Goal: Task Accomplishment & Management: Use online tool/utility

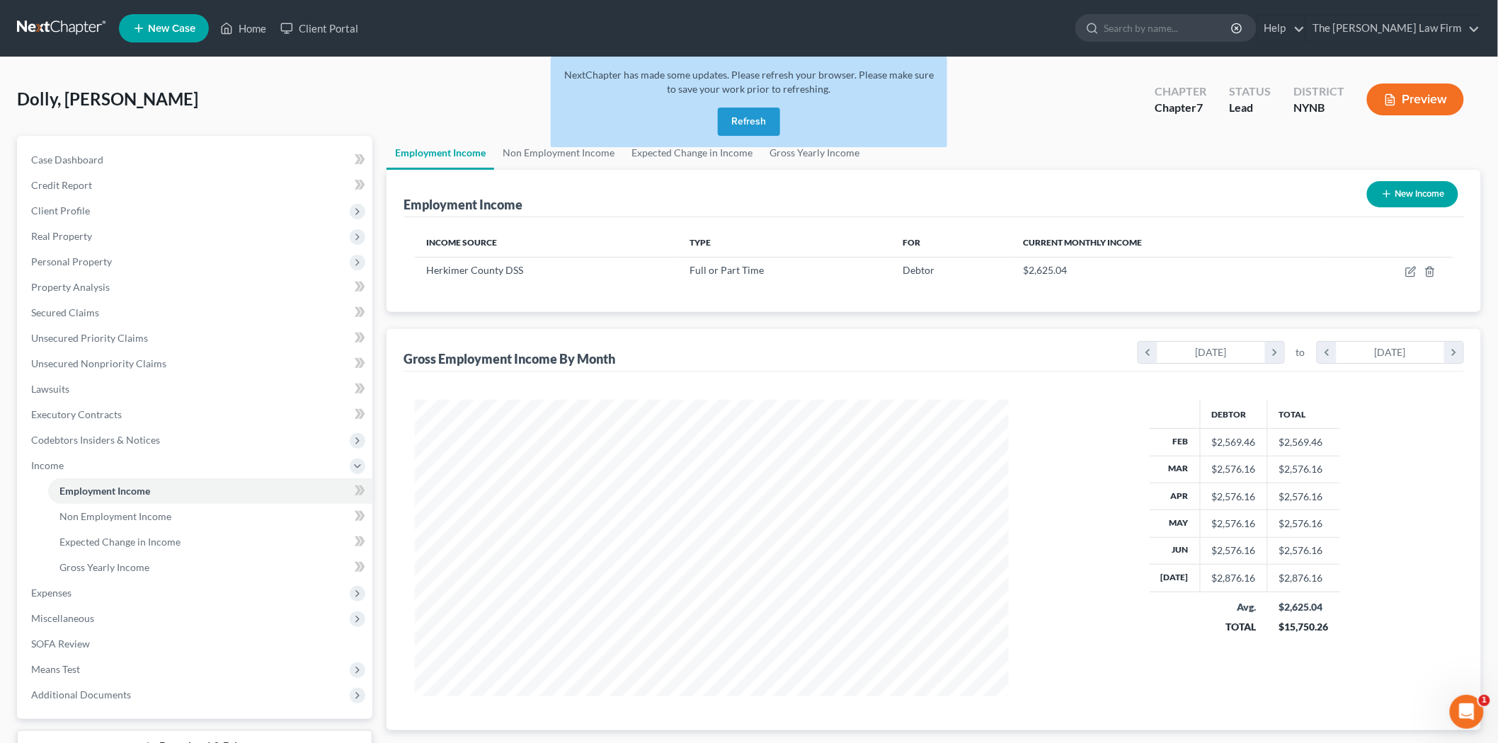
scroll to position [296, 622]
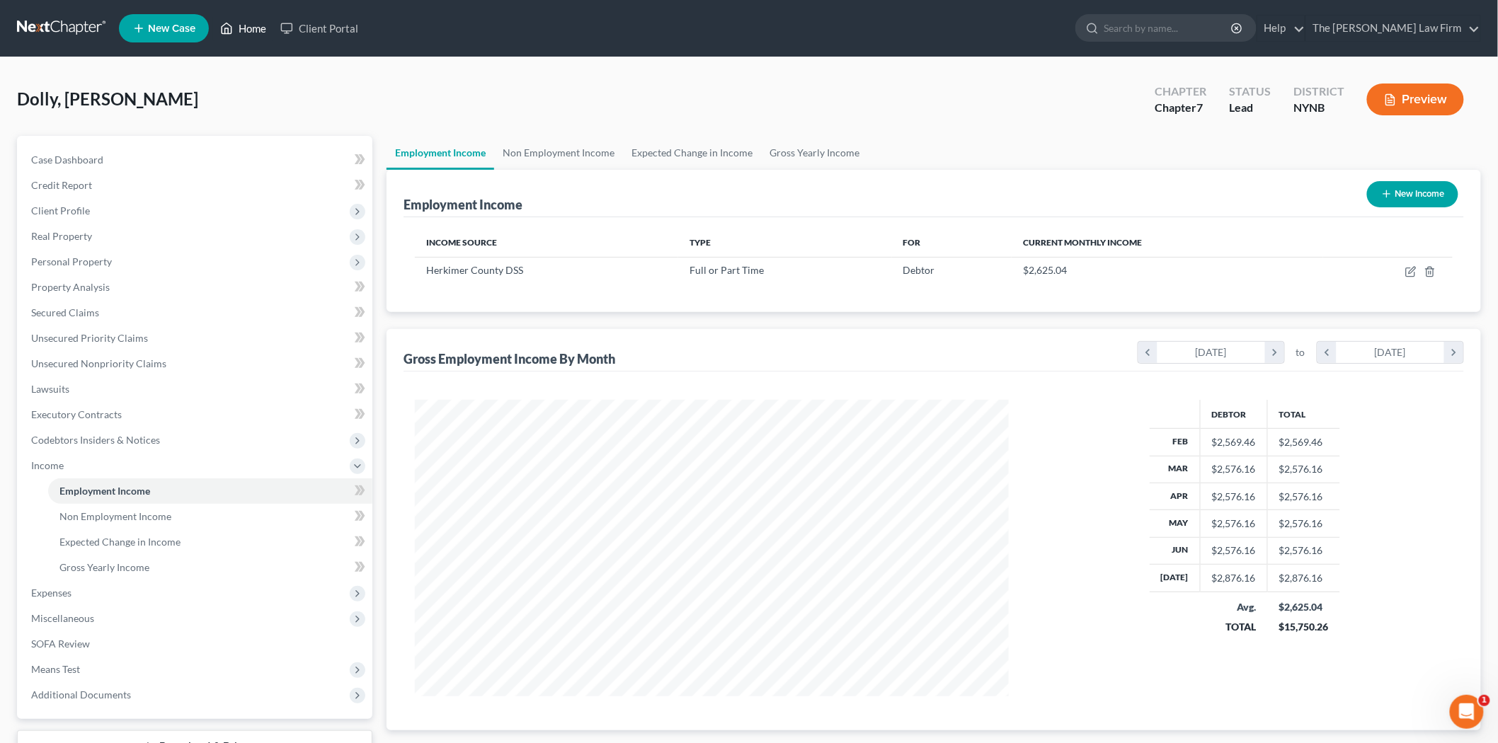
click at [270, 23] on link "Home" at bounding box center [243, 28] width 60 height 25
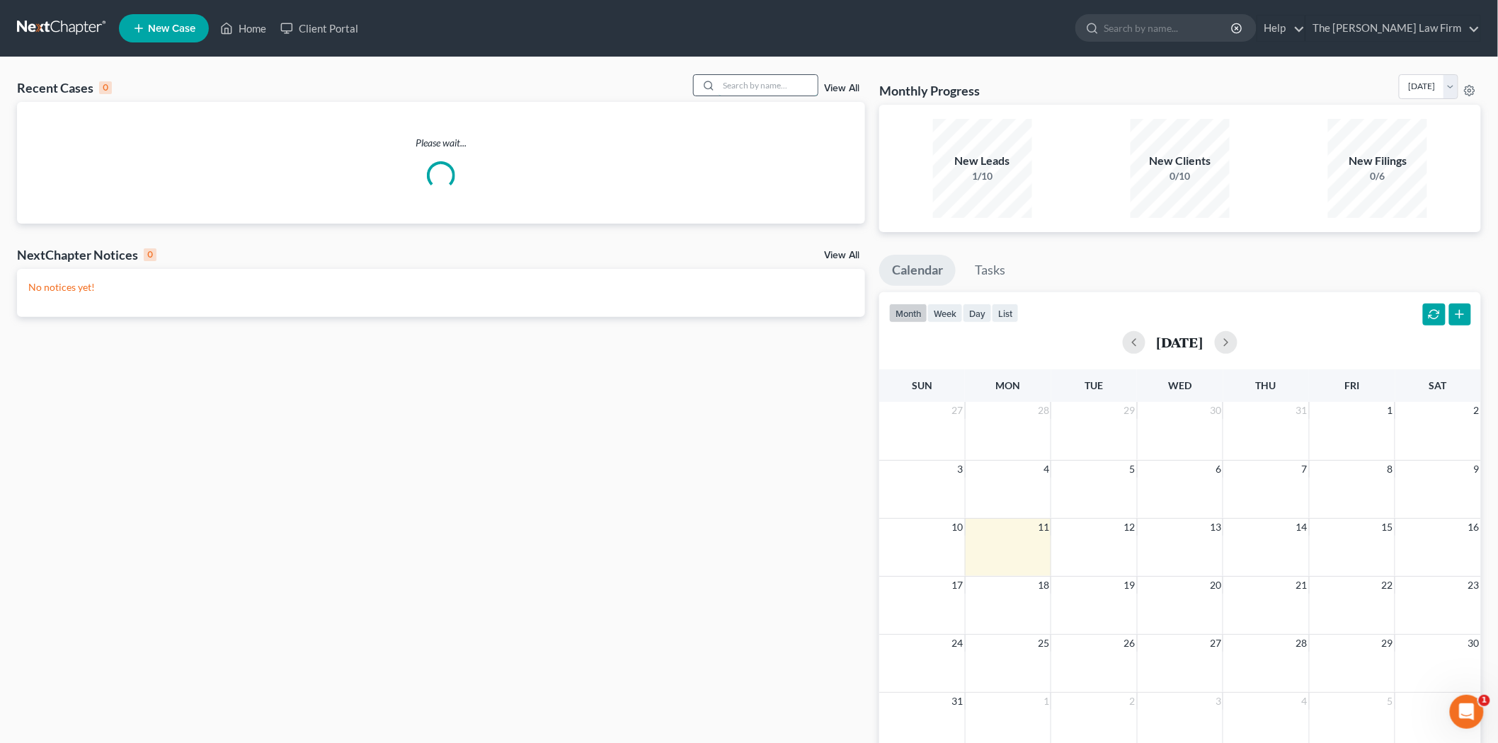
click at [738, 86] on input "search" at bounding box center [768, 85] width 99 height 21
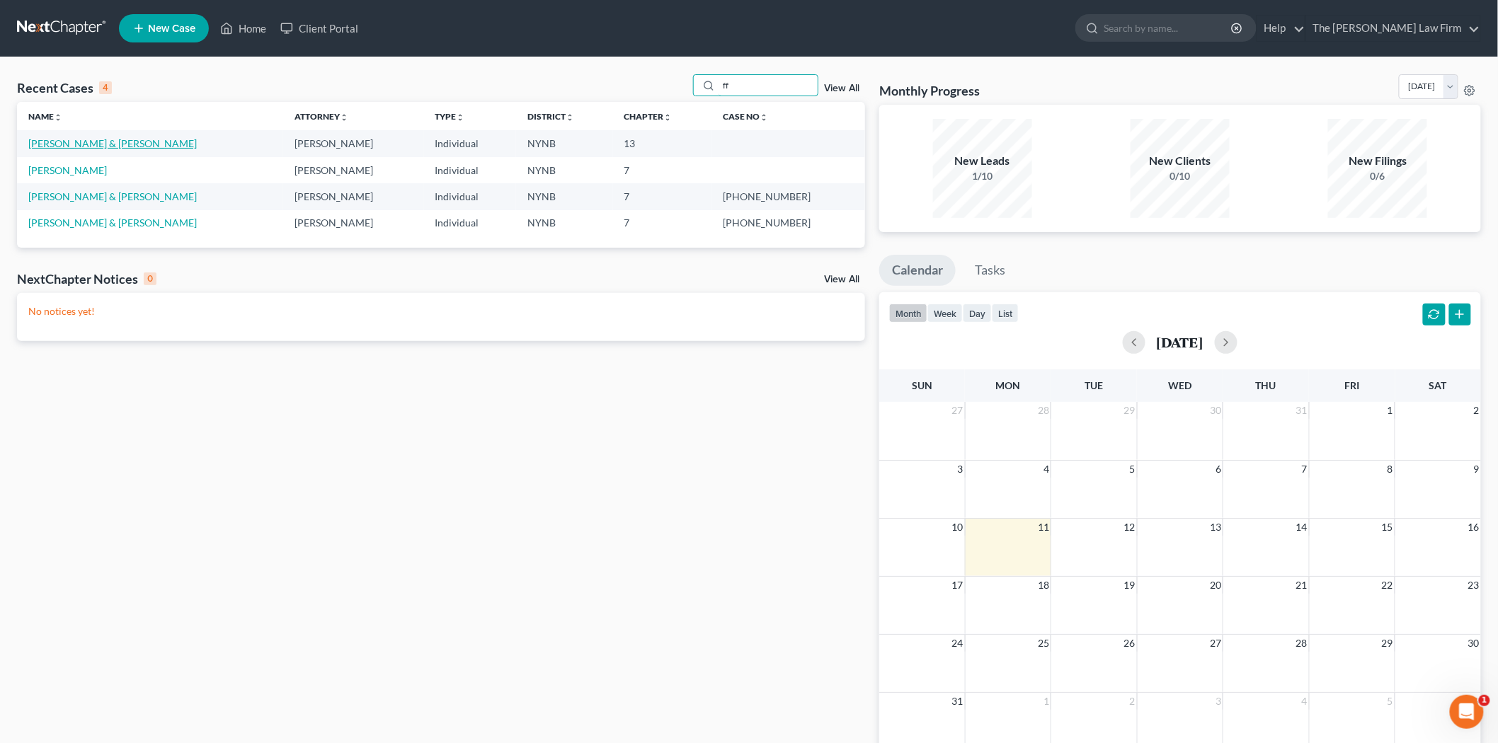
type input "ff"
click at [111, 142] on link "[PERSON_NAME] & [PERSON_NAME]" at bounding box center [112, 143] width 169 height 12
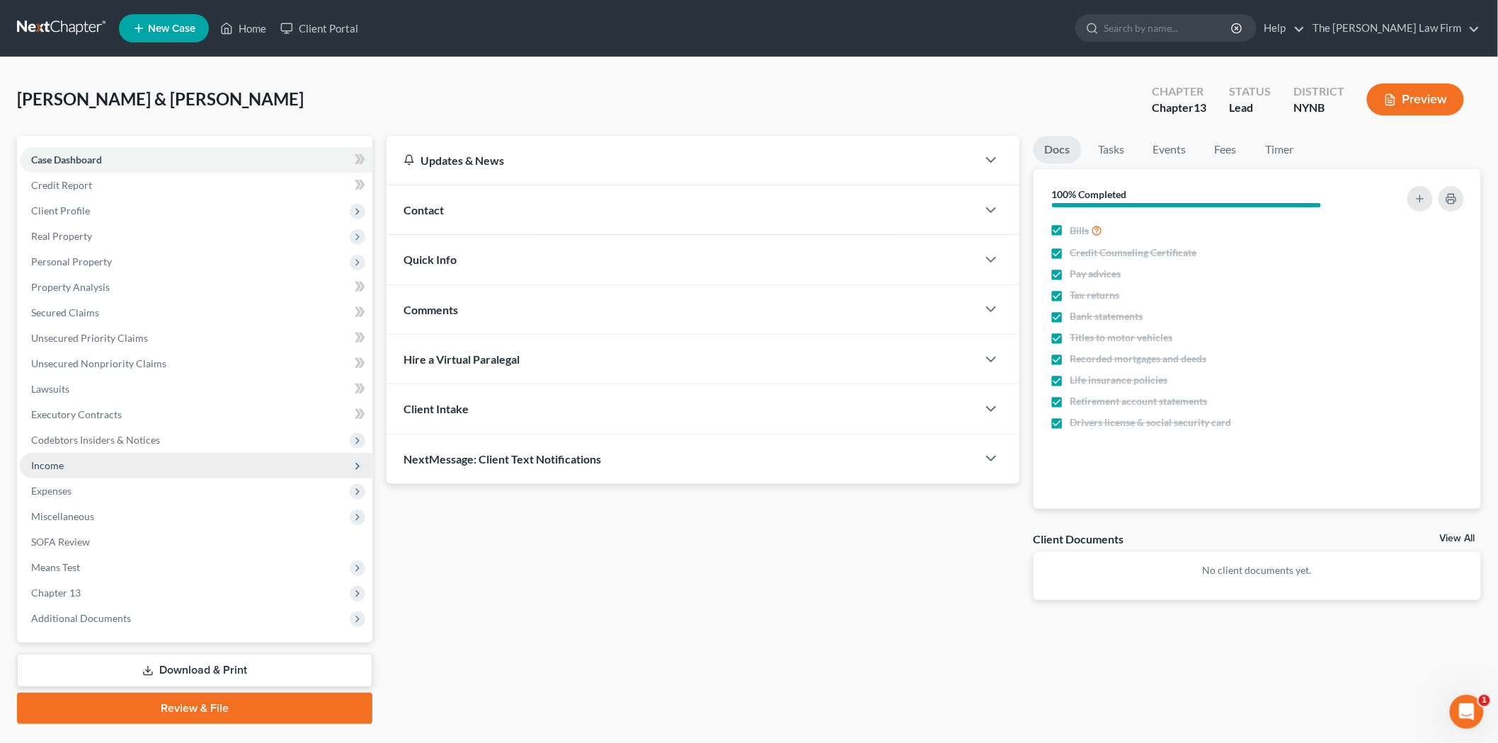
click at [78, 470] on span "Income" at bounding box center [196, 465] width 353 height 25
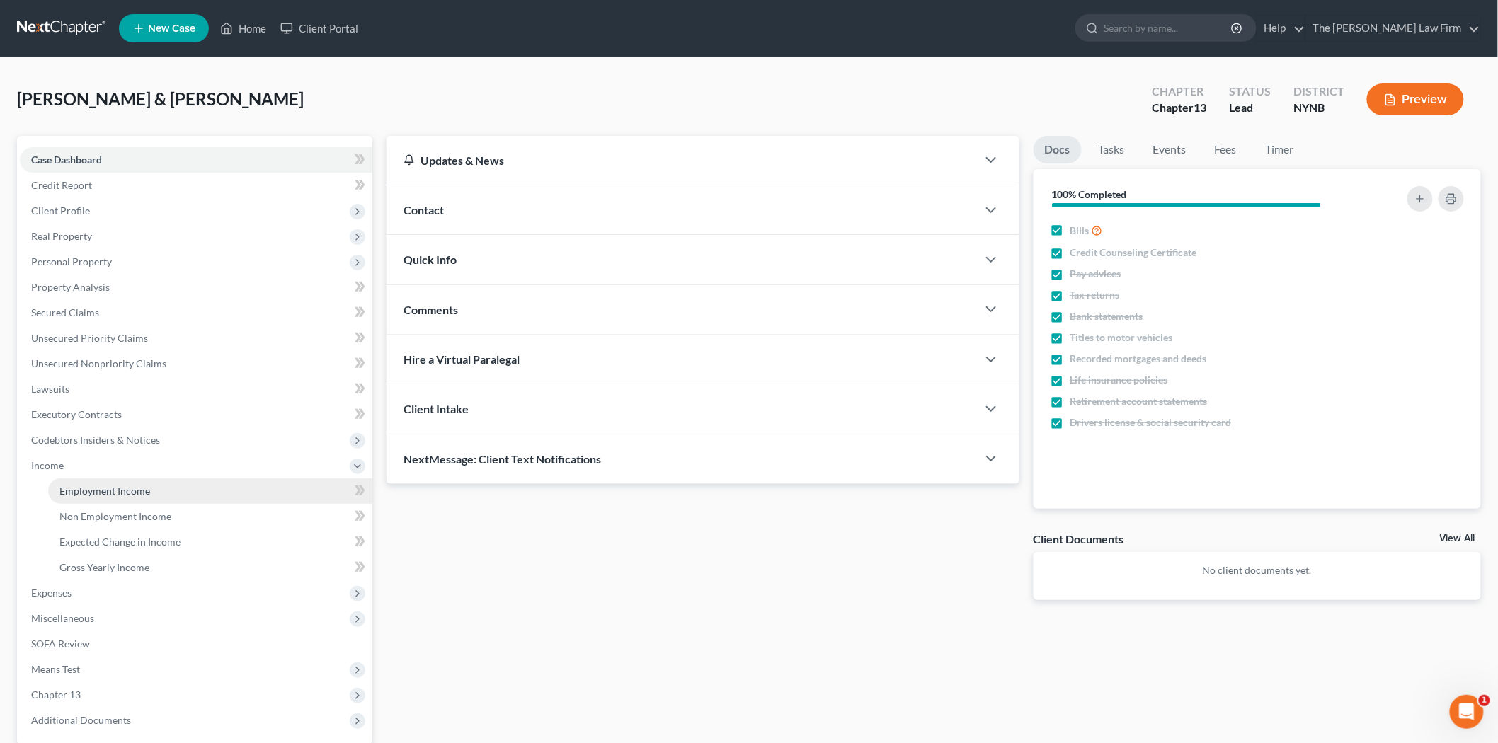
click at [95, 496] on link "Employment Income" at bounding box center [210, 491] width 324 height 25
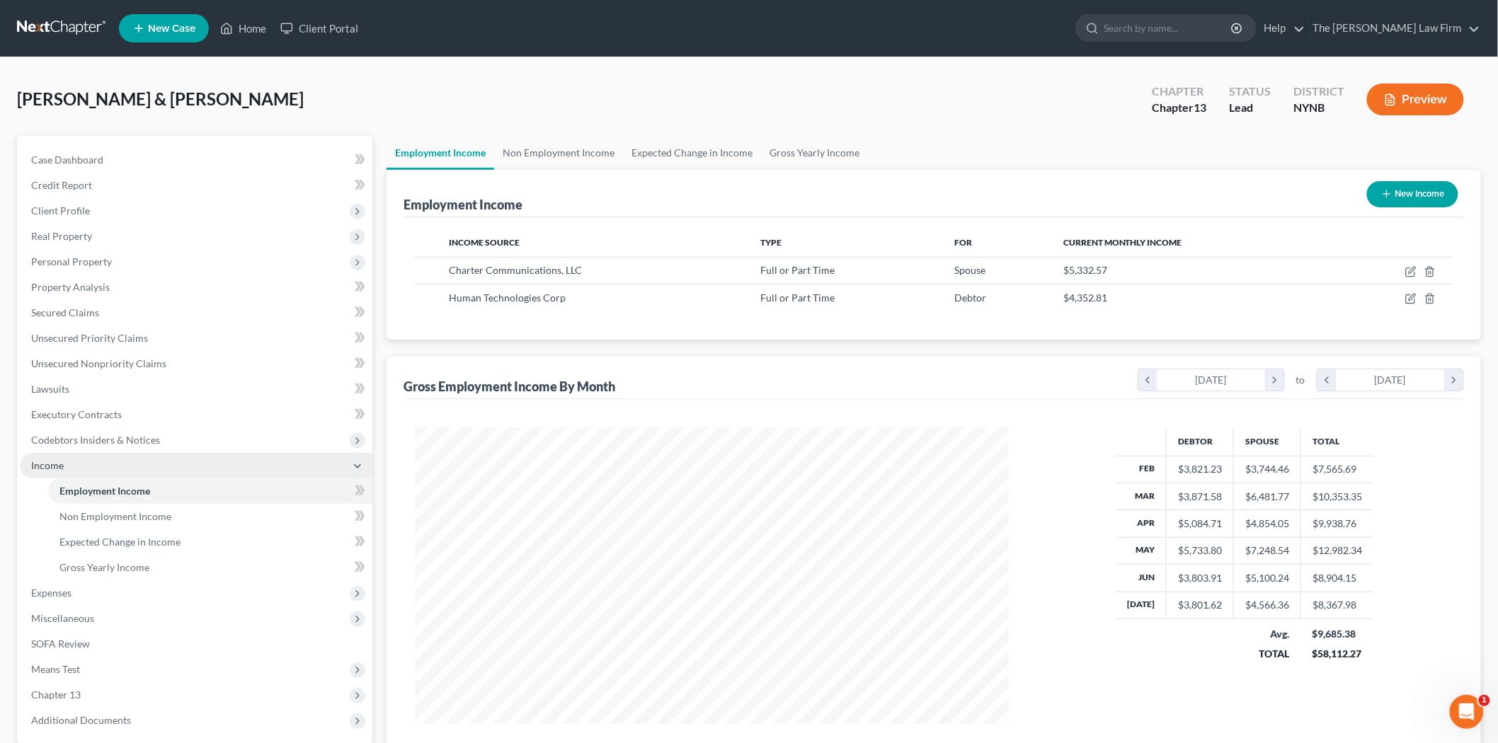
scroll to position [296, 622]
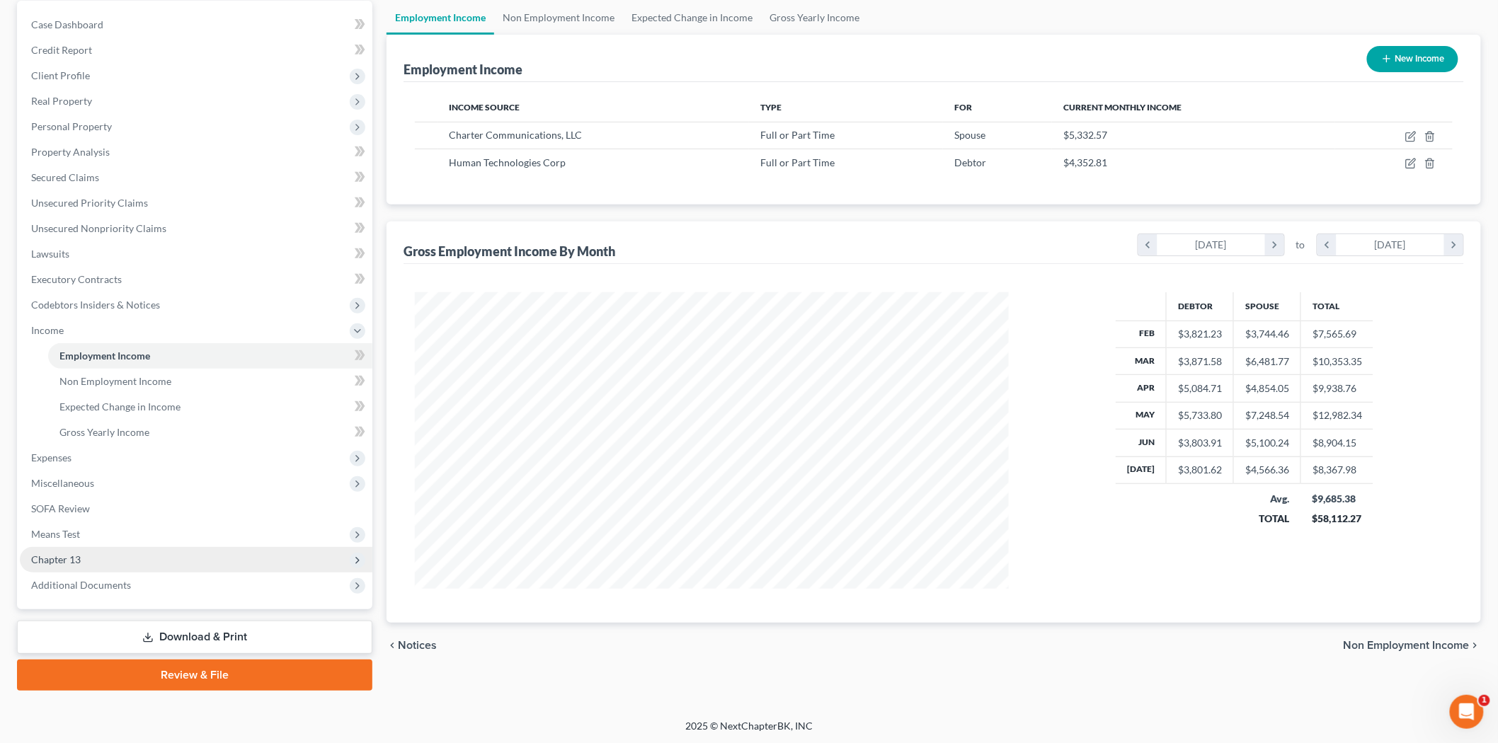
click at [112, 562] on span "Chapter 13" at bounding box center [196, 559] width 353 height 25
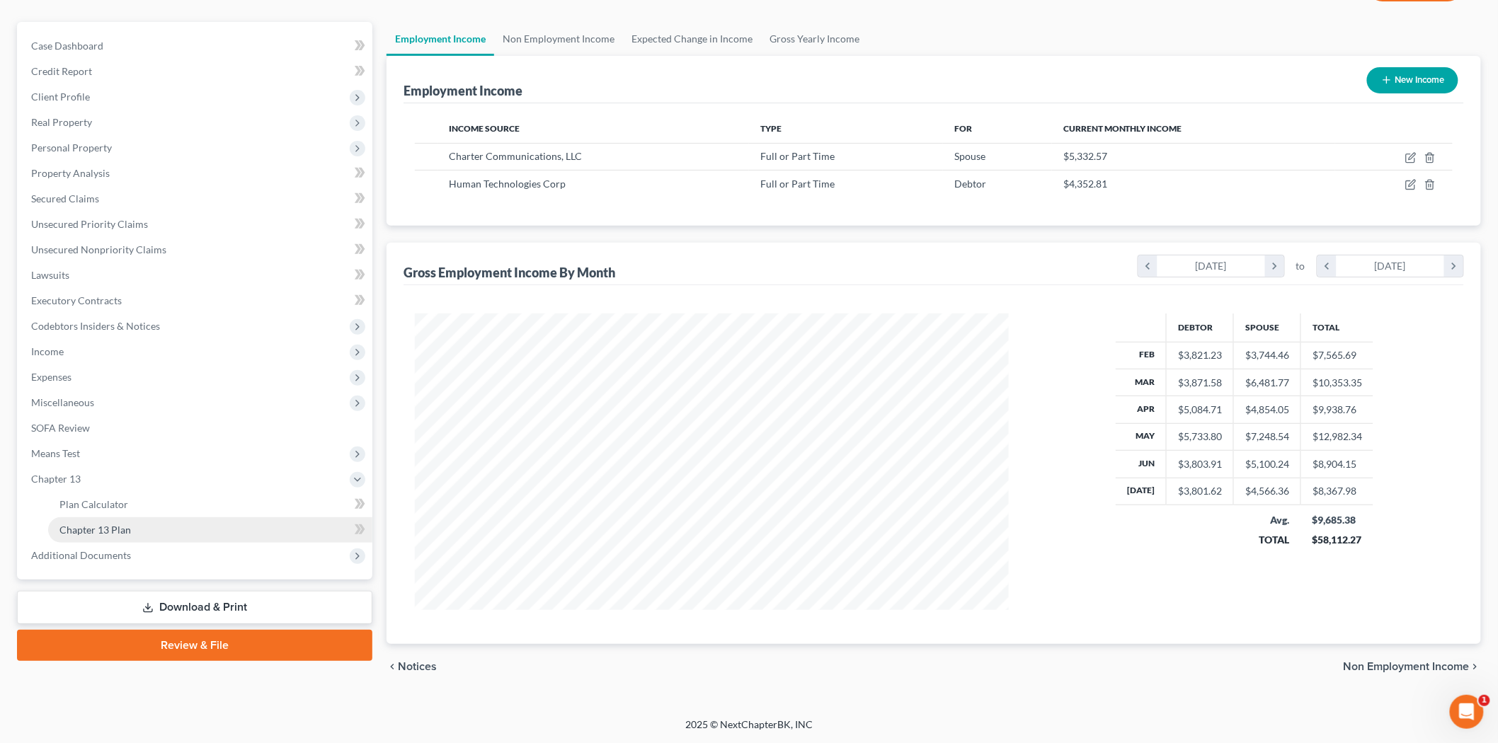
scroll to position [113, 0]
click at [124, 529] on span "Chapter 13 Plan" at bounding box center [95, 531] width 72 height 12
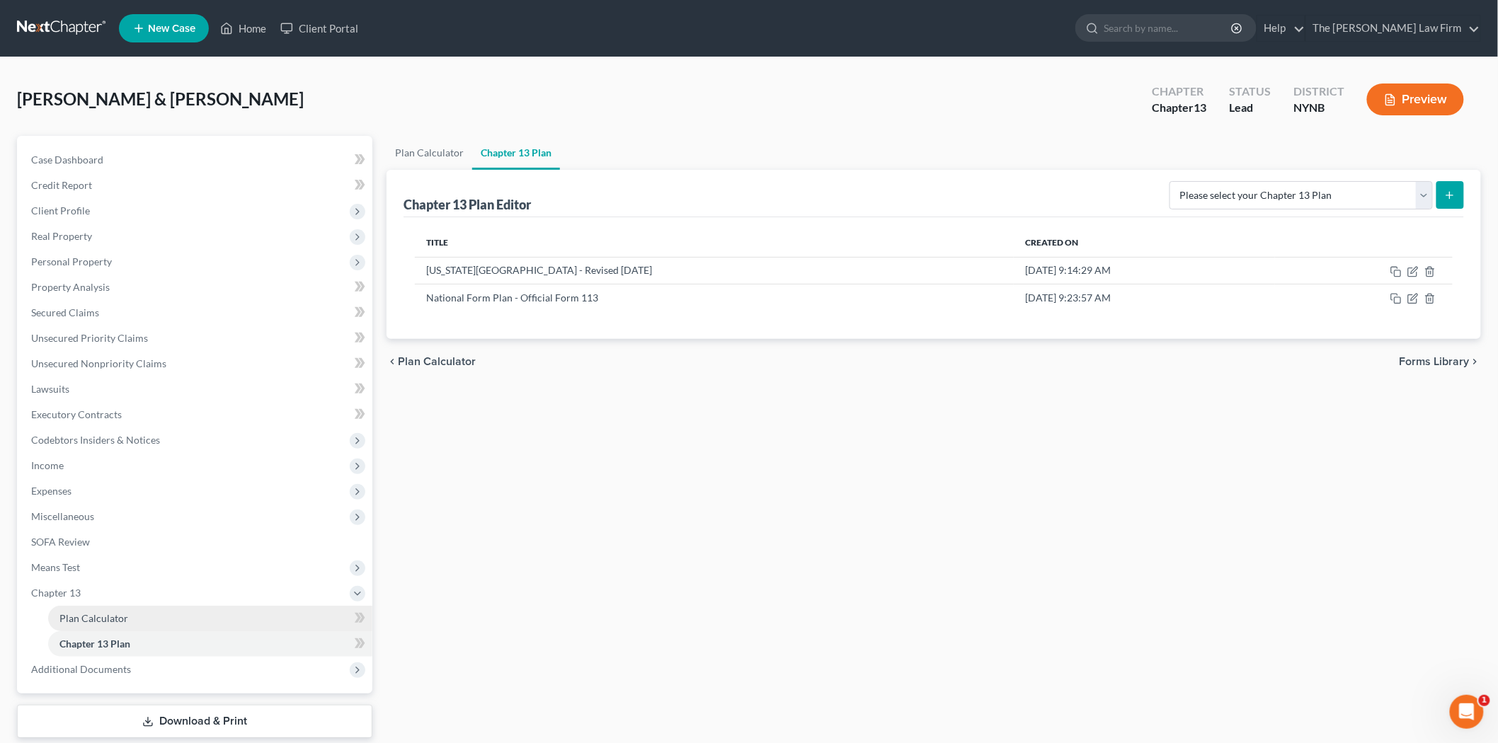
click at [96, 618] on span "Plan Calculator" at bounding box center [93, 618] width 69 height 12
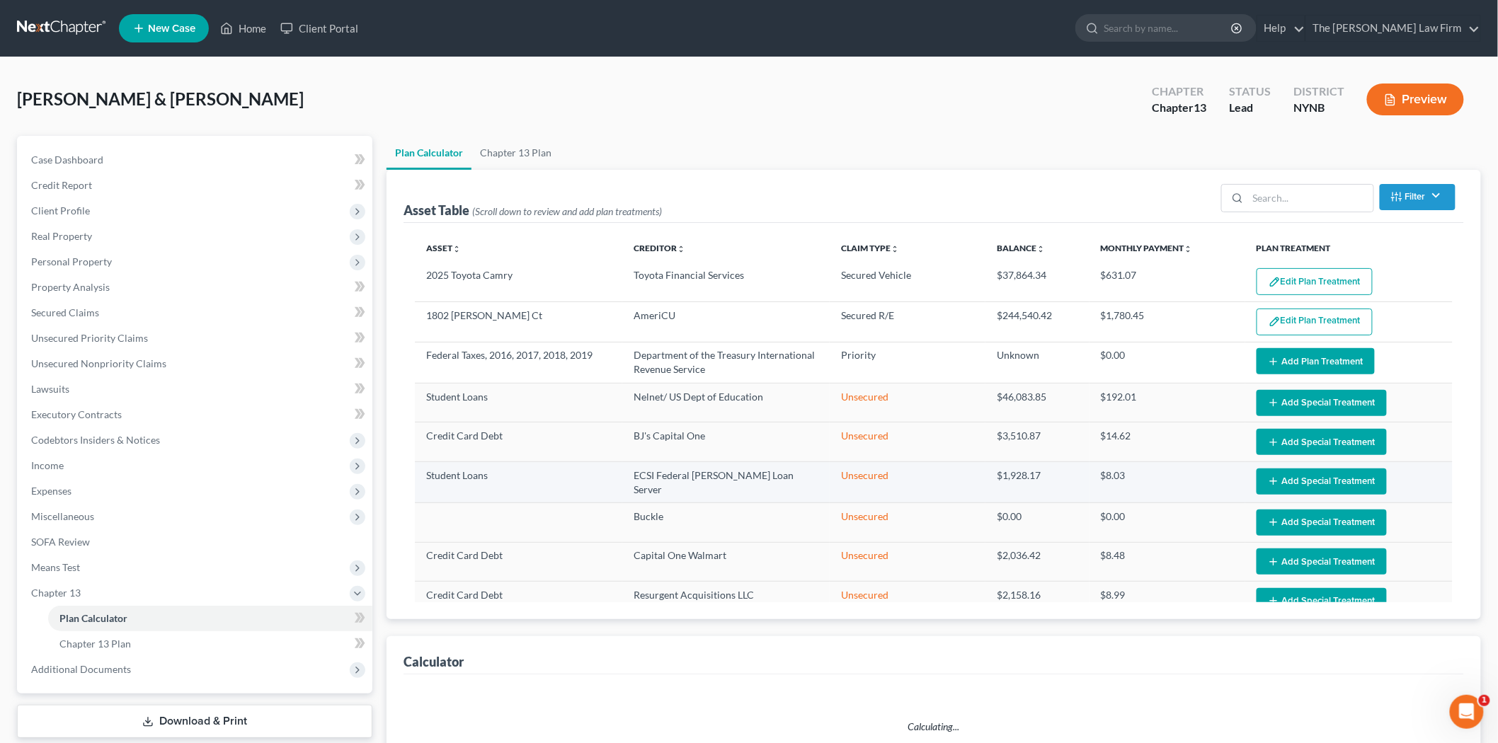
select select "59"
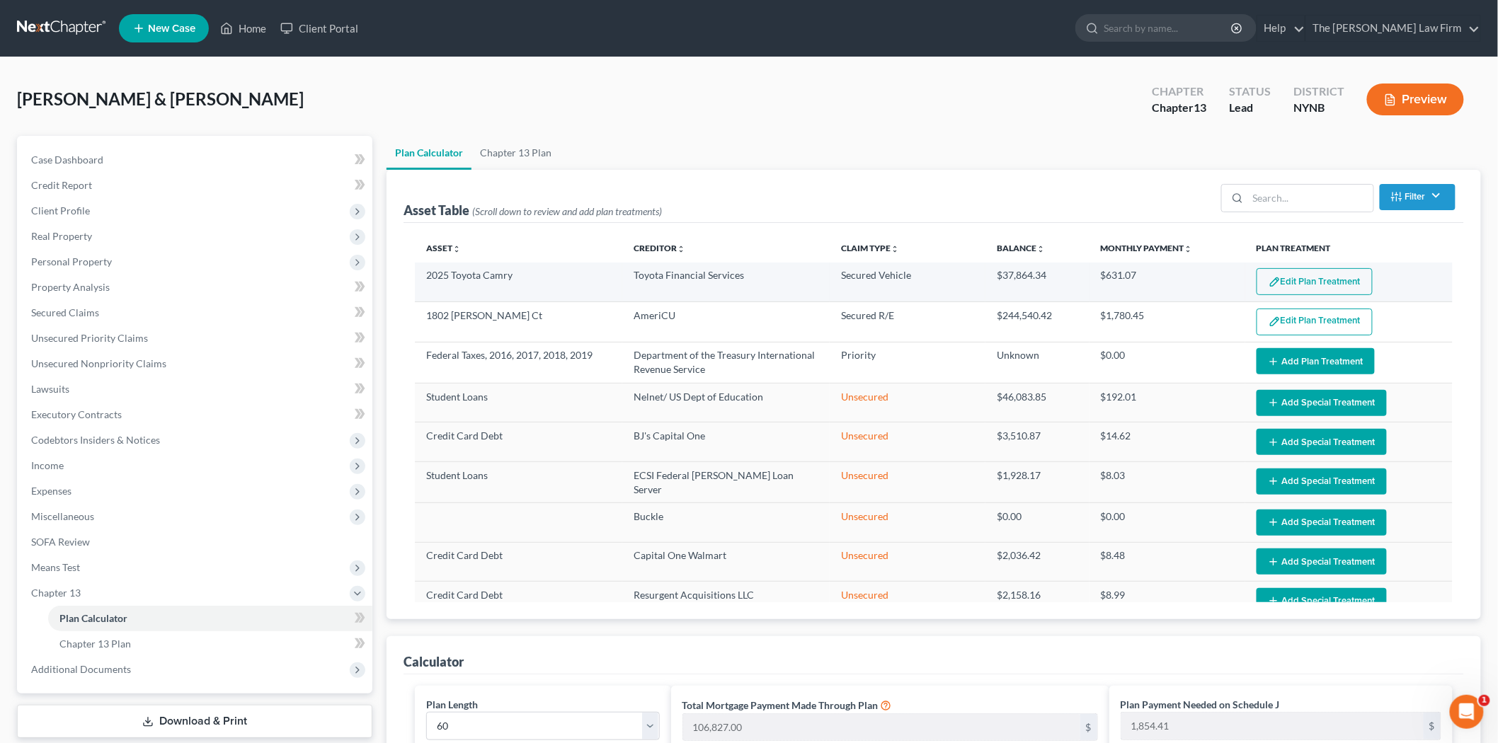
click at [1326, 274] on button "Edit Plan Treatment" at bounding box center [1315, 281] width 116 height 27
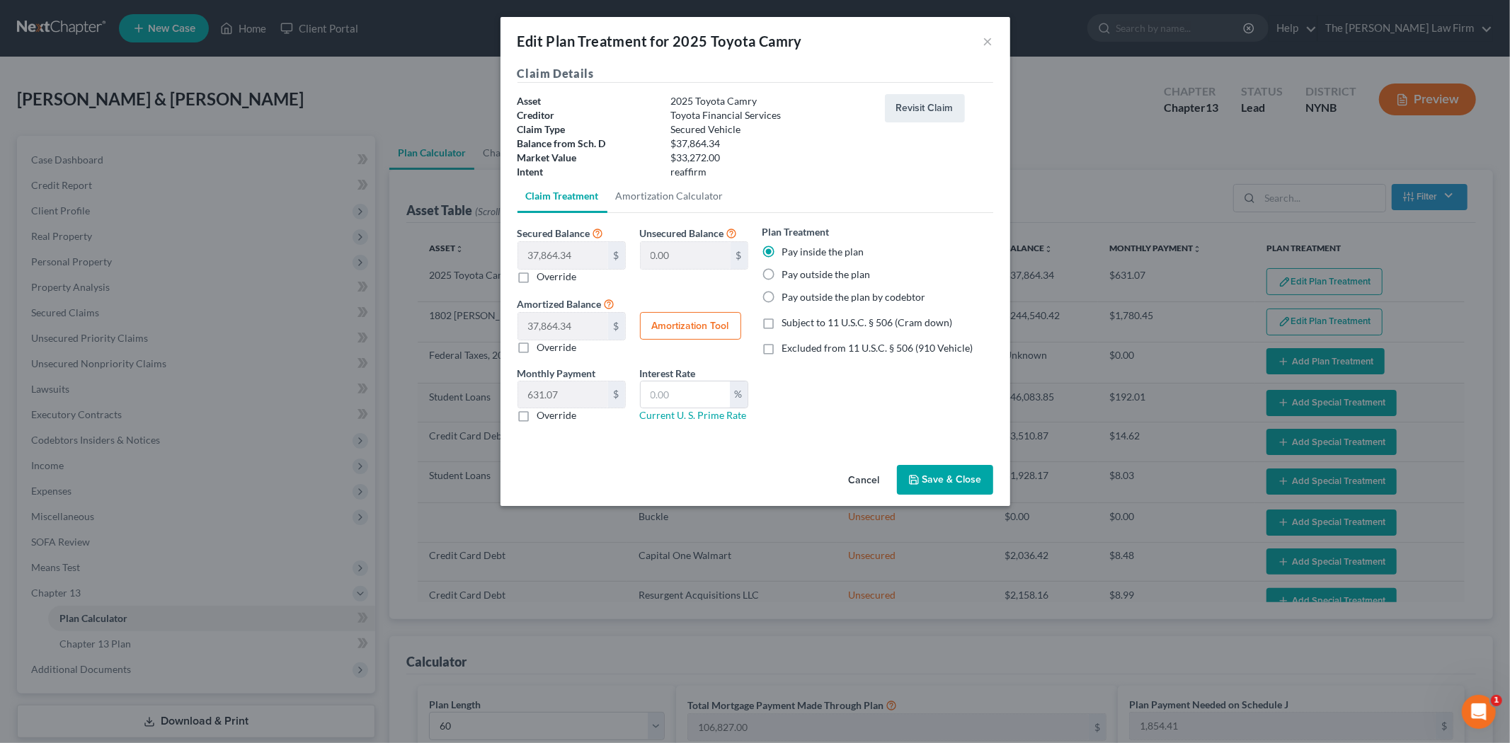
click at [841, 276] on label "Pay outside the plan" at bounding box center [826, 275] width 89 height 14
click at [797, 276] on input "Pay outside the plan" at bounding box center [792, 272] width 9 height 9
radio input "true"
click at [957, 487] on button "Save & Close" at bounding box center [945, 480] width 96 height 30
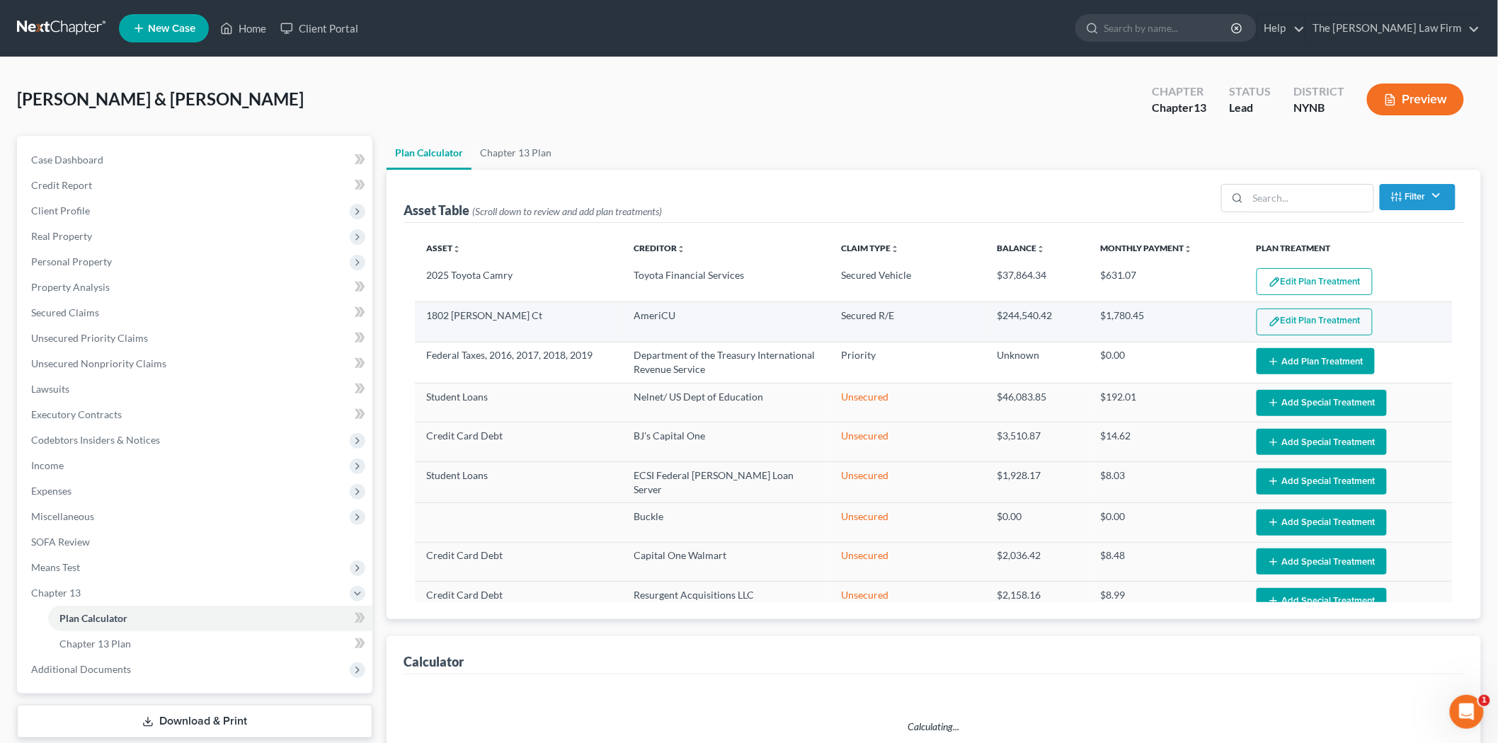
select select "59"
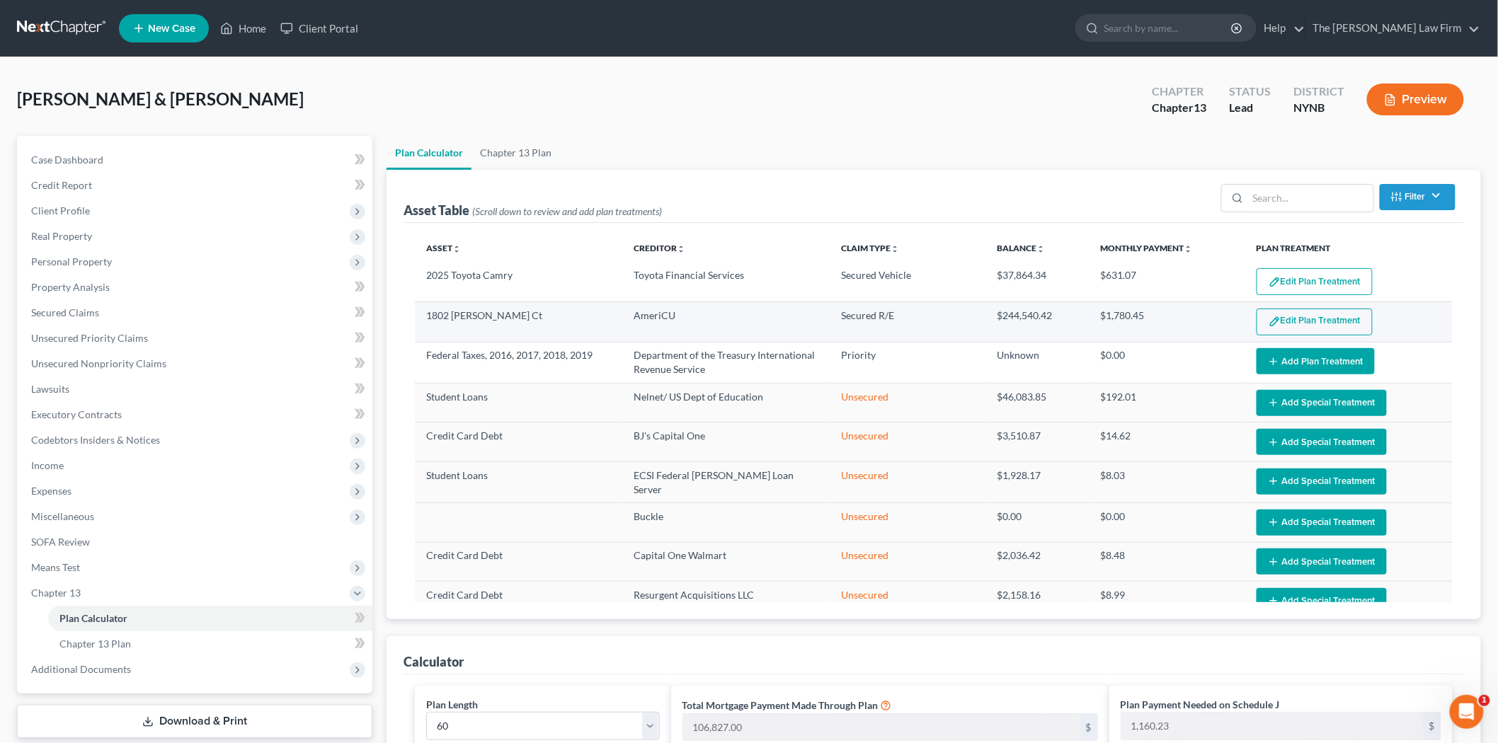
click at [1336, 319] on button "Edit Plan Treatment" at bounding box center [1315, 322] width 116 height 27
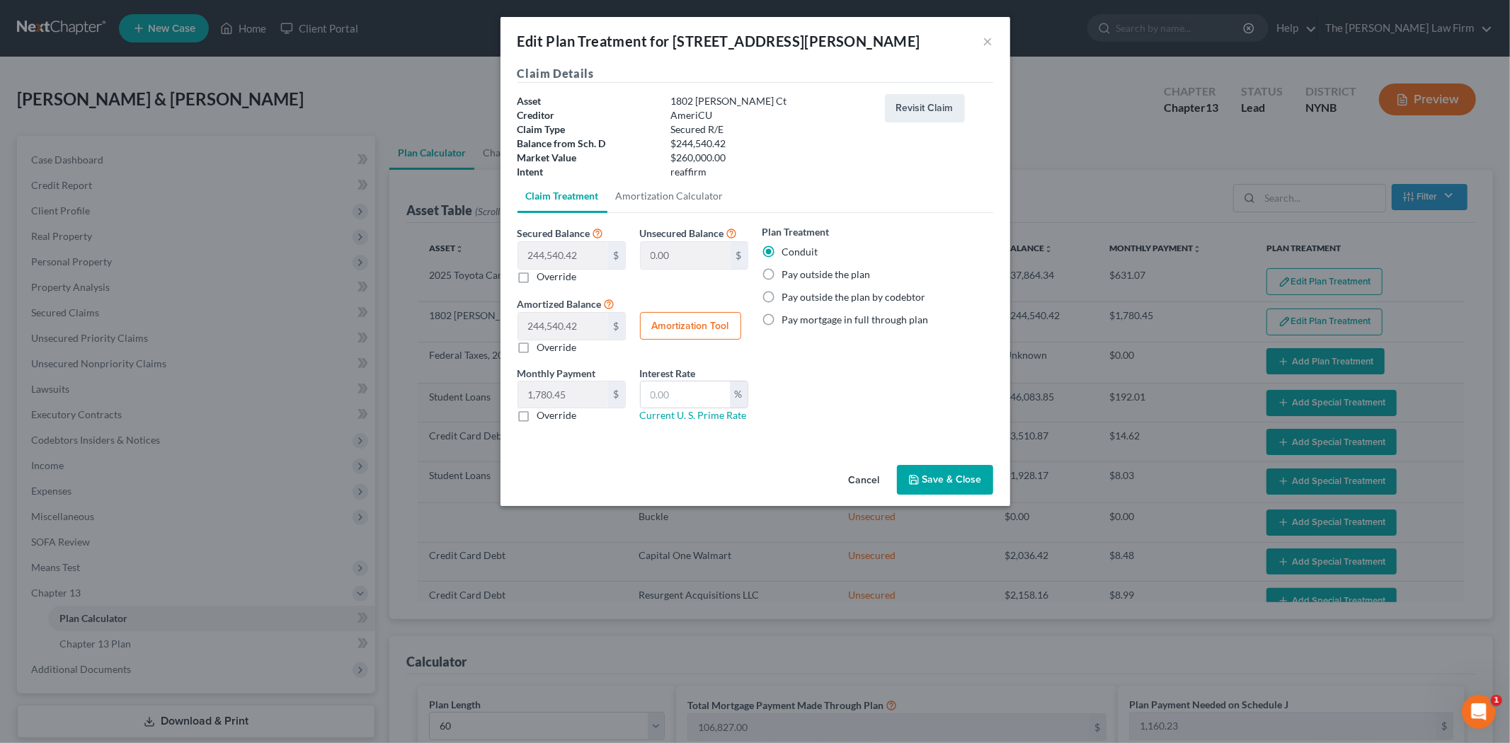
click at [819, 272] on label "Pay outside the plan" at bounding box center [826, 275] width 89 height 14
click at [797, 272] on input "Pay outside the plan" at bounding box center [792, 272] width 9 height 9
radio input "true"
click at [929, 483] on button "Save & Close" at bounding box center [945, 480] width 96 height 30
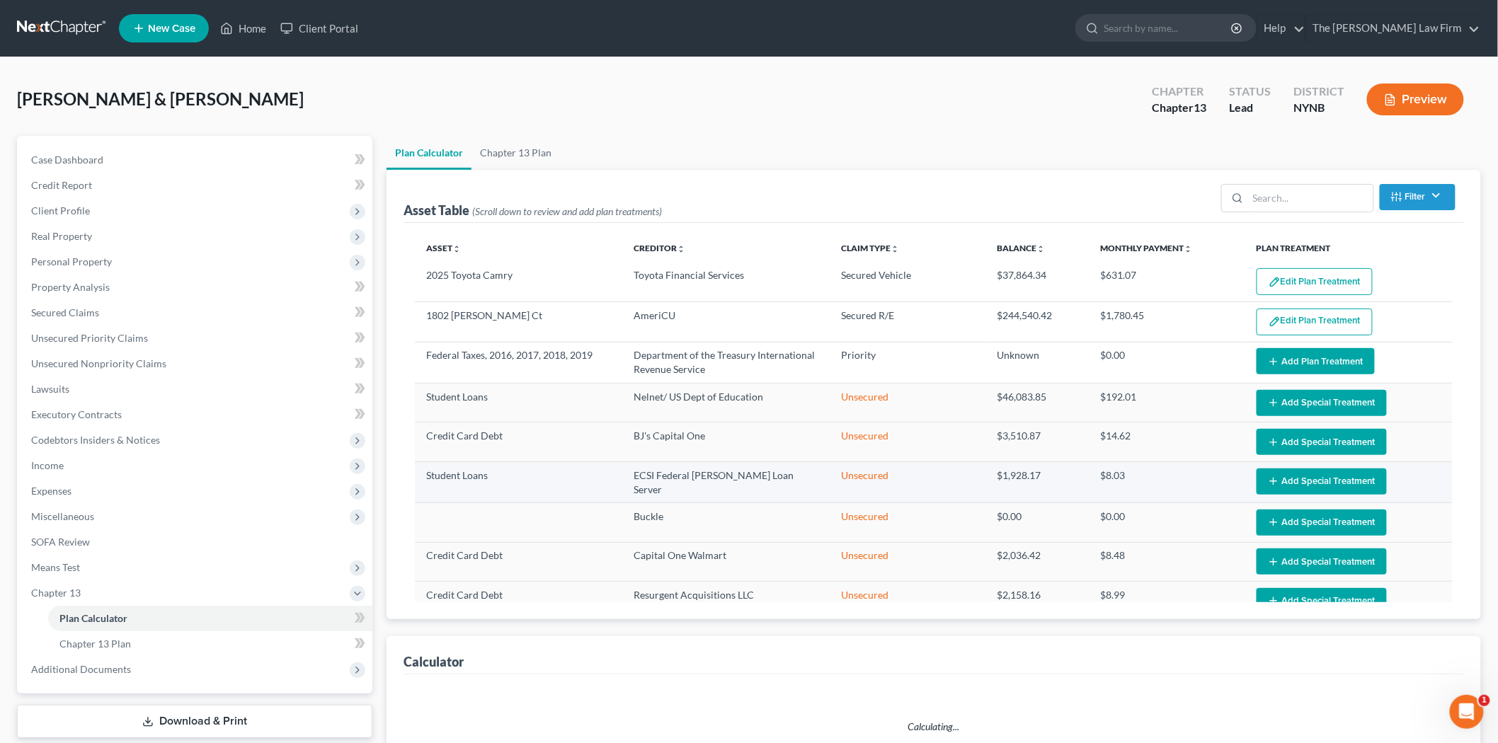
select select "59"
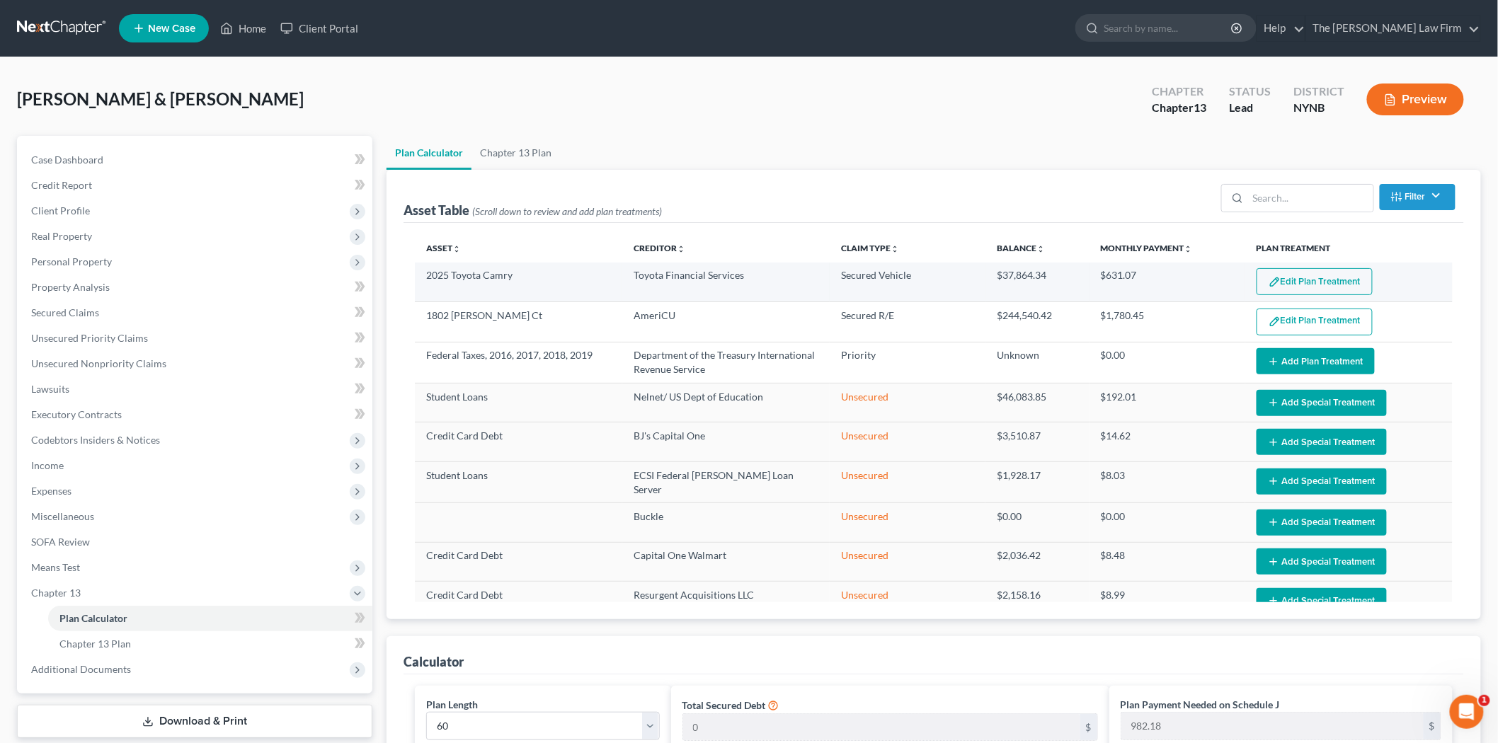
click at [1318, 283] on button "Edit Plan Treatment" at bounding box center [1315, 281] width 116 height 27
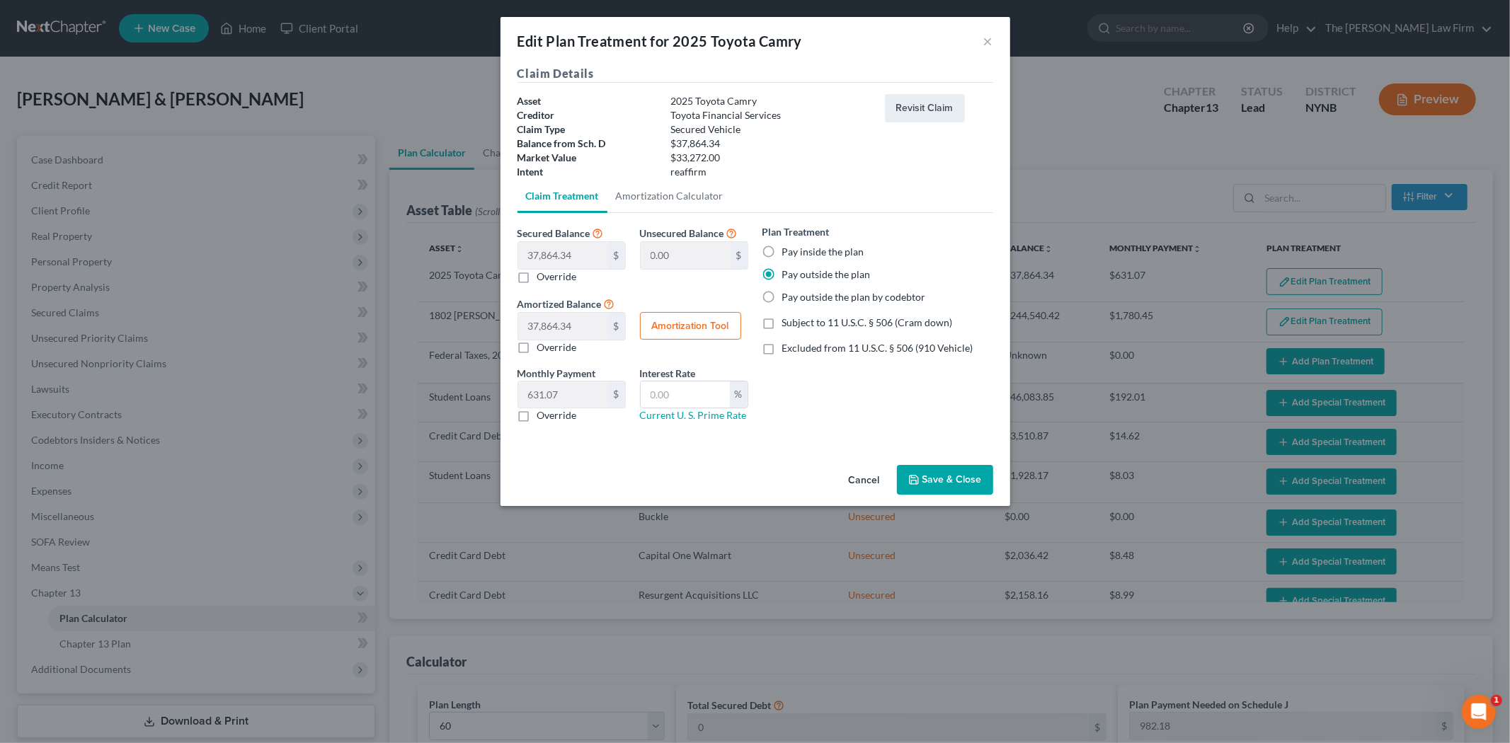
click at [876, 484] on button "Cancel" at bounding box center [865, 481] width 54 height 28
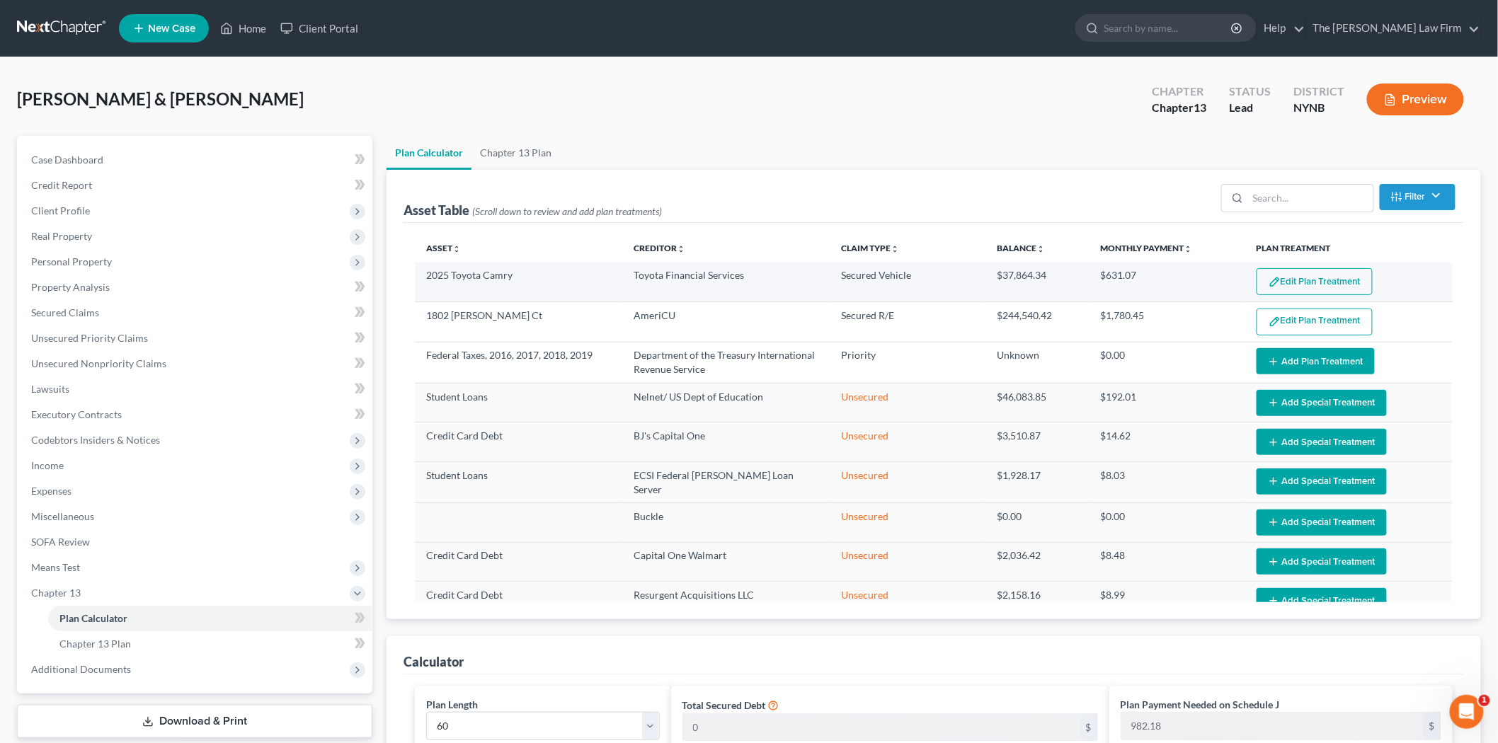
click at [1263, 288] on button "Edit Plan Treatment" at bounding box center [1315, 281] width 116 height 27
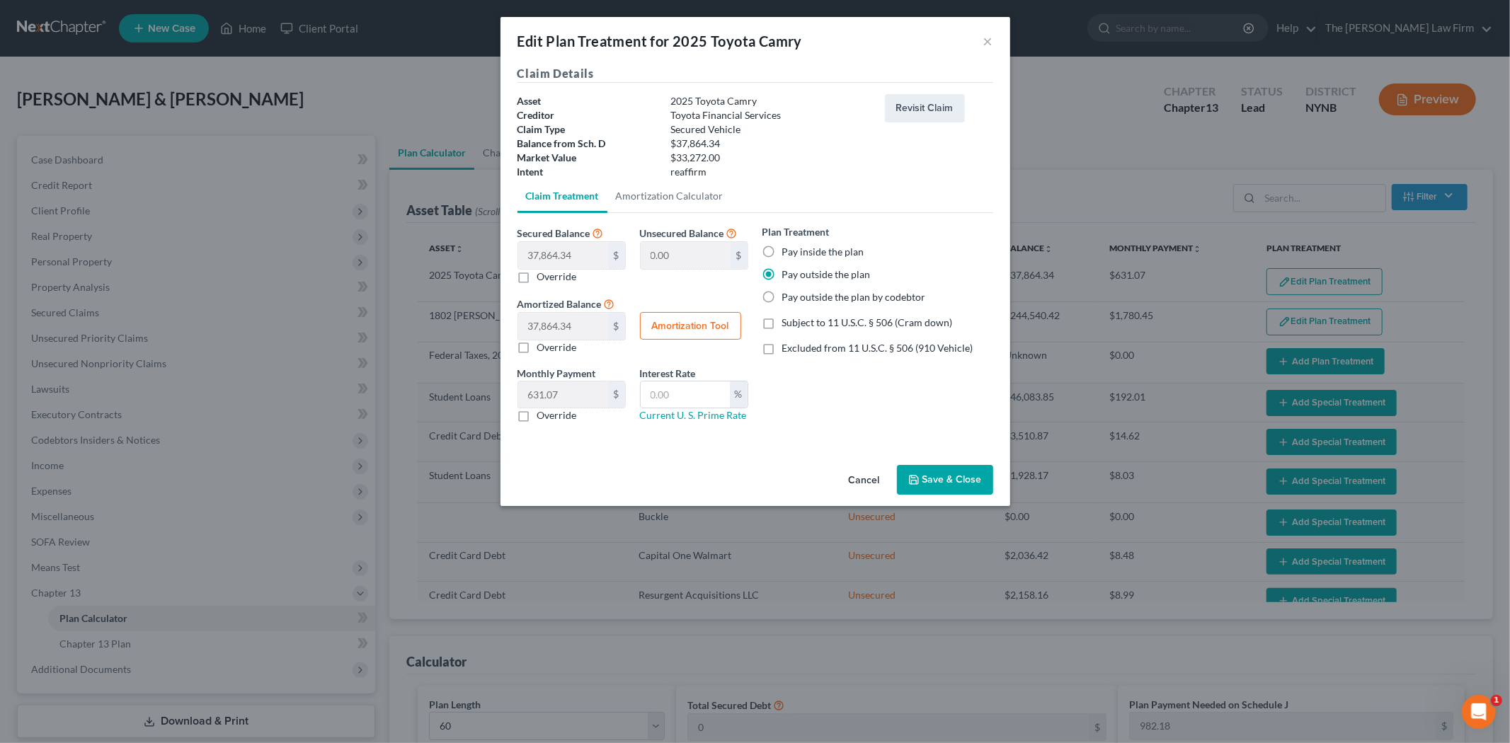
click at [935, 486] on button "Save & Close" at bounding box center [945, 480] width 96 height 30
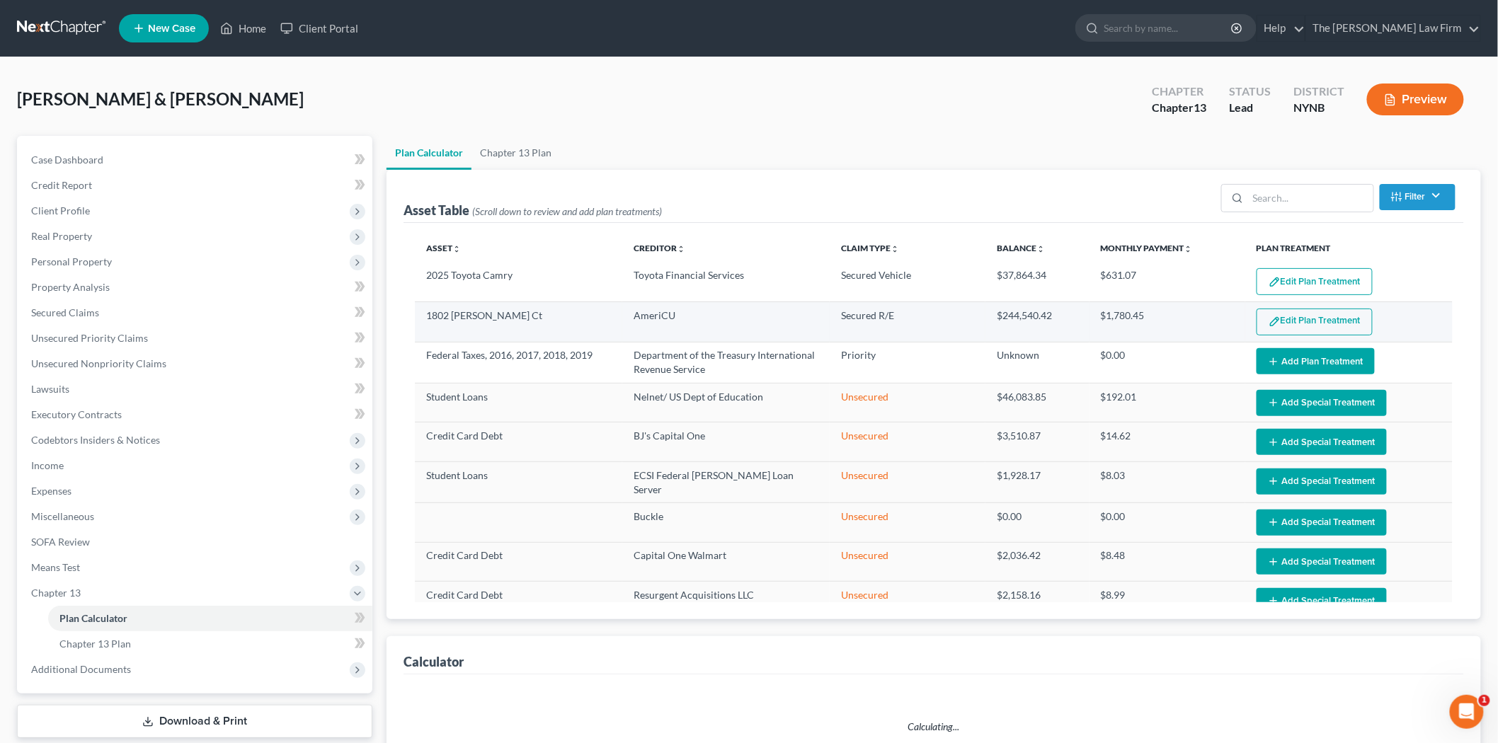
select select "59"
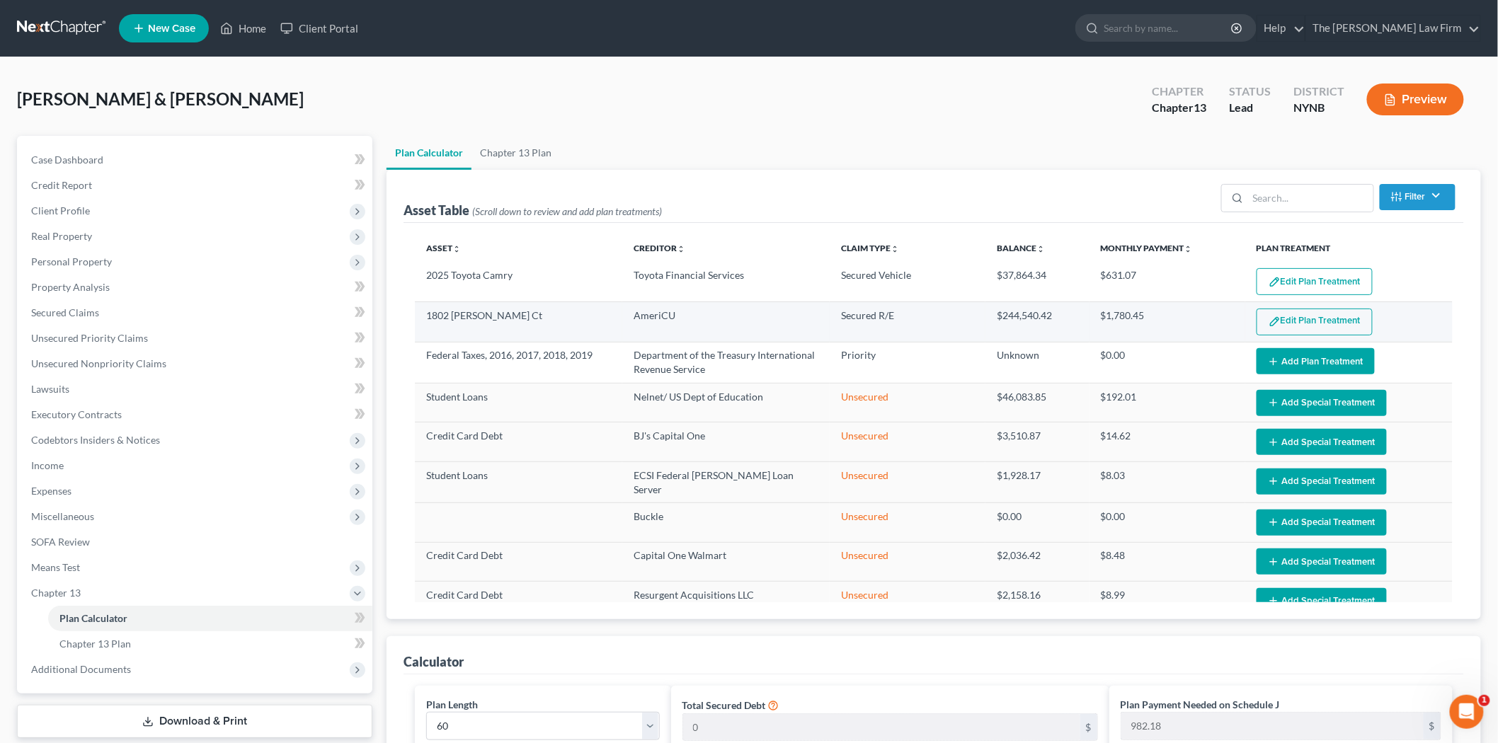
click at [1335, 319] on button "Edit Plan Treatment" at bounding box center [1315, 322] width 116 height 27
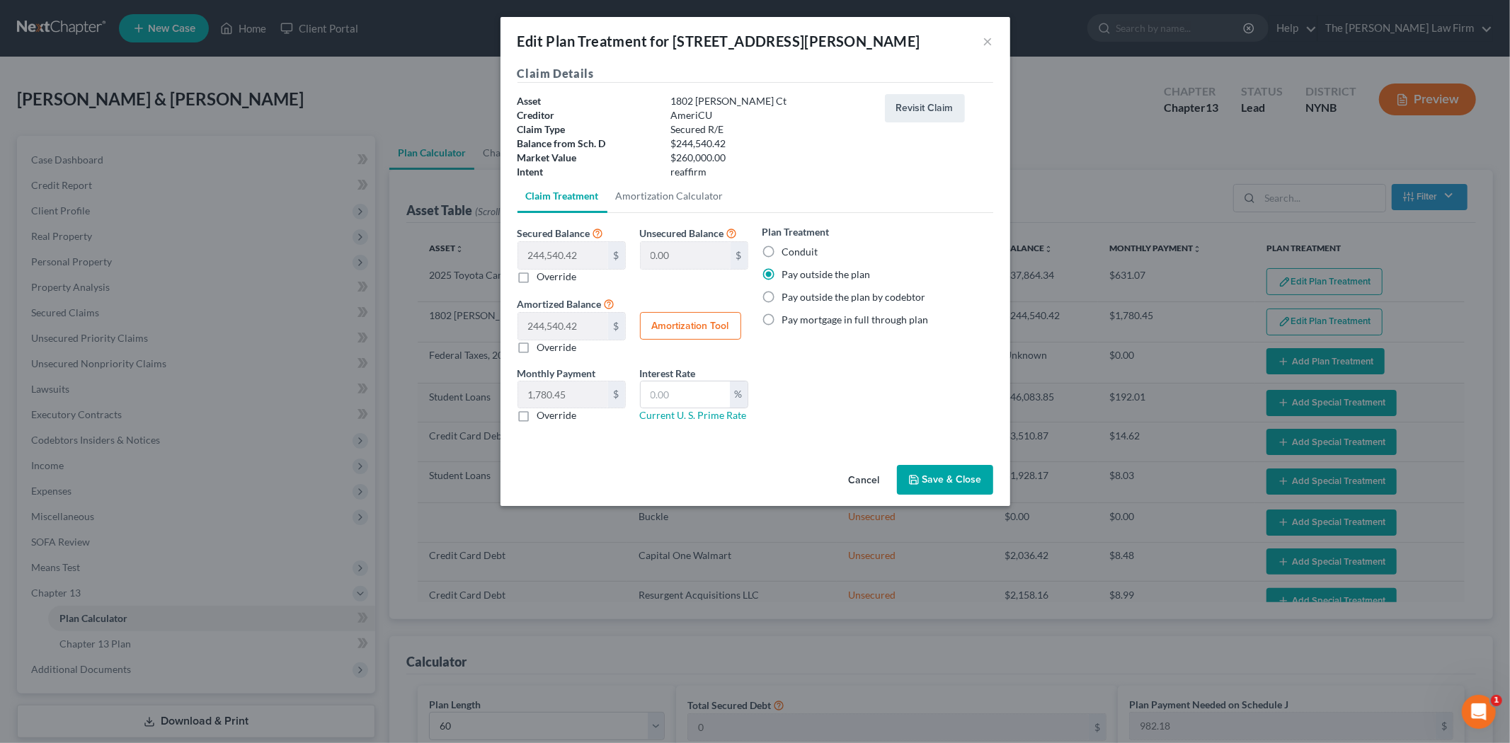
click at [956, 480] on button "Save & Close" at bounding box center [945, 480] width 96 height 30
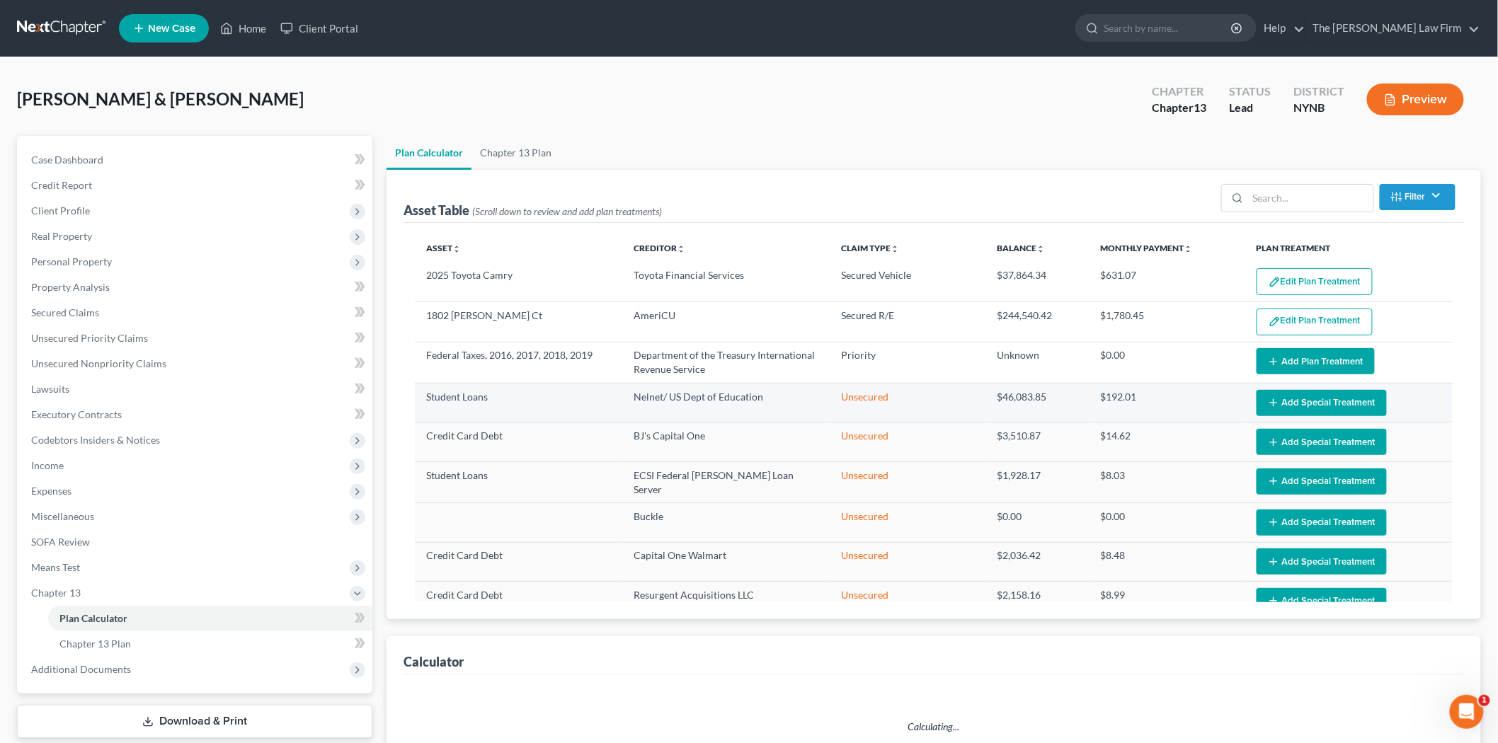
select select "59"
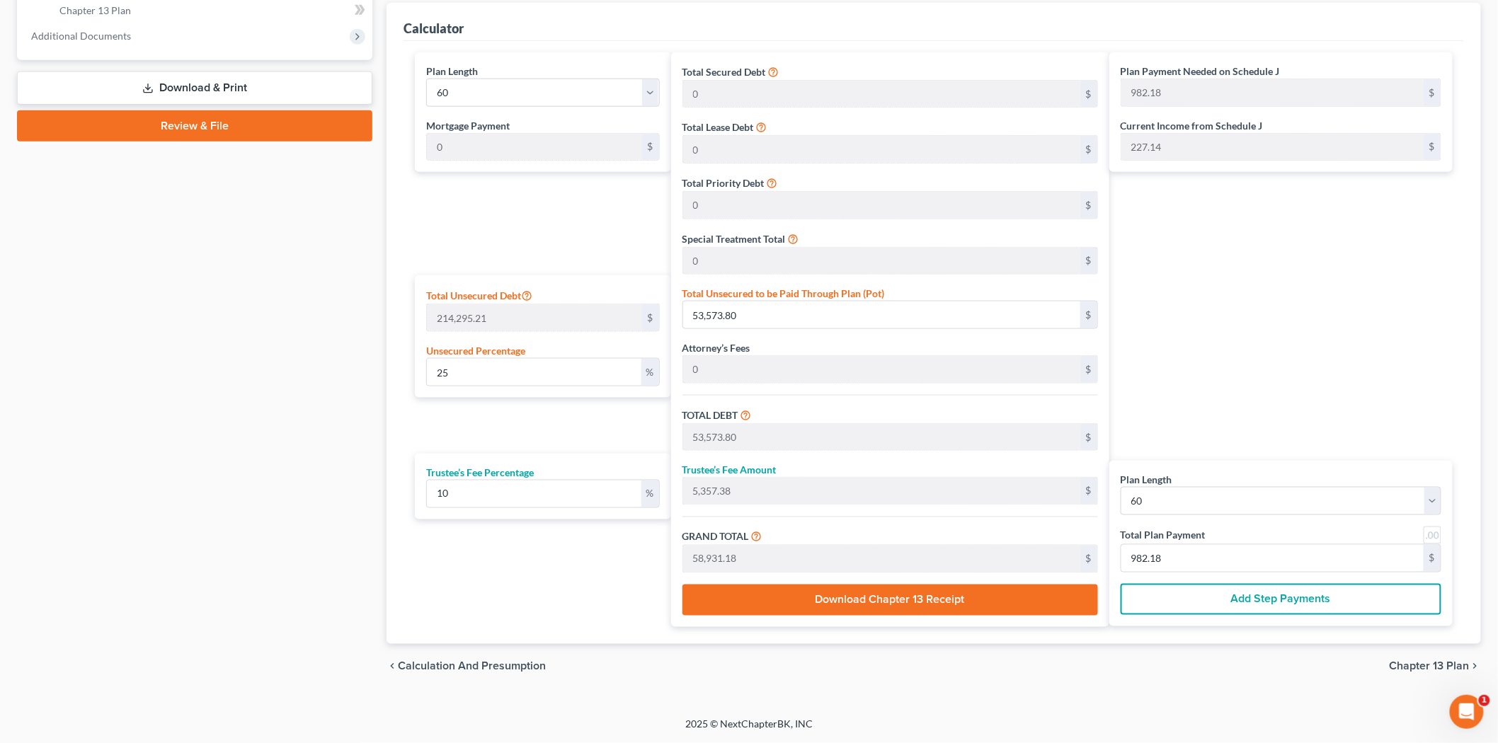
scroll to position [636, 0]
click at [913, 602] on button "Download Chapter 13 Receipt" at bounding box center [891, 600] width 416 height 31
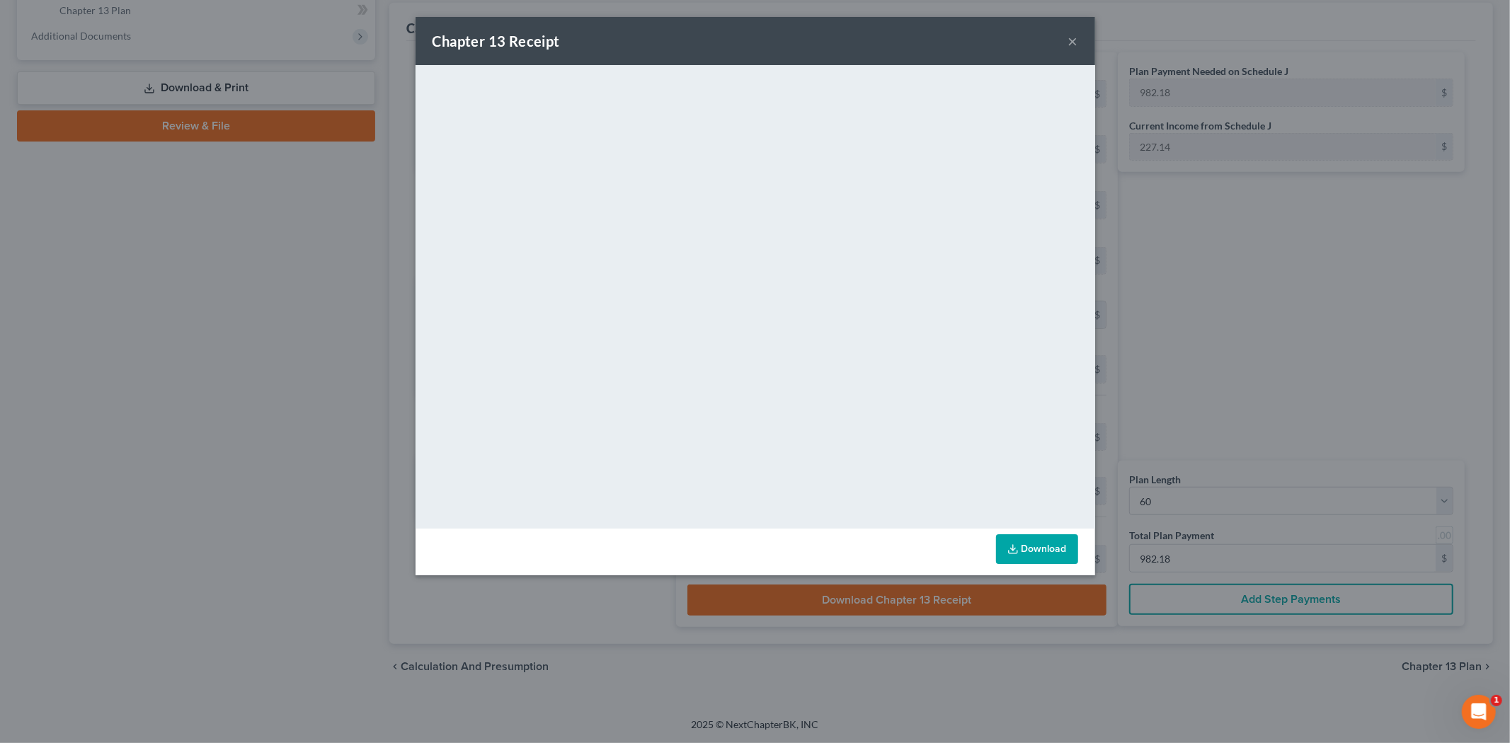
click at [1077, 45] on button "×" at bounding box center [1074, 41] width 10 height 17
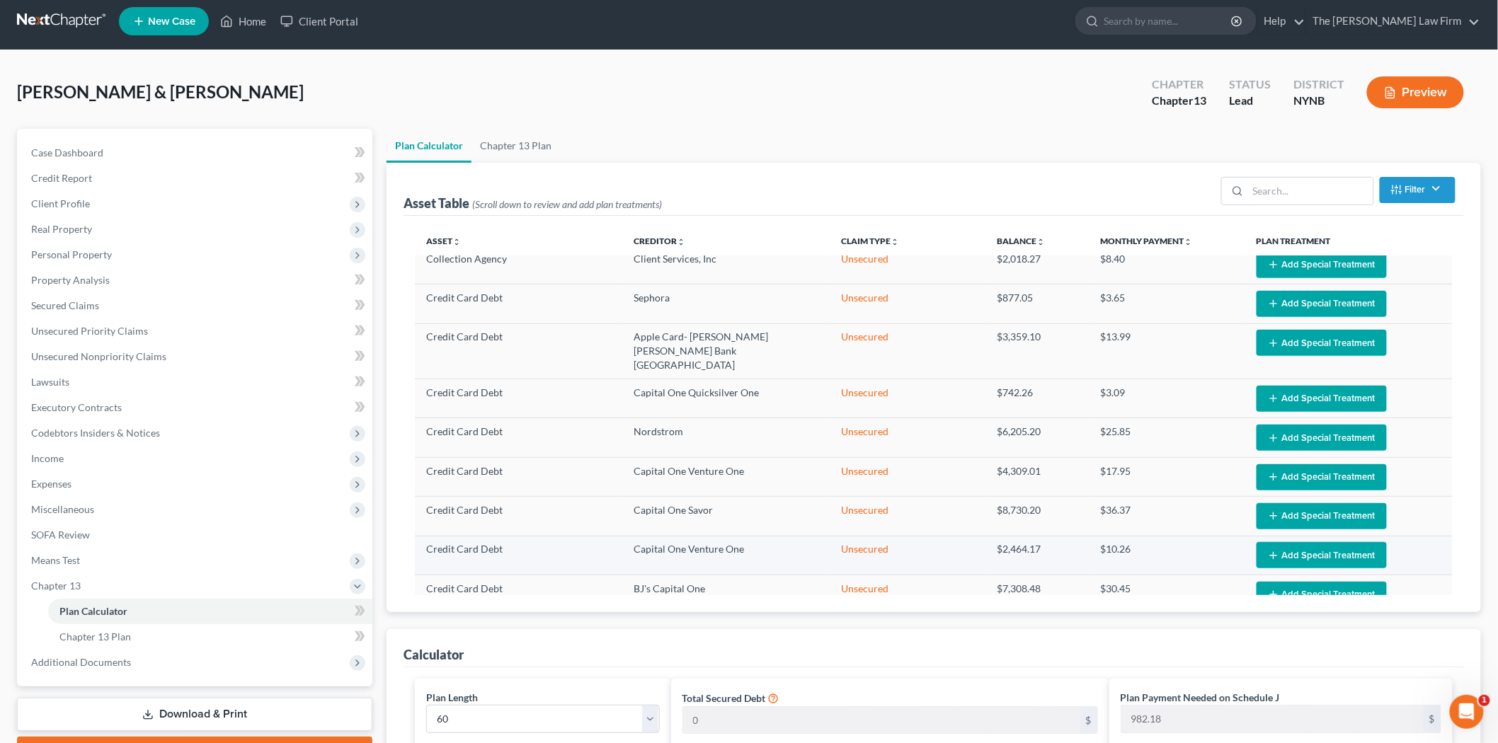
scroll to position [0, 0]
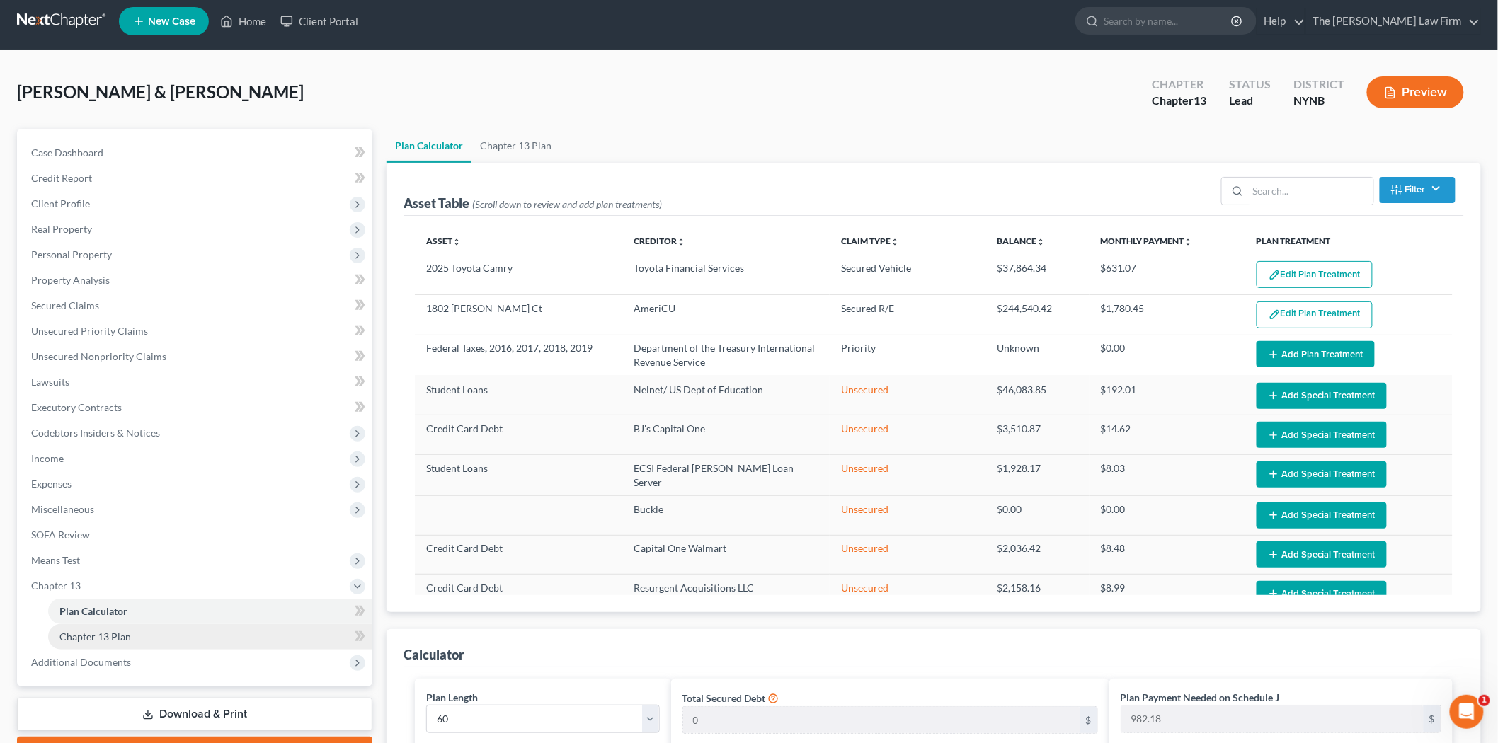
click at [86, 632] on span "Chapter 13 Plan" at bounding box center [95, 637] width 72 height 12
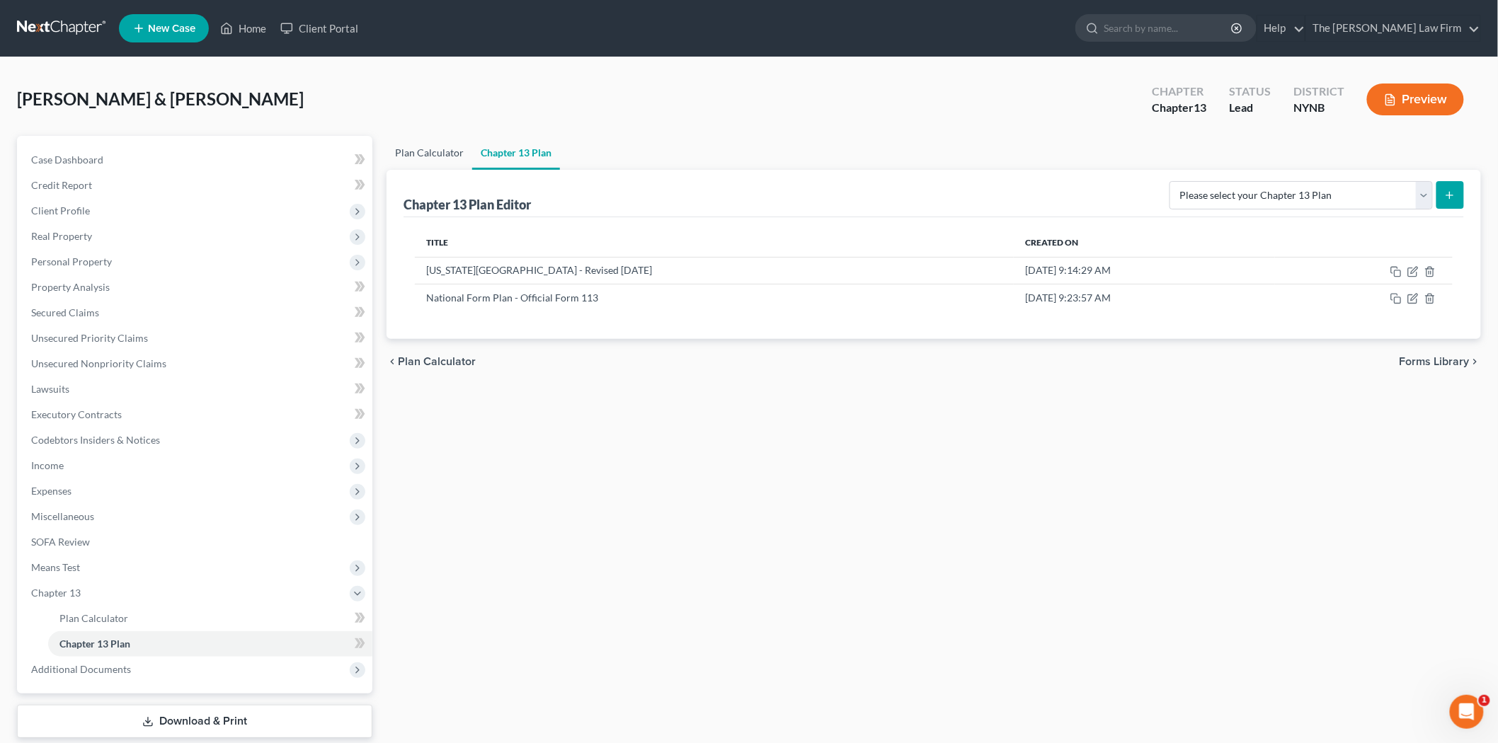
click at [450, 152] on link "Plan Calculator" at bounding box center [430, 153] width 86 height 34
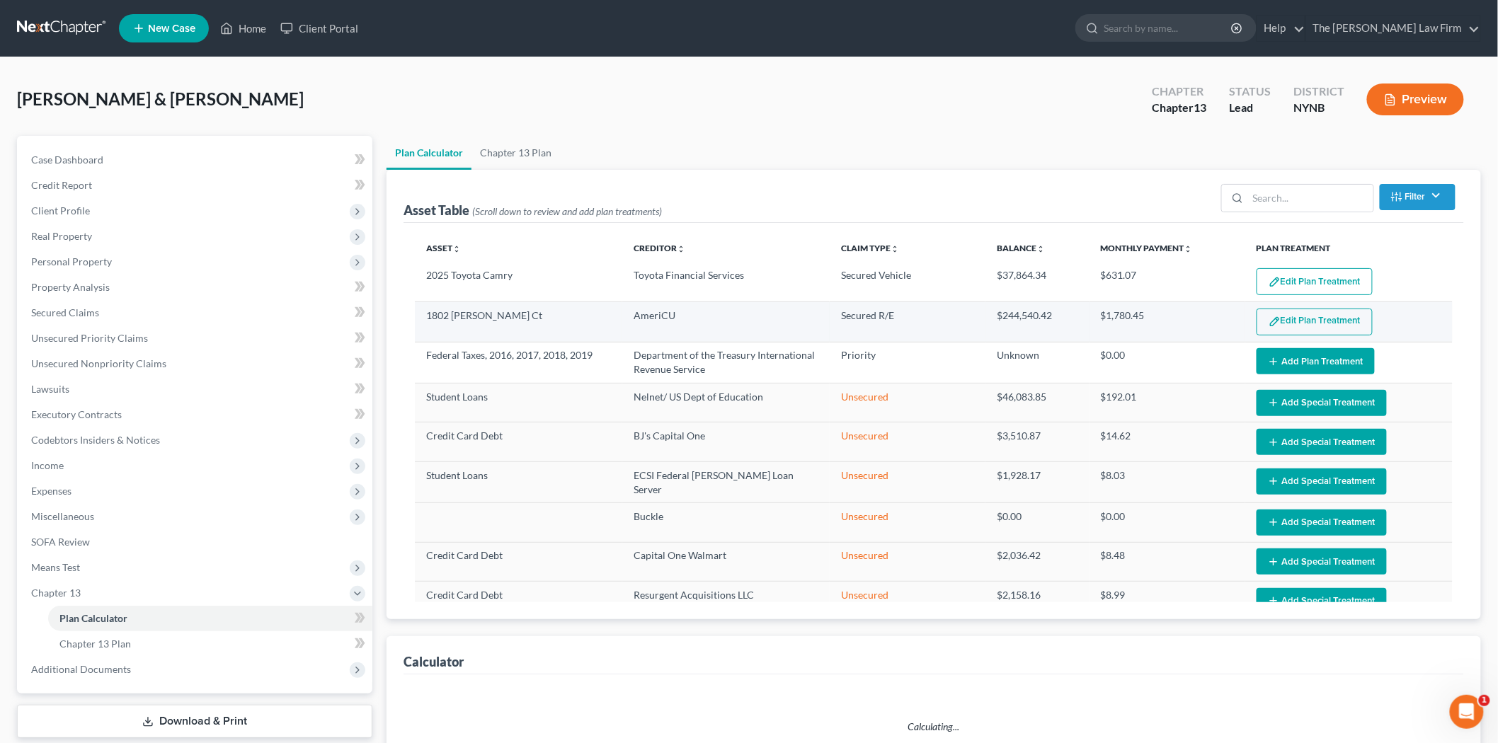
select select "59"
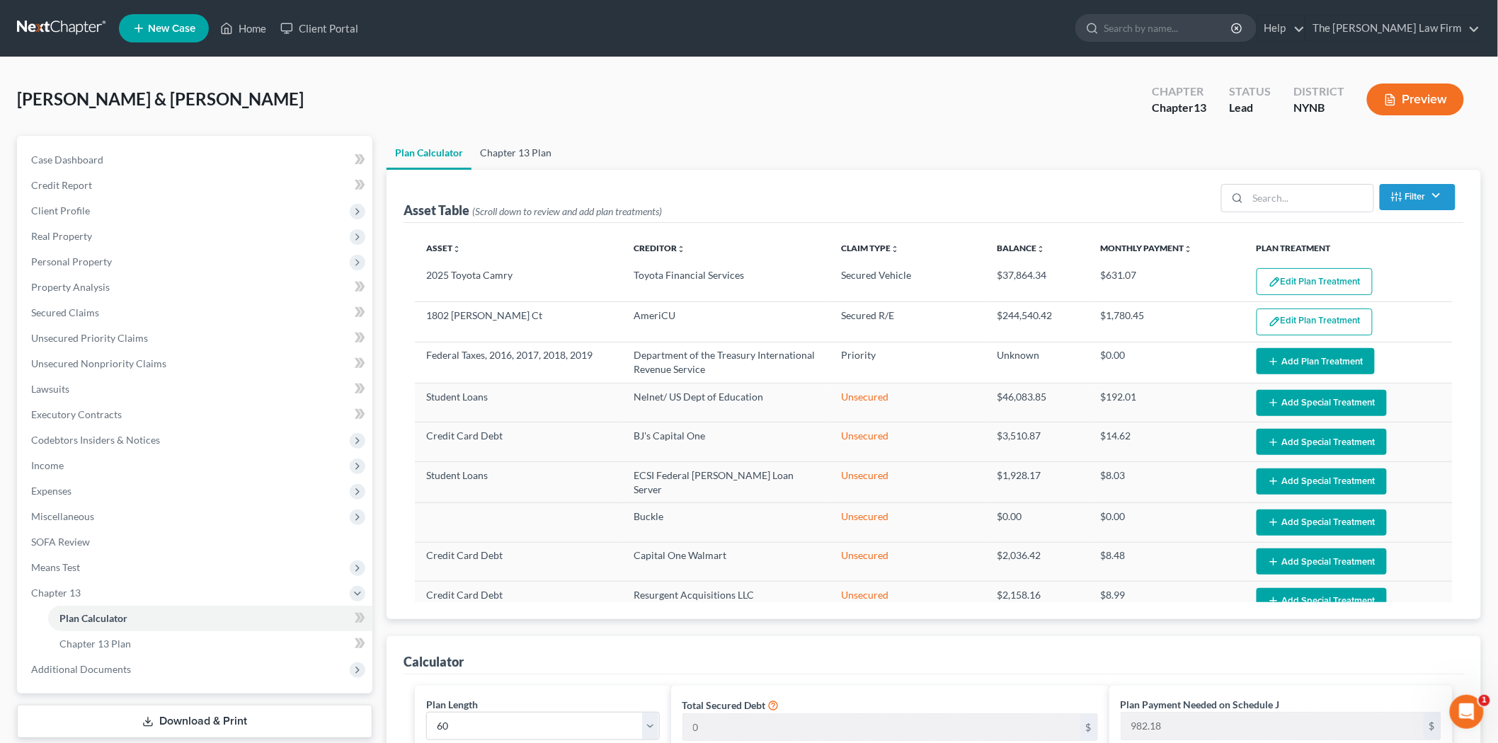
click at [523, 146] on link "Chapter 13 Plan" at bounding box center [516, 153] width 89 height 34
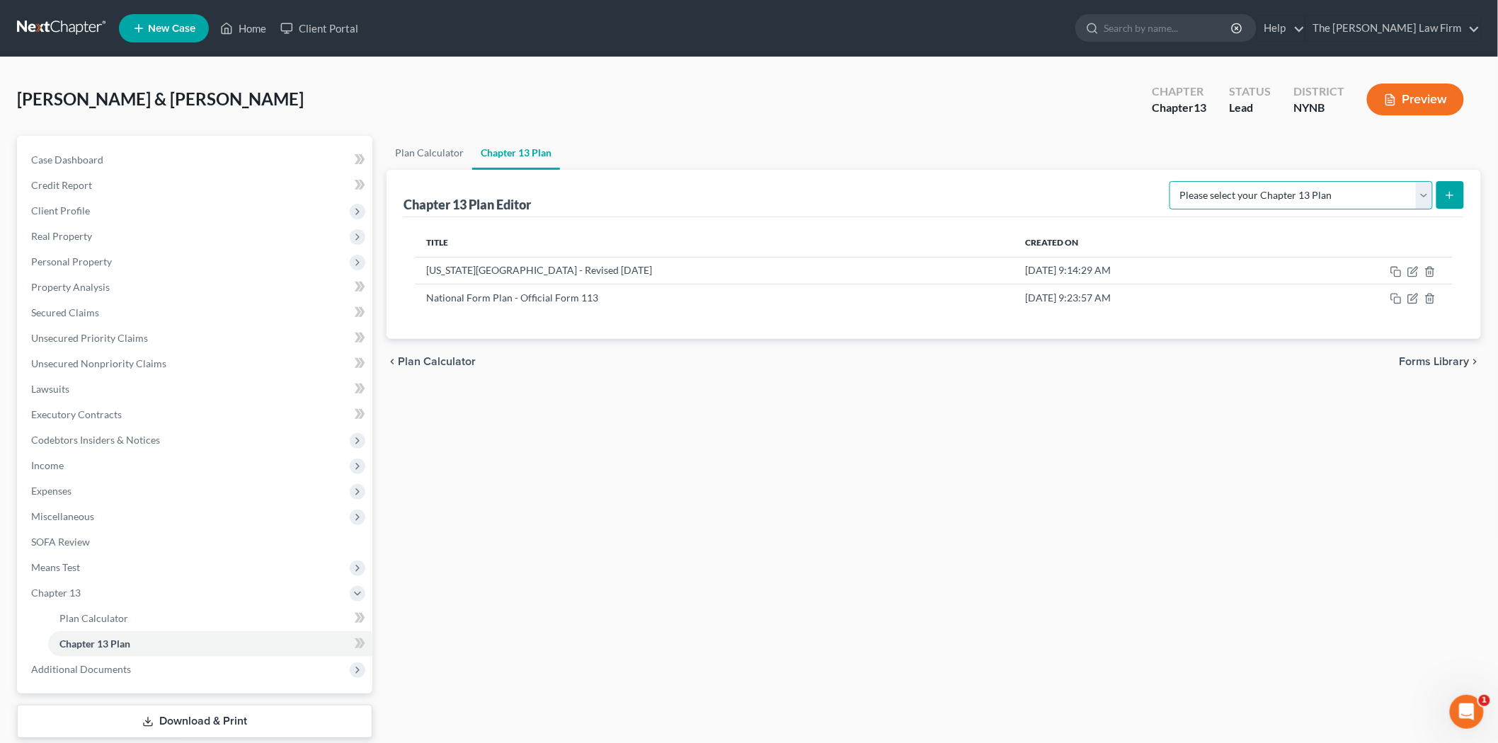
click at [1279, 199] on select "Please select your Chapter 13 Plan National Form Plan - Official Form 113 [US_S…" at bounding box center [1301, 195] width 263 height 28
select select "2"
click at [1184, 181] on select "Please select your Chapter 13 Plan National Form Plan - Official Form 113 [US_S…" at bounding box center [1301, 195] width 263 height 28
click at [1452, 192] on icon "submit" at bounding box center [1449, 195] width 11 height 11
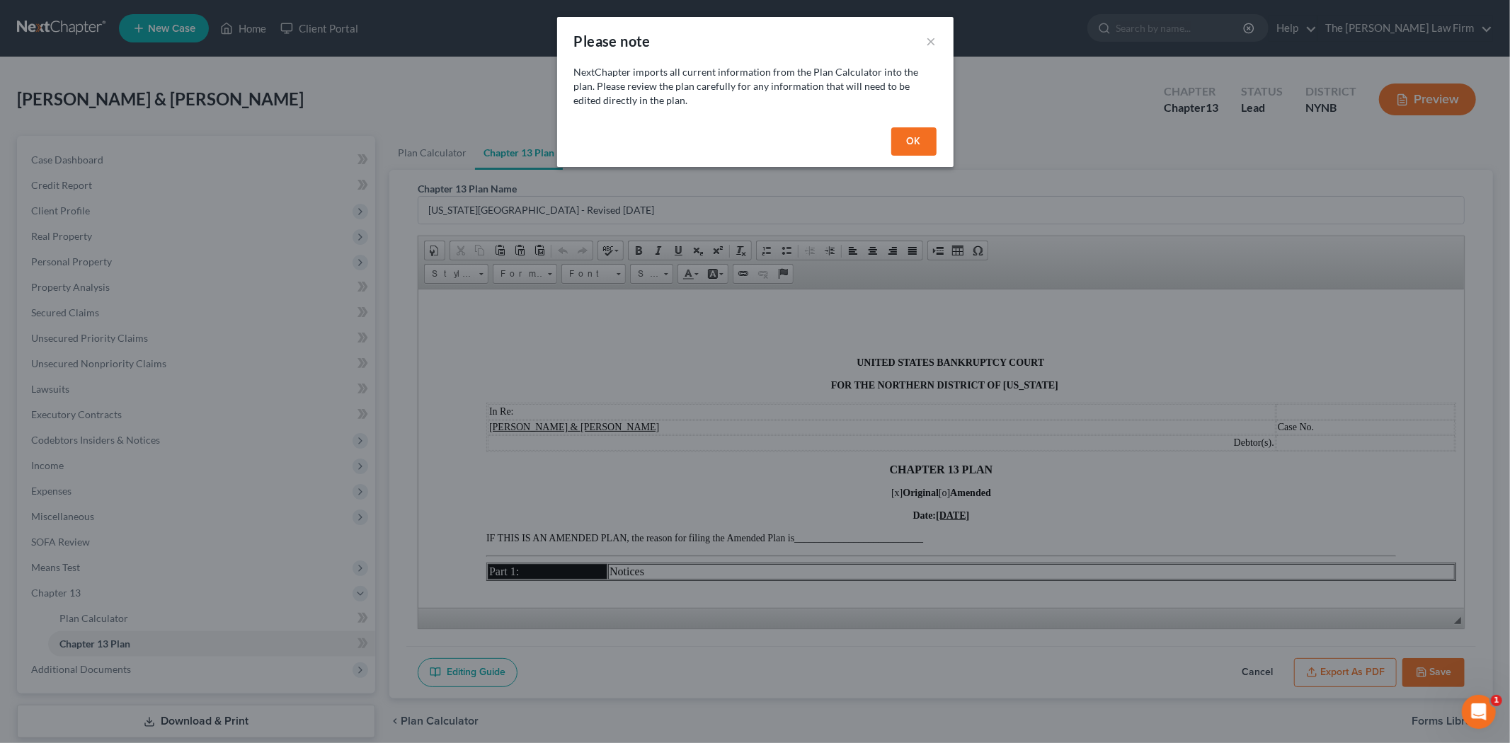
click at [916, 145] on button "OK" at bounding box center [913, 141] width 45 height 28
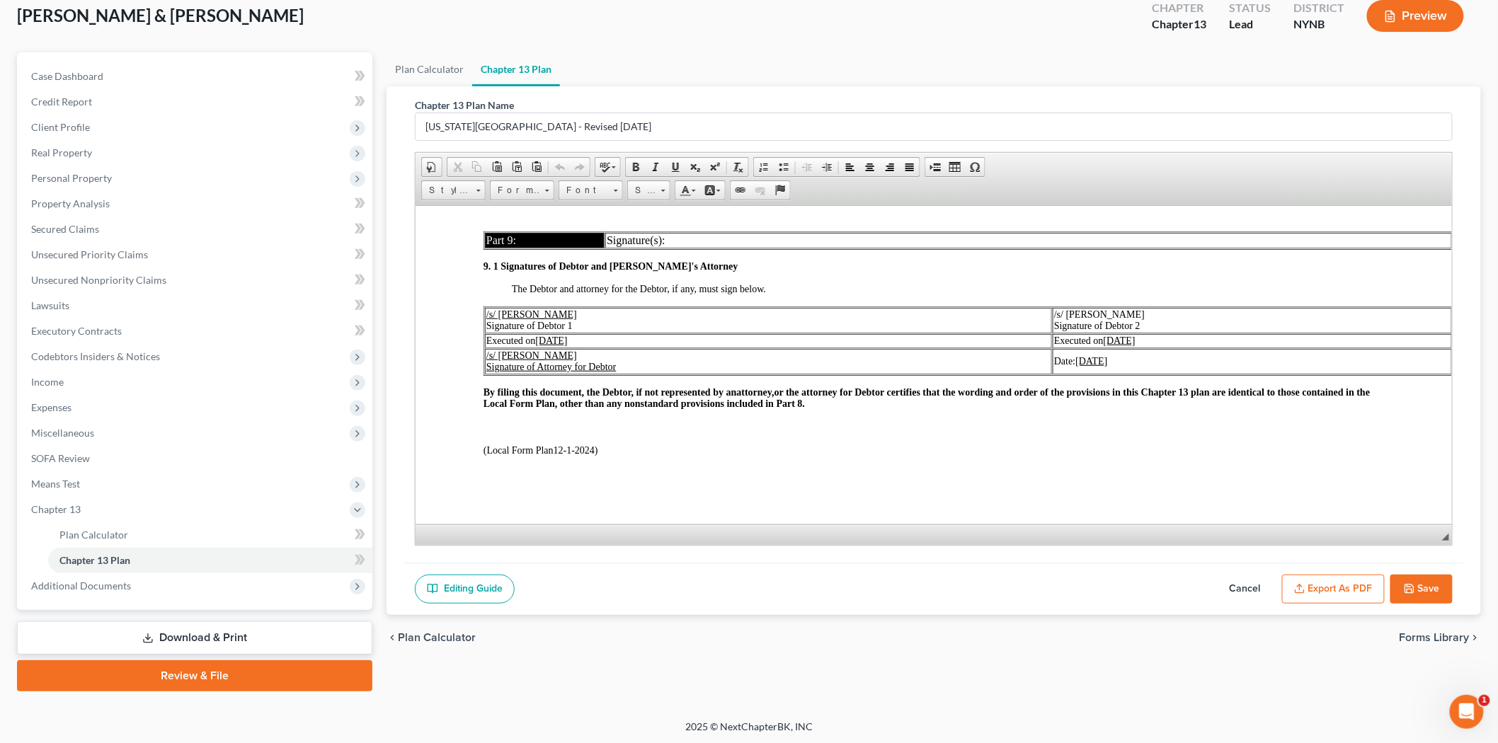
scroll to position [4098, 0]
click at [1416, 585] on button "Save" at bounding box center [1422, 590] width 62 height 30
select select "2"
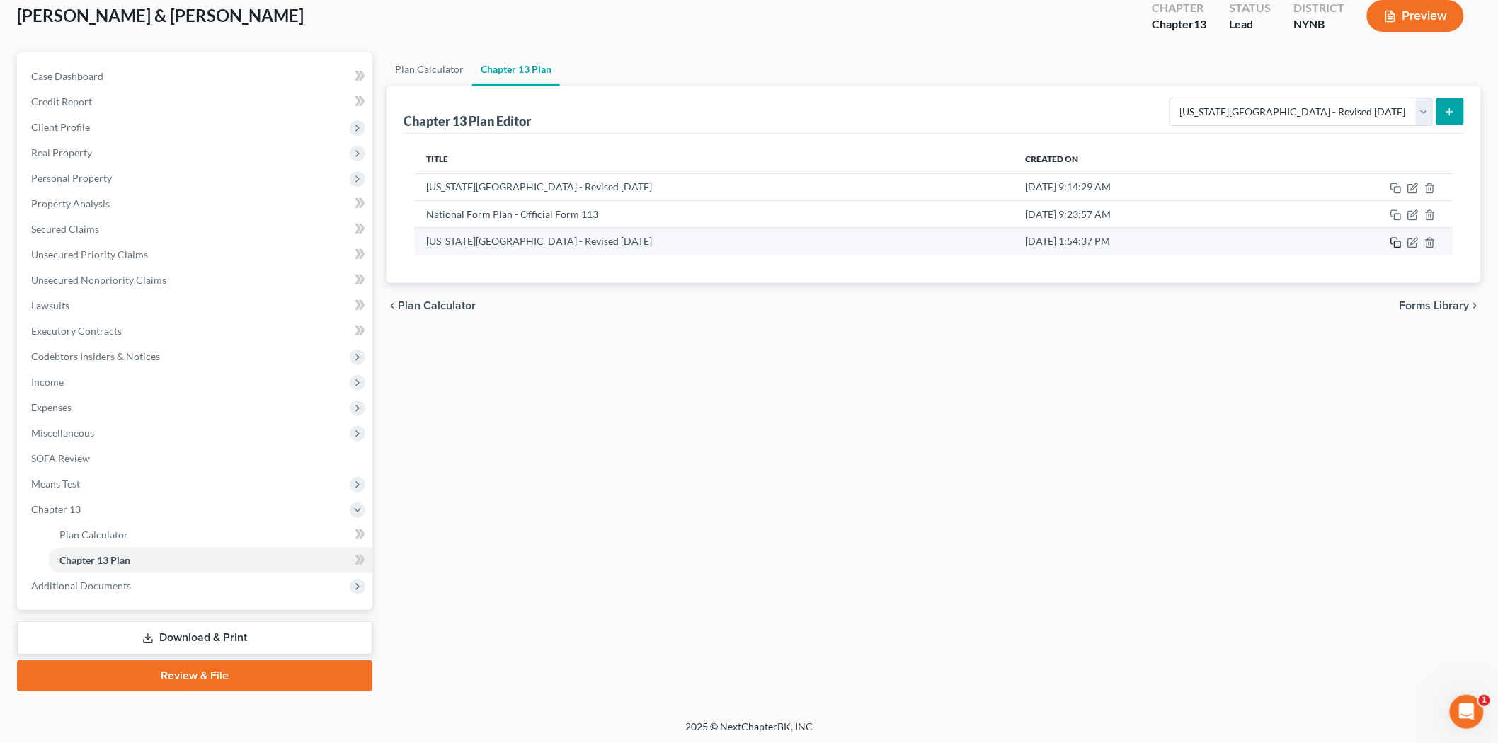
click at [1396, 243] on rect "button" at bounding box center [1398, 244] width 6 height 6
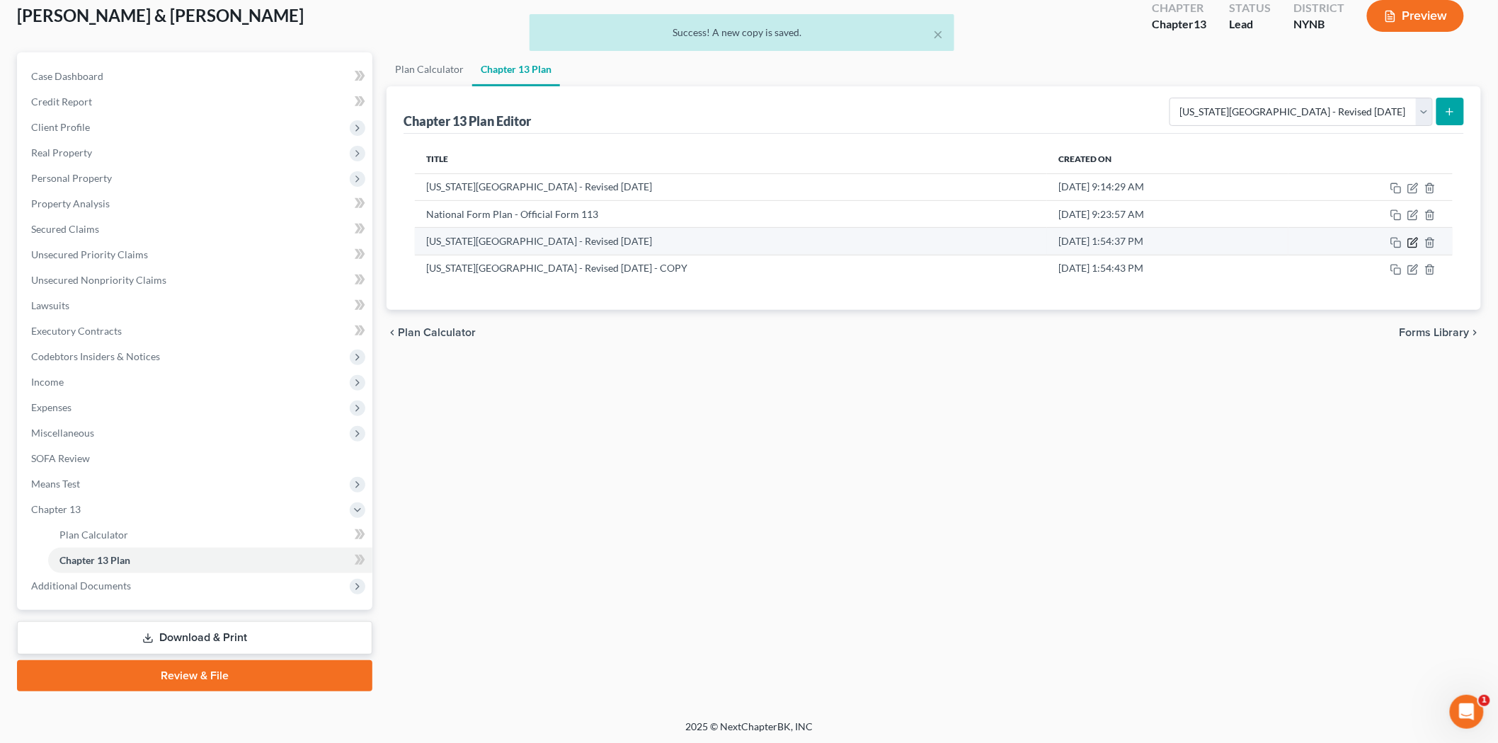
click at [1413, 244] on icon "button" at bounding box center [1413, 242] width 11 height 11
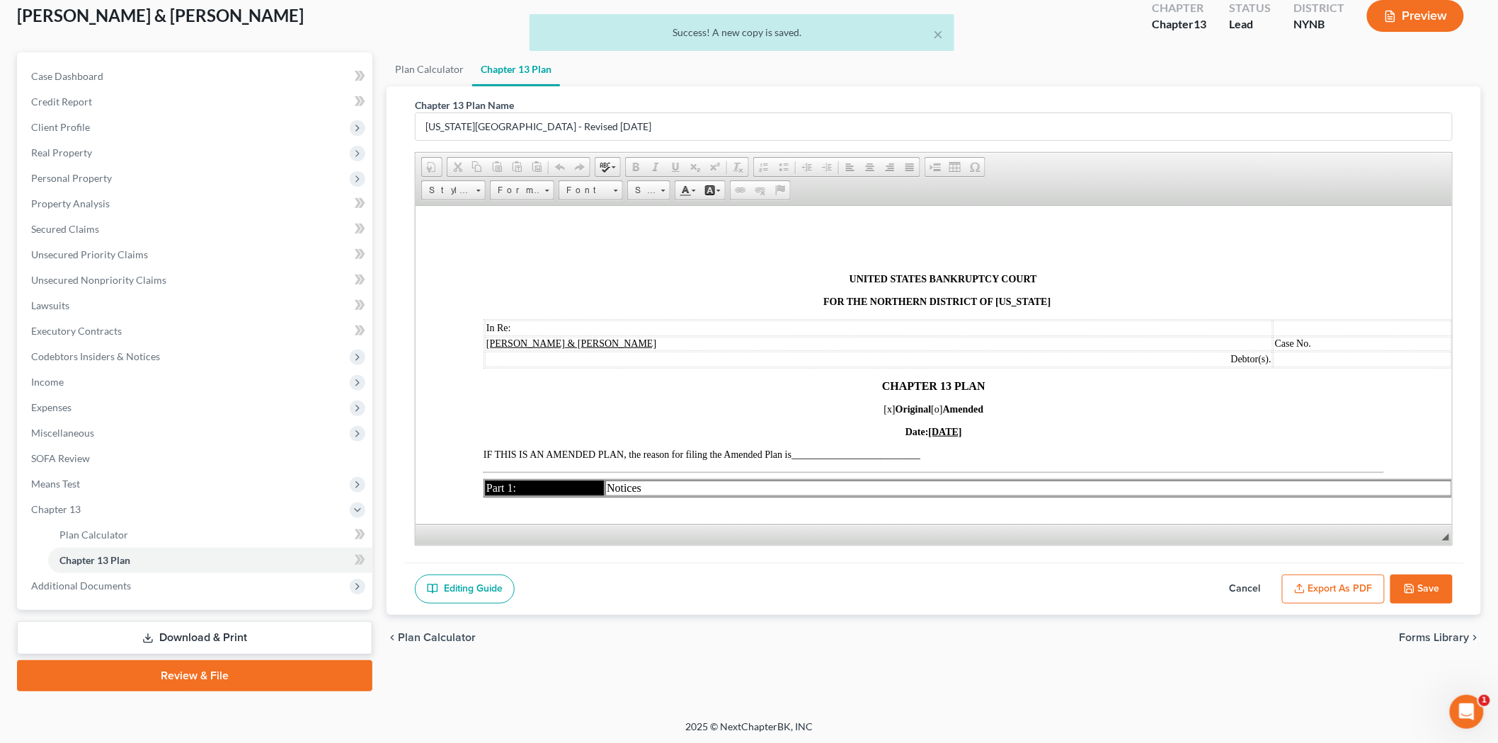
scroll to position [0, 0]
click at [1296, 584] on icon "button" at bounding box center [1299, 588] width 11 height 11
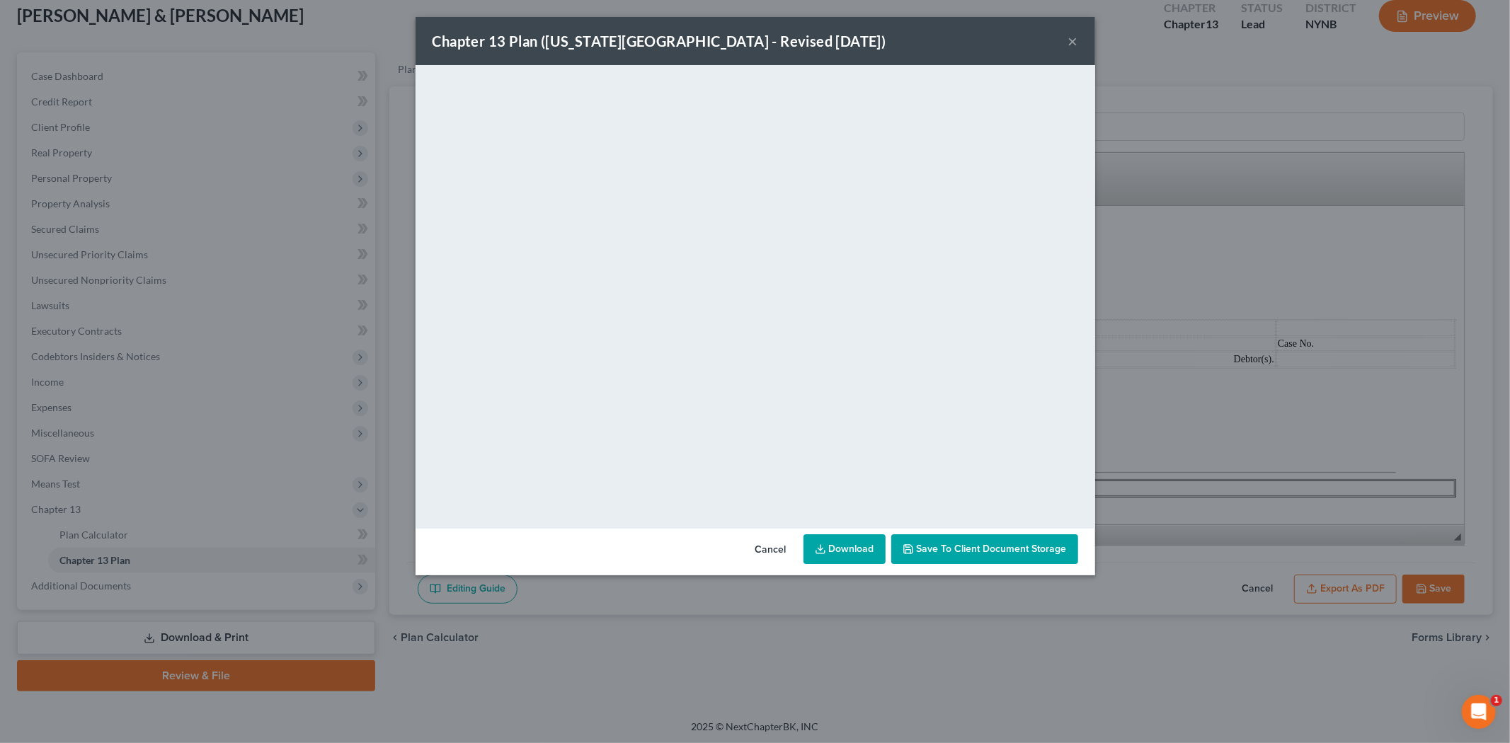
click at [855, 547] on link "Download" at bounding box center [845, 550] width 82 height 30
click at [1075, 38] on button "×" at bounding box center [1074, 41] width 10 height 17
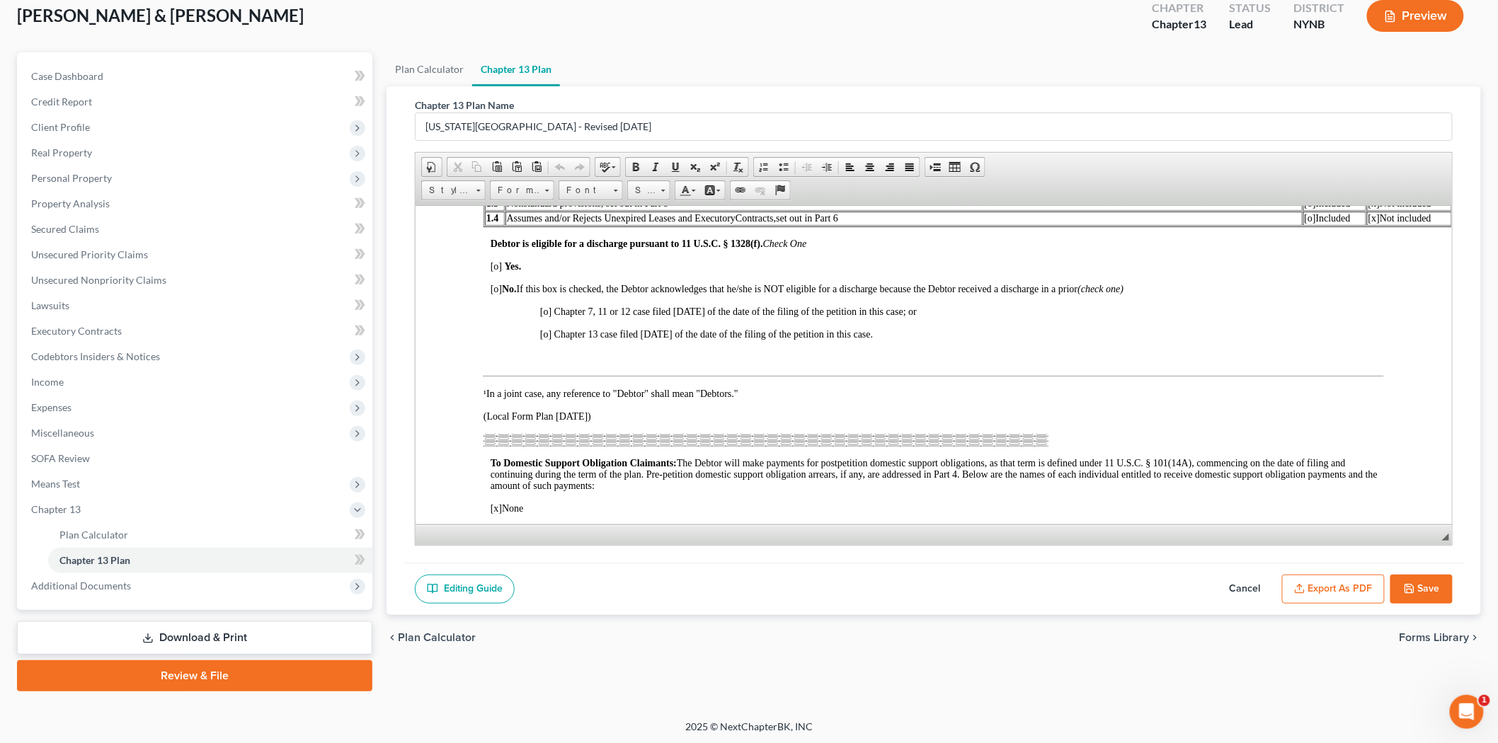
scroll to position [472, 0]
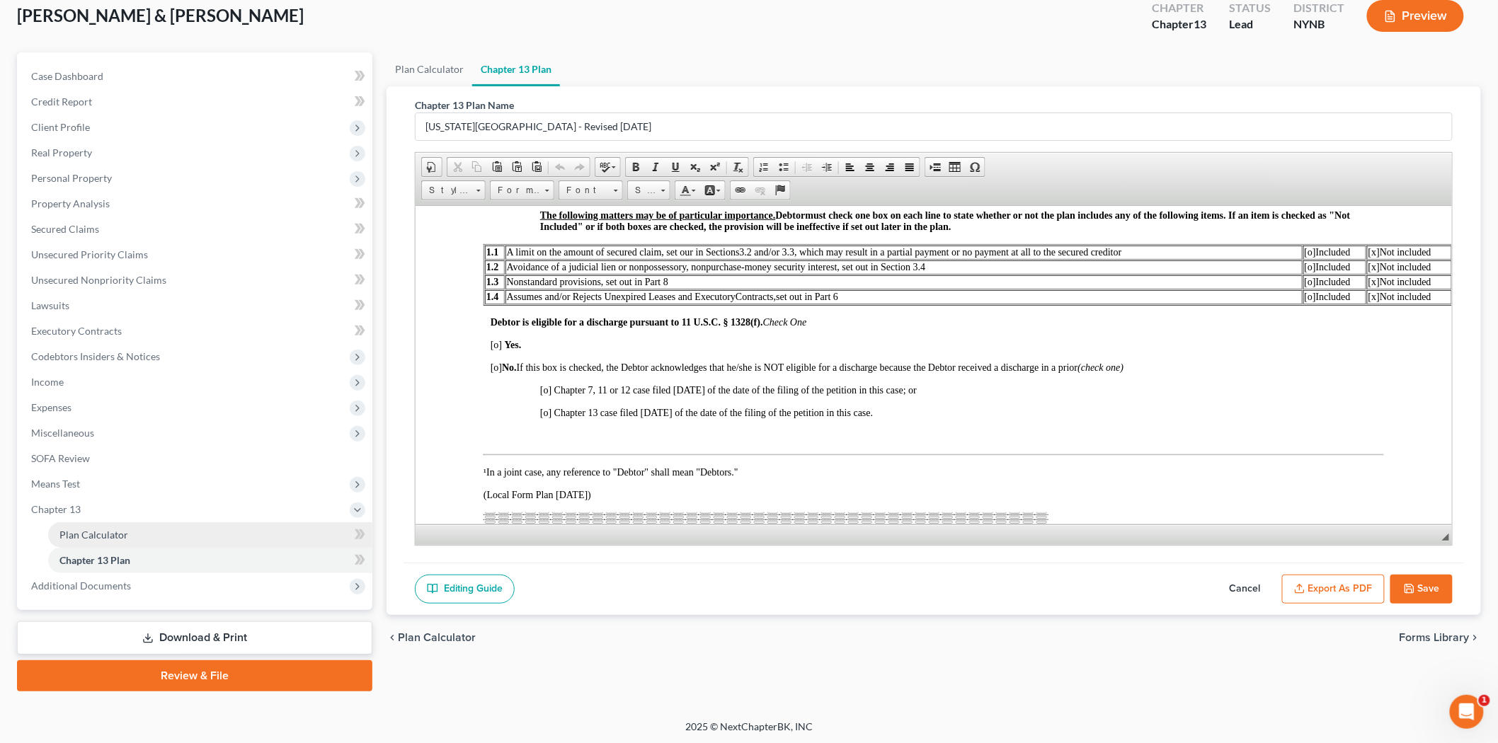
click at [137, 538] on link "Plan Calculator" at bounding box center [210, 535] width 324 height 25
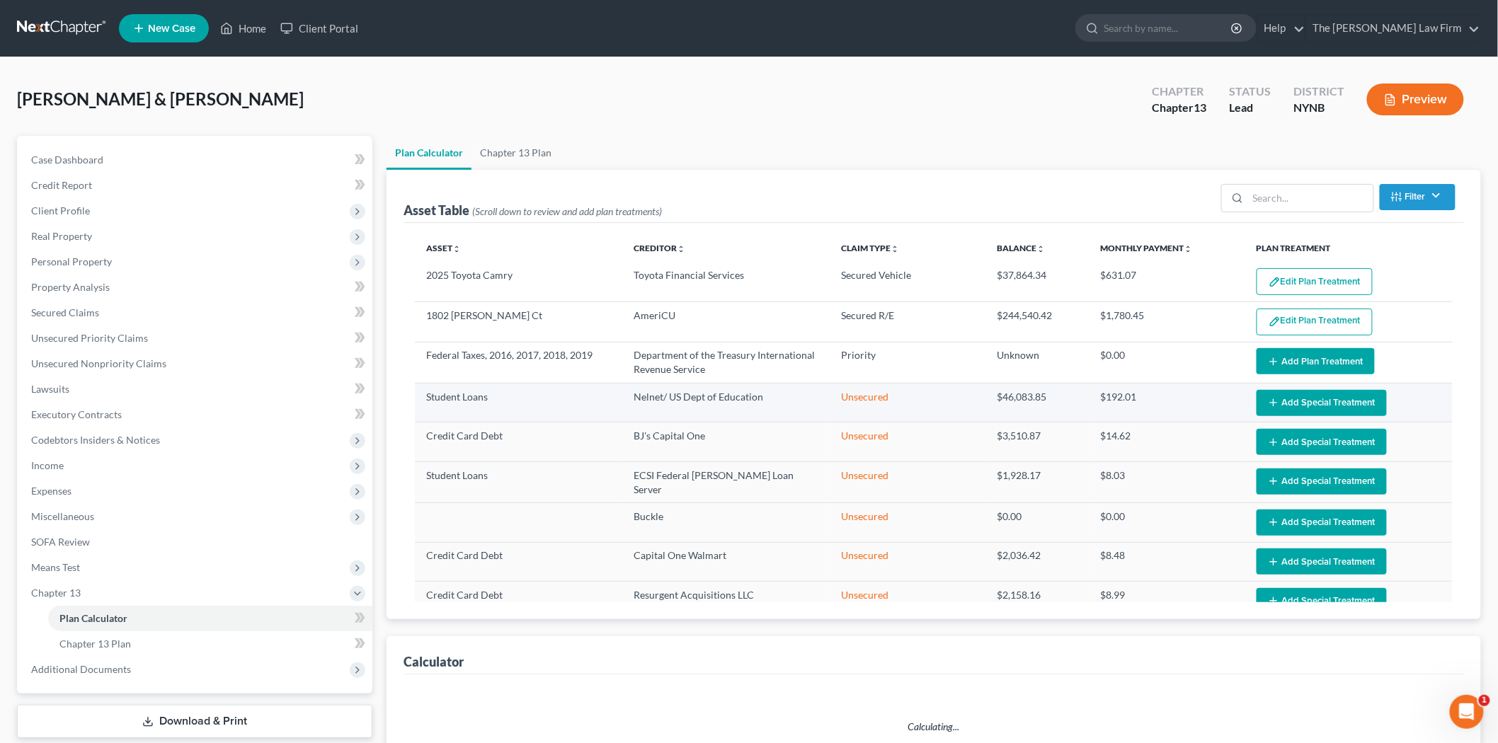
select select "59"
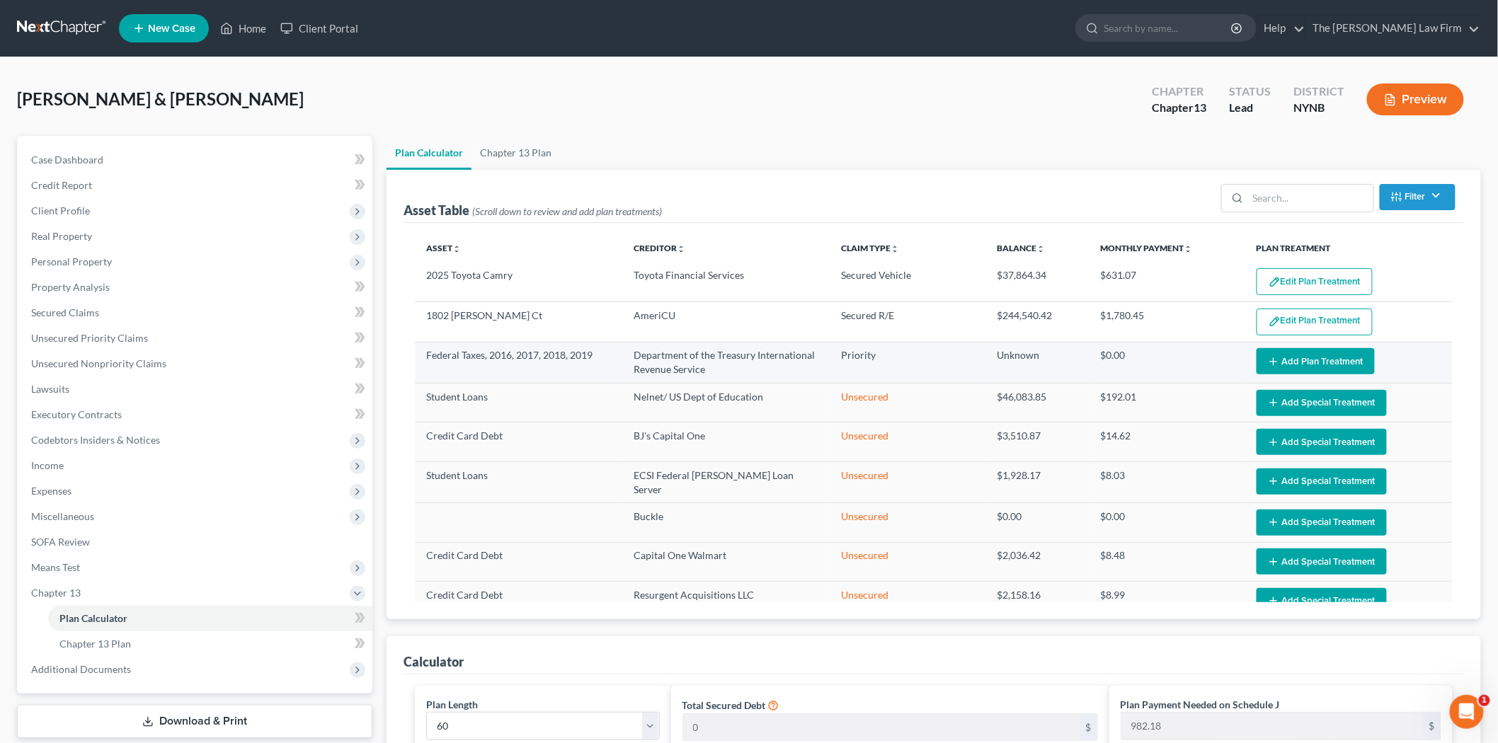
click at [1294, 366] on button "Add Plan Treatment" at bounding box center [1316, 361] width 118 height 26
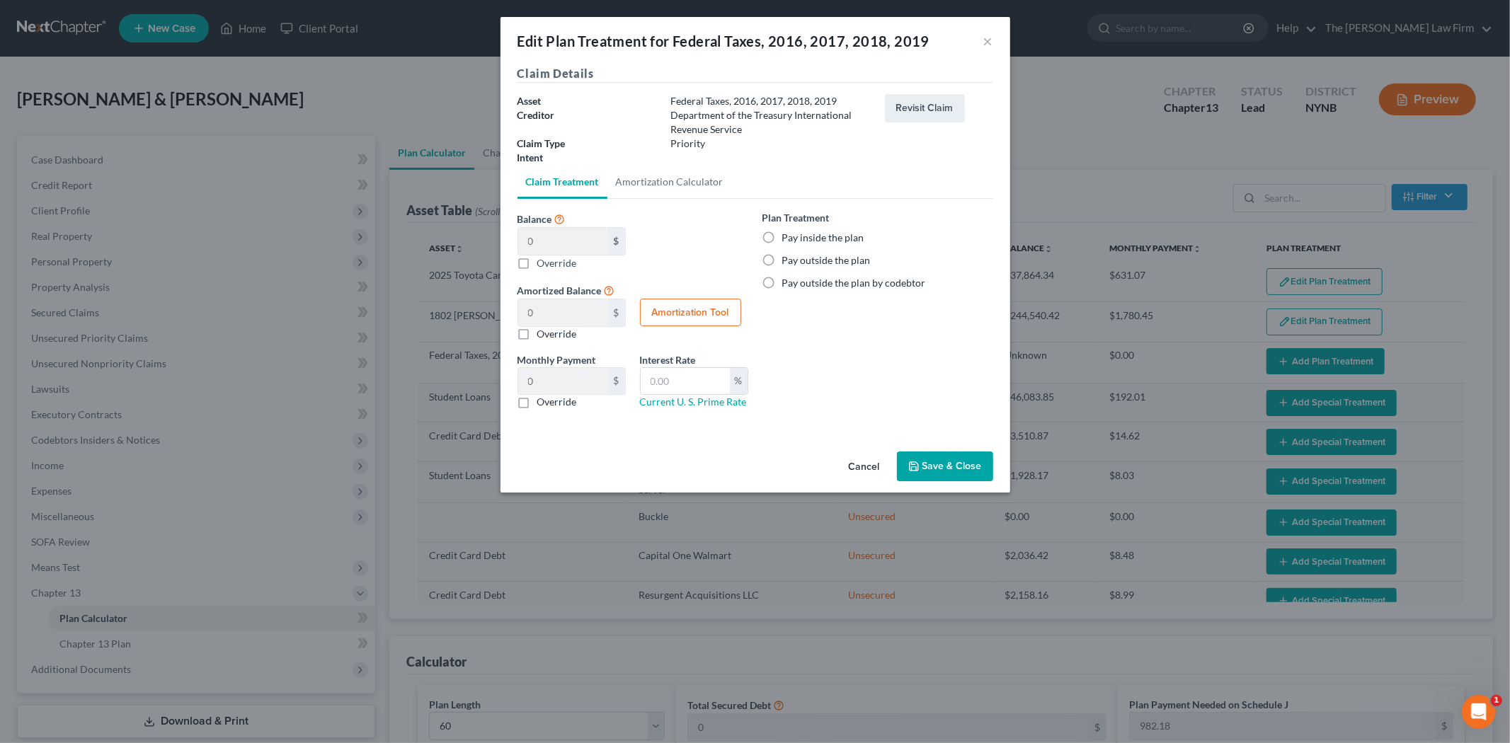
click at [938, 471] on button "Save & Close" at bounding box center [945, 467] width 96 height 30
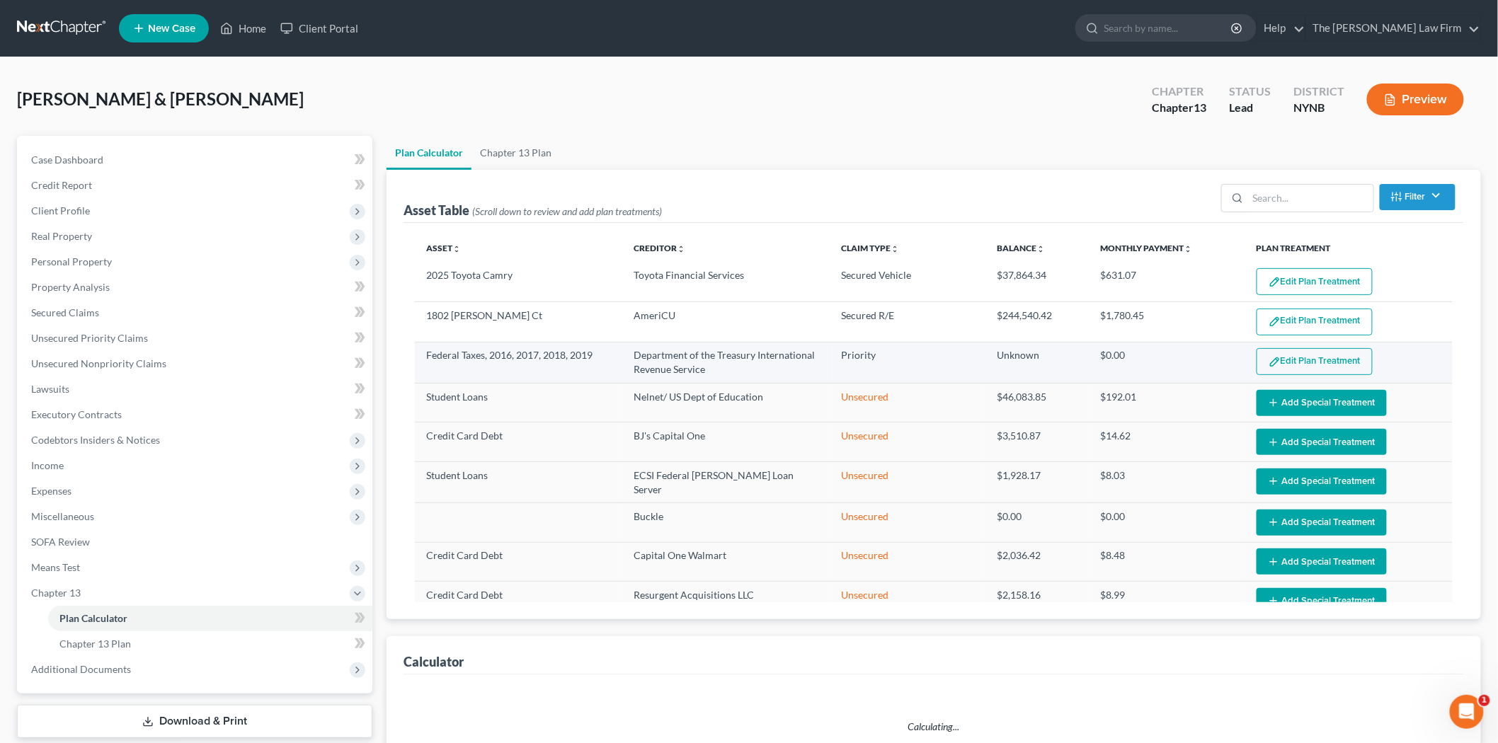
select select "59"
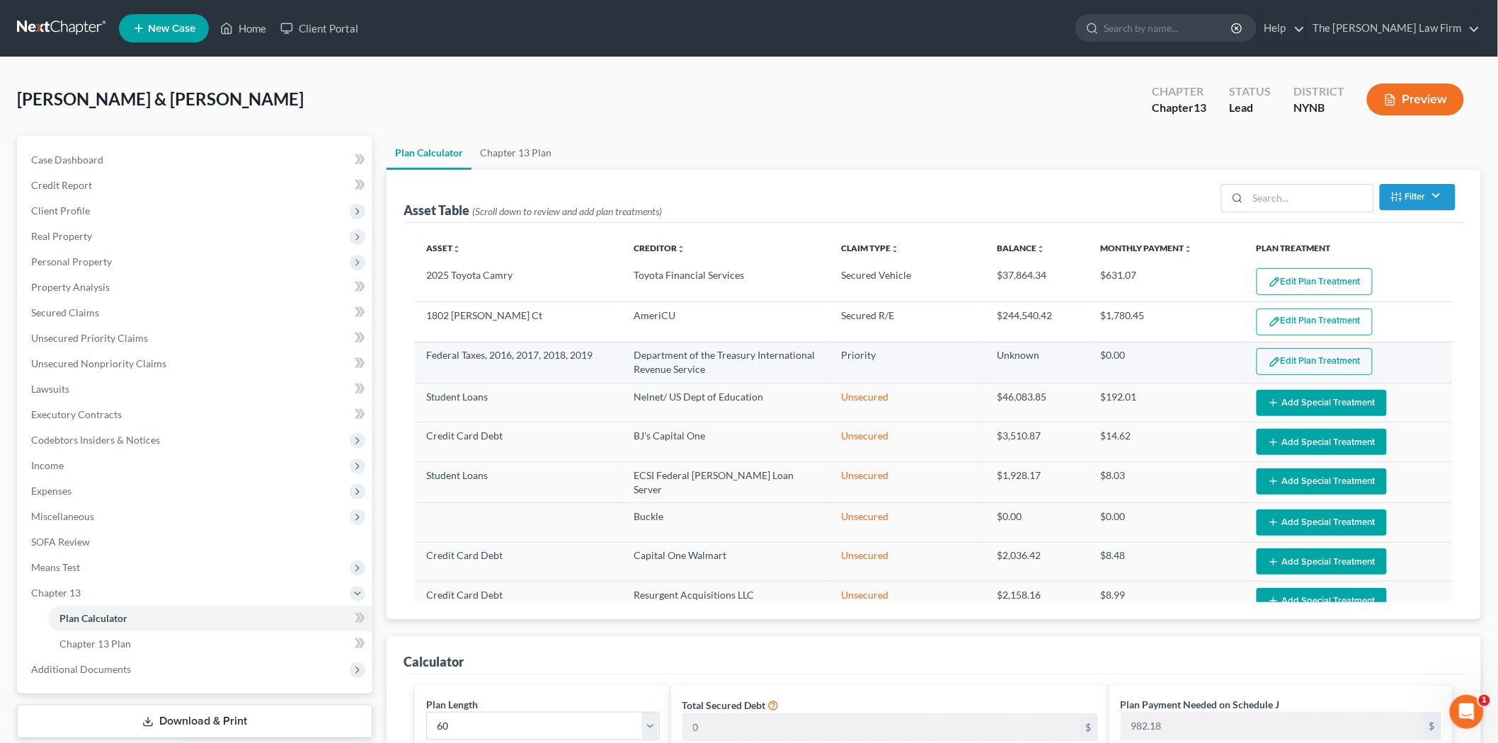
click at [1307, 365] on button "Edit Plan Treatment" at bounding box center [1315, 361] width 116 height 27
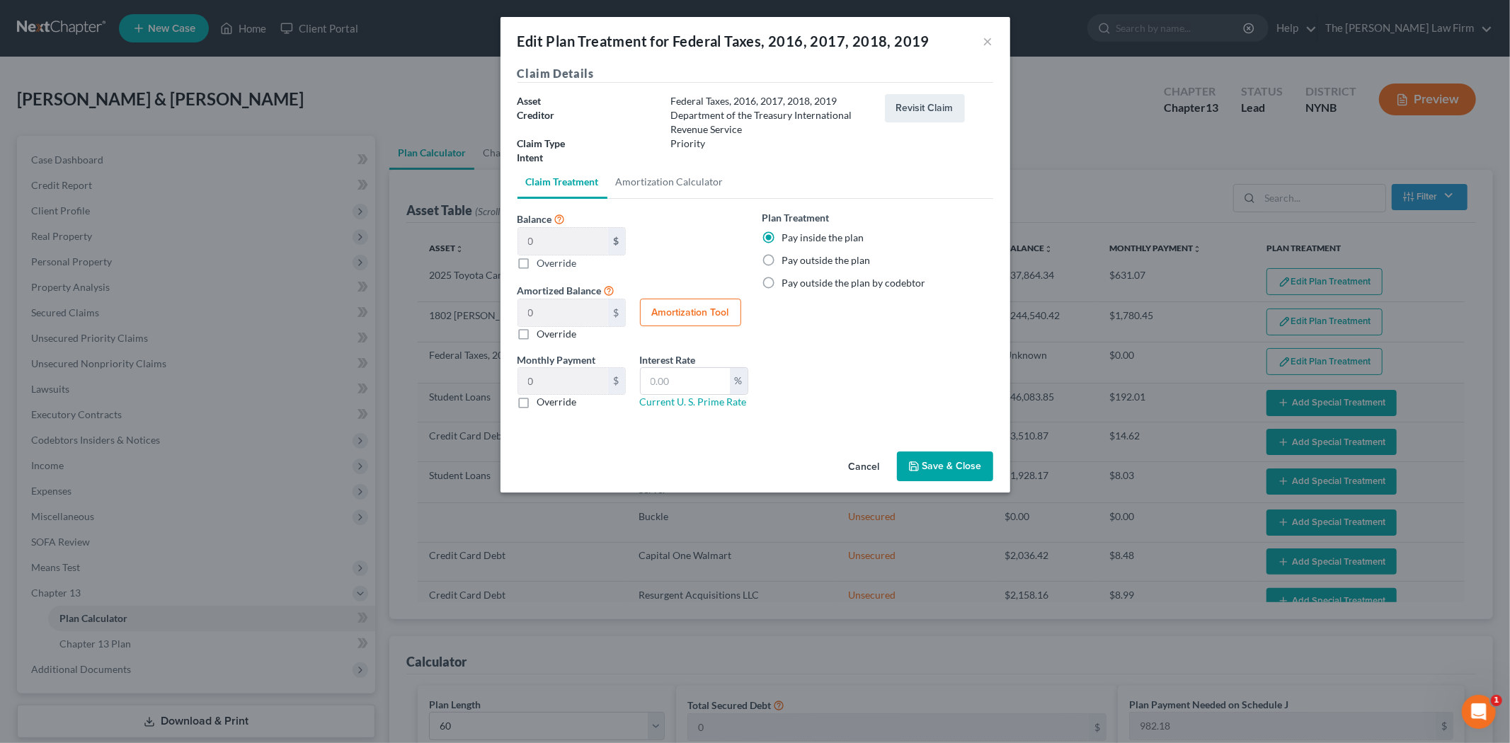
click at [946, 465] on button "Save & Close" at bounding box center [945, 467] width 96 height 30
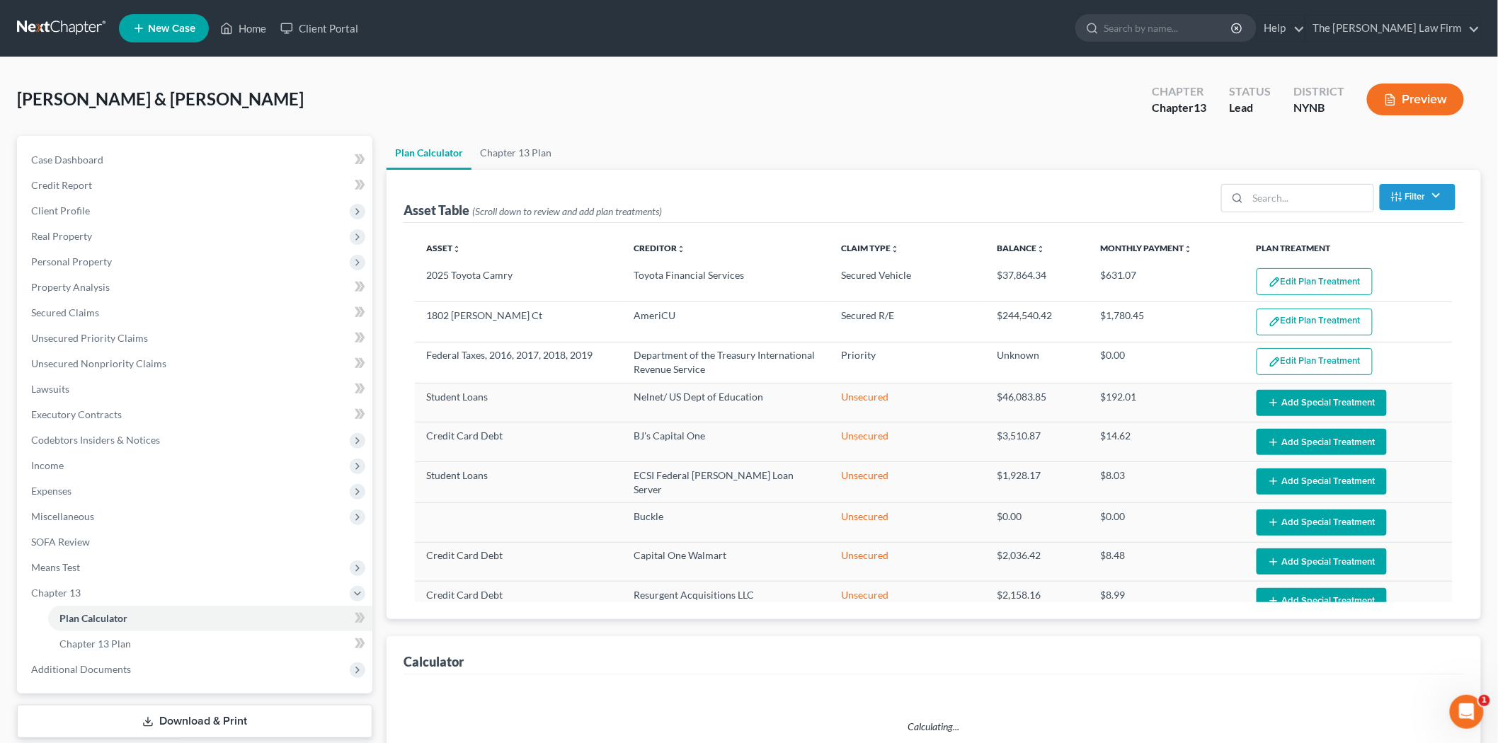
click at [1287, 406] on button "Add Special Treatment" at bounding box center [1322, 403] width 130 height 26
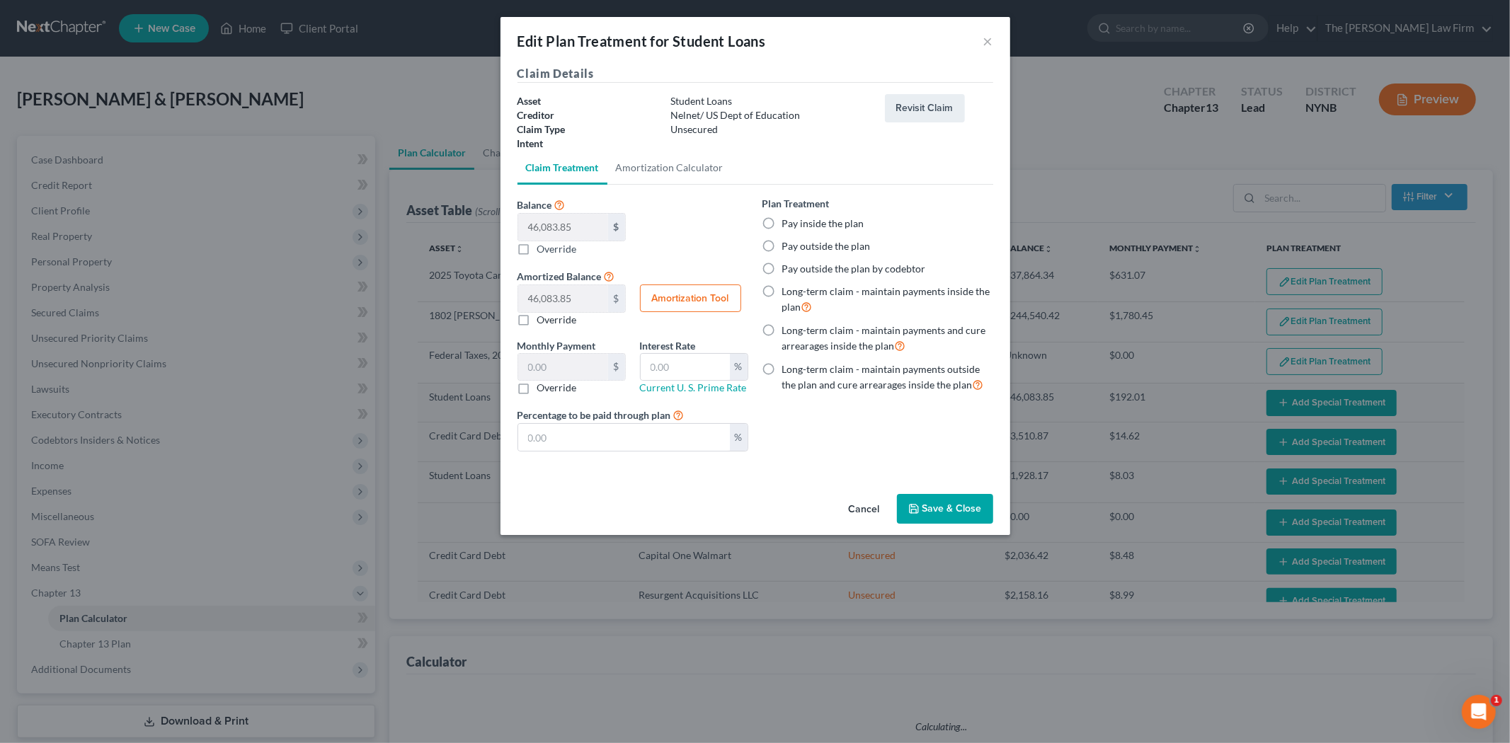
select select "59"
click at [790, 221] on label "Pay inside the plan" at bounding box center [823, 224] width 82 height 14
click at [790, 221] on input "Pay inside the plan" at bounding box center [792, 221] width 9 height 9
radio input "true"
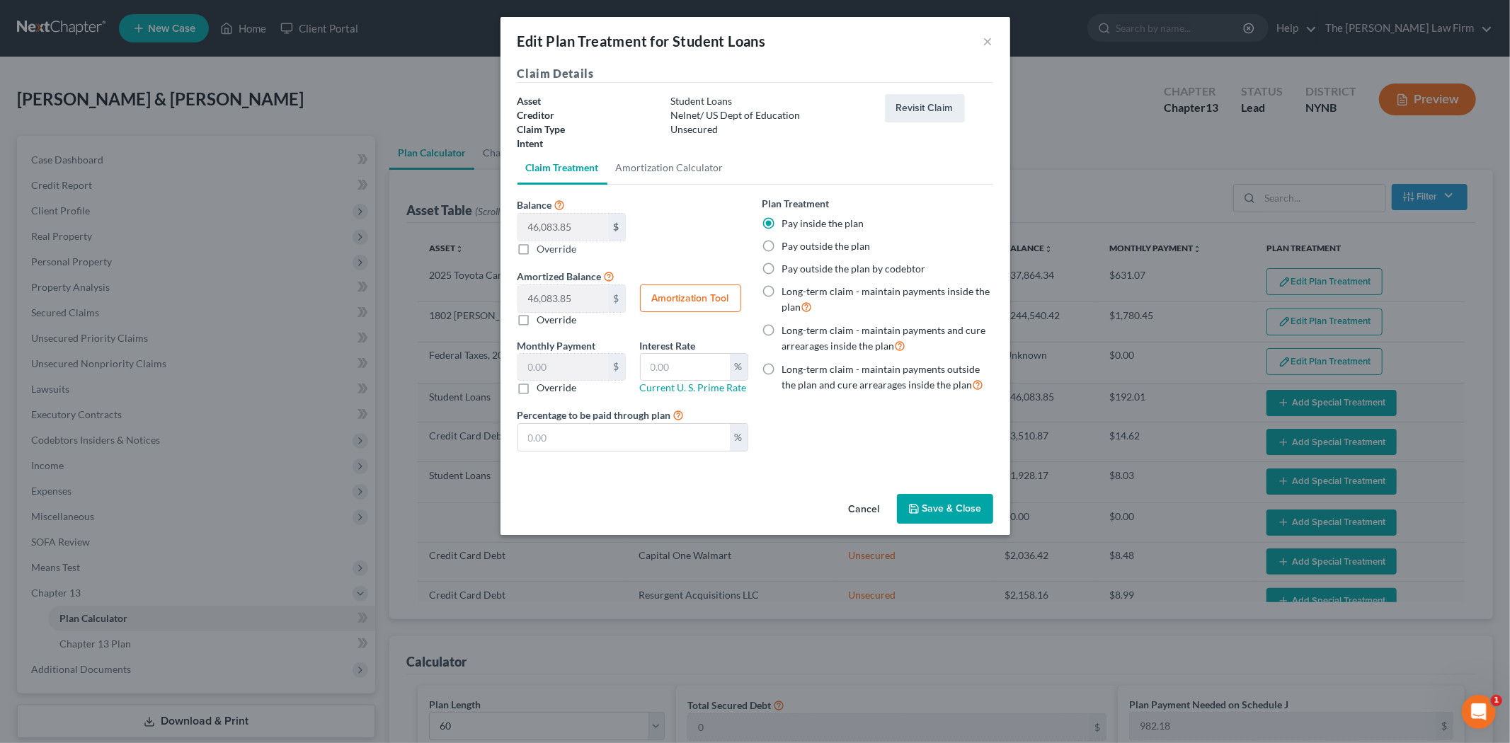
click at [925, 496] on button "Save & Close" at bounding box center [945, 509] width 96 height 30
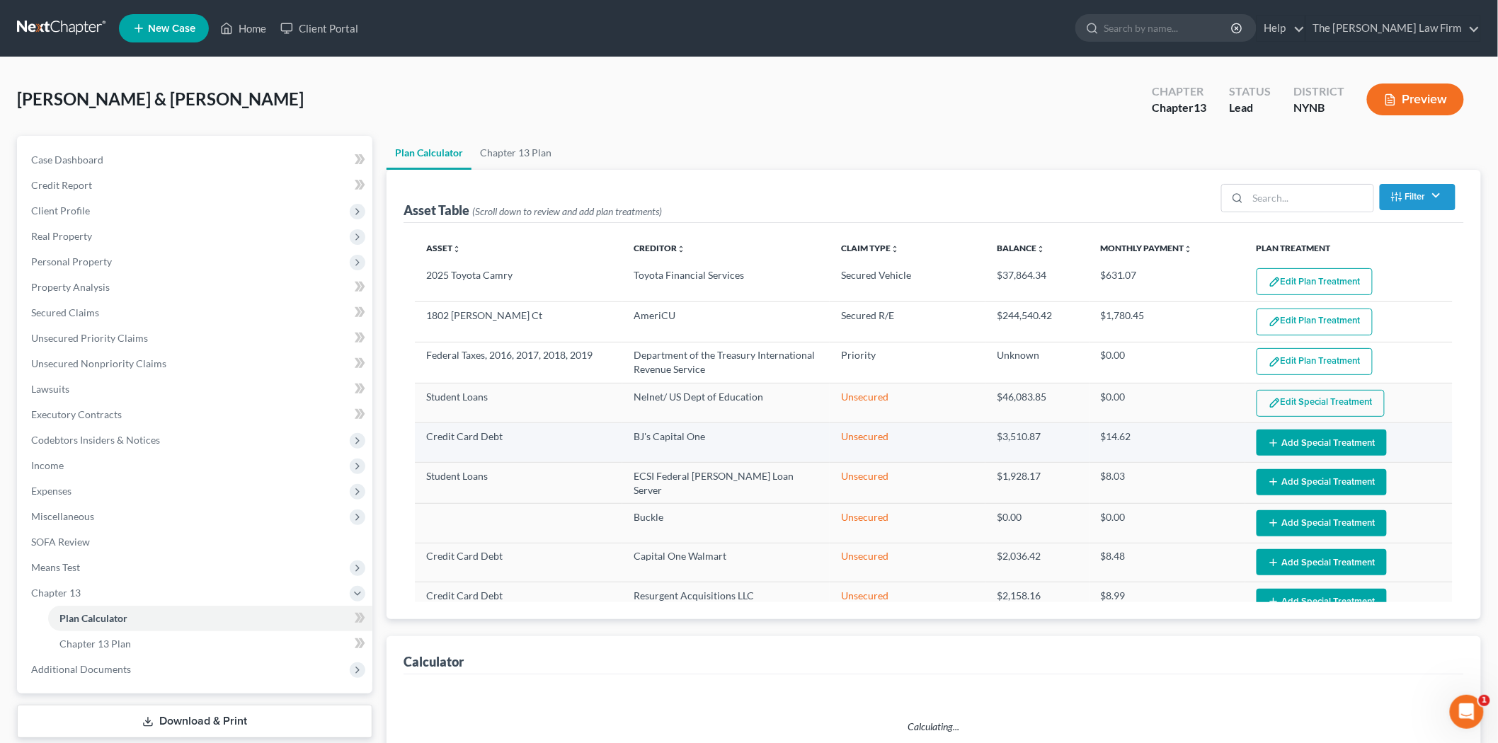
select select "59"
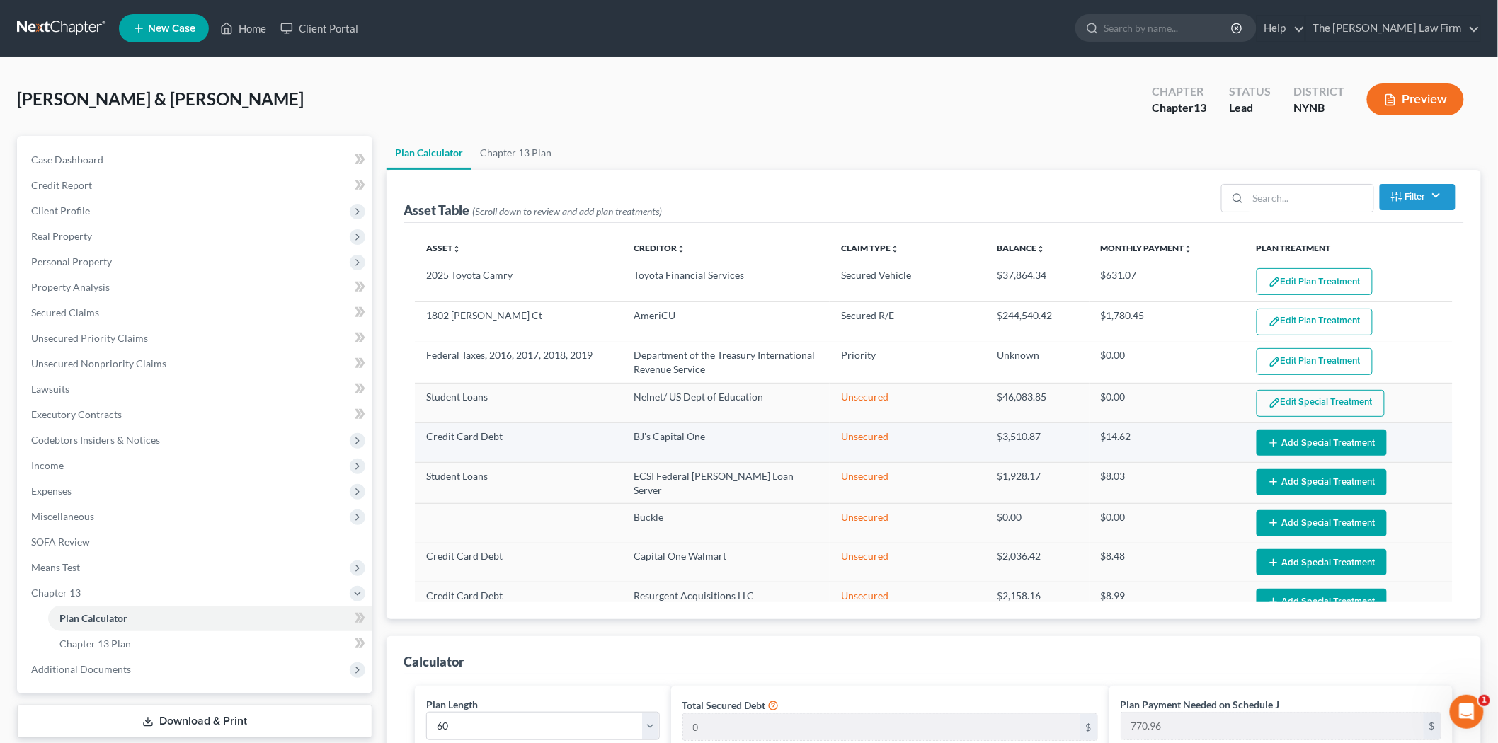
click at [1275, 438] on button "Add Special Treatment" at bounding box center [1322, 443] width 130 height 26
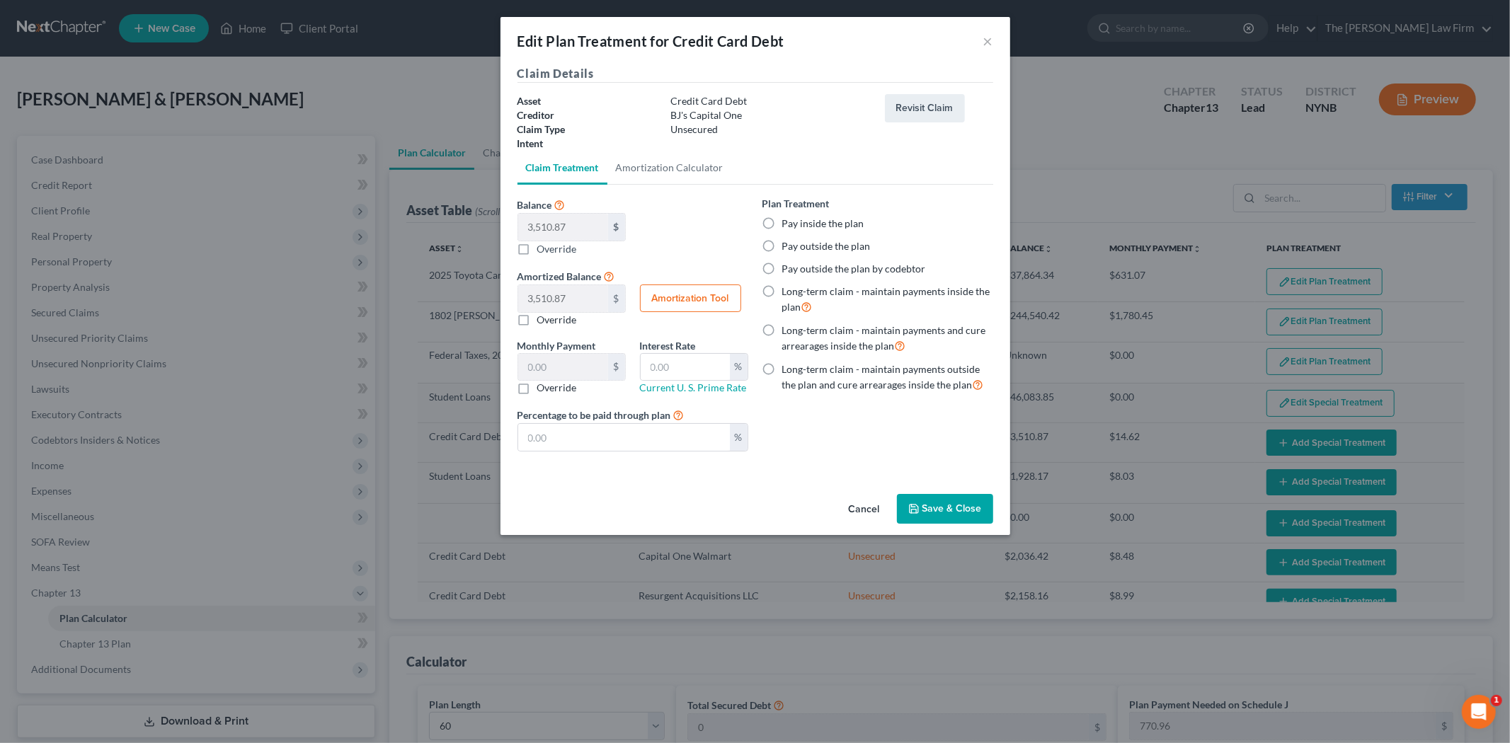
click at [836, 217] on label "Pay inside the plan" at bounding box center [823, 224] width 82 height 14
click at [797, 217] on input "Pay inside the plan" at bounding box center [792, 221] width 9 height 9
radio input "true"
click at [947, 511] on button "Save & Close" at bounding box center [945, 509] width 96 height 30
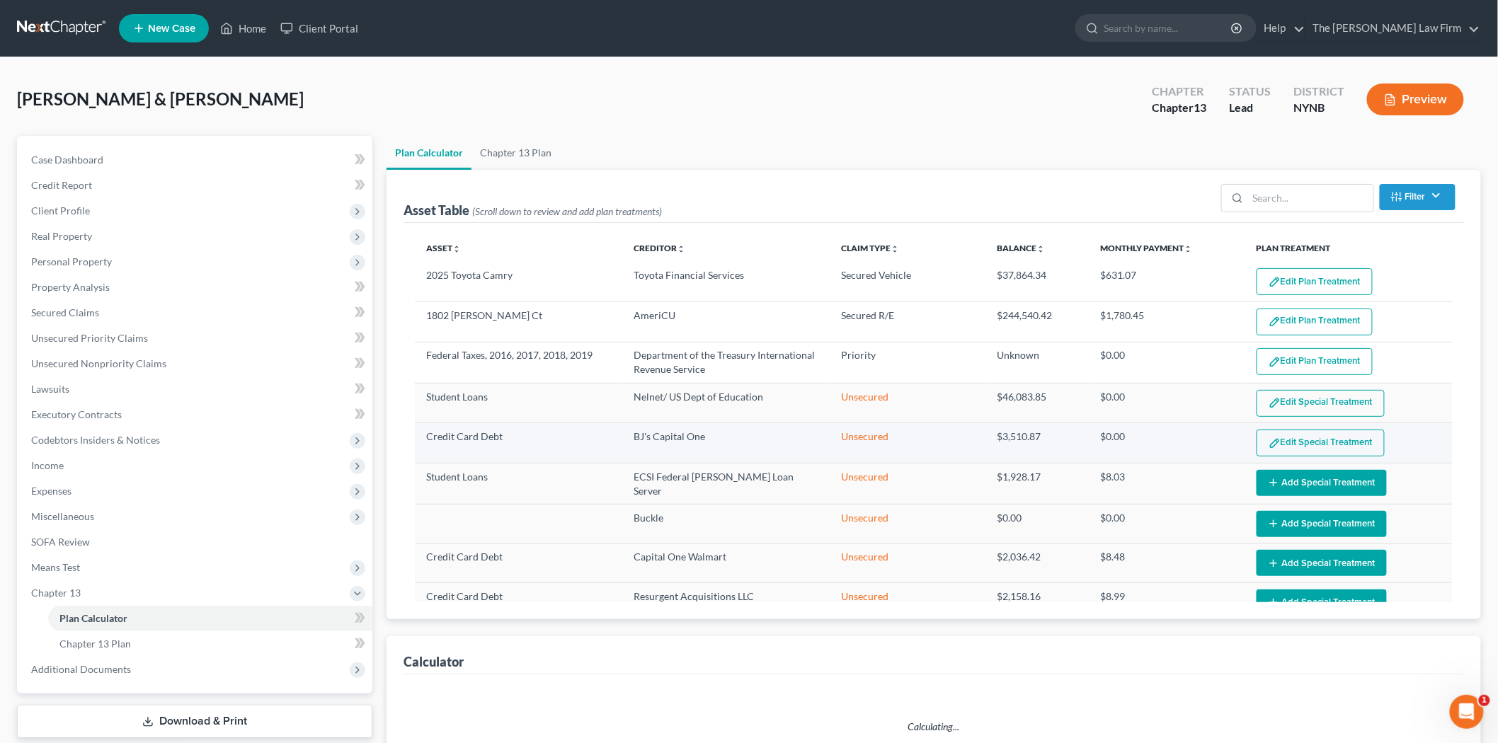
click at [1291, 448] on button "Edit Special Treatment" at bounding box center [1321, 443] width 128 height 27
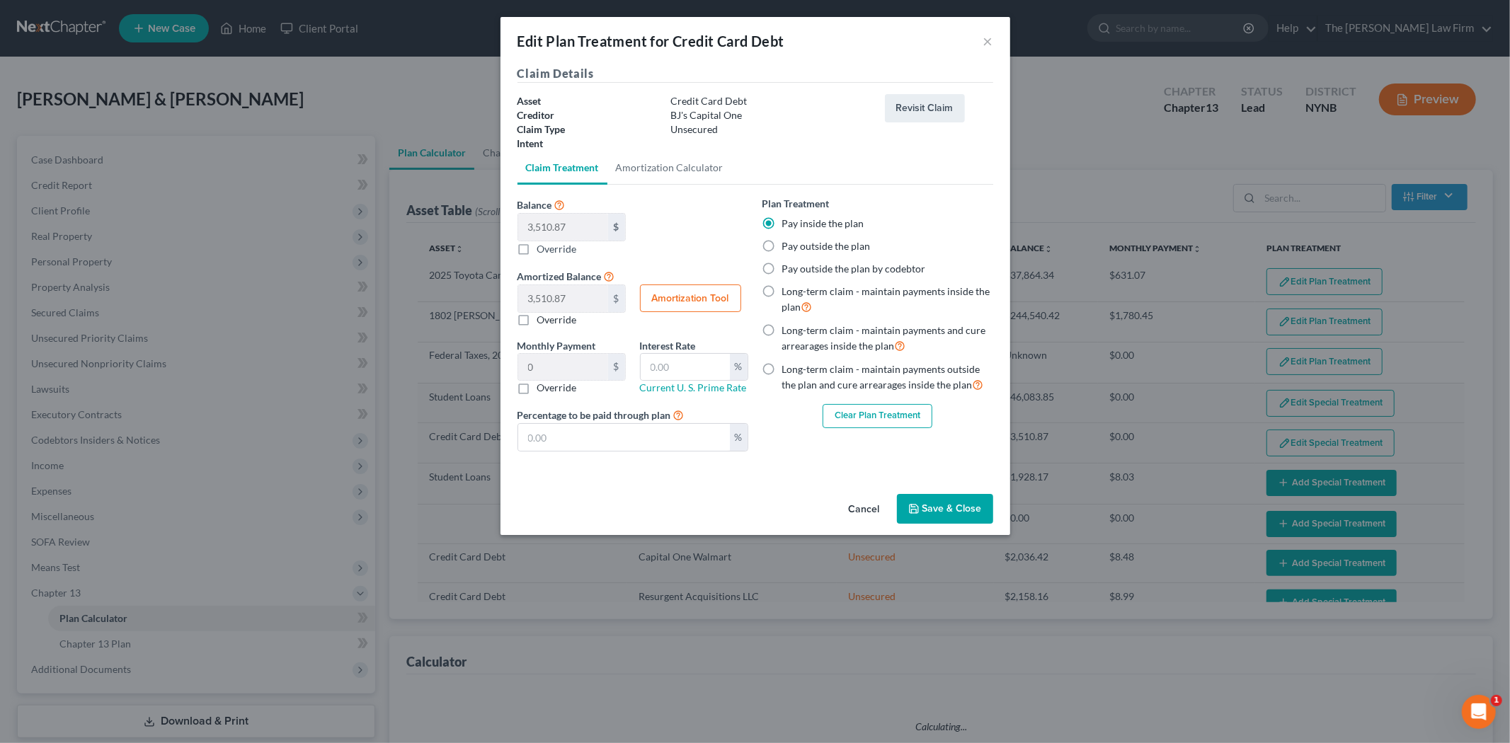
select select "59"
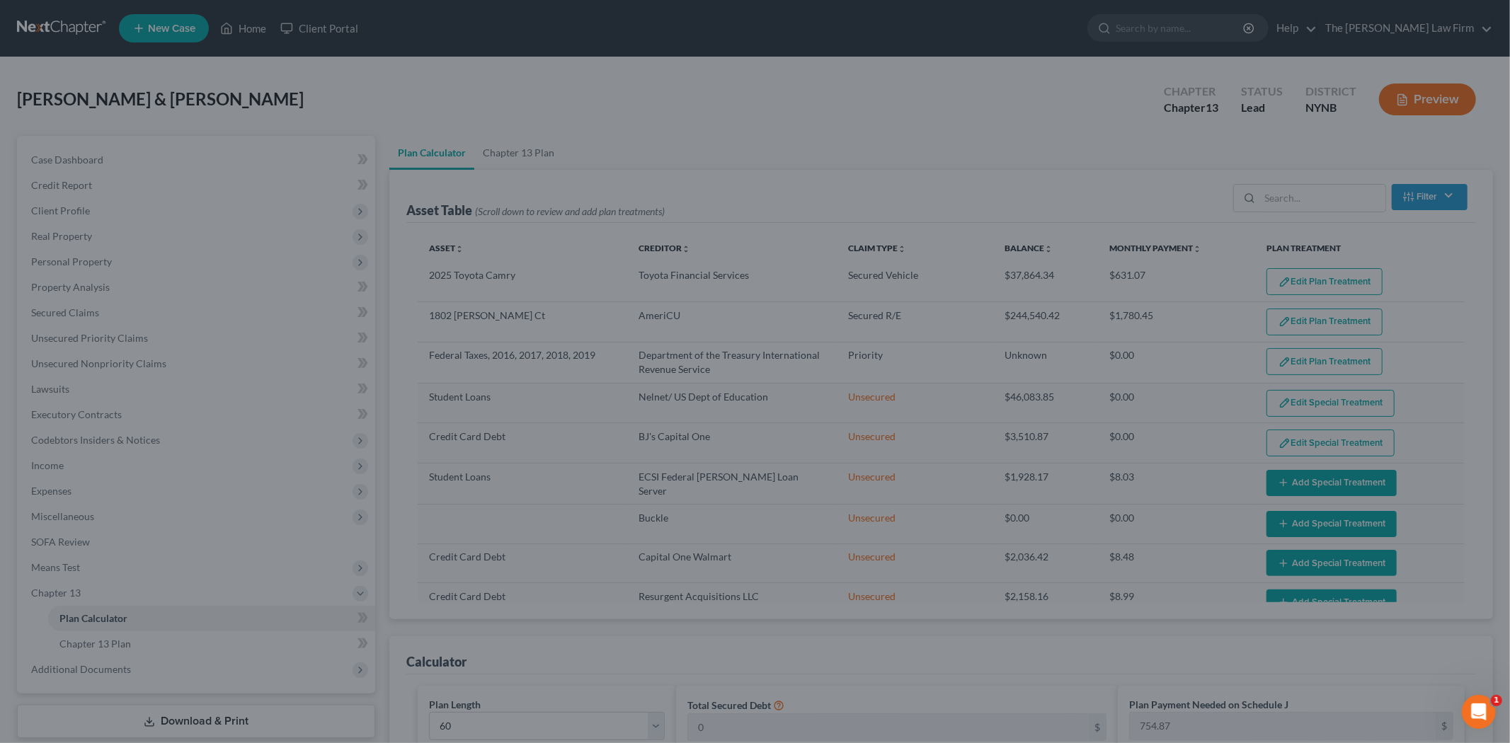
click at [1297, 479] on div "Edit Plan Treatment for Credit Card Debt × Claim Details Asset Credit Card Debt…" at bounding box center [755, 371] width 1510 height 743
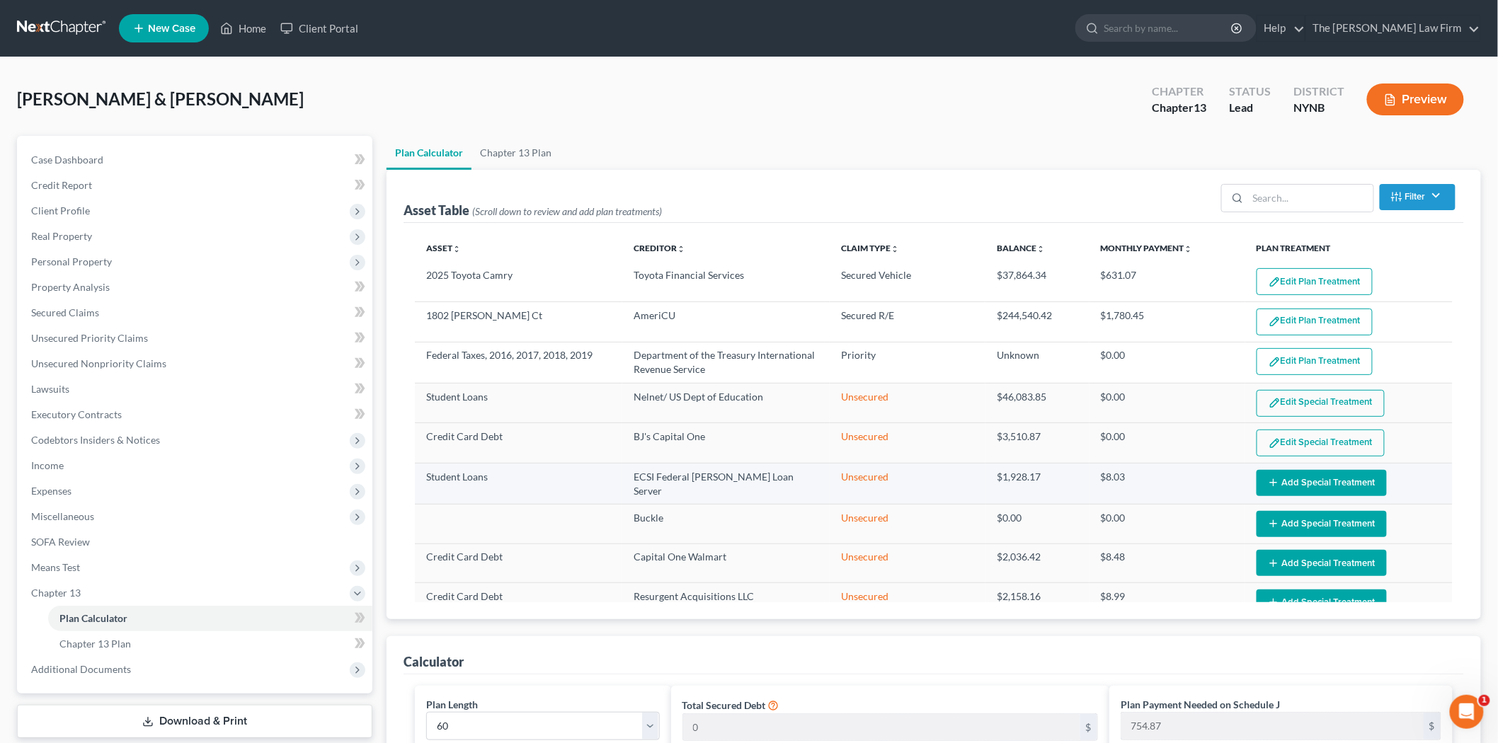
click at [1284, 478] on button "Add Special Treatment" at bounding box center [1322, 483] width 130 height 26
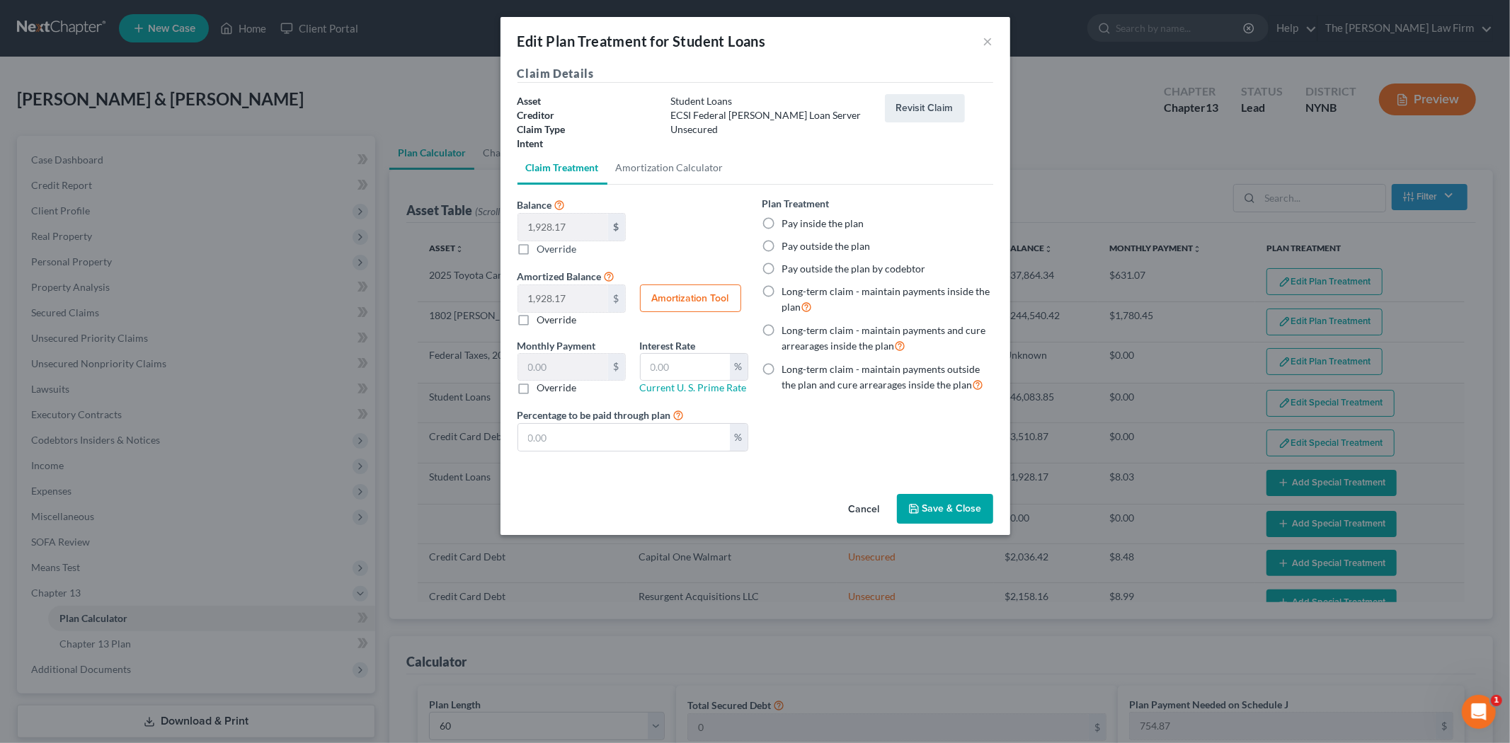
click at [819, 223] on label "Pay inside the plan" at bounding box center [823, 224] width 82 height 14
click at [797, 223] on input "Pay inside the plan" at bounding box center [792, 221] width 9 height 9
radio input "true"
click at [944, 496] on button "Save & Close" at bounding box center [945, 509] width 96 height 30
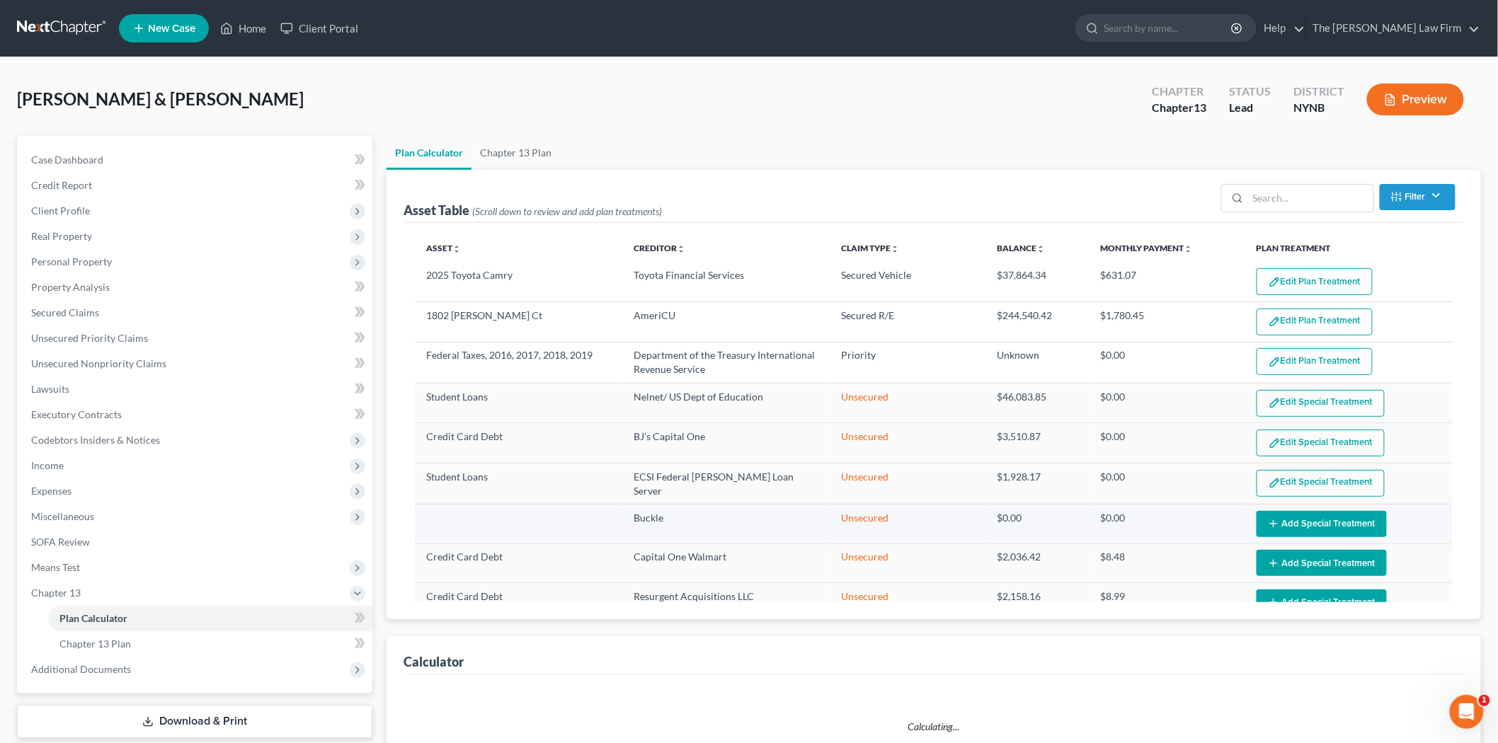
select select "59"
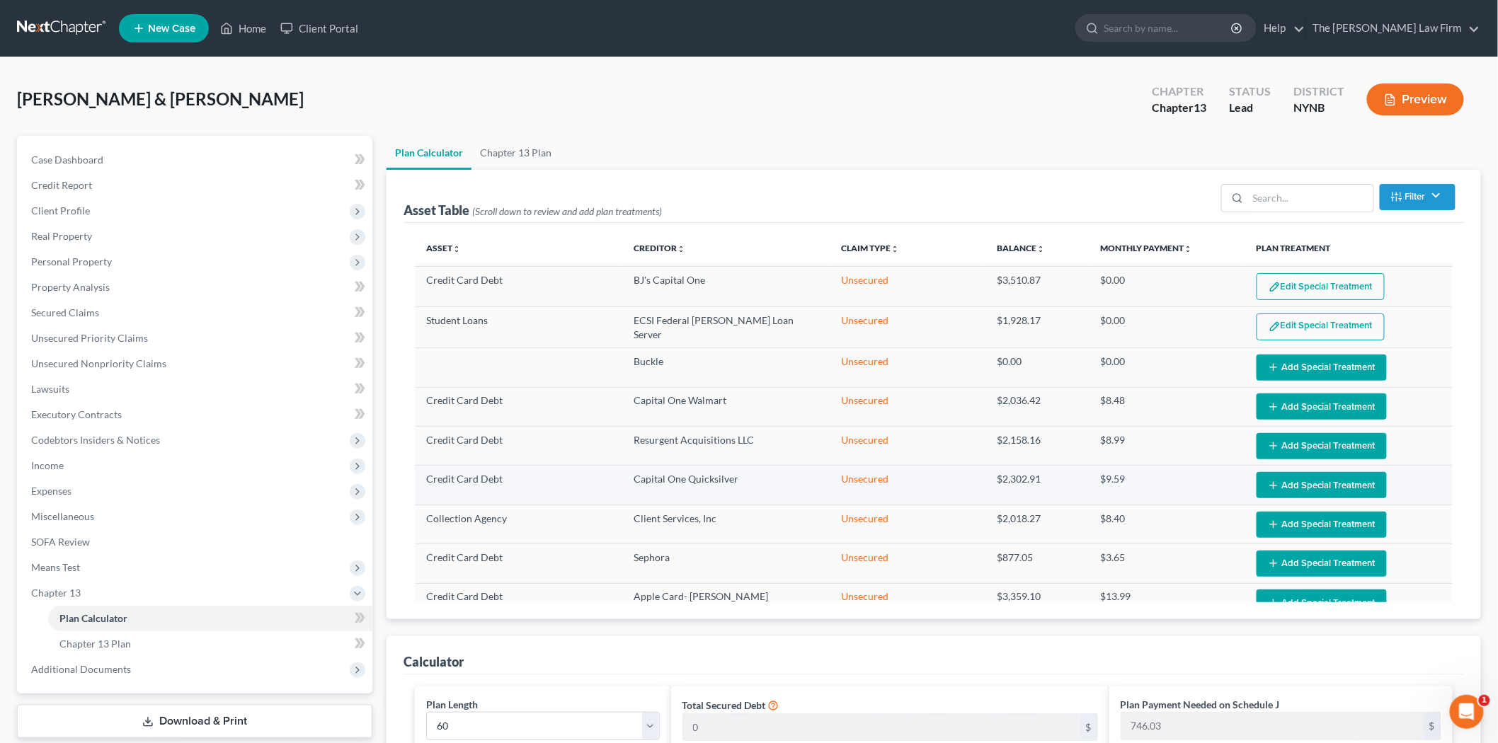
scroll to position [157, 0]
click at [1309, 404] on button "Add Special Treatment" at bounding box center [1322, 406] width 130 height 26
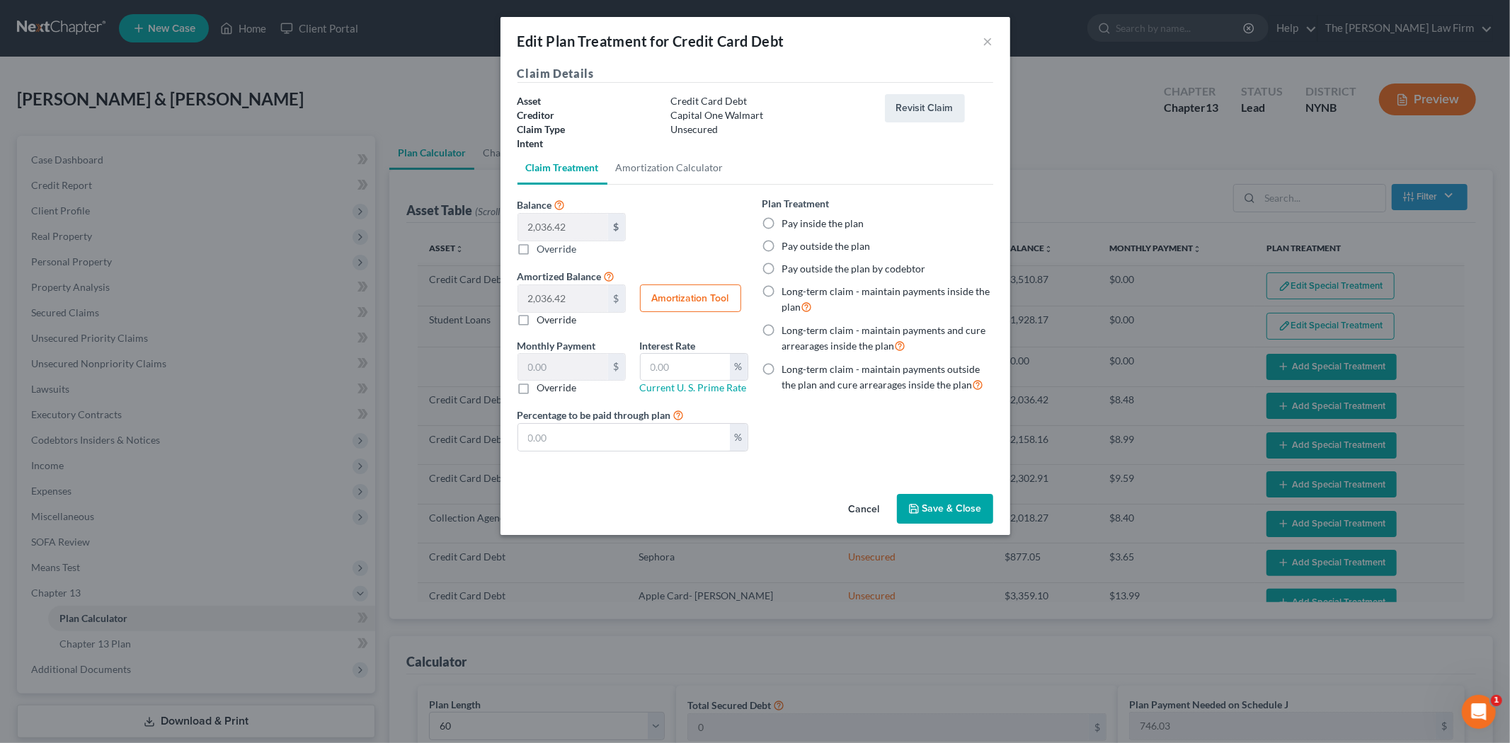
click at [845, 228] on label "Pay inside the plan" at bounding box center [823, 224] width 82 height 14
click at [797, 226] on input "Pay inside the plan" at bounding box center [792, 221] width 9 height 9
radio input "true"
click at [942, 503] on button "Save & Close" at bounding box center [945, 509] width 96 height 30
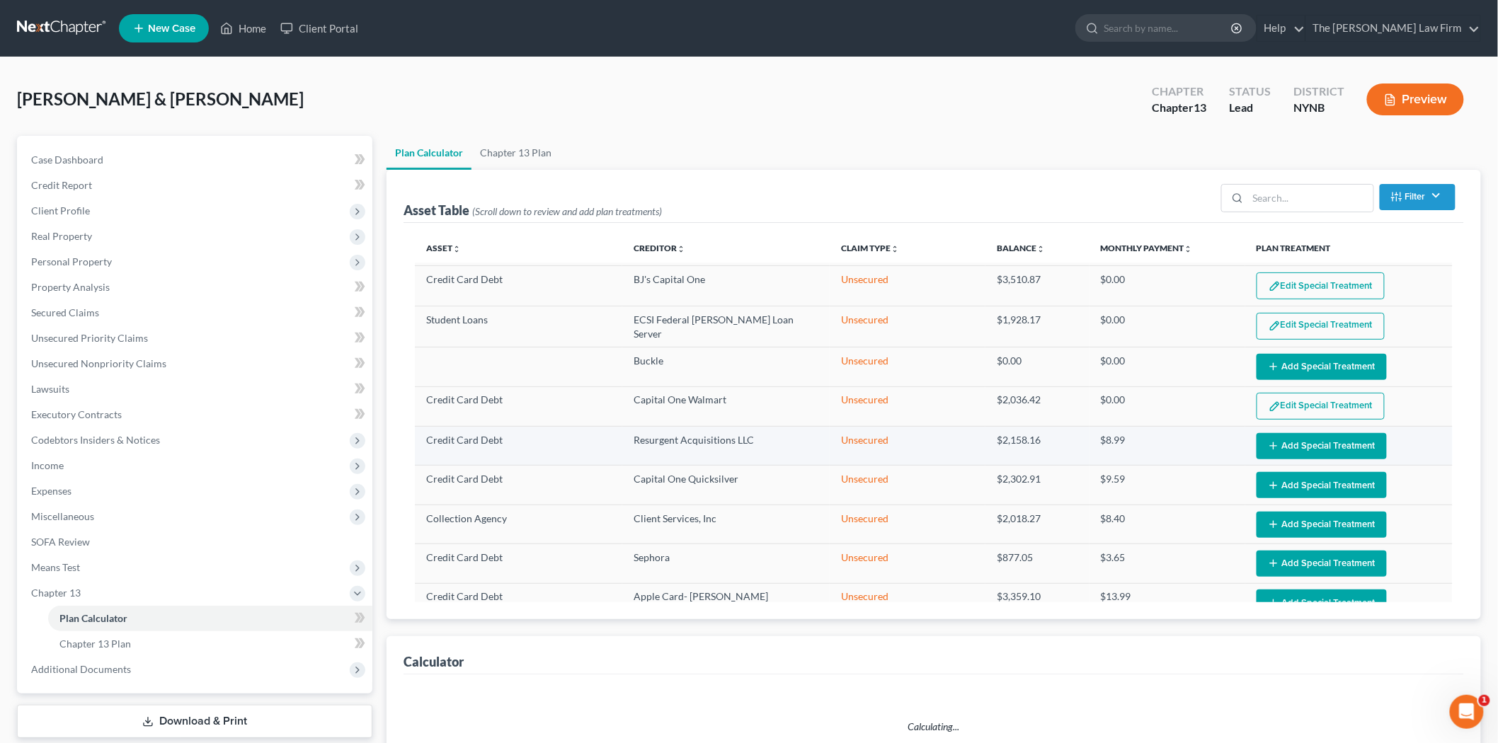
select select "59"
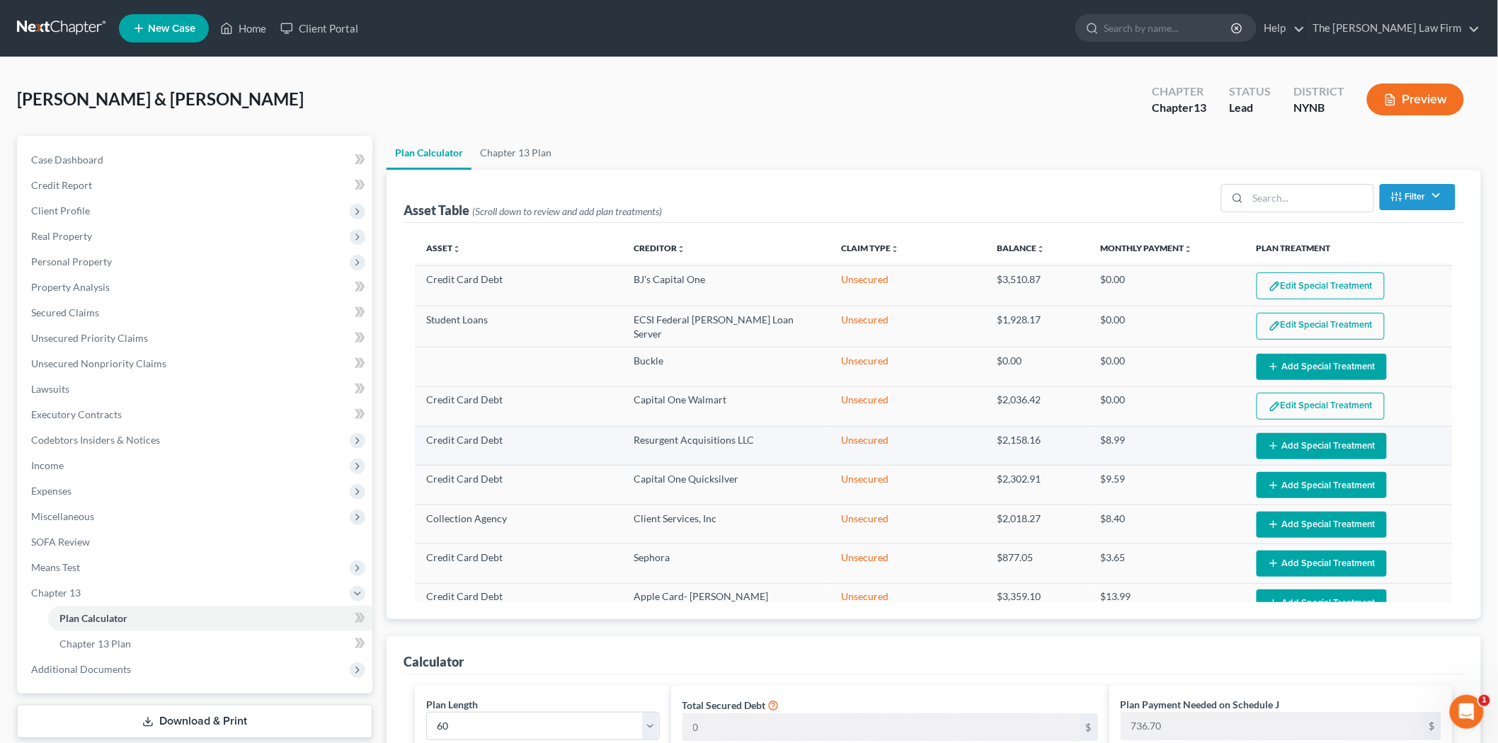
click at [1286, 451] on button "Add Special Treatment" at bounding box center [1322, 446] width 130 height 26
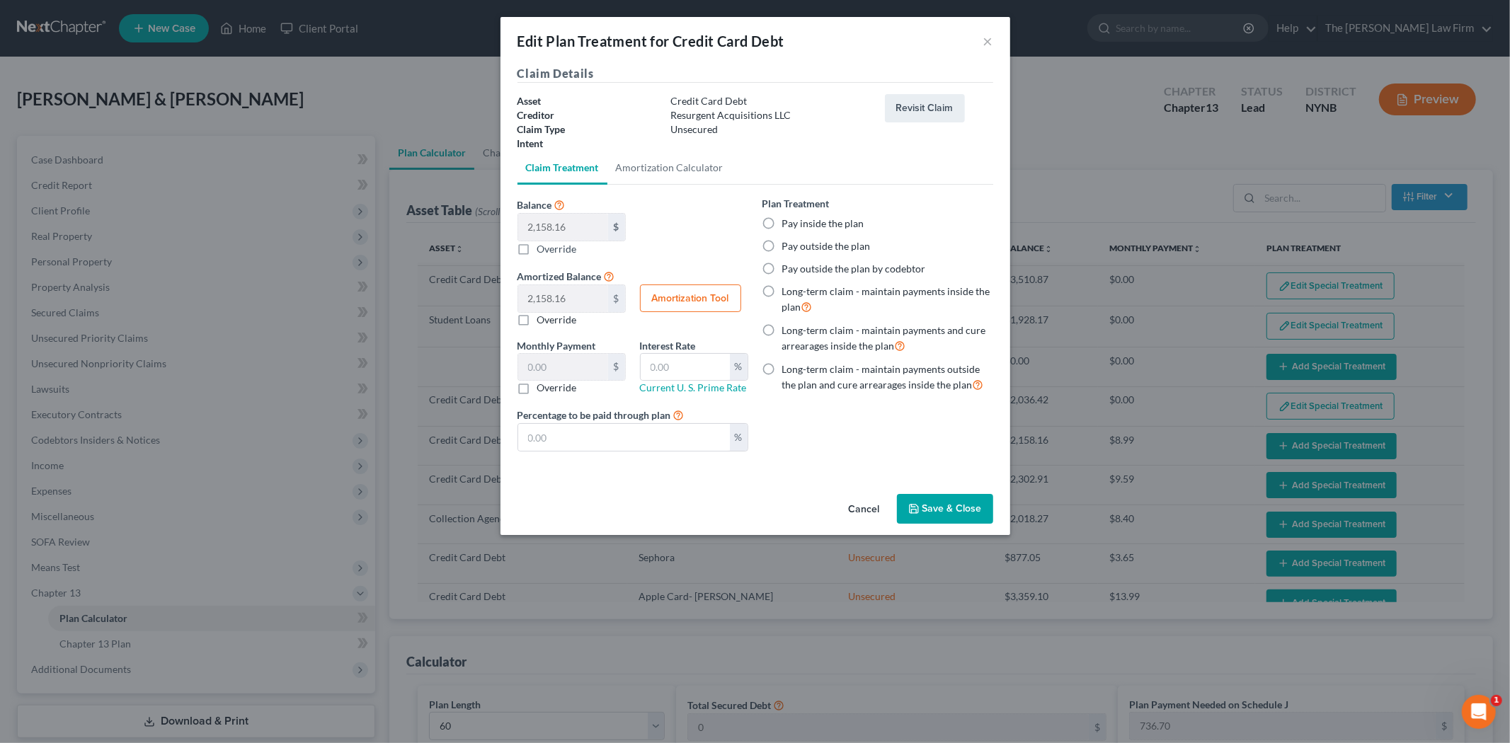
click at [833, 224] on label "Pay inside the plan" at bounding box center [823, 224] width 82 height 14
click at [797, 224] on input "Pay inside the plan" at bounding box center [792, 221] width 9 height 9
radio input "true"
click at [935, 494] on div "Cancel Save & Close" at bounding box center [756, 512] width 510 height 47
click at [961, 510] on button "Save & Close" at bounding box center [945, 509] width 96 height 30
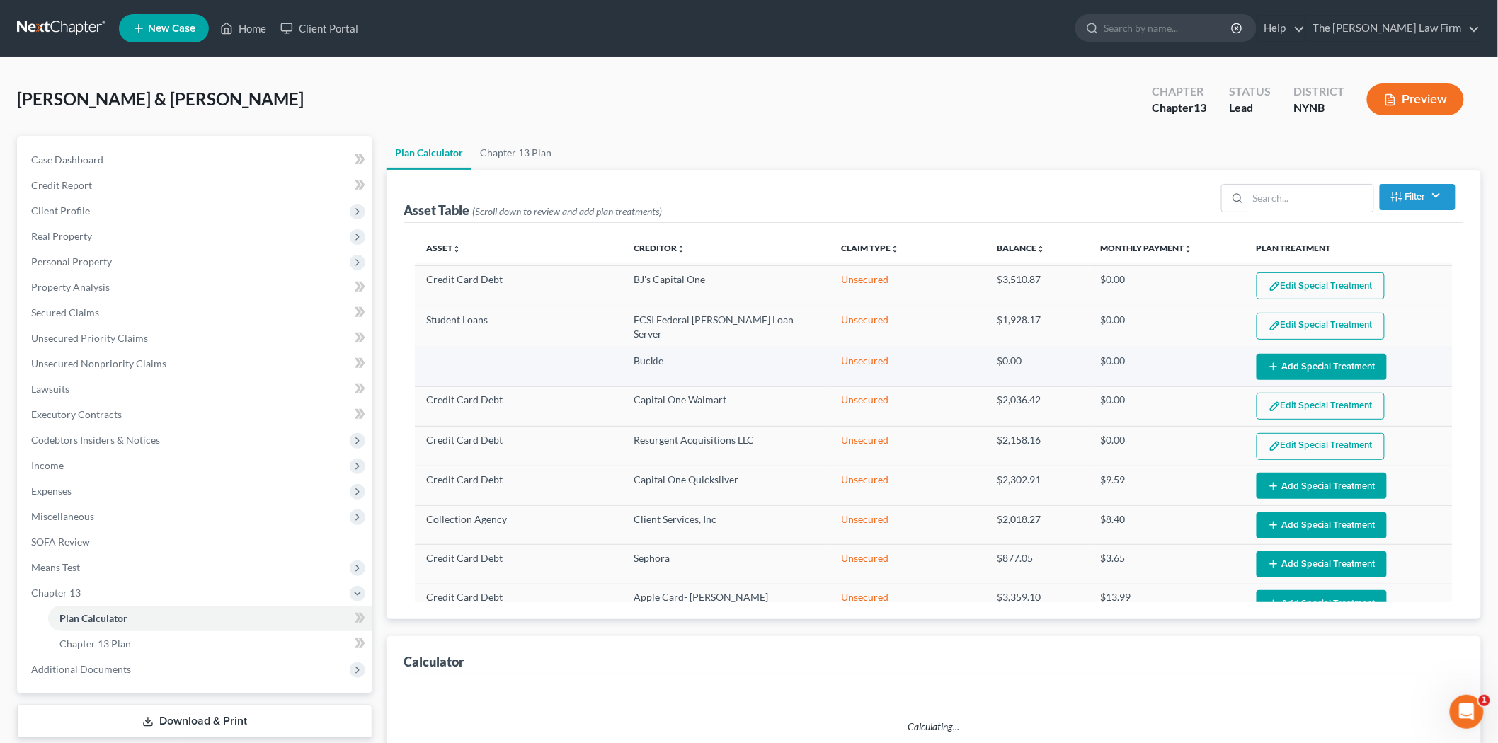
click at [1348, 371] on button "Add Special Treatment" at bounding box center [1322, 367] width 130 height 26
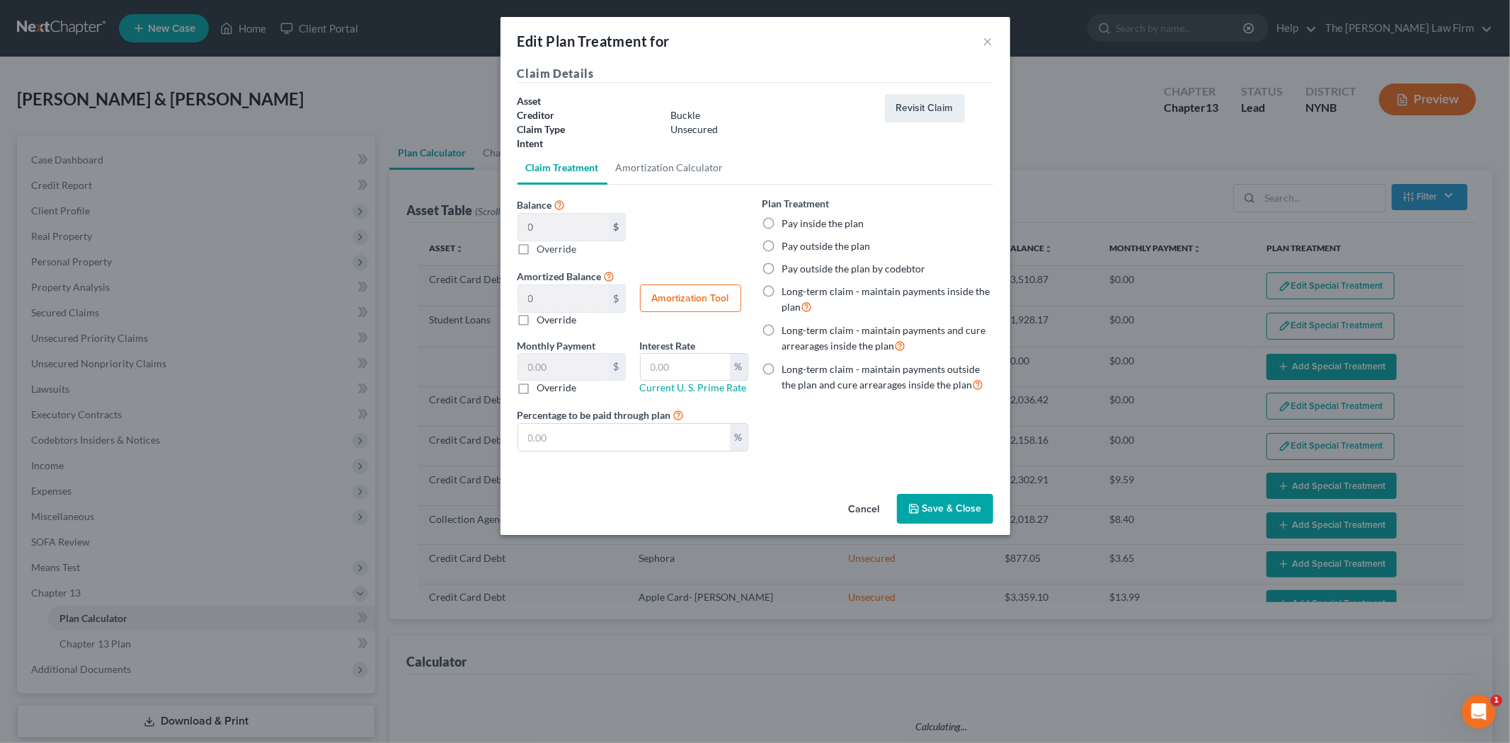
select select "59"
click at [840, 224] on label "Pay inside the plan" at bounding box center [823, 224] width 82 height 14
click at [797, 224] on input "Pay inside the plan" at bounding box center [792, 221] width 9 height 9
radio input "true"
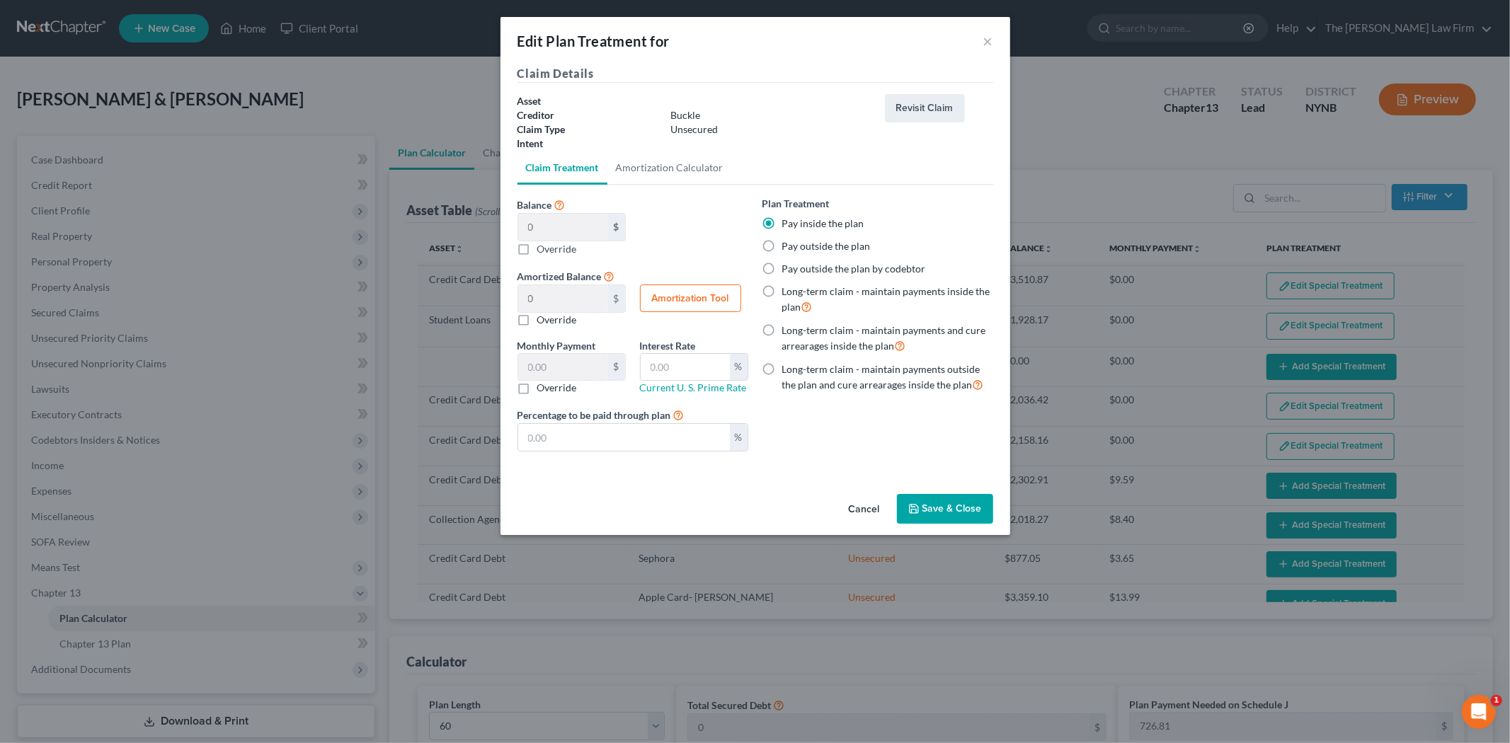
click at [938, 513] on button "Save & Close" at bounding box center [945, 509] width 96 height 30
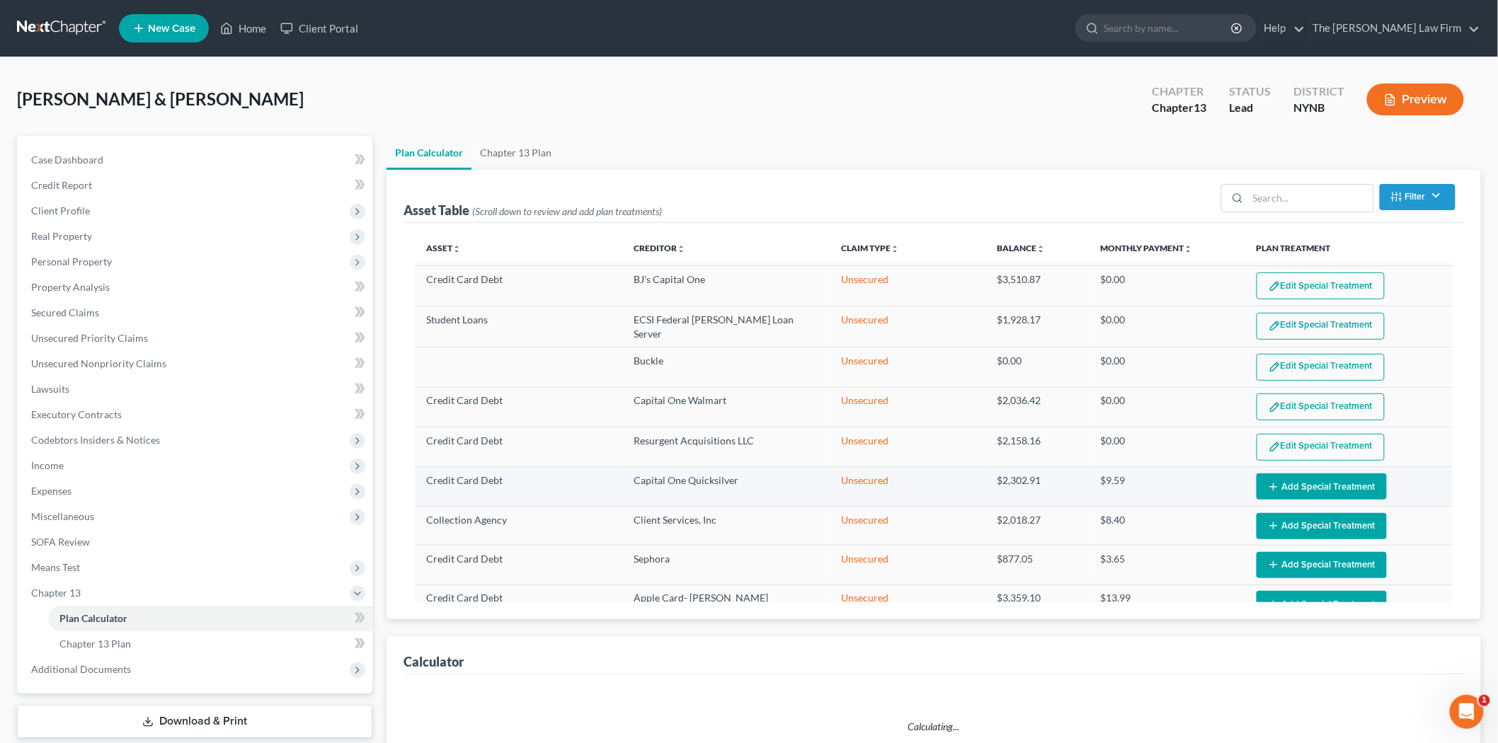
click at [1316, 472] on td "Edit Special Treatment Add Special Treatment" at bounding box center [1349, 486] width 207 height 39
select select "59"
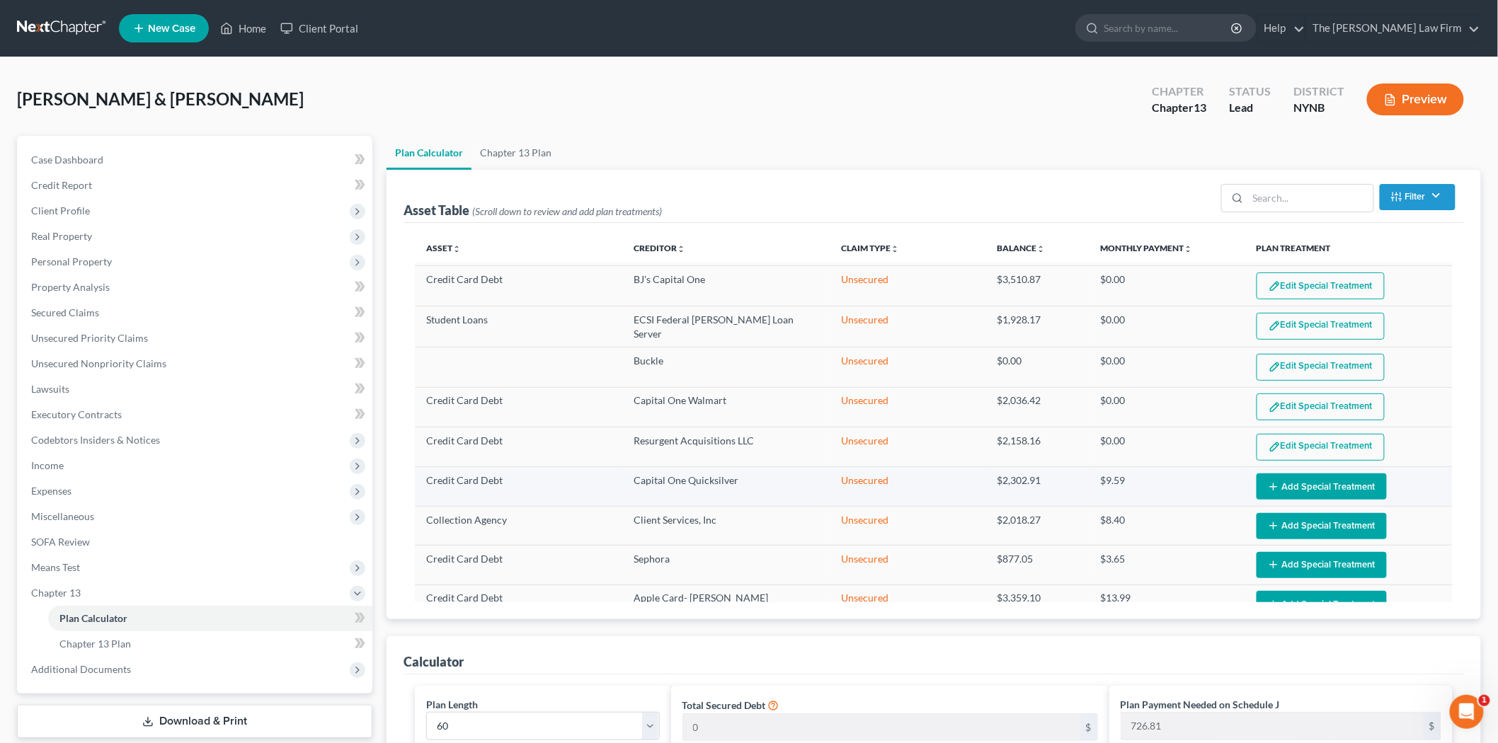
click at [1310, 479] on button "Add Special Treatment" at bounding box center [1322, 487] width 130 height 26
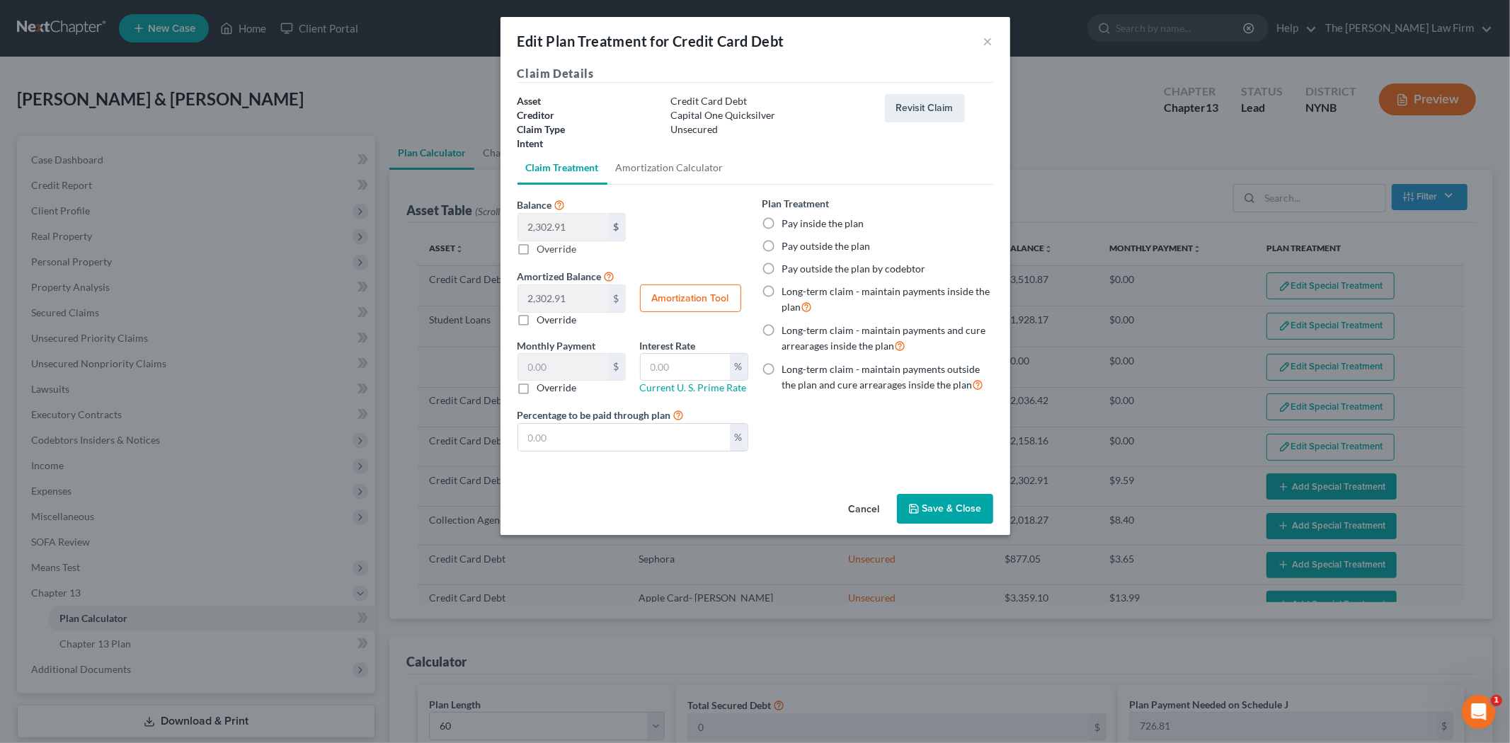
click at [825, 221] on label "Pay inside the plan" at bounding box center [823, 224] width 82 height 14
click at [797, 221] on input "Pay inside the plan" at bounding box center [792, 221] width 9 height 9
radio input "true"
click at [938, 515] on button "Save & Close" at bounding box center [945, 509] width 96 height 30
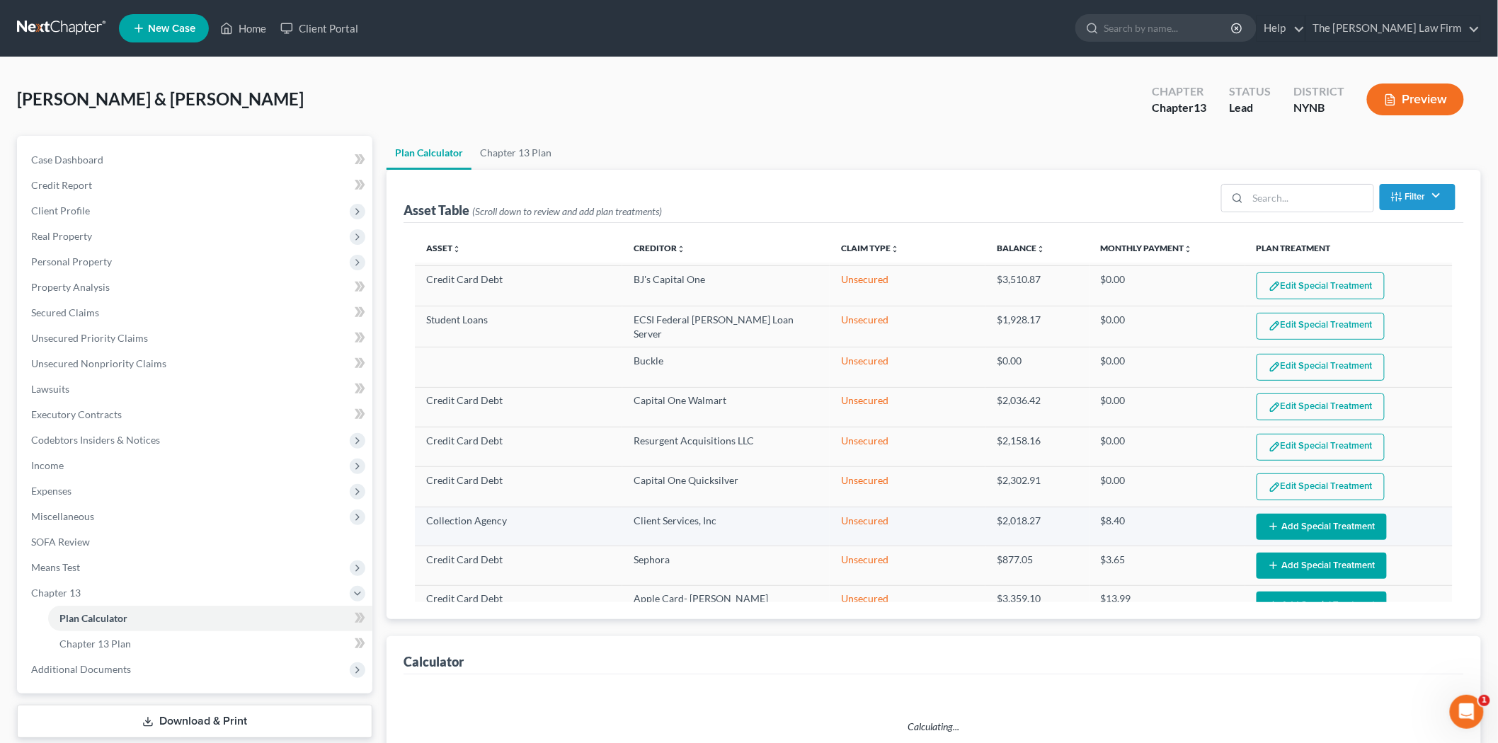
click at [1297, 527] on button "Add Special Treatment" at bounding box center [1322, 527] width 130 height 26
select select "59"
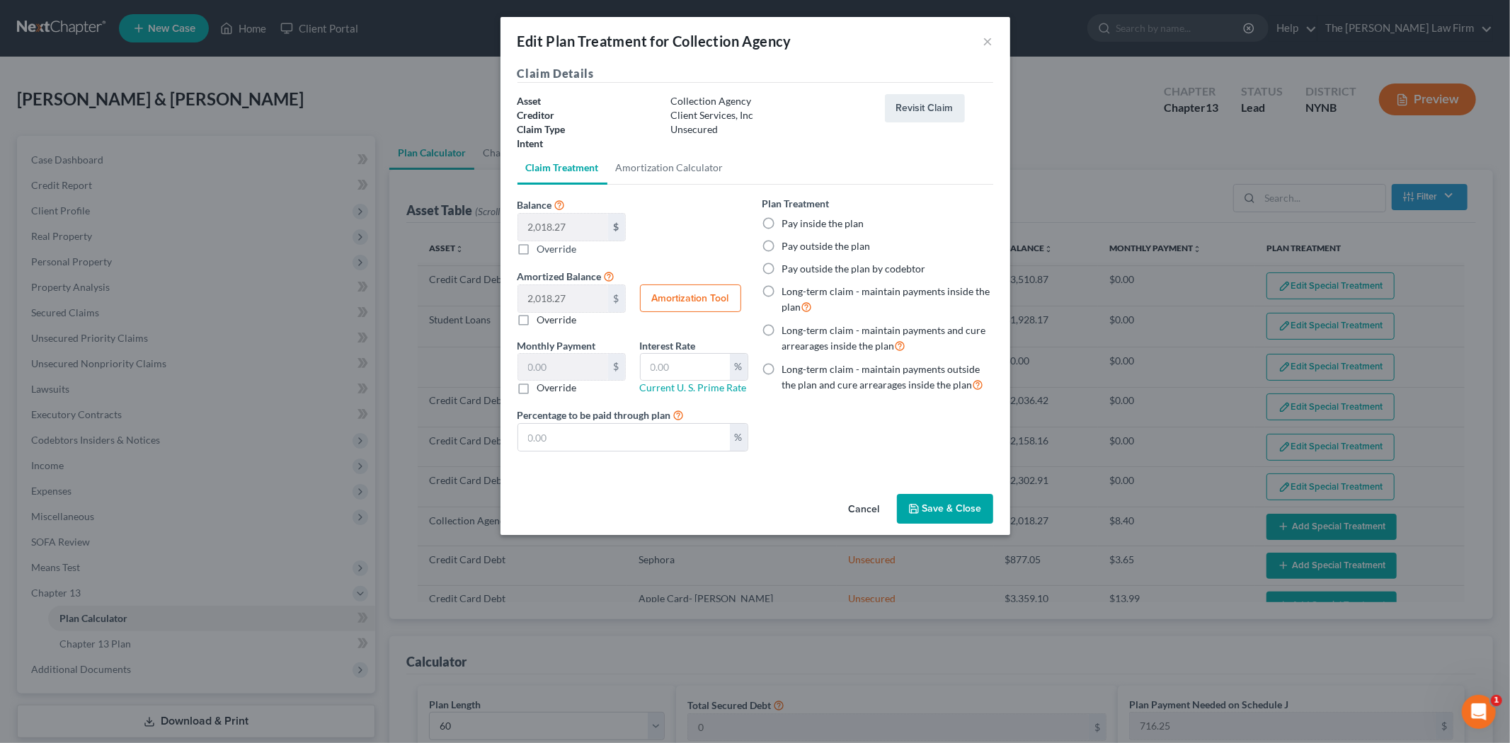
click at [837, 220] on label "Pay inside the plan" at bounding box center [823, 224] width 82 height 14
click at [797, 220] on input "Pay inside the plan" at bounding box center [792, 221] width 9 height 9
radio input "true"
click at [956, 508] on button "Save & Close" at bounding box center [945, 509] width 96 height 30
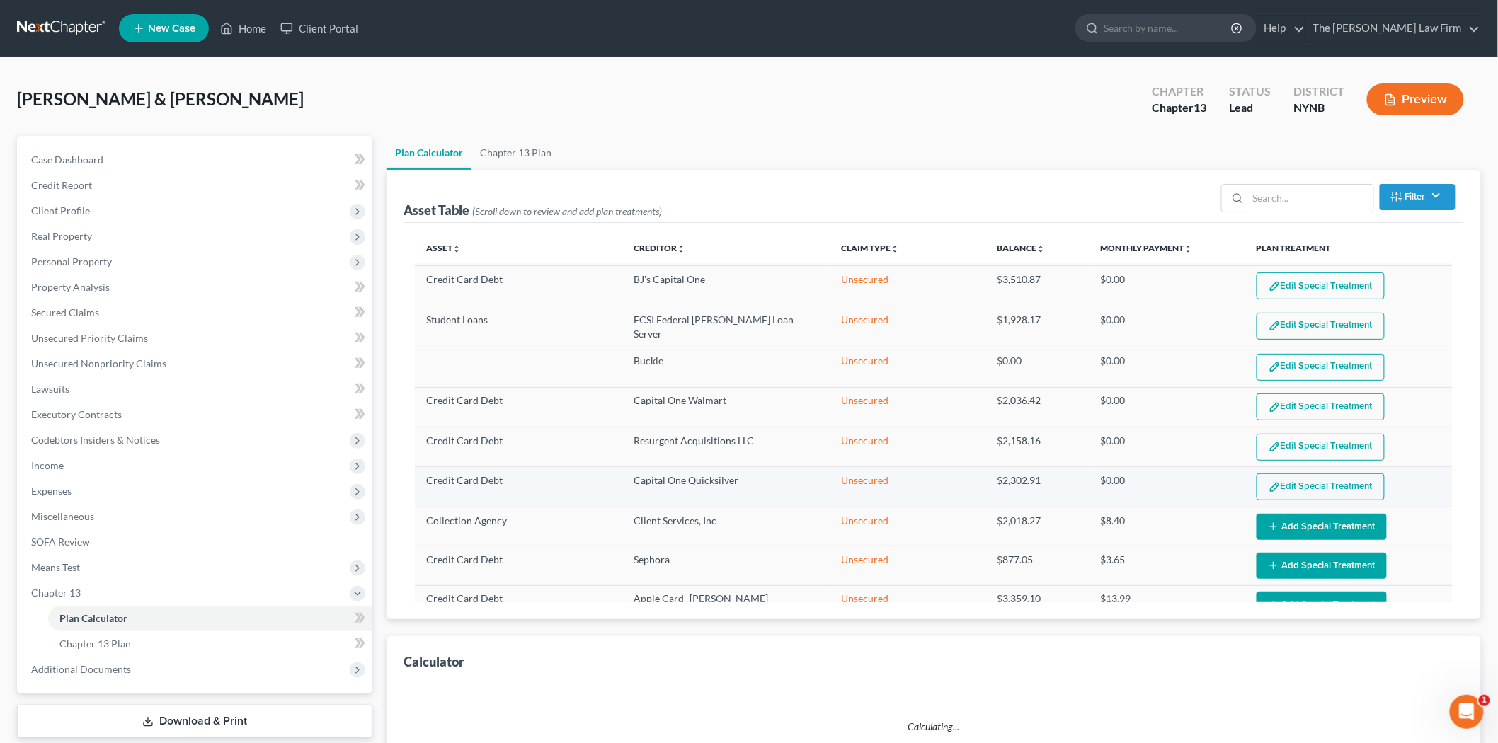
select select "59"
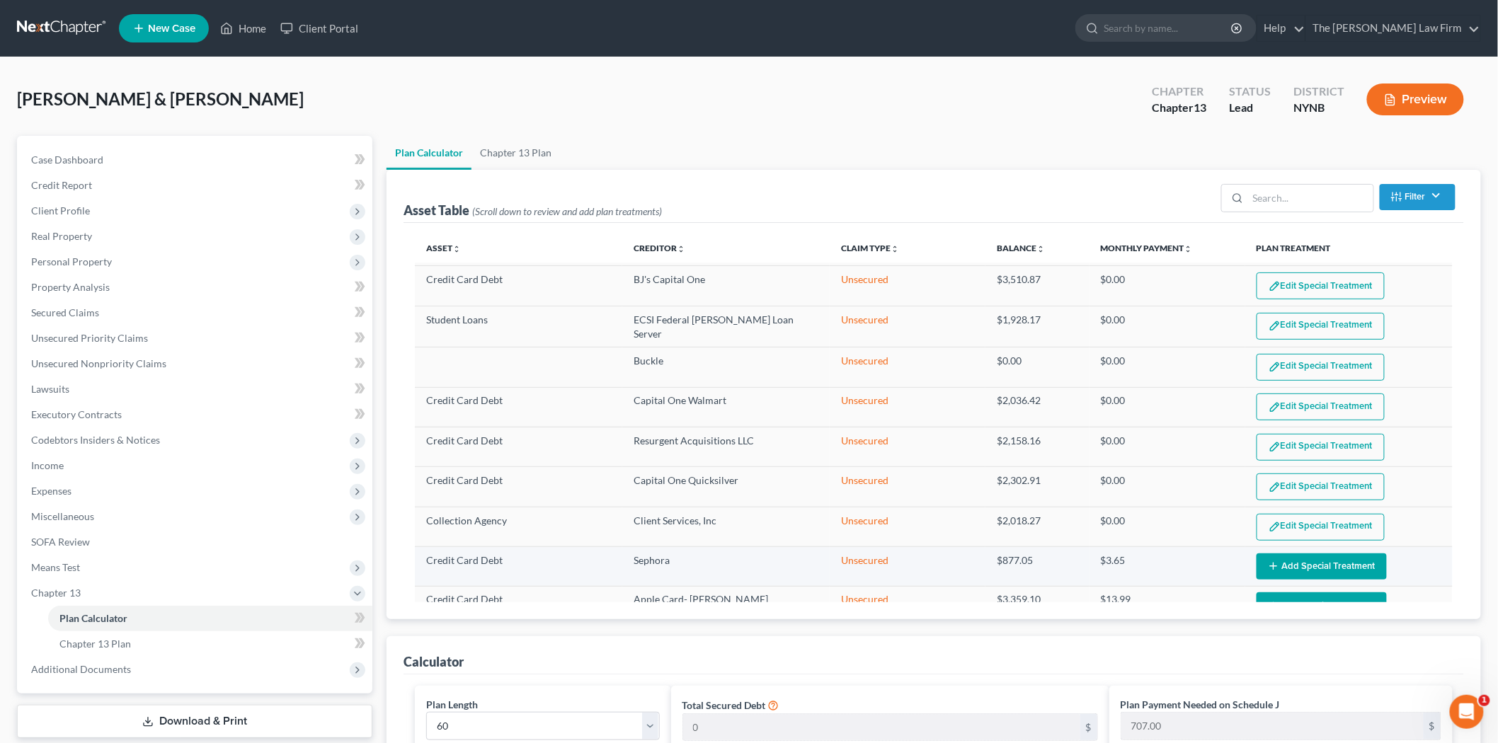
click at [1306, 559] on button "Add Special Treatment" at bounding box center [1322, 567] width 130 height 26
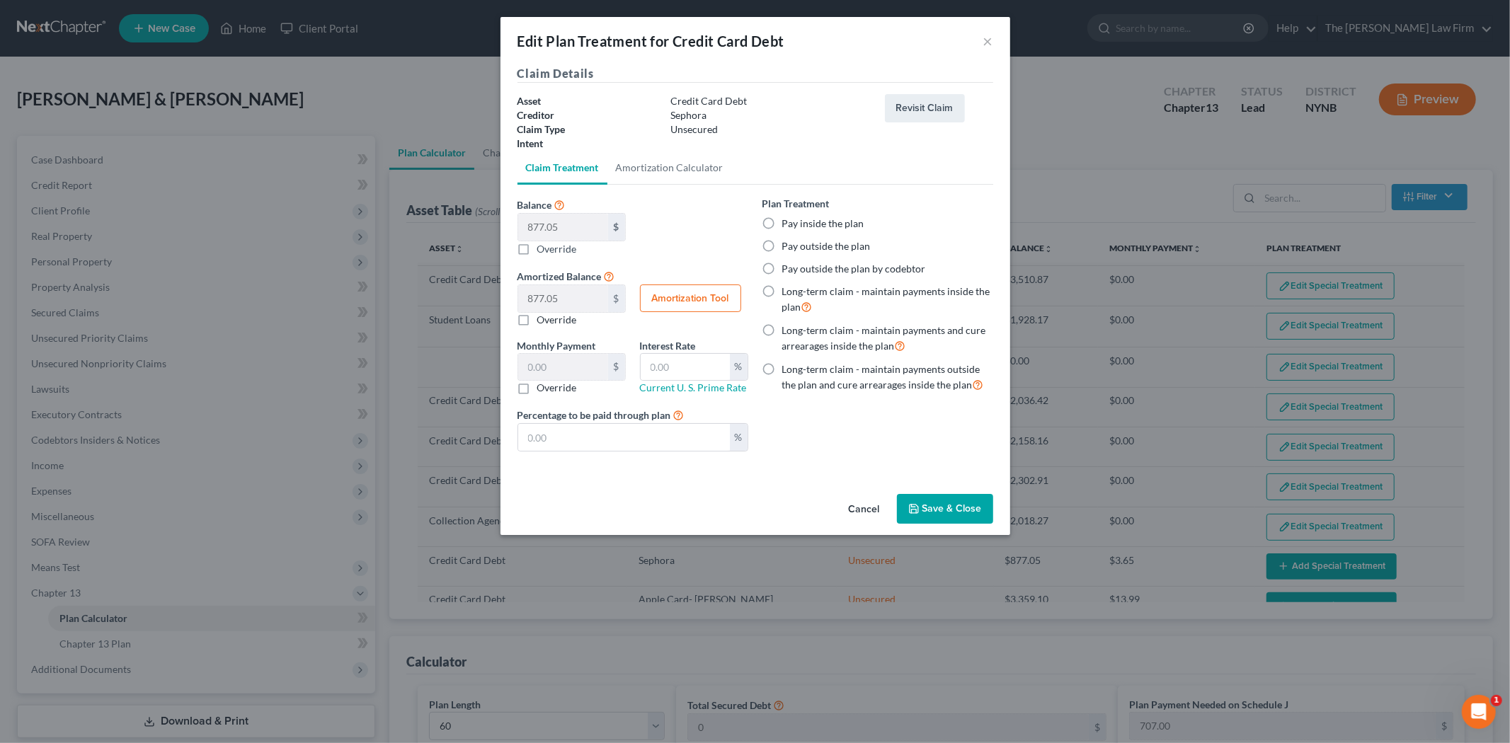
click at [846, 221] on label "Pay inside the plan" at bounding box center [823, 224] width 82 height 14
click at [797, 221] on input "Pay inside the plan" at bounding box center [792, 221] width 9 height 9
radio input "true"
click at [938, 513] on button "Save & Close" at bounding box center [945, 509] width 96 height 30
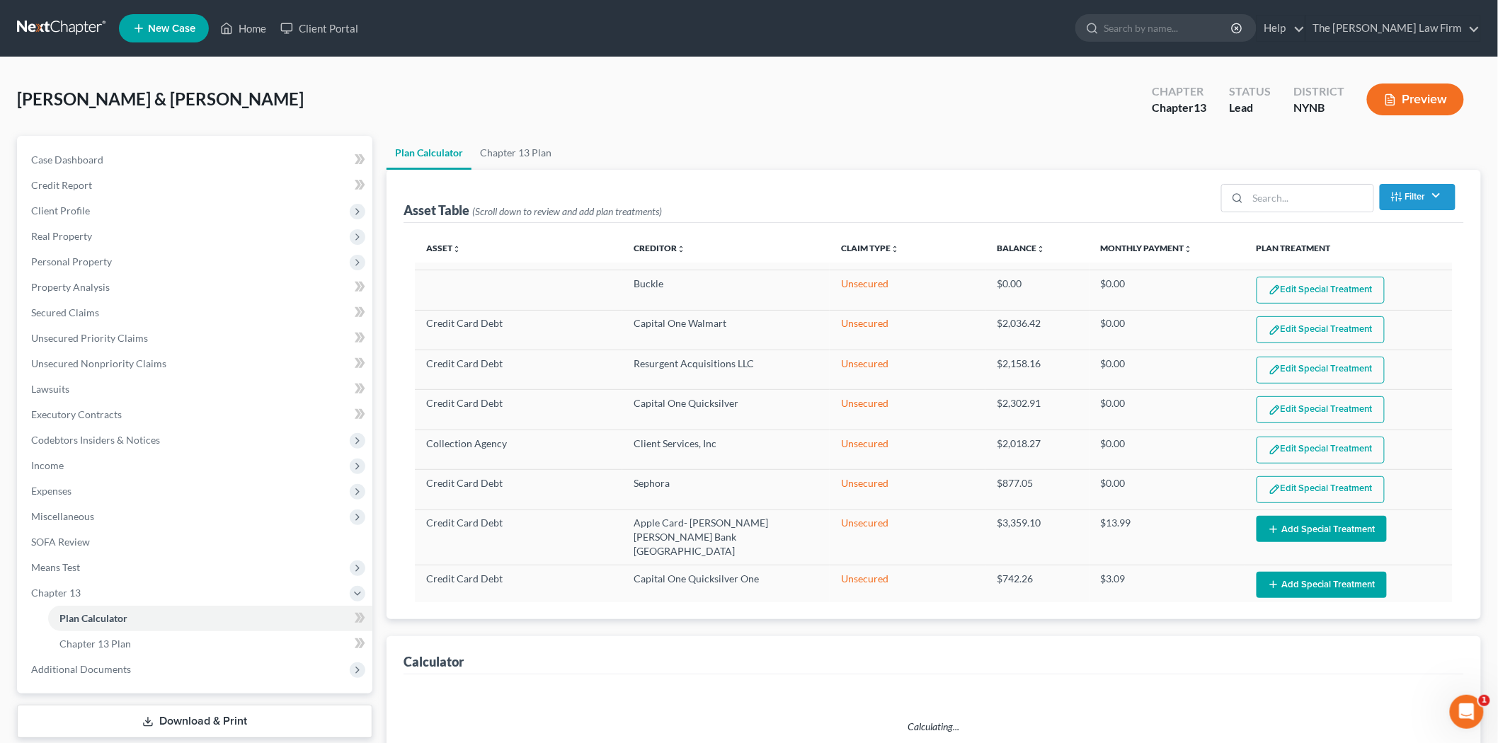
scroll to position [393, 0]
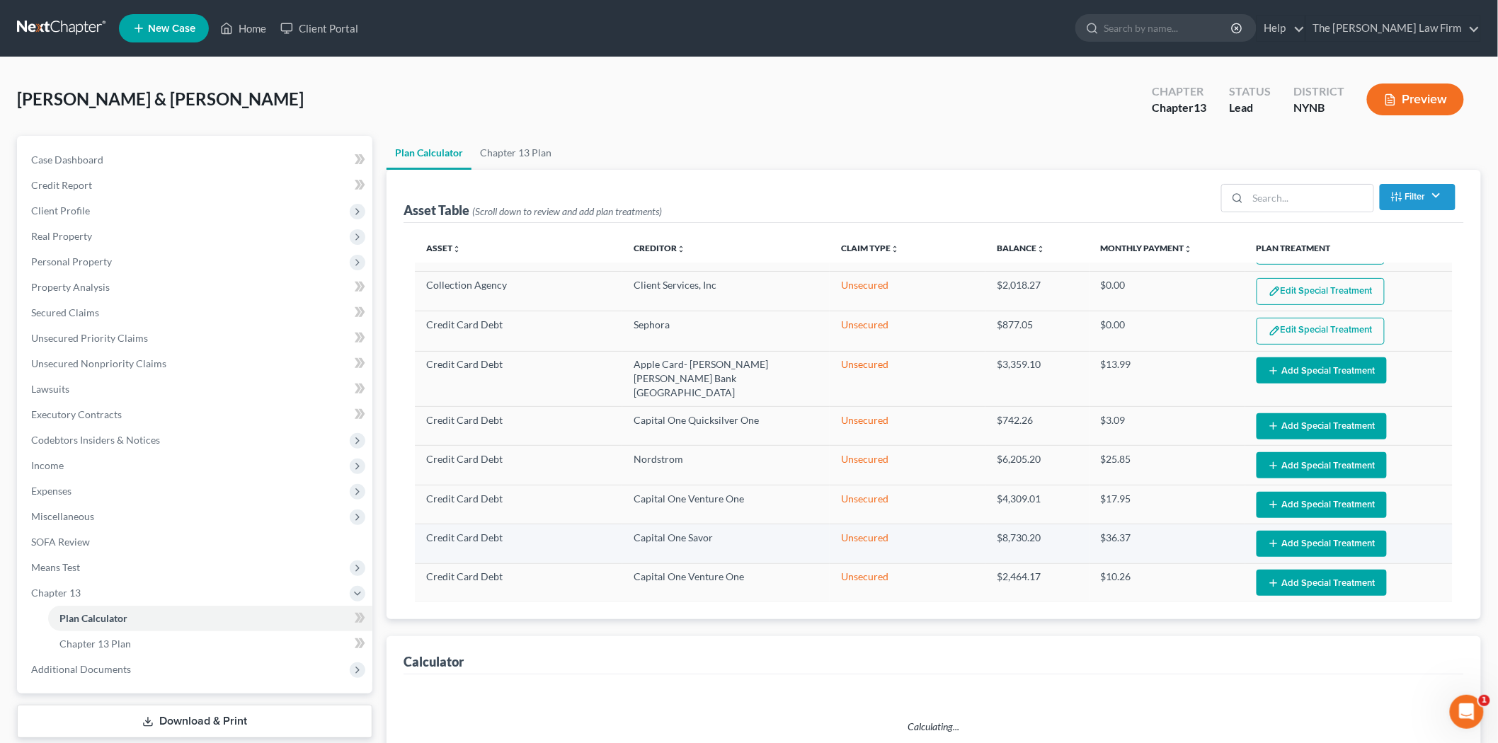
select select "59"
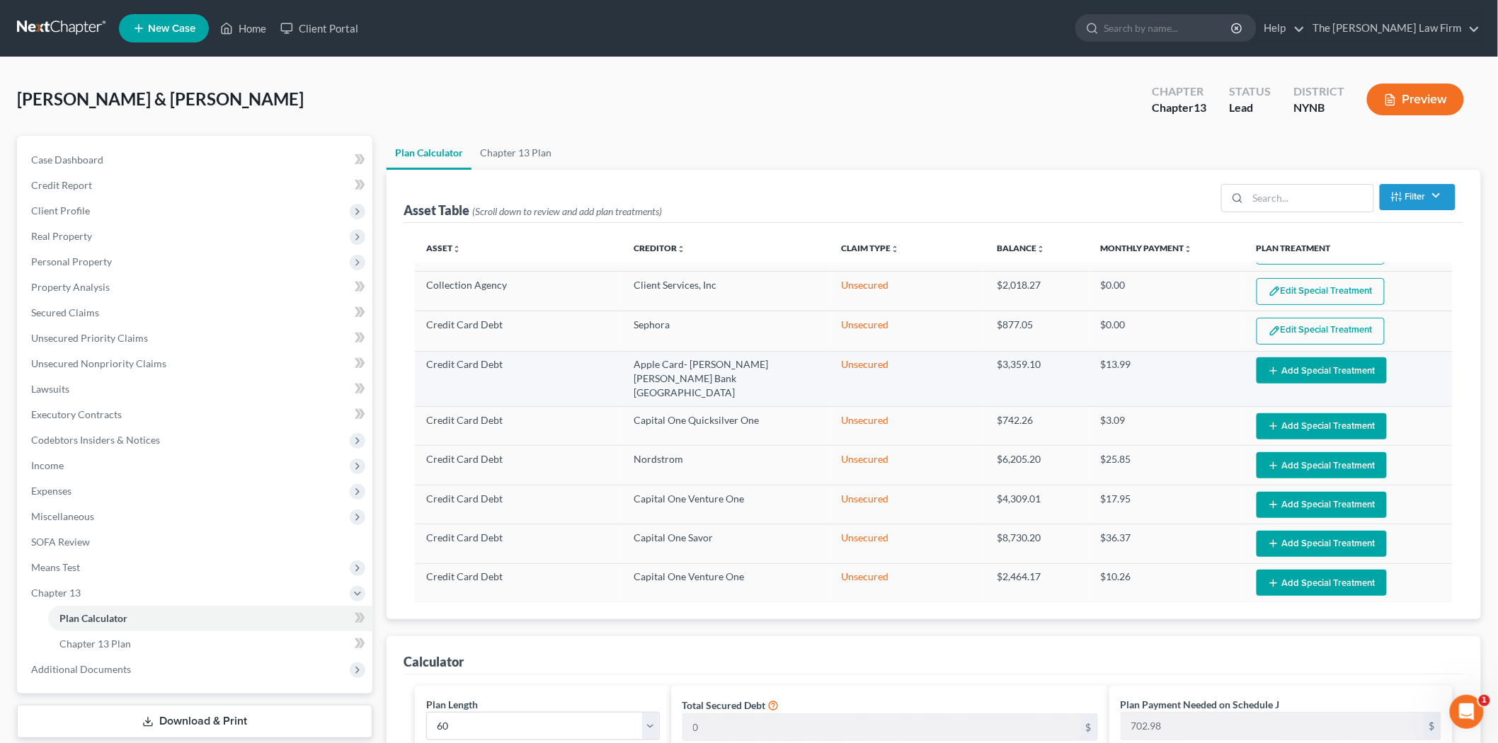
click at [1268, 374] on icon "button" at bounding box center [1273, 370] width 11 height 11
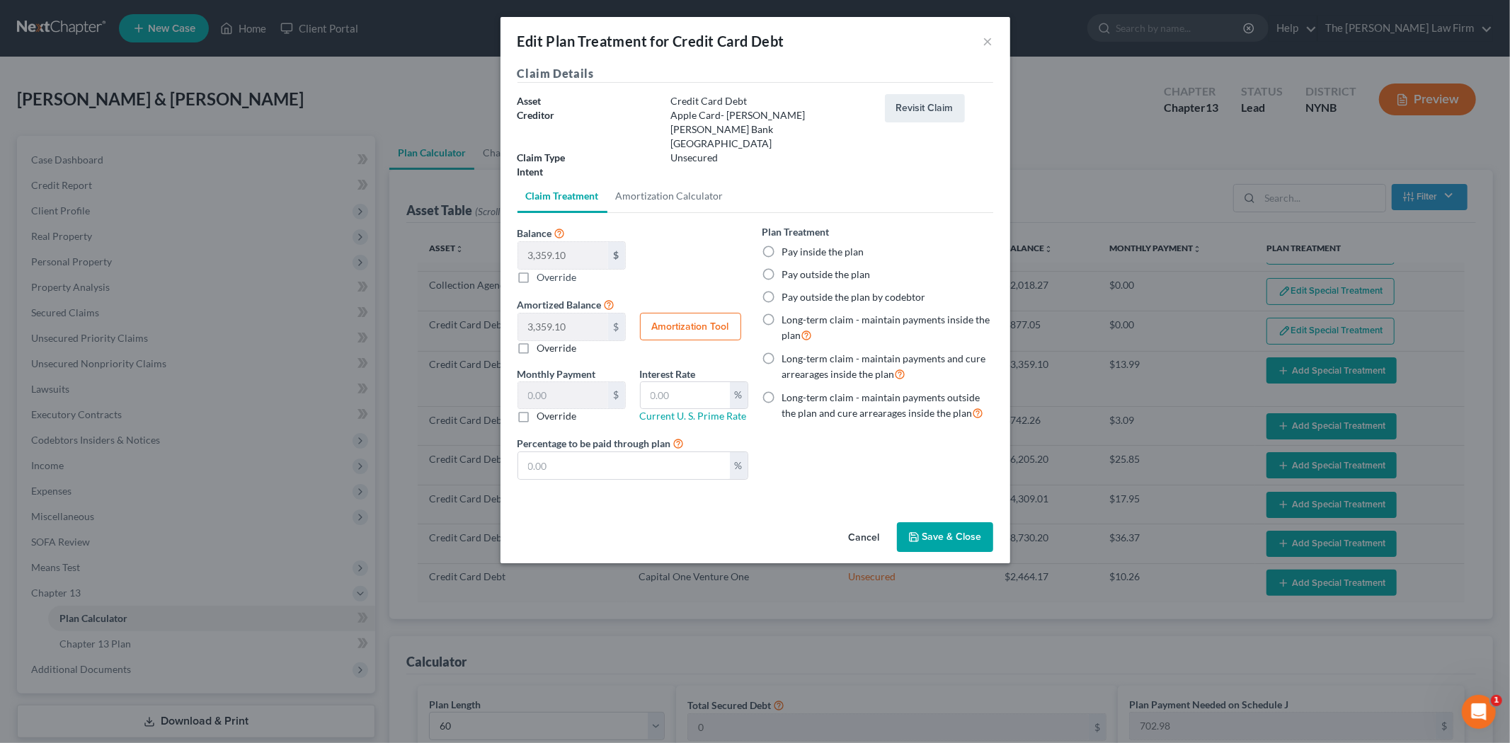
click at [826, 245] on label "Pay inside the plan" at bounding box center [823, 252] width 82 height 14
click at [797, 245] on input "Pay inside the plan" at bounding box center [792, 249] width 9 height 9
radio input "true"
click at [935, 523] on button "Save & Close" at bounding box center [945, 538] width 96 height 30
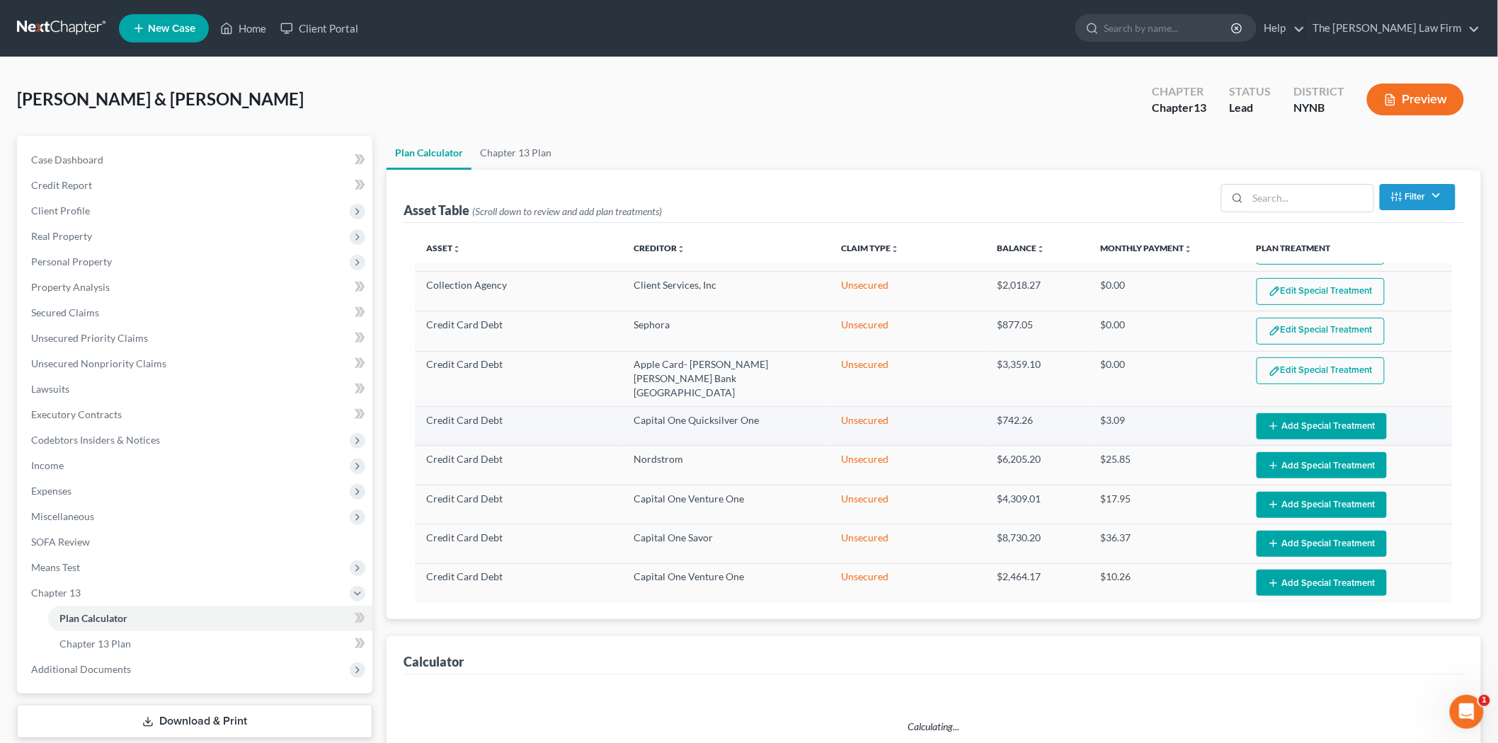
click at [1285, 414] on button "Add Special Treatment" at bounding box center [1322, 427] width 130 height 26
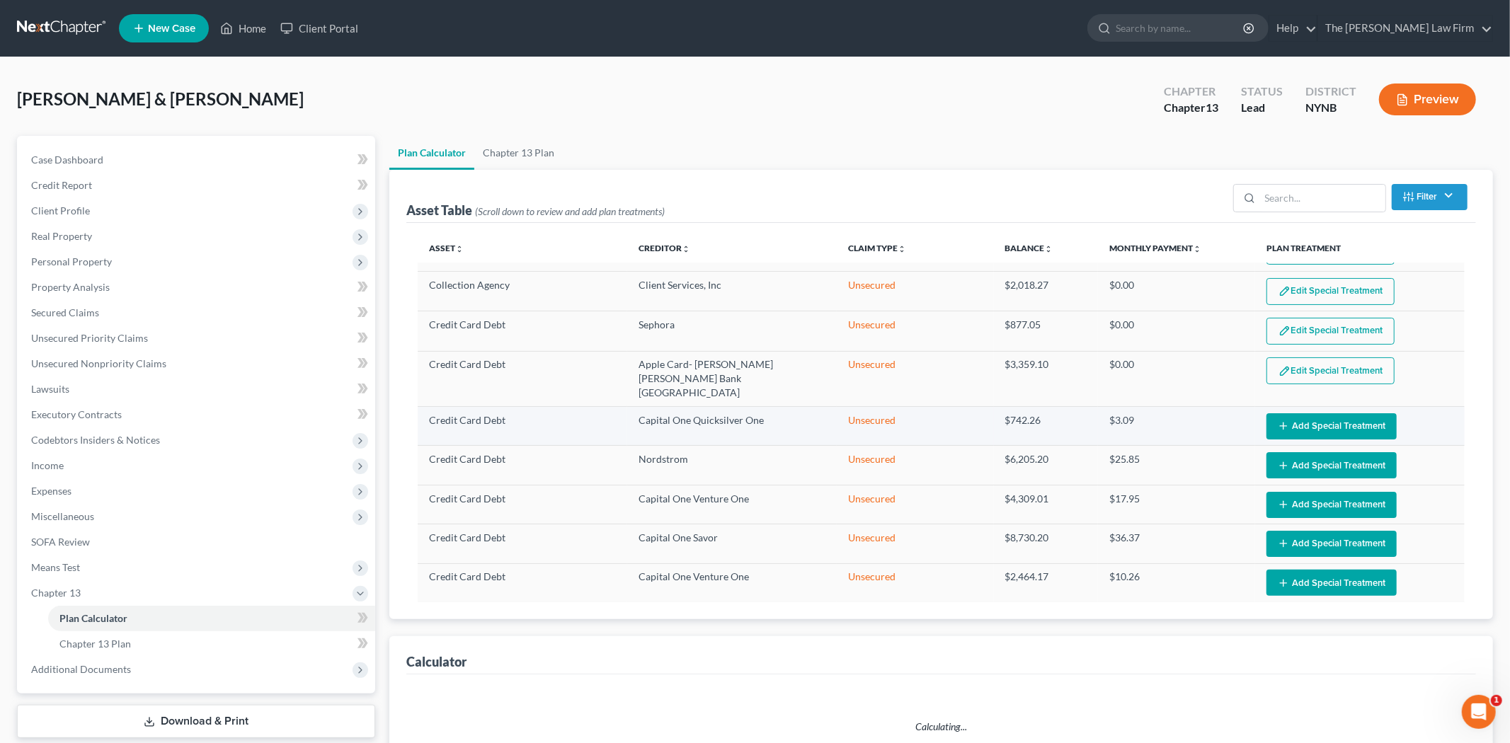
select select "59"
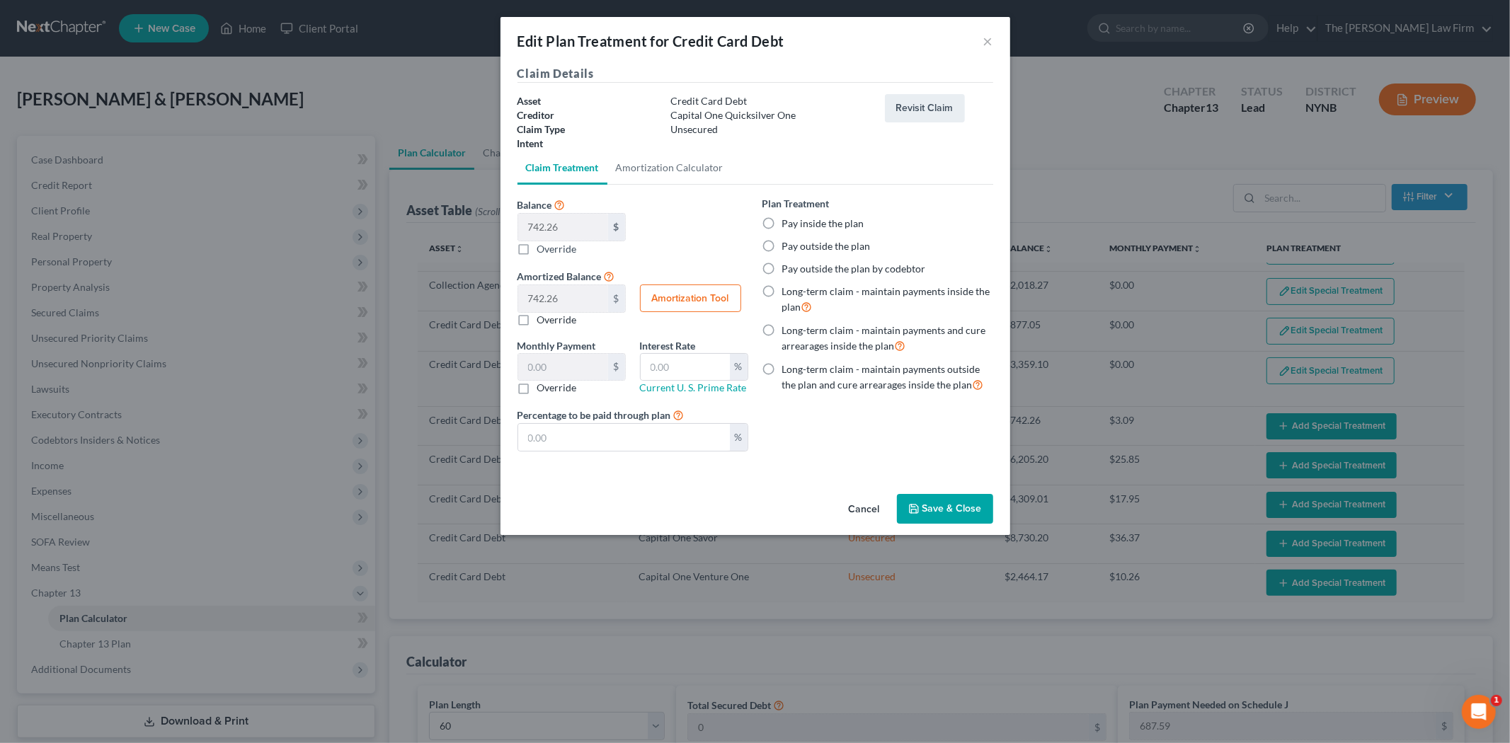
click at [813, 225] on label "Pay inside the plan" at bounding box center [823, 224] width 82 height 14
click at [797, 225] on input "Pay inside the plan" at bounding box center [792, 221] width 9 height 9
radio input "true"
click at [940, 514] on button "Save & Close" at bounding box center [945, 509] width 96 height 30
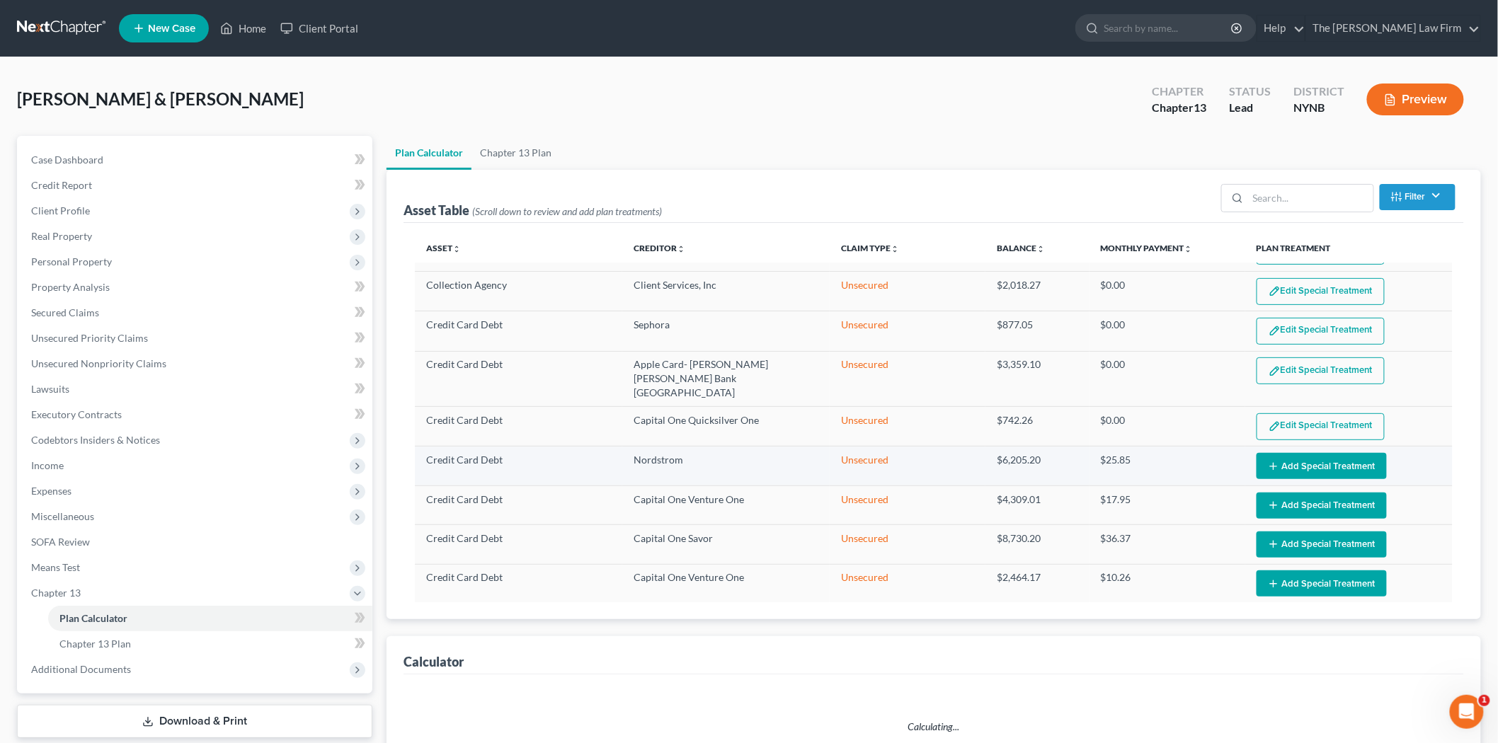
select select "59"
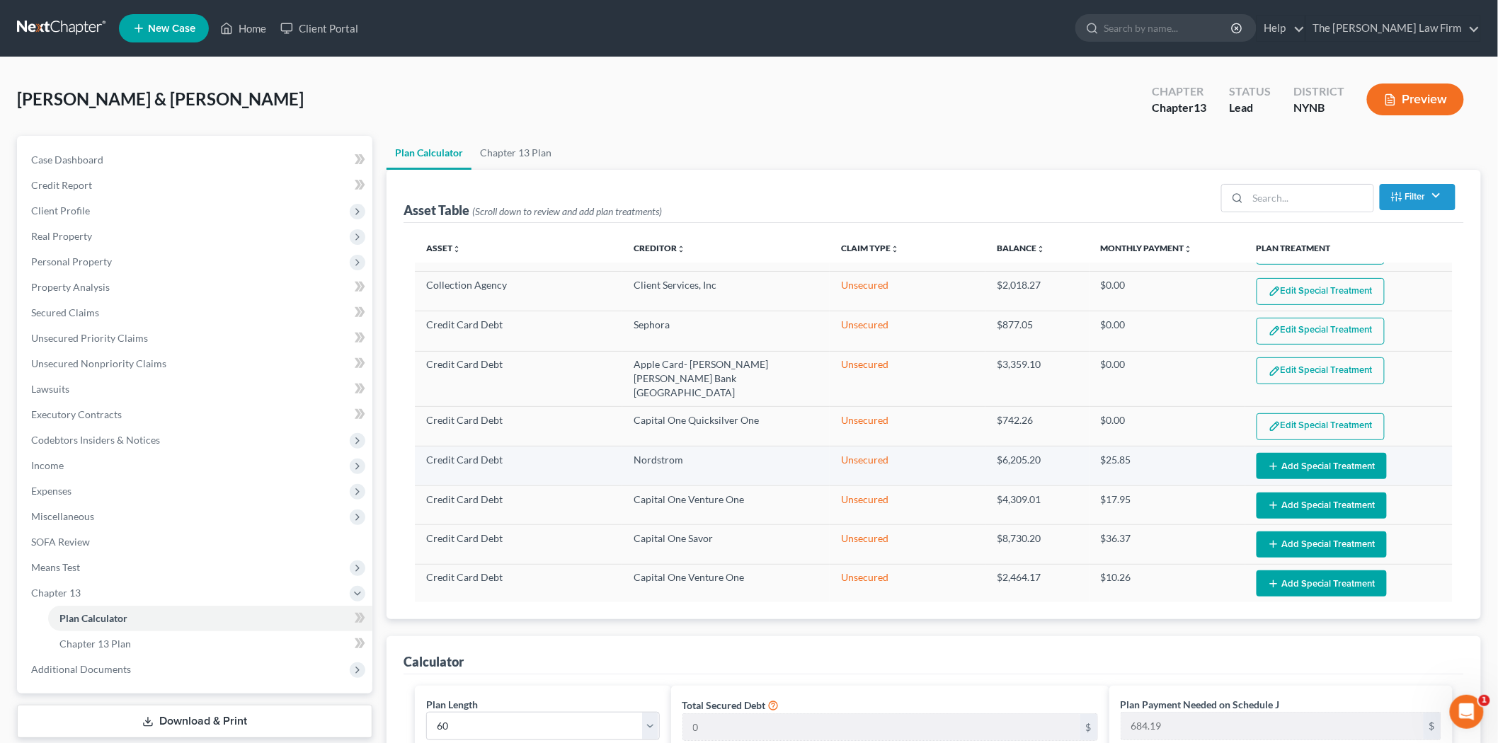
click at [1284, 453] on button "Add Special Treatment" at bounding box center [1322, 466] width 130 height 26
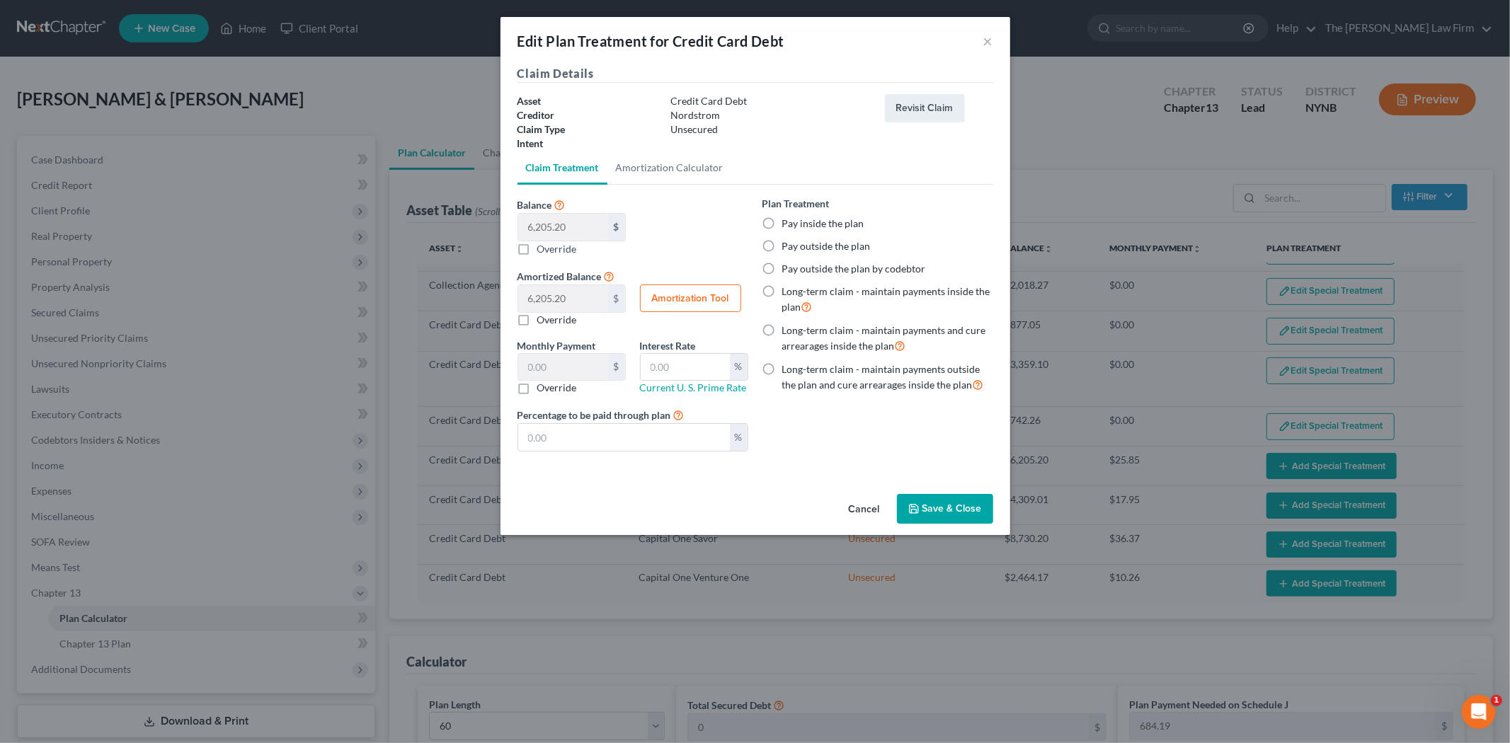
click at [836, 220] on label "Pay inside the plan" at bounding box center [823, 224] width 82 height 14
click at [797, 220] on input "Pay inside the plan" at bounding box center [792, 221] width 9 height 9
radio input "true"
click at [940, 517] on button "Save & Close" at bounding box center [945, 509] width 96 height 30
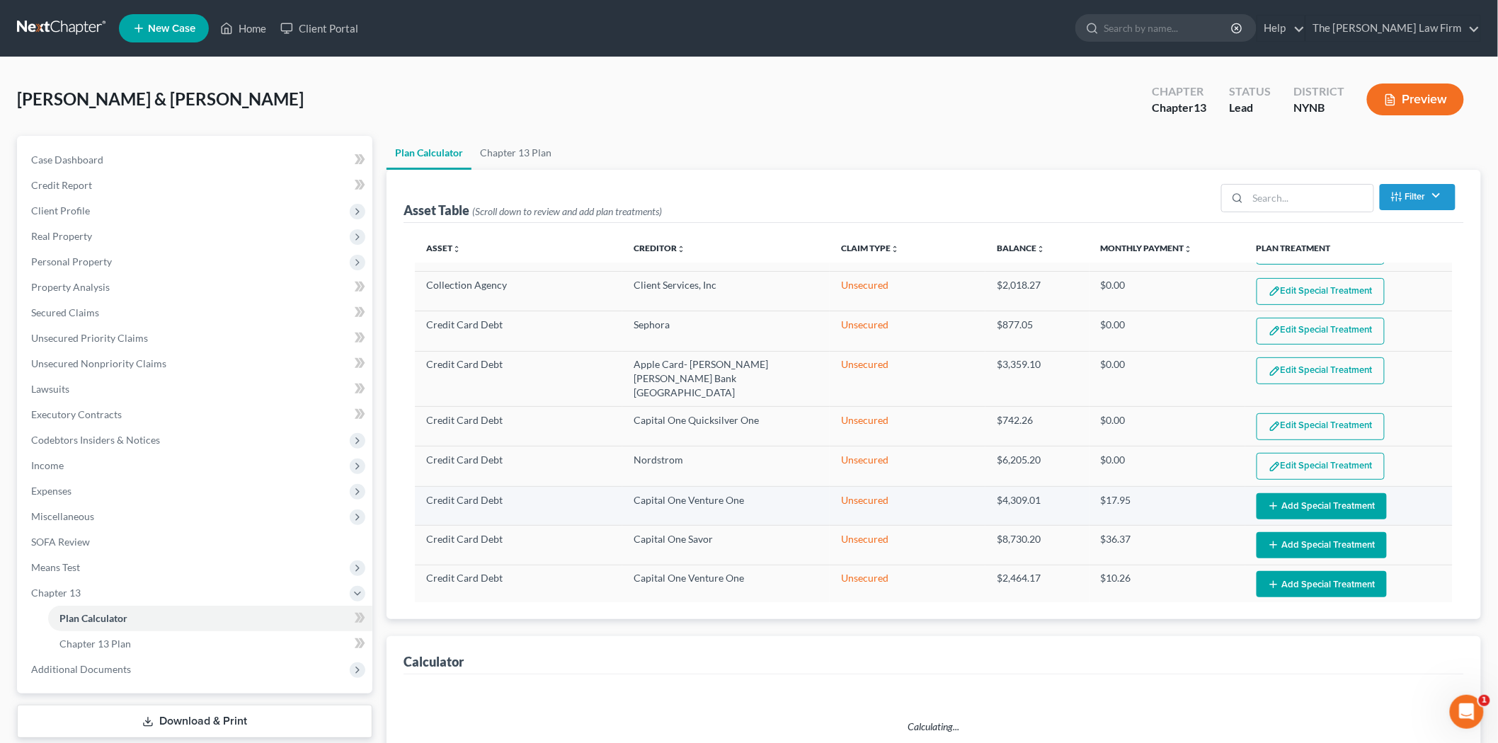
click at [1285, 494] on button "Add Special Treatment" at bounding box center [1322, 507] width 130 height 26
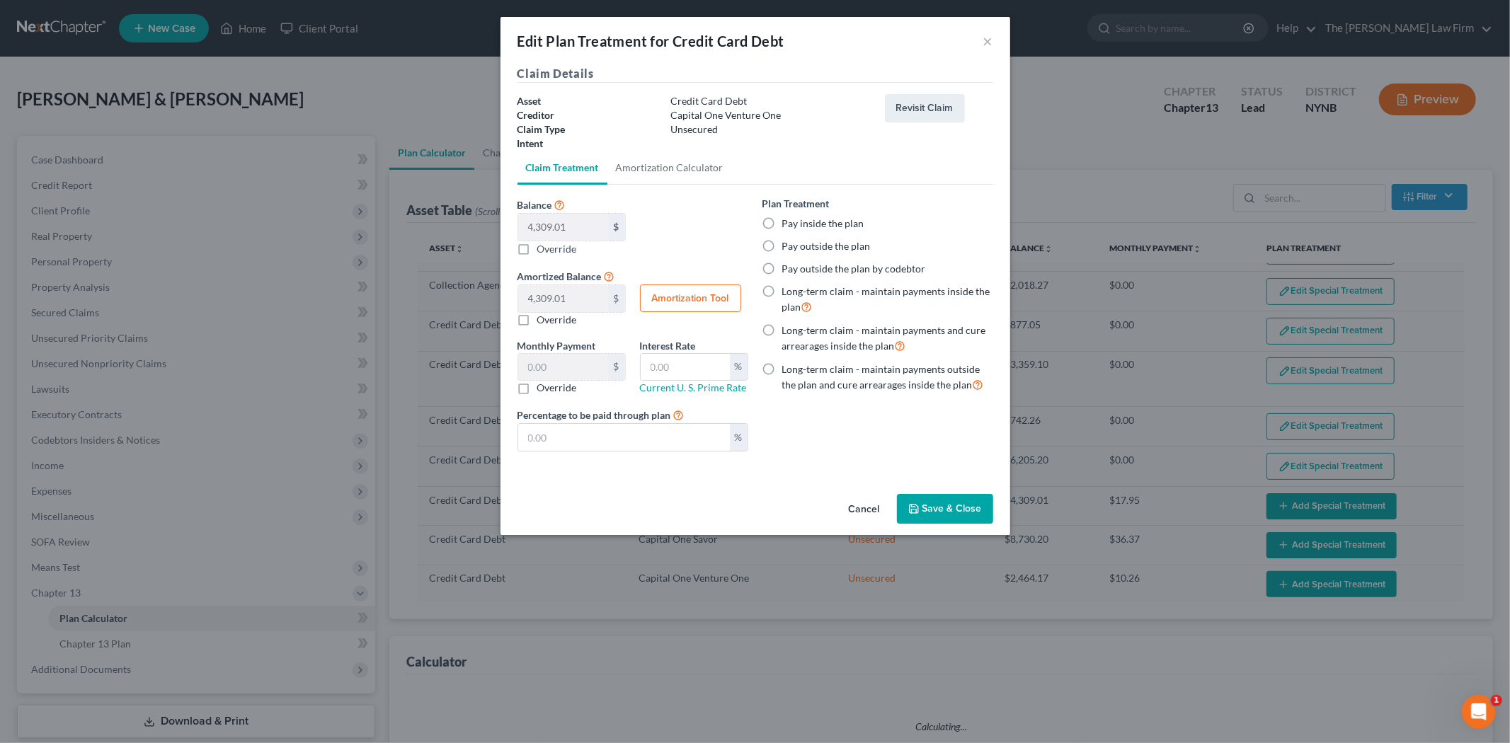
select select "59"
click at [843, 227] on label "Pay inside the plan" at bounding box center [823, 224] width 82 height 14
click at [797, 226] on input "Pay inside the plan" at bounding box center [792, 221] width 9 height 9
radio input "true"
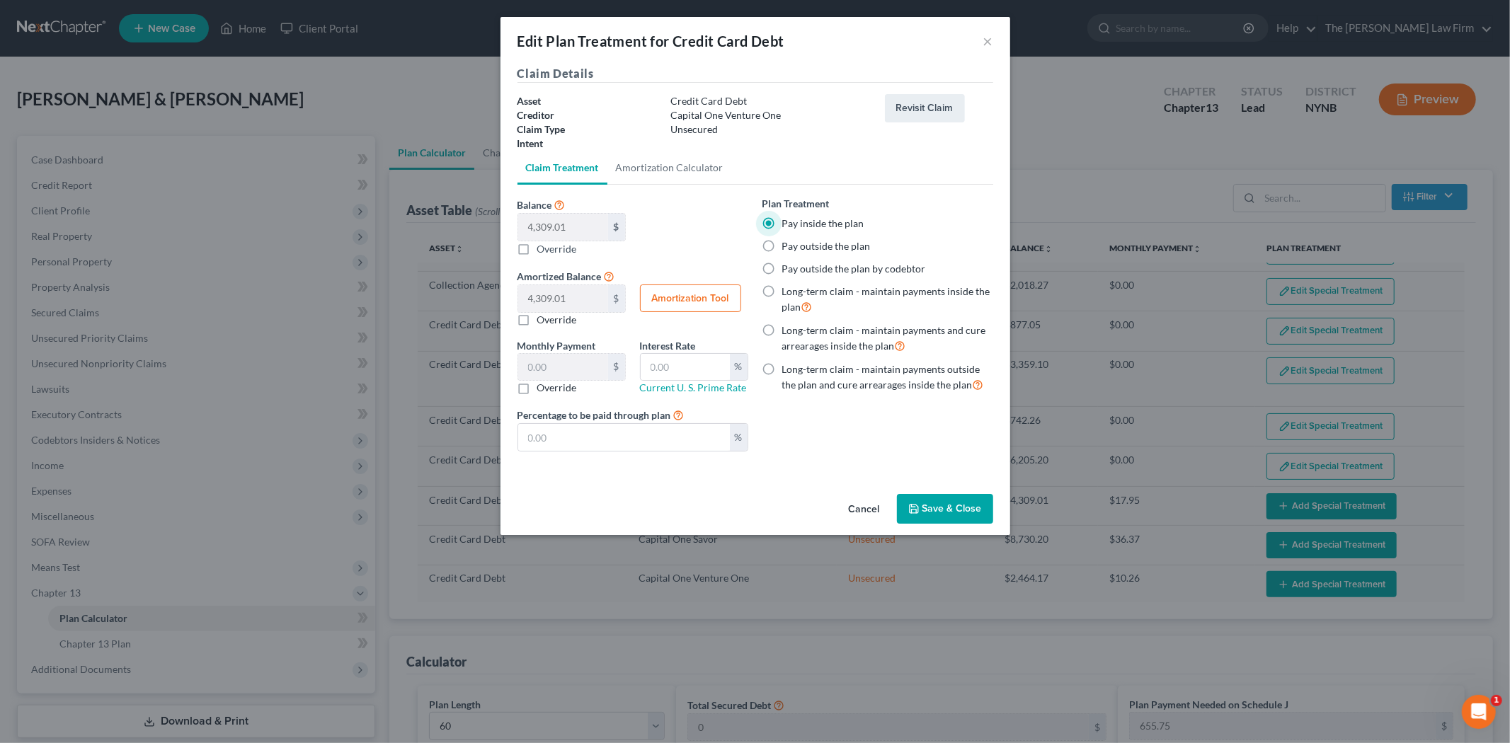
click at [975, 515] on button "Save & Close" at bounding box center [945, 509] width 96 height 30
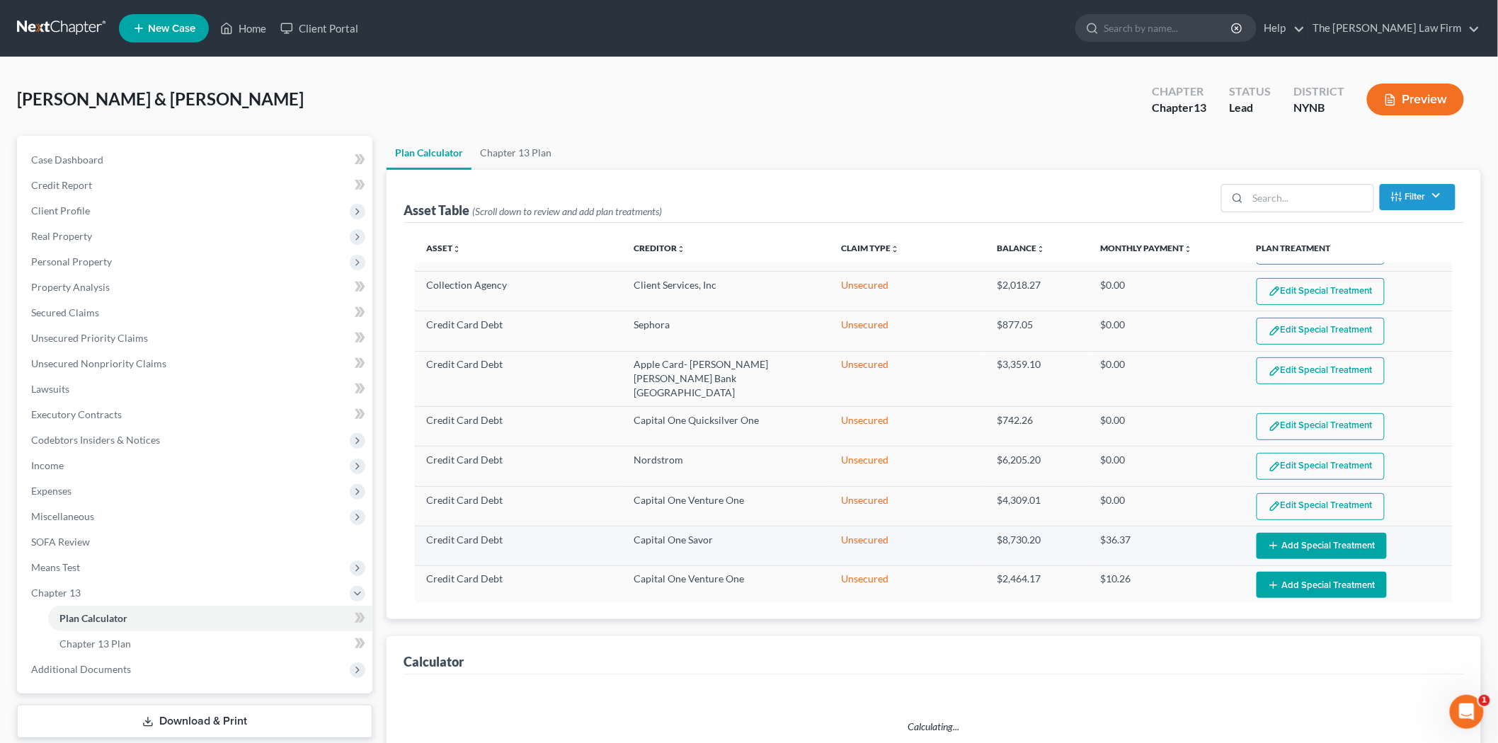
click at [1293, 533] on button "Add Special Treatment" at bounding box center [1322, 546] width 130 height 26
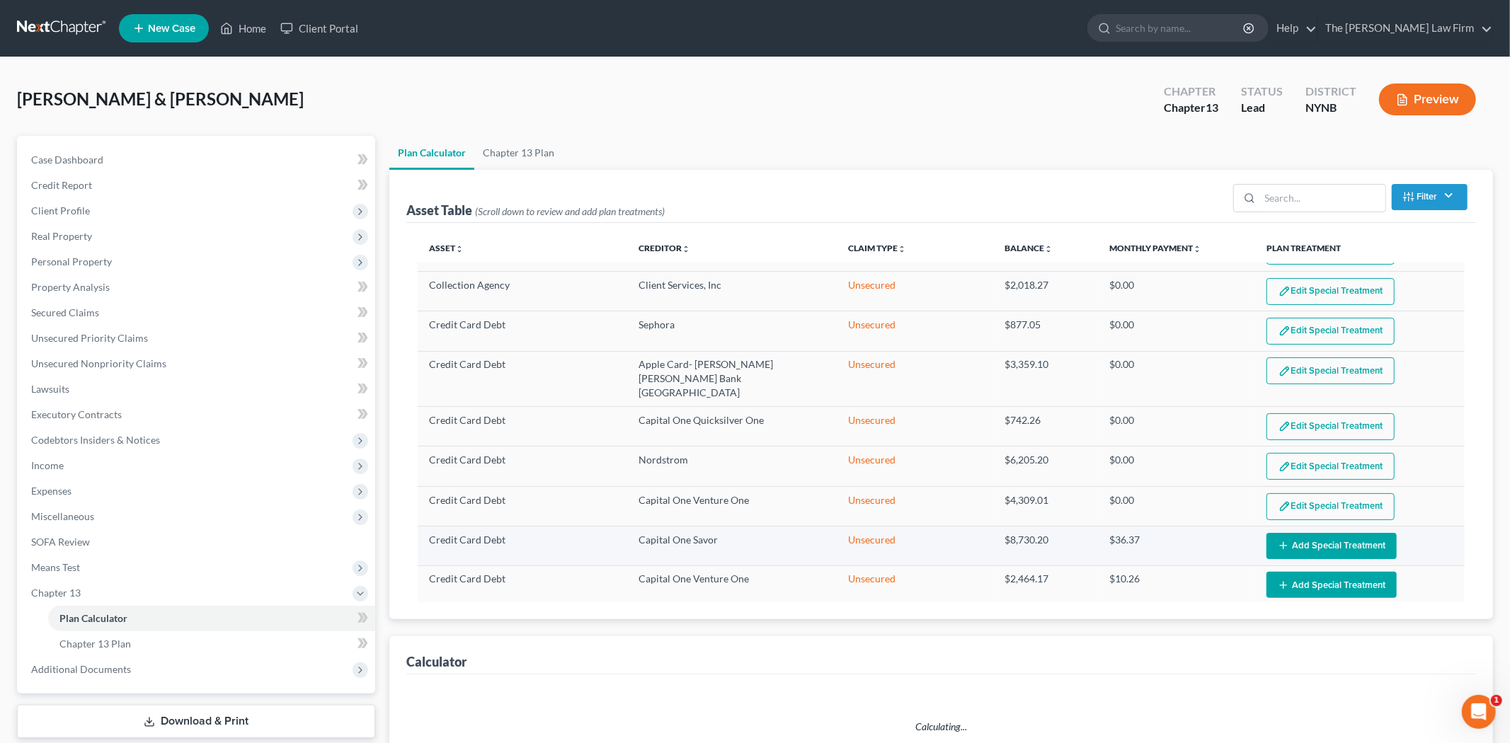
select select "59"
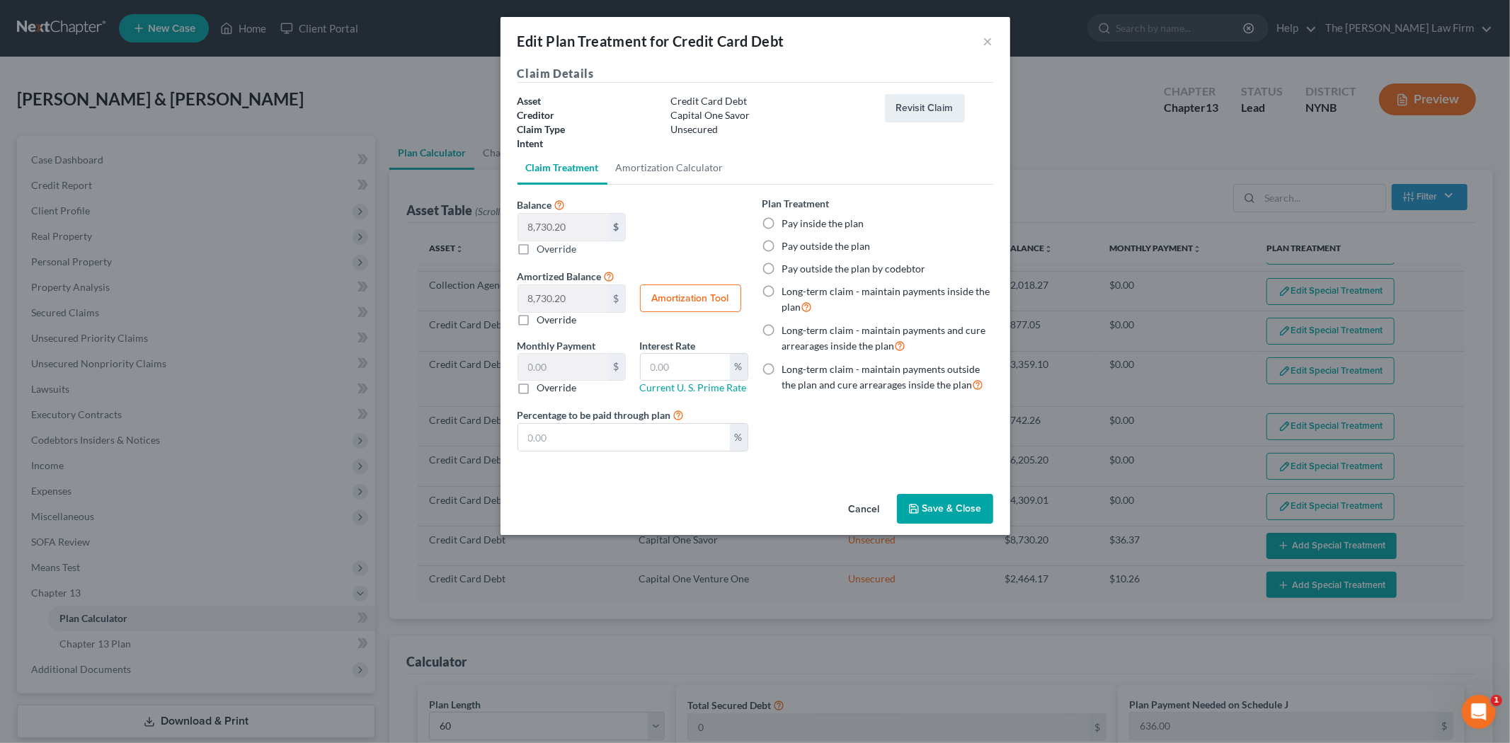
click at [795, 211] on div "Plan Treatment Pay inside the plan Pay outside the plan Pay outside the plan by…" at bounding box center [878, 294] width 231 height 197
click at [792, 221] on label "Pay inside the plan" at bounding box center [823, 224] width 82 height 14
click at [792, 221] on input "Pay inside the plan" at bounding box center [792, 221] width 9 height 9
radio input "true"
click at [935, 501] on button "Save & Close" at bounding box center [945, 509] width 96 height 30
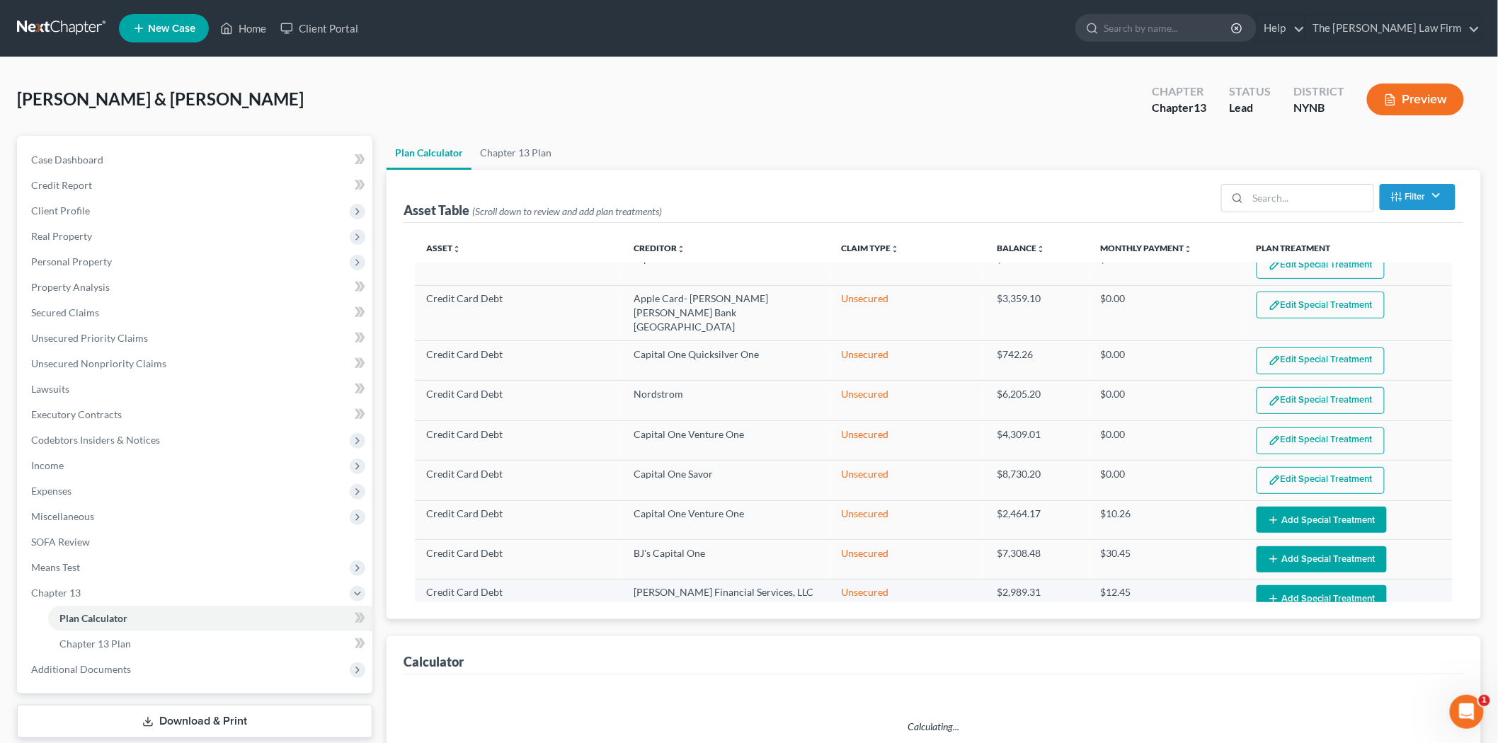
scroll to position [550, 0]
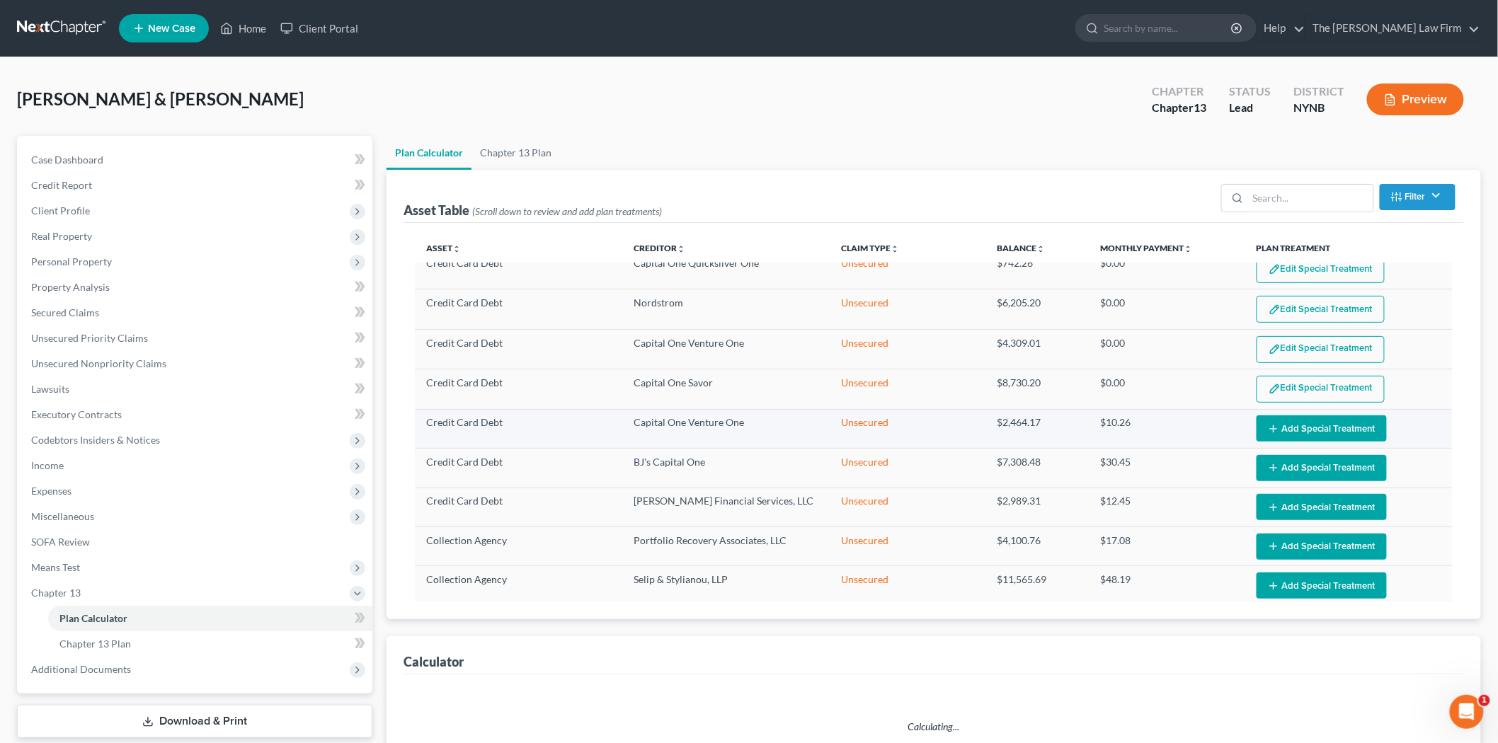
select select "59"
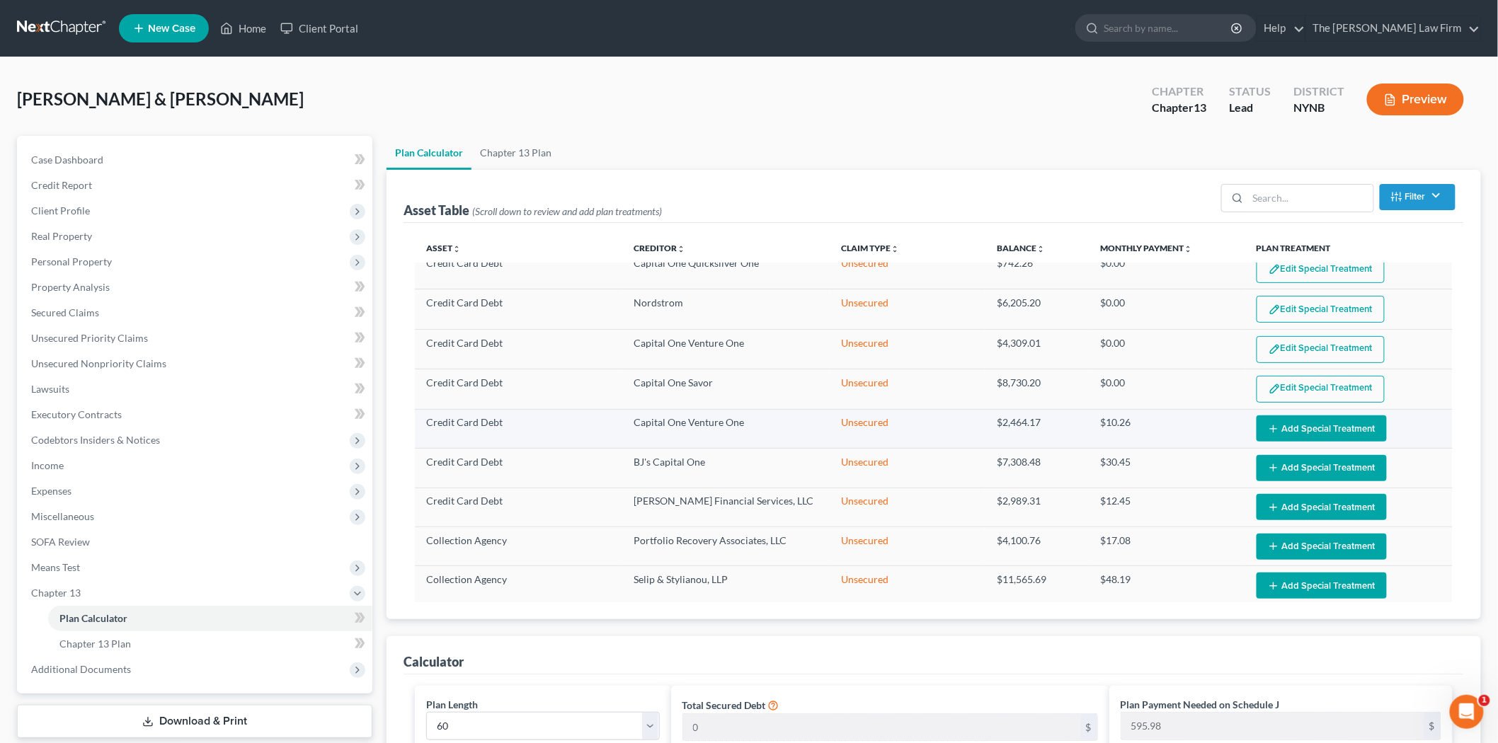
click at [1304, 416] on button "Add Special Treatment" at bounding box center [1322, 429] width 130 height 26
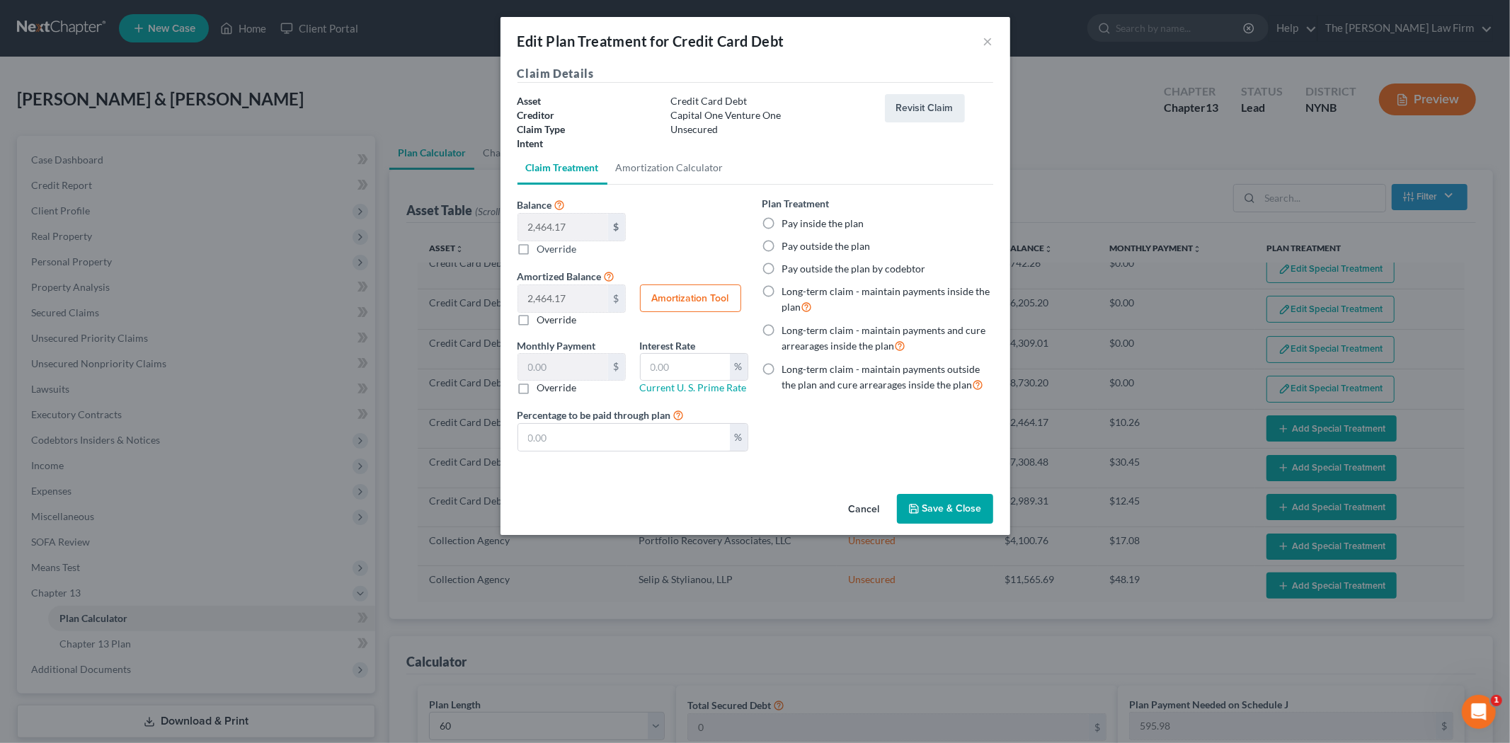
click at [855, 222] on label "Pay inside the plan" at bounding box center [823, 224] width 82 height 14
click at [797, 222] on input "Pay inside the plan" at bounding box center [792, 221] width 9 height 9
radio input "true"
click at [945, 498] on button "Save & Close" at bounding box center [945, 509] width 96 height 30
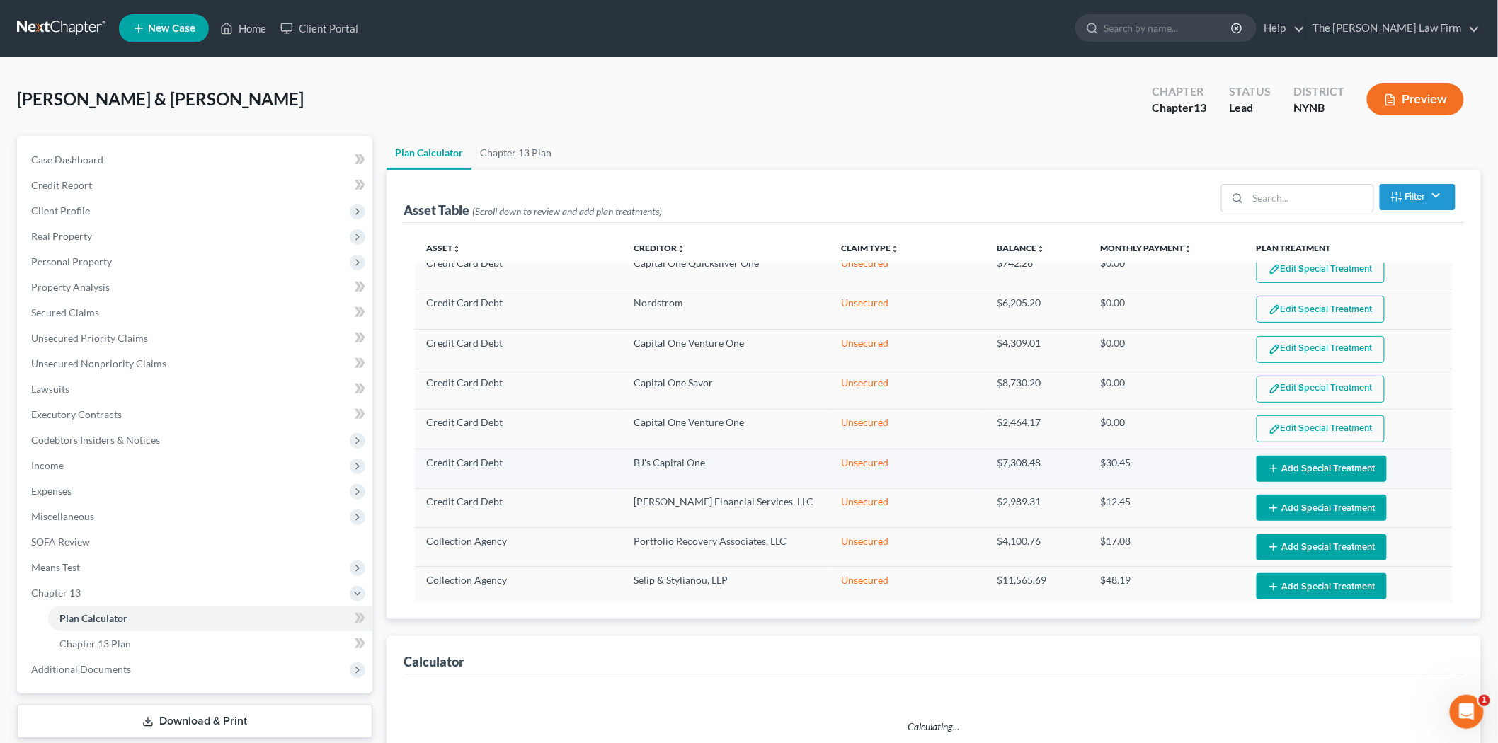
click at [1287, 456] on button "Add Special Treatment" at bounding box center [1322, 469] width 130 height 26
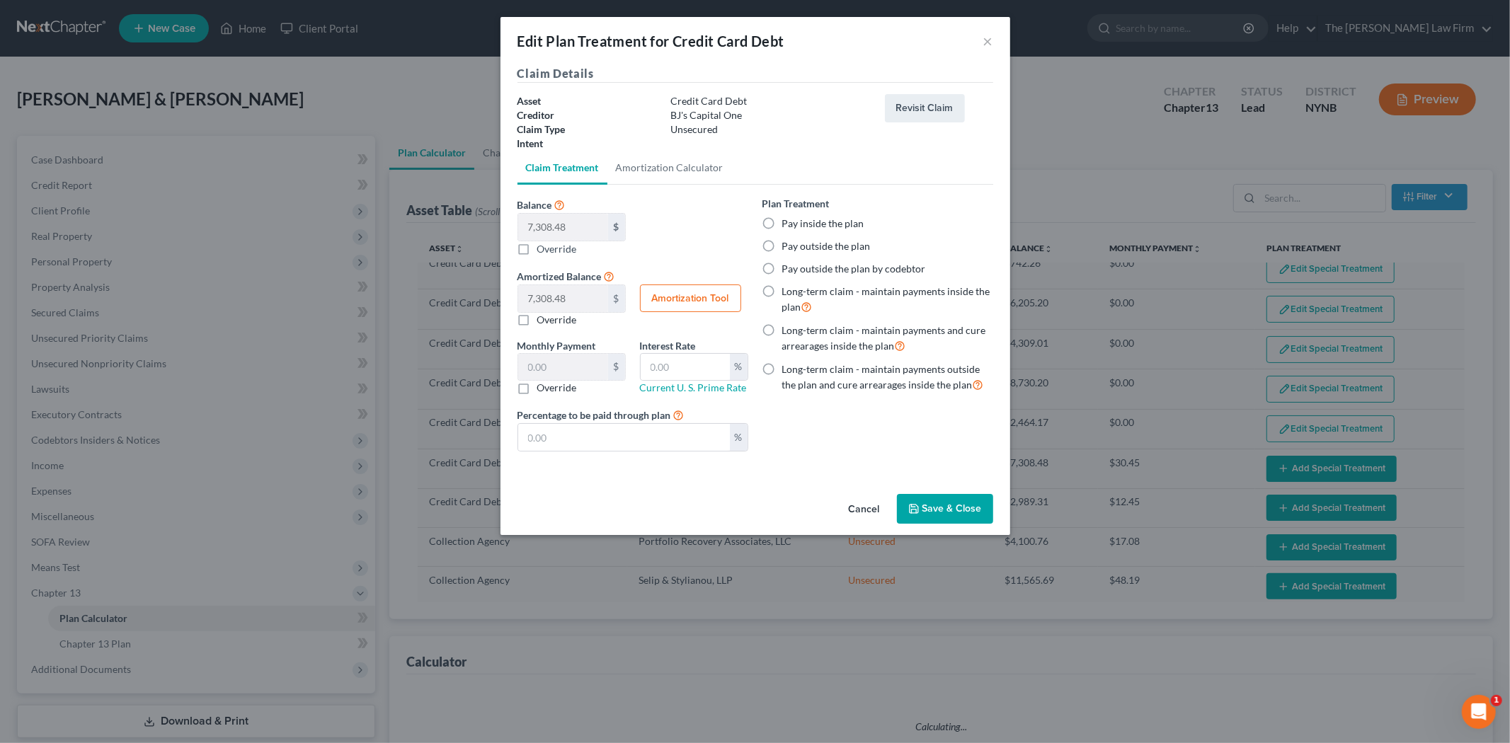
select select "59"
click at [847, 220] on label "Pay inside the plan" at bounding box center [823, 224] width 82 height 14
click at [797, 220] on input "Pay inside the plan" at bounding box center [792, 221] width 9 height 9
radio input "true"
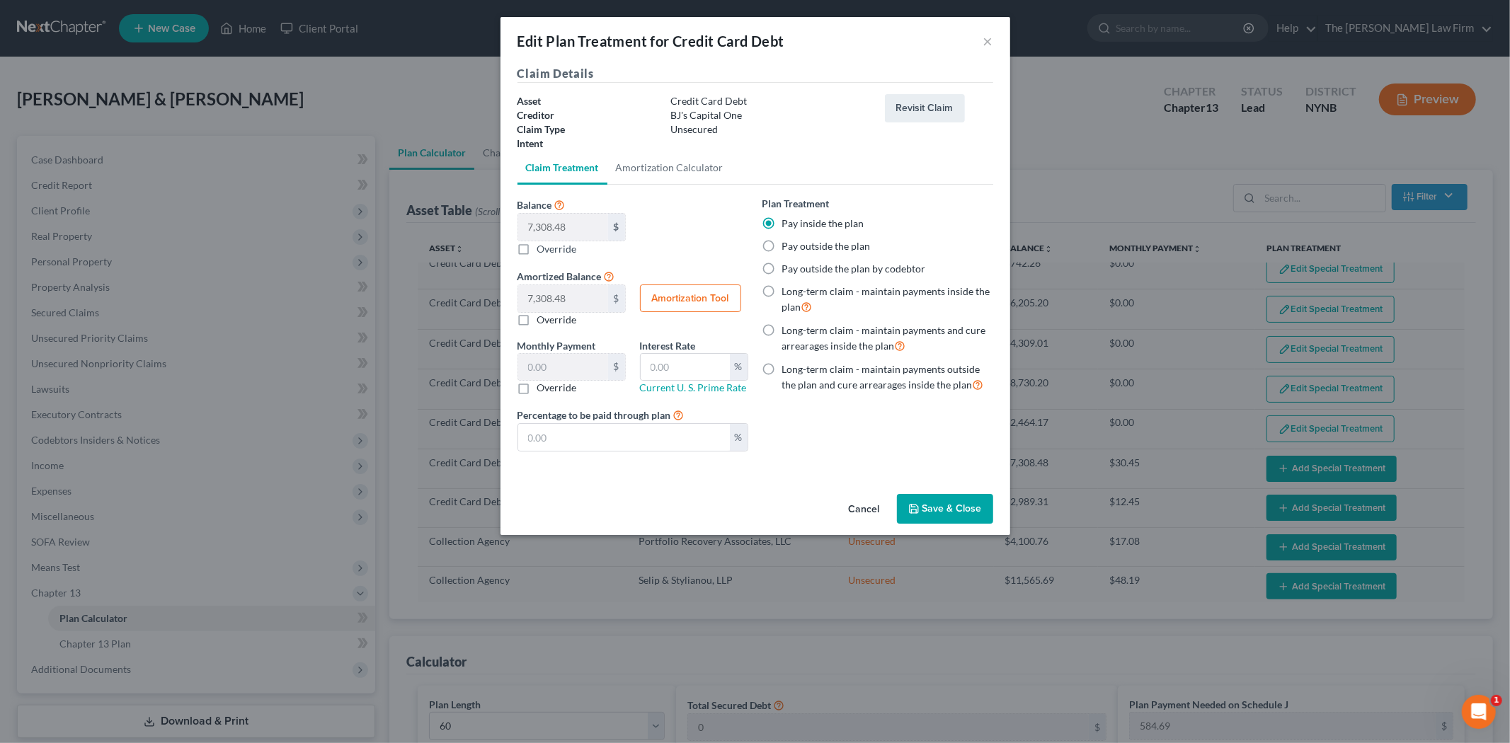
click at [981, 501] on button "Save & Close" at bounding box center [945, 509] width 96 height 30
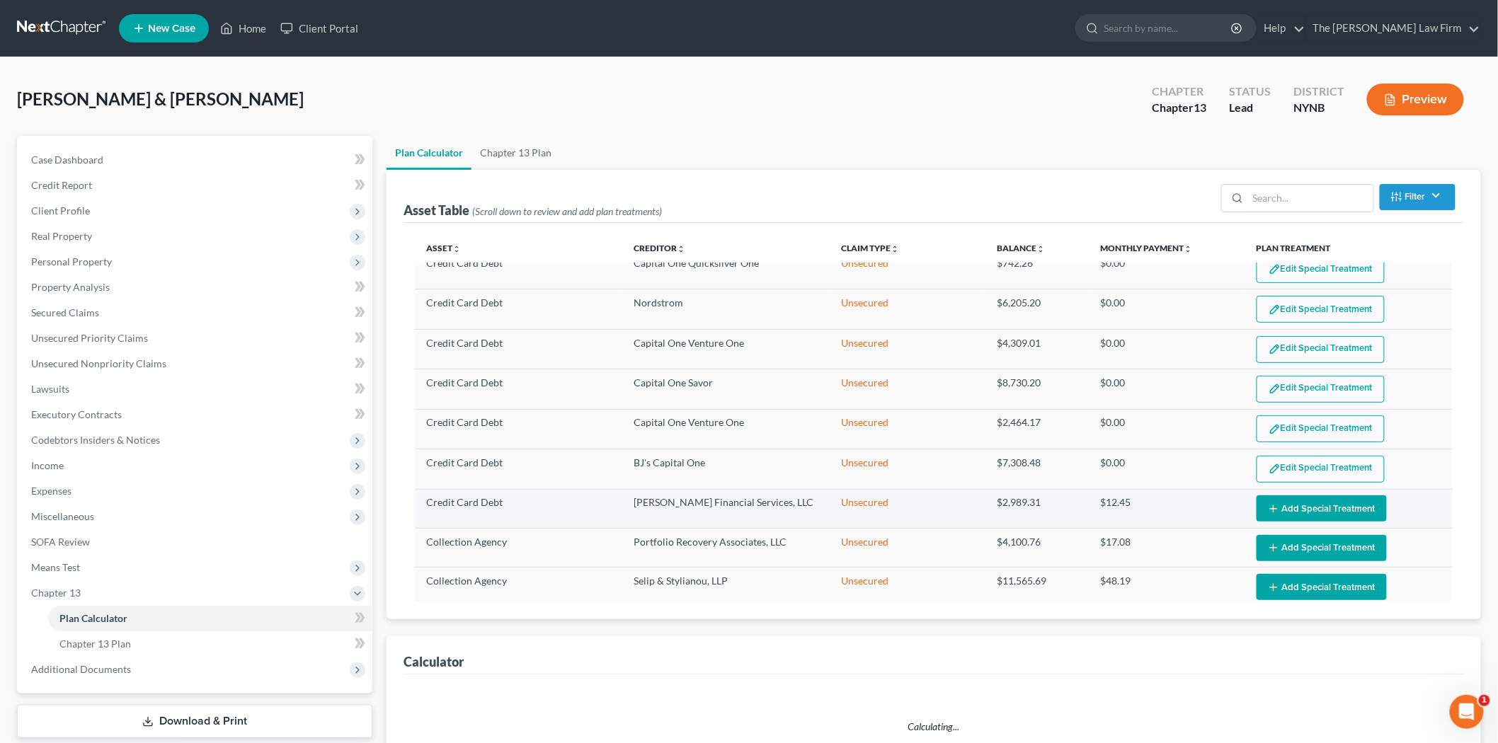
click at [1317, 496] on button "Add Special Treatment" at bounding box center [1322, 509] width 130 height 26
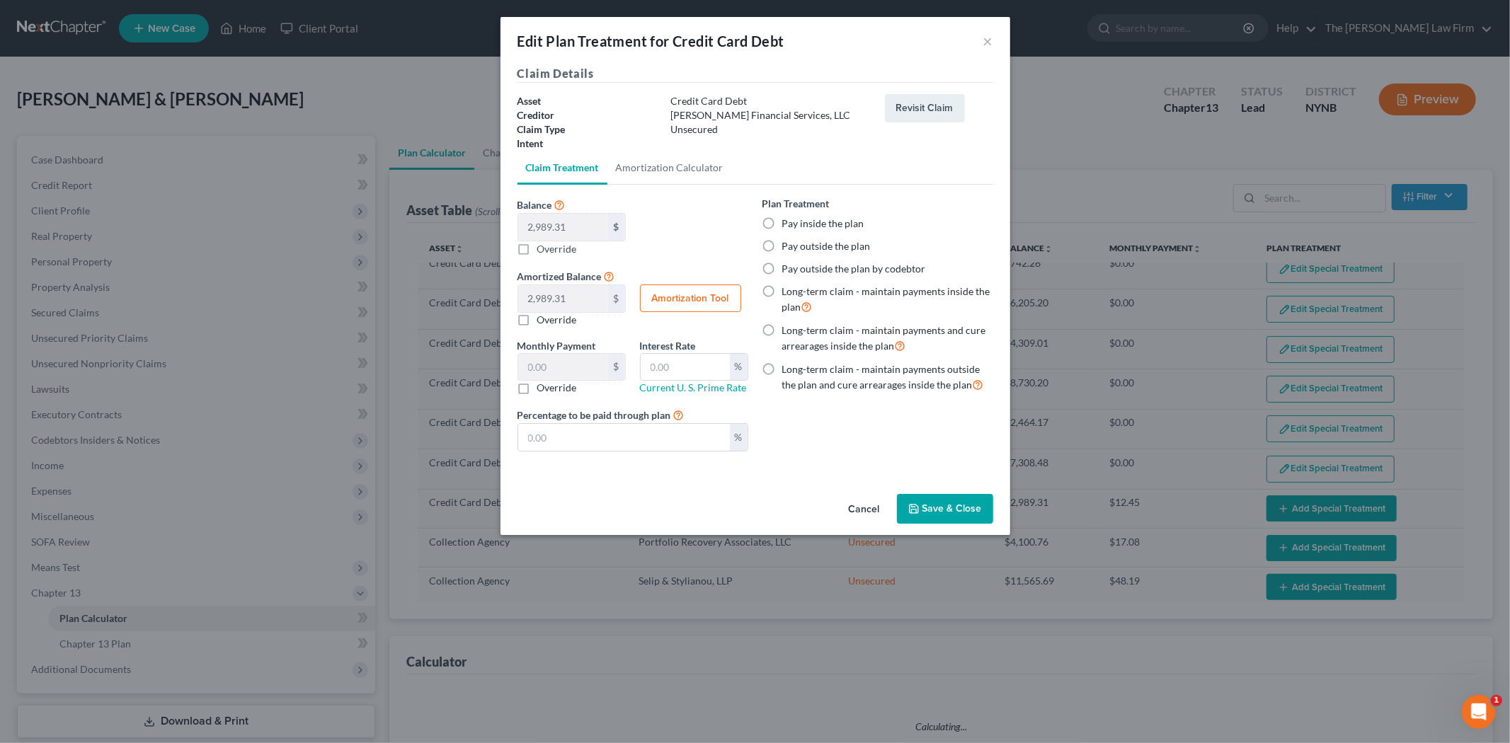
select select "59"
click at [782, 222] on label "Pay inside the plan" at bounding box center [823, 224] width 82 height 14
click at [788, 222] on input "Pay inside the plan" at bounding box center [792, 221] width 9 height 9
radio input "true"
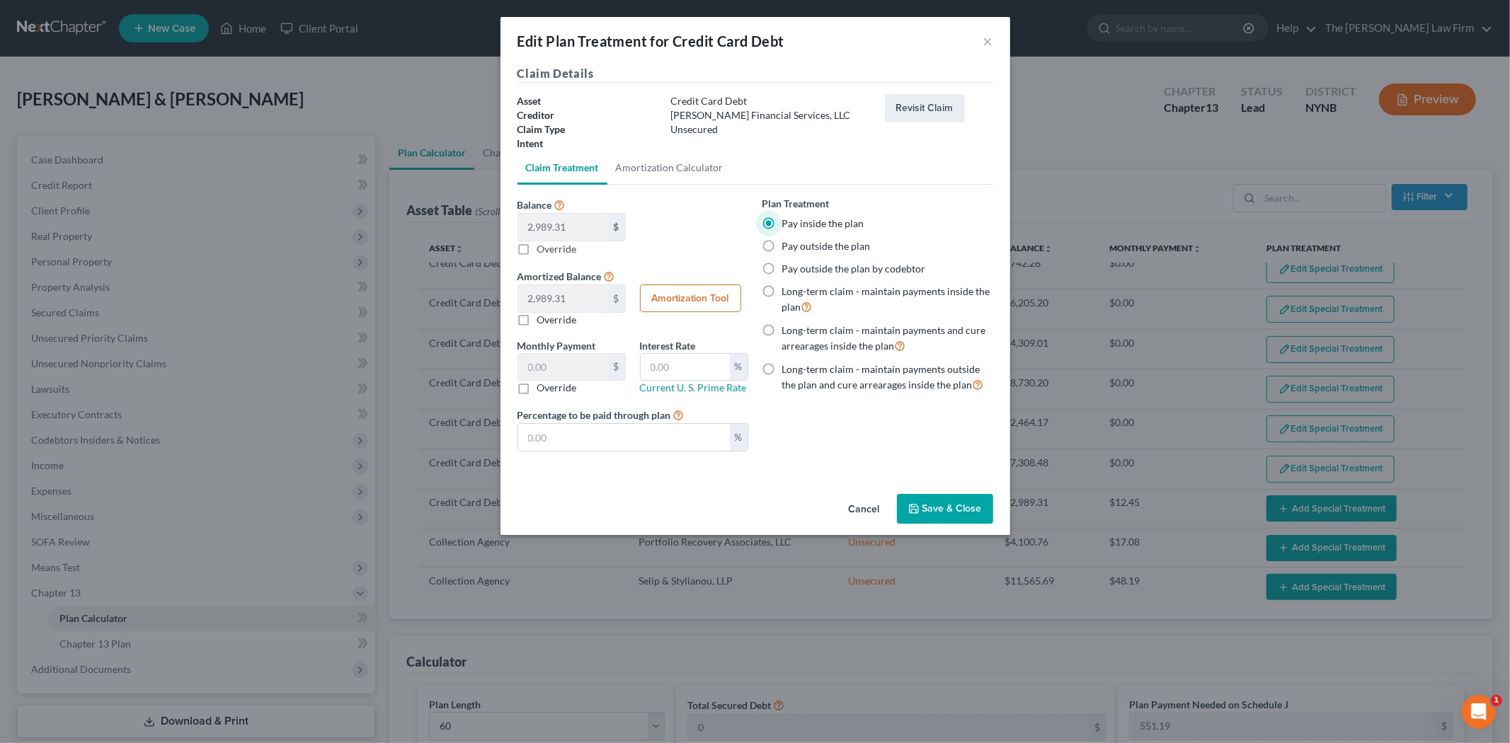
click at [937, 498] on button "Save & Close" at bounding box center [945, 509] width 96 height 30
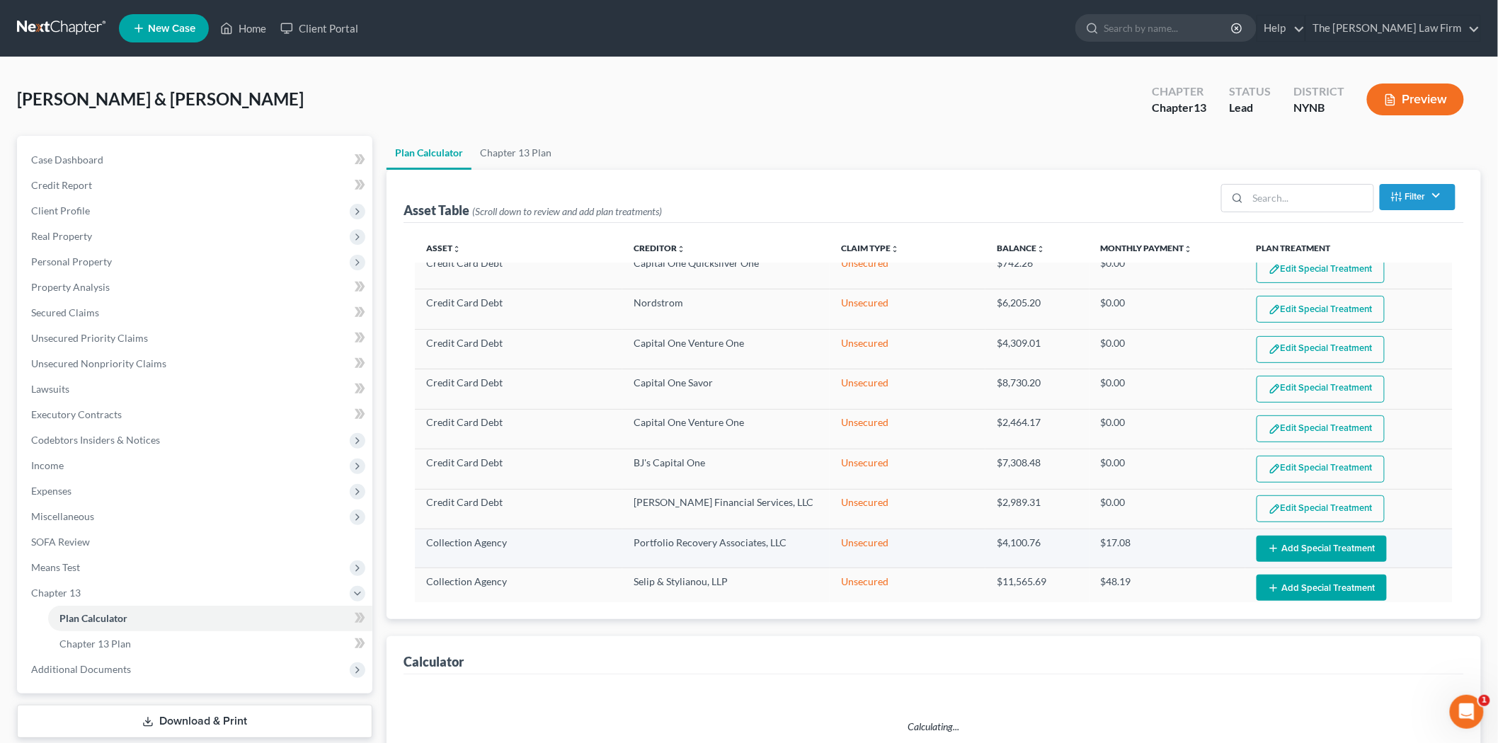
click at [1273, 537] on button "Add Special Treatment" at bounding box center [1322, 549] width 130 height 26
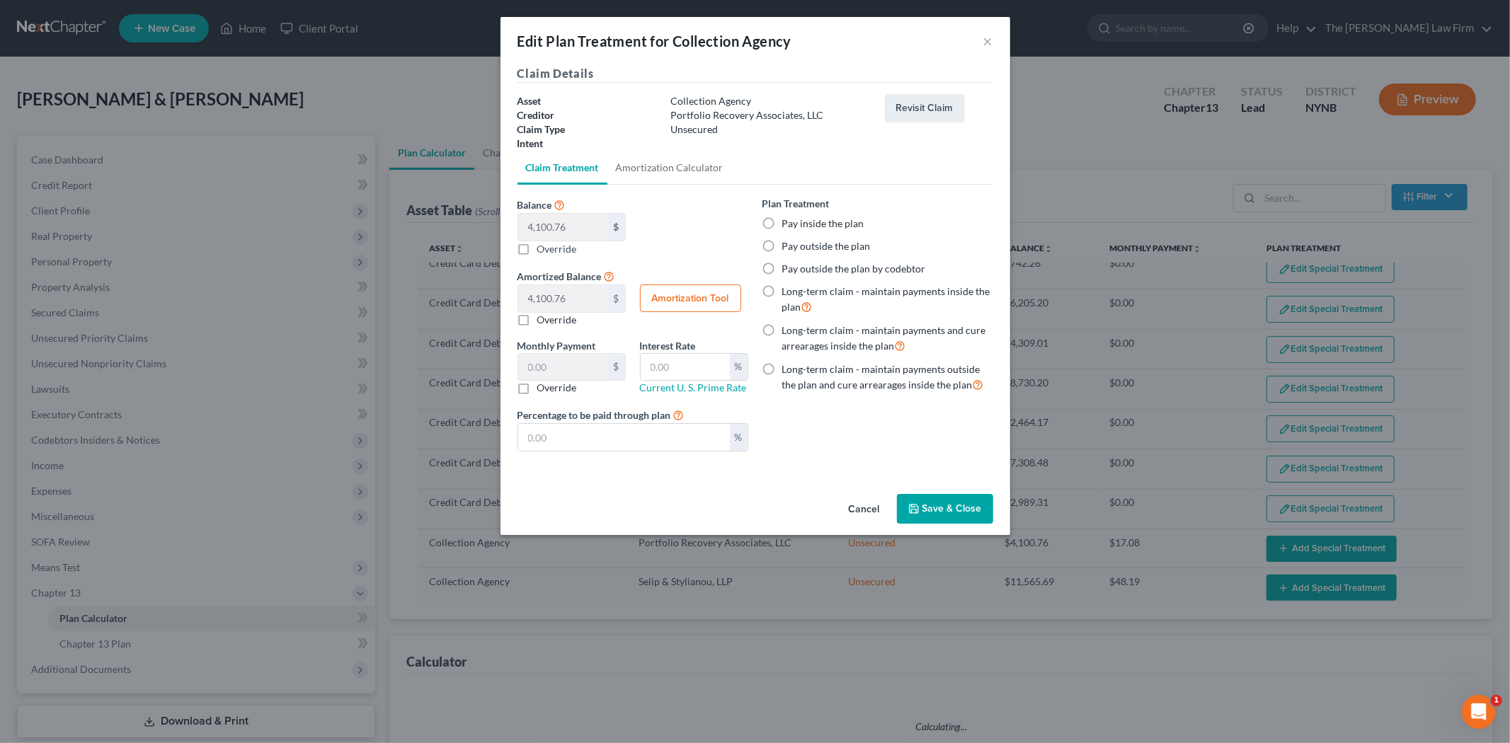
select select "59"
click at [780, 222] on div "Pay inside the plan" at bounding box center [878, 224] width 231 height 14
click at [782, 221] on label "Pay inside the plan" at bounding box center [823, 224] width 82 height 14
click at [788, 221] on input "Pay inside the plan" at bounding box center [792, 221] width 9 height 9
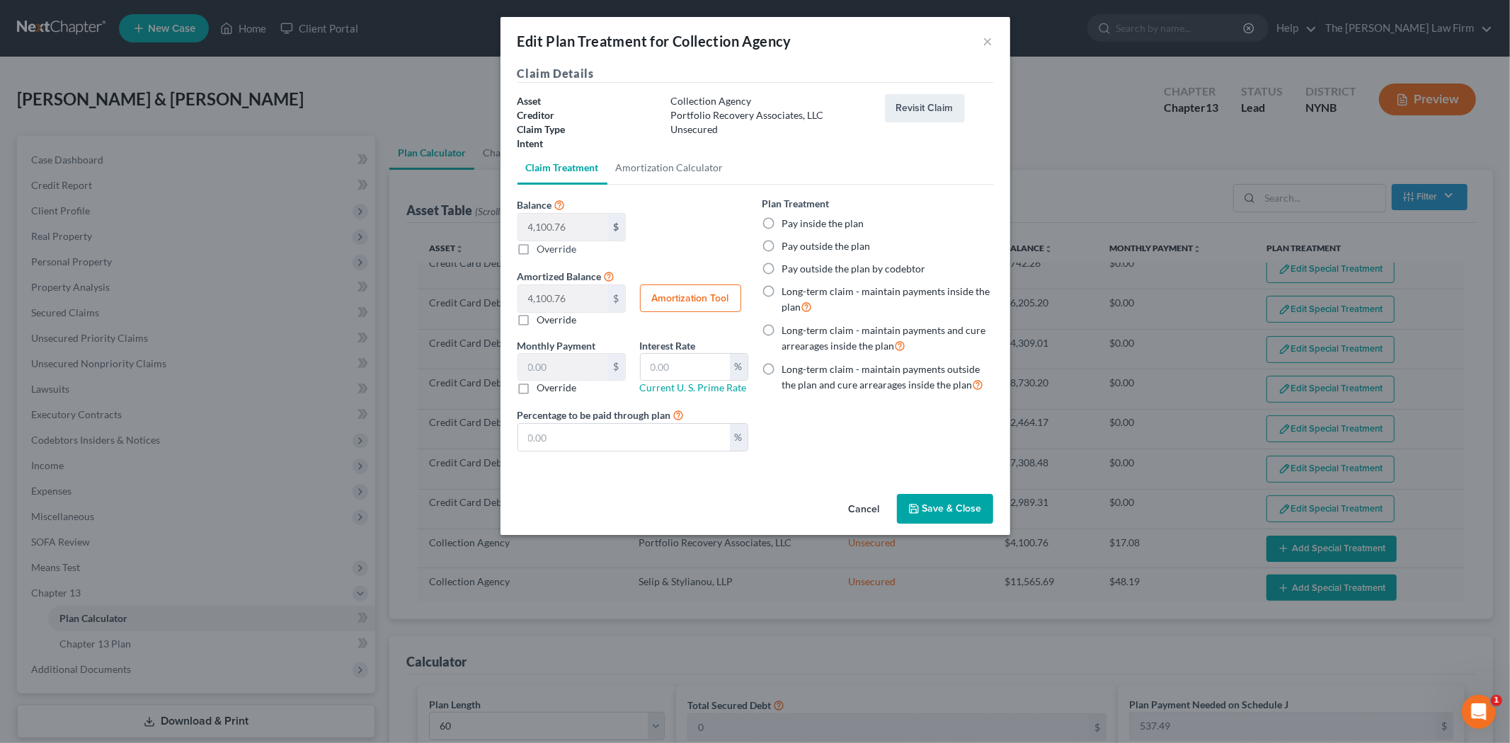
radio input "true"
click at [959, 514] on button "Save & Close" at bounding box center [945, 509] width 96 height 30
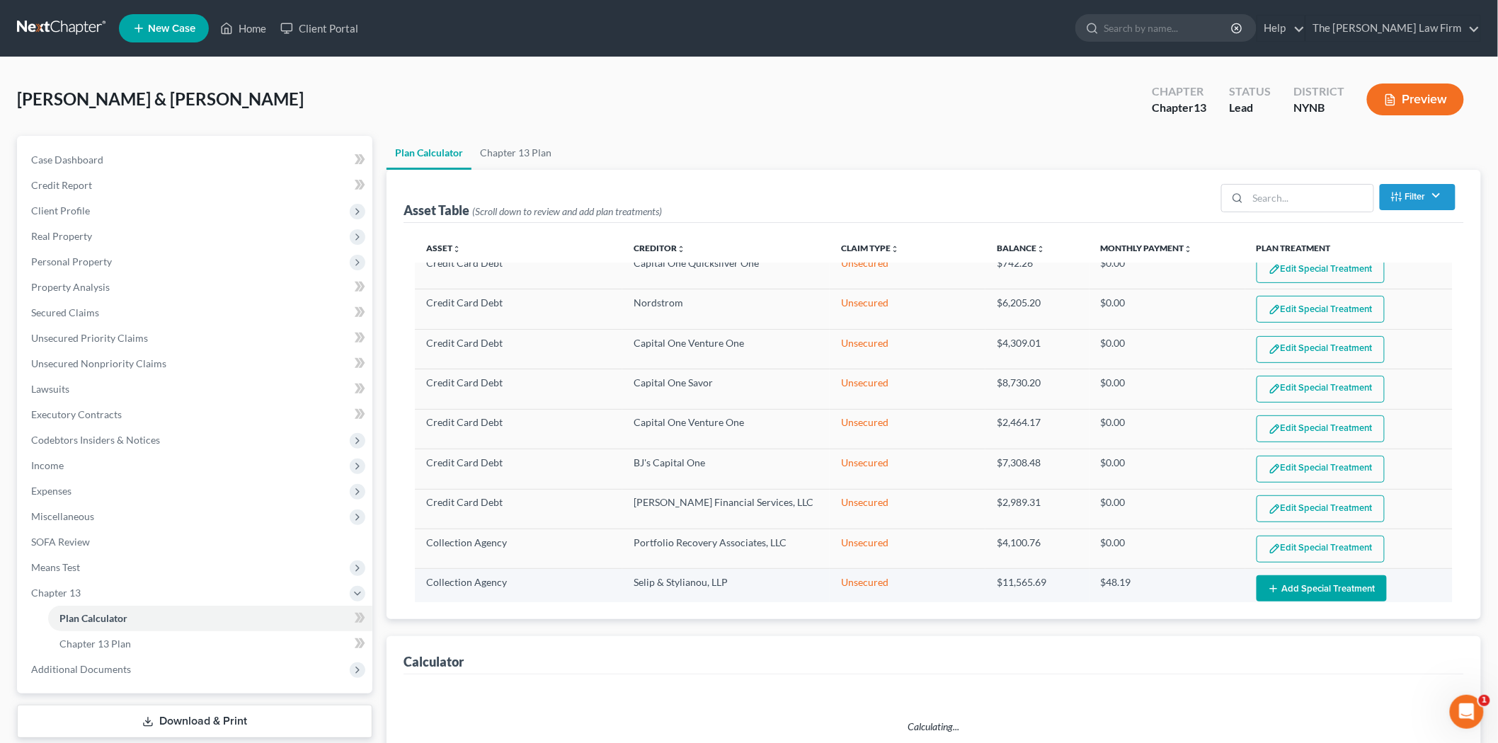
click at [1319, 577] on button "Add Special Treatment" at bounding box center [1322, 589] width 130 height 26
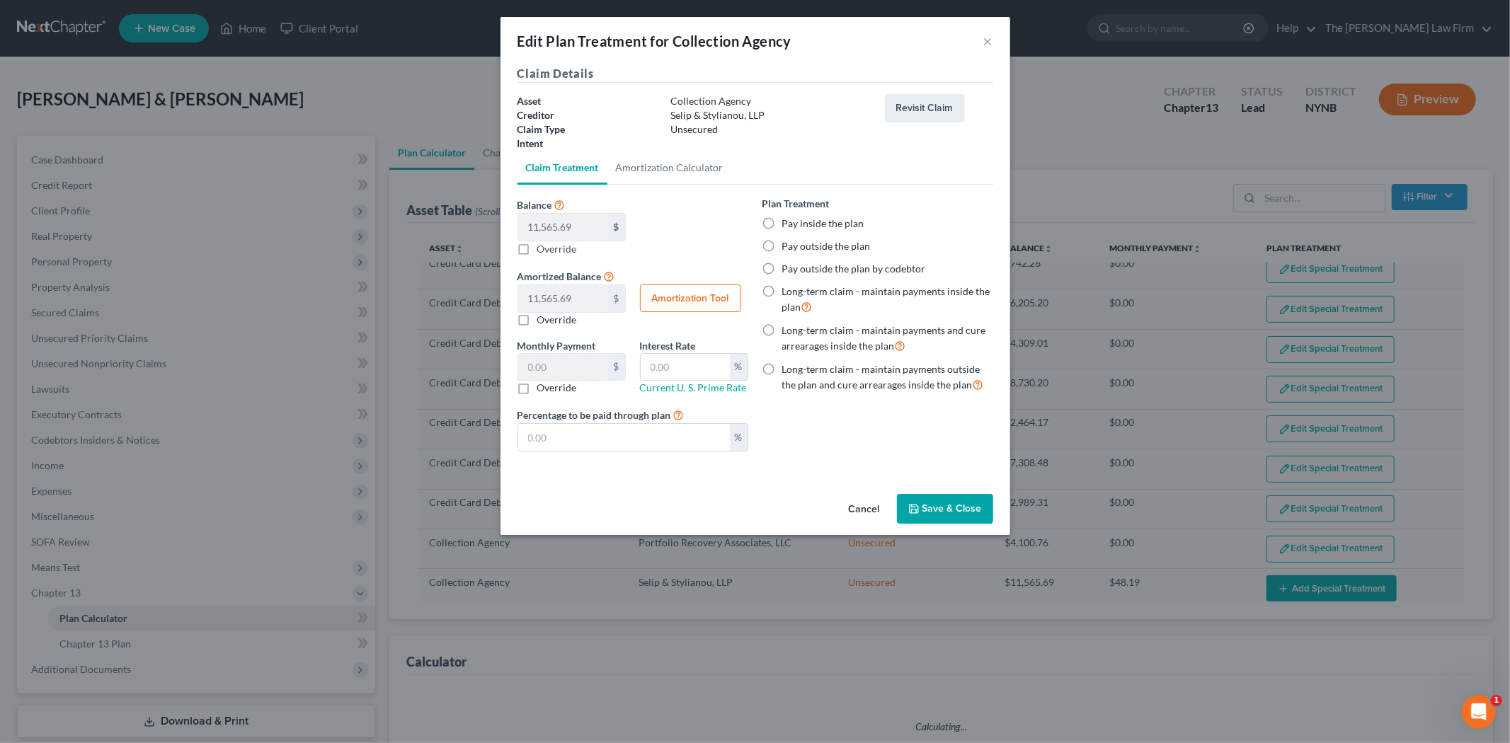
select select "59"
click at [816, 224] on label "Pay inside the plan" at bounding box center [823, 224] width 82 height 14
click at [797, 224] on input "Pay inside the plan" at bounding box center [792, 221] width 9 height 9
radio input "true"
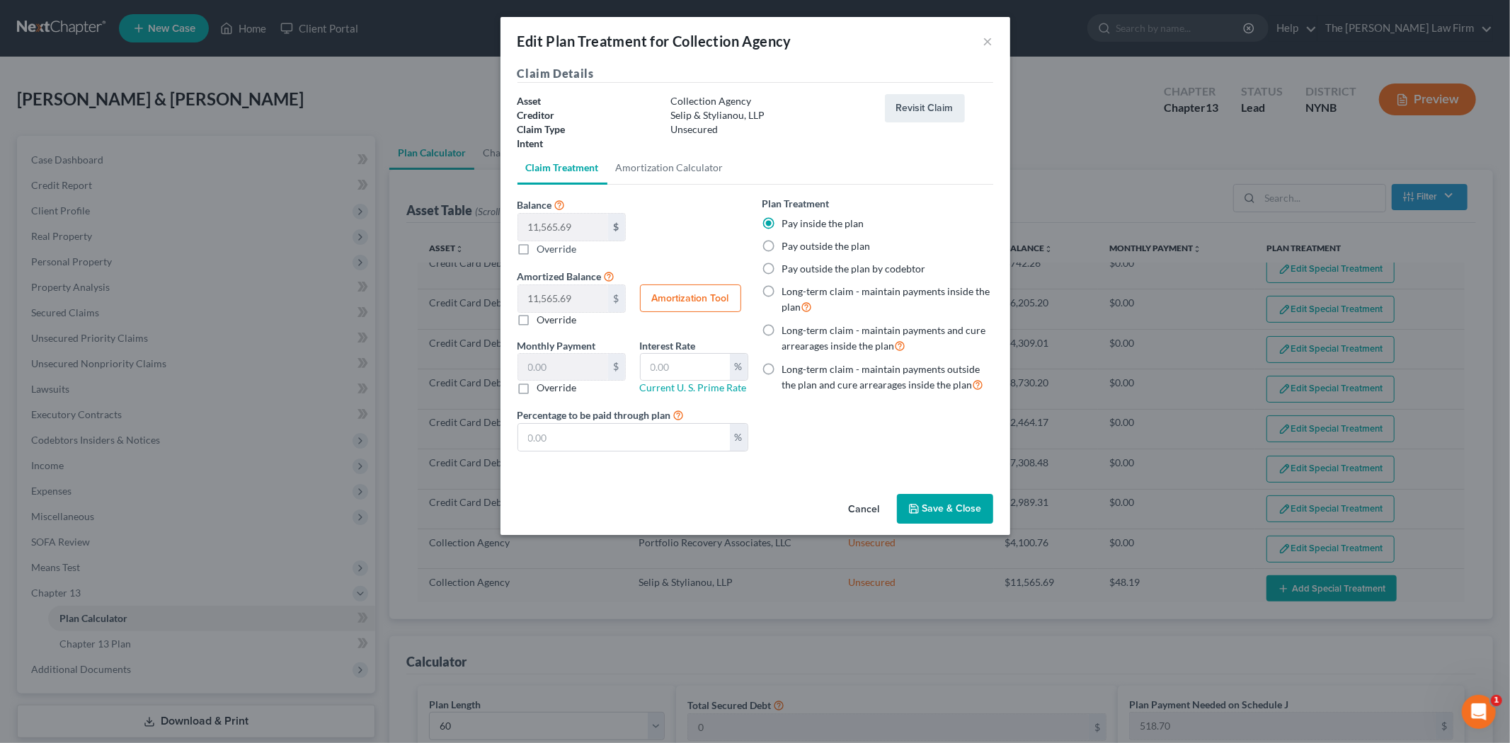
click at [953, 505] on button "Save & Close" at bounding box center [945, 509] width 96 height 30
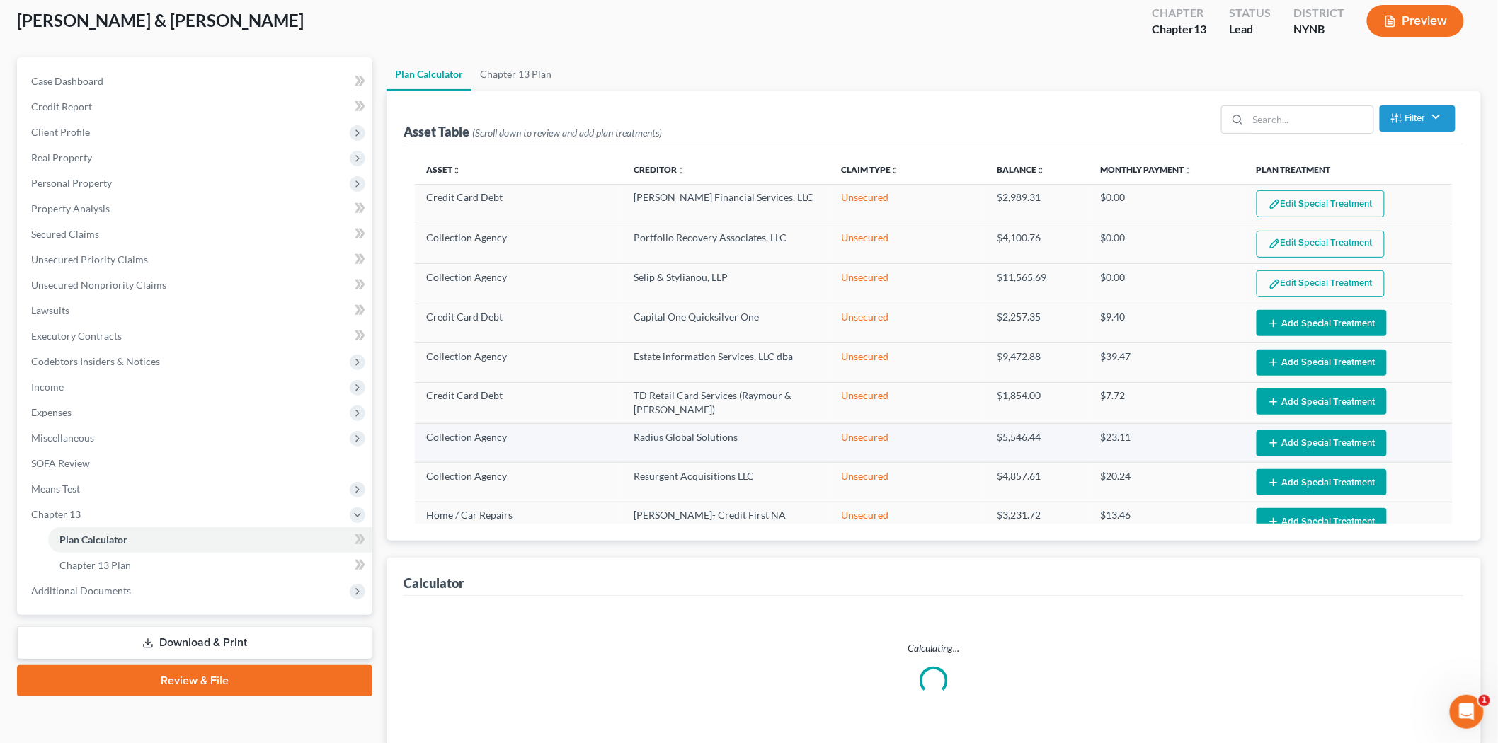
scroll to position [787, 0]
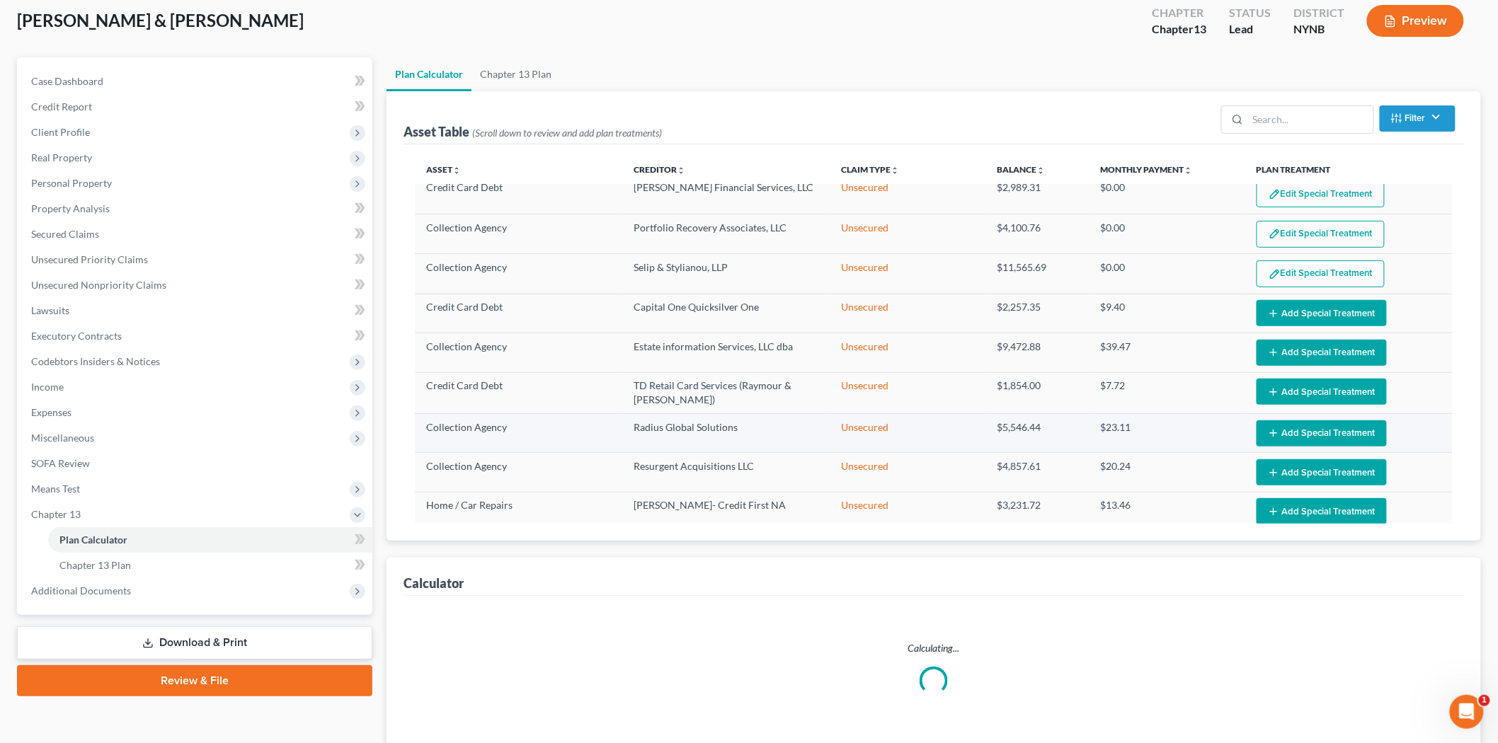
select select "59"
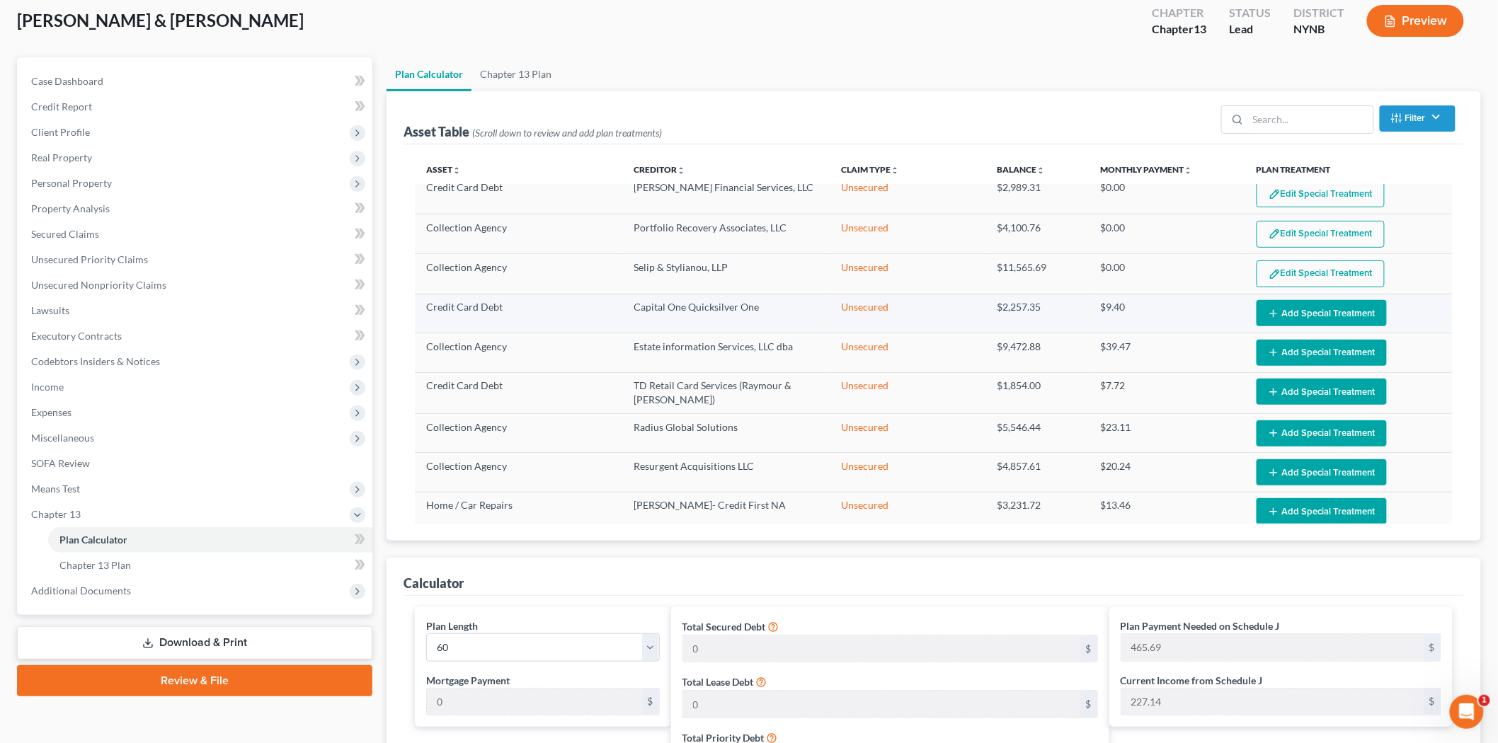
click at [1287, 310] on button "Add Special Treatment" at bounding box center [1322, 313] width 130 height 26
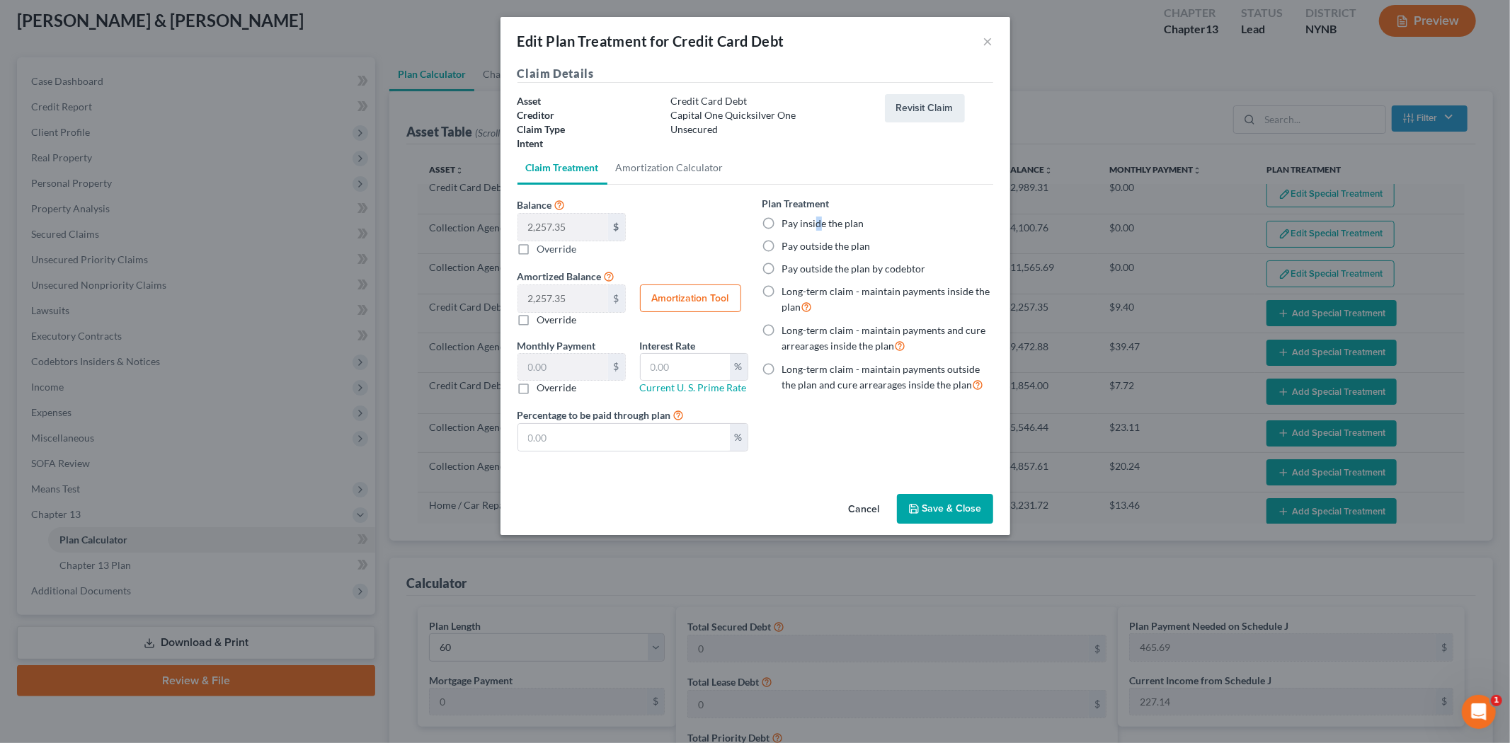
click at [817, 223] on label "Pay inside the plan" at bounding box center [823, 224] width 82 height 14
click at [782, 217] on label "Pay inside the plan" at bounding box center [823, 224] width 82 height 14
click at [788, 217] on input "Pay inside the plan" at bounding box center [792, 221] width 9 height 9
radio input "true"
click at [933, 515] on button "Save & Close" at bounding box center [945, 509] width 96 height 30
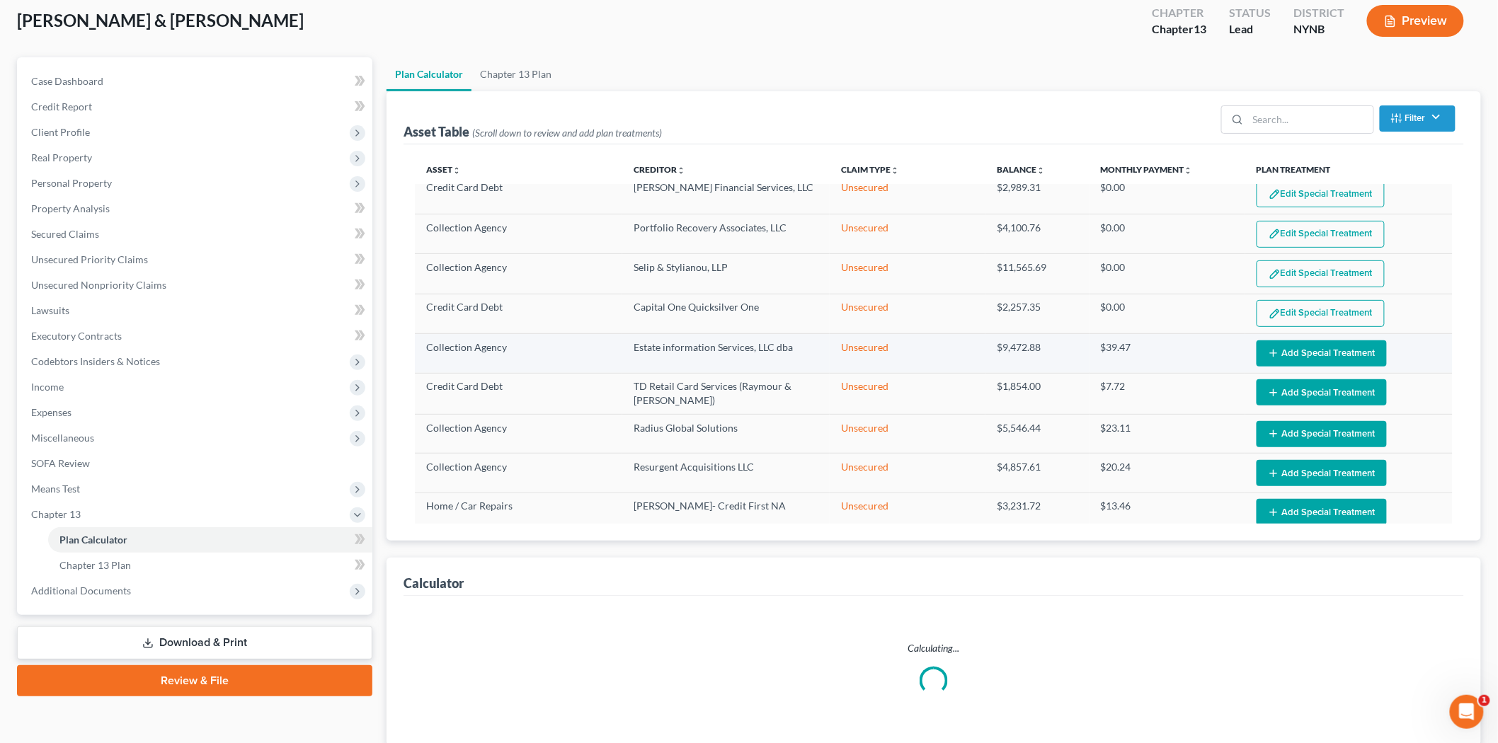
click at [1280, 341] on button "Add Special Treatment" at bounding box center [1322, 354] width 130 height 26
select select "59"
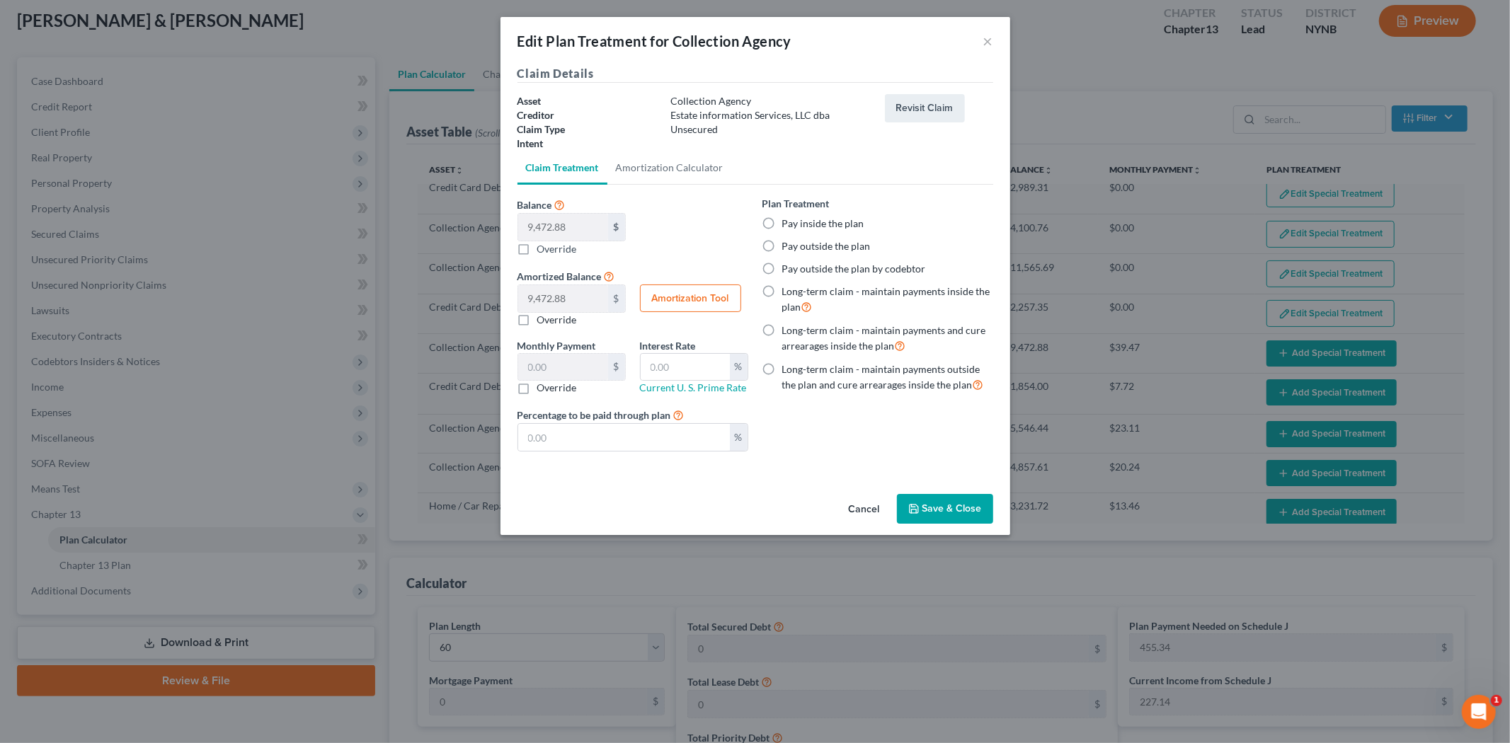
click at [782, 220] on label "Pay inside the plan" at bounding box center [823, 224] width 82 height 14
click at [788, 220] on input "Pay inside the plan" at bounding box center [792, 221] width 9 height 9
radio input "true"
click at [930, 504] on button "Save & Close" at bounding box center [945, 509] width 96 height 30
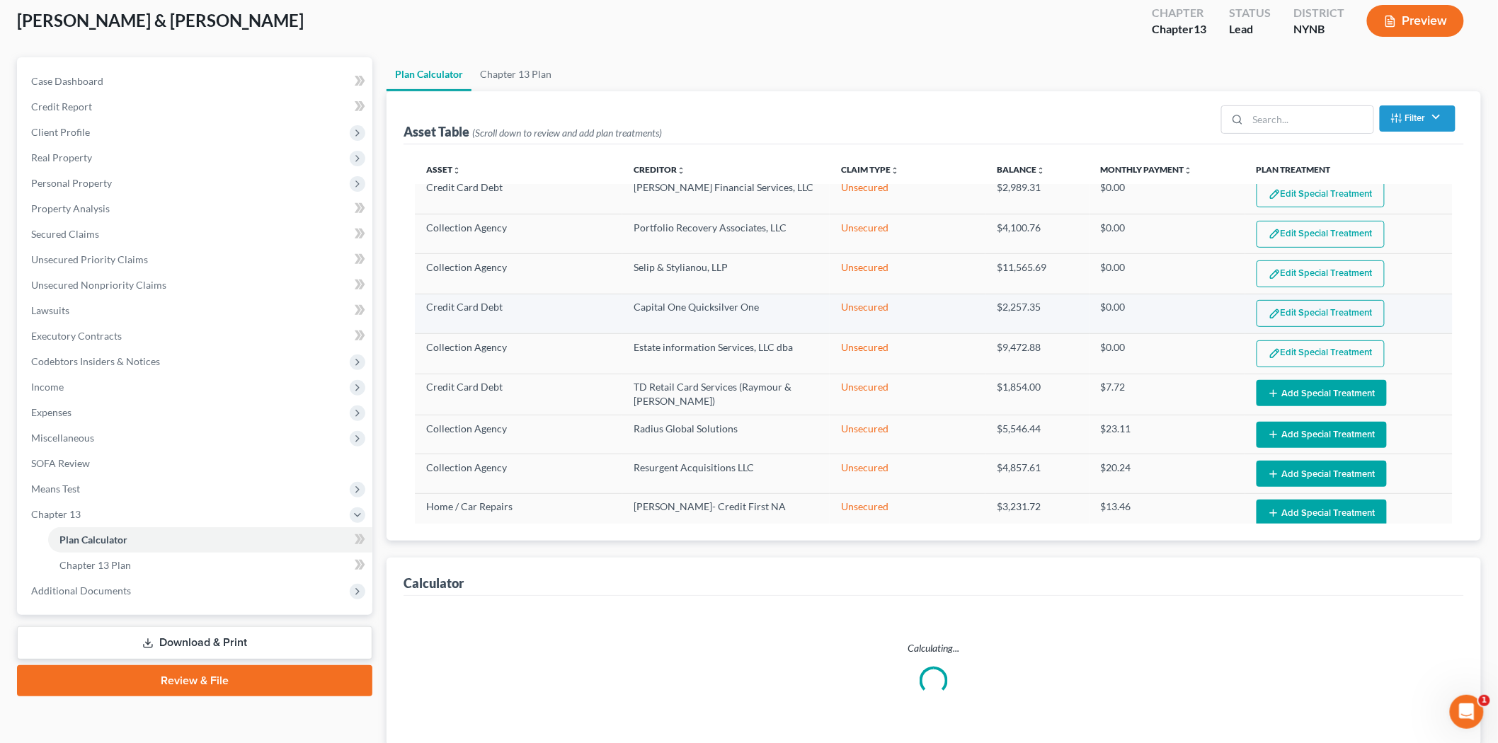
select select "59"
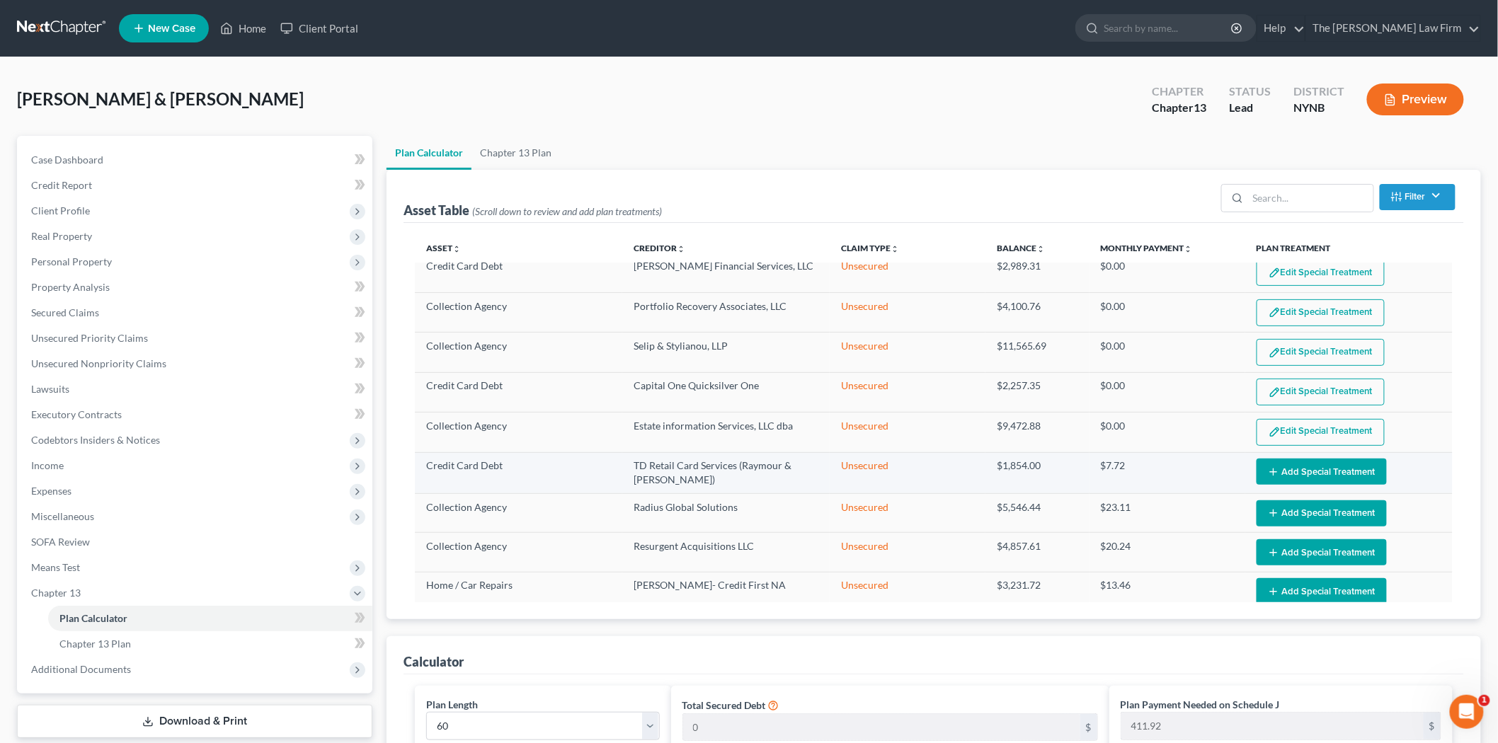
click at [1289, 462] on button "Add Special Treatment" at bounding box center [1322, 472] width 130 height 26
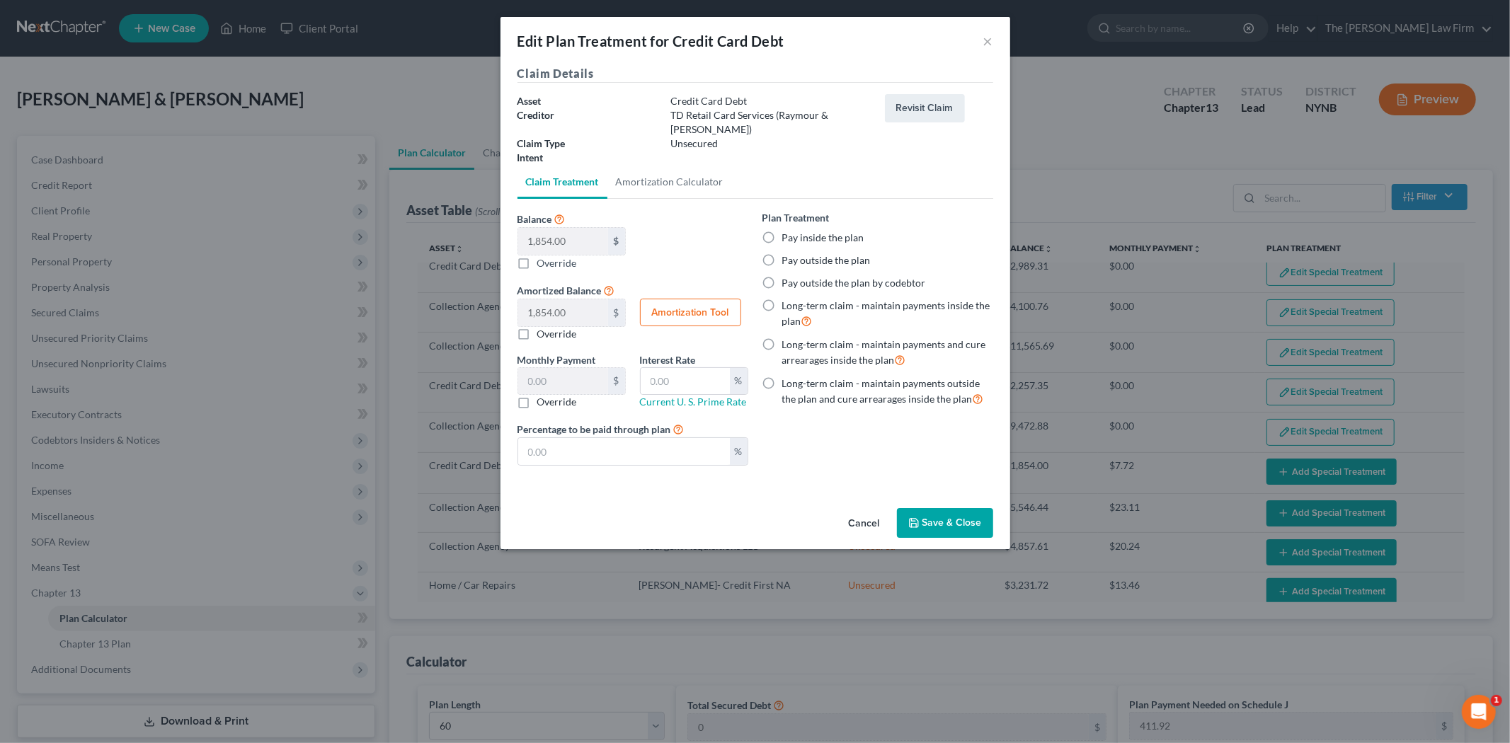
click at [821, 231] on label "Pay inside the plan" at bounding box center [823, 238] width 82 height 14
click at [797, 231] on input "Pay inside the plan" at bounding box center [792, 235] width 9 height 9
radio input "true"
click at [939, 515] on button "Save & Close" at bounding box center [945, 523] width 96 height 30
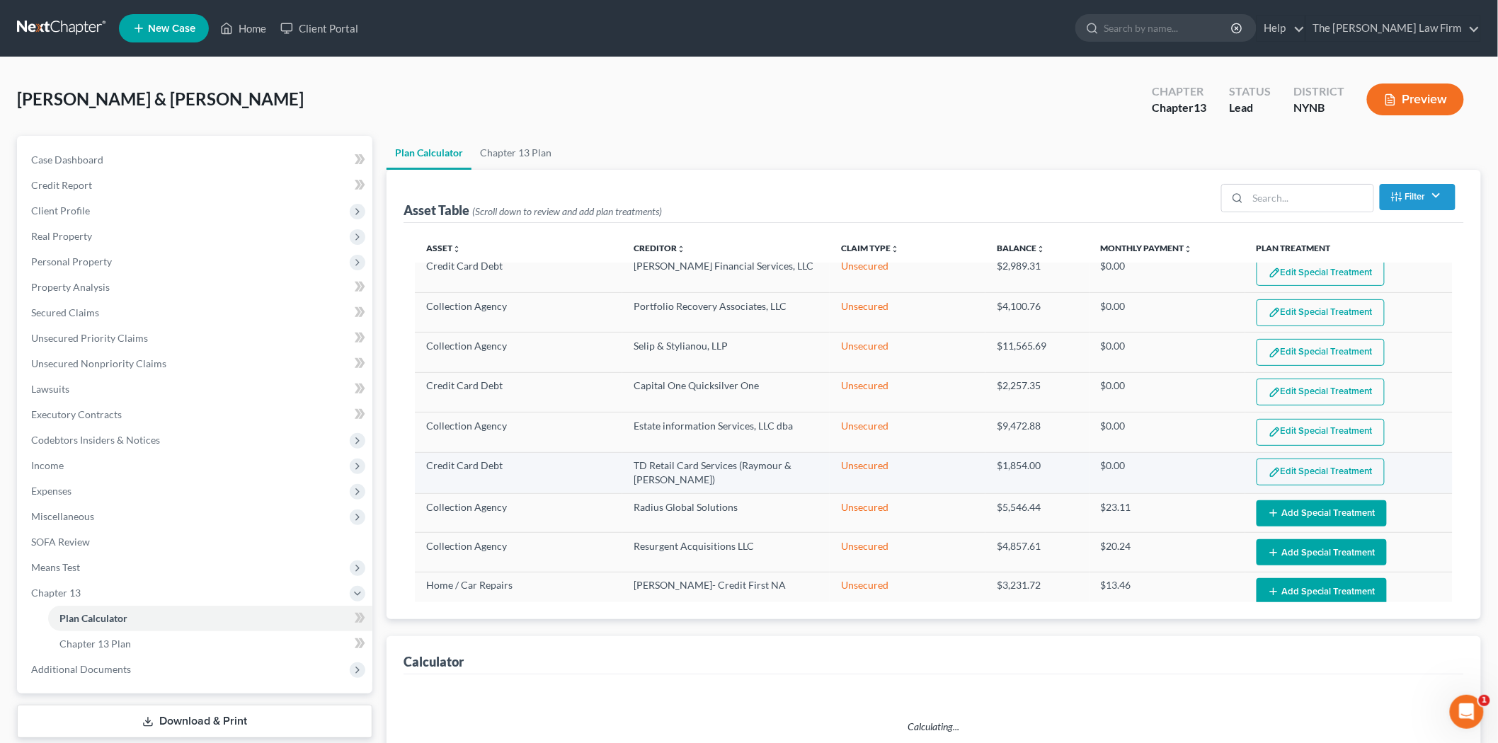
click at [1273, 462] on button "Edit Special Treatment" at bounding box center [1321, 472] width 128 height 27
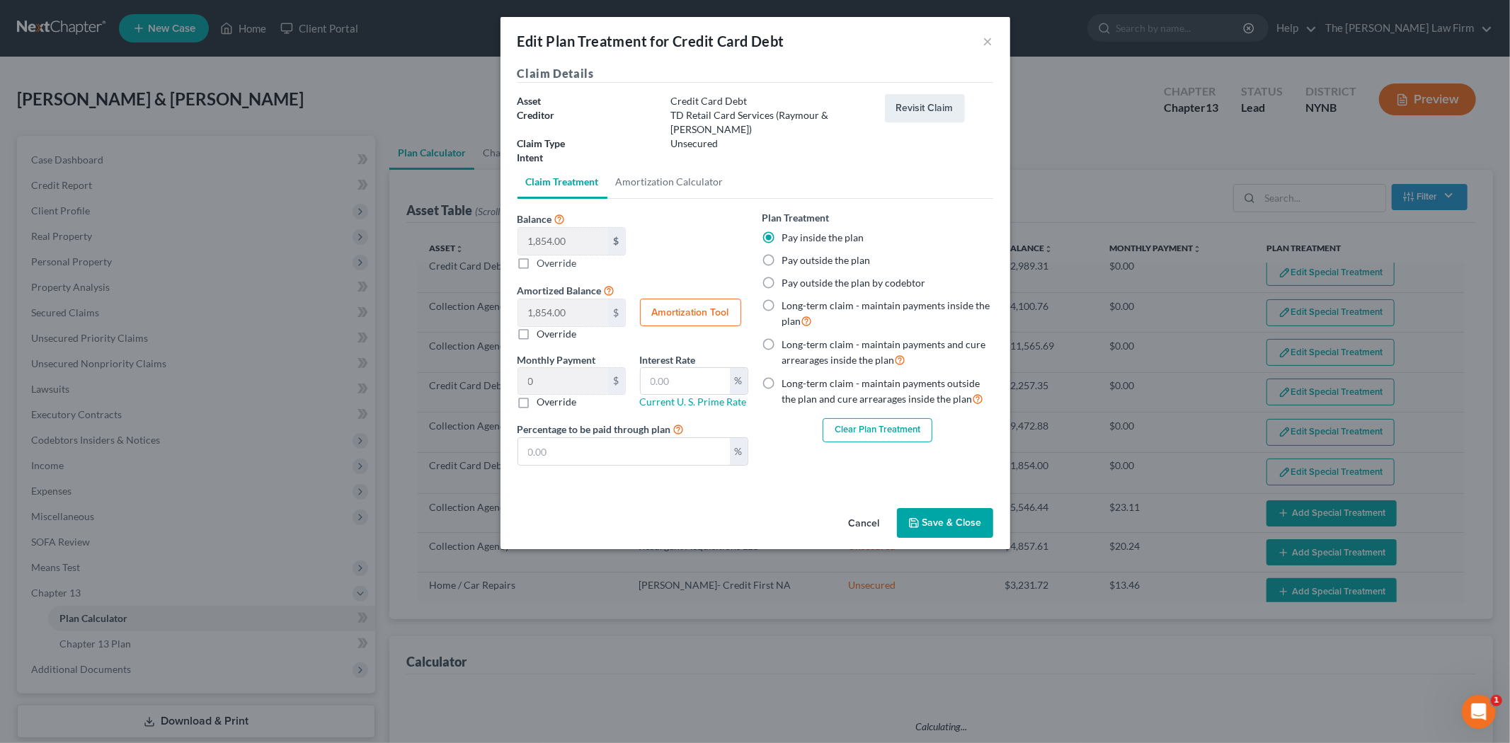
select select "59"
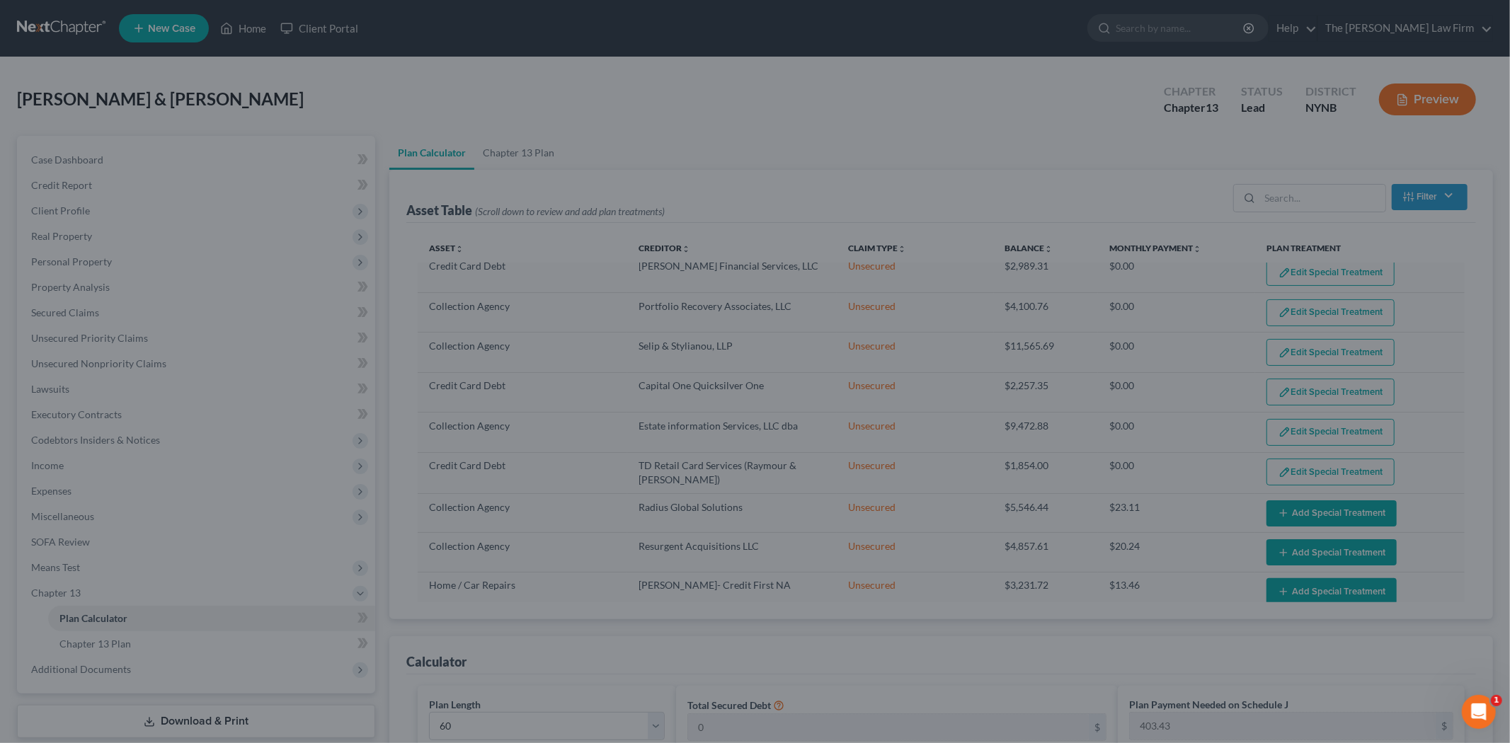
drag, startPoint x: 1279, startPoint y: 479, endPoint x: 1279, endPoint y: 493, distance: 13.5
click at [1279, 481] on div "Edit Plan Treatment for Credit Card Debt × Claim Details Asset Credit Card Debt…" at bounding box center [755, 371] width 1510 height 743
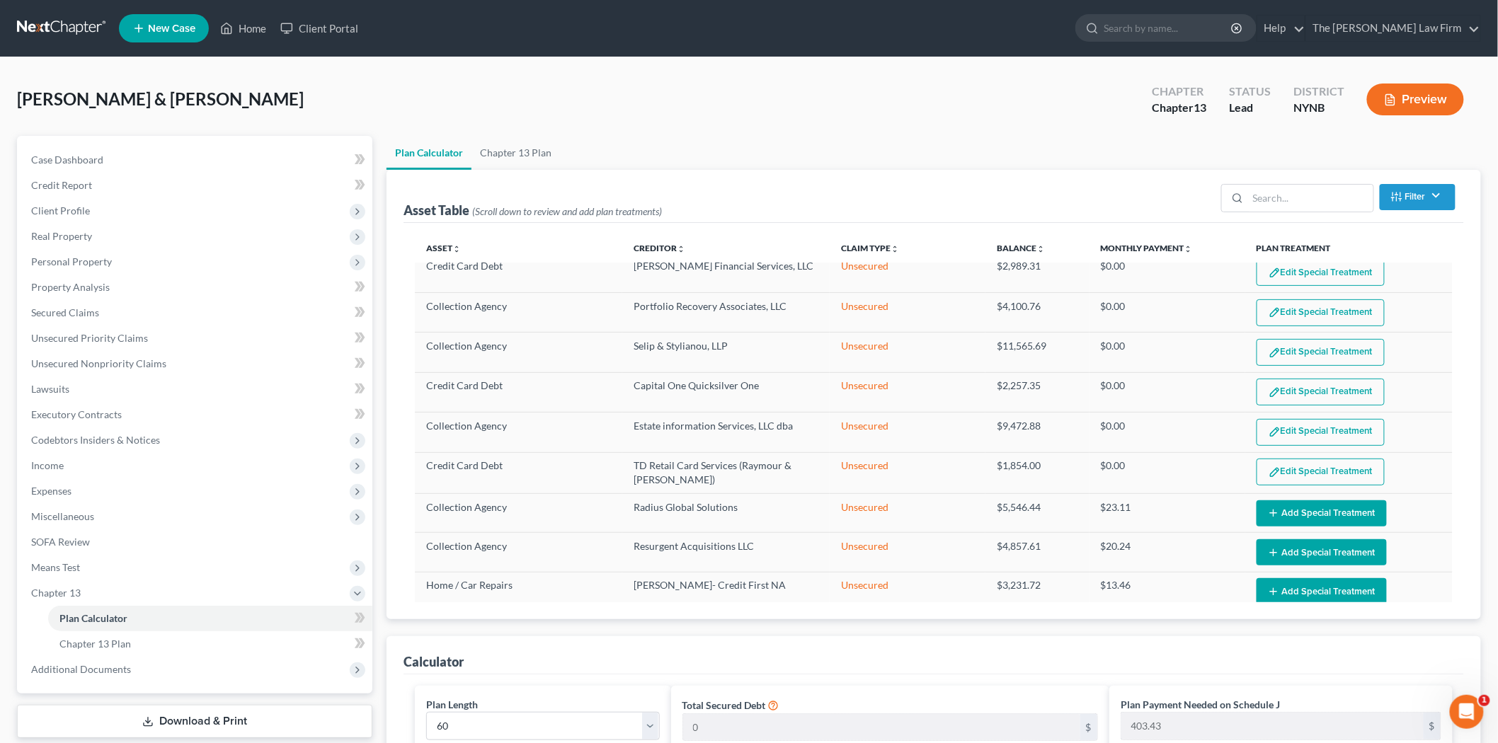
click at [1279, 501] on button "Add Special Treatment" at bounding box center [1322, 514] width 130 height 26
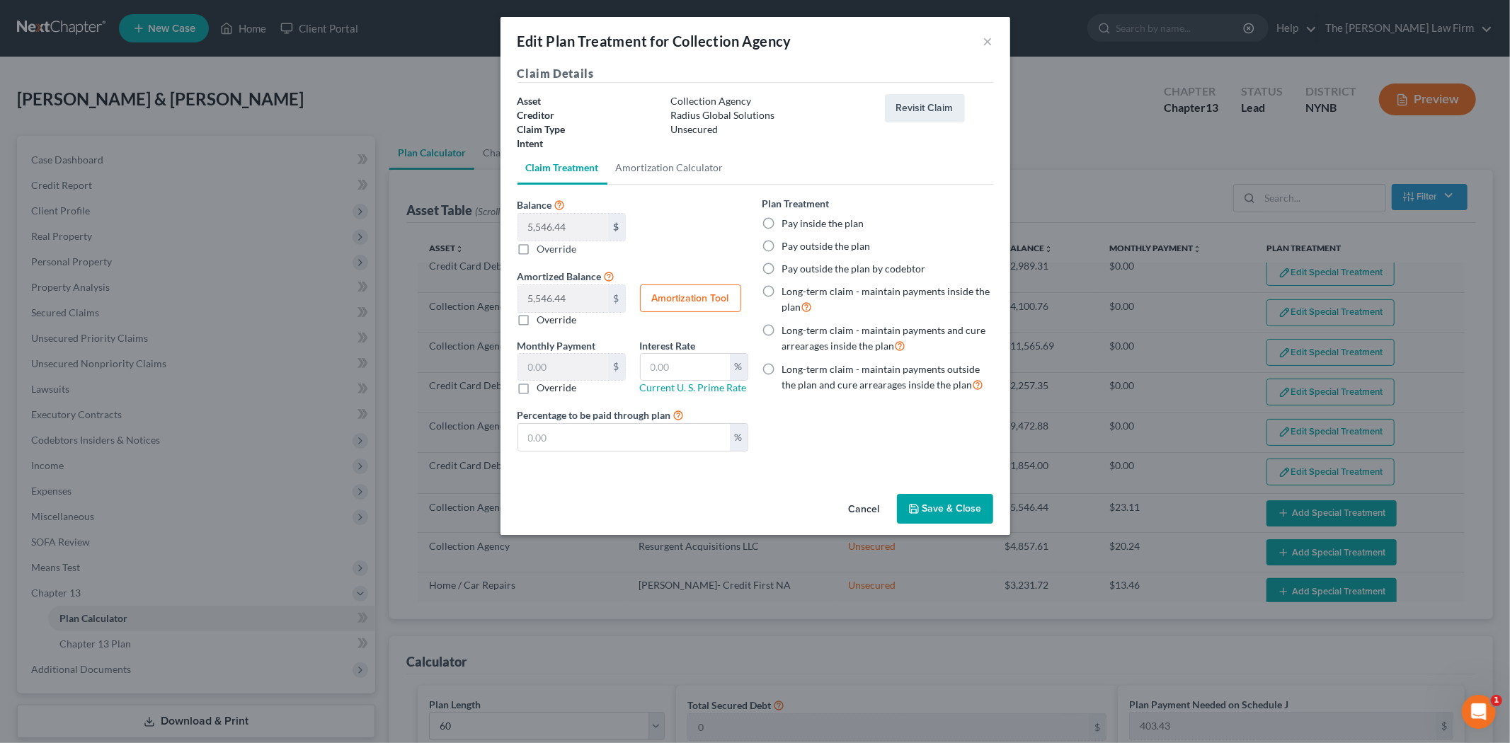
click at [981, 503] on button "Save & Close" at bounding box center [945, 509] width 96 height 30
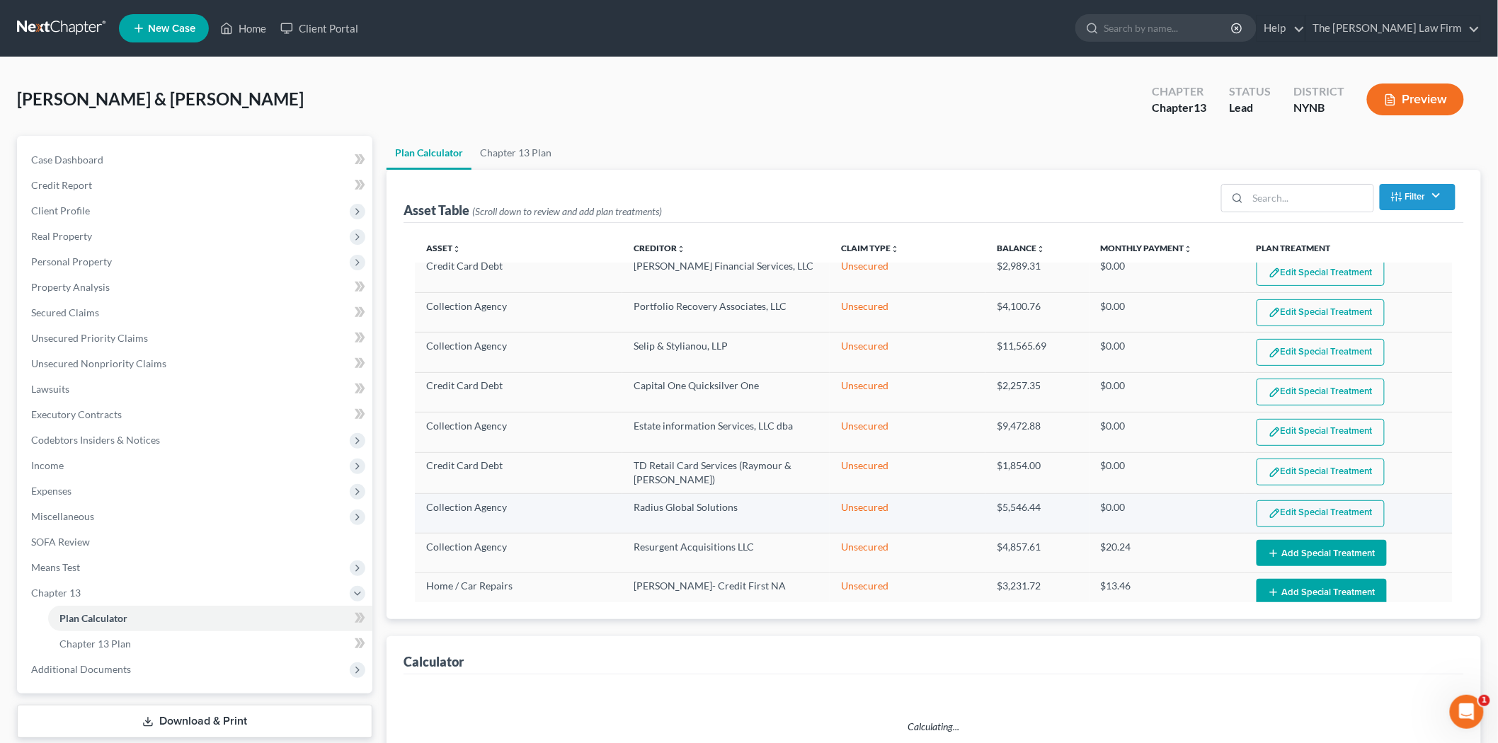
click at [1298, 501] on button "Edit Special Treatment" at bounding box center [1321, 514] width 128 height 27
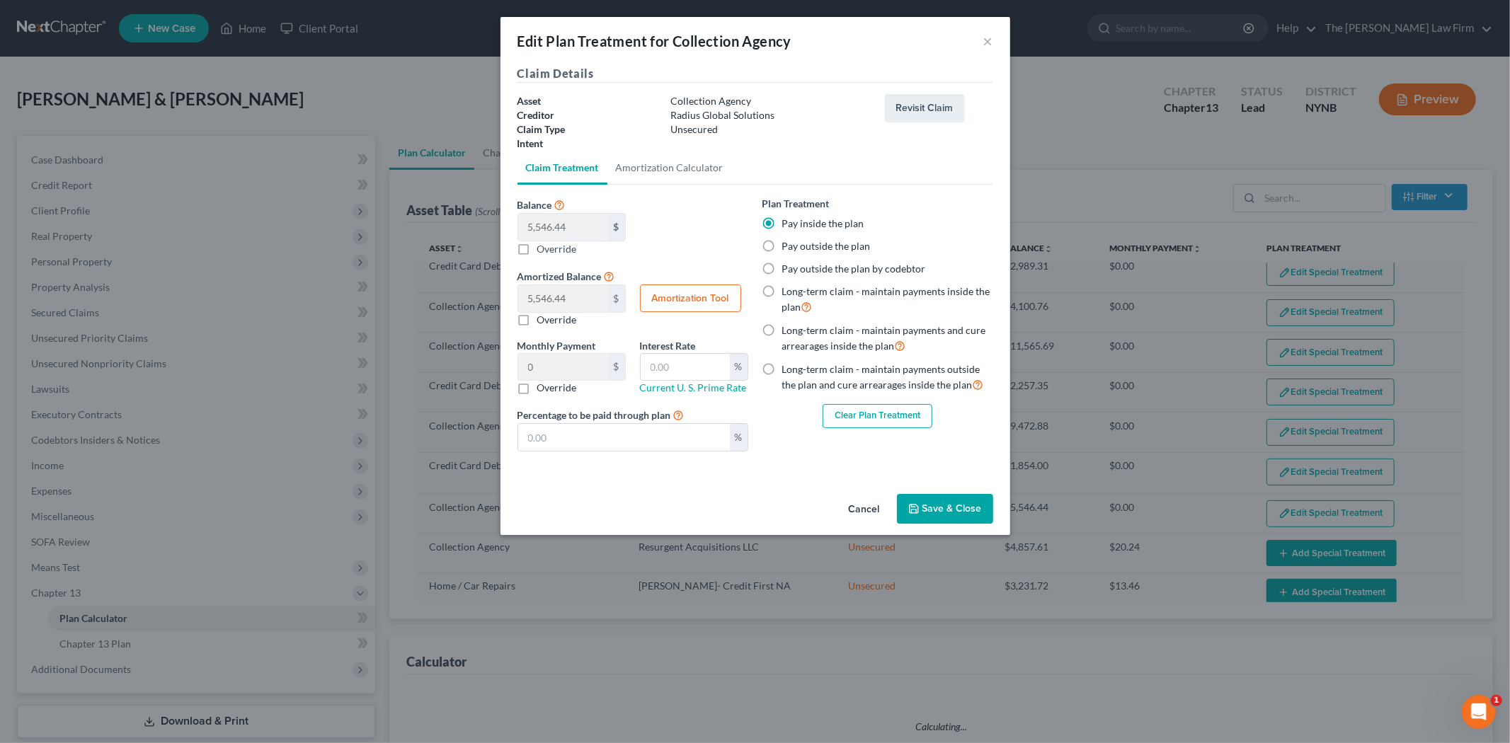
select select "59"
click at [877, 503] on button "Cancel" at bounding box center [865, 510] width 54 height 28
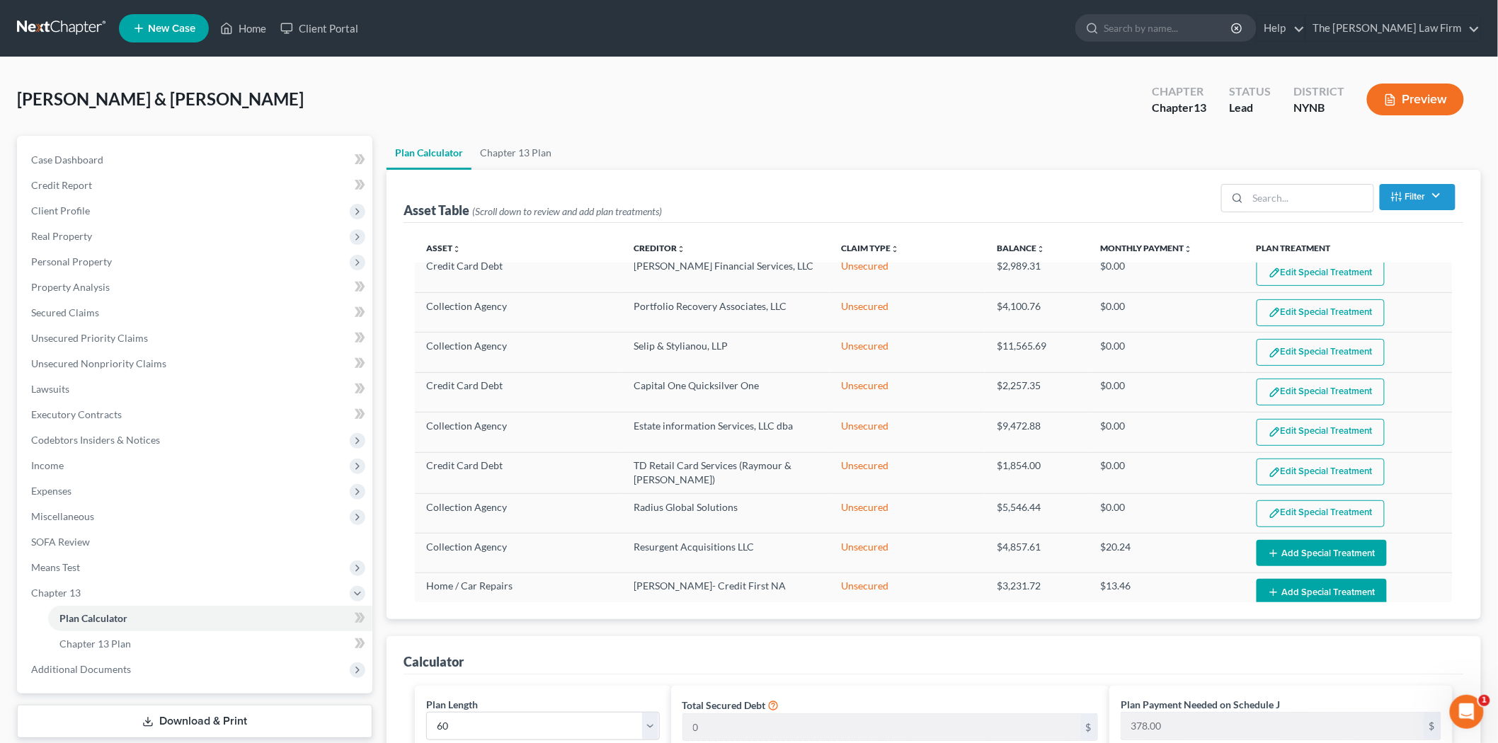
click at [1298, 547] on button "Add Special Treatment" at bounding box center [1322, 553] width 130 height 26
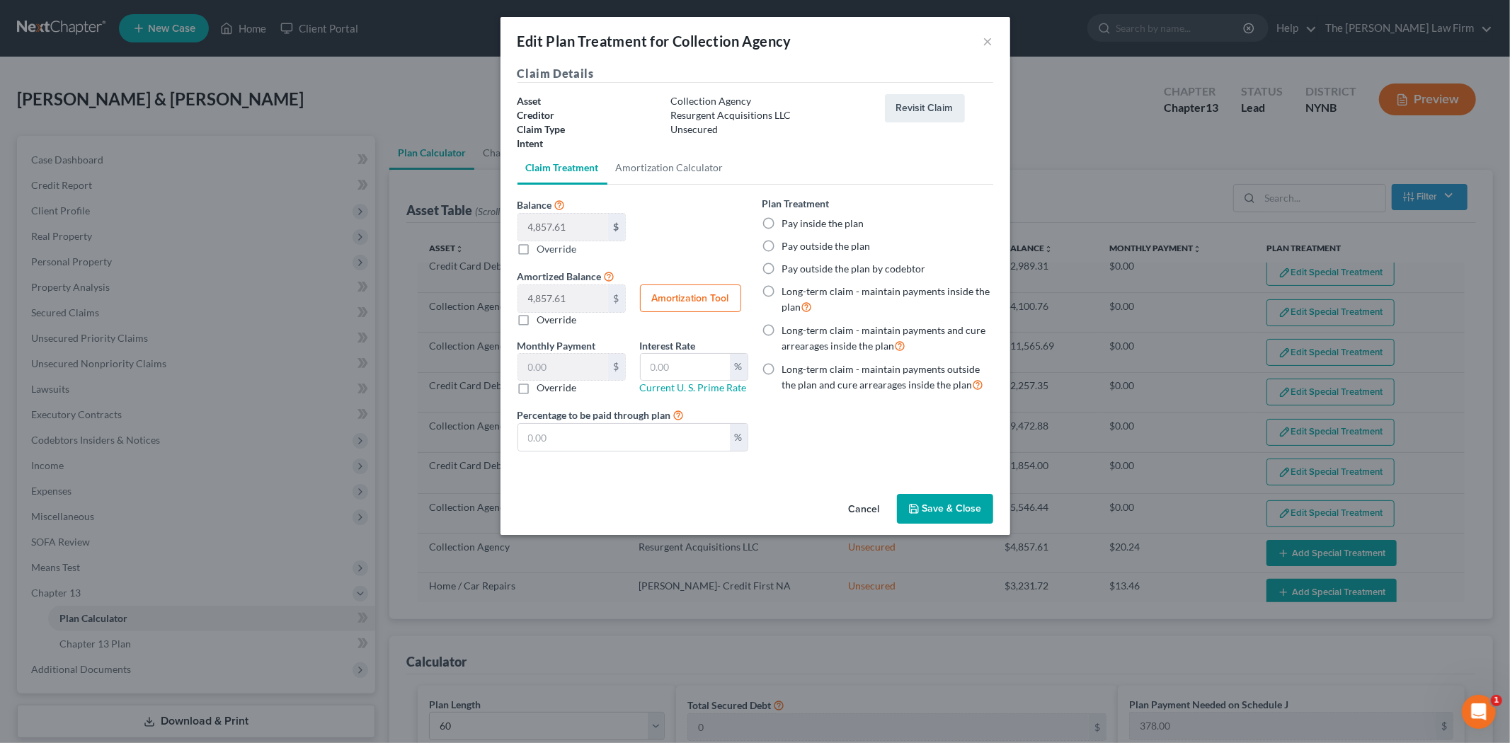
click at [925, 504] on button "Save & Close" at bounding box center [945, 509] width 96 height 30
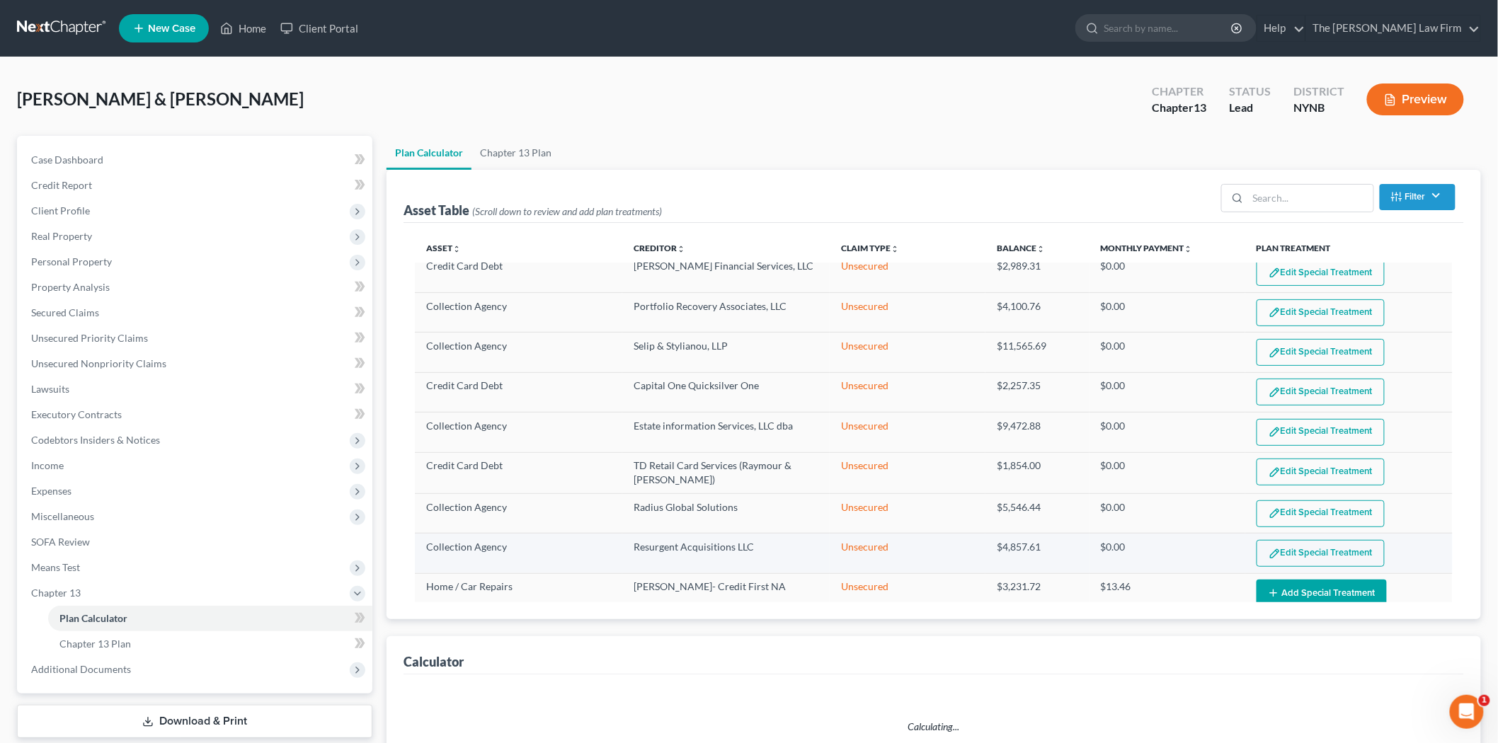
click at [1289, 544] on button "Edit Special Treatment" at bounding box center [1321, 553] width 128 height 27
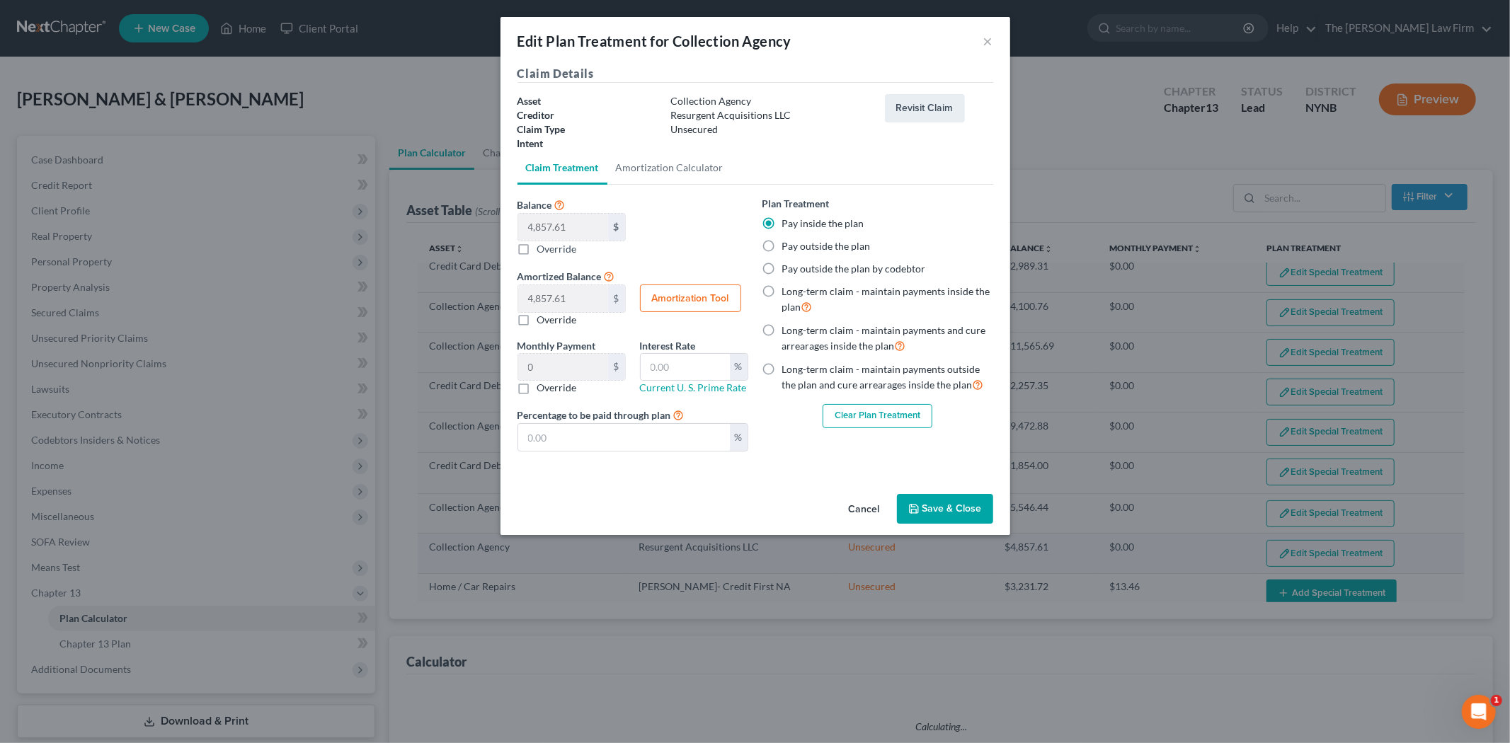
select select "59"
click at [1191, 507] on div "Edit Plan Treatment for Collection Agency × Claim Details Asset Collection Agen…" at bounding box center [755, 371] width 1510 height 743
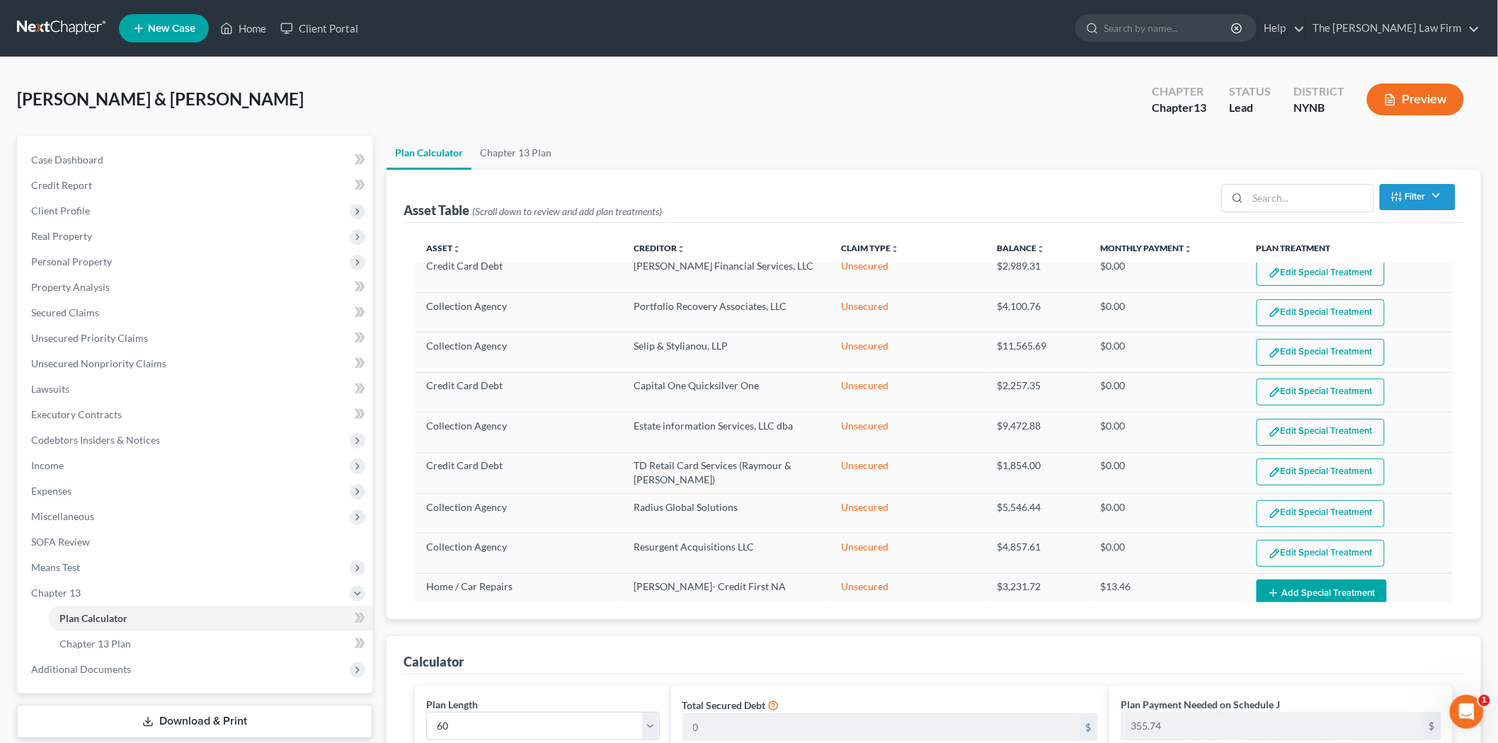
click at [1310, 580] on button "Add Special Treatment" at bounding box center [1322, 593] width 130 height 26
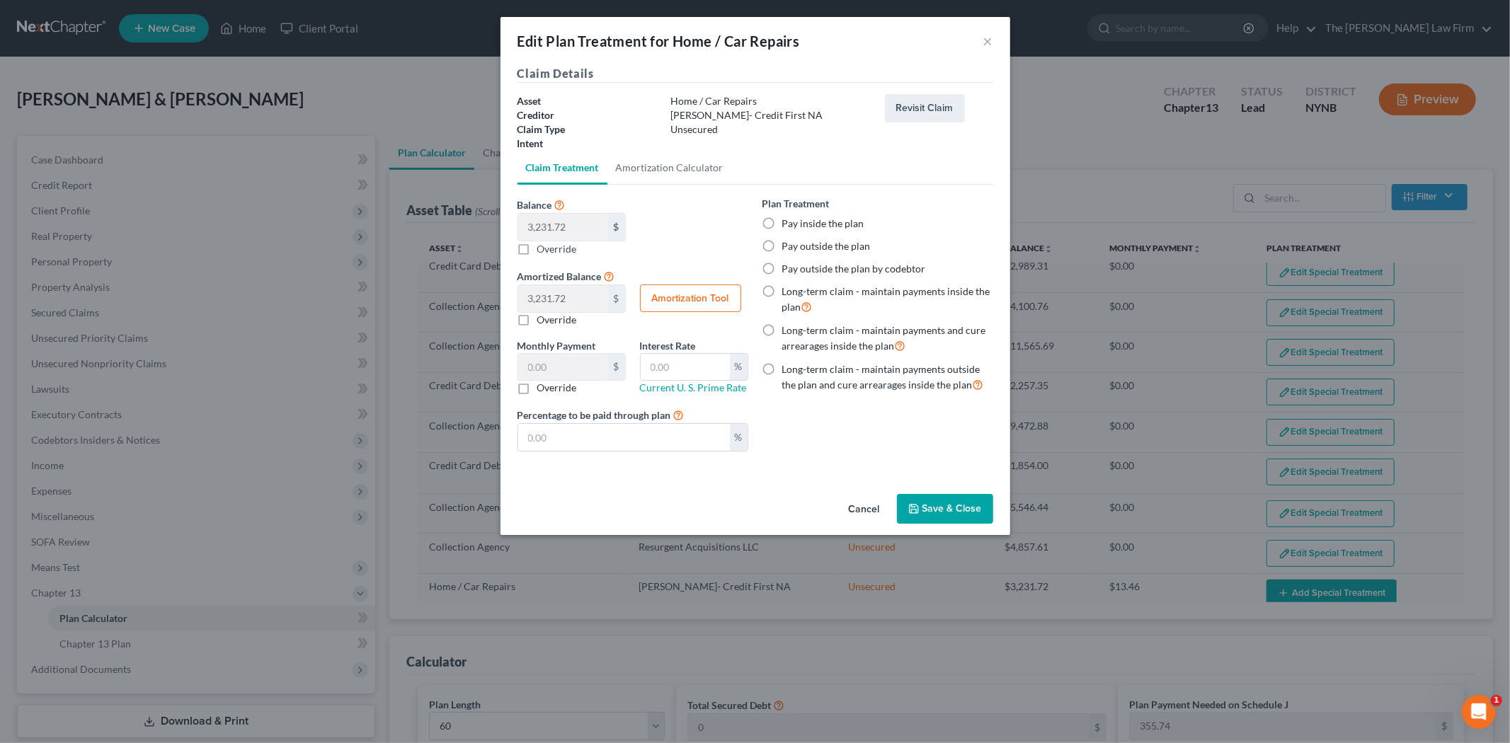
click at [840, 223] on label "Pay inside the plan" at bounding box center [823, 224] width 82 height 14
click at [797, 223] on input "Pay inside the plan" at bounding box center [792, 221] width 9 height 9
radio input "true"
click at [951, 513] on button "Save & Close" at bounding box center [945, 509] width 96 height 30
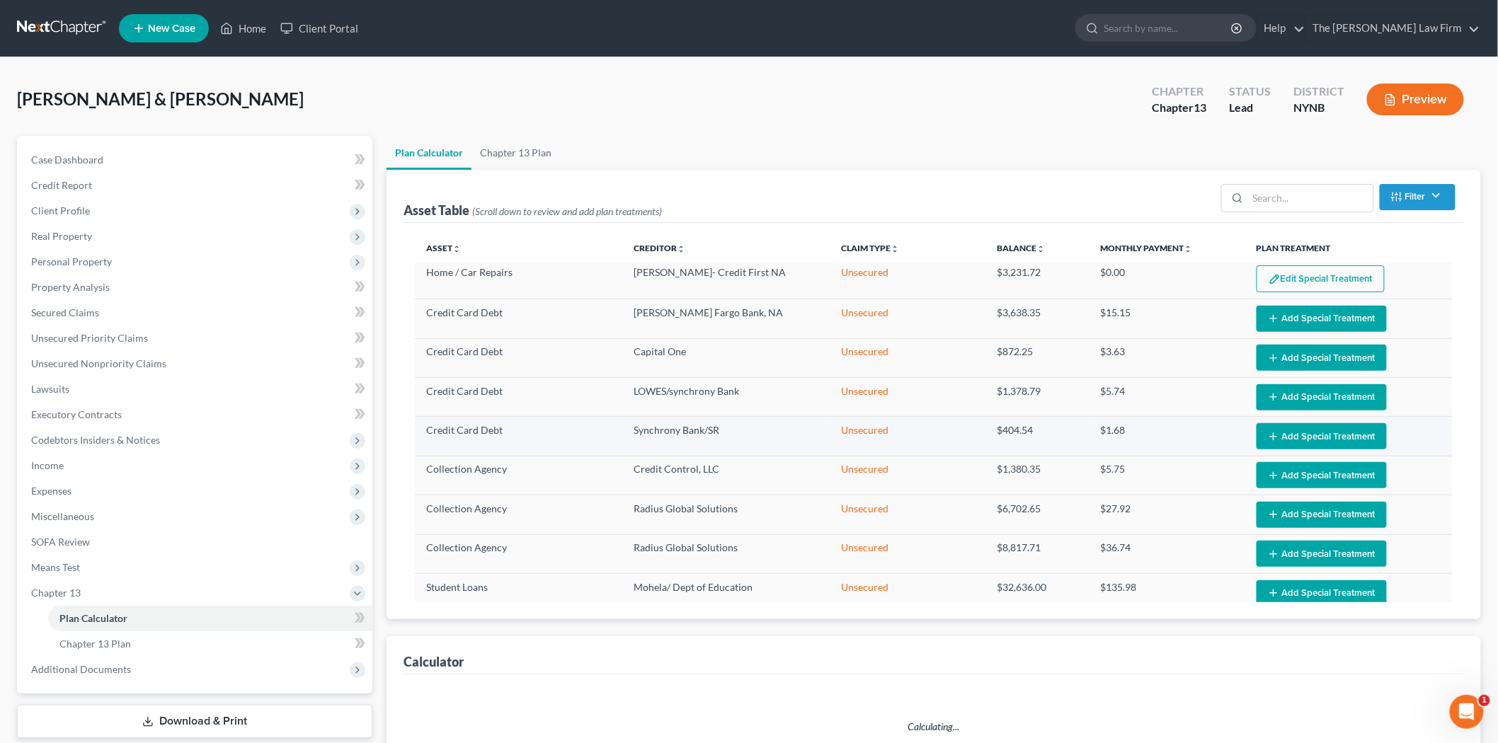
select select "59"
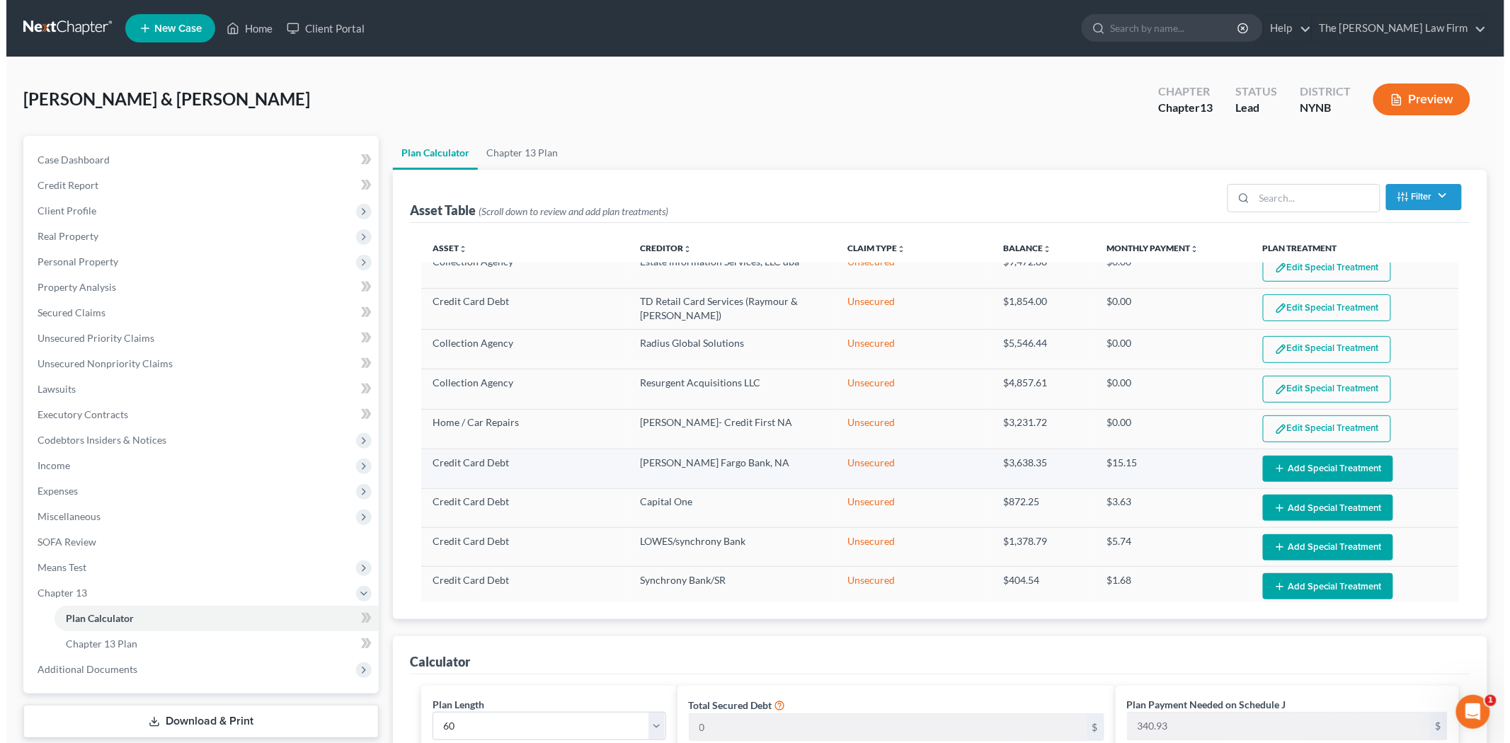
scroll to position [944, 0]
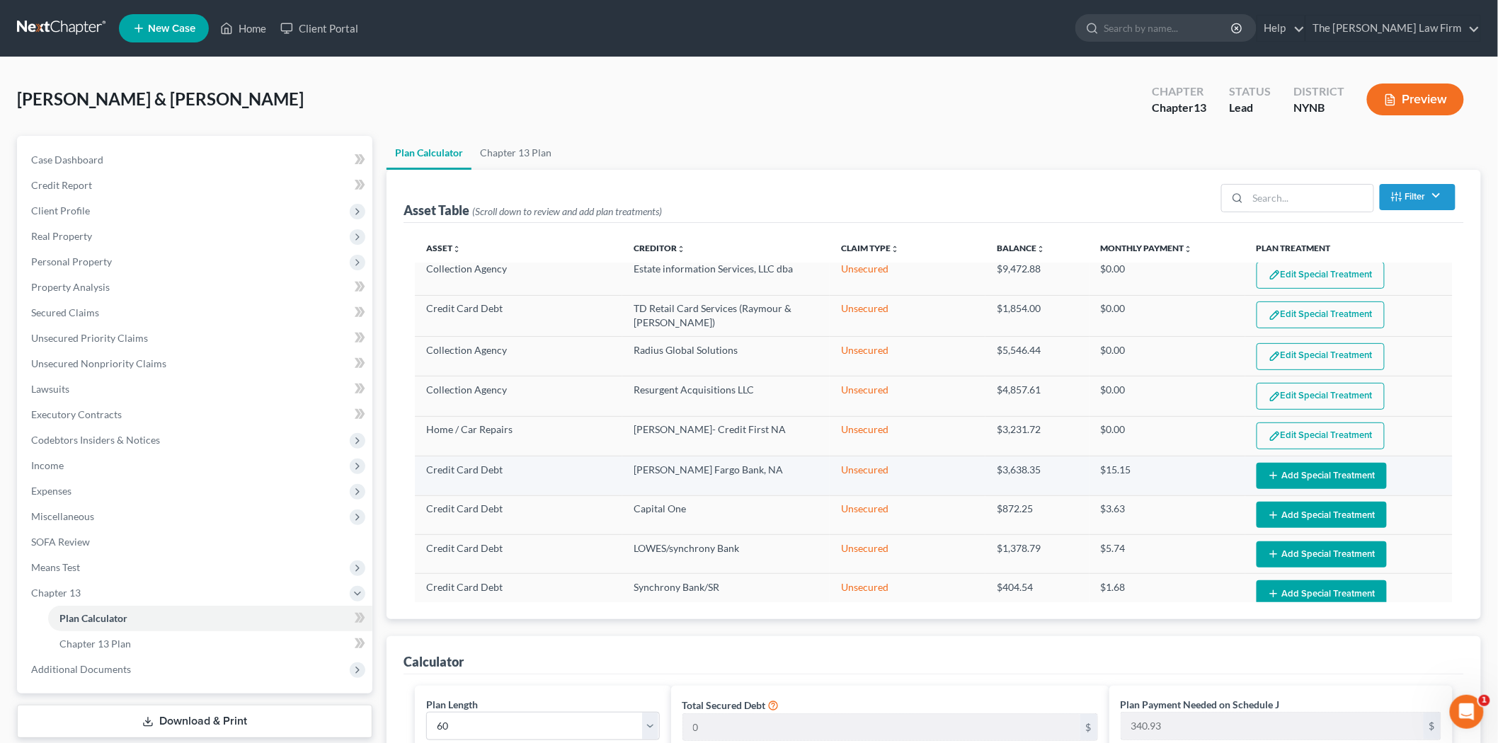
click at [1272, 463] on button "Add Special Treatment" at bounding box center [1322, 476] width 130 height 26
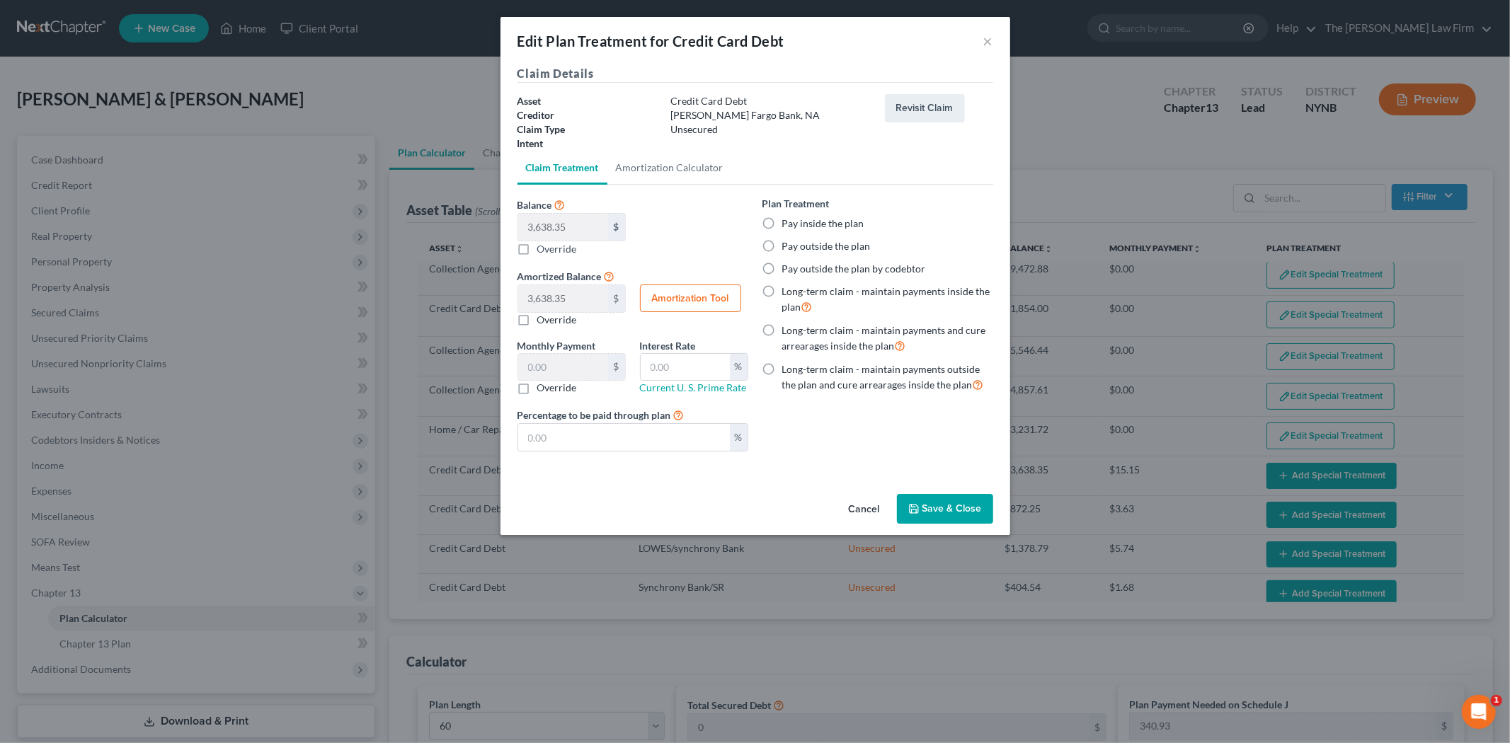
click at [843, 227] on label "Pay inside the plan" at bounding box center [823, 224] width 82 height 14
click at [797, 226] on input "Pay inside the plan" at bounding box center [792, 221] width 9 height 9
radio input "true"
click at [938, 501] on button "Save & Close" at bounding box center [945, 509] width 96 height 30
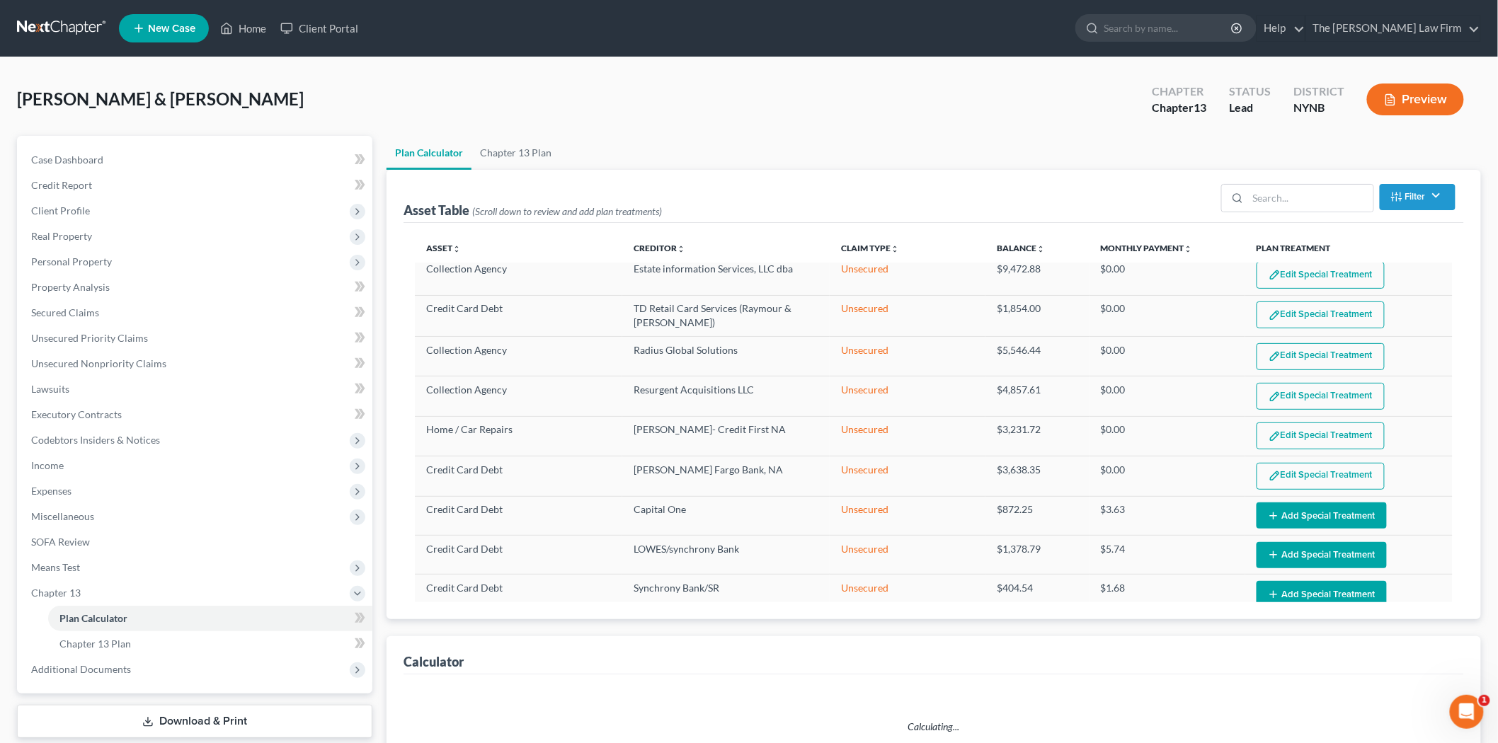
select select "59"
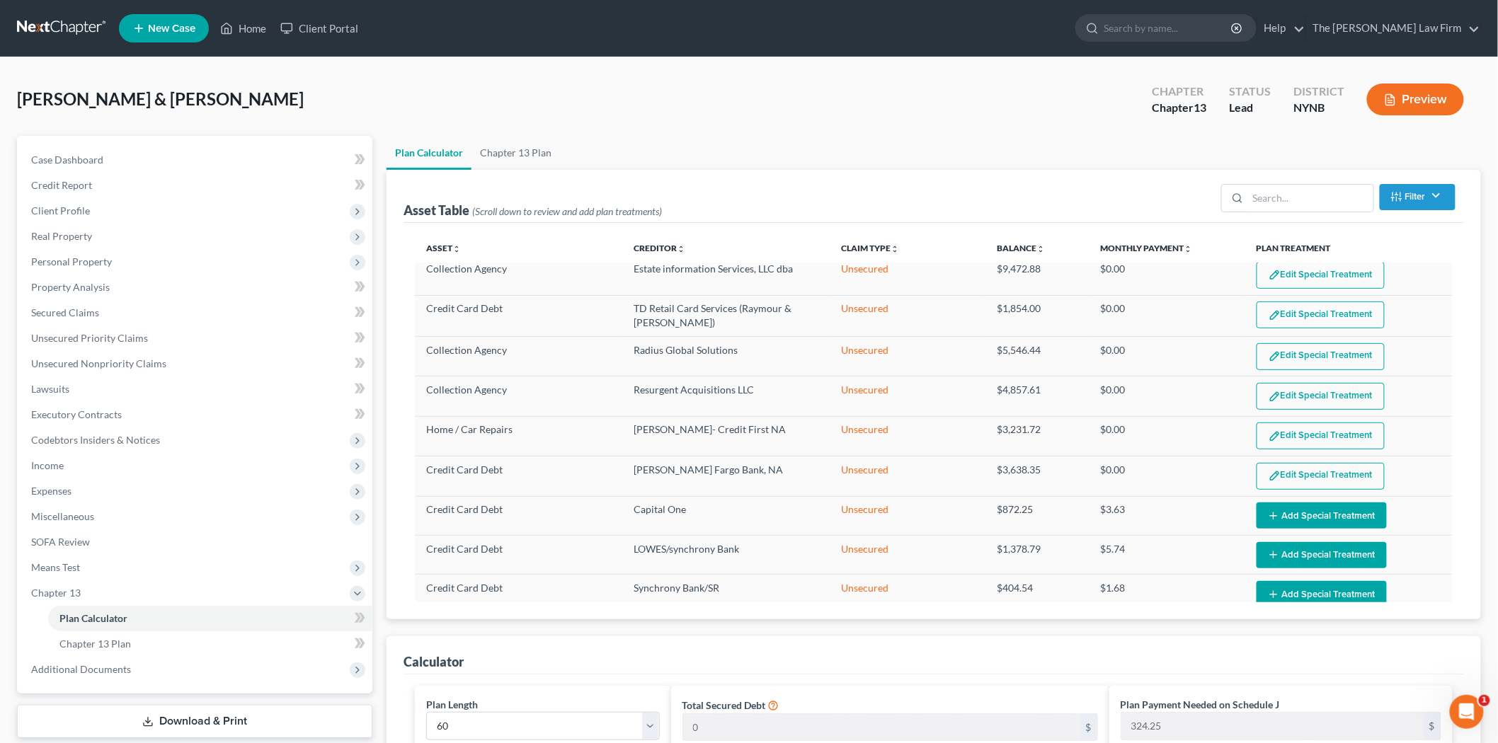
click at [1180, 656] on div "Calculator" at bounding box center [934, 656] width 1061 height 38
click at [1350, 507] on button "Add Special Treatment" at bounding box center [1322, 516] width 130 height 26
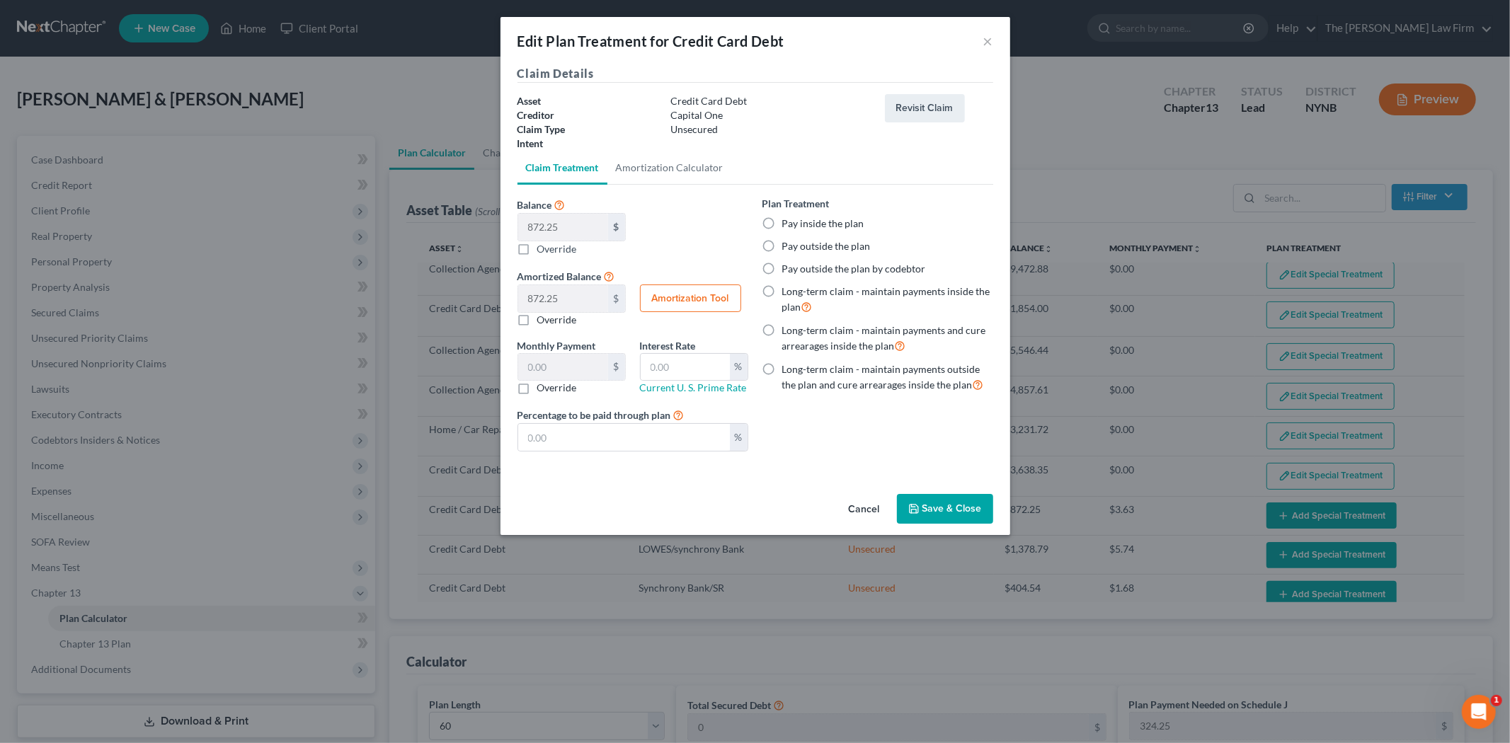
click at [946, 512] on button "Save & Close" at bounding box center [945, 509] width 96 height 30
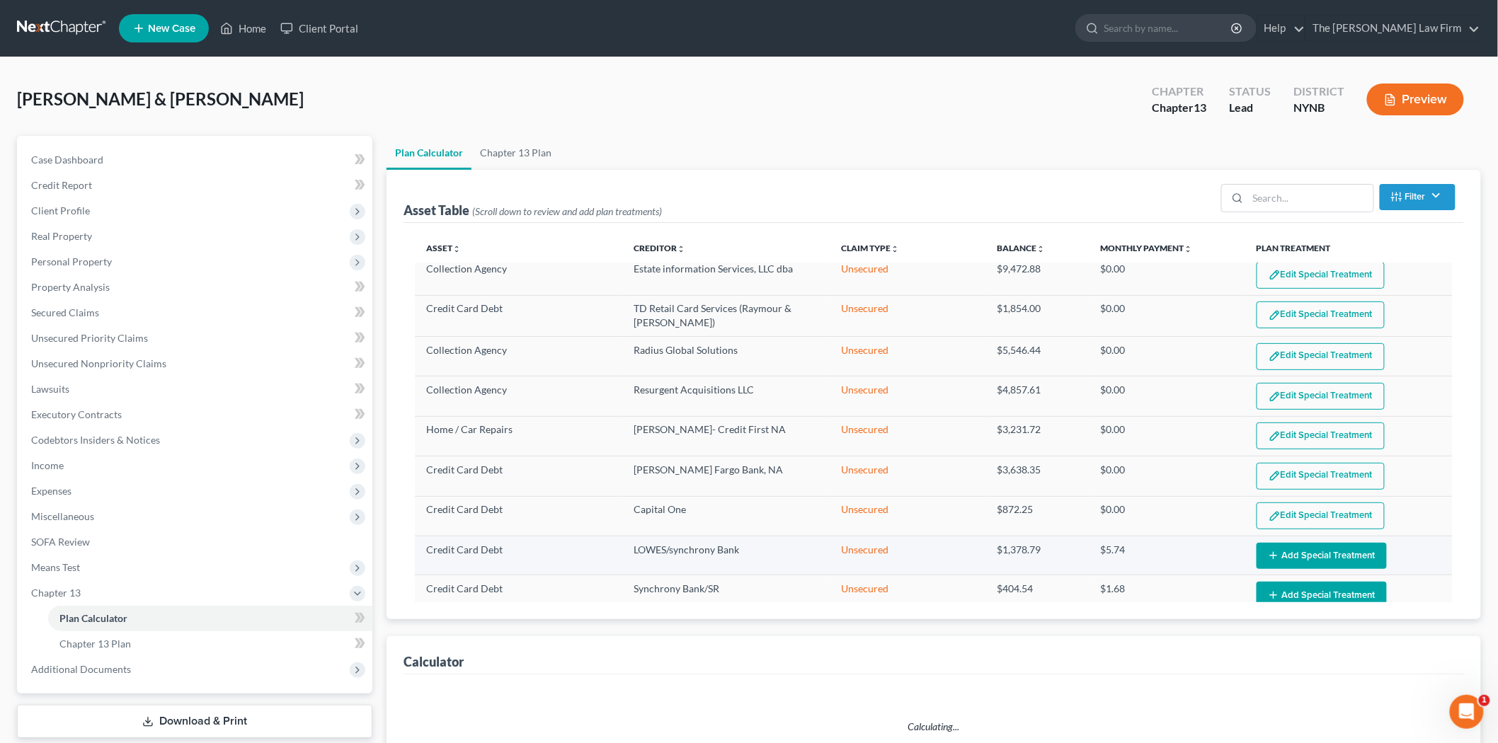
click at [1303, 548] on button "Add Special Treatment" at bounding box center [1322, 556] width 130 height 26
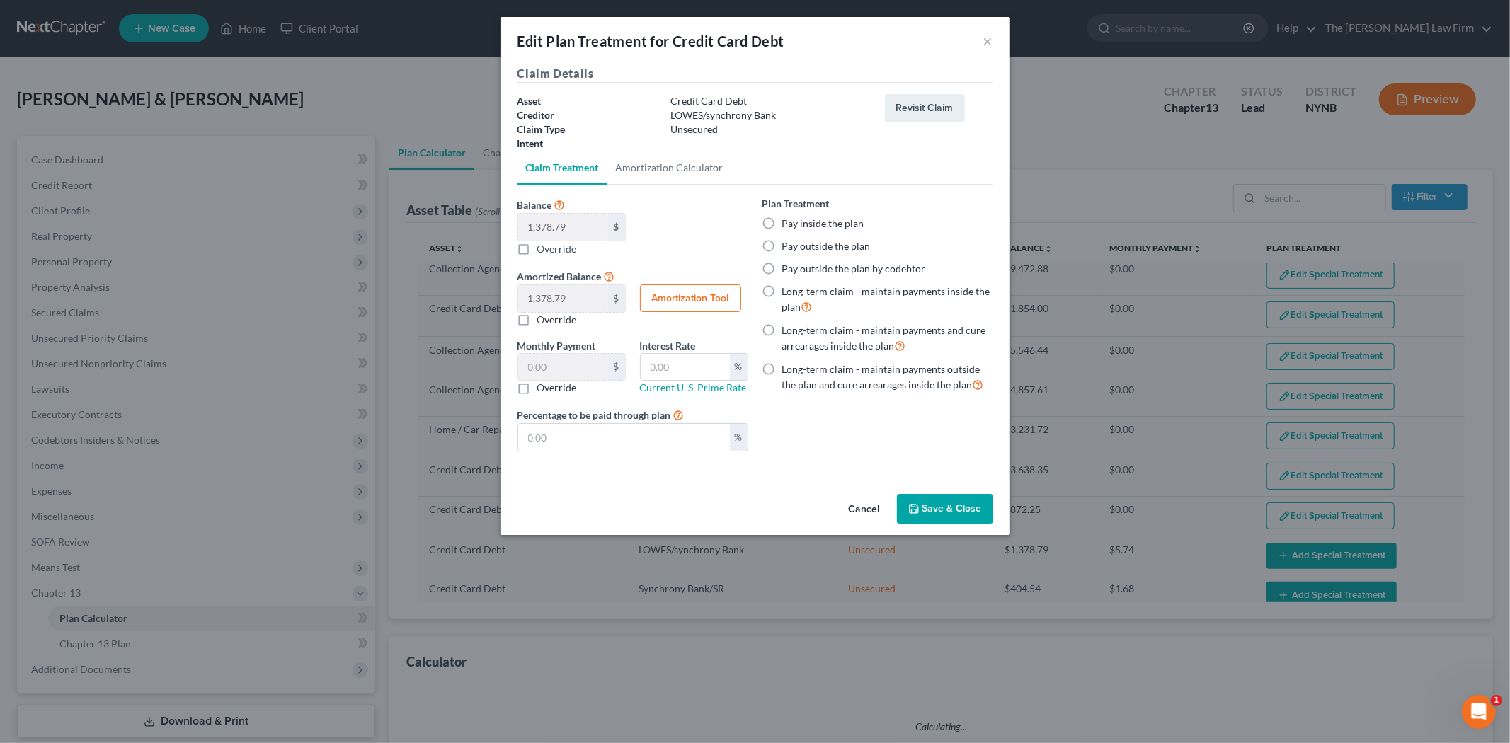
select select "59"
click at [973, 521] on button "Save & Close" at bounding box center [945, 509] width 96 height 30
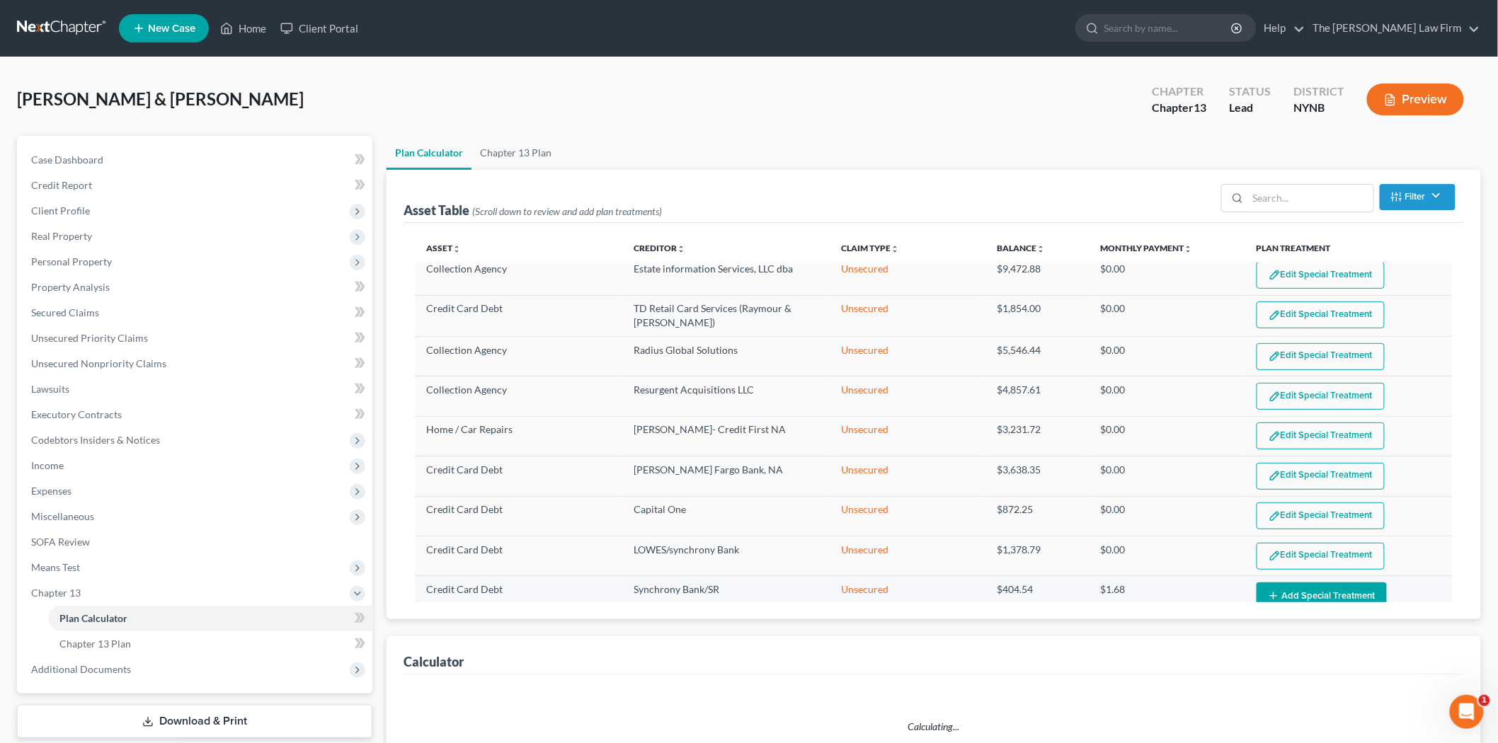
click at [1317, 583] on button "Add Special Treatment" at bounding box center [1322, 596] width 130 height 26
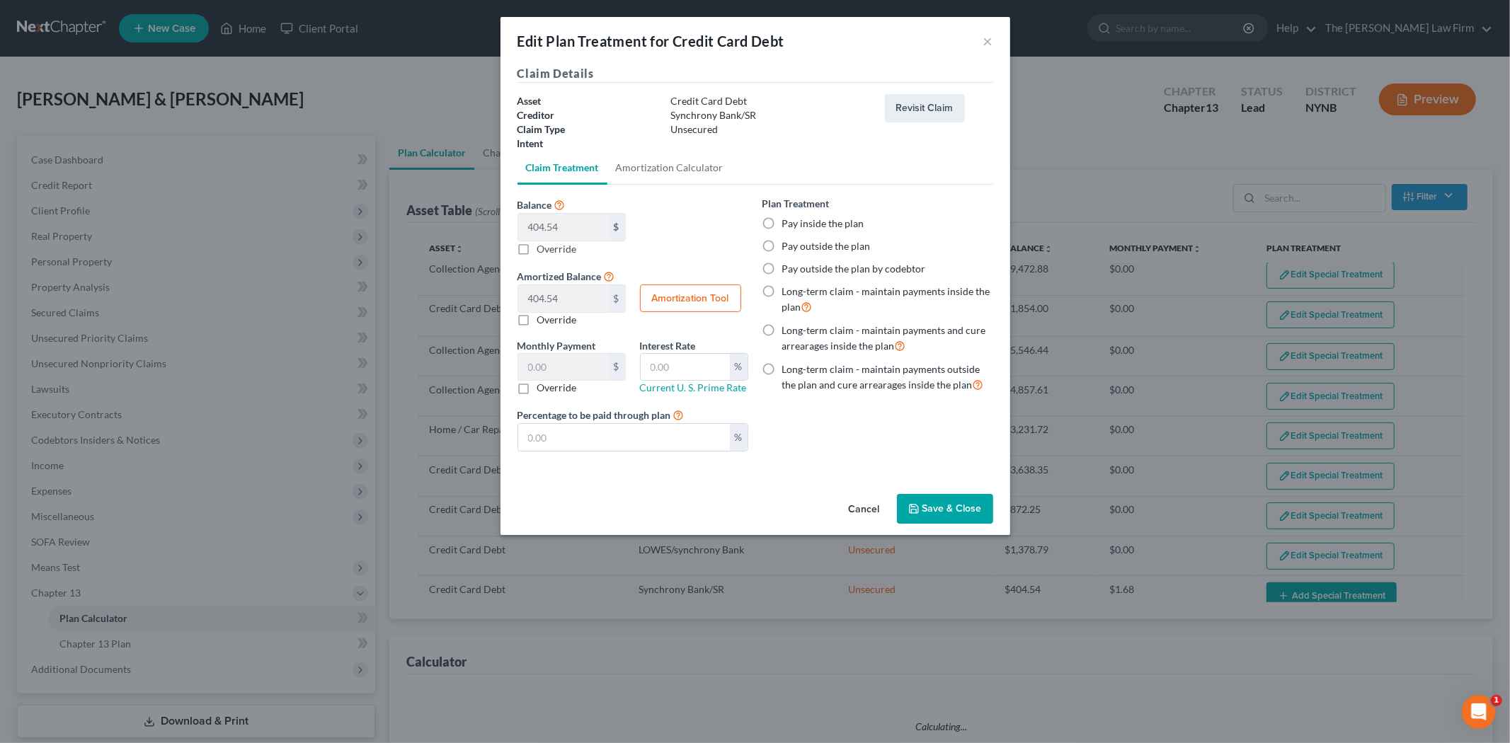
select select "59"
drag, startPoint x: 972, startPoint y: 511, endPoint x: 1158, endPoint y: 532, distance: 186.8
click at [972, 510] on button "Save & Close" at bounding box center [945, 509] width 96 height 30
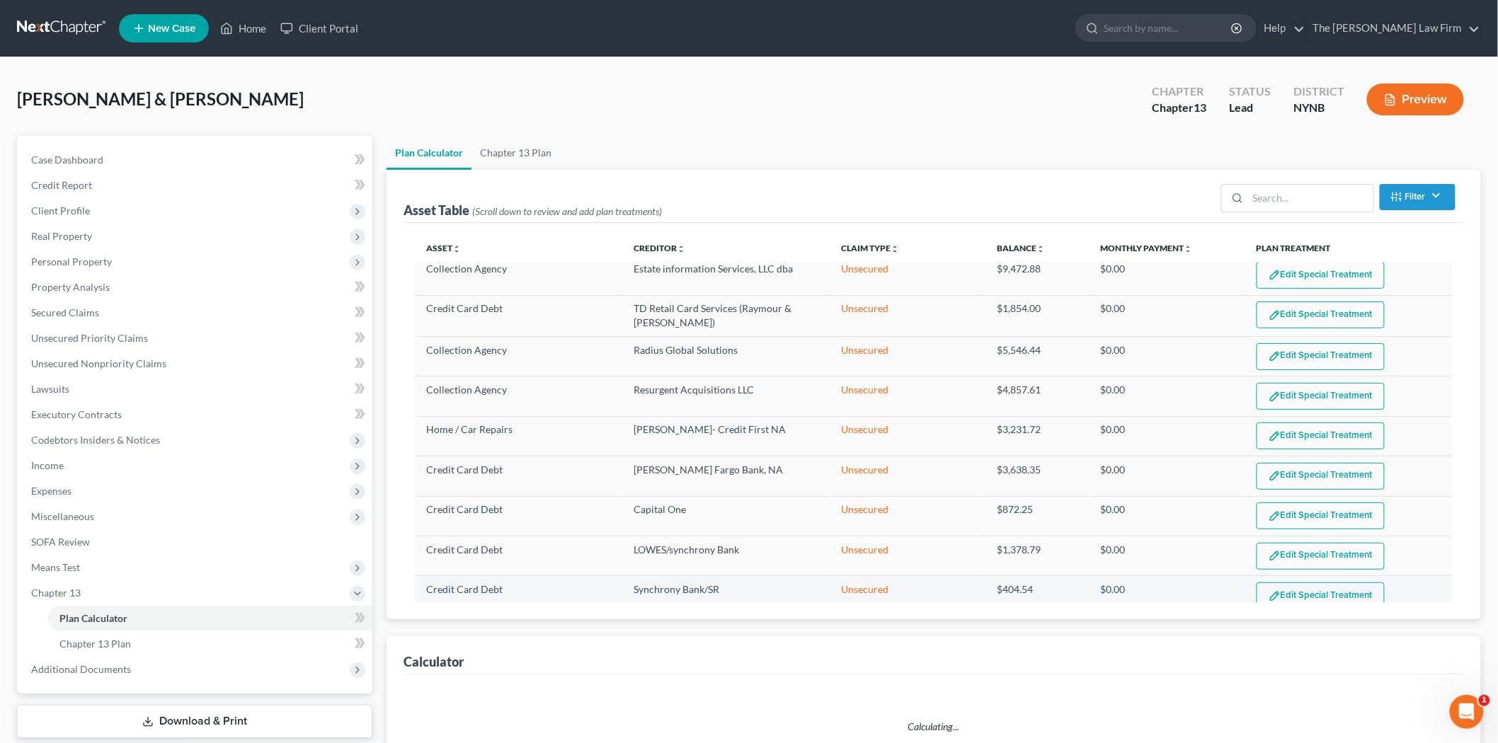
click at [1311, 583] on button "Edit Special Treatment" at bounding box center [1321, 596] width 128 height 27
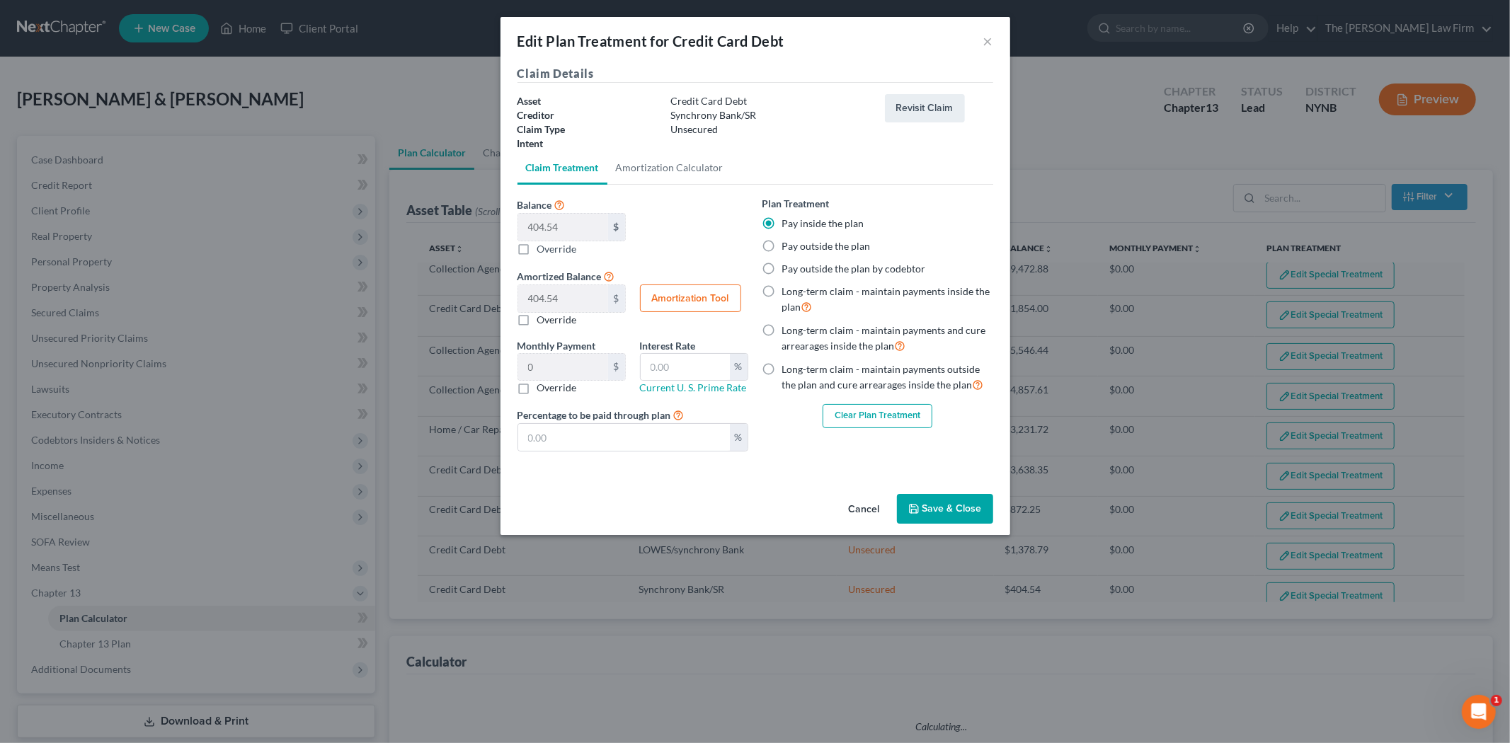
select select "59"
drag, startPoint x: 873, startPoint y: 508, endPoint x: 994, endPoint y: 472, distance: 126.2
click at [874, 505] on button "Cancel" at bounding box center [865, 510] width 54 height 28
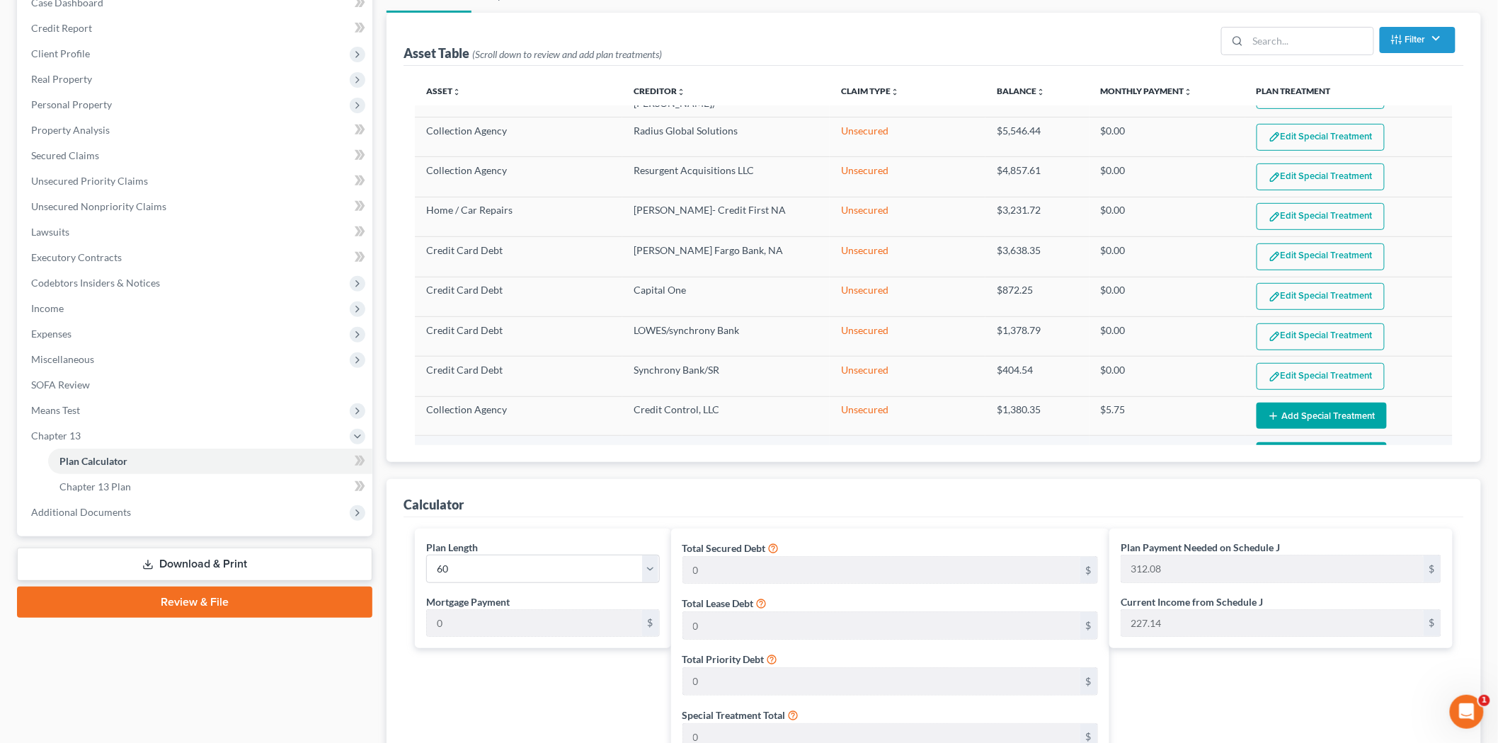
scroll to position [1101, 0]
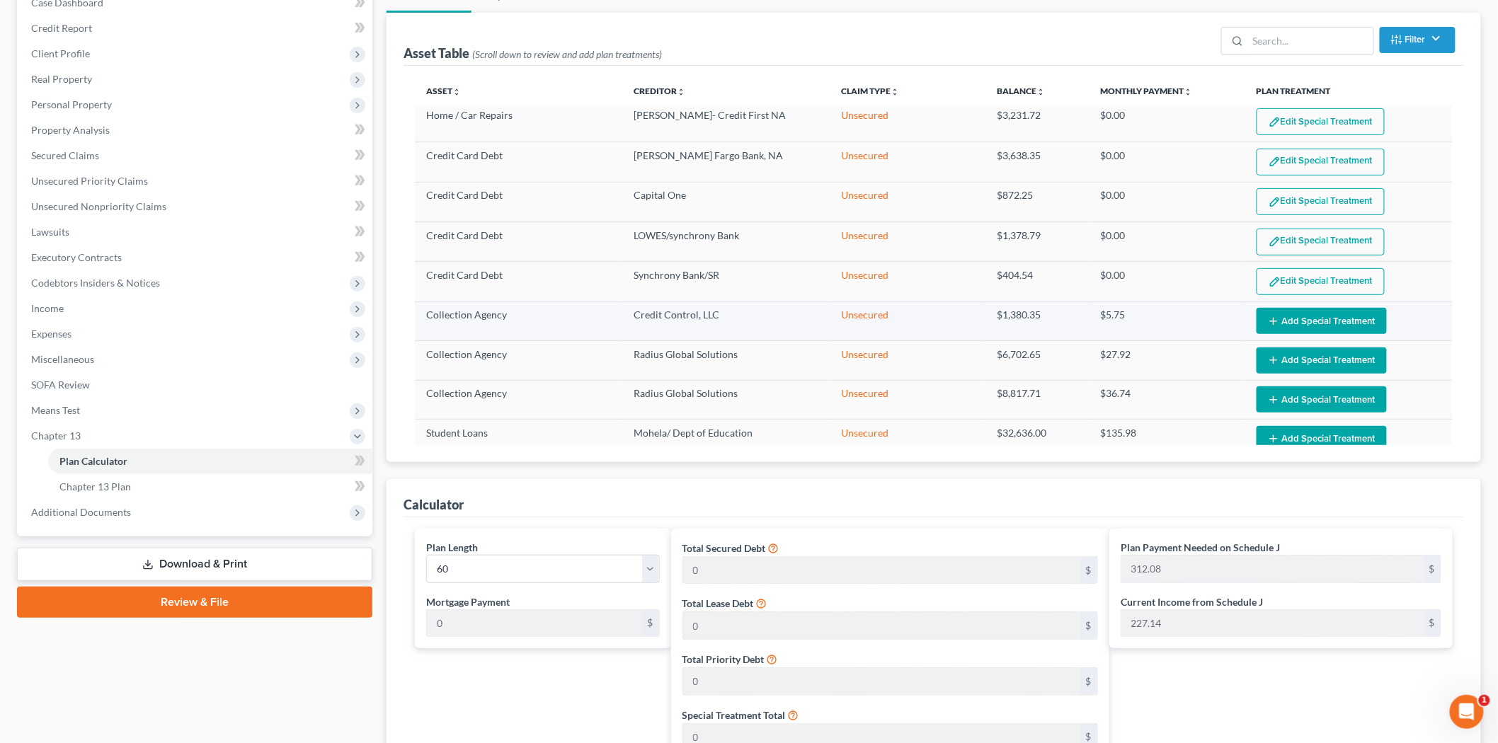
click at [1282, 312] on button "Add Special Treatment" at bounding box center [1322, 321] width 130 height 26
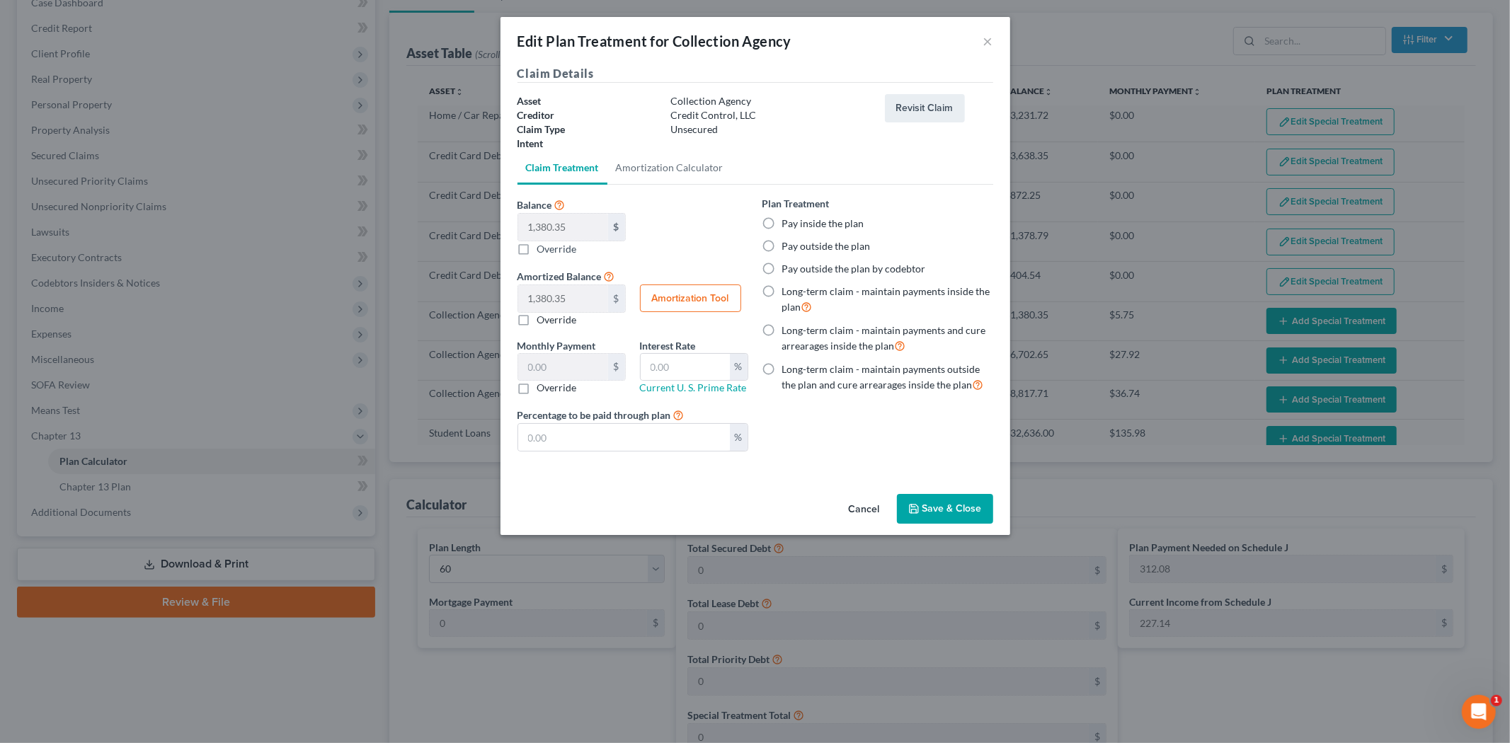
click at [953, 511] on button "Save & Close" at bounding box center [945, 509] width 96 height 30
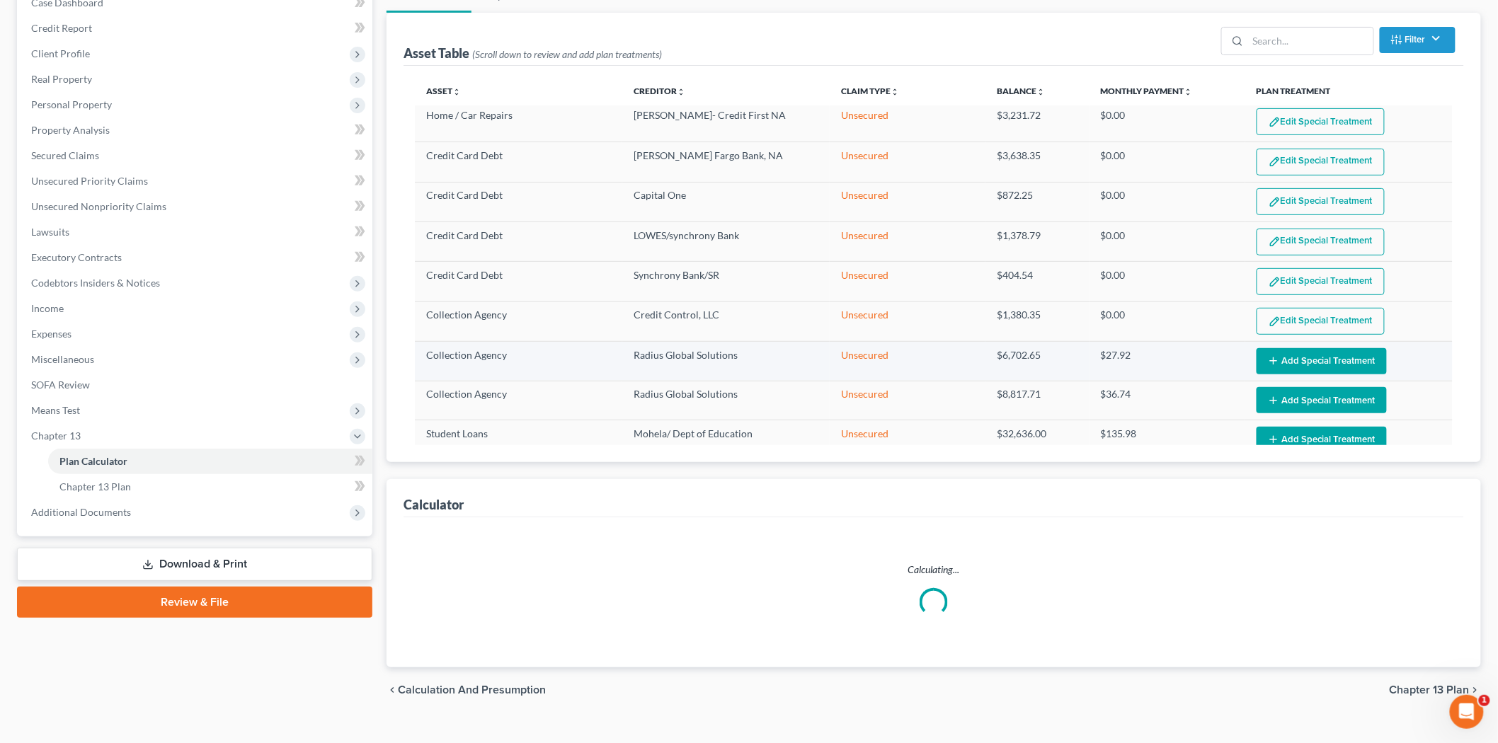
click at [1310, 356] on button "Add Special Treatment" at bounding box center [1322, 361] width 130 height 26
select select "59"
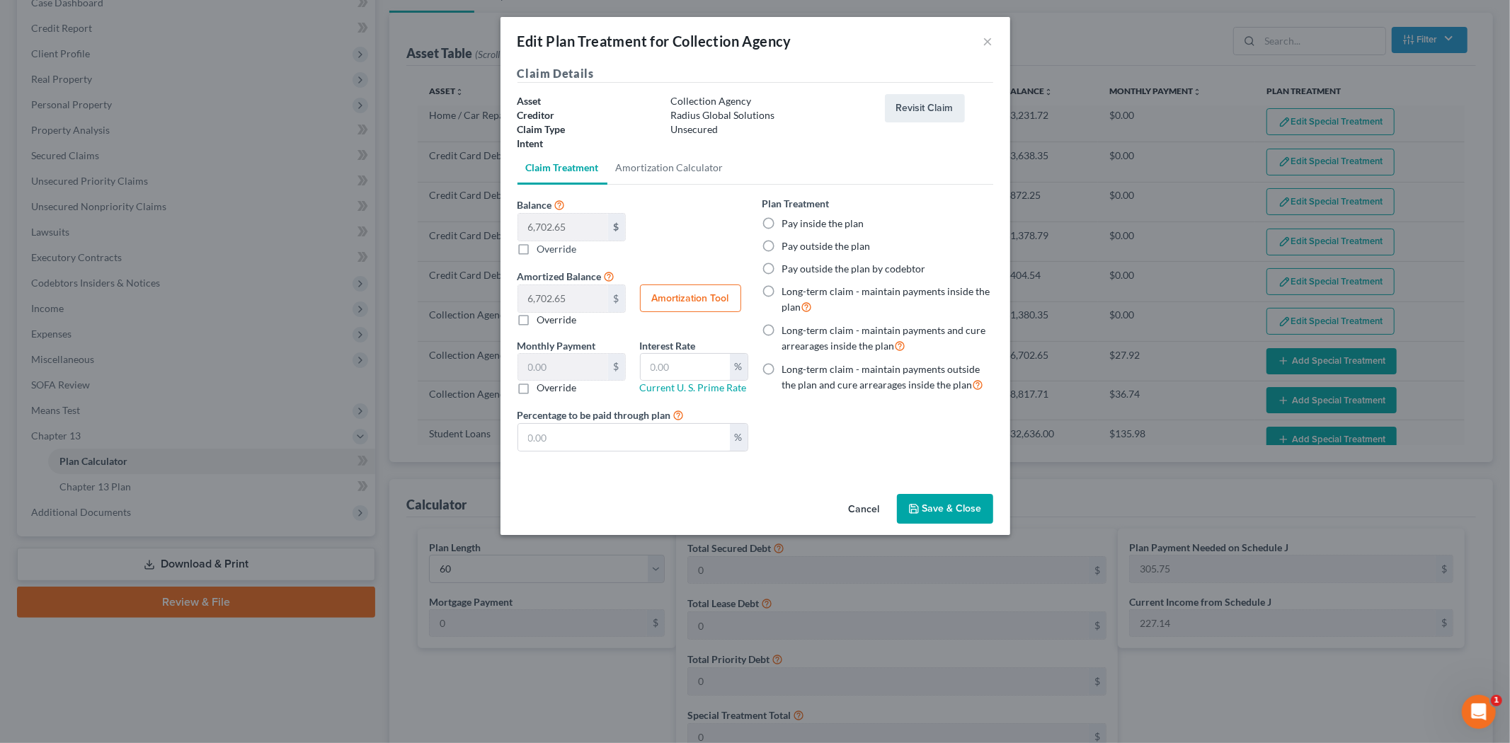
click at [683, 300] on button "Amortization Tool" at bounding box center [690, 299] width 101 height 28
type input "6,702.65"
type input "60"
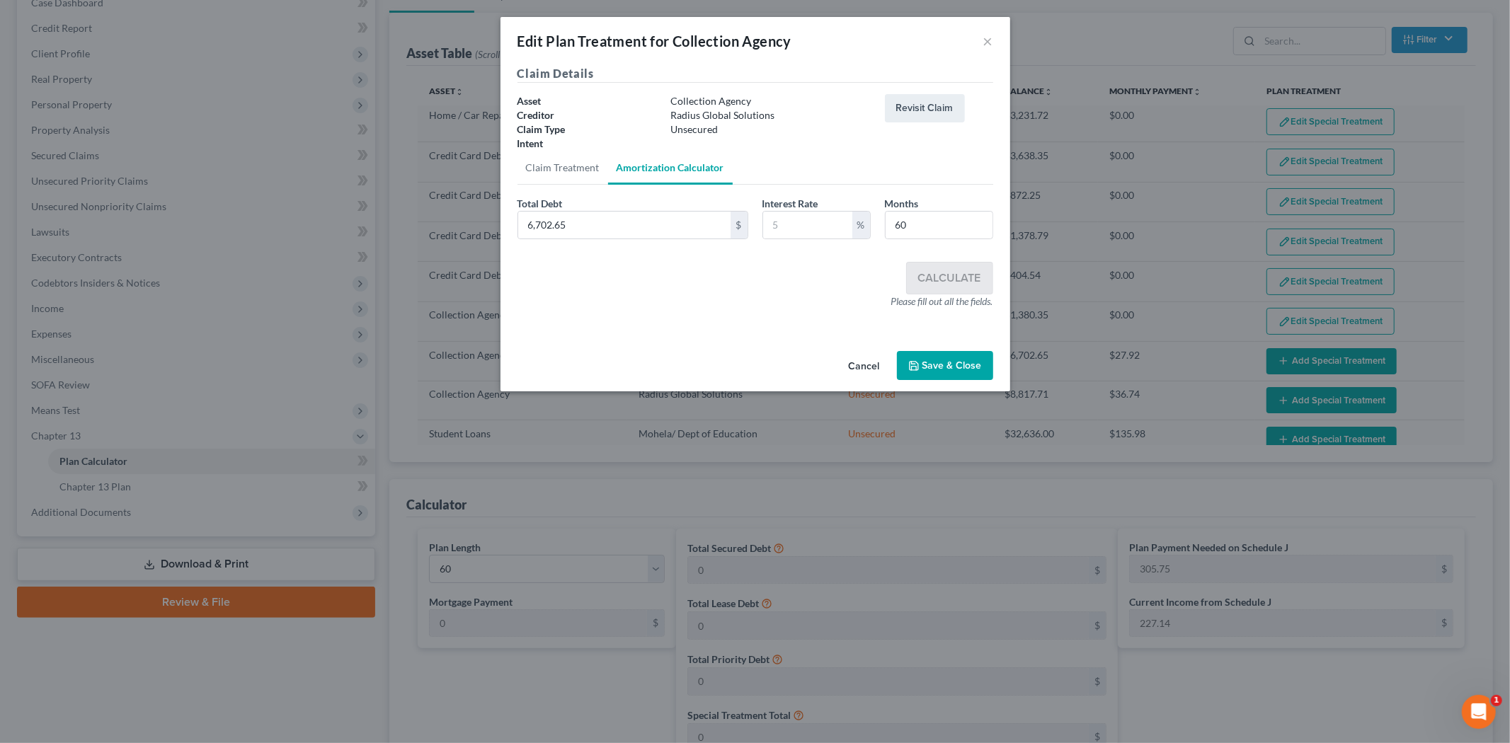
click at [865, 365] on button "Cancel" at bounding box center [865, 367] width 54 height 28
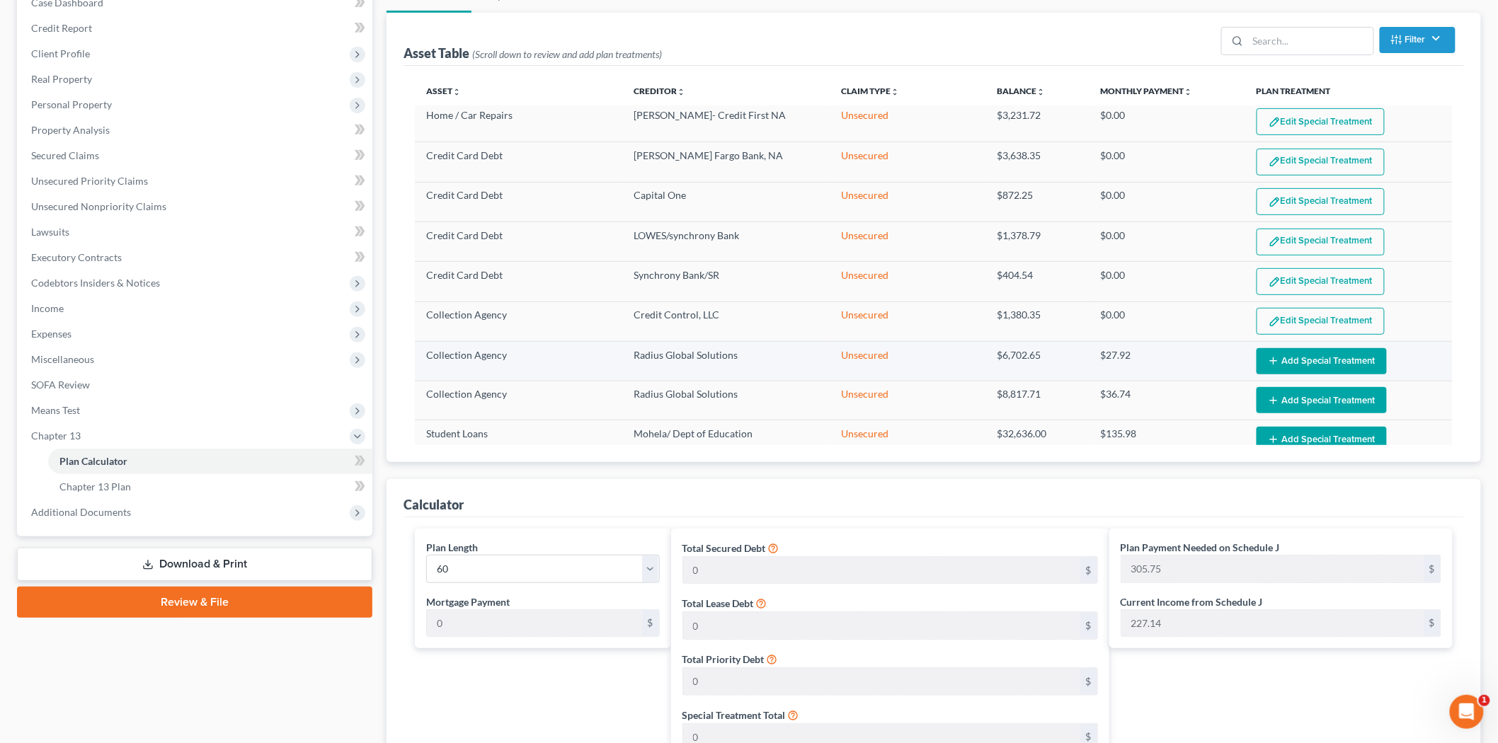
click at [1351, 348] on button "Add Special Treatment" at bounding box center [1322, 361] width 130 height 26
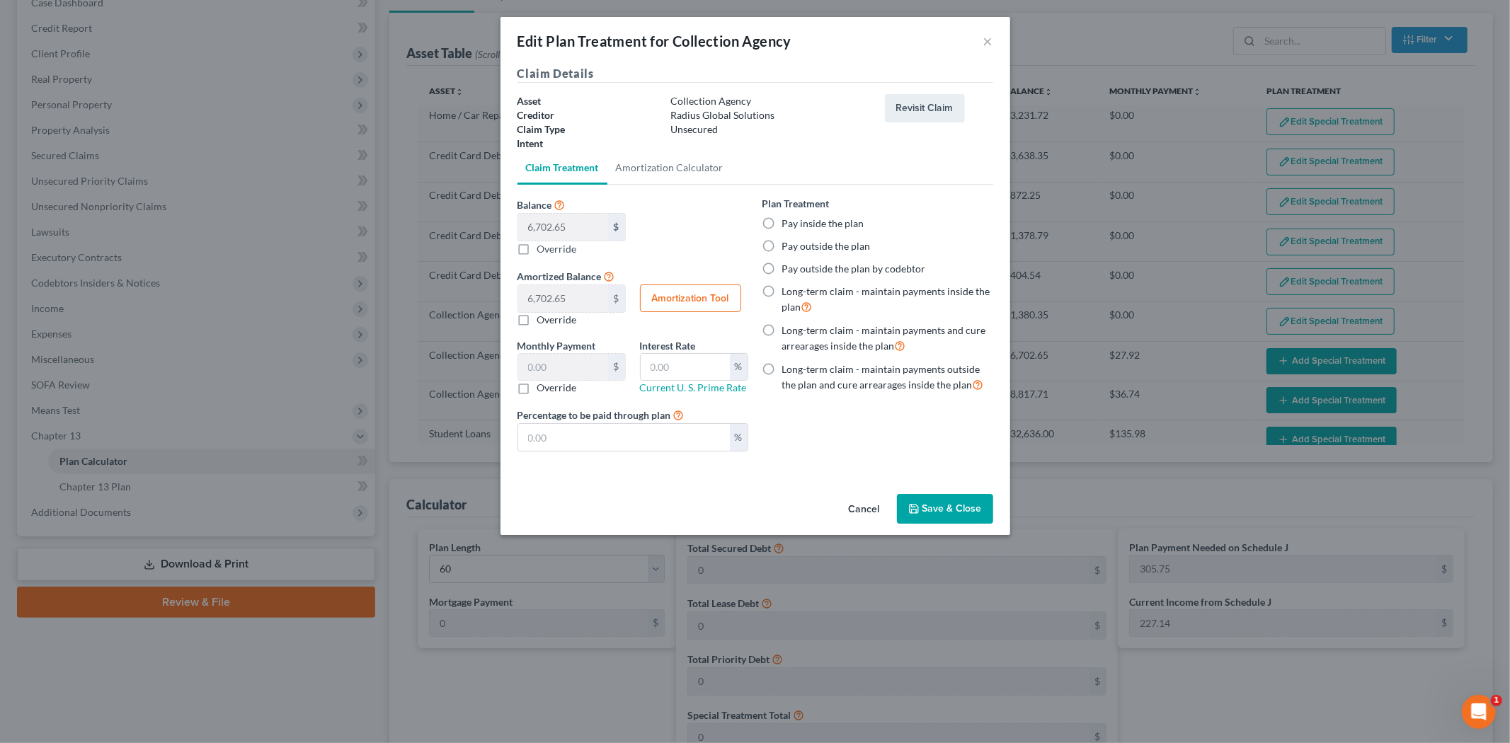
click at [827, 220] on label "Pay inside the plan" at bounding box center [823, 224] width 82 height 14
click at [797, 220] on input "Pay inside the plan" at bounding box center [792, 221] width 9 height 9
radio input "true"
drag, startPoint x: 964, startPoint y: 512, endPoint x: 980, endPoint y: 435, distance: 78.2
click at [964, 511] on button "Save & Close" at bounding box center [945, 509] width 96 height 30
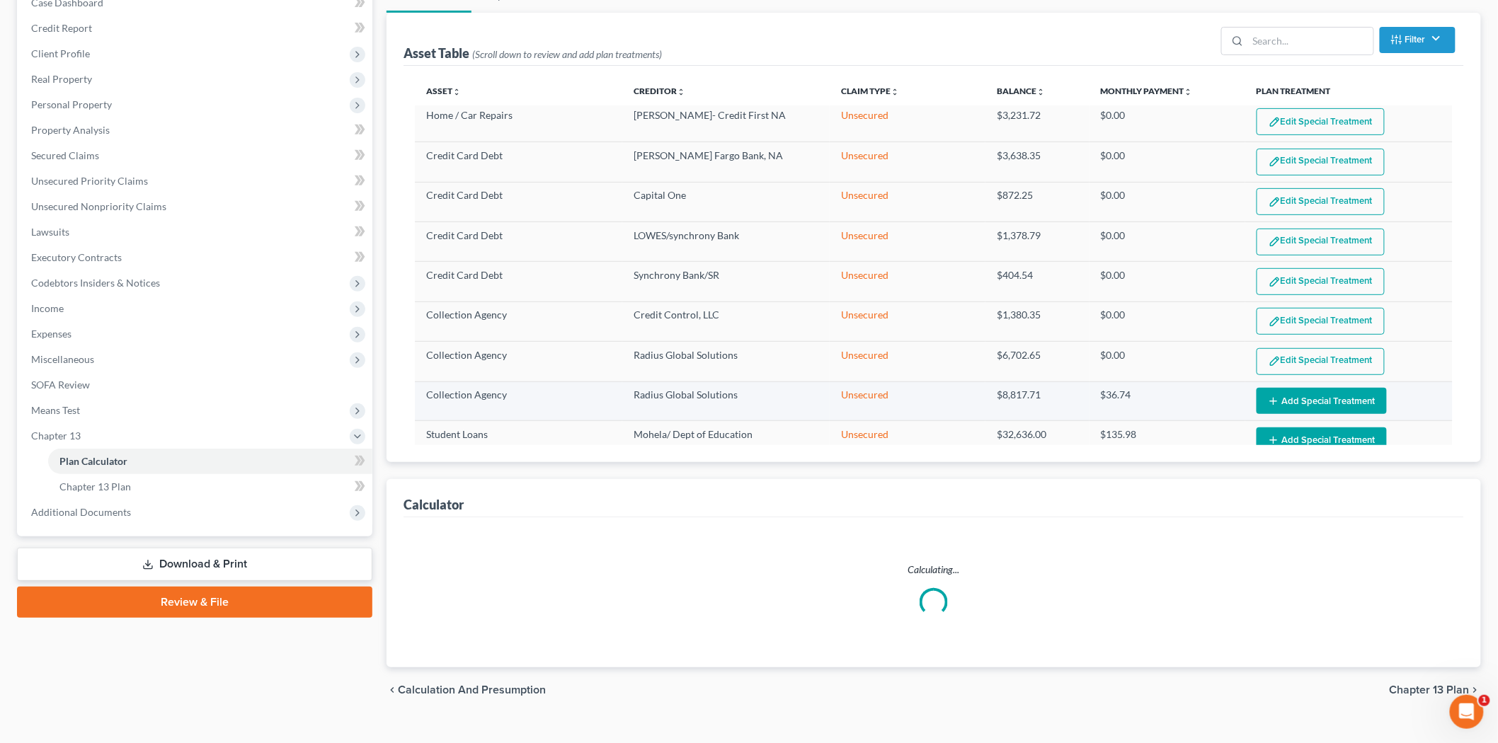
click at [1316, 388] on button "Add Special Treatment" at bounding box center [1322, 401] width 130 height 26
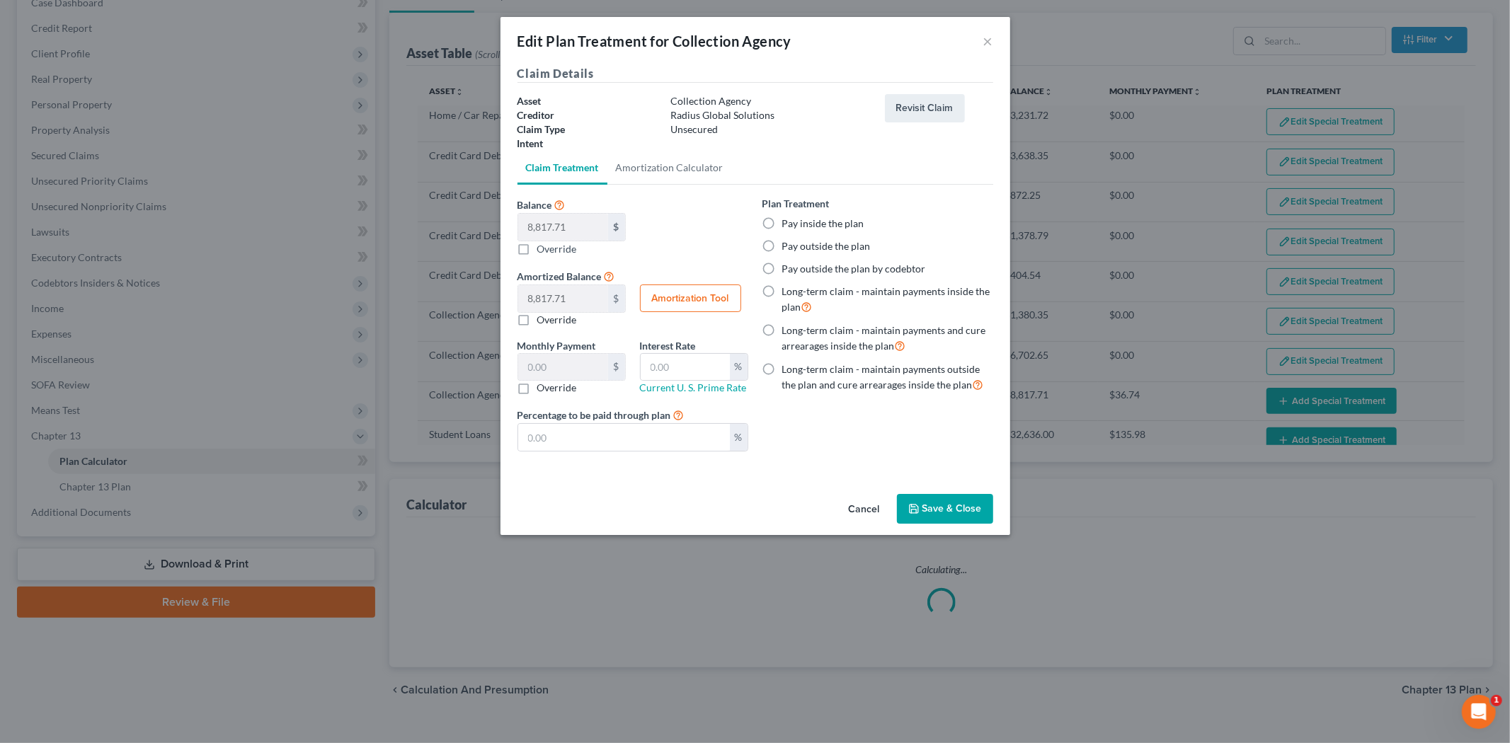
select select "59"
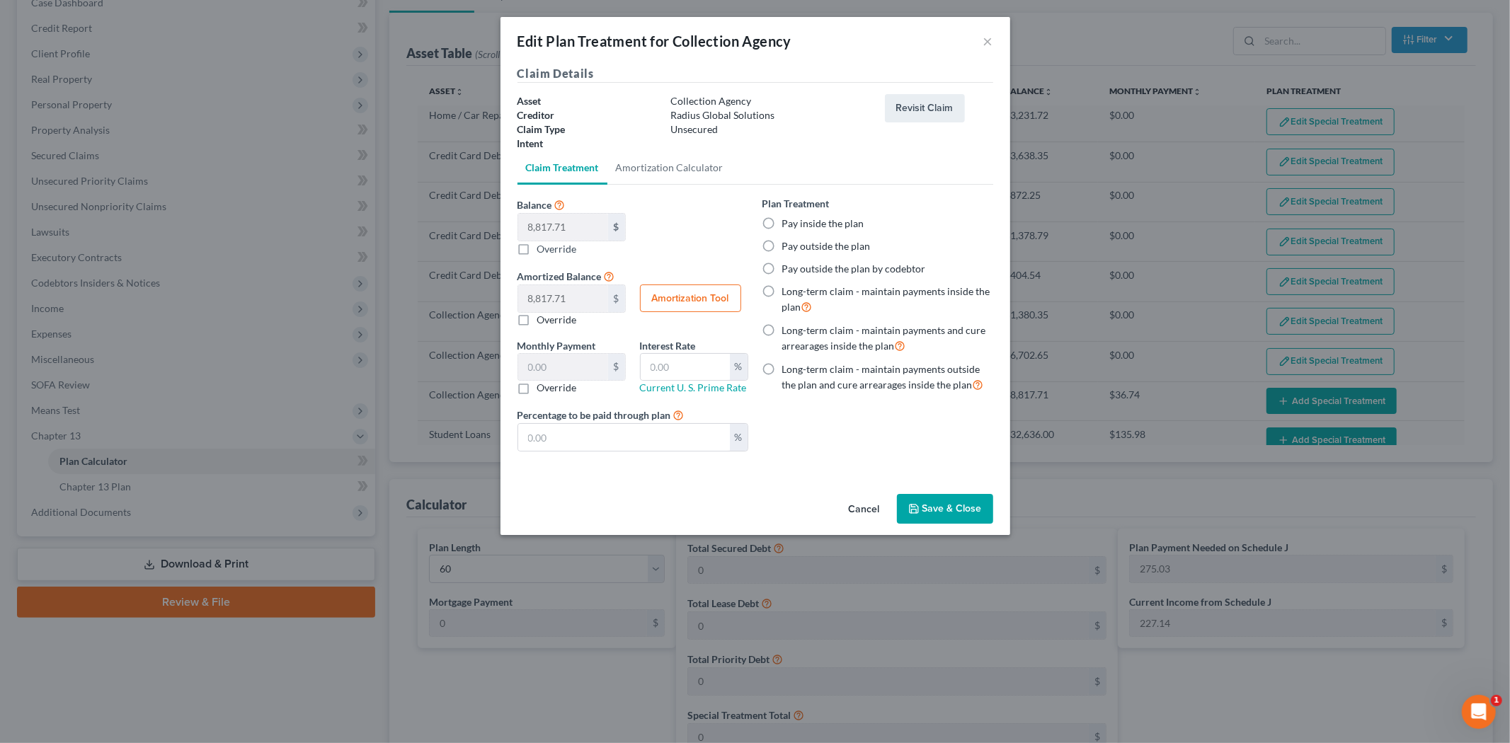
click at [833, 217] on label "Pay inside the plan" at bounding box center [823, 224] width 82 height 14
click at [797, 217] on input "Pay inside the plan" at bounding box center [792, 221] width 9 height 9
radio input "true"
drag, startPoint x: 955, startPoint y: 506, endPoint x: 1051, endPoint y: 436, distance: 119.1
click at [954, 506] on button "Save & Close" at bounding box center [945, 509] width 96 height 30
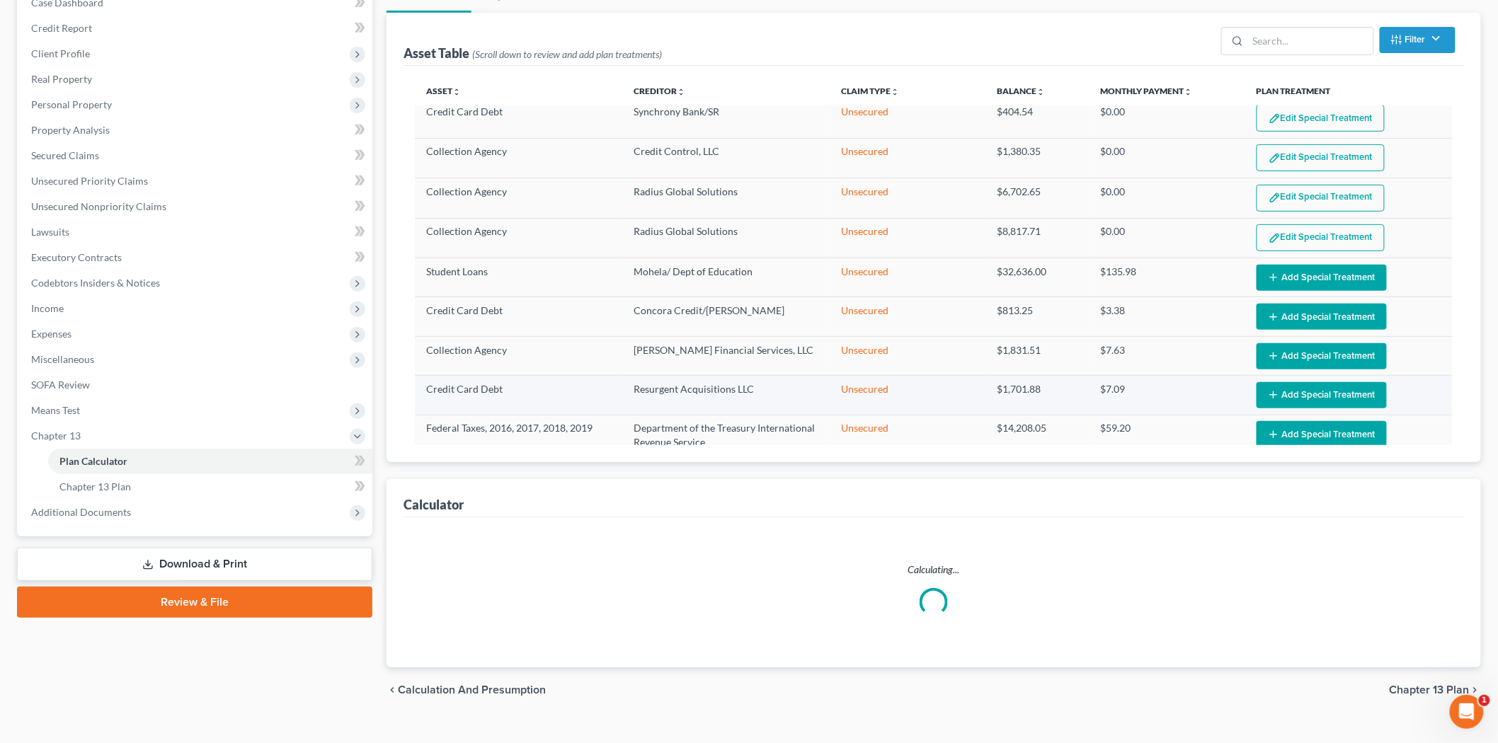
select select "59"
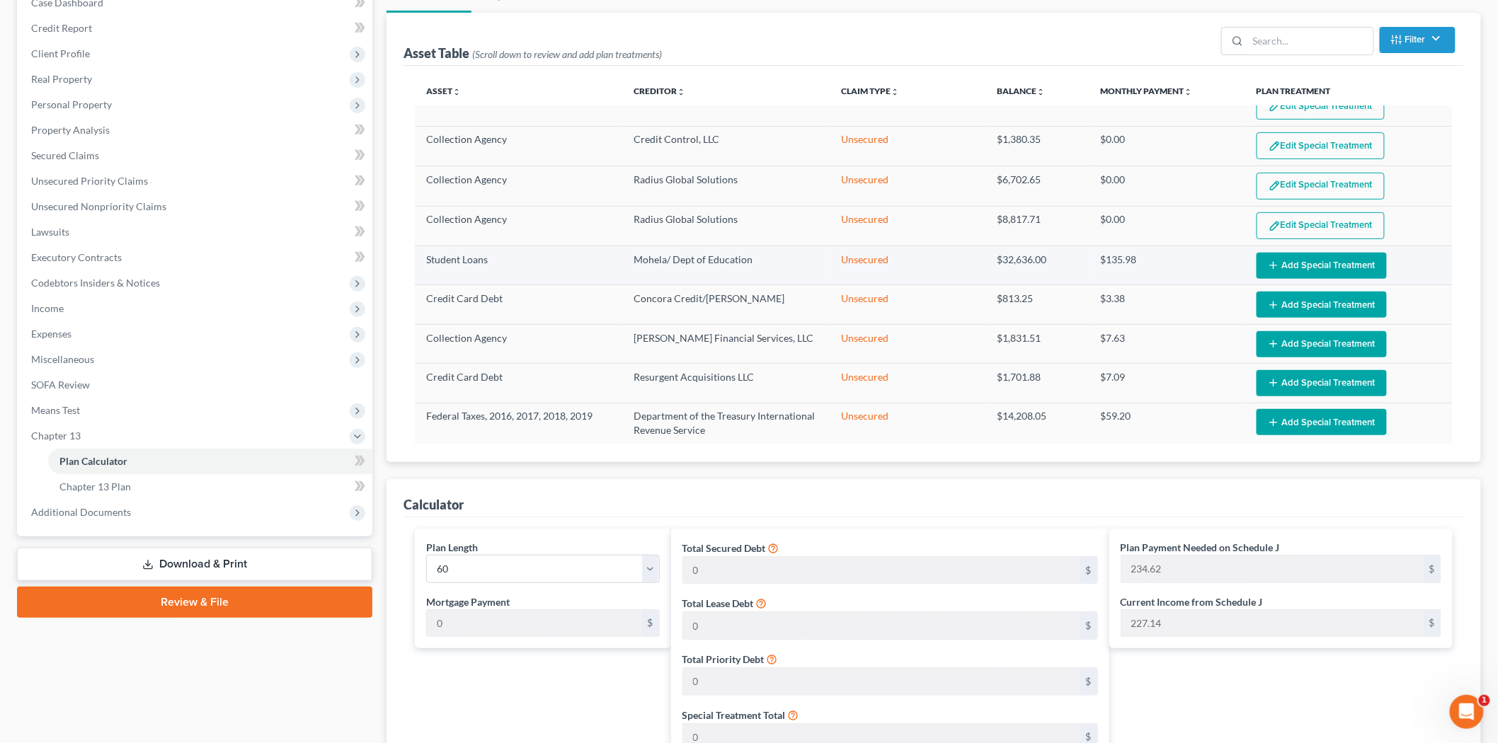
scroll to position [1277, 0]
click at [1287, 252] on button "Add Special Treatment" at bounding box center [1322, 265] width 130 height 26
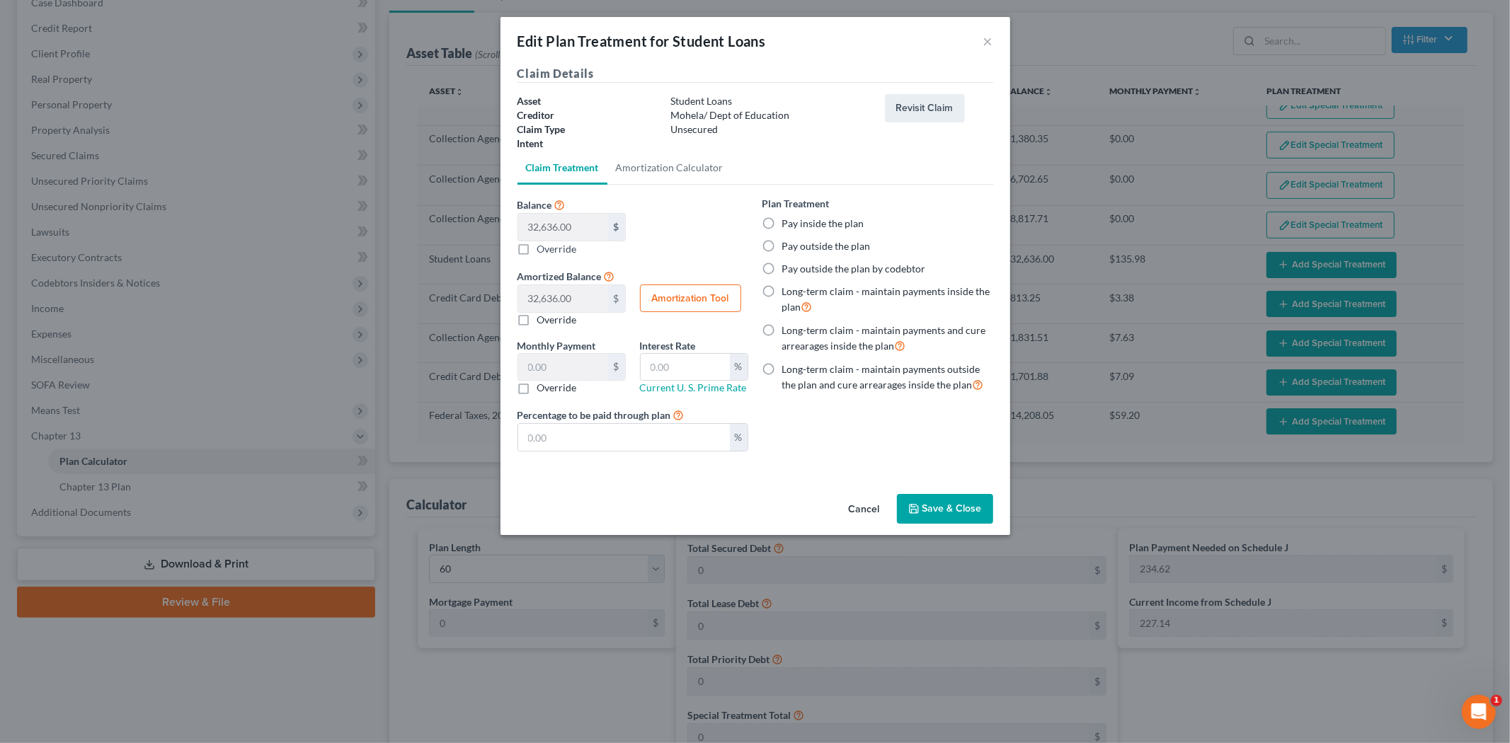
click at [782, 224] on label "Pay inside the plan" at bounding box center [823, 224] width 82 height 14
click at [788, 224] on input "Pay inside the plan" at bounding box center [792, 221] width 9 height 9
radio input "true"
click at [925, 497] on button "Save & Close" at bounding box center [945, 509] width 96 height 30
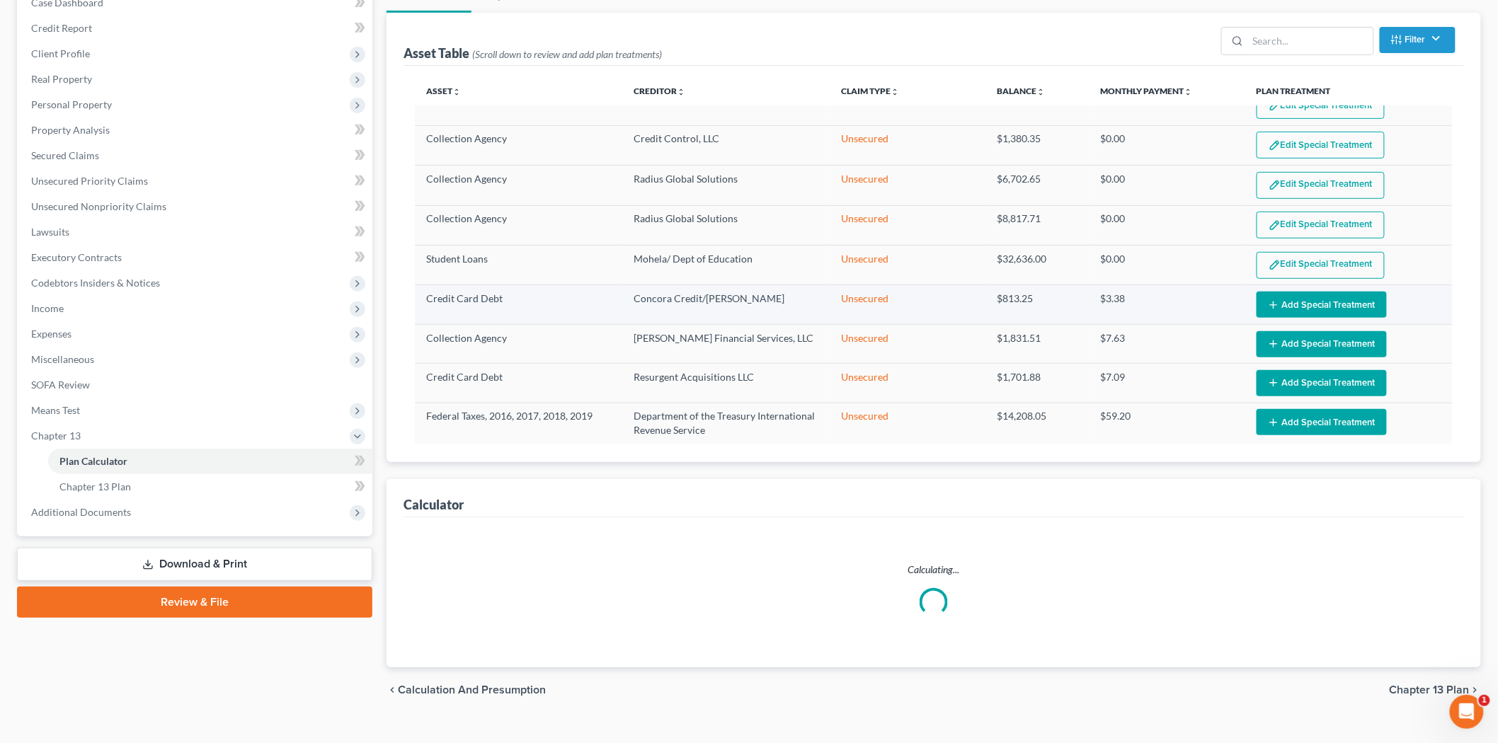
click at [1308, 301] on button "Add Special Treatment" at bounding box center [1322, 305] width 130 height 26
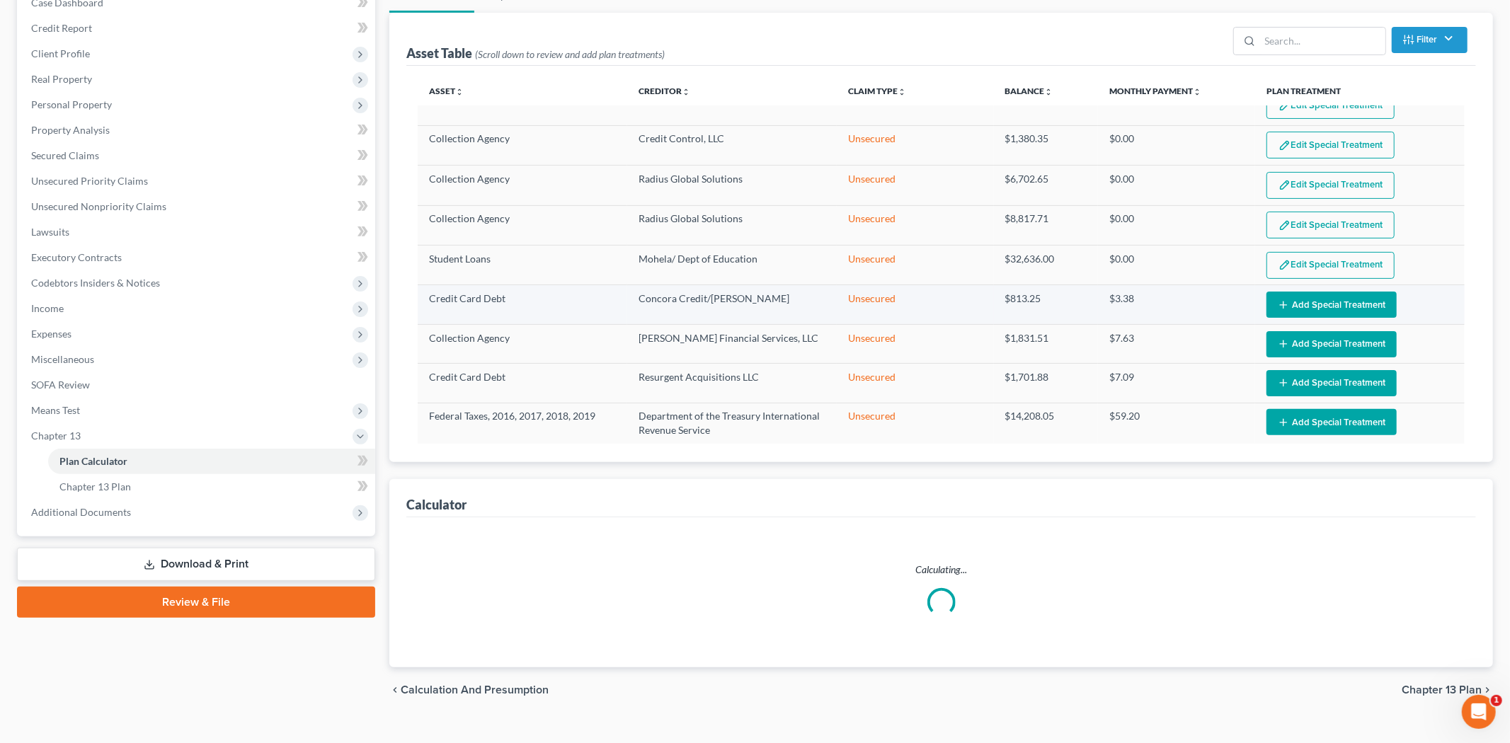
select select "59"
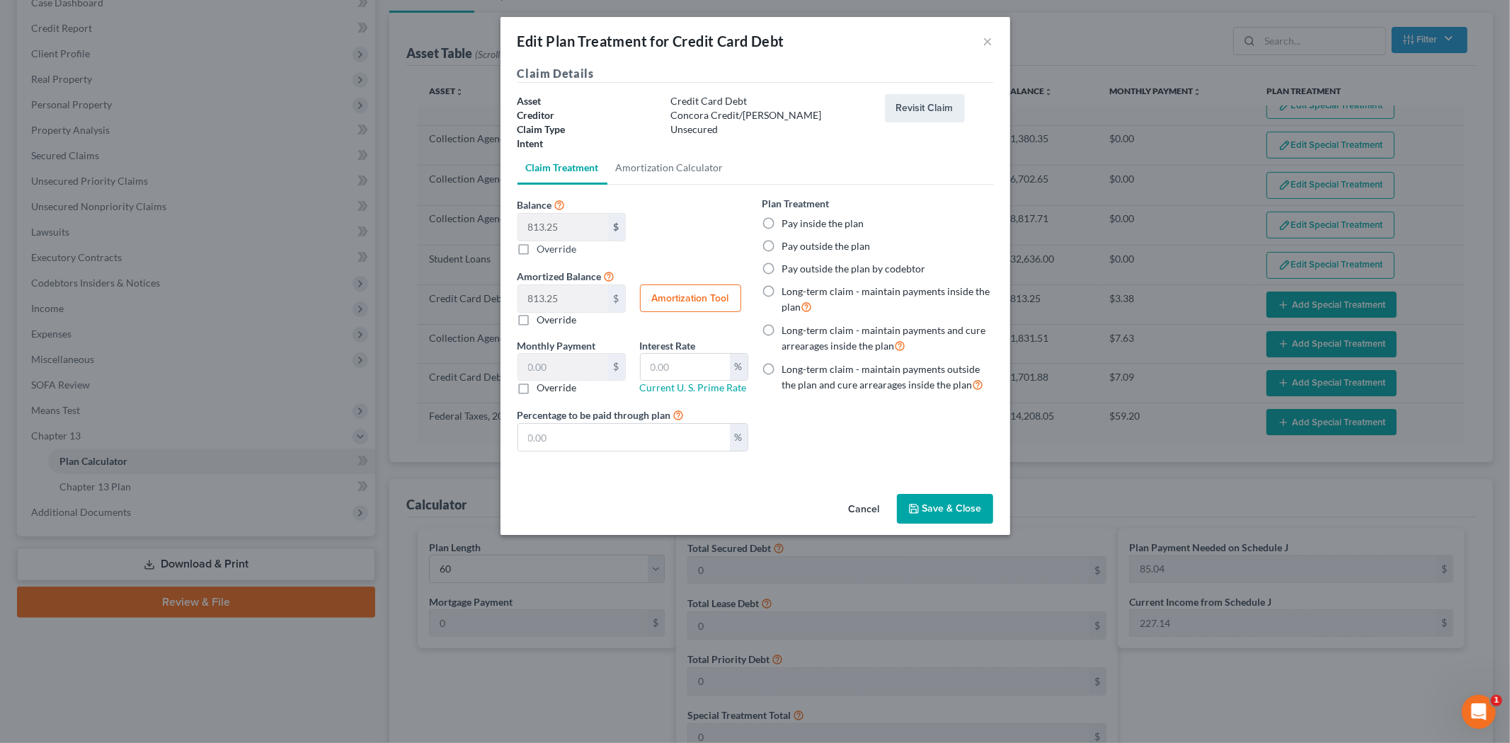
click at [782, 218] on label "Pay inside the plan" at bounding box center [823, 224] width 82 height 14
click at [788, 218] on input "Pay inside the plan" at bounding box center [792, 221] width 9 height 9
radio input "true"
click at [924, 507] on button "Save & Close" at bounding box center [945, 509] width 96 height 30
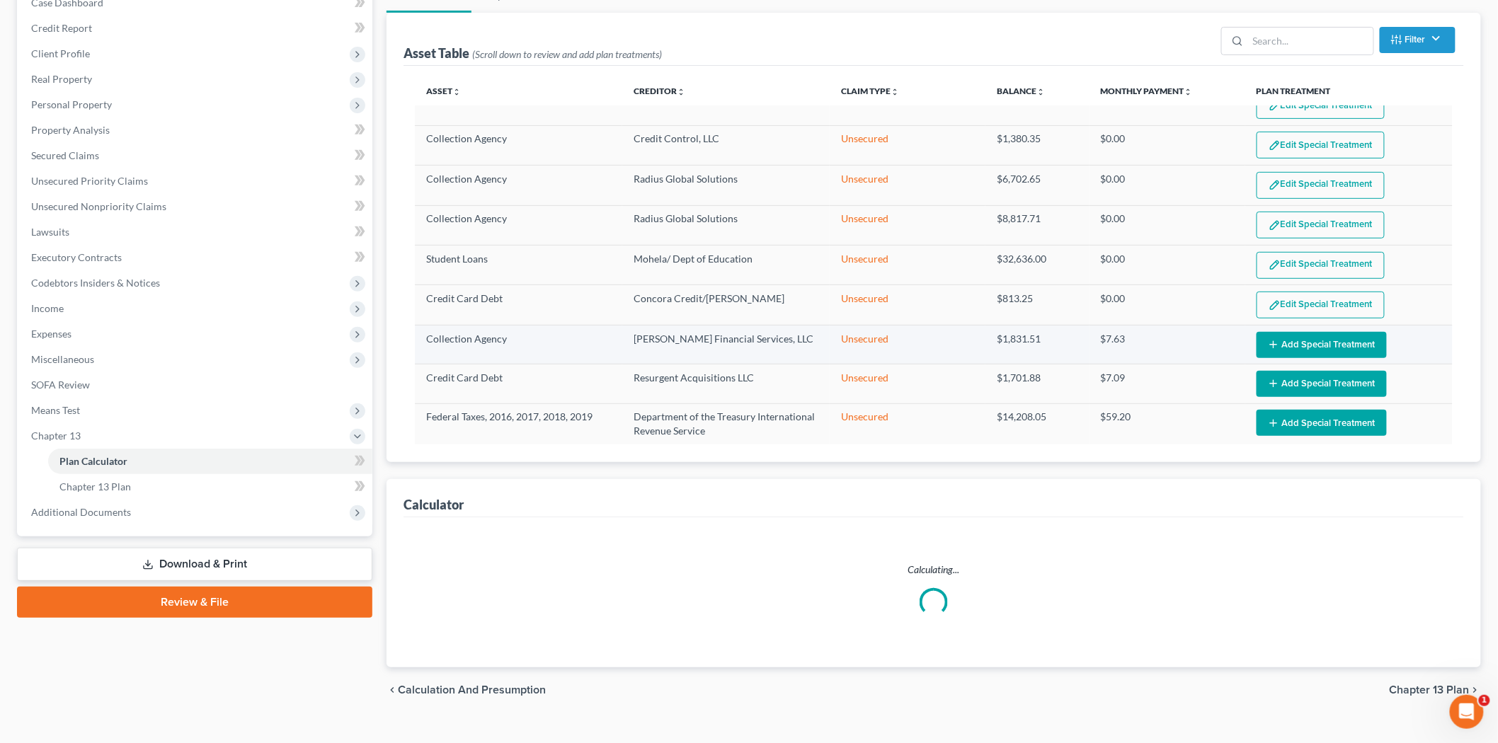
click at [1287, 336] on button "Add Special Treatment" at bounding box center [1322, 345] width 130 height 26
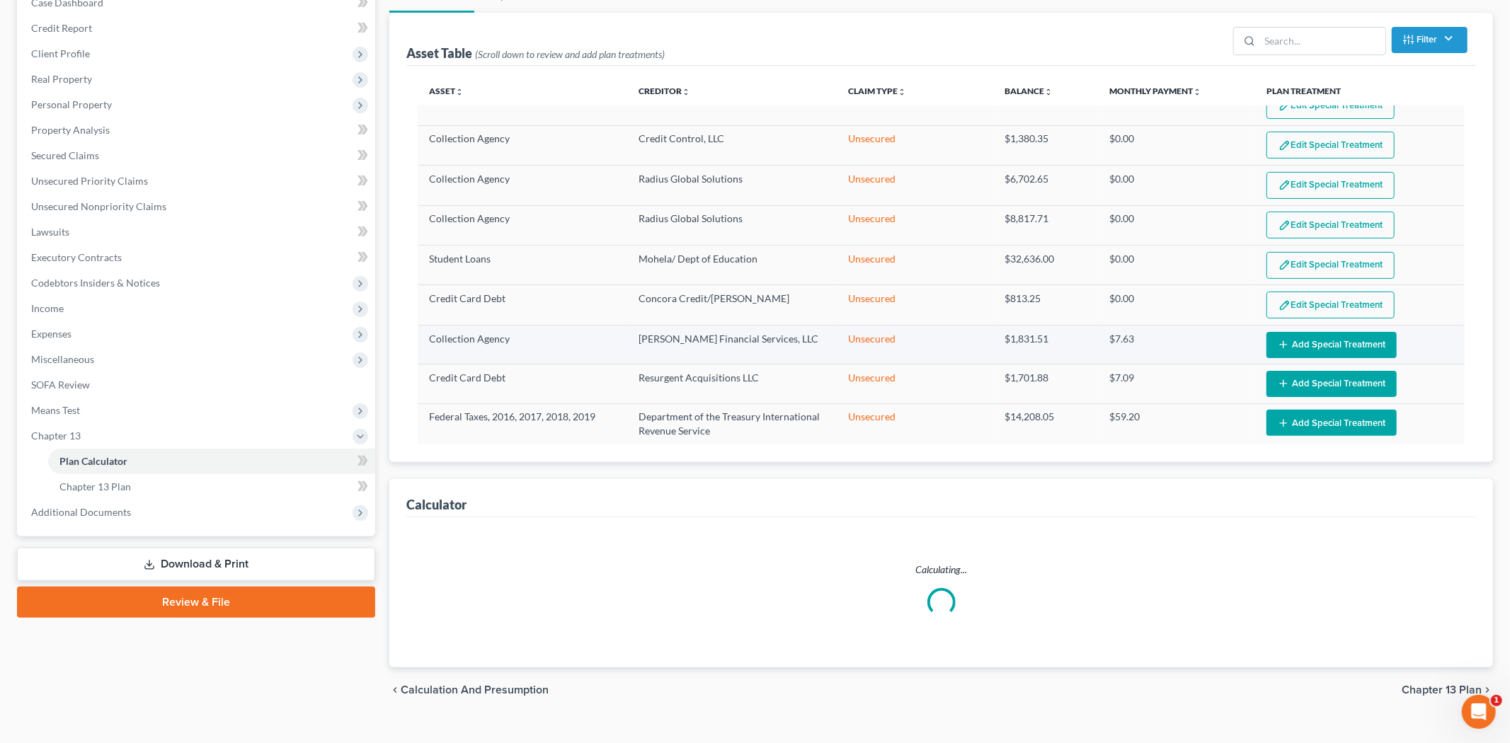
select select "59"
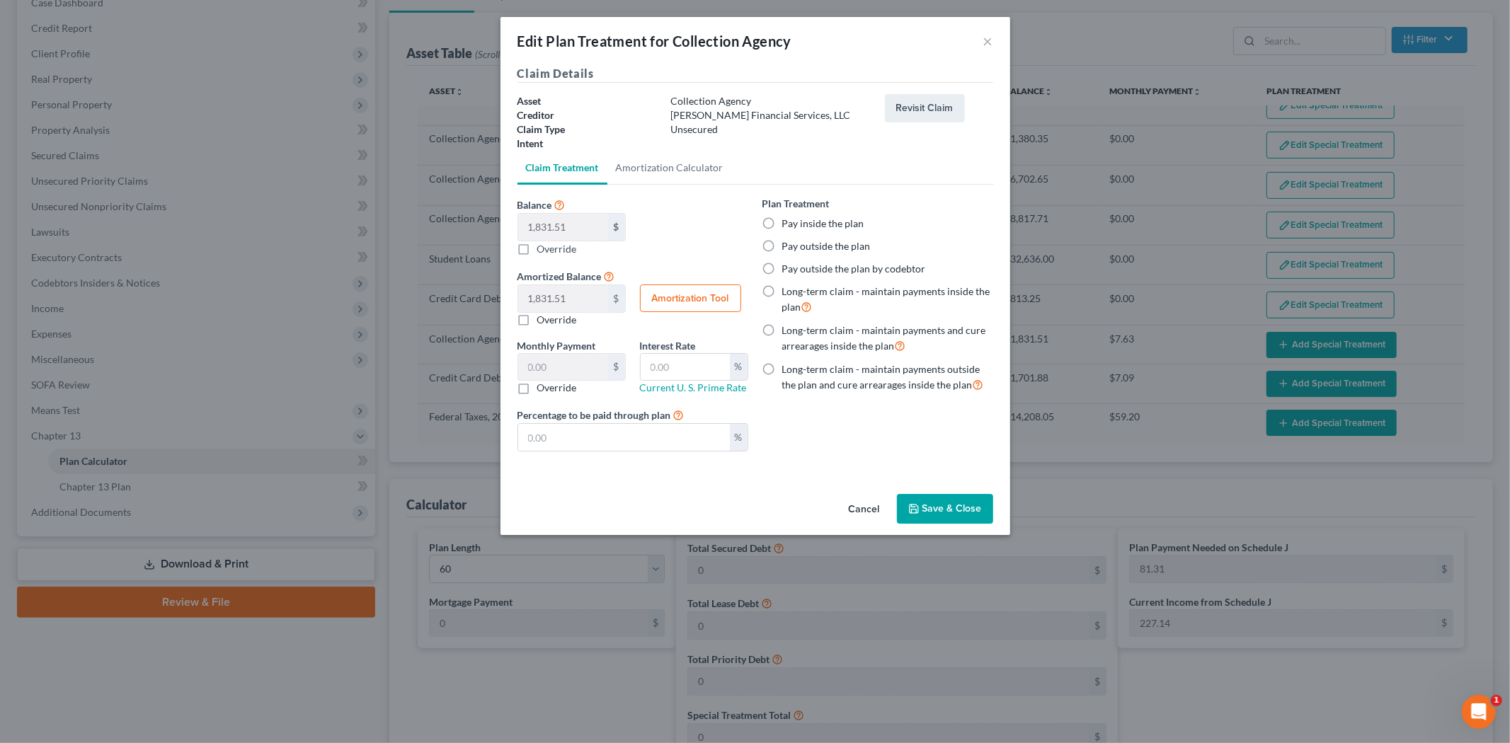
click at [805, 222] on label "Pay inside the plan" at bounding box center [823, 224] width 82 height 14
click at [797, 222] on input "Pay inside the plan" at bounding box center [792, 221] width 9 height 9
radio input "true"
click at [945, 515] on button "Save & Close" at bounding box center [945, 509] width 96 height 30
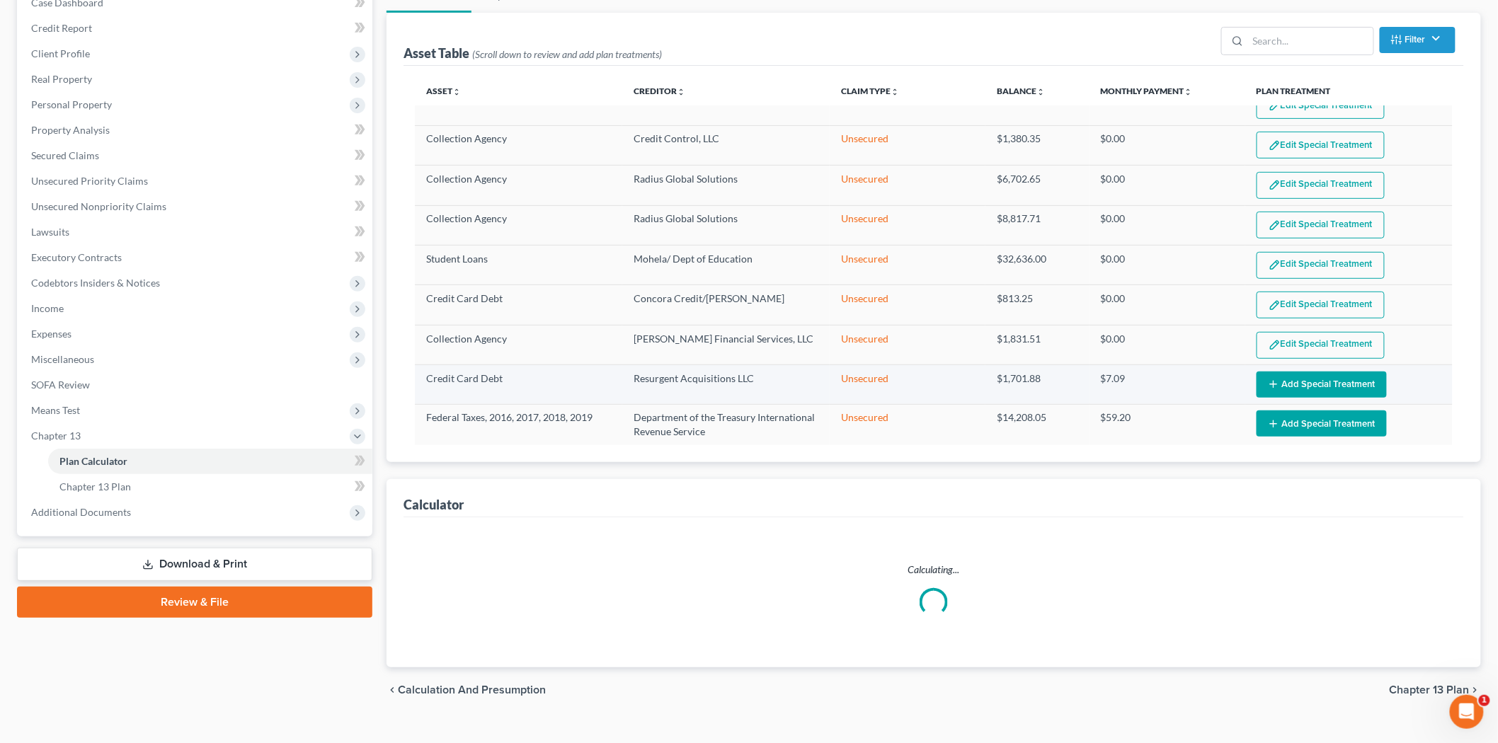
click at [1319, 372] on button "Add Special Treatment" at bounding box center [1322, 385] width 130 height 26
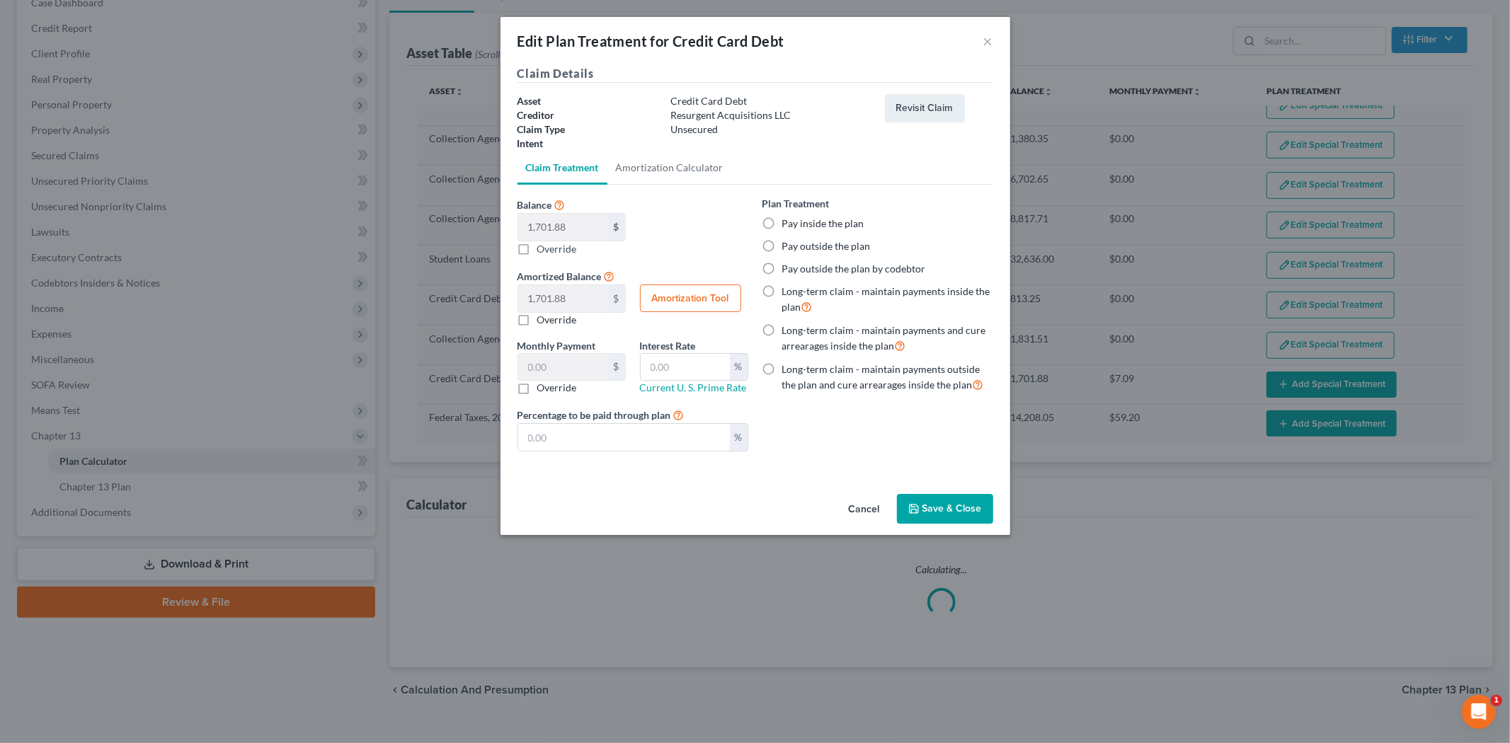
select select "59"
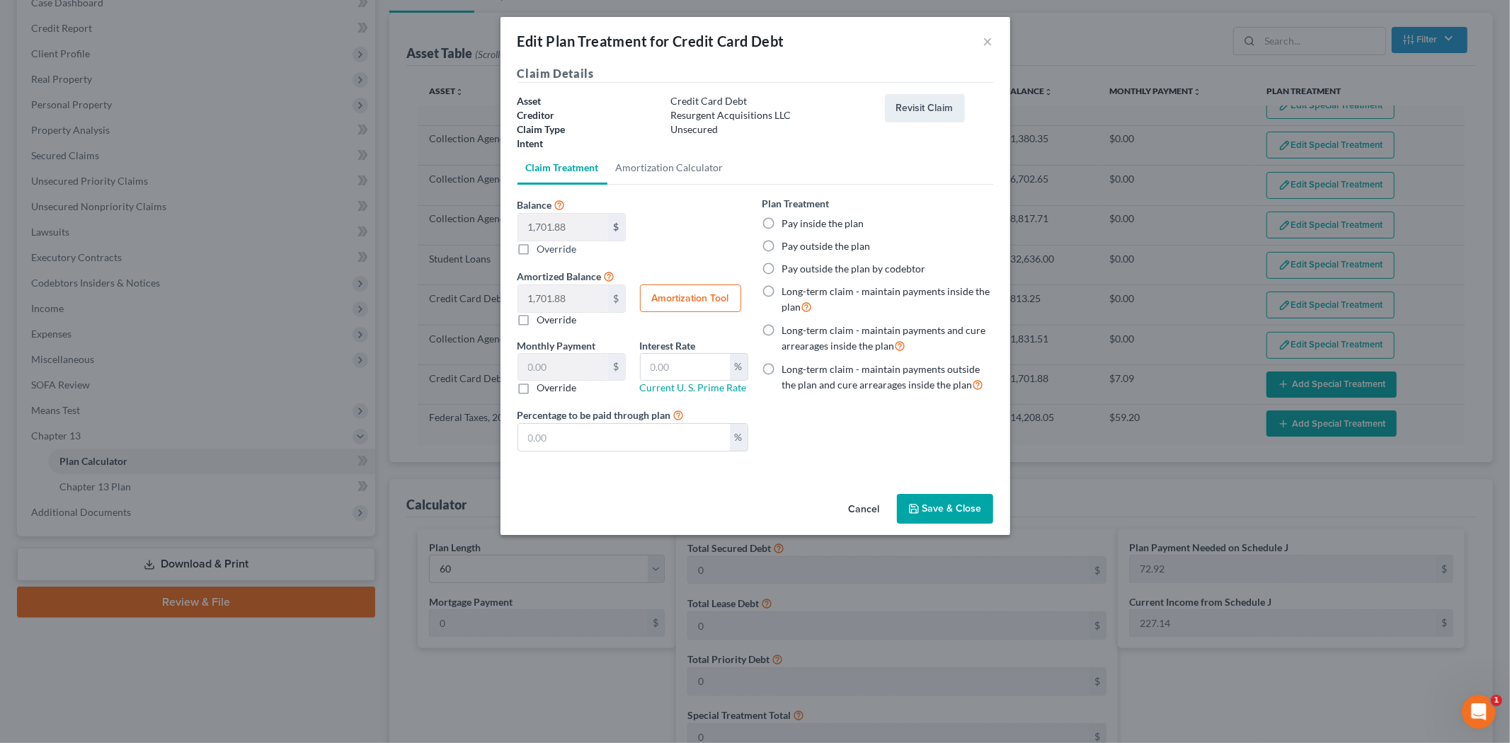
click at [846, 227] on label "Pay inside the plan" at bounding box center [823, 224] width 82 height 14
click at [797, 226] on input "Pay inside the plan" at bounding box center [792, 221] width 9 height 9
radio input "true"
click at [971, 498] on button "Save & Close" at bounding box center [945, 509] width 96 height 30
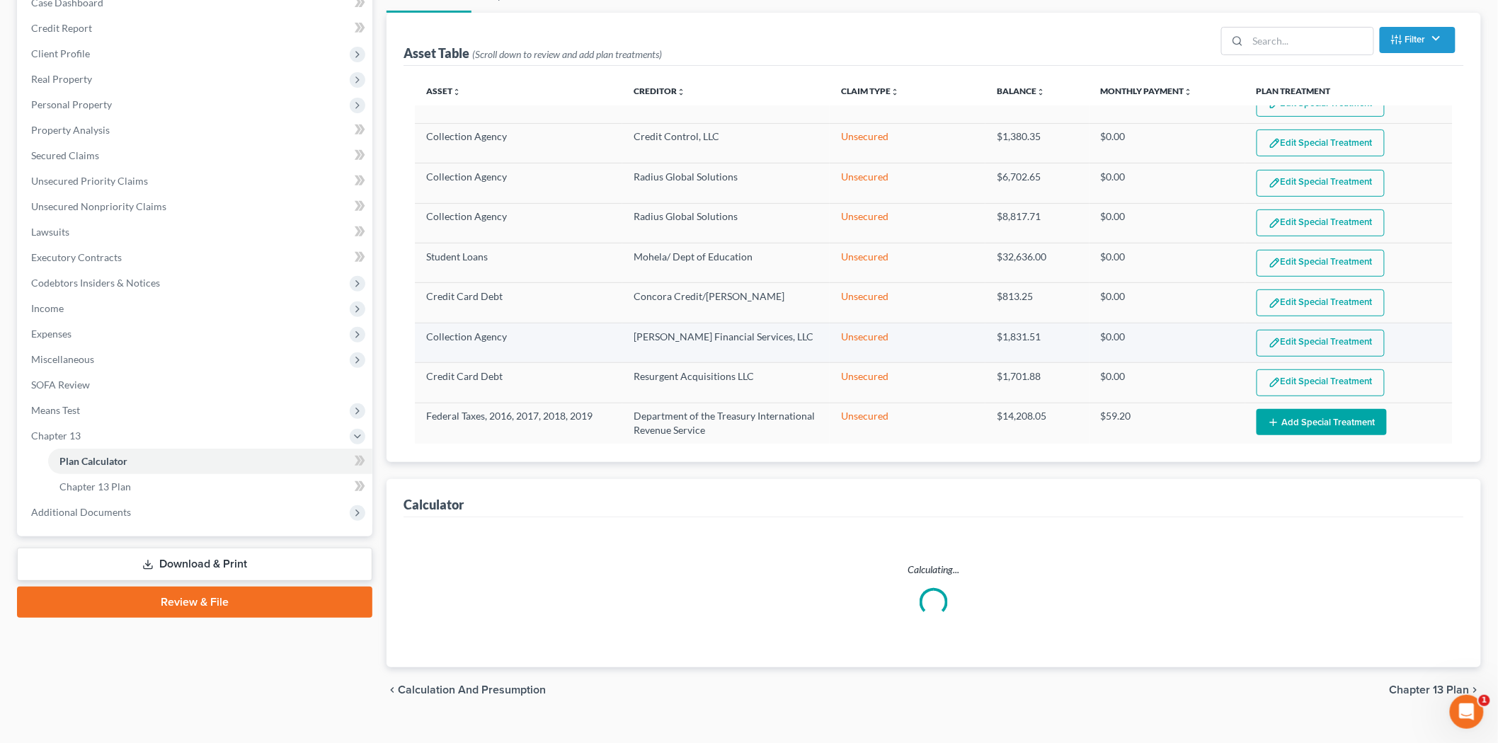
scroll to position [1280, 0]
select select "59"
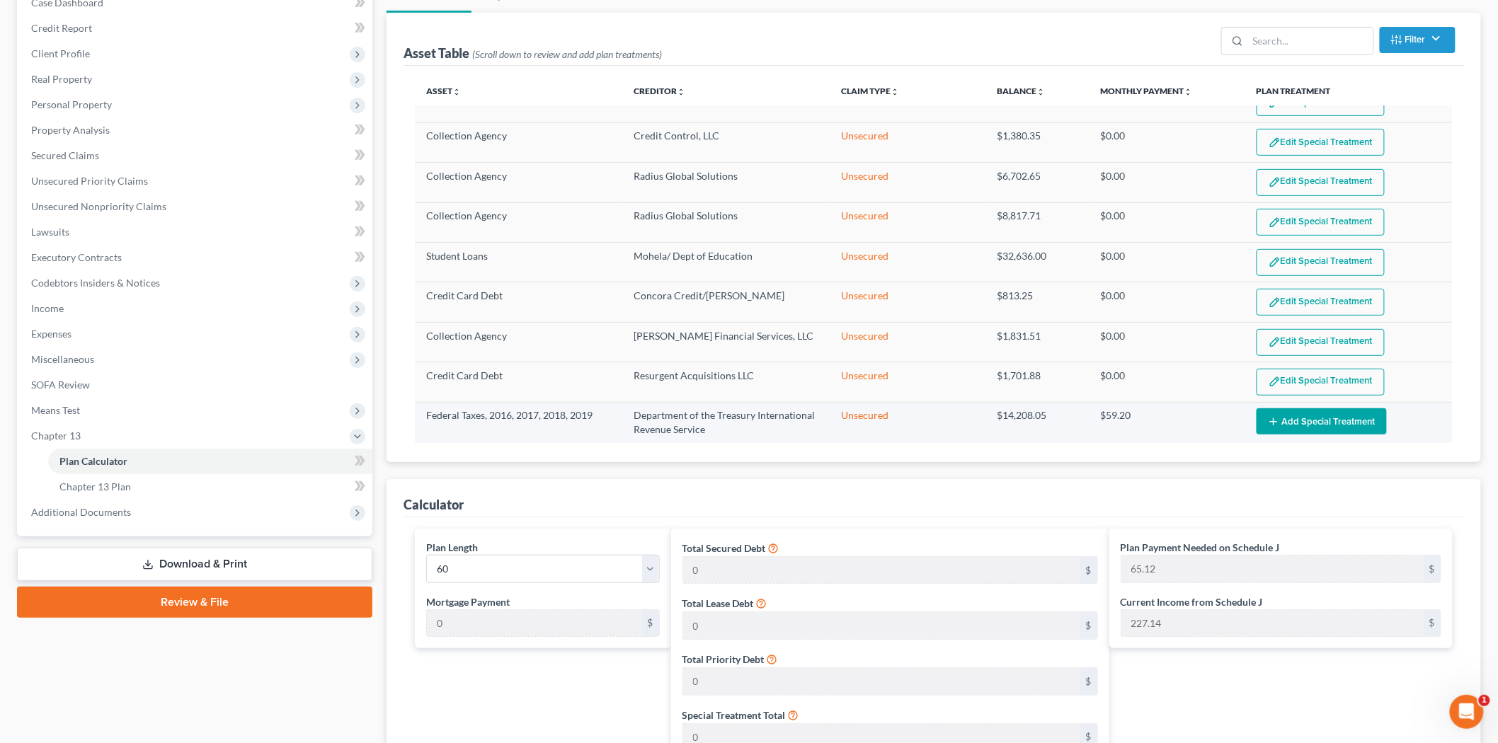
click at [1284, 409] on button "Add Special Treatment" at bounding box center [1322, 422] width 130 height 26
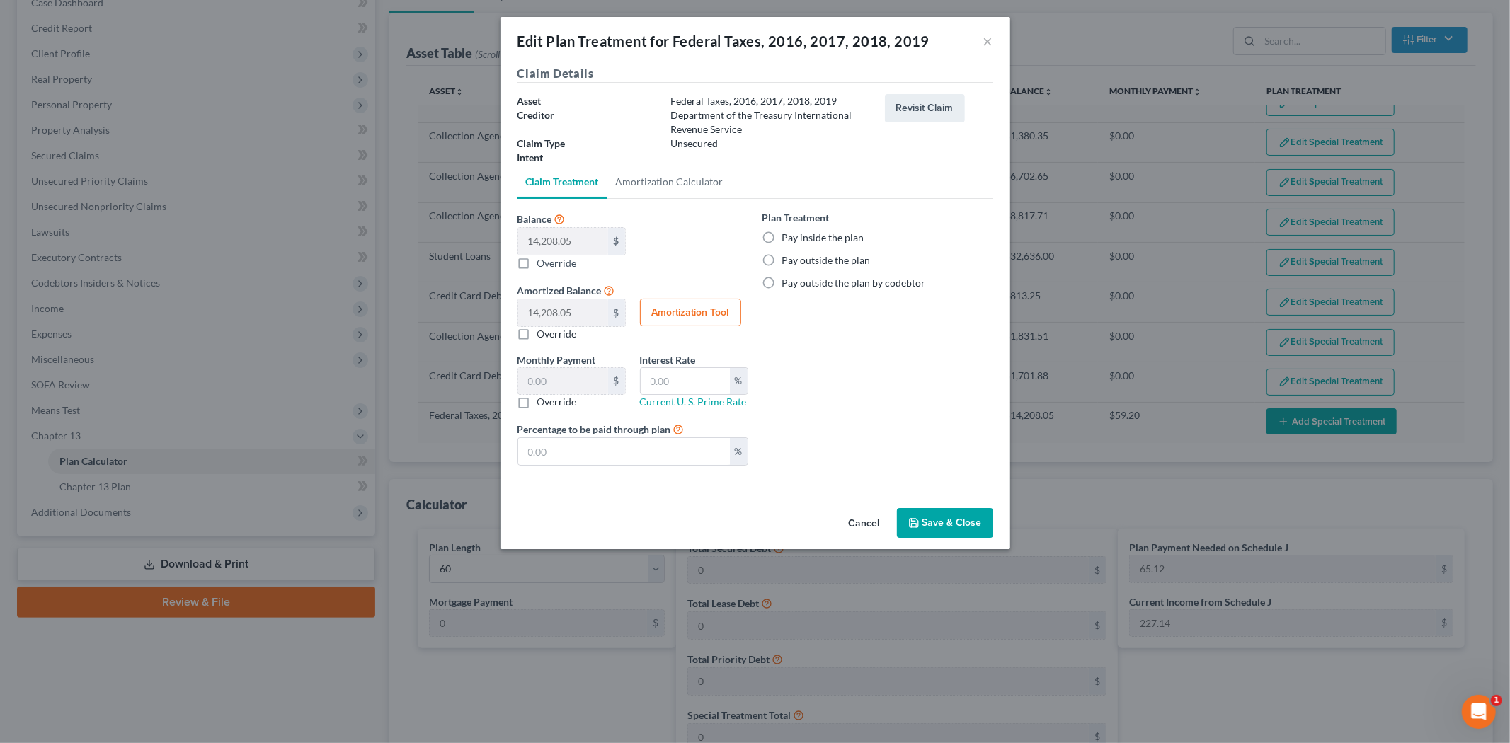
click at [834, 239] on label "Pay inside the plan" at bounding box center [823, 238] width 82 height 14
click at [797, 239] on input "Pay inside the plan" at bounding box center [792, 235] width 9 height 9
radio input "true"
click at [961, 532] on button "Save & Close" at bounding box center [945, 523] width 96 height 30
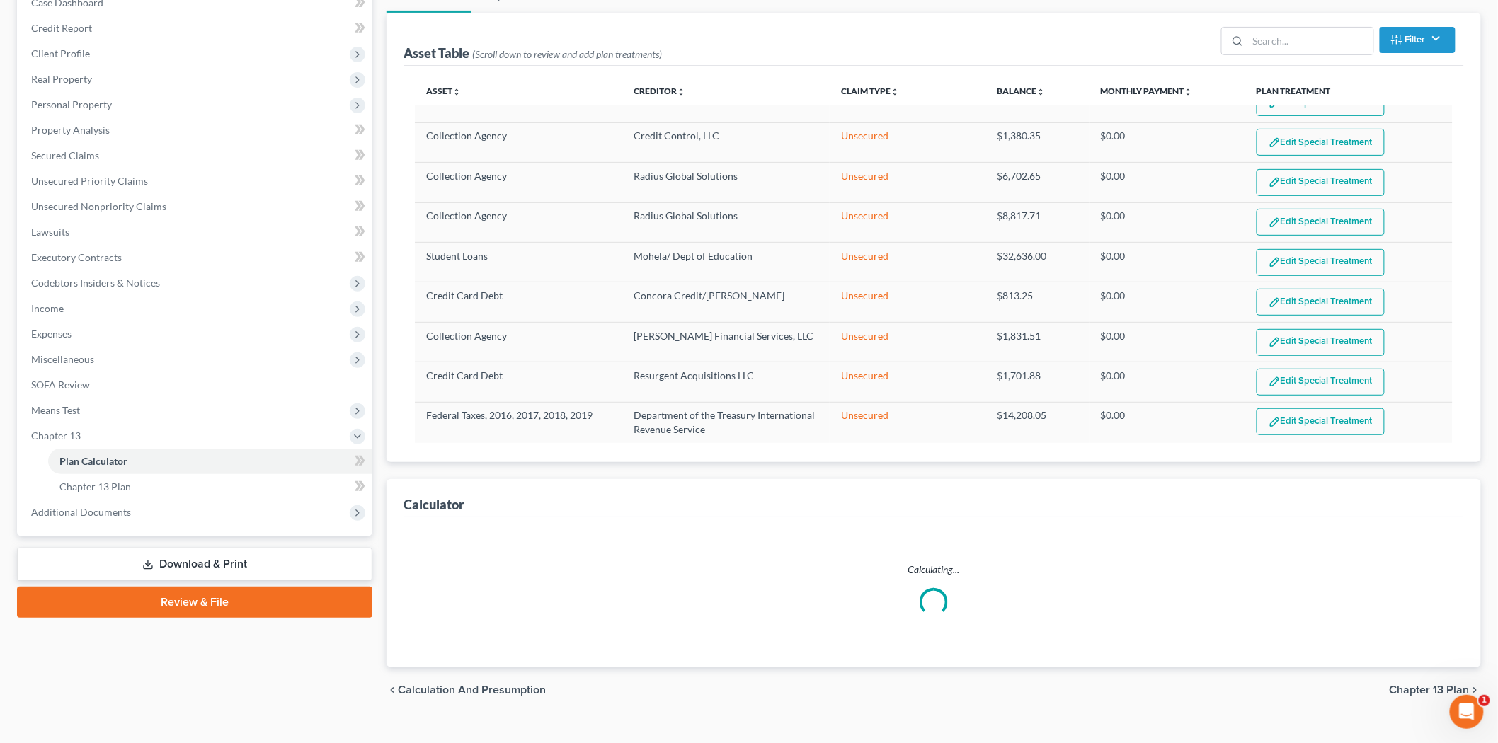
select select "59"
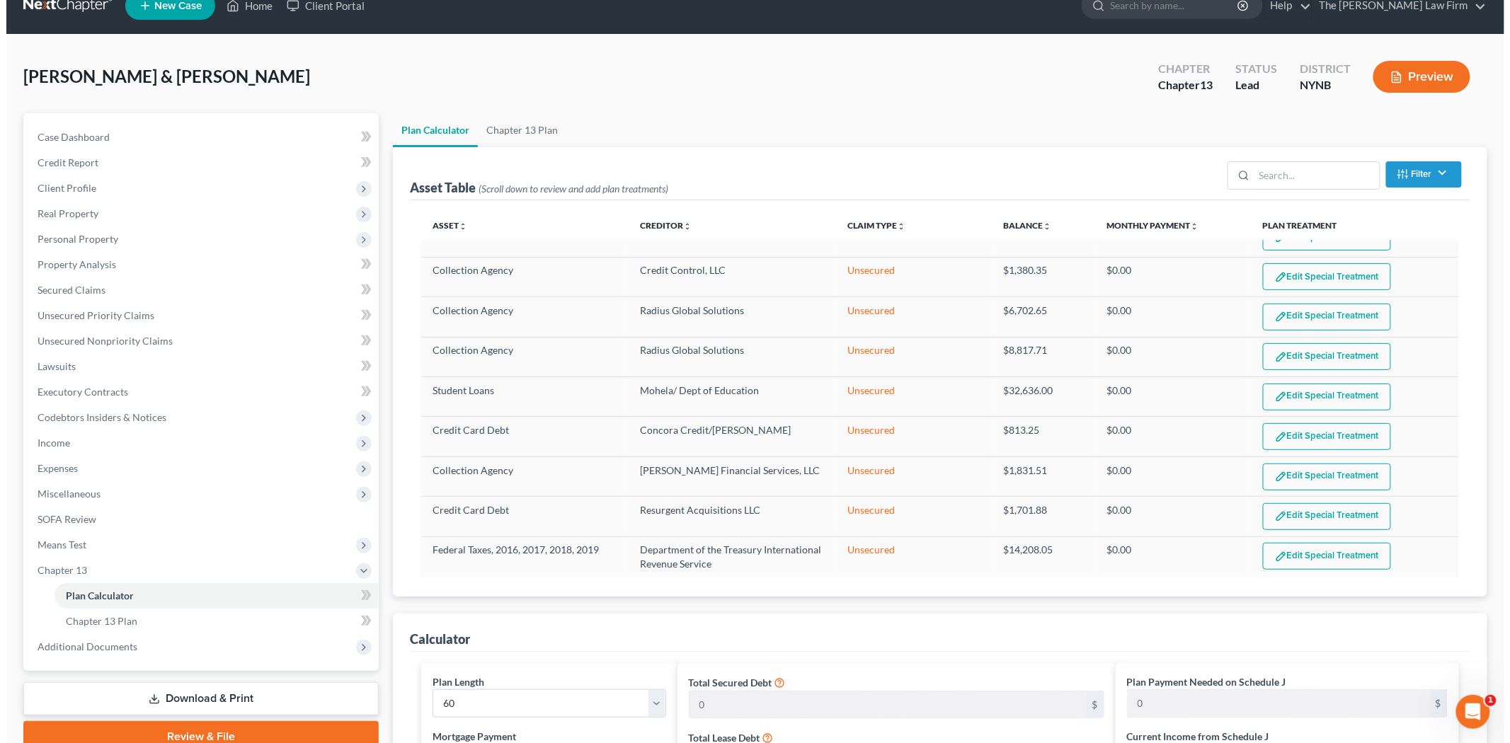
scroll to position [0, 0]
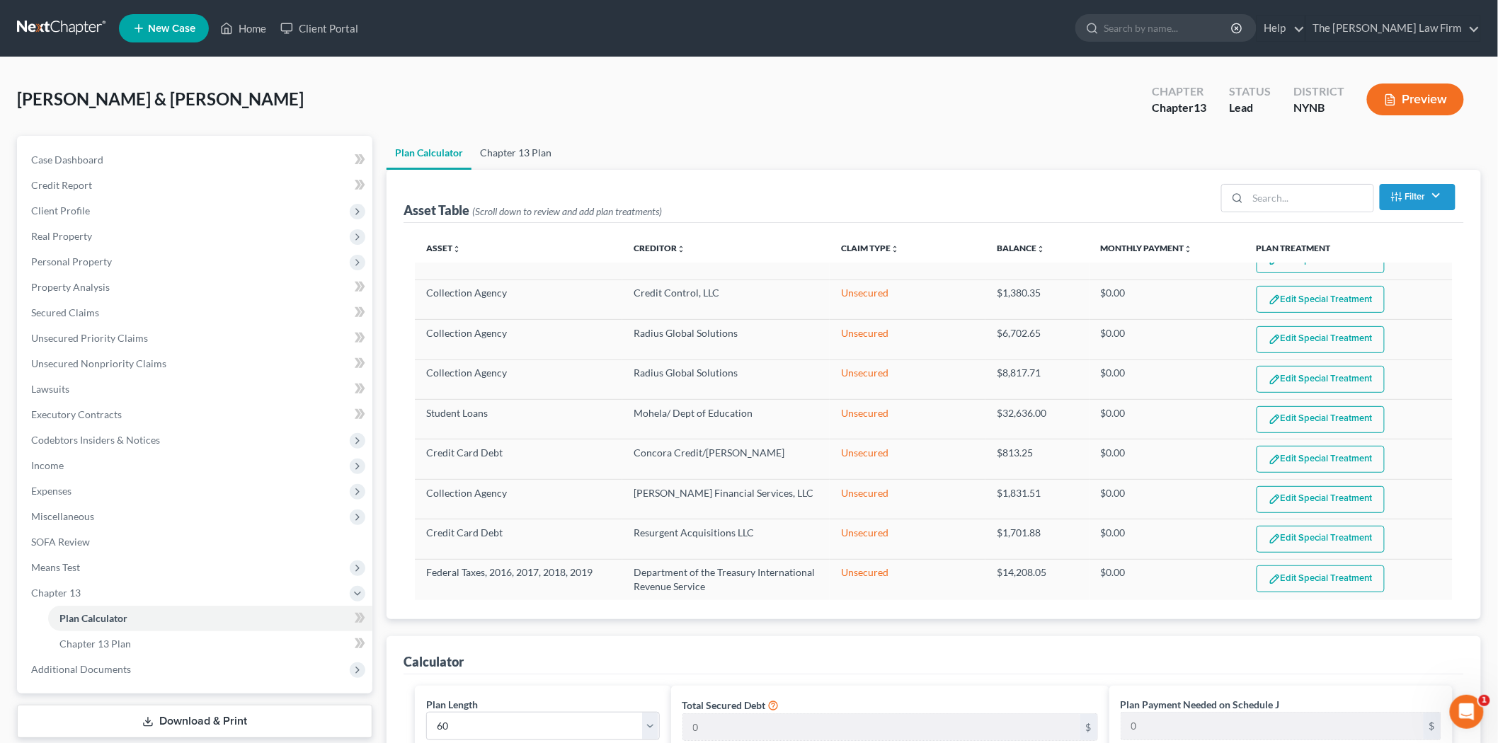
click at [515, 158] on link "Chapter 13 Plan" at bounding box center [516, 153] width 89 height 34
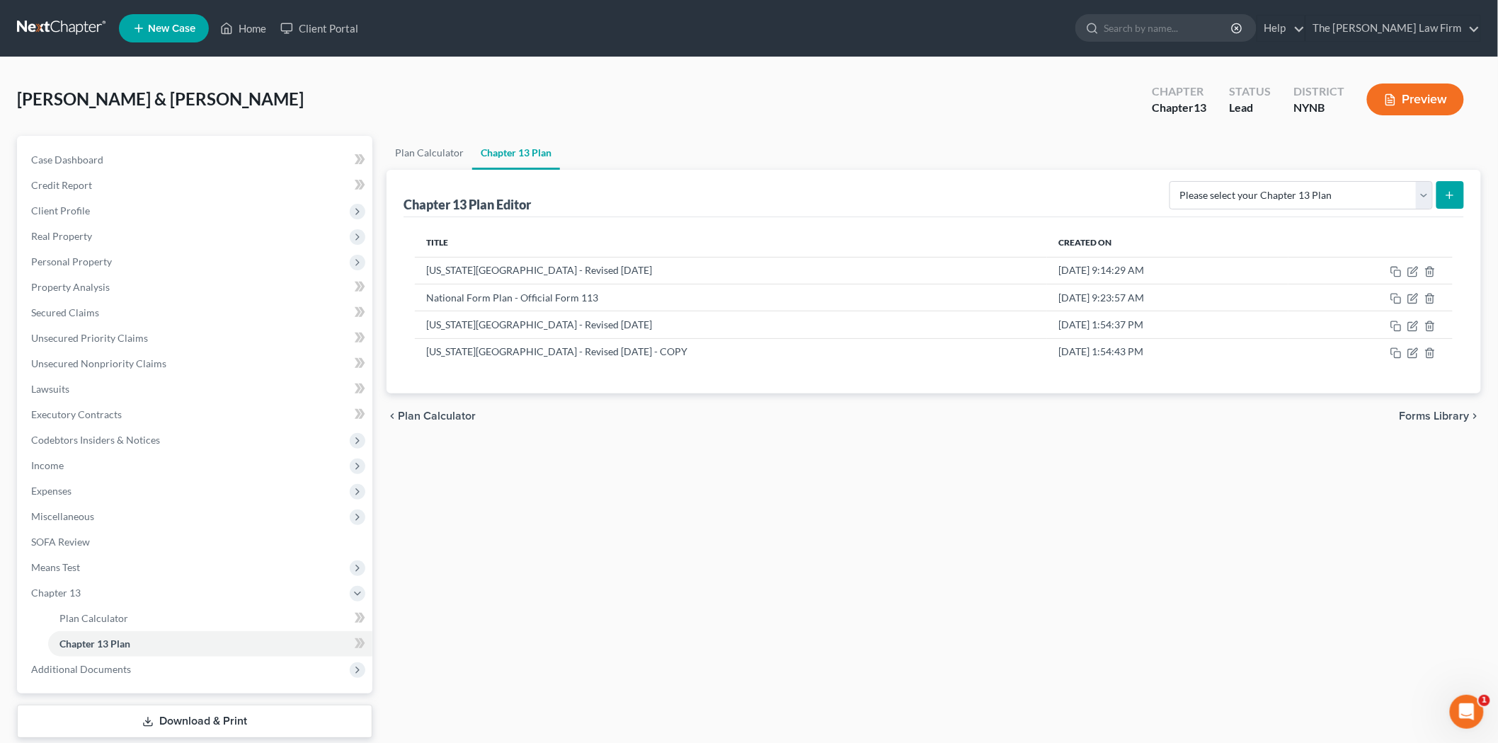
click at [1457, 195] on button "submit" at bounding box center [1451, 195] width 28 height 28
click at [1412, 195] on select "Please select your Chapter 13 Plan National Form Plan - Official Form 113 [US_S…" at bounding box center [1301, 195] width 263 height 28
select select "2"
click at [1184, 181] on select "Please select your Chapter 13 Plan National Form Plan - Official Form 113 [US_S…" at bounding box center [1301, 195] width 263 height 28
click at [1456, 188] on button "submit" at bounding box center [1451, 195] width 28 height 28
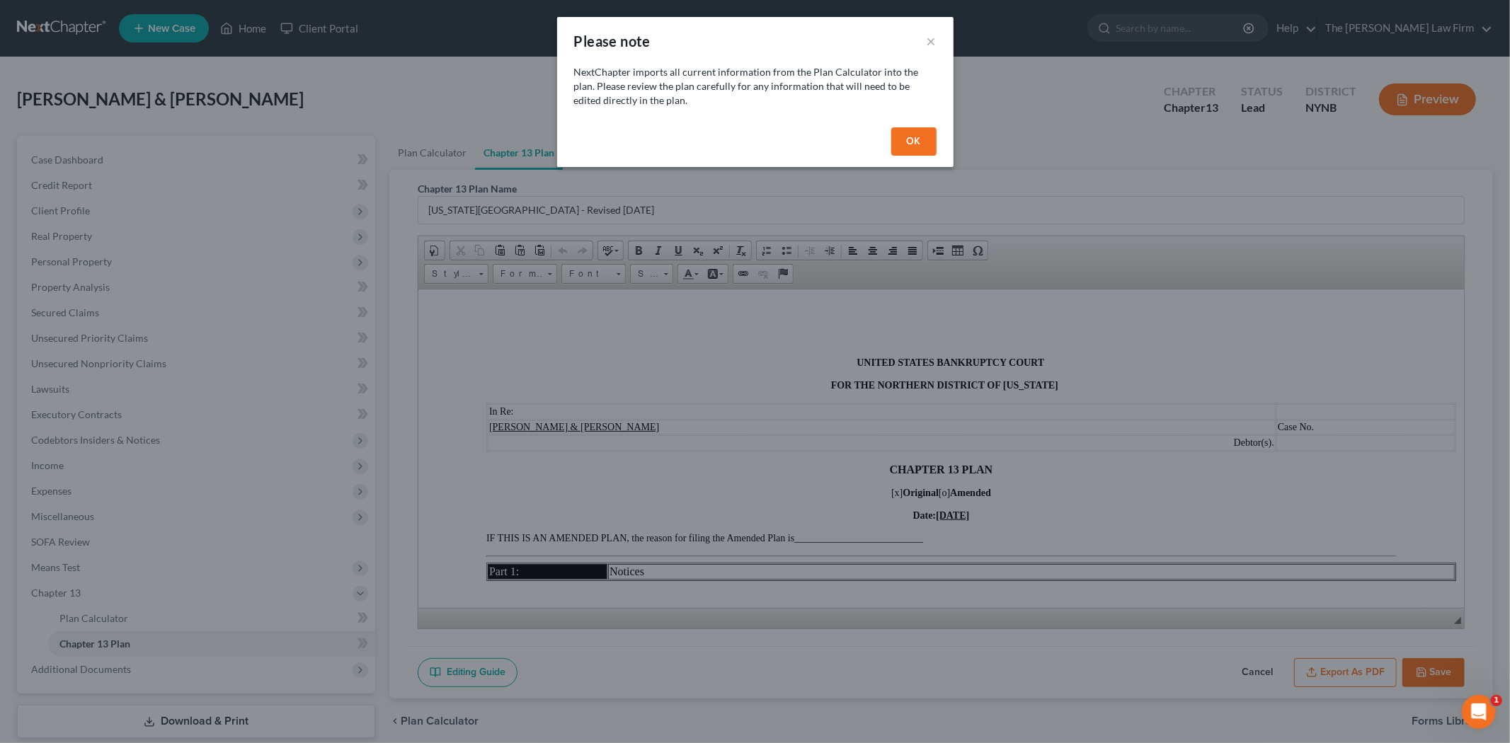
click at [904, 147] on button "OK" at bounding box center [913, 141] width 45 height 28
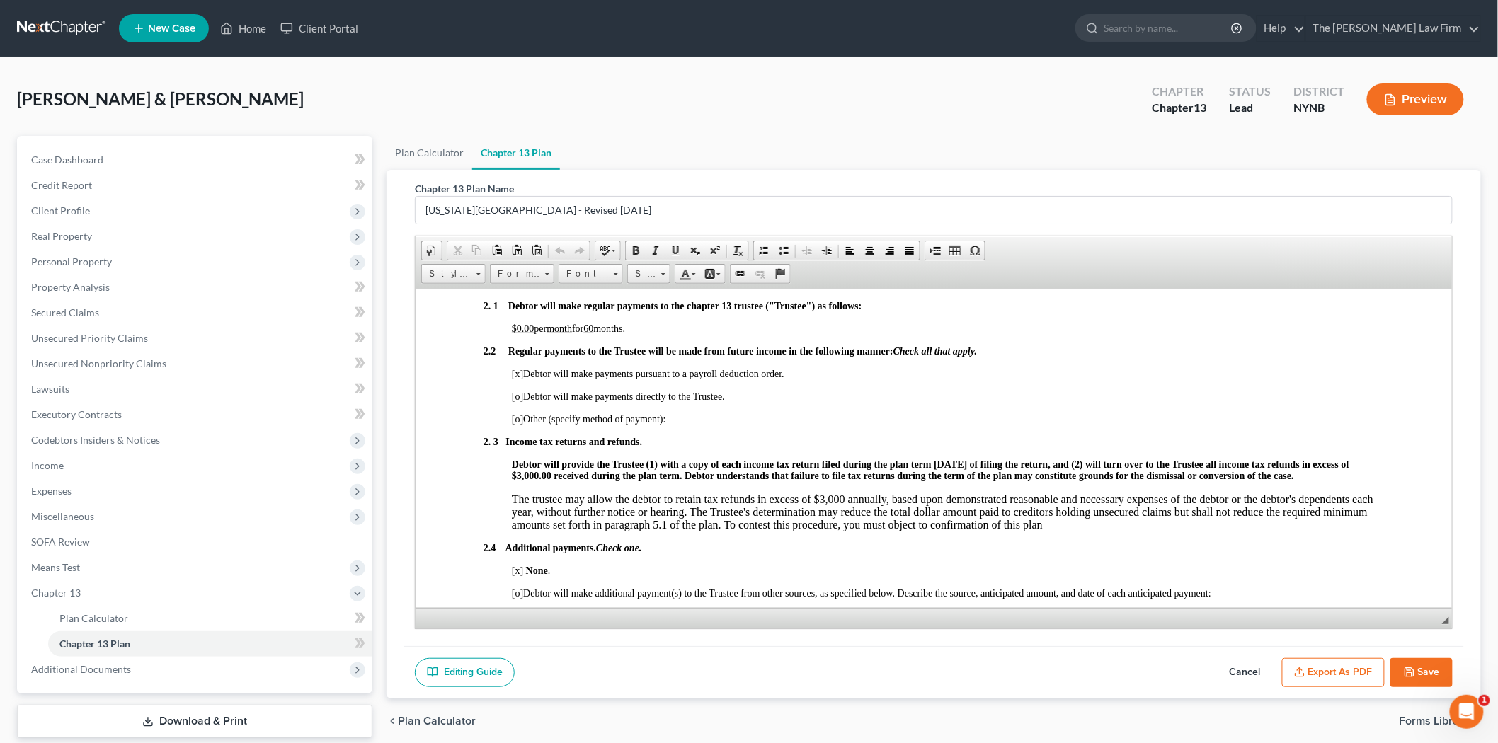
scroll to position [865, 0]
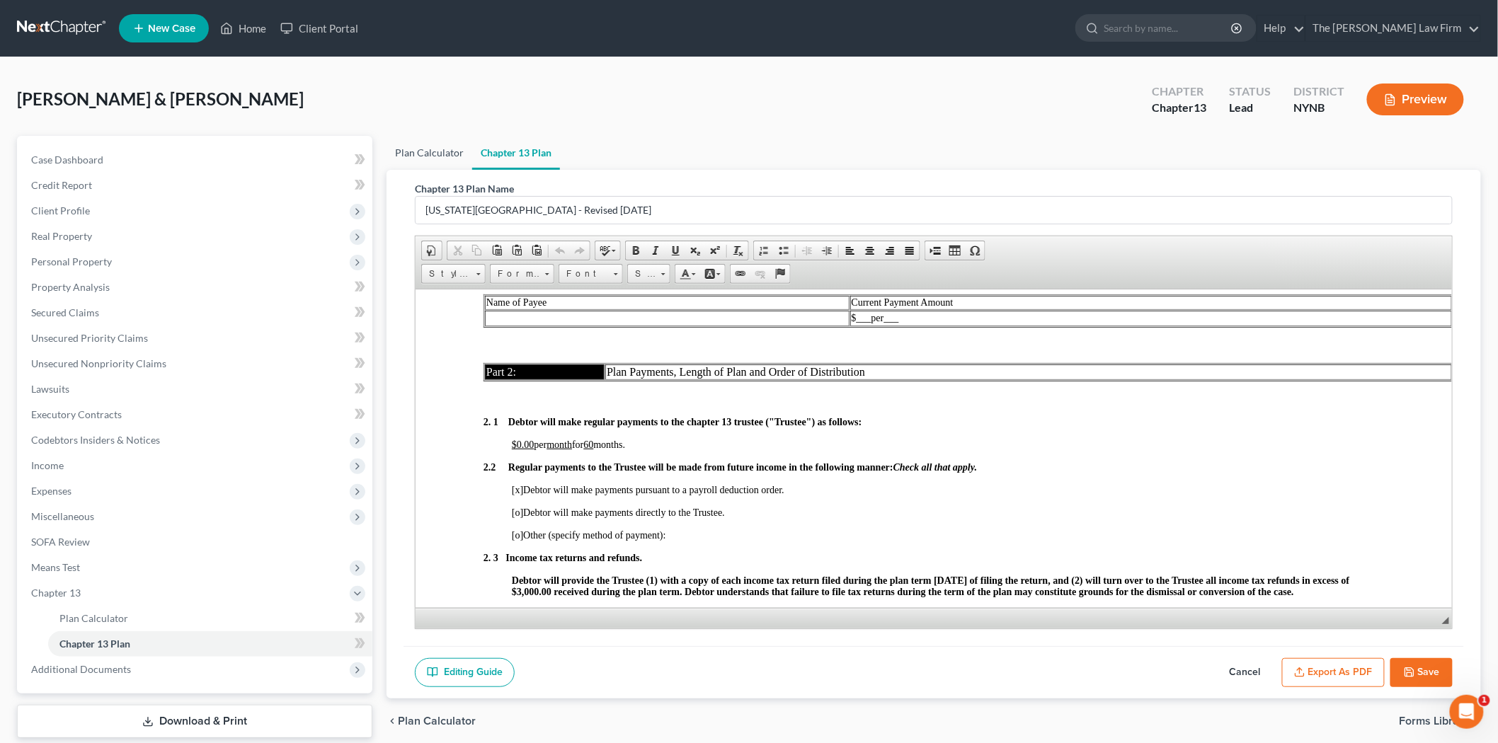
click at [409, 144] on link "Plan Calculator" at bounding box center [430, 153] width 86 height 34
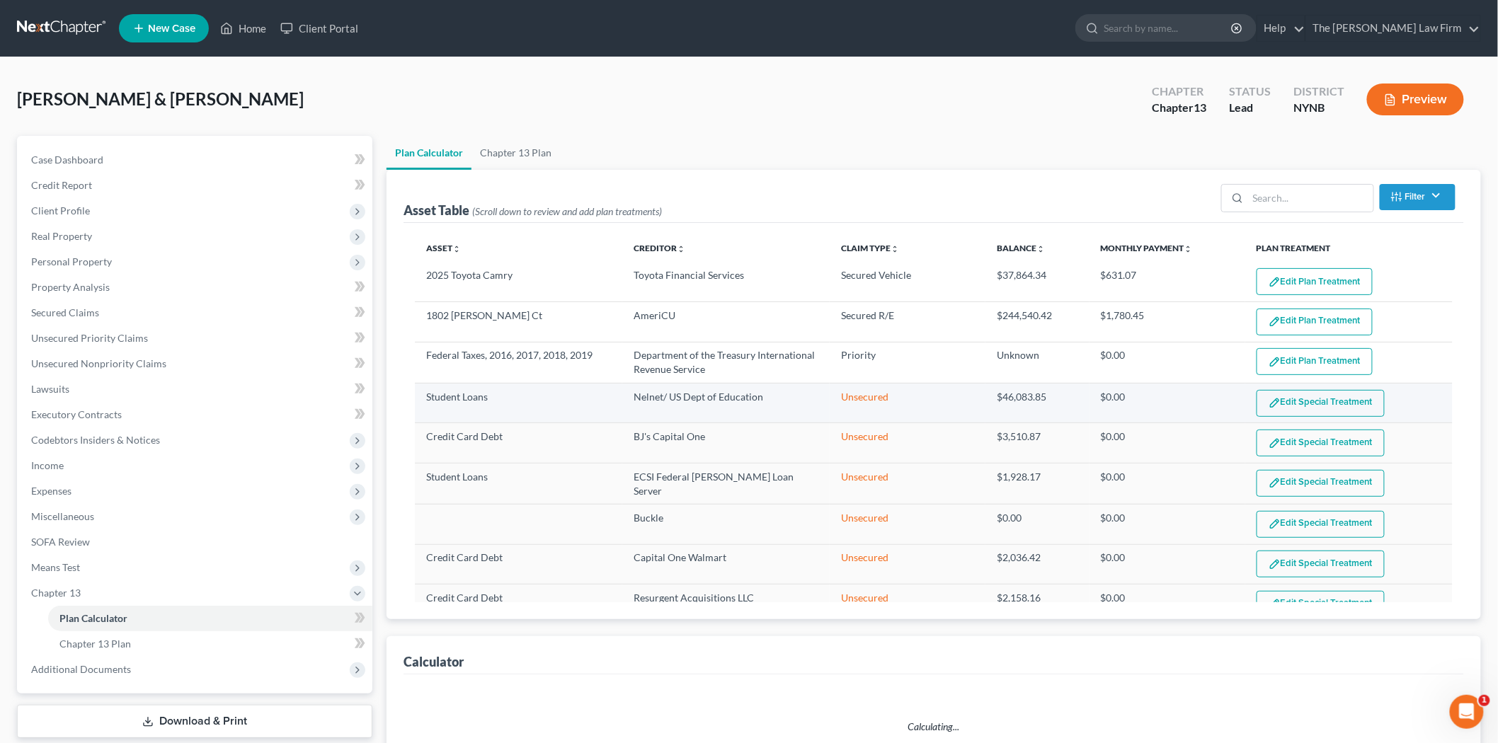
select select "59"
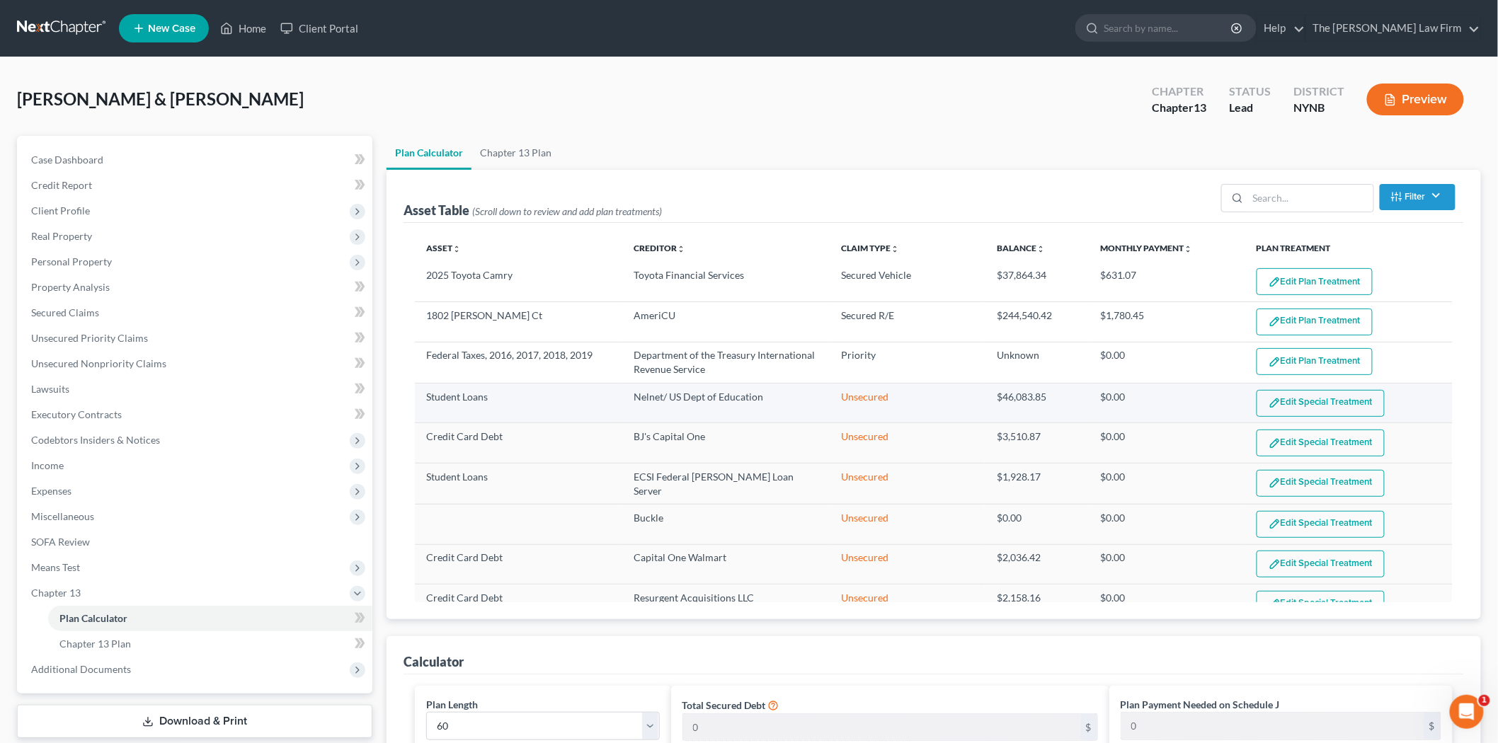
click at [1287, 397] on button "Edit Special Treatment" at bounding box center [1321, 403] width 128 height 27
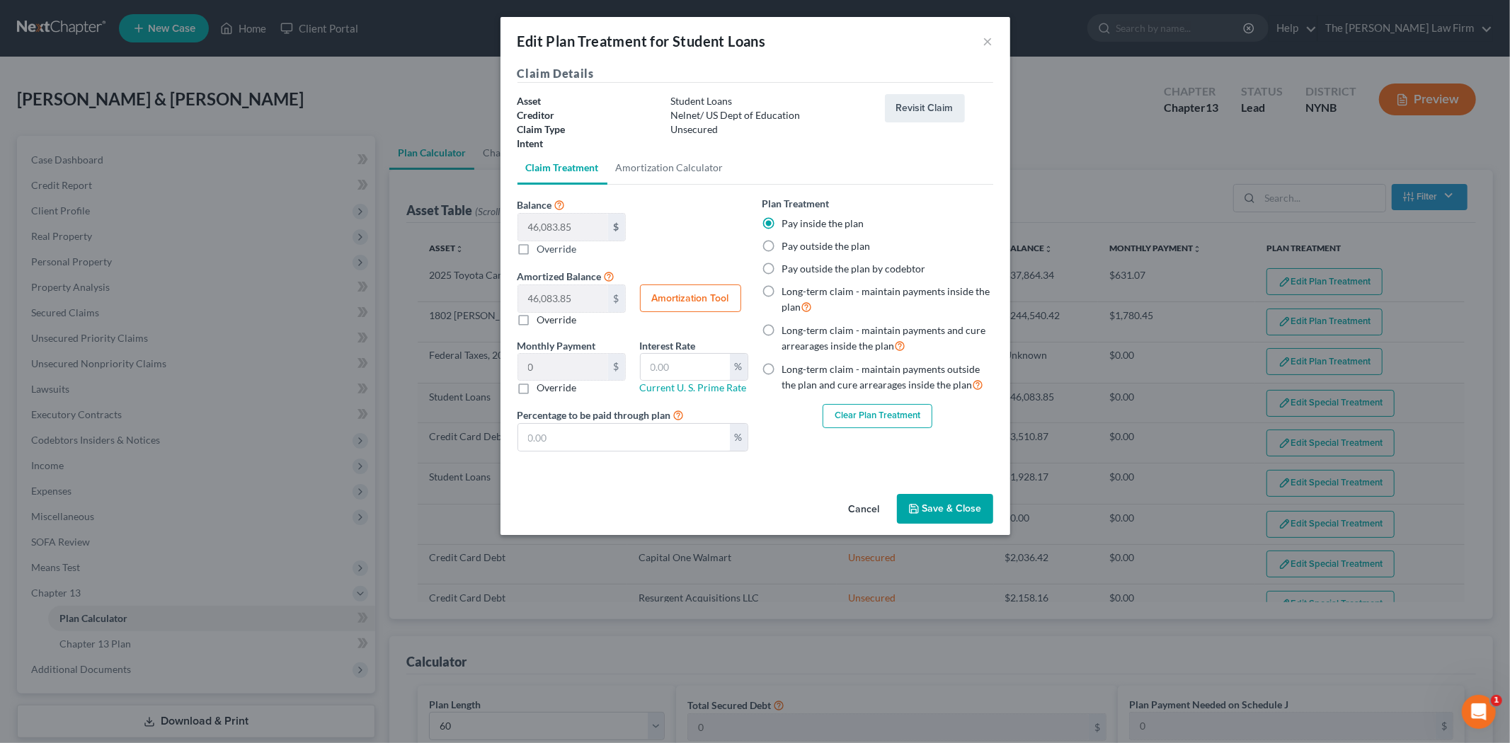
click at [698, 297] on button "Amortization Tool" at bounding box center [690, 299] width 101 height 28
type input "46,083.85"
type input "60"
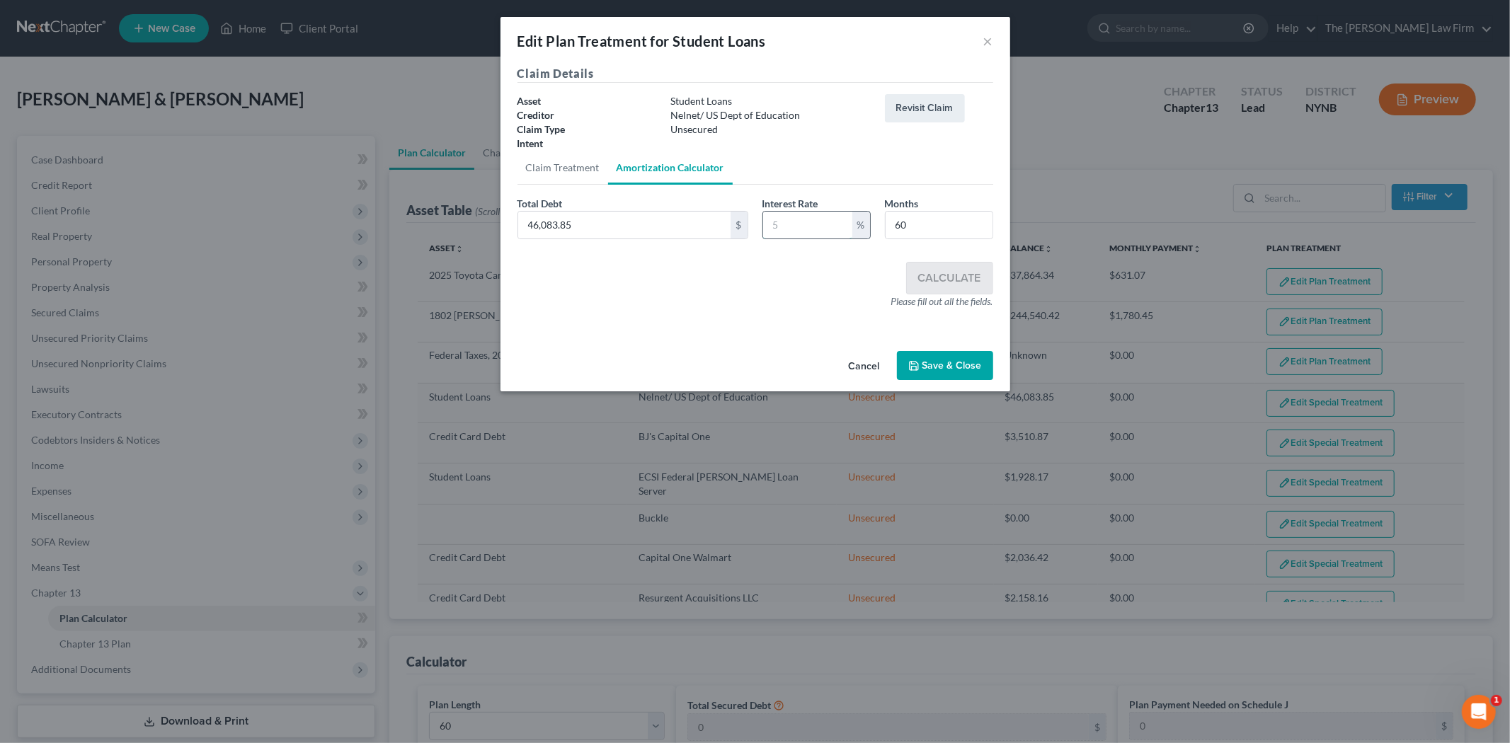
click at [786, 231] on input "text" at bounding box center [807, 225] width 89 height 27
click at [865, 365] on button "Cancel" at bounding box center [865, 367] width 54 height 28
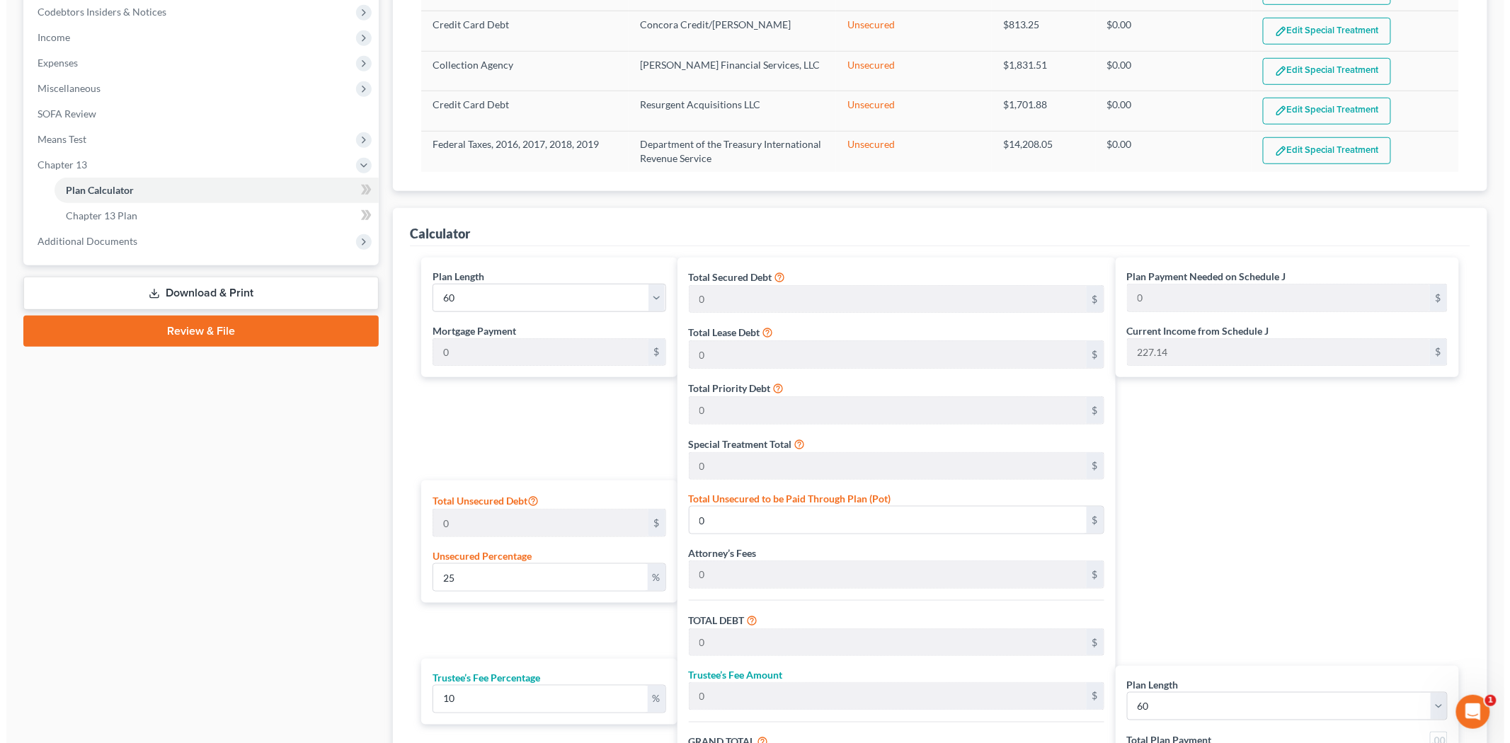
scroll to position [157, 0]
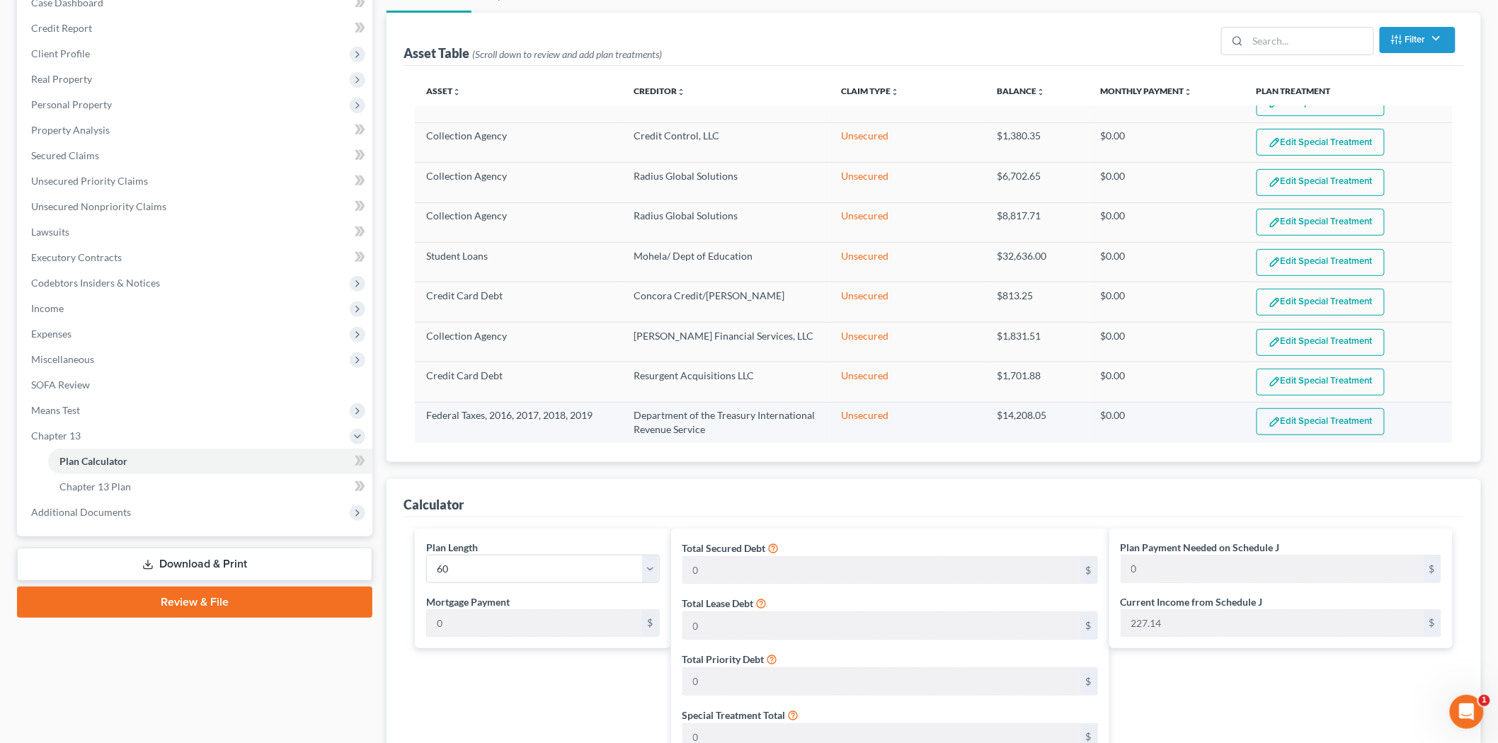
click at [1304, 409] on button "Edit Special Treatment" at bounding box center [1321, 422] width 128 height 27
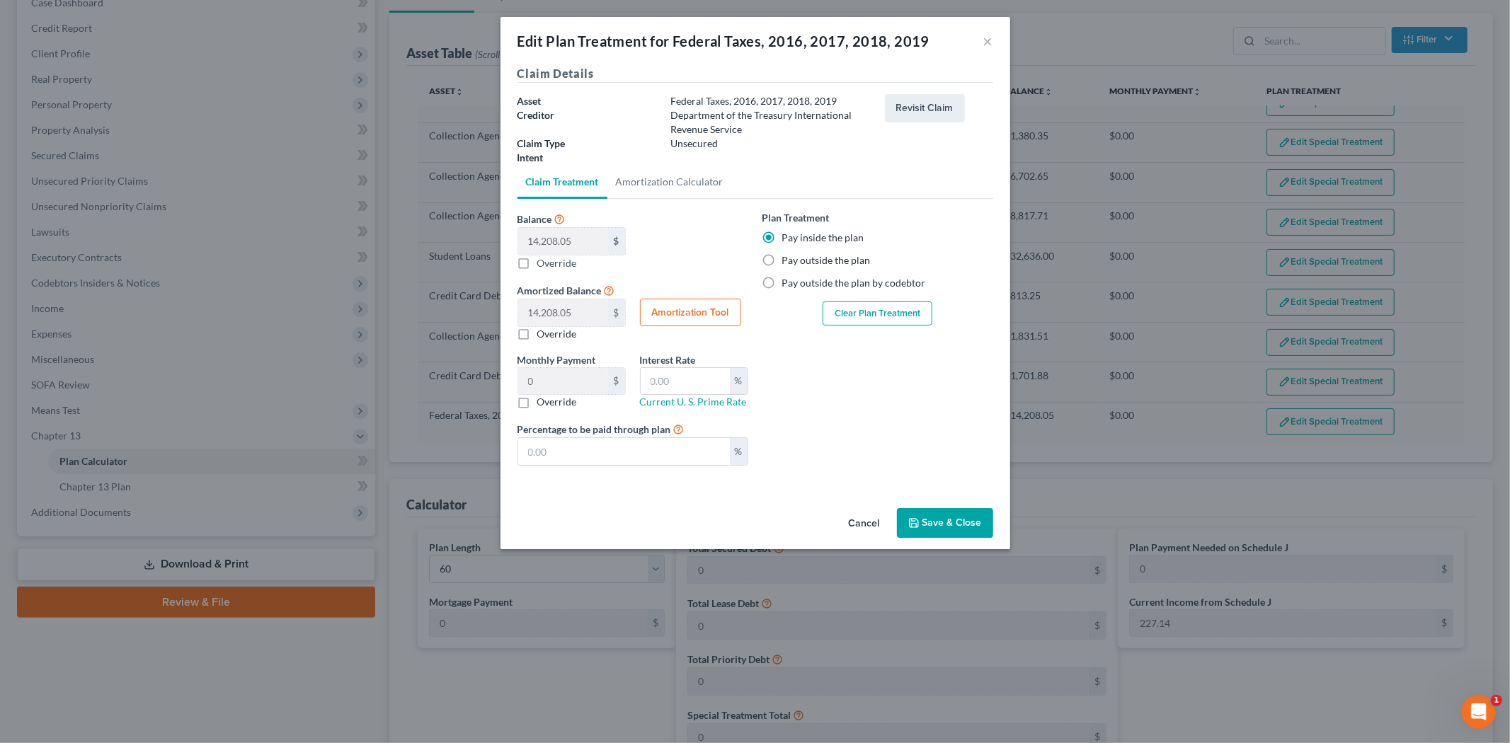
click at [851, 317] on button "Clear Plan Treatment" at bounding box center [878, 314] width 110 height 24
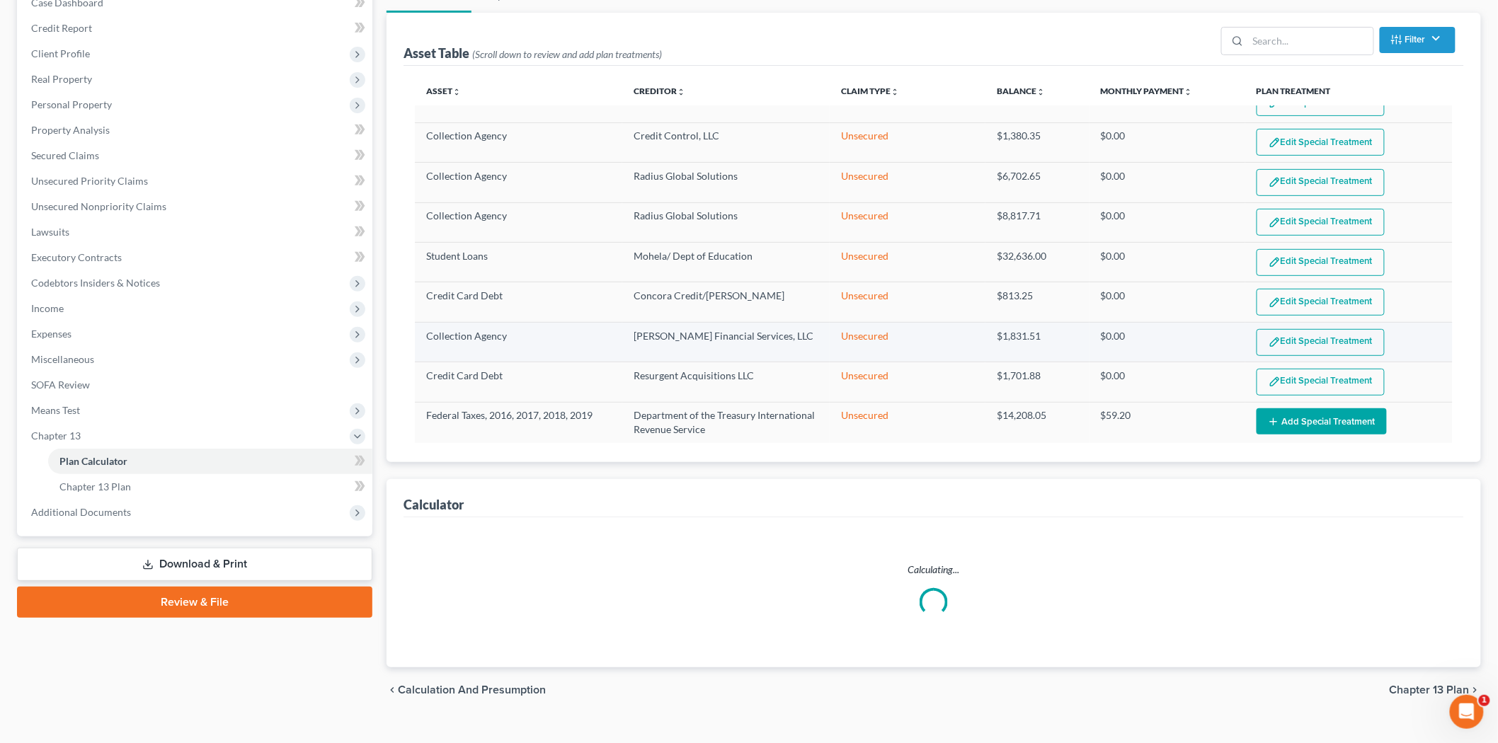
select select "59"
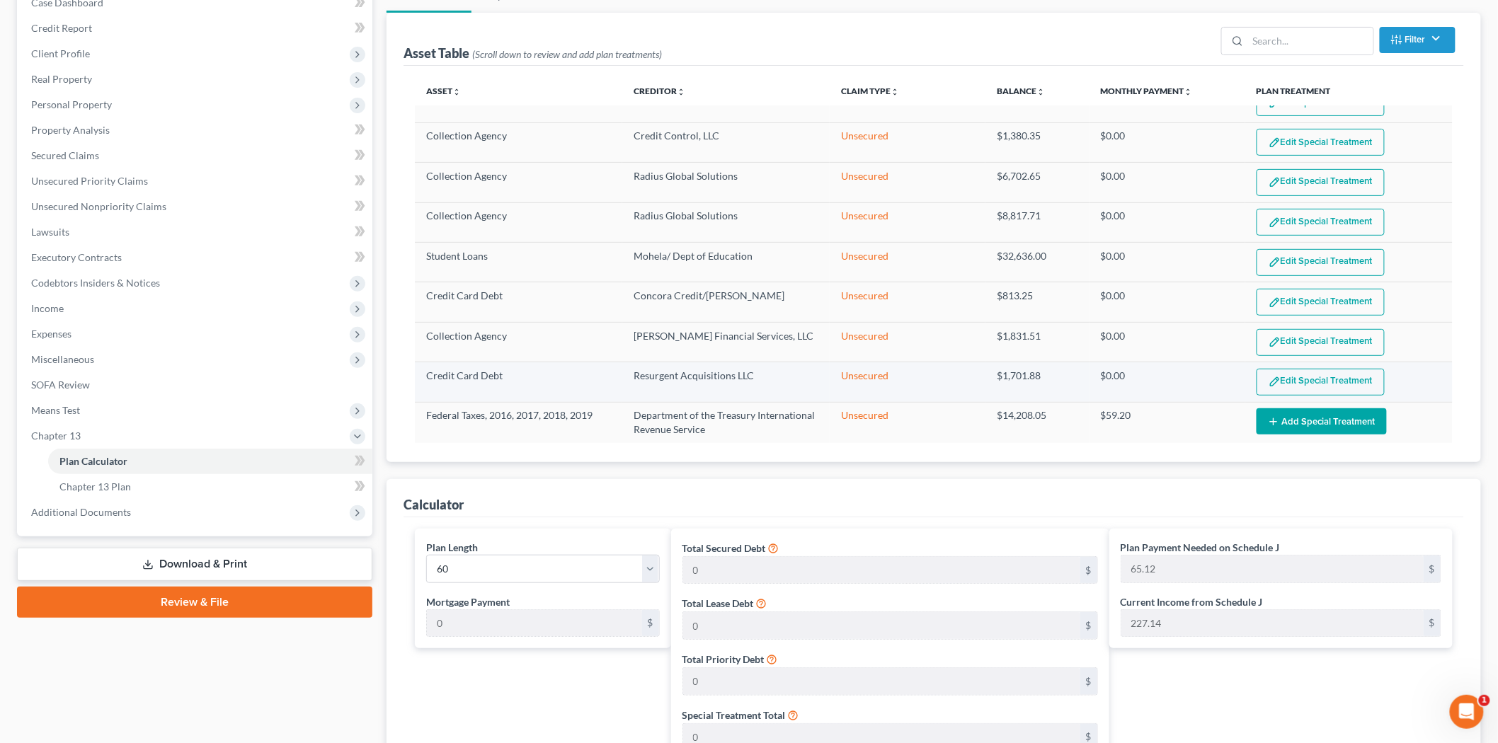
click at [1294, 374] on button "Edit Special Treatment" at bounding box center [1321, 382] width 128 height 27
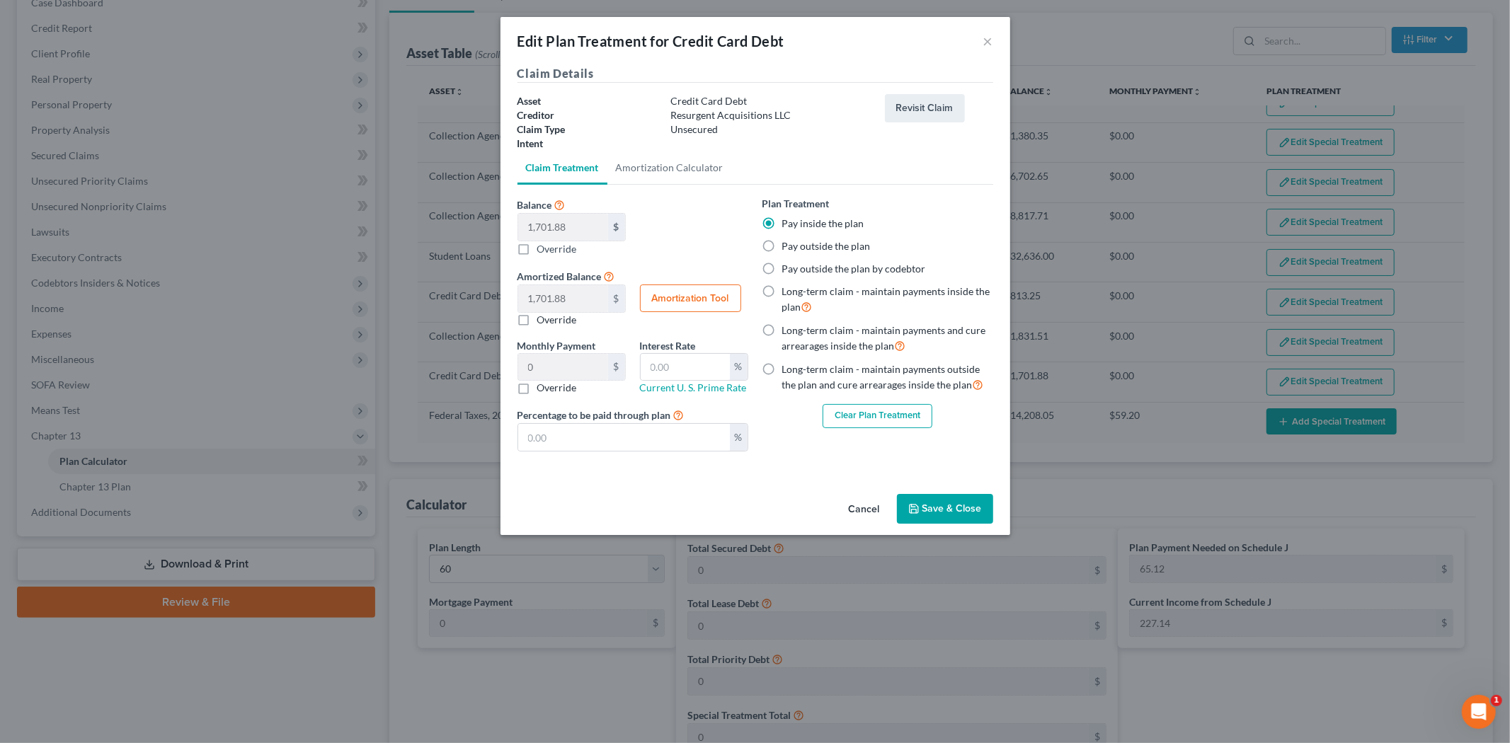
click at [891, 408] on button "Clear Plan Treatment" at bounding box center [878, 416] width 110 height 24
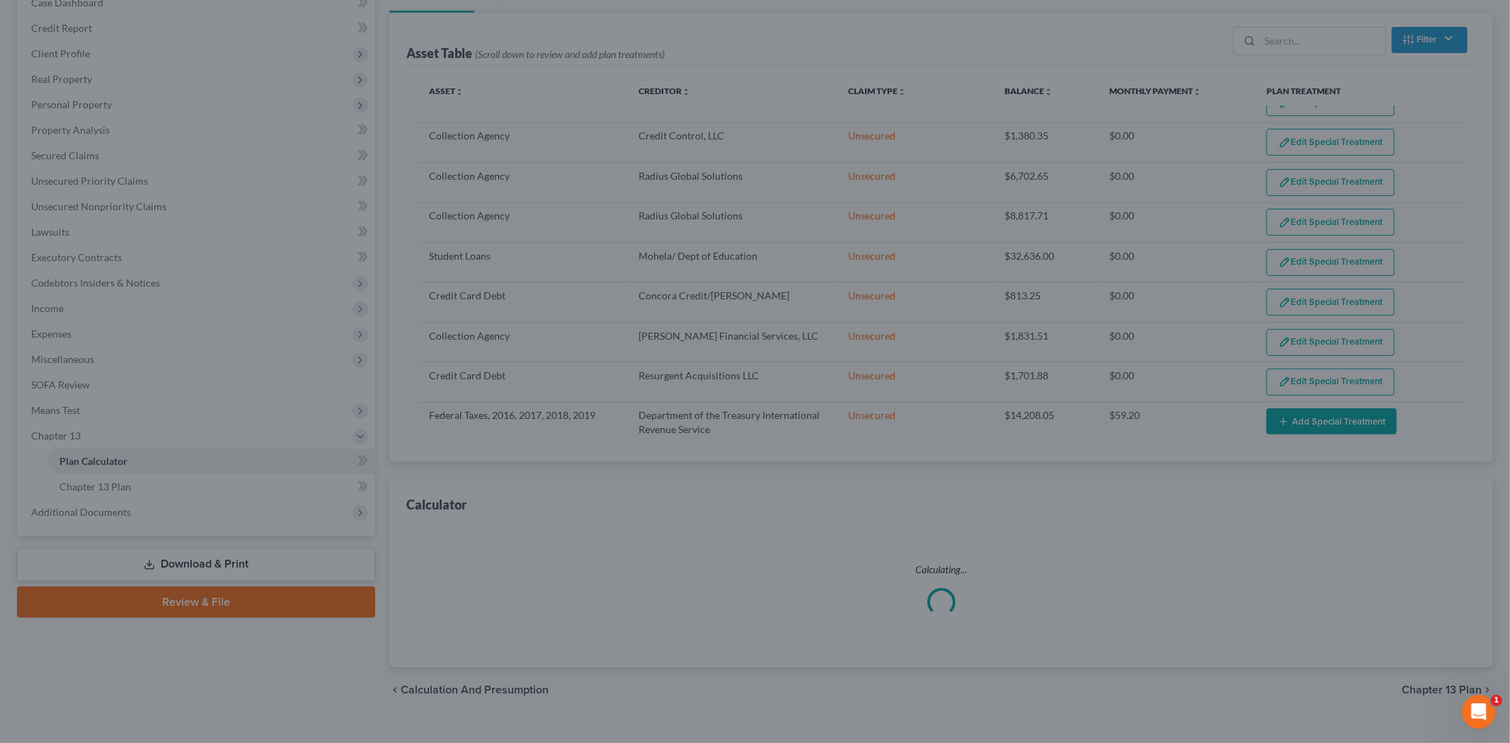
scroll to position [1280, 0]
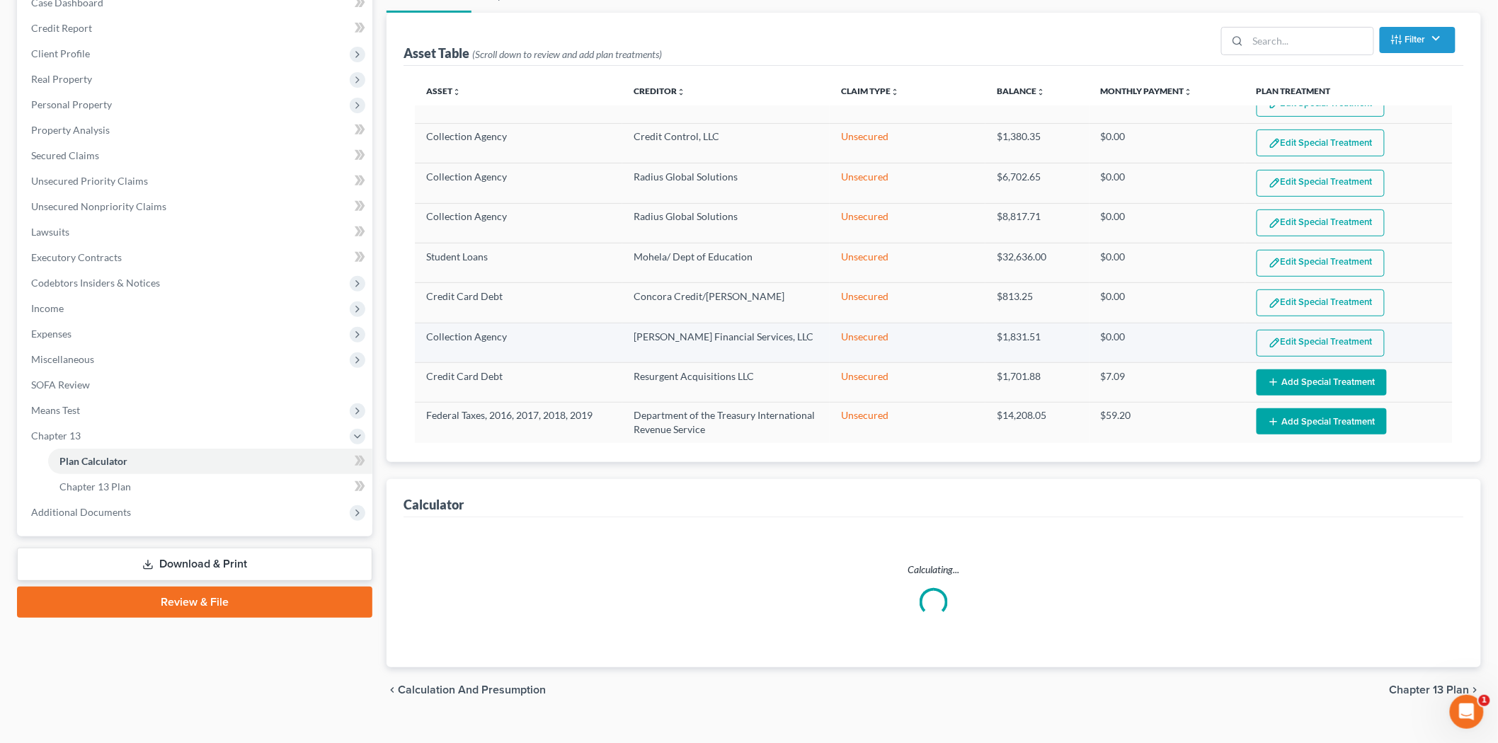
select select "59"
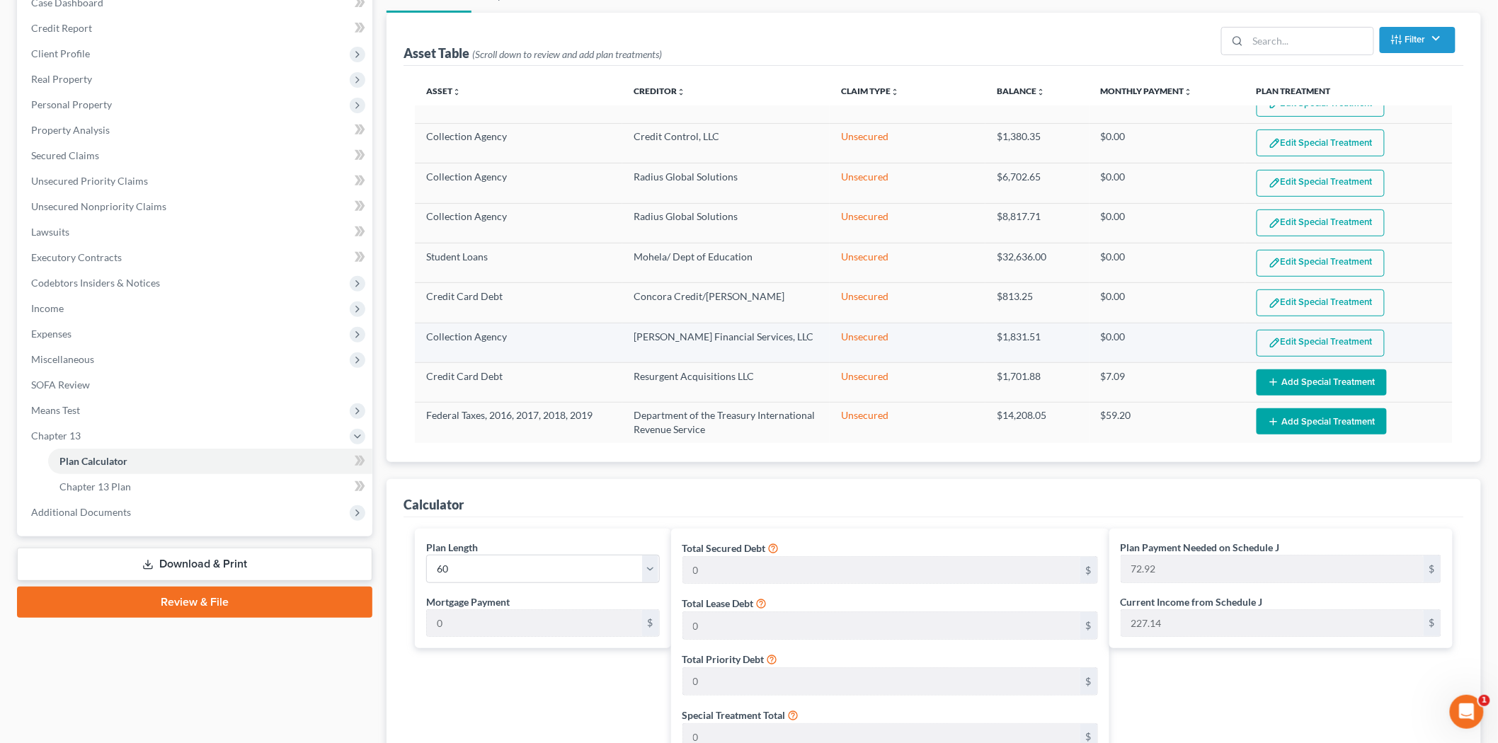
click at [1332, 336] on button "Edit Special Treatment" at bounding box center [1321, 343] width 128 height 27
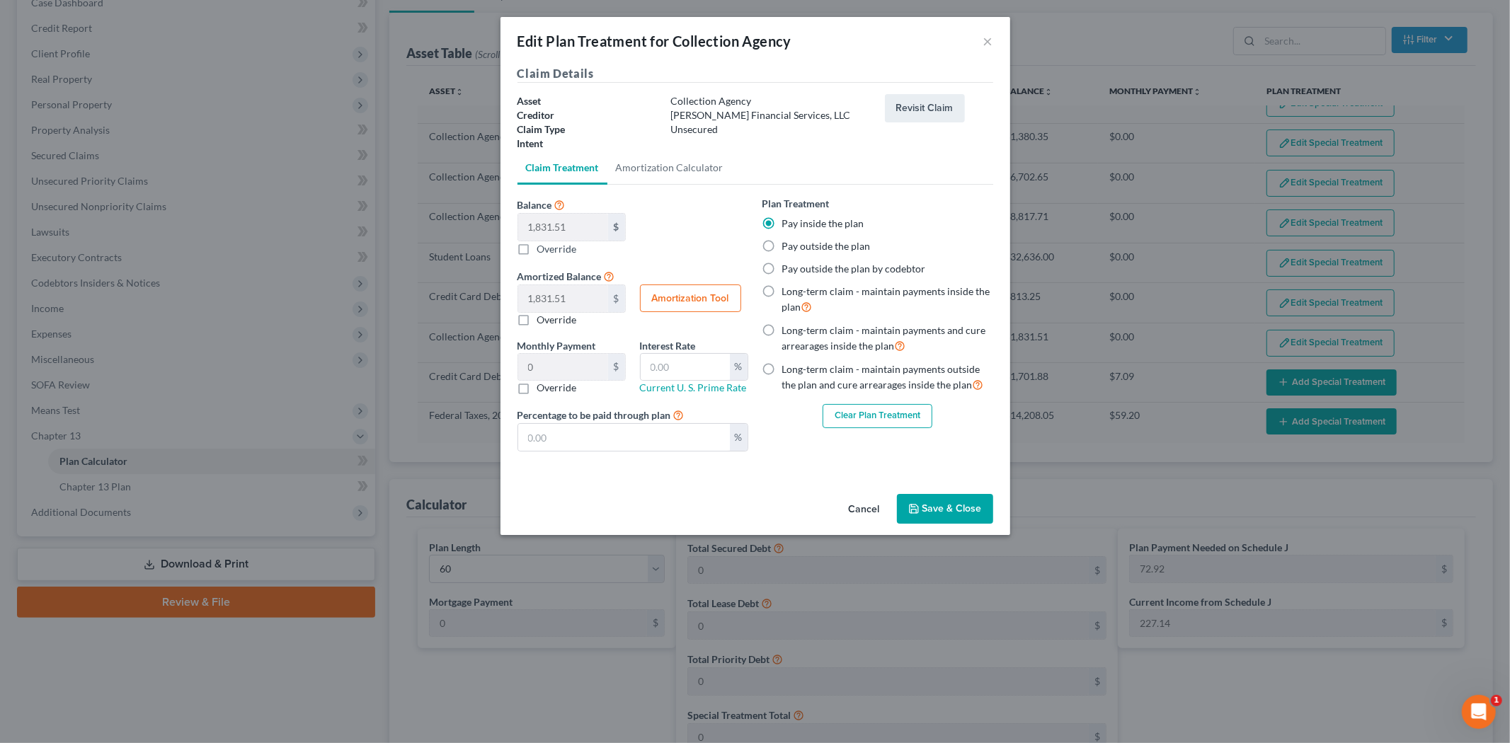
click at [860, 406] on button "Clear Plan Treatment" at bounding box center [878, 416] width 110 height 24
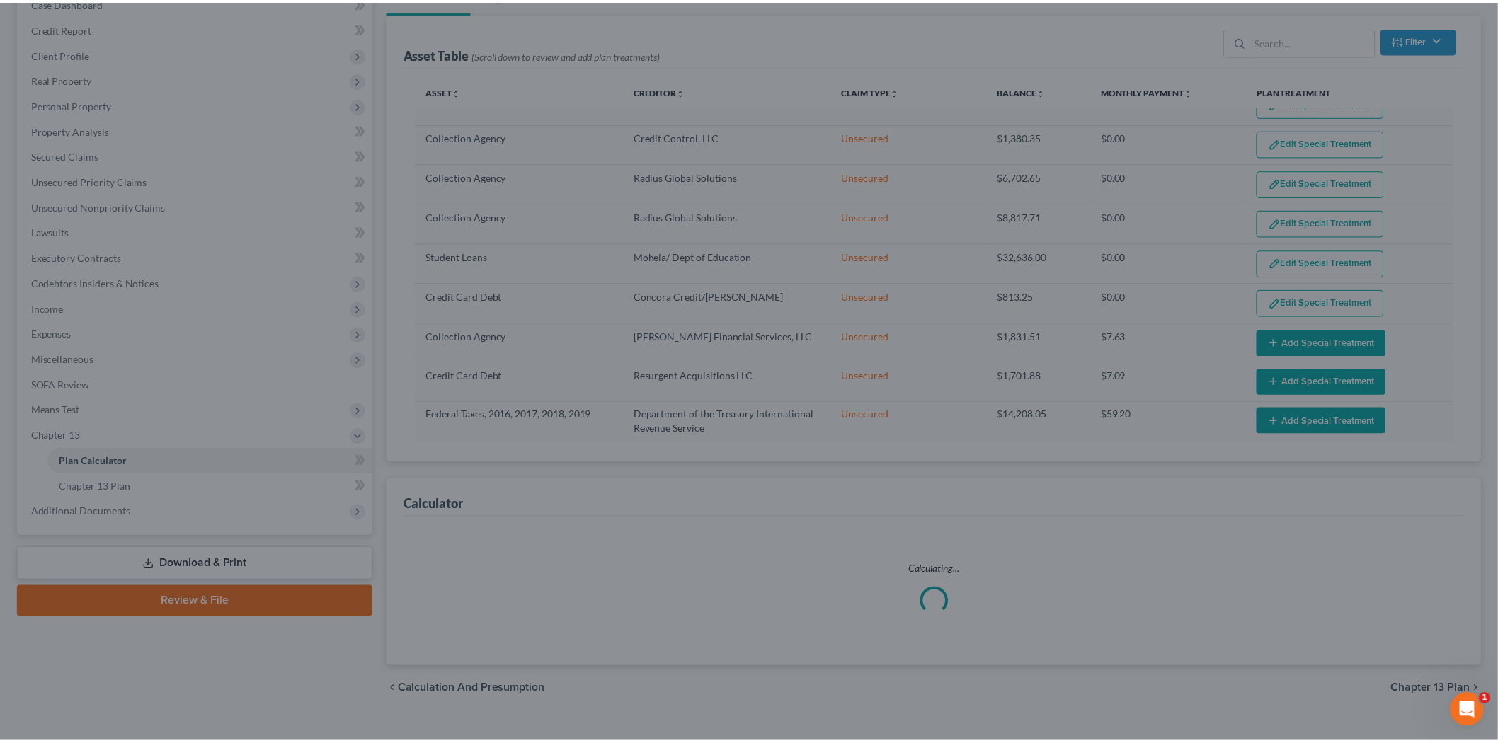
scroll to position [1279, 0]
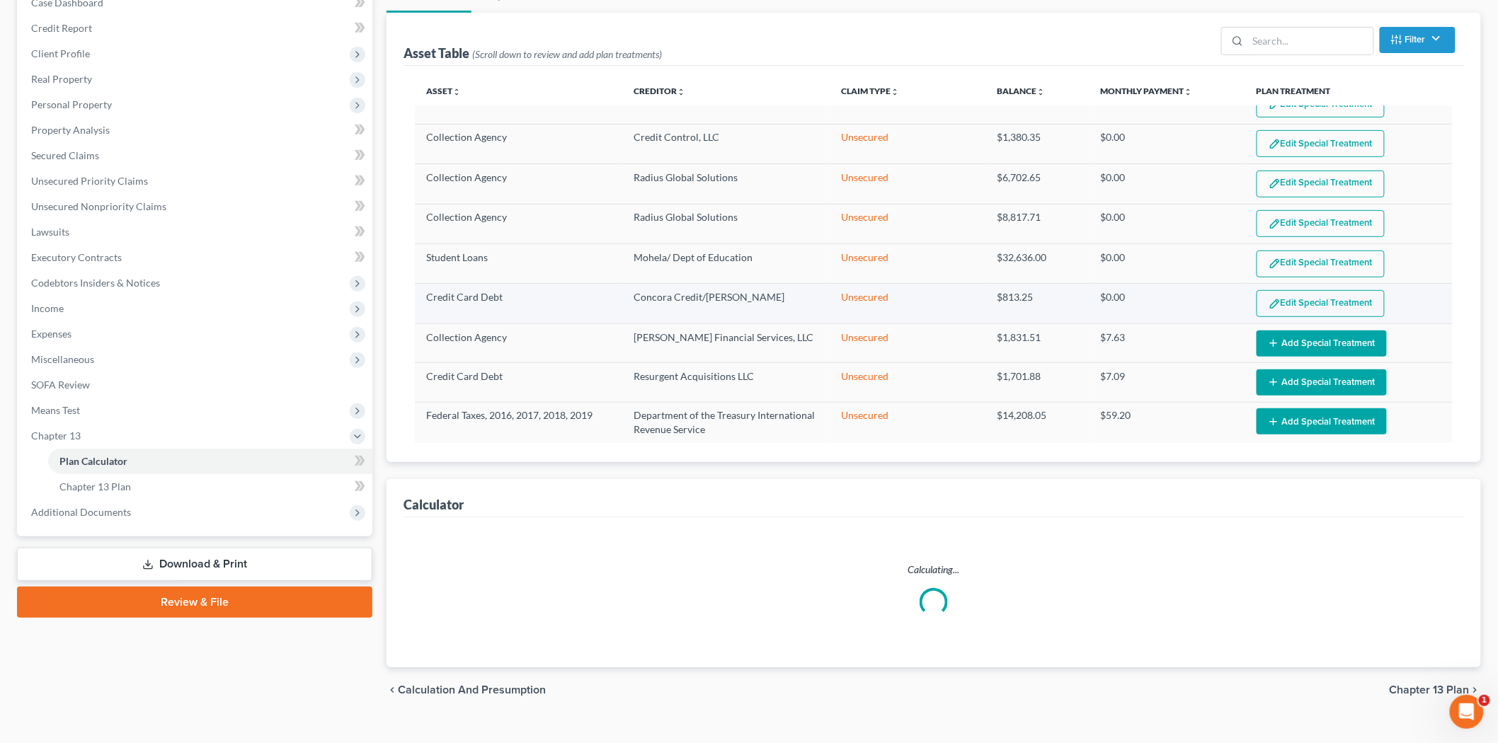
select select "59"
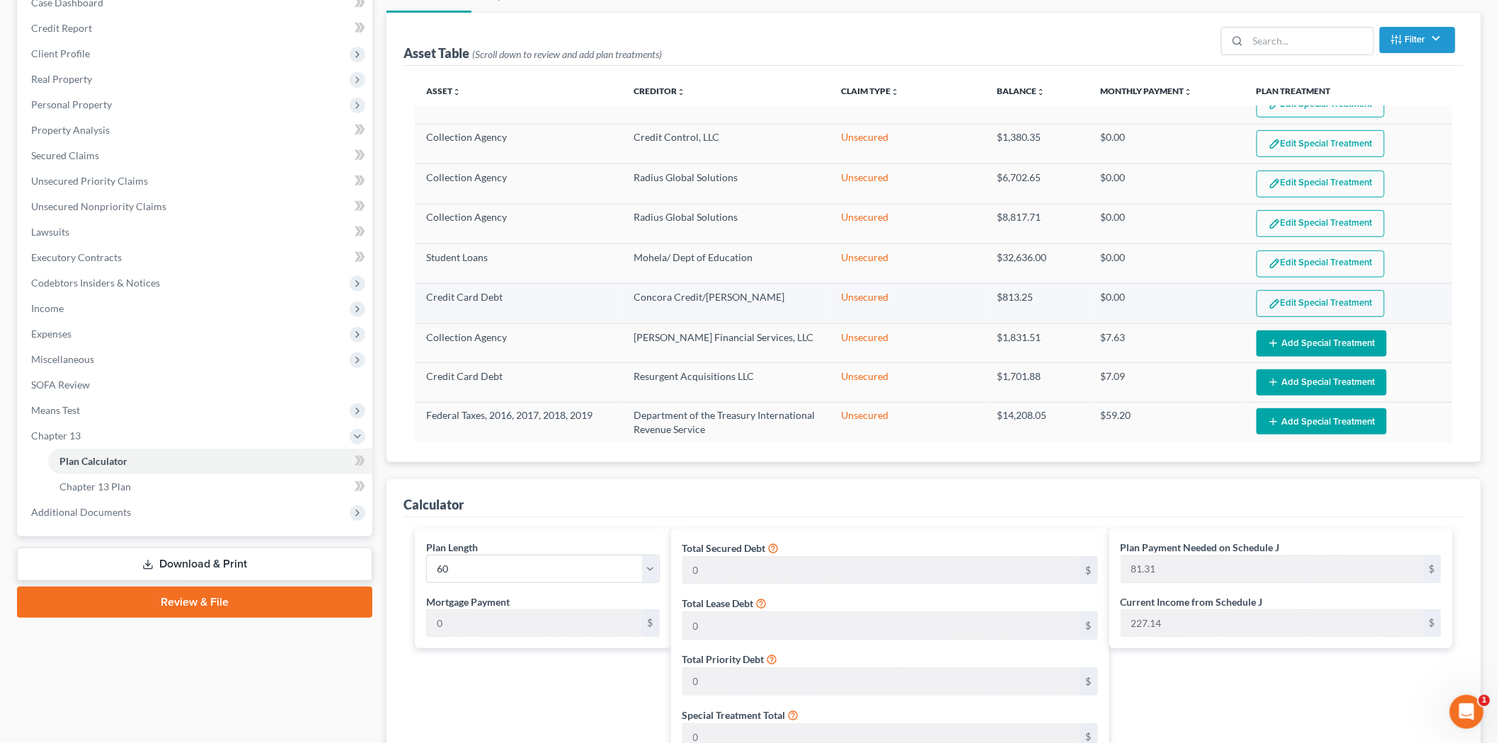
click at [1318, 292] on button "Edit Special Treatment" at bounding box center [1321, 303] width 128 height 27
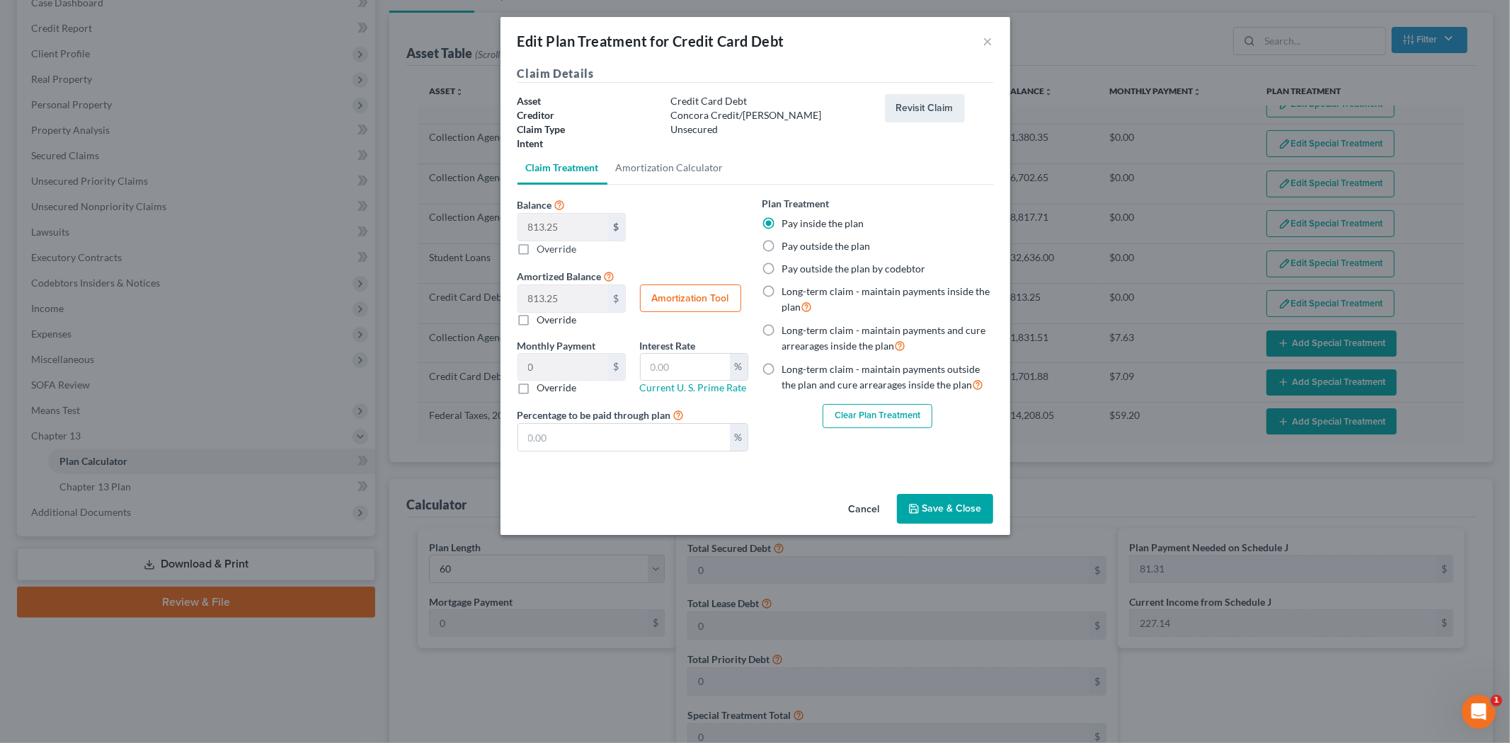
click at [845, 414] on button "Clear Plan Treatment" at bounding box center [878, 416] width 110 height 24
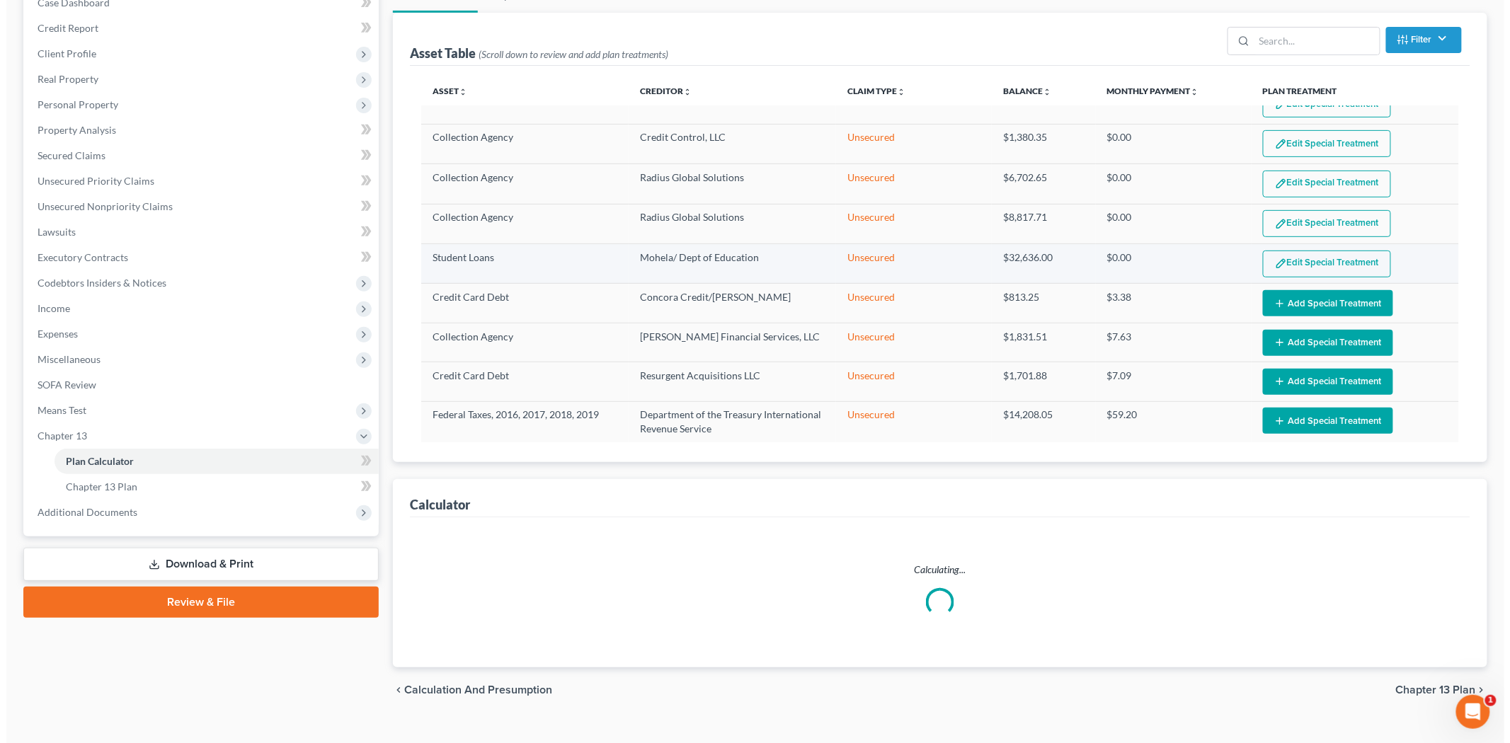
scroll to position [1278, 0]
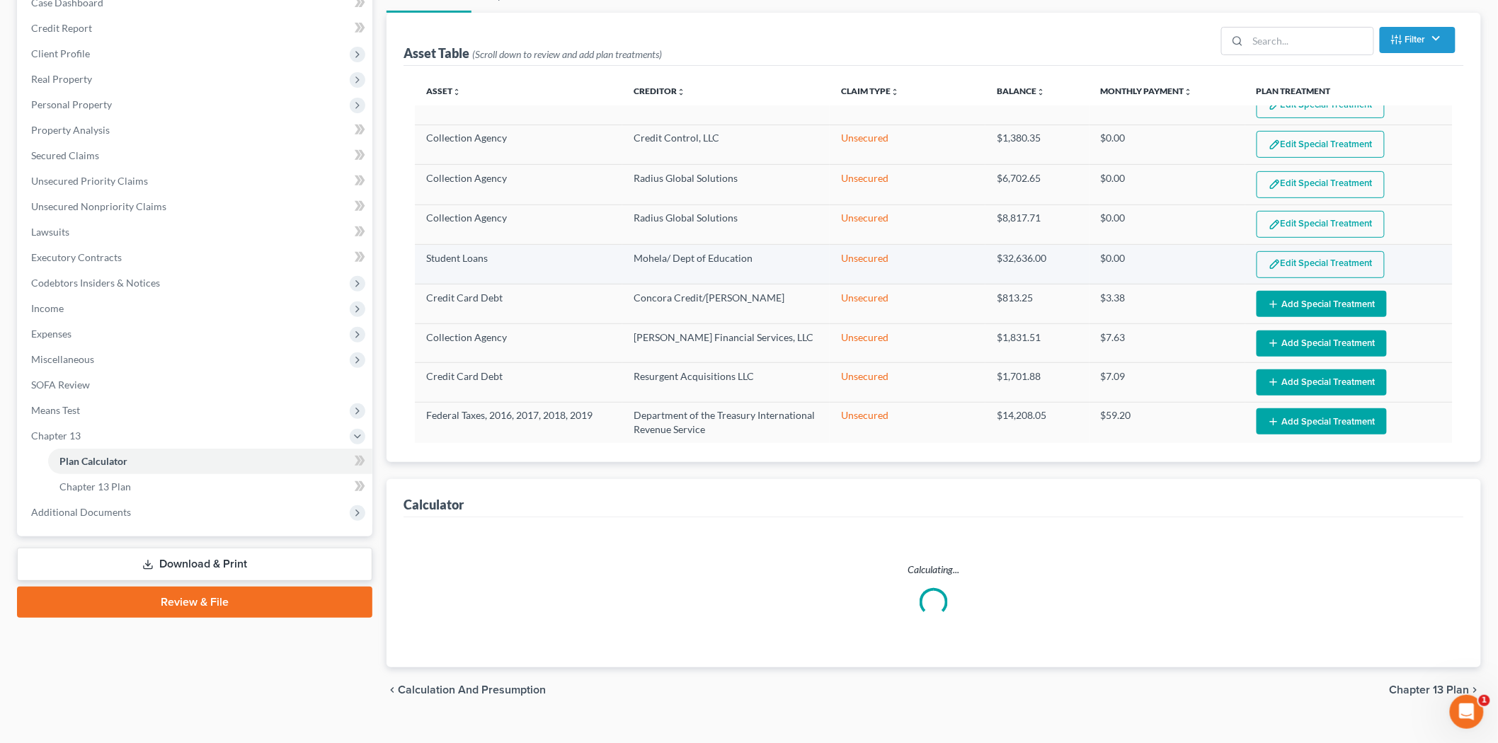
click at [1319, 253] on button "Edit Special Treatment" at bounding box center [1321, 264] width 128 height 27
select select "59"
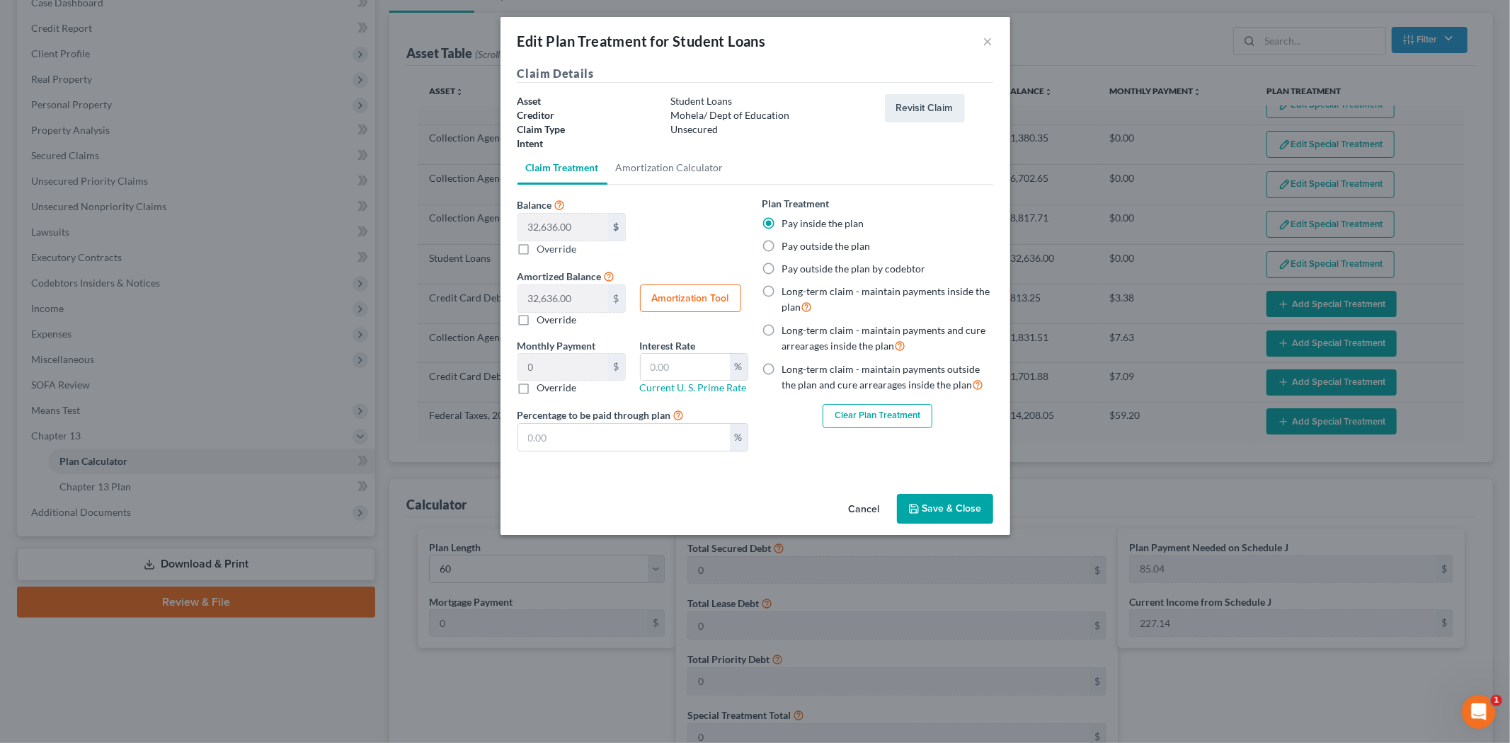
click at [874, 412] on button "Clear Plan Treatment" at bounding box center [878, 416] width 110 height 24
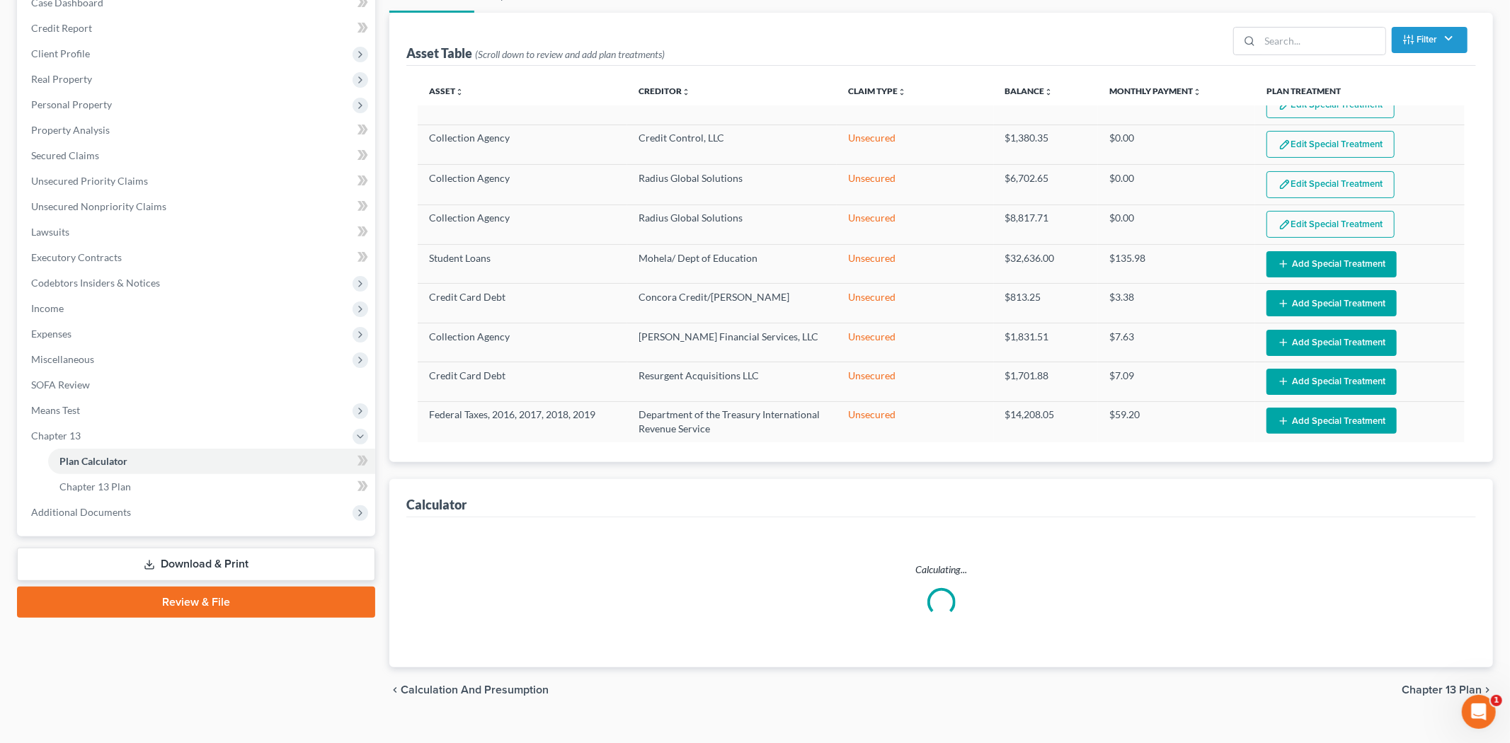
scroll to position [1277, 0]
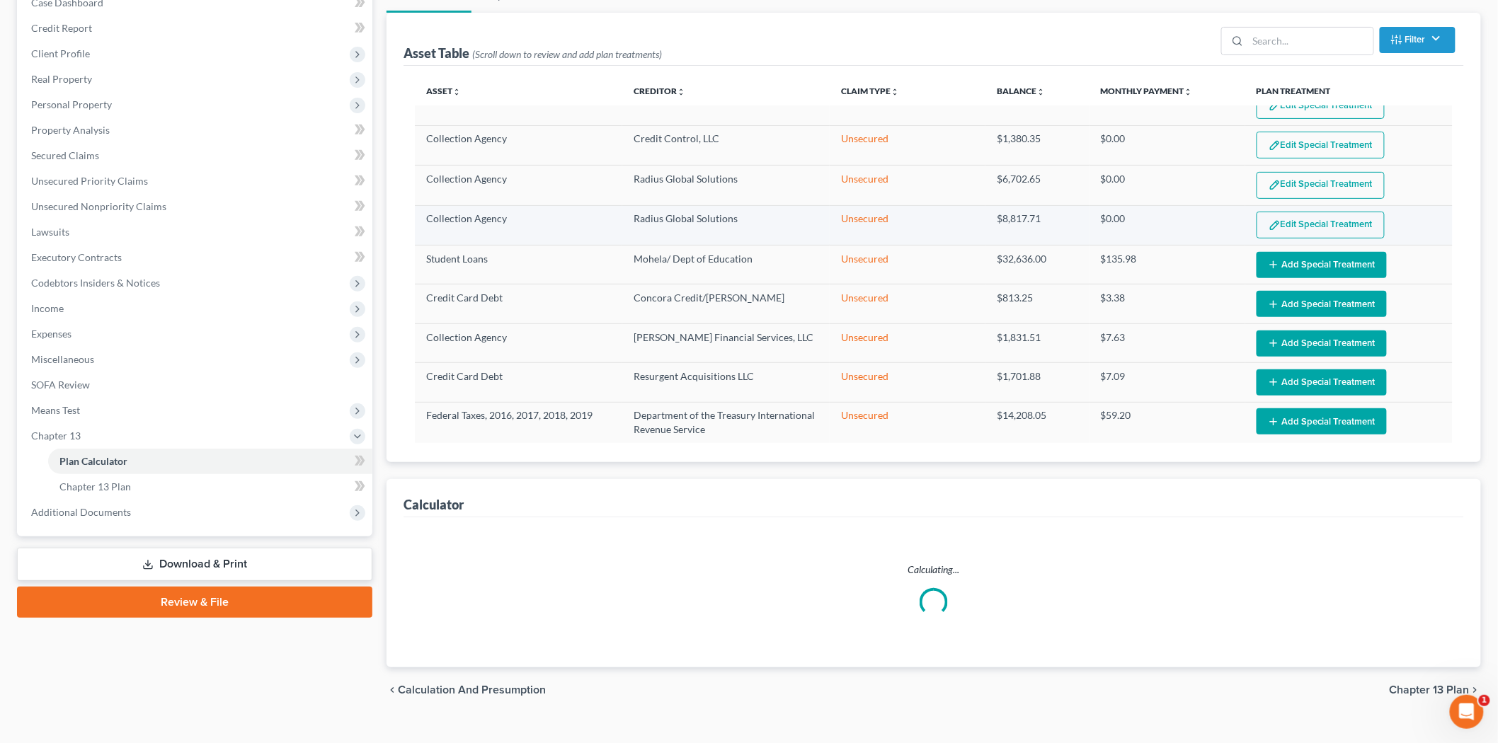
click at [1367, 222] on button "Edit Special Treatment" at bounding box center [1321, 225] width 128 height 27
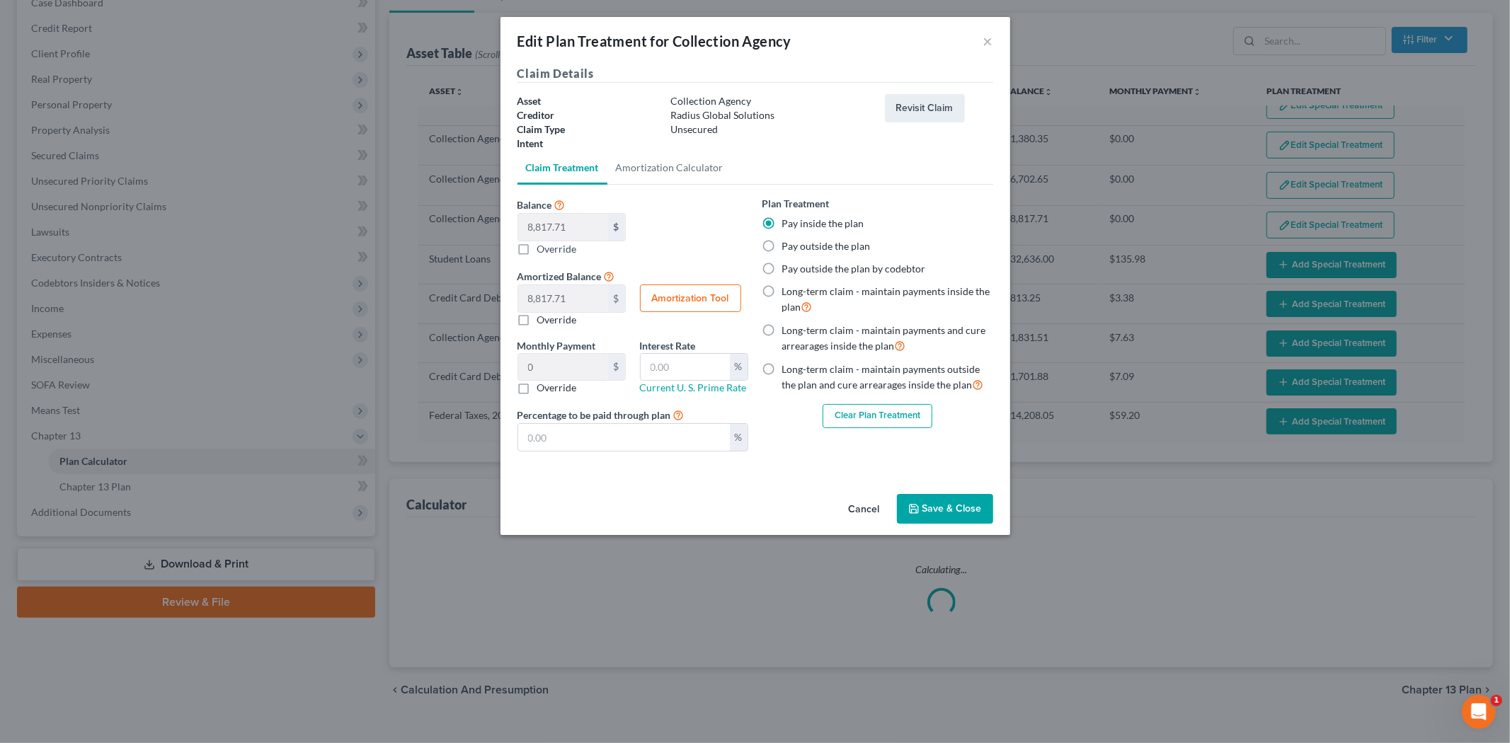
select select "59"
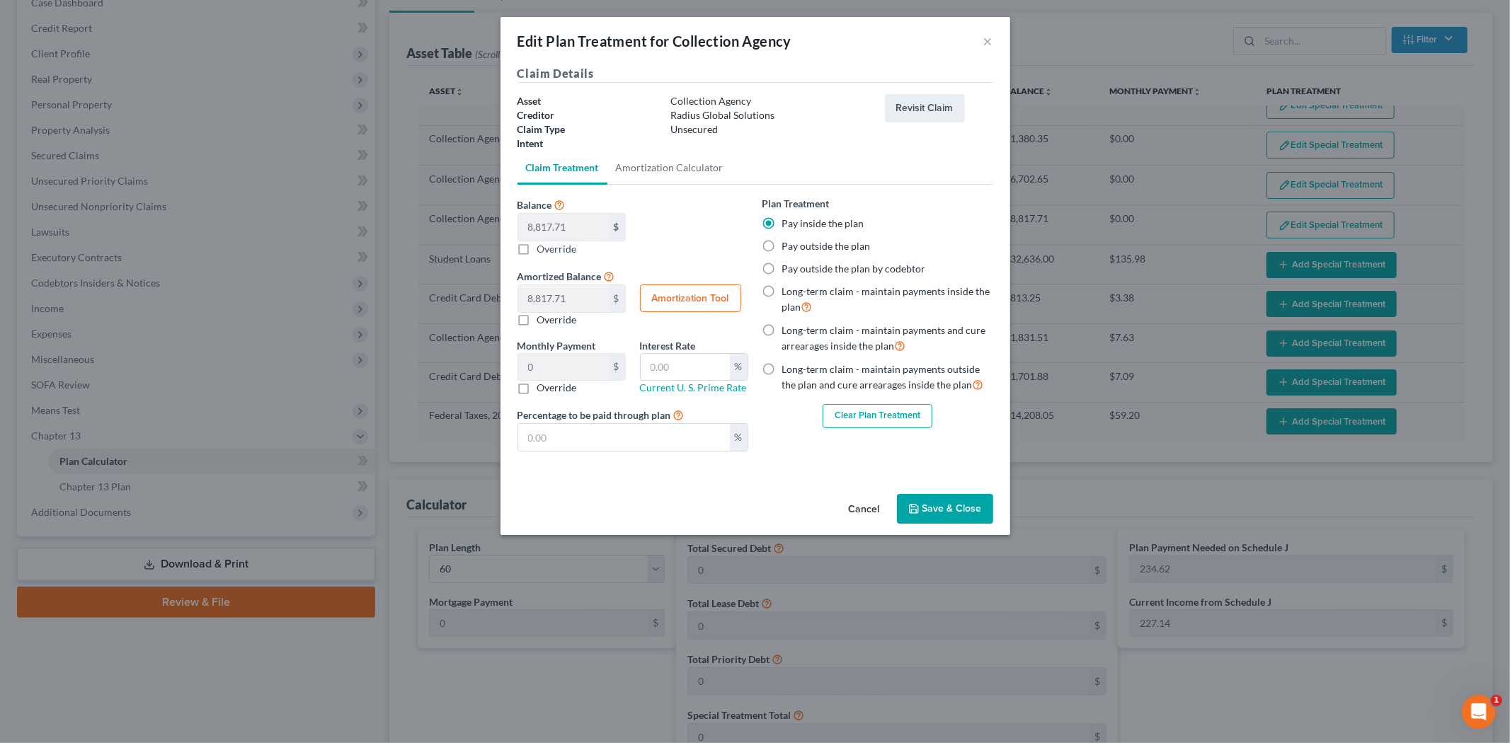
click at [903, 401] on div "Plan Treatment Pay inside the plan Pay outside the plan Pay outside the plan by…" at bounding box center [878, 312] width 231 height 232
click at [902, 401] on div "Plan Treatment Pay inside the plan Pay outside the plan Pay outside the plan by…" at bounding box center [878, 312] width 231 height 232
click at [899, 412] on button "Clear Plan Treatment" at bounding box center [878, 416] width 110 height 24
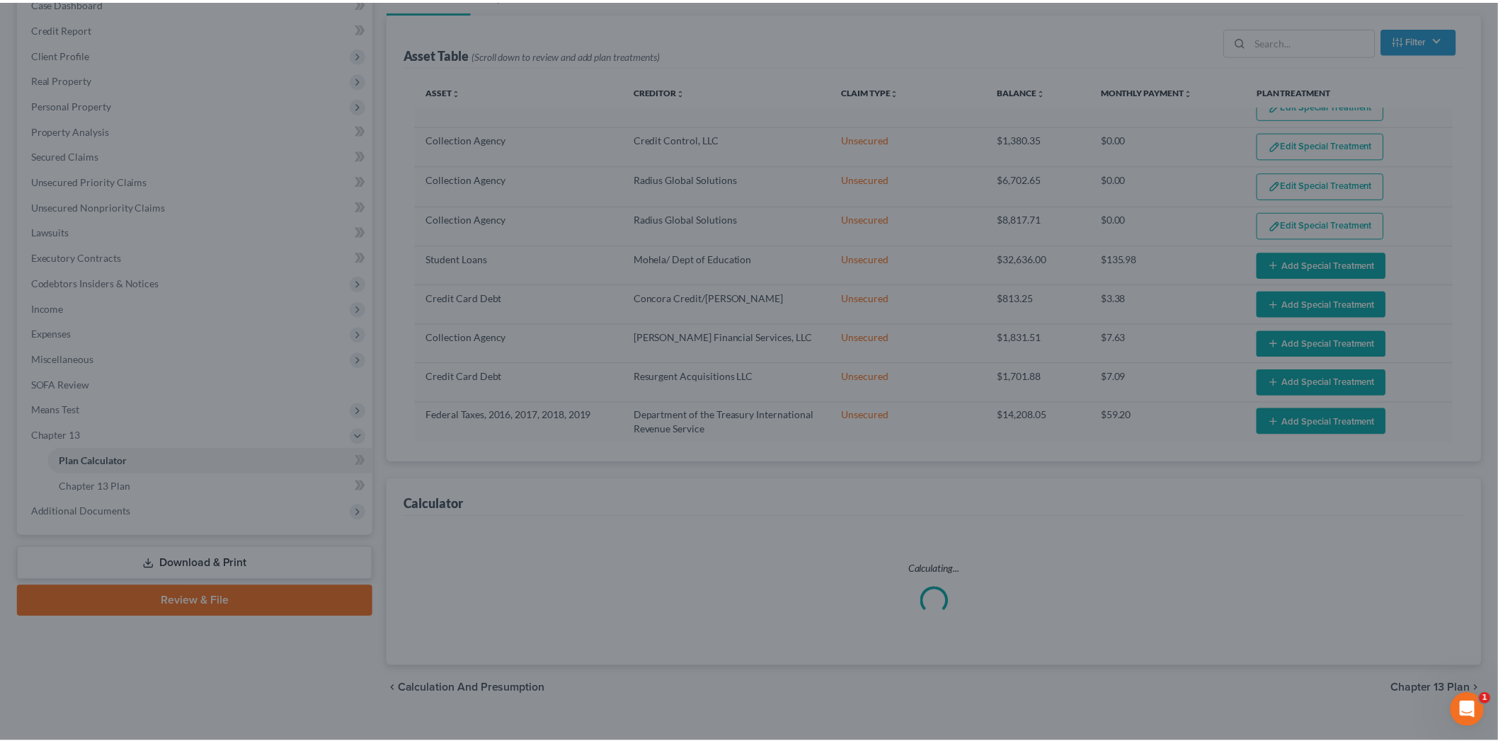
scroll to position [1276, 0]
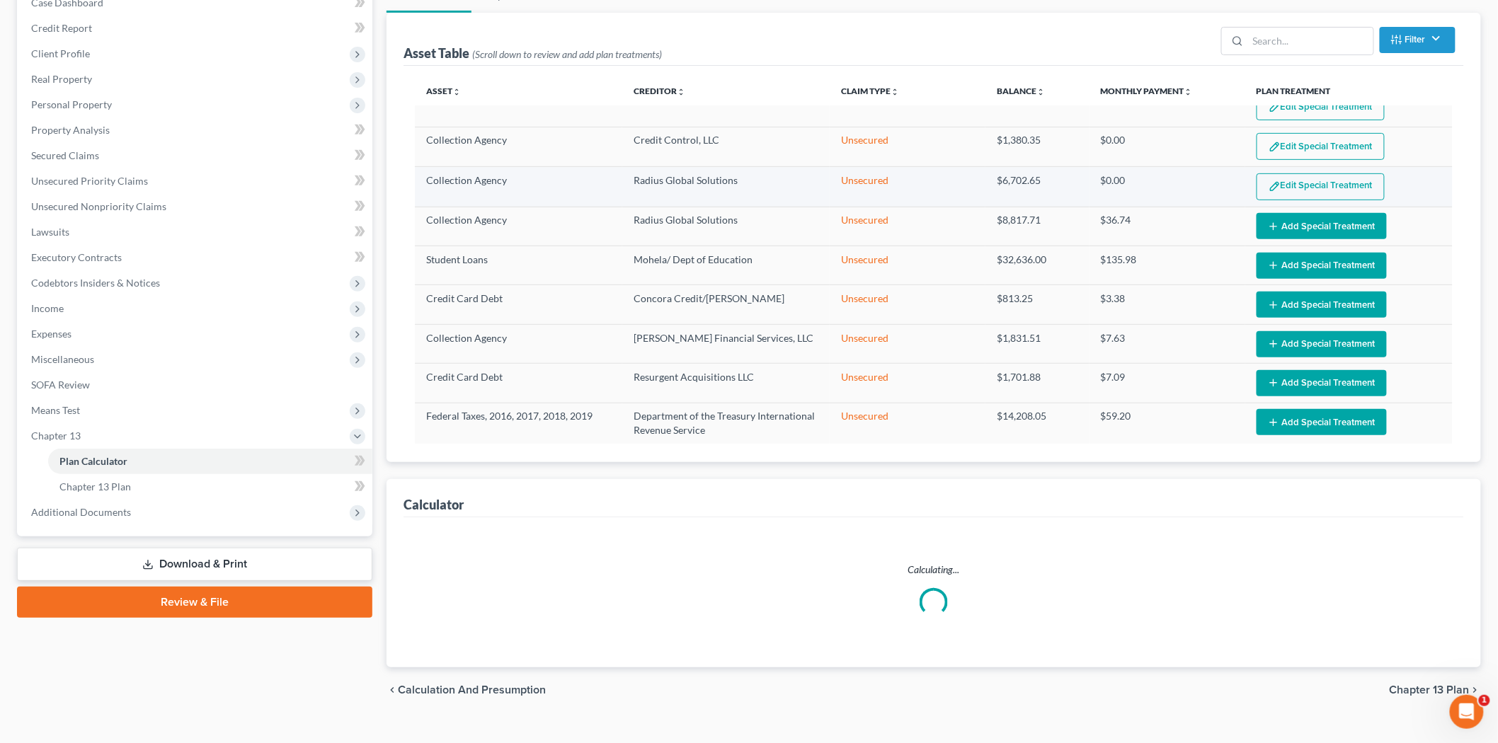
click at [1286, 180] on button "Edit Special Treatment" at bounding box center [1321, 186] width 128 height 27
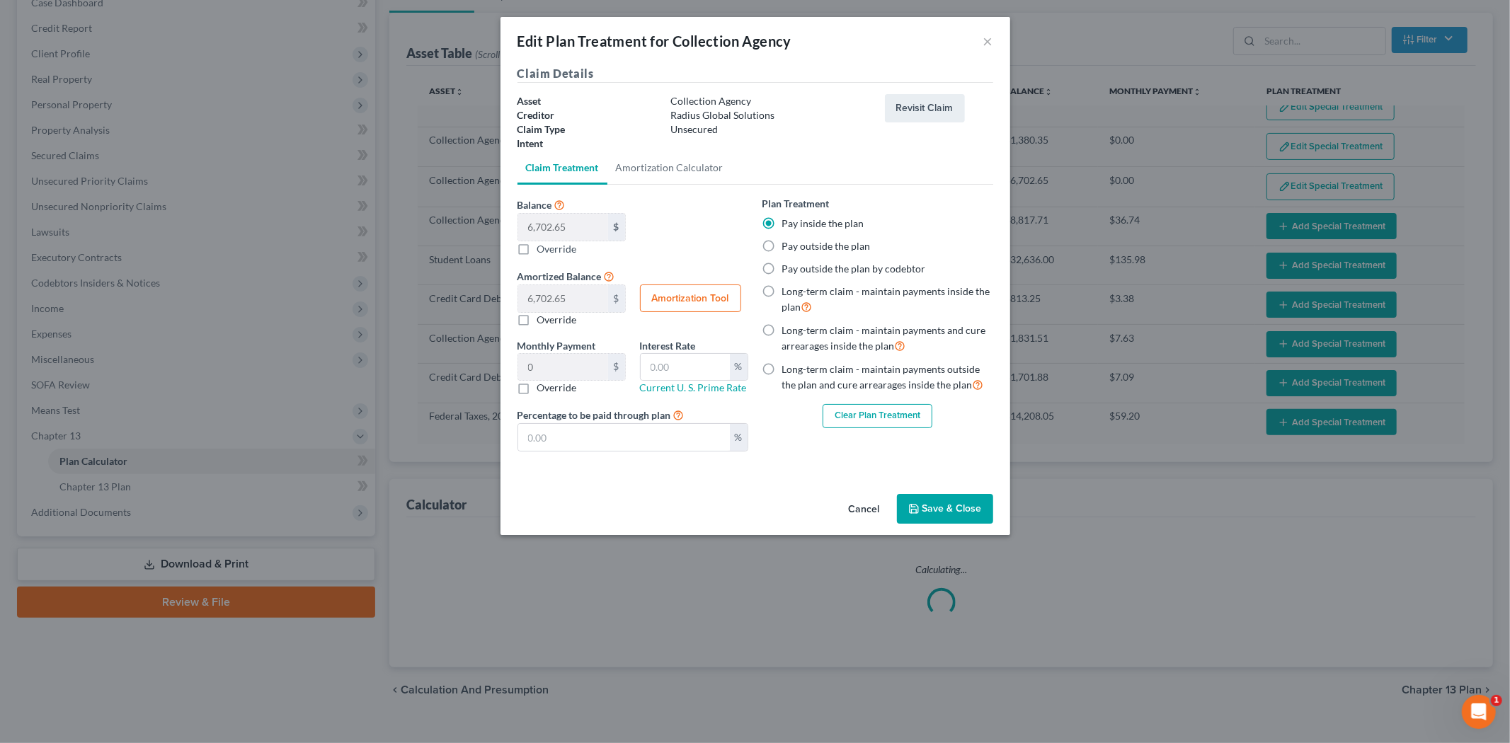
select select "59"
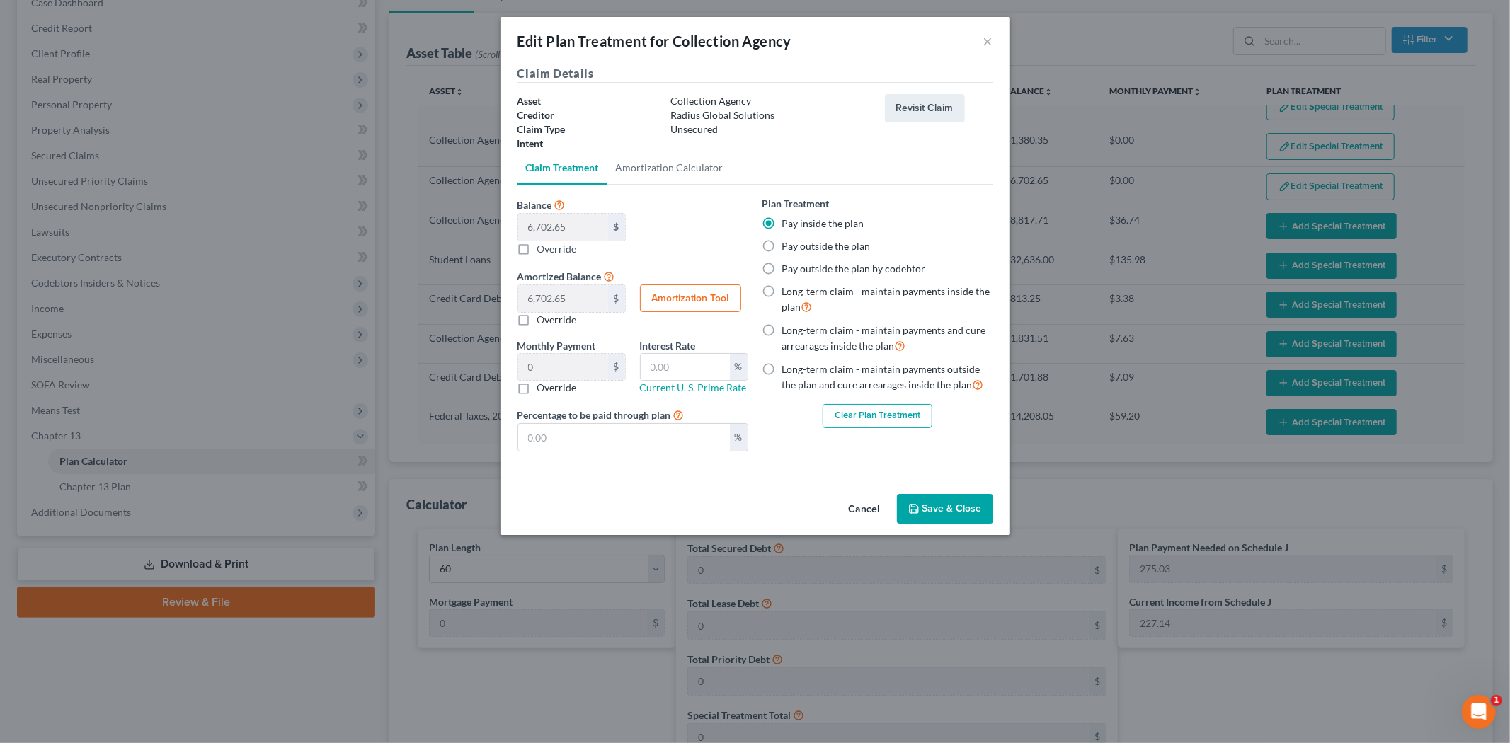
click at [877, 416] on button "Clear Plan Treatment" at bounding box center [878, 416] width 110 height 24
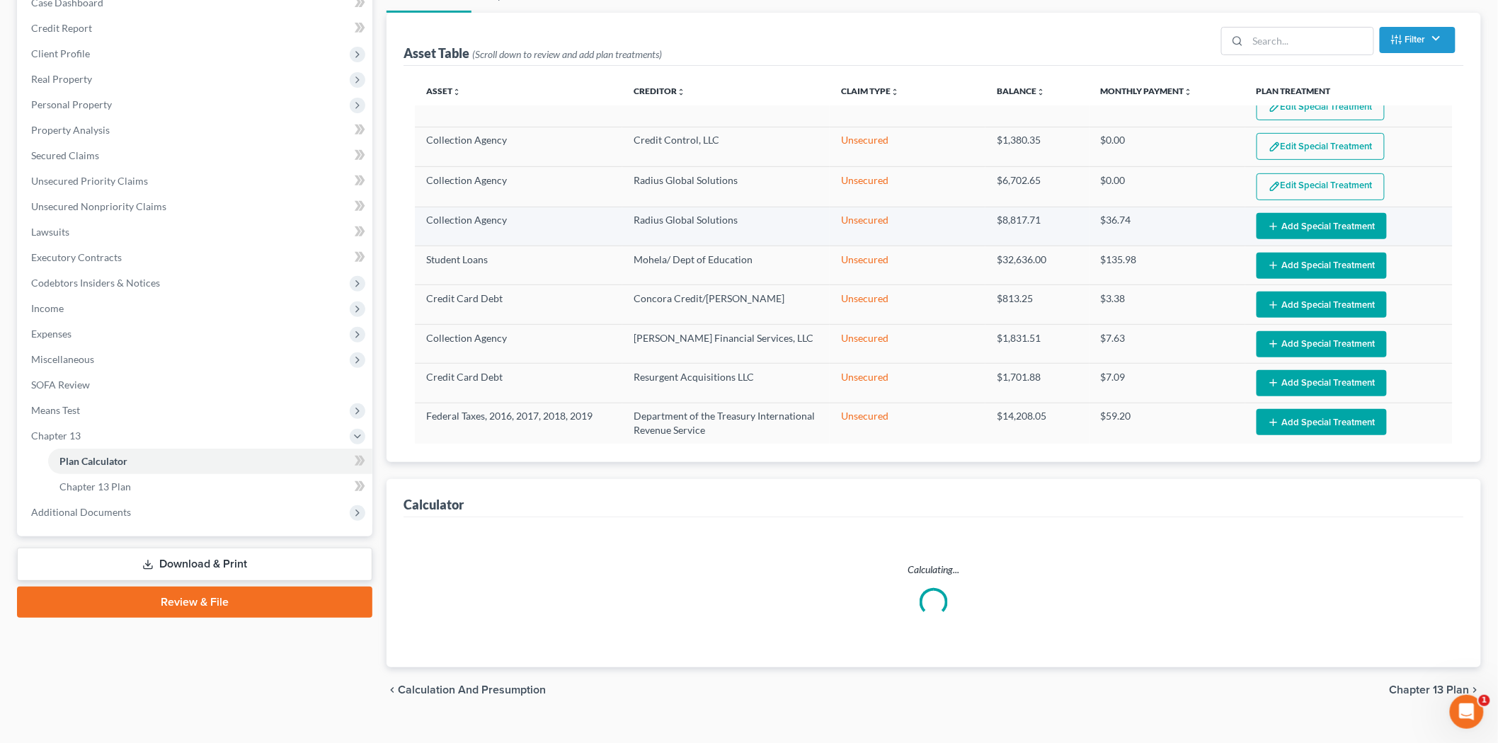
scroll to position [1275, 0]
click at [1304, 179] on button "Add Special Treatment" at bounding box center [1322, 187] width 130 height 26
select select "59"
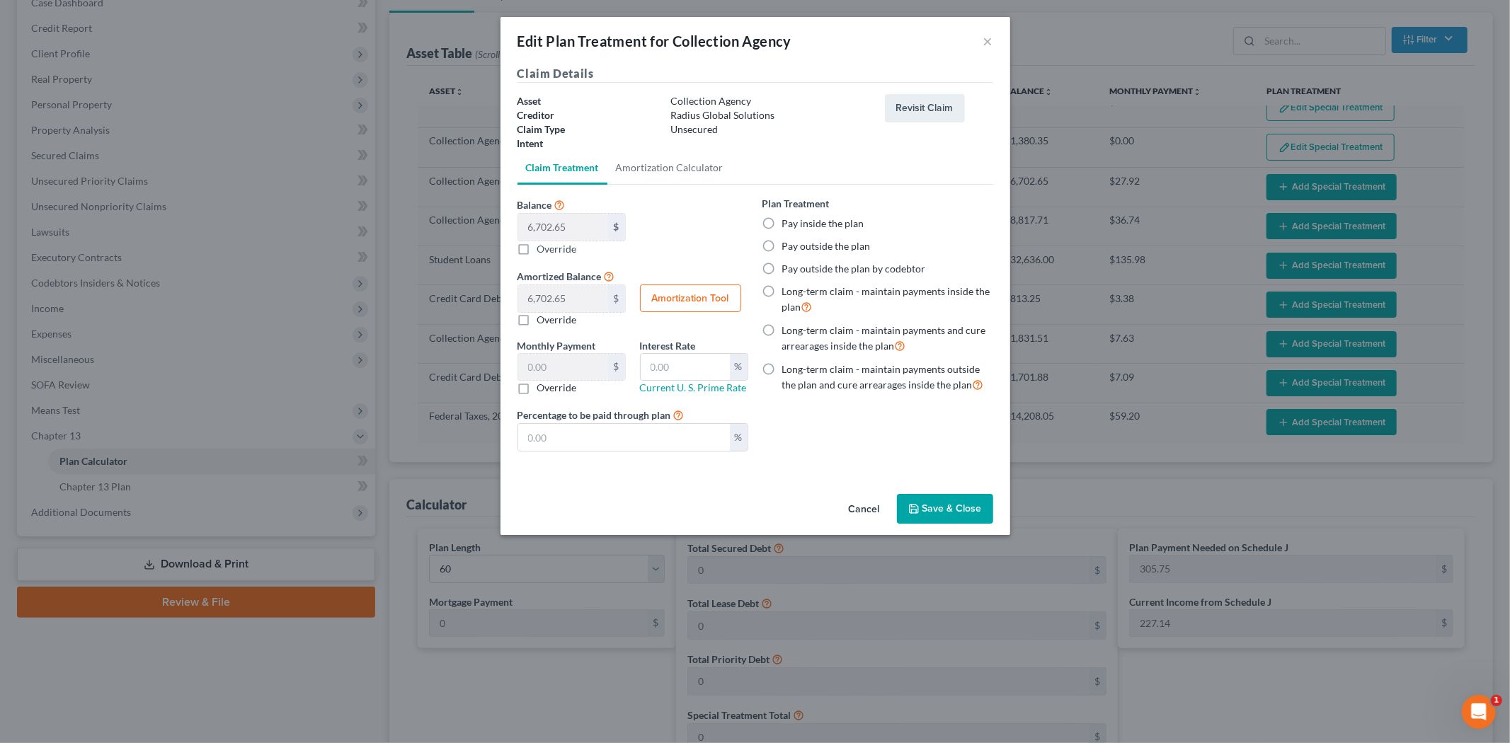
drag, startPoint x: 886, startPoint y: 506, endPoint x: 897, endPoint y: 491, distance: 19.3
click at [886, 504] on button "Cancel" at bounding box center [865, 510] width 54 height 28
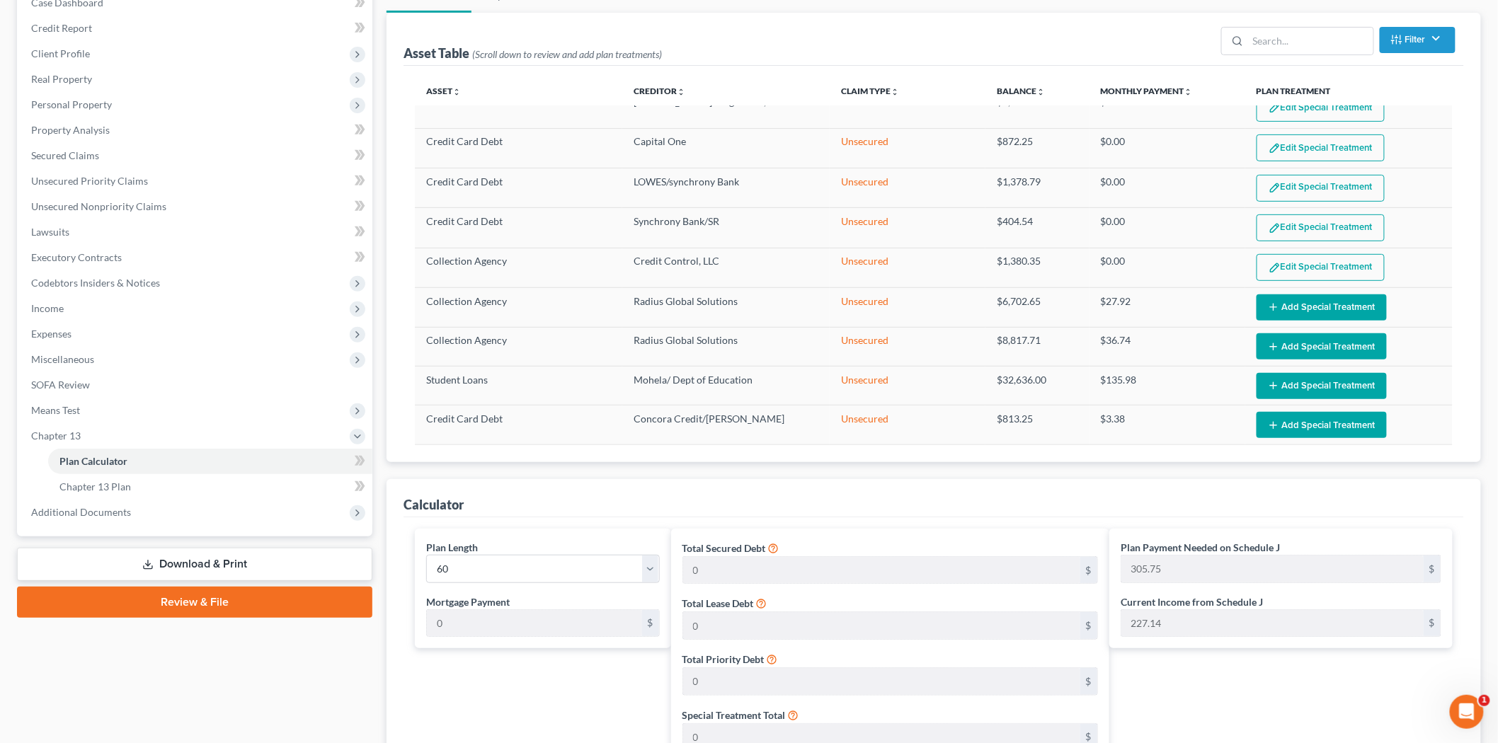
scroll to position [1117, 0]
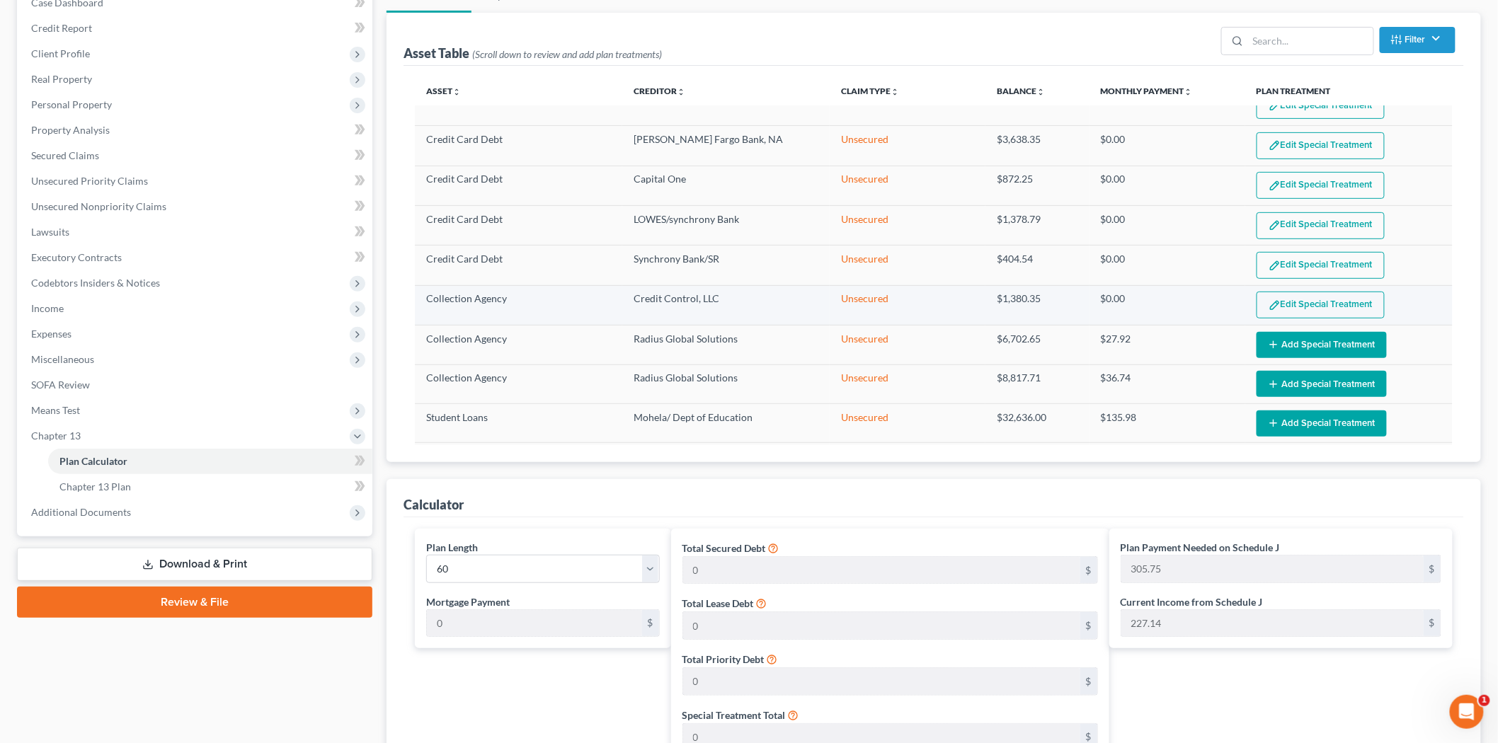
click at [1310, 292] on button "Edit Special Treatment" at bounding box center [1321, 305] width 128 height 27
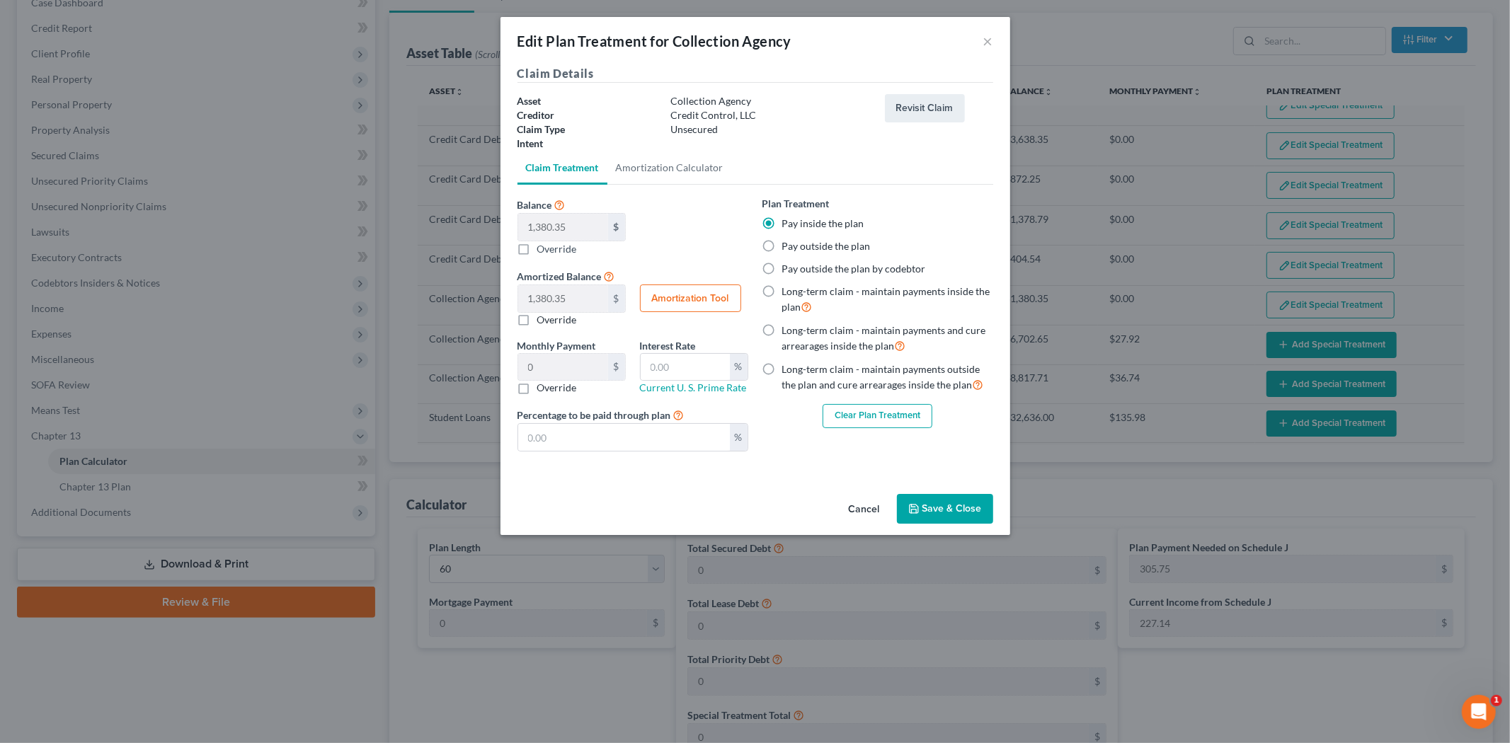
click at [850, 501] on button "Cancel" at bounding box center [865, 510] width 54 height 28
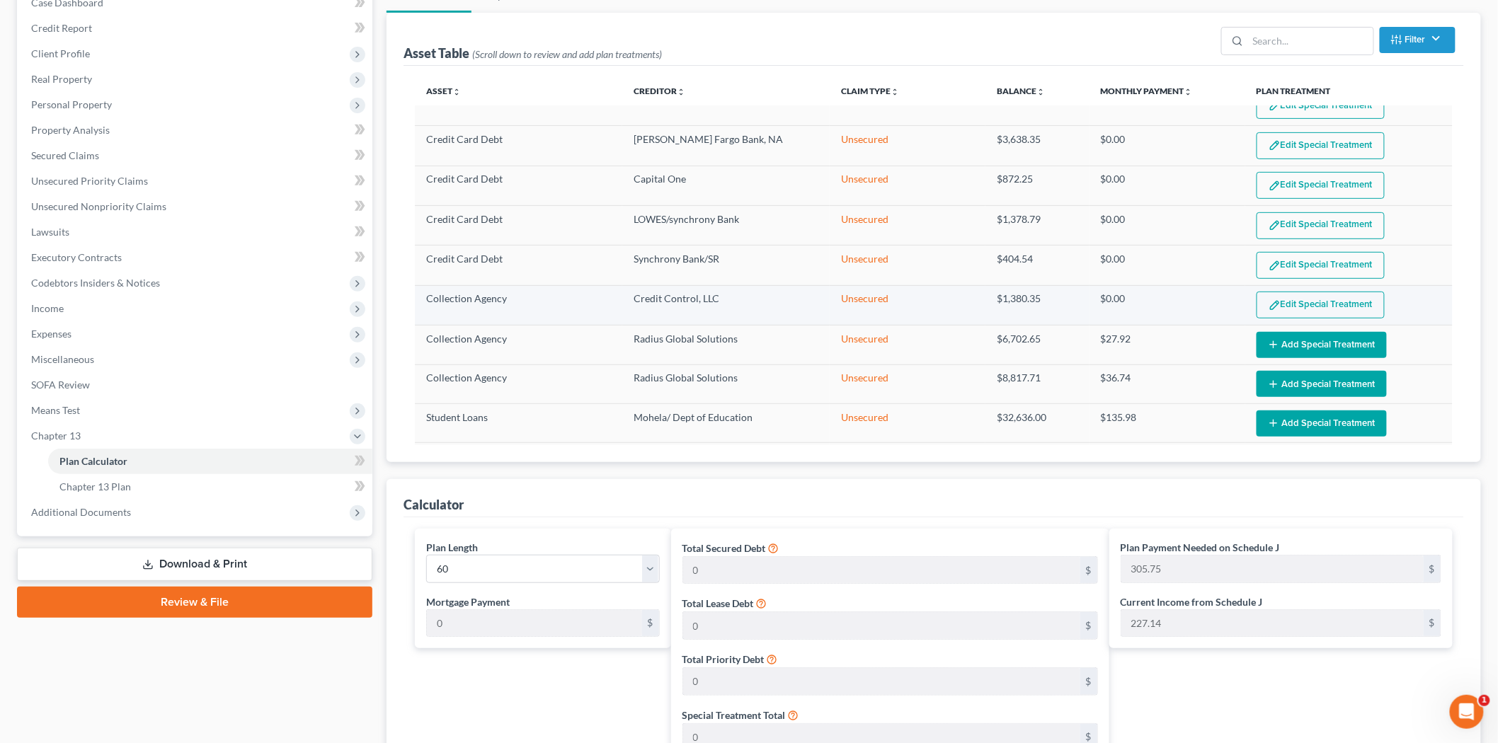
click at [1296, 294] on button "Edit Special Treatment" at bounding box center [1321, 305] width 128 height 27
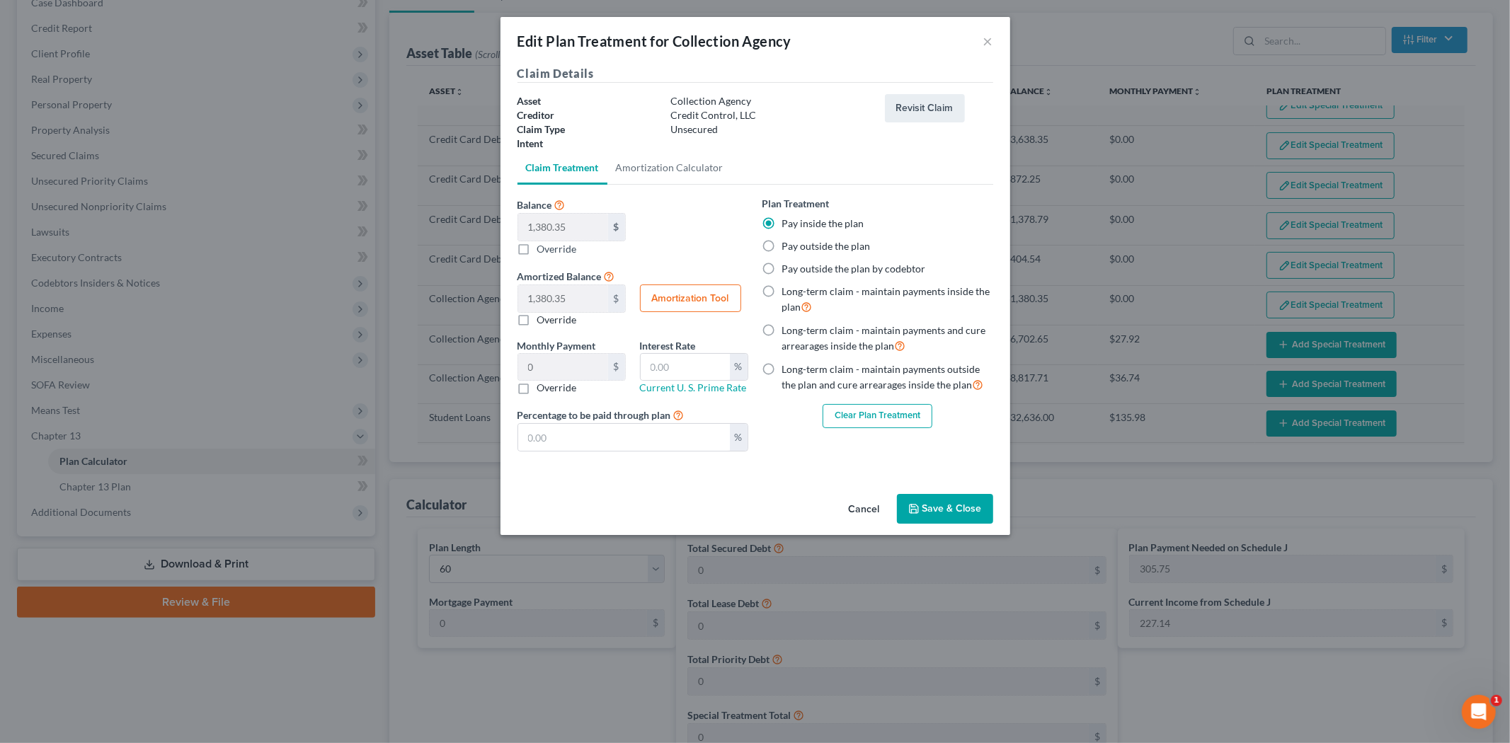
click at [898, 408] on button "Clear Plan Treatment" at bounding box center [878, 416] width 110 height 24
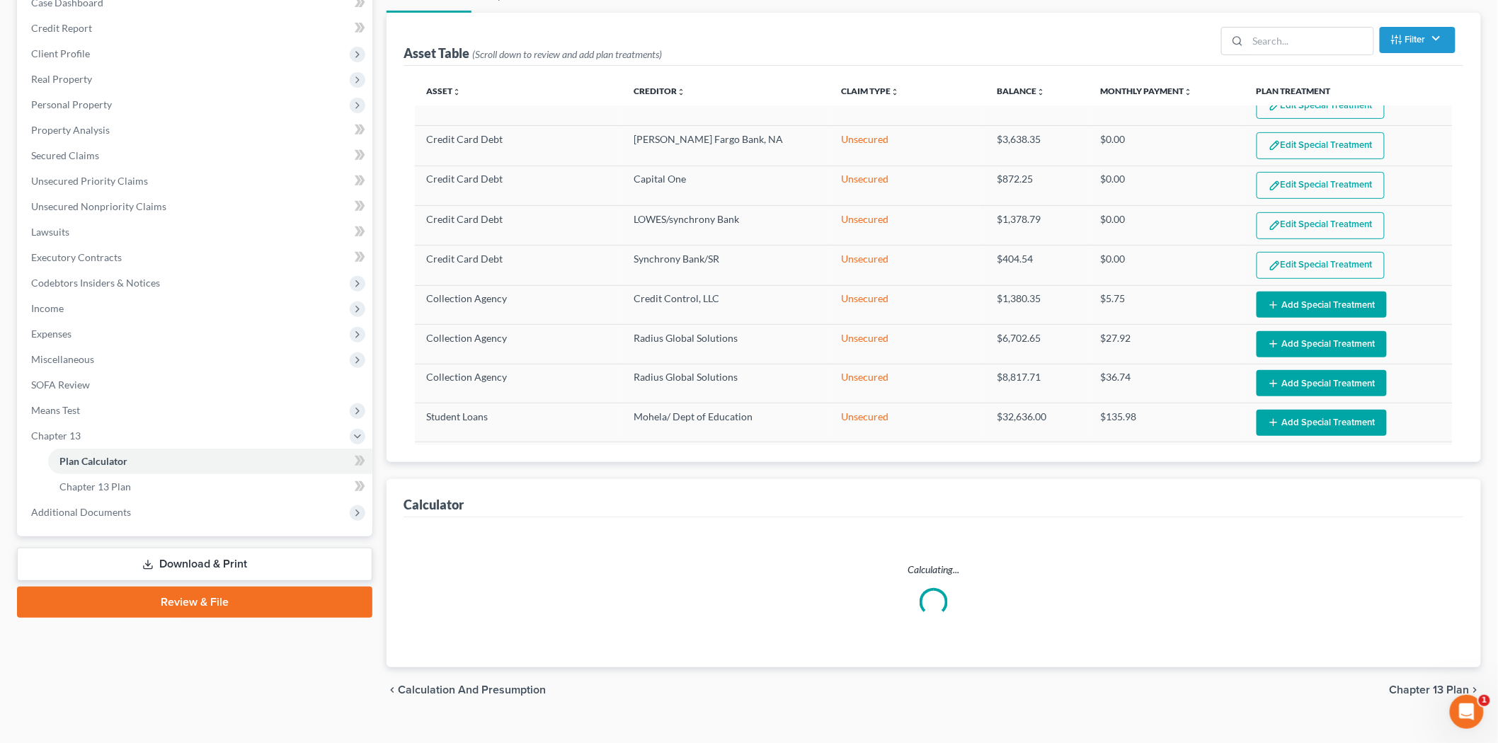
click at [1328, 256] on button "Edit Special Treatment" at bounding box center [1321, 265] width 128 height 27
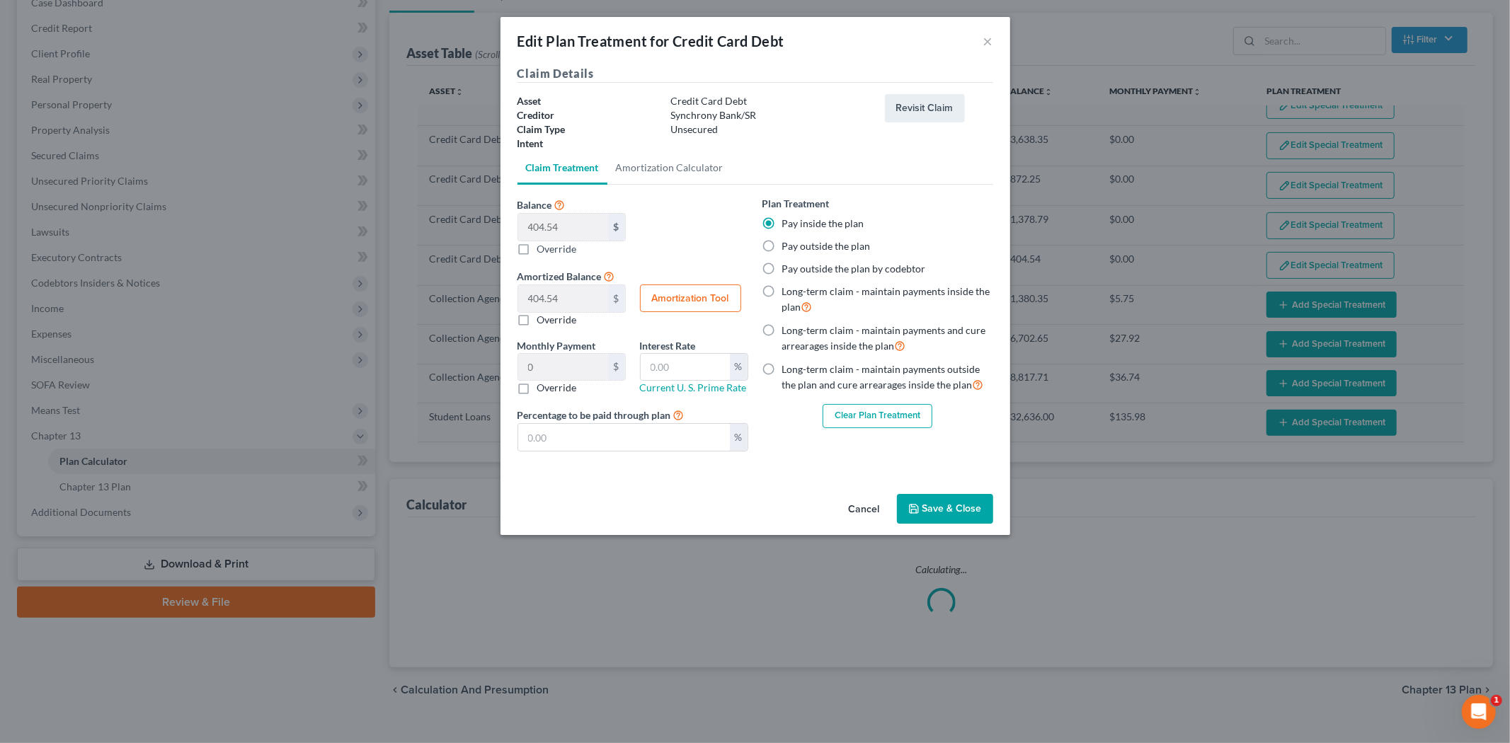
select select "59"
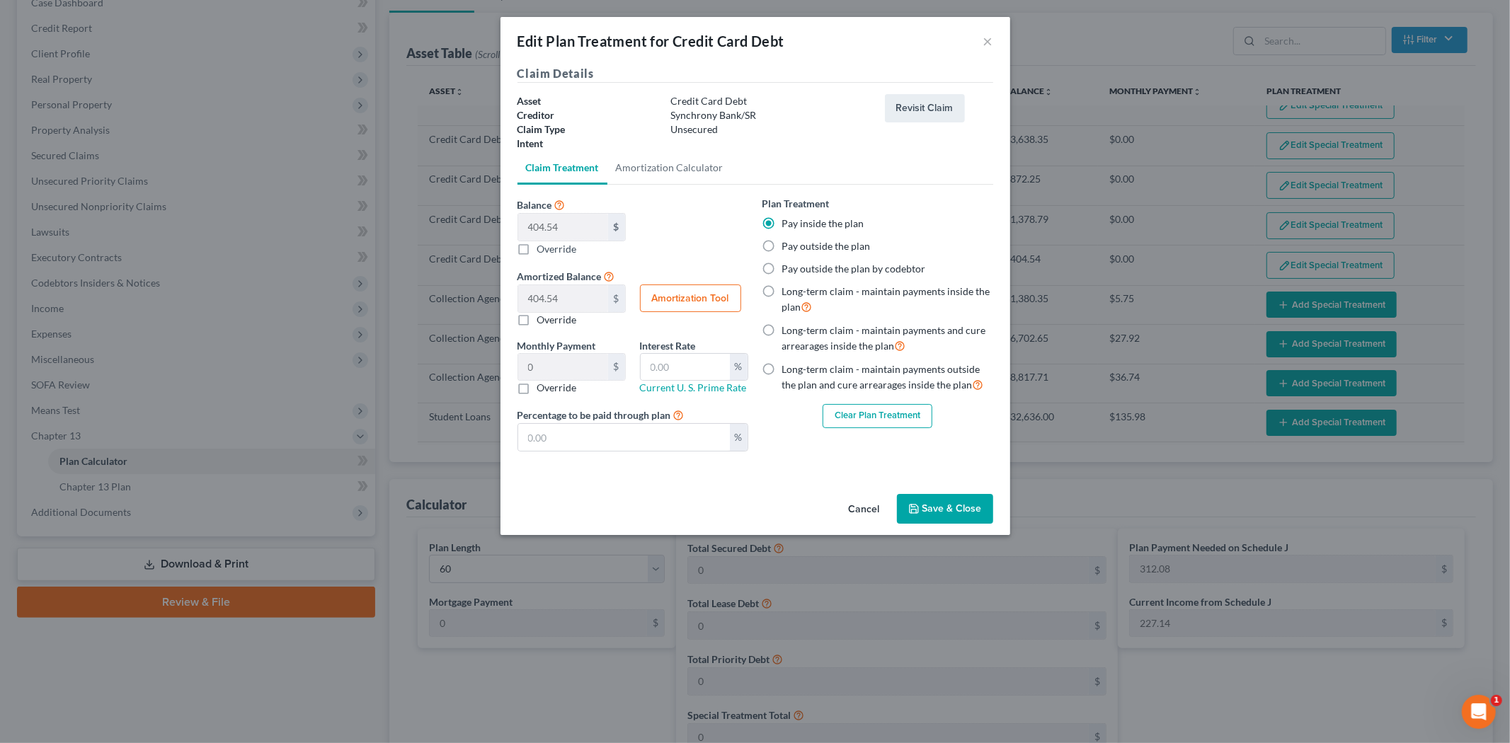
click at [887, 409] on button "Clear Plan Treatment" at bounding box center [878, 416] width 110 height 24
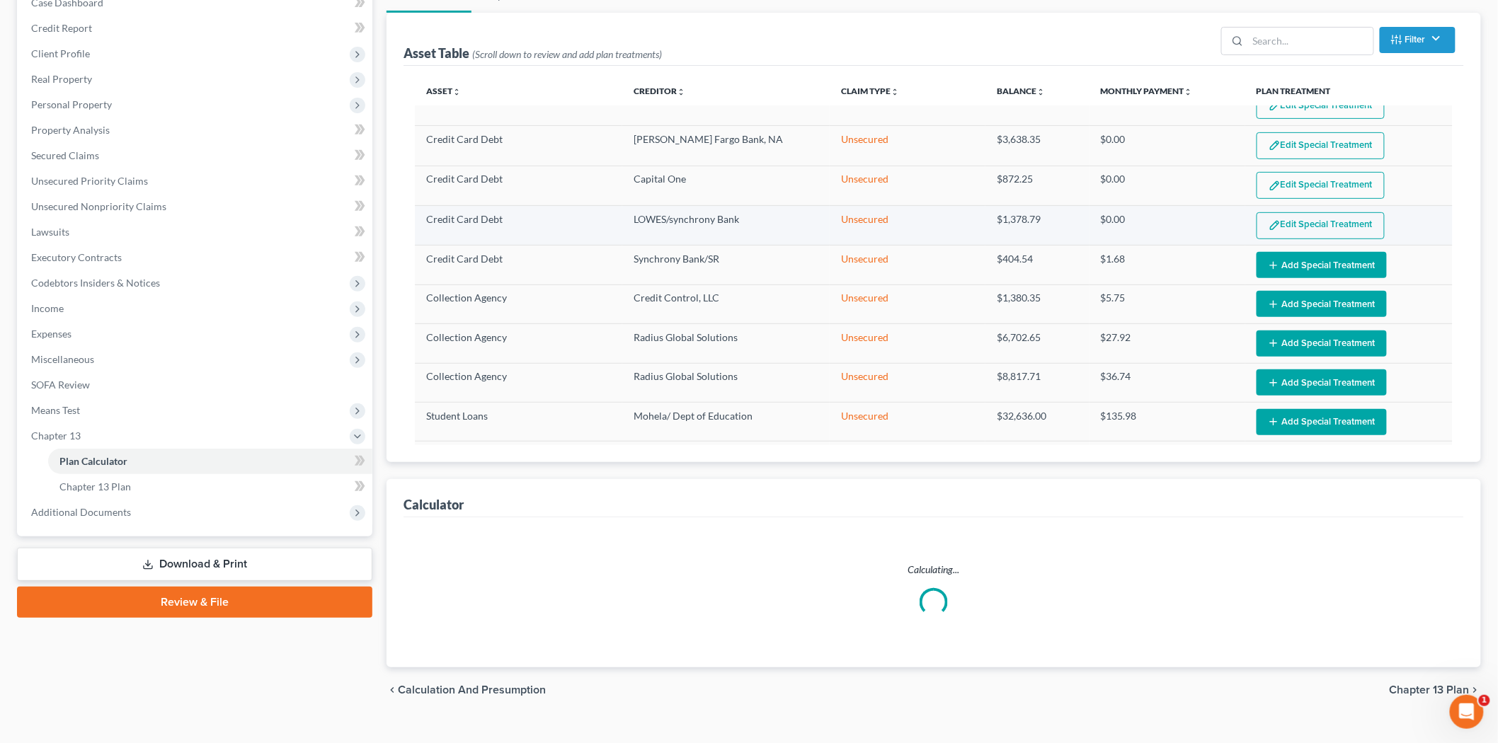
click at [1319, 215] on button "Edit Special Treatment" at bounding box center [1321, 225] width 128 height 27
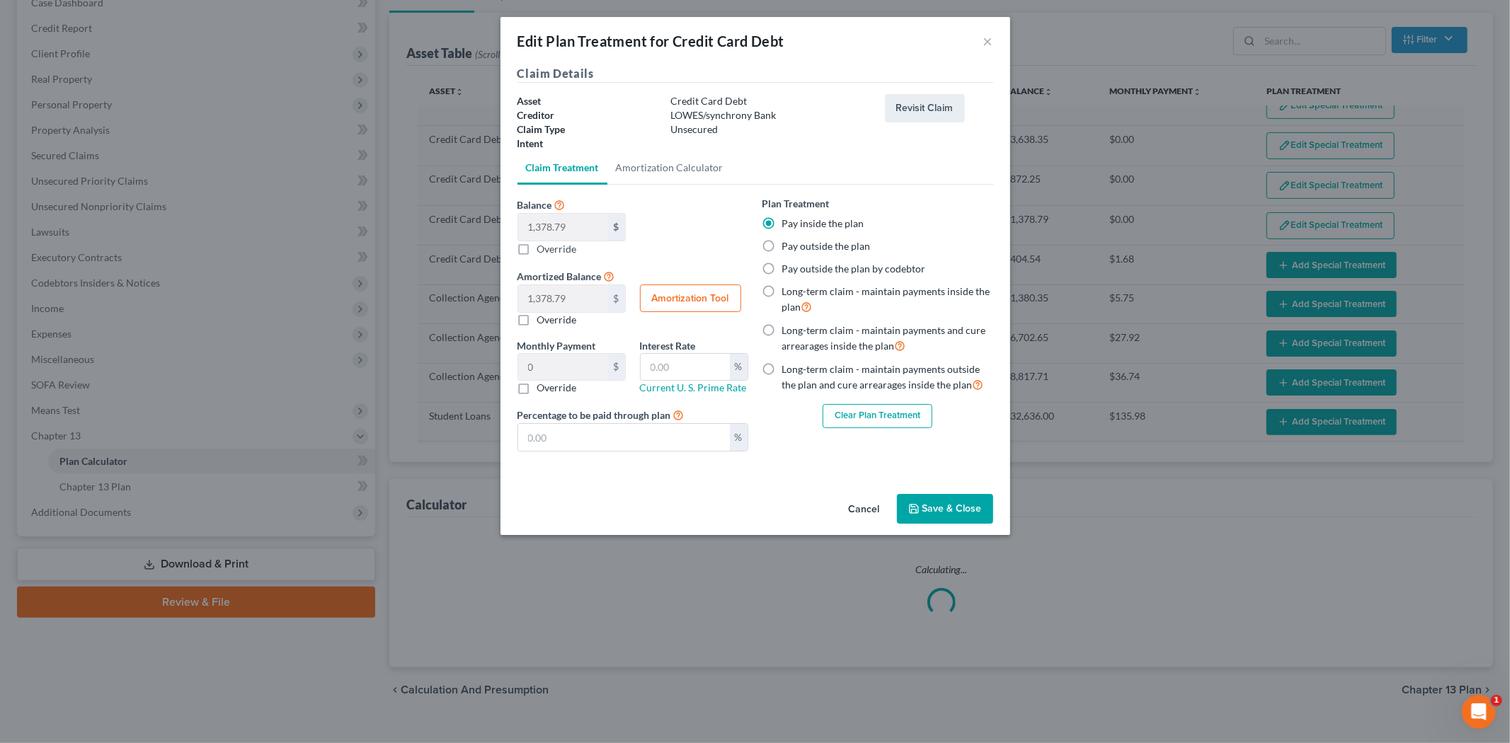
select select "59"
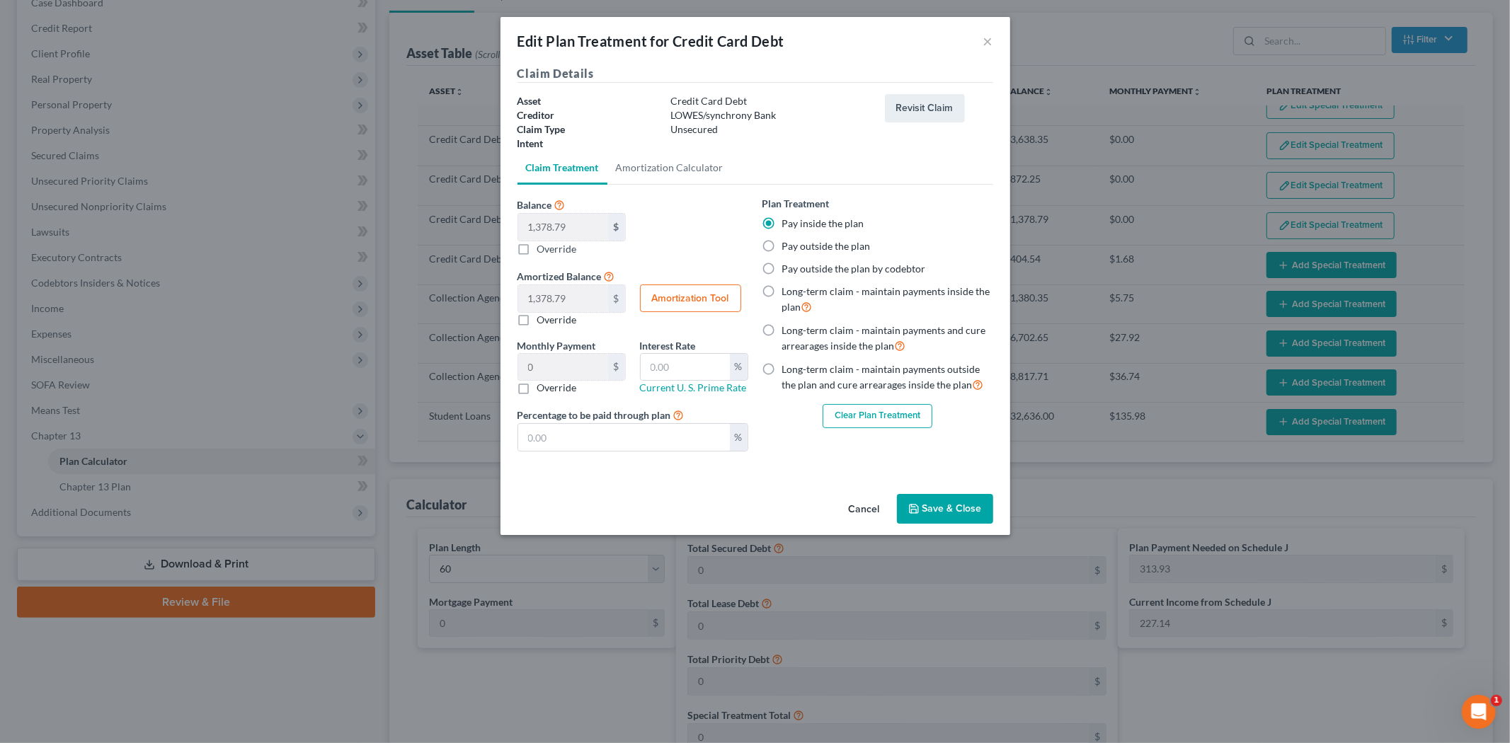
click at [915, 422] on button "Clear Plan Treatment" at bounding box center [878, 416] width 110 height 24
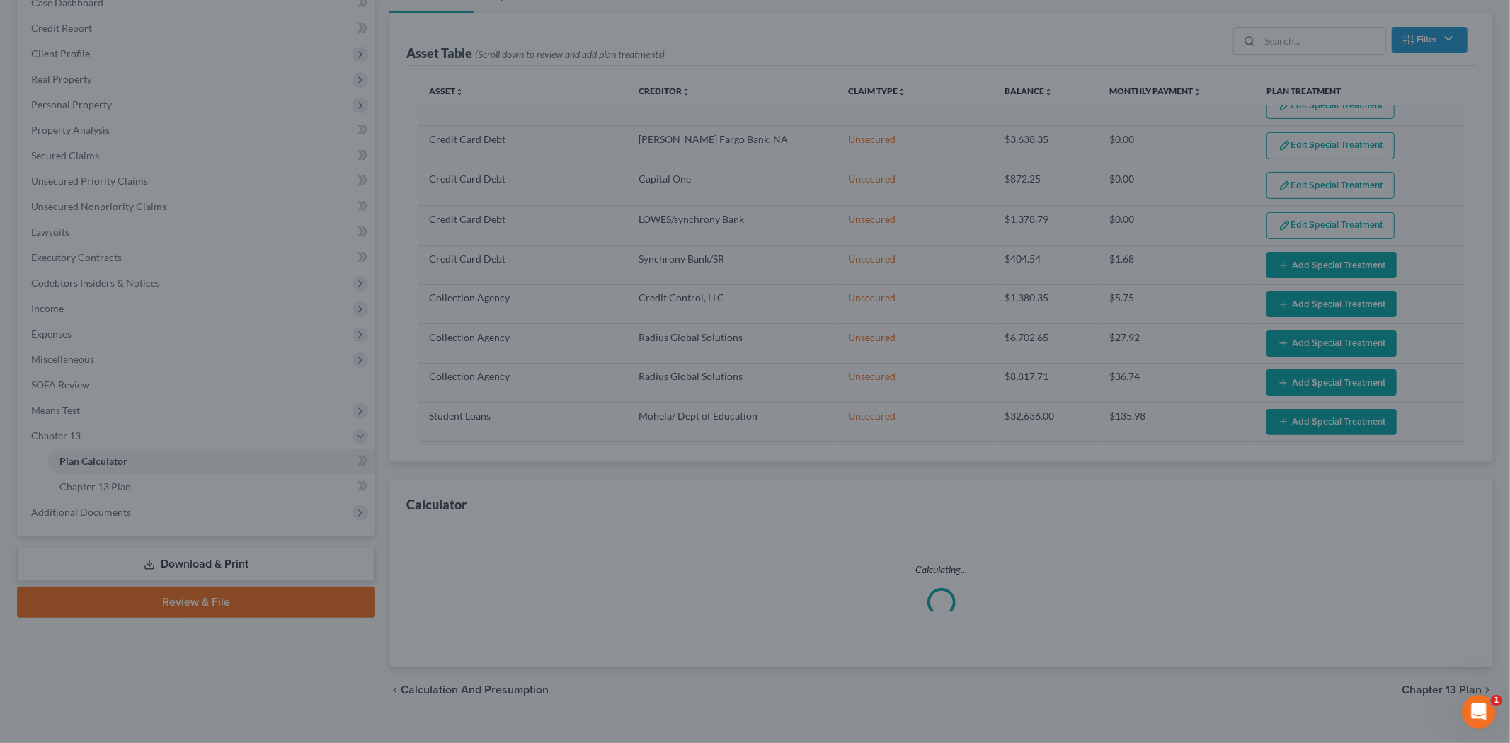
select select "59"
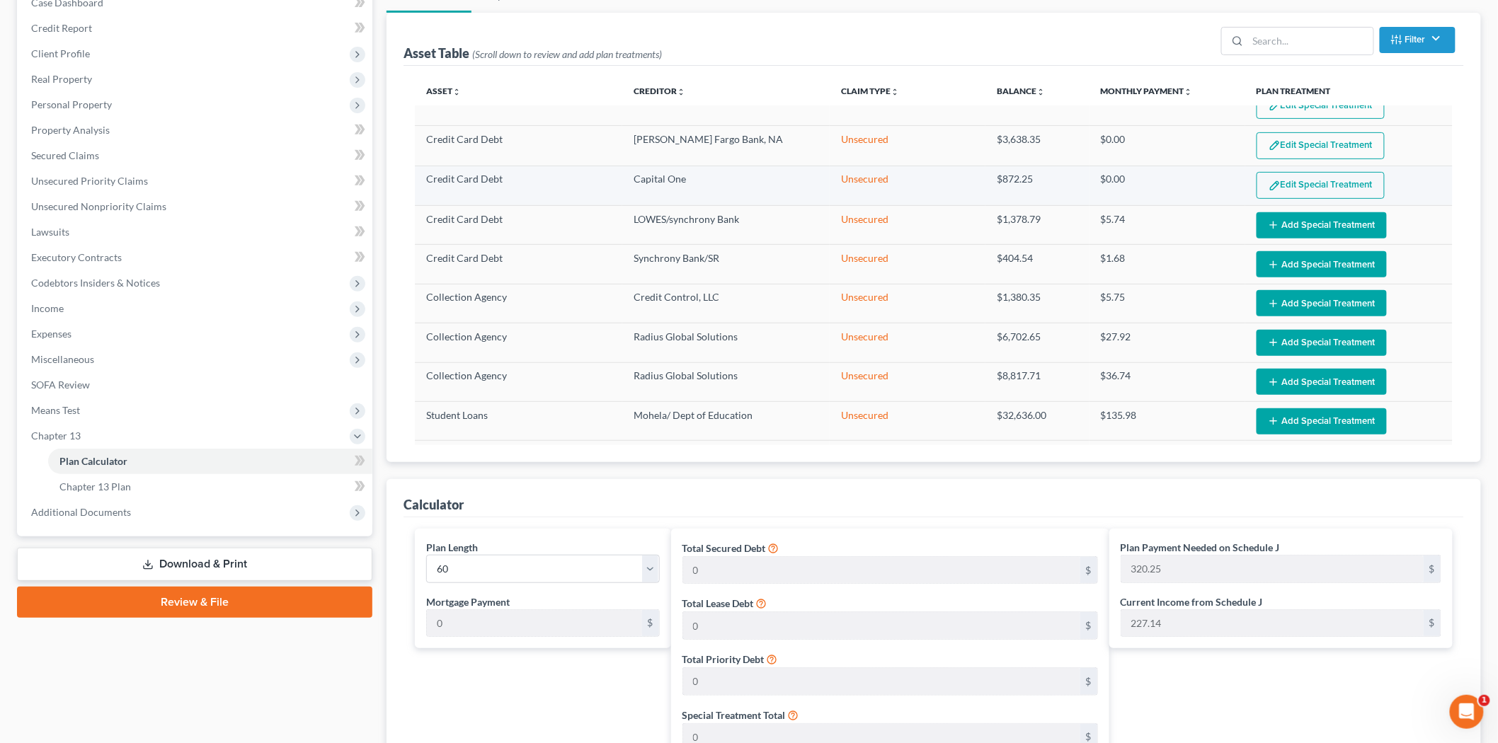
click at [1335, 176] on button "Edit Special Treatment" at bounding box center [1321, 185] width 128 height 27
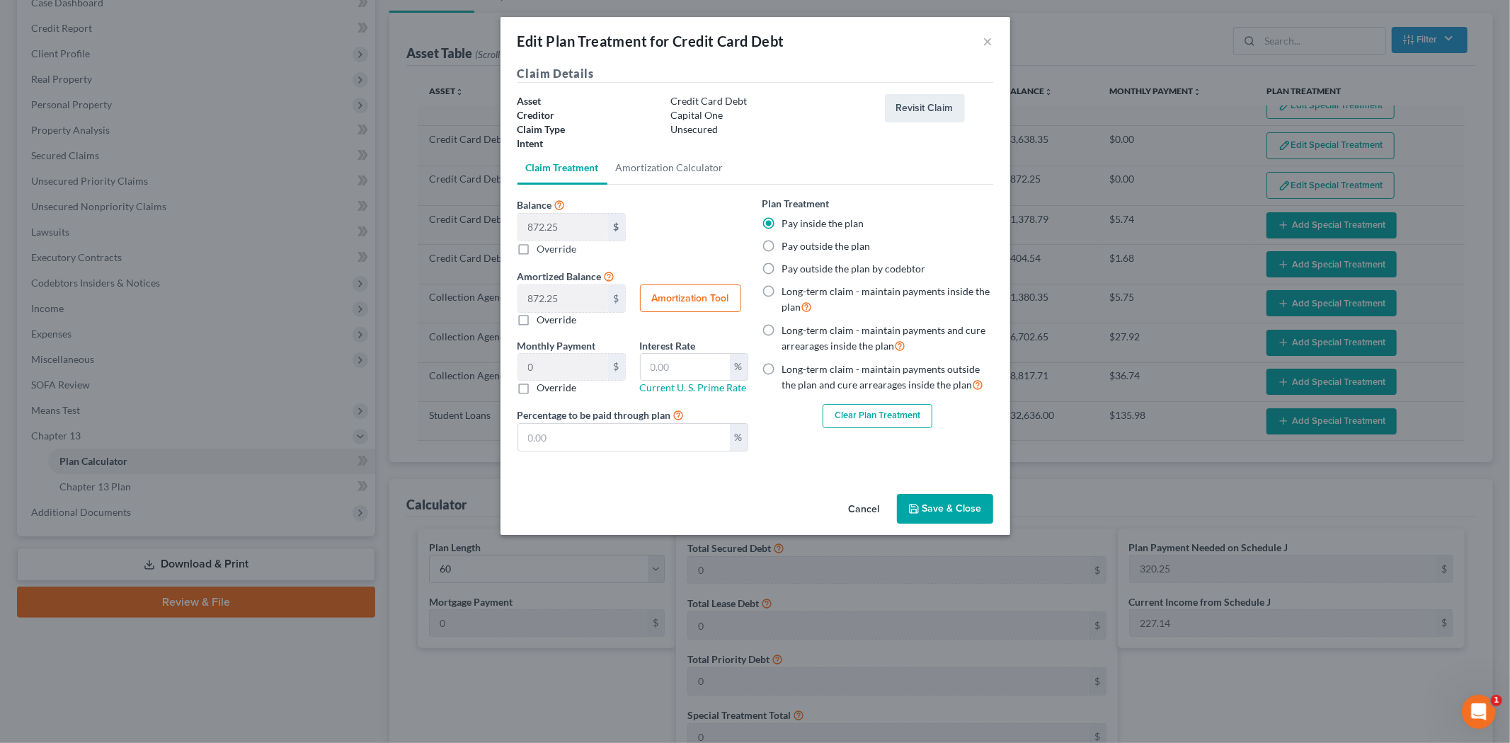
drag, startPoint x: 899, startPoint y: 409, endPoint x: 907, endPoint y: 399, distance: 13.2
click at [901, 409] on button "Clear Plan Treatment" at bounding box center [878, 416] width 110 height 24
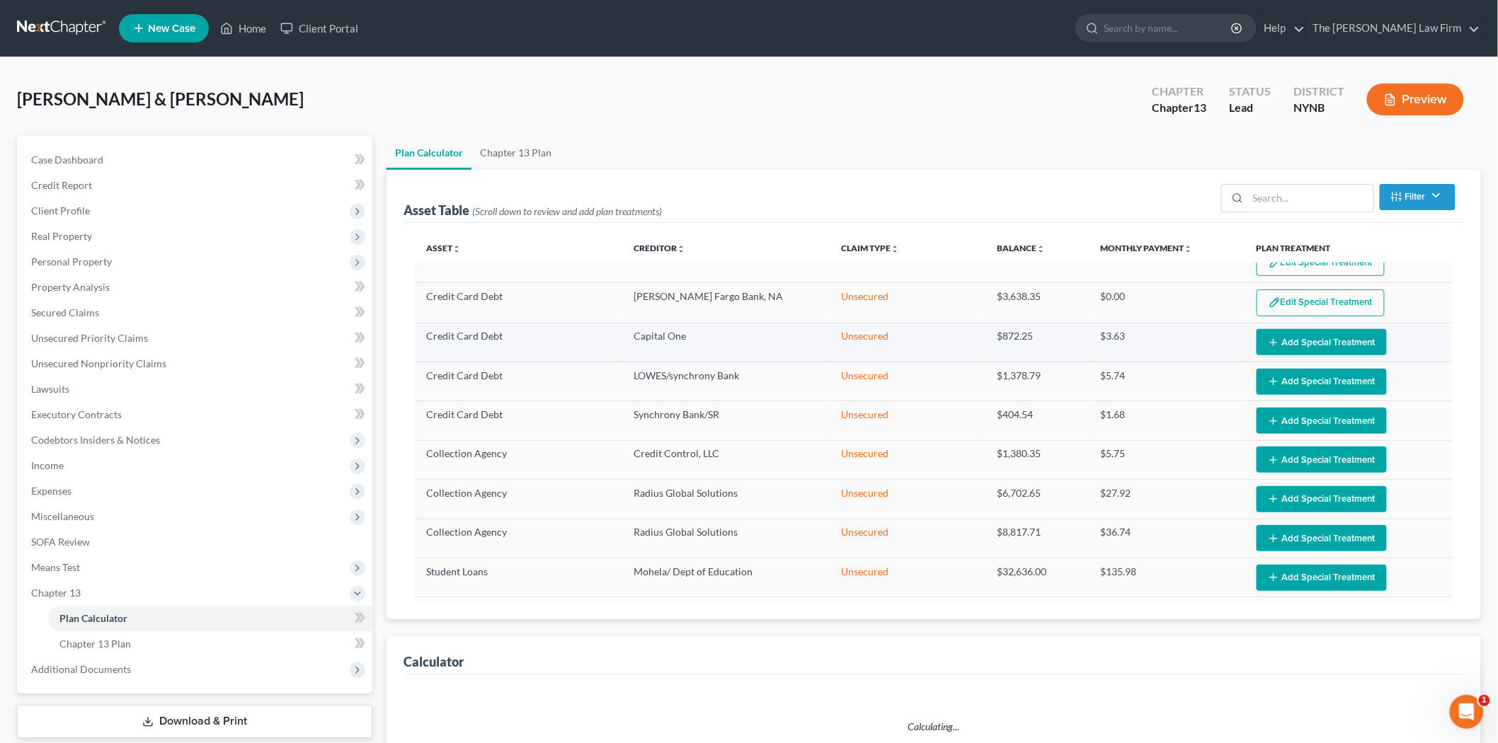
scroll to position [960, 0]
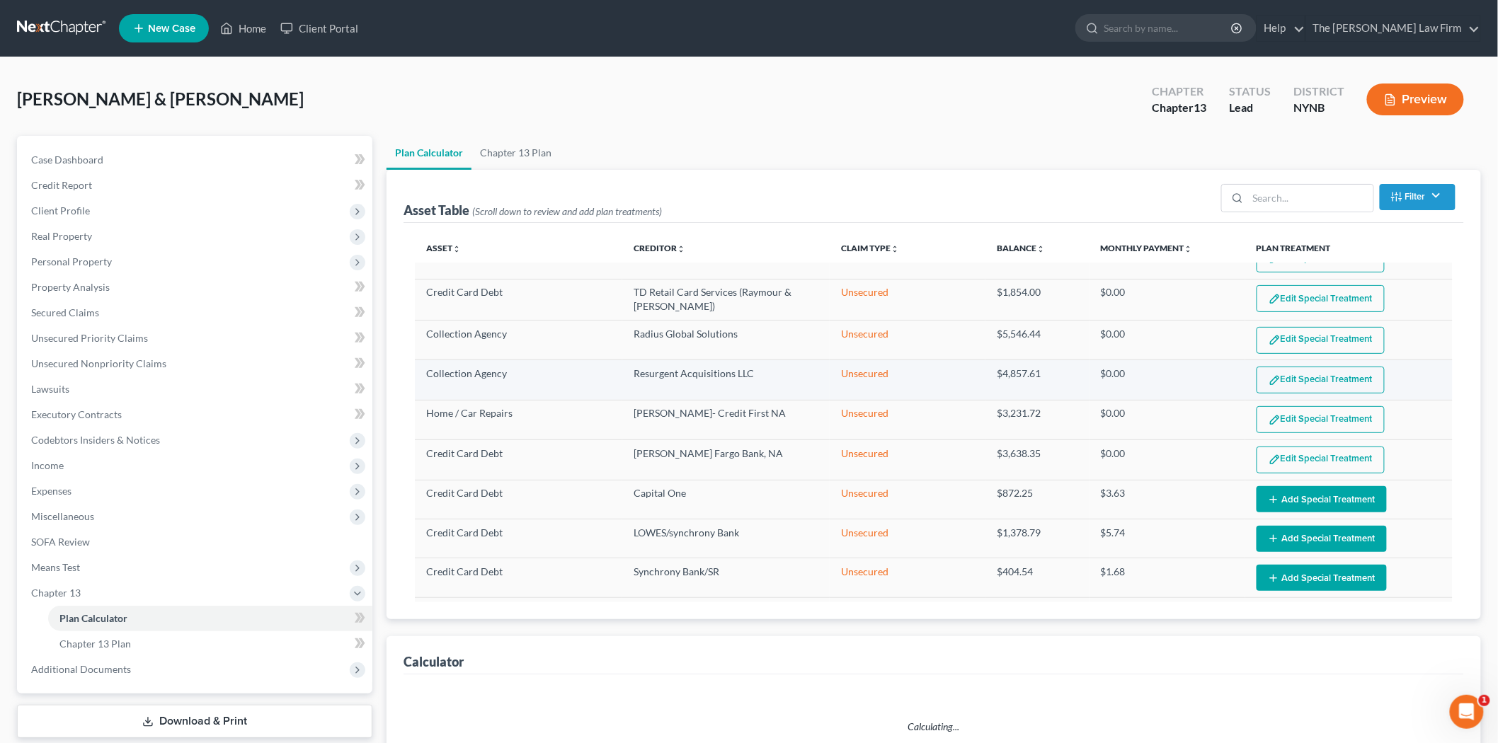
select select "59"
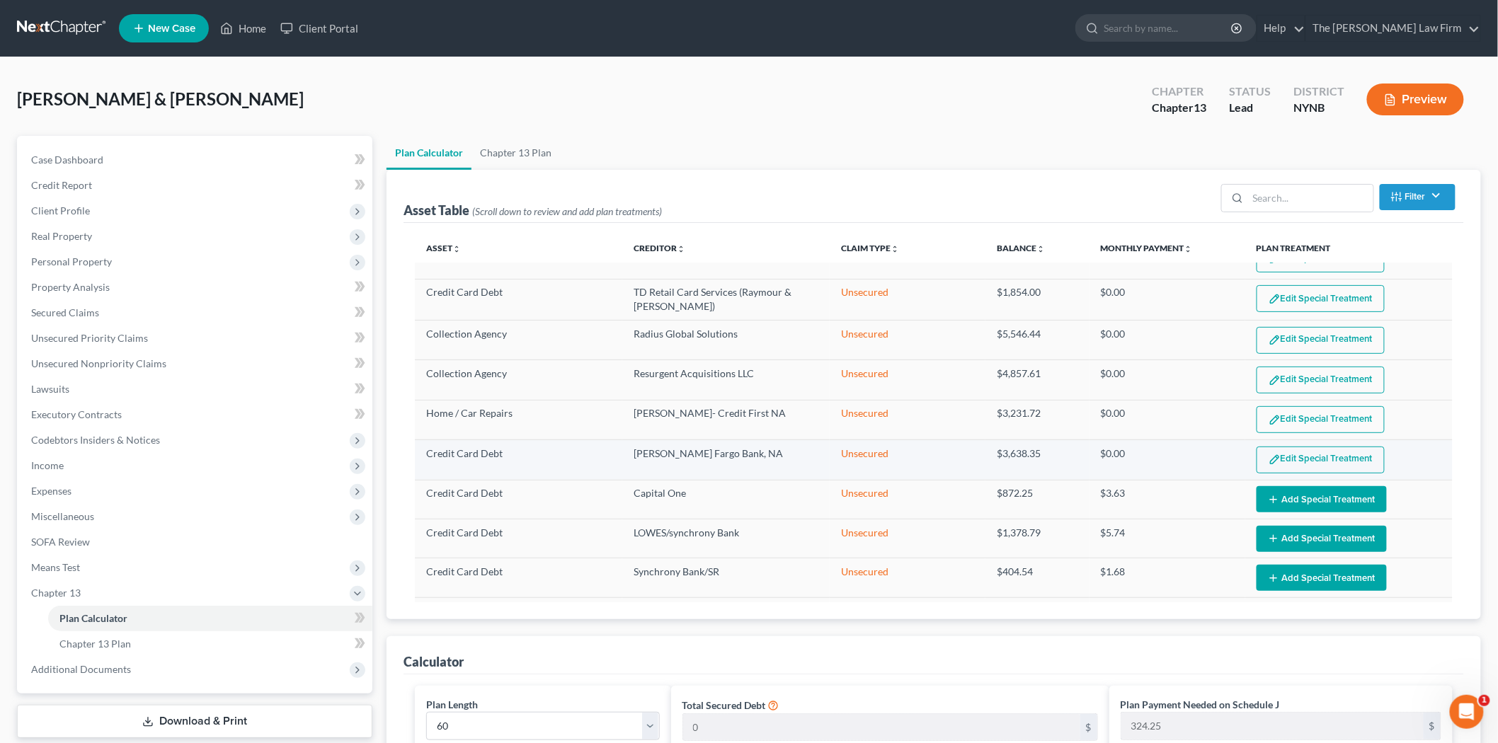
click at [1298, 447] on button "Edit Special Treatment" at bounding box center [1321, 460] width 128 height 27
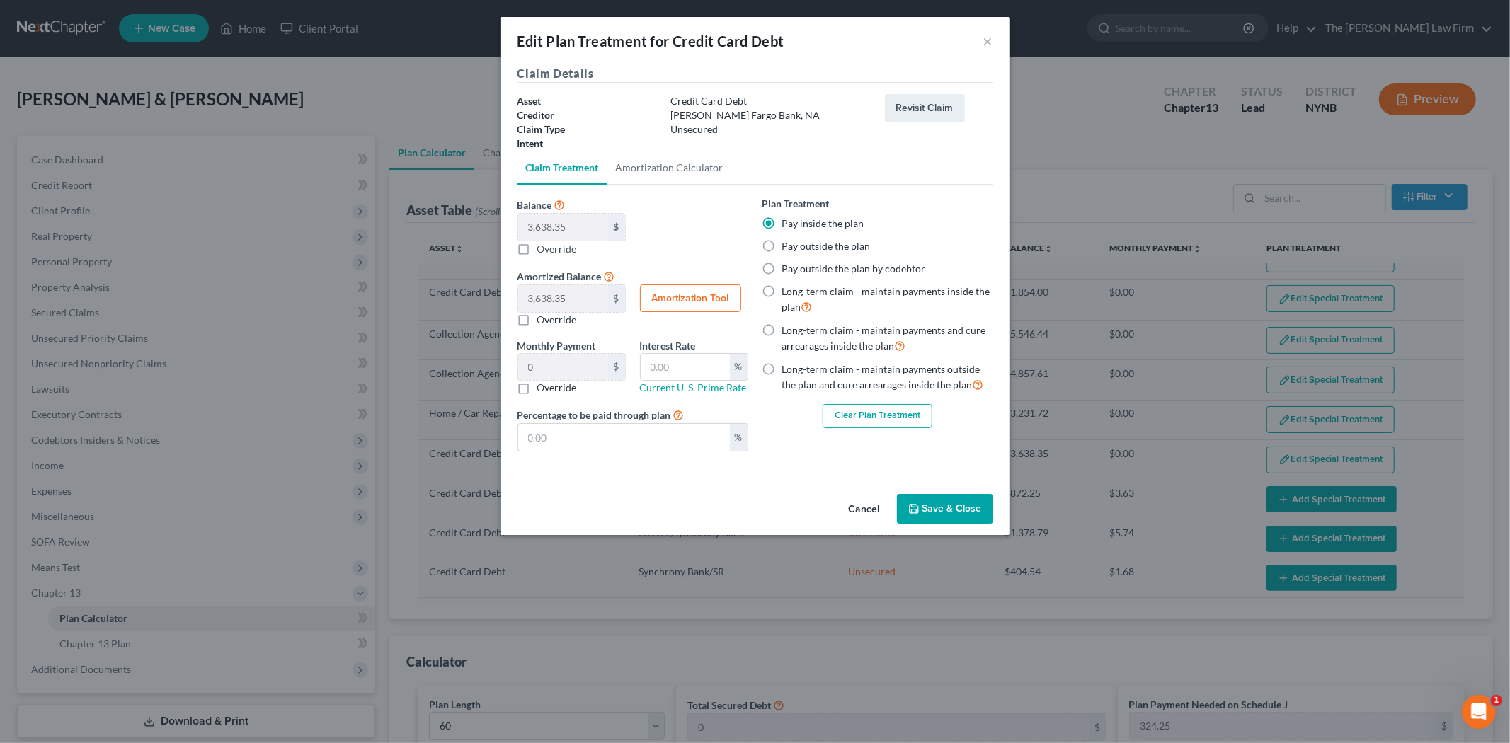
click at [872, 401] on div "Plan Treatment Pay inside the plan Pay outside the plan Pay outside the plan by…" at bounding box center [878, 312] width 231 height 232
click at [872, 413] on button "Clear Plan Treatment" at bounding box center [878, 416] width 110 height 24
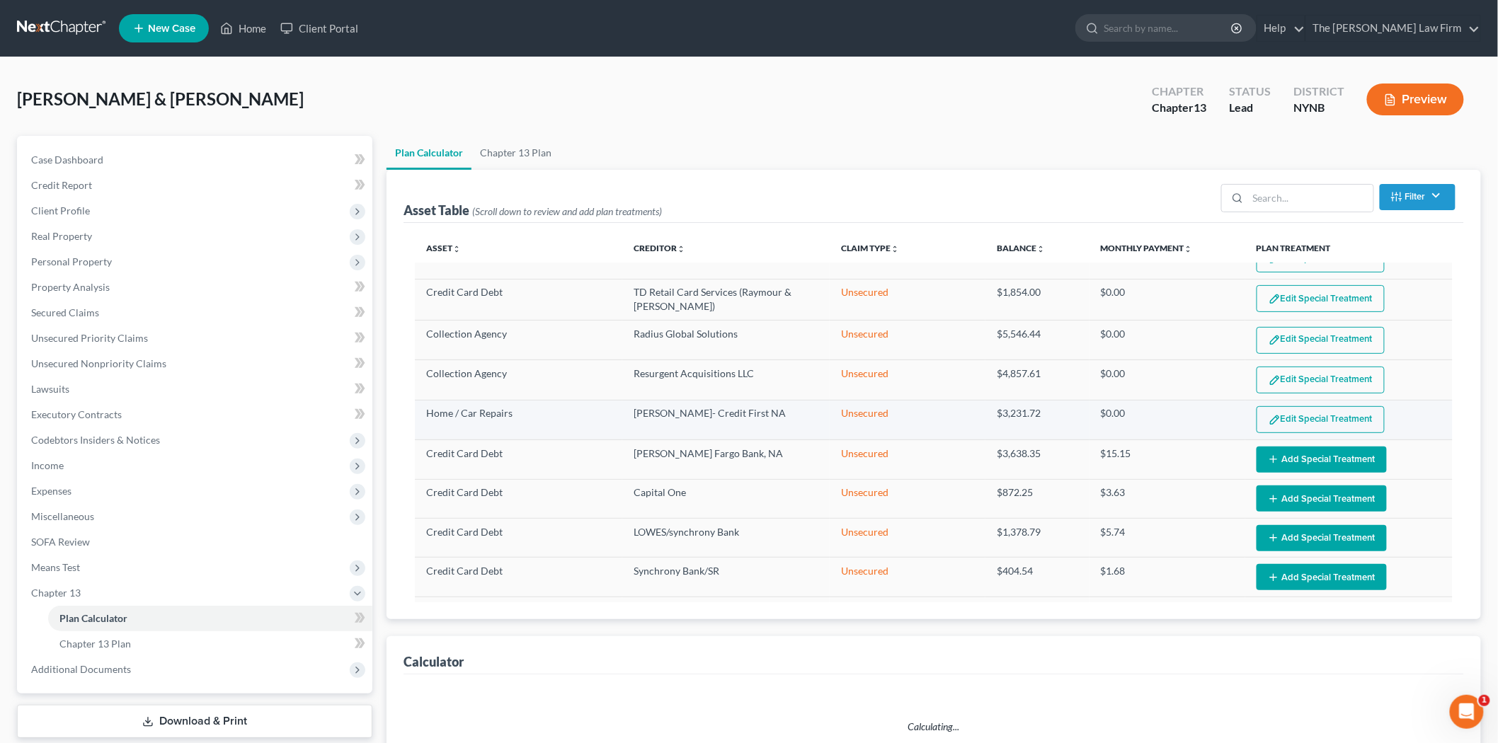
click at [1309, 406] on button "Edit Special Treatment" at bounding box center [1321, 419] width 128 height 27
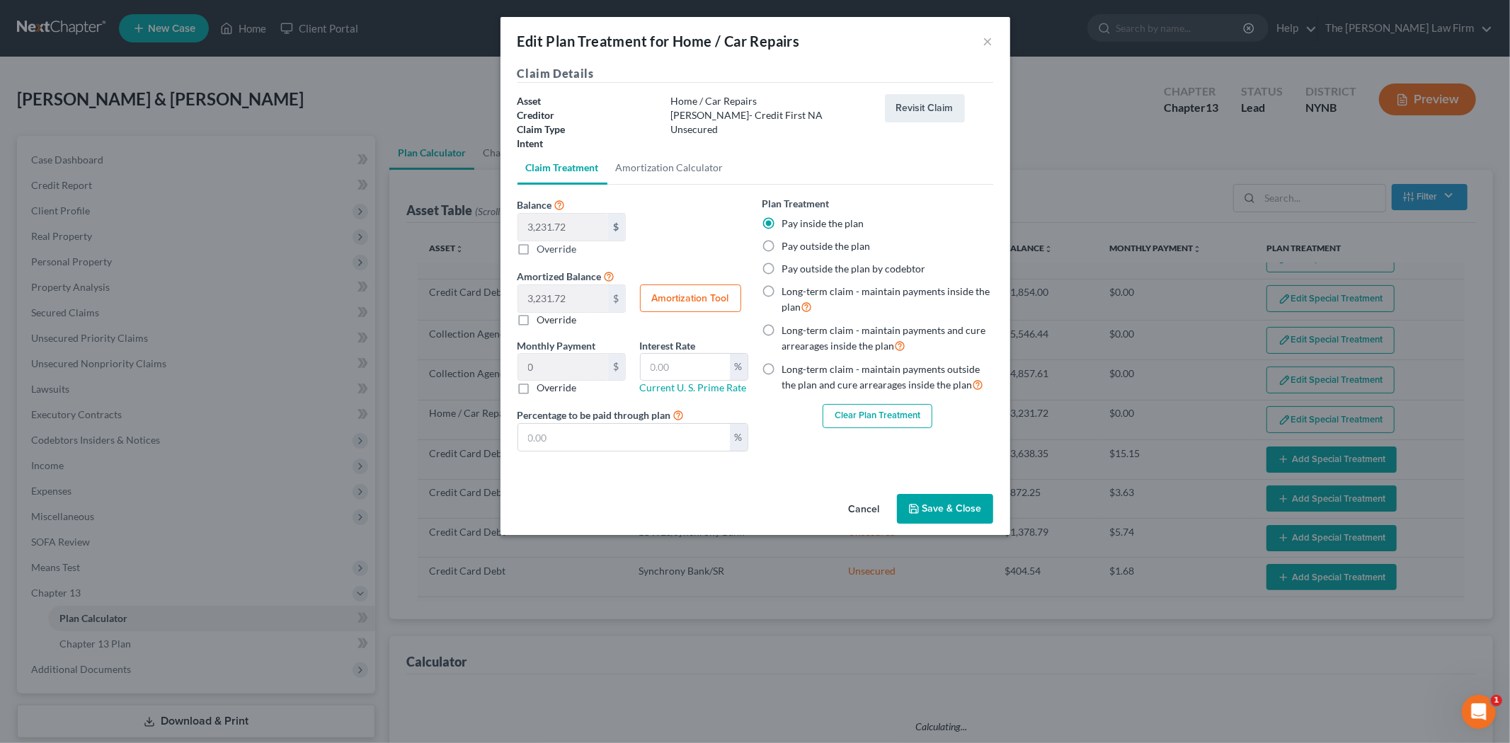
select select "59"
drag, startPoint x: 870, startPoint y: 432, endPoint x: 874, endPoint y: 422, distance: 10.8
click at [871, 431] on div "Plan Treatment Pay inside the plan Pay outside the plan Pay outside the plan by…" at bounding box center [878, 329] width 245 height 267
click at [874, 420] on button "Clear Plan Treatment" at bounding box center [878, 416] width 110 height 24
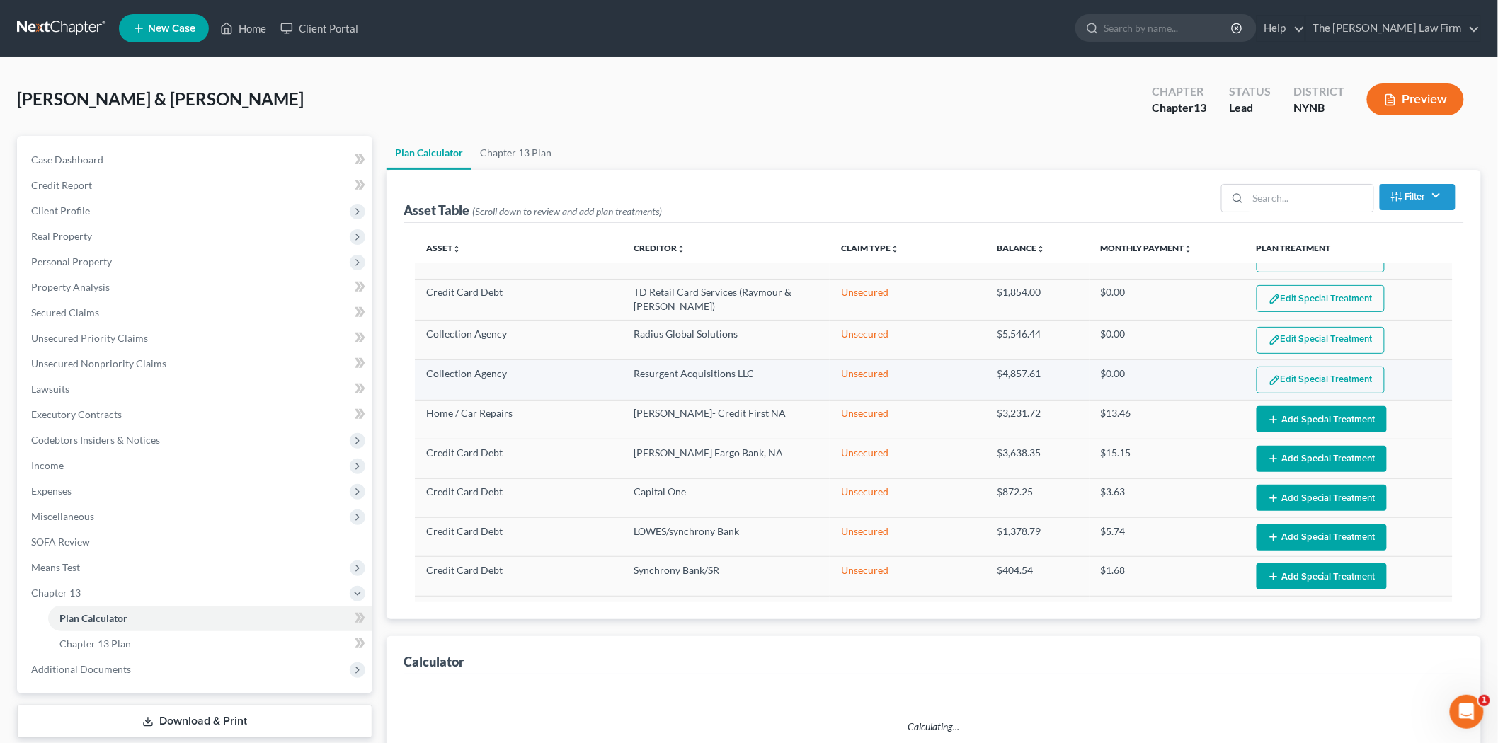
click at [1290, 367] on button "Edit Special Treatment" at bounding box center [1321, 380] width 128 height 27
select select "59"
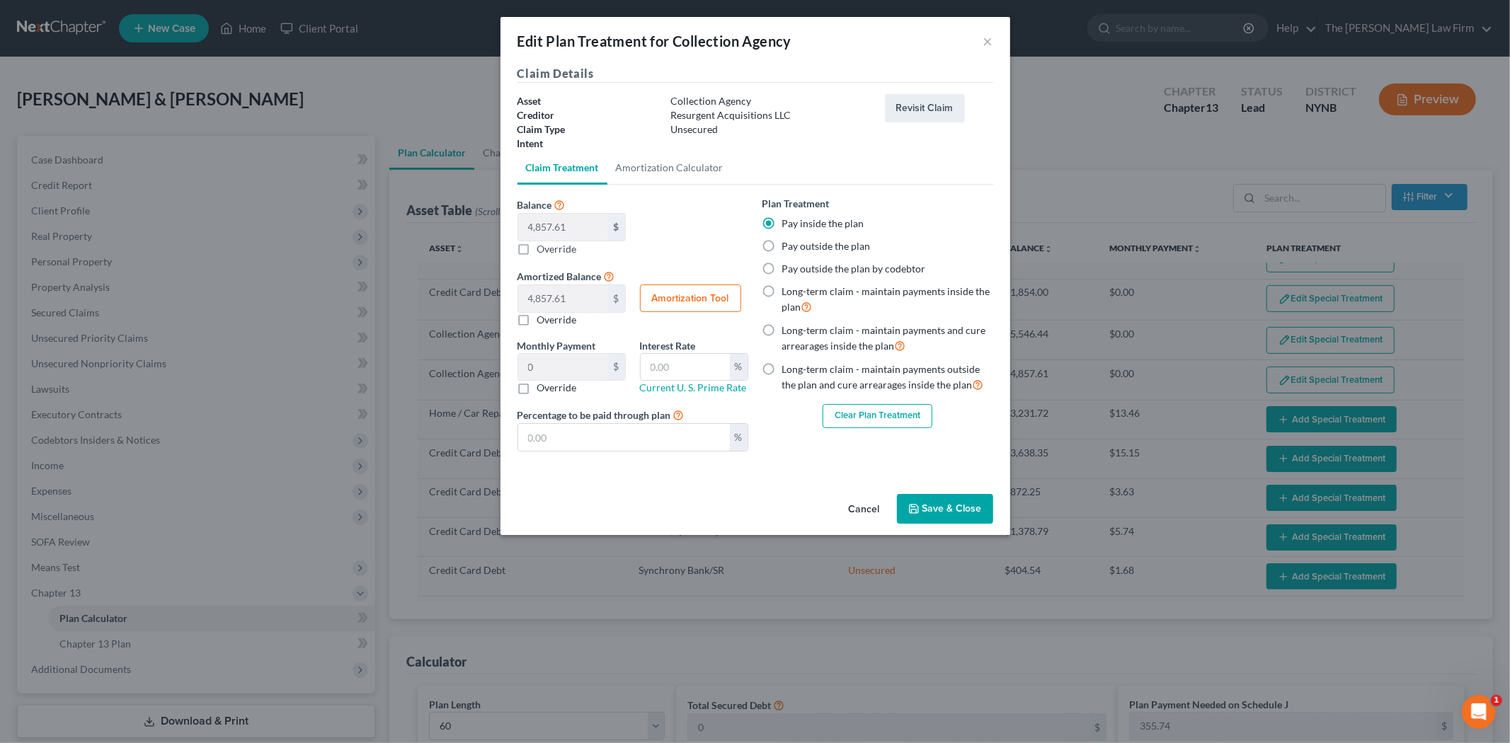
click at [862, 416] on button "Clear Plan Treatment" at bounding box center [878, 416] width 110 height 24
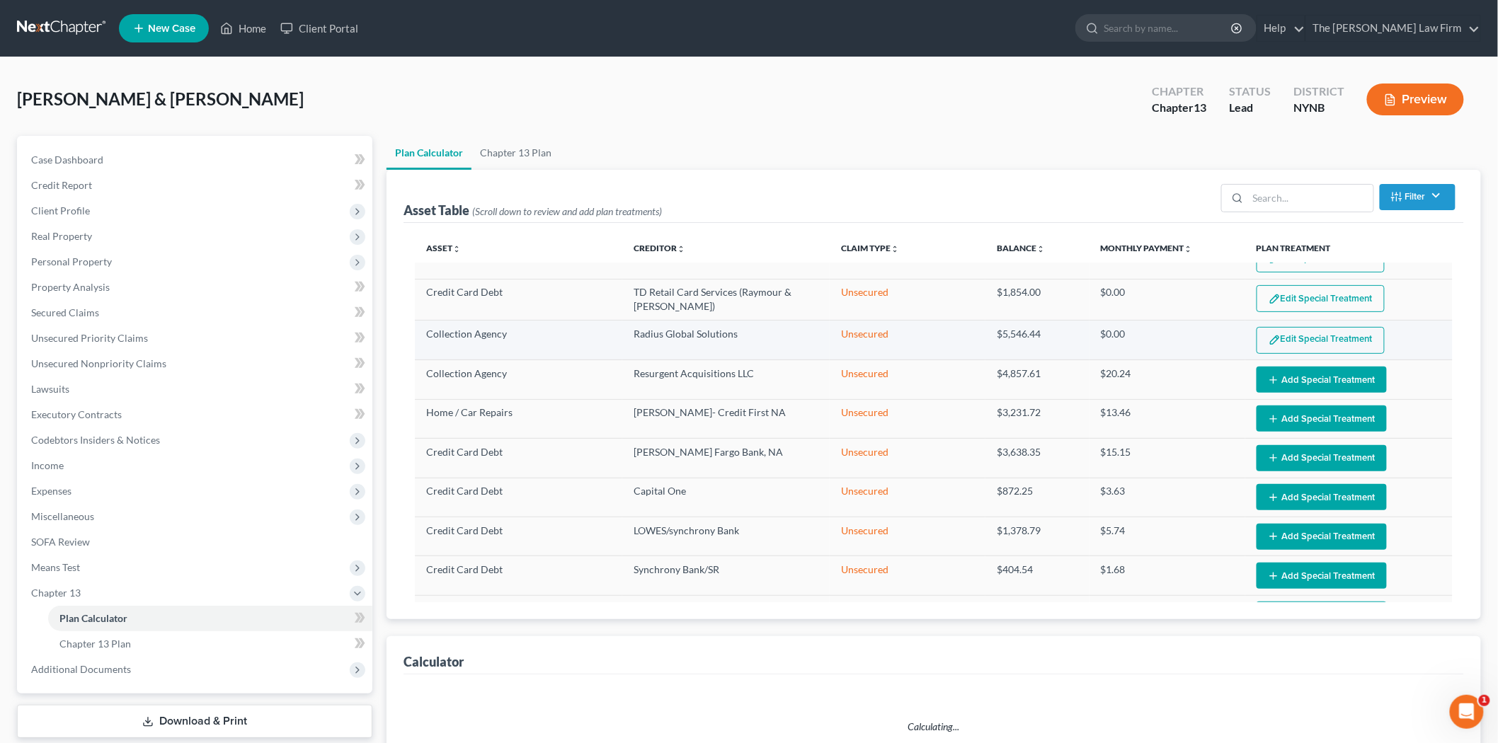
click at [1307, 329] on button "Edit Special Treatment" at bounding box center [1321, 340] width 128 height 27
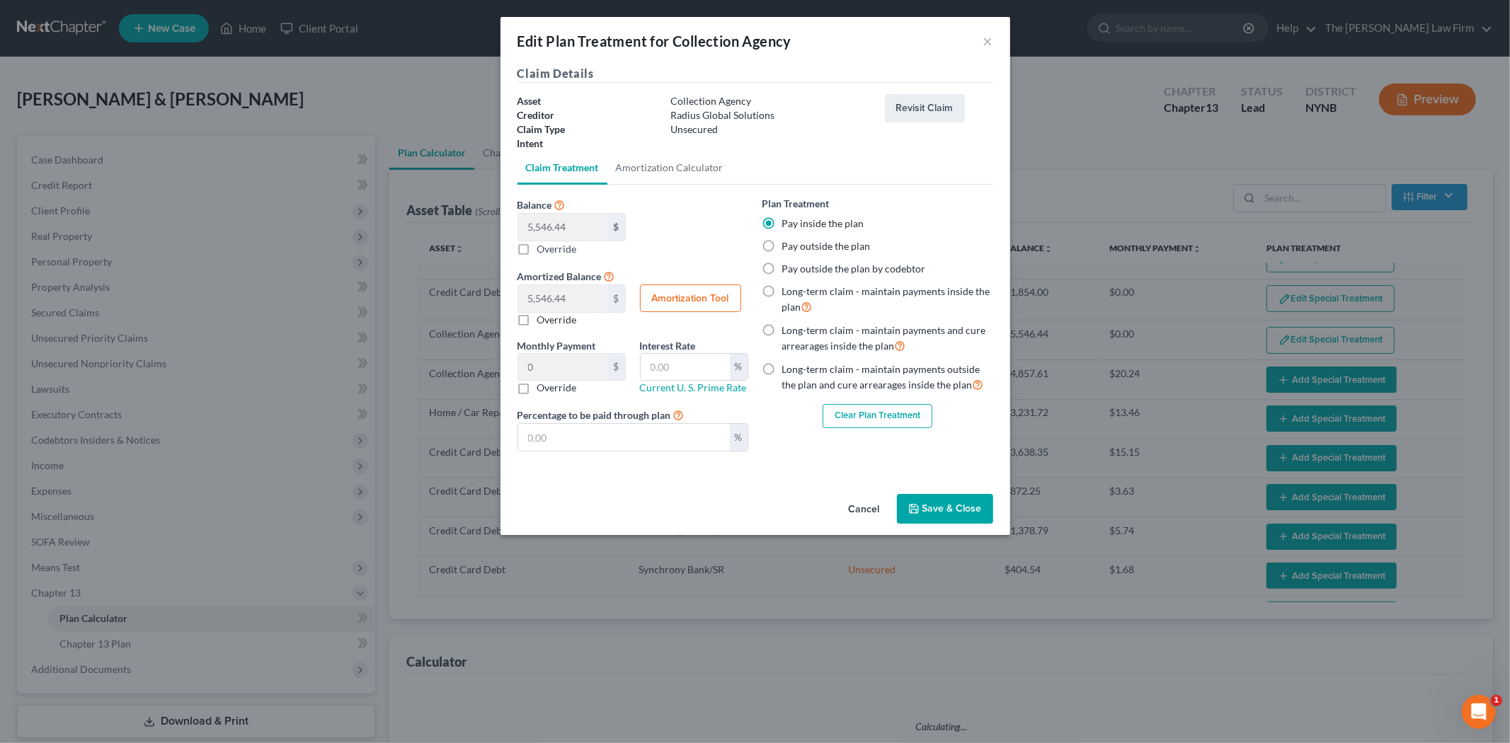
select select "59"
click at [869, 416] on button "Clear Plan Treatment" at bounding box center [878, 416] width 110 height 24
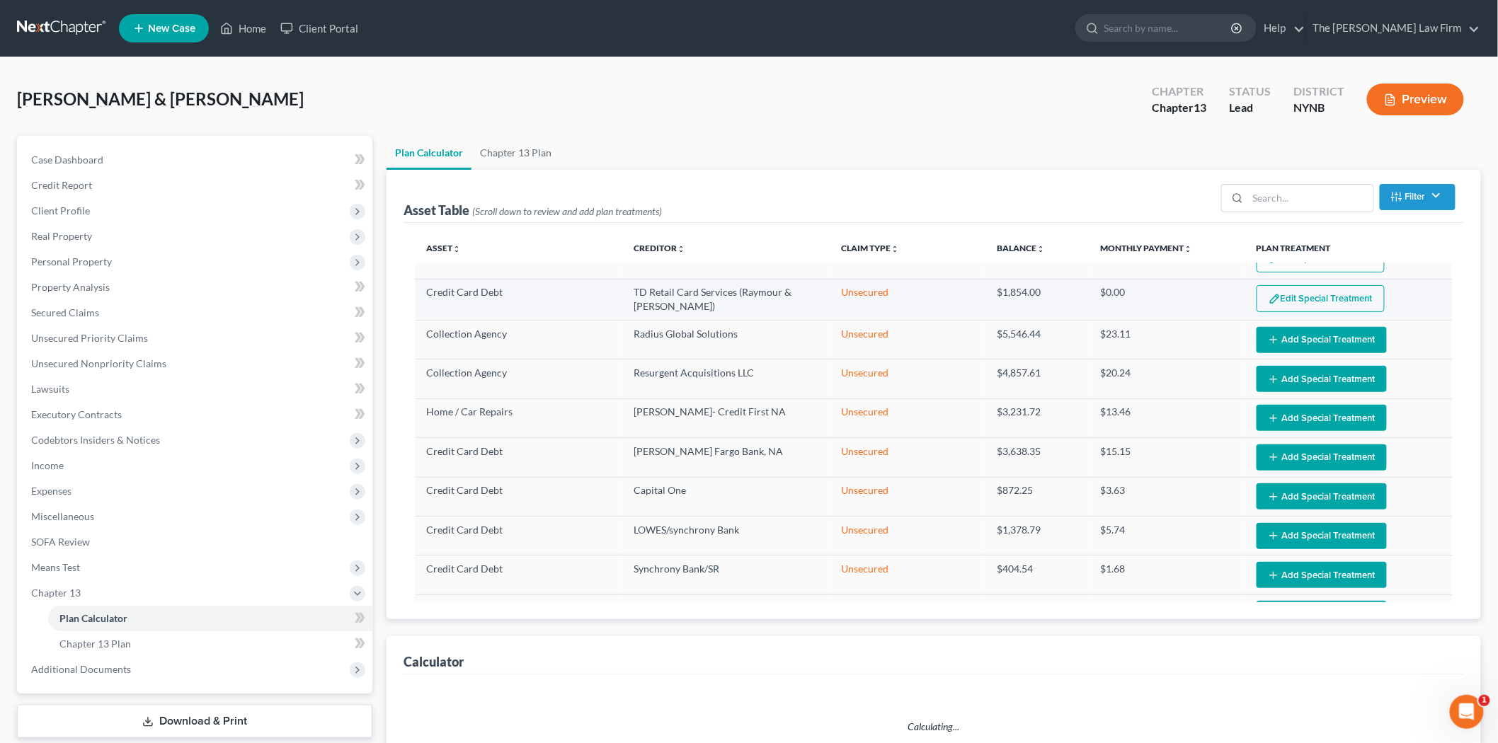
click at [1297, 288] on button "Edit Special Treatment" at bounding box center [1321, 298] width 128 height 27
select select "59"
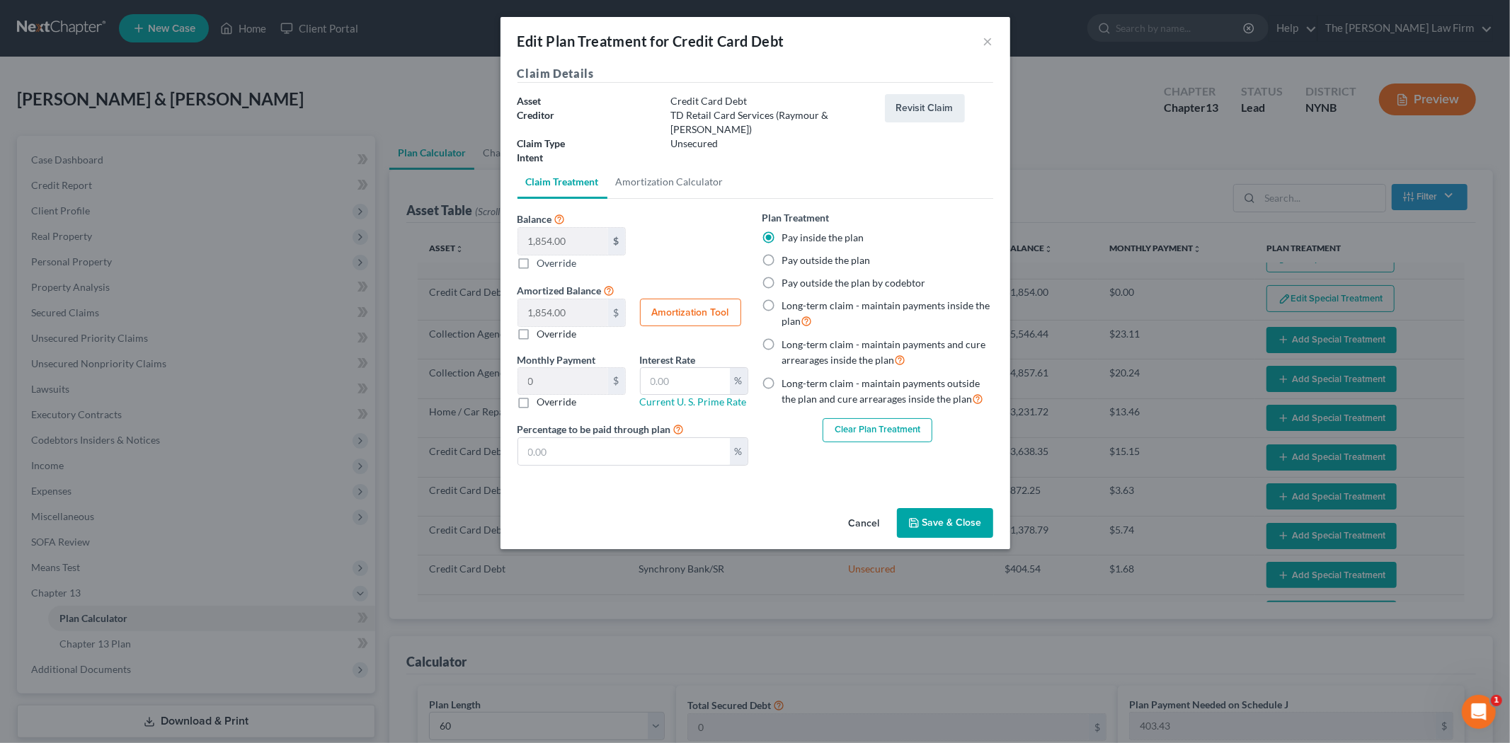
drag, startPoint x: 866, startPoint y: 420, endPoint x: 860, endPoint y: 411, distance: 10.8
click at [865, 418] on button "Clear Plan Treatment" at bounding box center [878, 430] width 110 height 24
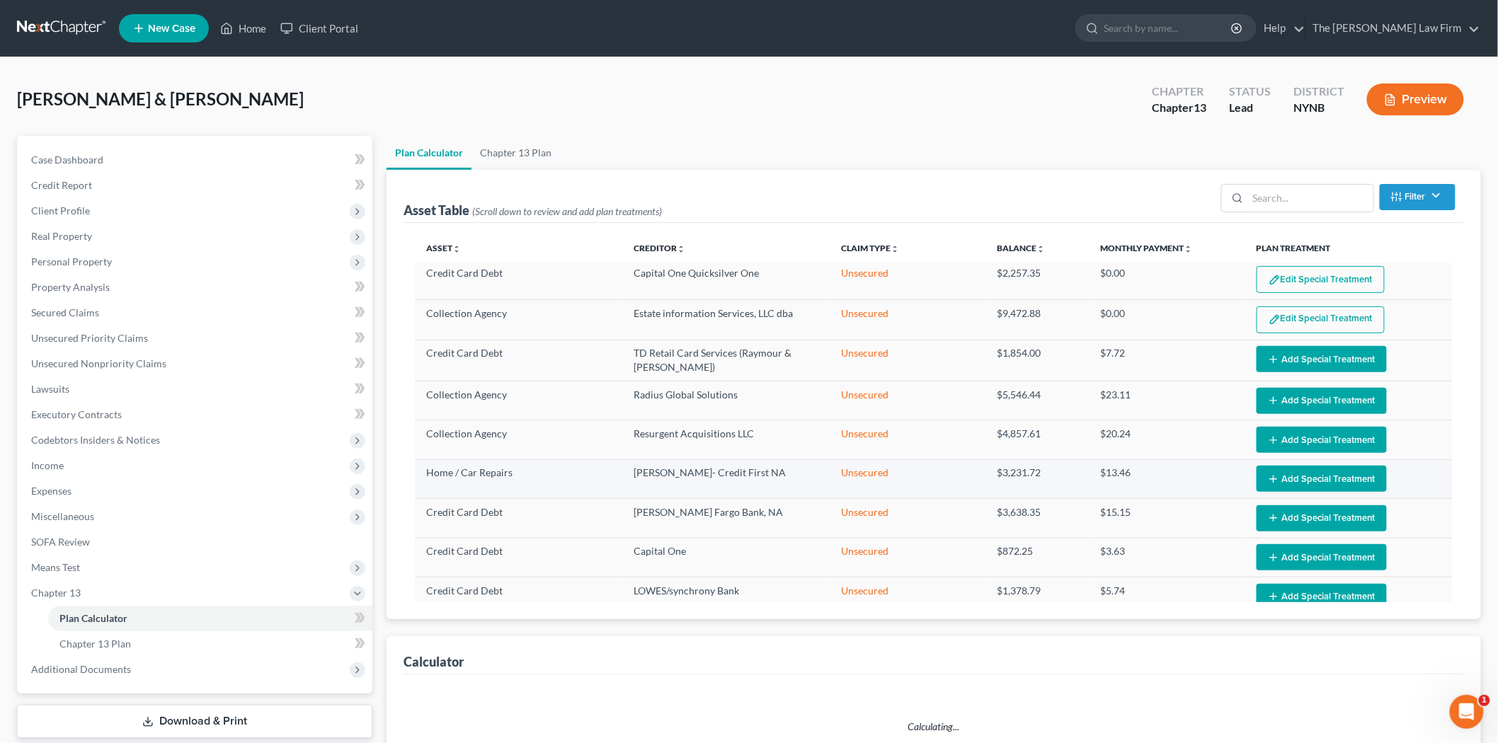
scroll to position [724, 0]
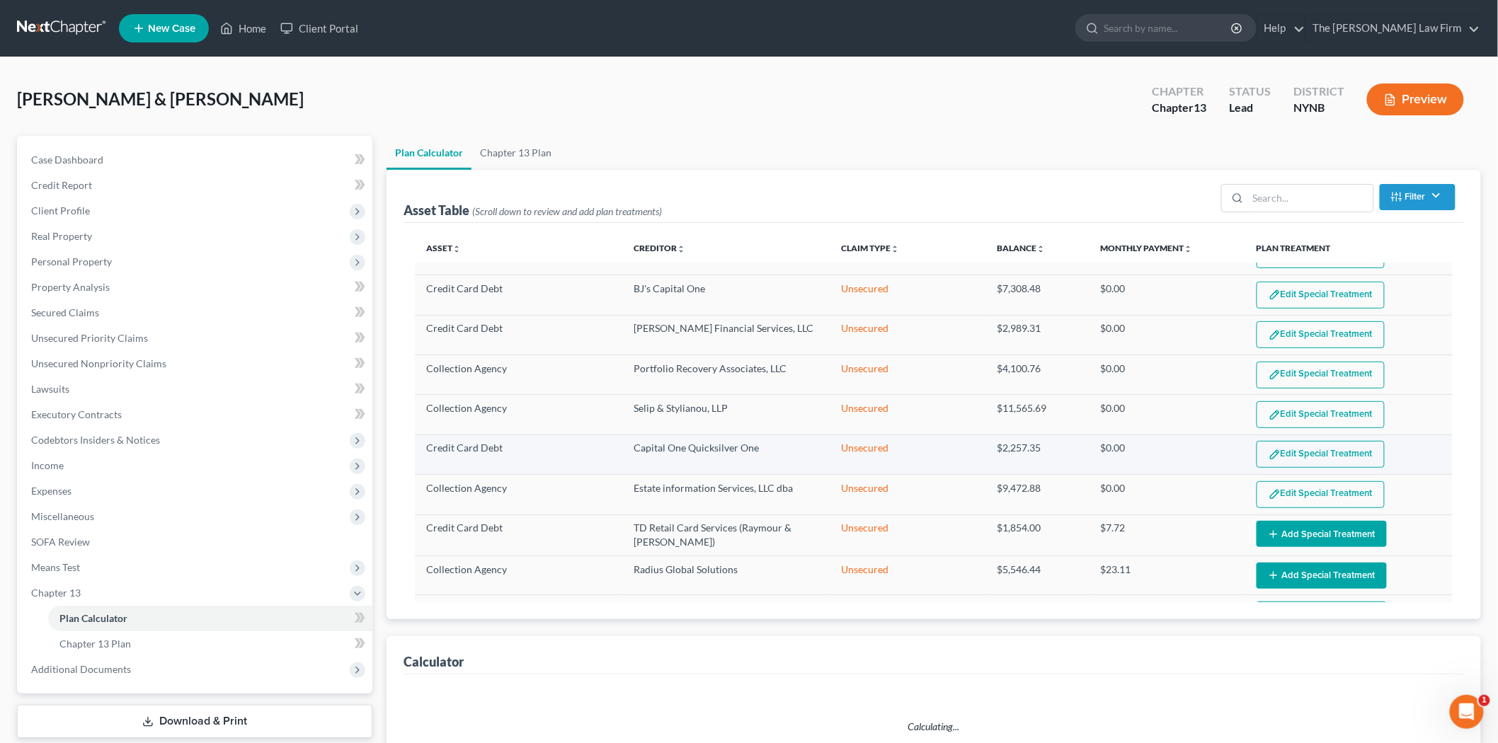
select select "59"
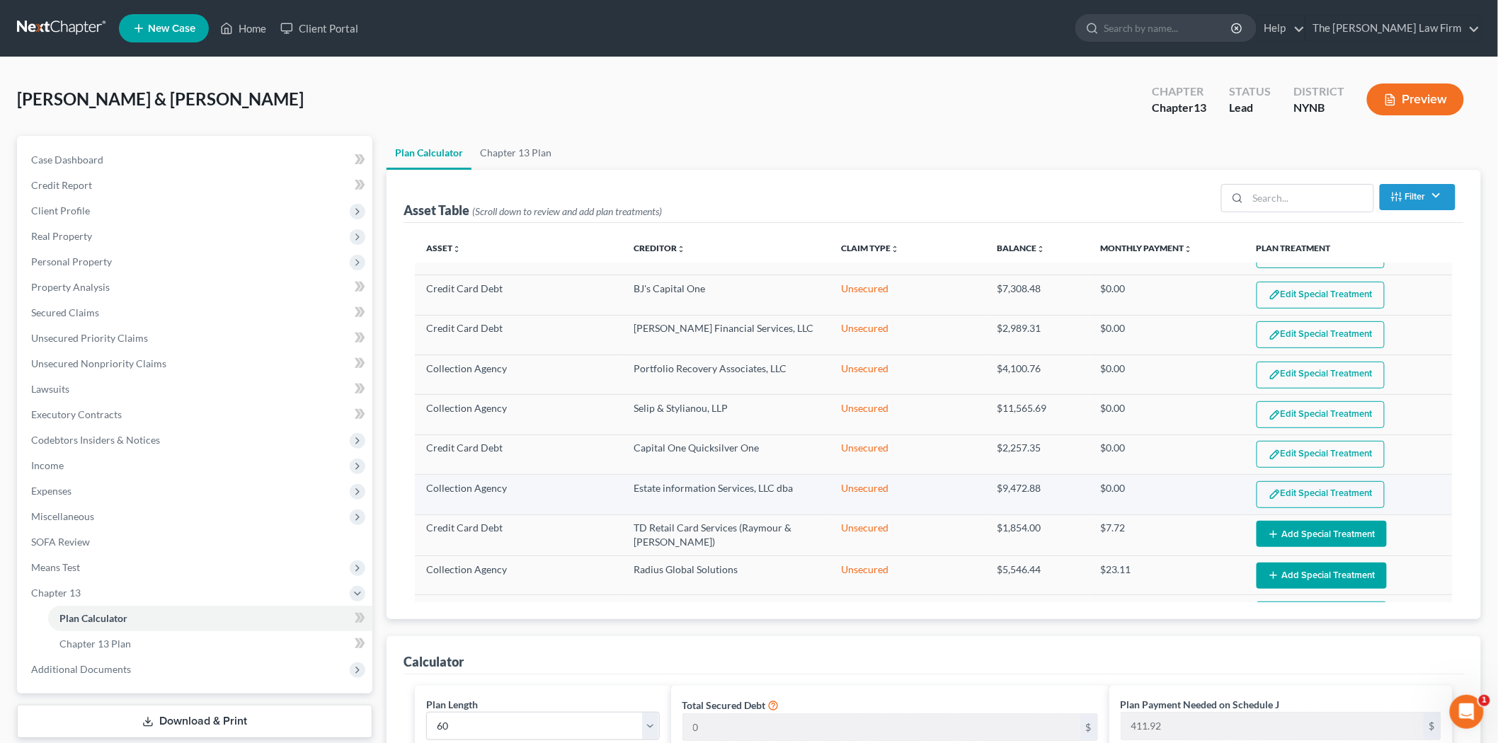
click at [1293, 481] on button "Edit Special Treatment" at bounding box center [1321, 494] width 128 height 27
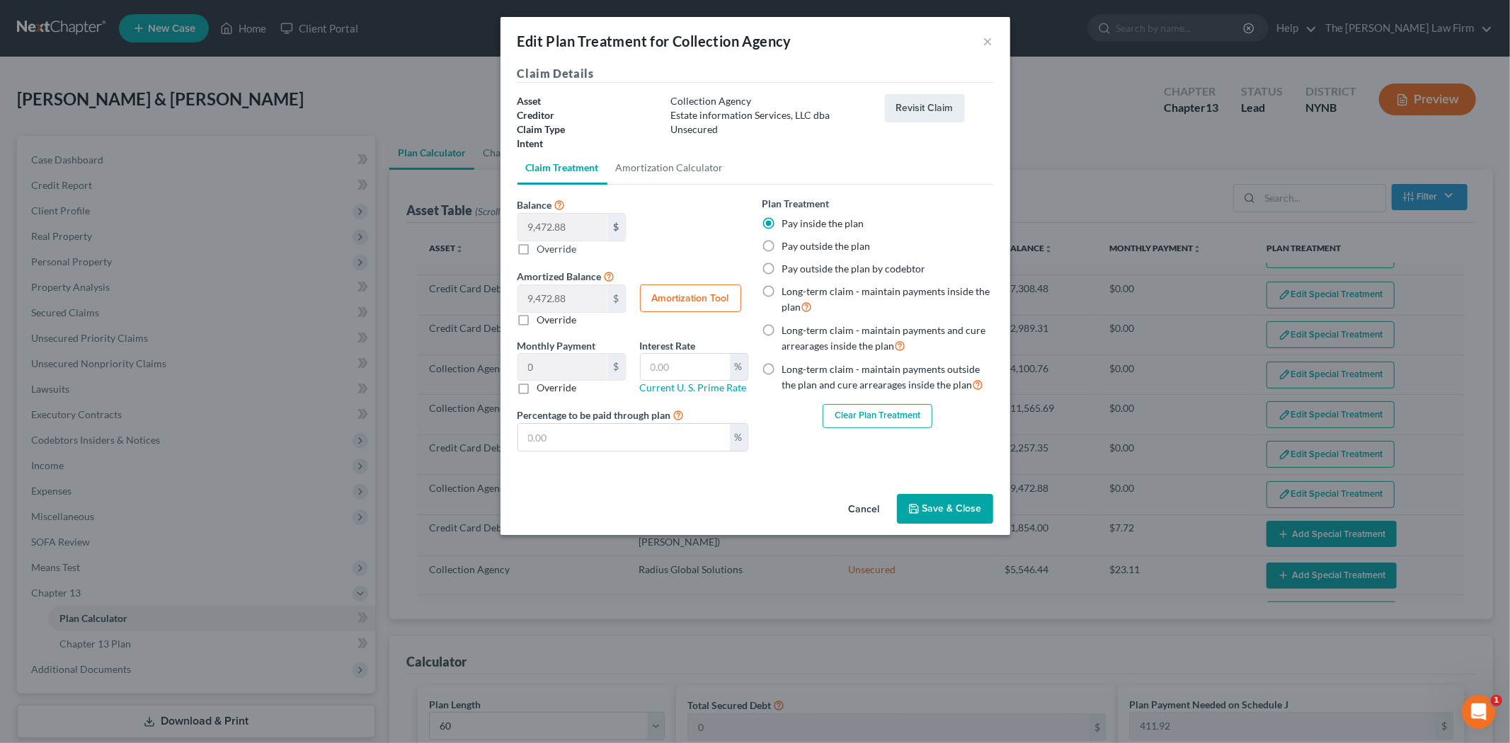
click at [845, 421] on button "Clear Plan Treatment" at bounding box center [878, 416] width 110 height 24
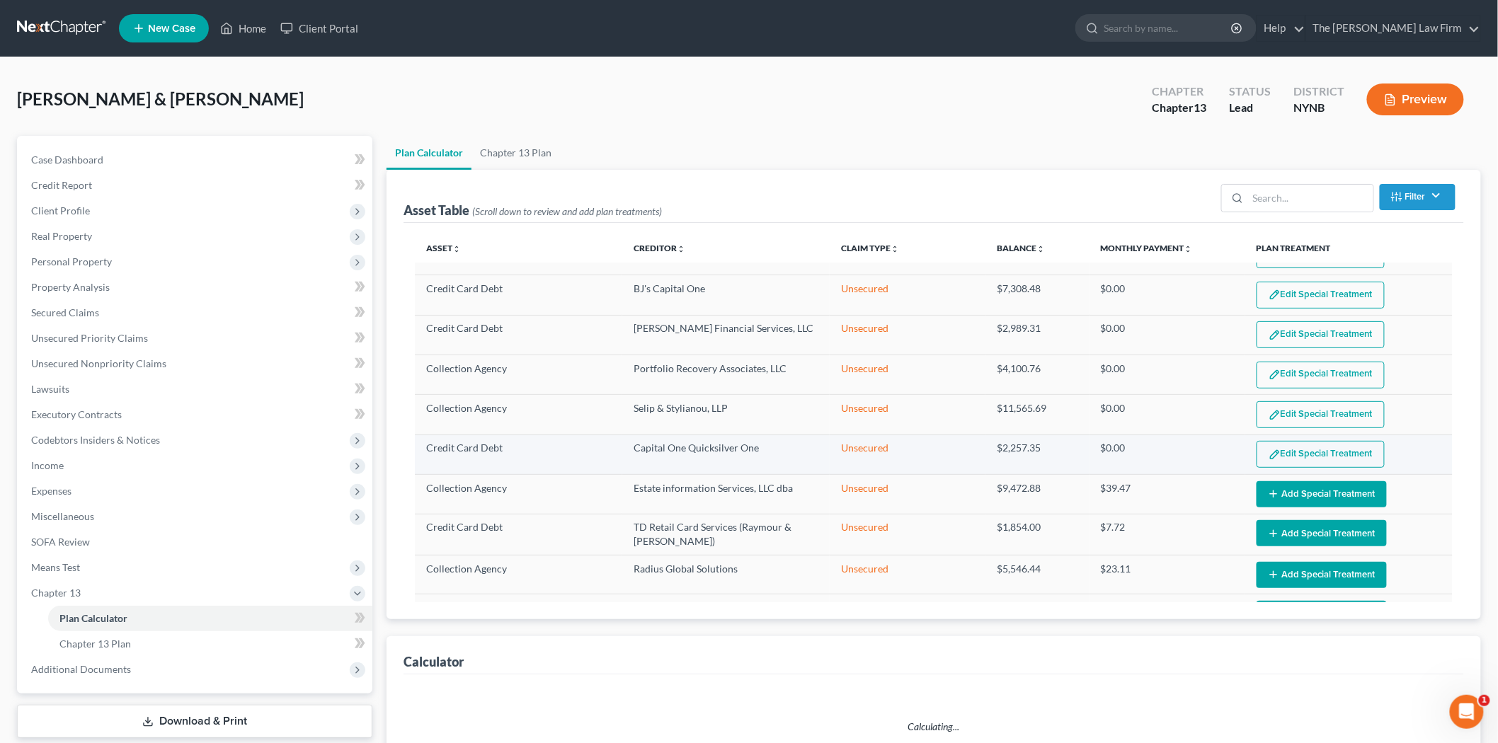
click at [1303, 441] on button "Edit Special Treatment" at bounding box center [1321, 454] width 128 height 27
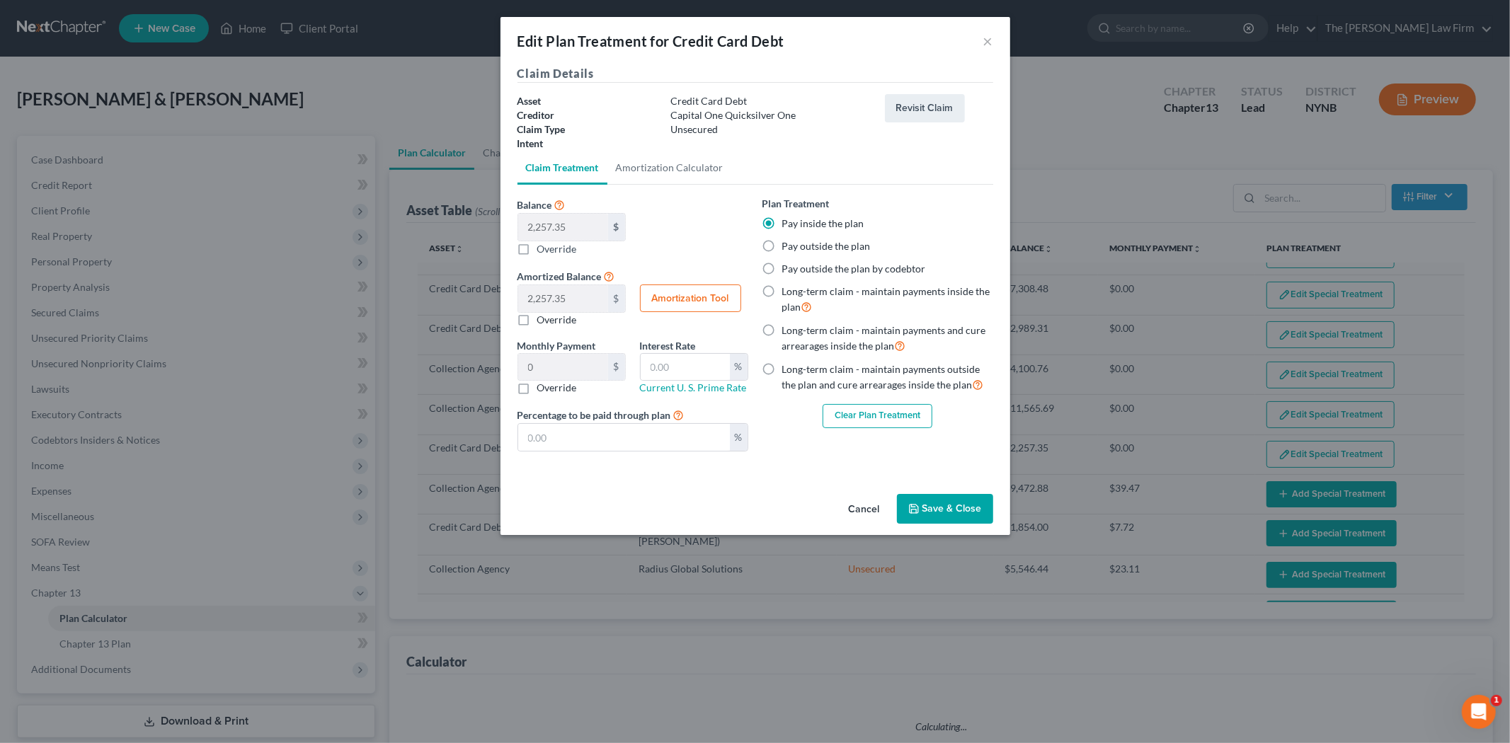
select select "59"
click at [888, 409] on button "Clear Plan Treatment" at bounding box center [878, 416] width 110 height 24
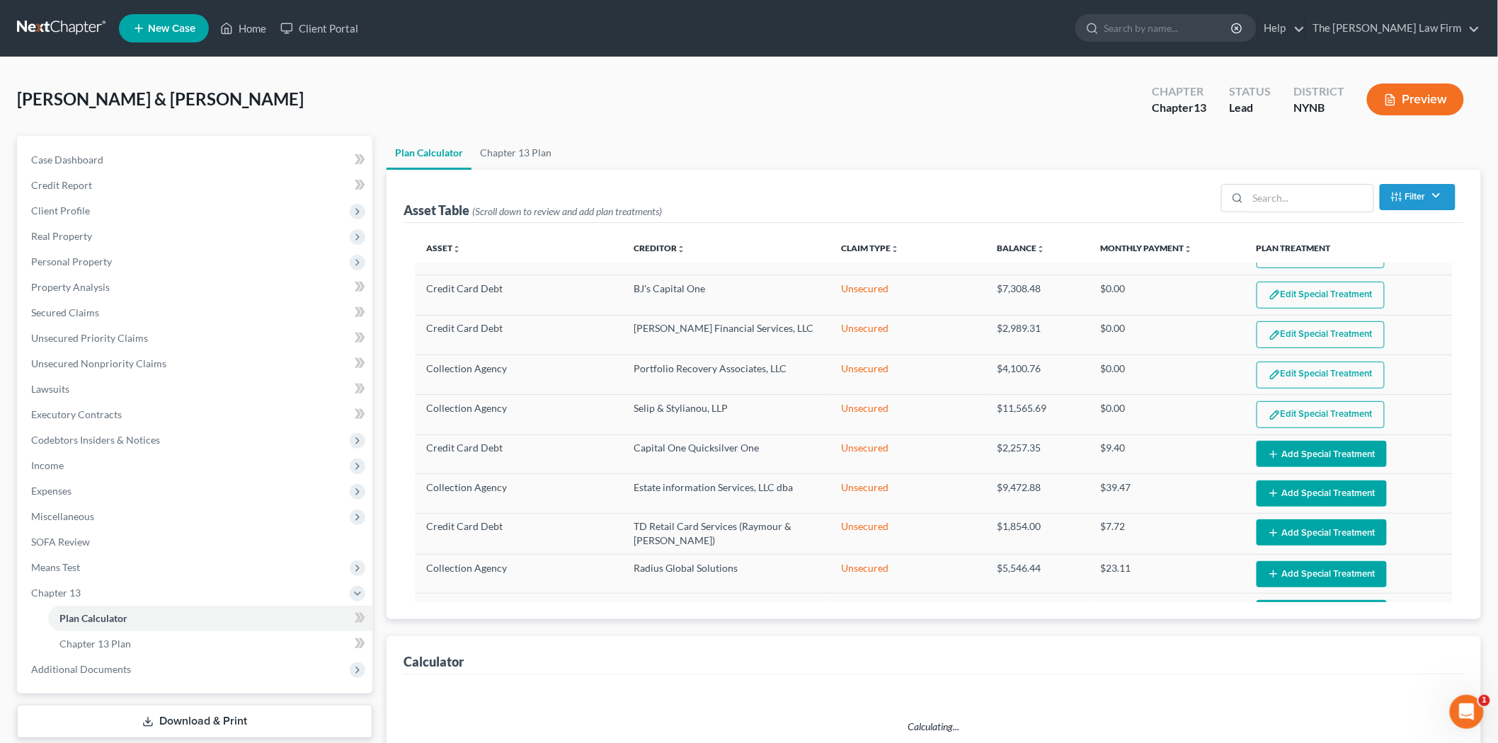
click at [1300, 401] on button "Edit Special Treatment" at bounding box center [1321, 414] width 128 height 27
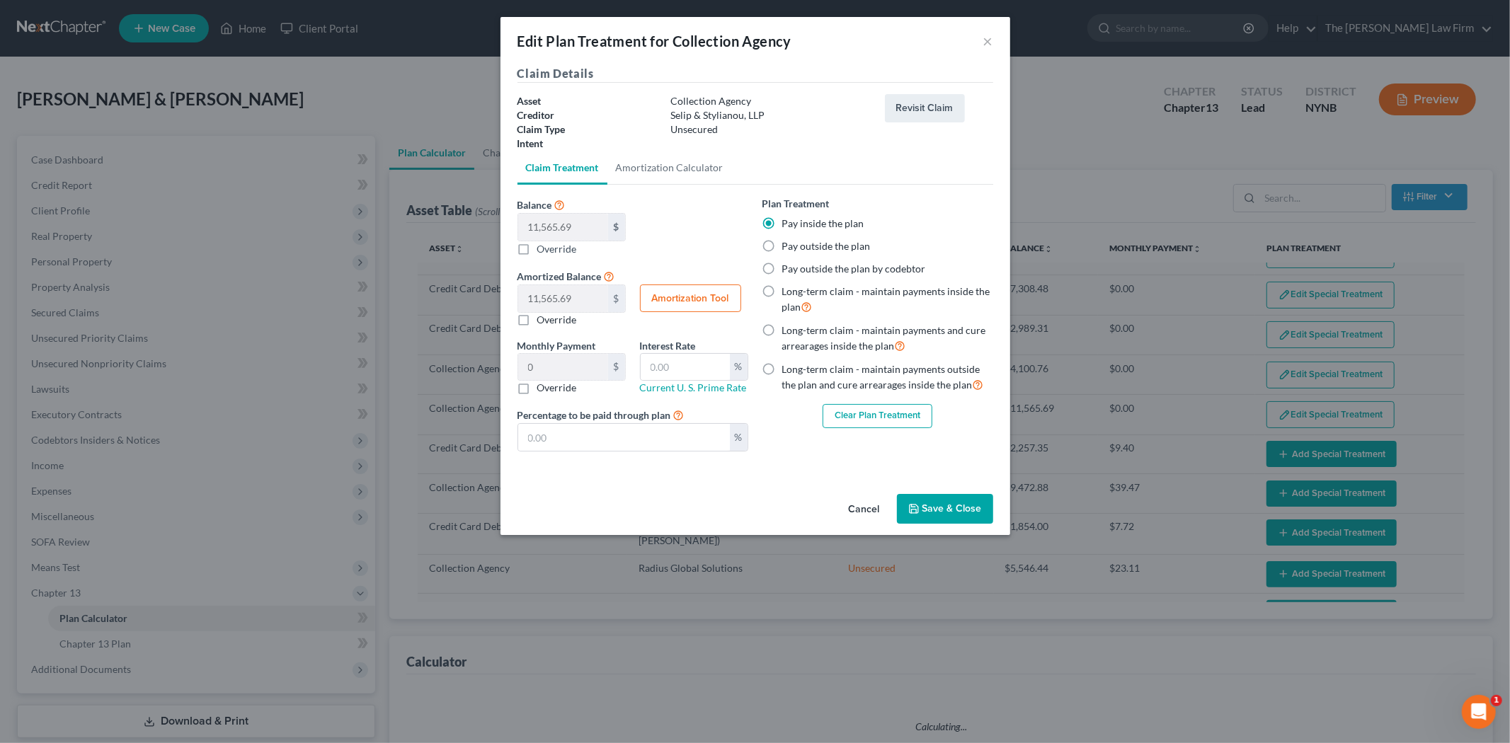
click at [870, 415] on button "Clear Plan Treatment" at bounding box center [878, 416] width 110 height 24
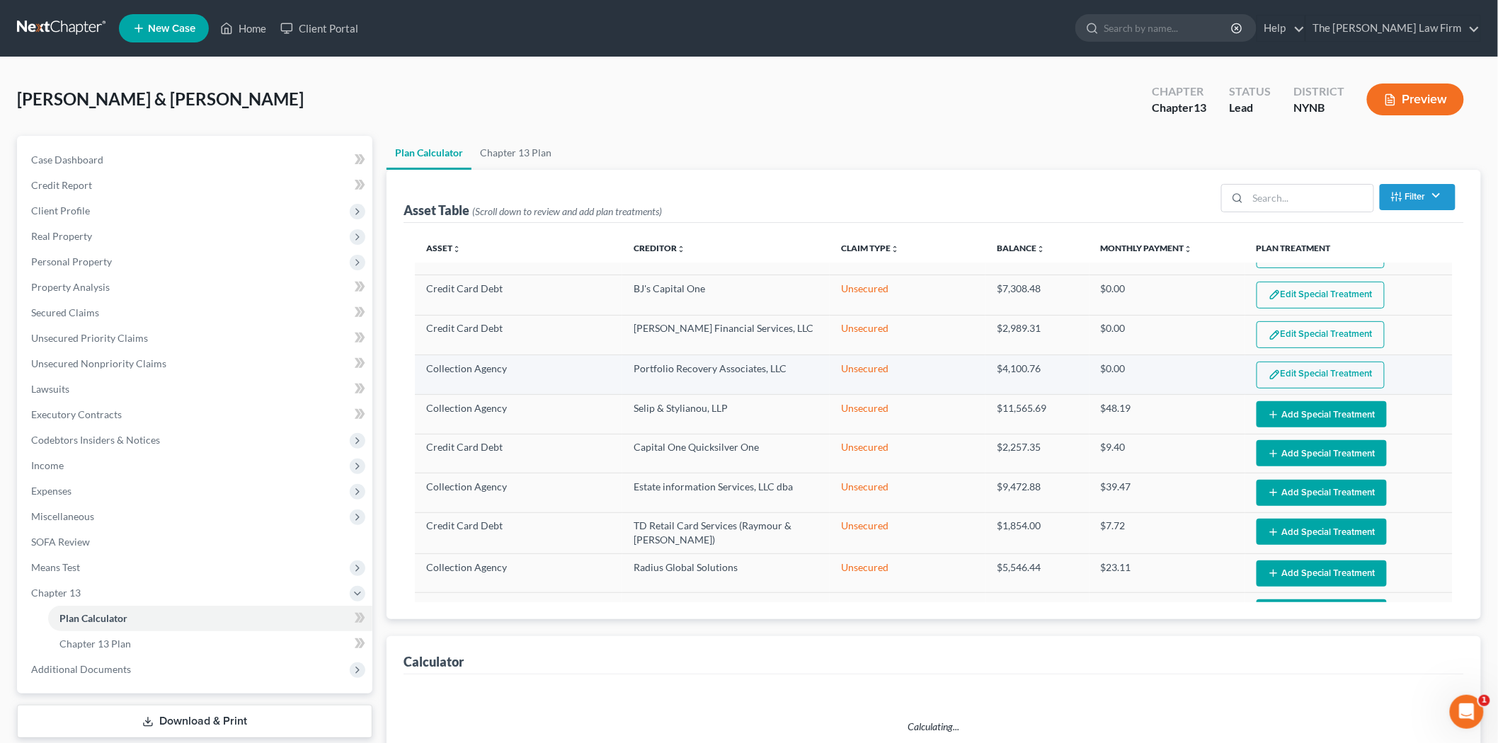
click at [1282, 362] on button "Edit Special Treatment" at bounding box center [1321, 375] width 128 height 27
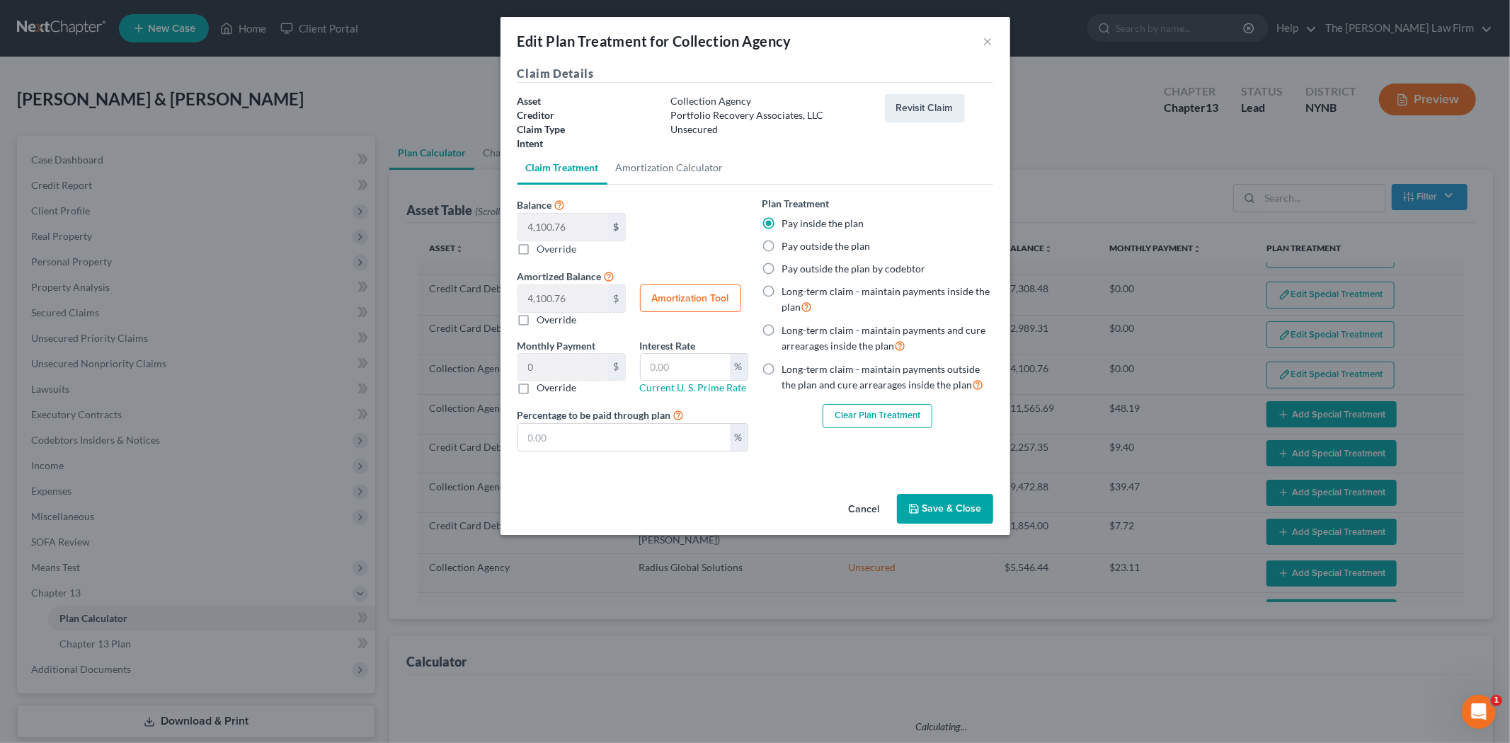
click at [840, 421] on button "Clear Plan Treatment" at bounding box center [878, 416] width 110 height 24
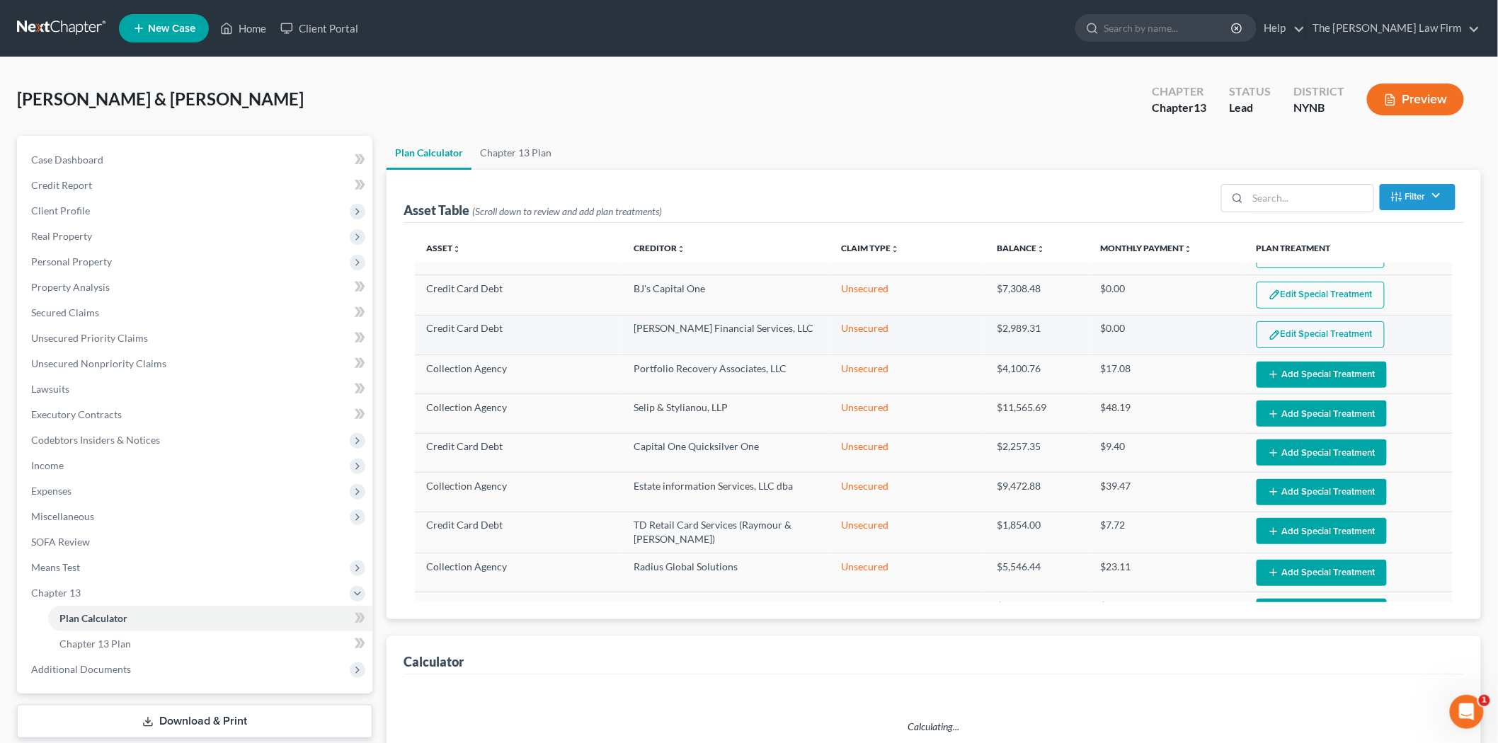
click at [1330, 324] on button "Edit Special Treatment" at bounding box center [1321, 334] width 128 height 27
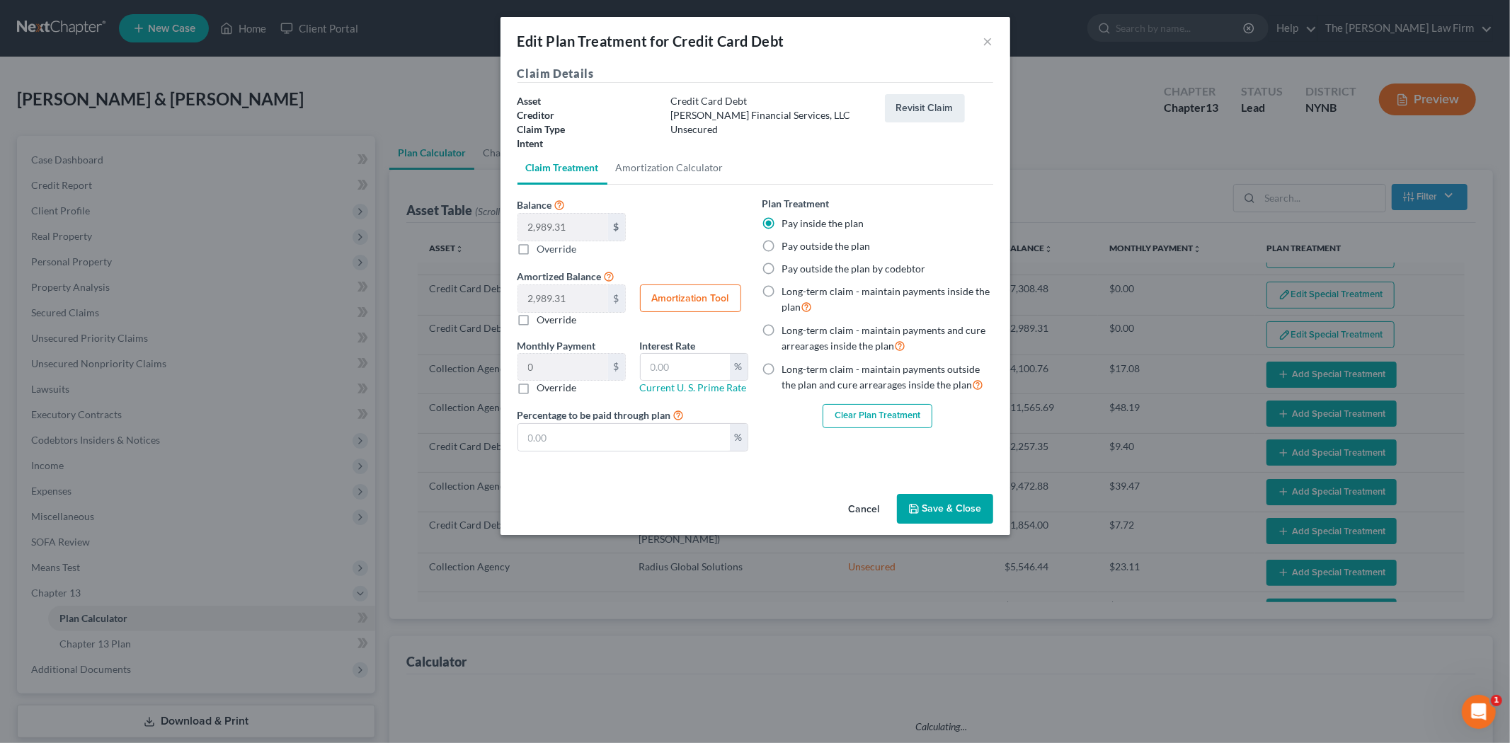
click at [860, 409] on button "Clear Plan Treatment" at bounding box center [878, 416] width 110 height 24
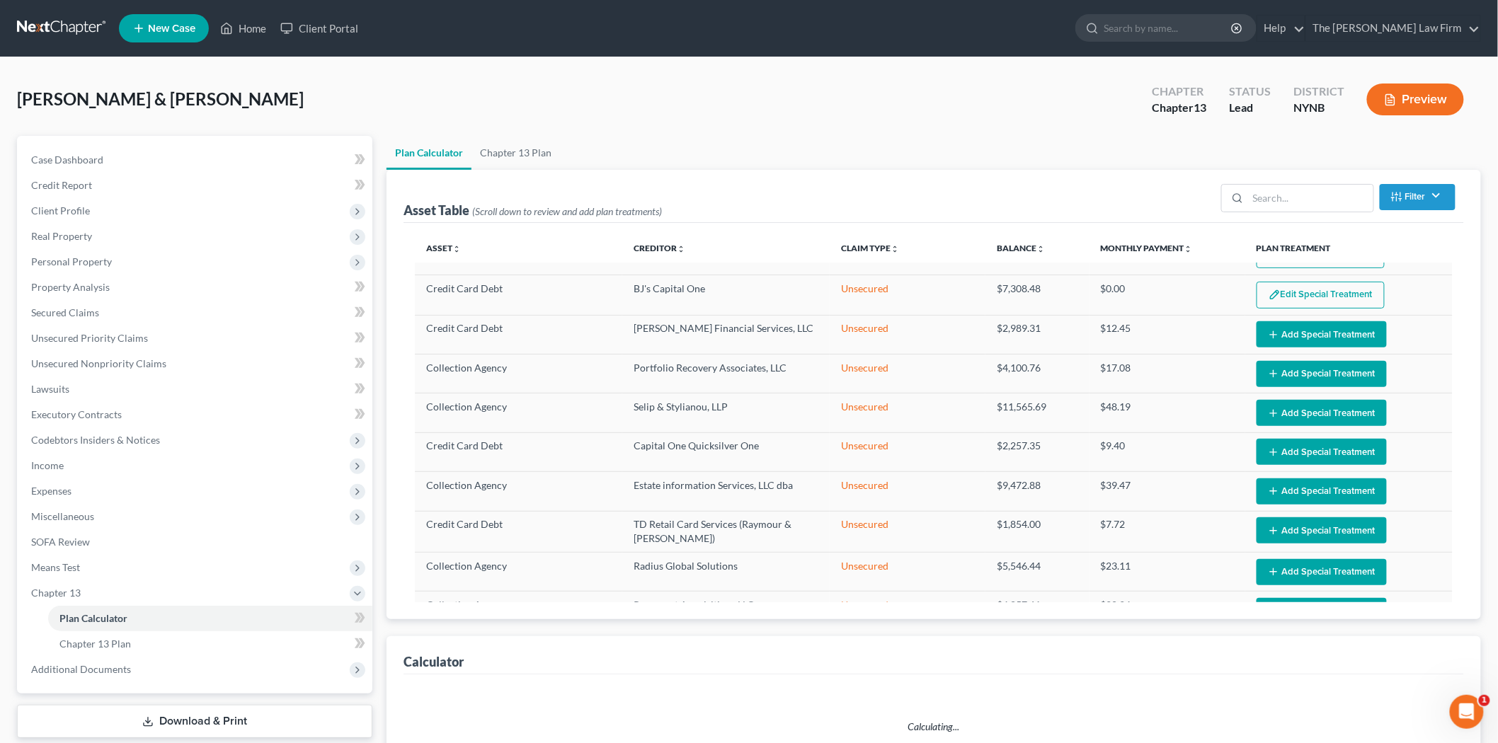
scroll to position [646, 0]
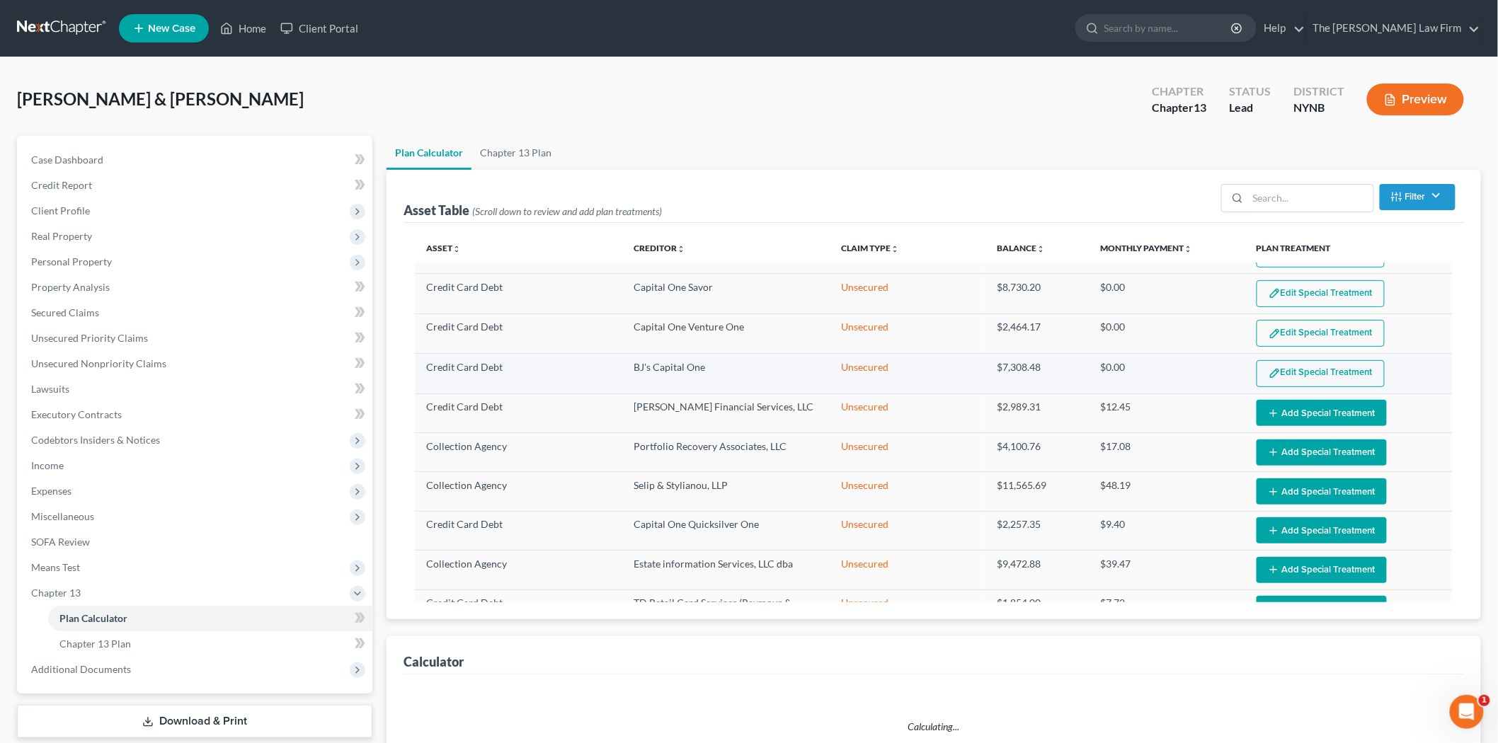
click at [1286, 363] on button "Edit Special Treatment" at bounding box center [1321, 373] width 128 height 27
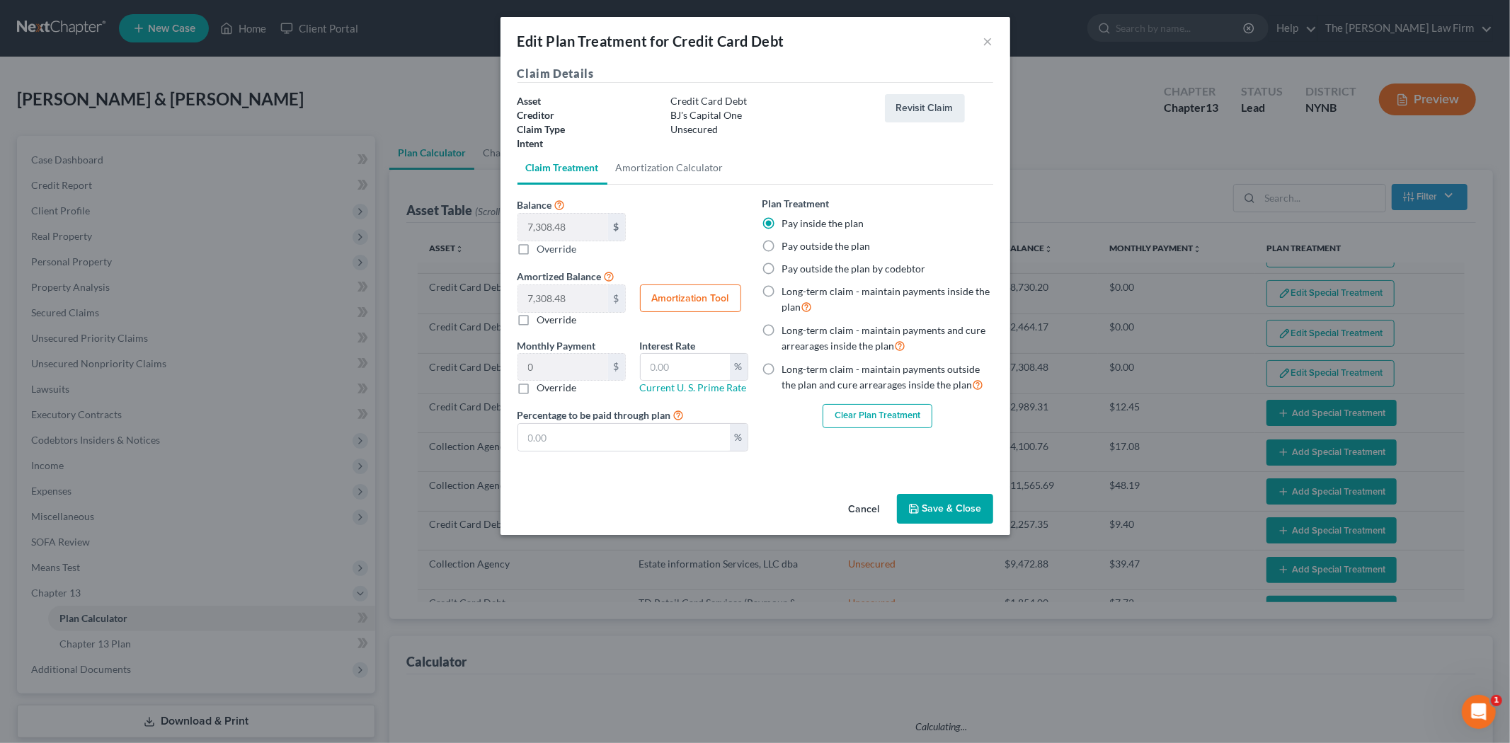
click at [847, 409] on button "Clear Plan Treatment" at bounding box center [878, 416] width 110 height 24
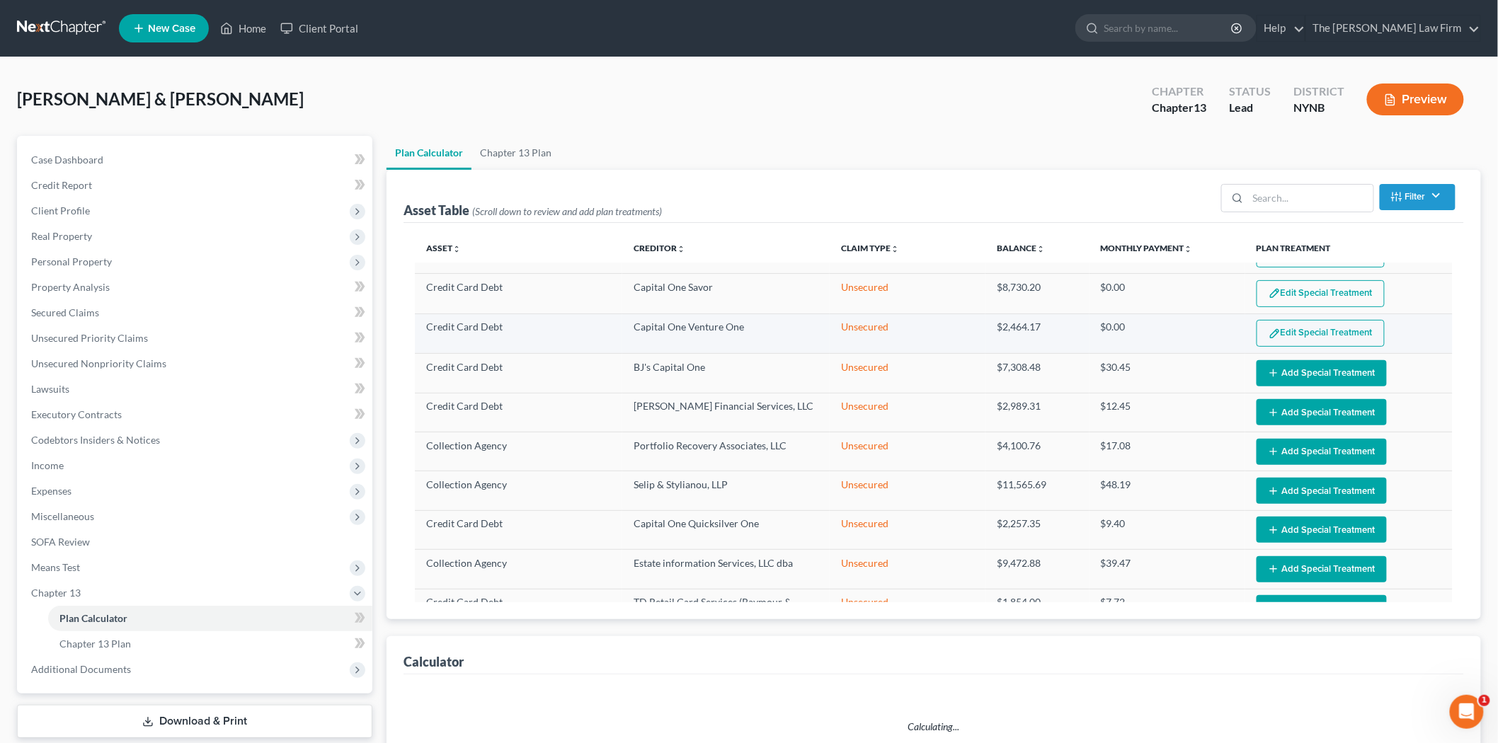
click at [1287, 320] on button "Edit Special Treatment" at bounding box center [1321, 333] width 128 height 27
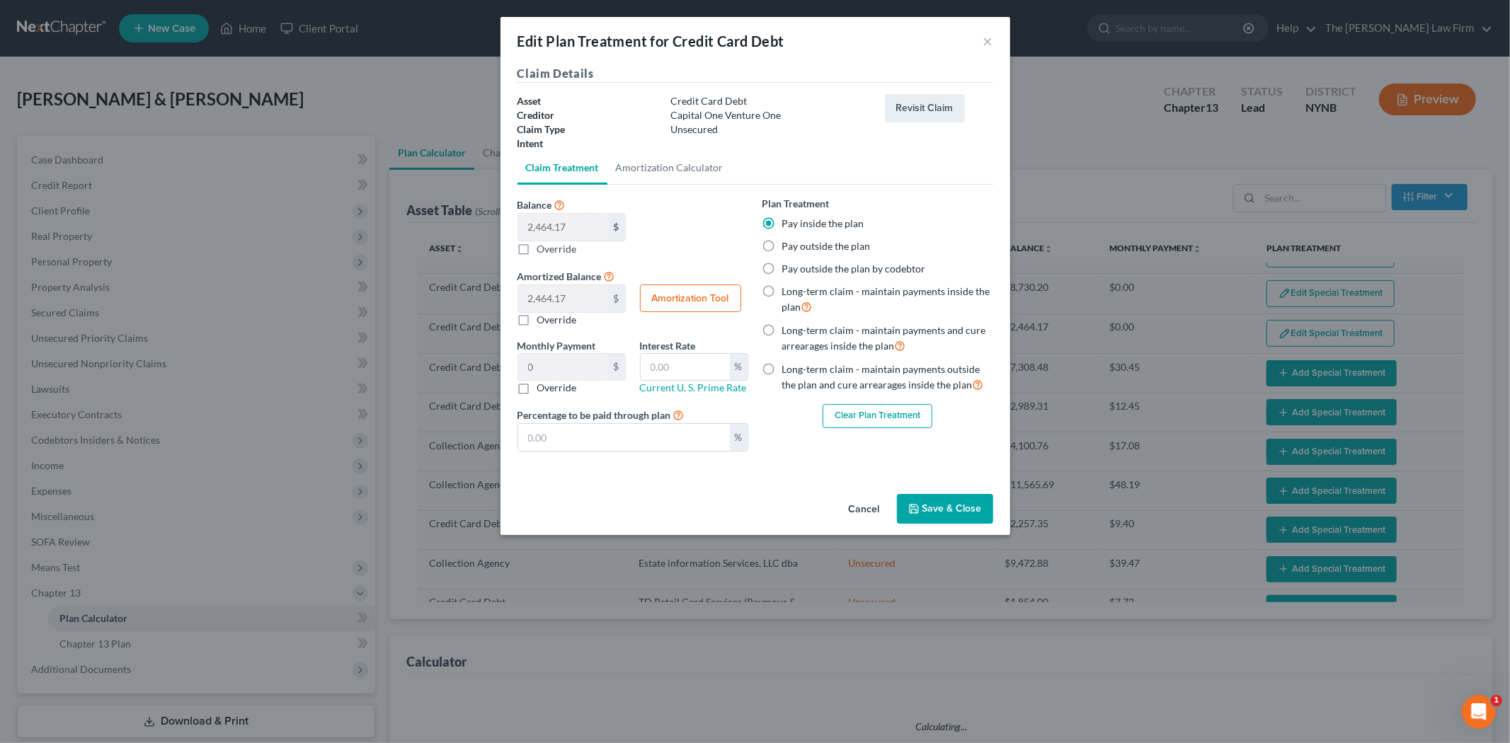
click at [860, 423] on button "Clear Plan Treatment" at bounding box center [878, 416] width 110 height 24
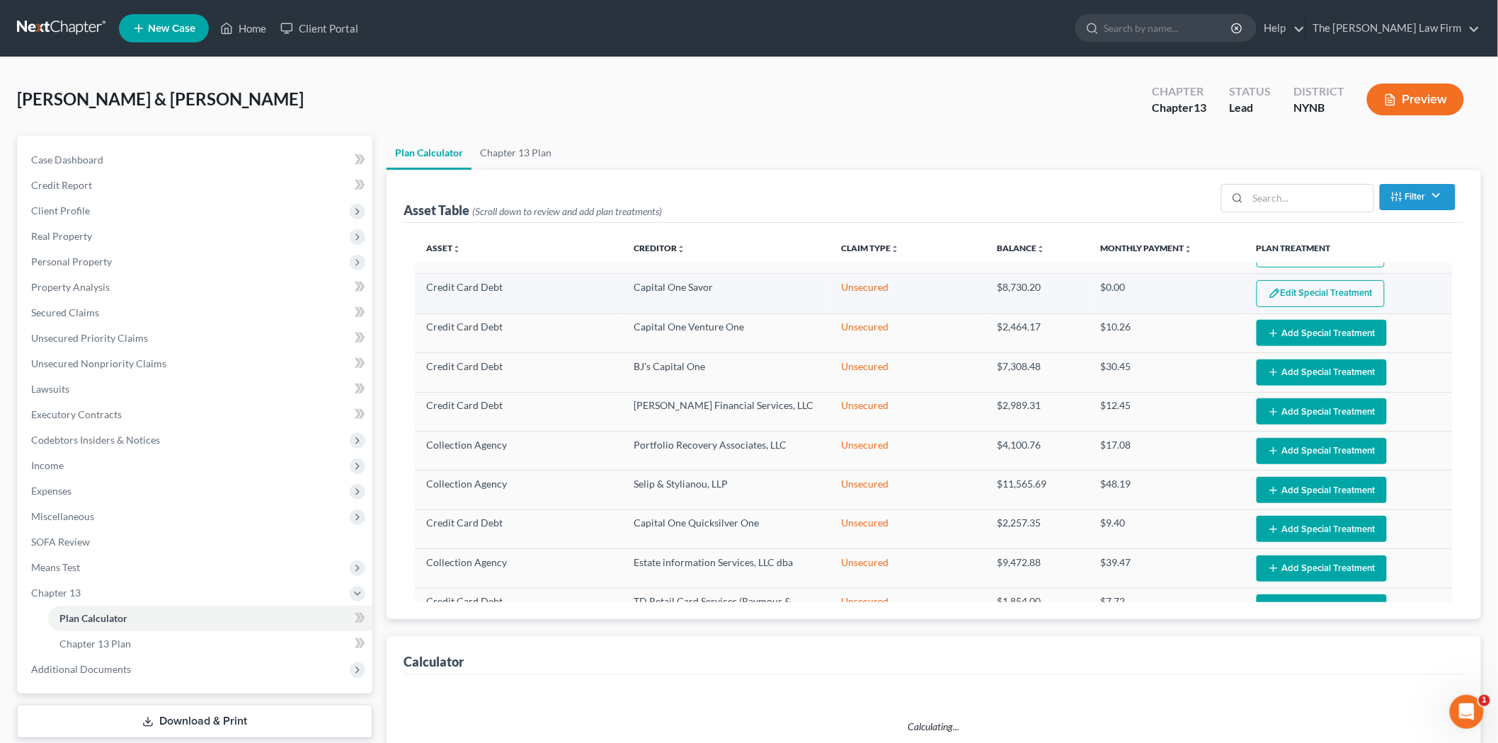
click at [1306, 280] on button "Edit Special Treatment" at bounding box center [1321, 293] width 128 height 27
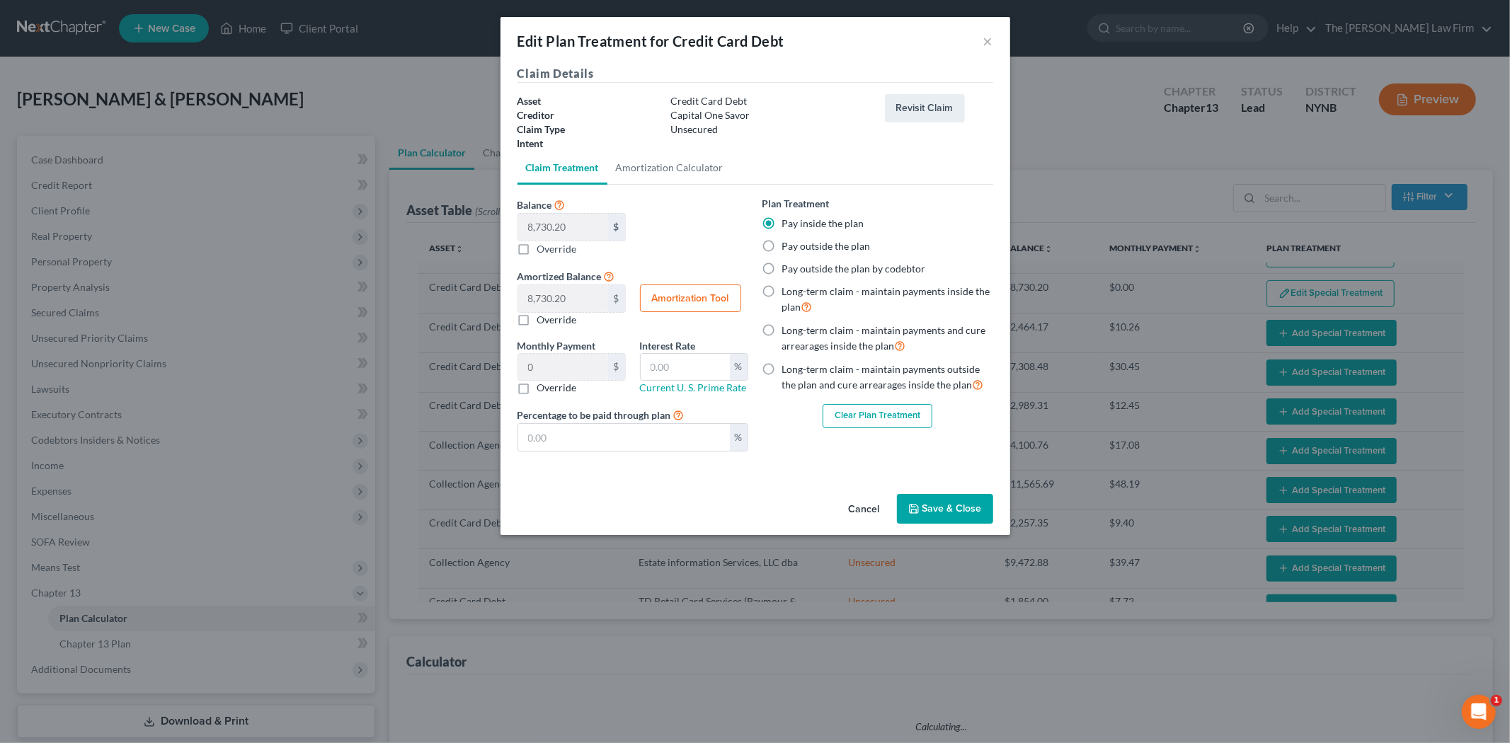
click at [887, 408] on button "Clear Plan Treatment" at bounding box center [878, 416] width 110 height 24
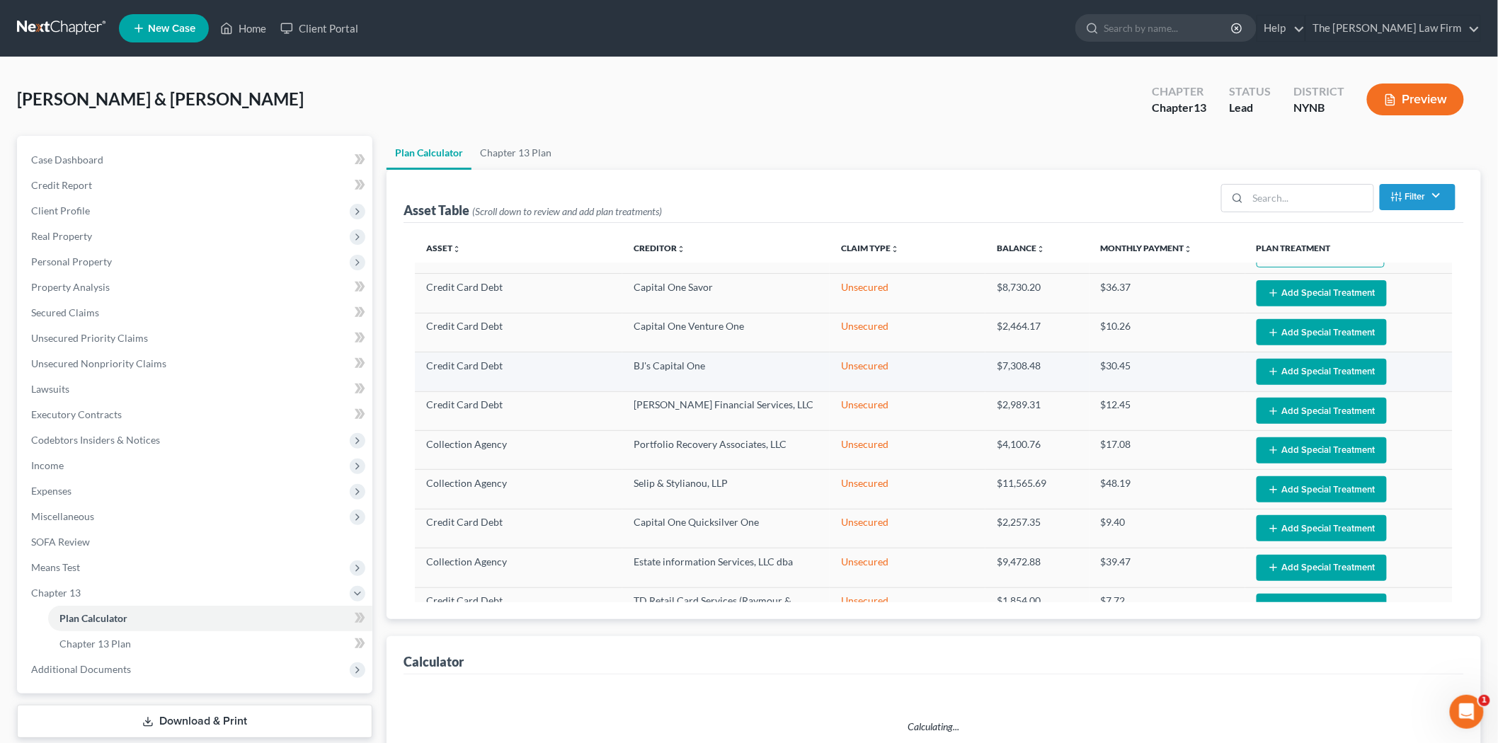
scroll to position [489, 0]
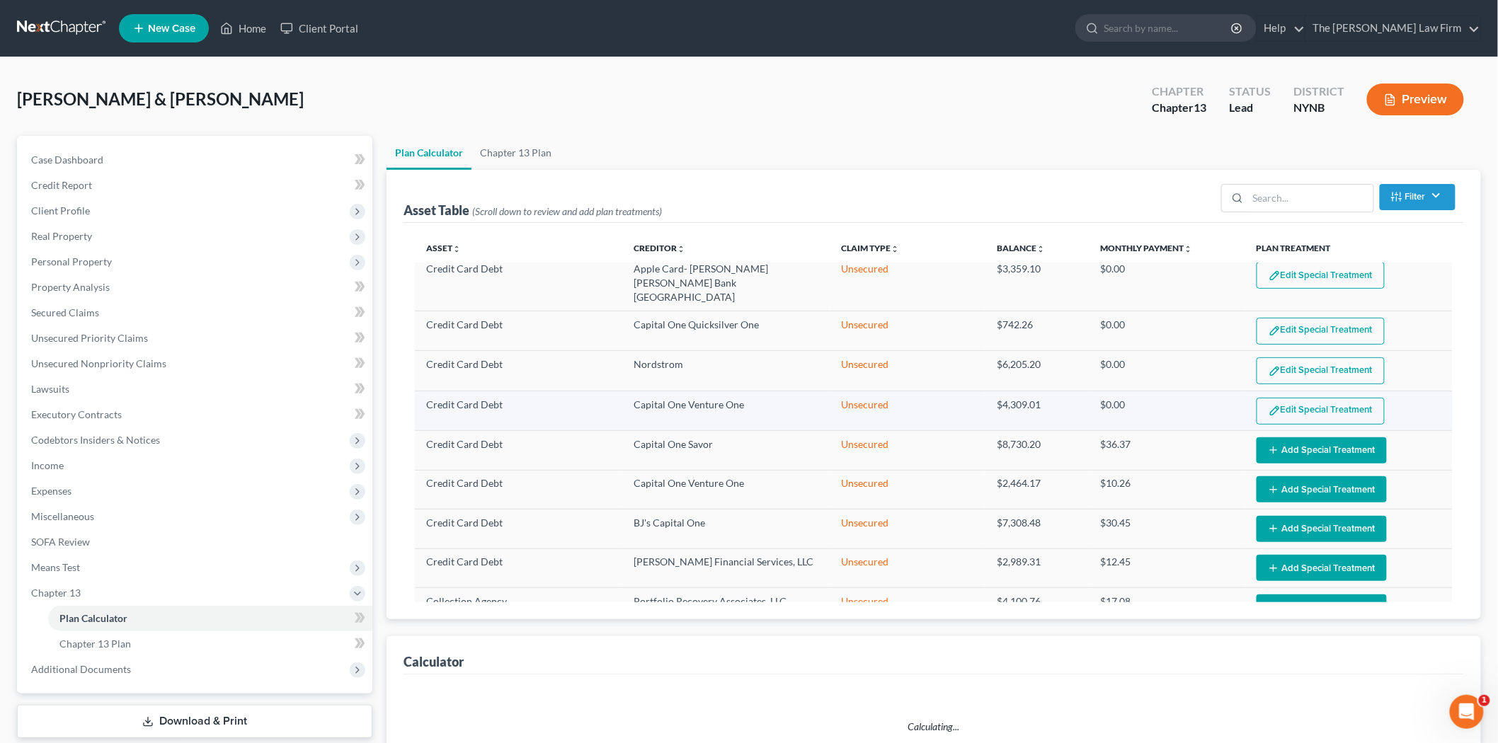
click at [1333, 398] on button "Edit Special Treatment" at bounding box center [1321, 411] width 128 height 27
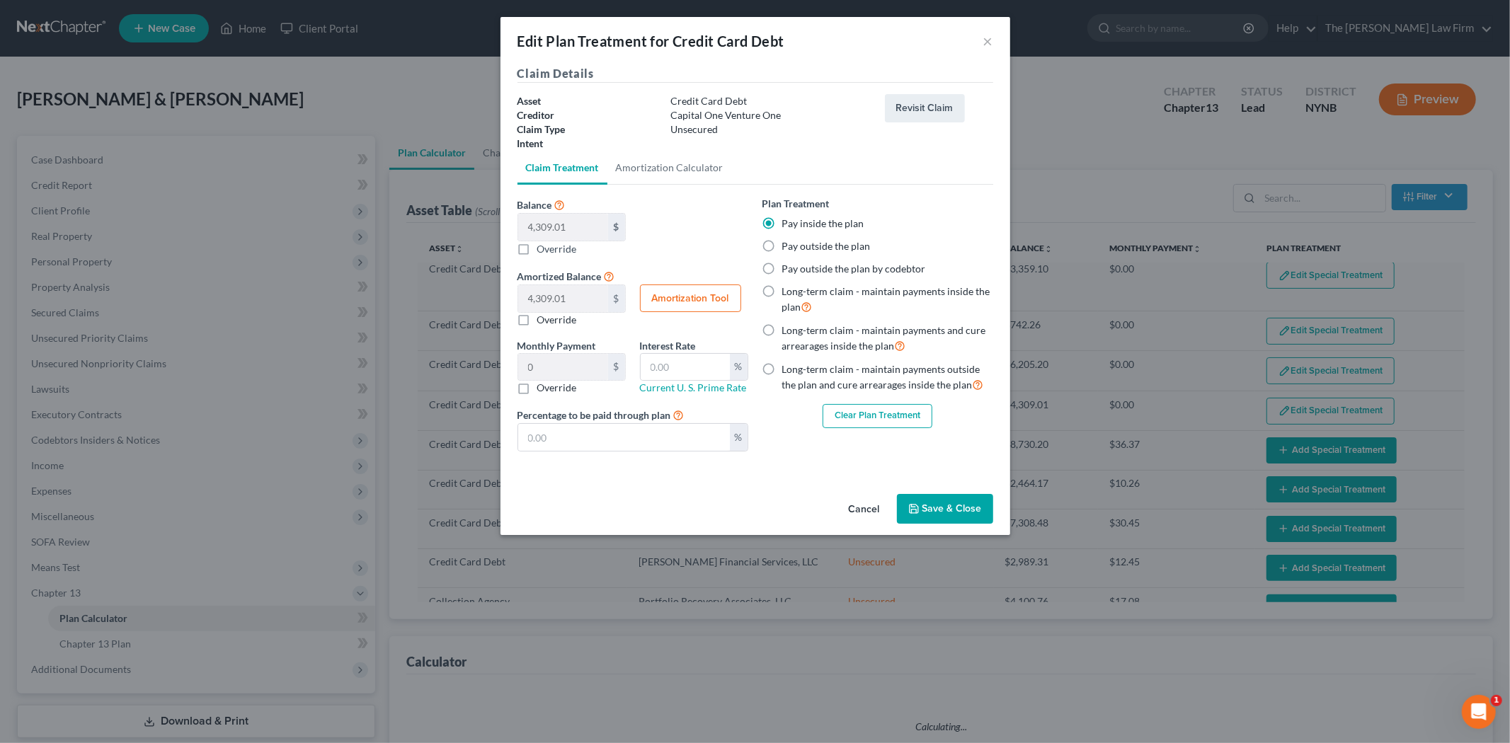
click at [834, 413] on button "Clear Plan Treatment" at bounding box center [878, 416] width 110 height 24
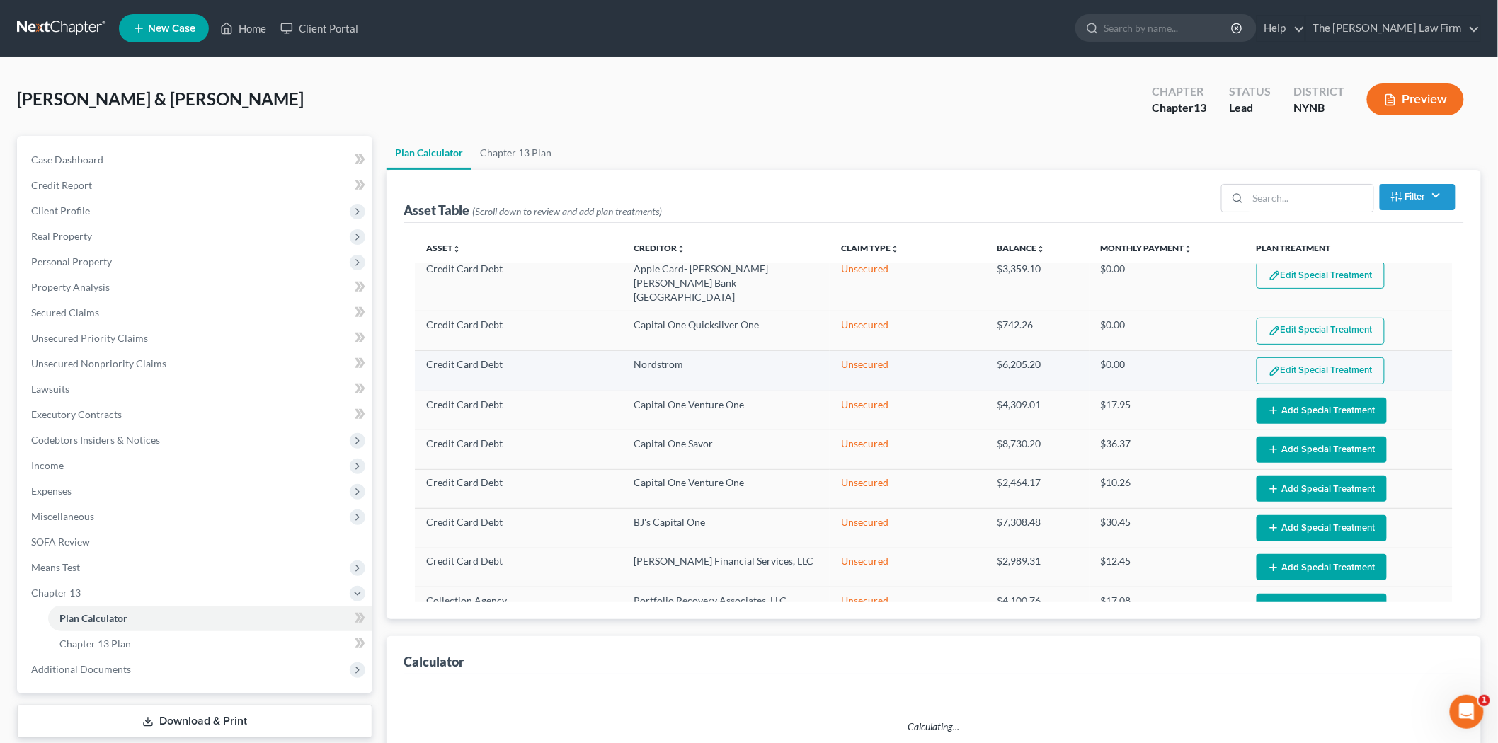
click at [1271, 358] on button "Edit Special Treatment" at bounding box center [1321, 371] width 128 height 27
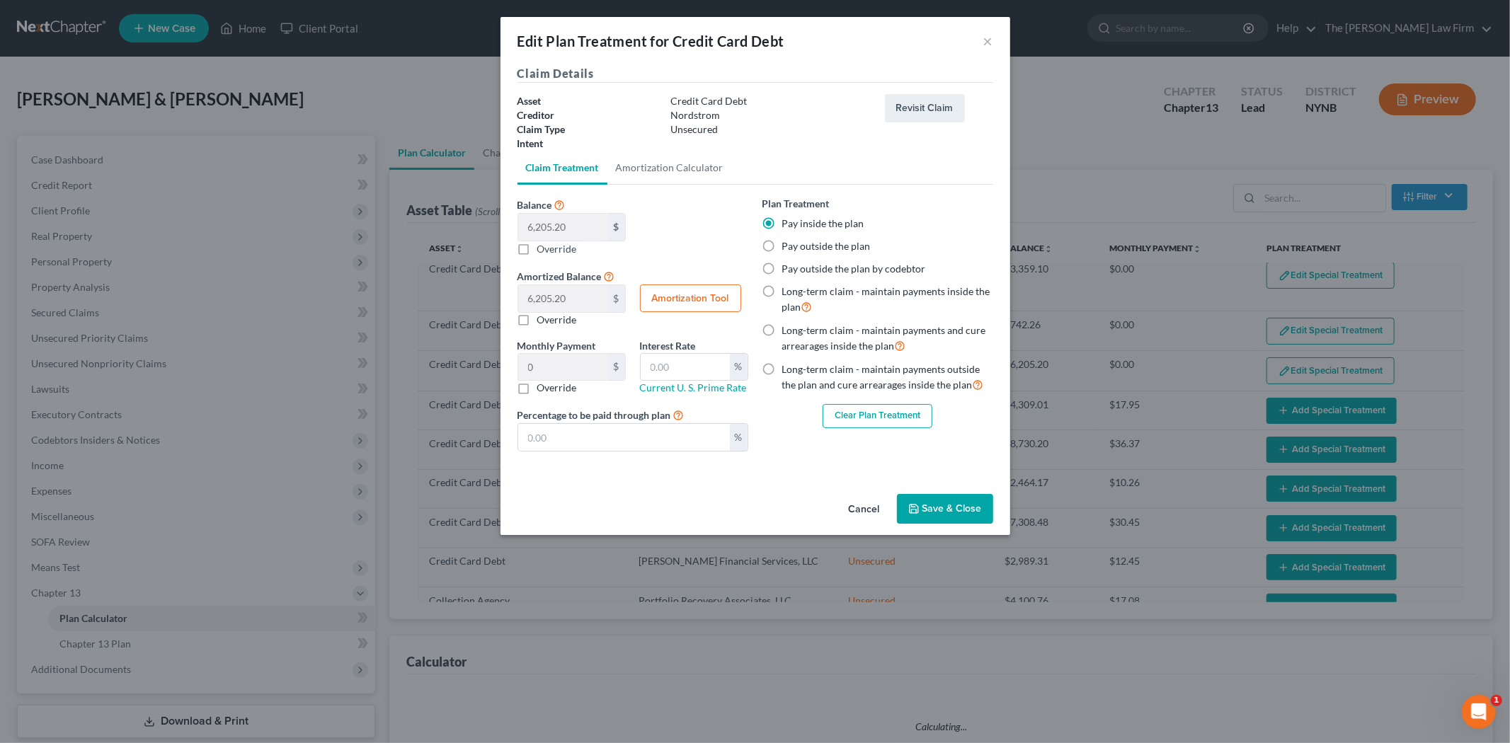
select select "59"
click at [862, 415] on button "Clear Plan Treatment" at bounding box center [878, 416] width 110 height 24
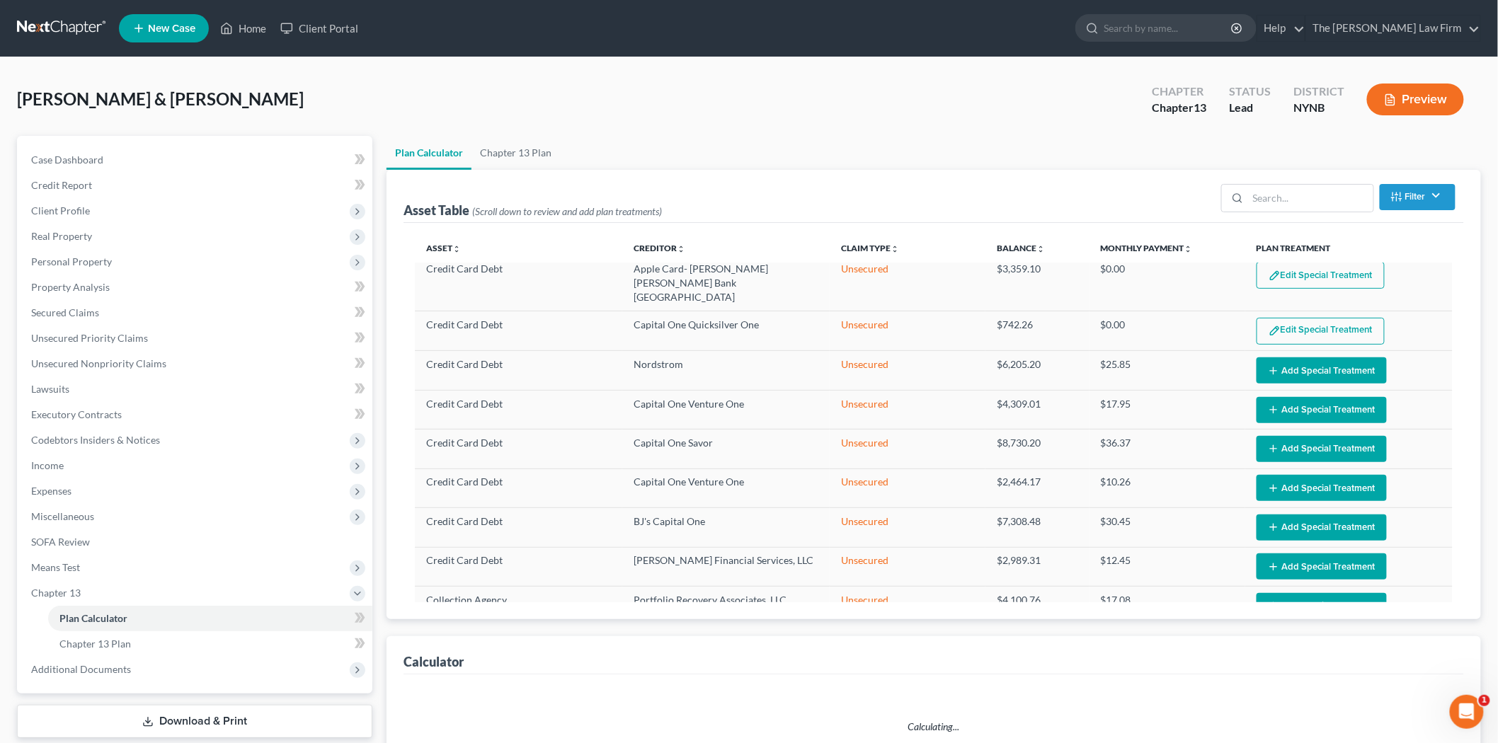
click at [1298, 320] on button "Edit Special Treatment" at bounding box center [1321, 331] width 128 height 27
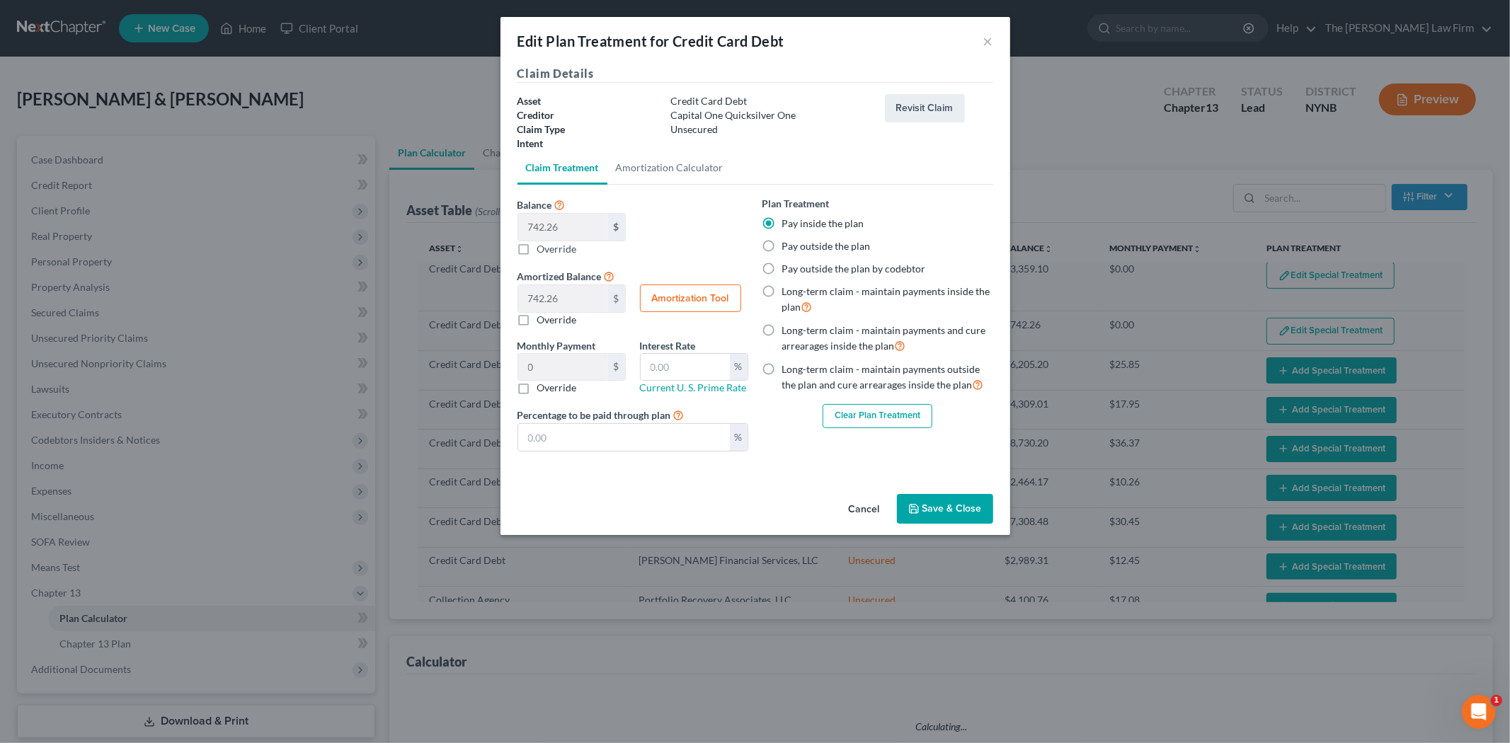
click at [857, 409] on button "Clear Plan Treatment" at bounding box center [878, 416] width 110 height 24
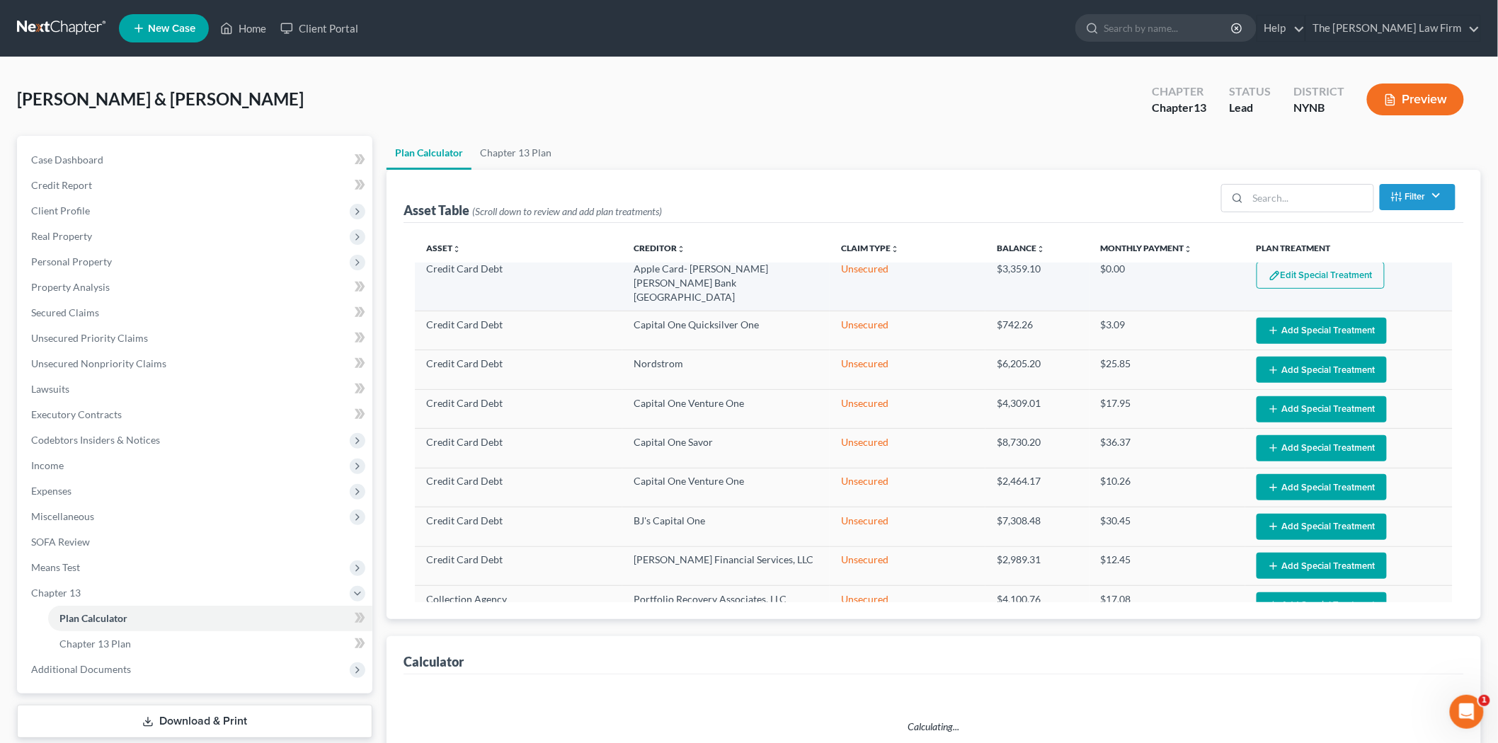
click at [1294, 289] on button "Edit Special Treatment" at bounding box center [1321, 275] width 128 height 27
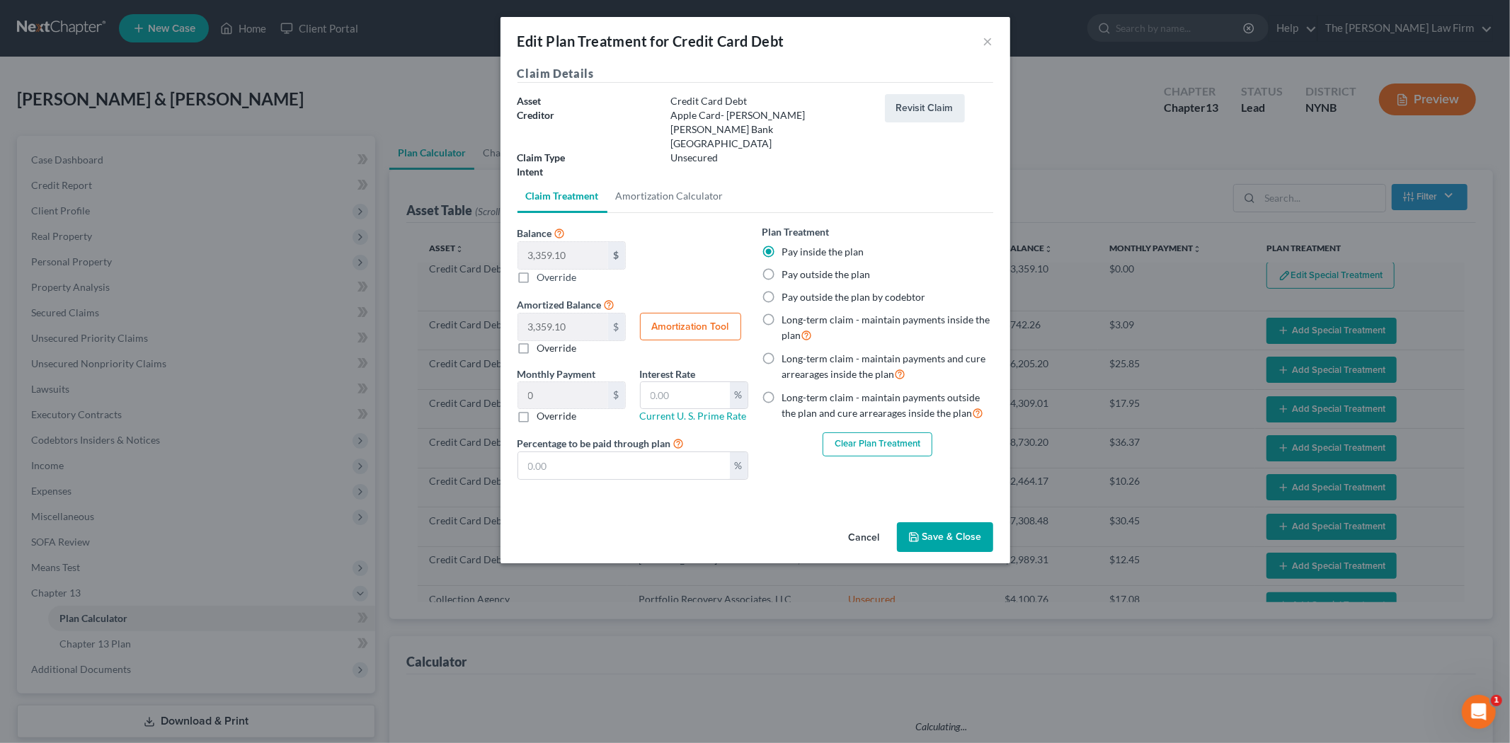
click at [843, 437] on div "Plan Treatment Pay inside the plan Pay outside the plan Pay outside the plan by…" at bounding box center [878, 357] width 245 height 267
click at [848, 433] on button "Clear Plan Treatment" at bounding box center [878, 445] width 110 height 24
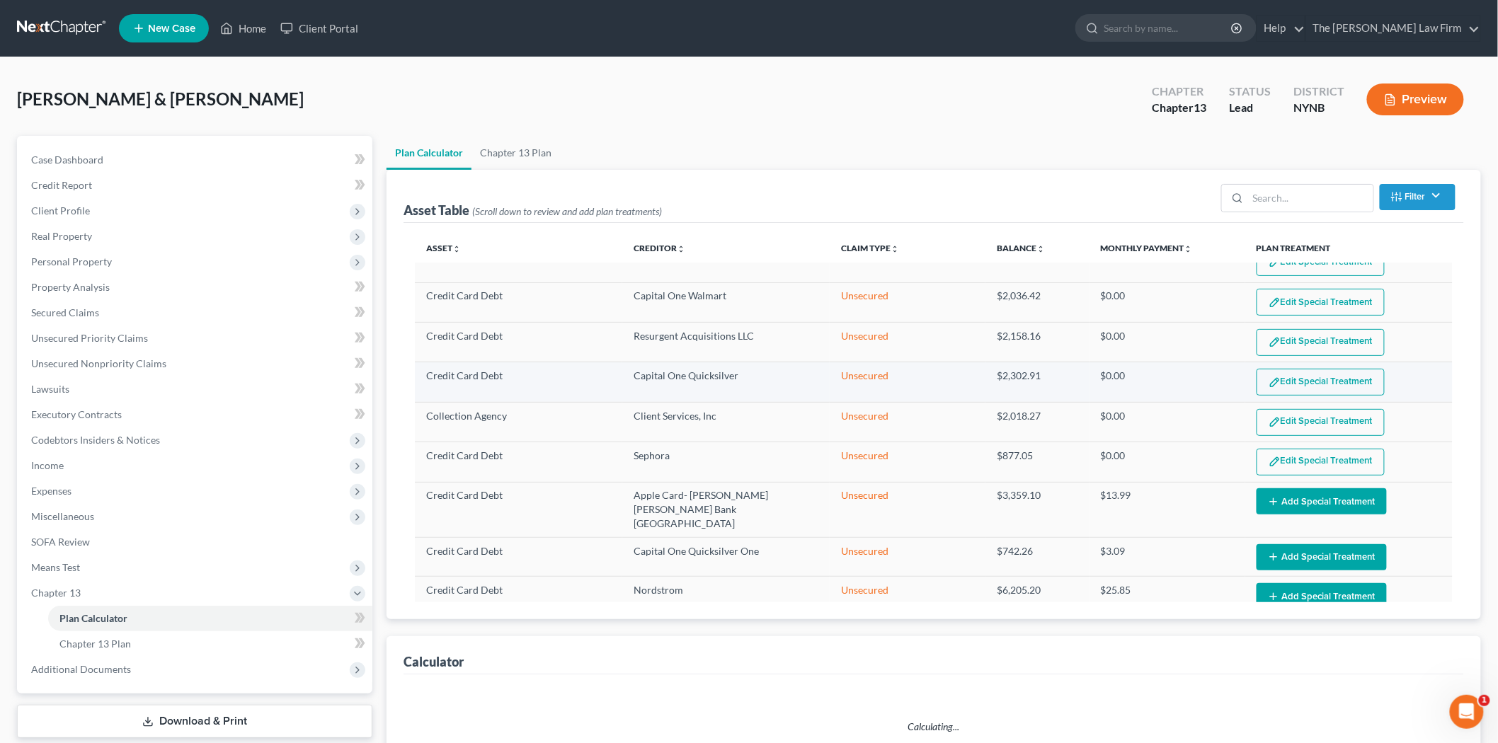
scroll to position [252, 0]
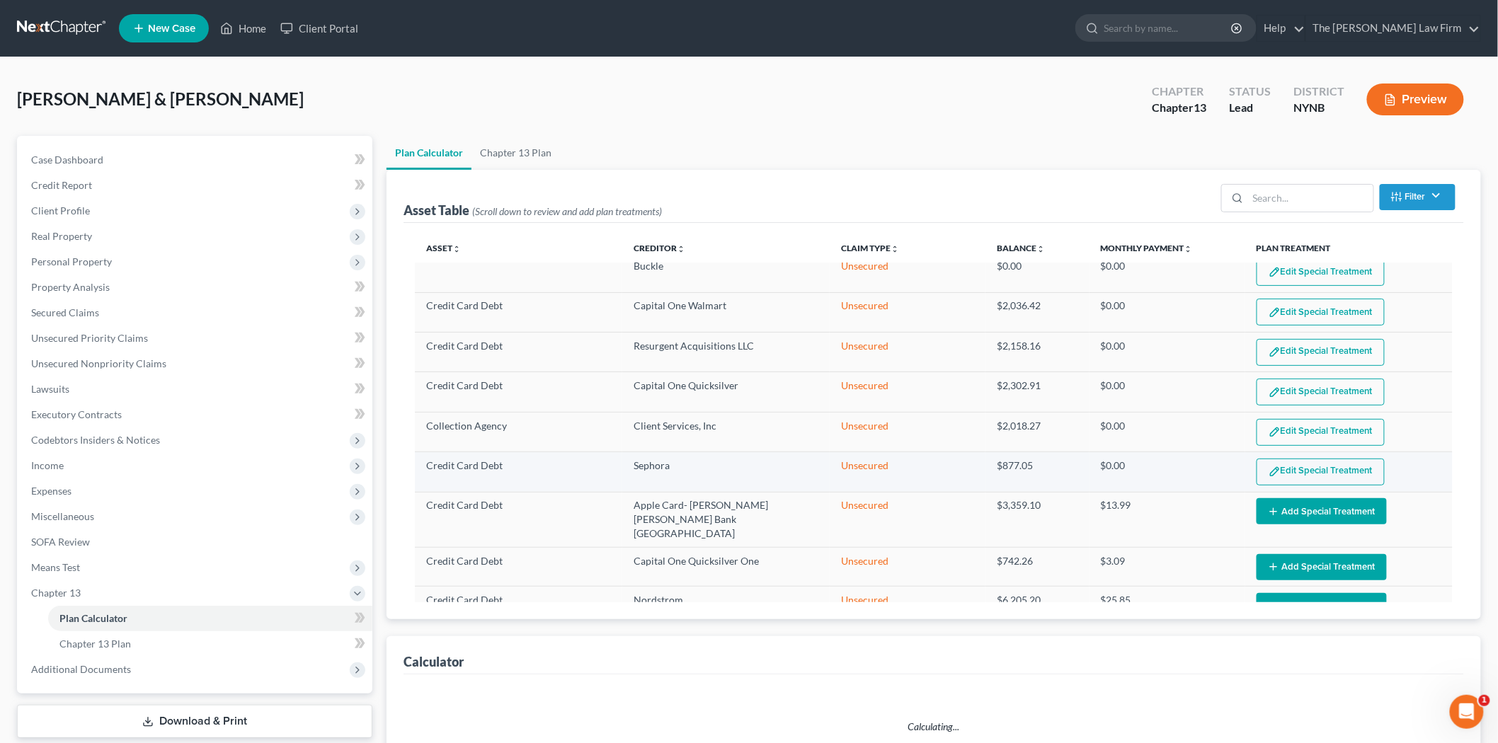
click at [1272, 464] on button "Edit Special Treatment" at bounding box center [1321, 472] width 128 height 27
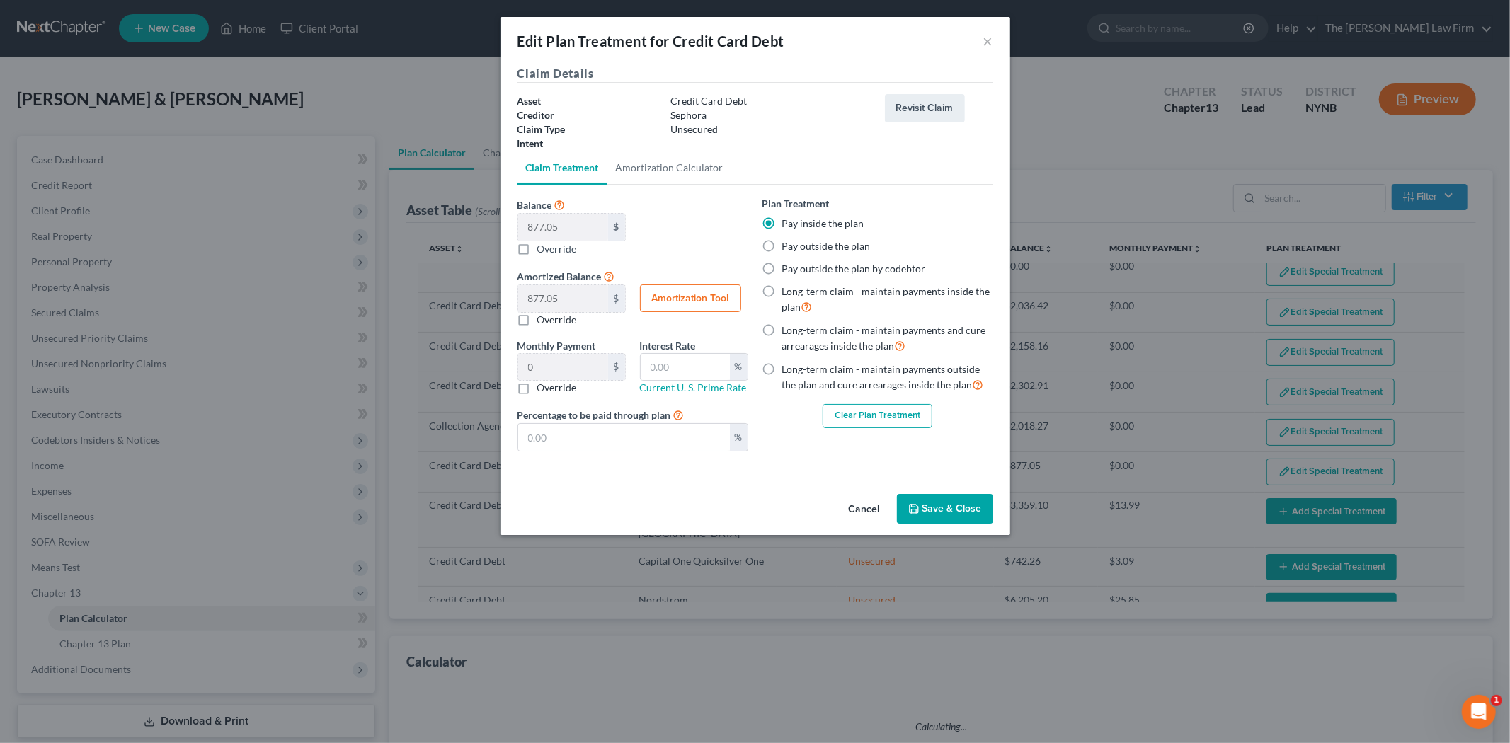
click at [851, 406] on button "Clear Plan Treatment" at bounding box center [878, 416] width 110 height 24
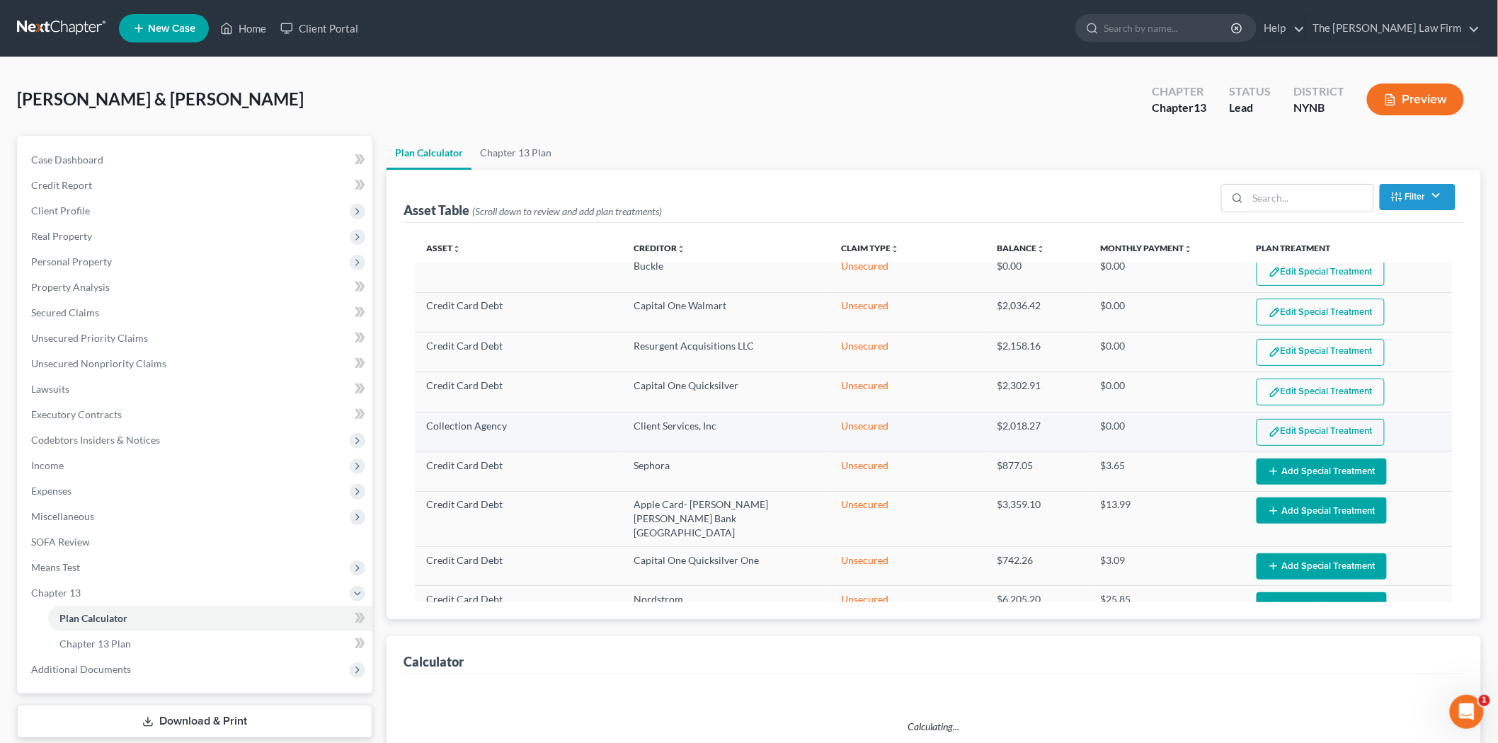
click at [1305, 428] on button "Edit Special Treatment" at bounding box center [1321, 432] width 128 height 27
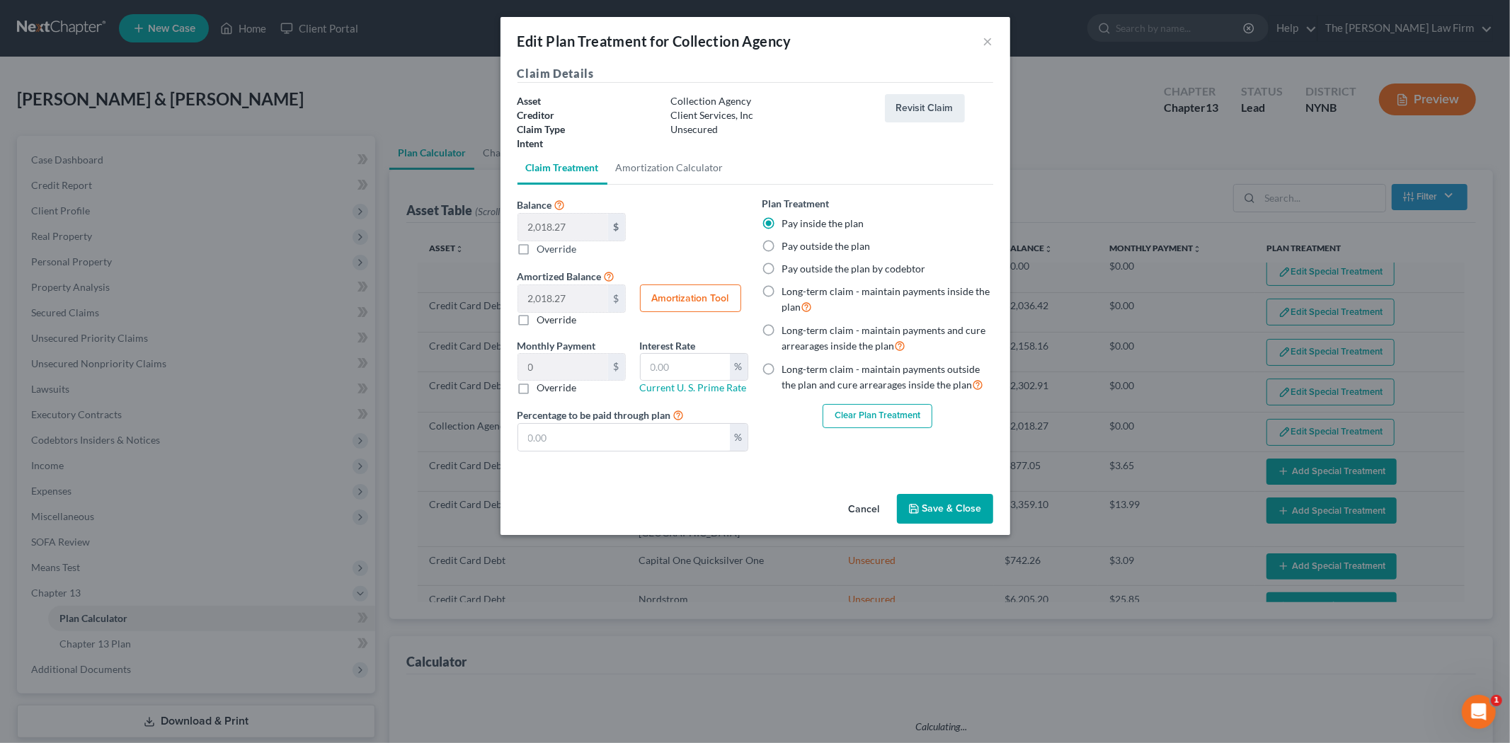
click at [916, 412] on button "Clear Plan Treatment" at bounding box center [878, 416] width 110 height 24
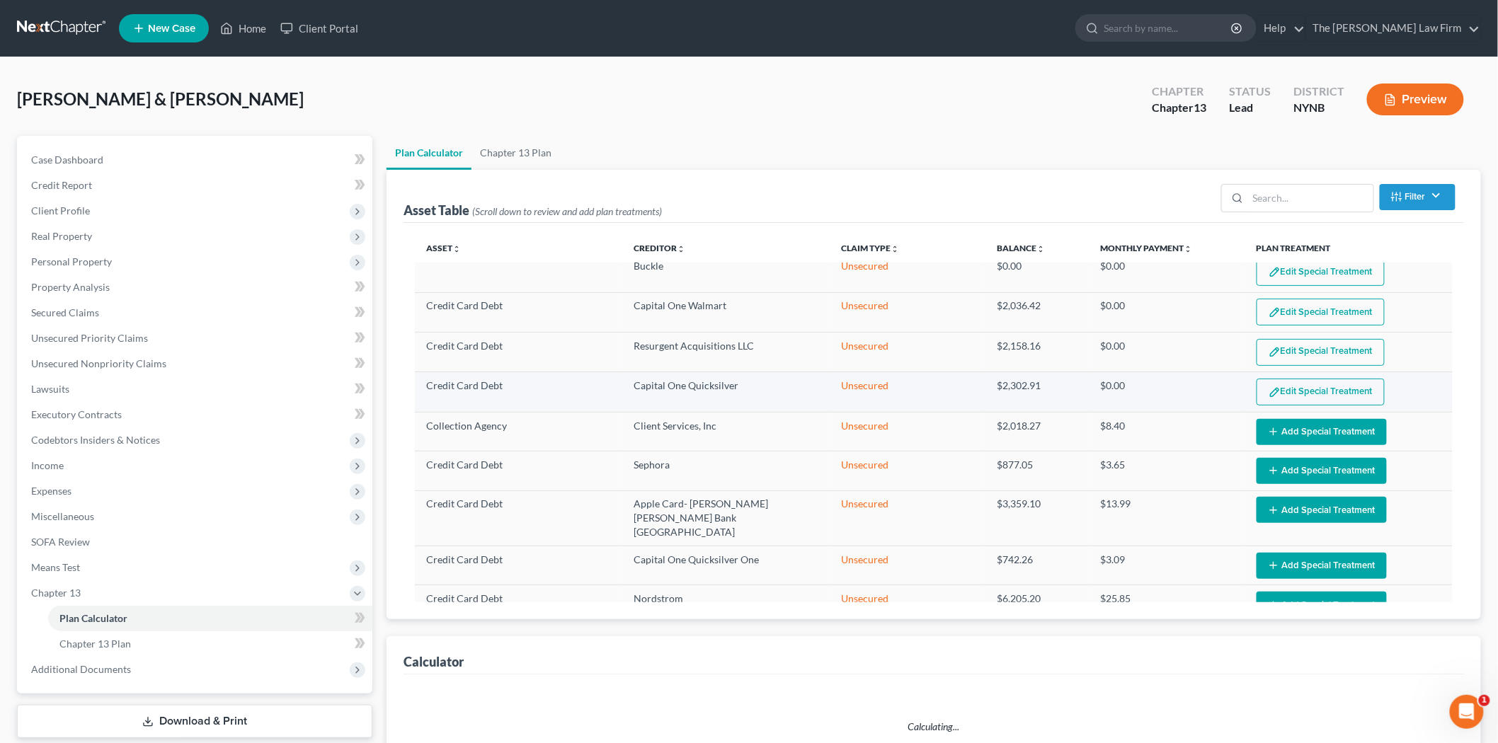
click at [1319, 397] on button "Edit Special Treatment" at bounding box center [1321, 392] width 128 height 27
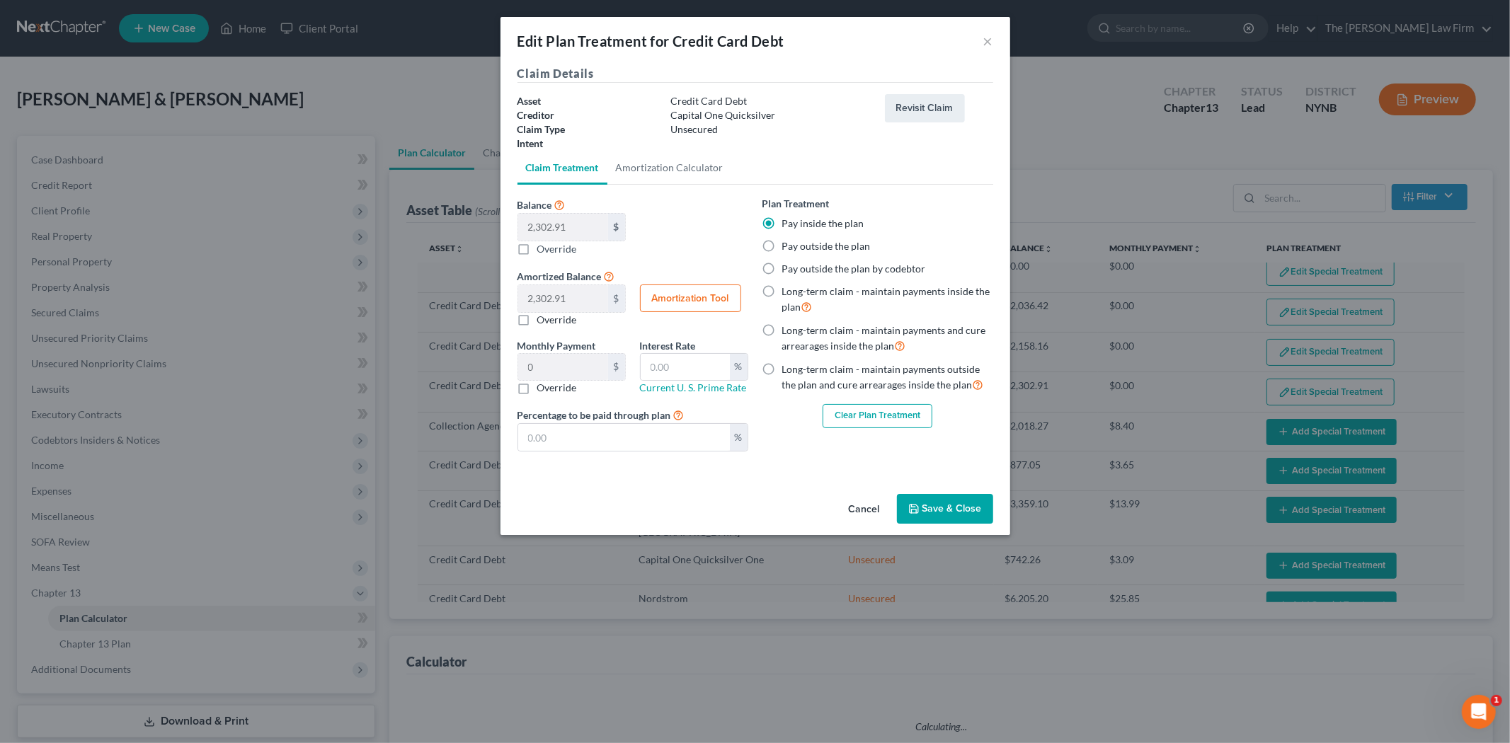
click at [876, 409] on button "Clear Plan Treatment" at bounding box center [878, 416] width 110 height 24
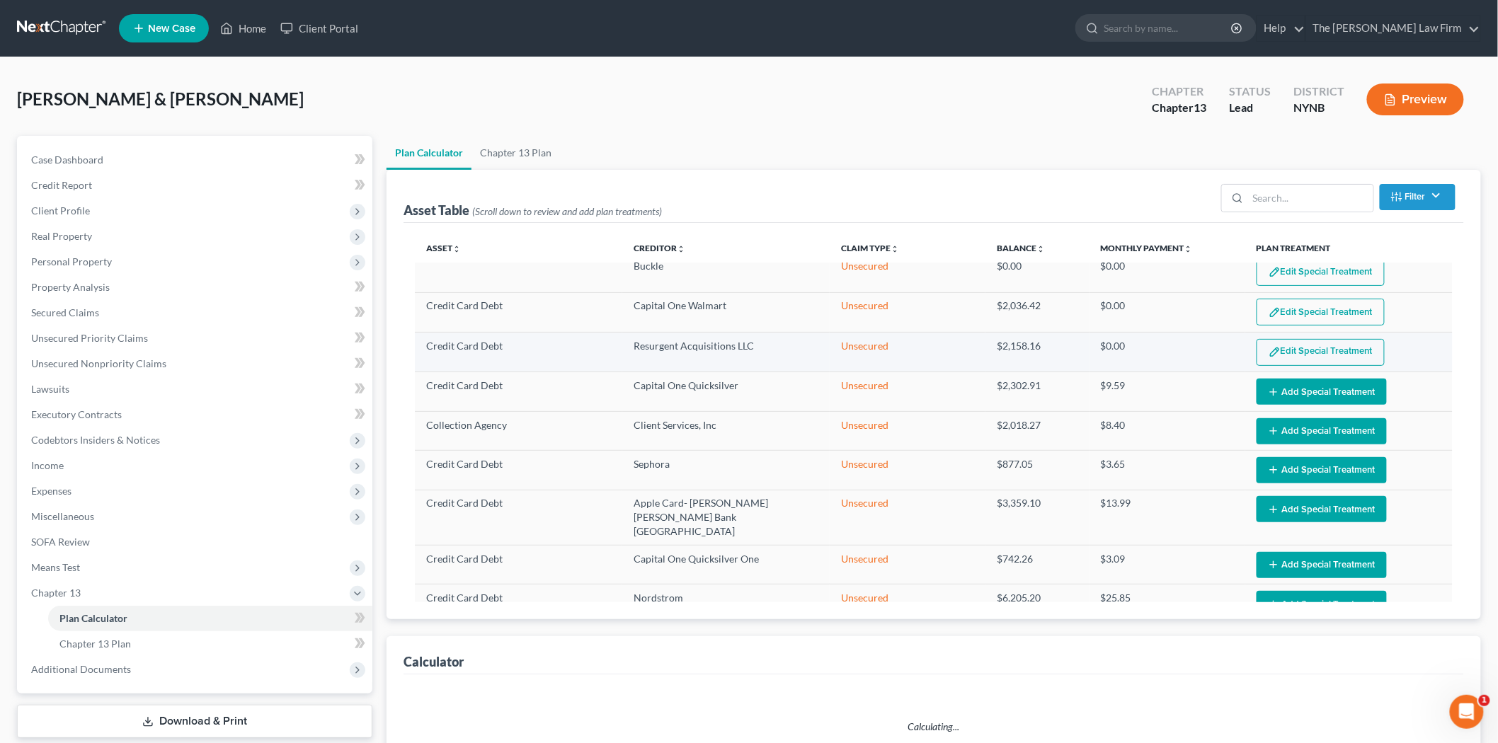
click at [1307, 358] on button "Edit Special Treatment" at bounding box center [1321, 352] width 128 height 27
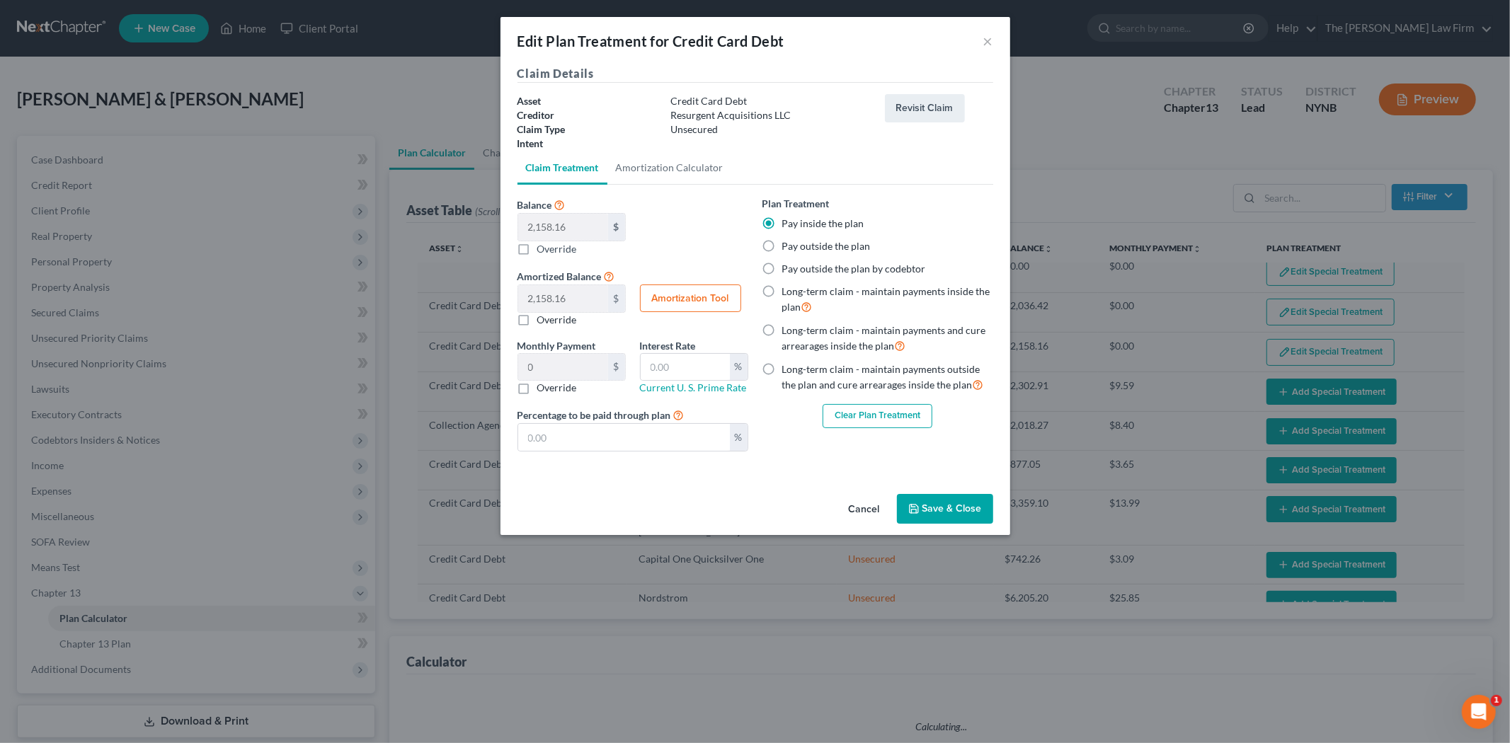
drag, startPoint x: 837, startPoint y: 412, endPoint x: 861, endPoint y: 394, distance: 29.9
click at [838, 412] on button "Clear Plan Treatment" at bounding box center [878, 416] width 110 height 24
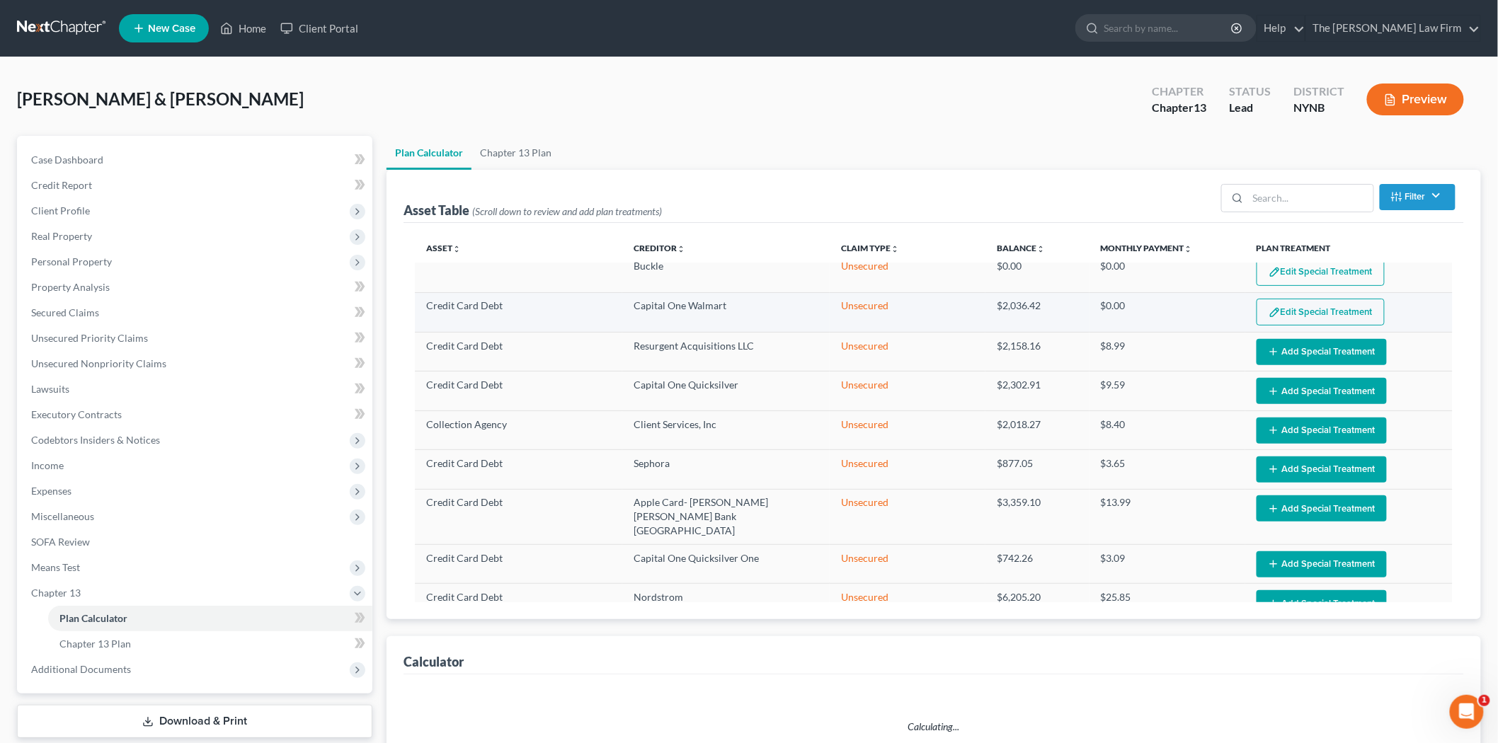
click at [1293, 302] on button "Edit Special Treatment" at bounding box center [1321, 312] width 128 height 27
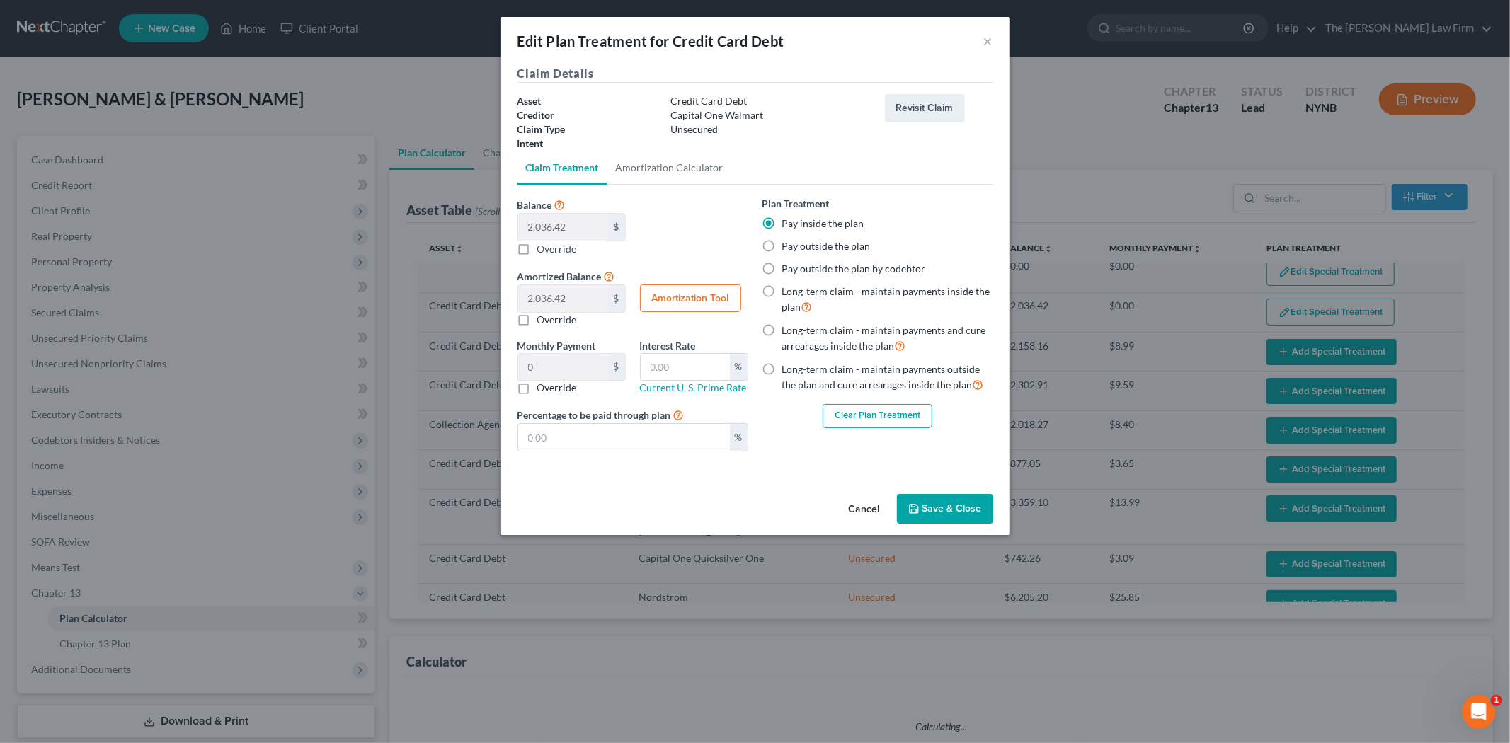
click at [917, 416] on button "Clear Plan Treatment" at bounding box center [878, 416] width 110 height 24
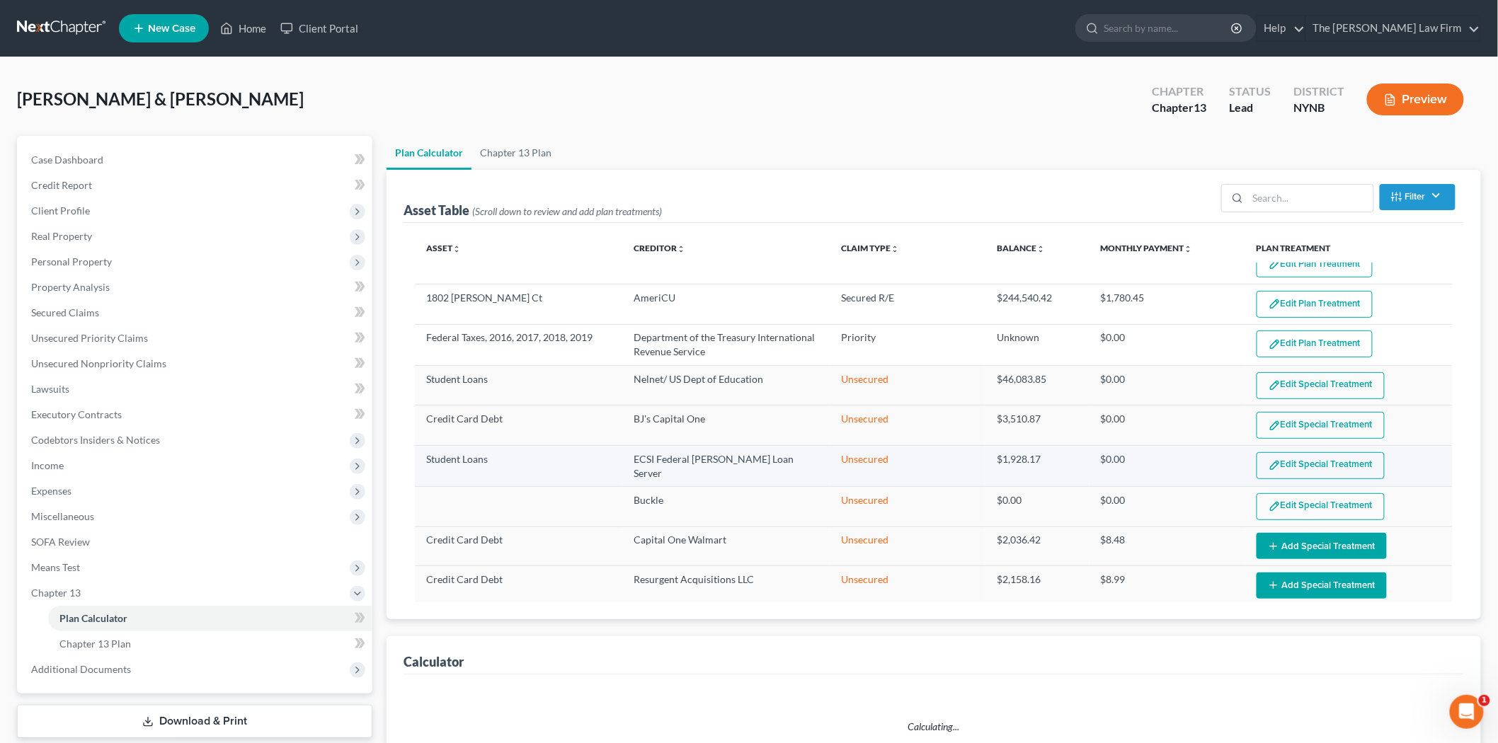
scroll to position [16, 0]
click at [1300, 386] on button "Edit Special Treatment" at bounding box center [1321, 387] width 128 height 27
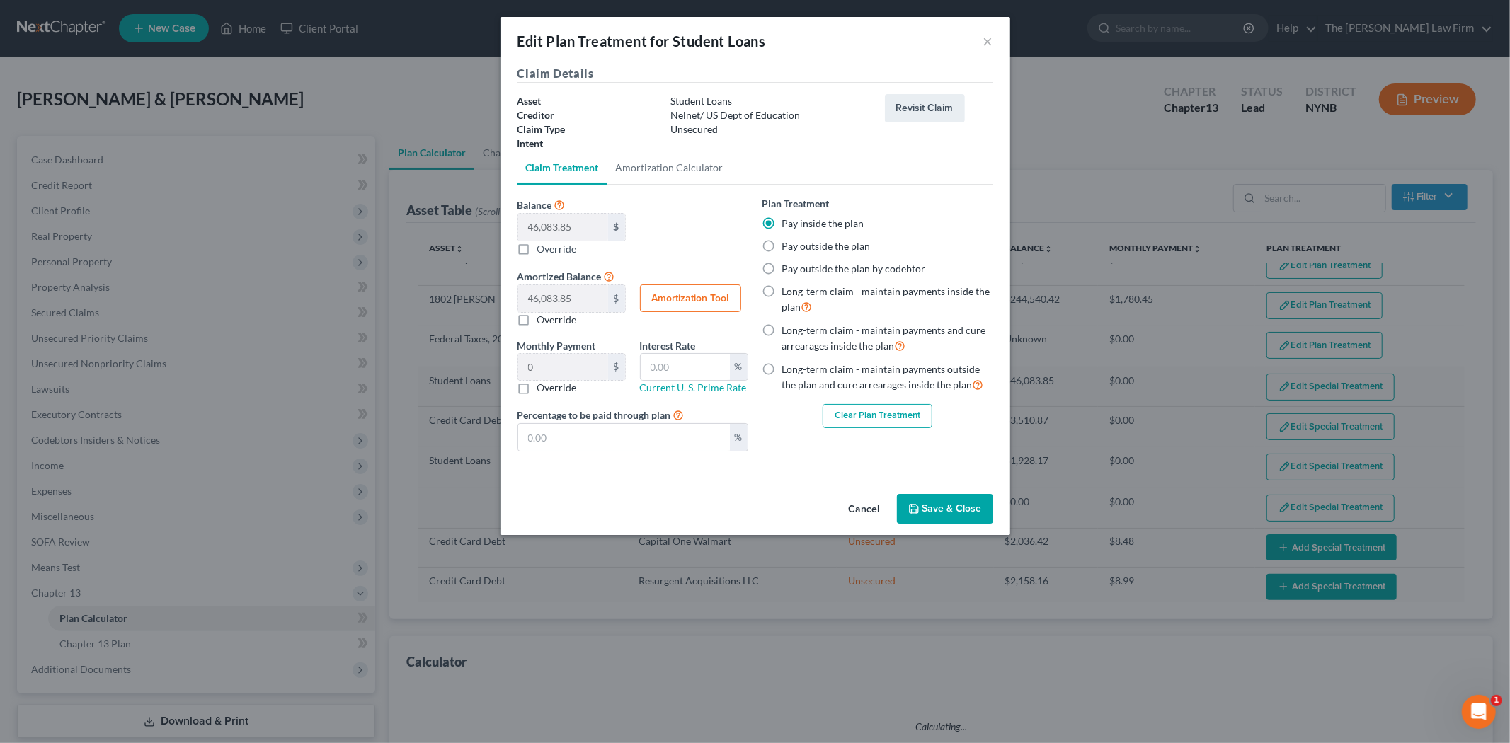
click at [913, 414] on button "Clear Plan Treatment" at bounding box center [878, 416] width 110 height 24
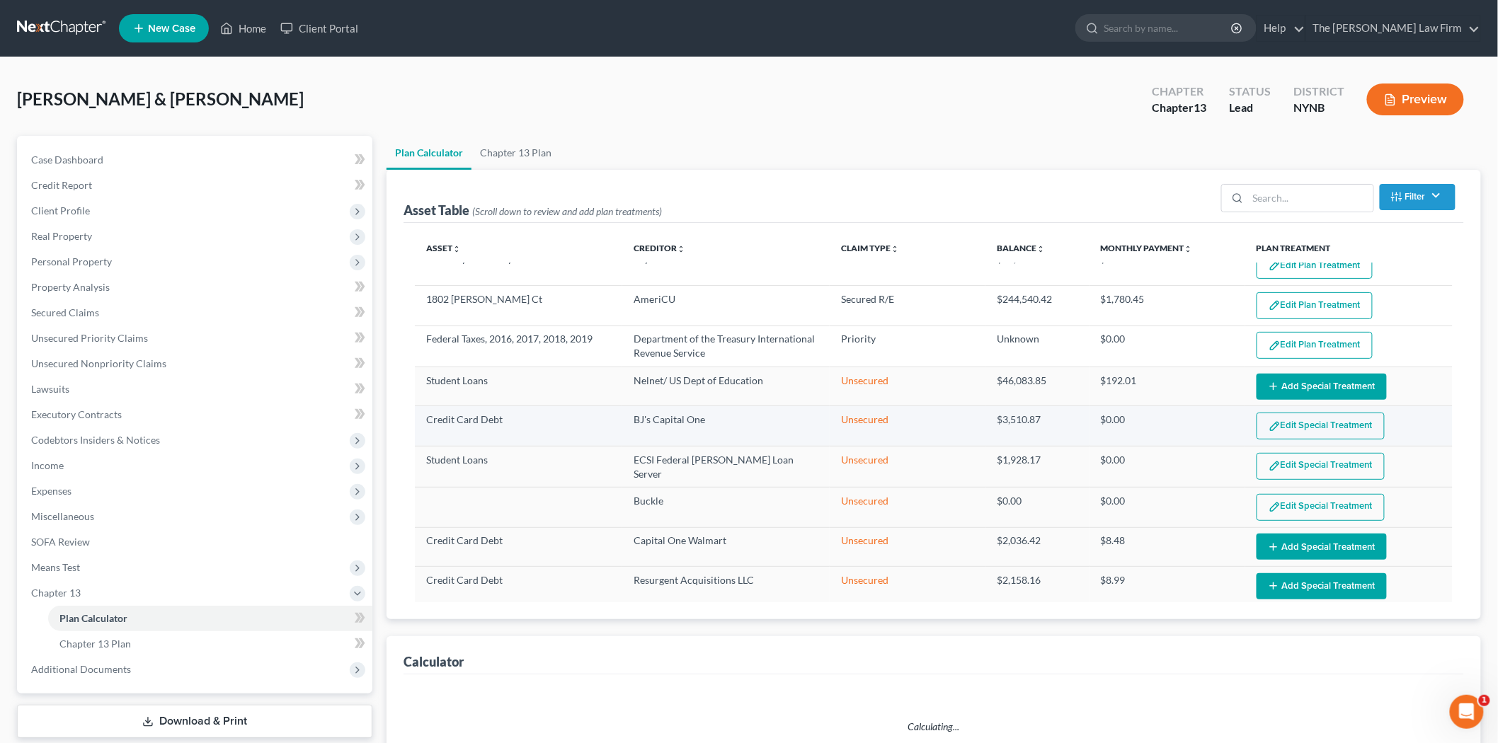
click at [1286, 421] on button "Edit Special Treatment" at bounding box center [1321, 426] width 128 height 27
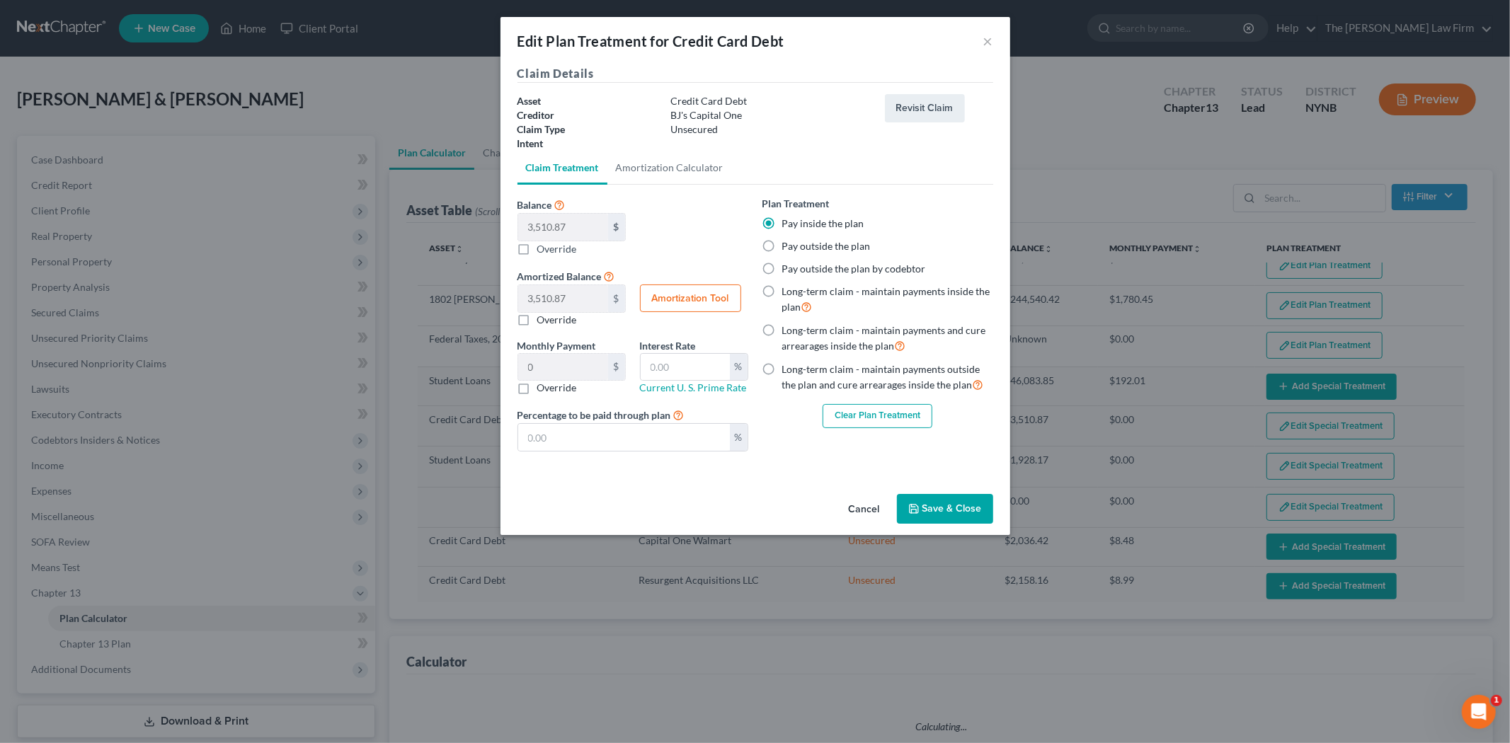
click at [843, 418] on button "Clear Plan Treatment" at bounding box center [878, 416] width 110 height 24
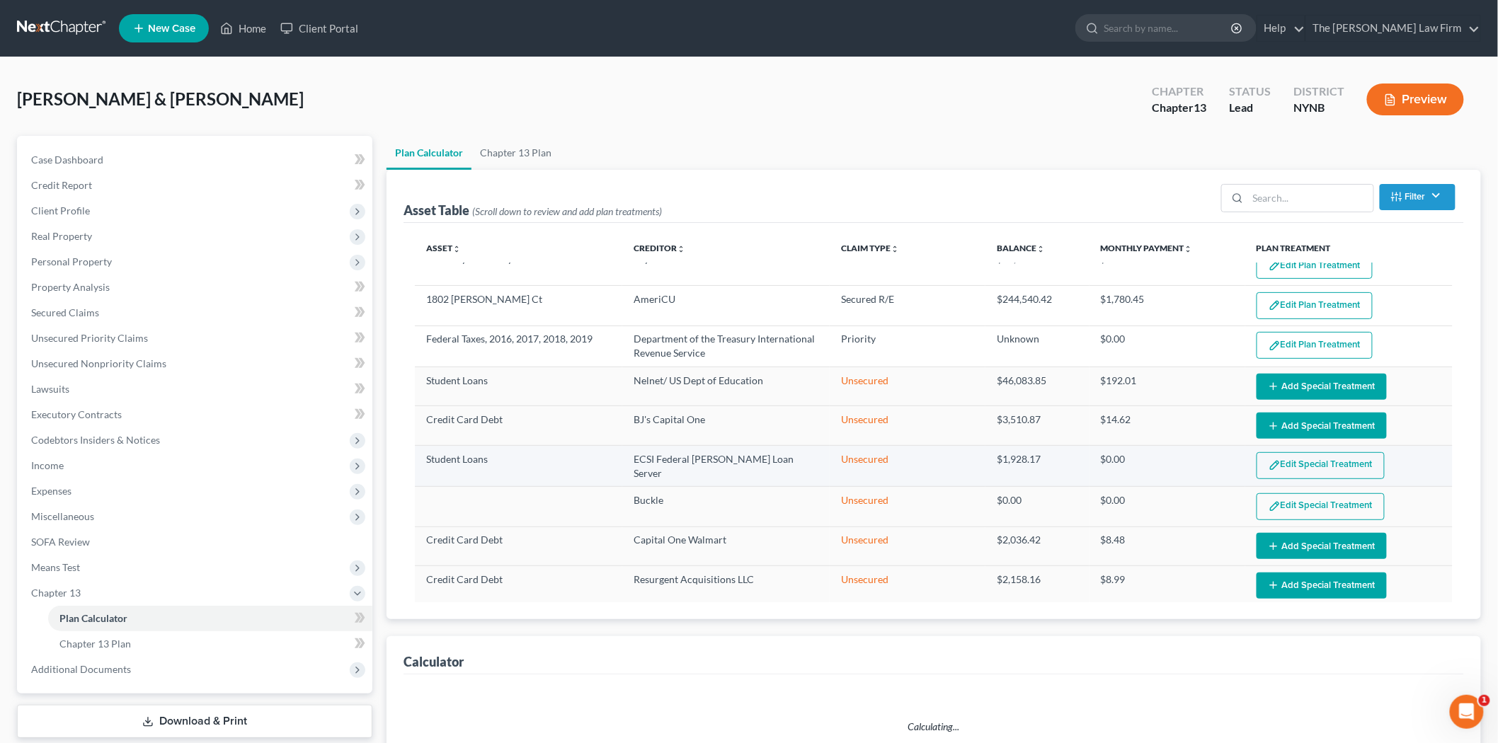
click at [1300, 468] on button "Edit Special Treatment" at bounding box center [1321, 465] width 128 height 27
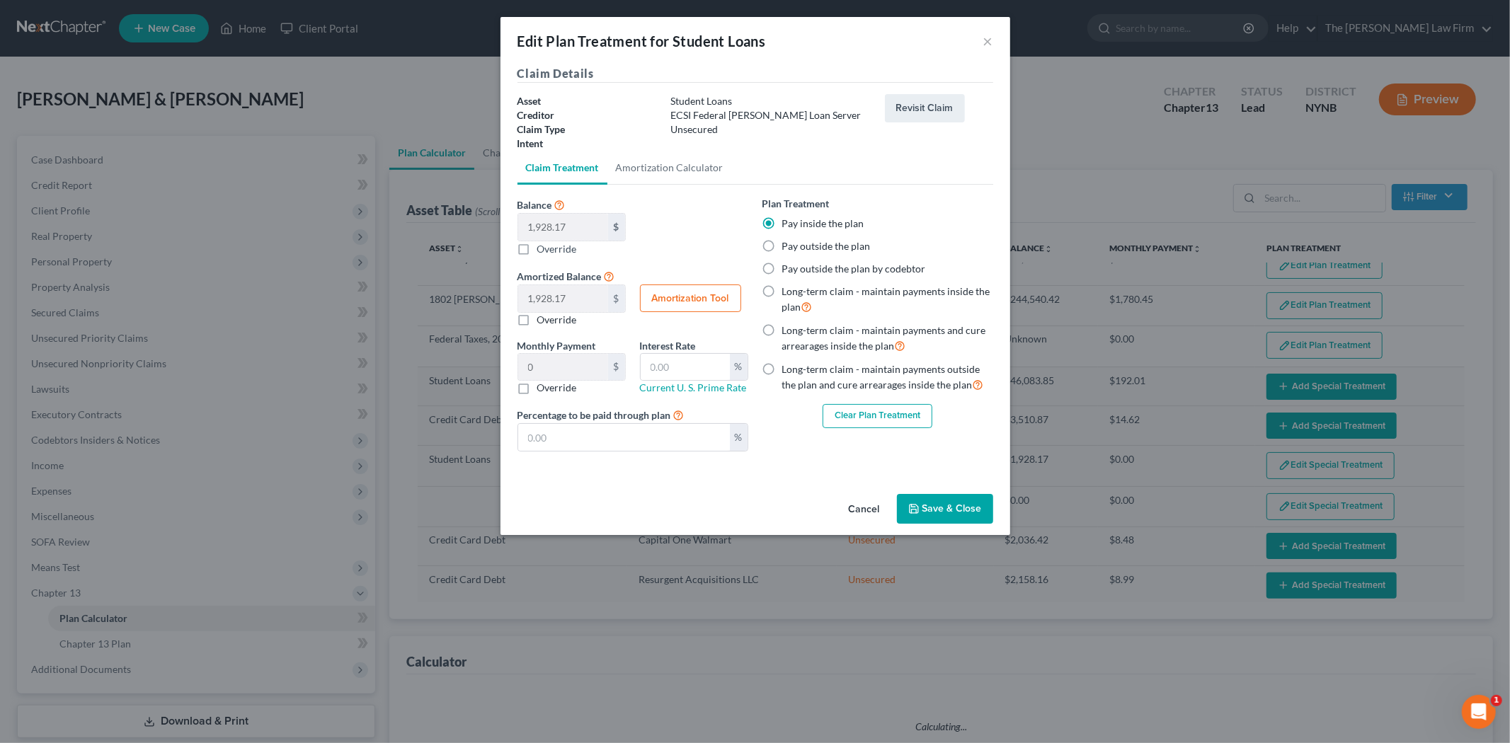
click at [894, 412] on button "Clear Plan Treatment" at bounding box center [878, 416] width 110 height 24
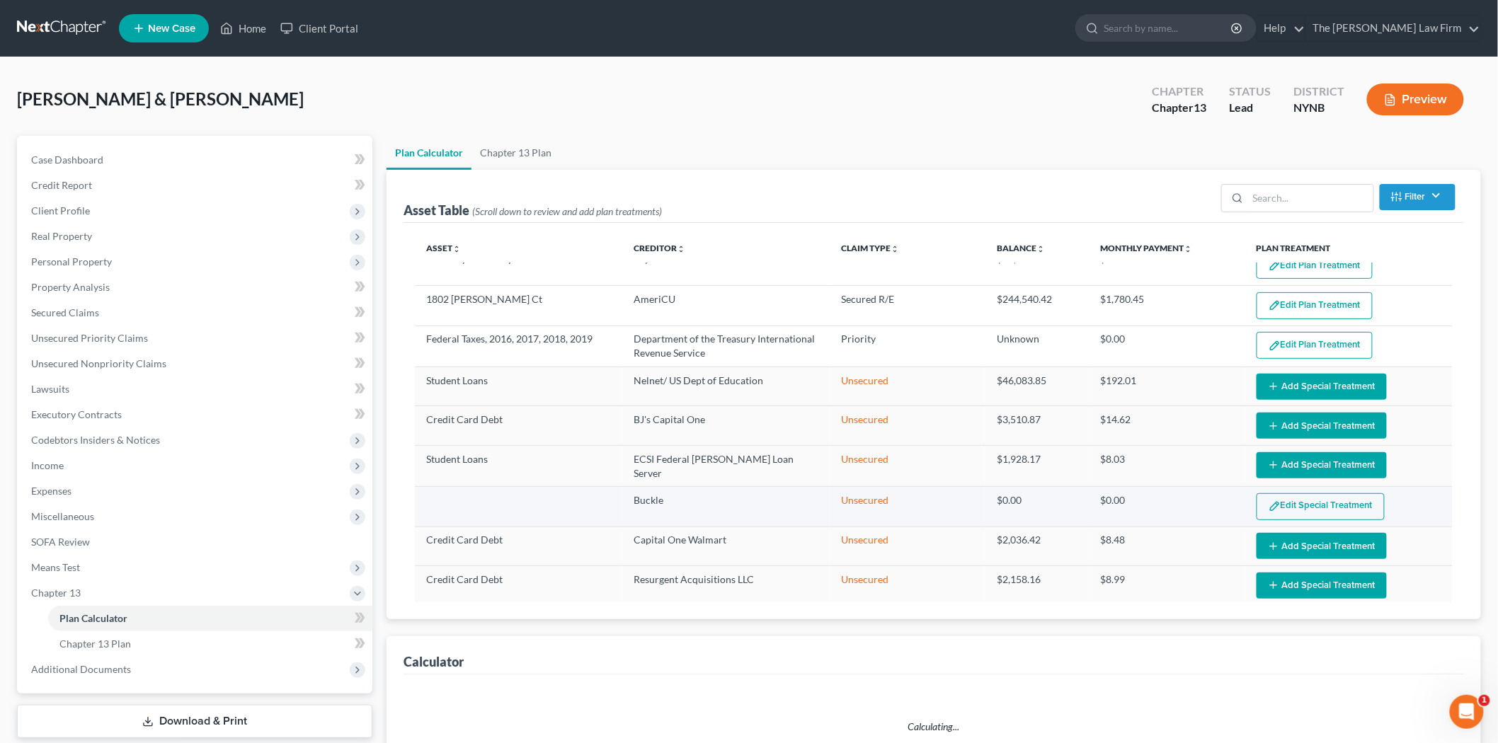
click at [1299, 504] on button "Edit Special Treatment" at bounding box center [1321, 507] width 128 height 27
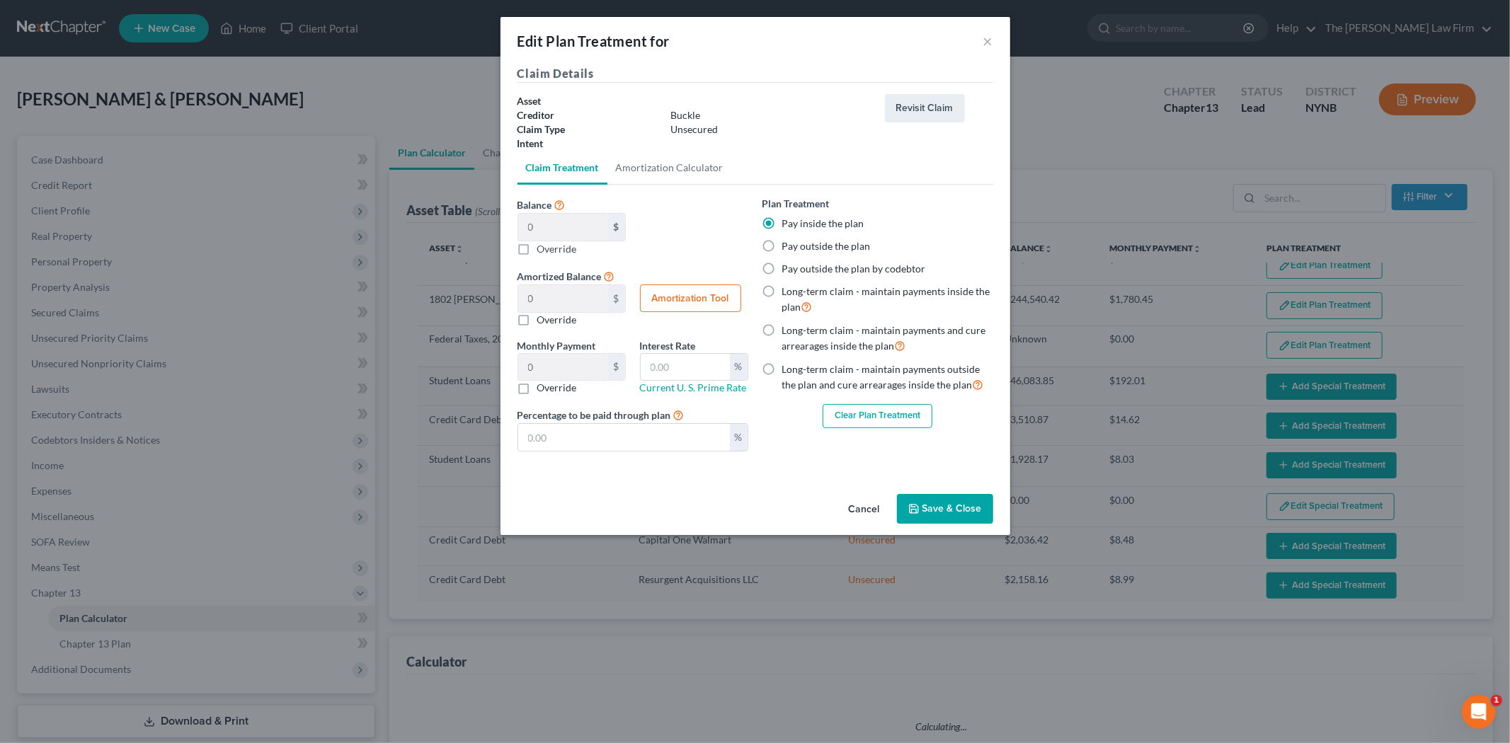
click at [857, 419] on button "Clear Plan Treatment" at bounding box center [878, 416] width 110 height 24
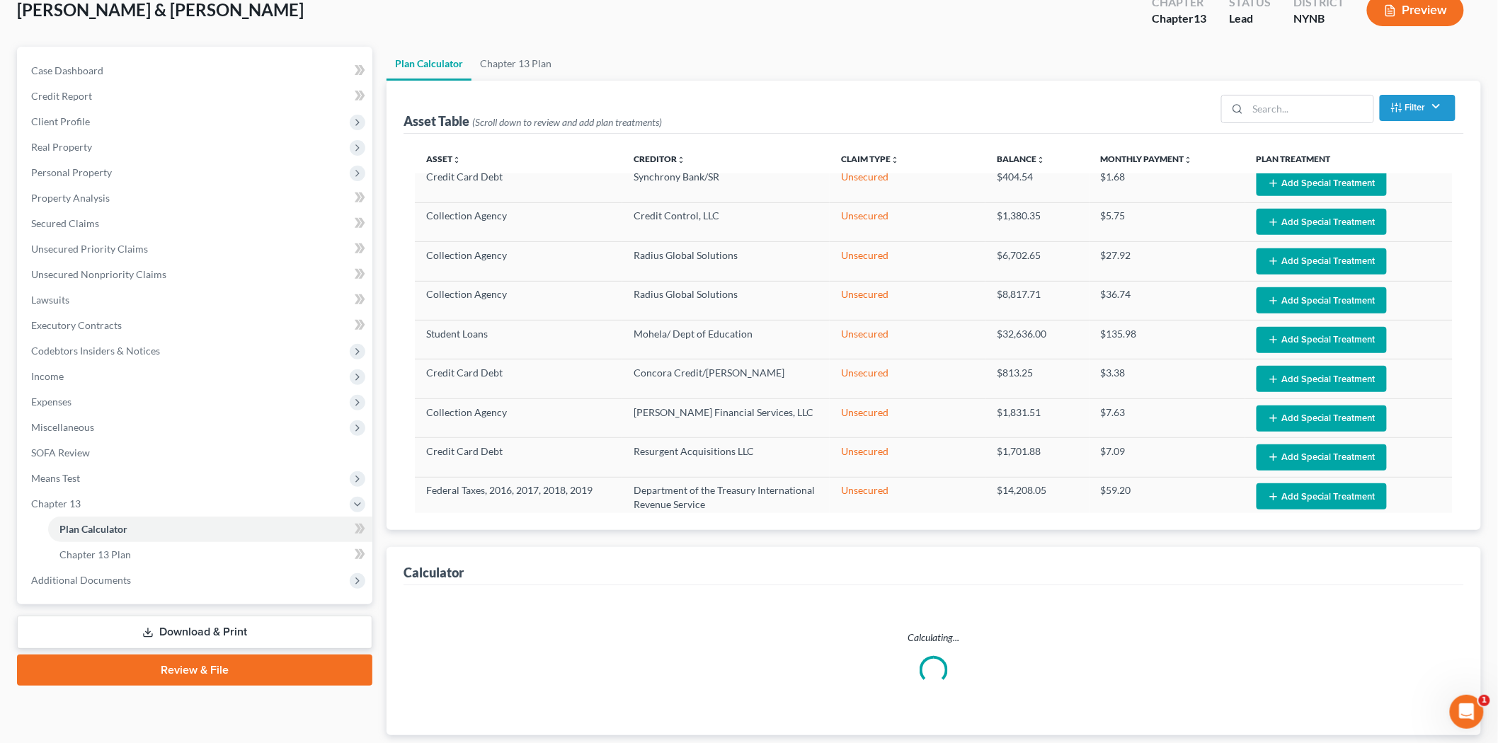
scroll to position [180, 0]
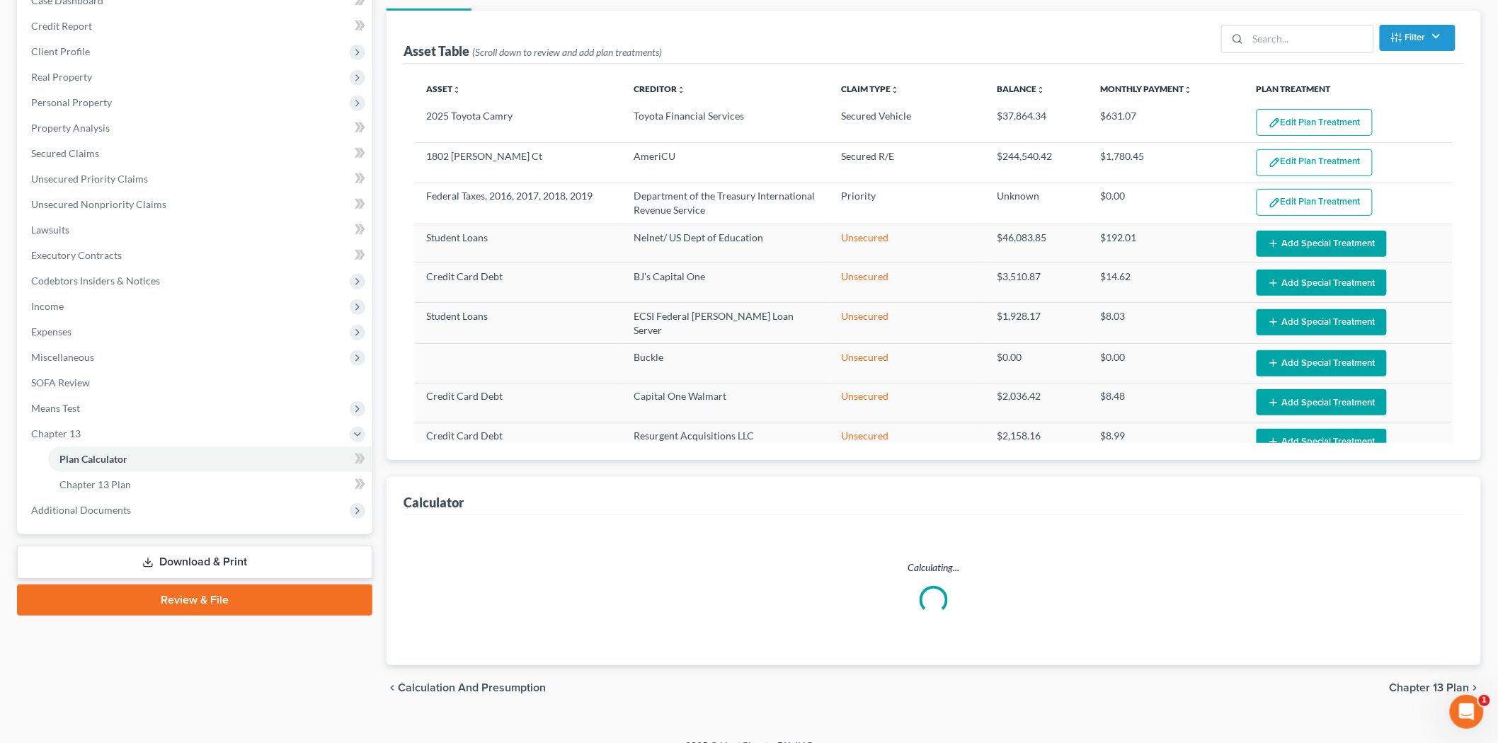
scroll to position [180, 0]
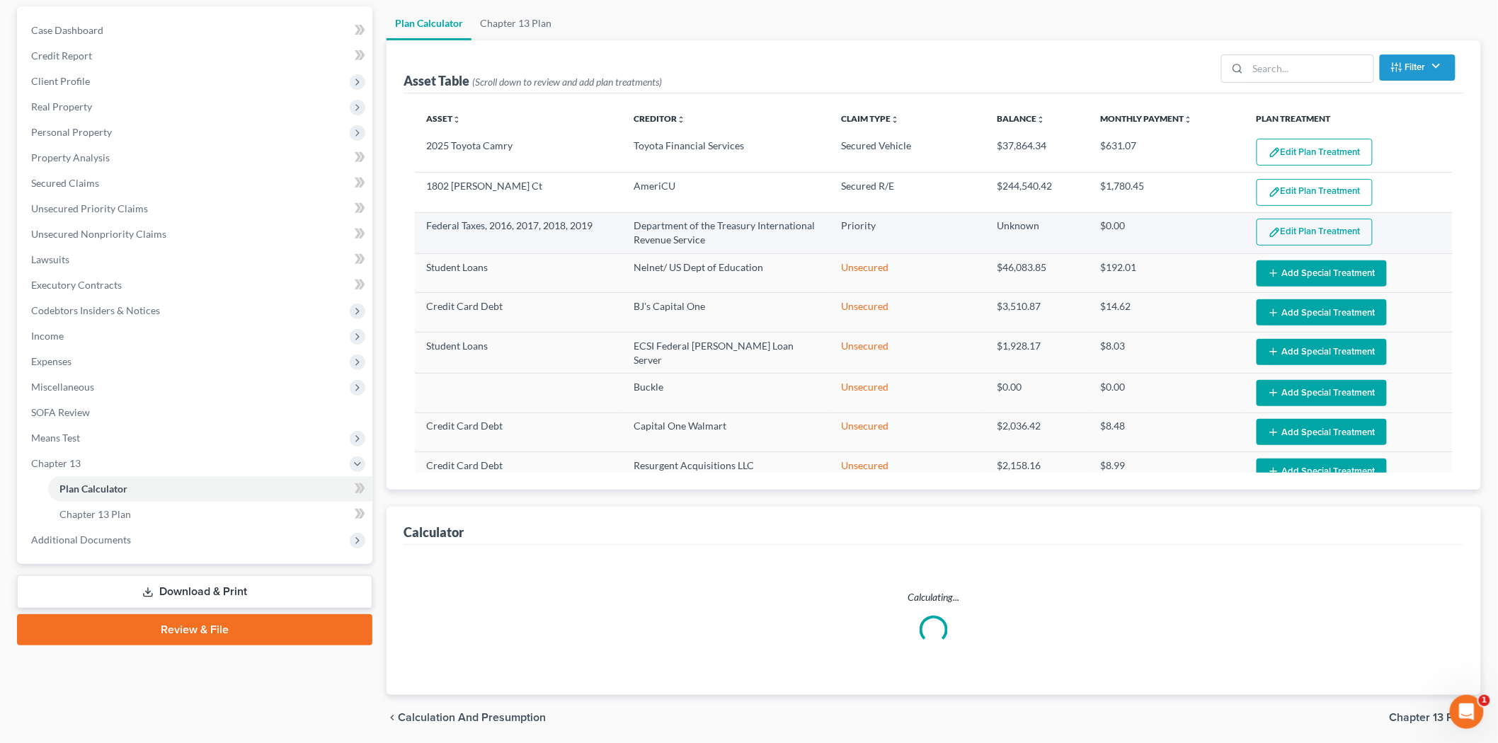
select select "59"
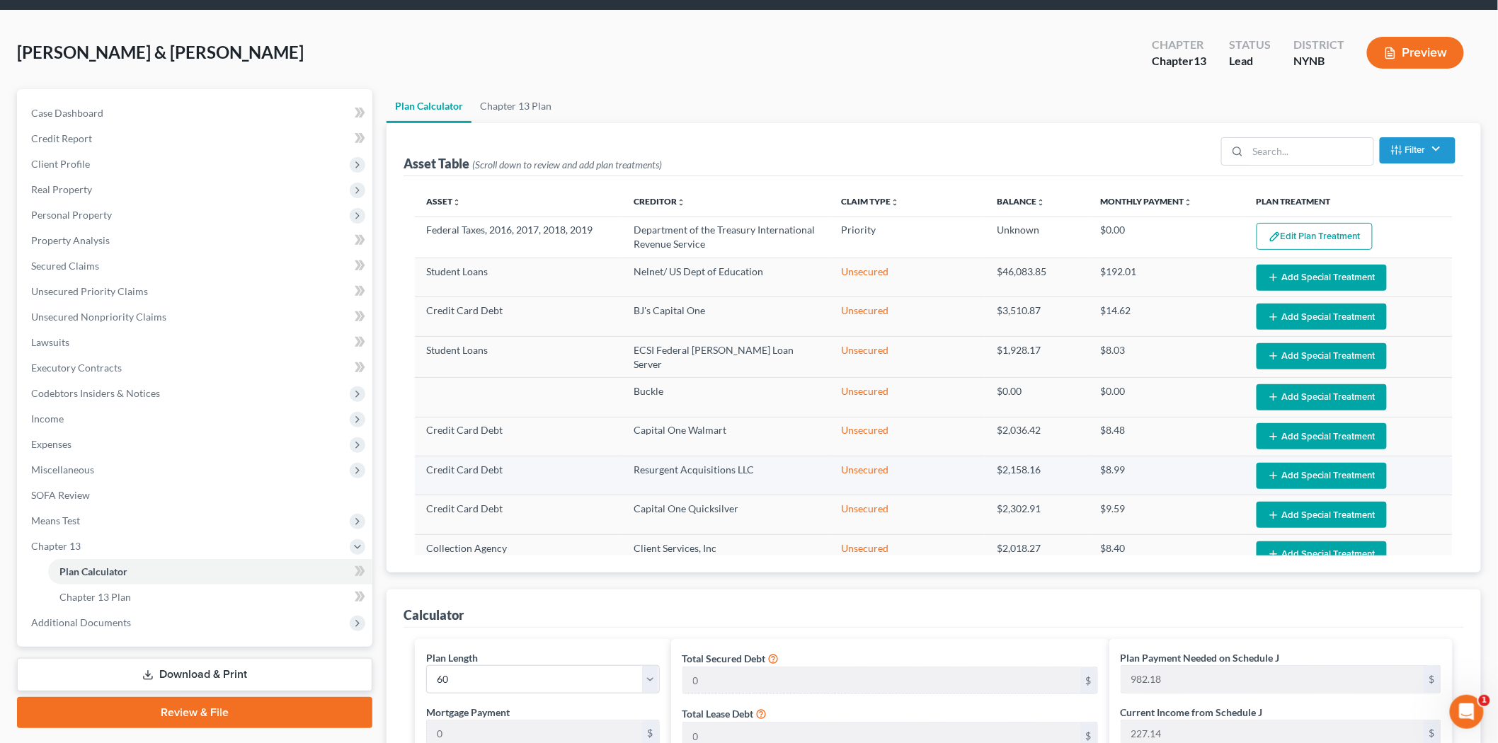
scroll to position [0, 0]
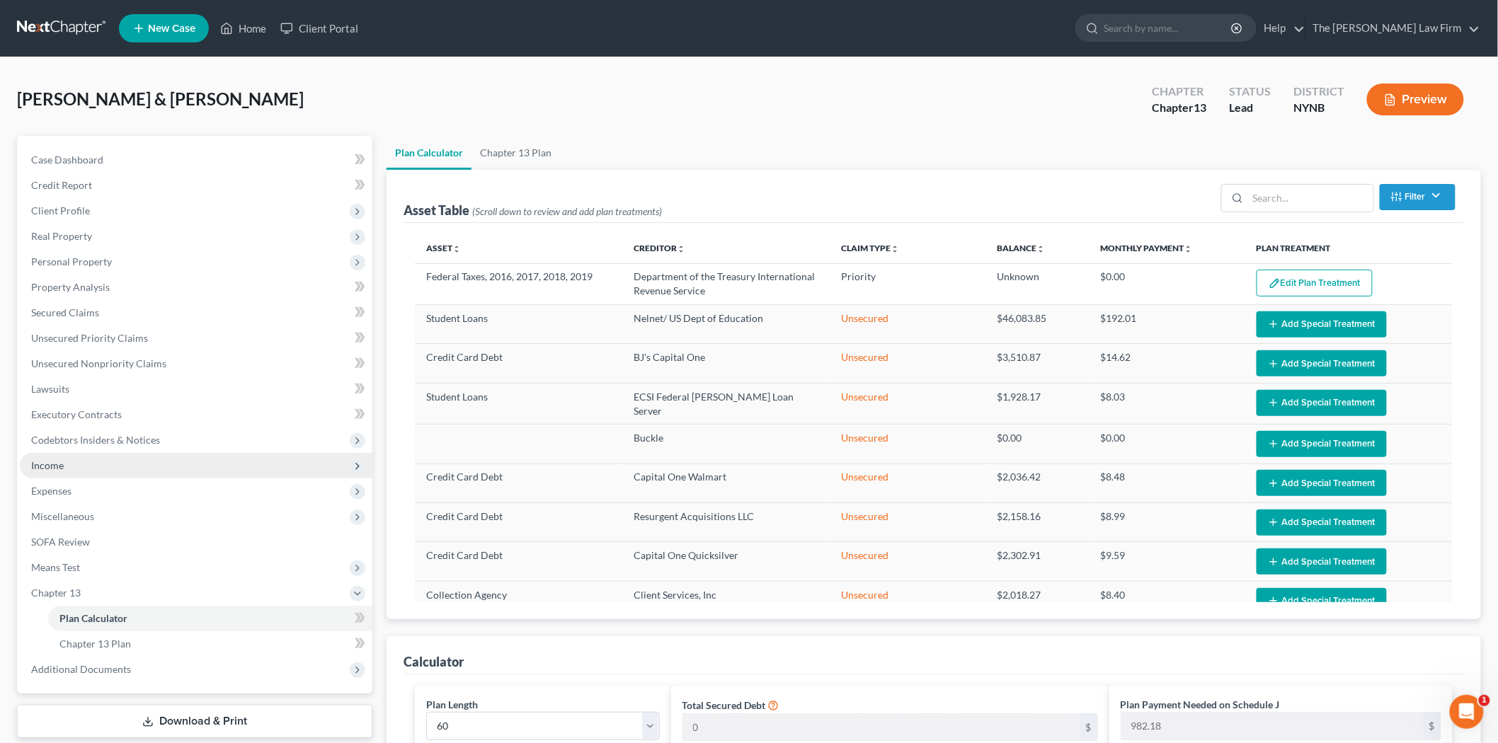
click at [98, 470] on span "Income" at bounding box center [196, 465] width 353 height 25
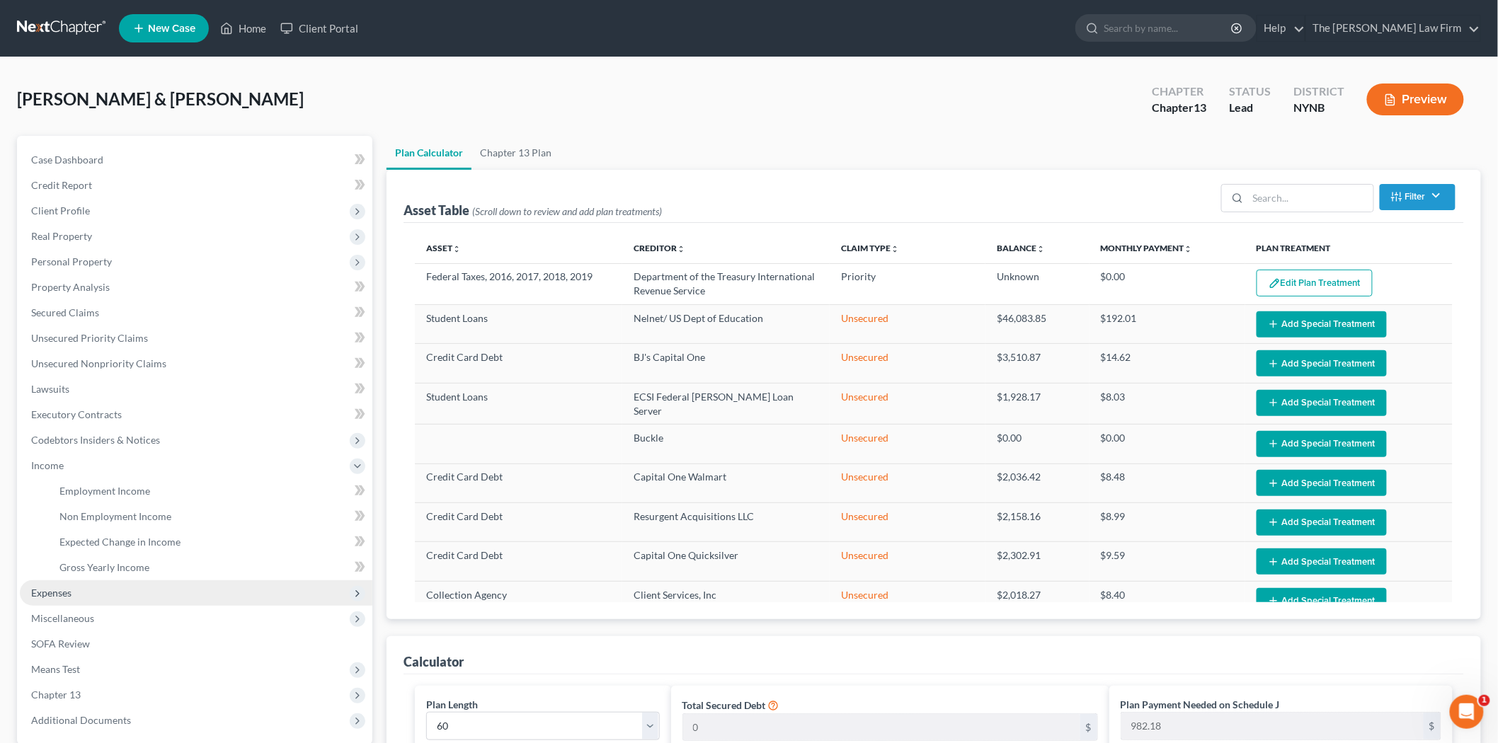
click at [86, 598] on span "Expenses" at bounding box center [196, 593] width 353 height 25
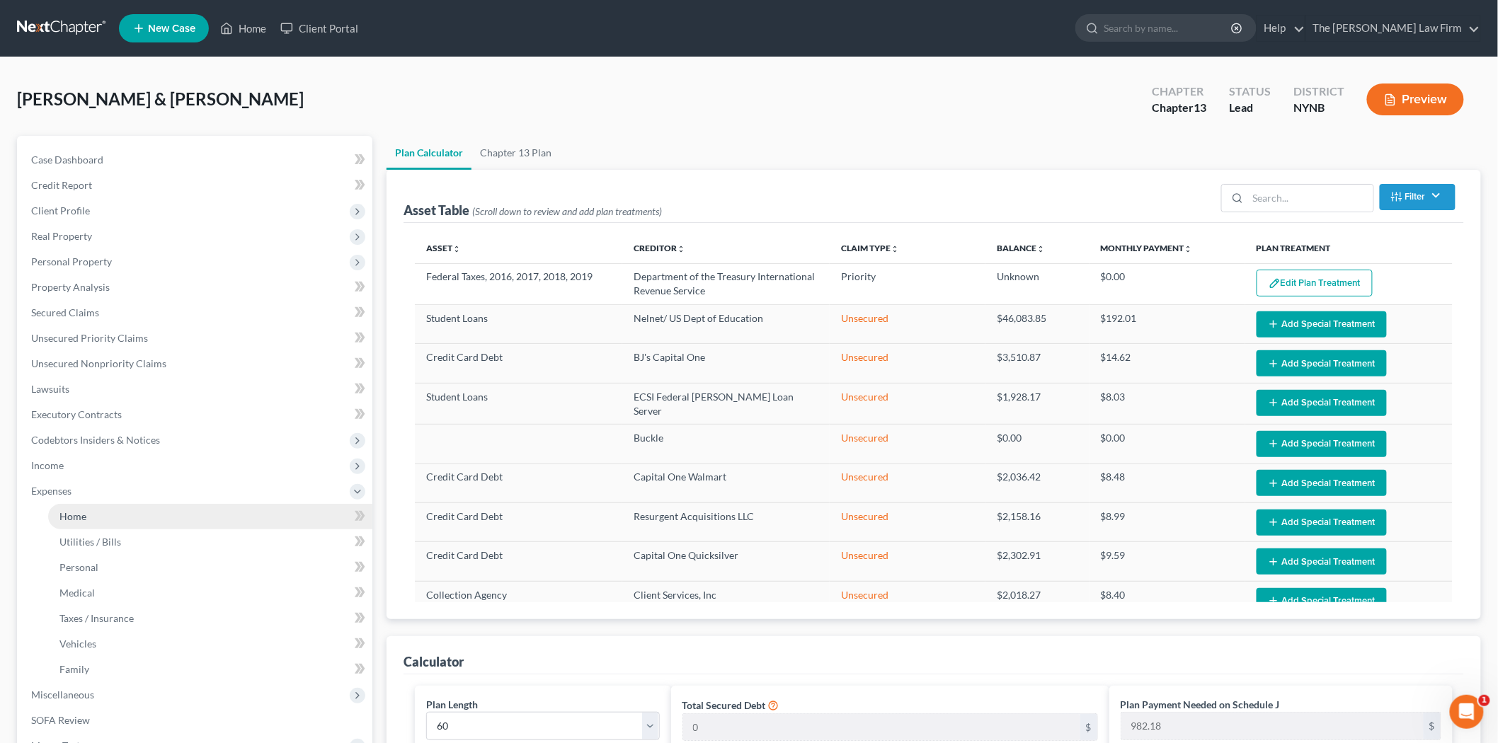
click at [99, 518] on link "Home" at bounding box center [210, 516] width 324 height 25
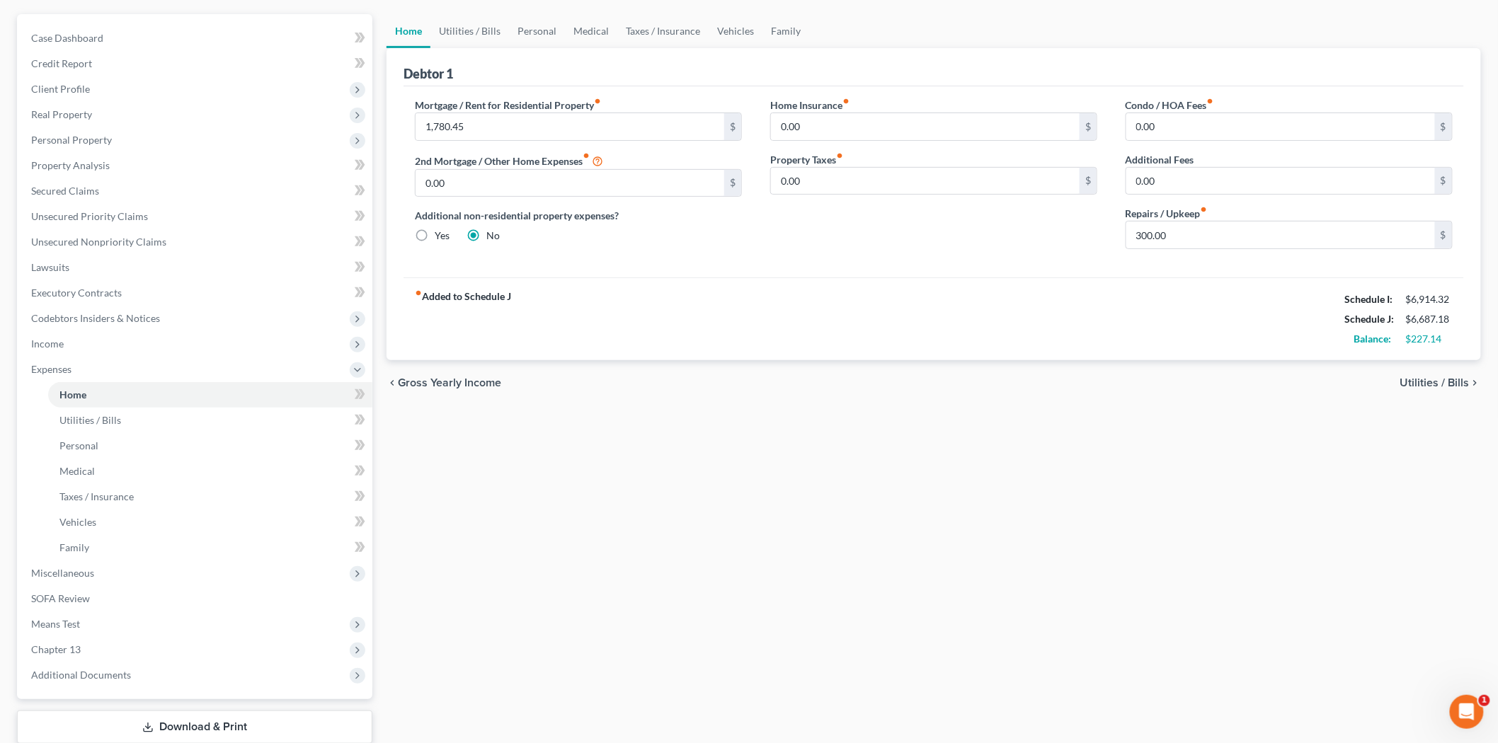
scroll to position [157, 0]
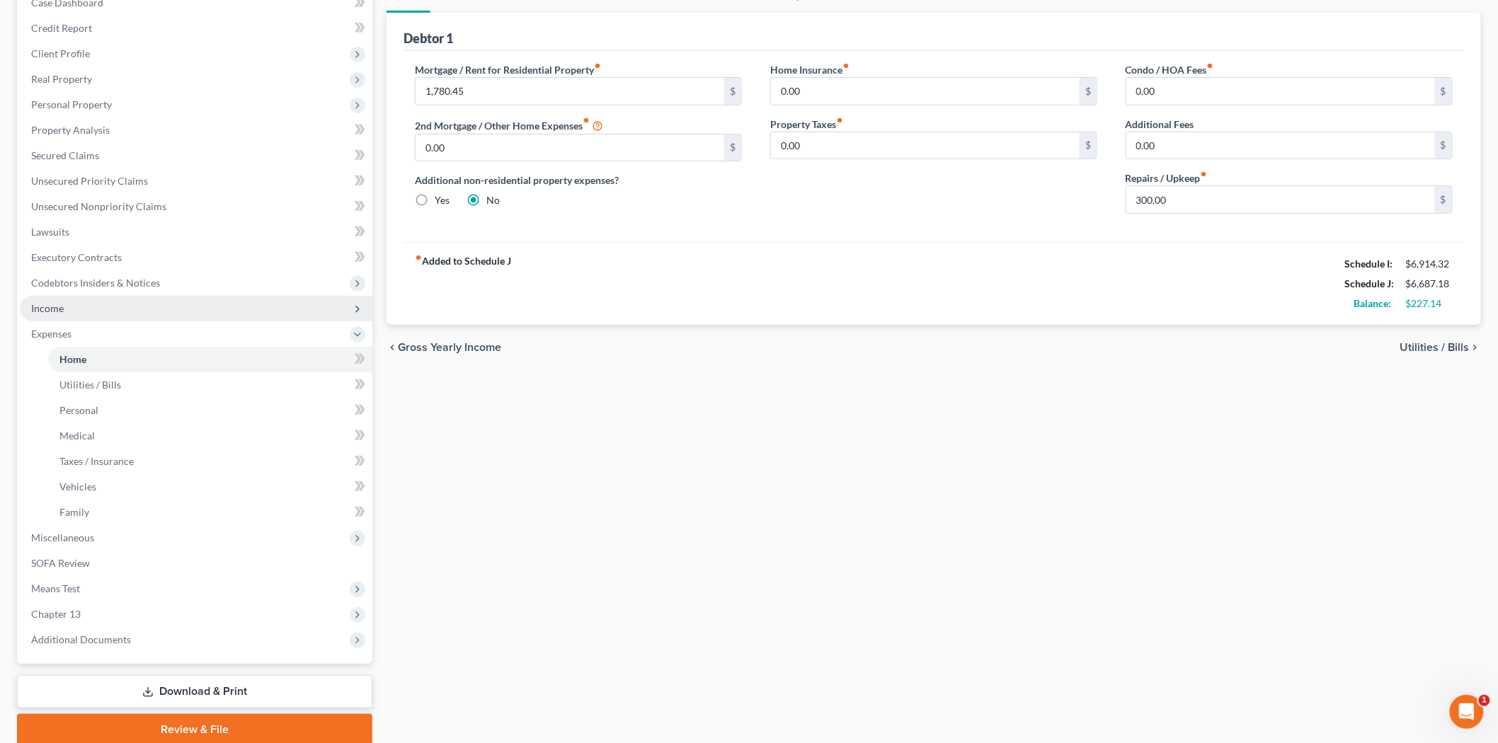
click at [59, 306] on span "Income" at bounding box center [47, 308] width 33 height 12
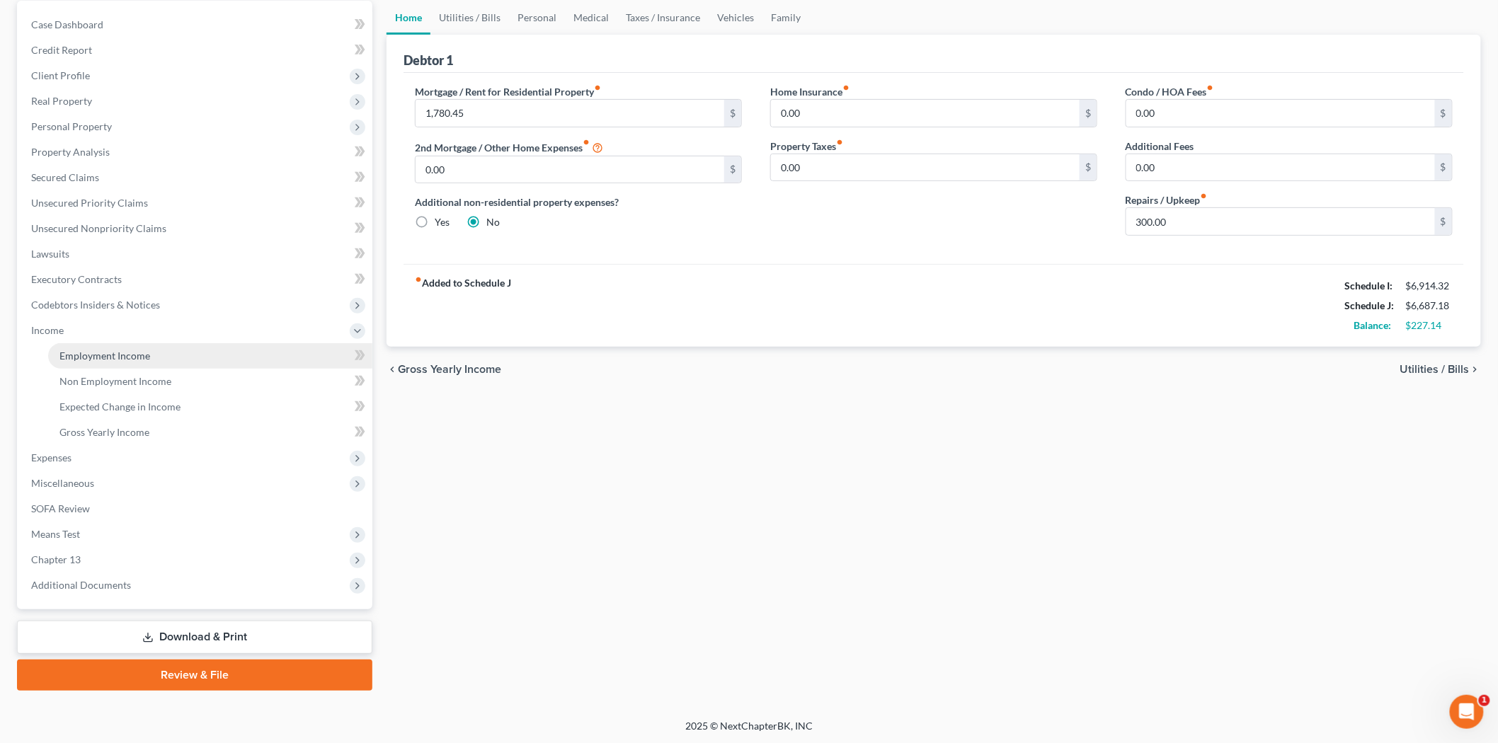
click at [132, 358] on span "Employment Income" at bounding box center [104, 356] width 91 height 12
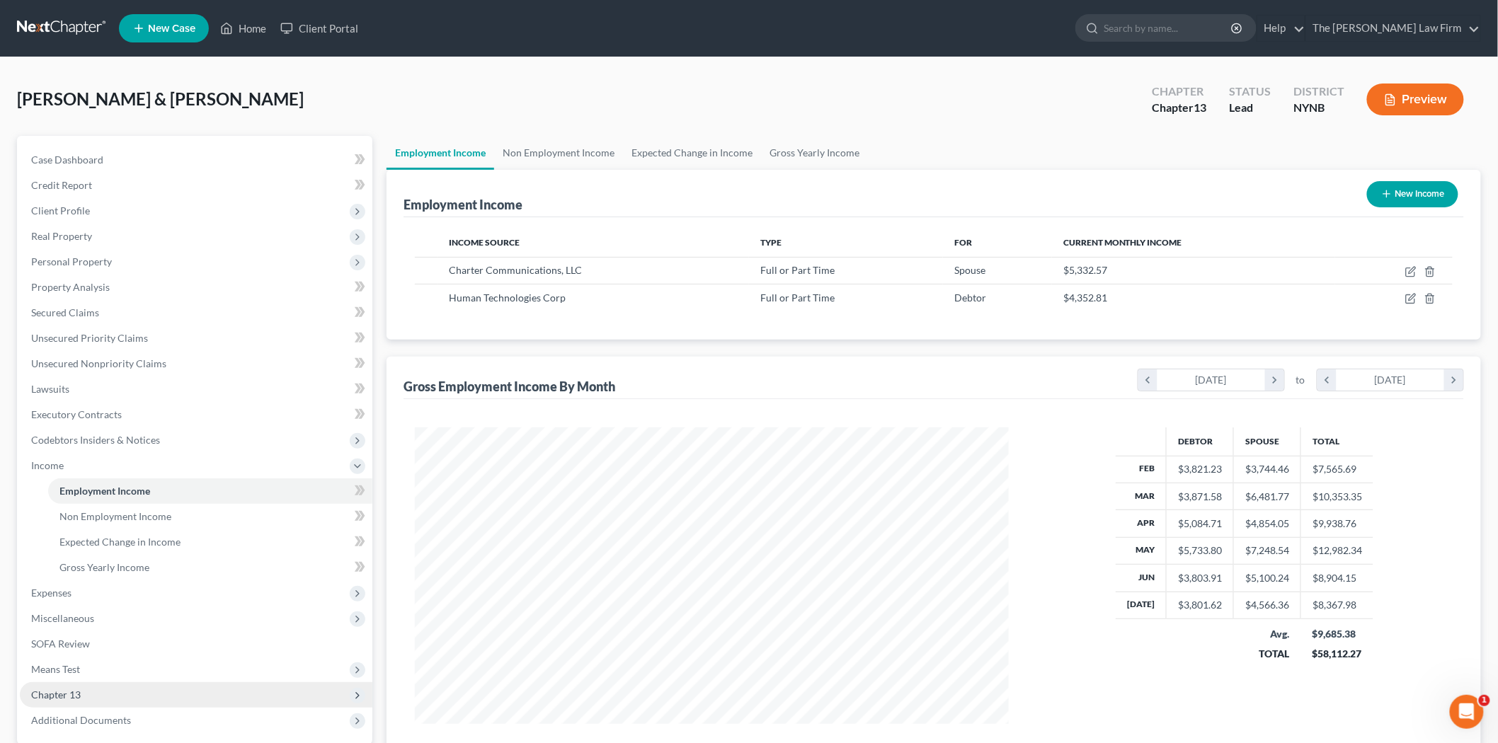
click at [67, 694] on span "Chapter 13" at bounding box center [56, 695] width 50 height 12
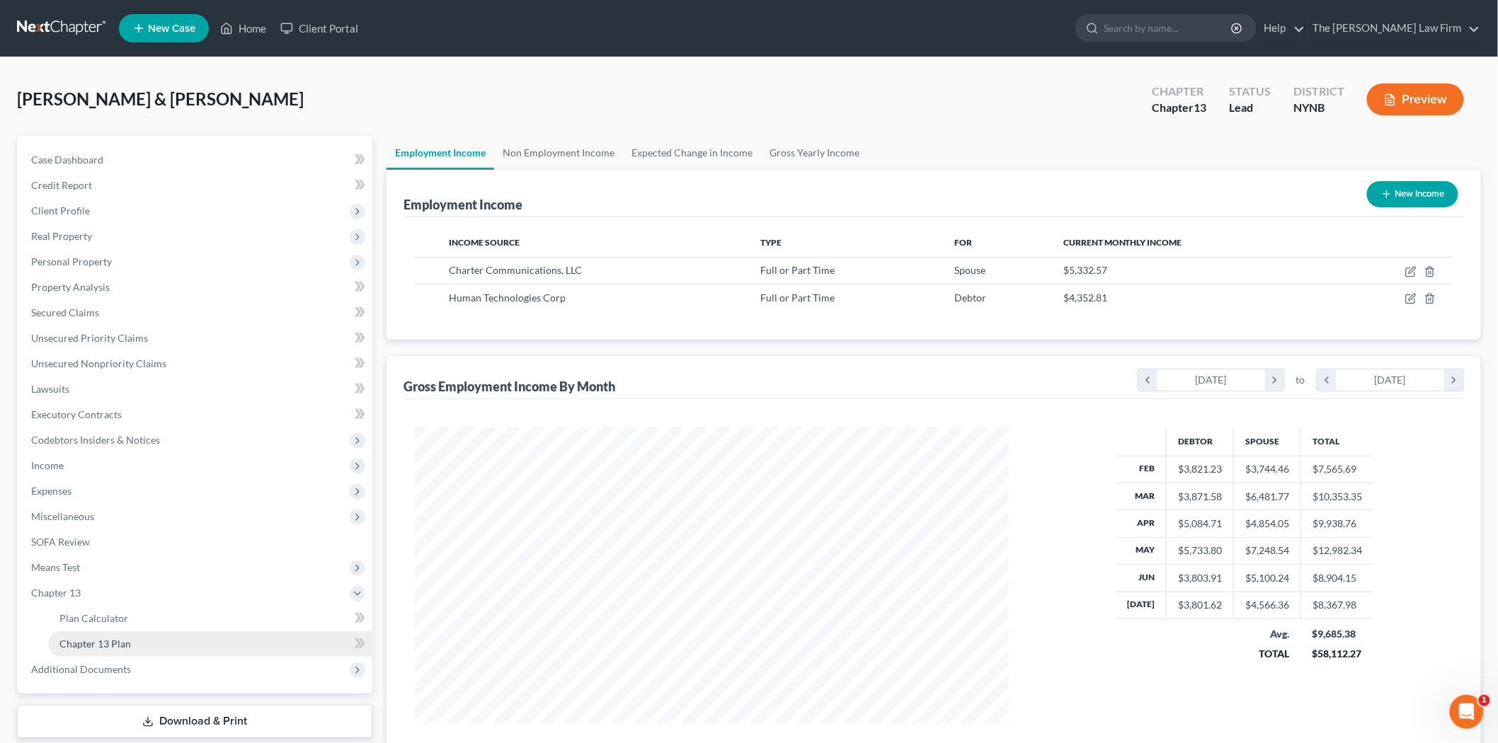
click at [129, 650] on link "Chapter 13 Plan" at bounding box center [210, 644] width 324 height 25
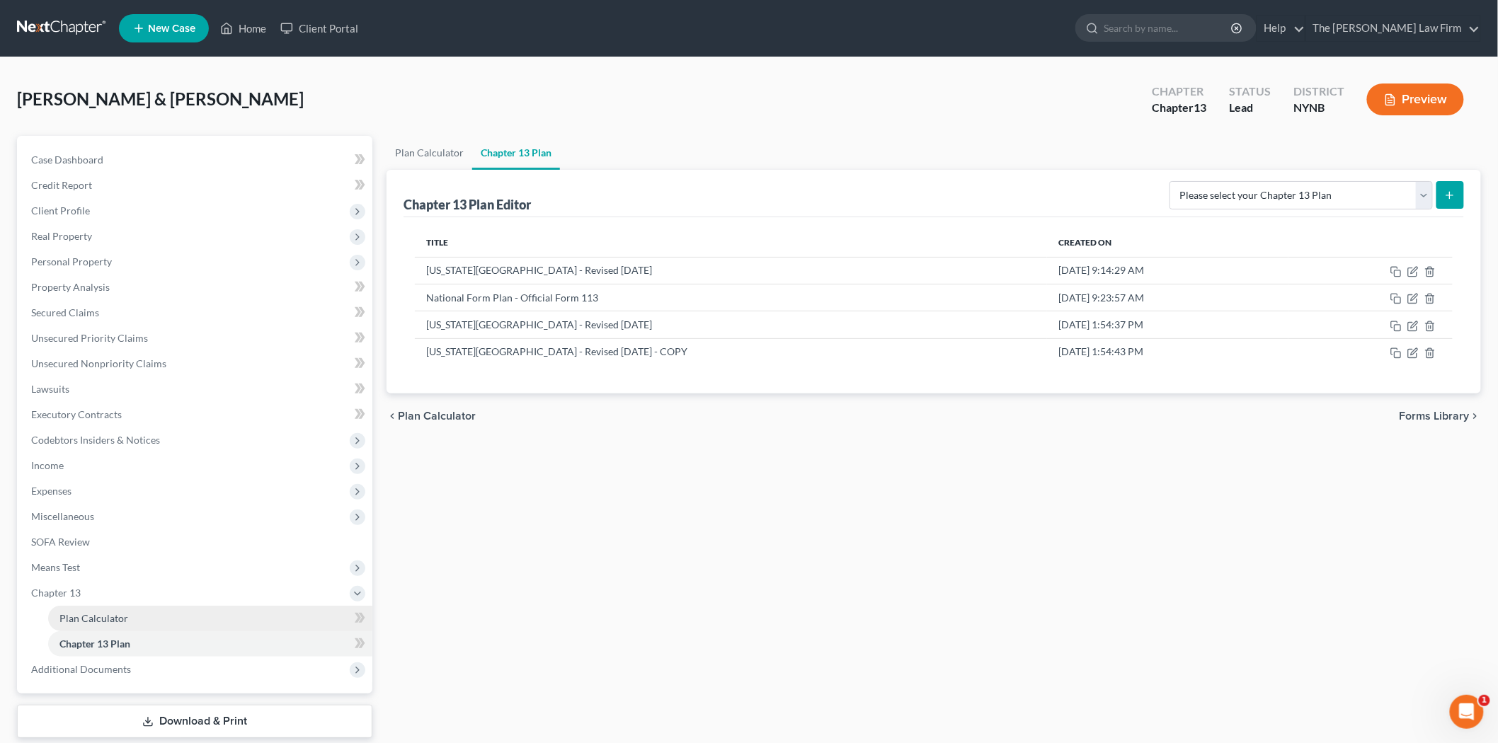
click at [169, 621] on link "Plan Calculator" at bounding box center [210, 618] width 324 height 25
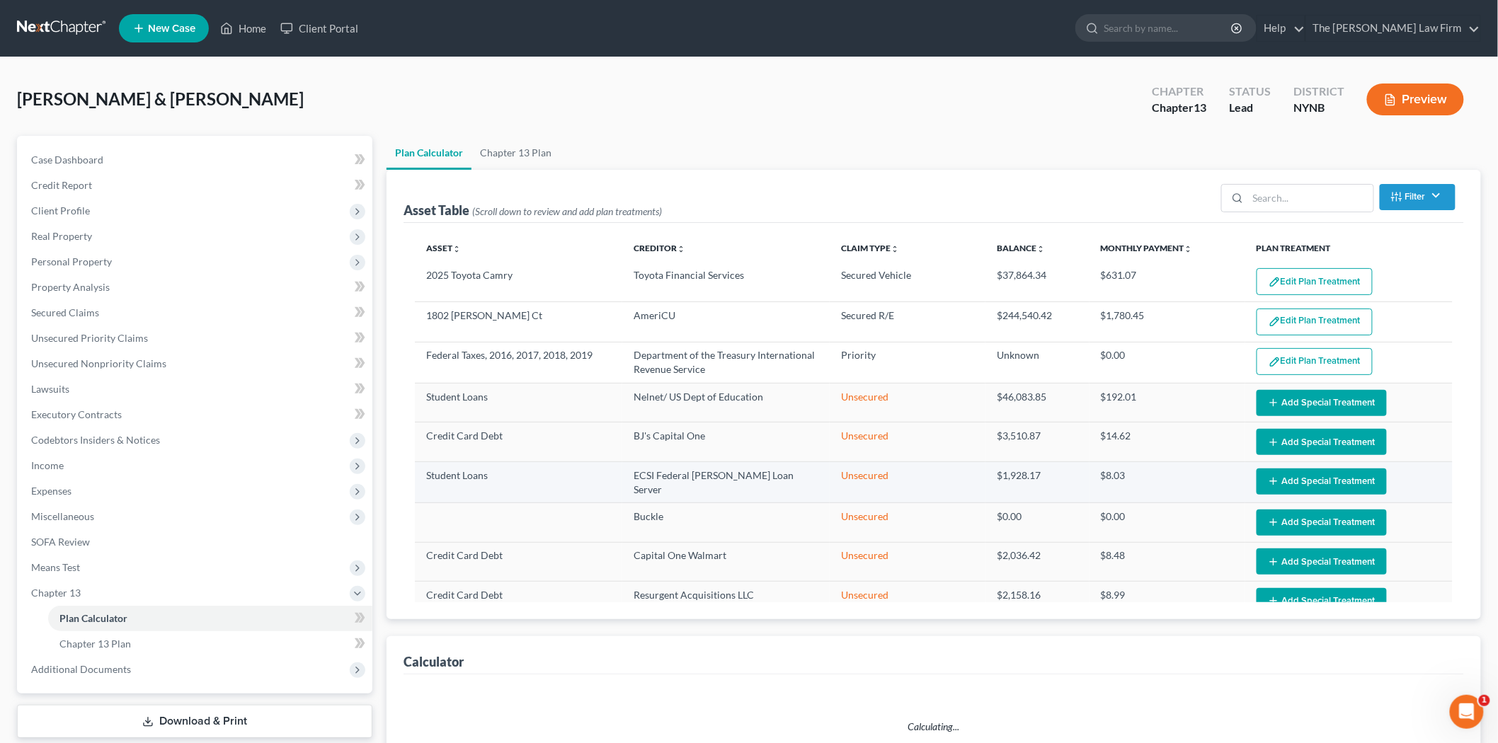
select select "59"
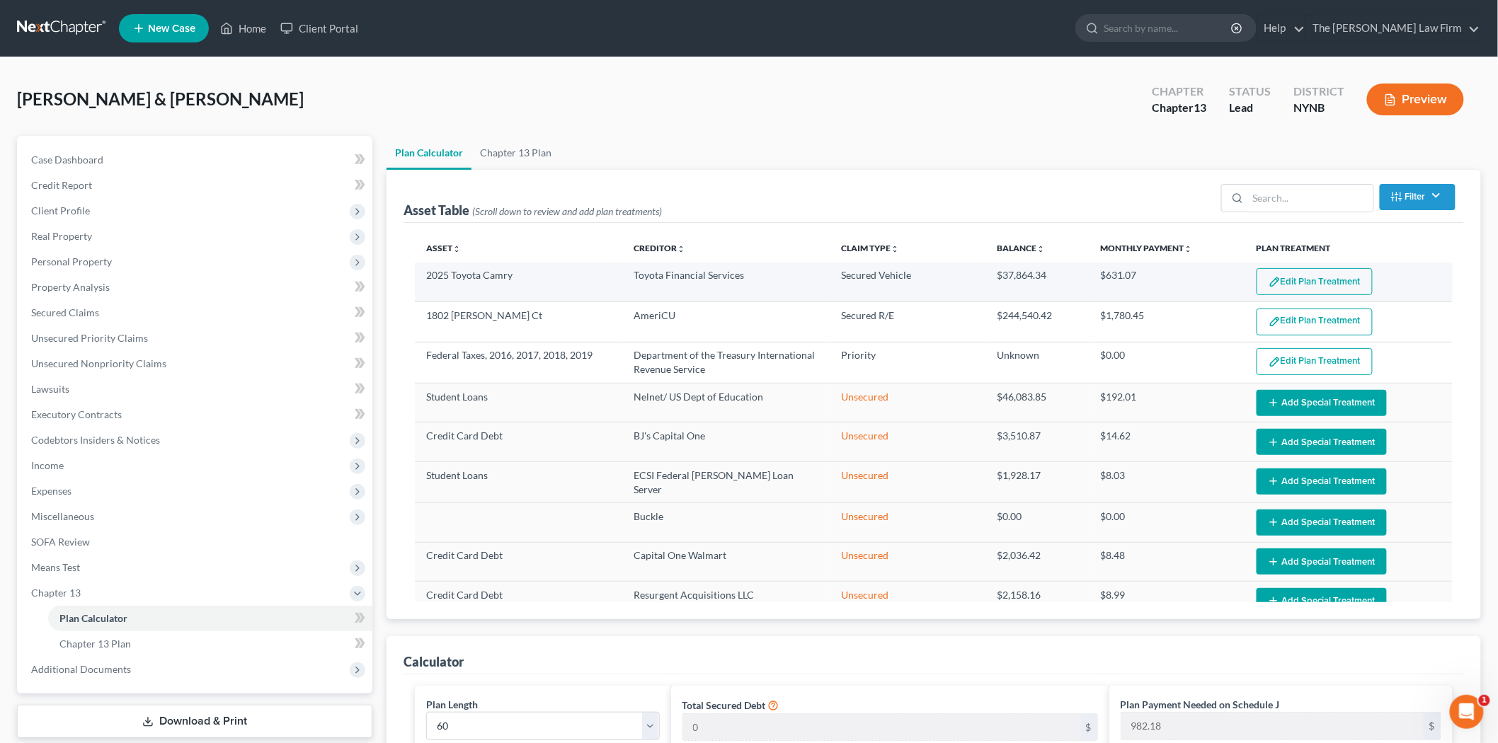
click at [1269, 280] on img "button" at bounding box center [1275, 282] width 12 height 12
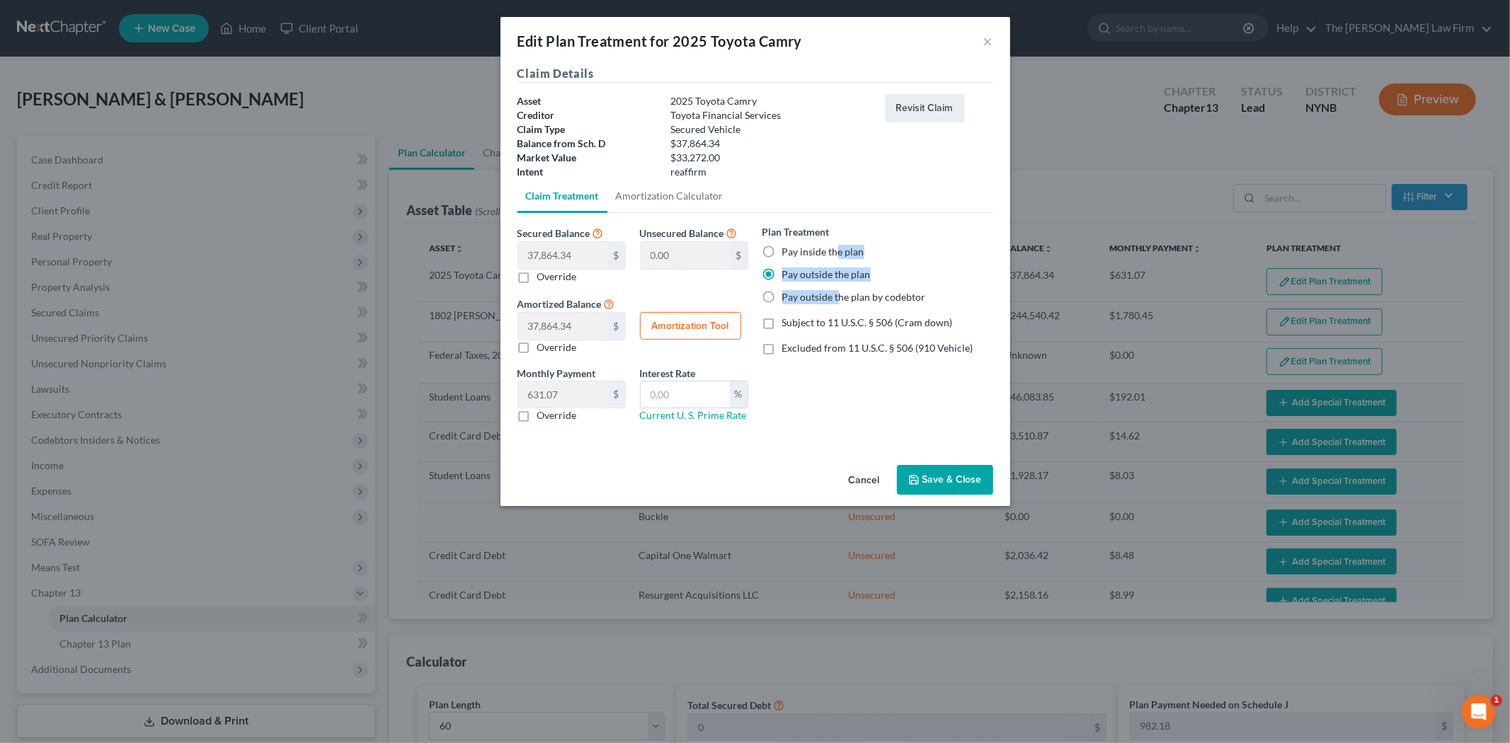
drag, startPoint x: 834, startPoint y: 253, endPoint x: 837, endPoint y: 298, distance: 45.4
click at [837, 298] on div "Plan Treatment Pay inside the plan Pay outside the plan Pay outside the plan by…" at bounding box center [878, 264] width 231 height 80
click at [832, 400] on div "Plan Treatment Pay inside the plan Pay outside the plan Pay outside the plan by…" at bounding box center [878, 329] width 245 height 210
click at [866, 475] on button "Cancel" at bounding box center [865, 481] width 54 height 28
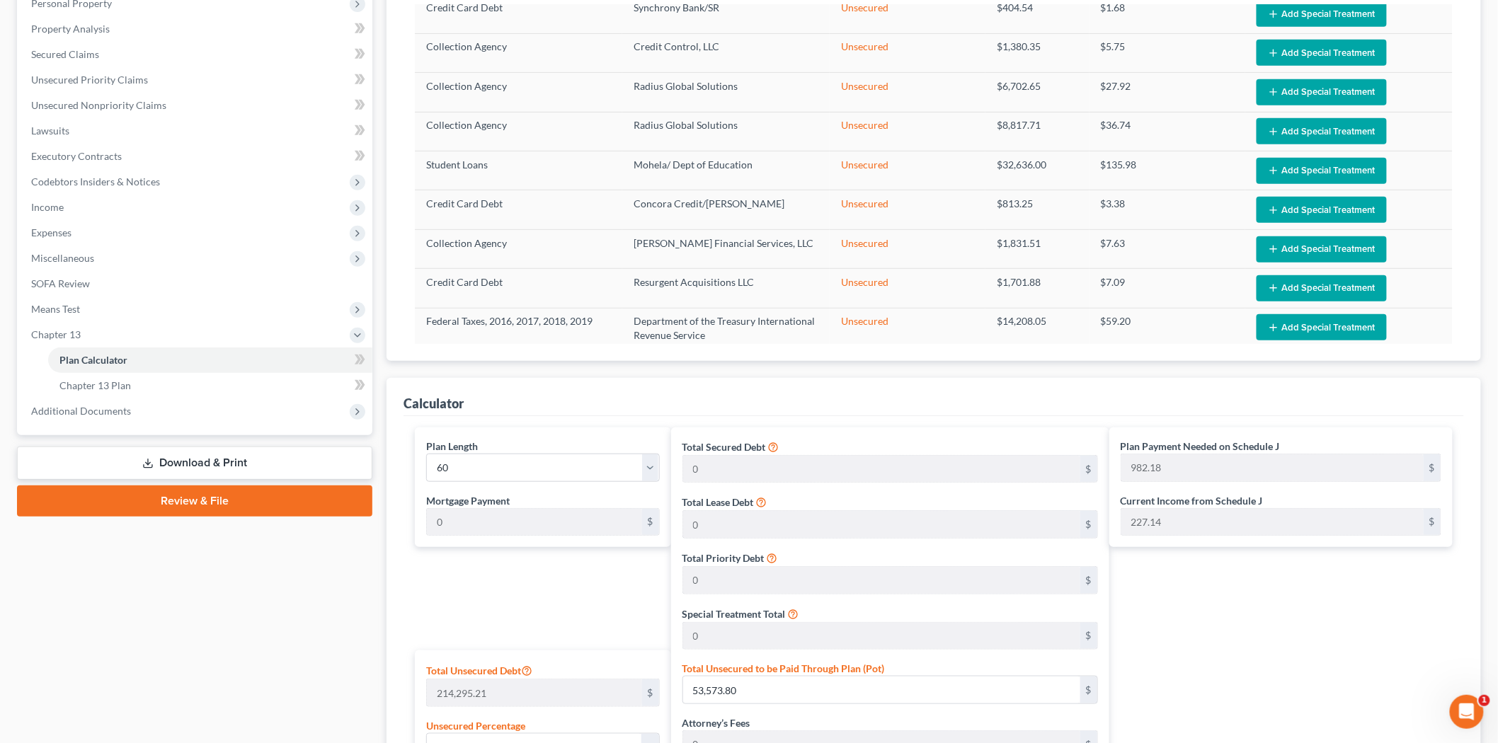
scroll to position [236, 0]
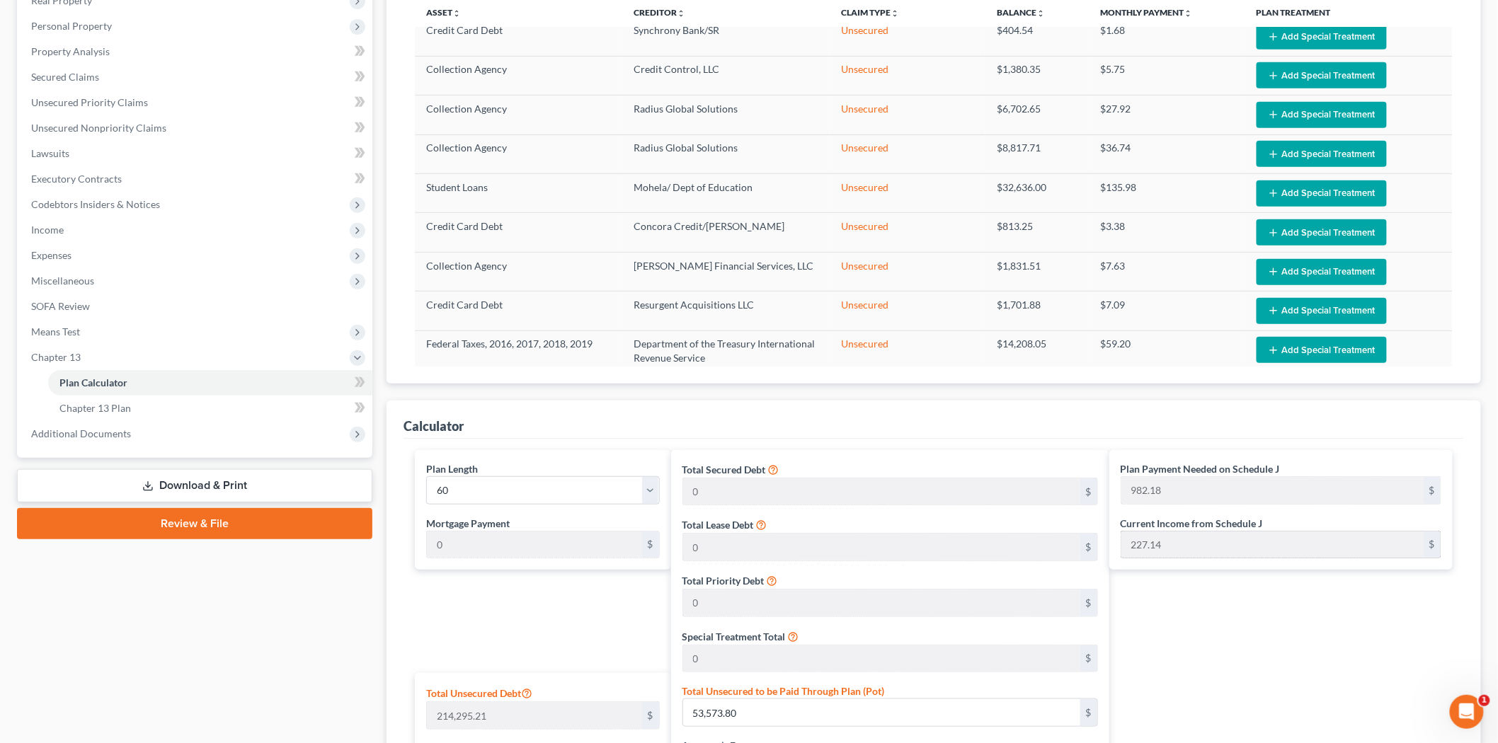
click at [1173, 547] on div "Current Income from Schedule J 227.14 $" at bounding box center [1281, 537] width 321 height 43
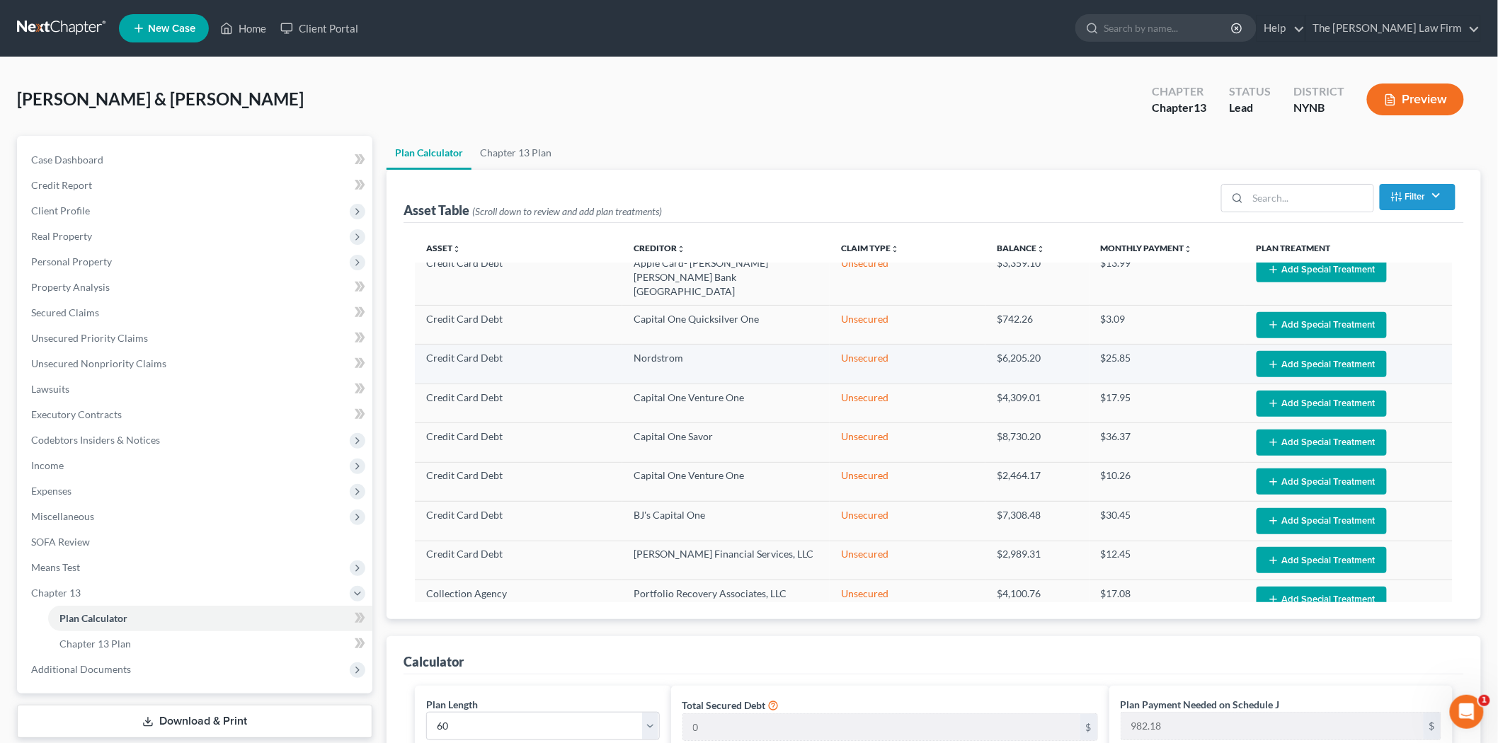
scroll to position [463, 0]
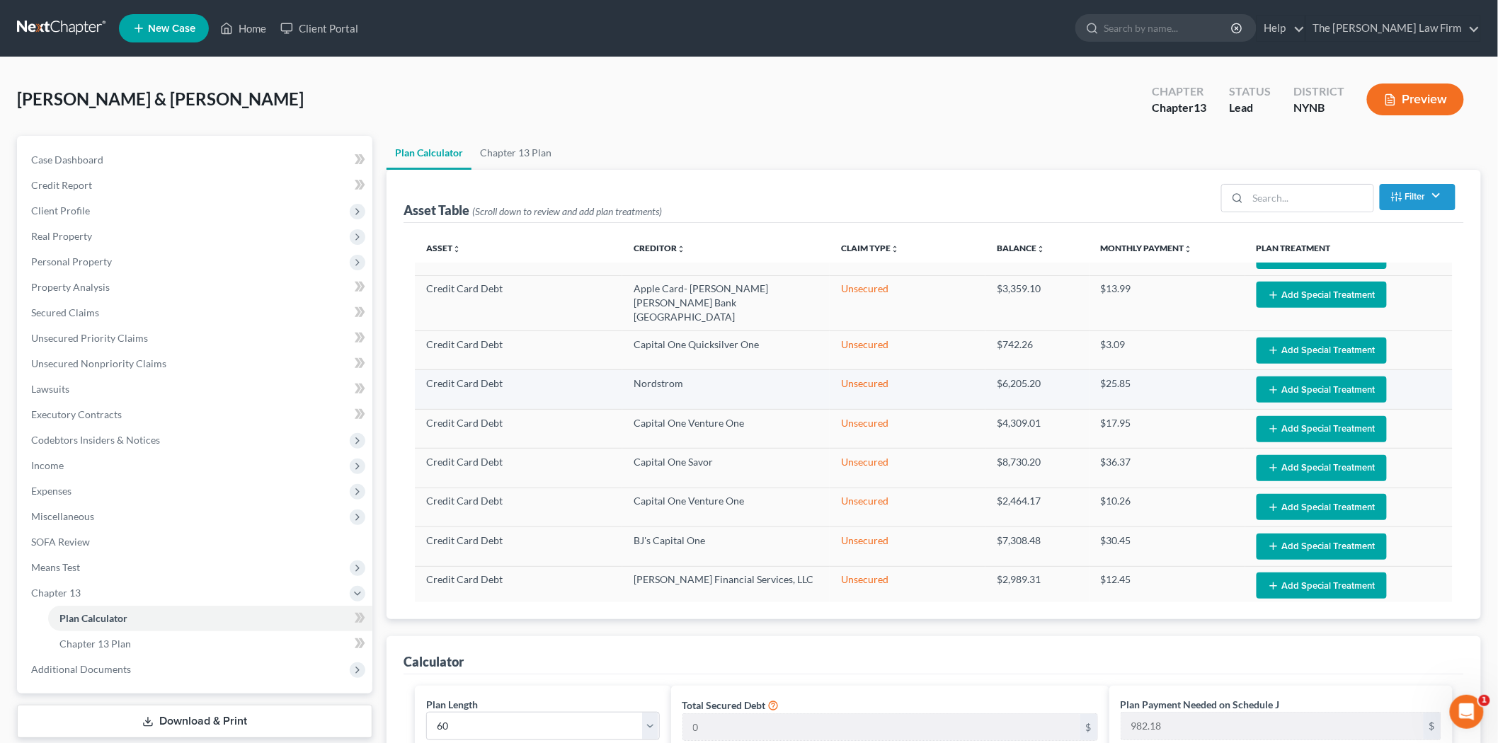
click at [1304, 377] on button "Add Special Treatment" at bounding box center [1322, 390] width 130 height 26
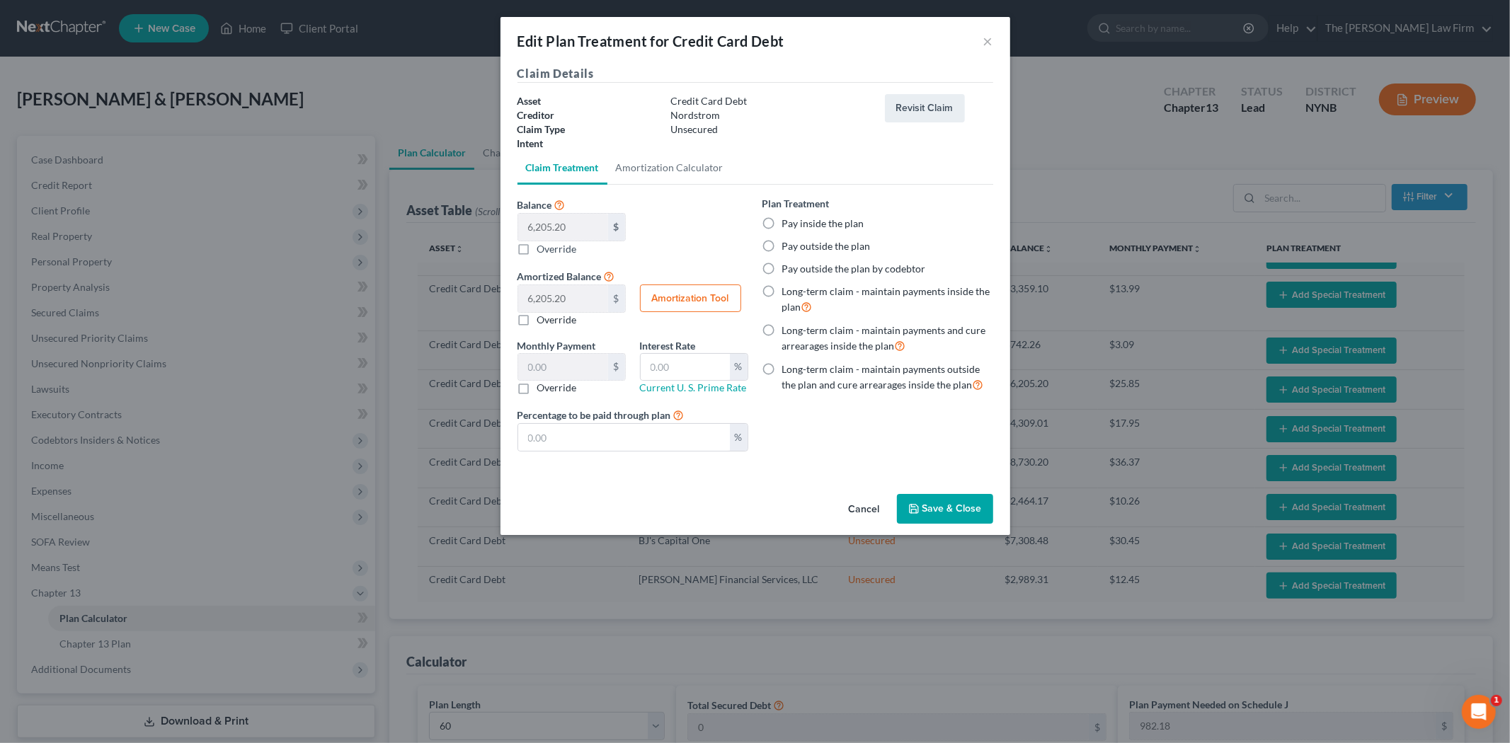
click at [844, 222] on label "Pay inside the plan" at bounding box center [823, 224] width 82 height 14
click at [797, 222] on input "Pay inside the plan" at bounding box center [792, 221] width 9 height 9
radio input "true"
click at [940, 513] on button "Save & Close" at bounding box center [945, 509] width 96 height 30
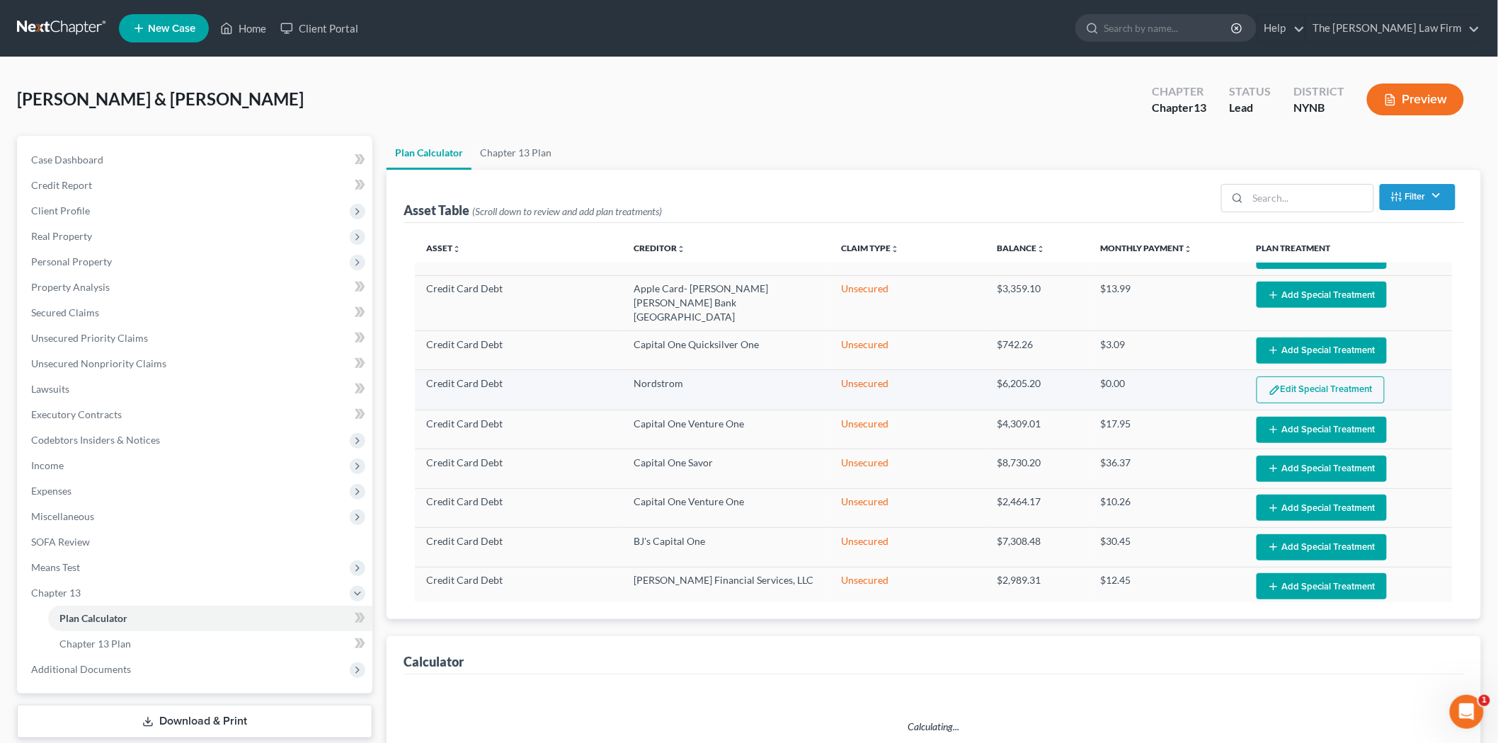
select select "59"
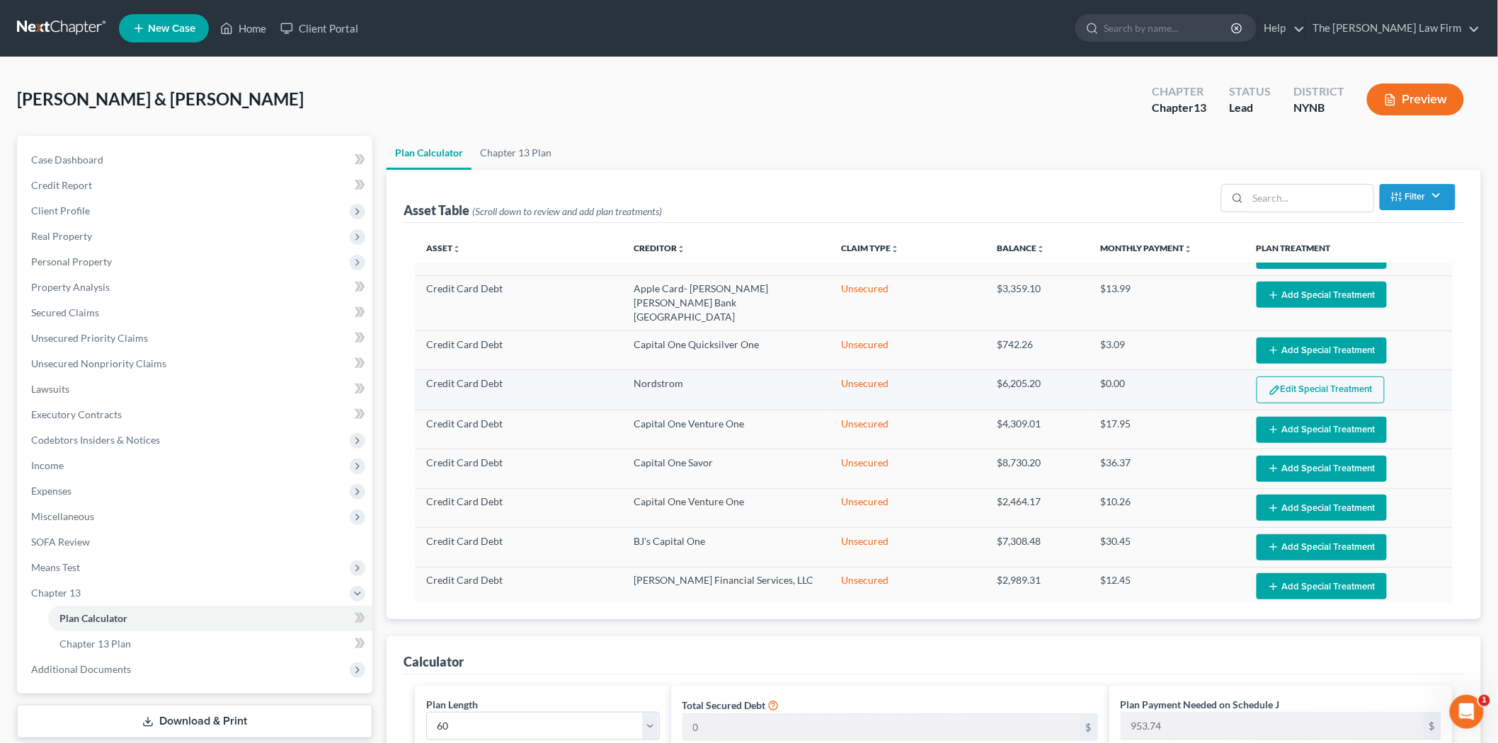
click at [1333, 377] on button "Edit Special Treatment" at bounding box center [1321, 390] width 128 height 27
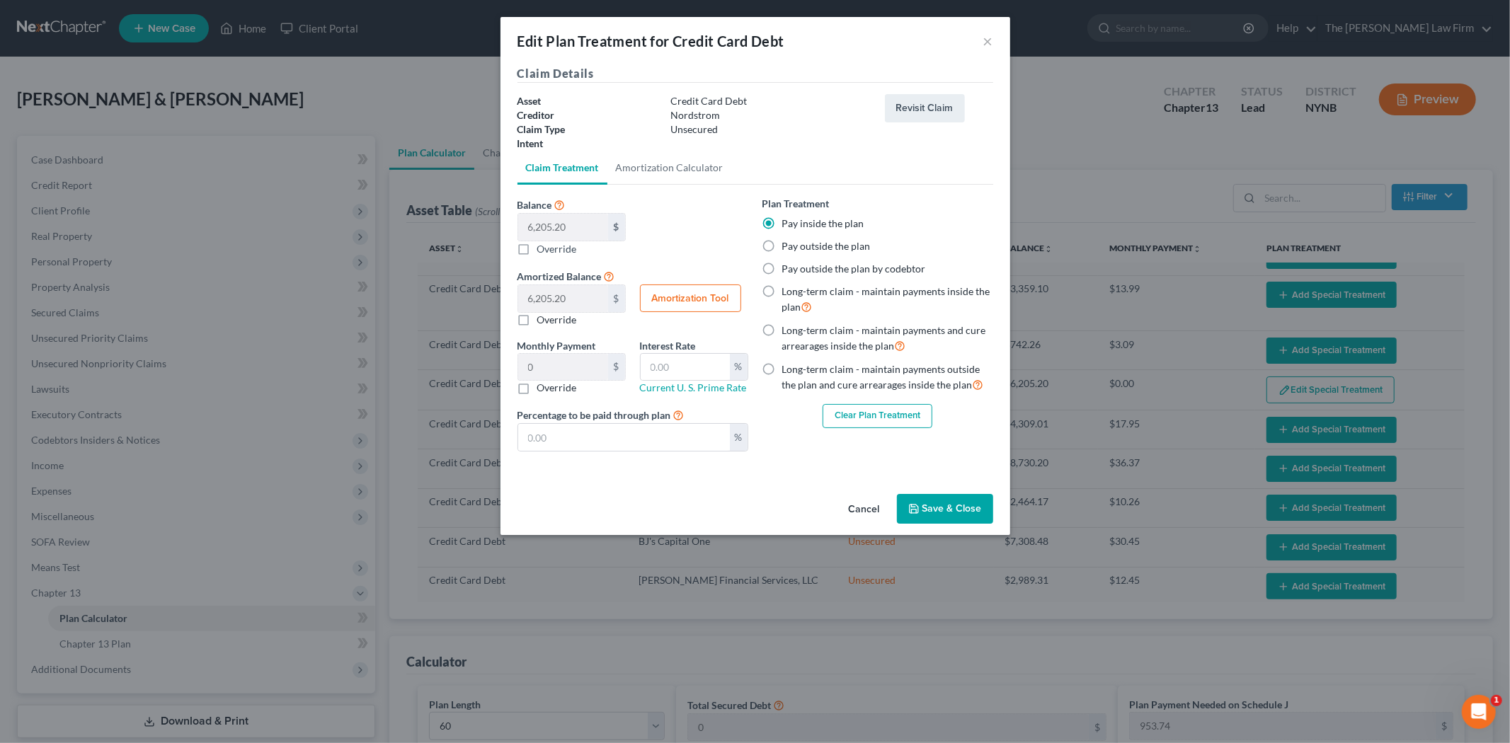
click at [844, 418] on button "Clear Plan Treatment" at bounding box center [878, 416] width 110 height 24
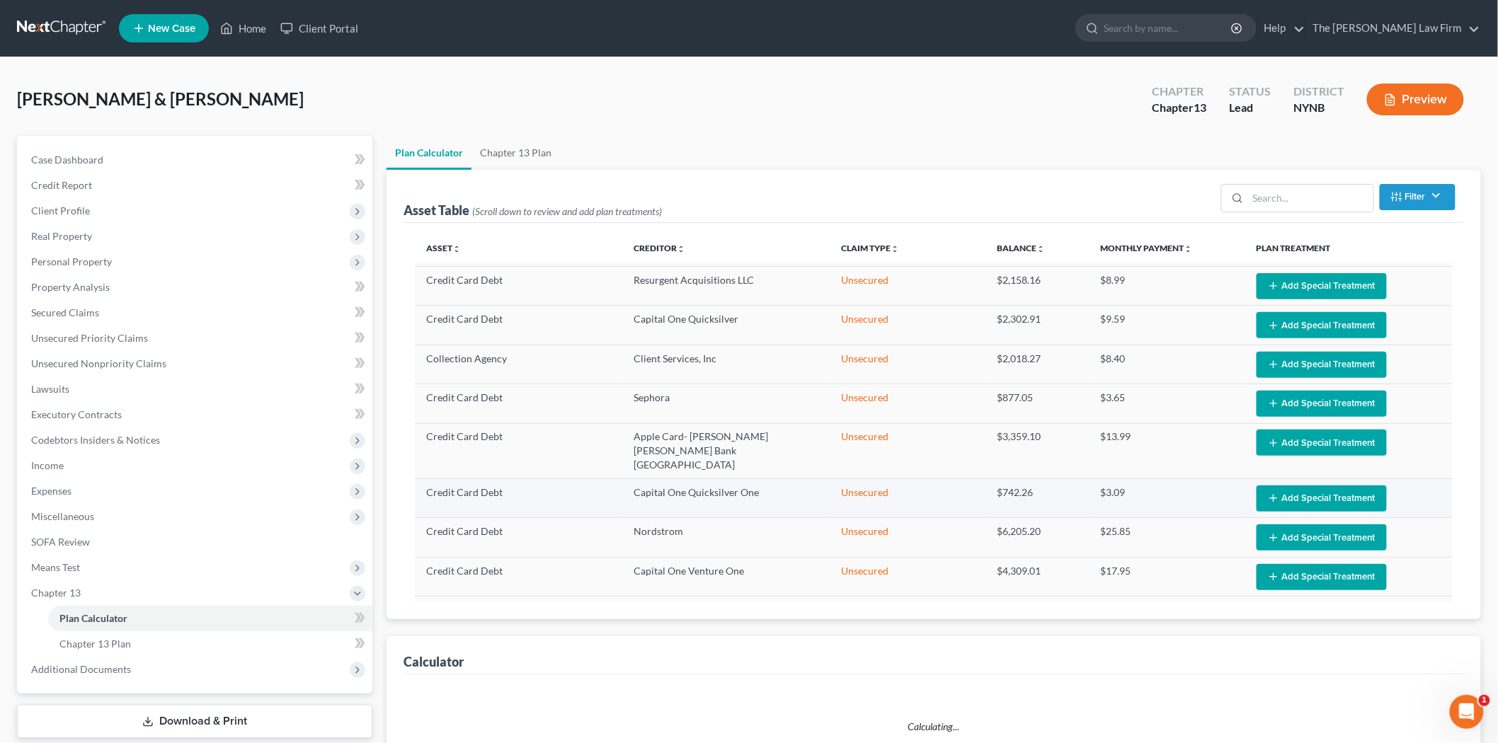
select select "59"
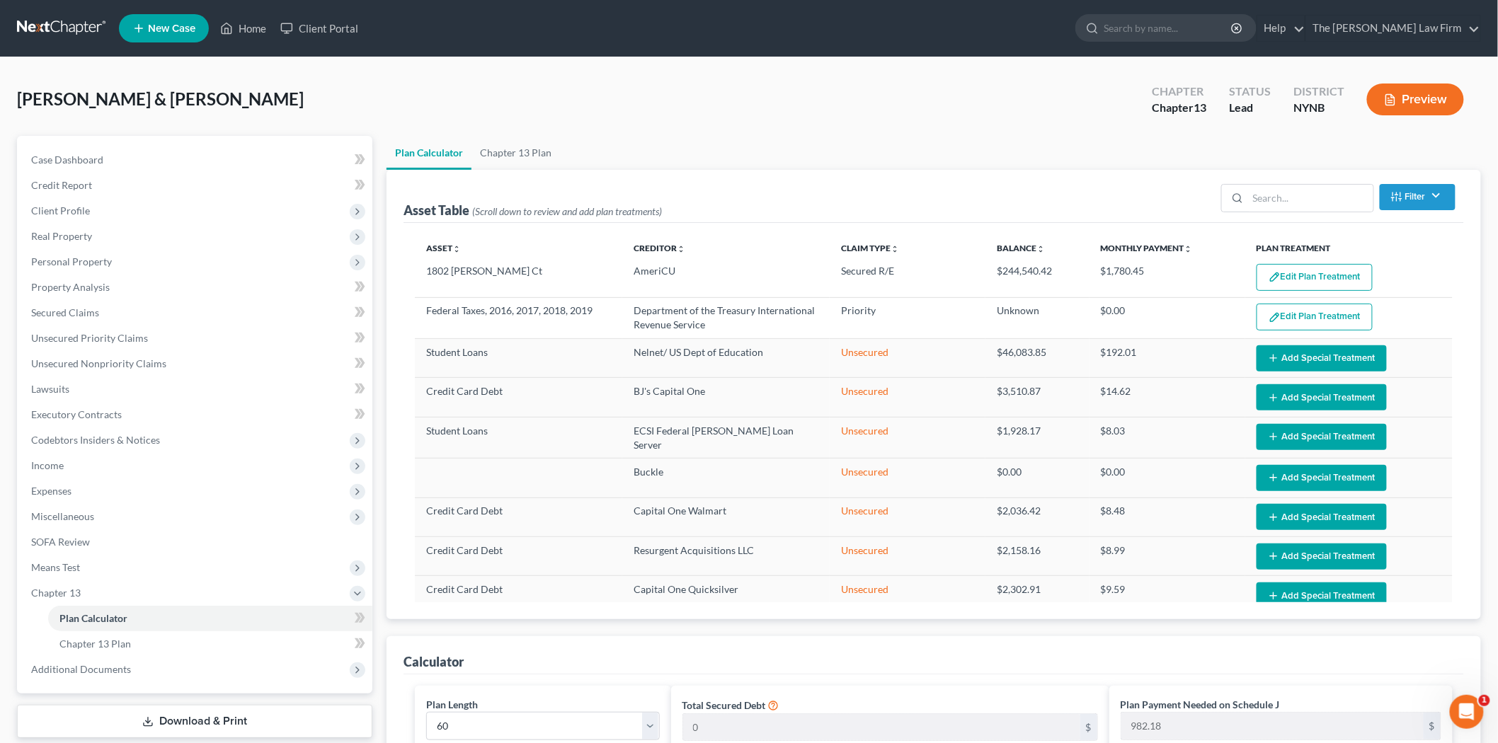
scroll to position [0, 0]
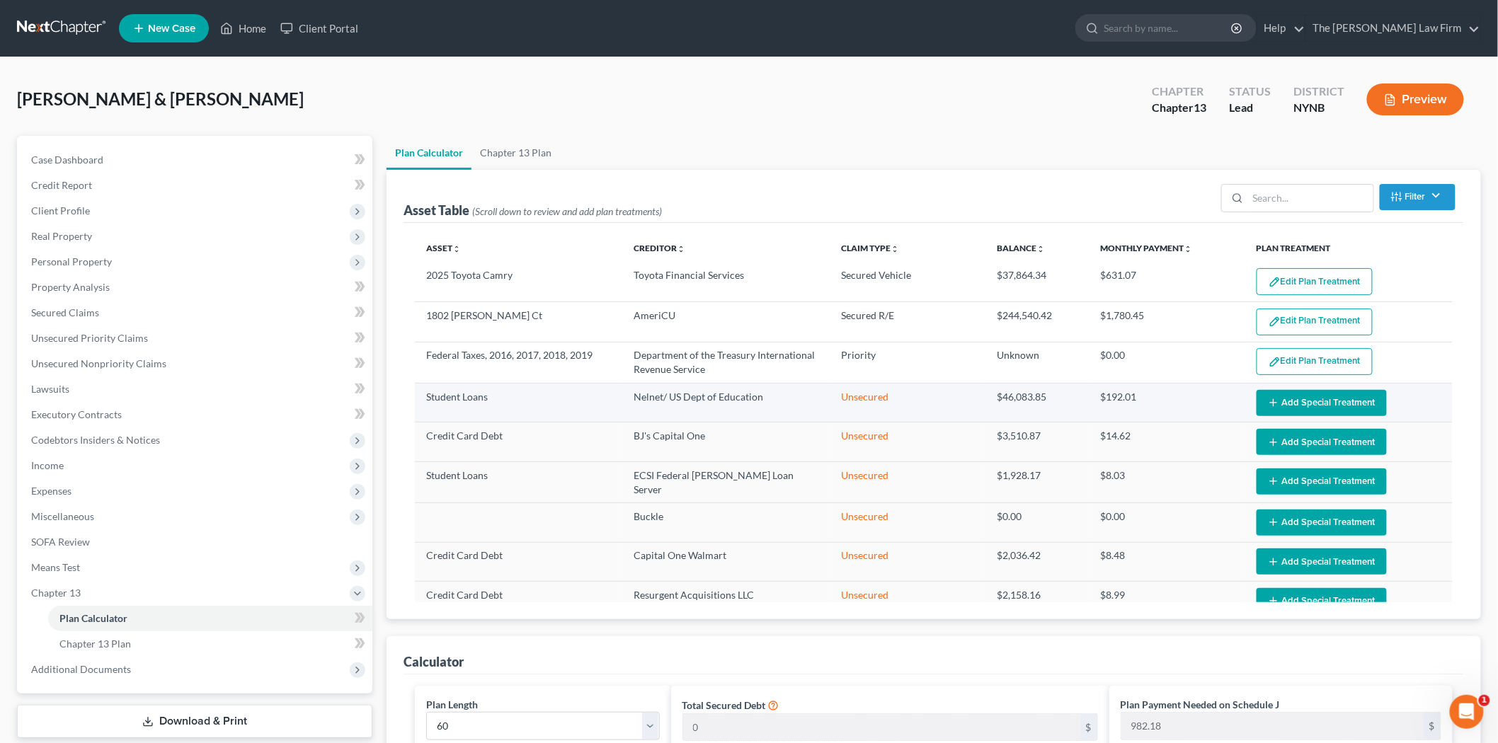
click at [1292, 397] on button "Add Special Treatment" at bounding box center [1322, 403] width 130 height 26
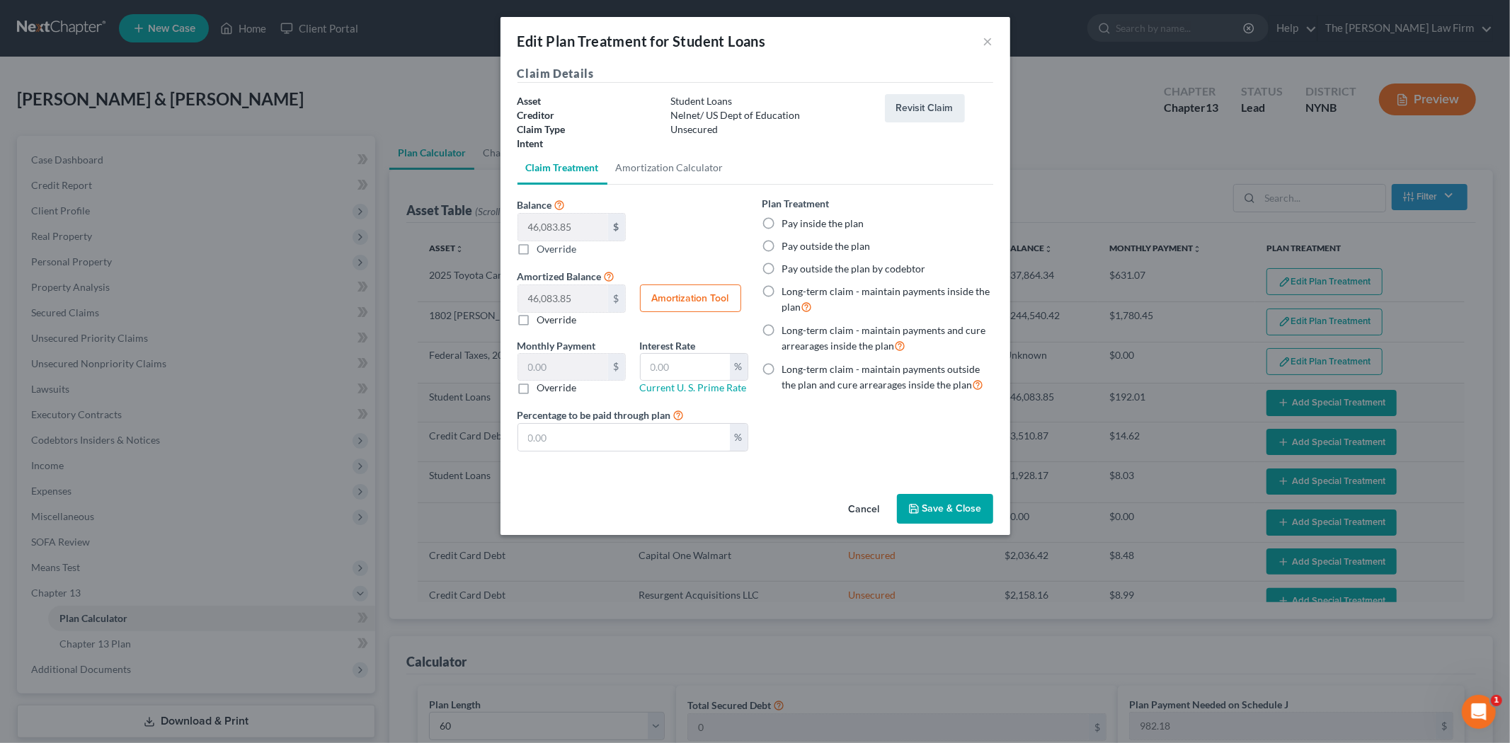
click at [823, 227] on label "Pay inside the plan" at bounding box center [823, 224] width 82 height 14
click at [797, 226] on input "Pay inside the plan" at bounding box center [792, 221] width 9 height 9
radio input "true"
click at [925, 515] on button "Save & Close" at bounding box center [945, 509] width 96 height 30
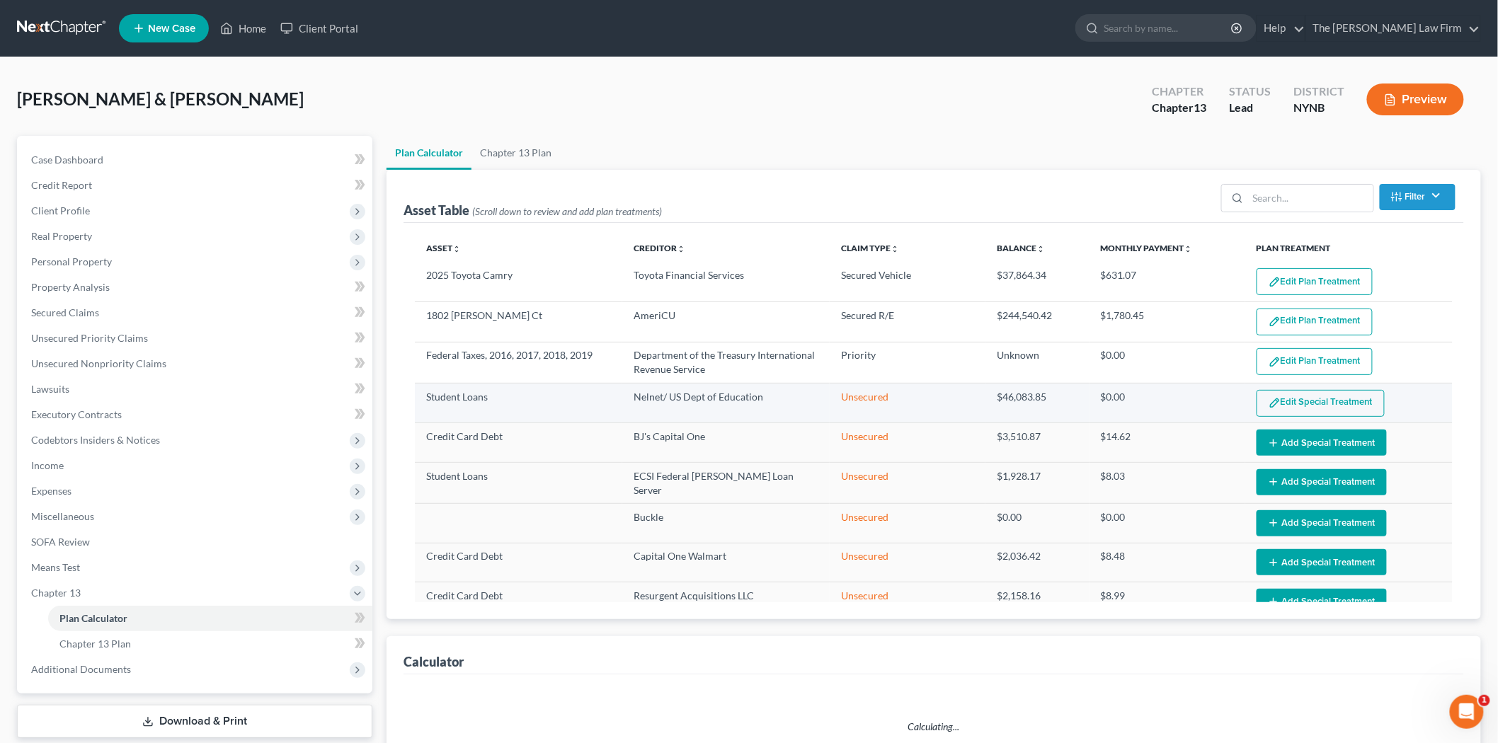
select select "59"
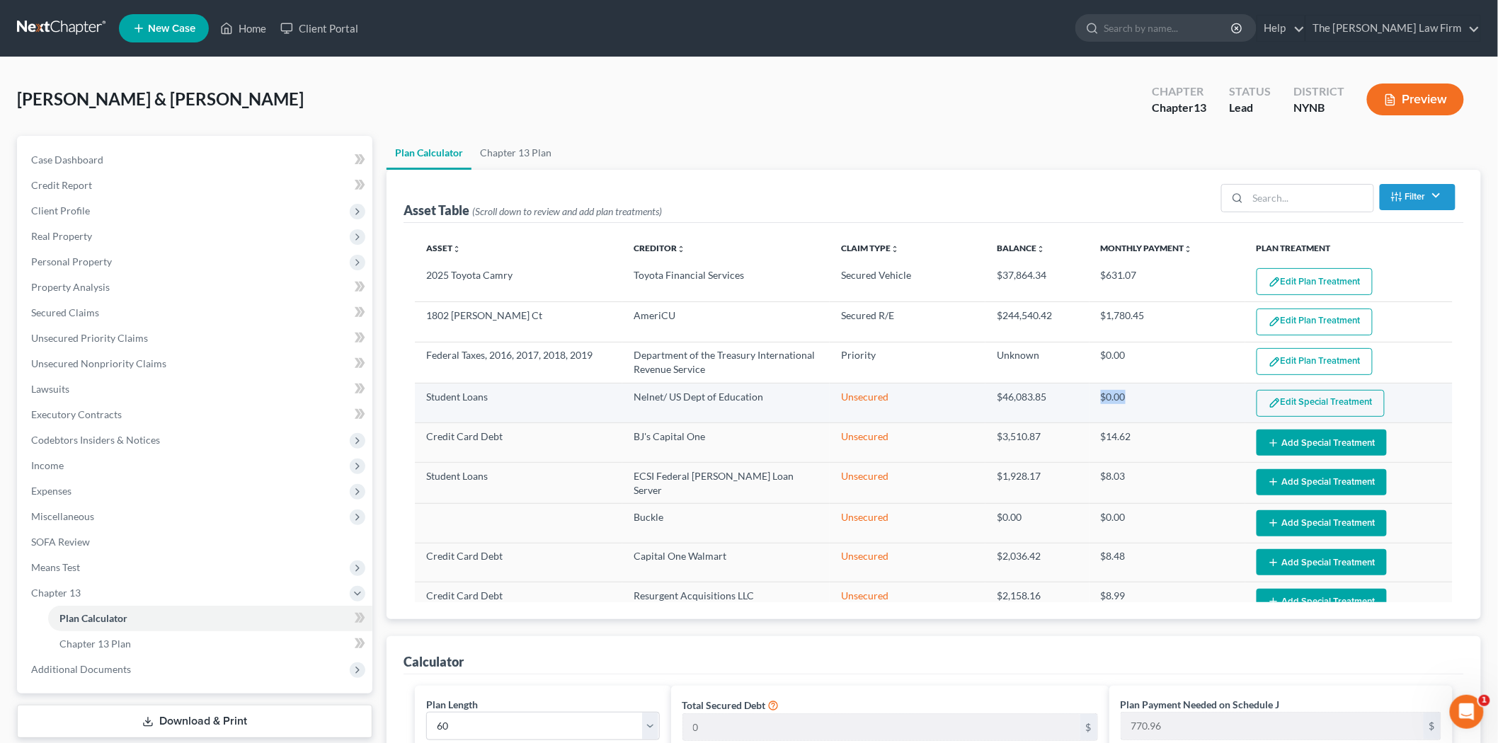
drag, startPoint x: 1090, startPoint y: 397, endPoint x: 1151, endPoint y: 401, distance: 61.0
click at [1153, 400] on td "$0.00" at bounding box center [1168, 404] width 156 height 40
click at [1289, 450] on button "Add Special Treatment" at bounding box center [1322, 443] width 130 height 26
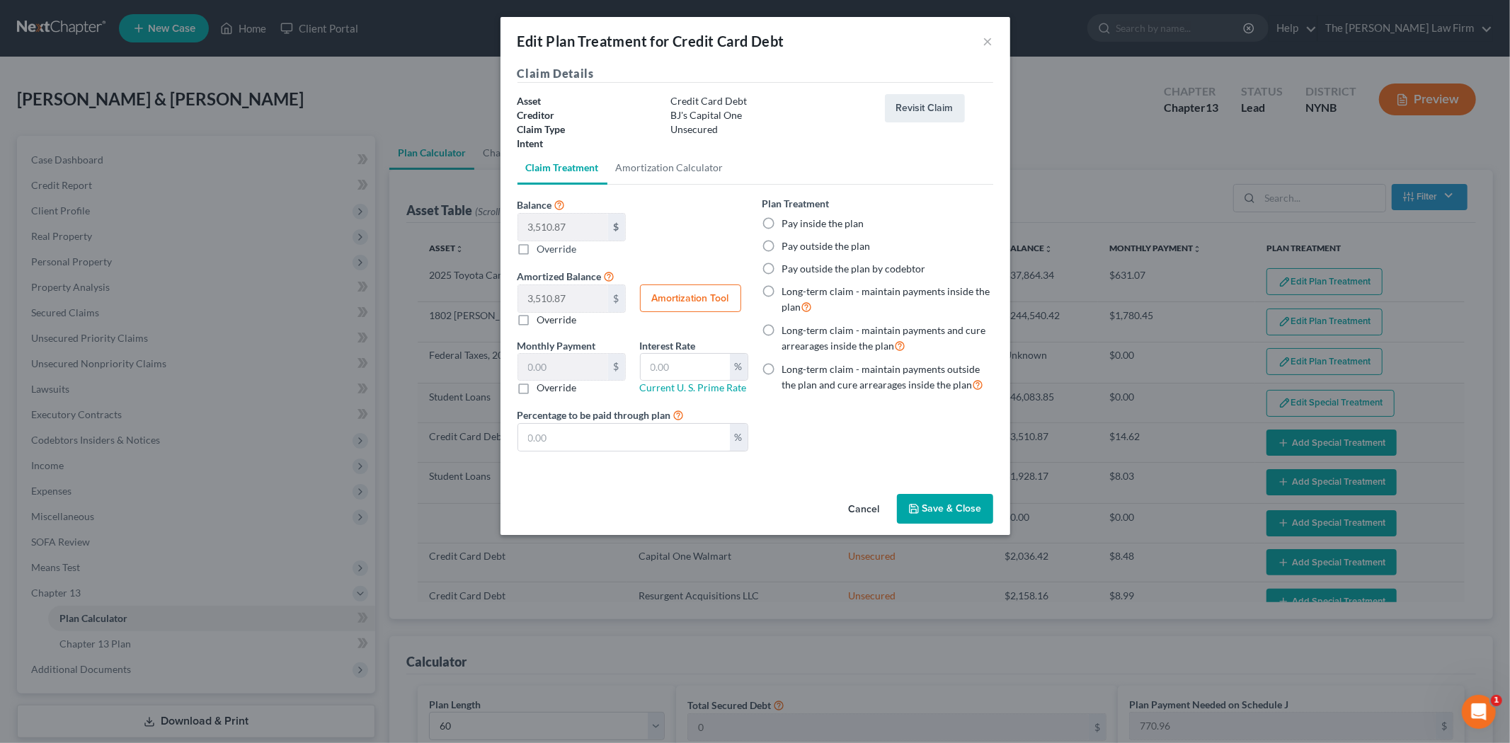
click at [802, 220] on label "Pay inside the plan" at bounding box center [823, 224] width 82 height 14
click at [797, 220] on input "Pay inside the plan" at bounding box center [792, 221] width 9 height 9
radio input "true"
click at [965, 511] on button "Save & Close" at bounding box center [945, 509] width 96 height 30
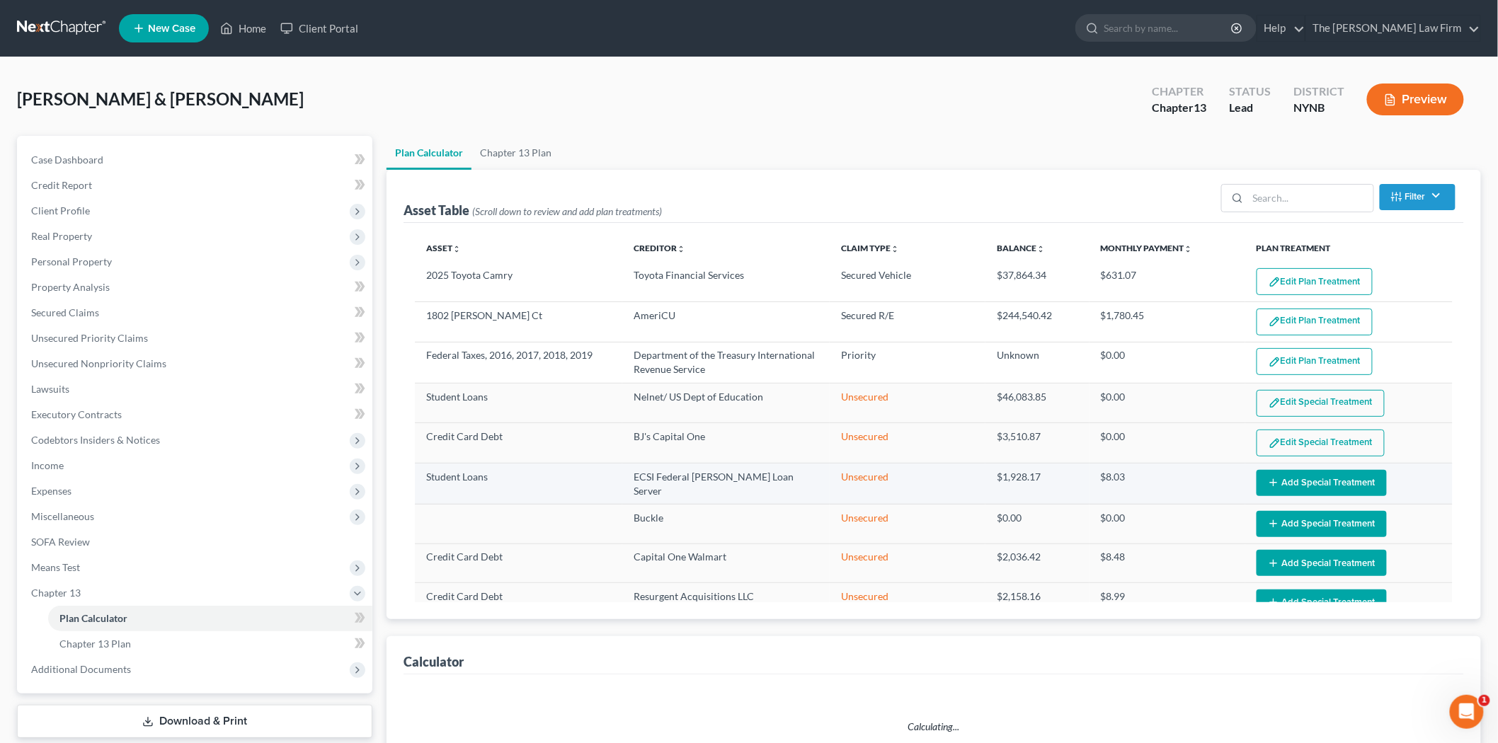
select select "59"
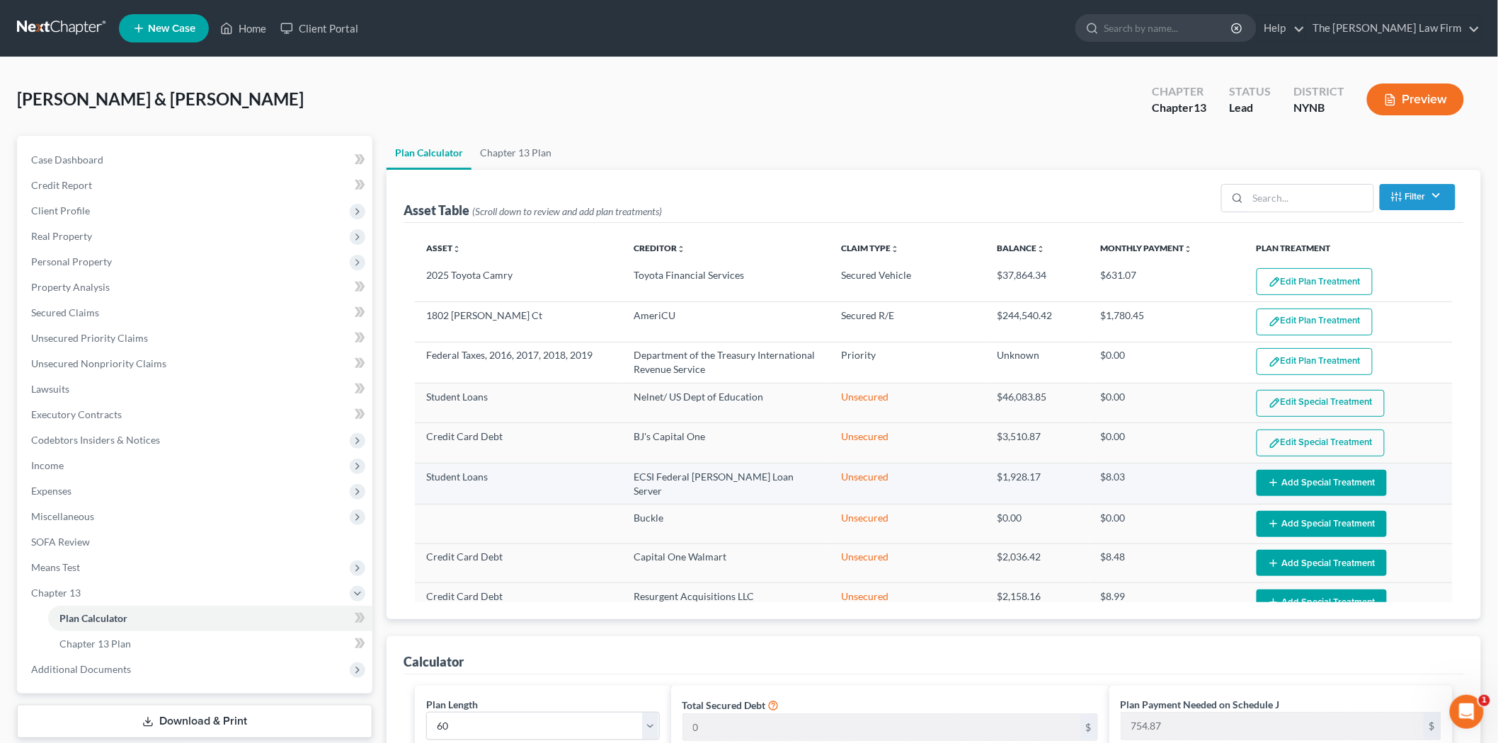
click at [1311, 484] on button "Add Special Treatment" at bounding box center [1322, 483] width 130 height 26
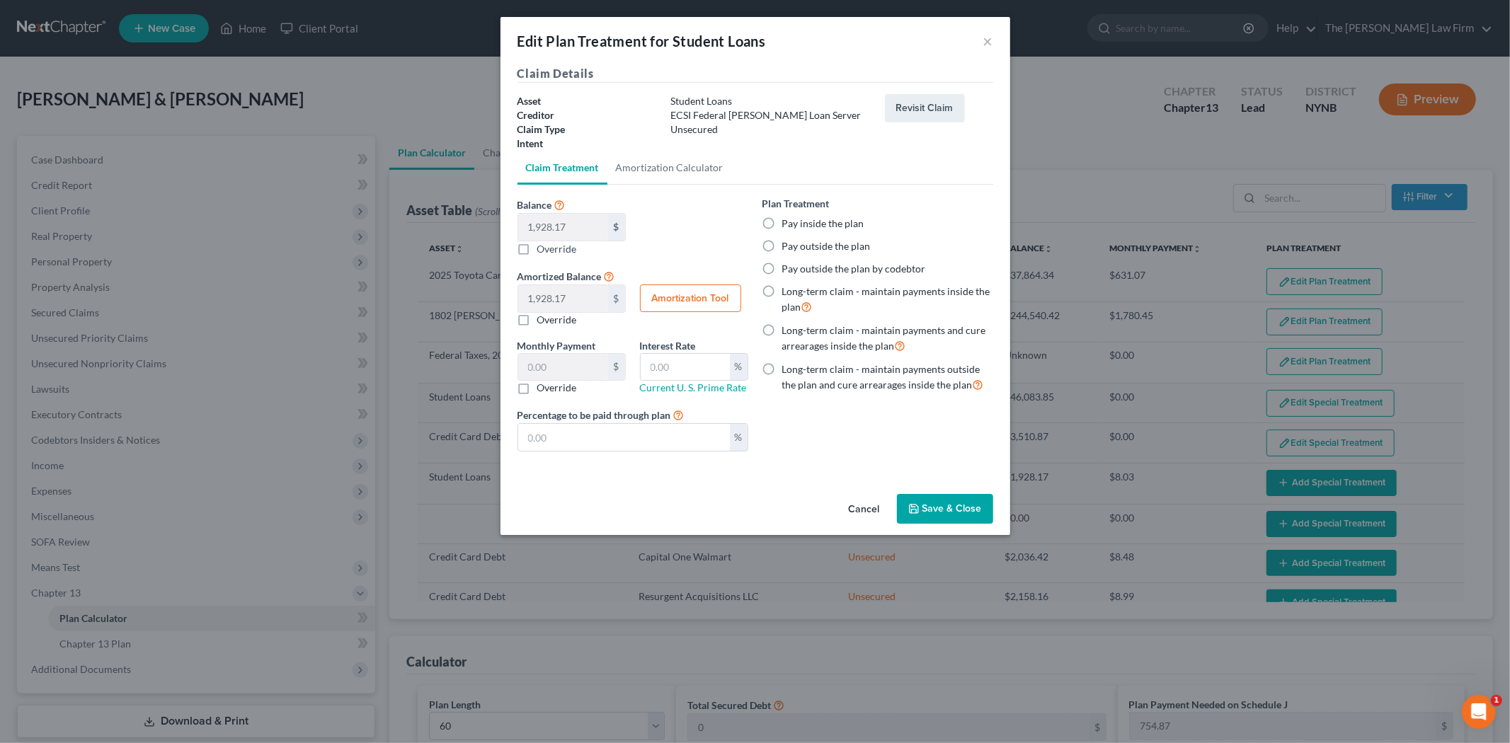
click at [796, 217] on label "Pay inside the plan" at bounding box center [823, 224] width 82 height 14
click at [796, 217] on input "Pay inside the plan" at bounding box center [792, 221] width 9 height 9
radio input "true"
click at [957, 515] on button "Save & Close" at bounding box center [945, 509] width 96 height 30
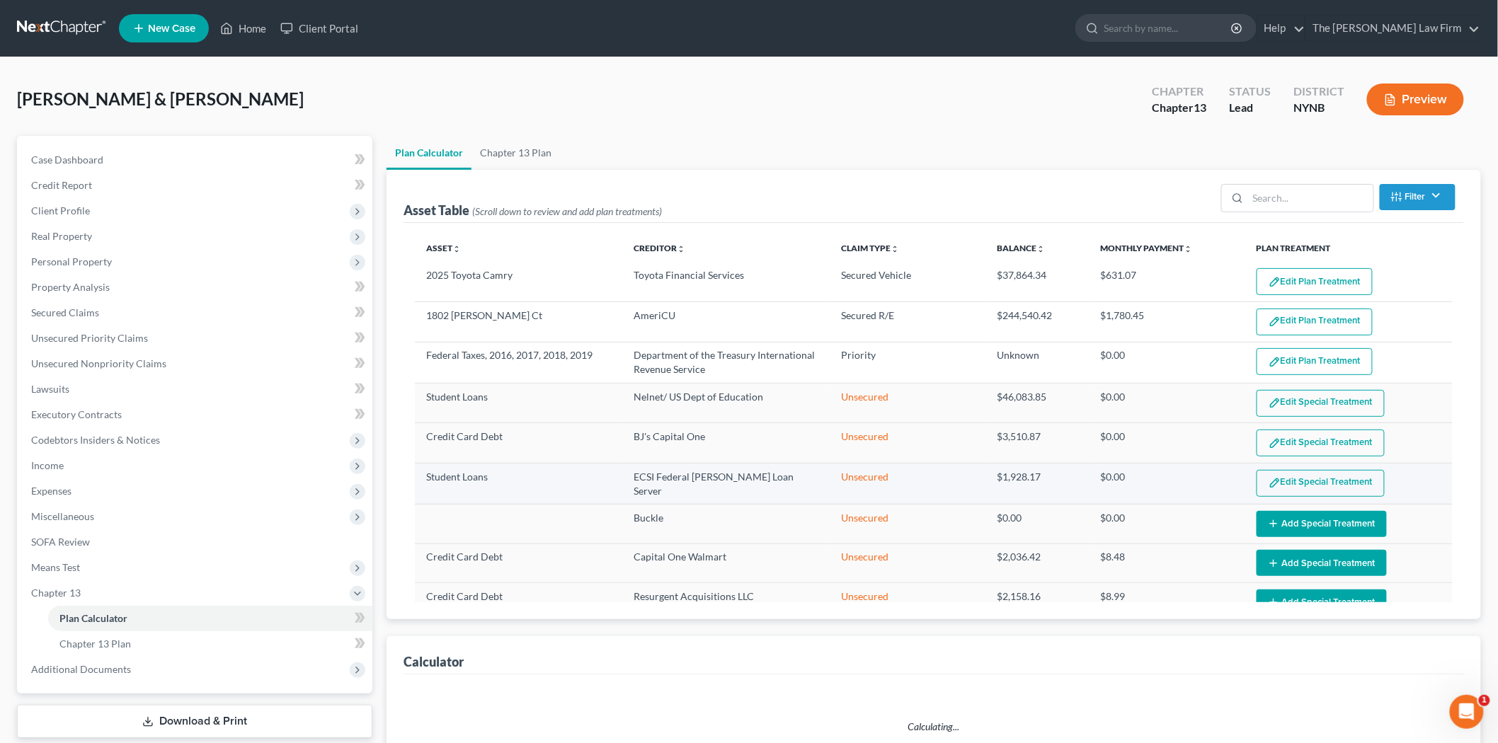
select select "59"
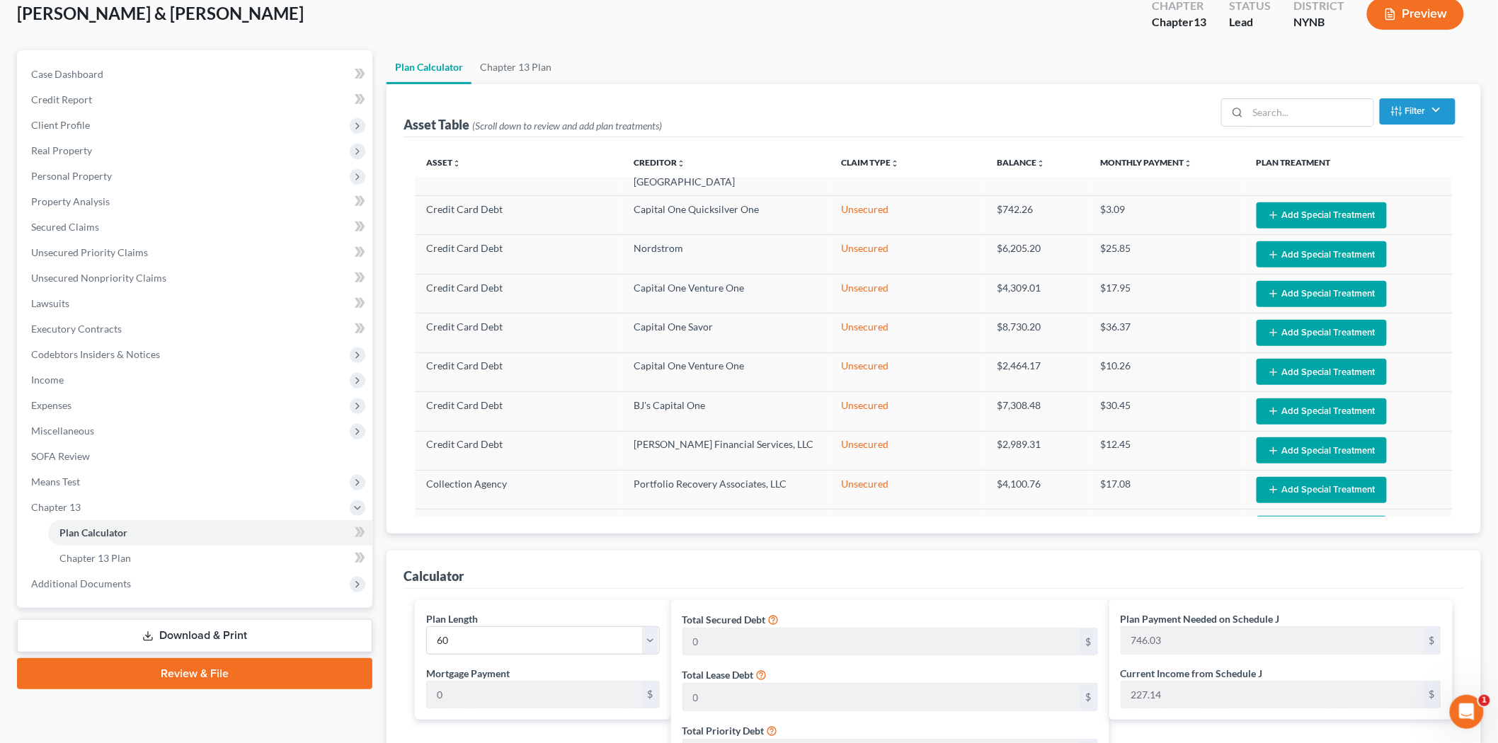
scroll to position [79, 0]
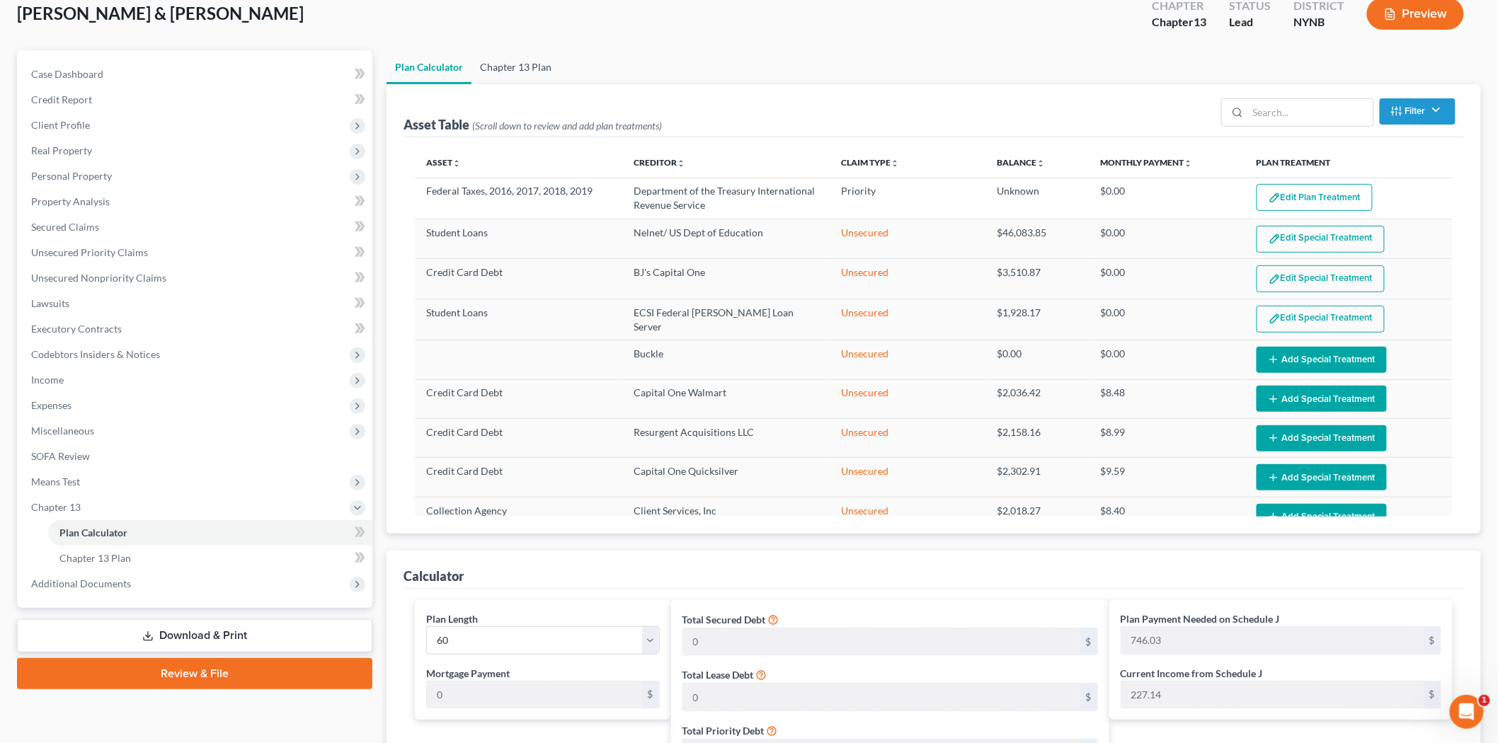
click at [531, 52] on link "Chapter 13 Plan" at bounding box center [516, 67] width 89 height 34
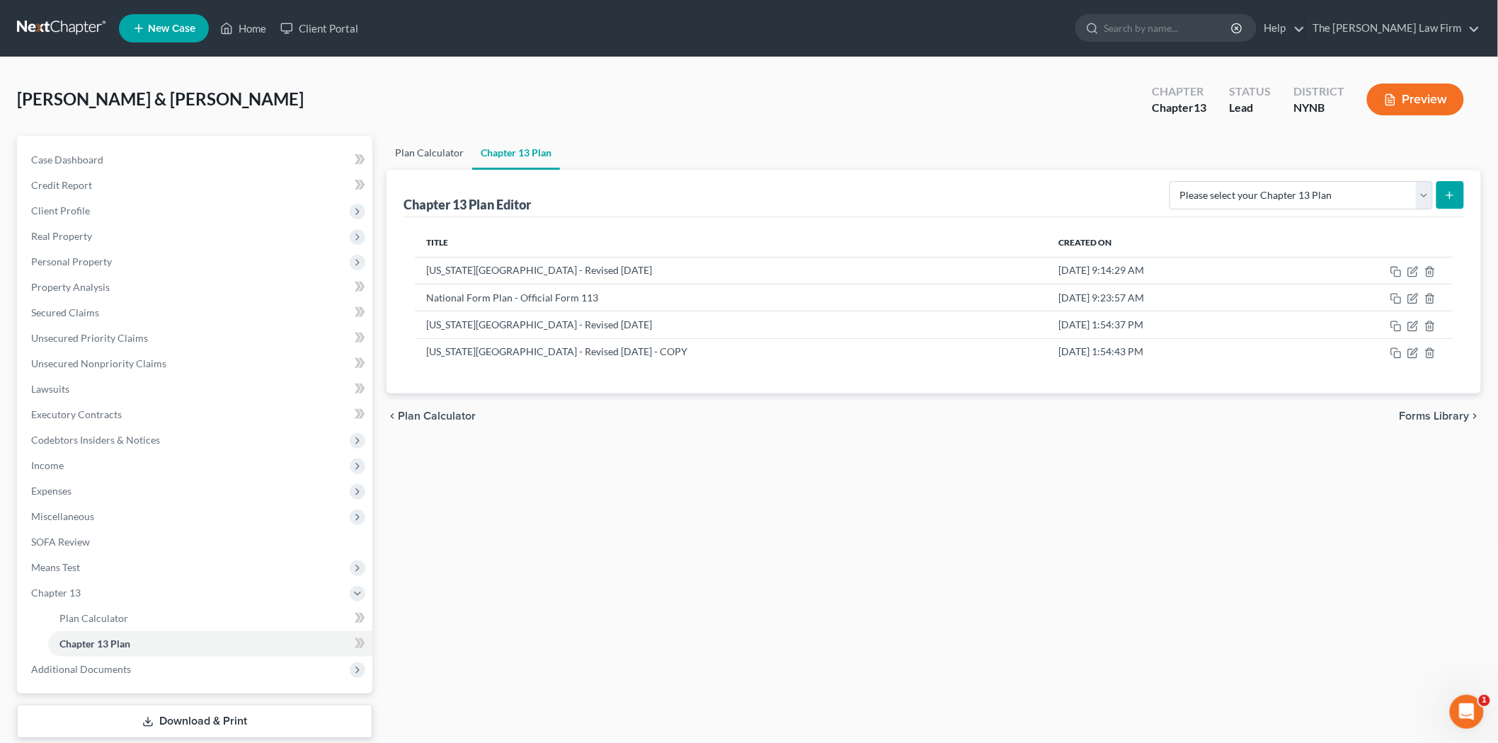
click at [400, 139] on link "Plan Calculator" at bounding box center [430, 153] width 86 height 34
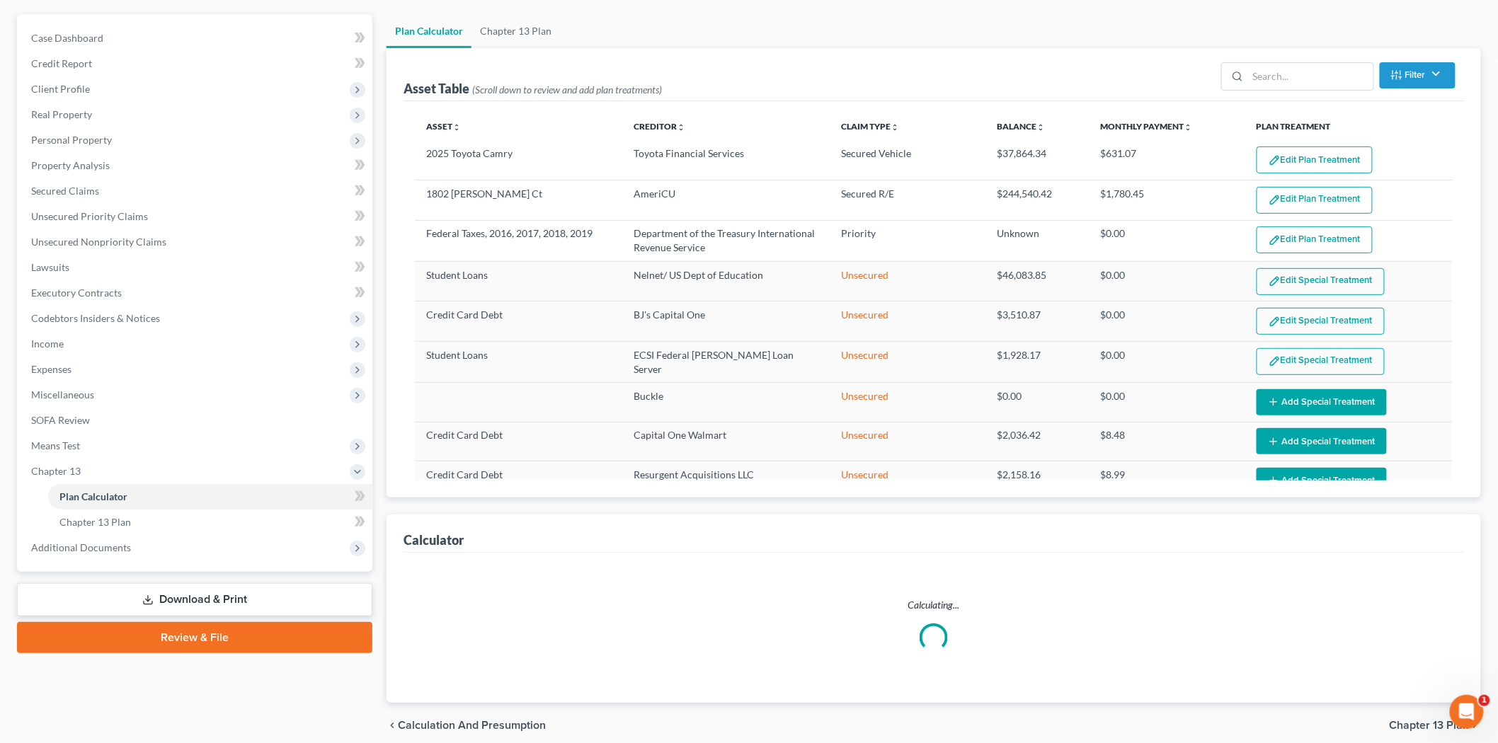
scroll to position [180, 0]
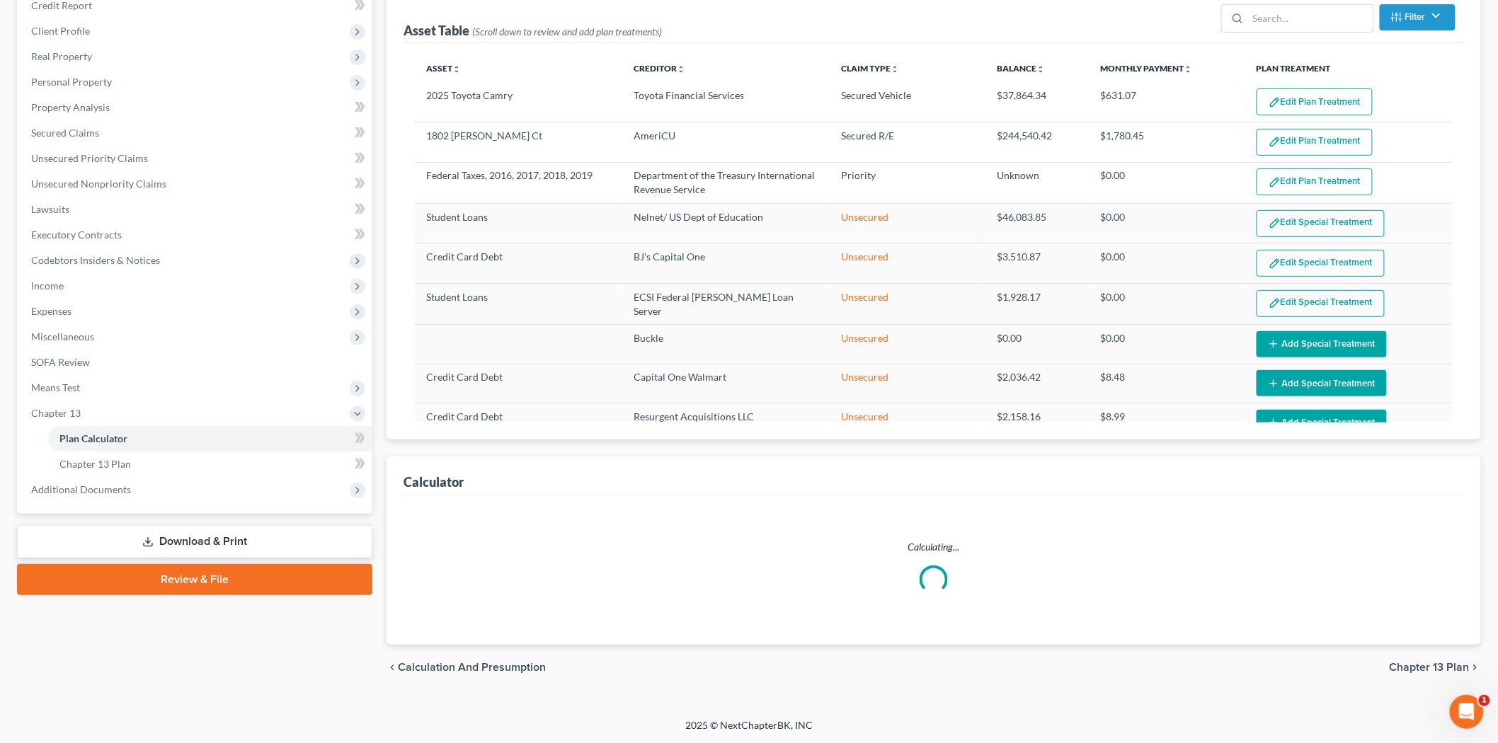
select select "59"
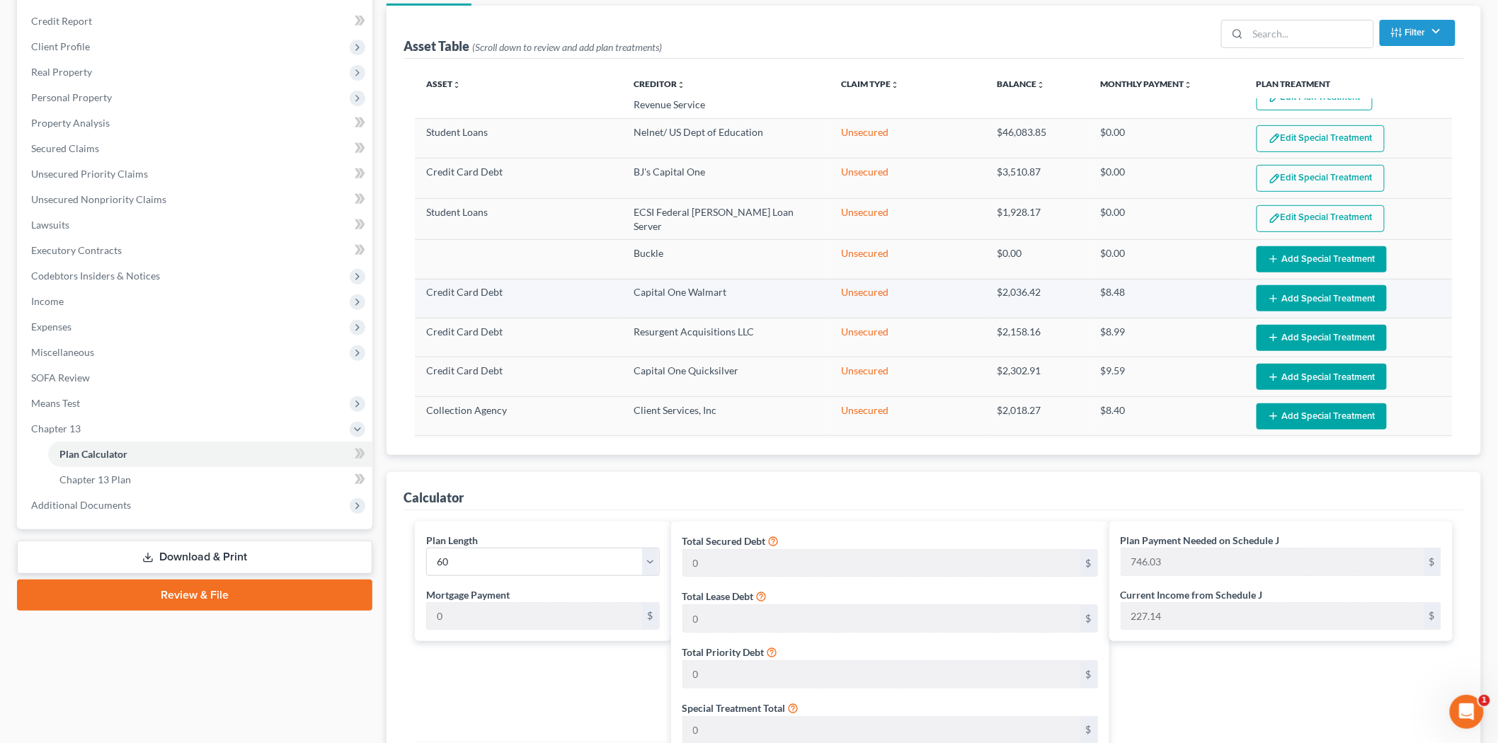
scroll to position [72, 0]
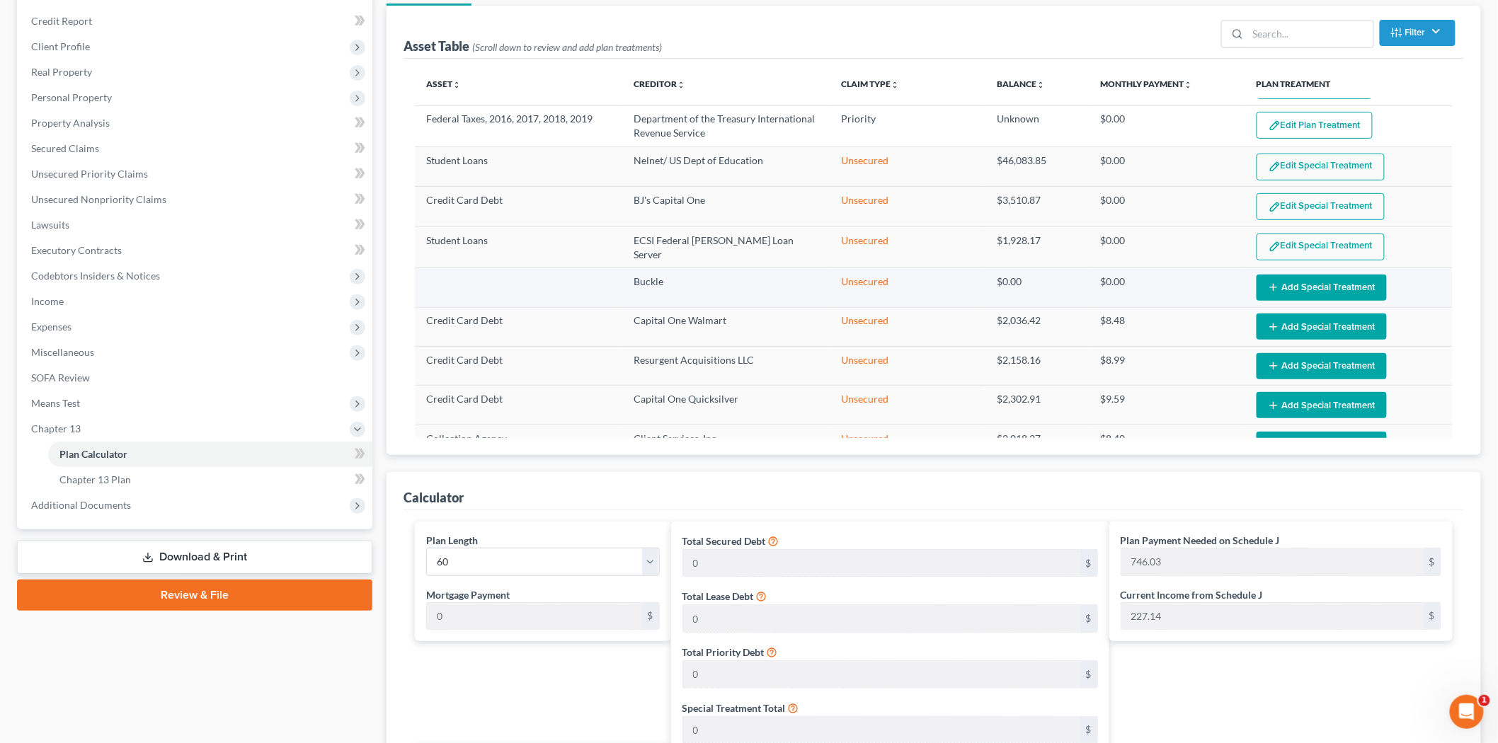
click at [1284, 291] on button "Add Special Treatment" at bounding box center [1322, 288] width 130 height 26
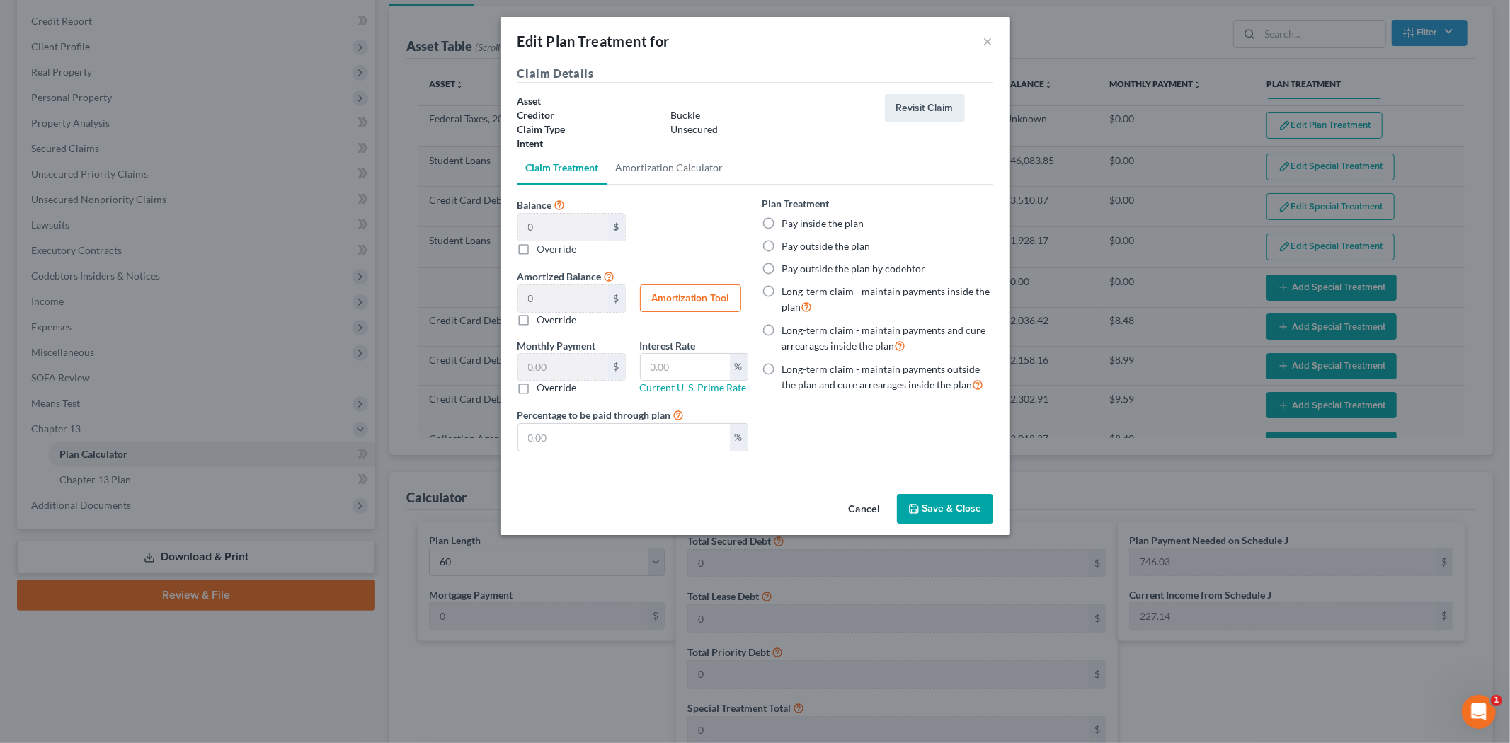
drag, startPoint x: 949, startPoint y: 511, endPoint x: 1088, endPoint y: 380, distance: 190.8
click at [949, 510] on button "Save & Close" at bounding box center [945, 509] width 96 height 30
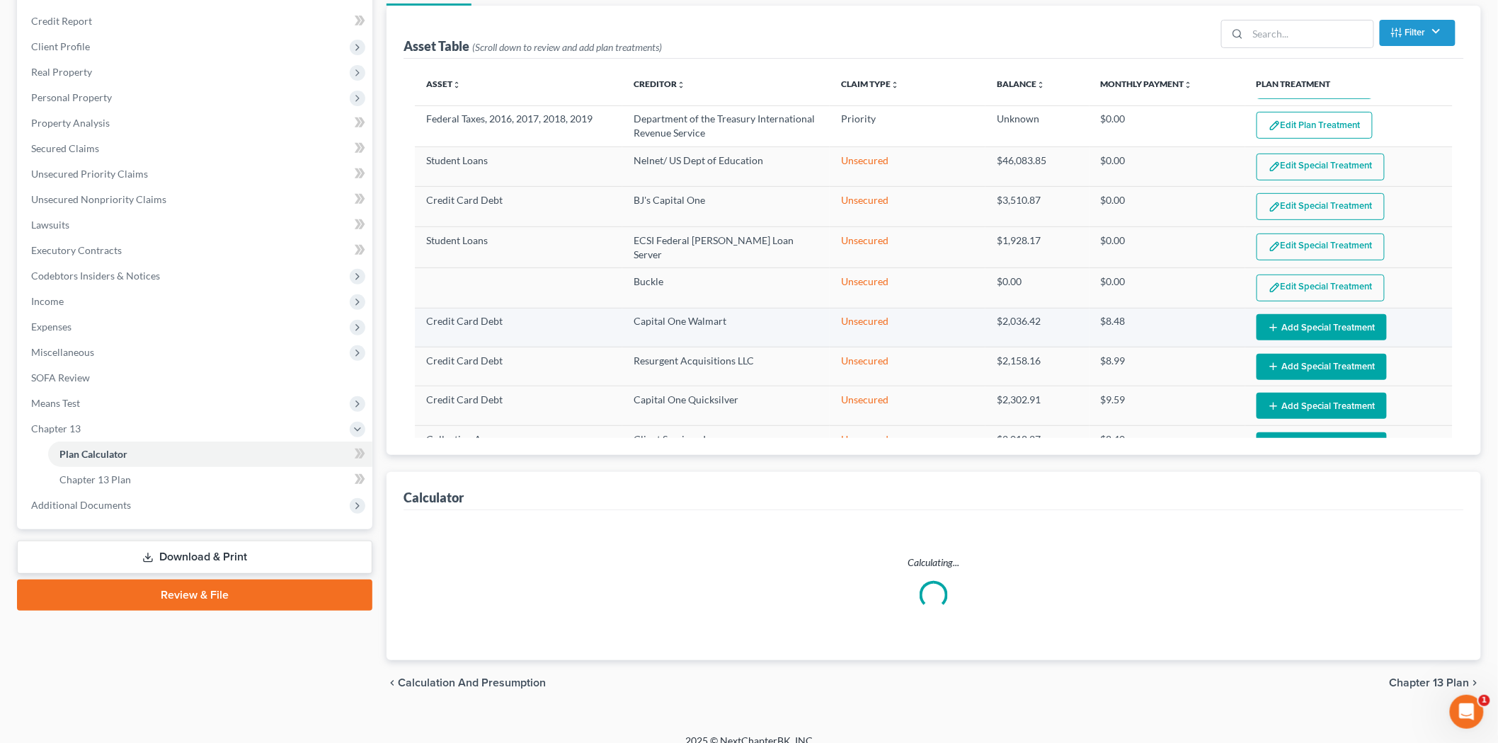
click at [1282, 326] on button "Add Special Treatment" at bounding box center [1322, 327] width 130 height 26
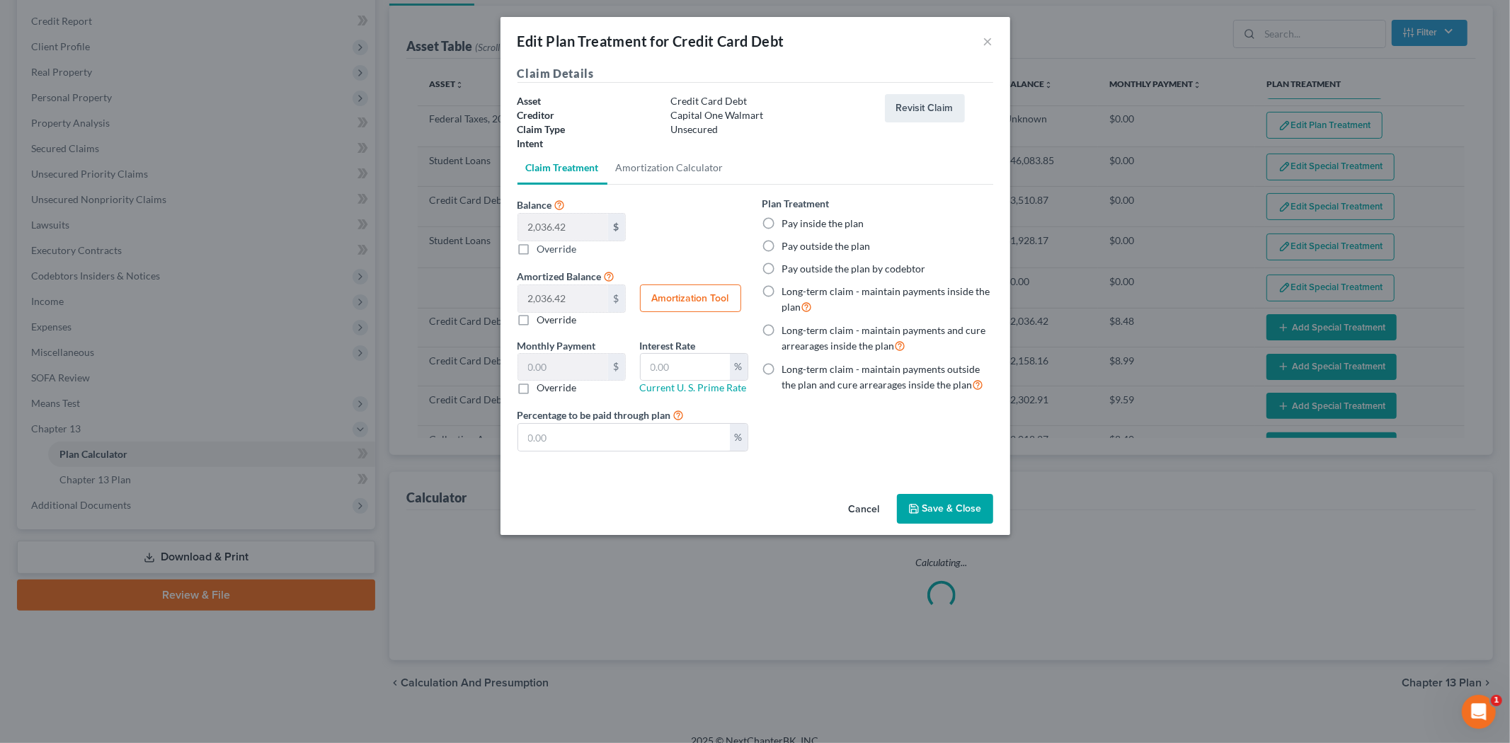
select select "59"
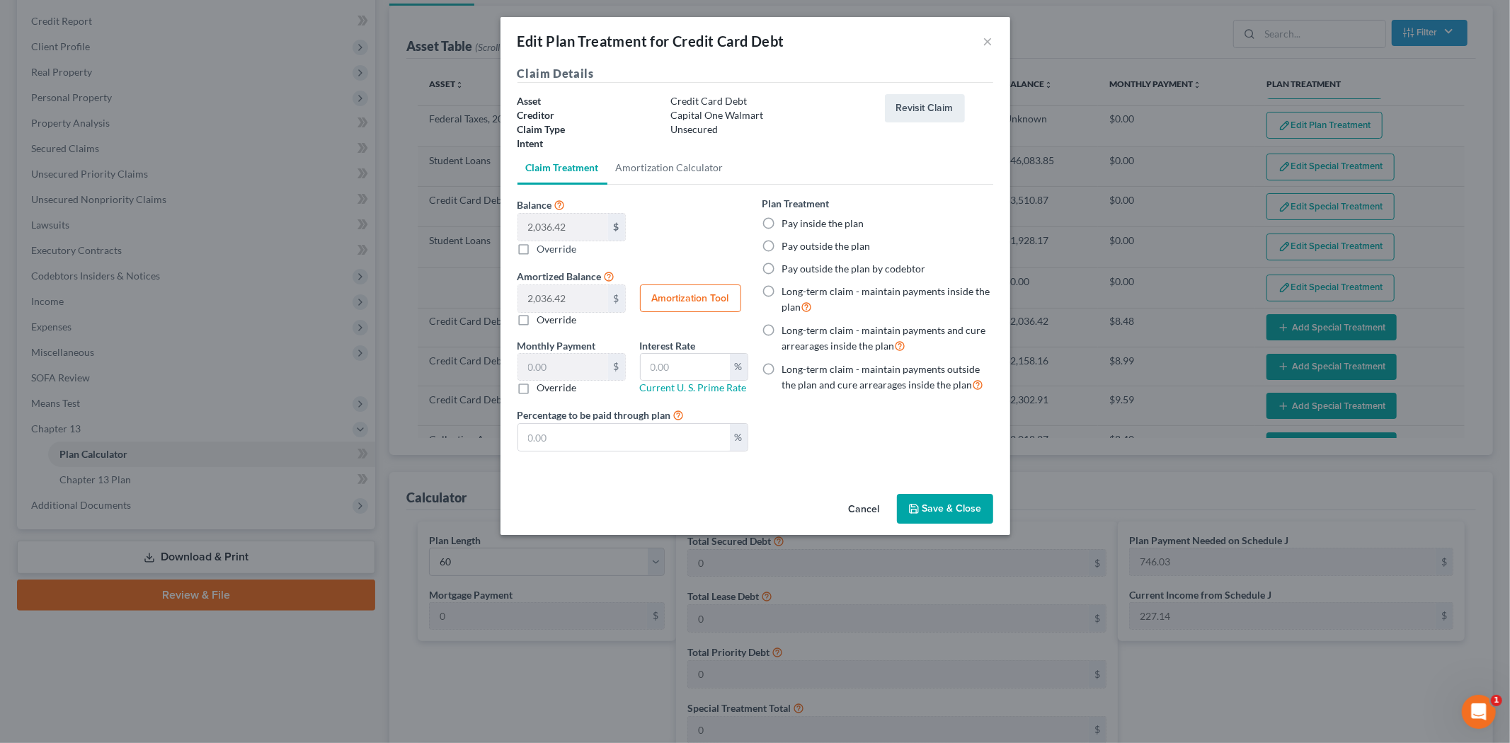
click at [959, 501] on button "Save & Close" at bounding box center [945, 509] width 96 height 30
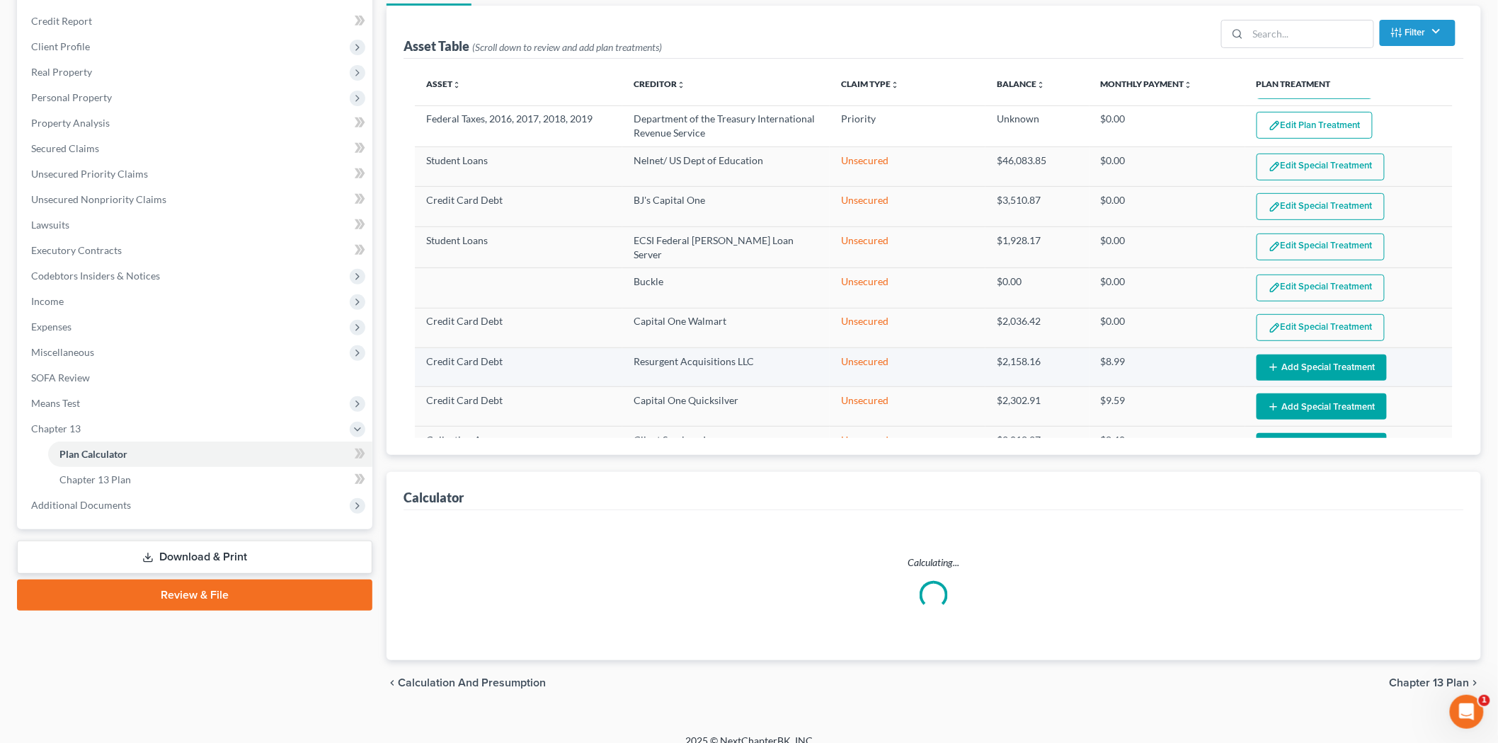
select select "59"
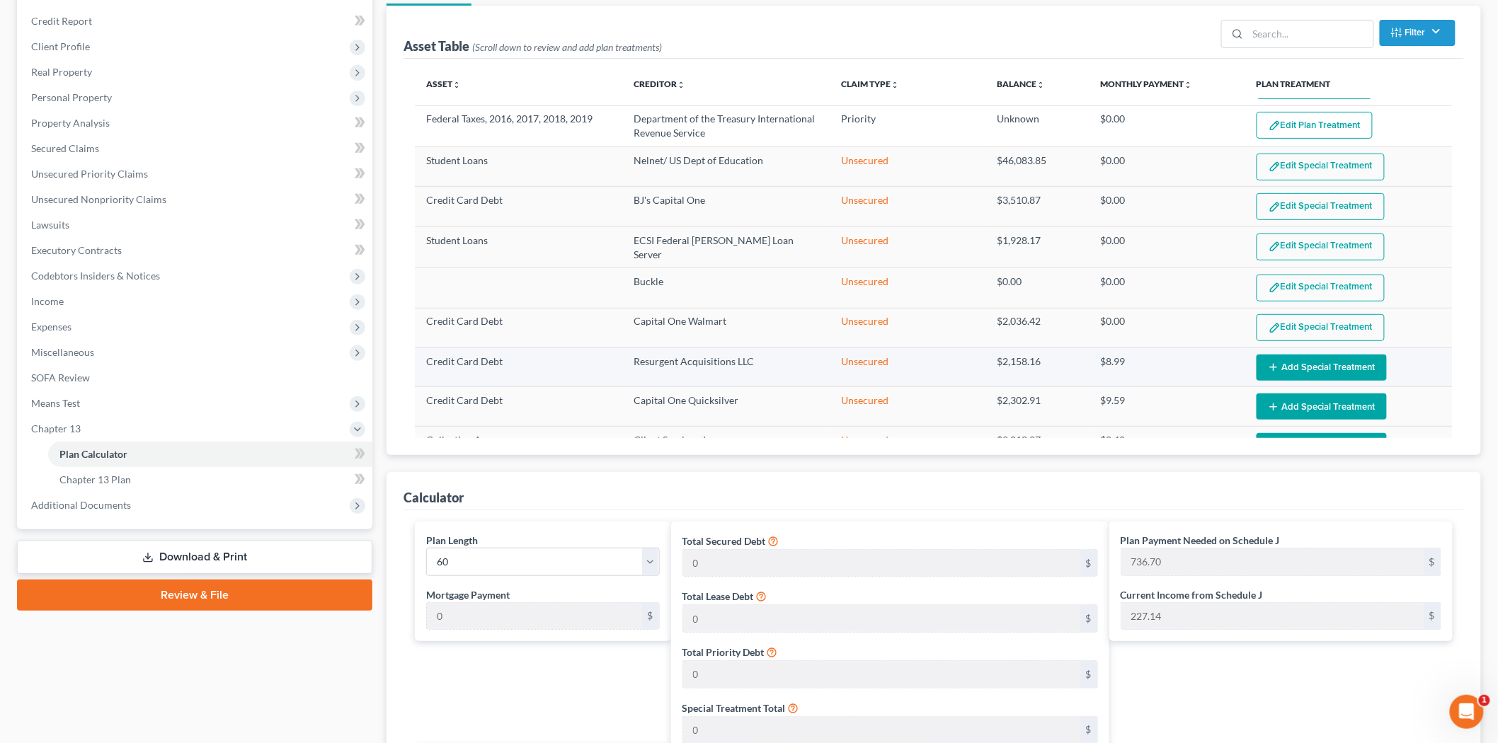
click at [1276, 371] on button "Add Special Treatment" at bounding box center [1322, 368] width 130 height 26
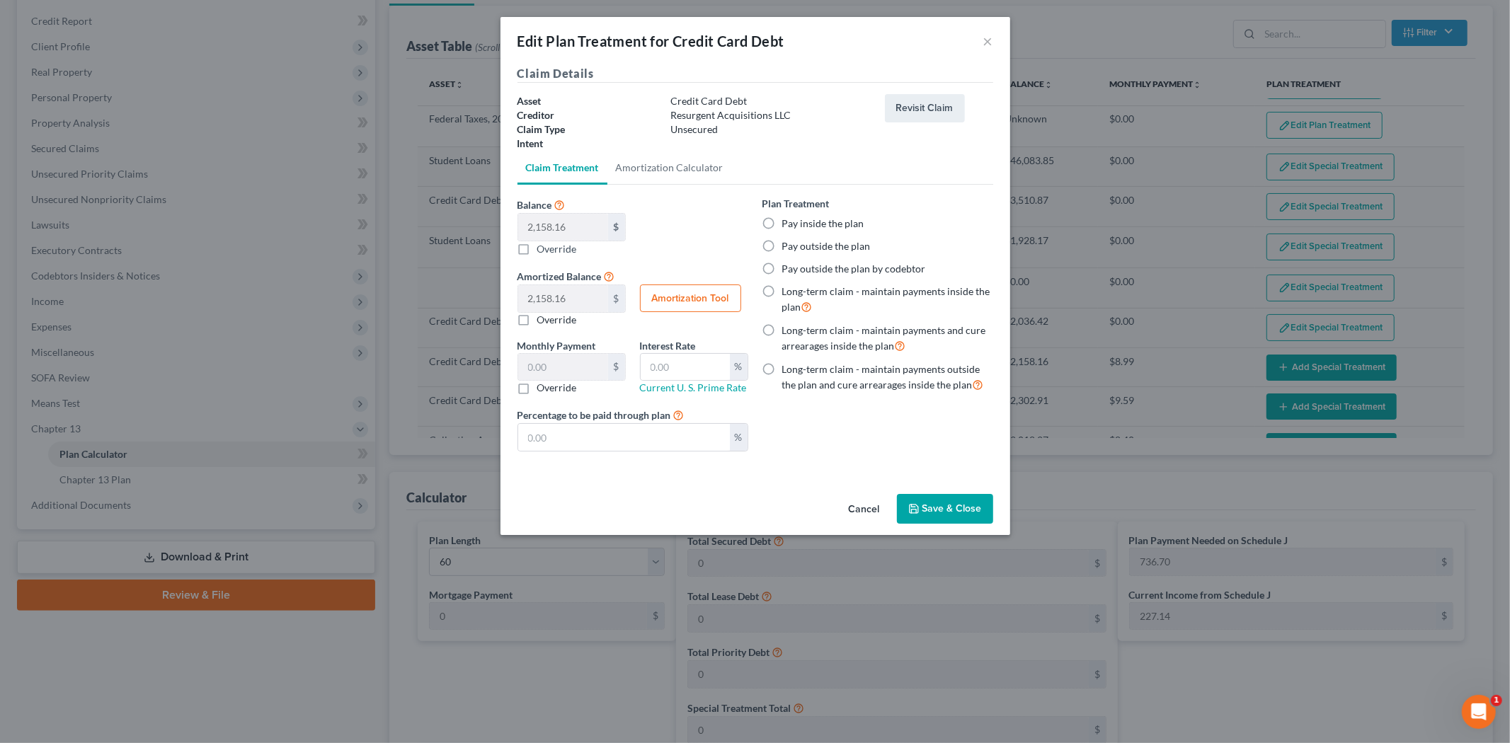
click at [947, 510] on button "Save & Close" at bounding box center [945, 509] width 96 height 30
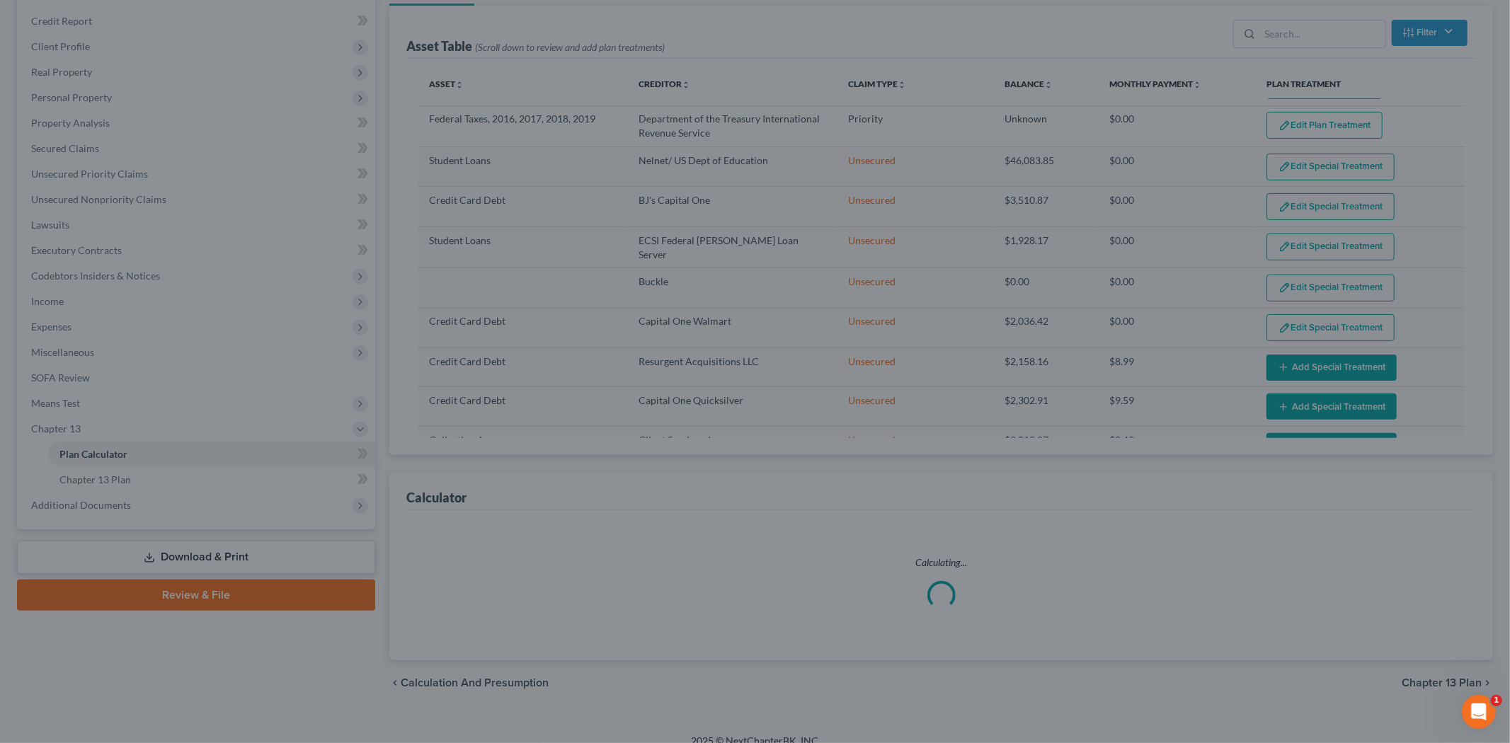
select select "59"
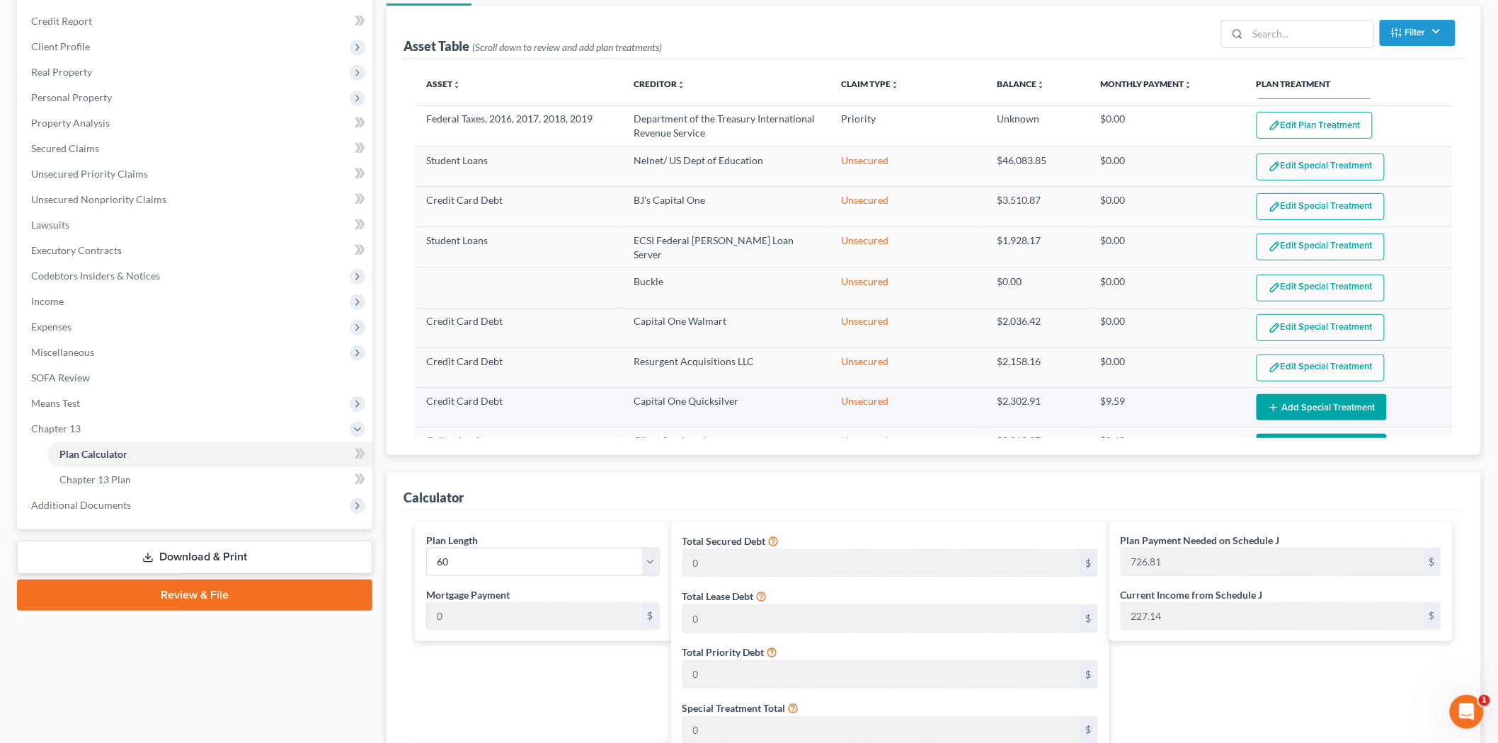
click at [1284, 402] on button "Add Special Treatment" at bounding box center [1322, 407] width 130 height 26
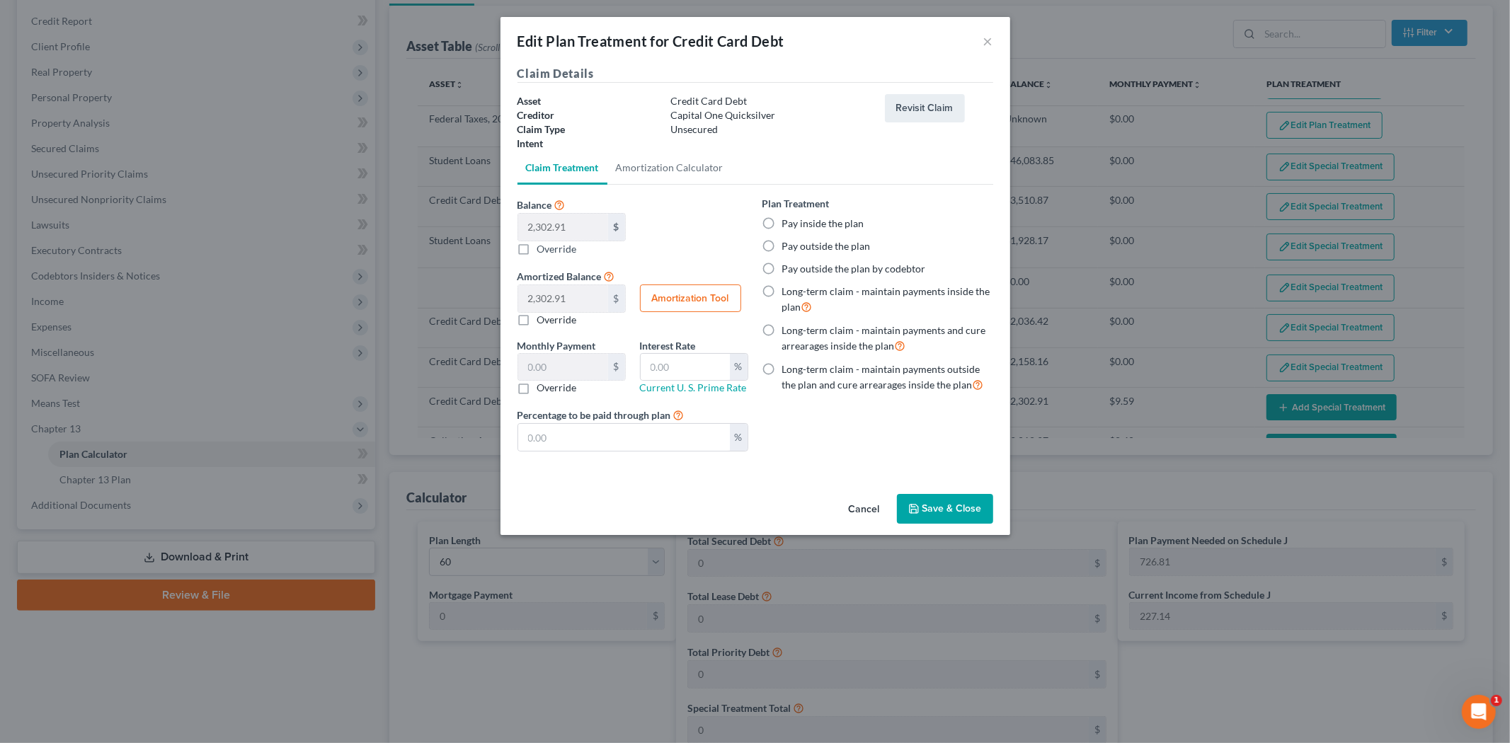
click at [952, 503] on button "Save & Close" at bounding box center [945, 509] width 96 height 30
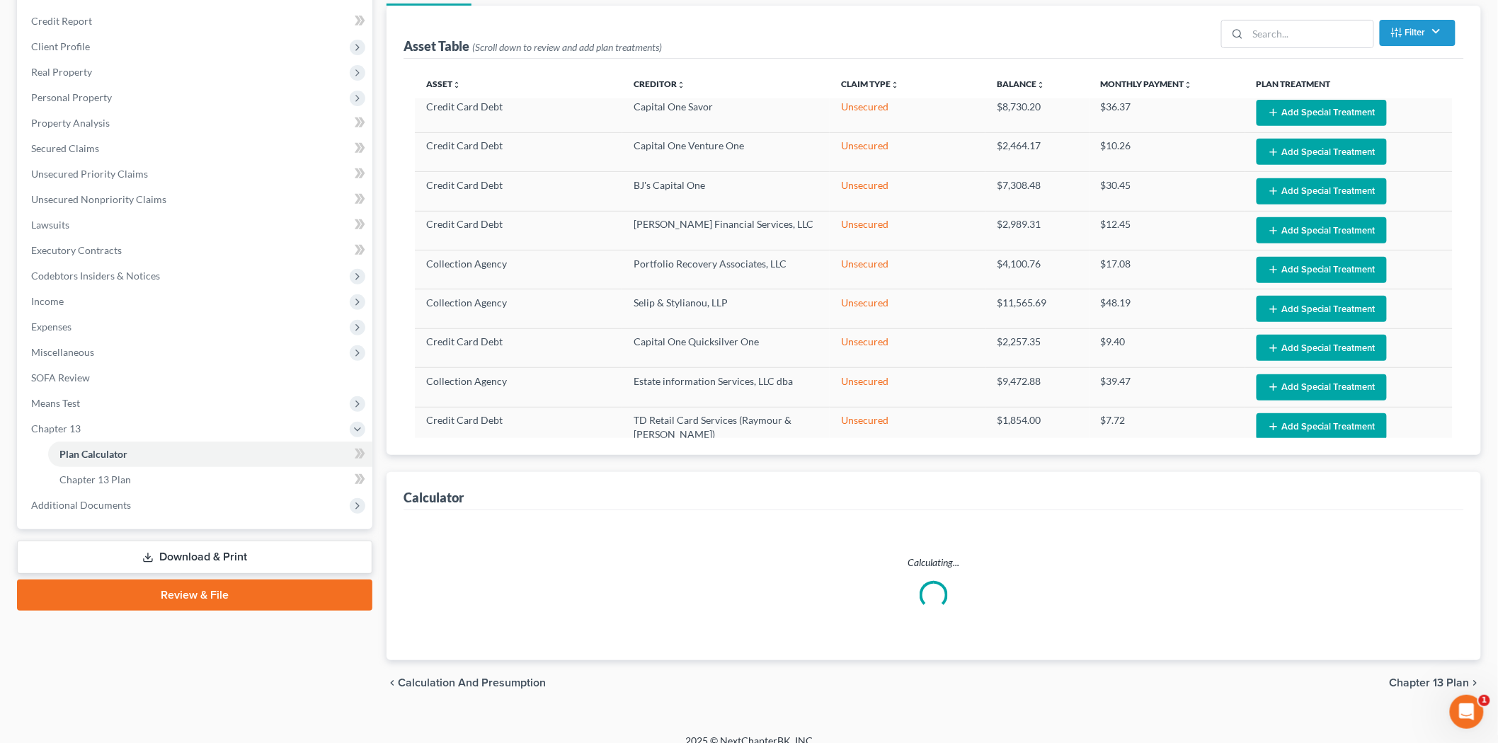
select select "59"
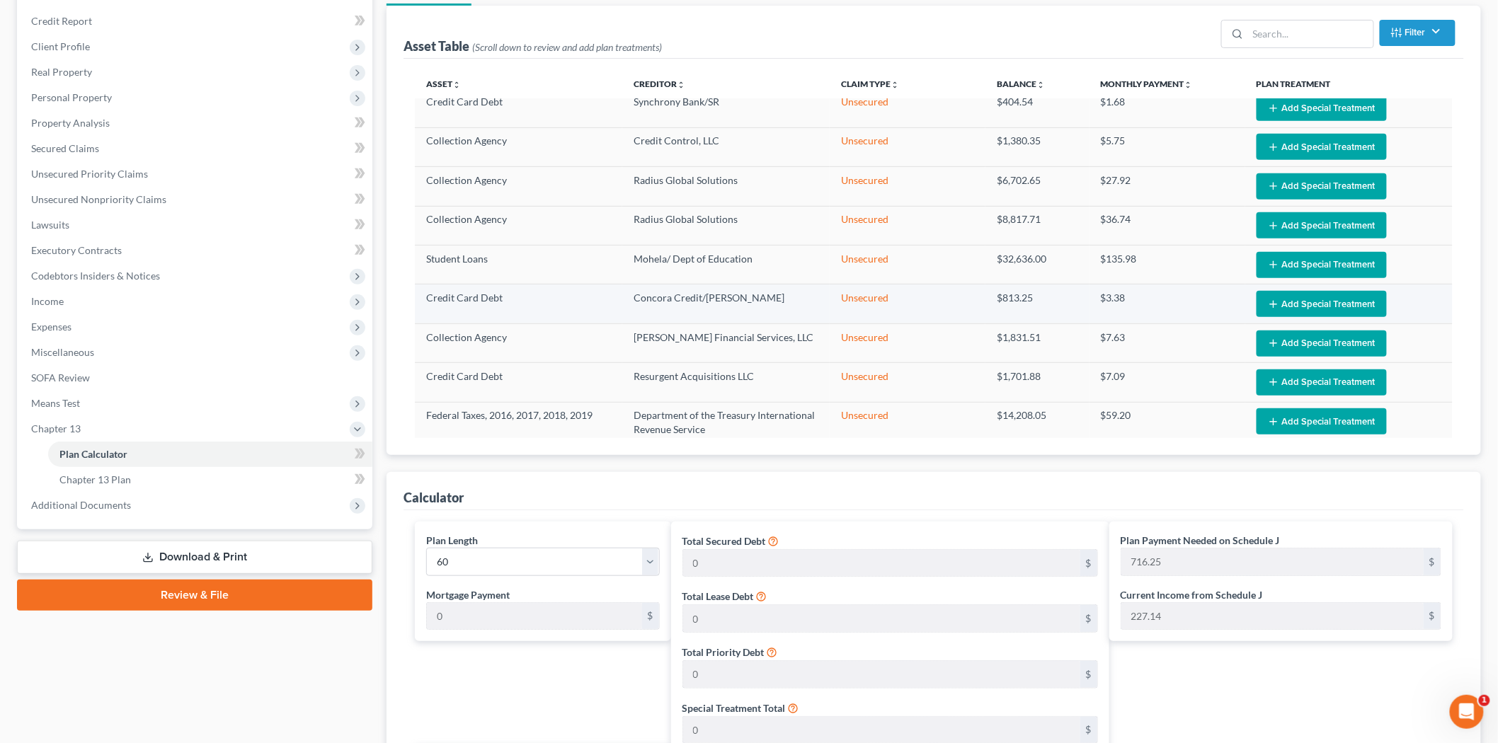
scroll to position [1256, 0]
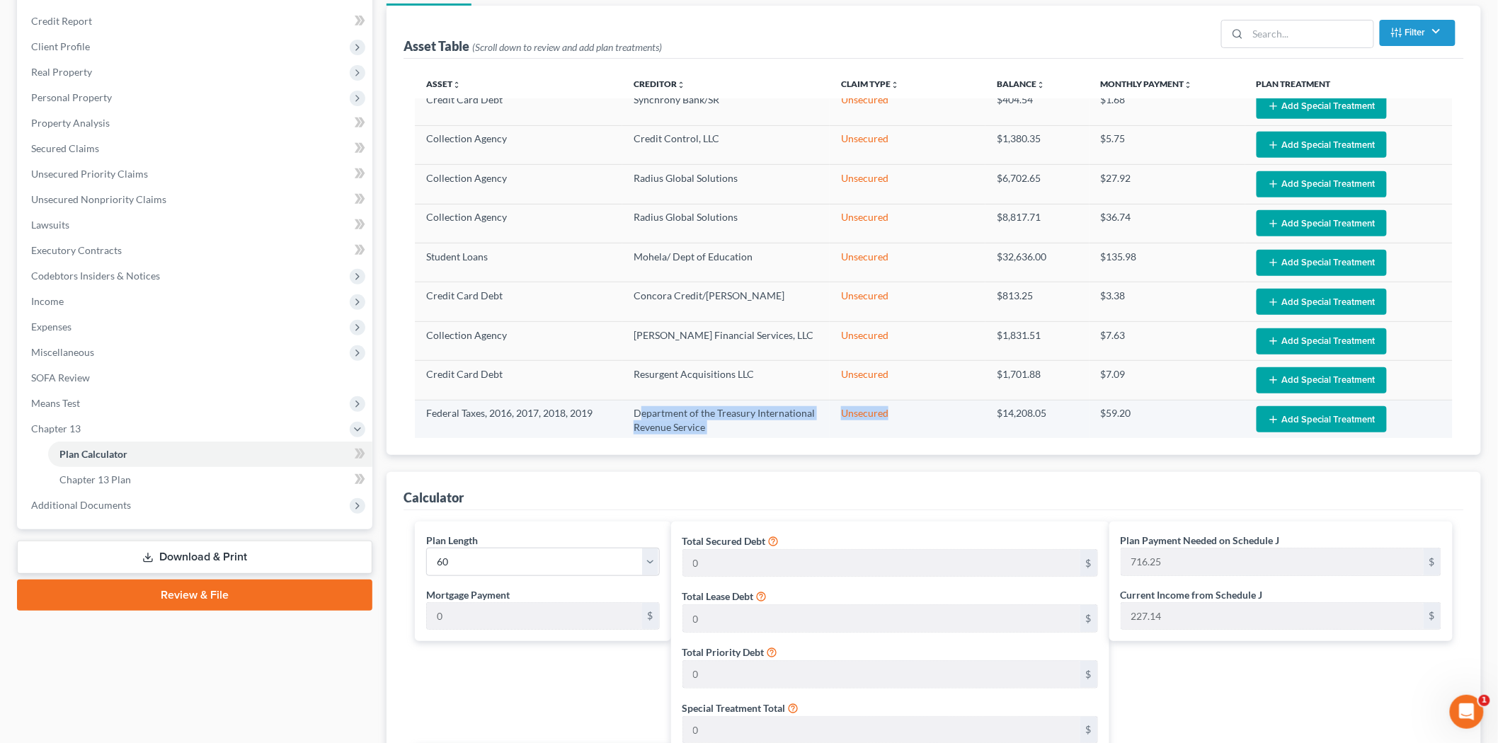
click at [939, 407] on tr "Federal Taxes, 2016, 2017, 2018, 2019 Department of the Treasury International …" at bounding box center [934, 420] width 1038 height 41
click at [837, 407] on td "Unsecured" at bounding box center [908, 420] width 156 height 41
click at [885, 401] on td "Unsecured" at bounding box center [908, 420] width 156 height 41
click at [801, 406] on td "Department of the Treasury International Revenue Service" at bounding box center [725, 420] width 207 height 41
click at [586, 400] on td "Federal Taxes, 2016, 2017, 2018, 2019" at bounding box center [518, 420] width 207 height 41
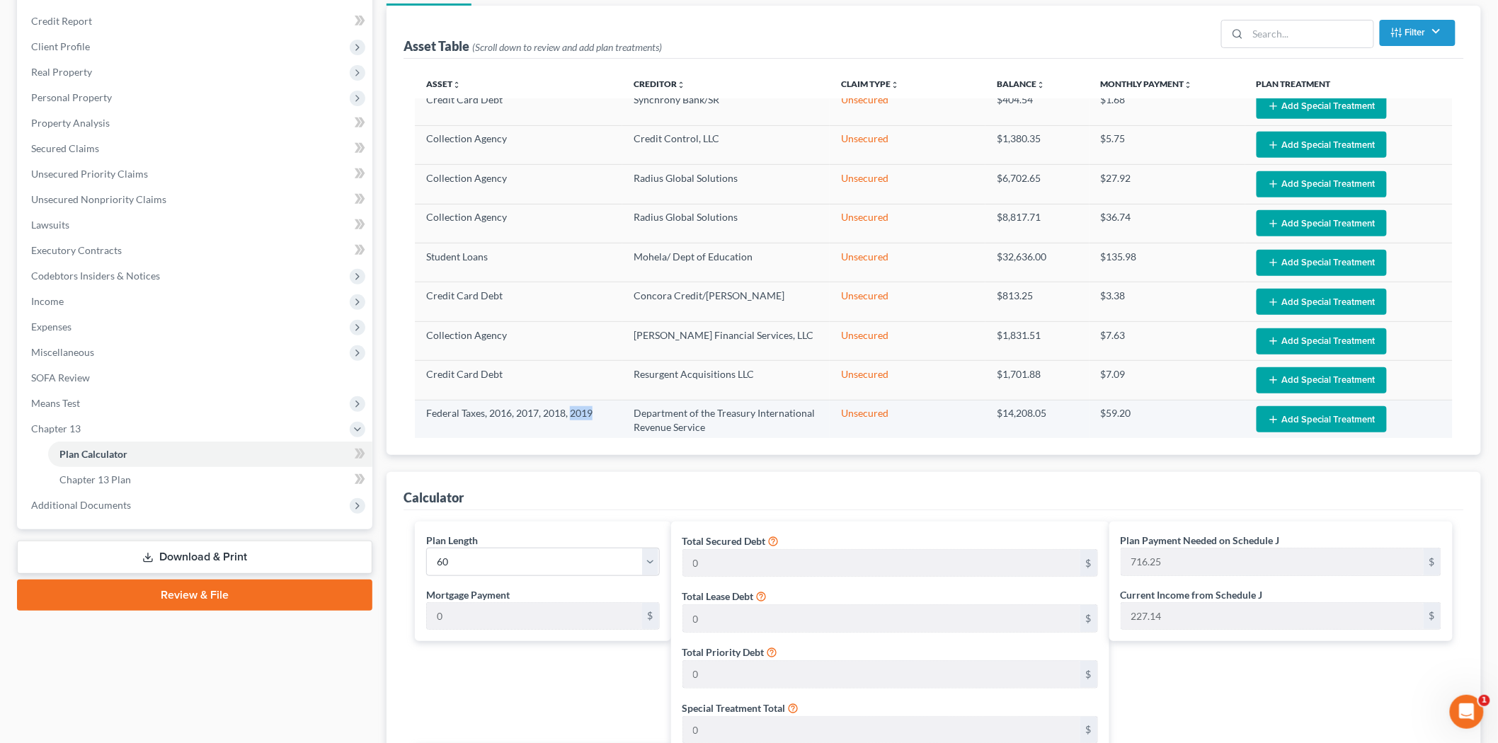
click at [586, 400] on td "Federal Taxes, 2016, 2017, 2018, 2019" at bounding box center [518, 420] width 207 height 41
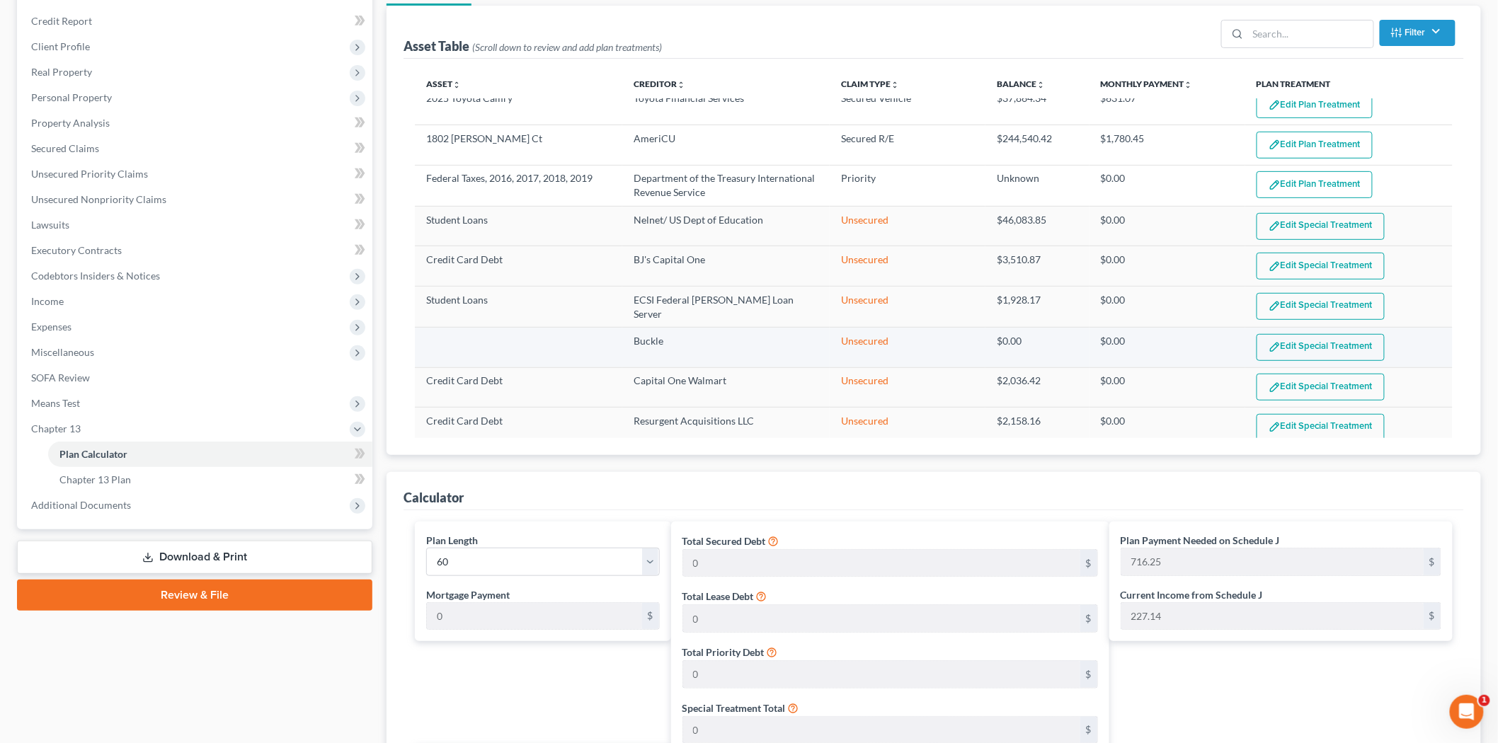
scroll to position [0, 0]
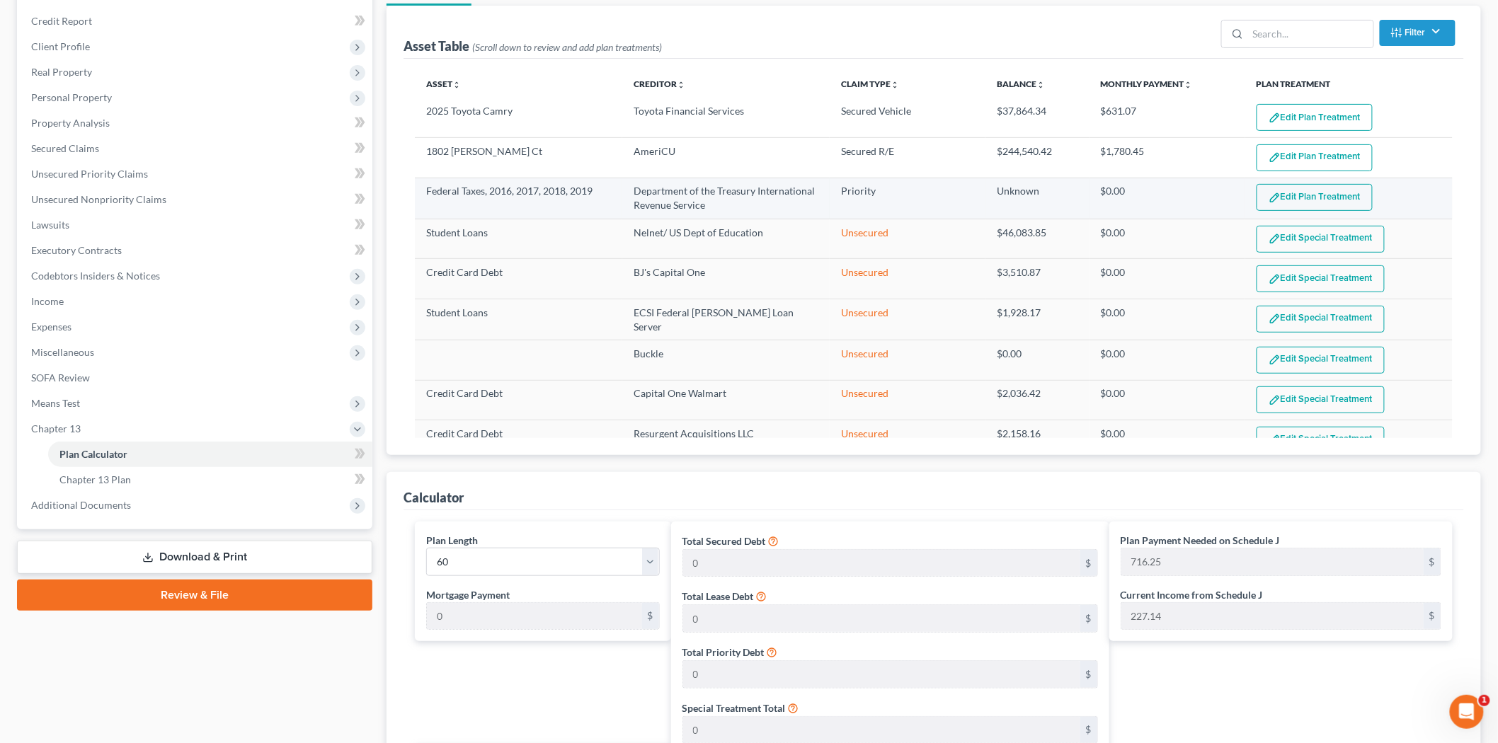
click at [554, 188] on td "Federal Taxes, 2016, 2017, 2018, 2019" at bounding box center [518, 198] width 207 height 41
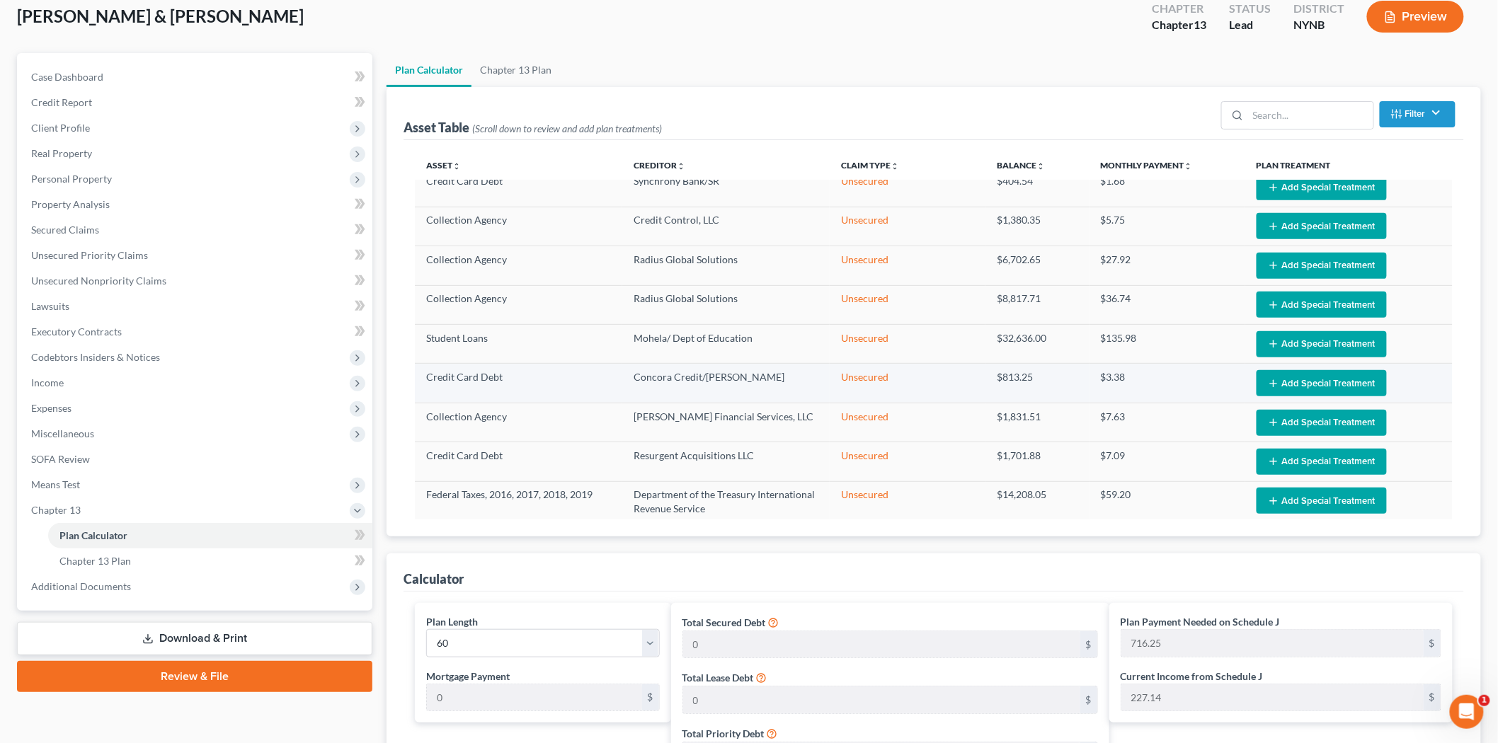
scroll to position [7, 0]
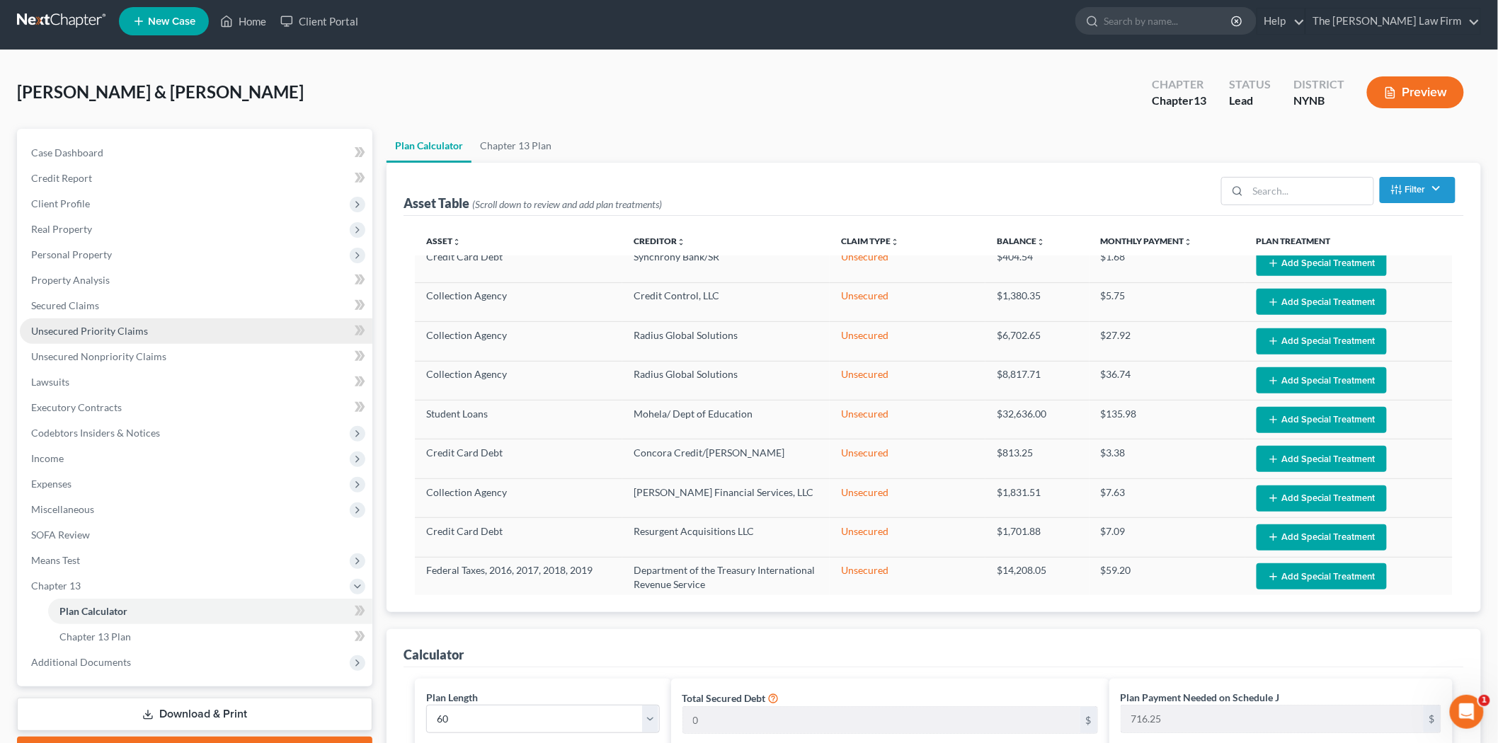
click at [93, 335] on span "Unsecured Priority Claims" at bounding box center [89, 331] width 117 height 12
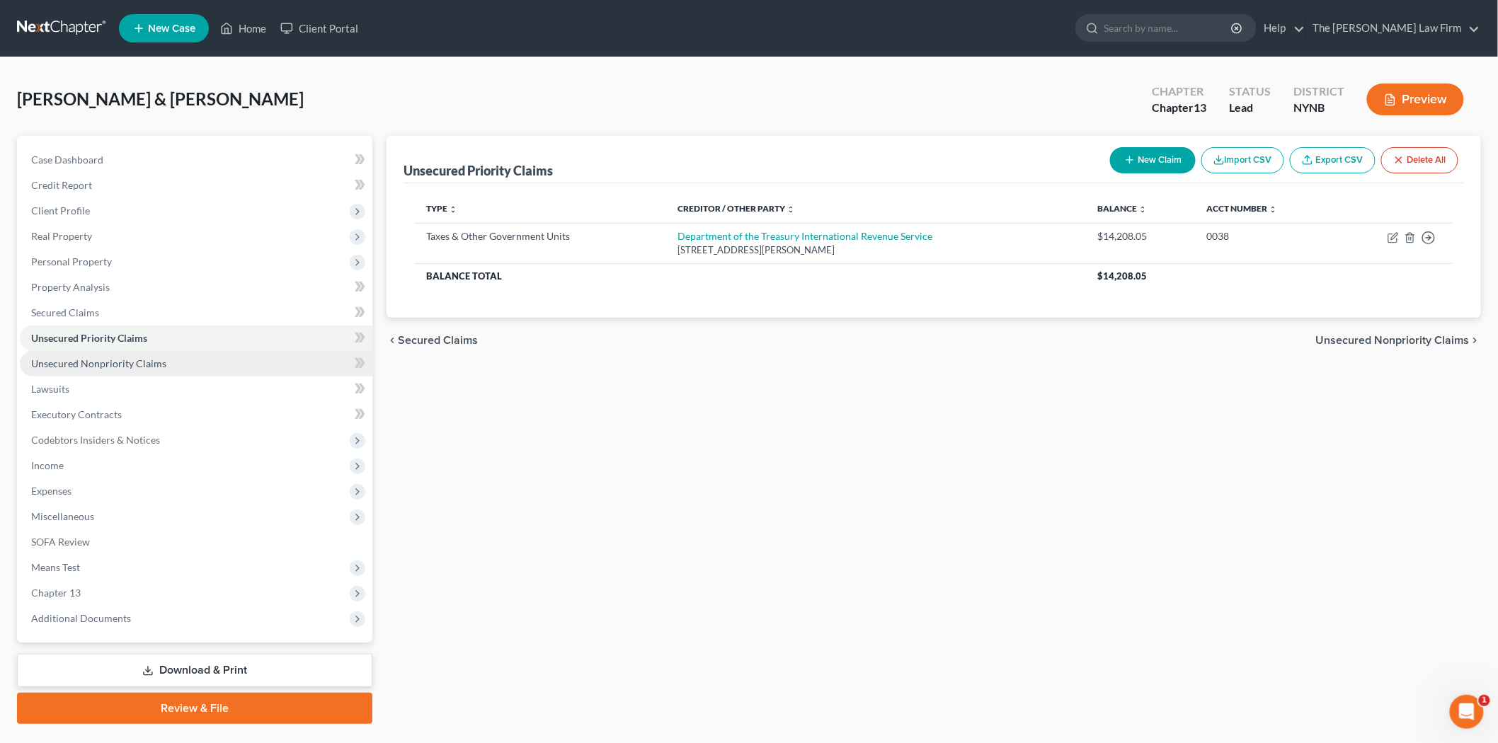
click at [142, 365] on span "Unsecured Nonpriority Claims" at bounding box center [98, 364] width 135 height 12
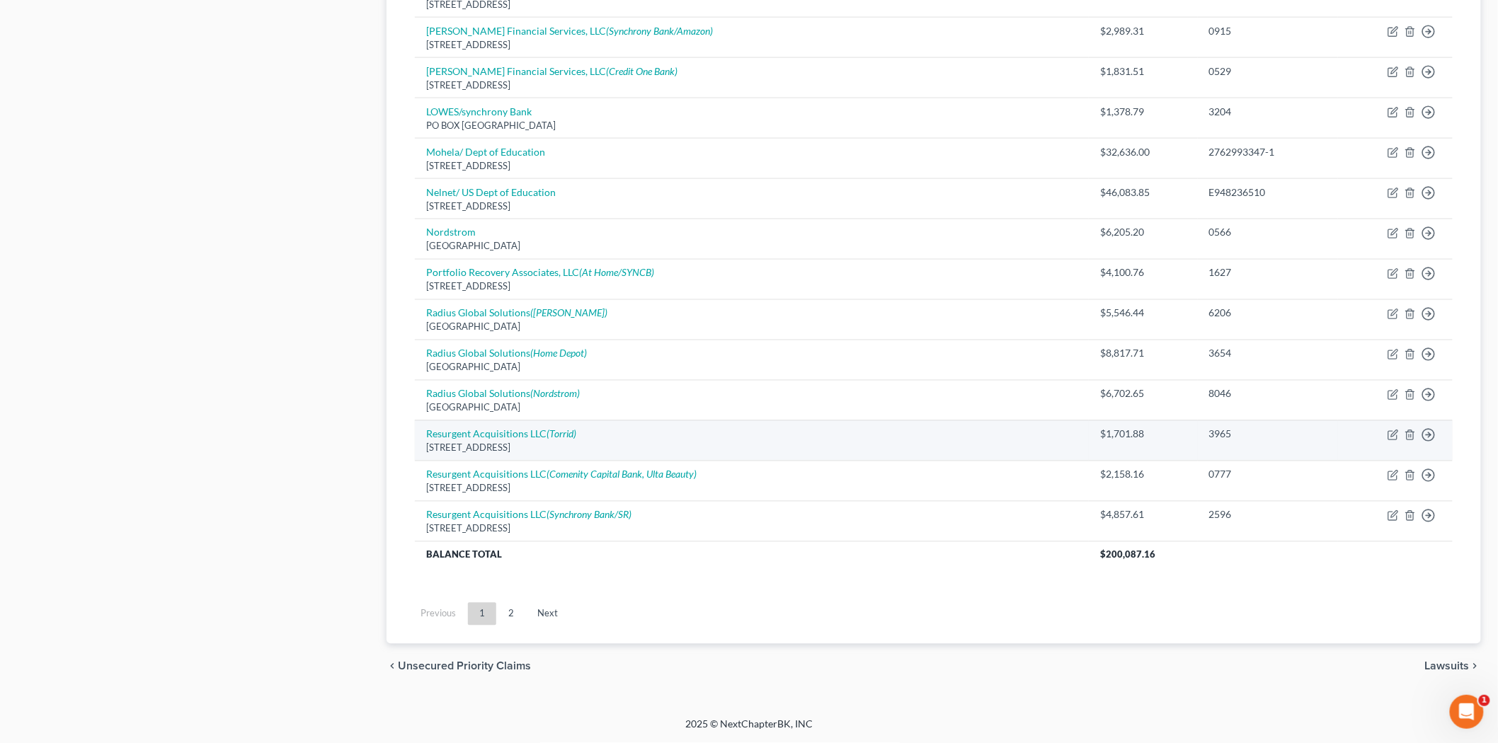
scroll to position [893, 0]
click at [505, 613] on link "2" at bounding box center [511, 614] width 28 height 23
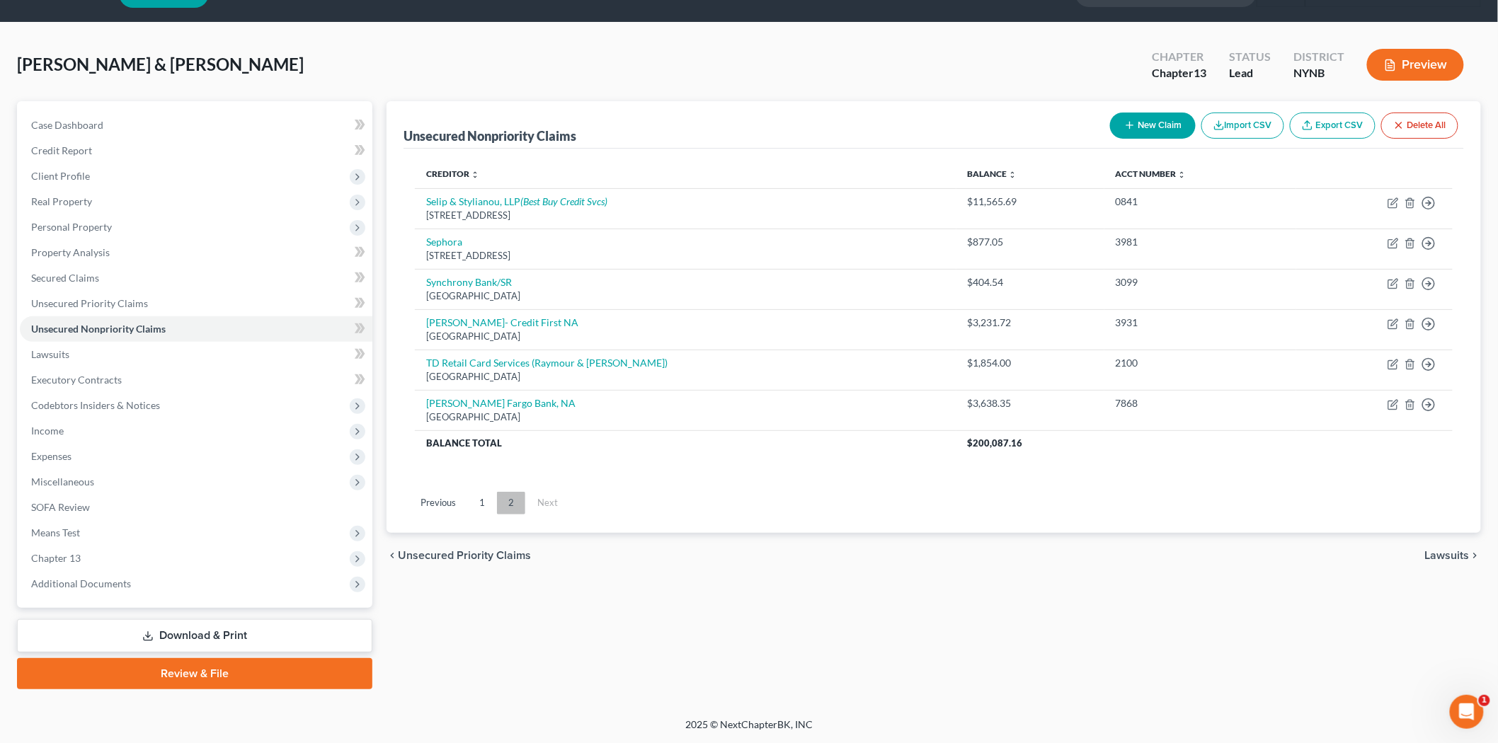
scroll to position [33, 0]
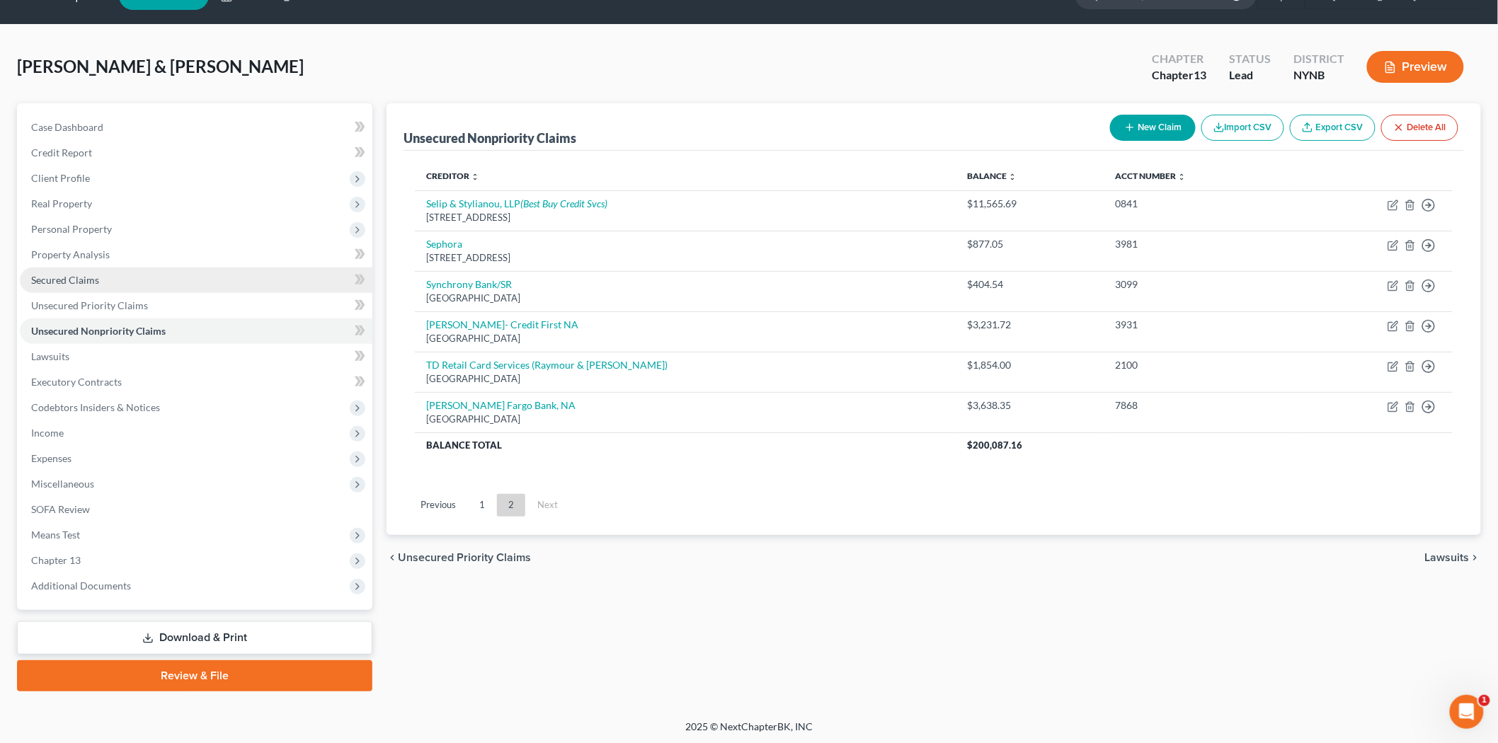
click at [215, 270] on link "Secured Claims" at bounding box center [196, 280] width 353 height 25
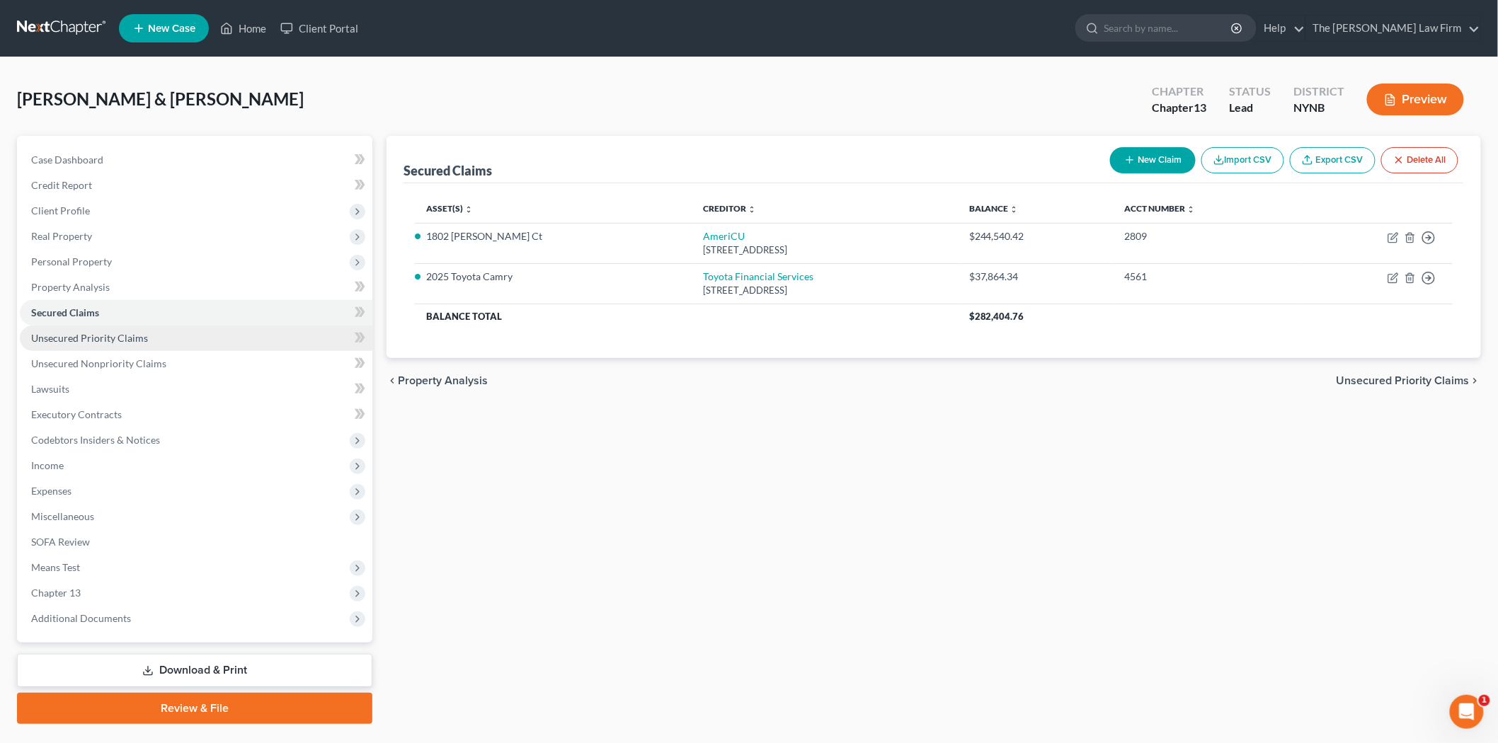
click at [194, 348] on link "Unsecured Priority Claims" at bounding box center [196, 338] width 353 height 25
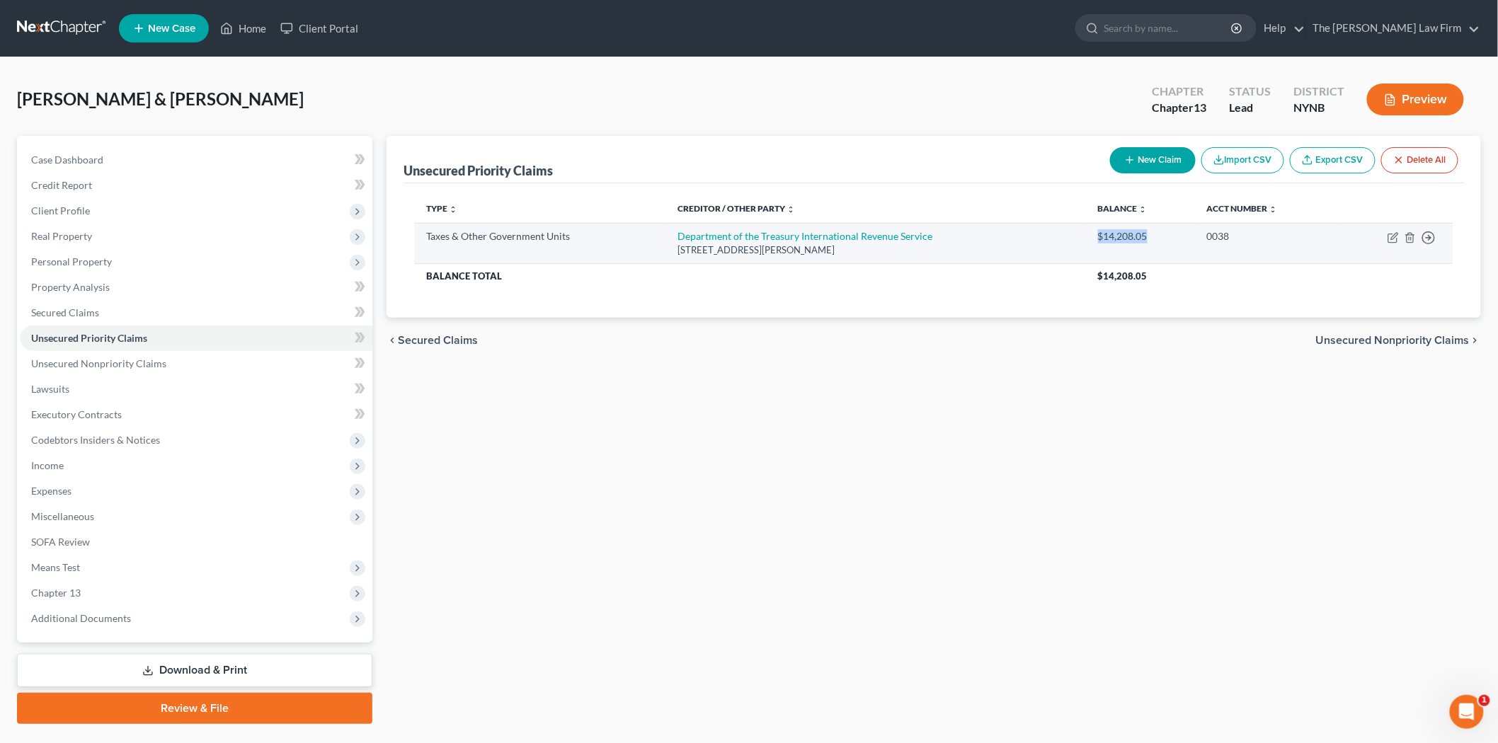
drag, startPoint x: 1090, startPoint y: 231, endPoint x: 1185, endPoint y: 243, distance: 94.9
click at [1185, 243] on td "$14,208.05" at bounding box center [1141, 243] width 109 height 40
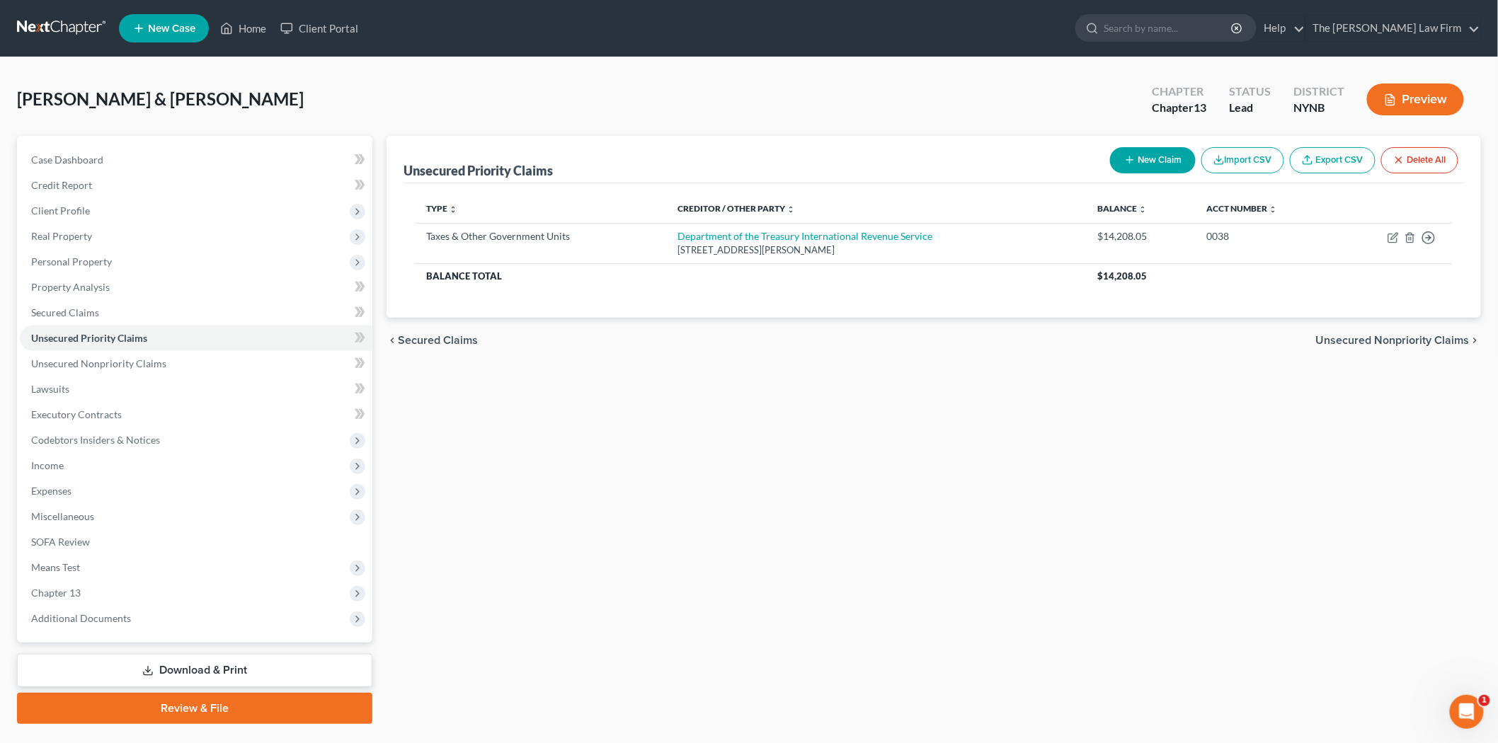
click at [569, 426] on div "Unsecured Priority Claims New Claim Import CSV Export CSV Delete All Type expan…" at bounding box center [934, 430] width 1109 height 588
click at [146, 469] on span "Income" at bounding box center [196, 465] width 353 height 25
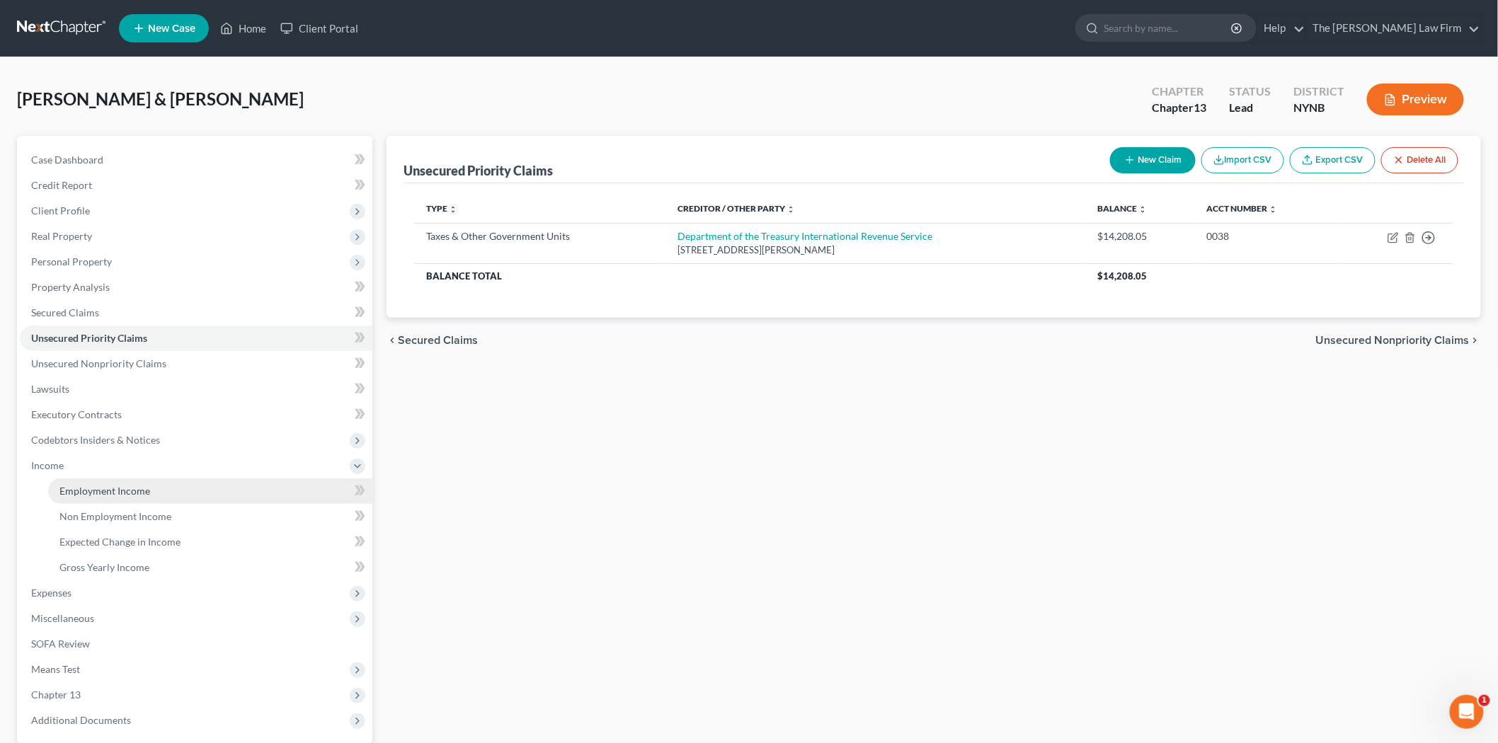
click at [173, 496] on link "Employment Income" at bounding box center [210, 491] width 324 height 25
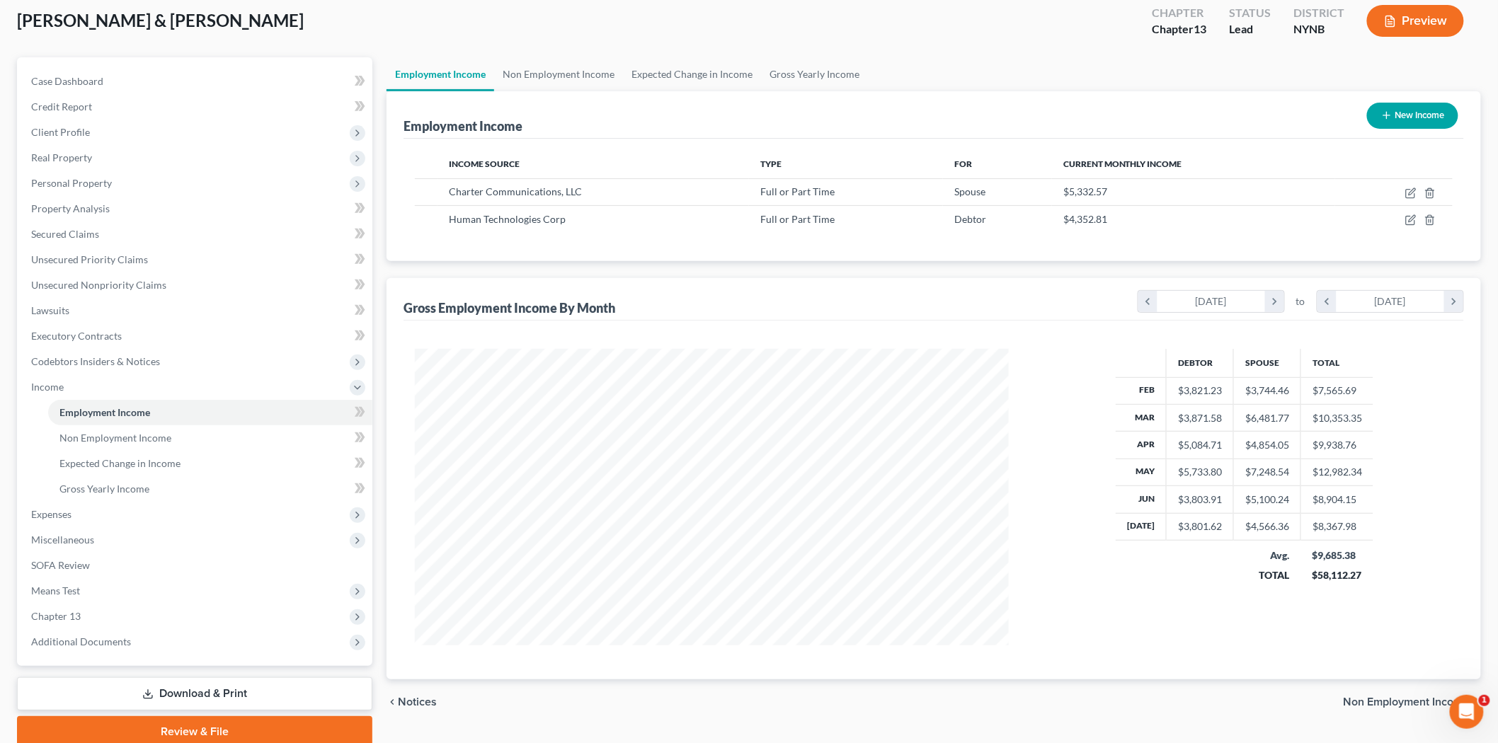
scroll to position [135, 0]
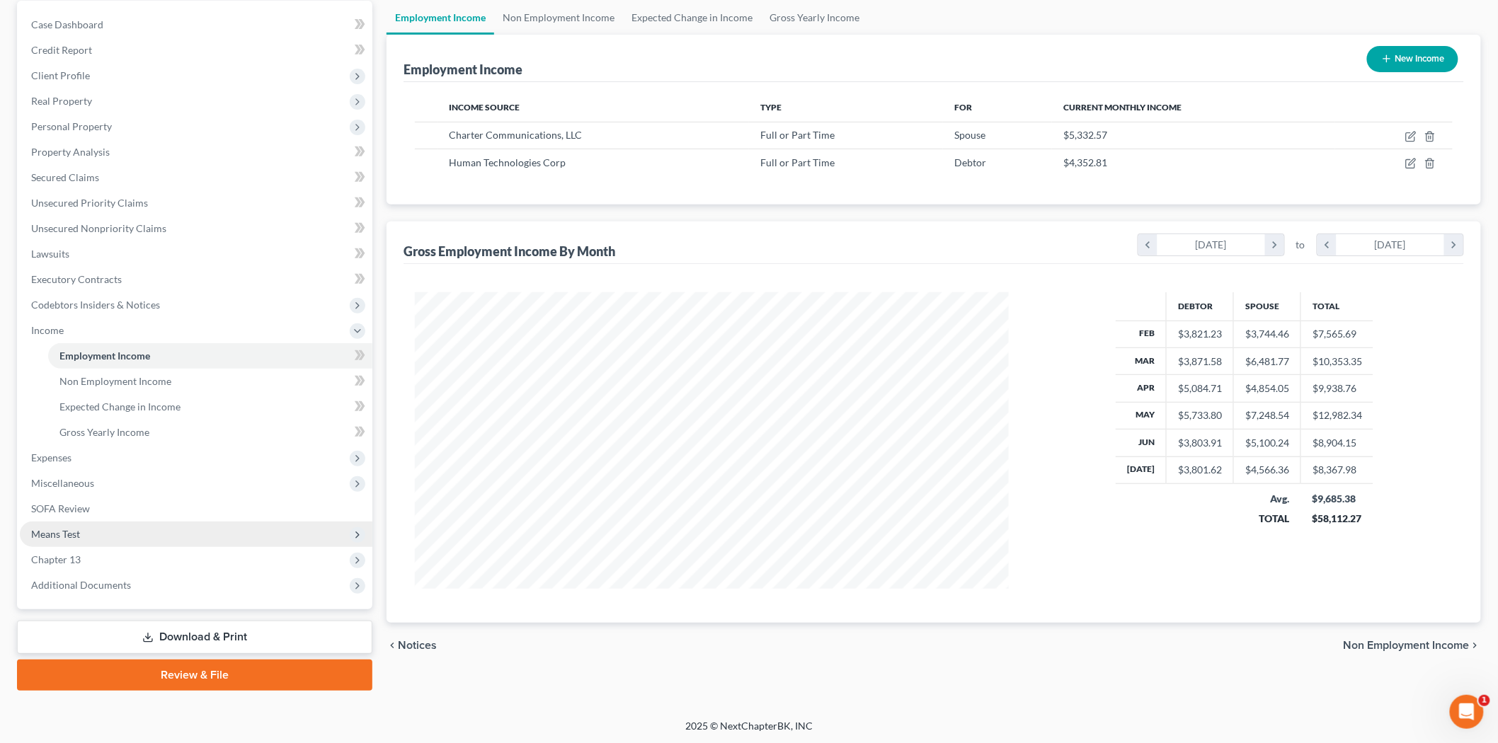
click at [119, 535] on span "Means Test" at bounding box center [196, 534] width 353 height 25
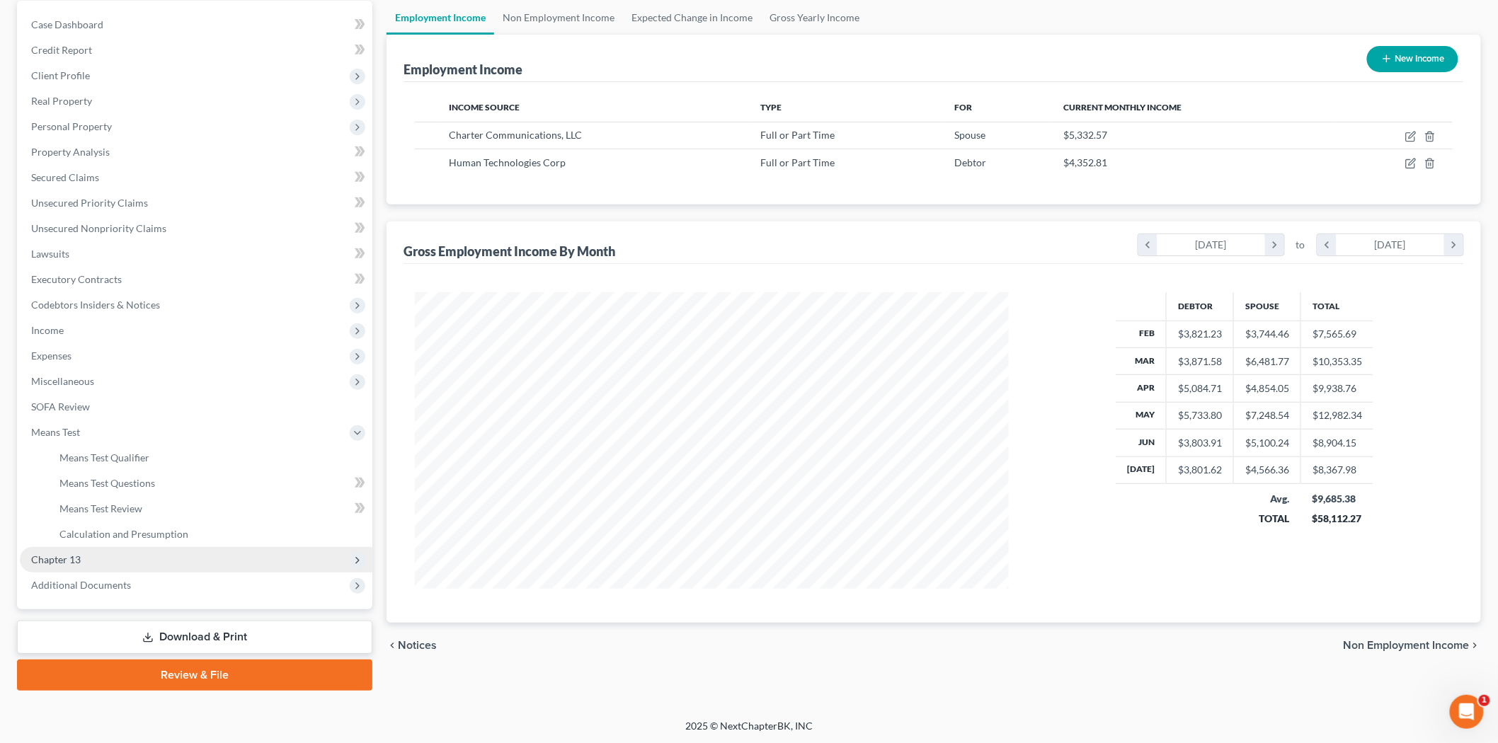
click at [122, 558] on span "Chapter 13" at bounding box center [196, 559] width 353 height 25
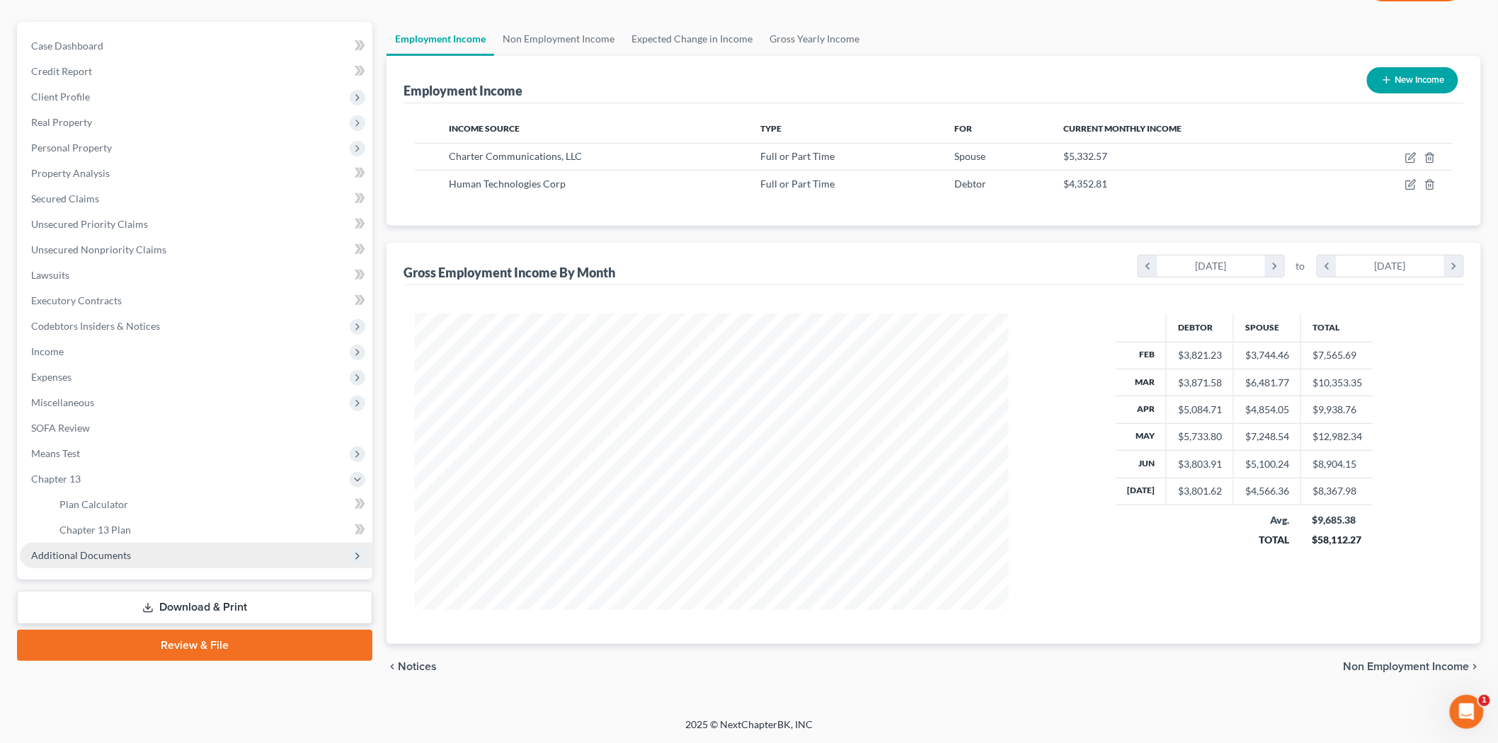
scroll to position [113, 0]
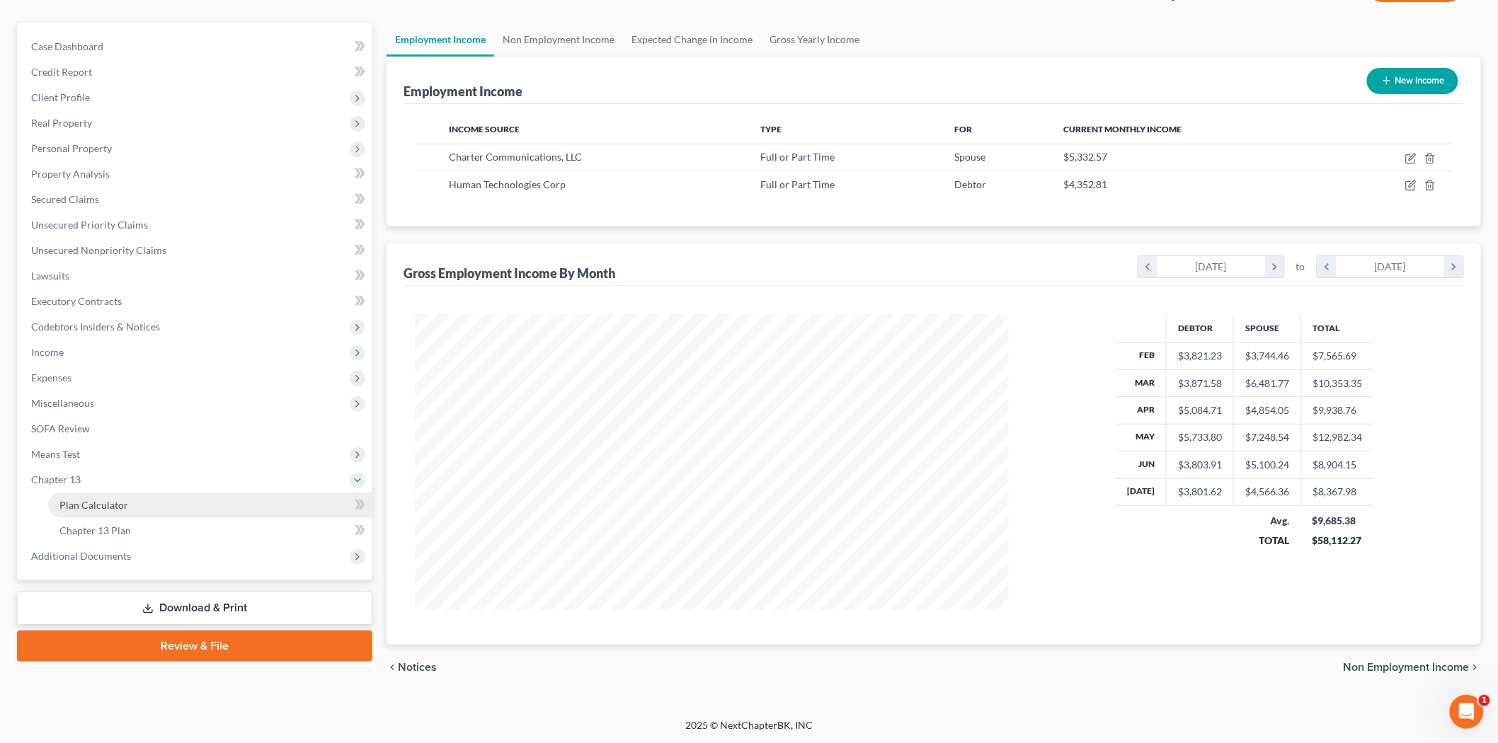
click at [144, 507] on link "Plan Calculator" at bounding box center [210, 505] width 324 height 25
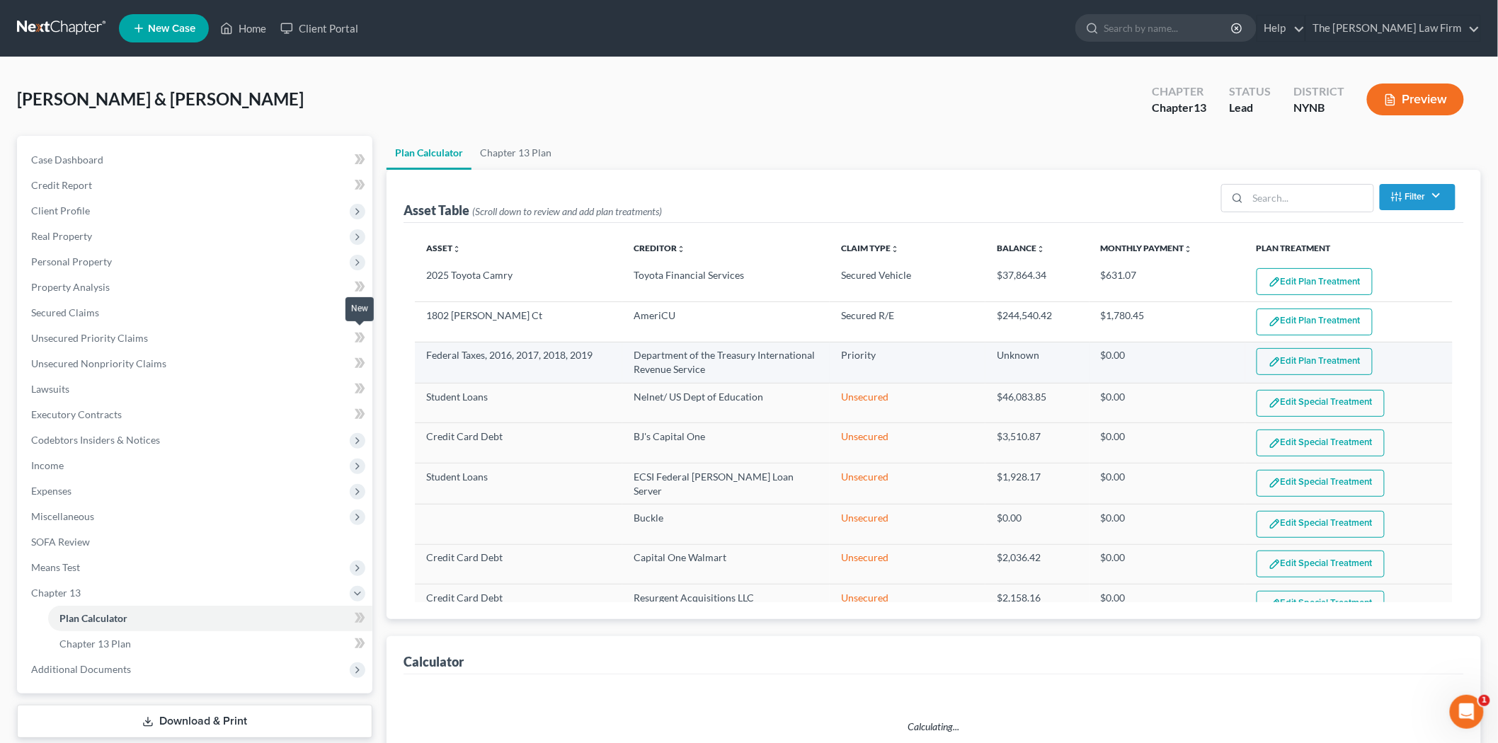
select select "59"
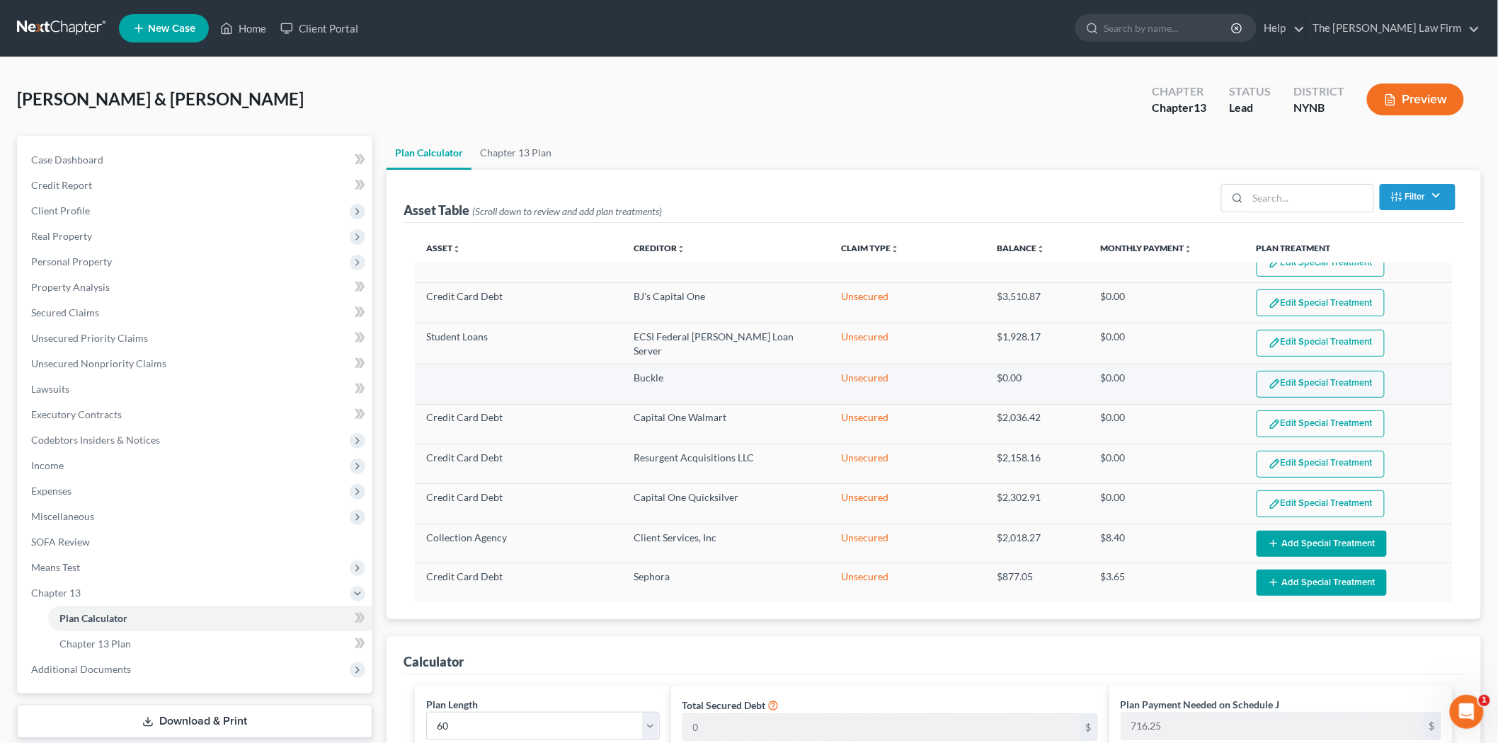
scroll to position [157, 0]
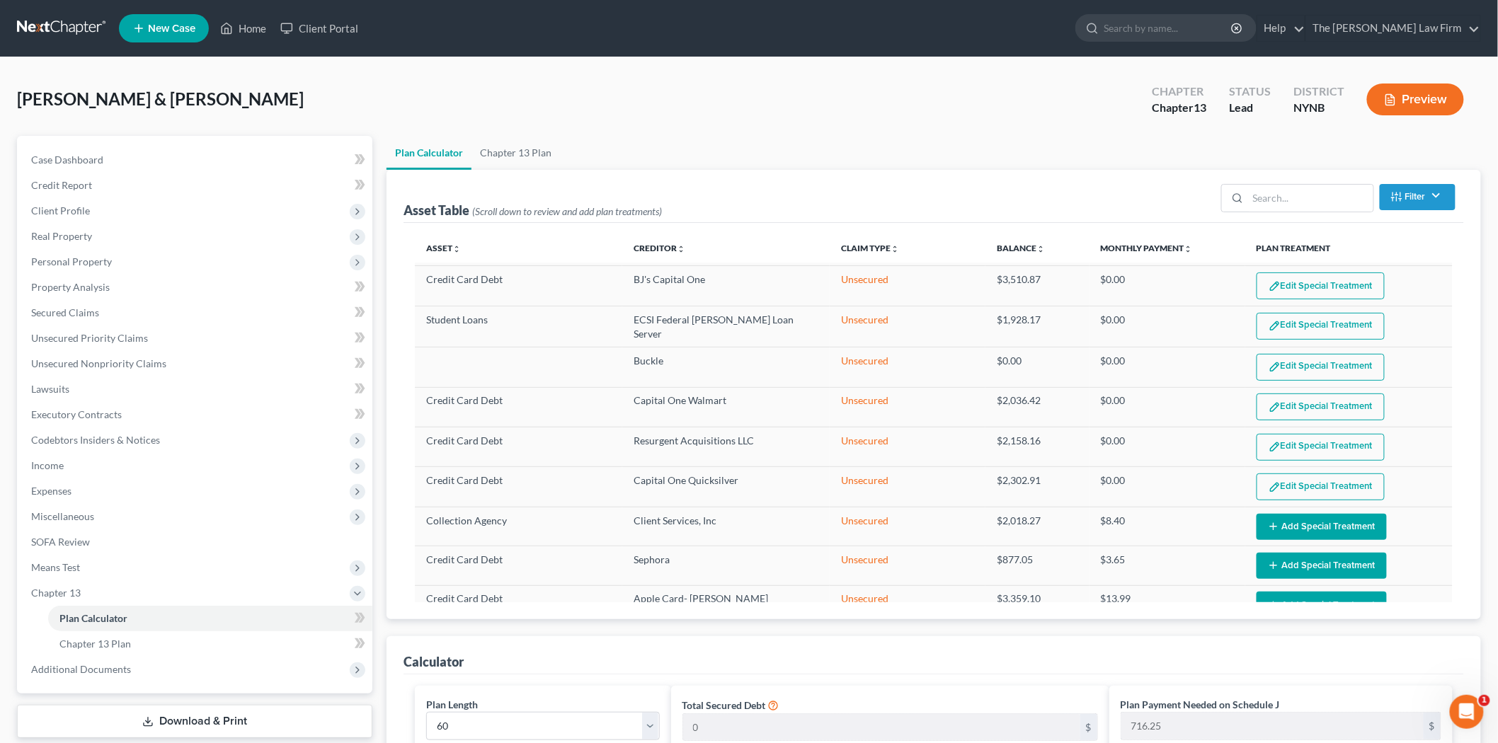
click at [1436, 203] on button "Filter" at bounding box center [1418, 197] width 76 height 26
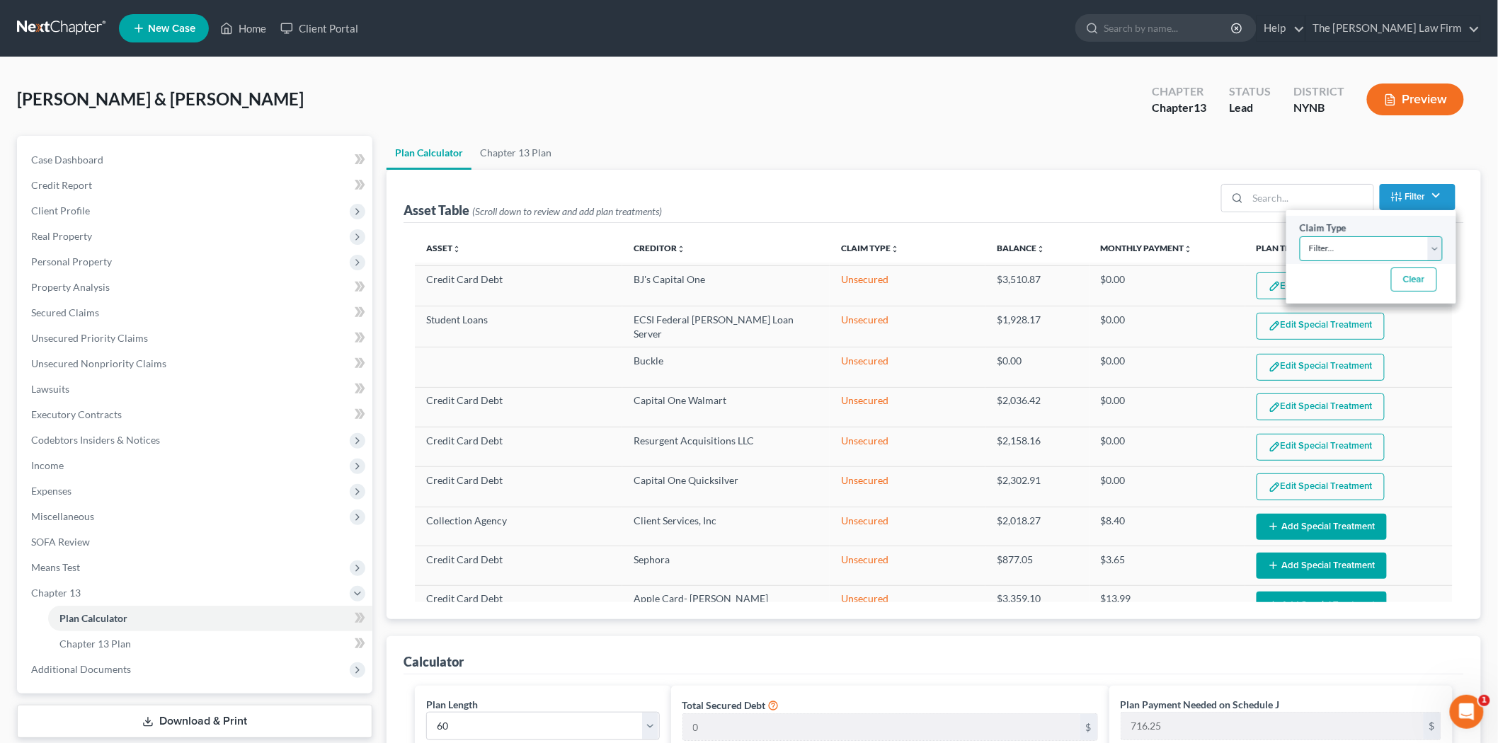
click at [1396, 256] on select "Filter... Lease Priority Secured Asset Secured R/E Secured R/E Arrears Secured …" at bounding box center [1371, 249] width 143 height 25
click at [1395, 256] on select "Filter... Lease Priority Secured Asset Secured R/E Secured R/E Arrears Secured …" at bounding box center [1371, 249] width 143 height 25
click at [1417, 278] on button "Clear" at bounding box center [1414, 280] width 46 height 24
click at [996, 190] on div "Asset Table (Scroll down to review and add plan treatments) Filter Claim Type F…" at bounding box center [934, 196] width 1061 height 53
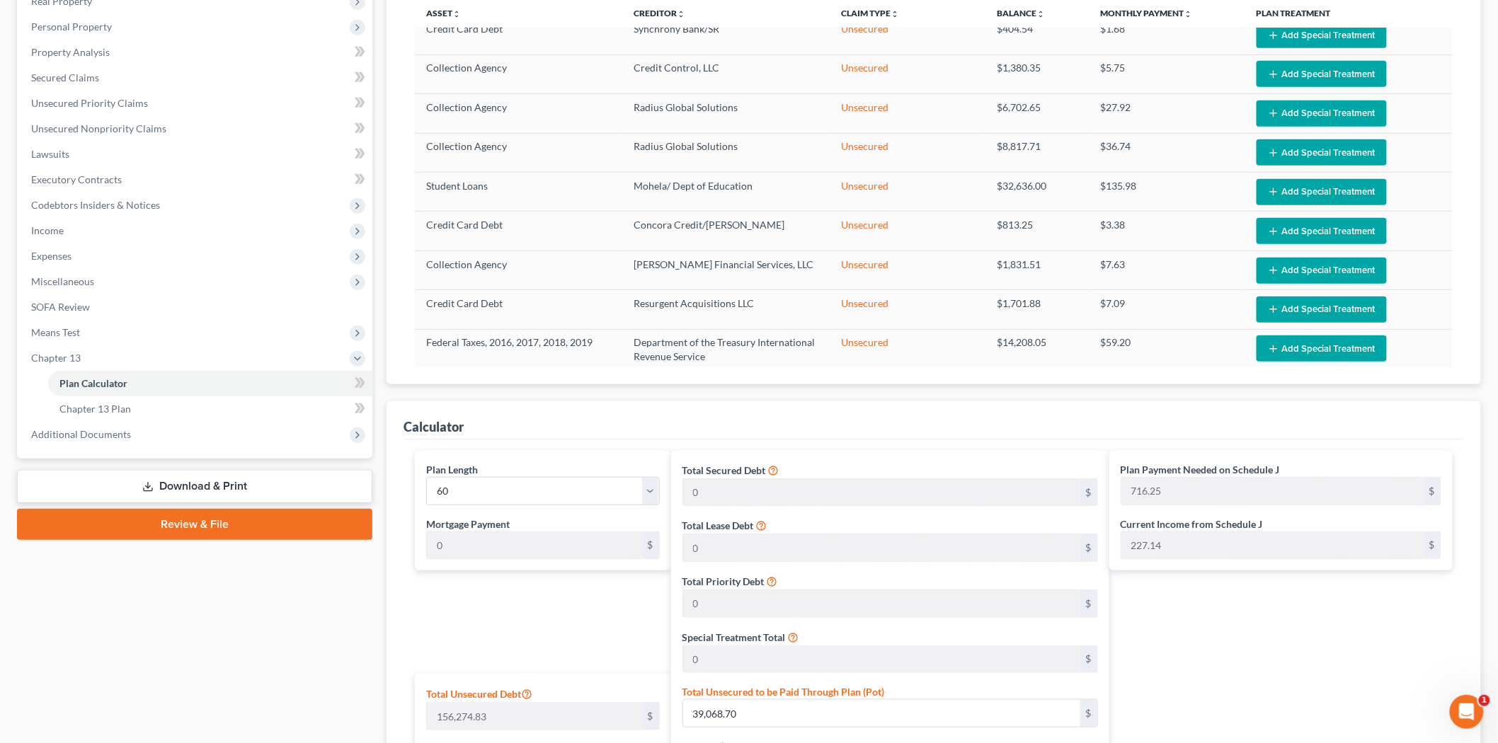
scroll to position [236, 0]
click at [450, 330] on td "Federal Taxes, 2016, 2017, 2018, 2019" at bounding box center [518, 349] width 207 height 41
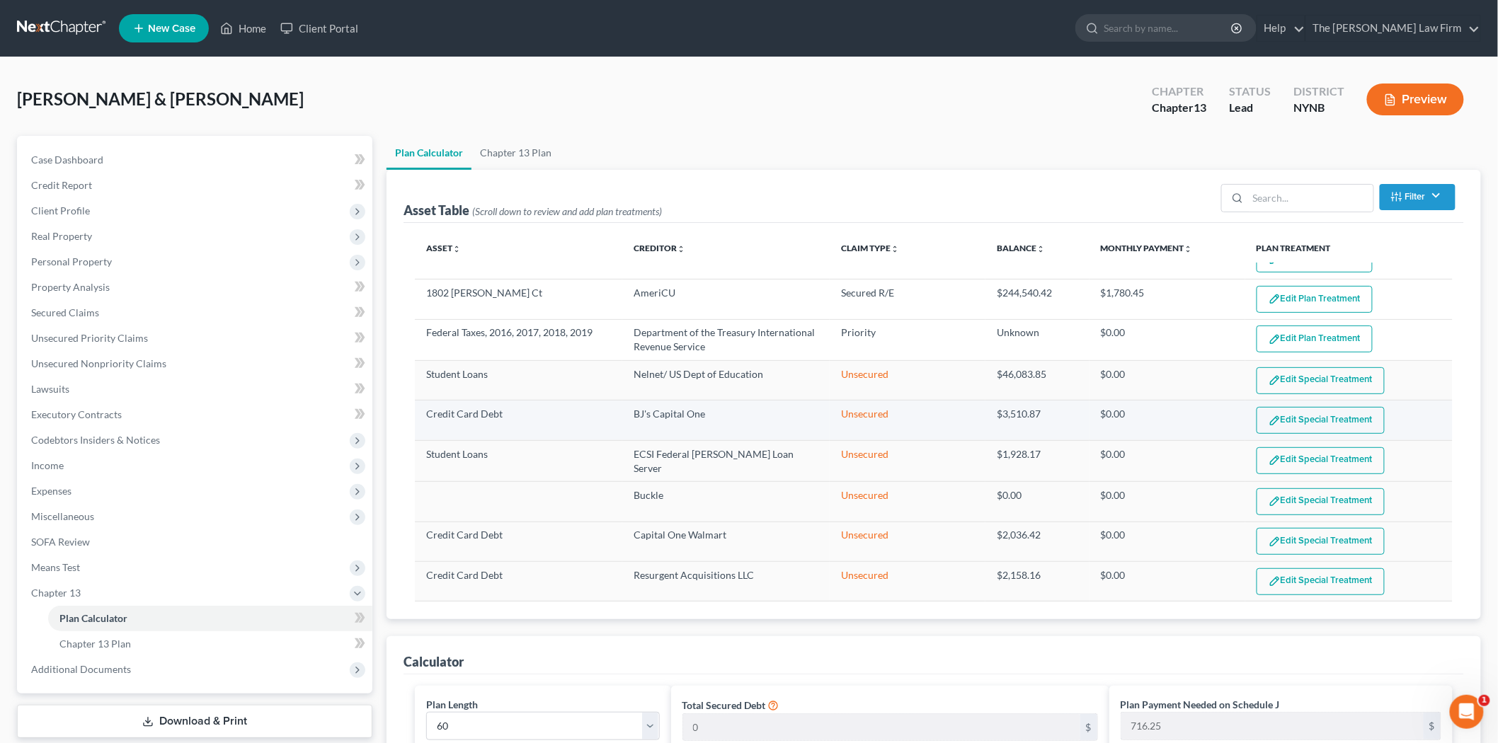
scroll to position [0, 0]
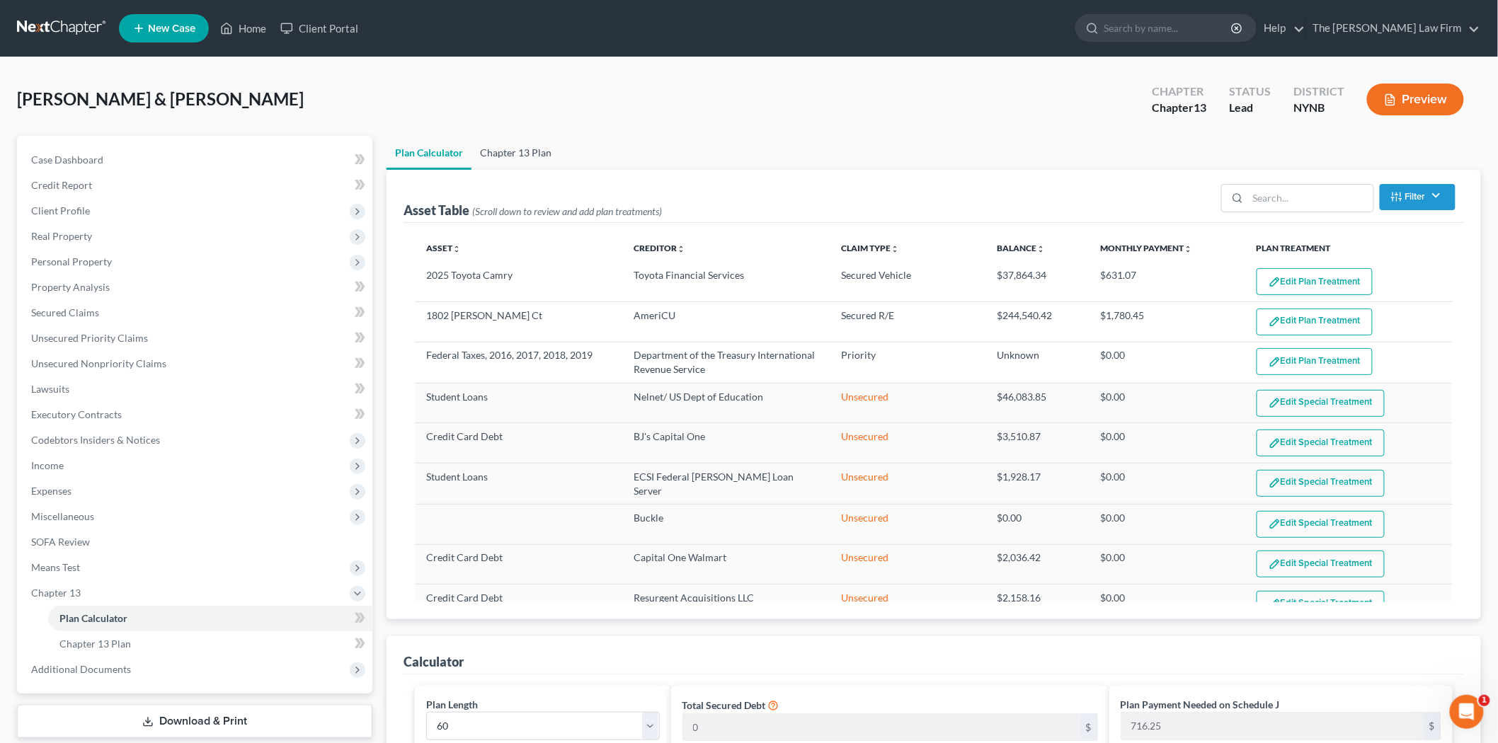
click at [523, 149] on link "Chapter 13 Plan" at bounding box center [516, 153] width 89 height 34
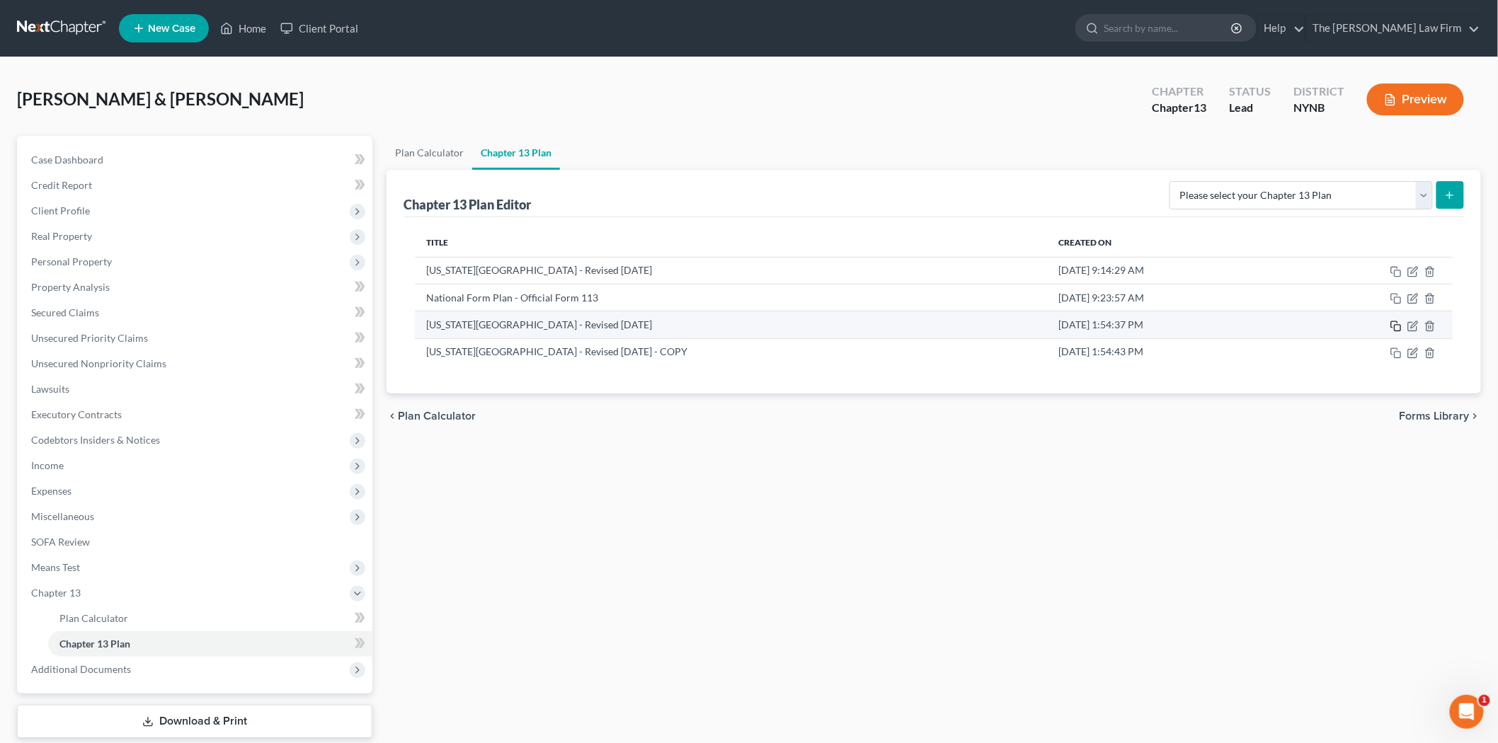
click at [1401, 327] on rect "button" at bounding box center [1398, 328] width 6 height 6
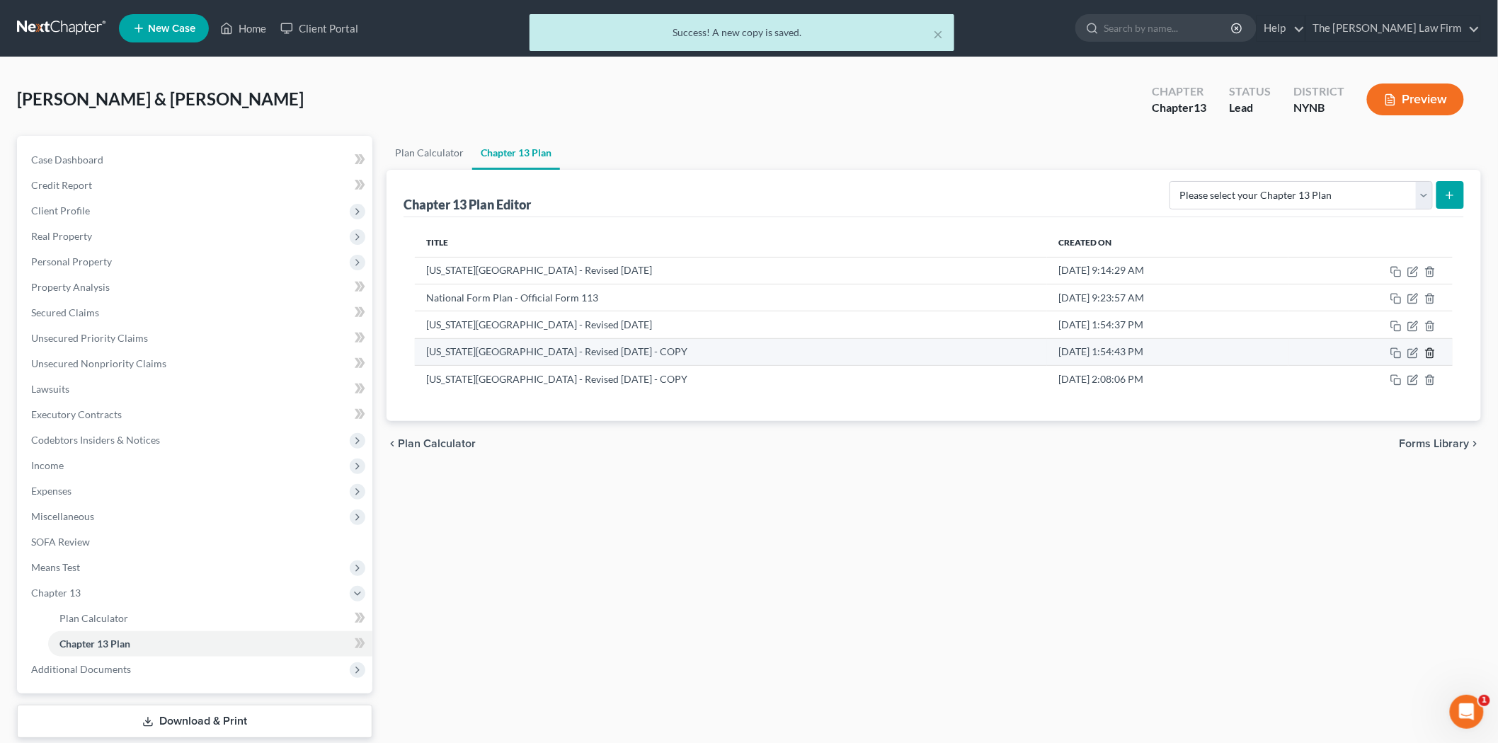
click at [1433, 348] on icon "button" at bounding box center [1430, 353] width 11 height 11
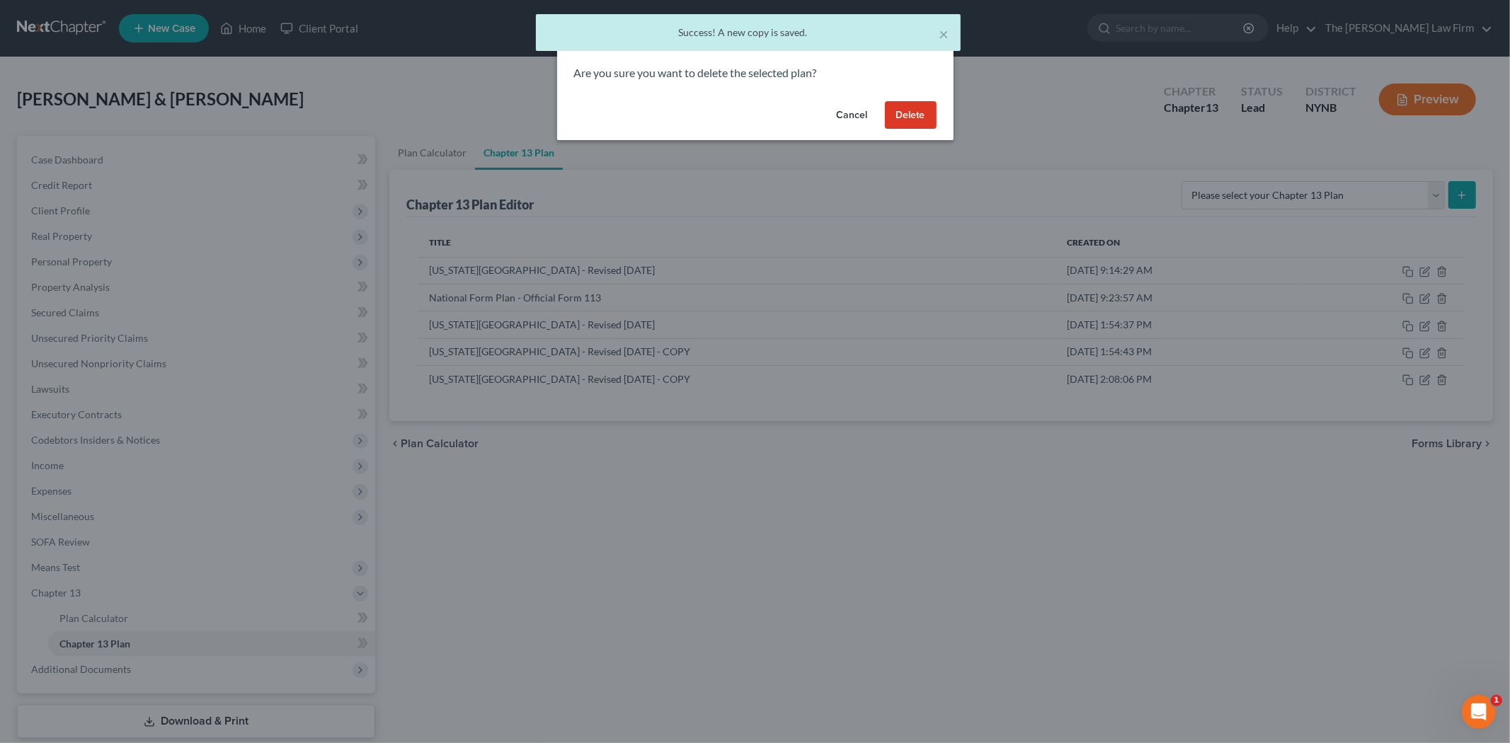
click at [916, 103] on button "Delete" at bounding box center [911, 115] width 52 height 28
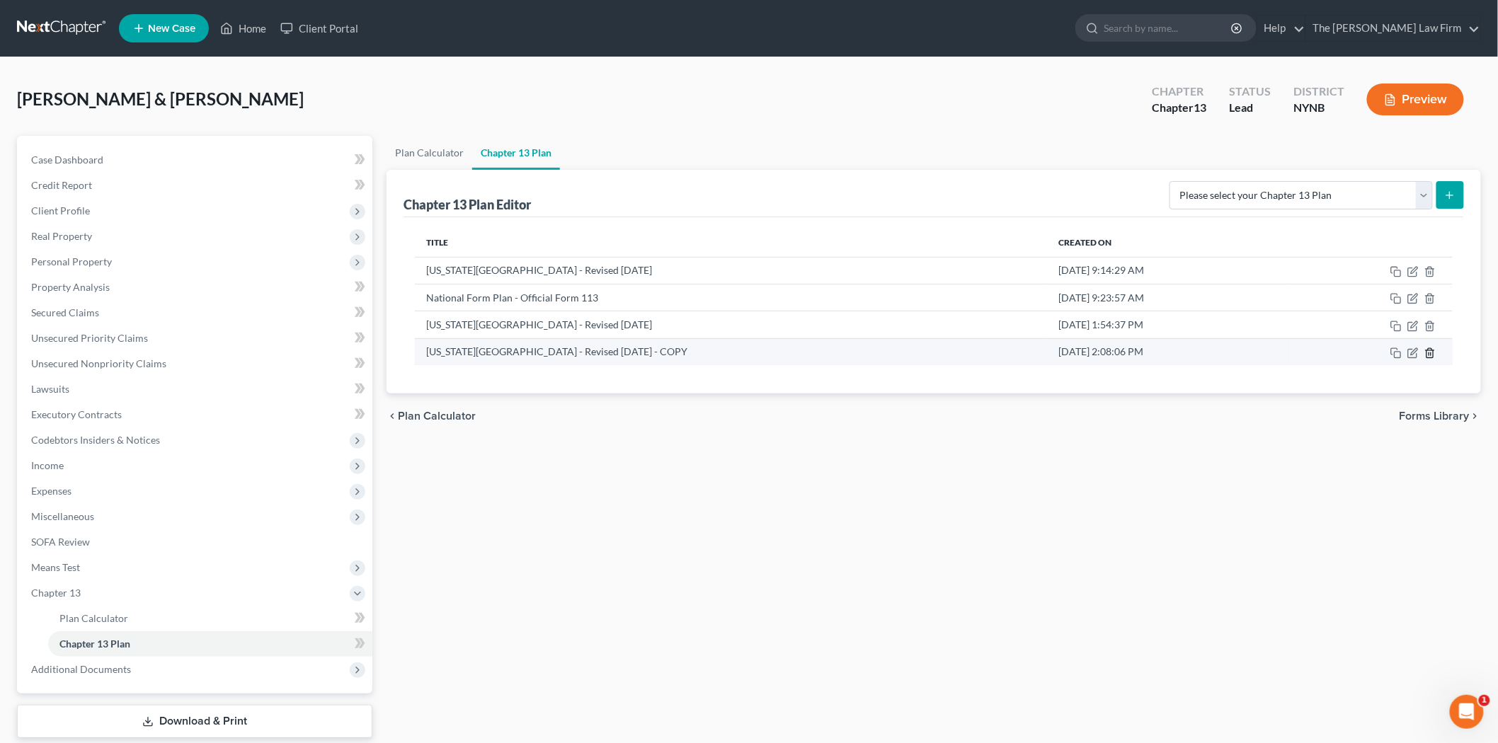
click at [1431, 351] on icon "button" at bounding box center [1430, 353] width 11 height 11
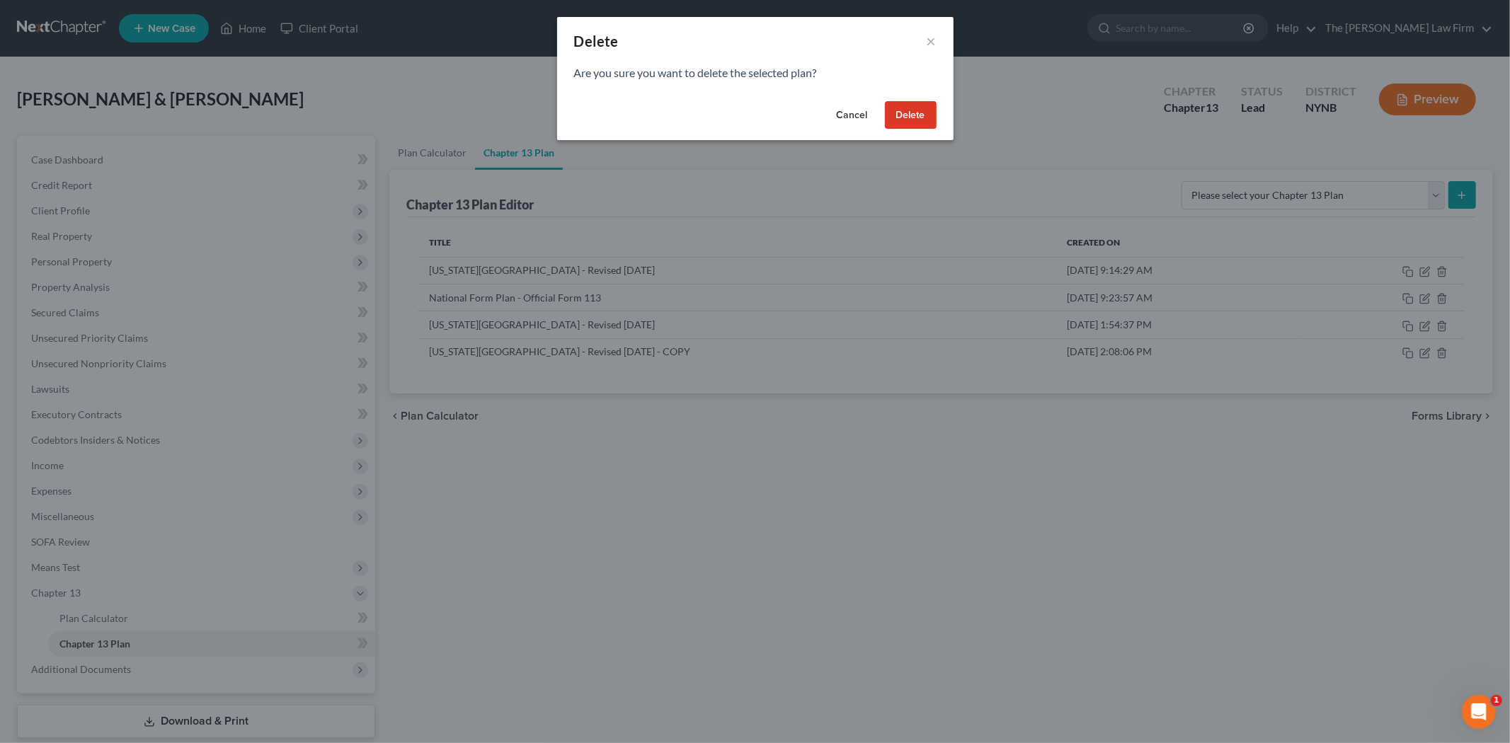
click at [912, 119] on button "Delete" at bounding box center [911, 115] width 52 height 28
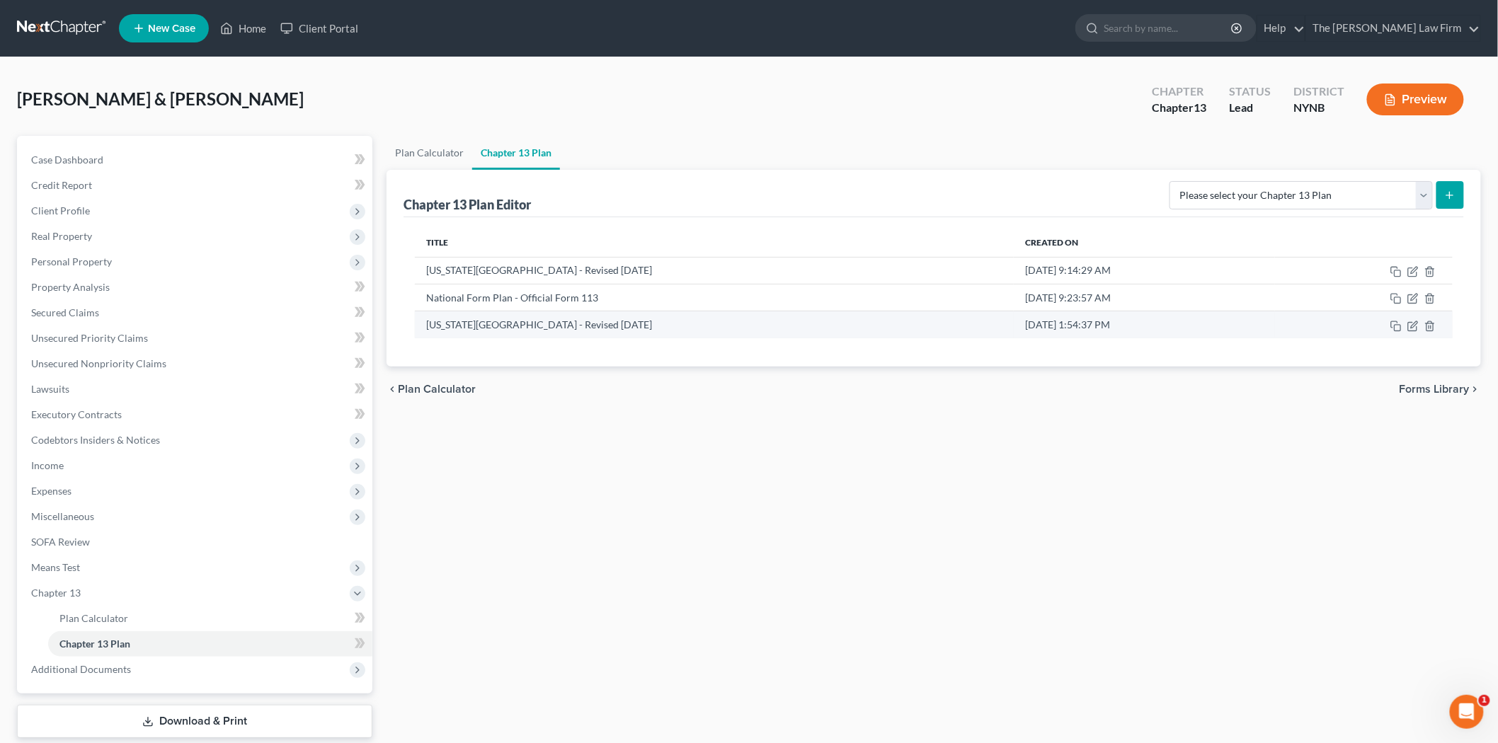
click at [831, 321] on td "[US_STATE][GEOGRAPHIC_DATA] - Revised [DATE]" at bounding box center [714, 325] width 599 height 27
click at [1413, 326] on icon "button" at bounding box center [1413, 326] width 11 height 11
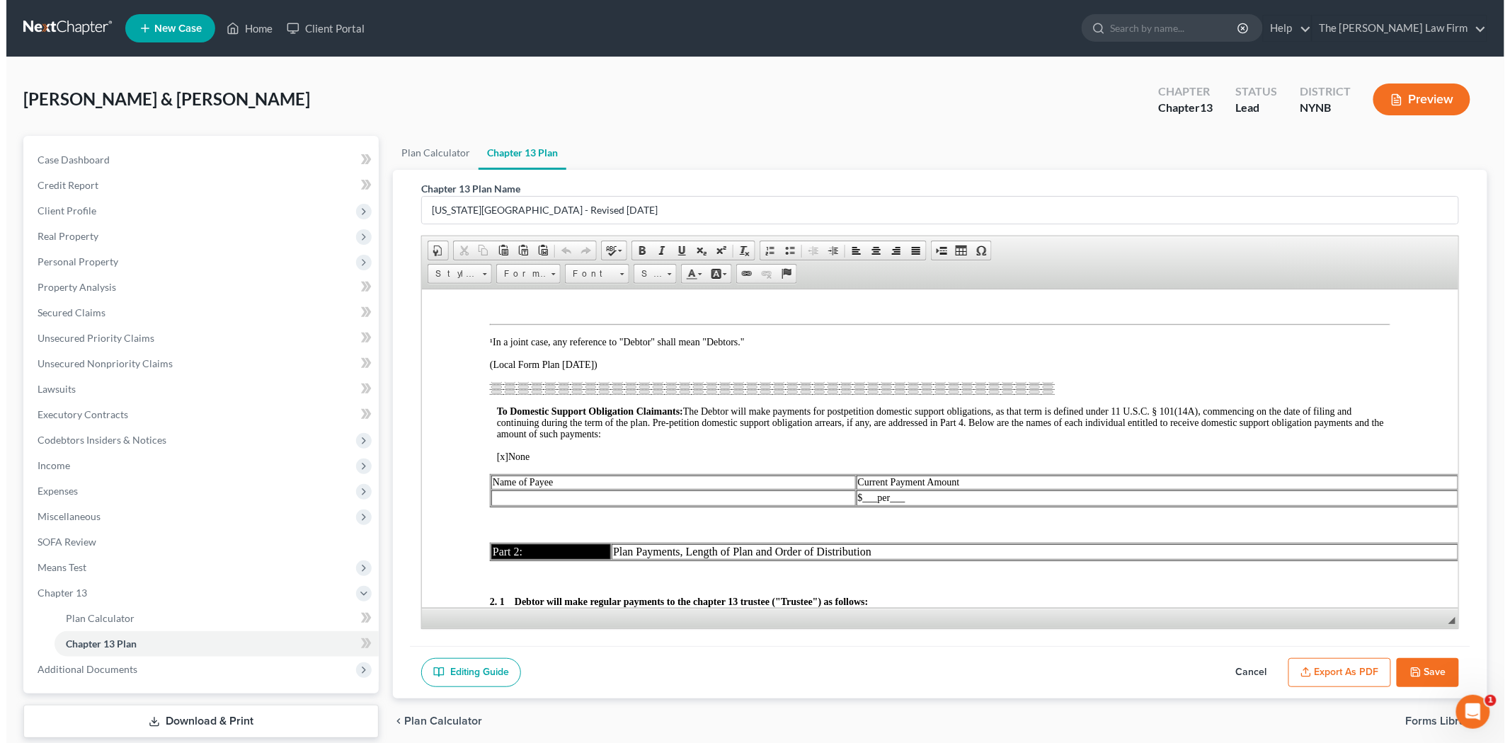
scroll to position [708, 0]
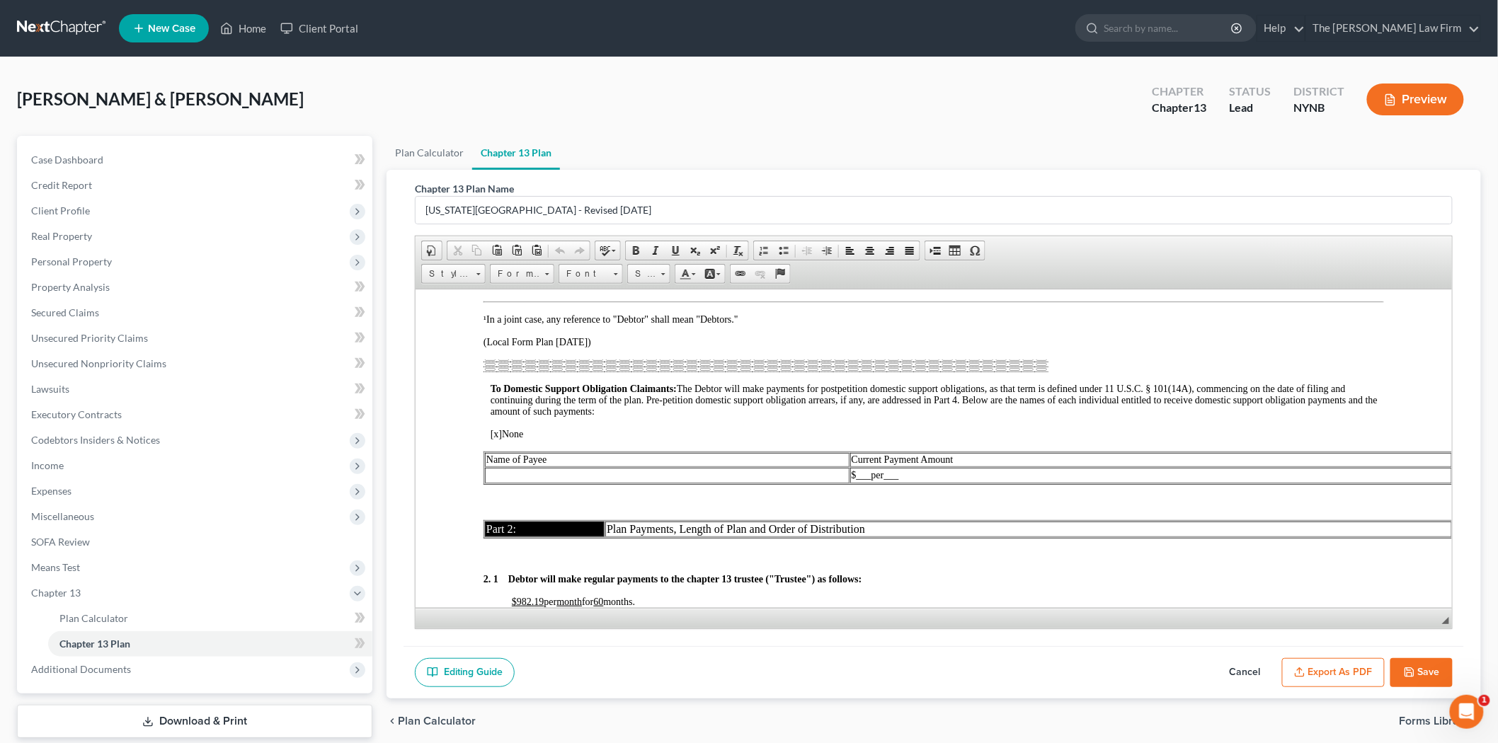
click at [1303, 674] on icon "button" at bounding box center [1299, 672] width 11 height 11
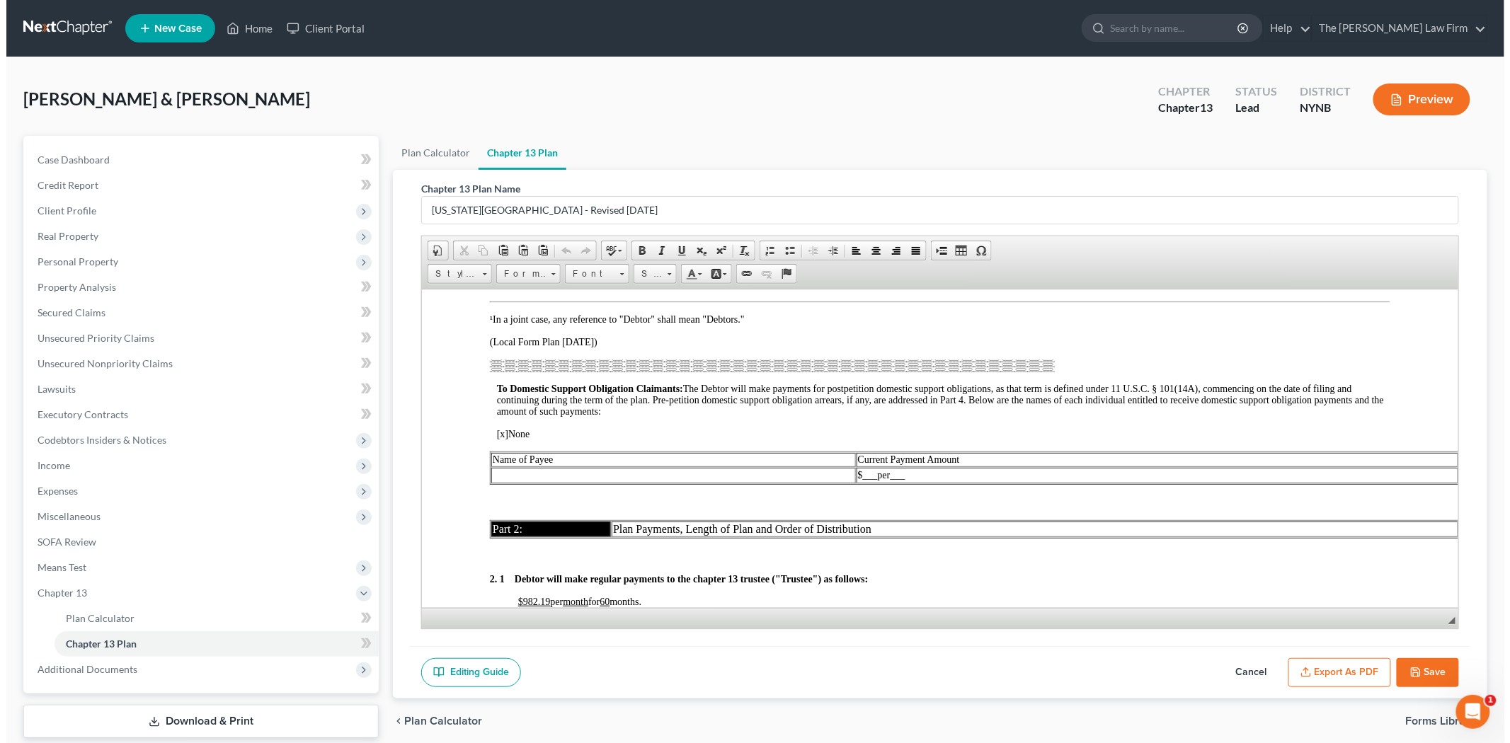
scroll to position [696, 0]
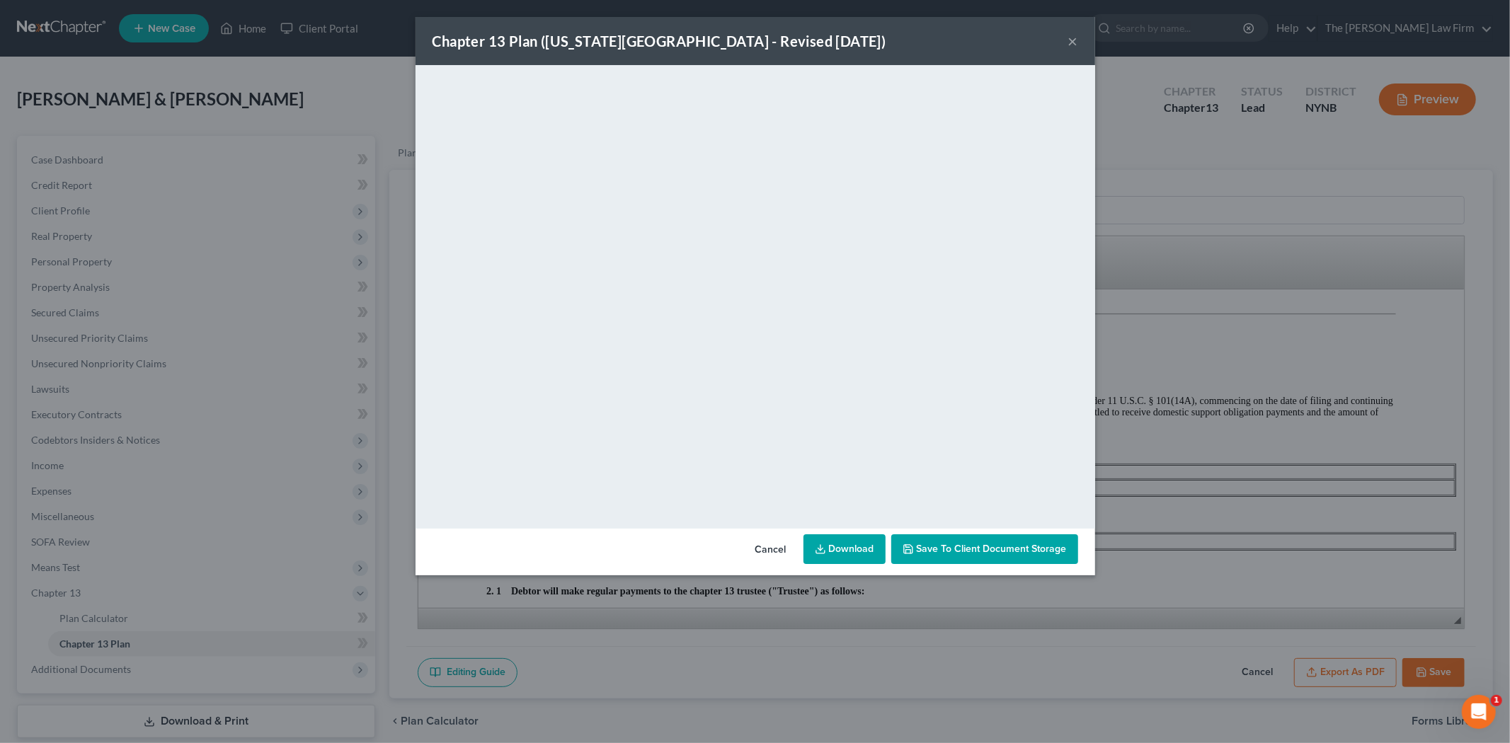
click at [853, 557] on link "Download" at bounding box center [845, 550] width 82 height 30
click at [1072, 45] on button "×" at bounding box center [1074, 41] width 10 height 17
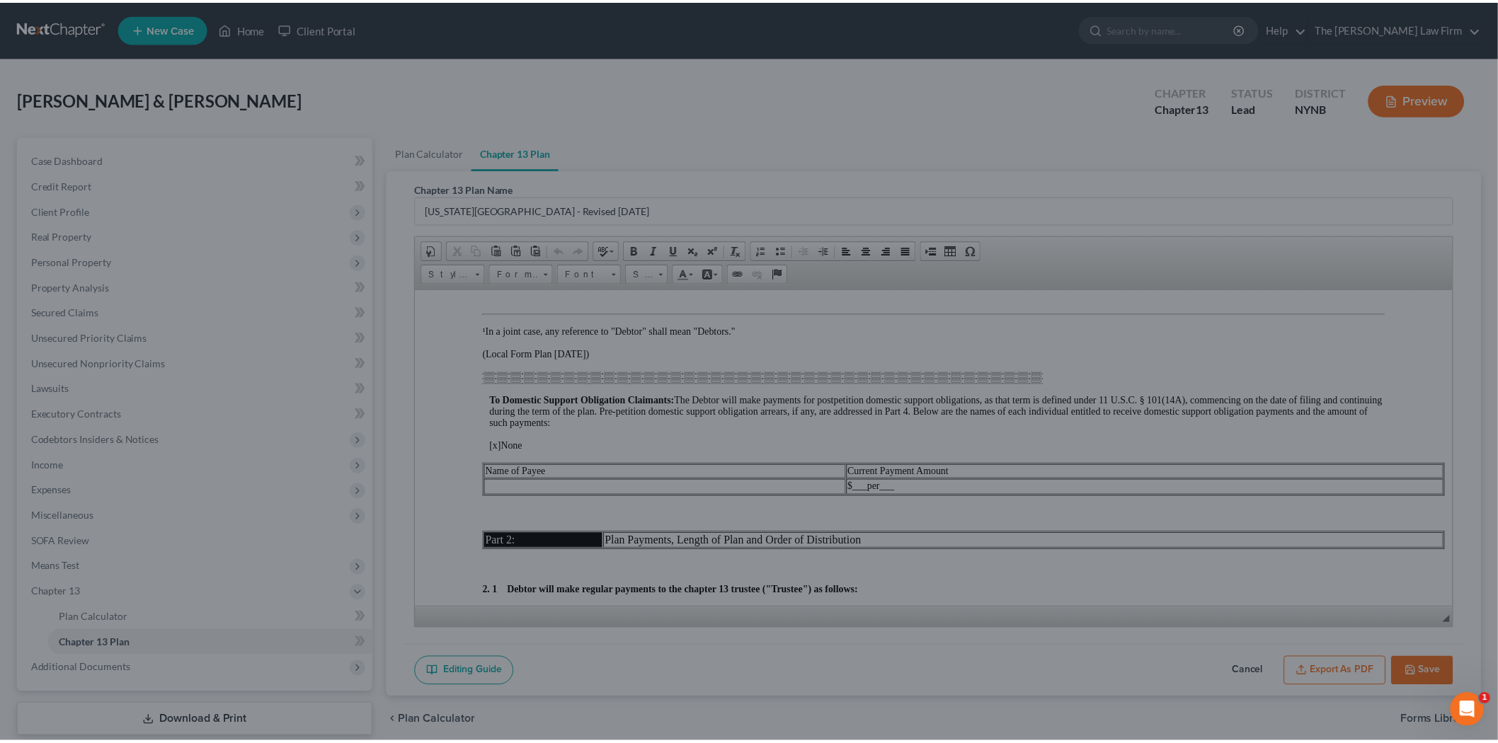
scroll to position [708, 0]
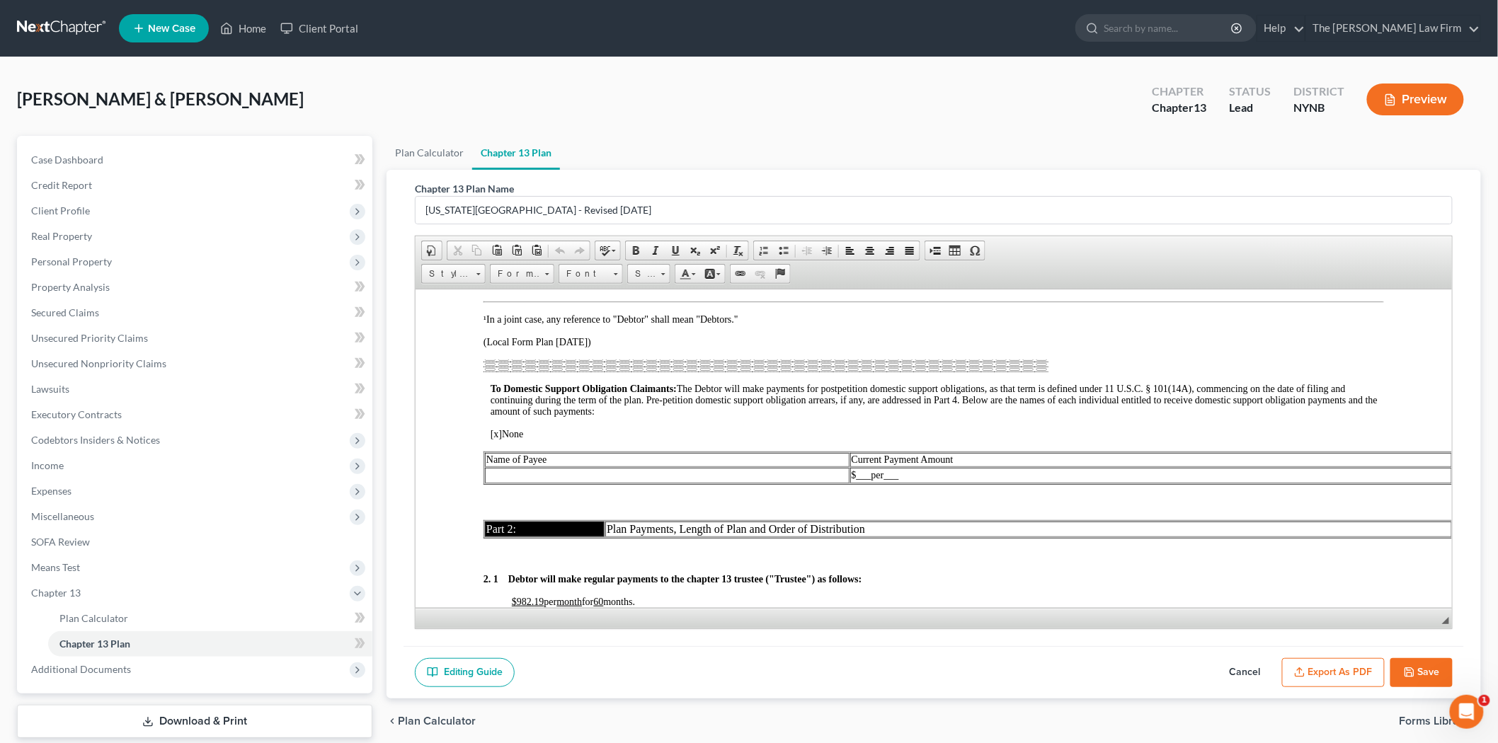
click at [491, 158] on link "Chapter 13 Plan" at bounding box center [516, 153] width 88 height 34
click at [434, 158] on link "Plan Calculator" at bounding box center [430, 153] width 86 height 34
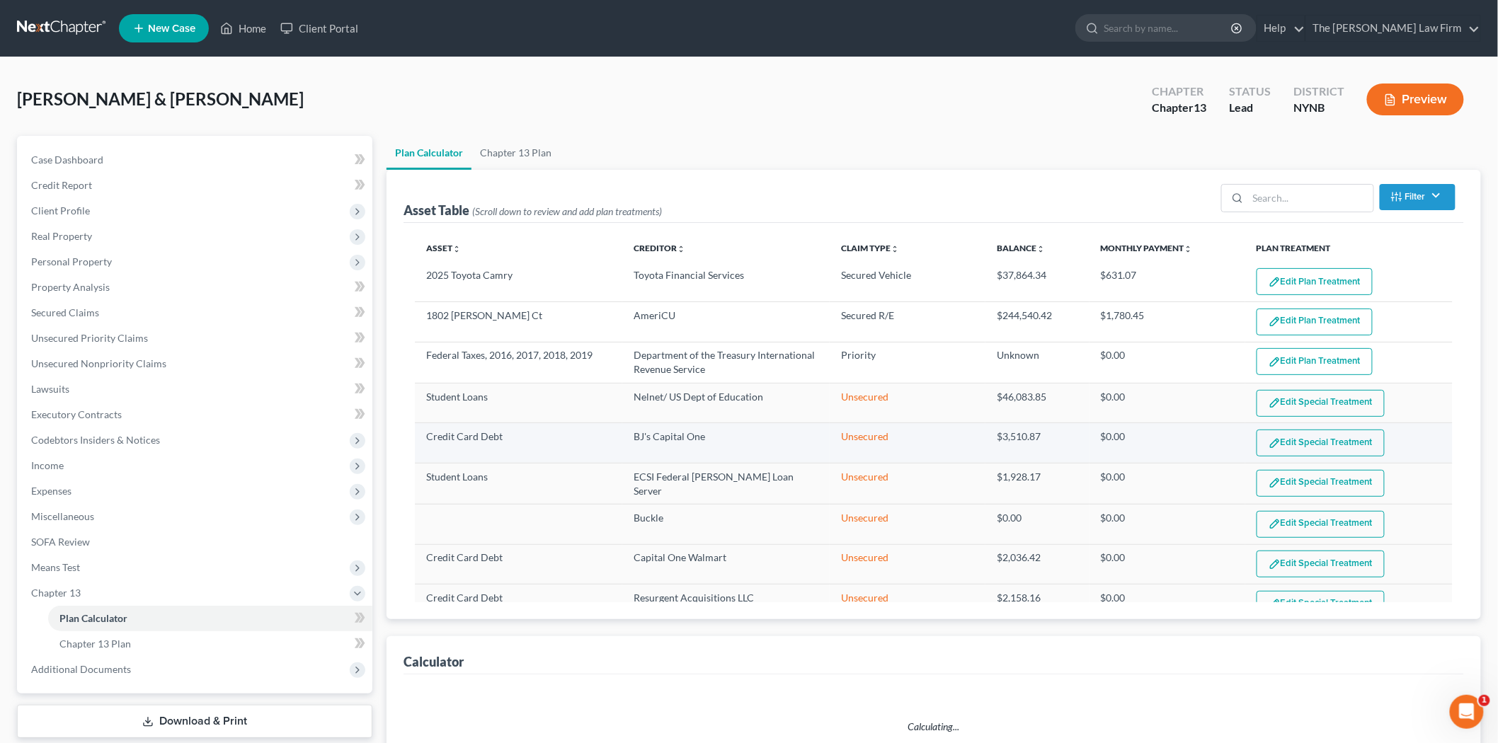
select select "59"
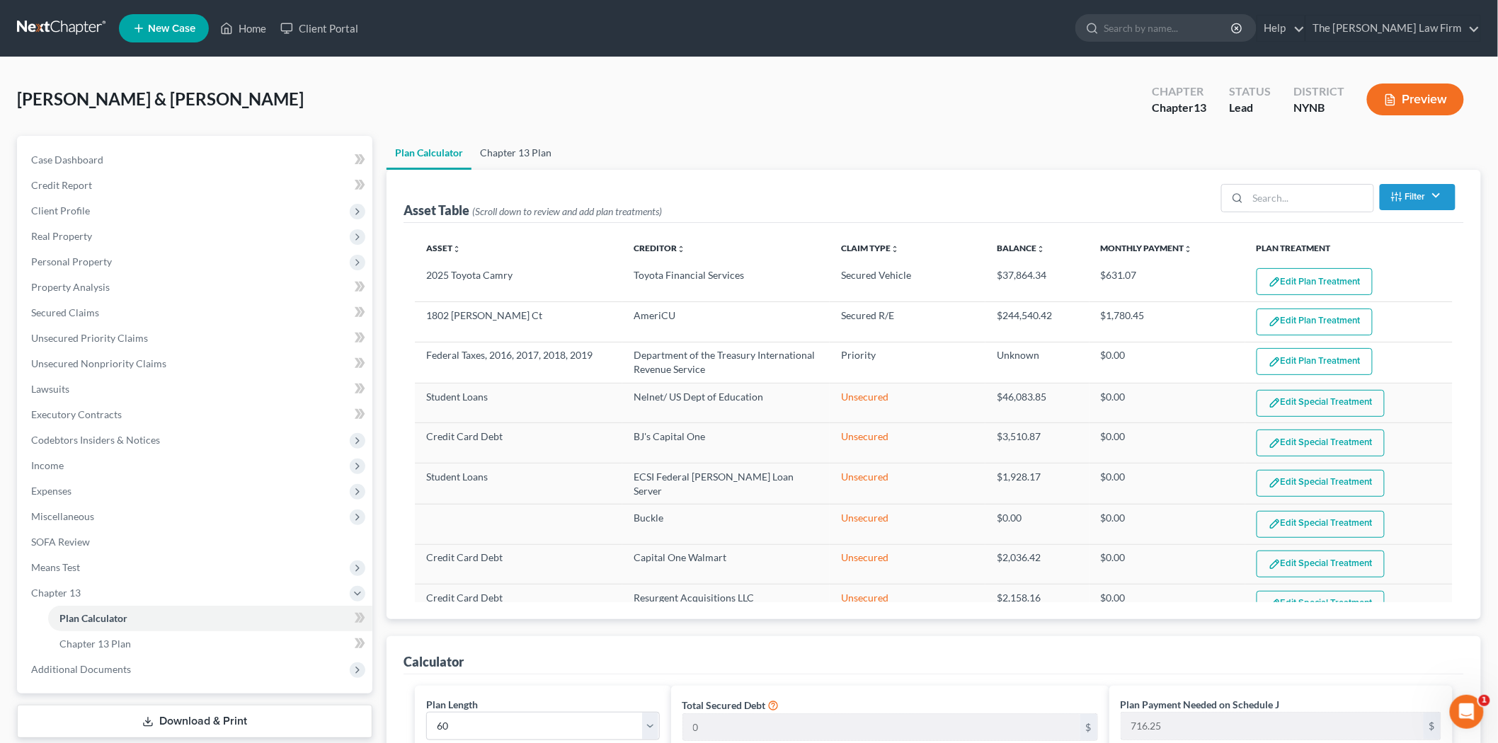
click at [547, 154] on link "Chapter 13 Plan" at bounding box center [516, 153] width 89 height 34
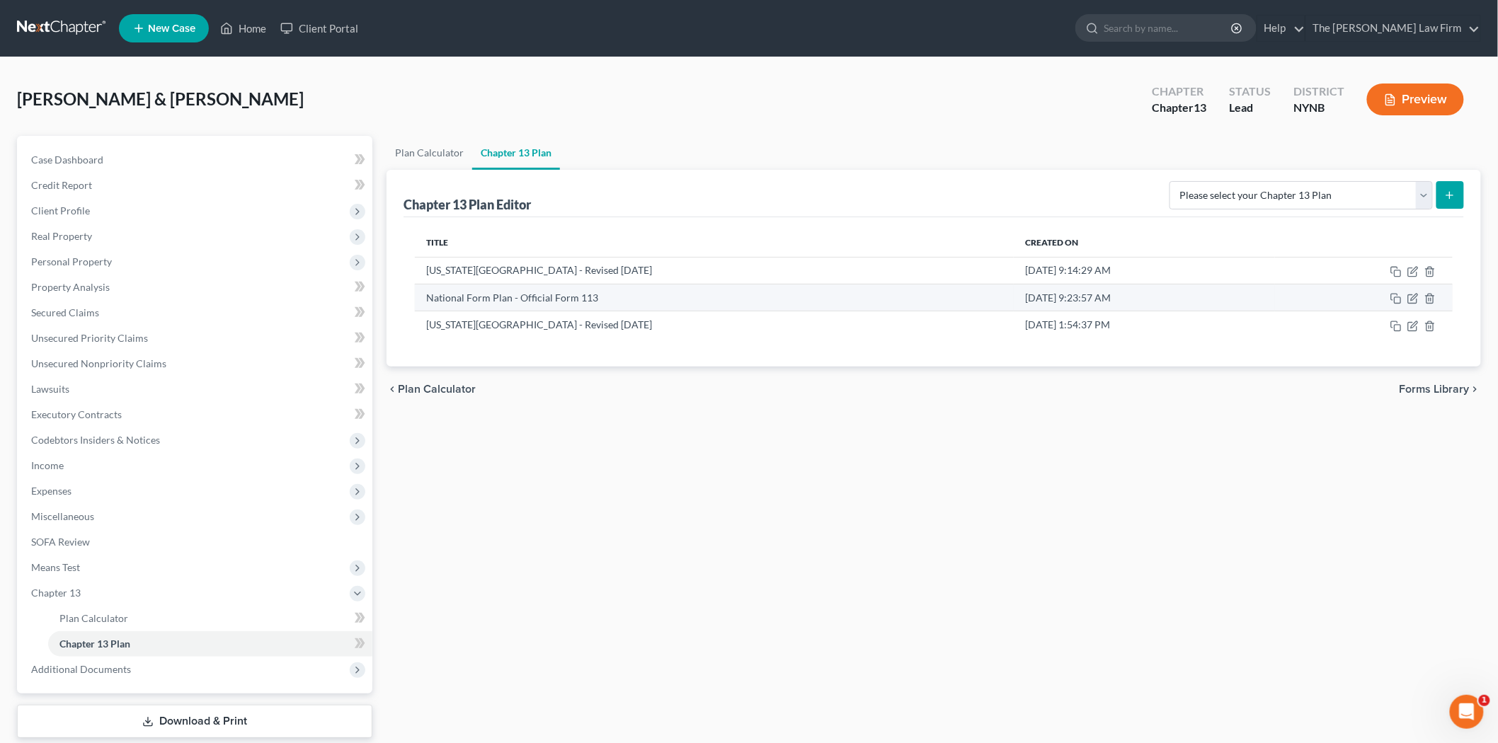
click at [1067, 302] on td "[DATE] 9:23:57 AM" at bounding box center [1144, 297] width 261 height 27
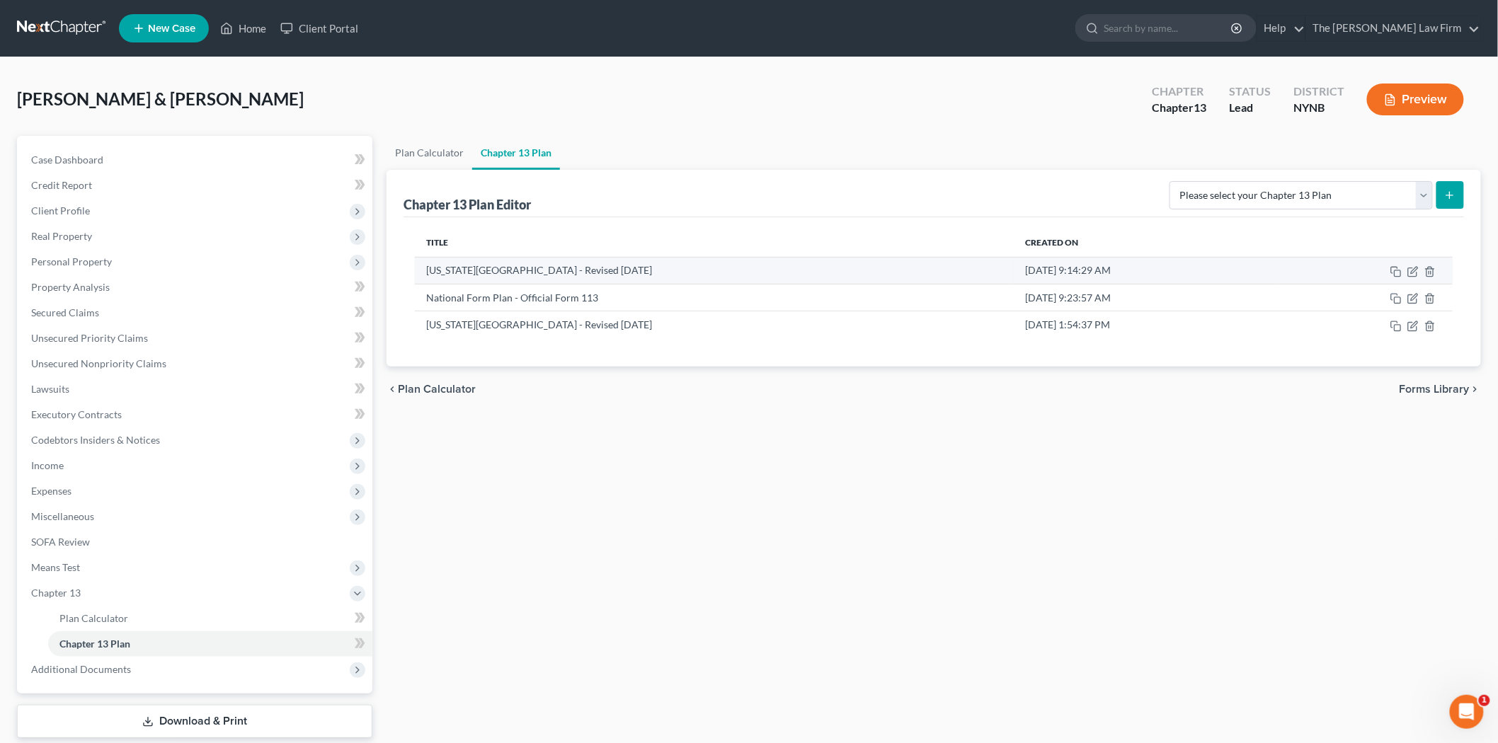
click at [1043, 268] on td "[DATE] 9:14:29 AM" at bounding box center [1144, 270] width 261 height 27
click at [1396, 273] on icon "button" at bounding box center [1396, 271] width 11 height 11
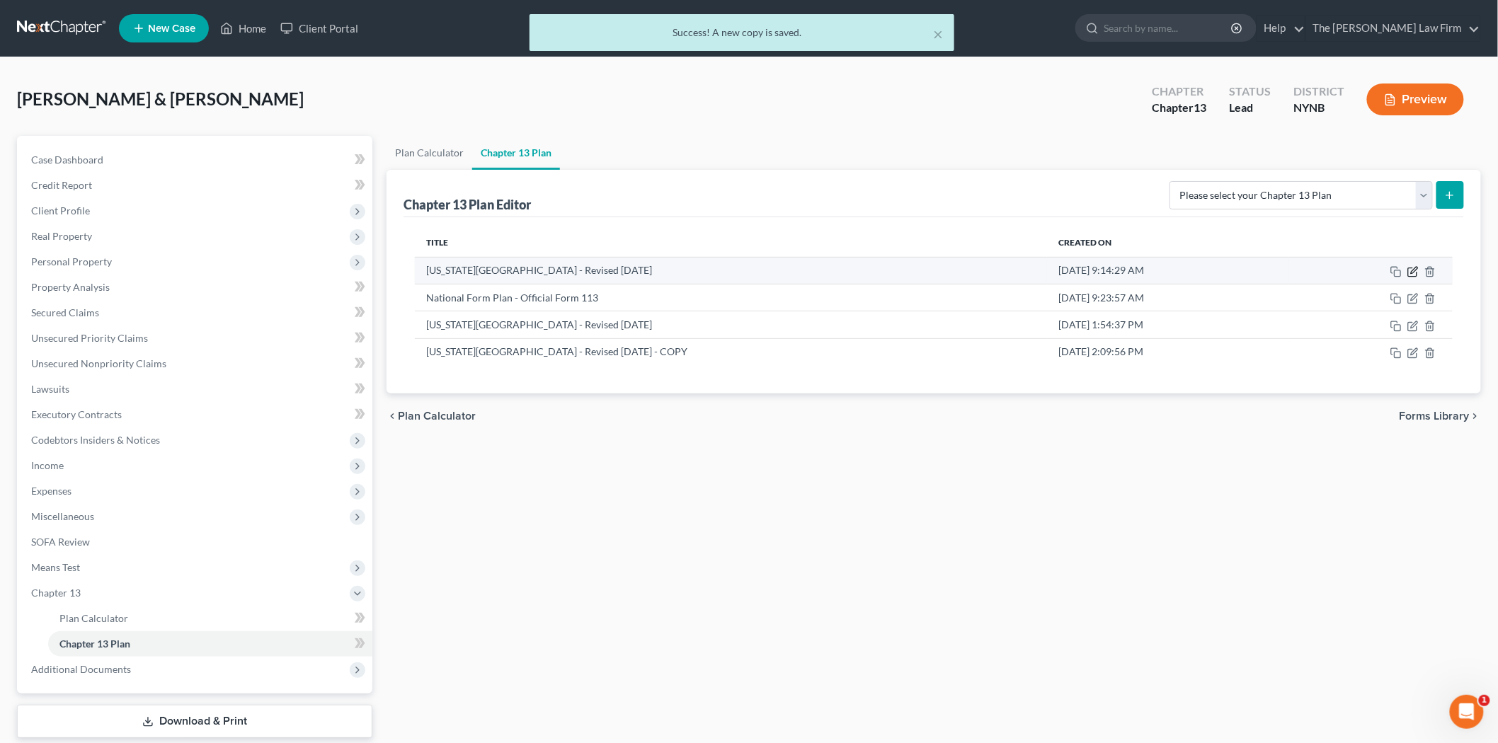
click at [1417, 275] on icon "button" at bounding box center [1413, 271] width 11 height 11
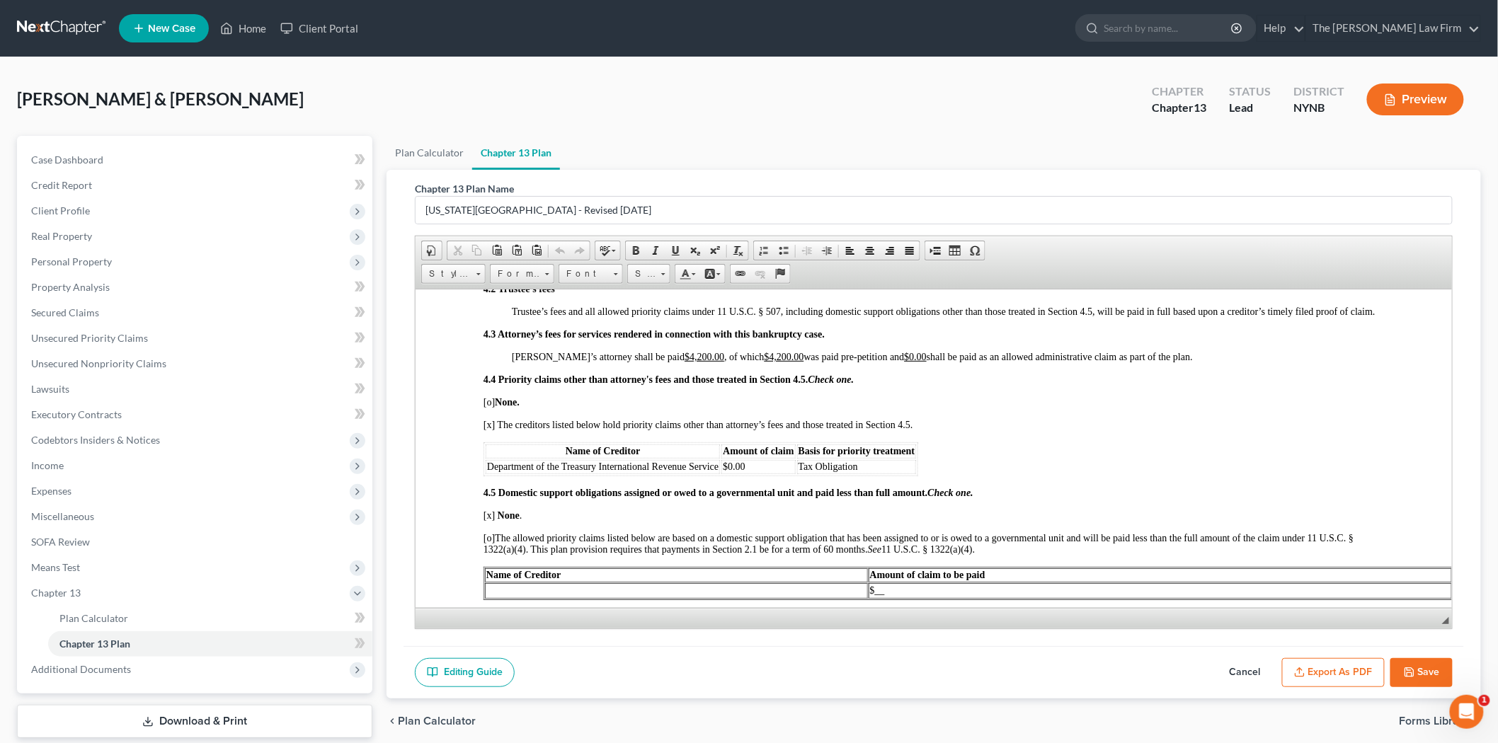
scroll to position [2832, 0]
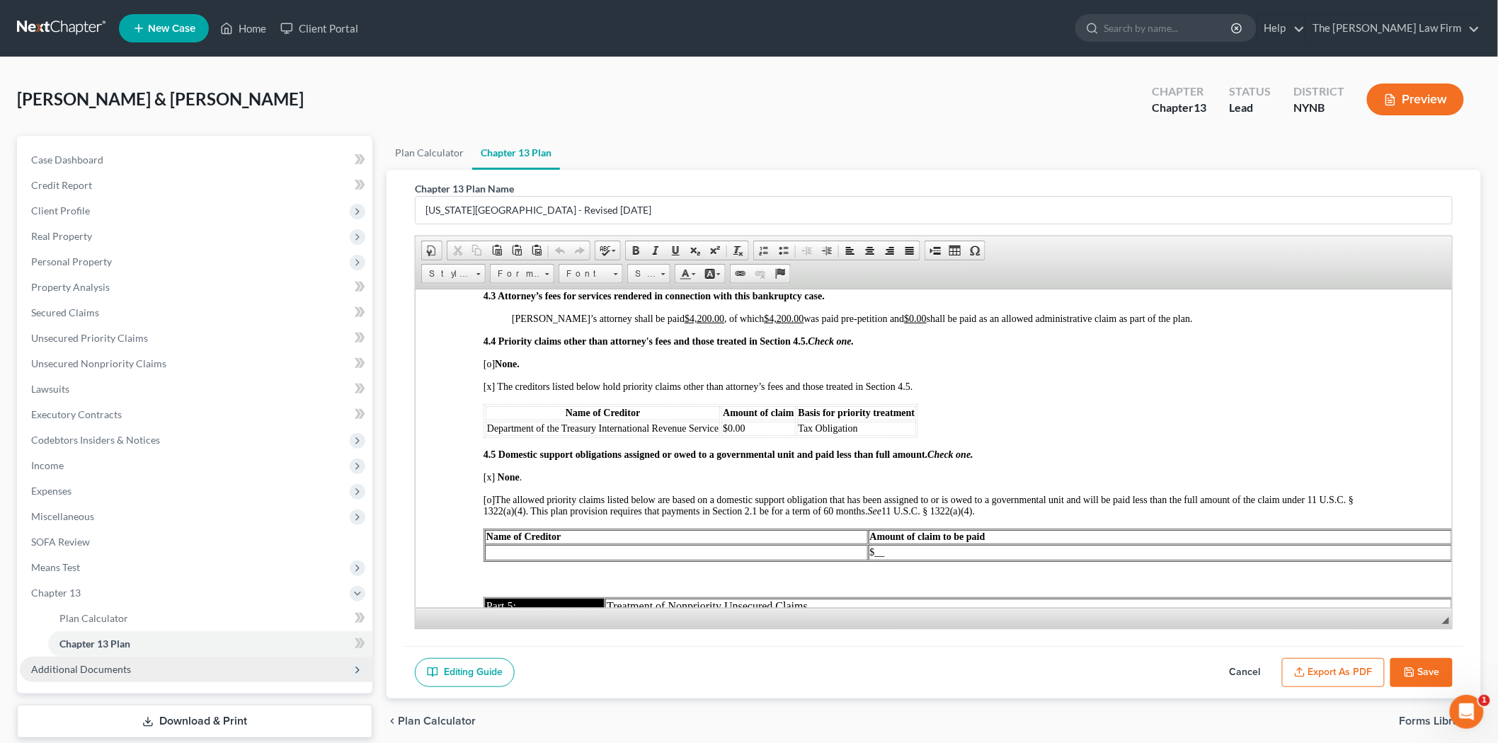
click at [135, 671] on span "Additional Documents" at bounding box center [196, 669] width 353 height 25
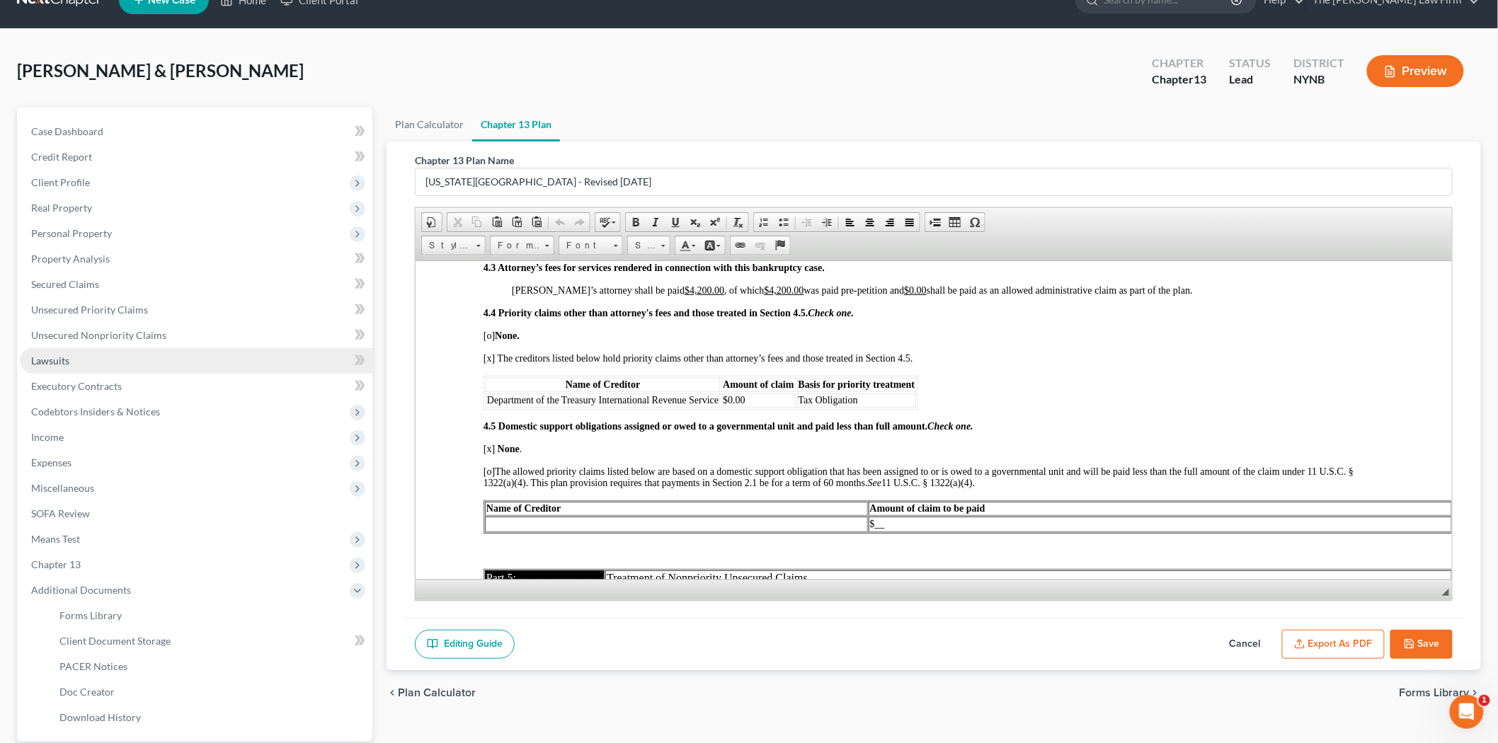
scroll to position [0, 0]
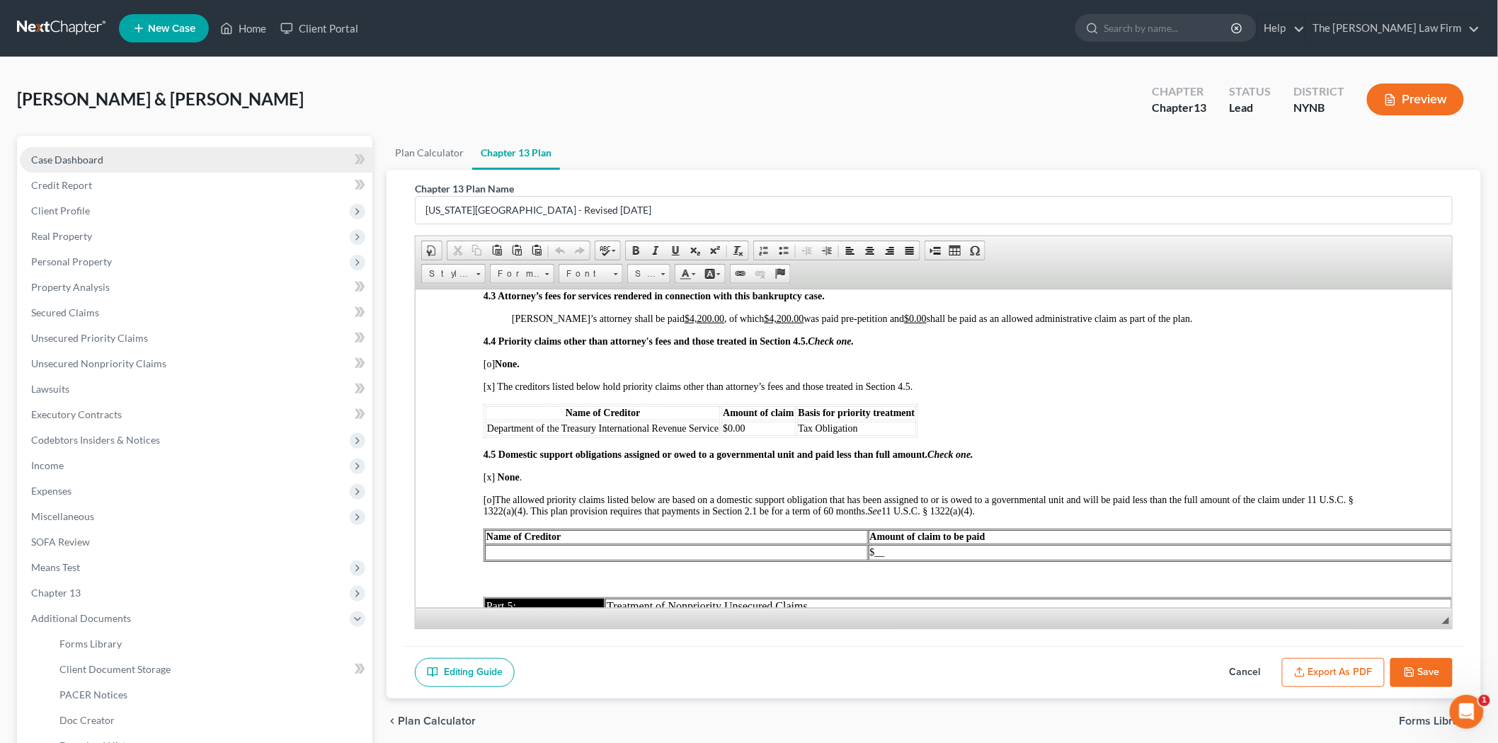
click at [147, 160] on link "Case Dashboard" at bounding box center [196, 159] width 353 height 25
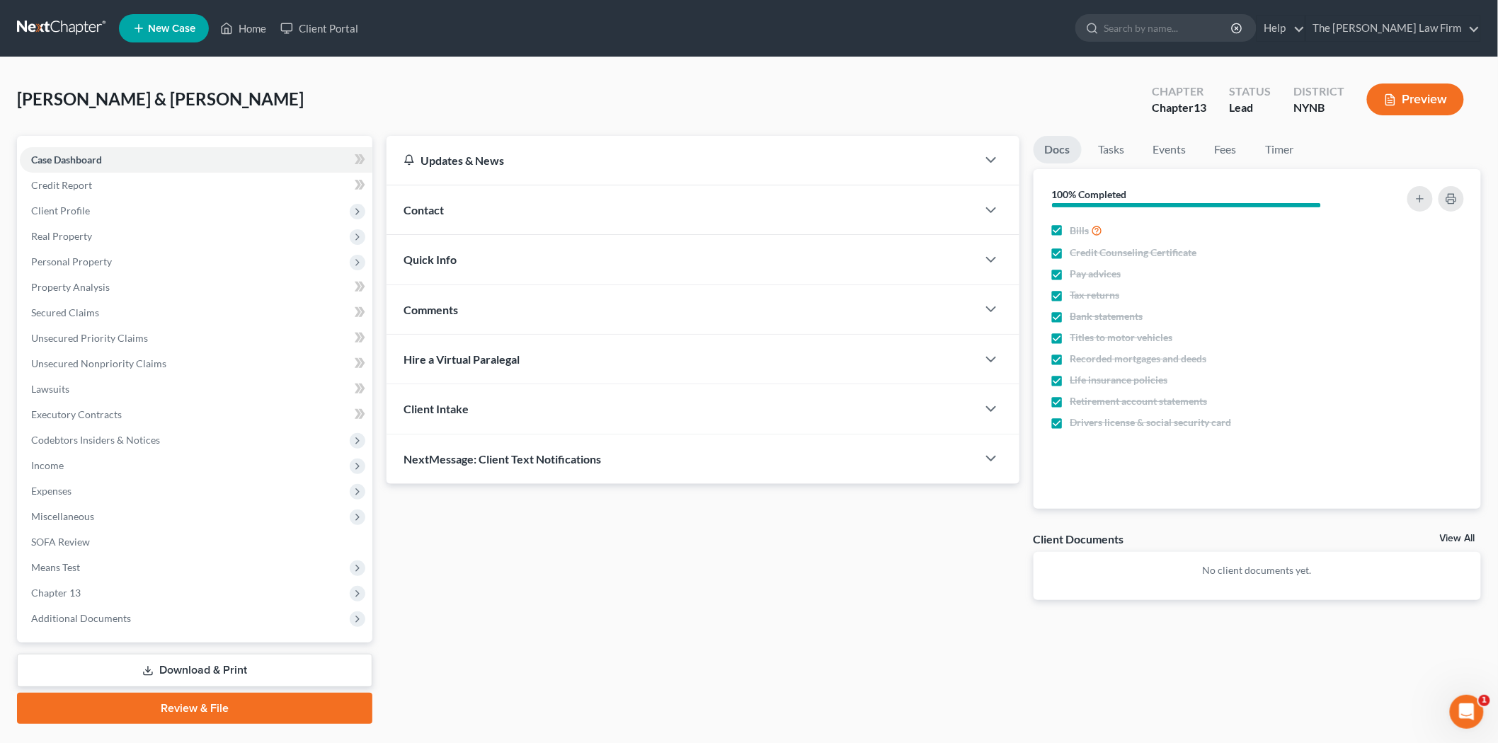
click at [435, 418] on div "Client Intake" at bounding box center [682, 408] width 591 height 49
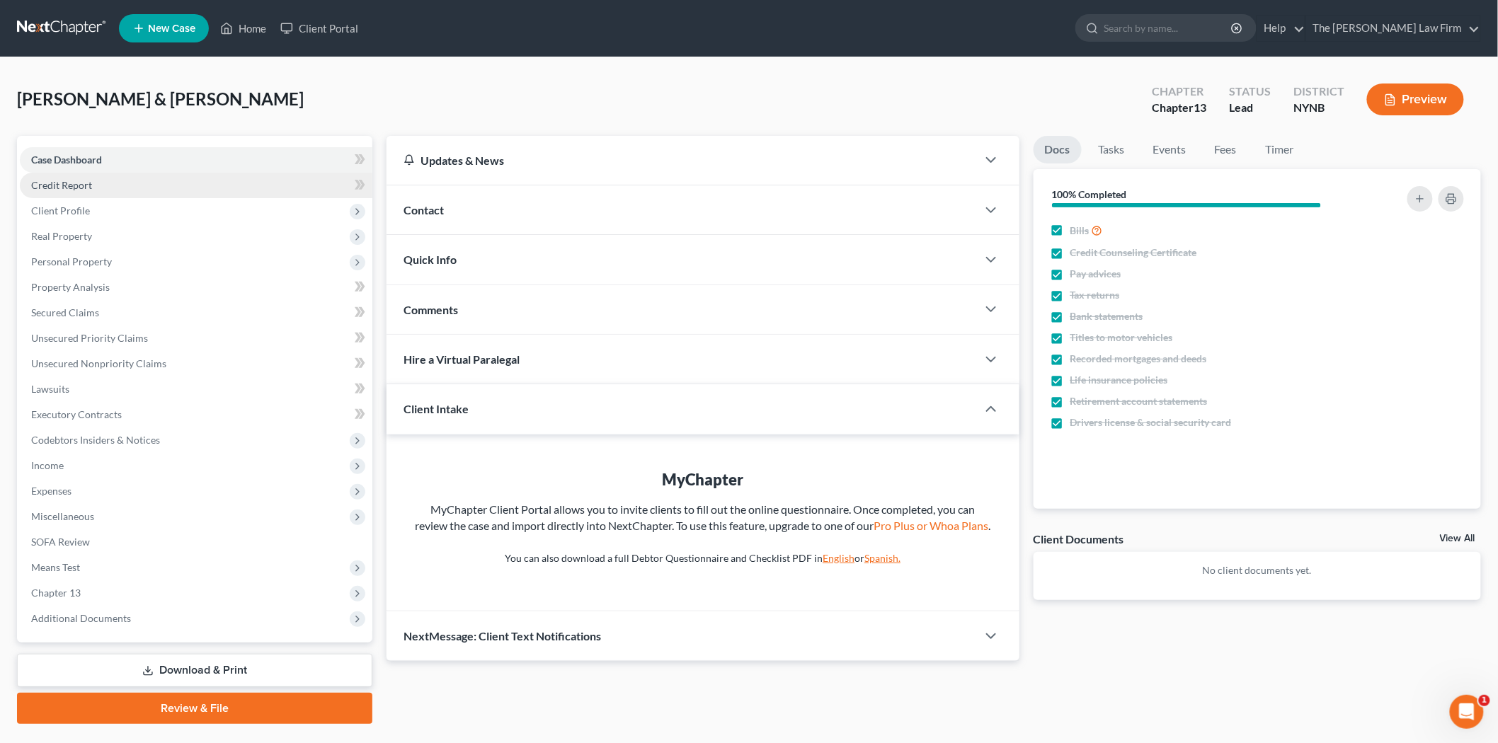
click at [217, 186] on link "Credit Report" at bounding box center [196, 185] width 353 height 25
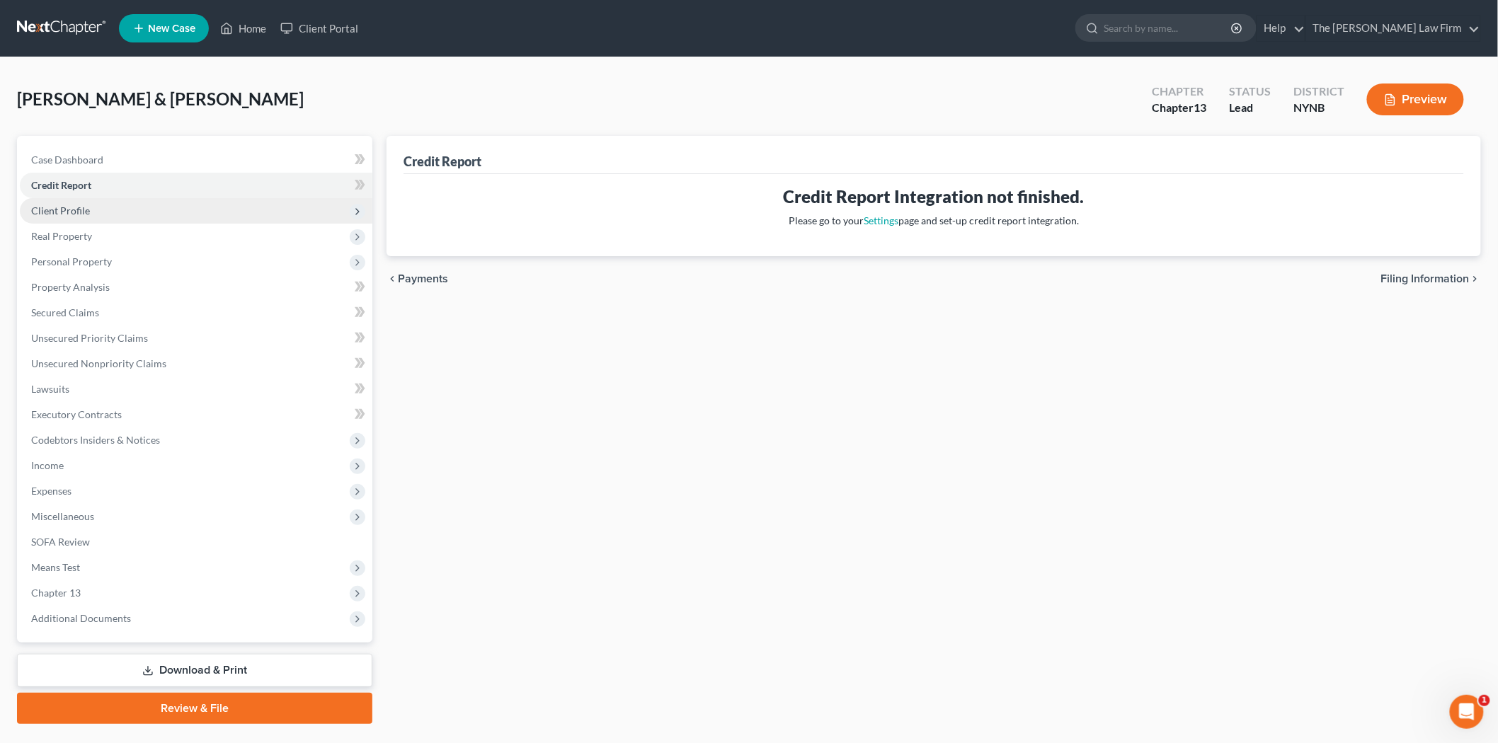
click at [171, 205] on span "Client Profile" at bounding box center [196, 210] width 353 height 25
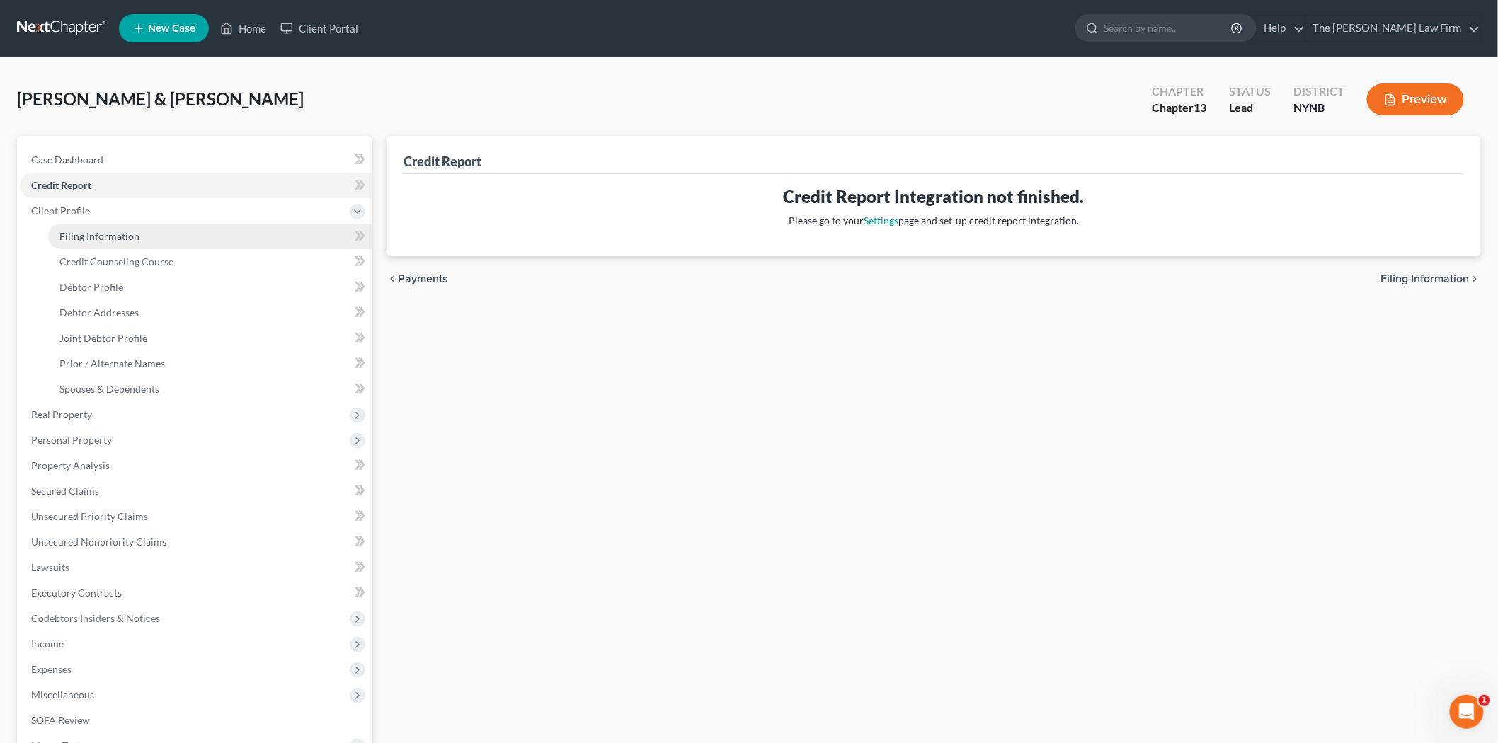
click at [142, 236] on link "Filing Information" at bounding box center [210, 236] width 324 height 25
select select "1"
select select "3"
select select "35"
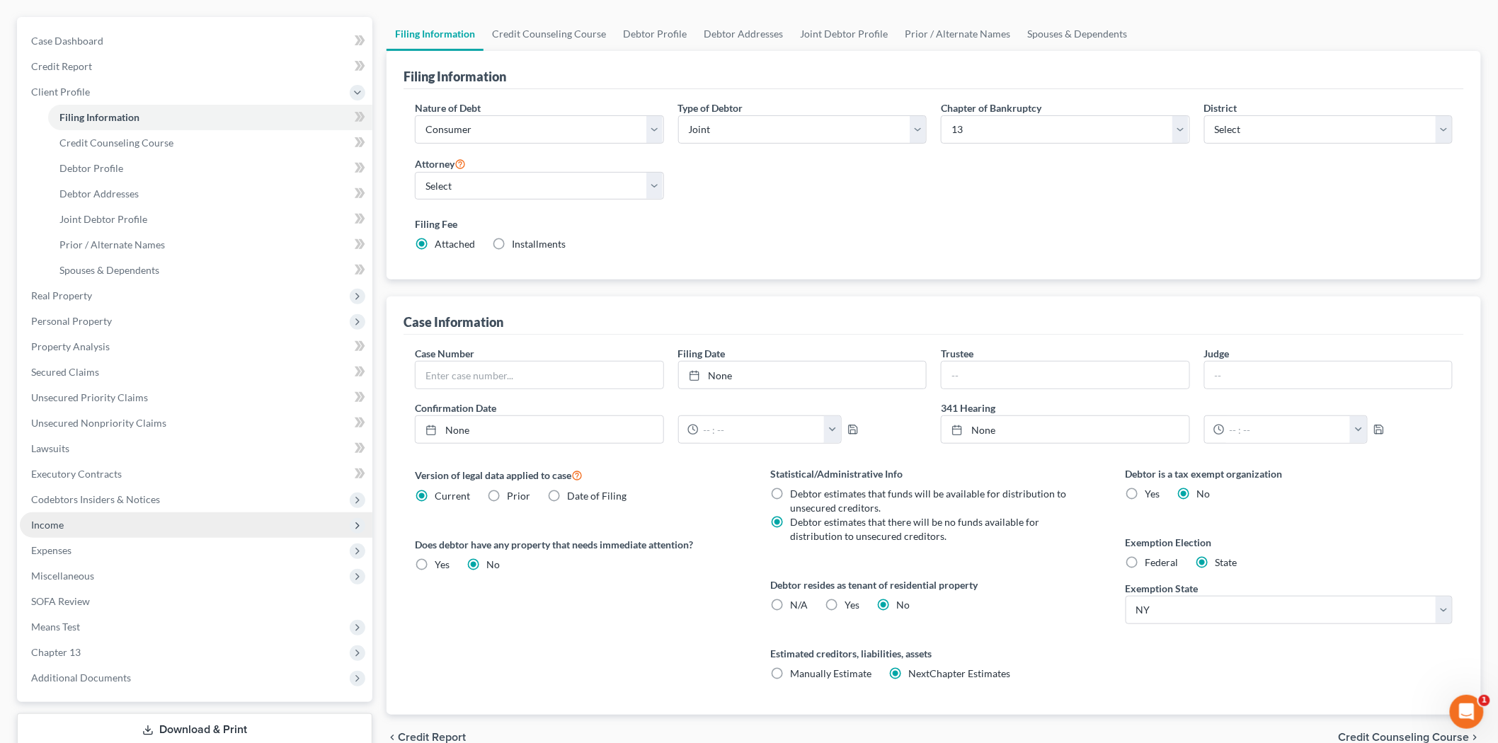
scroll to position [157, 0]
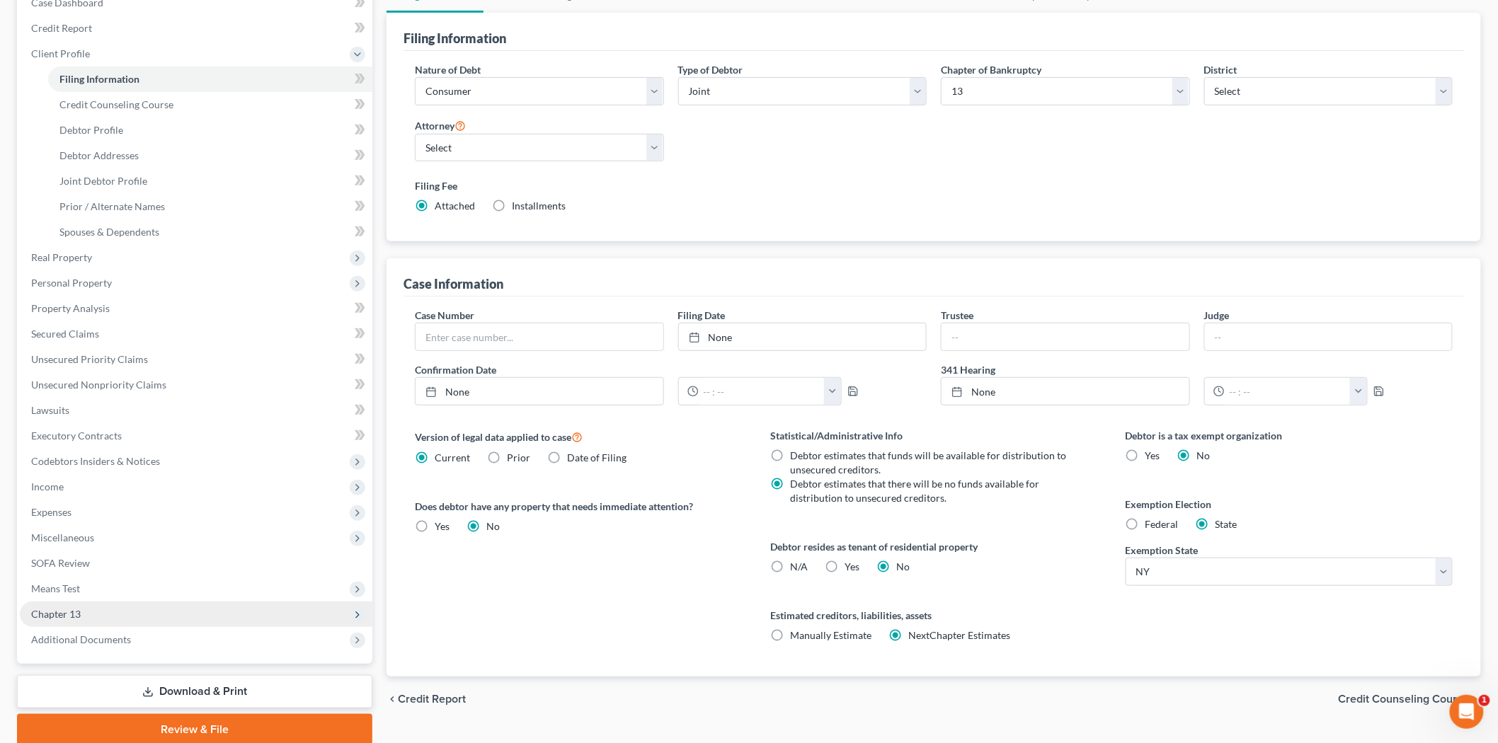
click at [110, 608] on span "Chapter 13" at bounding box center [196, 614] width 353 height 25
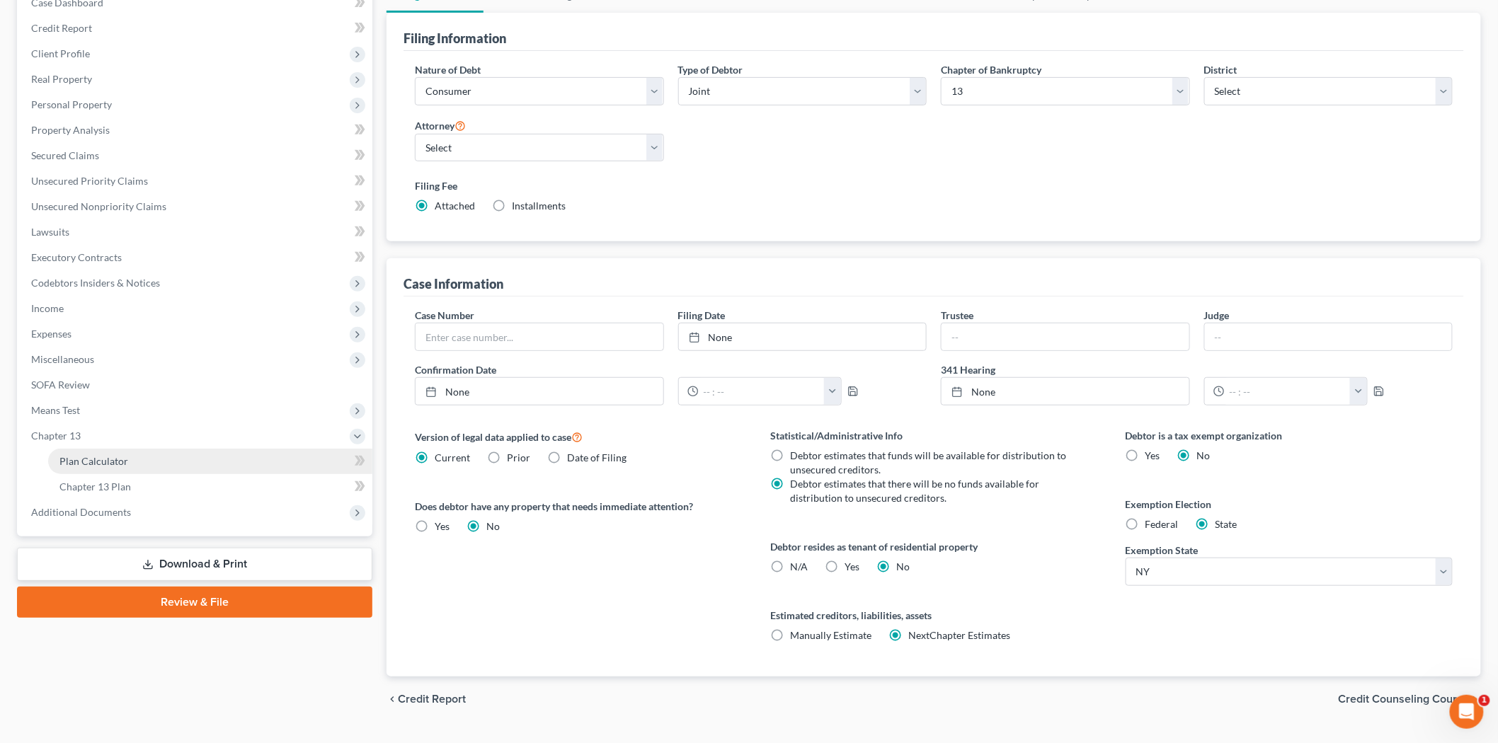
drag, startPoint x: 118, startPoint y: 457, endPoint x: 109, endPoint y: 443, distance: 16.5
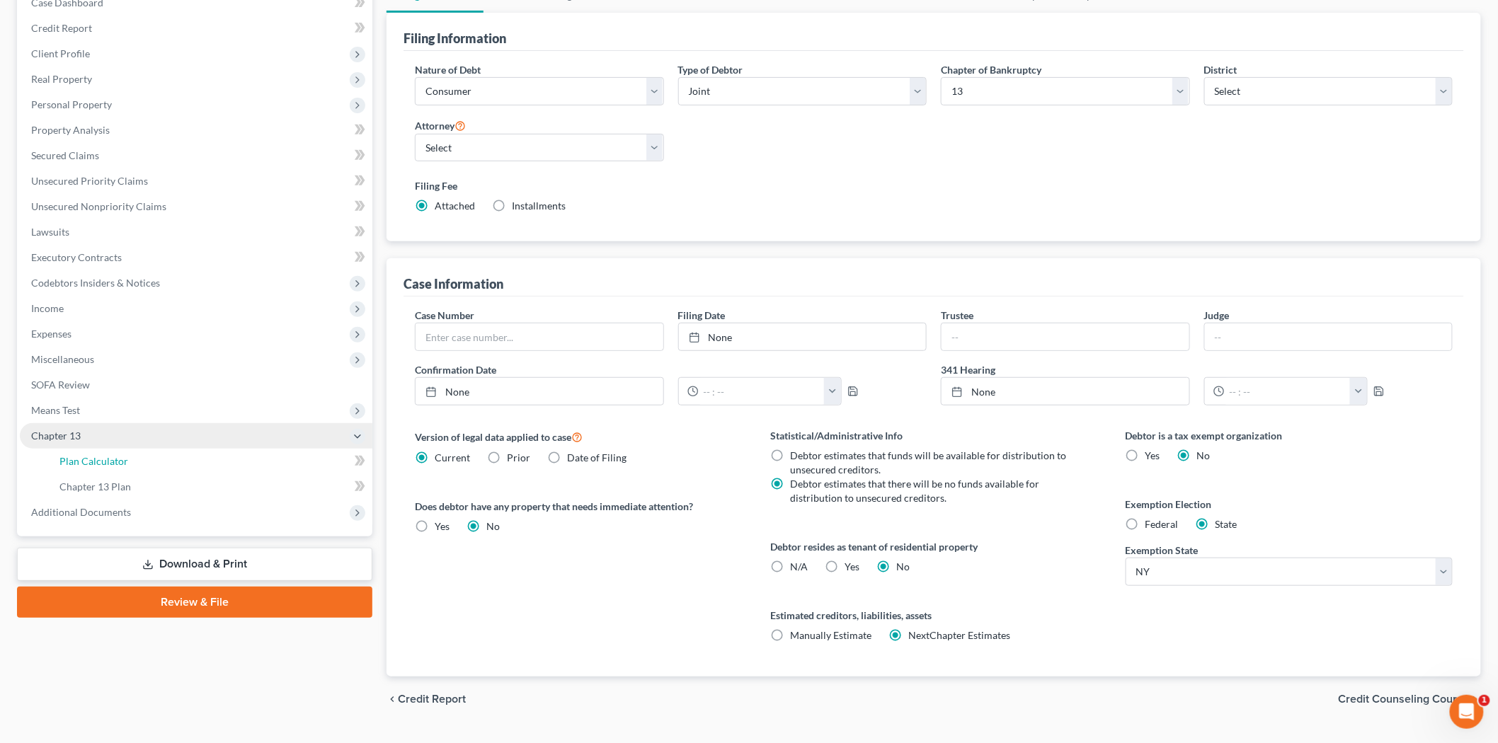
click at [117, 455] on span "Plan Calculator" at bounding box center [93, 461] width 69 height 12
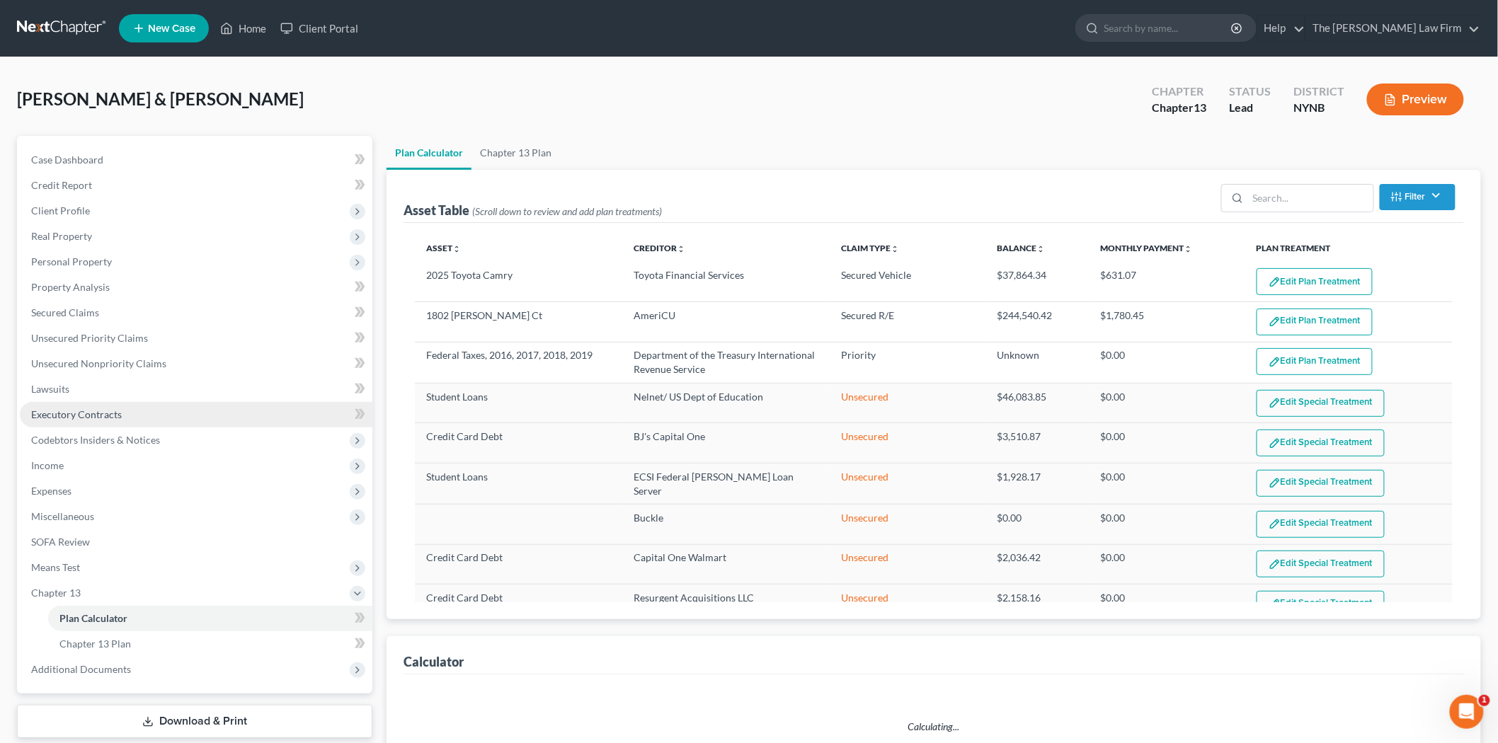
select select "59"
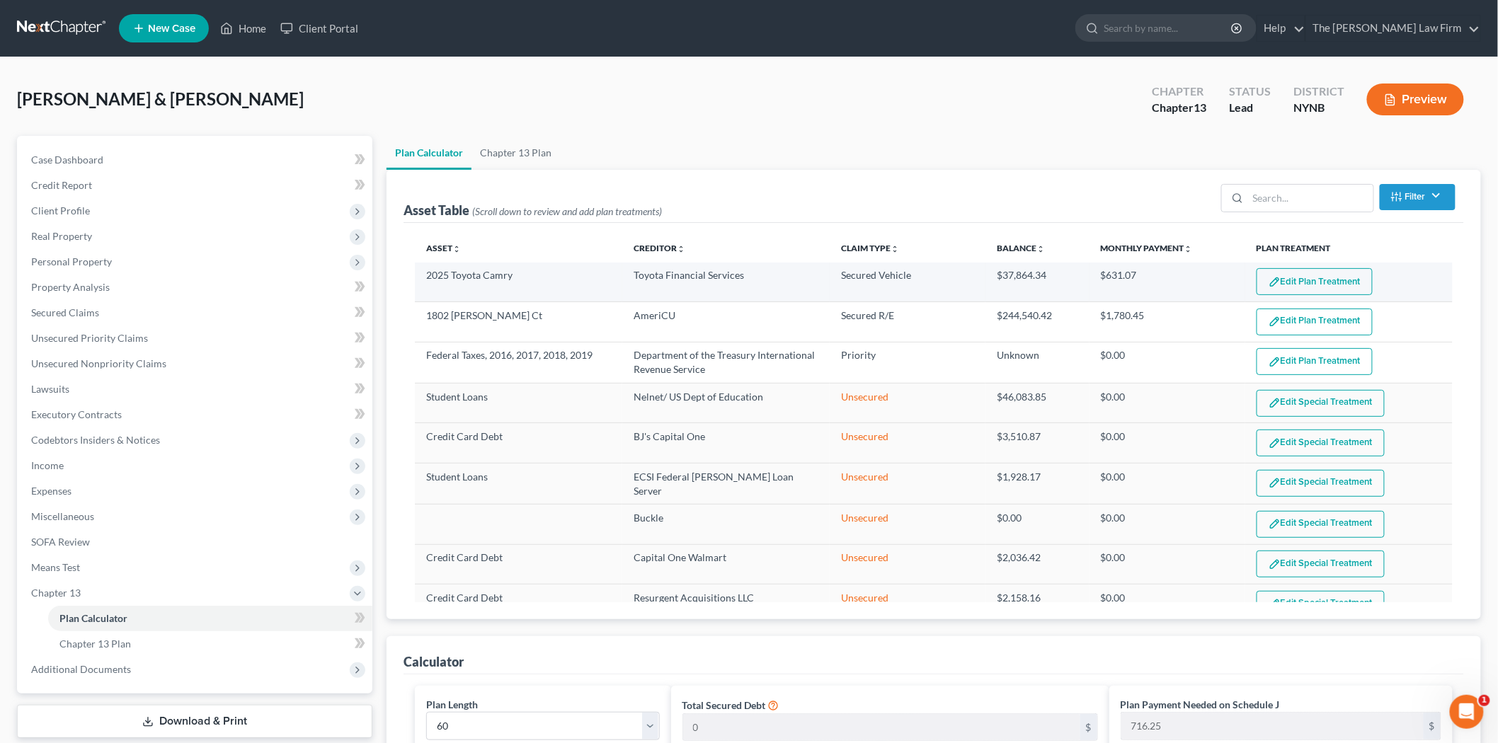
click at [1269, 284] on img "button" at bounding box center [1275, 282] width 12 height 12
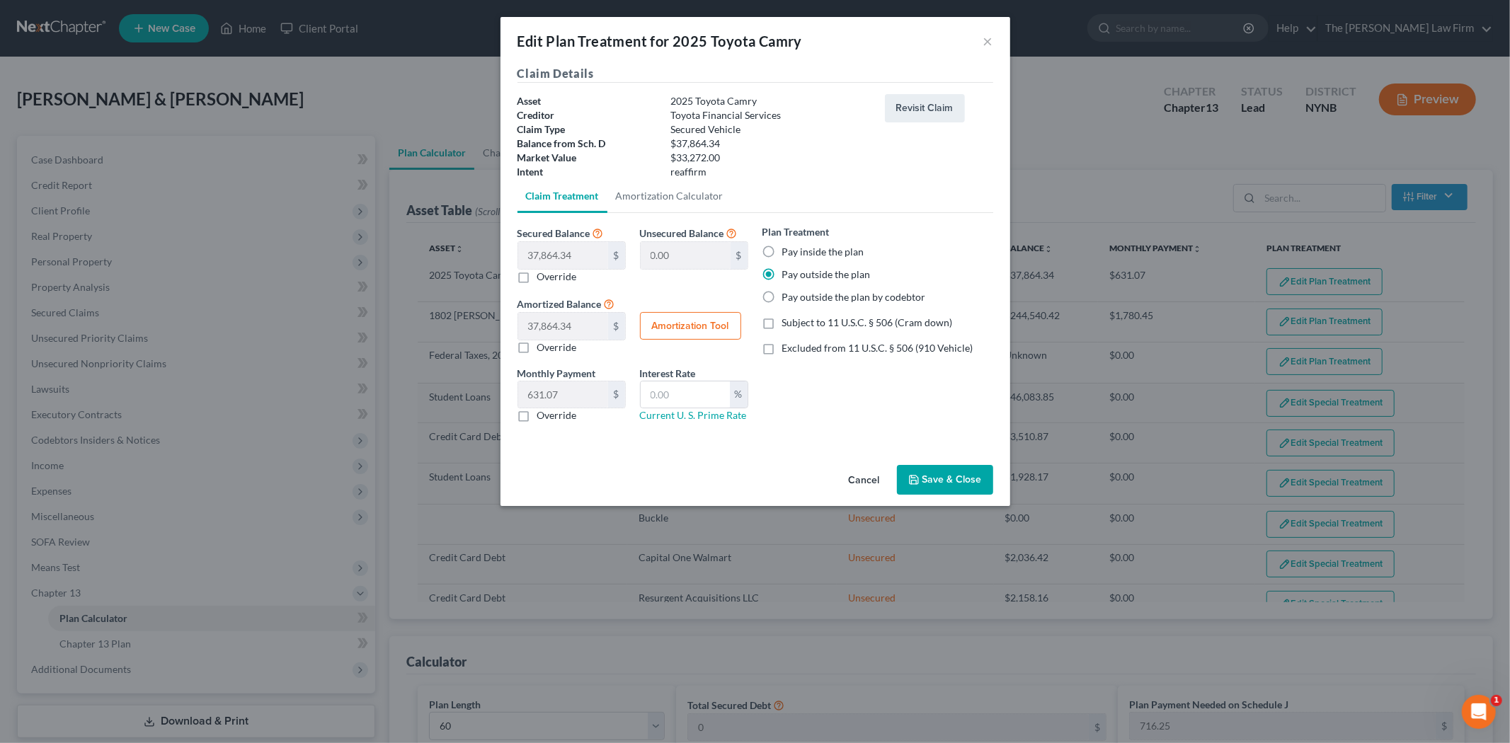
click at [925, 477] on button "Save & Close" at bounding box center [945, 480] width 96 height 30
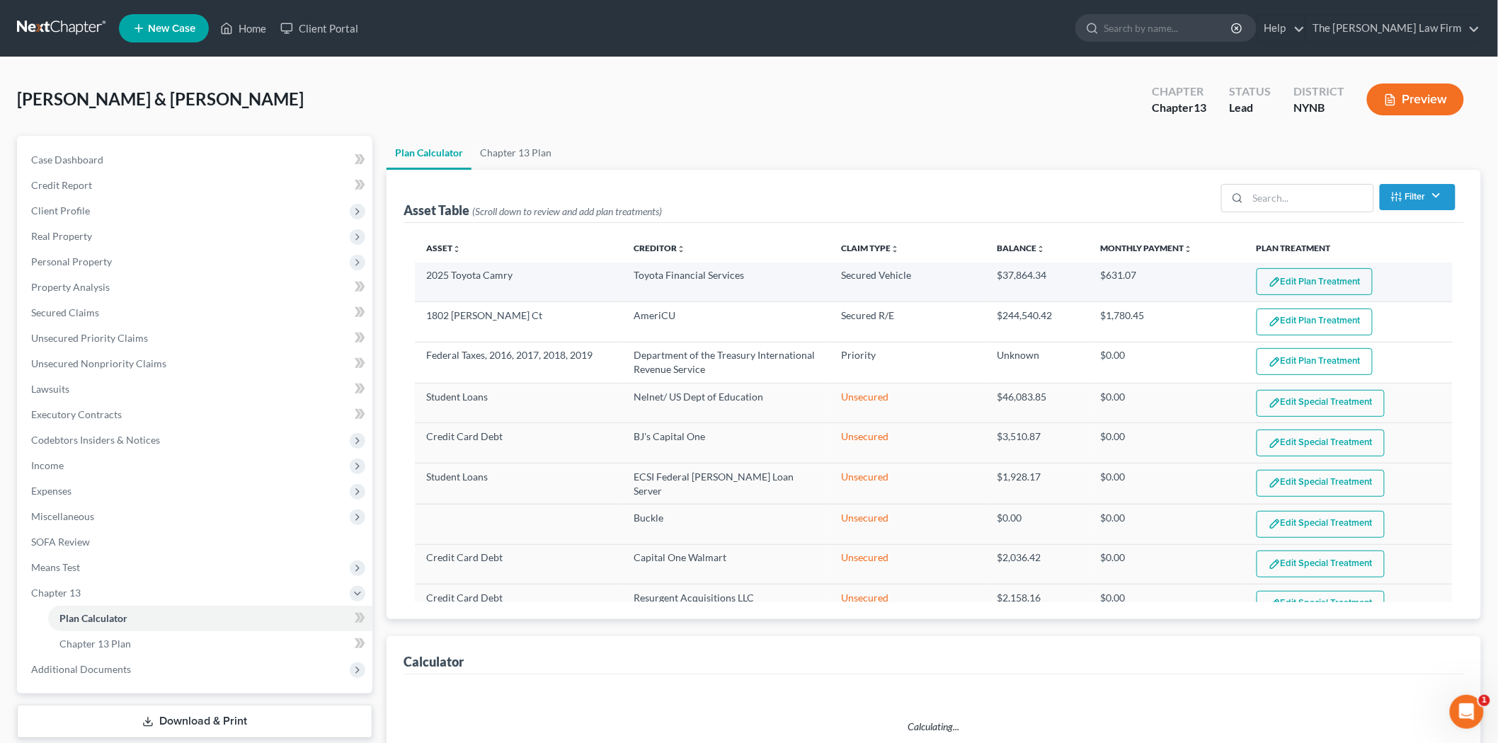
click at [1326, 278] on button "Edit Plan Treatment" at bounding box center [1315, 281] width 116 height 27
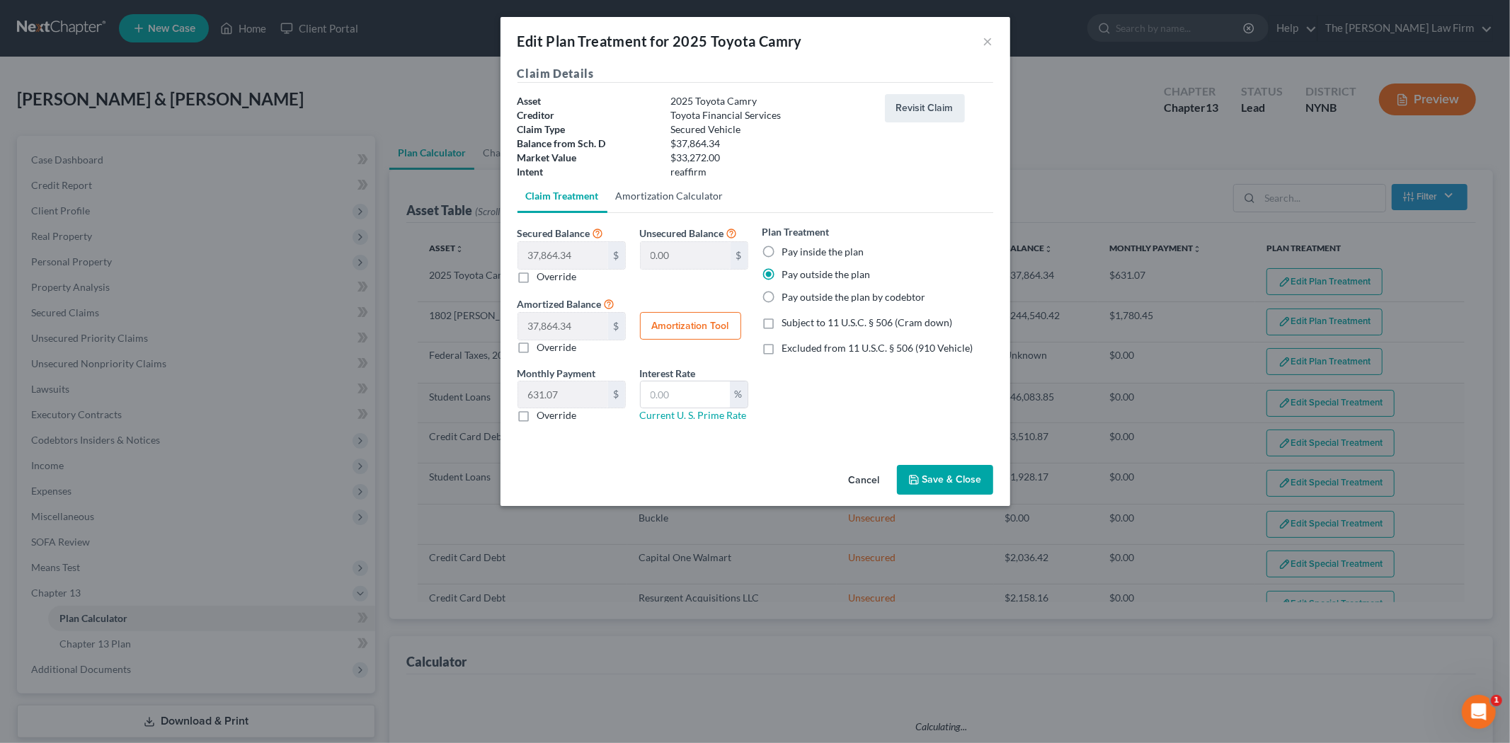
select select "59"
click at [632, 193] on link "Amortization Calculator" at bounding box center [670, 196] width 125 height 34
type input "37,864.34"
type input "60"
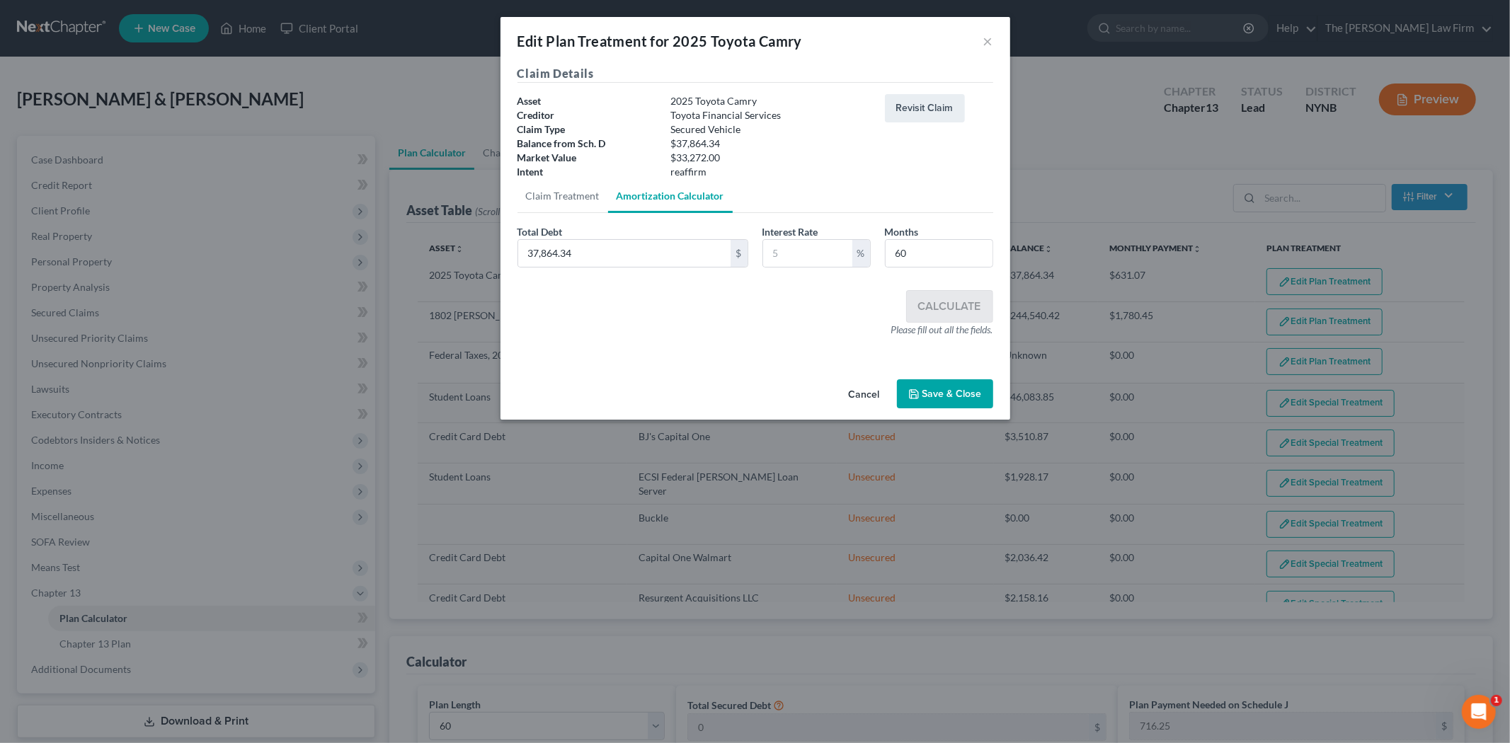
click at [804, 154] on div "$33,272.00" at bounding box center [770, 158] width 215 height 14
click at [780, 239] on div "%" at bounding box center [817, 253] width 108 height 28
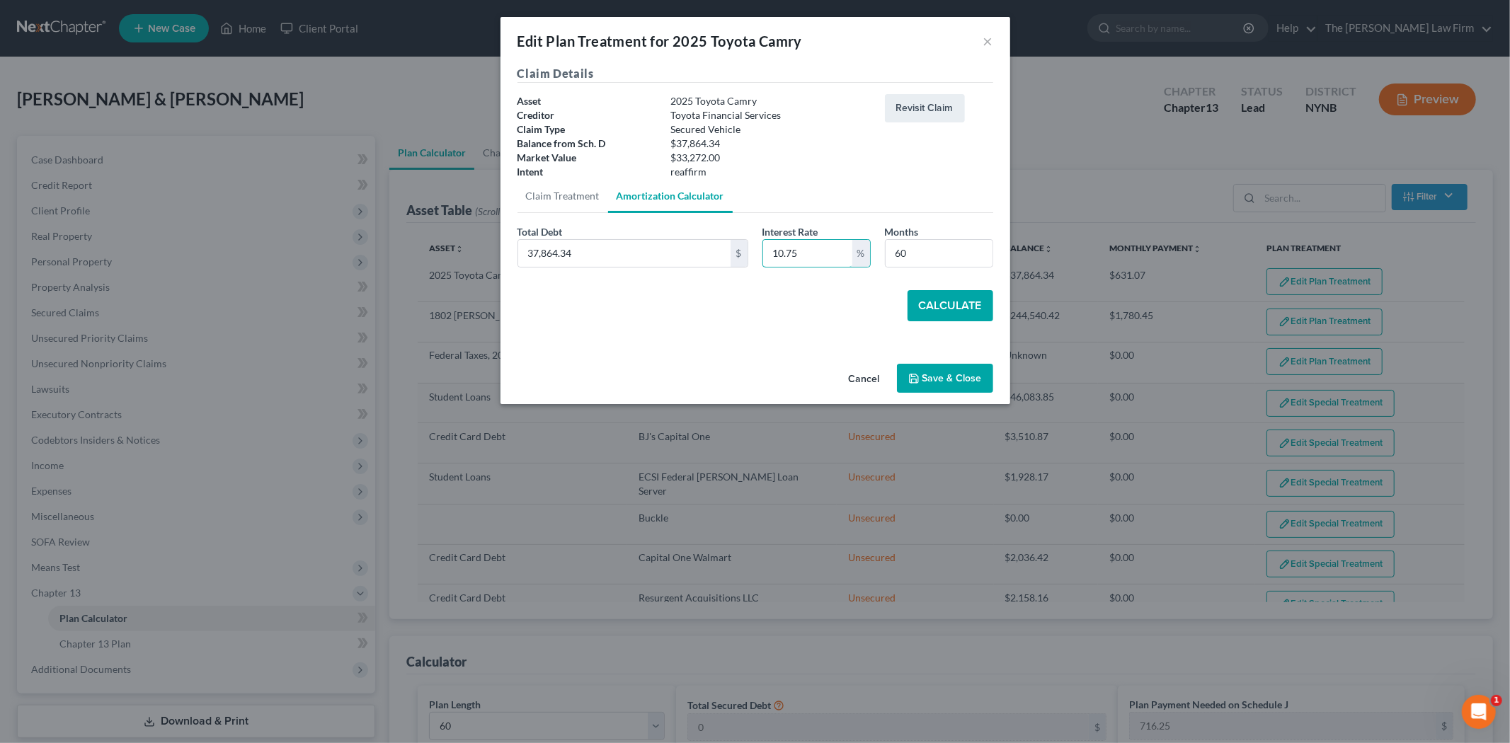
type input "10.75"
click at [956, 300] on button "Calculate" at bounding box center [951, 305] width 86 height 31
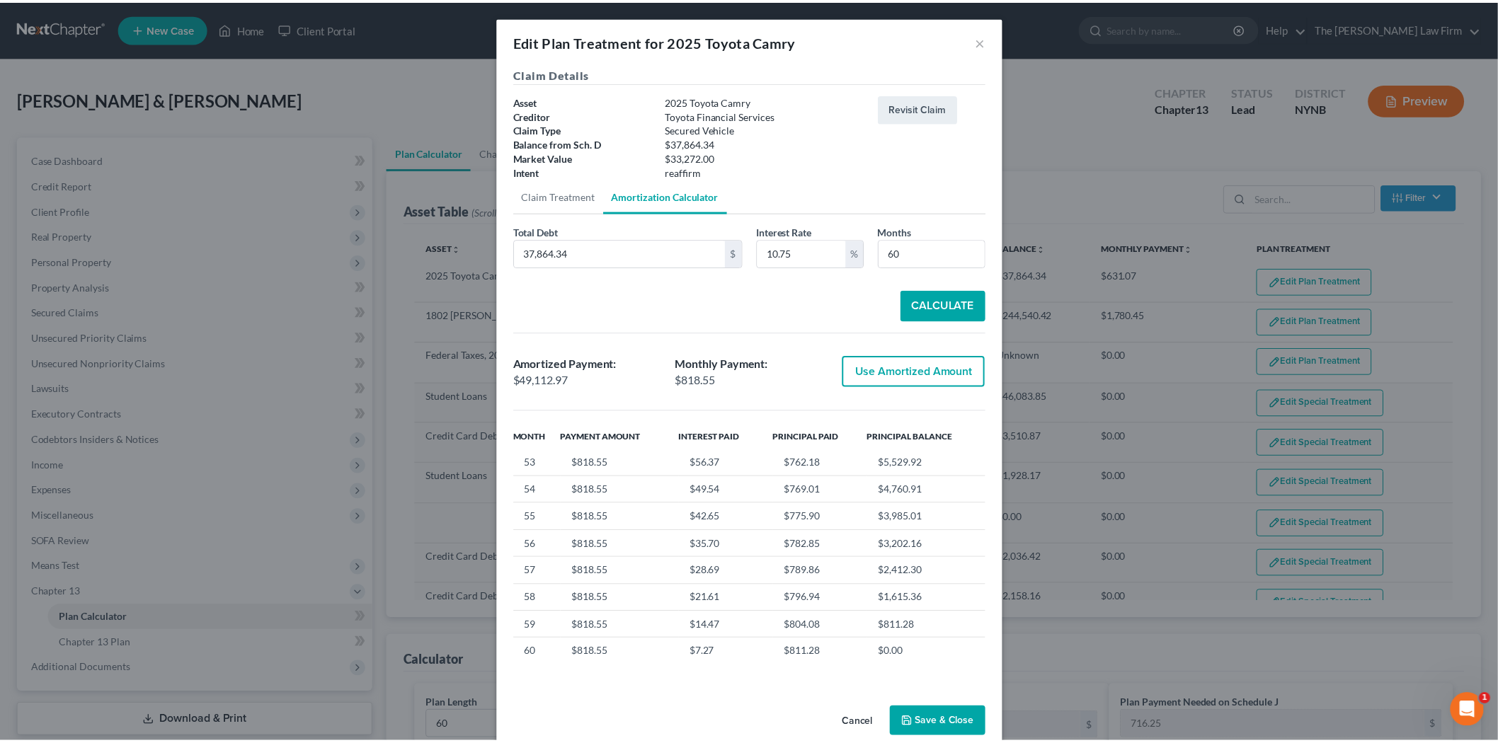
scroll to position [1419, 0]
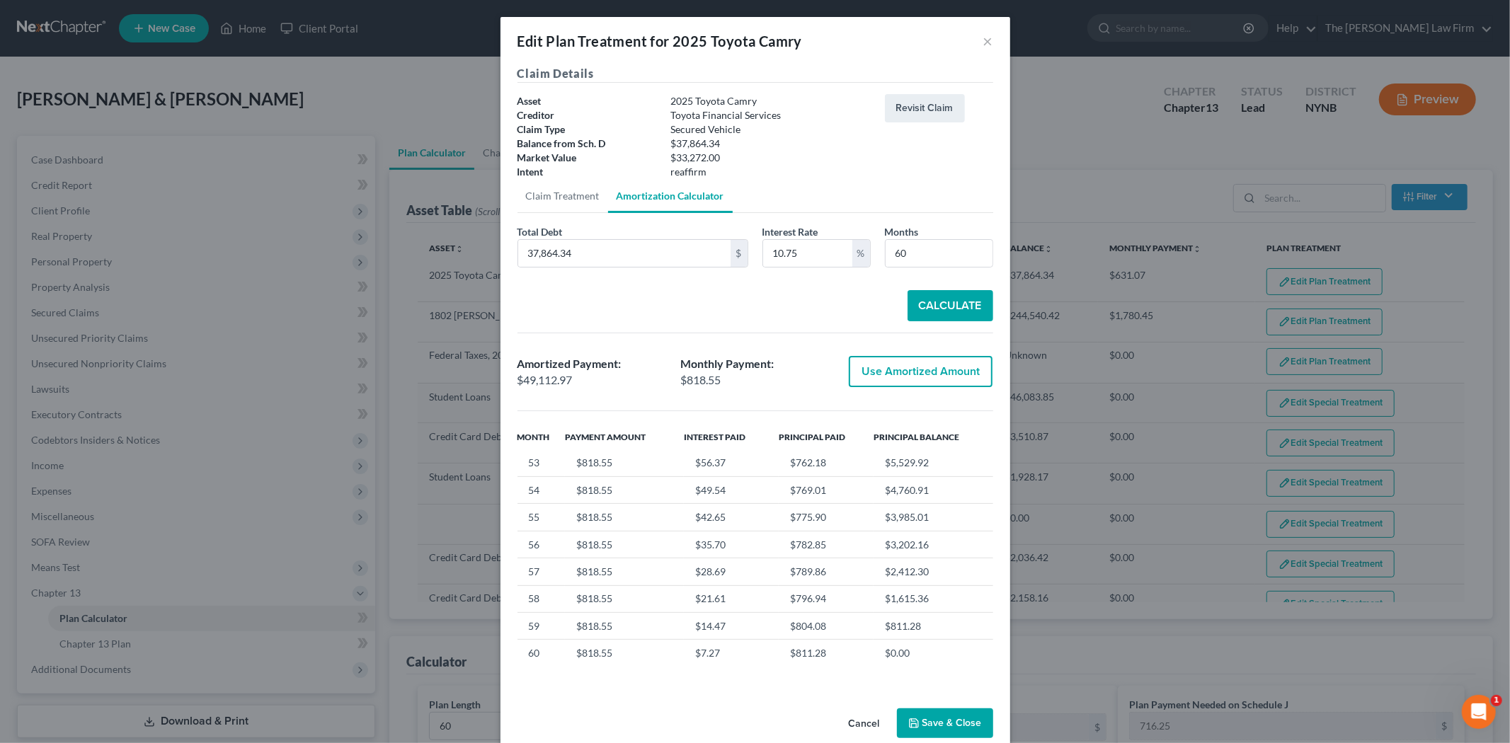
click at [901, 716] on button "Save & Close" at bounding box center [945, 724] width 96 height 30
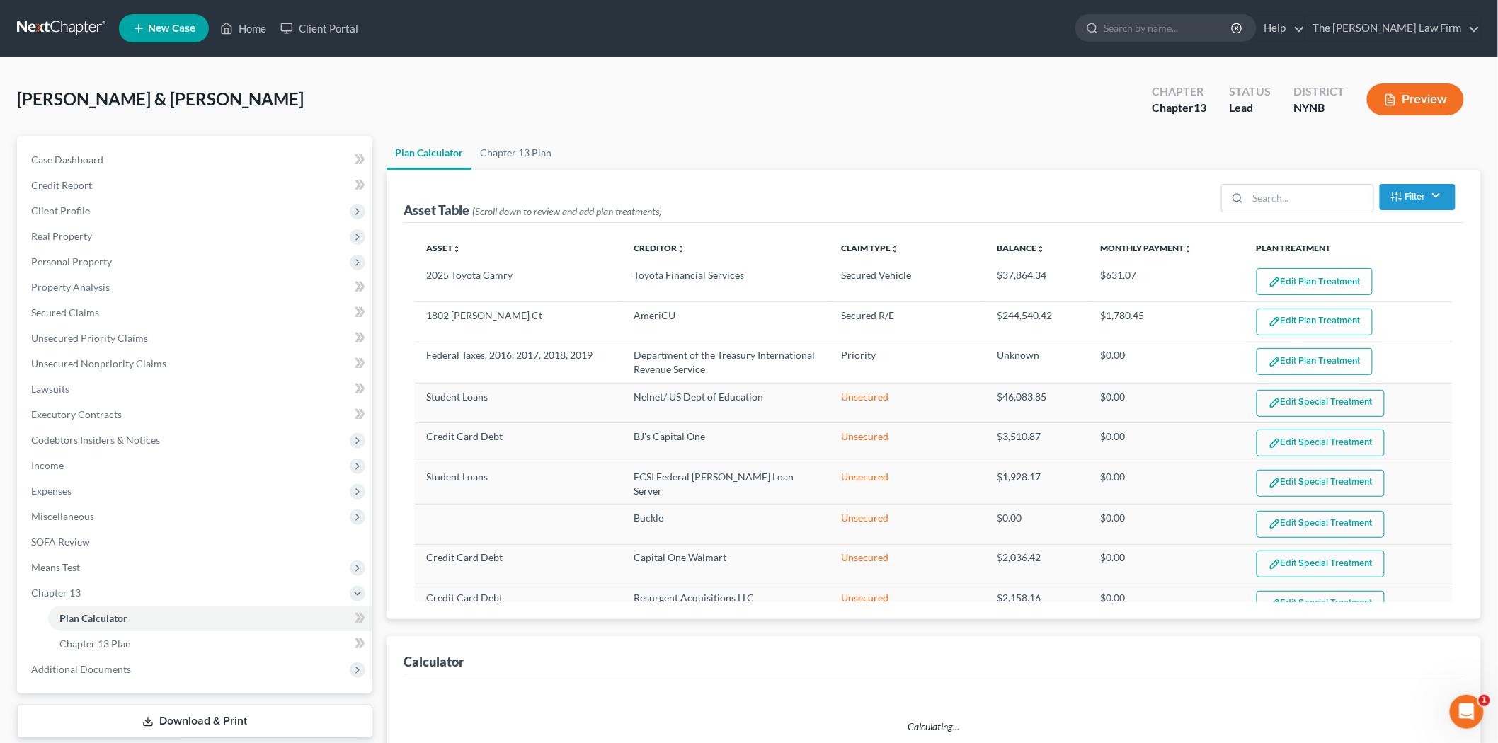
select select "59"
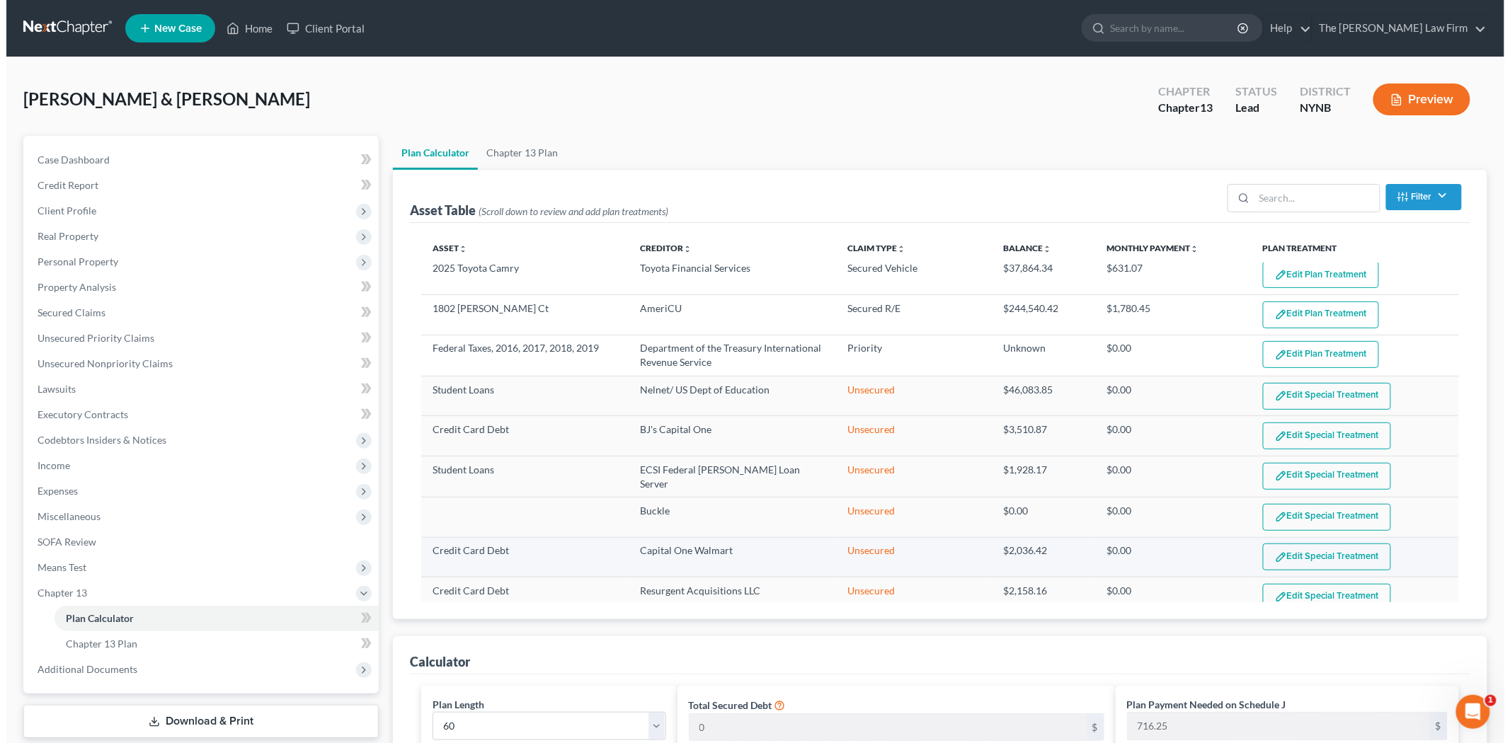
scroll to position [0, 0]
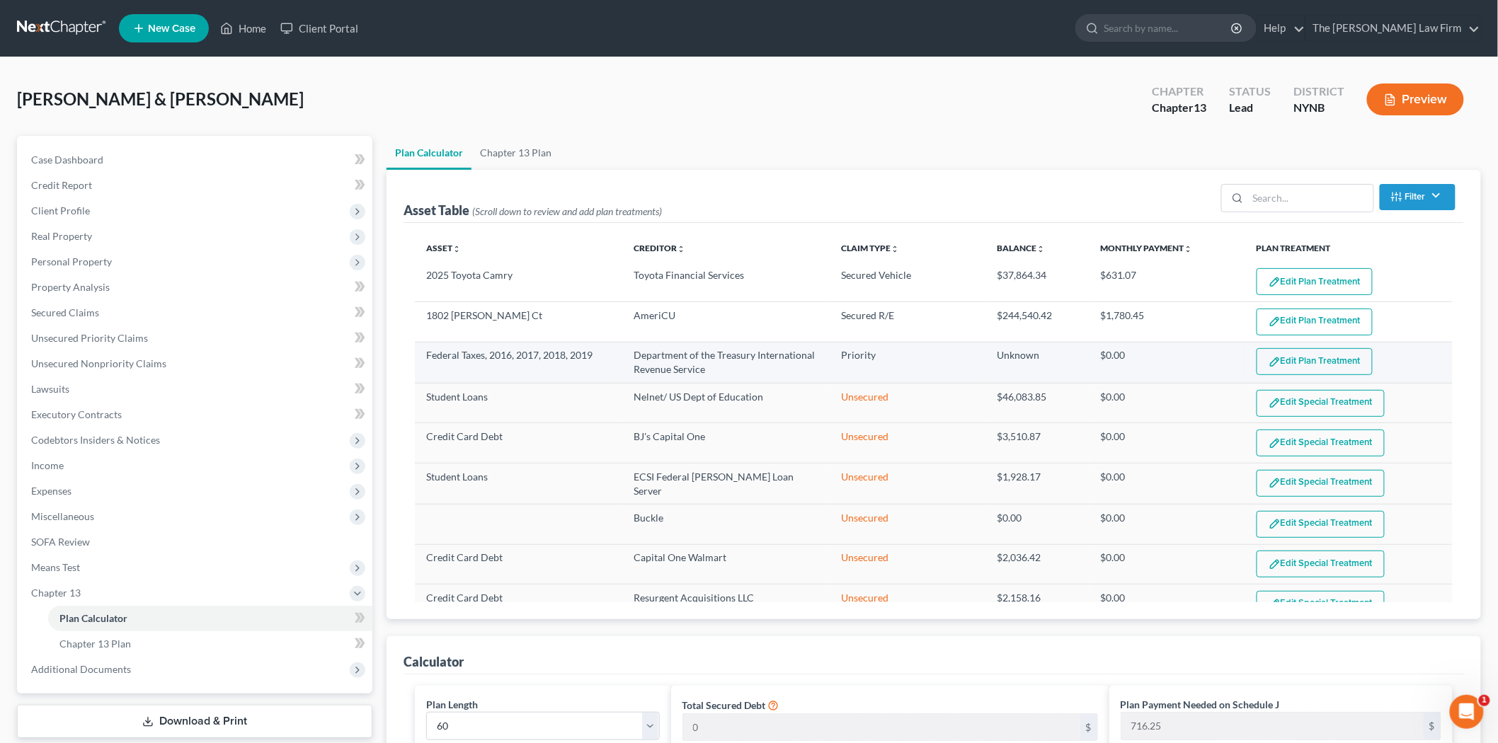
click at [1270, 364] on img "button" at bounding box center [1275, 362] width 12 height 12
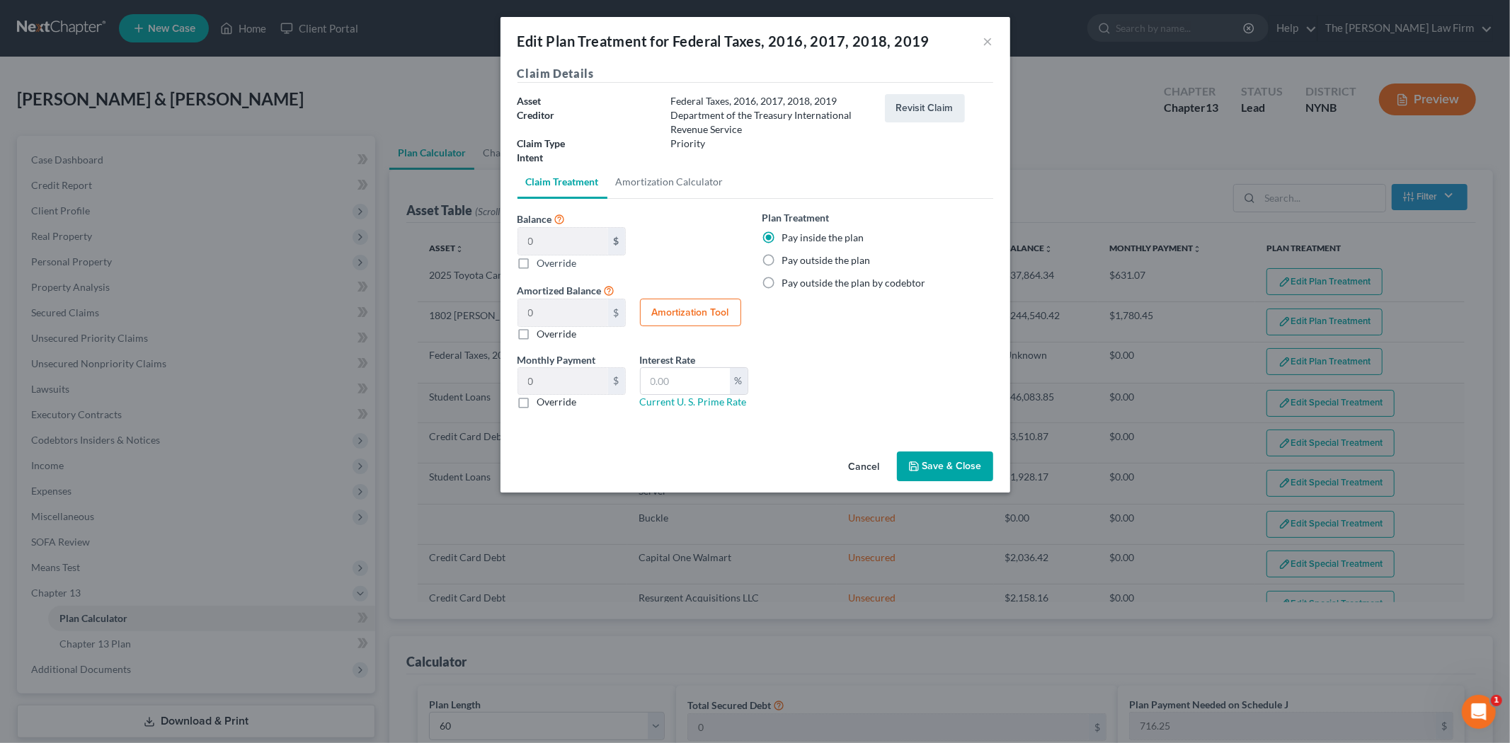
click at [869, 462] on button "Cancel" at bounding box center [865, 467] width 54 height 28
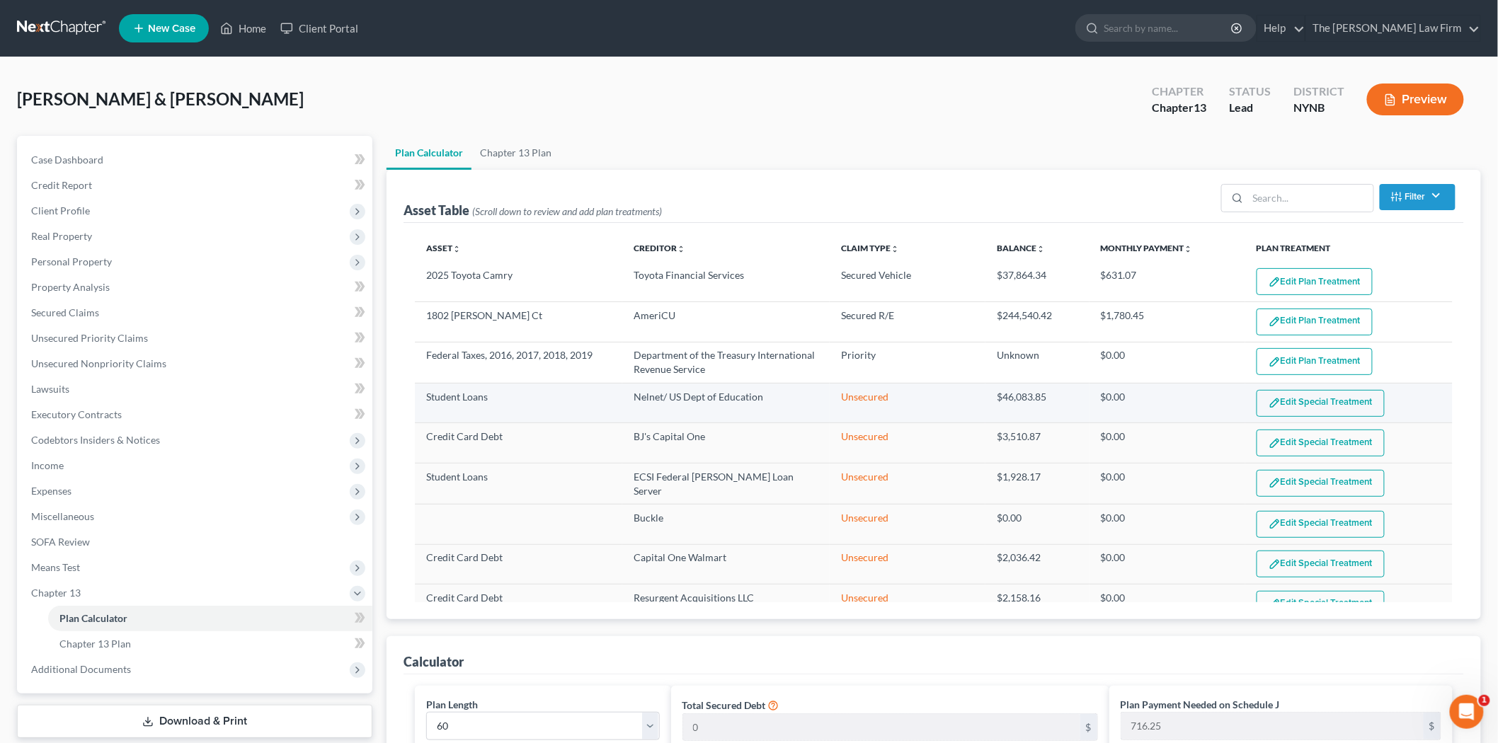
click at [1301, 405] on button "Edit Special Treatment" at bounding box center [1321, 403] width 128 height 27
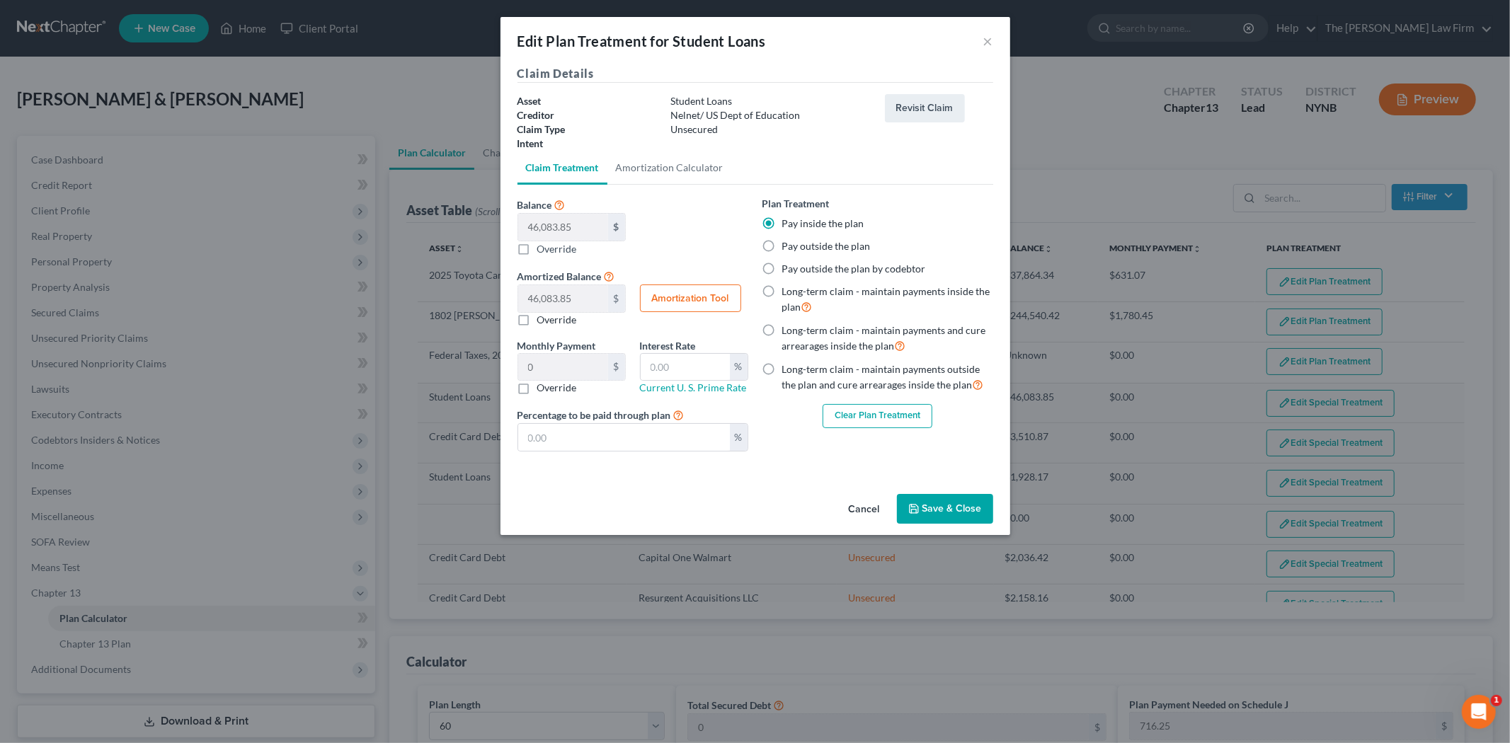
click at [988, 28] on div "Edit Plan Treatment for Student Loans ×" at bounding box center [756, 41] width 510 height 48
click at [988, 40] on button "×" at bounding box center [989, 41] width 10 height 17
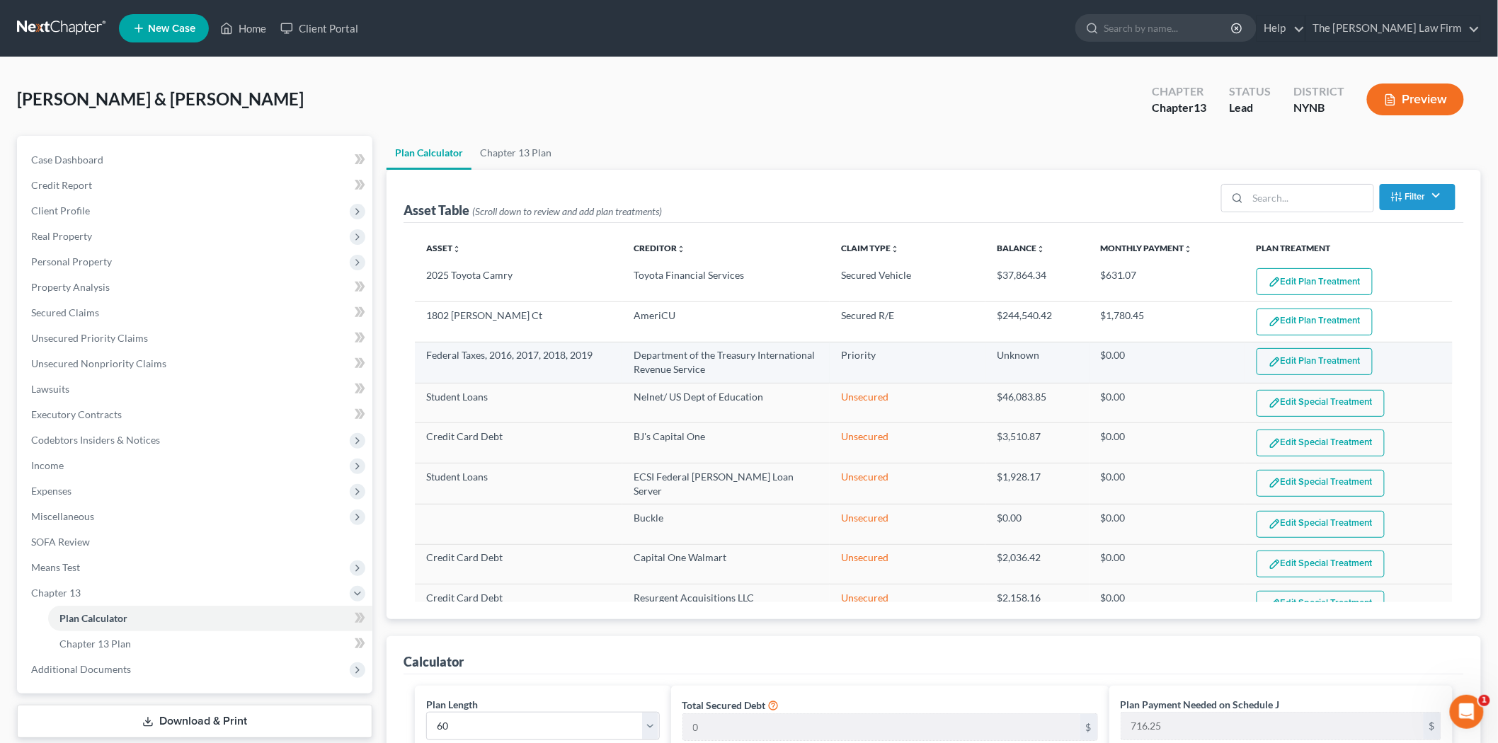
click at [1345, 367] on button "Edit Plan Treatment" at bounding box center [1315, 361] width 116 height 27
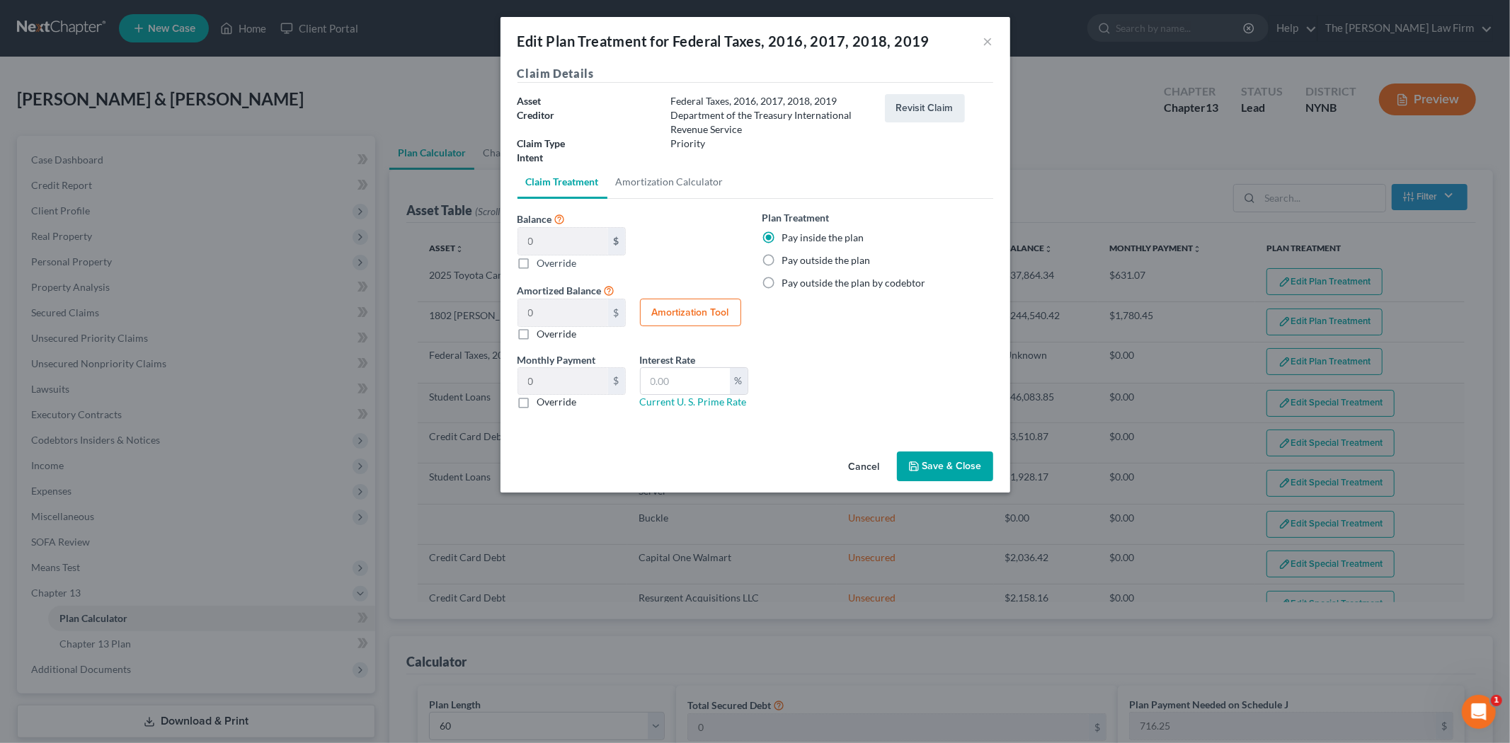
drag, startPoint x: 519, startPoint y: 263, endPoint x: 538, endPoint y: 243, distance: 28.1
click at [537, 263] on label "Override" at bounding box center [557, 263] width 40 height 15
click at [543, 263] on input "Balance 0 $ 0.00 $ Override" at bounding box center [547, 260] width 9 height 9
checkbox input "true"
type input "0.00"
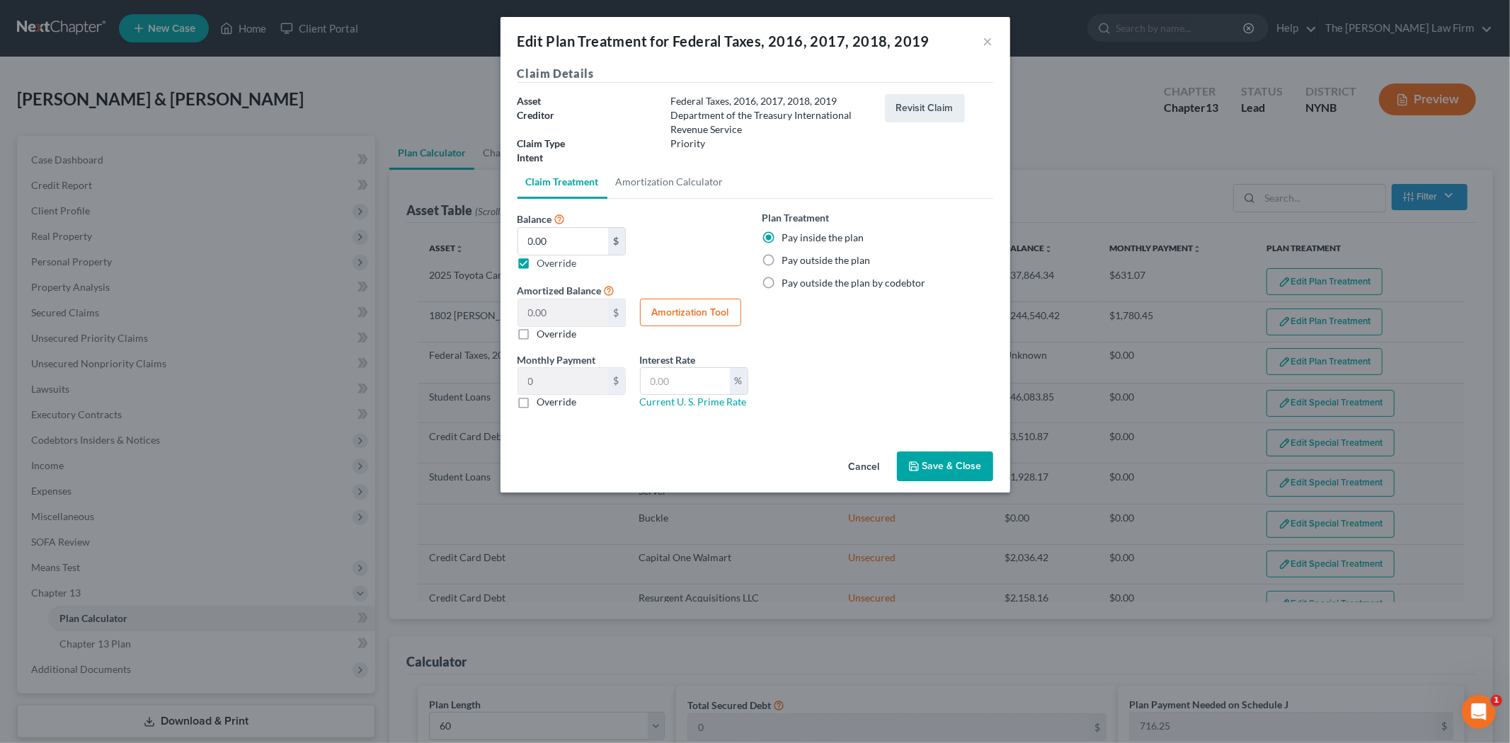
click at [878, 461] on button "Cancel" at bounding box center [865, 467] width 54 height 28
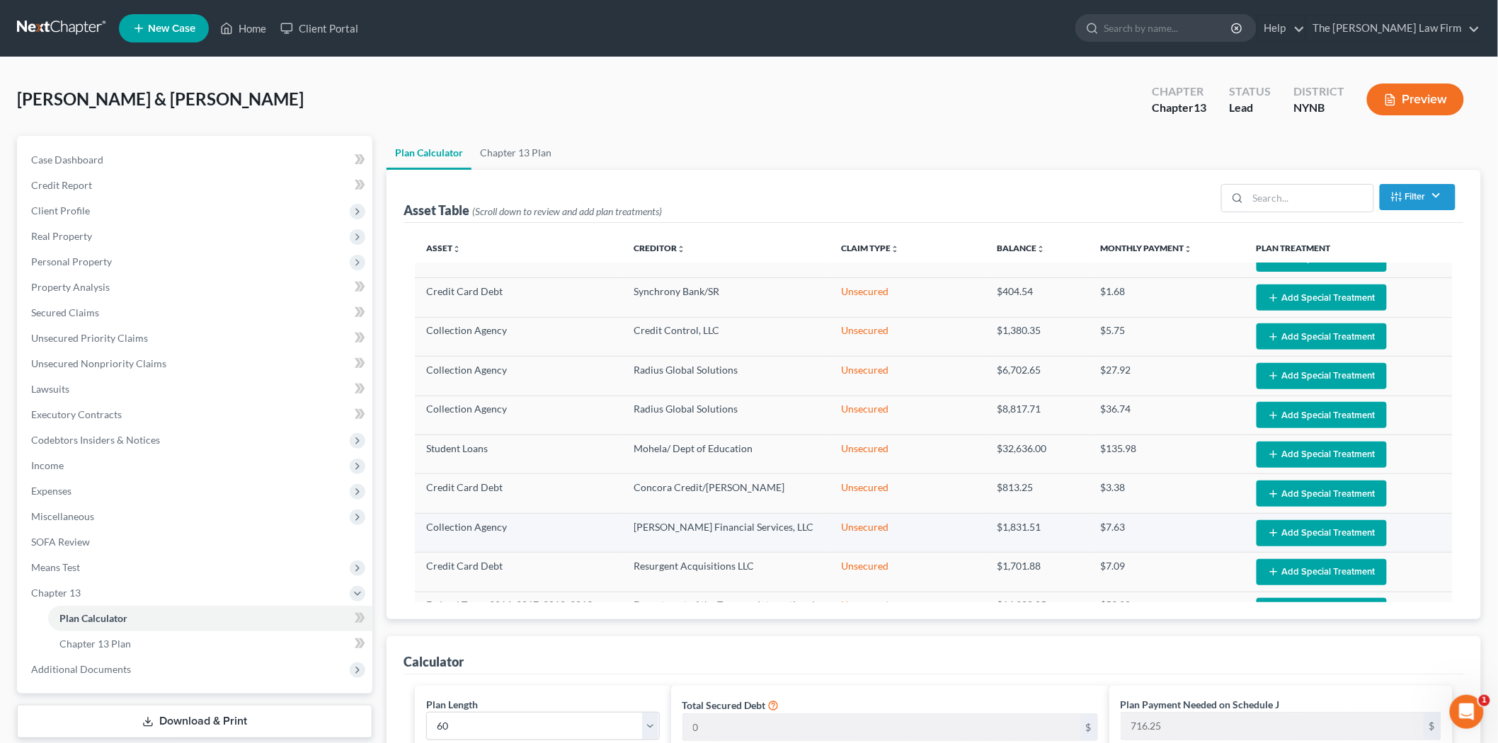
scroll to position [1256, 0]
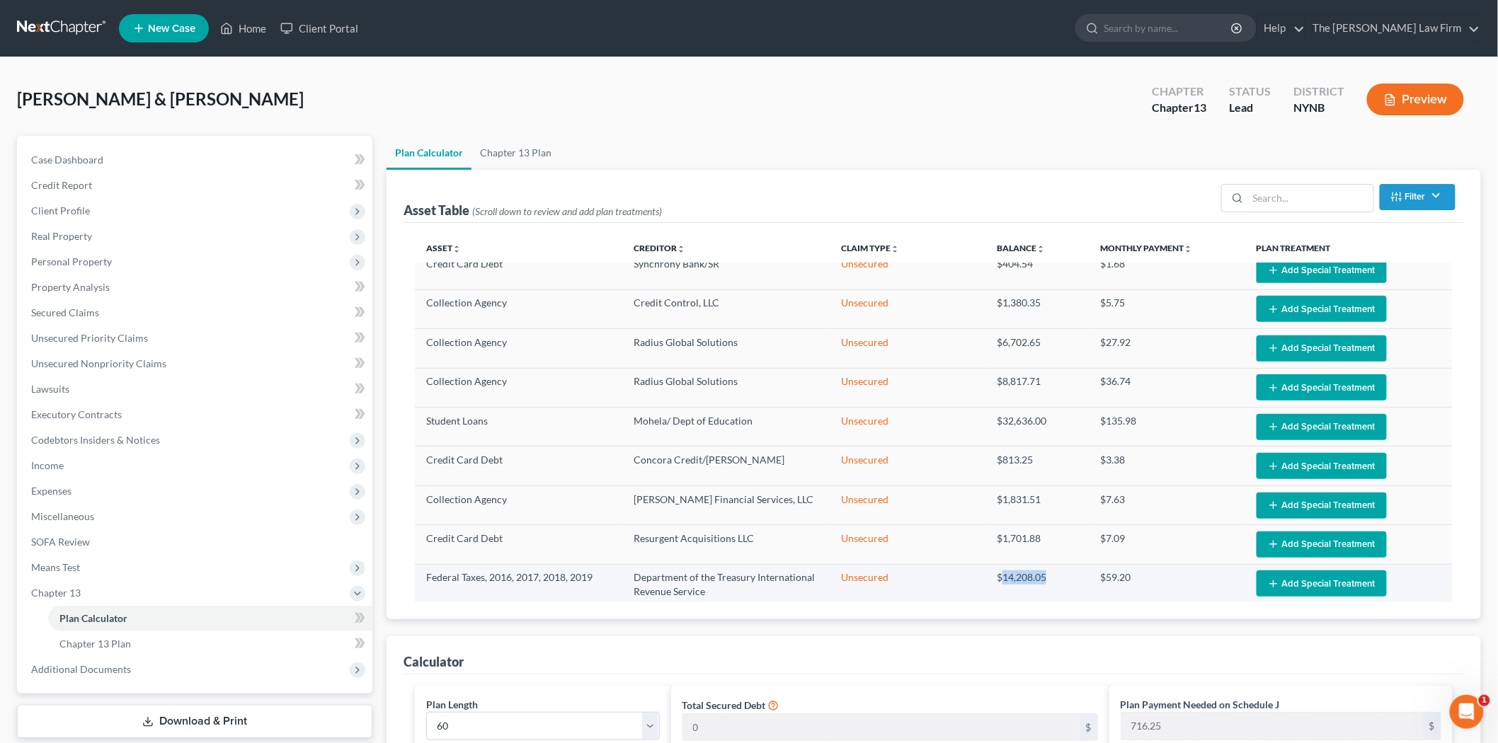
drag, startPoint x: 996, startPoint y: 562, endPoint x: 1048, endPoint y: 566, distance: 51.9
click at [1048, 566] on td "$14,208.05" at bounding box center [1038, 584] width 104 height 41
copy td "14,208.05"
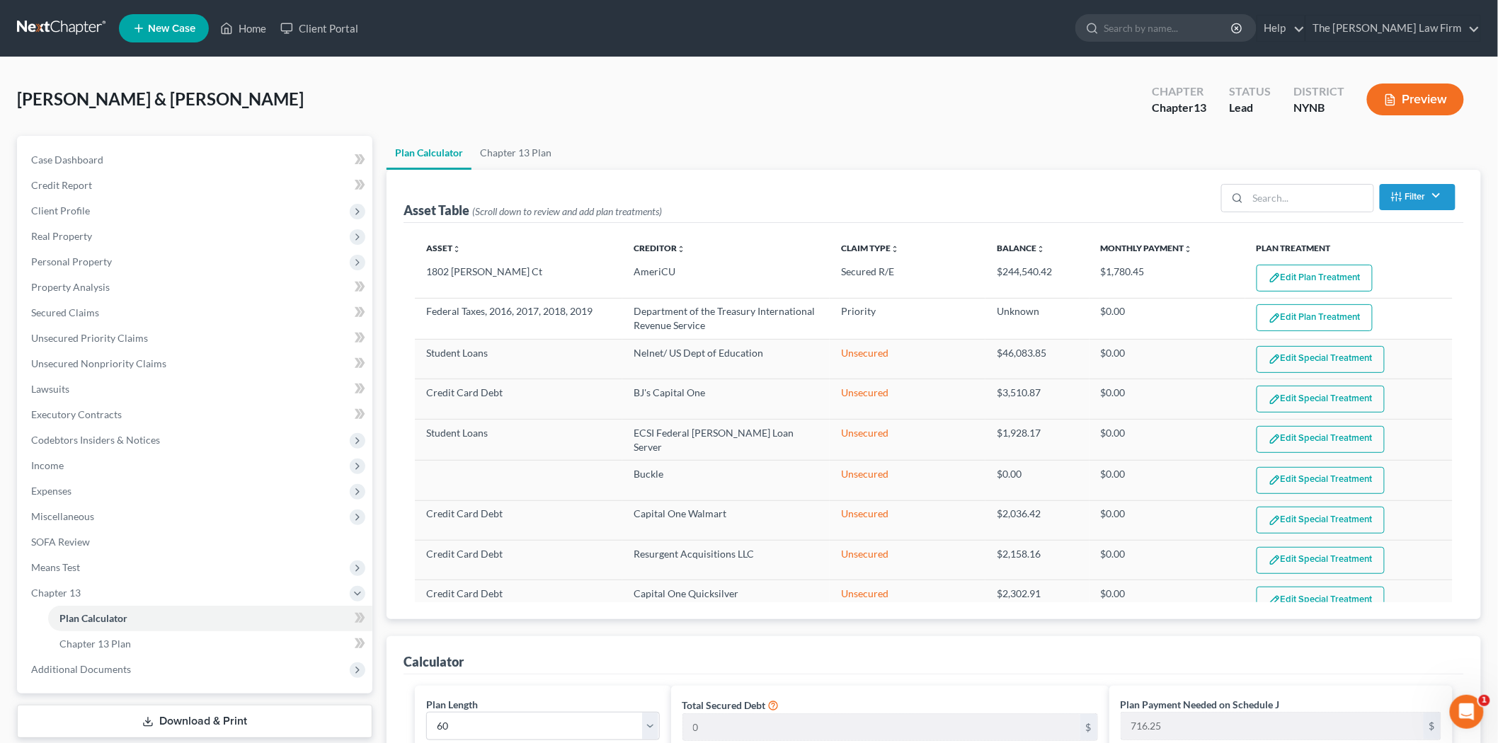
scroll to position [0, 0]
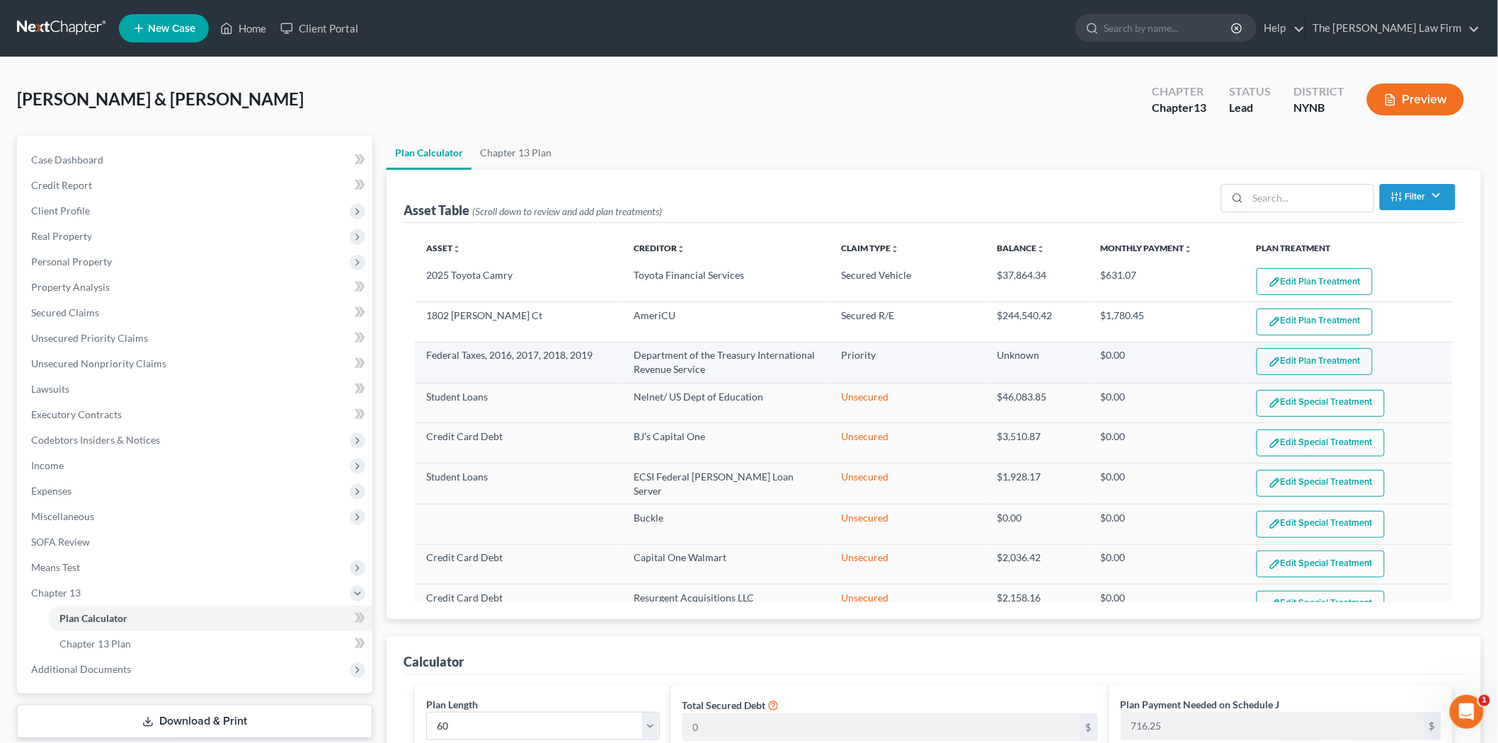
click at [1299, 368] on button "Edit Plan Treatment" at bounding box center [1315, 361] width 116 height 27
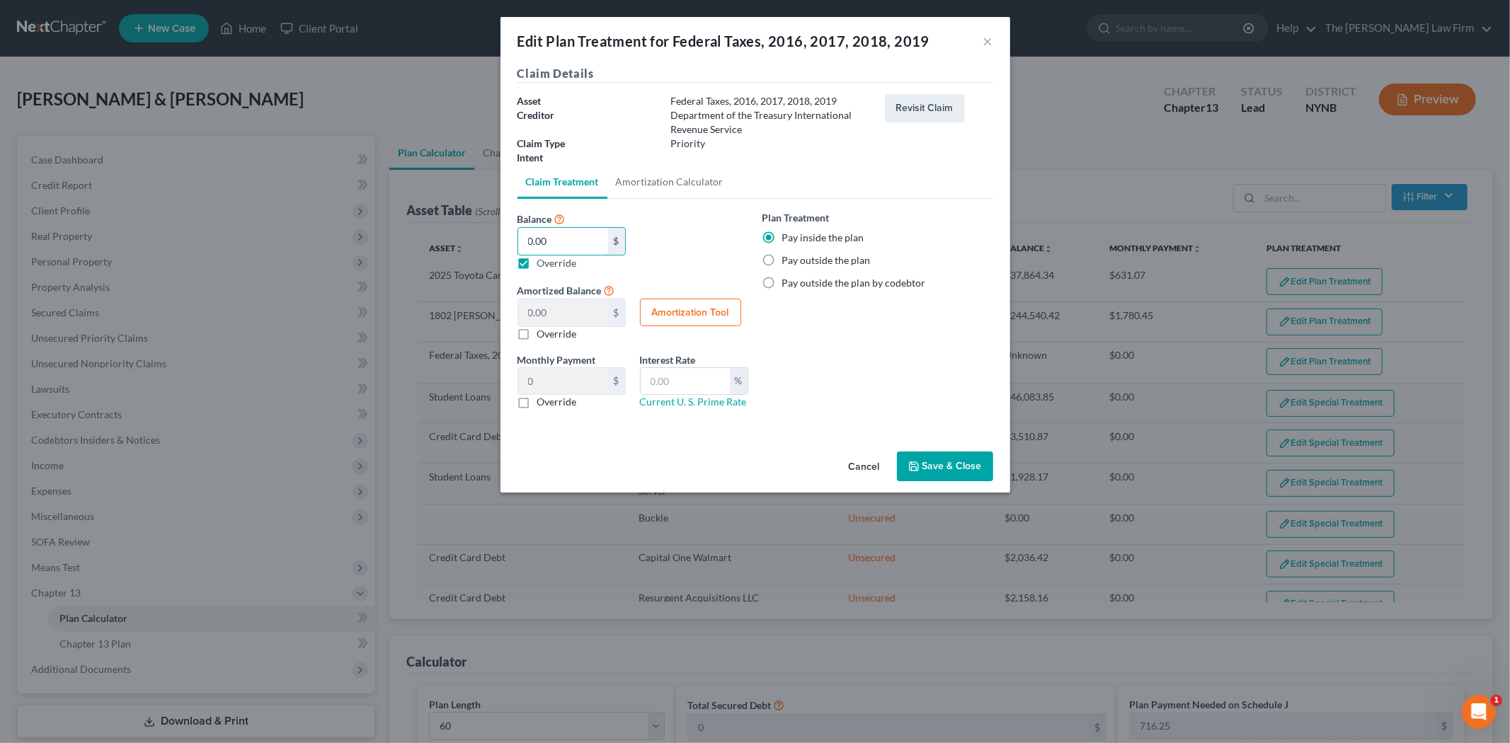
paste input "14,208.05"
type input "14,208.05"
type input "236.80"
type input "14,208.05"
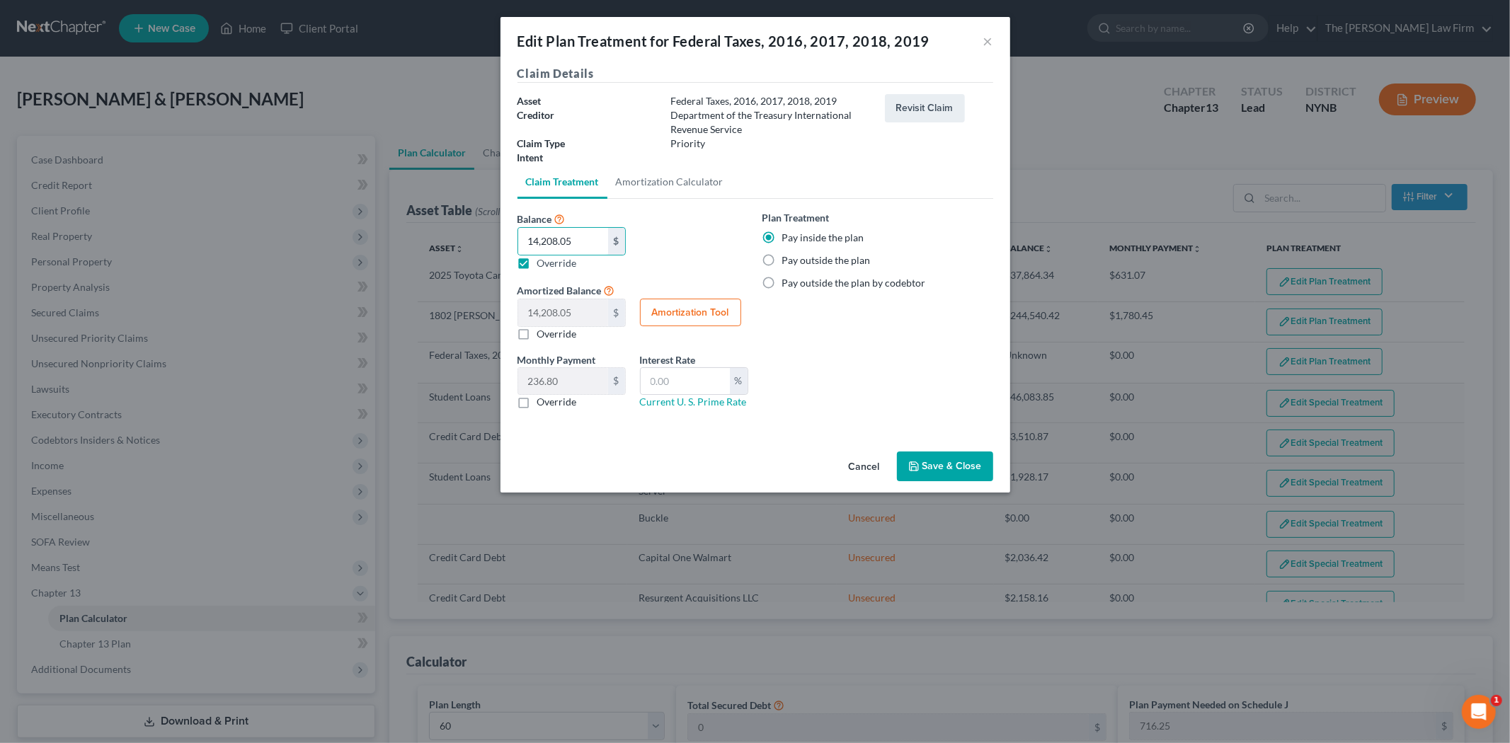
click at [576, 415] on div "Monthly Payment 236.80 $ 0.00 $ Override Interest Rate % Current U. S. Prime Ra…" at bounding box center [633, 387] width 245 height 69
click at [932, 465] on button "Save & Close" at bounding box center [945, 467] width 96 height 30
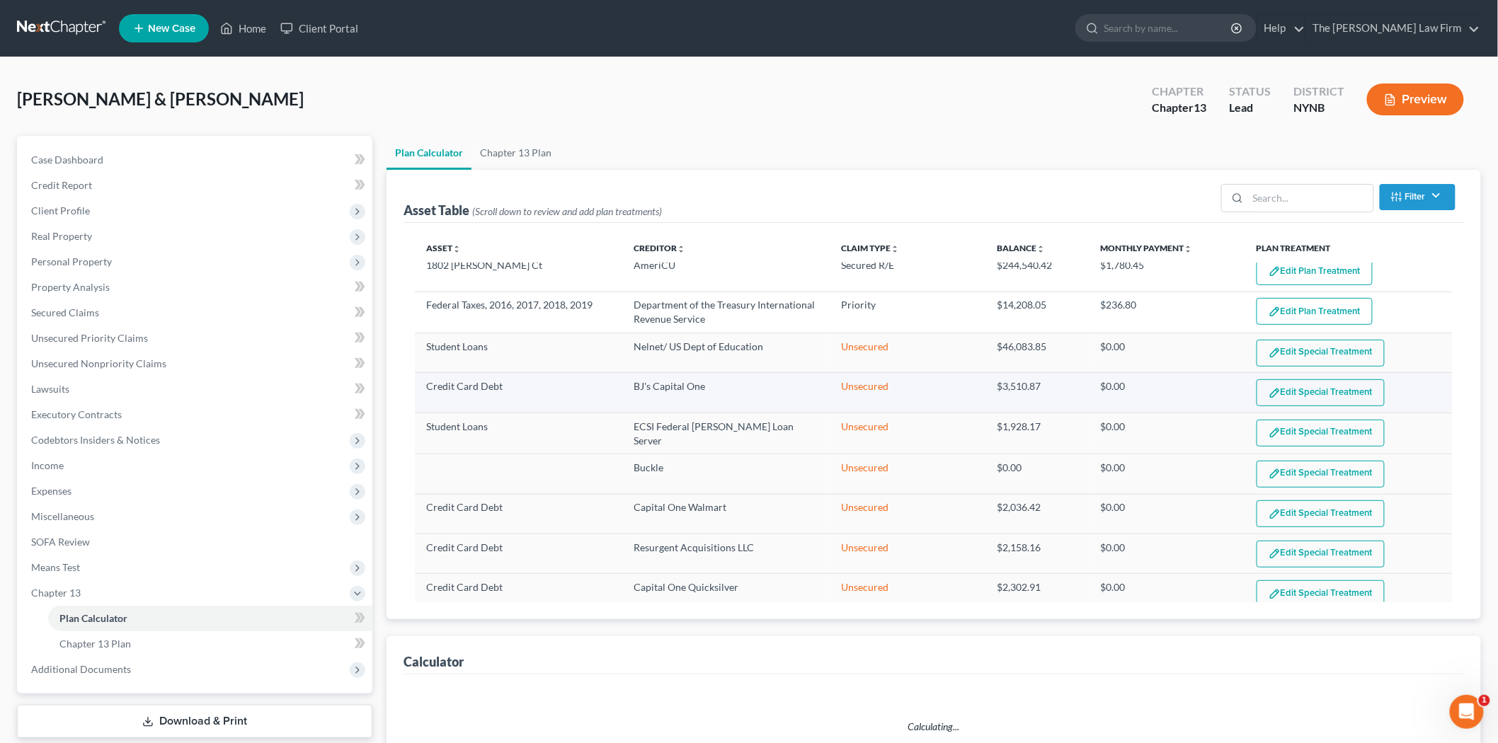
select select "59"
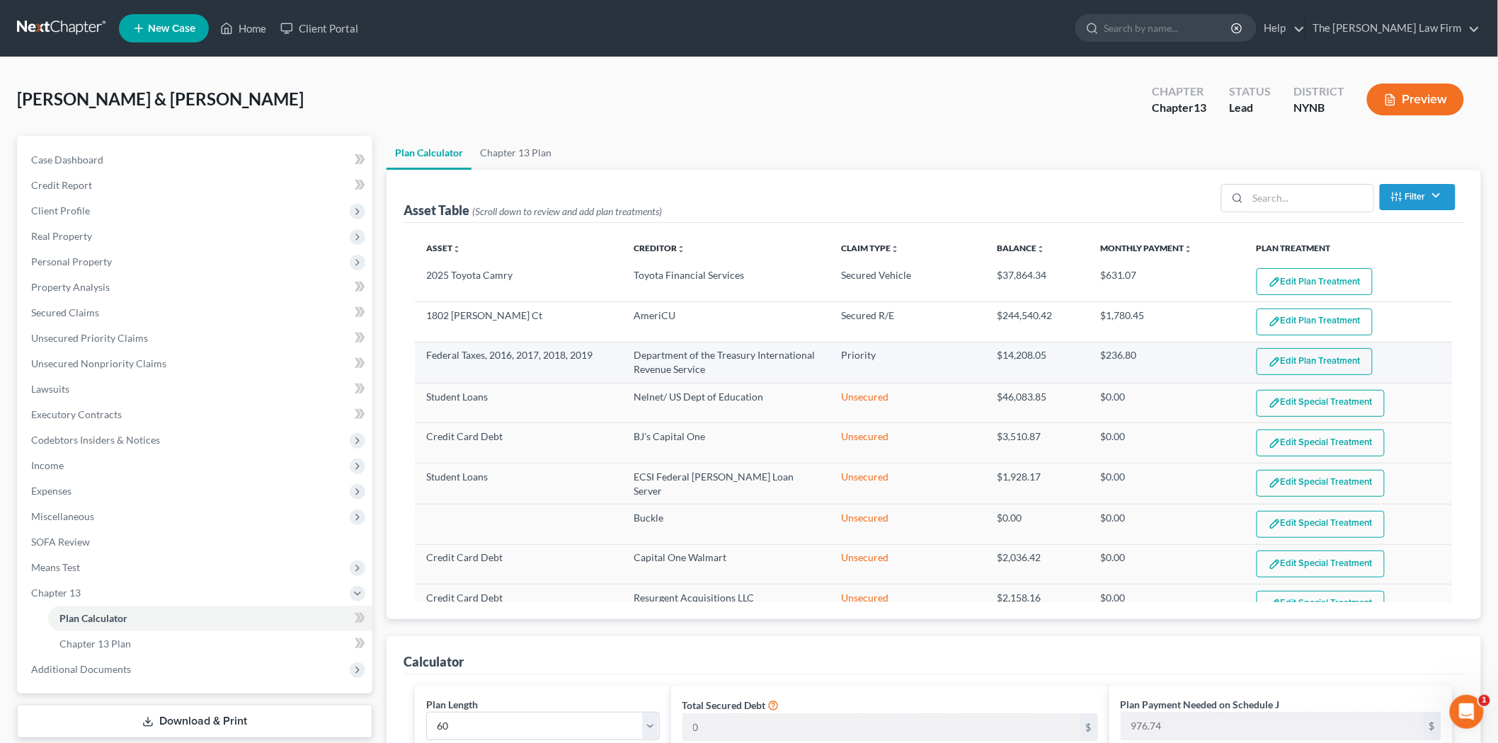
click at [1289, 368] on button "Edit Plan Treatment" at bounding box center [1315, 361] width 116 height 27
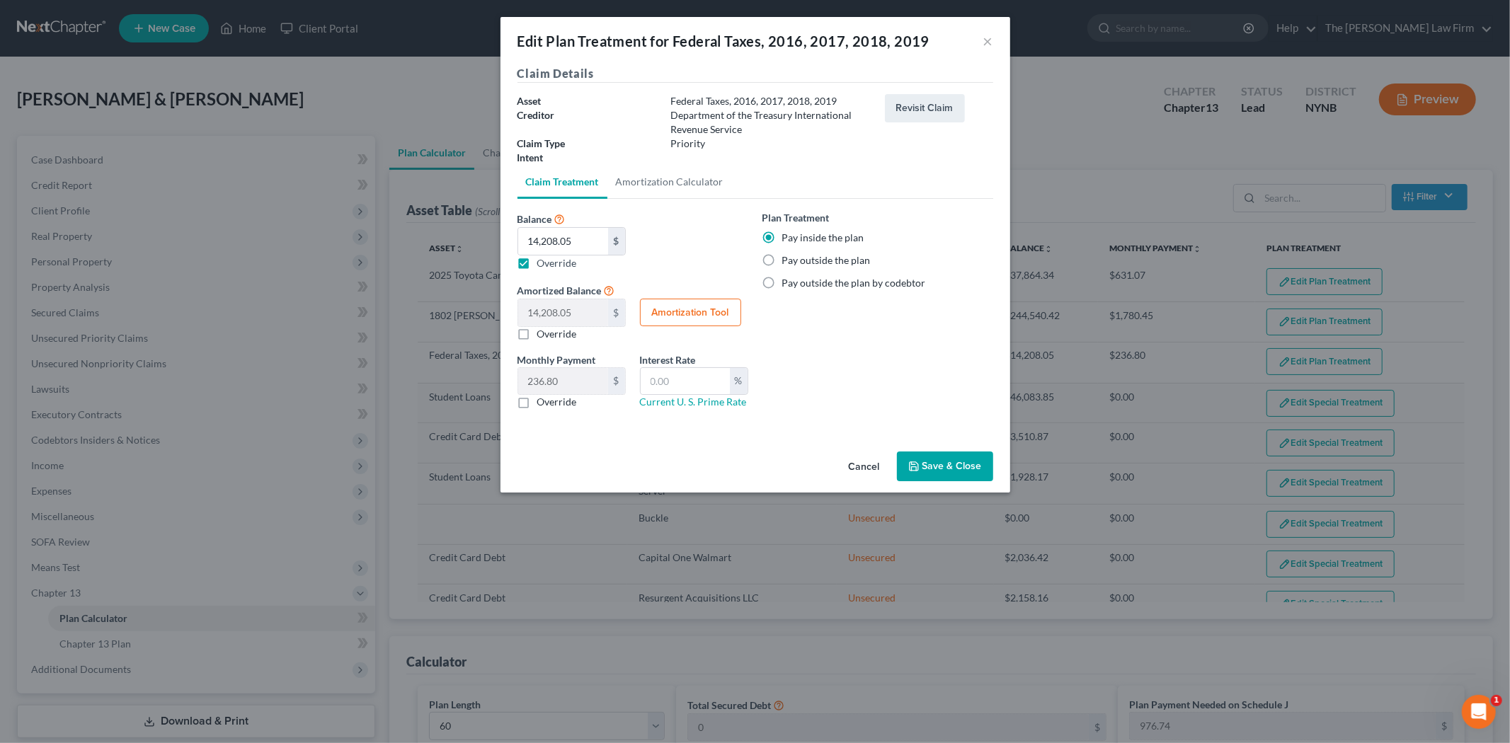
click at [654, 321] on button "Amortization Tool" at bounding box center [690, 313] width 101 height 28
type input "14,208.05"
type input "60"
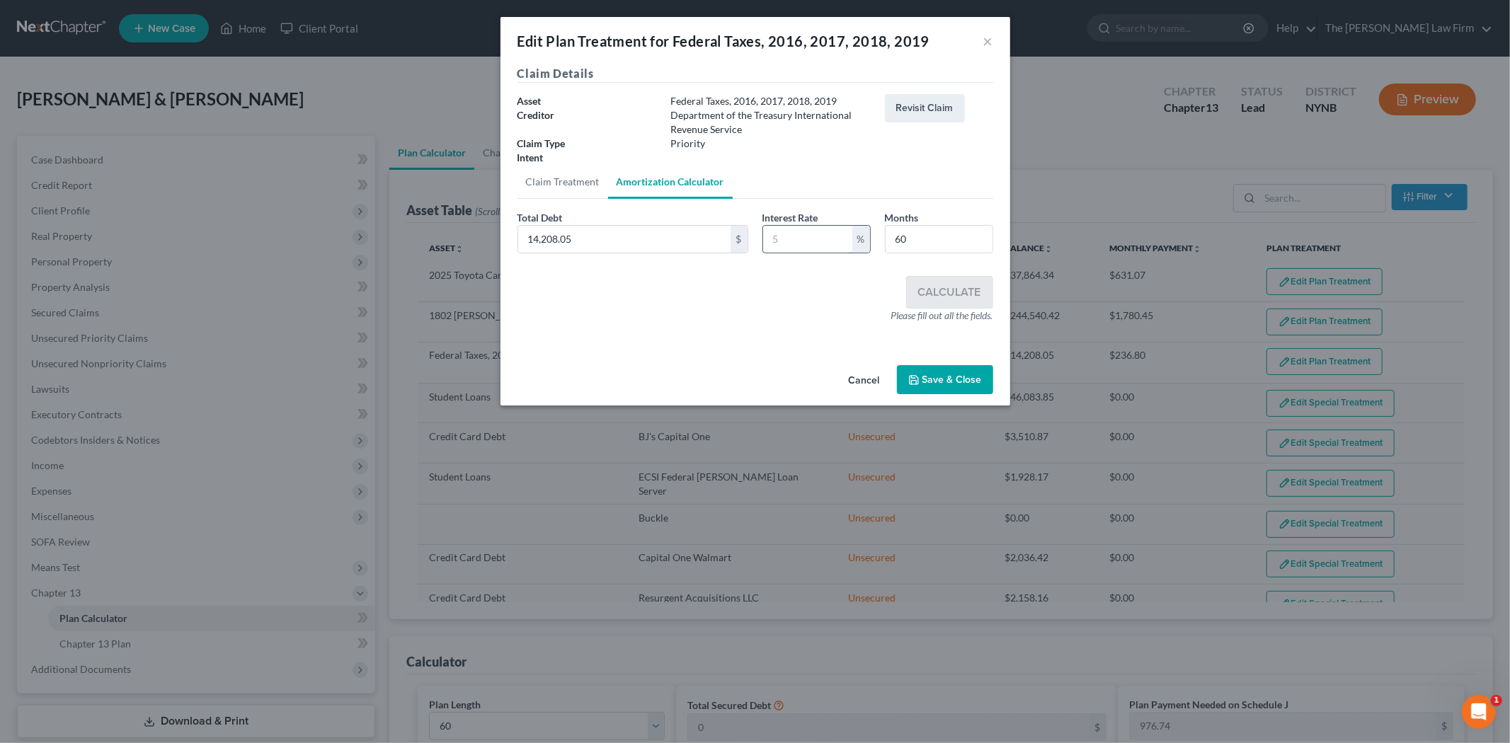
click at [788, 249] on input "text" at bounding box center [807, 239] width 89 height 27
click at [872, 384] on button "Cancel" at bounding box center [865, 381] width 54 height 28
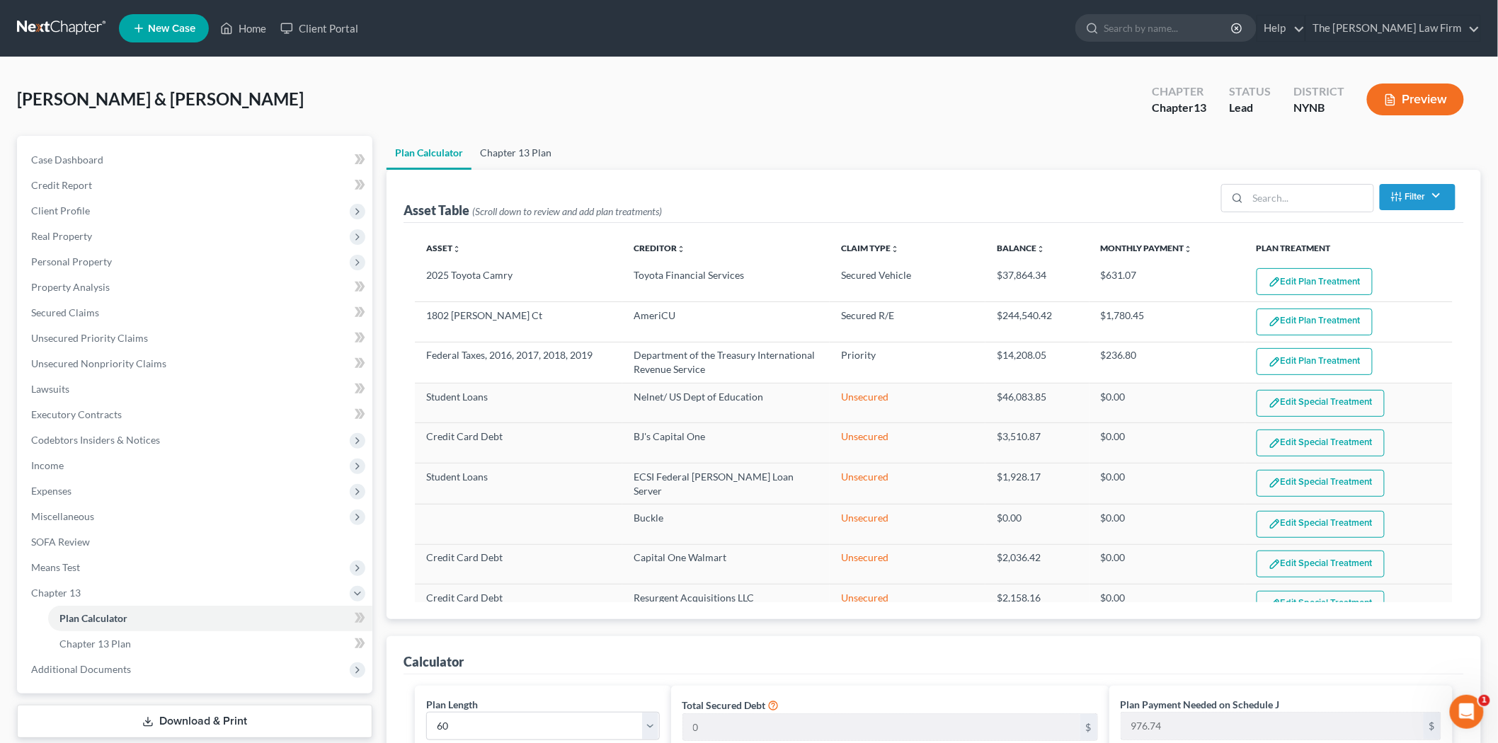
click at [500, 163] on link "Chapter 13 Plan" at bounding box center [516, 153] width 89 height 34
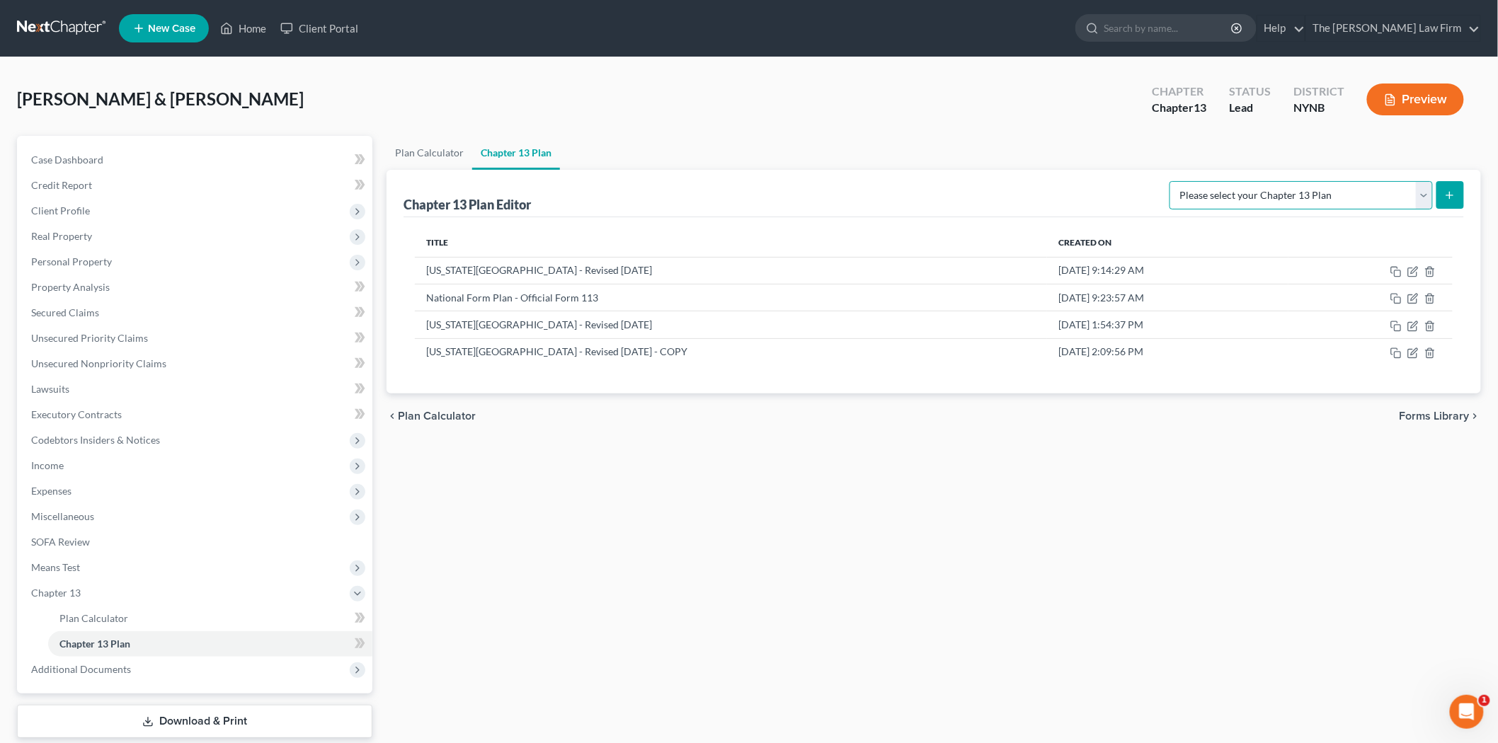
drag, startPoint x: 1298, startPoint y: 200, endPoint x: 1282, endPoint y: 206, distance: 16.6
click at [1296, 200] on select "Please select your Chapter 13 Plan National Form Plan - Official Form 113 [US_S…" at bounding box center [1301, 195] width 263 height 28
select select "0"
click at [1184, 181] on select "Please select your Chapter 13 Plan National Form Plan - Official Form 113 [US_S…" at bounding box center [1301, 195] width 263 height 28
click at [1453, 190] on icon "submit" at bounding box center [1449, 195] width 11 height 11
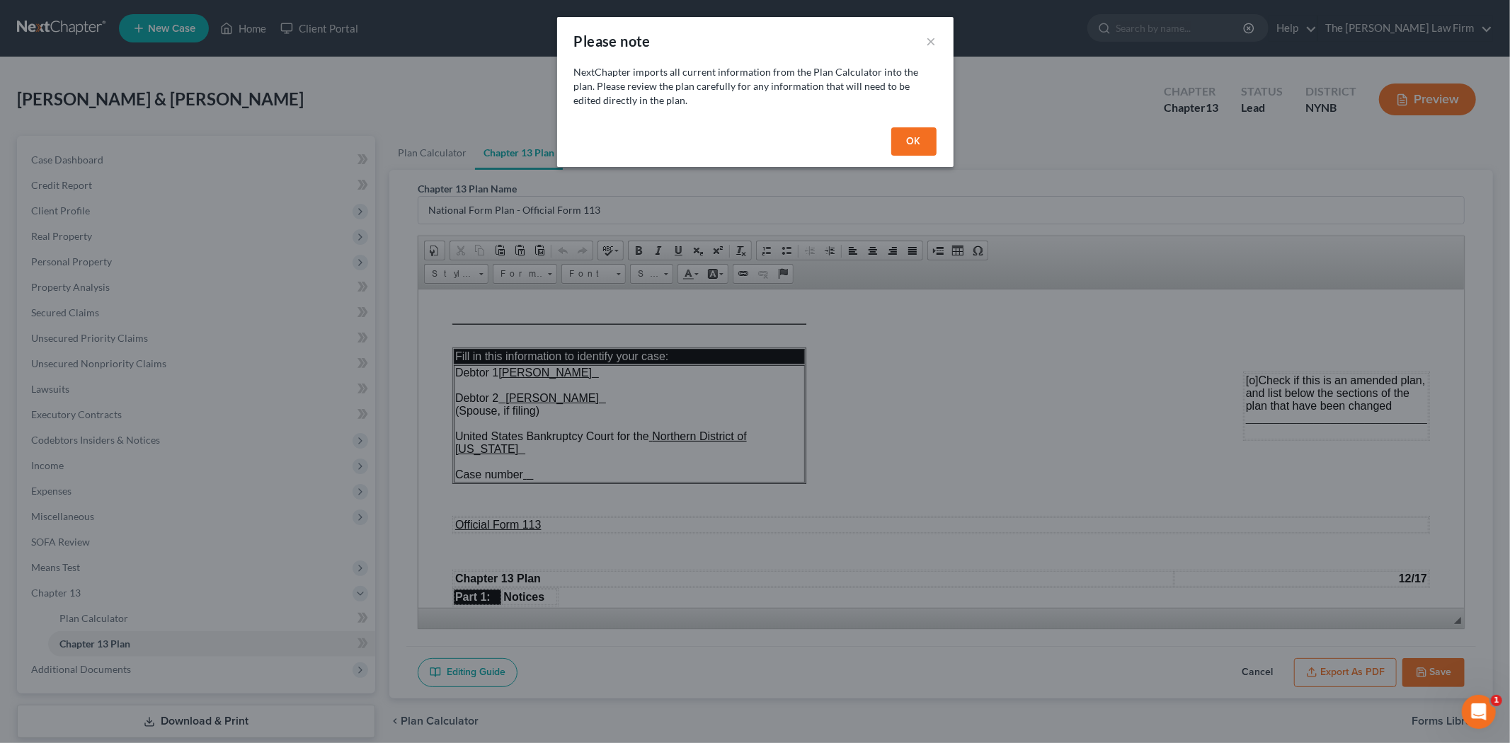
click at [910, 150] on button "OK" at bounding box center [913, 141] width 45 height 28
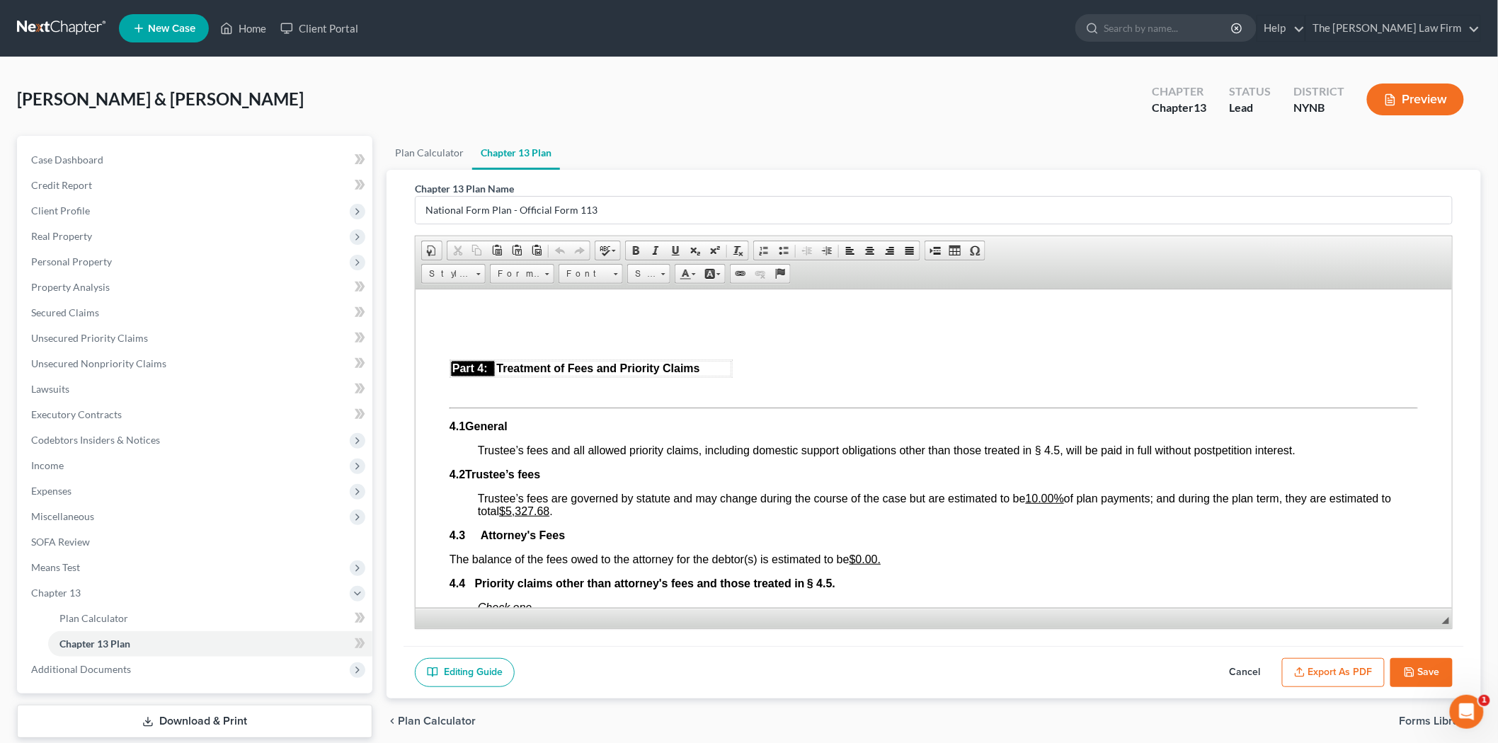
click at [512, 149] on link "Chapter 13 Plan" at bounding box center [516, 153] width 88 height 34
click at [443, 152] on link "Plan Calculator" at bounding box center [430, 153] width 86 height 34
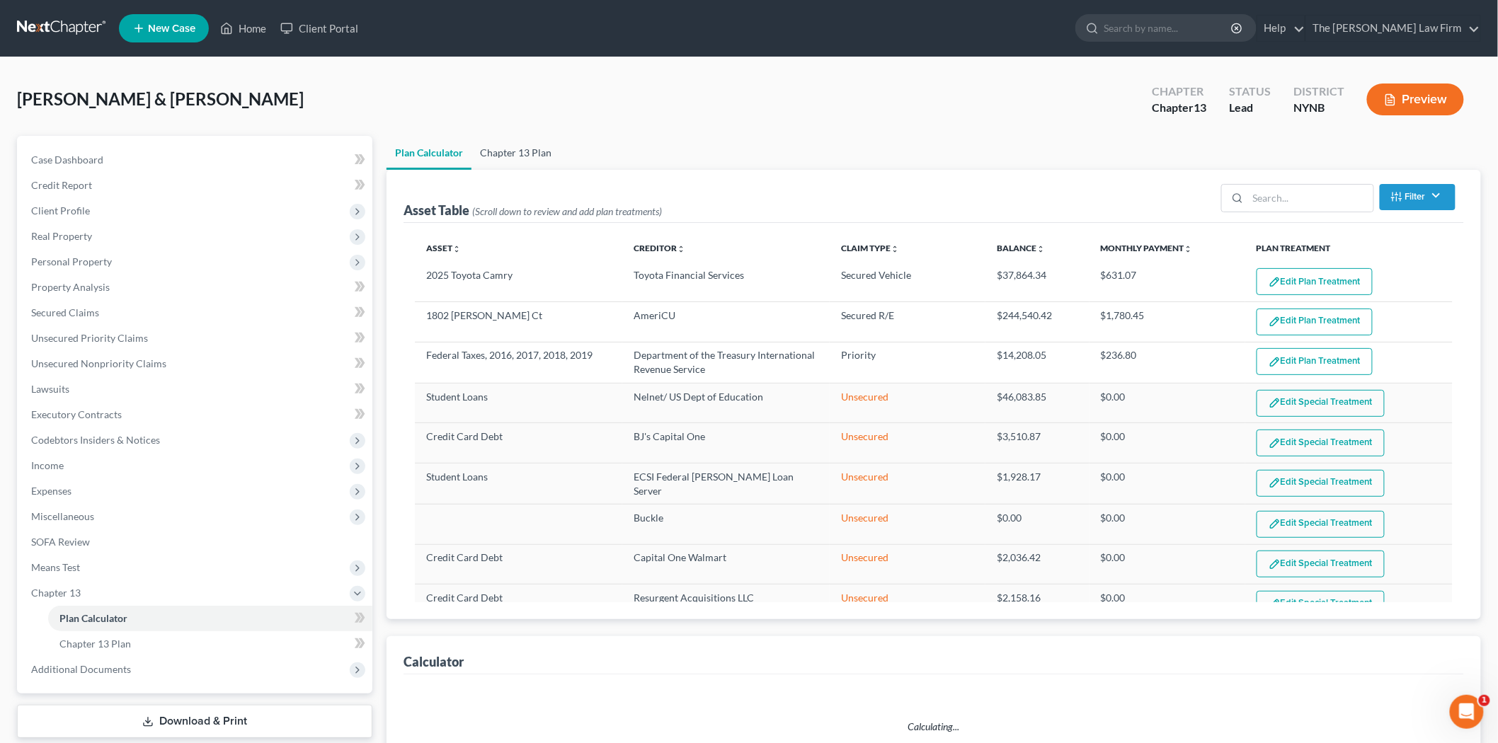
click at [528, 152] on link "Chapter 13 Plan" at bounding box center [516, 153] width 89 height 34
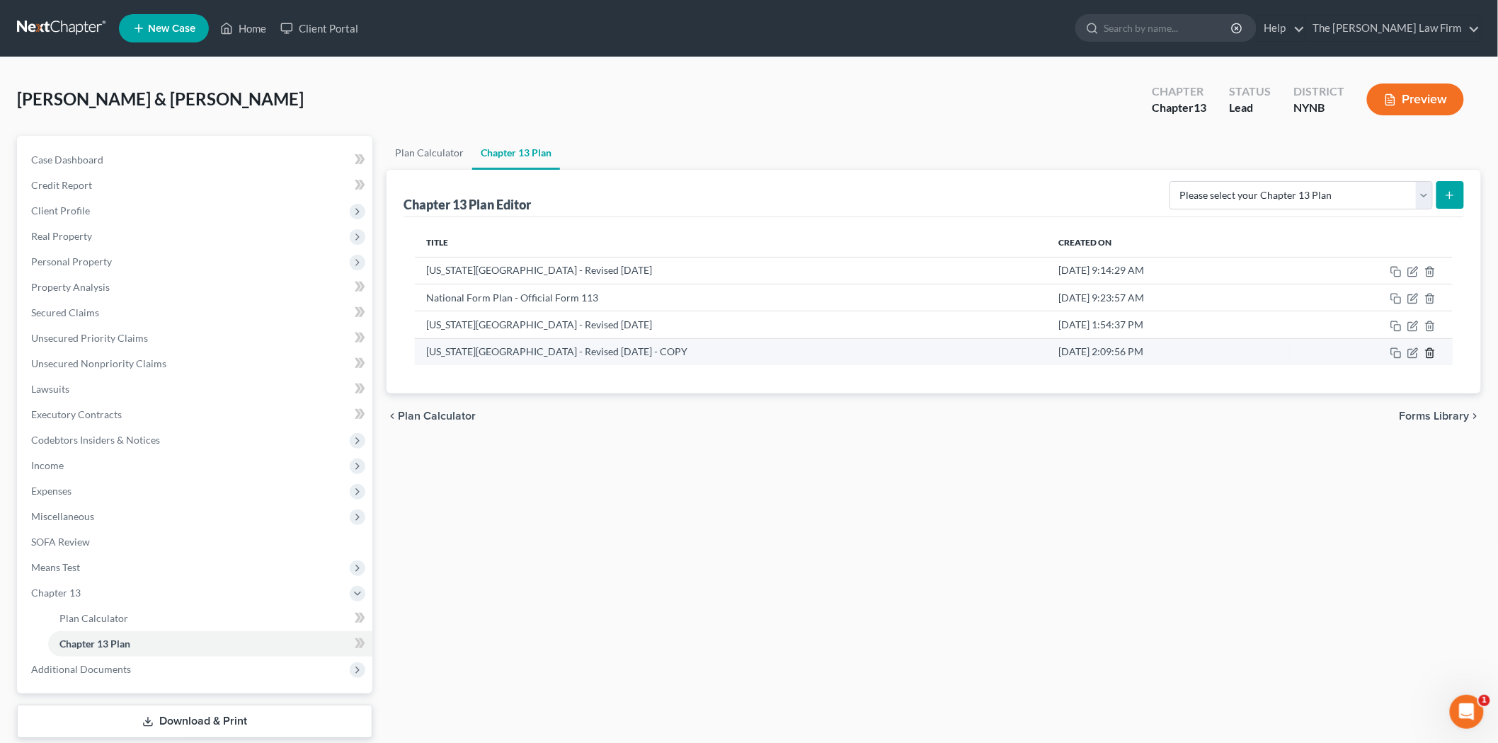
click at [1431, 353] on icon "button" at bounding box center [1430, 353] width 11 height 11
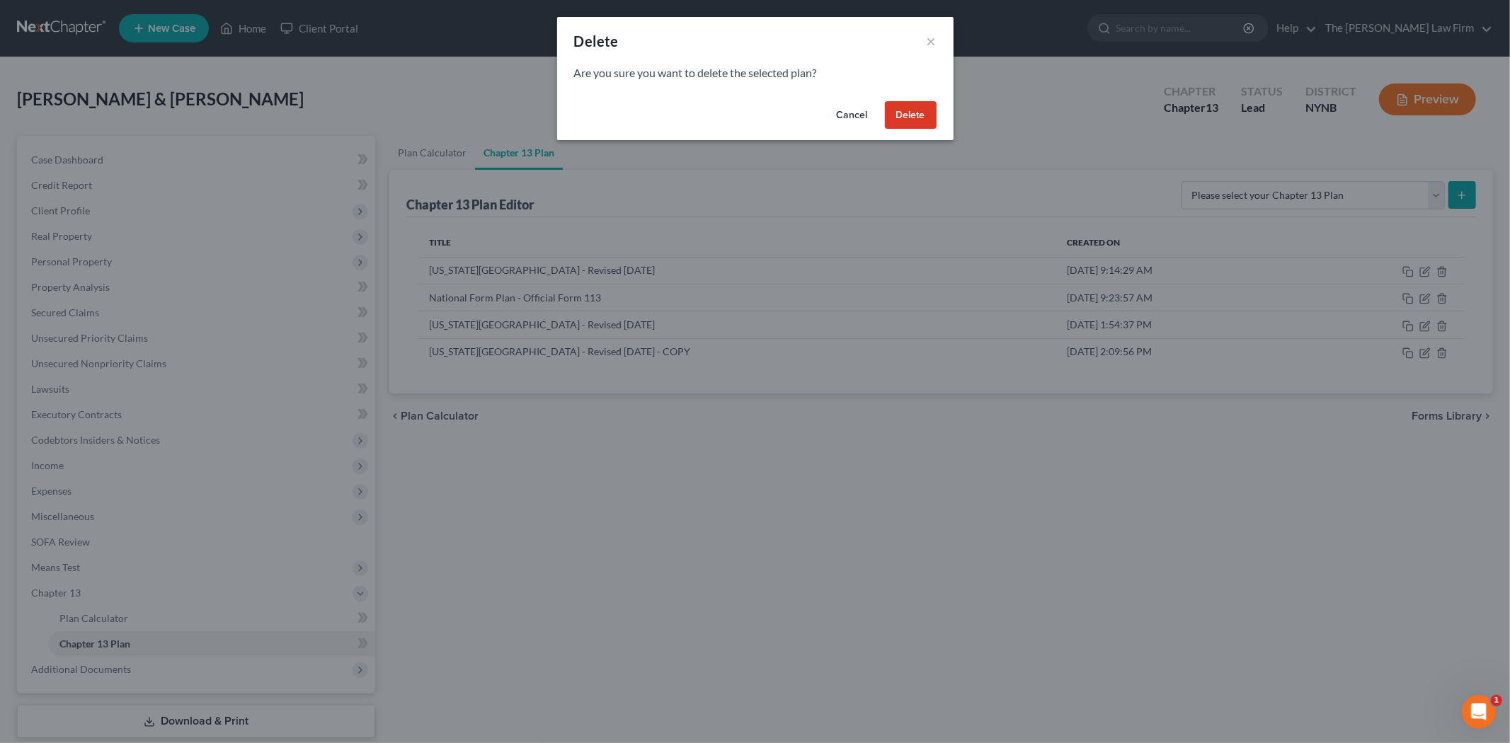
click at [918, 122] on button "Delete" at bounding box center [911, 115] width 52 height 28
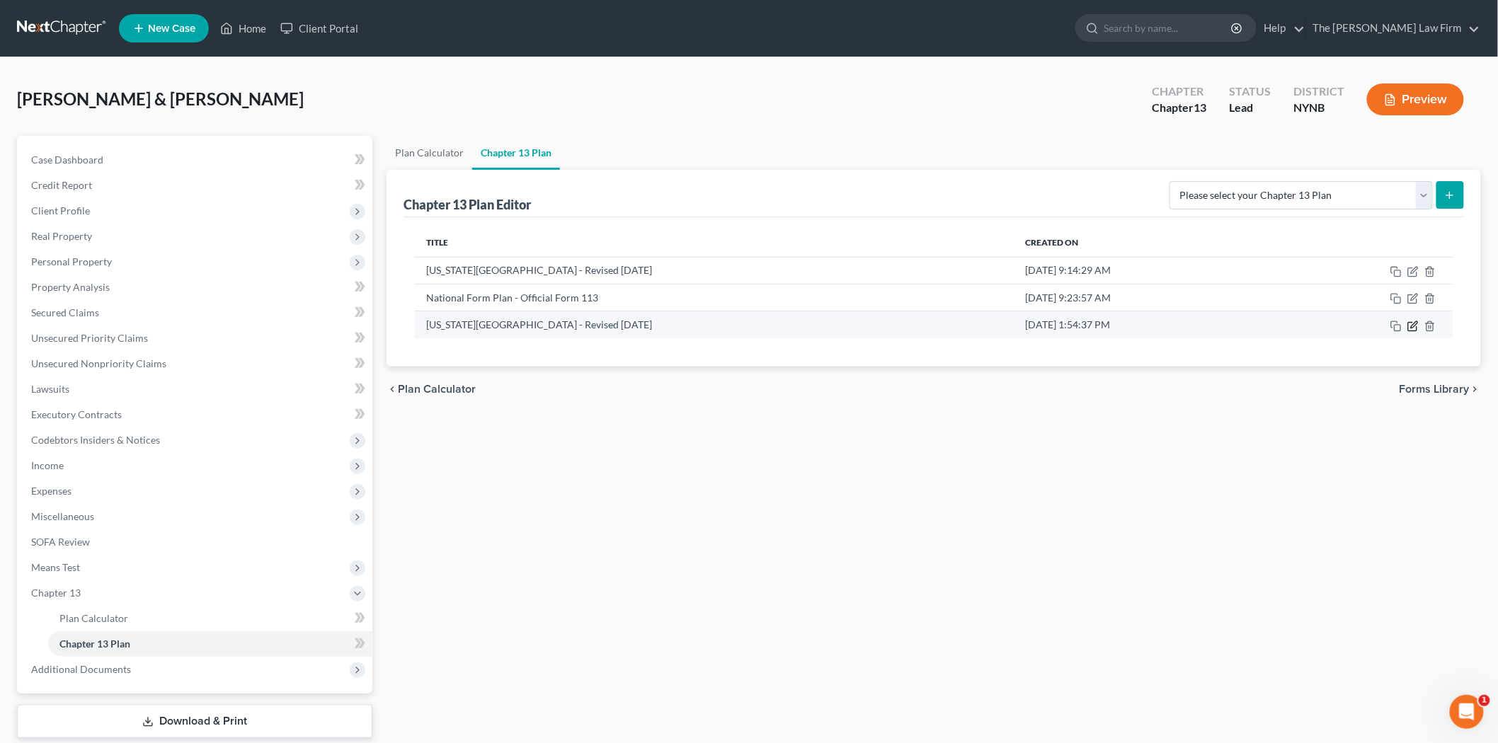
click at [1412, 326] on icon "button" at bounding box center [1414, 324] width 6 height 6
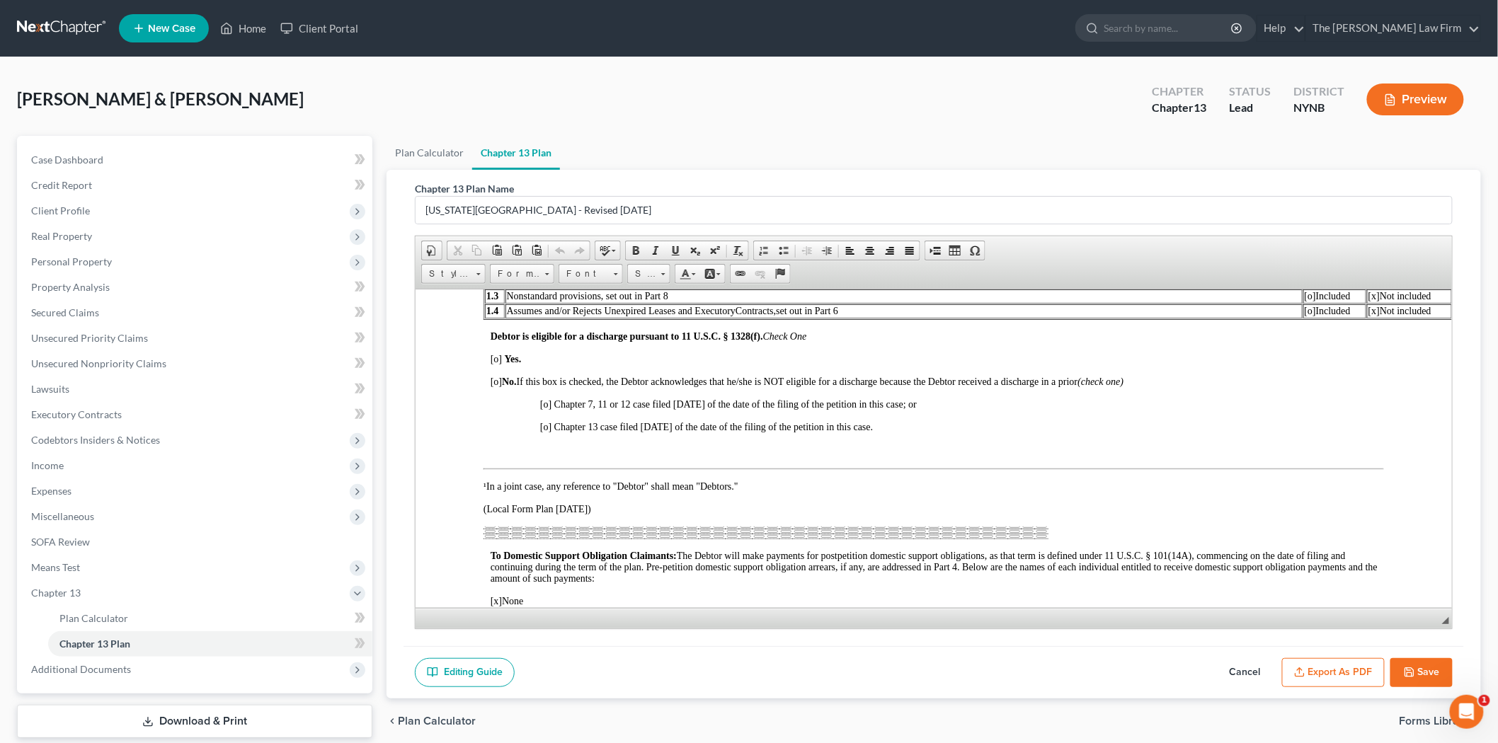
scroll to position [550, 0]
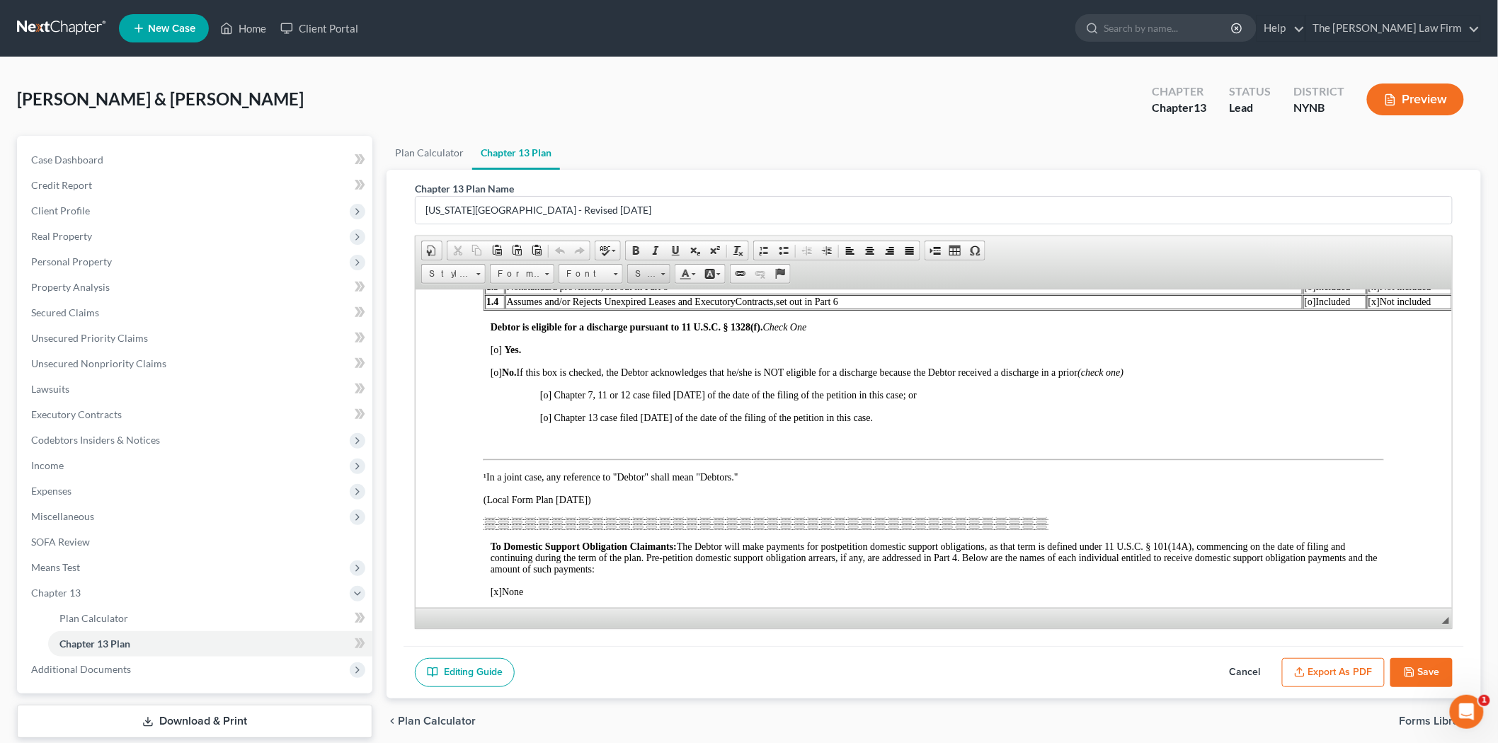
click at [666, 274] on link "Size" at bounding box center [648, 274] width 43 height 20
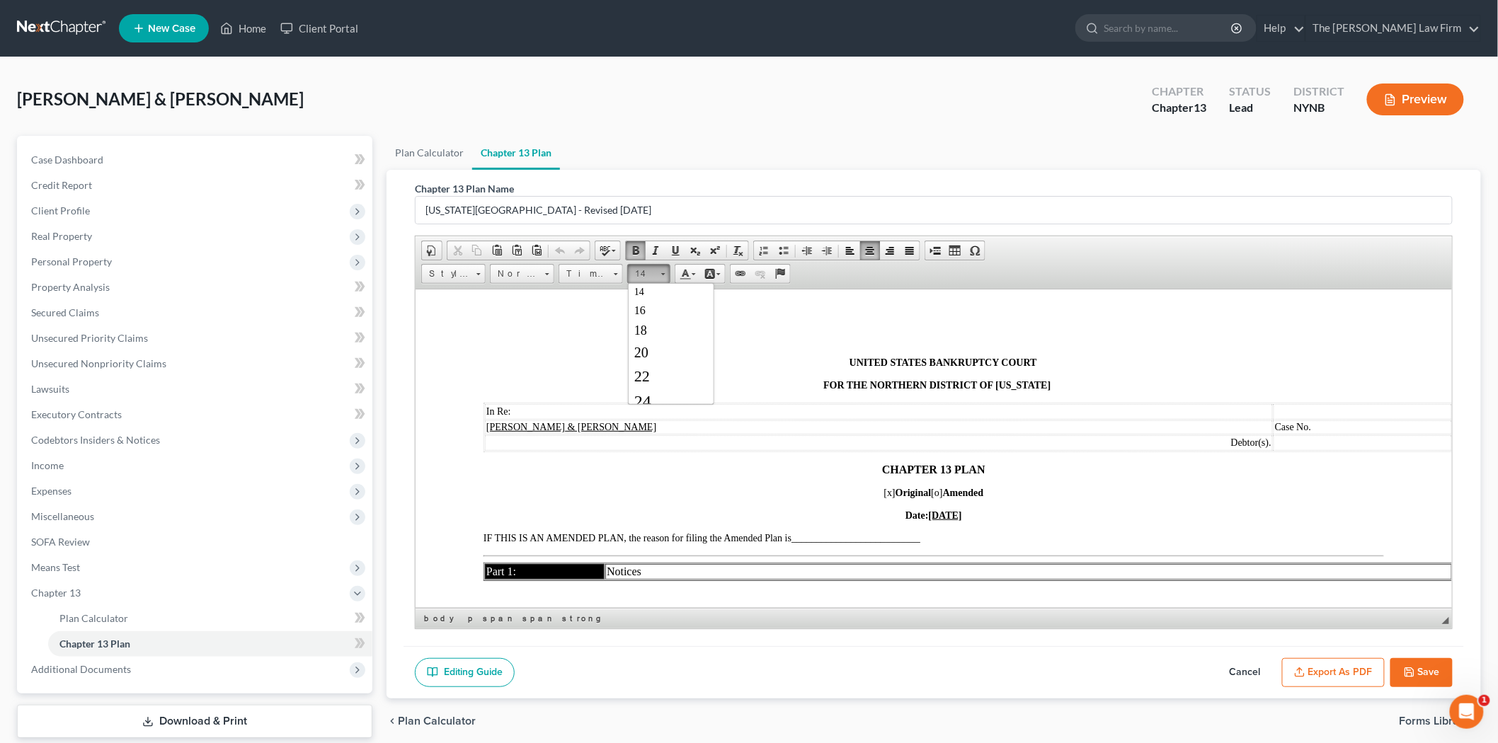
scroll to position [172, 0]
click at [656, 349] on link "24" at bounding box center [670, 343] width 81 height 25
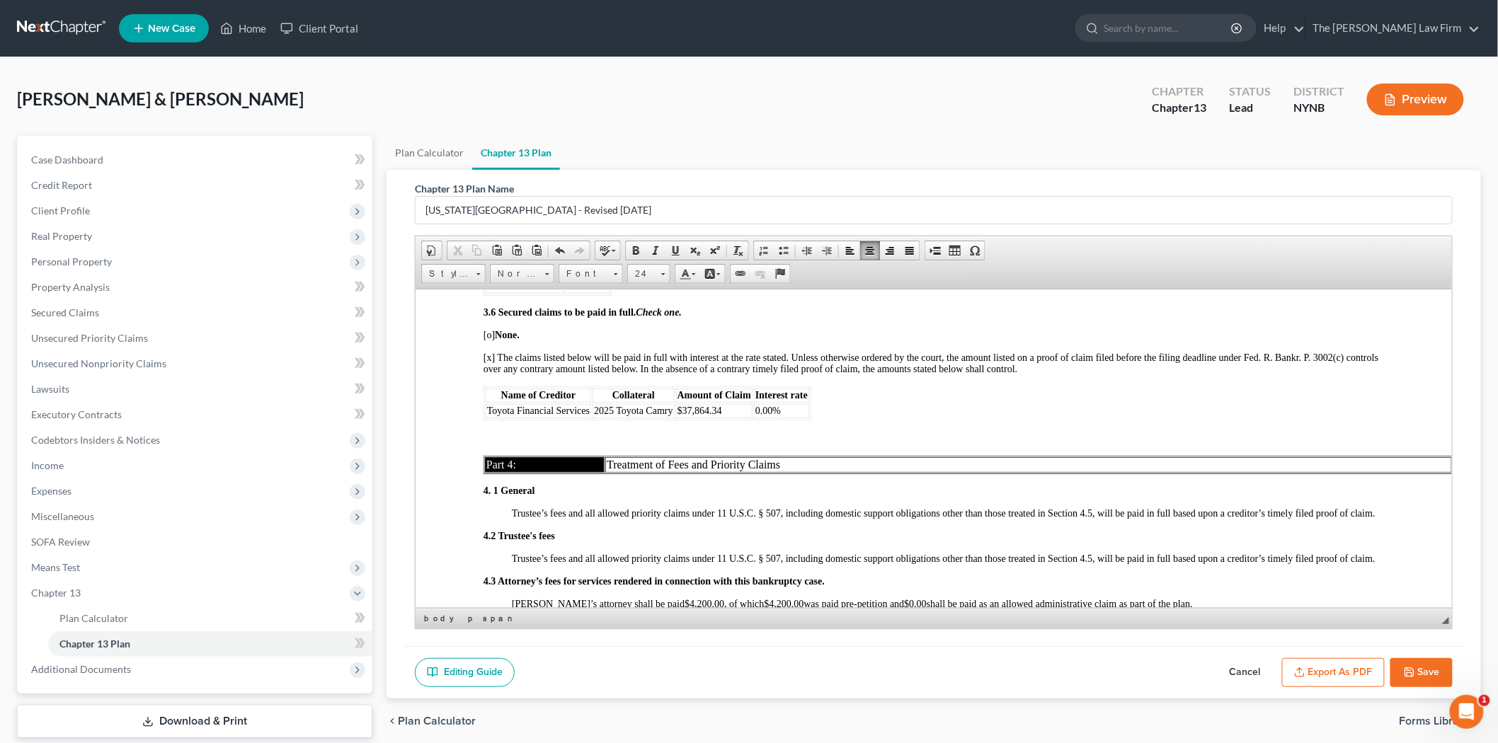
scroll to position [2674, 0]
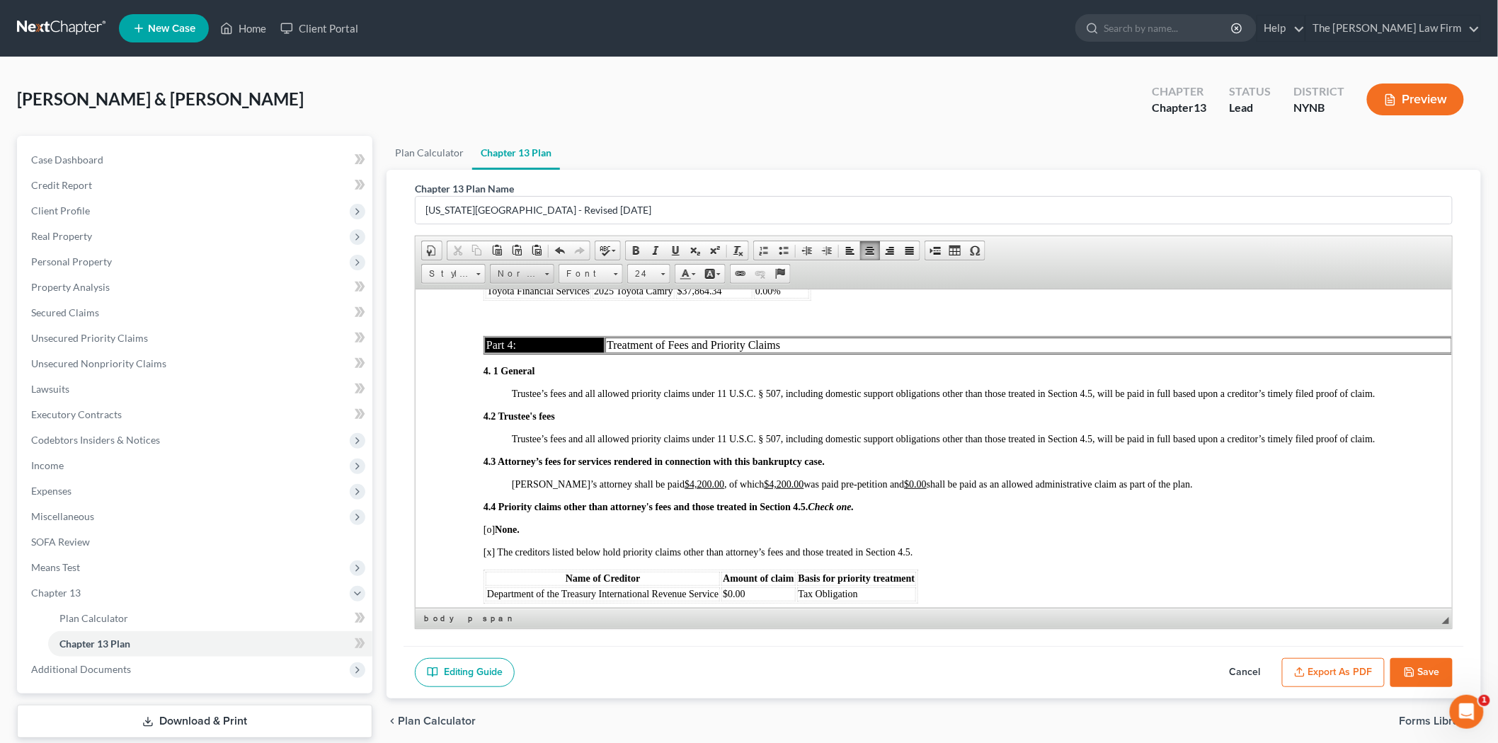
click at [531, 273] on span "Normal" at bounding box center [516, 274] width 50 height 18
click at [465, 277] on span "Styles" at bounding box center [447, 274] width 50 height 18
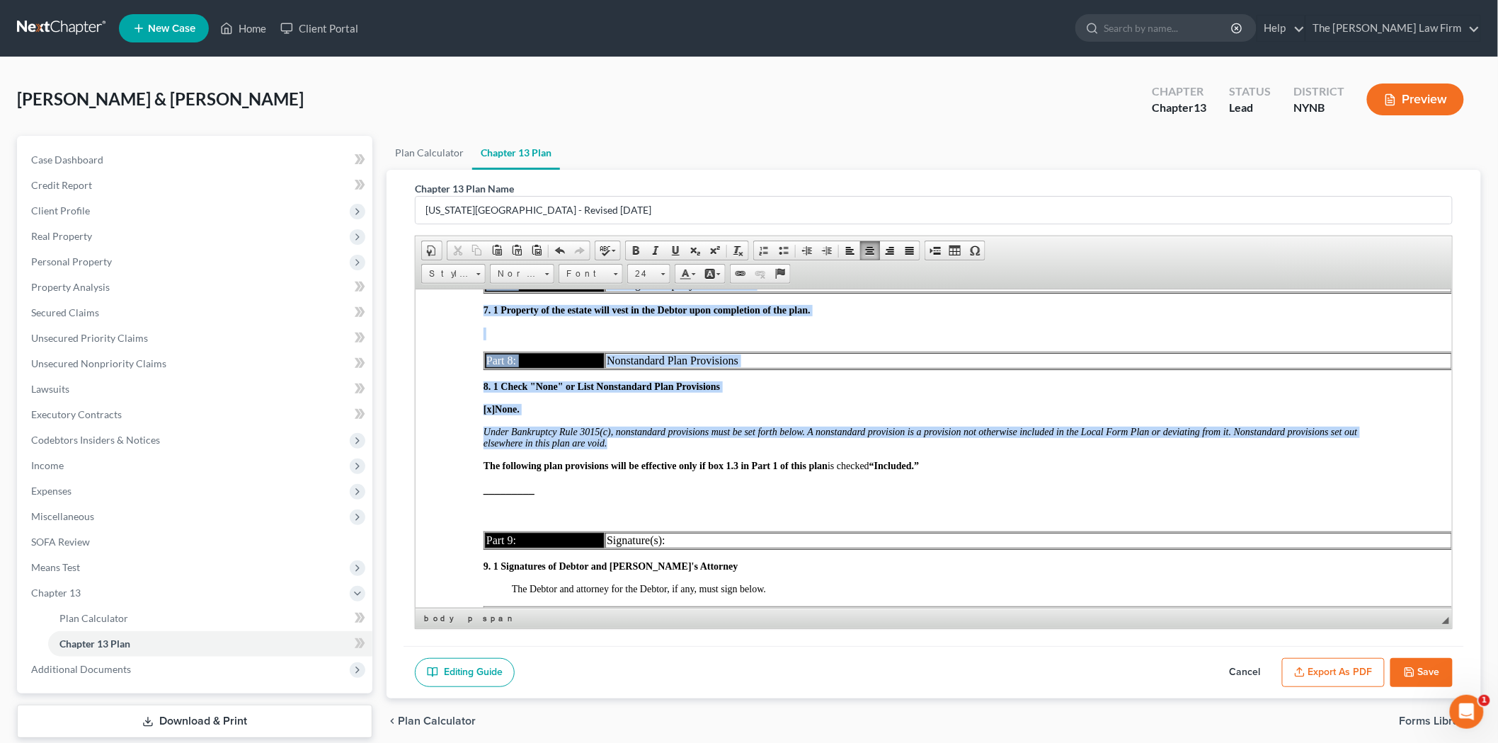
scroll to position [4098, 0]
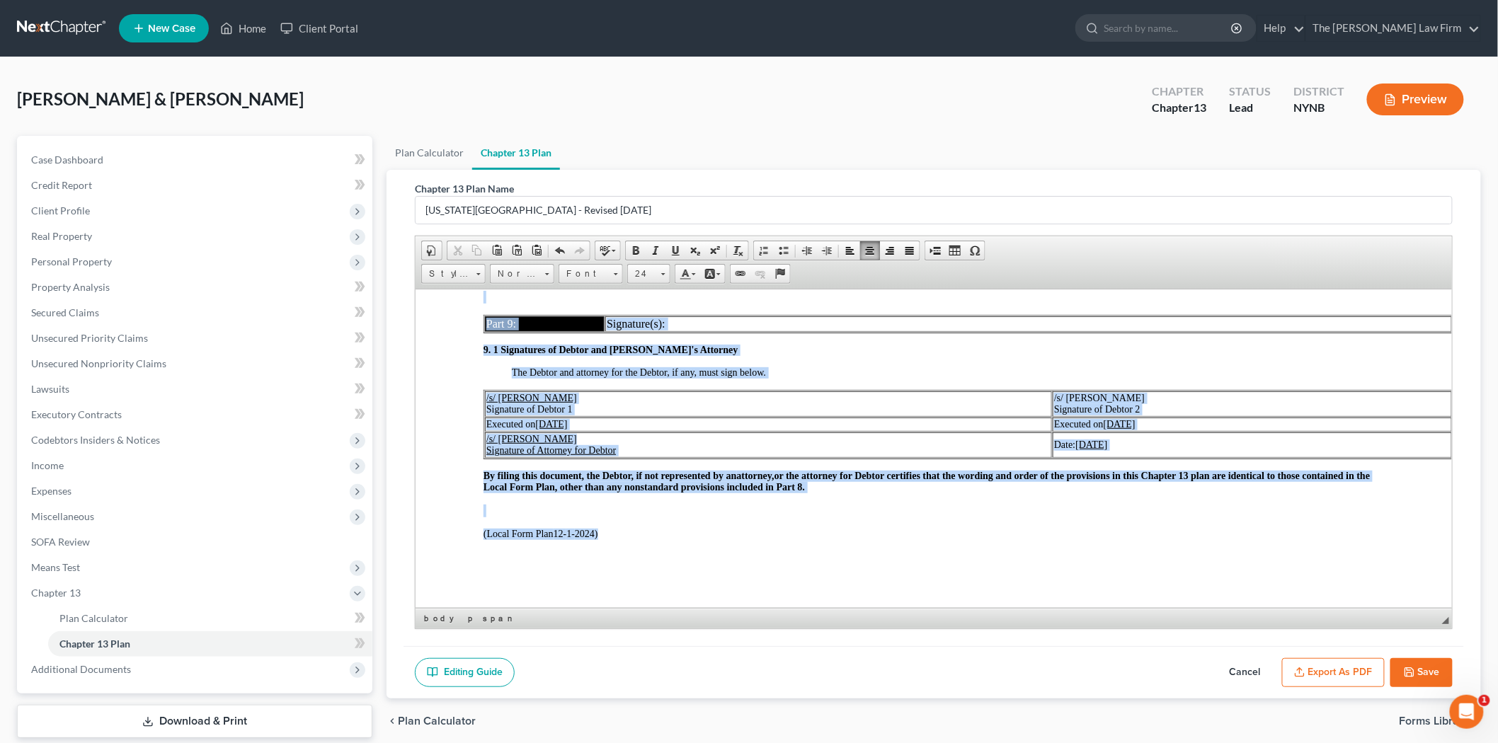
drag, startPoint x: 590, startPoint y: 347, endPoint x: 947, endPoint y: 563, distance: 417.1
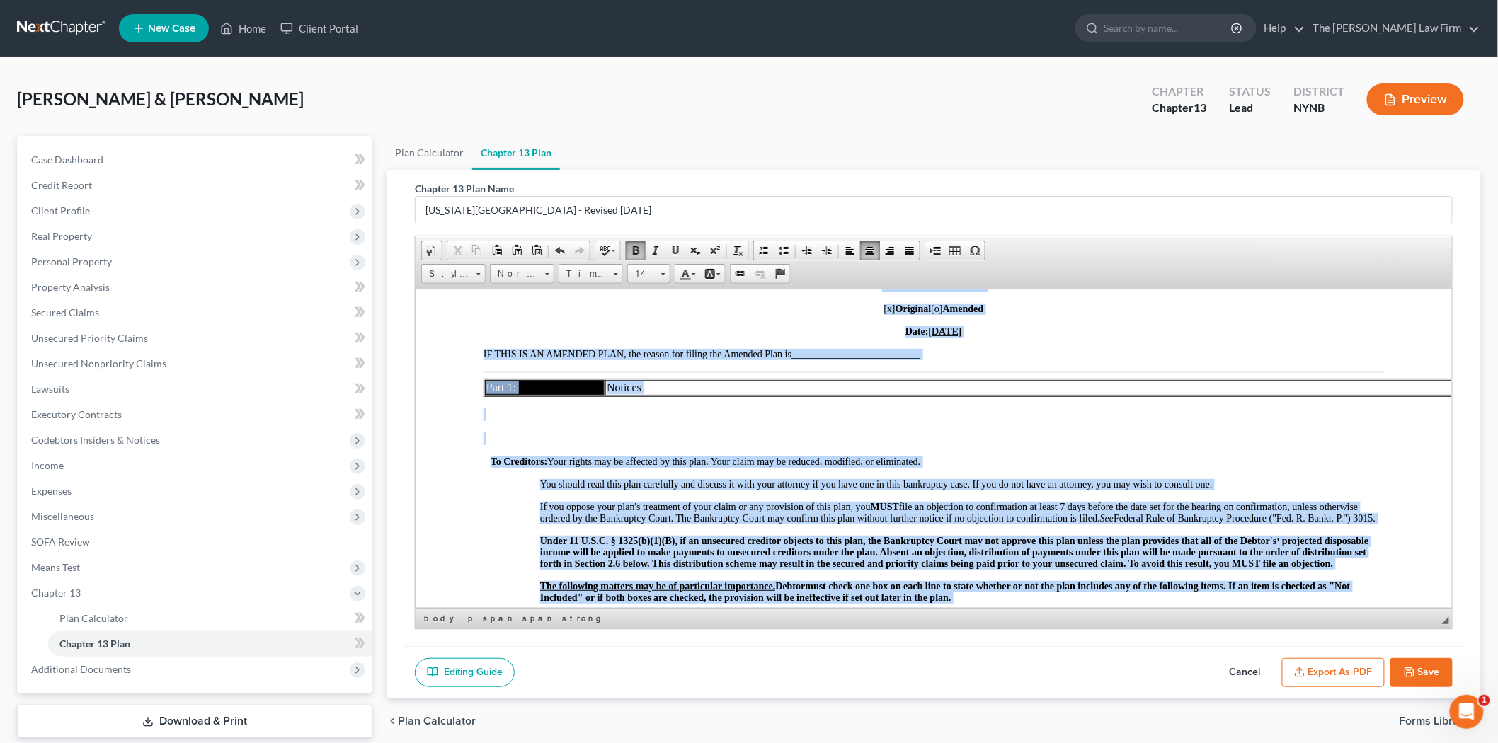
scroll to position [0, 0]
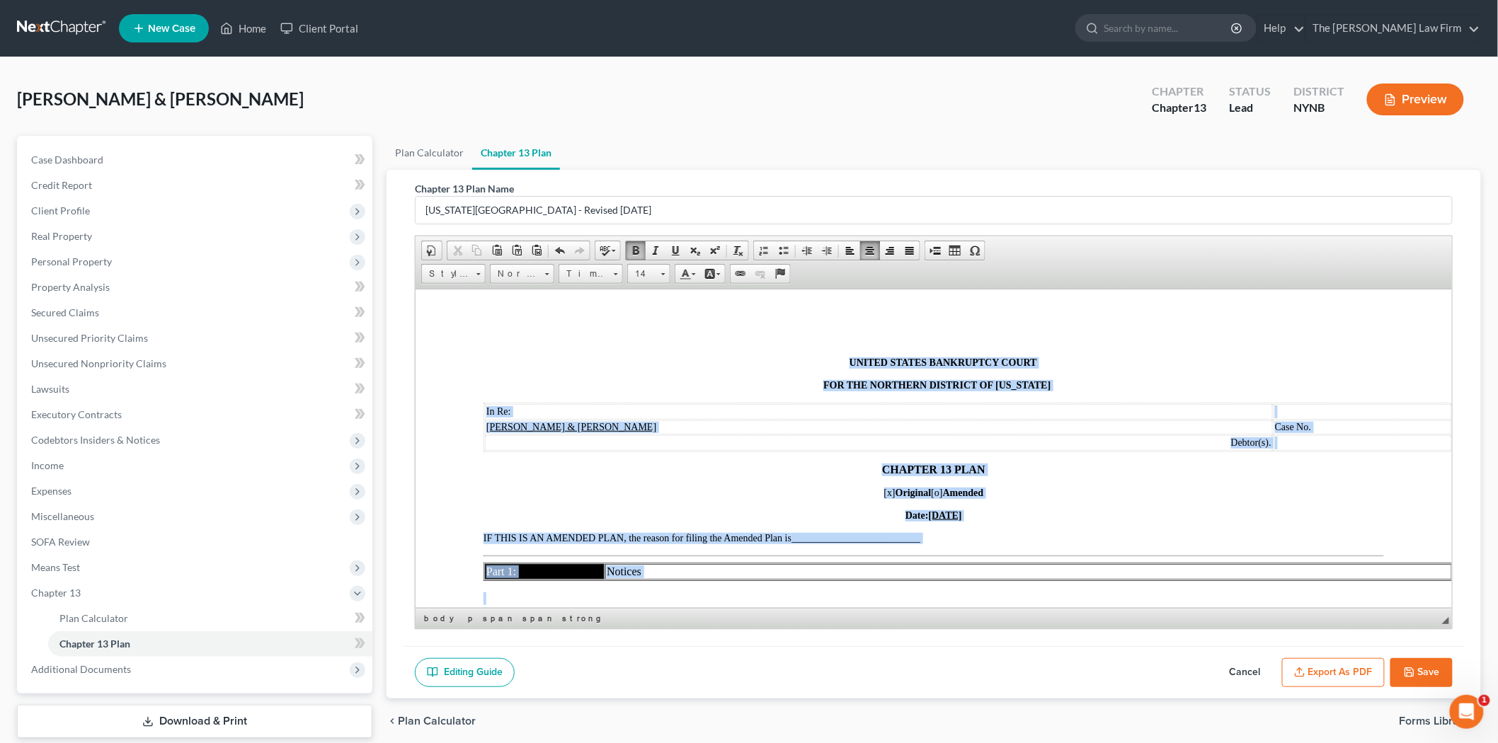
drag, startPoint x: 649, startPoint y: 524, endPoint x: 486, endPoint y: 326, distance: 256.6
copy body "UNITED STATES BANKRUPTCY COURT FOR THE NORTHERN DISTRICT OF NEW YORK In Re: Ann…"
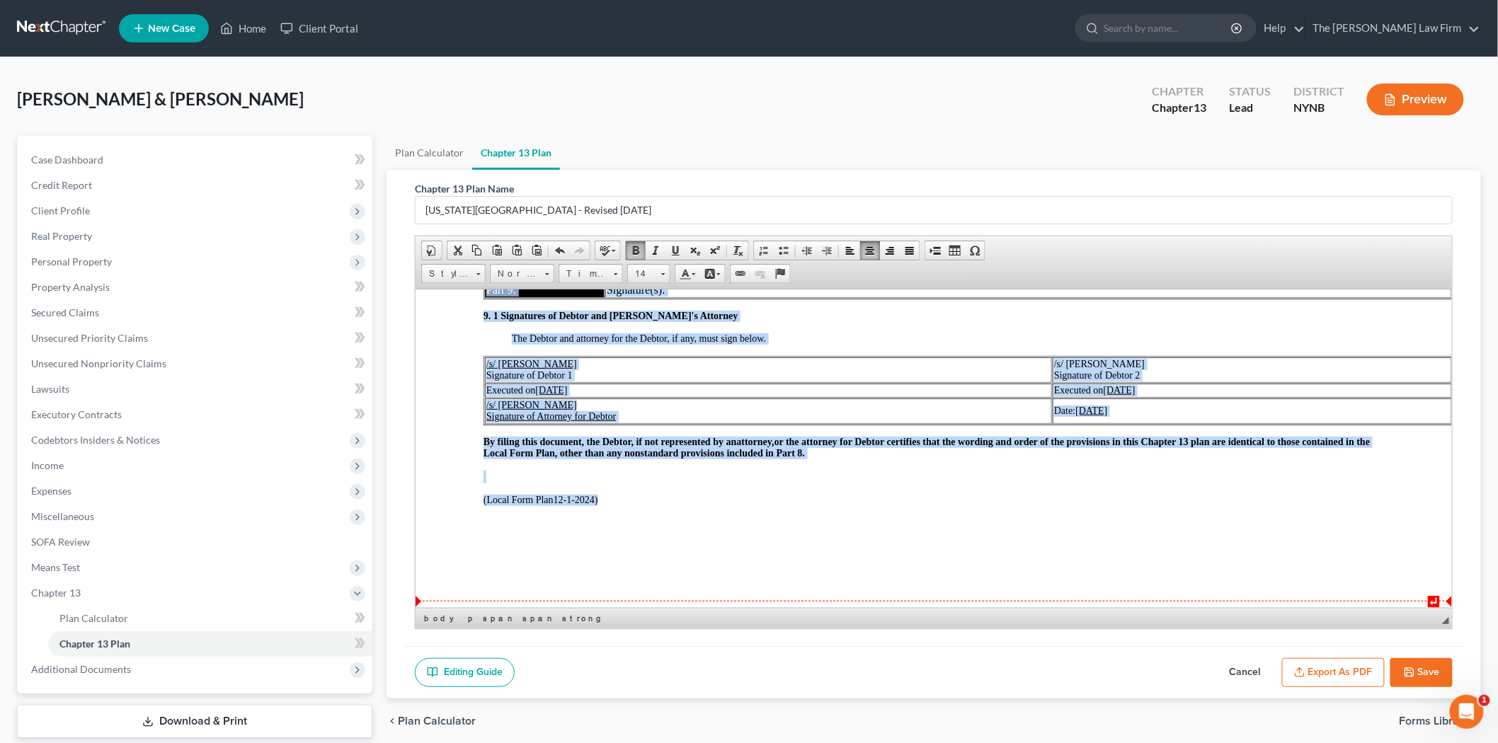
scroll to position [79, 0]
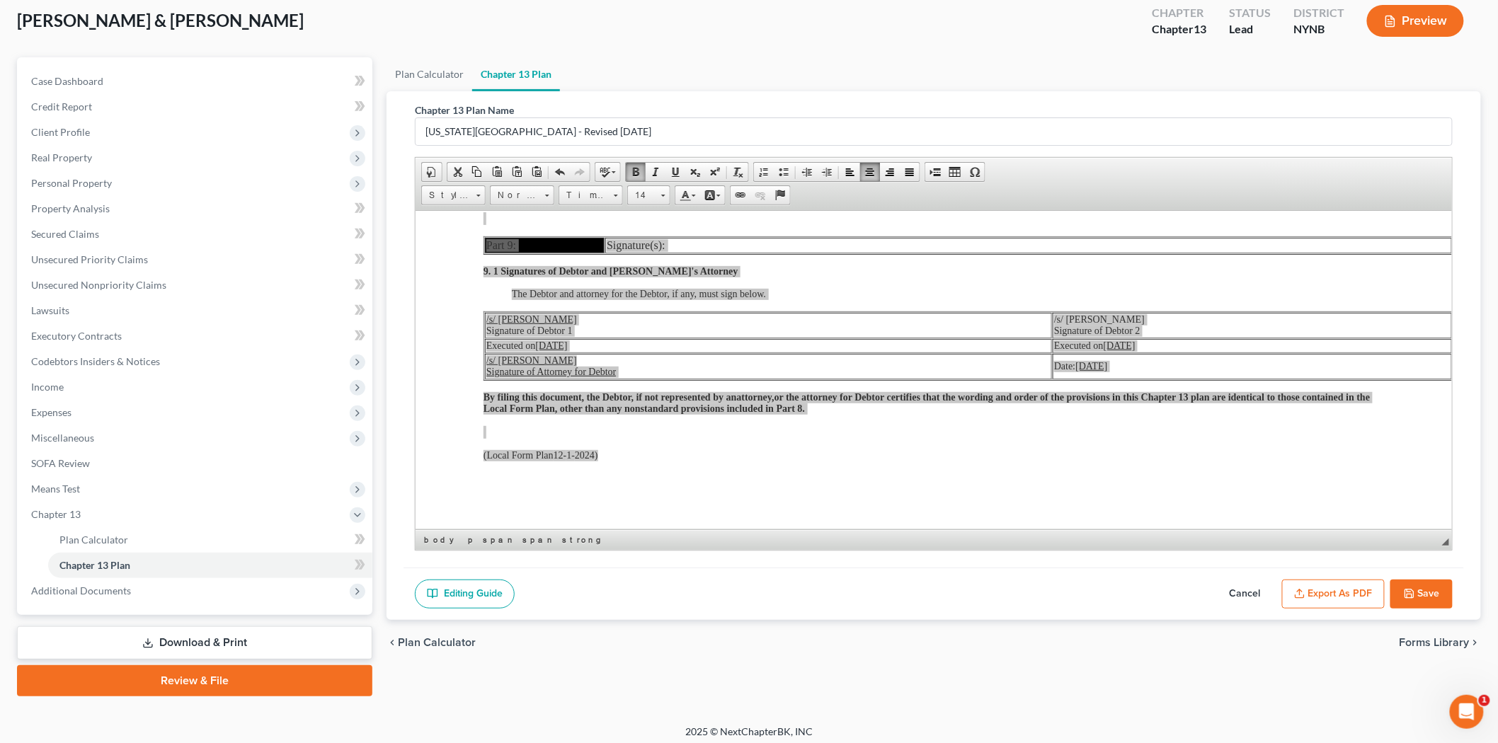
click at [489, 584] on link "Editing Guide" at bounding box center [465, 595] width 100 height 30
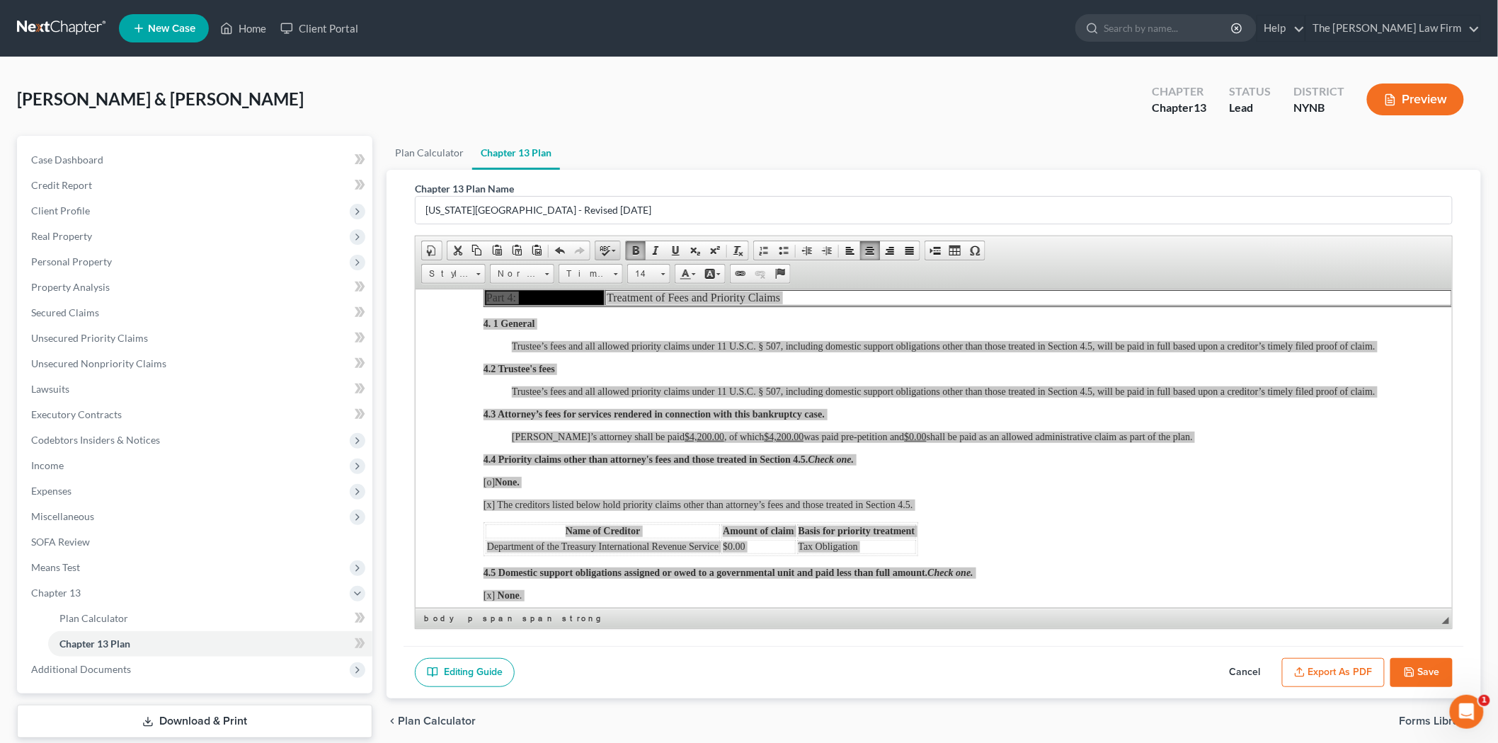
scroll to position [2682, 0]
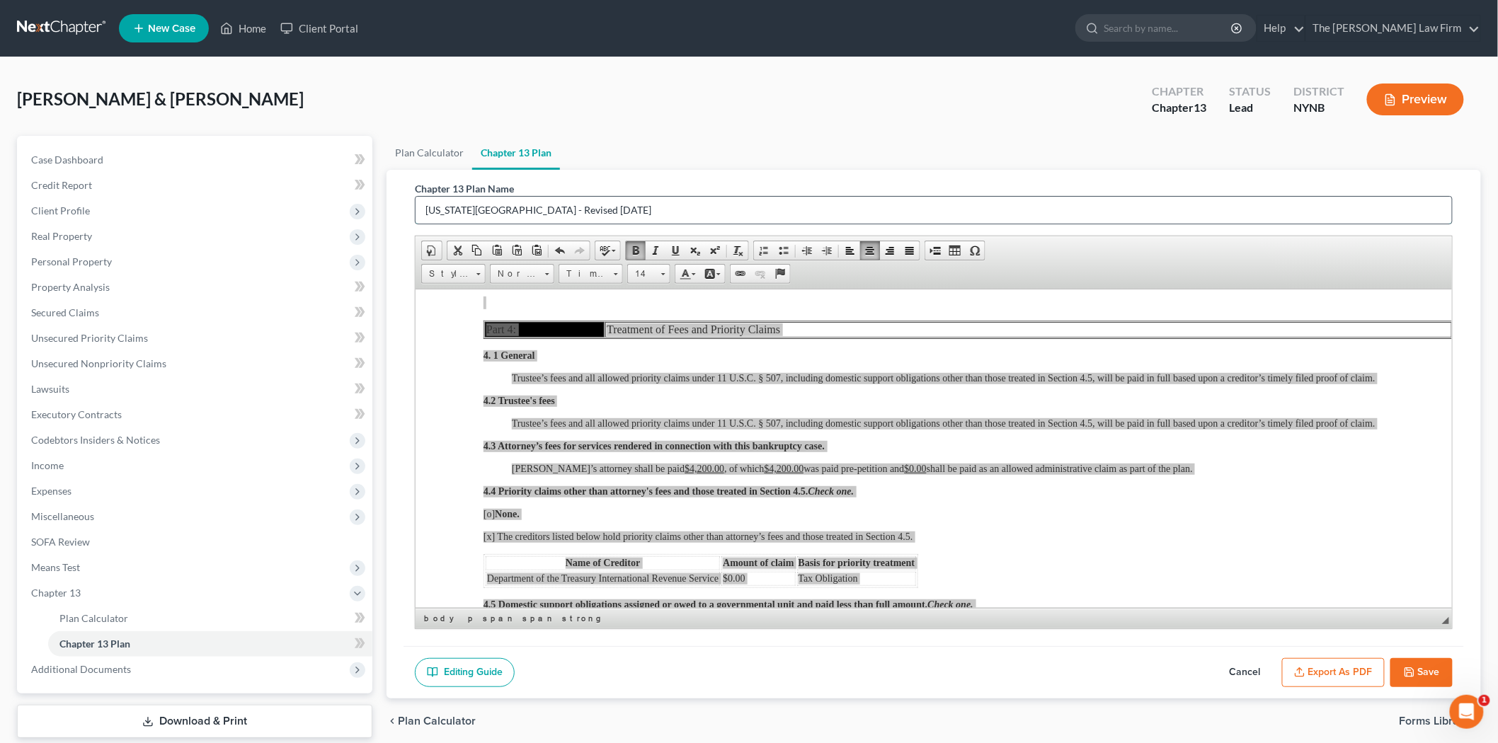
drag, startPoint x: 445, startPoint y: 208, endPoint x: 429, endPoint y: 209, distance: 15.6
click at [442, 208] on input "[US_STATE][GEOGRAPHIC_DATA] - Revised [DATE]" at bounding box center [934, 210] width 1037 height 27
click at [423, 209] on input "[US_STATE][GEOGRAPHIC_DATA] - Revised [DATE]" at bounding box center [934, 210] width 1037 height 27
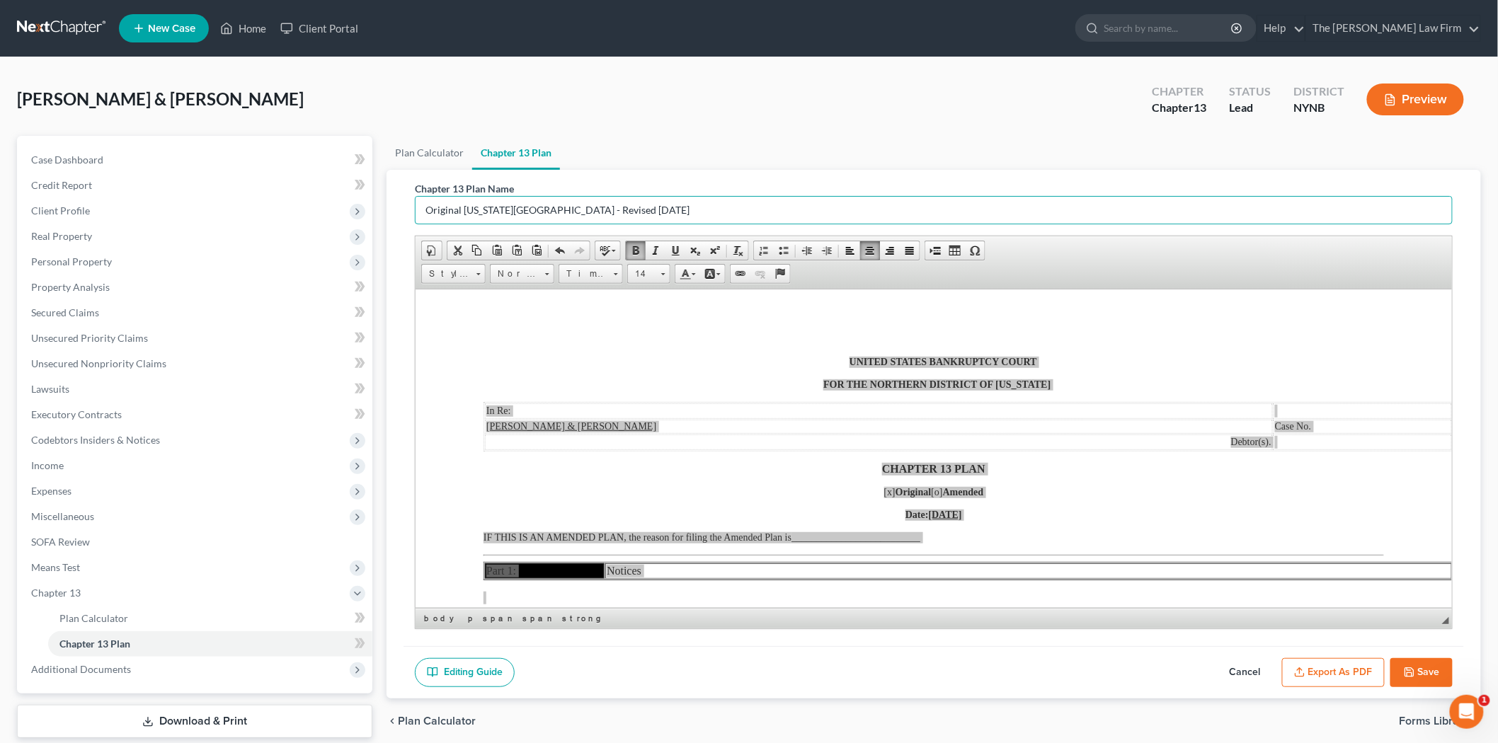
scroll to position [0, 0]
type input "Original New York Northern District - Revised 12/1/2024"
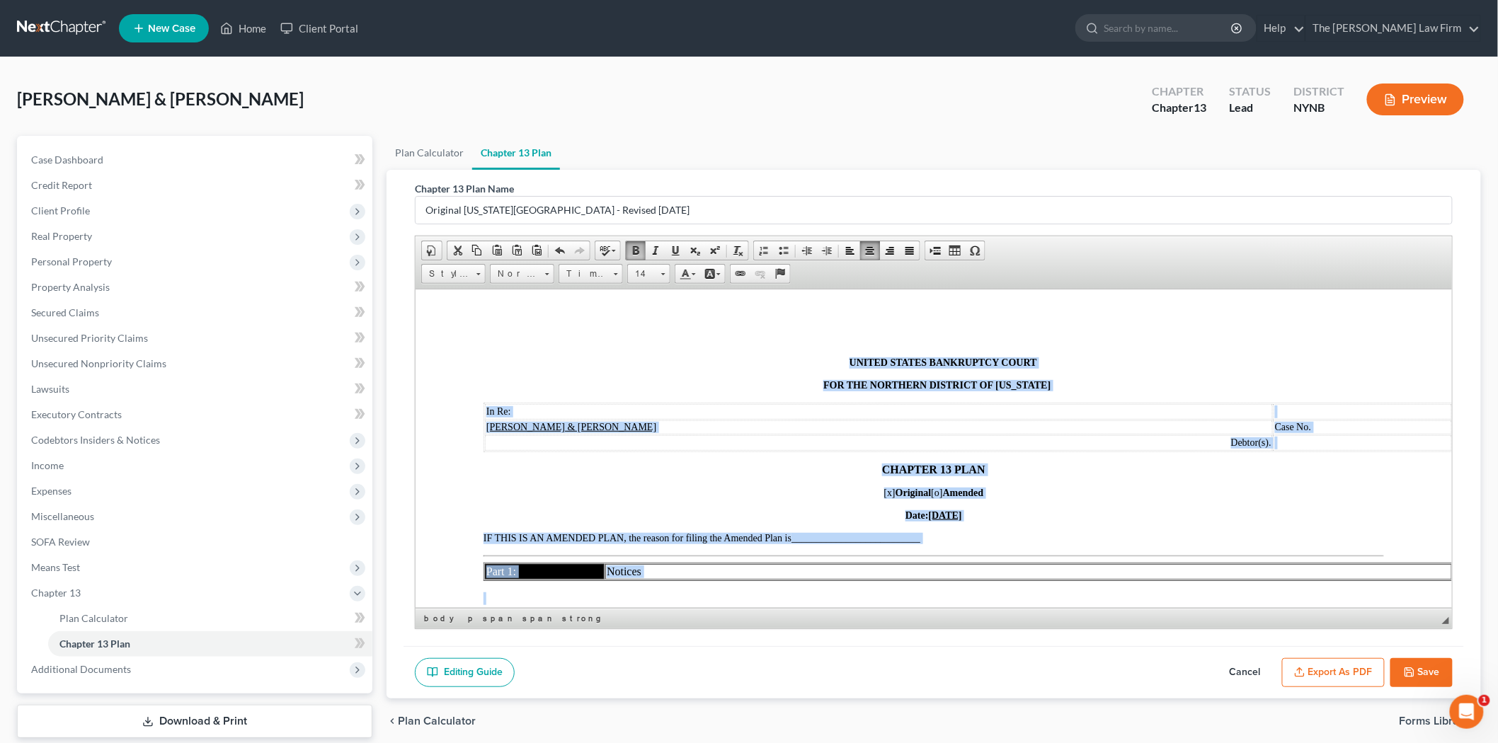
click at [726, 368] on p "UNITED STATES BANKRUPTCY COURT" at bounding box center [943, 362] width 882 height 11
click at [1043, 463] on p "CHAPTER 13 PLAN" at bounding box center [933, 469] width 901 height 13
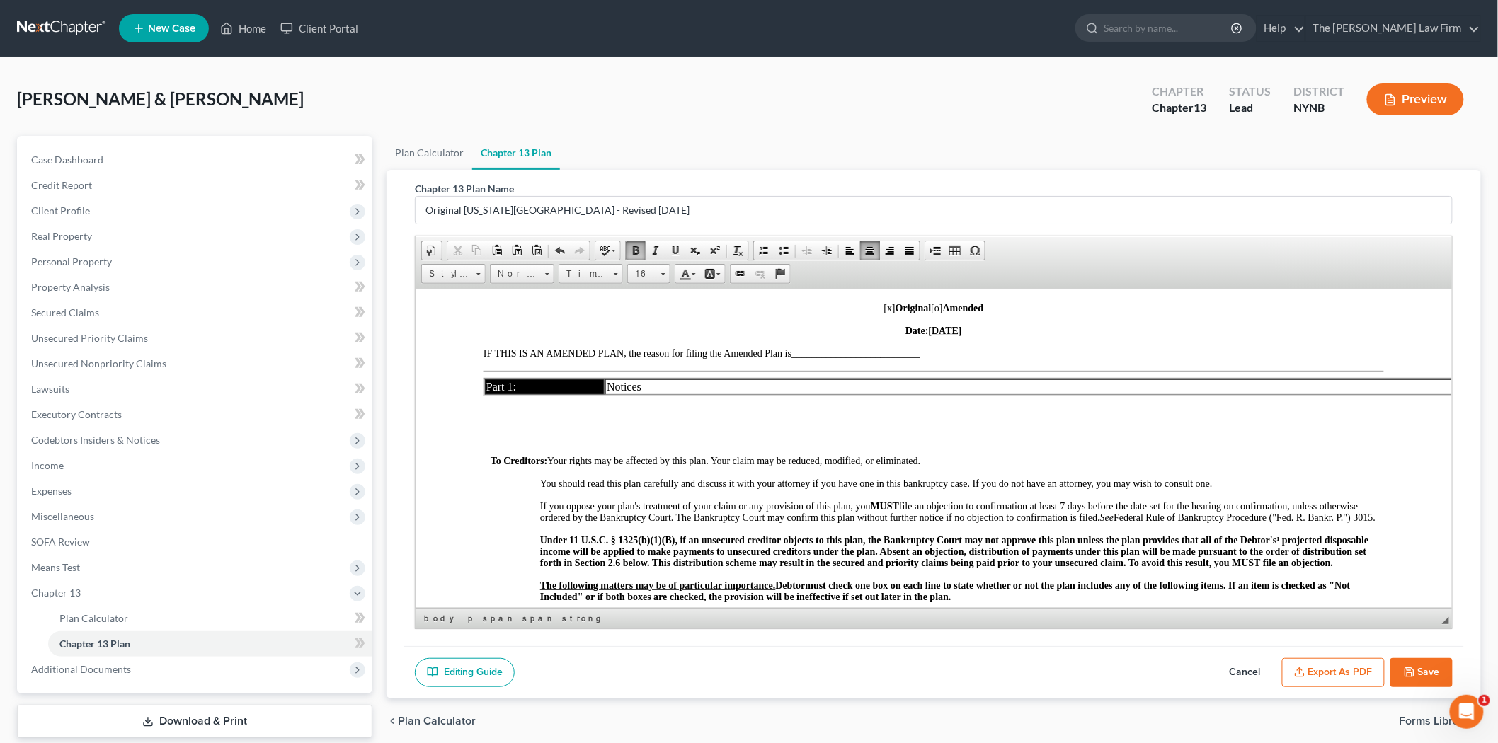
scroll to position [157, 0]
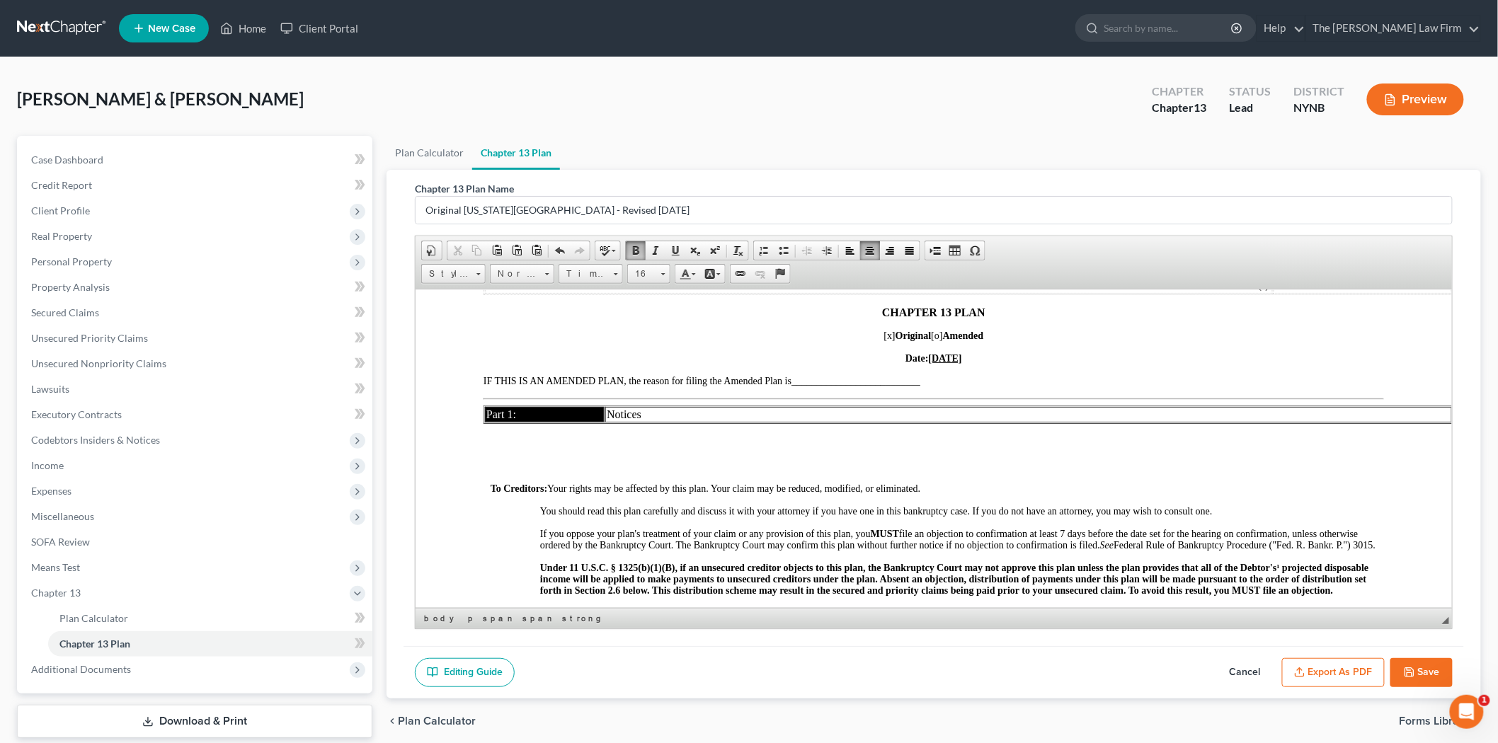
click at [884, 334] on span "[x]" at bounding box center [889, 335] width 11 height 11
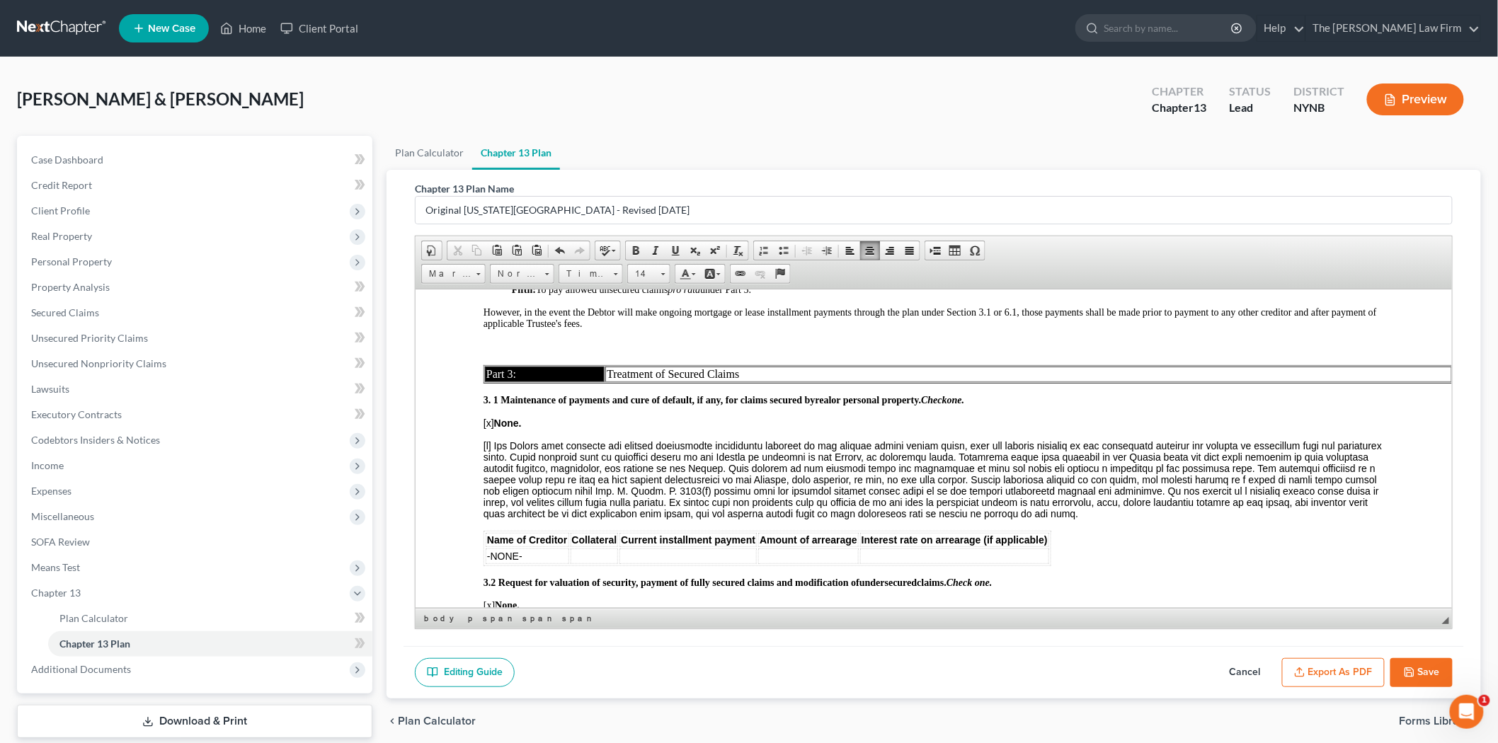
scroll to position [1345, 0]
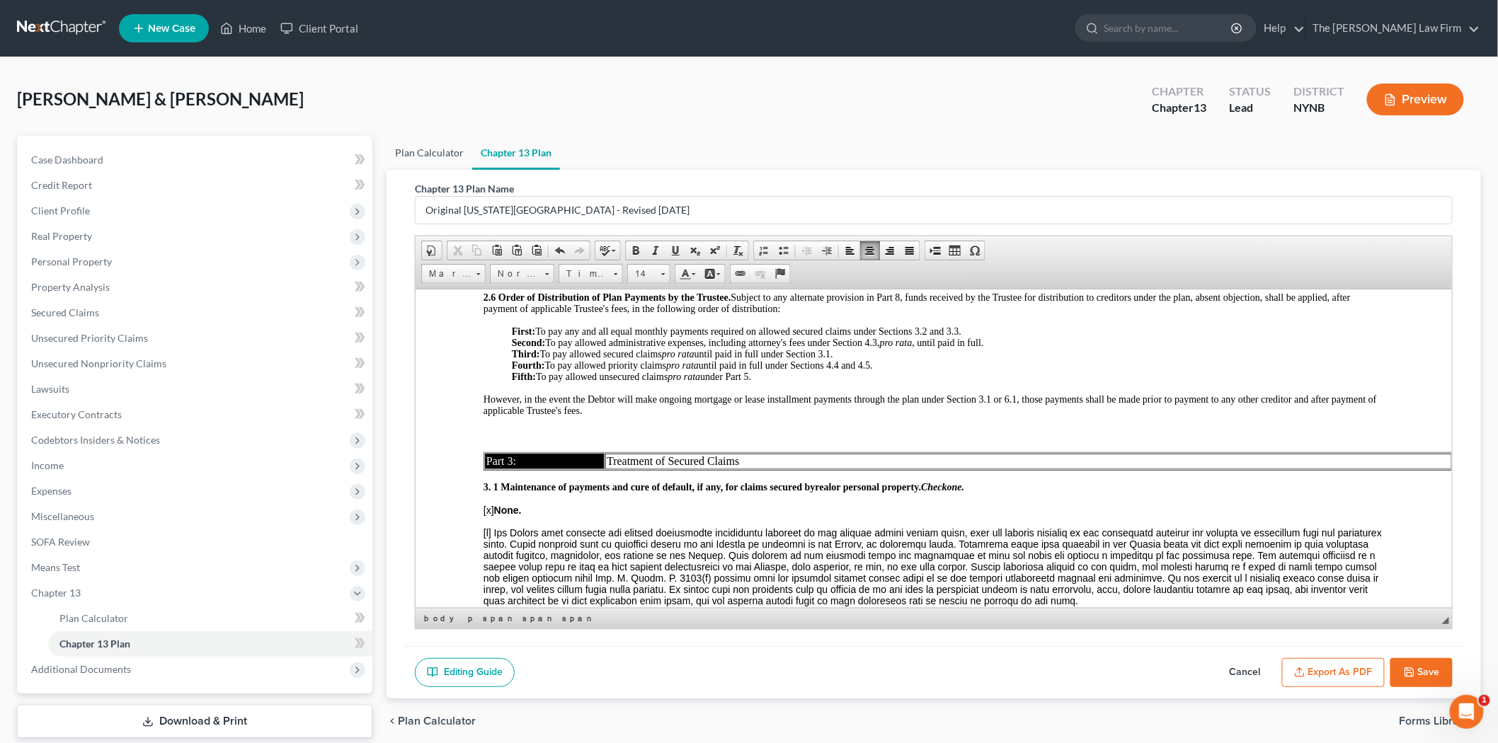
click at [431, 156] on link "Plan Calculator" at bounding box center [430, 153] width 86 height 34
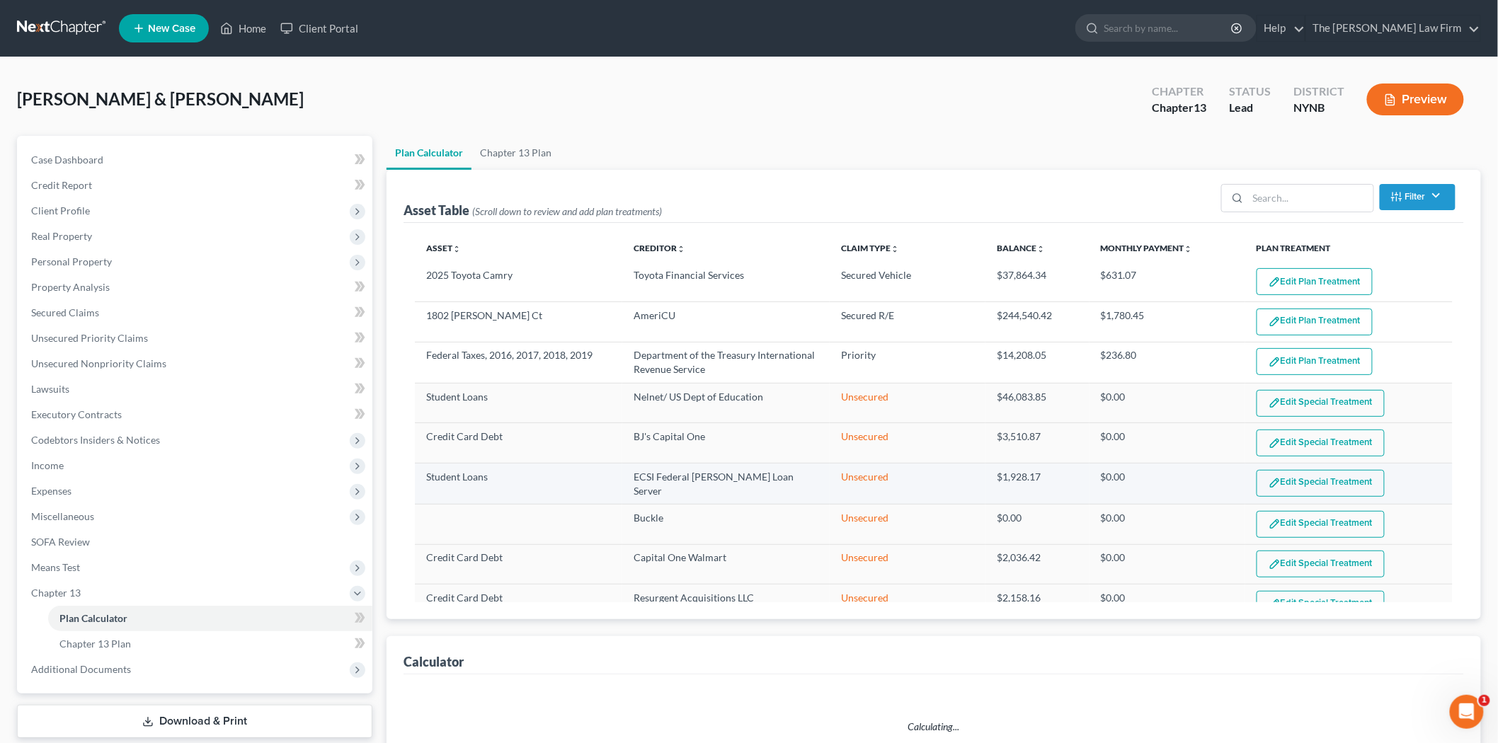
select select "59"
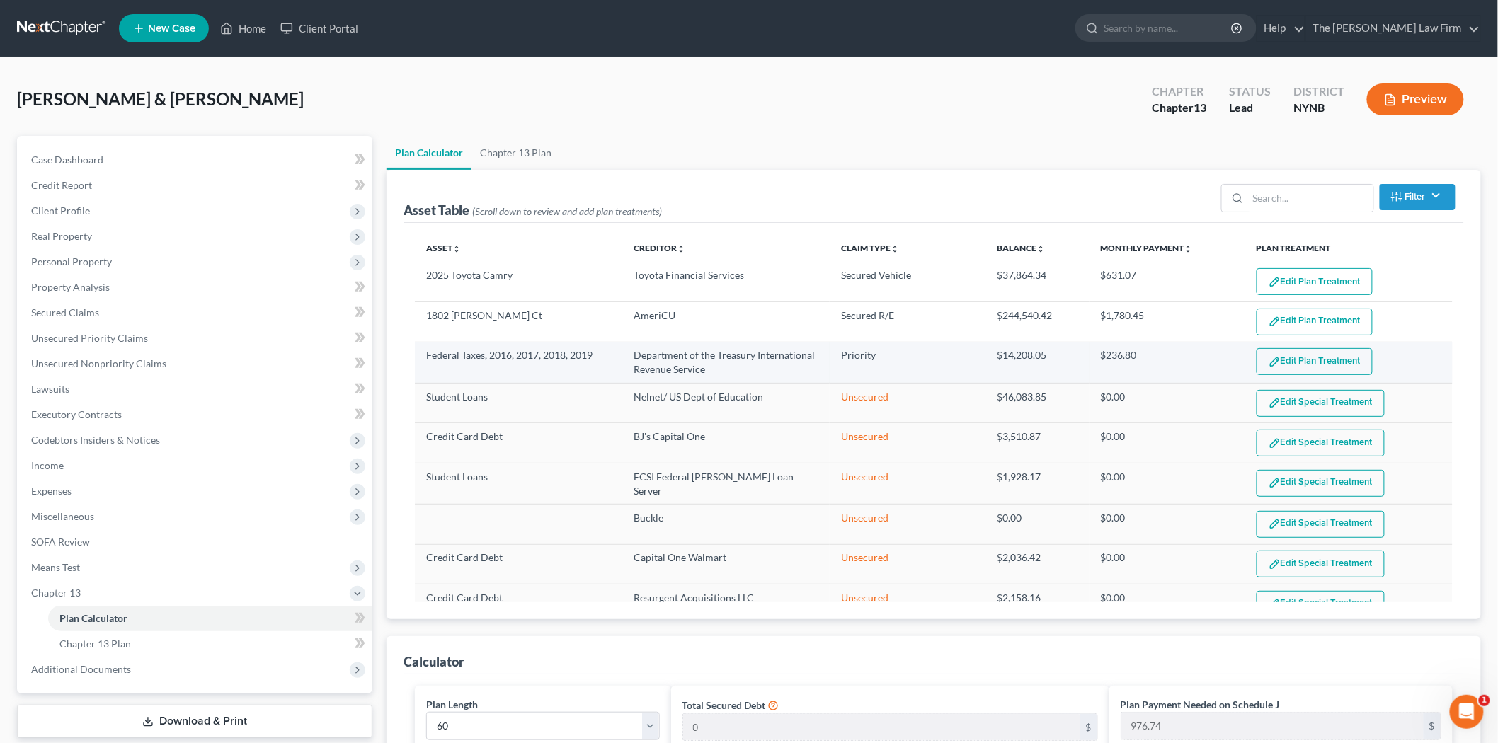
click at [1291, 363] on button "Edit Plan Treatment" at bounding box center [1315, 361] width 116 height 27
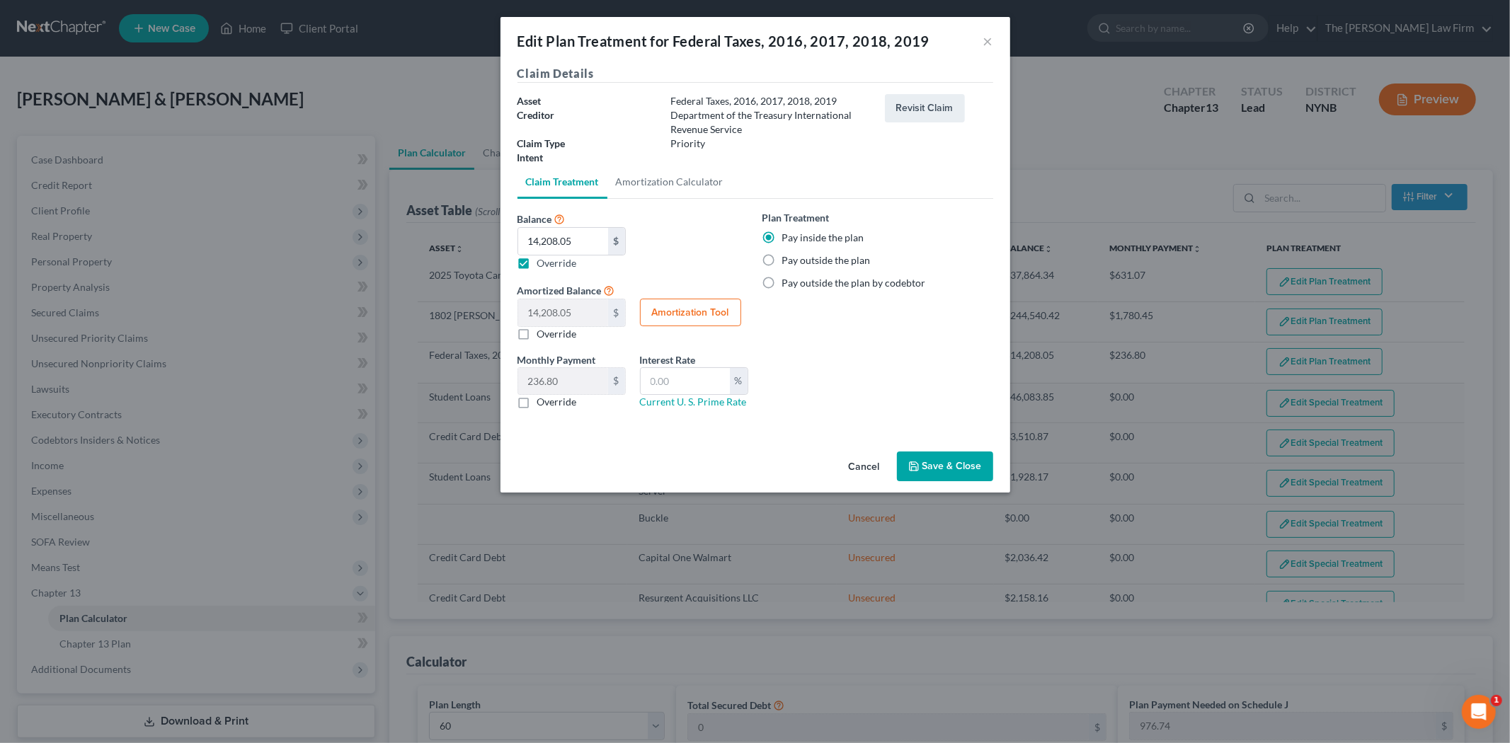
click at [860, 467] on button "Cancel" at bounding box center [865, 467] width 54 height 28
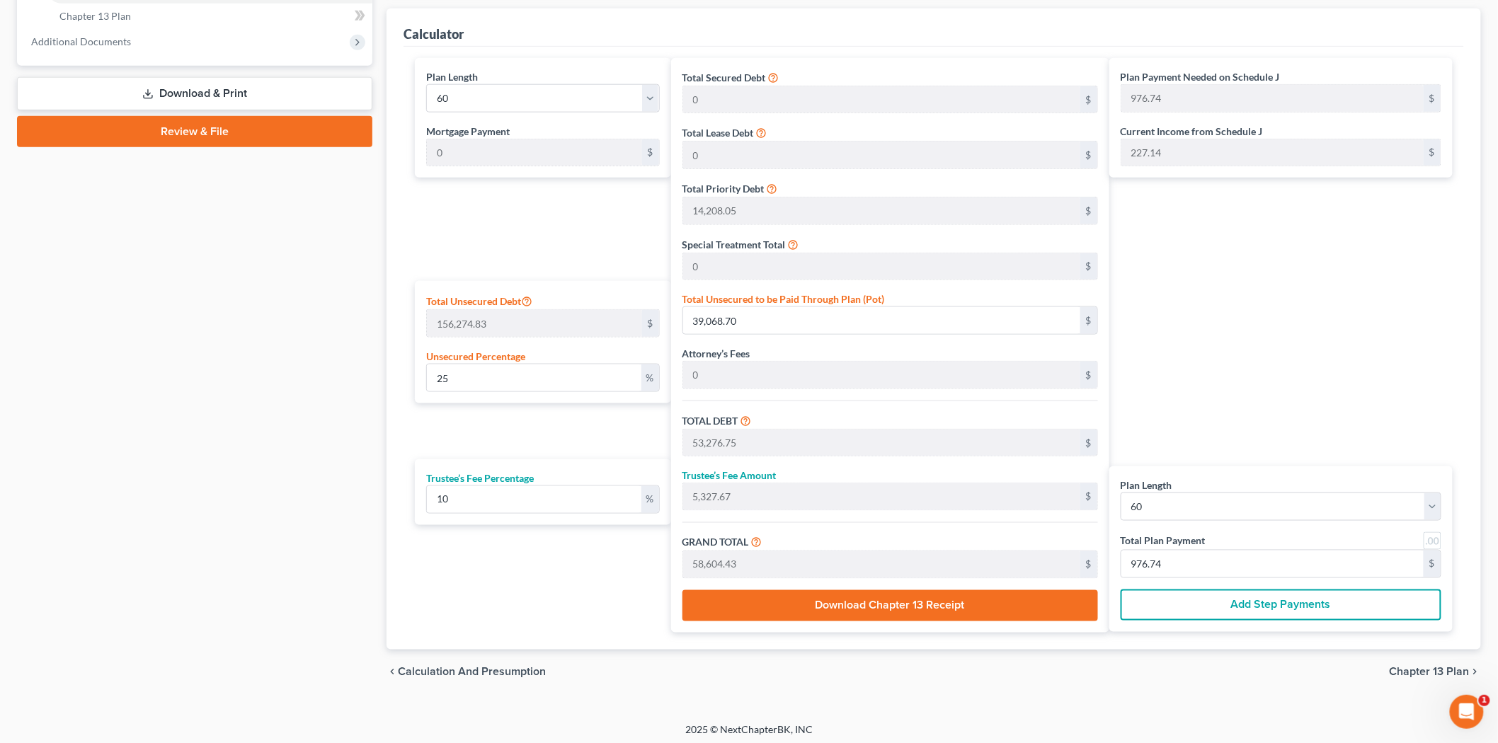
scroll to position [636, 0]
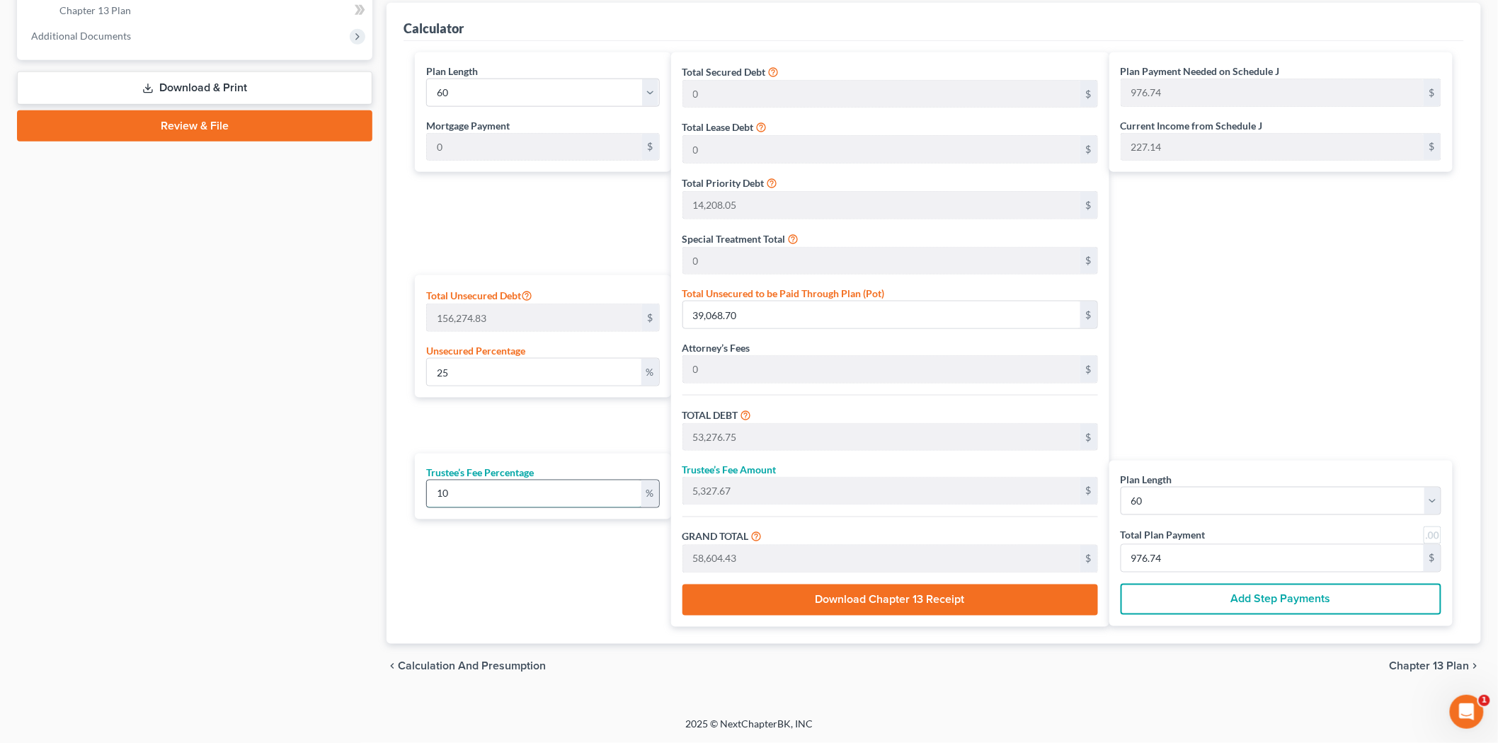
click at [517, 499] on input "10" at bounding box center [534, 494] width 215 height 27
click at [511, 367] on input "25" at bounding box center [534, 372] width 215 height 27
click at [481, 351] on label "Unsecured Percentage" at bounding box center [475, 350] width 99 height 15
drag, startPoint x: 576, startPoint y: 373, endPoint x: 415, endPoint y: 379, distance: 160.8
click at [415, 379] on div "Total Unsecured Debt 156,274.83 $ Unsecured Percentage 25 %" at bounding box center [543, 336] width 256 height 122
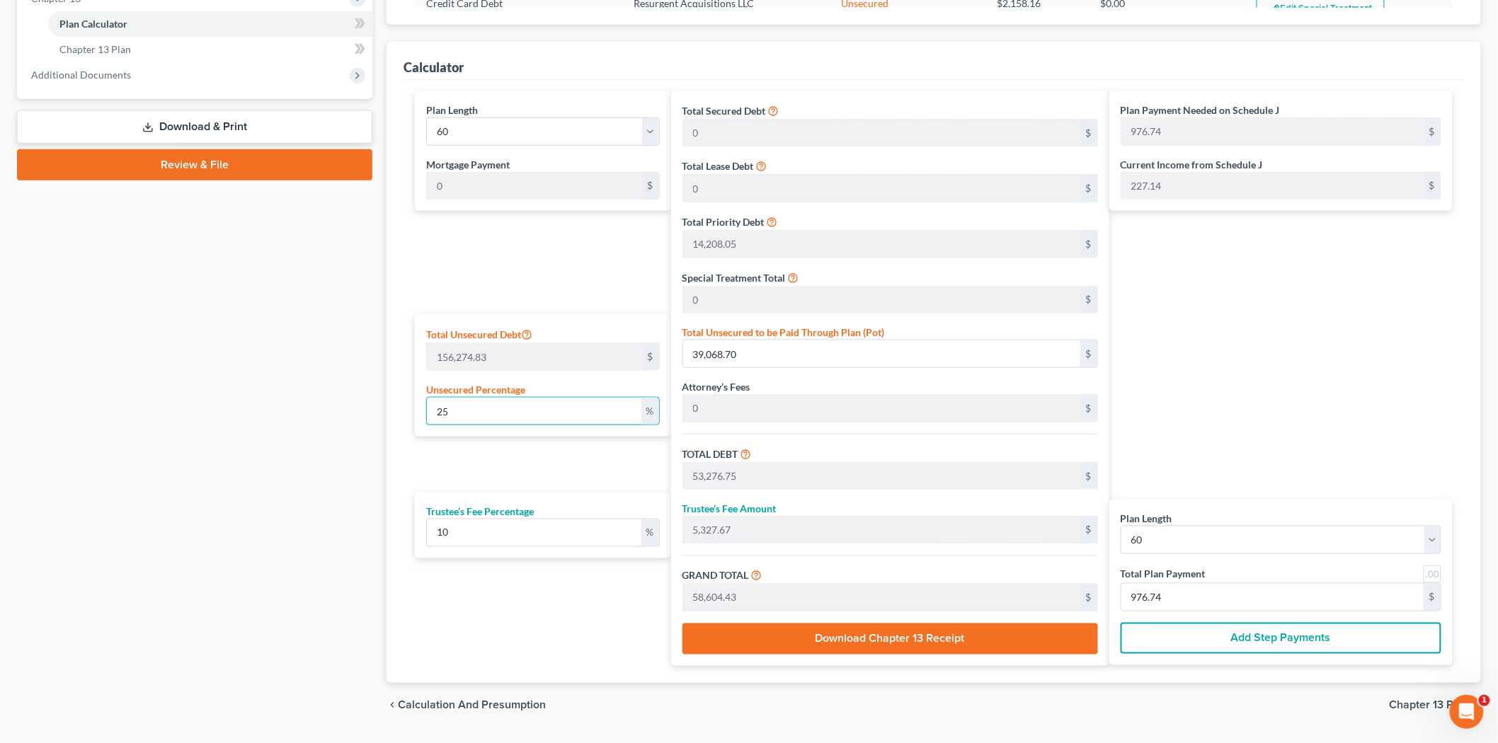
scroll to position [557, 0]
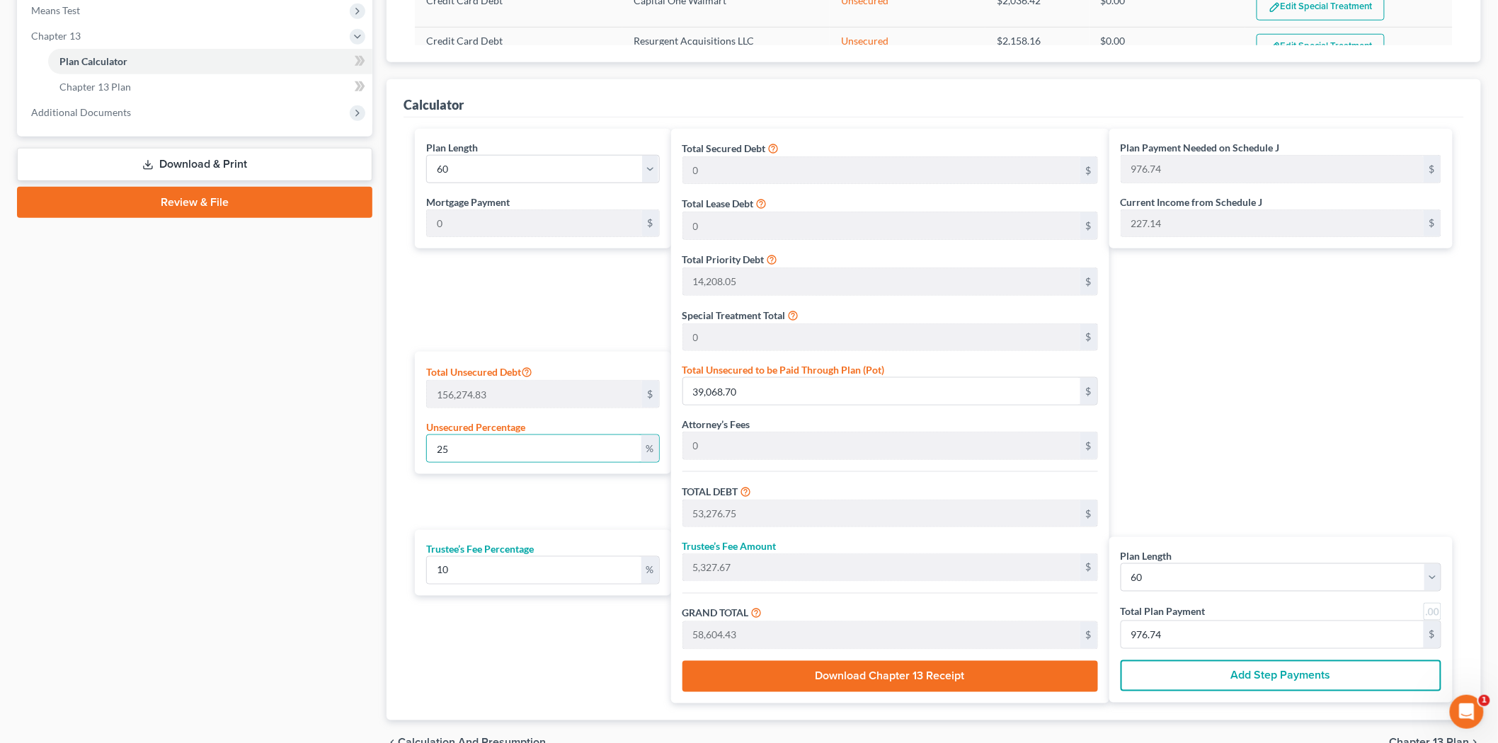
click at [1315, 407] on div "Plan Payment Needed on Schedule J 976.74 $ Current Income from Schedule J 227.1…" at bounding box center [1285, 416] width 351 height 575
click at [526, 376] on icon at bounding box center [526, 371] width 11 height 13
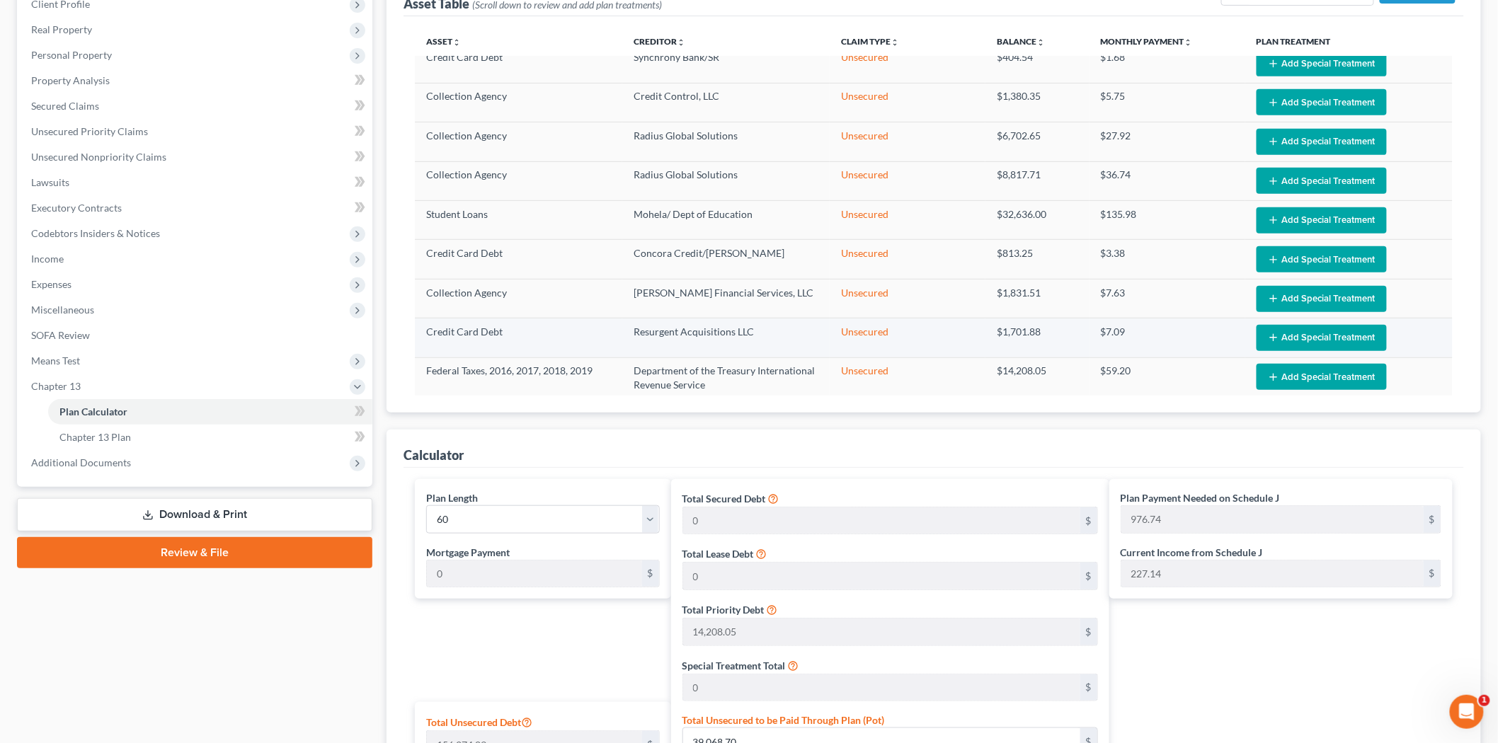
scroll to position [243, 0]
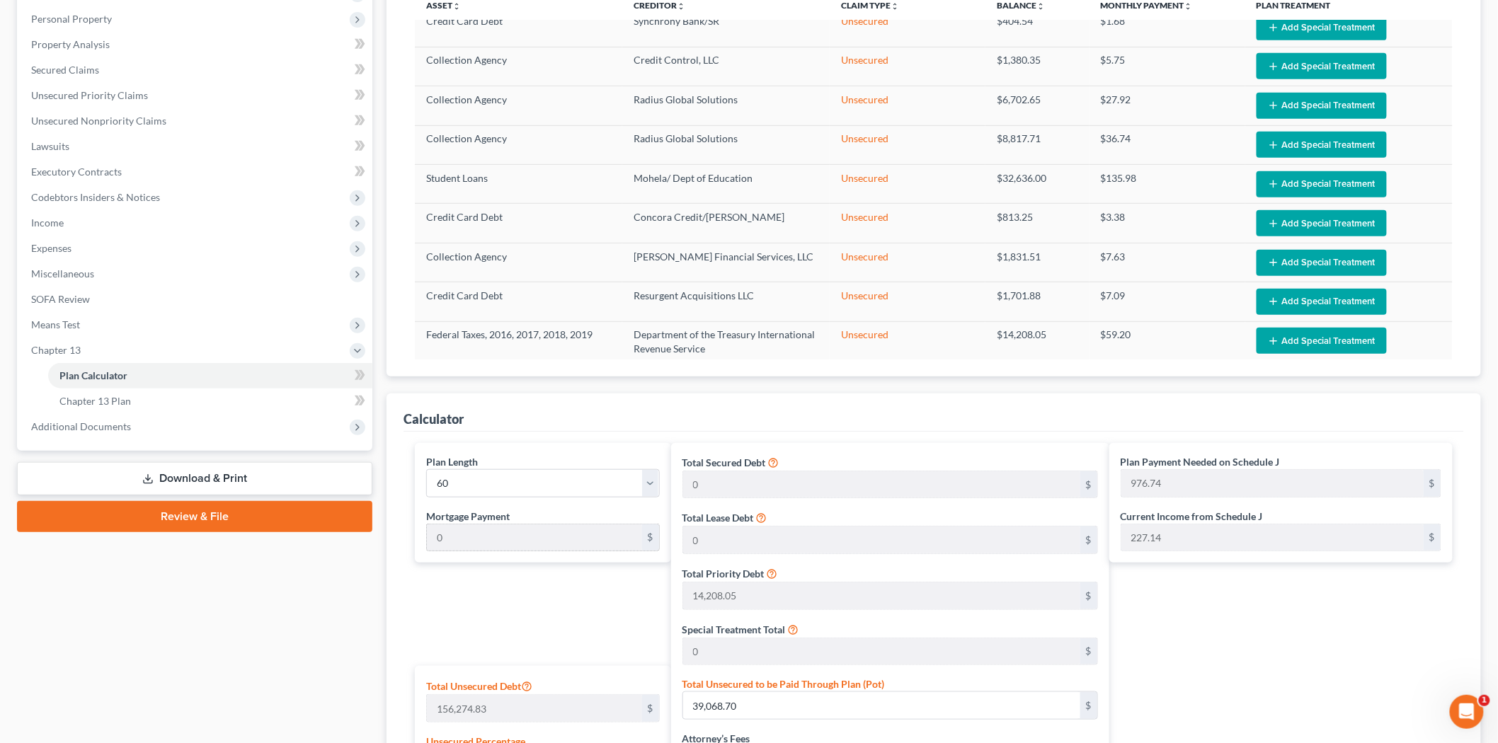
click at [656, 528] on div "$" at bounding box center [650, 538] width 17 height 27
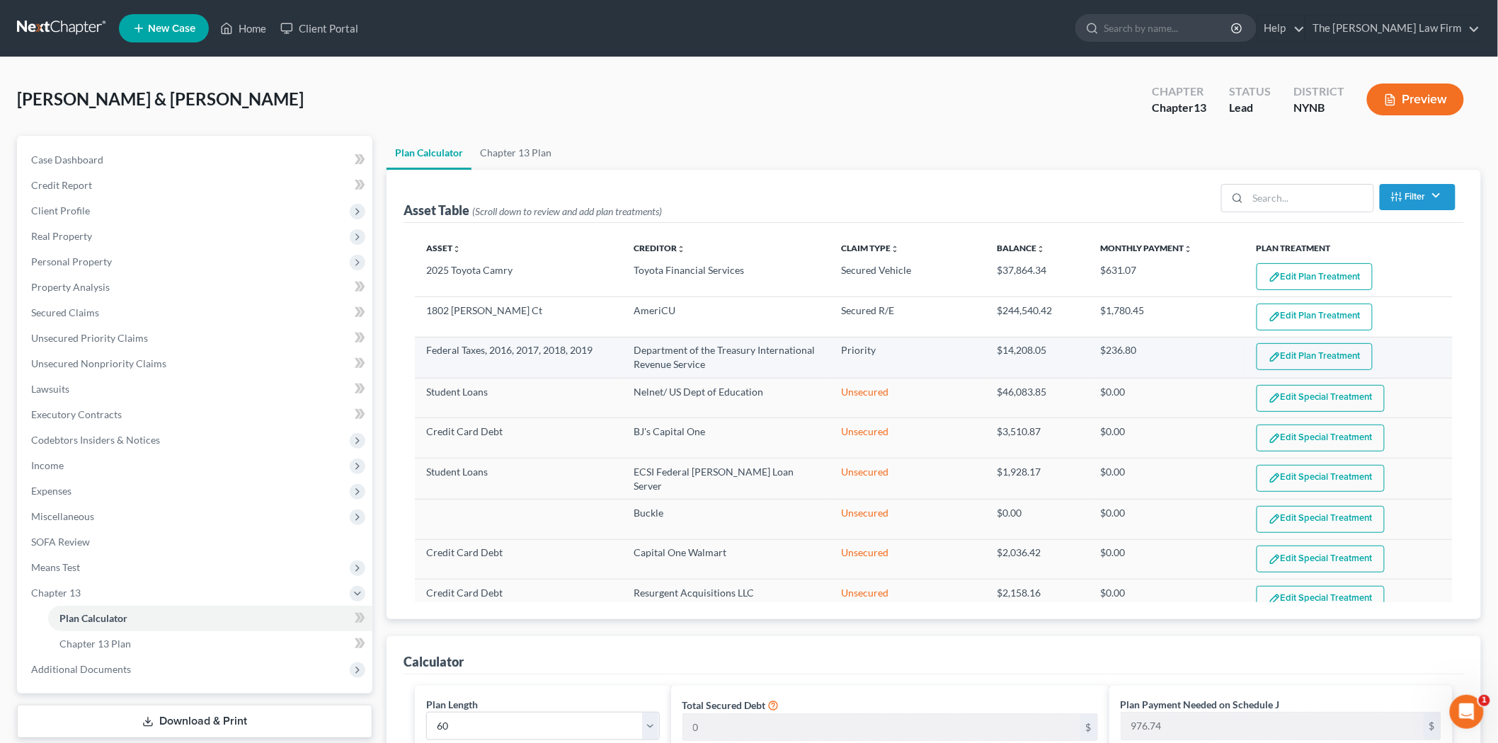
scroll to position [0, 0]
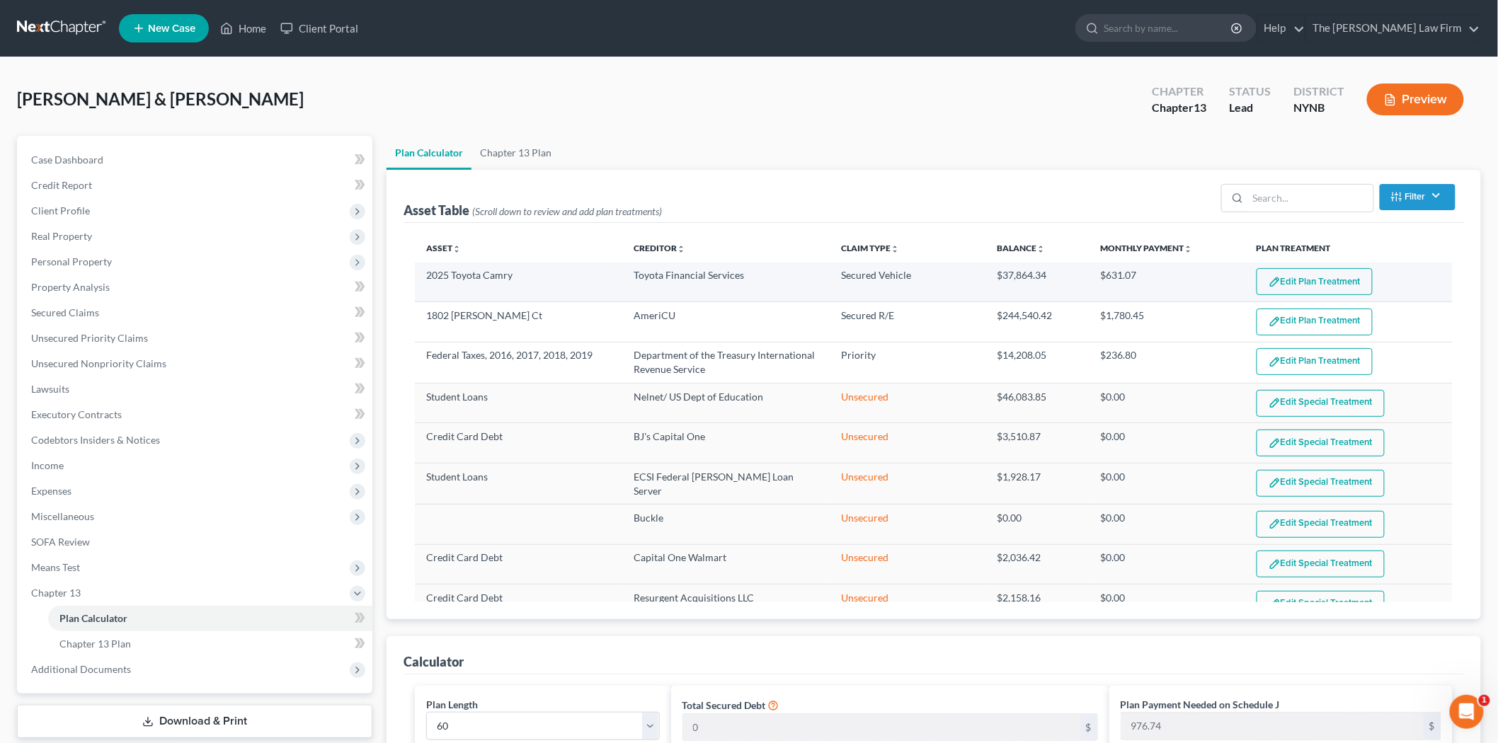
click at [1282, 280] on button "Edit Plan Treatment" at bounding box center [1315, 281] width 116 height 27
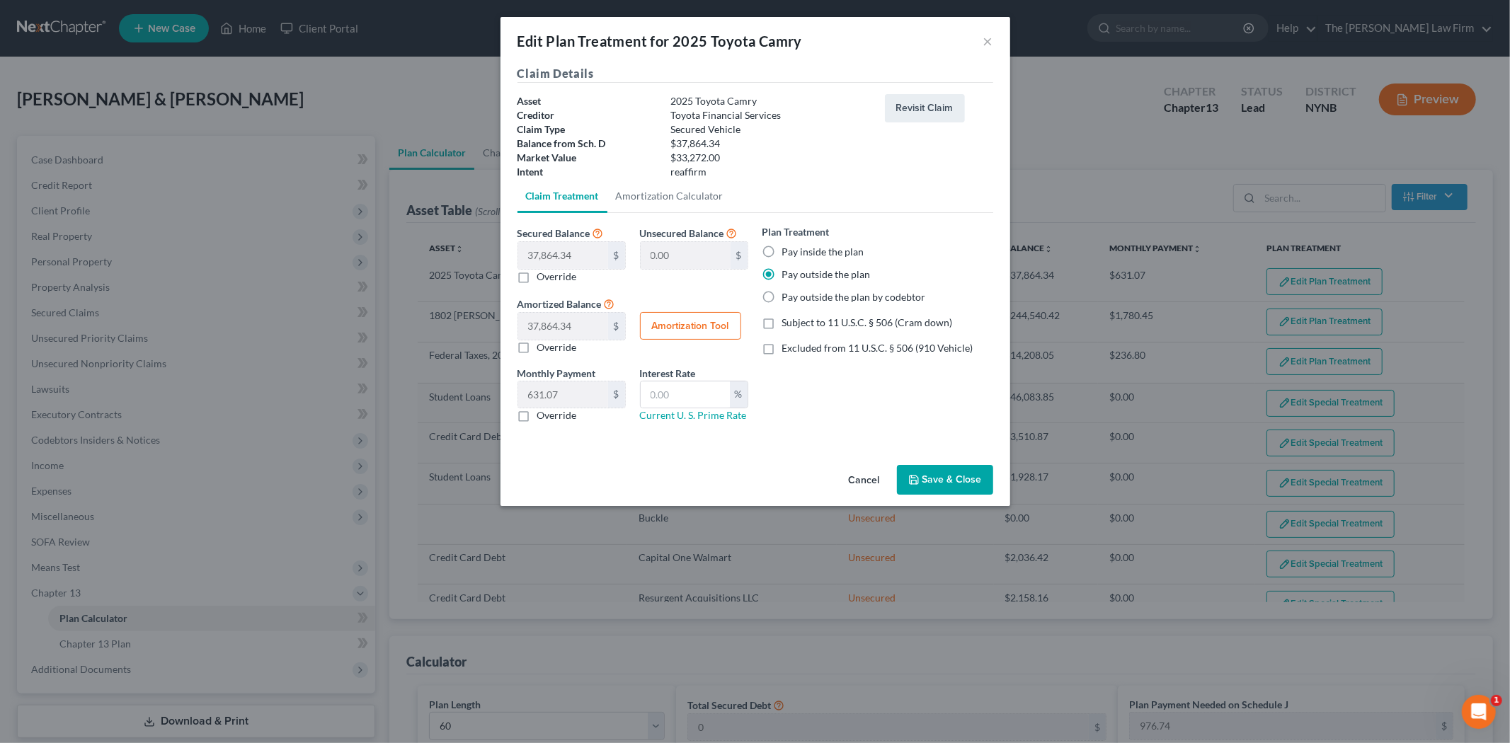
click at [850, 296] on label "Pay outside the plan by codebtor" at bounding box center [854, 297] width 144 height 14
click at [797, 296] on input "Pay outside the plan by codebtor" at bounding box center [792, 294] width 9 height 9
radio input "true"
click at [926, 484] on button "Save & Close" at bounding box center [945, 480] width 96 height 30
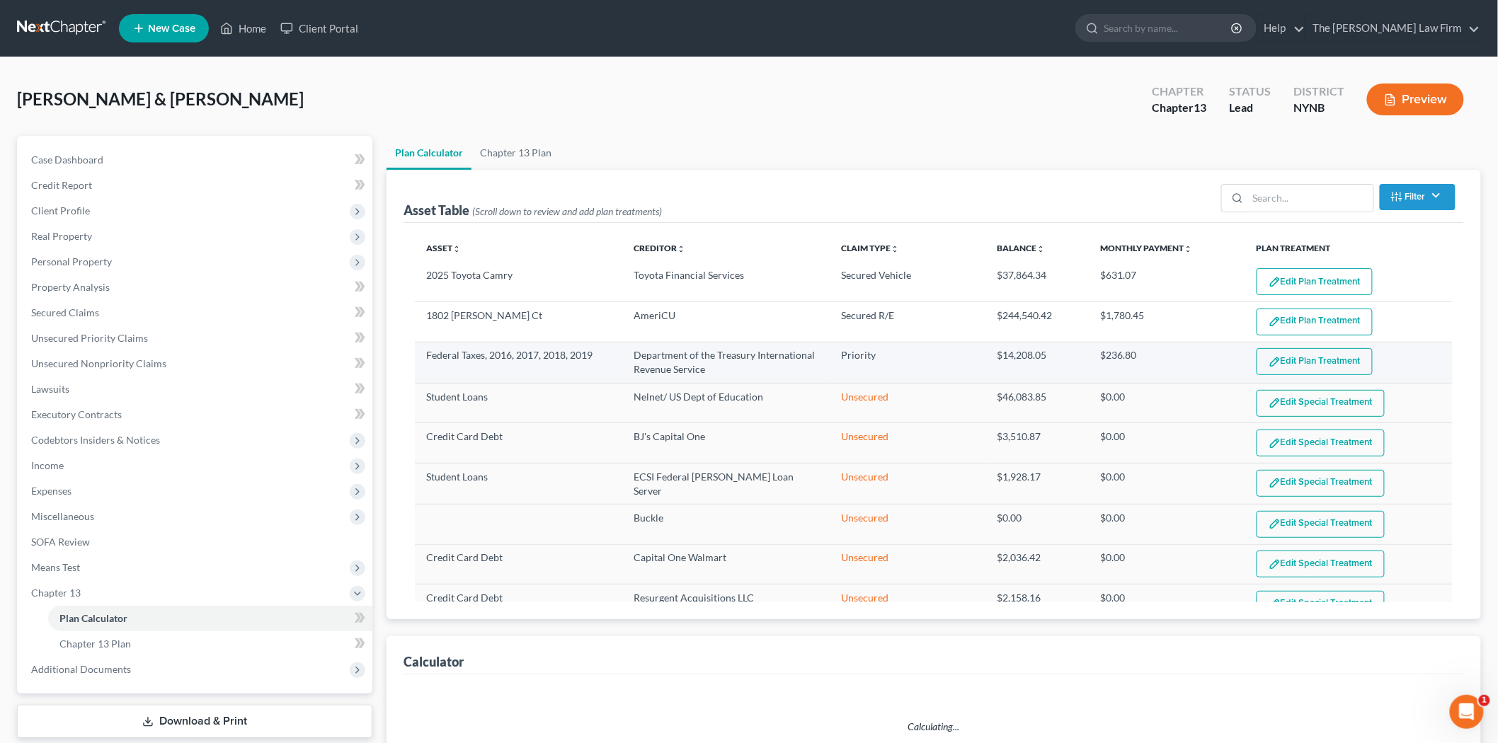
select select "59"
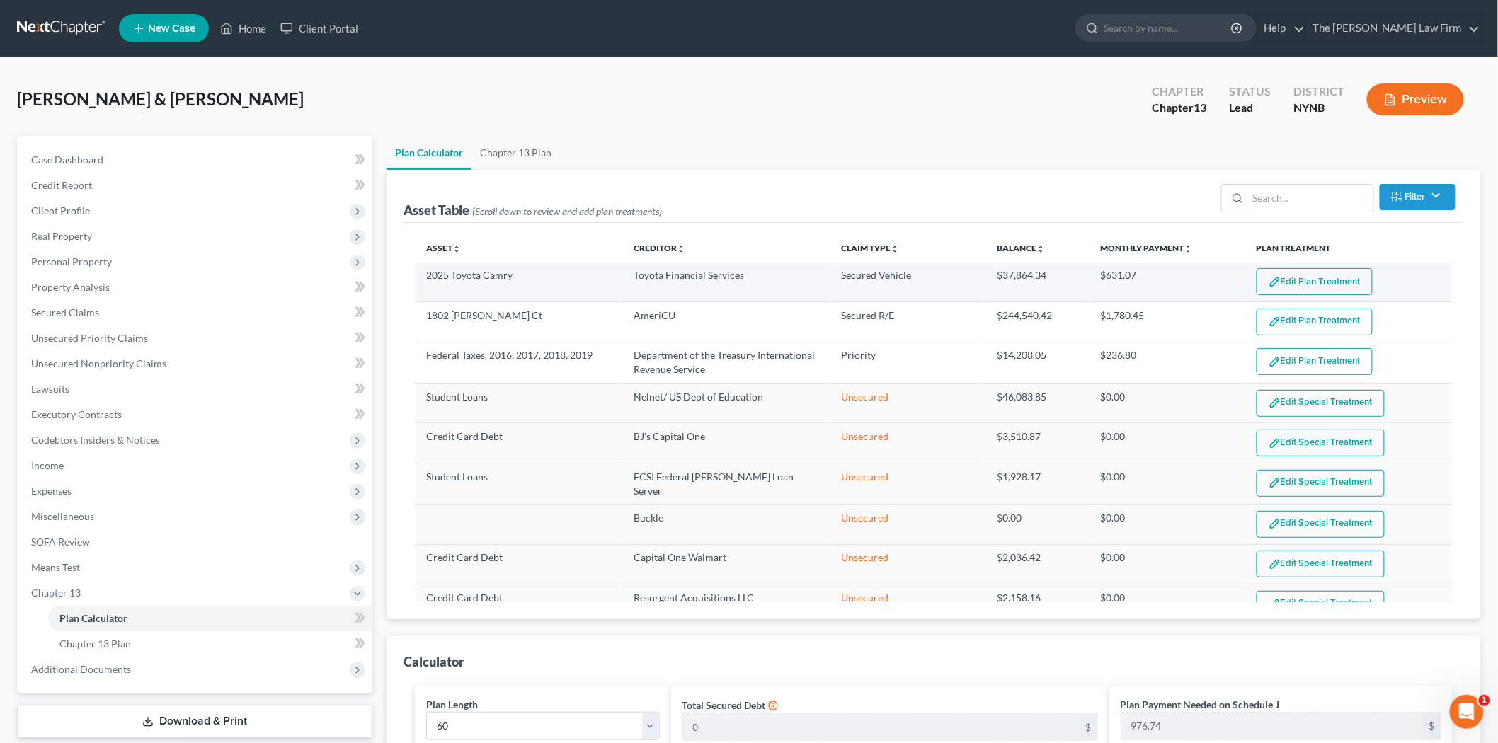
click at [1283, 286] on button "Edit Plan Treatment" at bounding box center [1315, 281] width 116 height 27
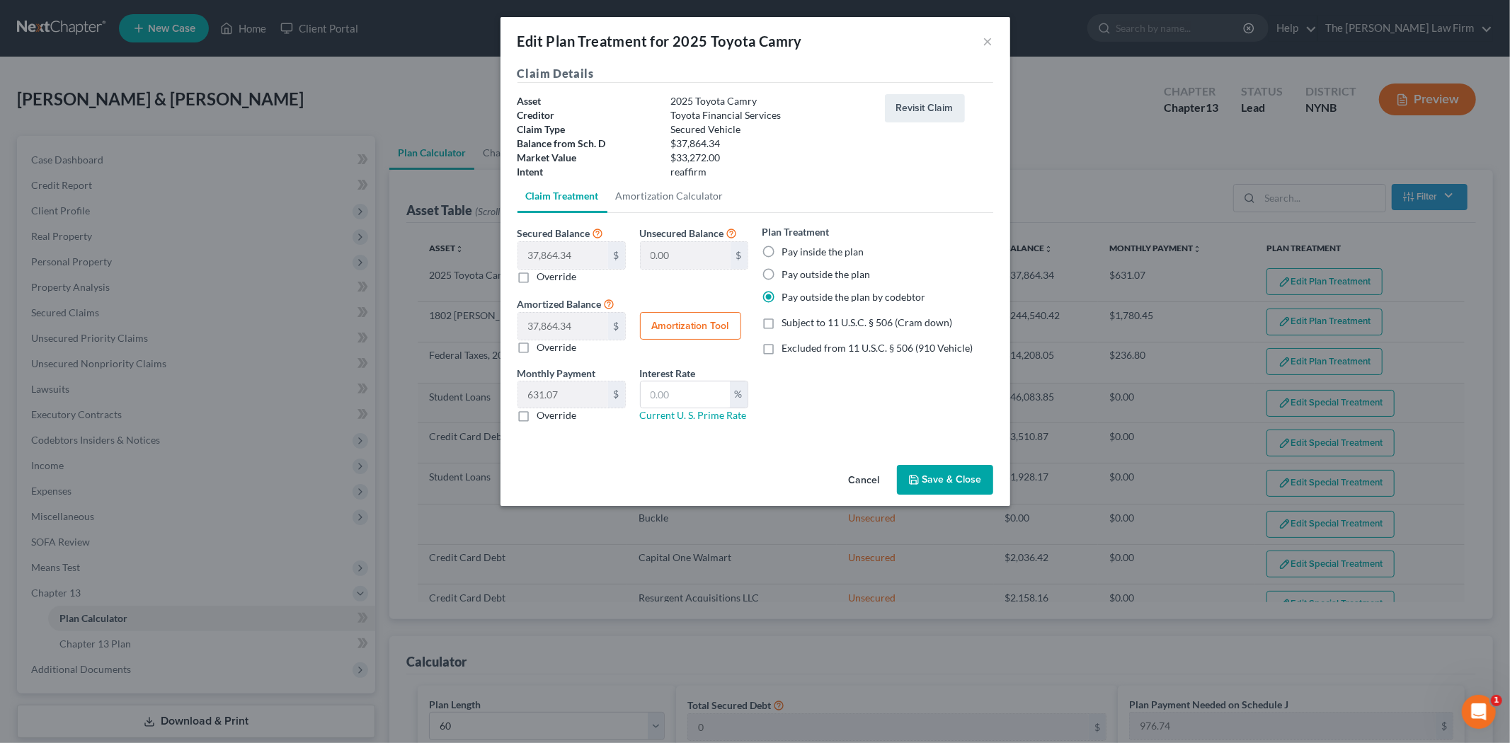
click at [798, 255] on label "Pay inside the plan" at bounding box center [823, 252] width 82 height 14
click at [797, 254] on input "Pay inside the plan" at bounding box center [792, 249] width 9 height 9
radio input "true"
click at [932, 484] on button "Save & Close" at bounding box center [945, 480] width 96 height 30
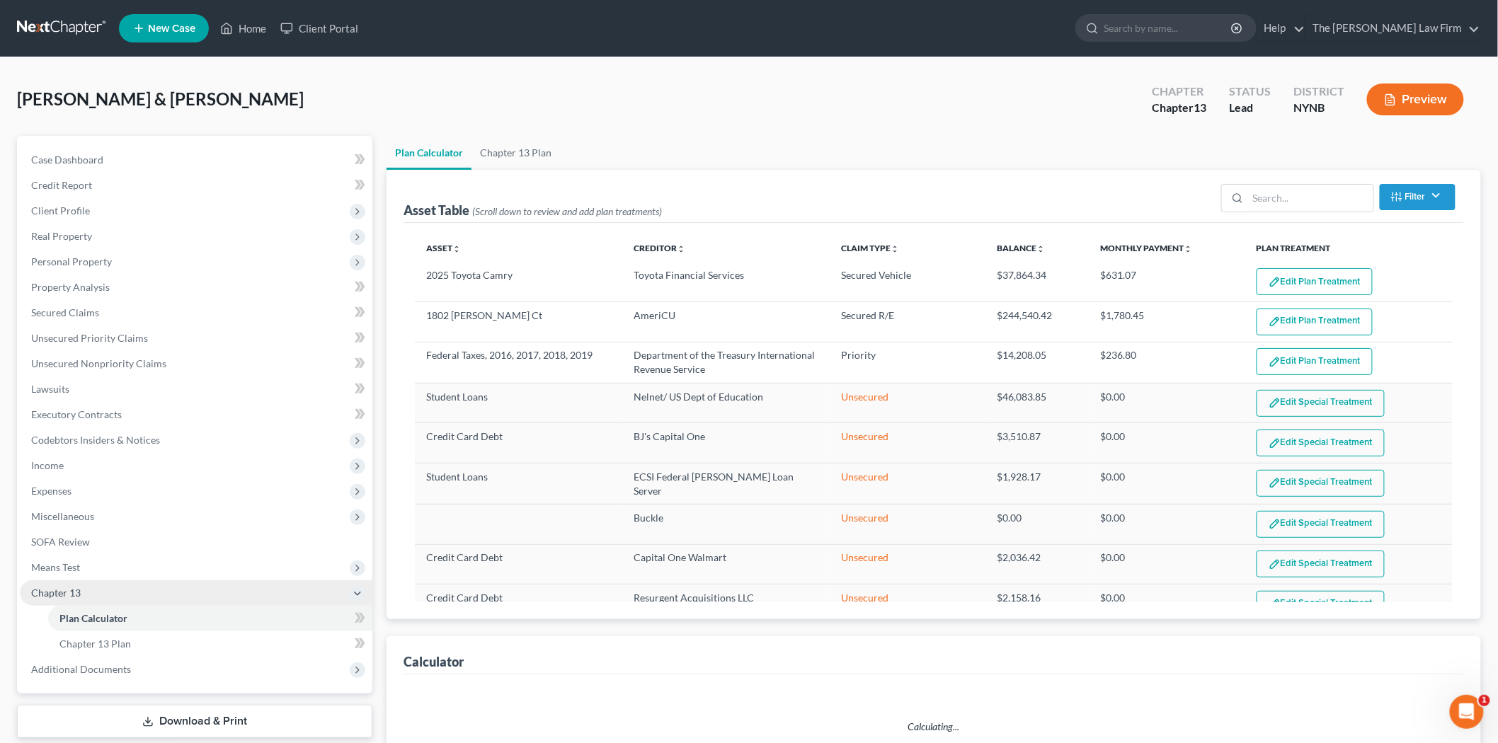
select select "59"
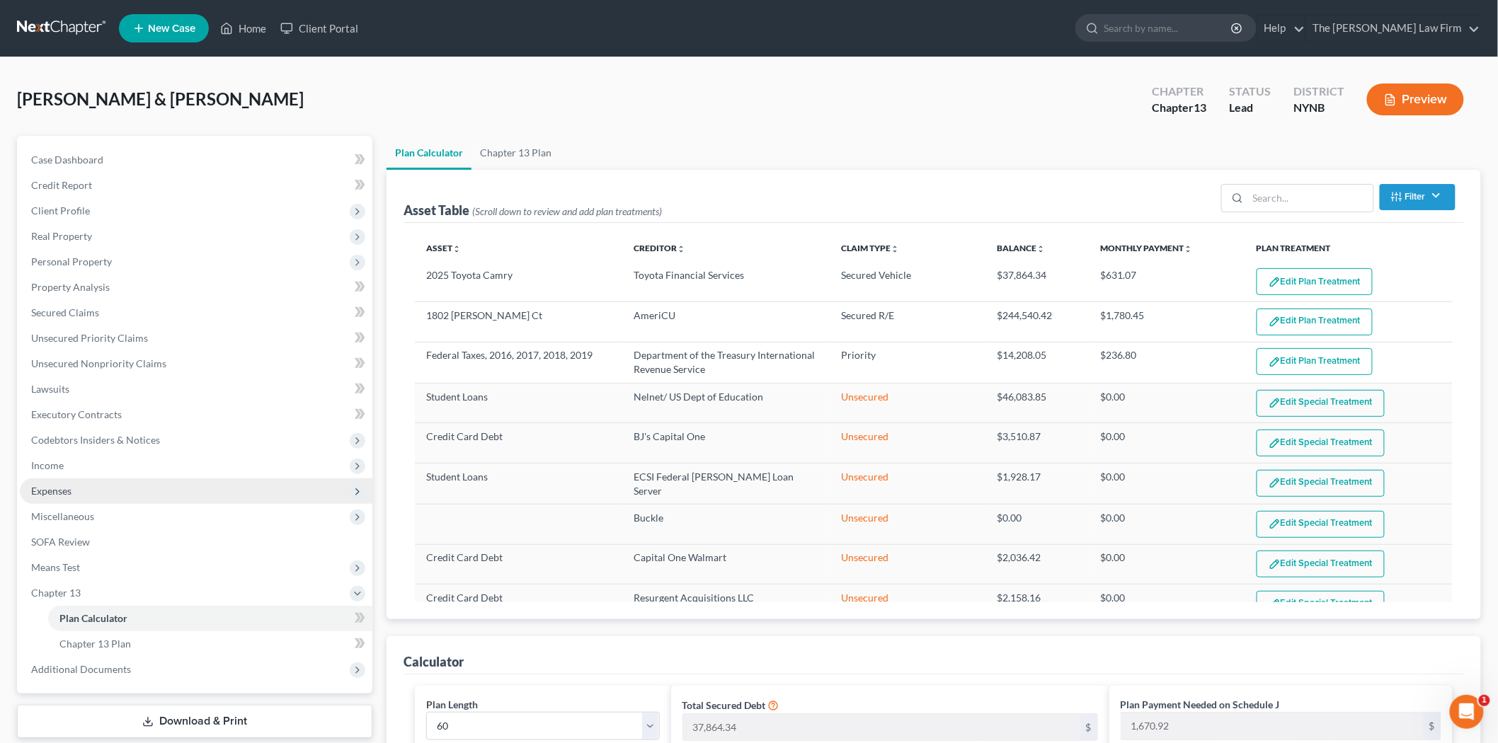
click at [73, 494] on span "Expenses" at bounding box center [196, 491] width 353 height 25
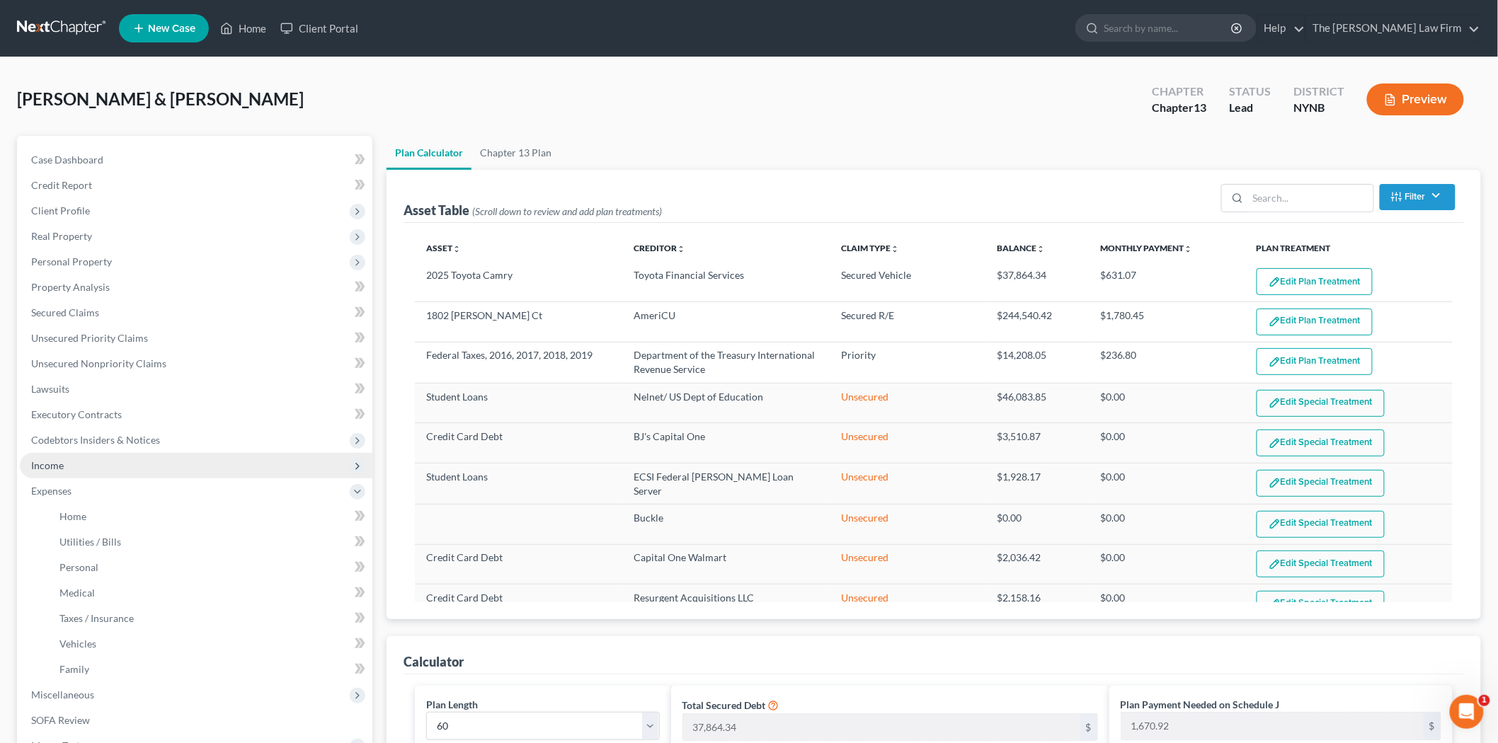
click at [76, 468] on span "Income" at bounding box center [196, 465] width 353 height 25
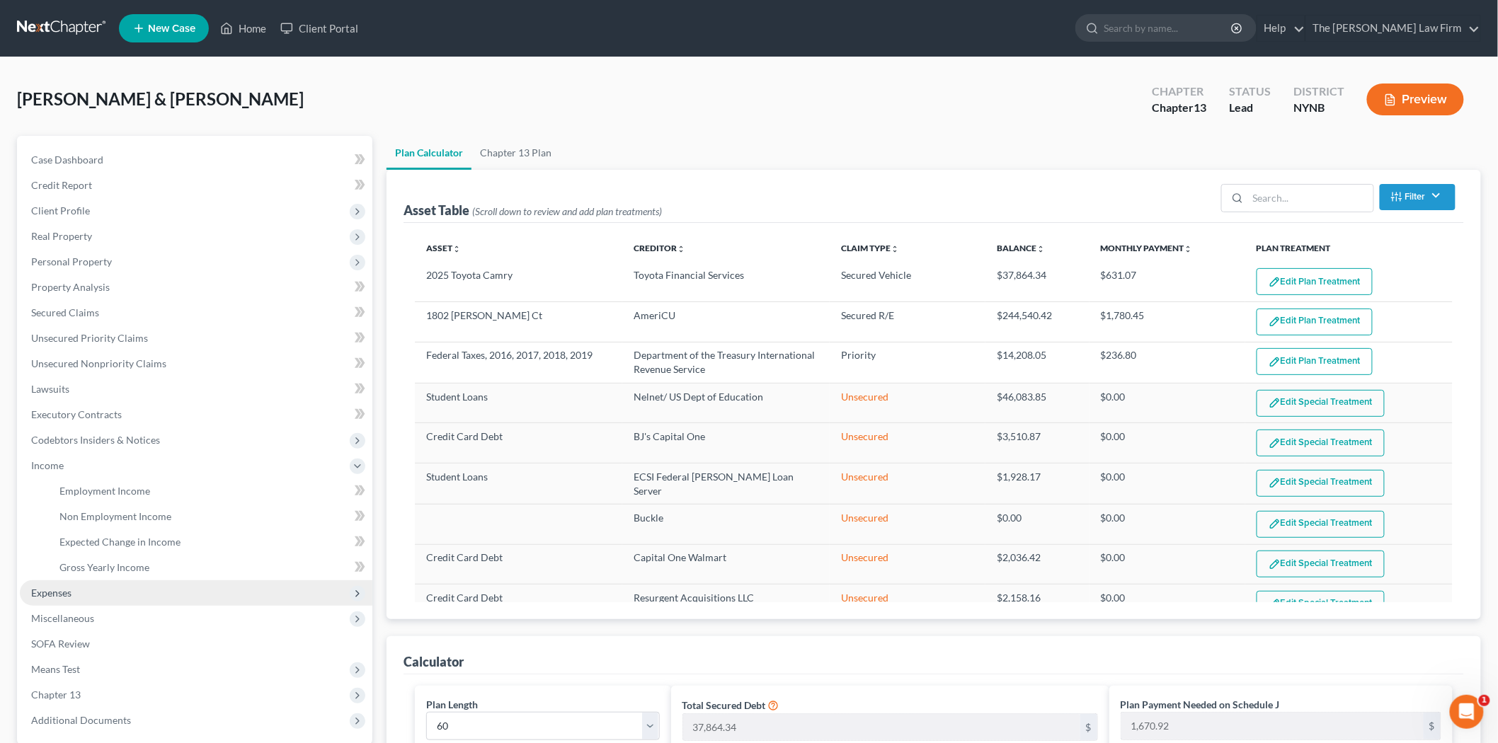
click at [65, 582] on span "Expenses" at bounding box center [196, 593] width 353 height 25
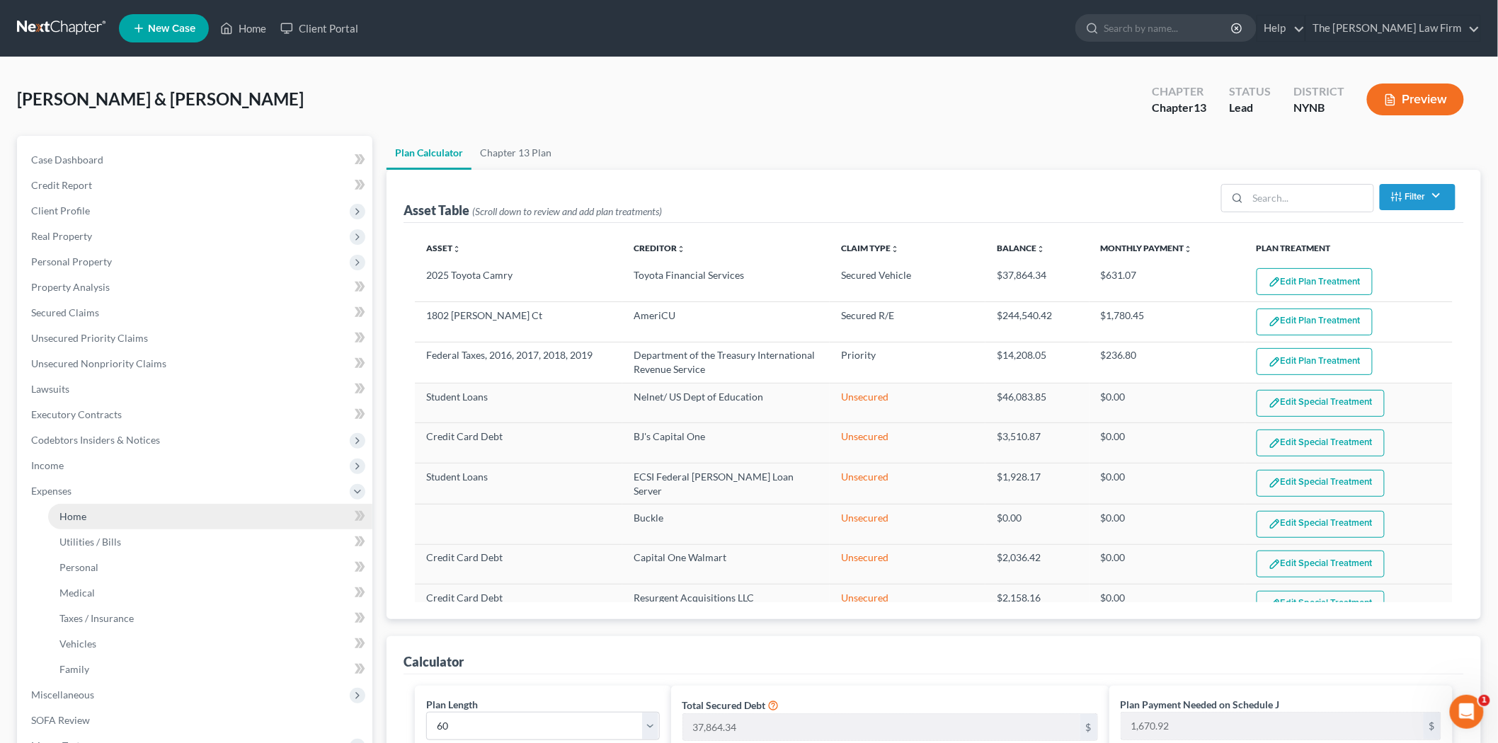
click at [91, 511] on link "Home" at bounding box center [210, 516] width 324 height 25
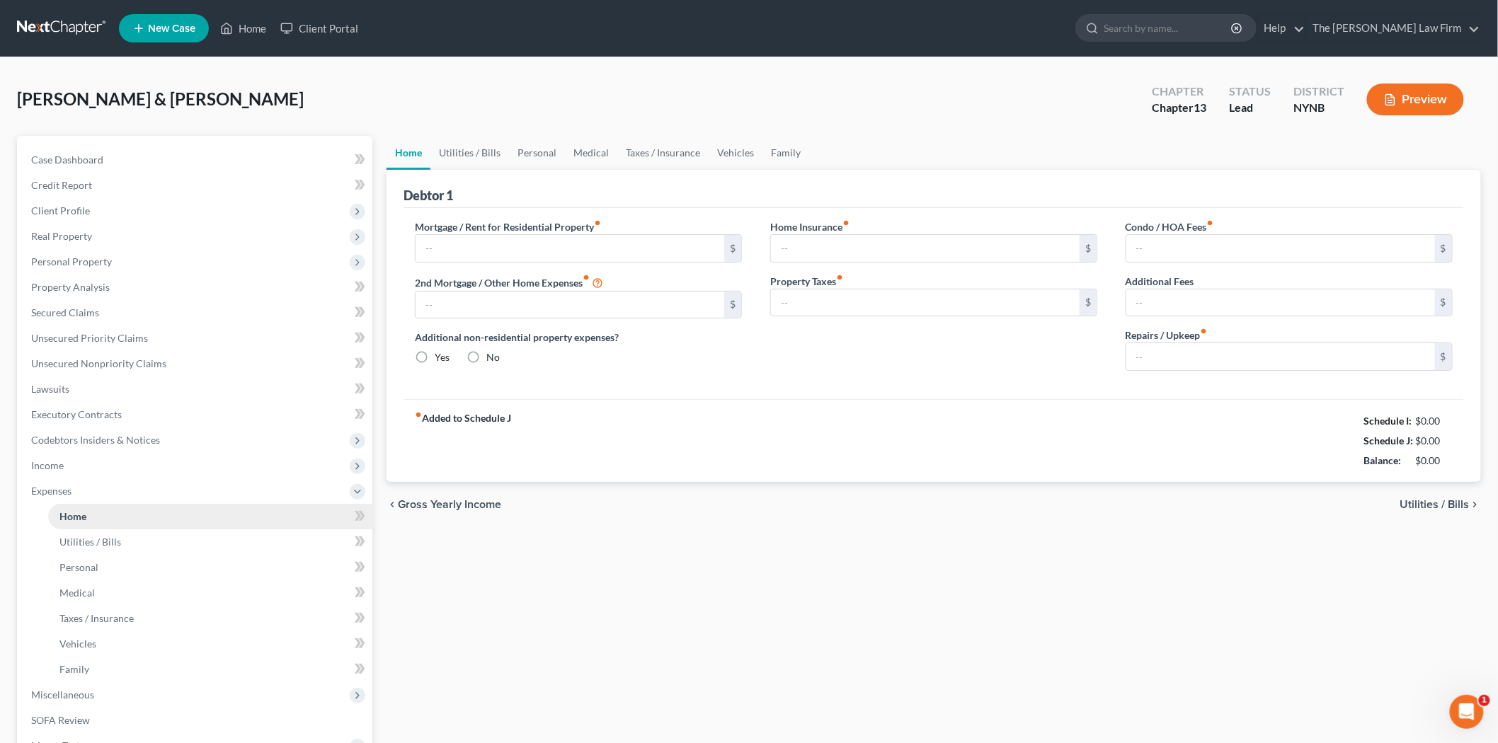
type input "1,780.45"
type input "0.00"
radio input "true"
type input "0.00"
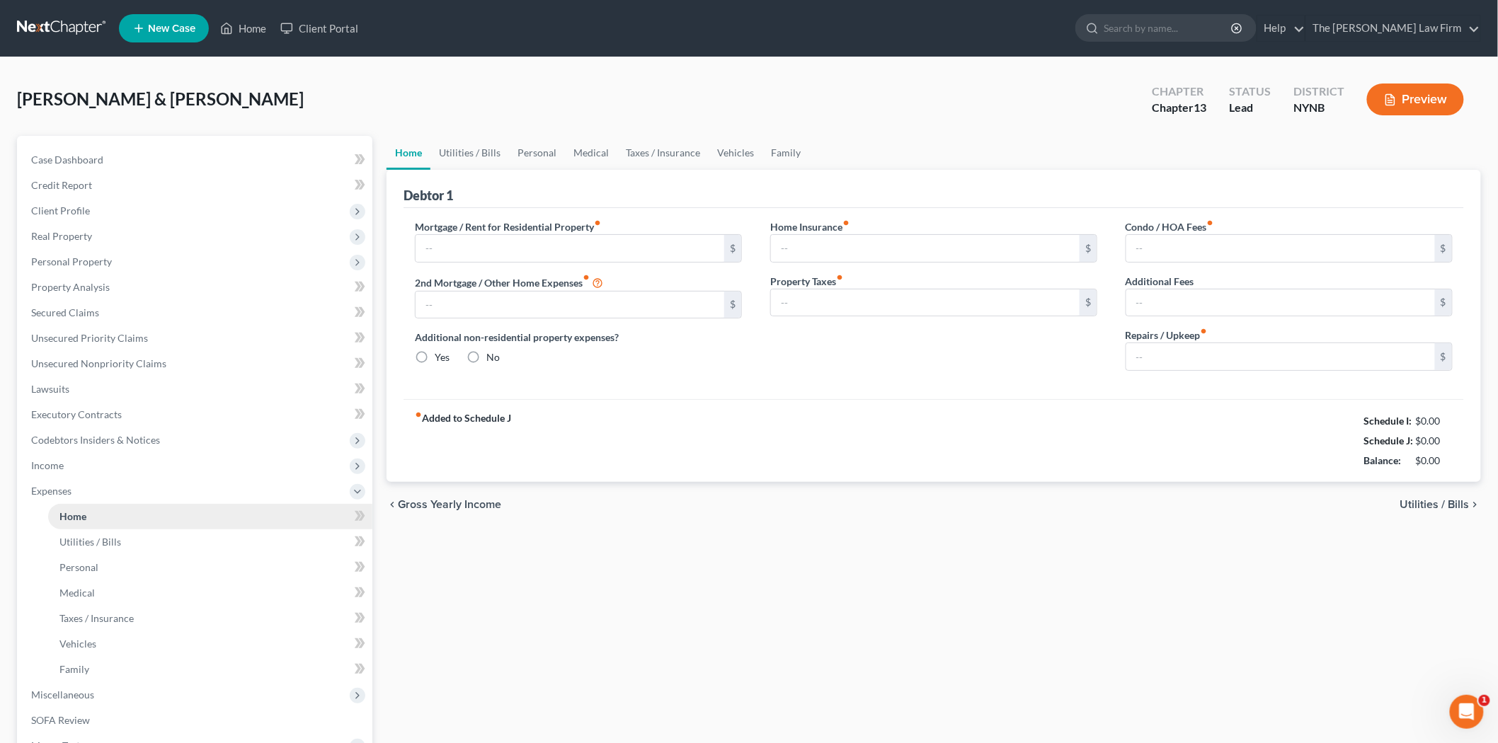
type input "0.00"
type input "300.00"
click at [1419, 101] on button "Preview" at bounding box center [1415, 100] width 97 height 32
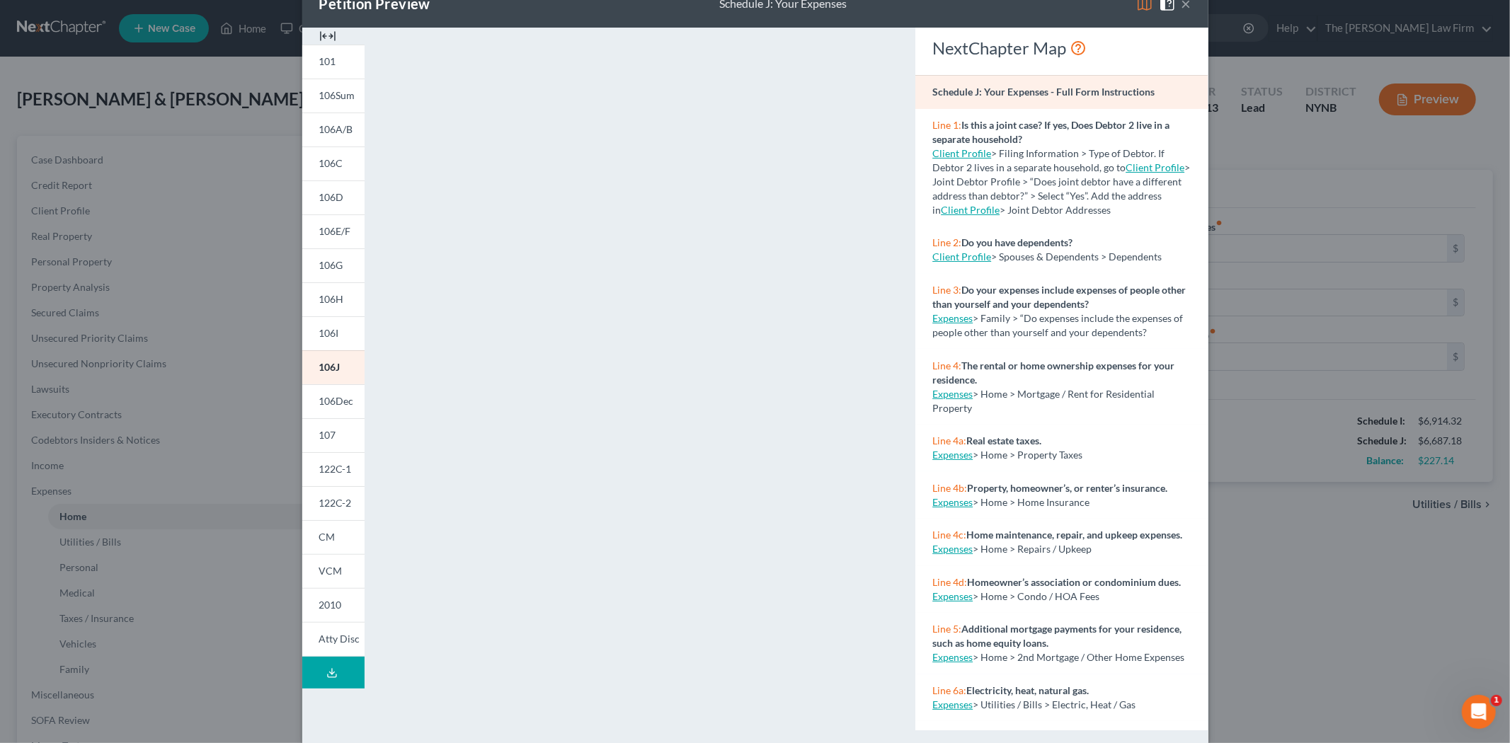
scroll to position [55, 0]
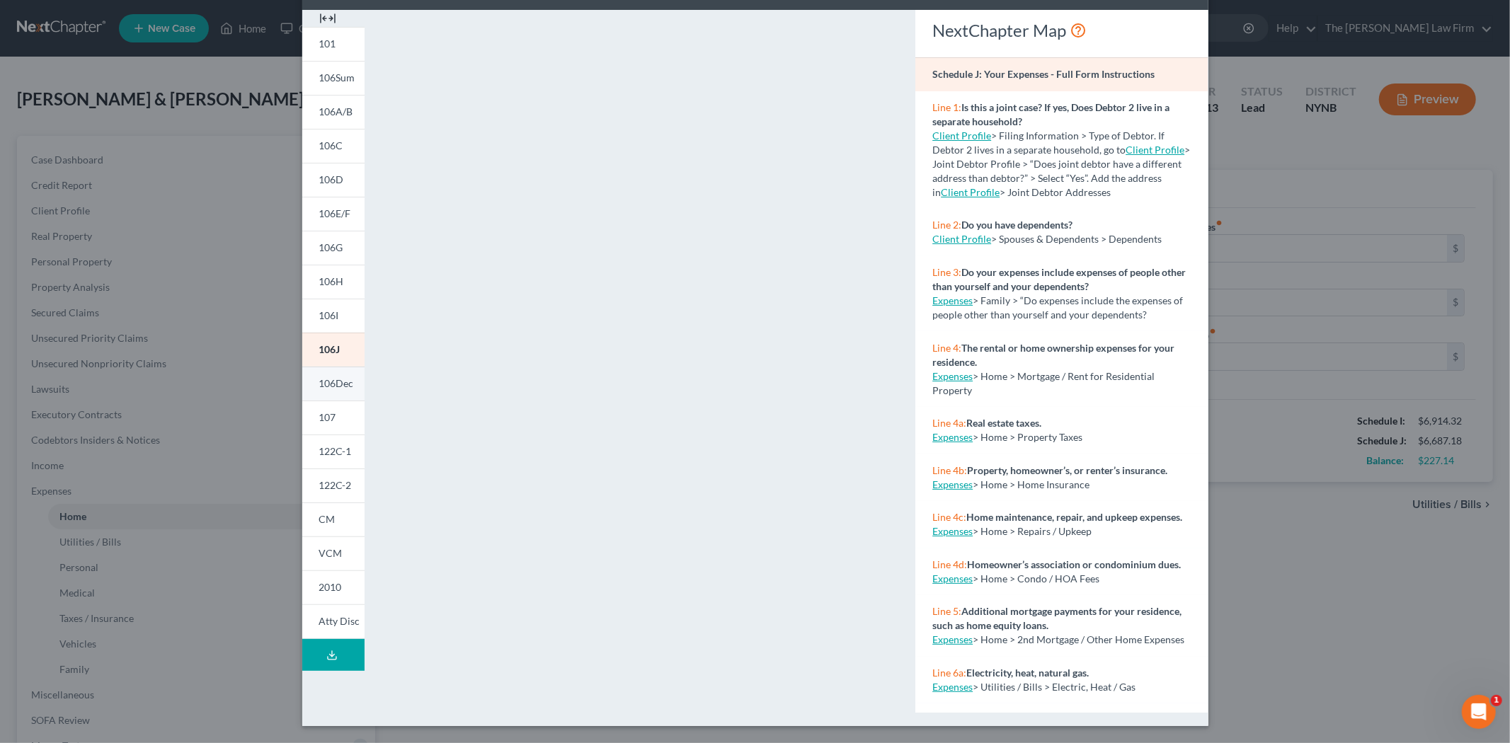
click at [330, 386] on span "106Dec" at bounding box center [336, 383] width 35 height 12
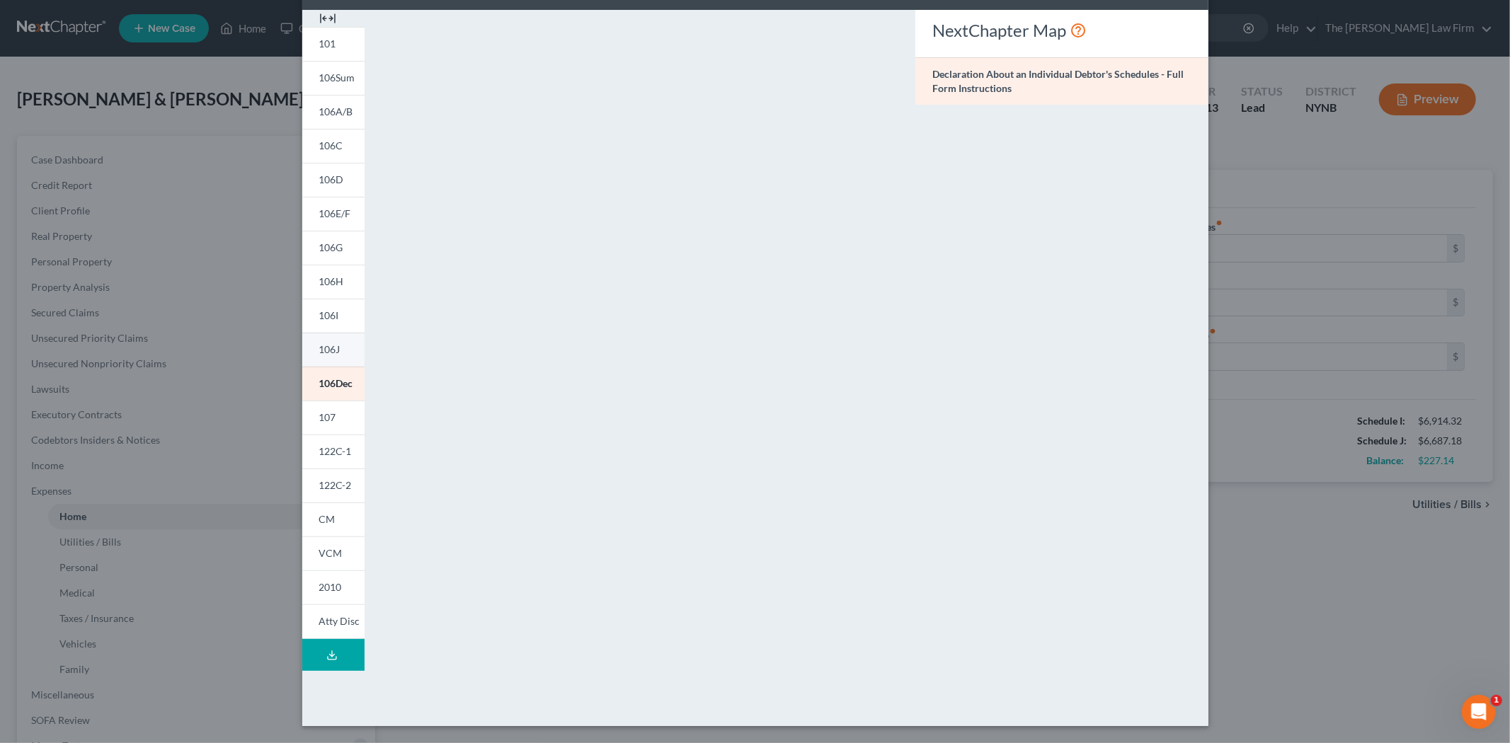
click at [337, 351] on link "106J" at bounding box center [333, 350] width 62 height 34
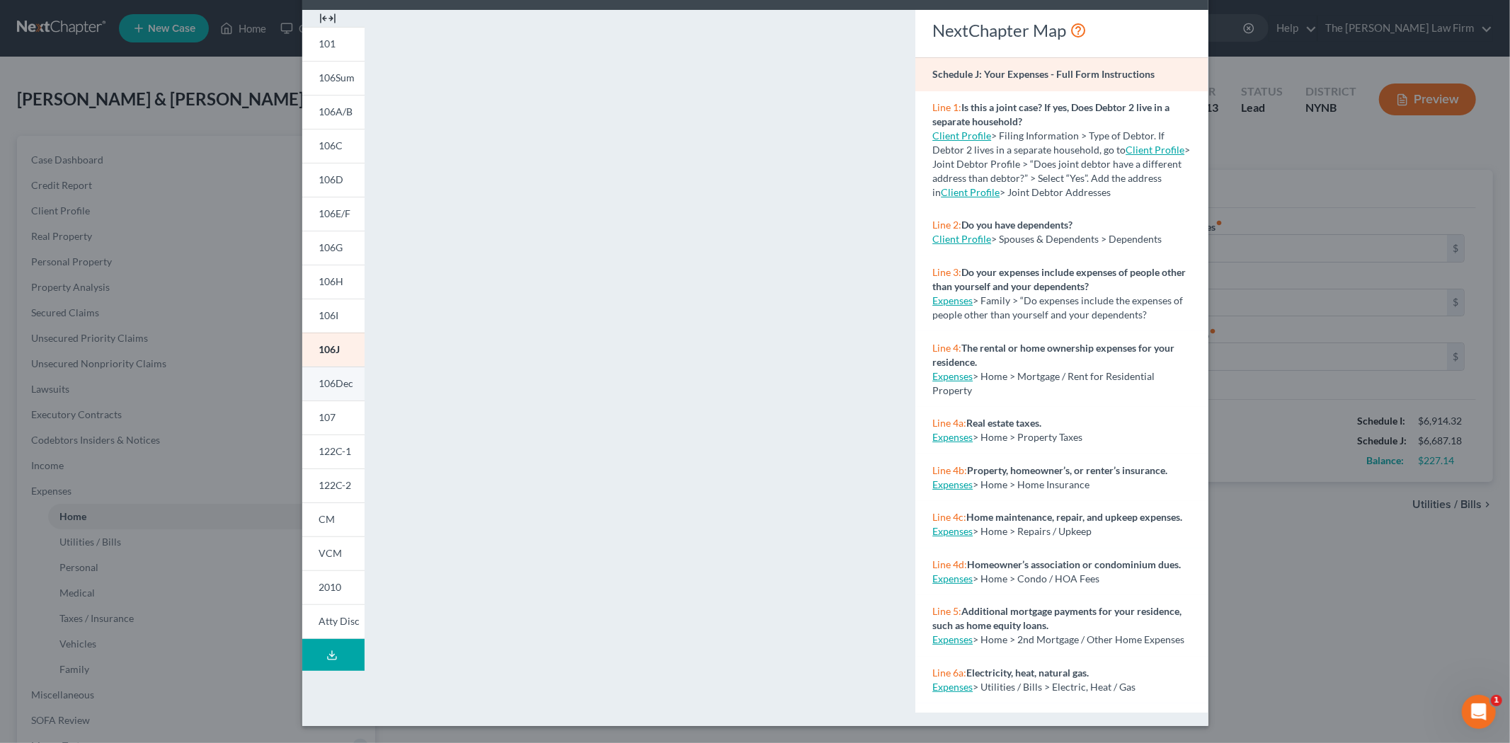
click at [336, 379] on span "106Dec" at bounding box center [336, 383] width 35 height 12
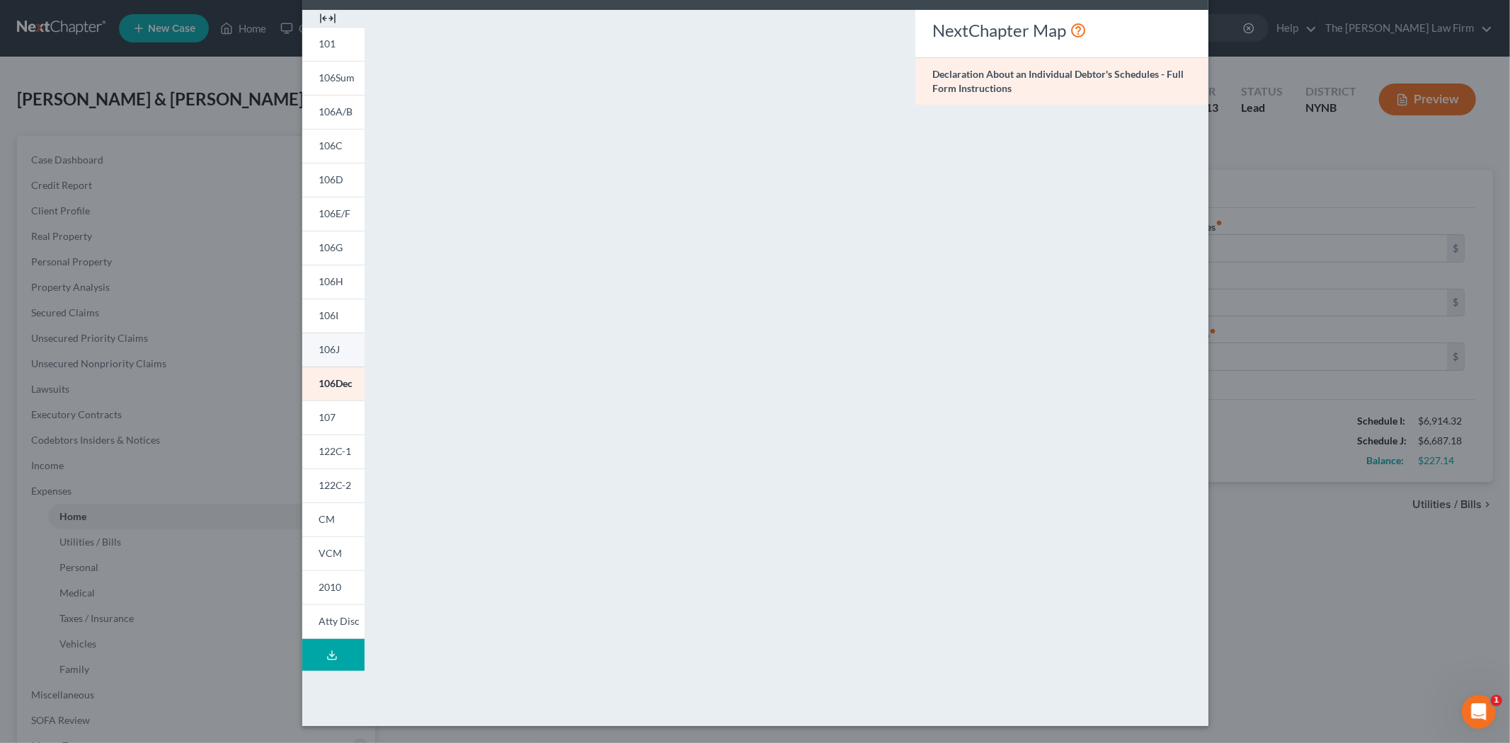
click at [329, 349] on span "106J" at bounding box center [329, 349] width 21 height 12
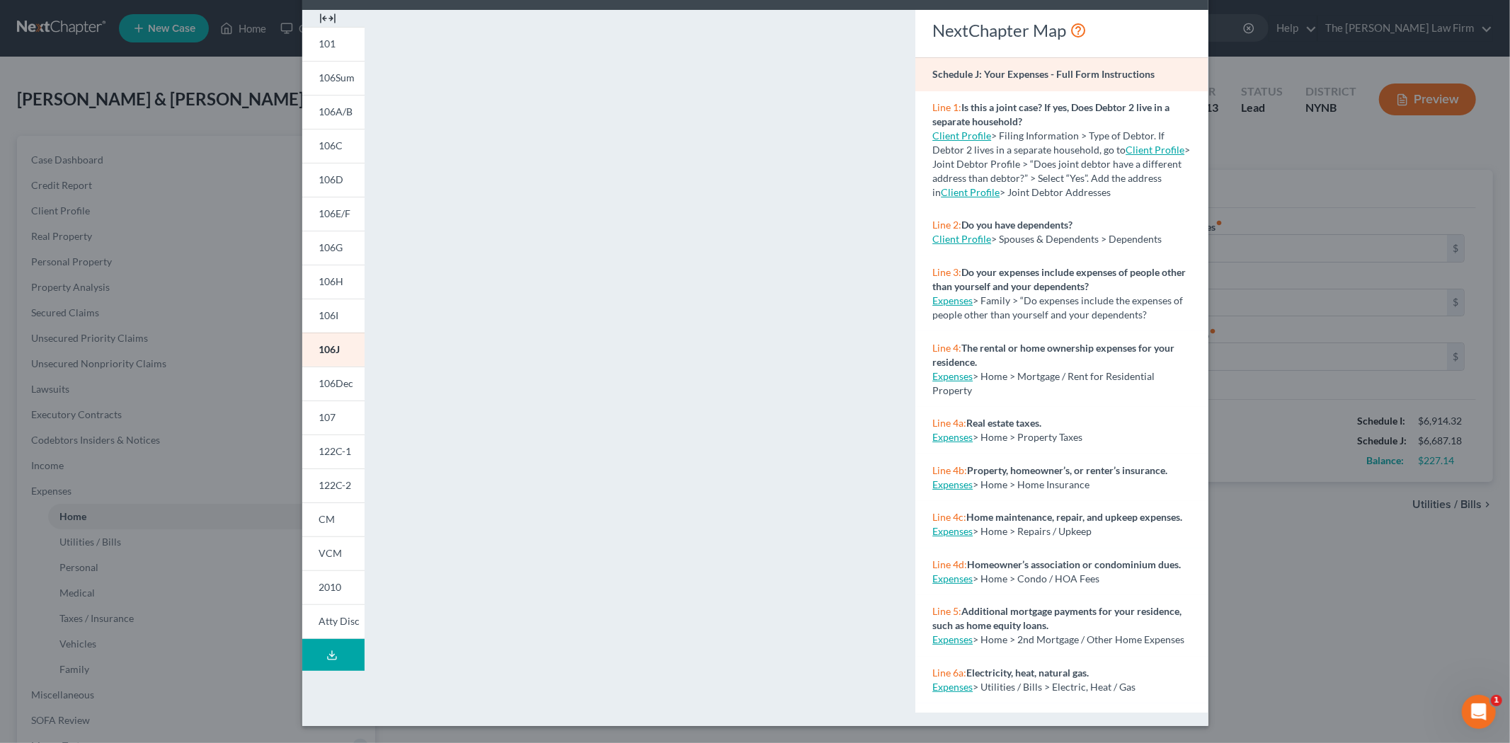
click at [1276, 616] on div "Petition Preview Schedule J: Your Expenses × 101 106Sum 106A/B 106C 106D 106E/F…" at bounding box center [755, 371] width 1510 height 743
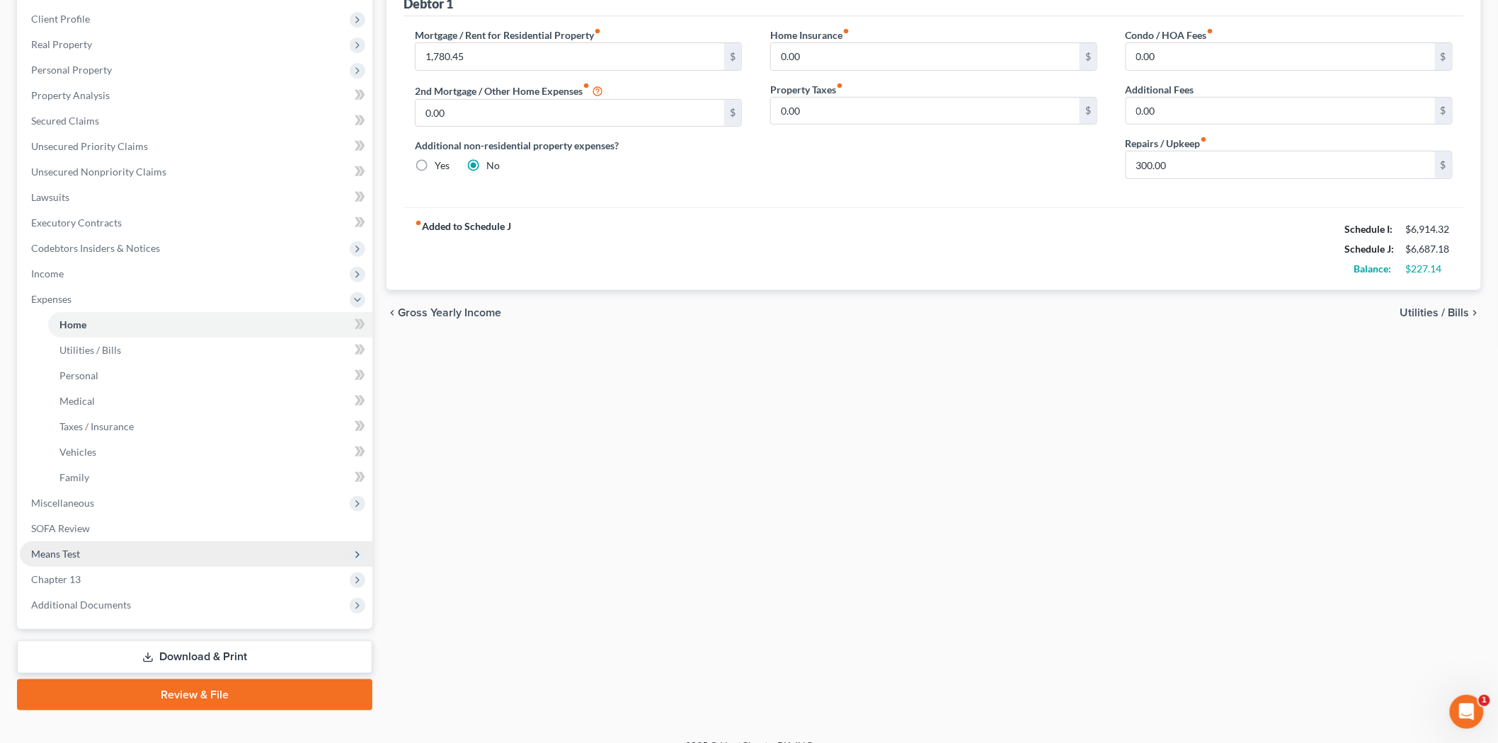
scroll to position [211, 0]
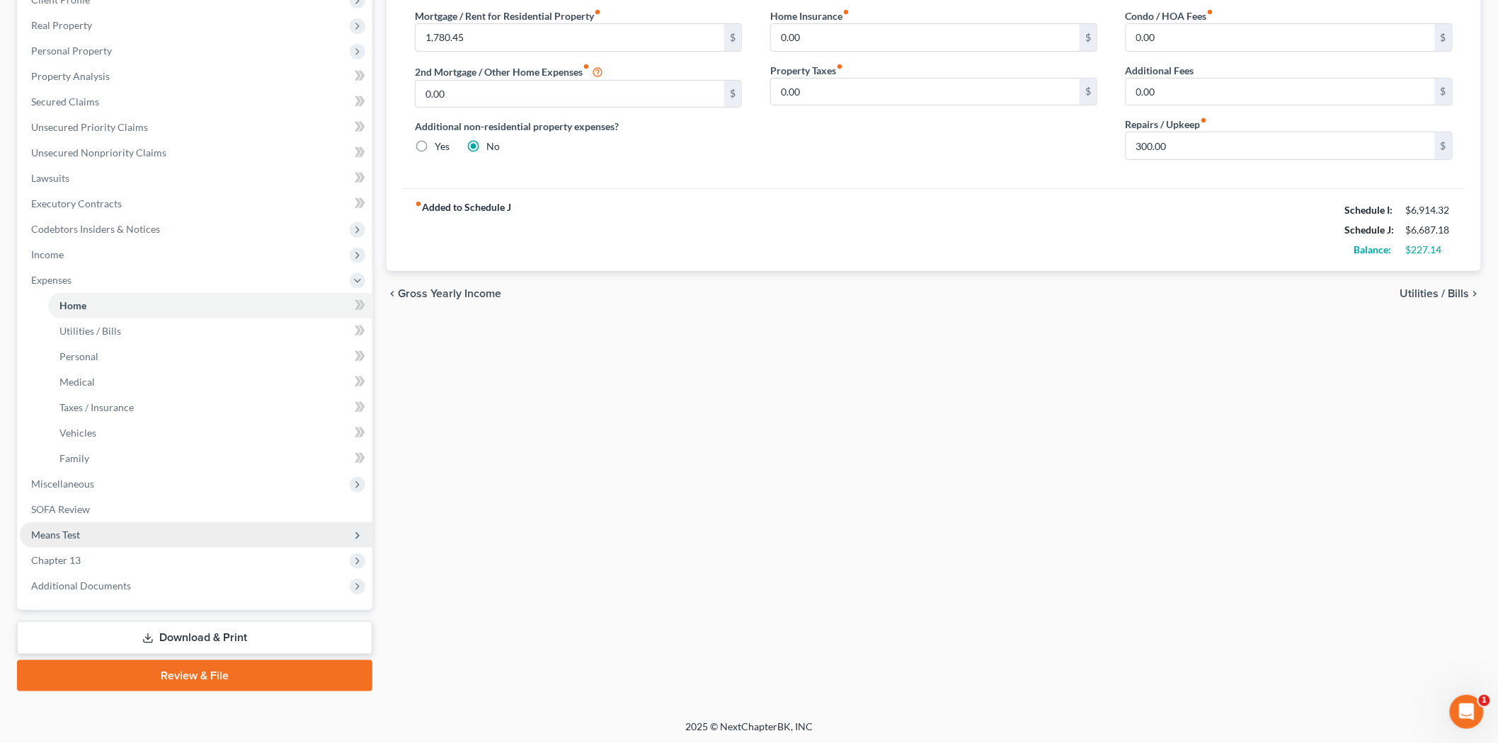
click at [86, 539] on span "Means Test" at bounding box center [196, 535] width 353 height 25
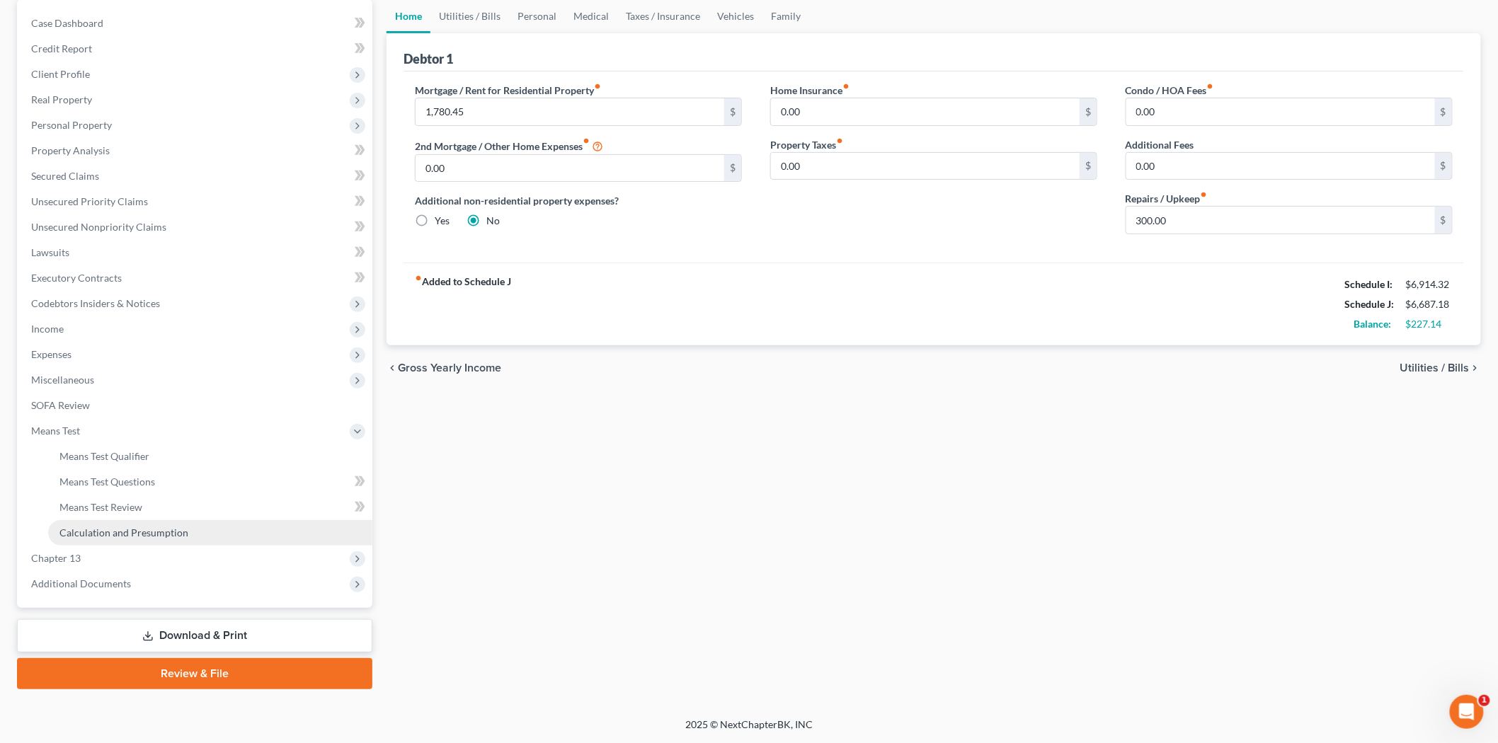
scroll to position [135, 0]
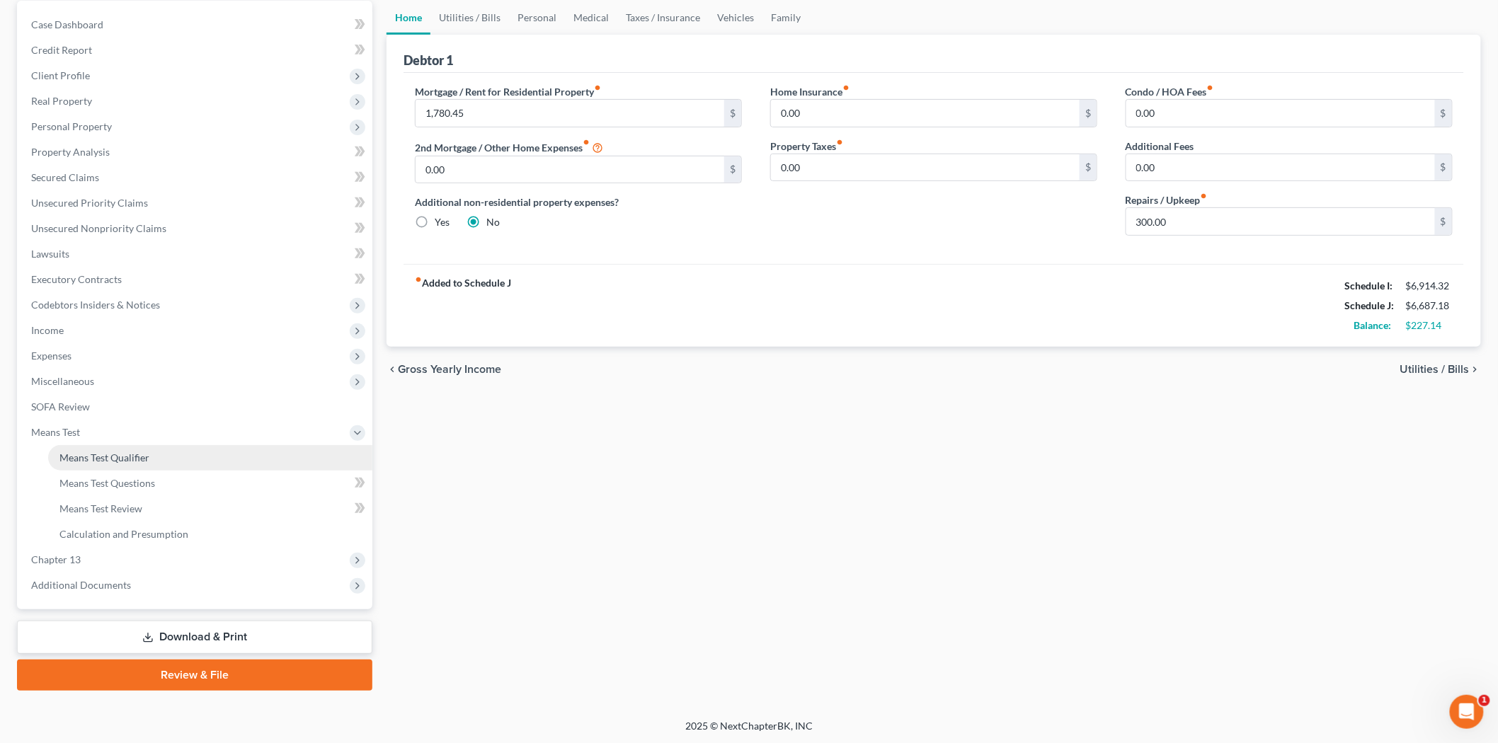
click at [115, 456] on span "Means Test Qualifier" at bounding box center [104, 458] width 90 height 12
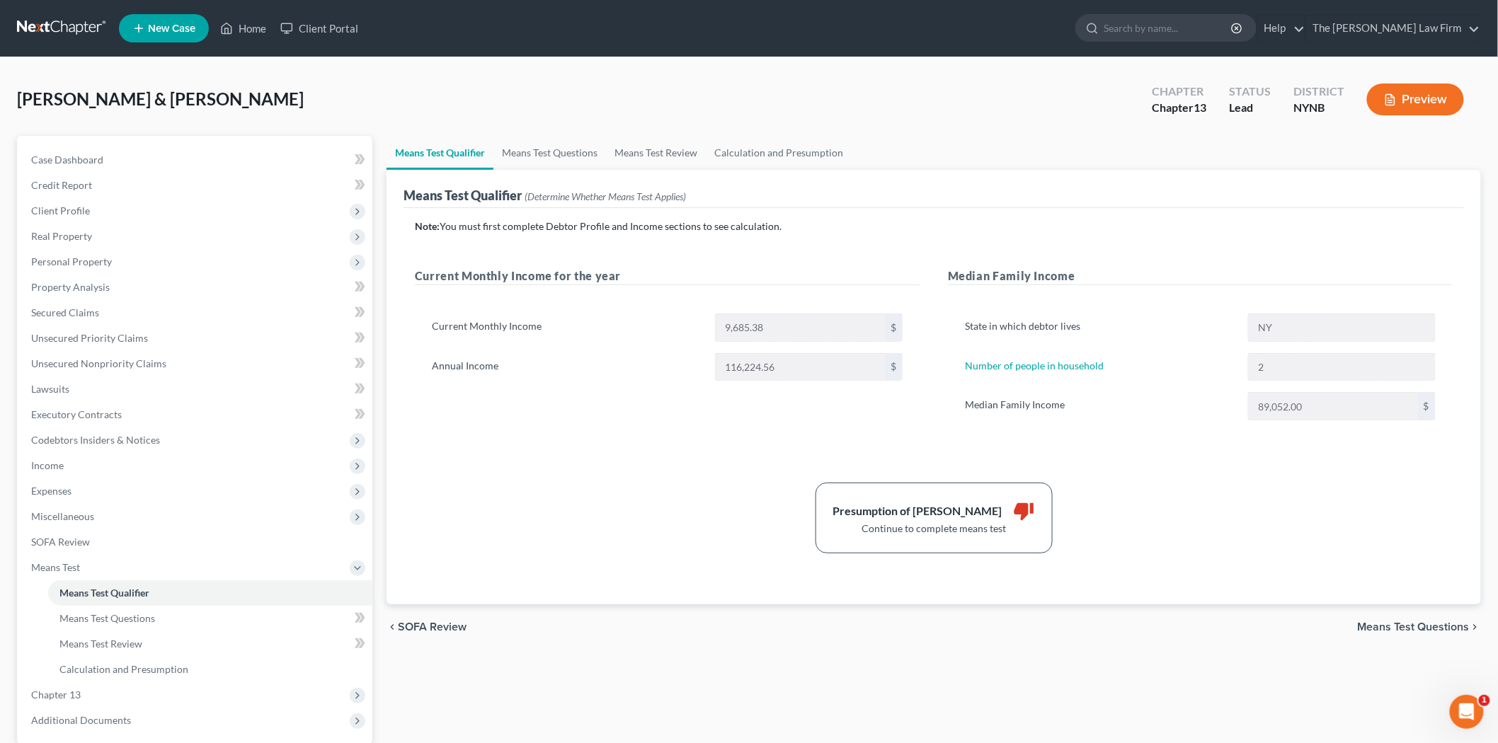
click at [1414, 112] on button "Preview" at bounding box center [1415, 100] width 97 height 32
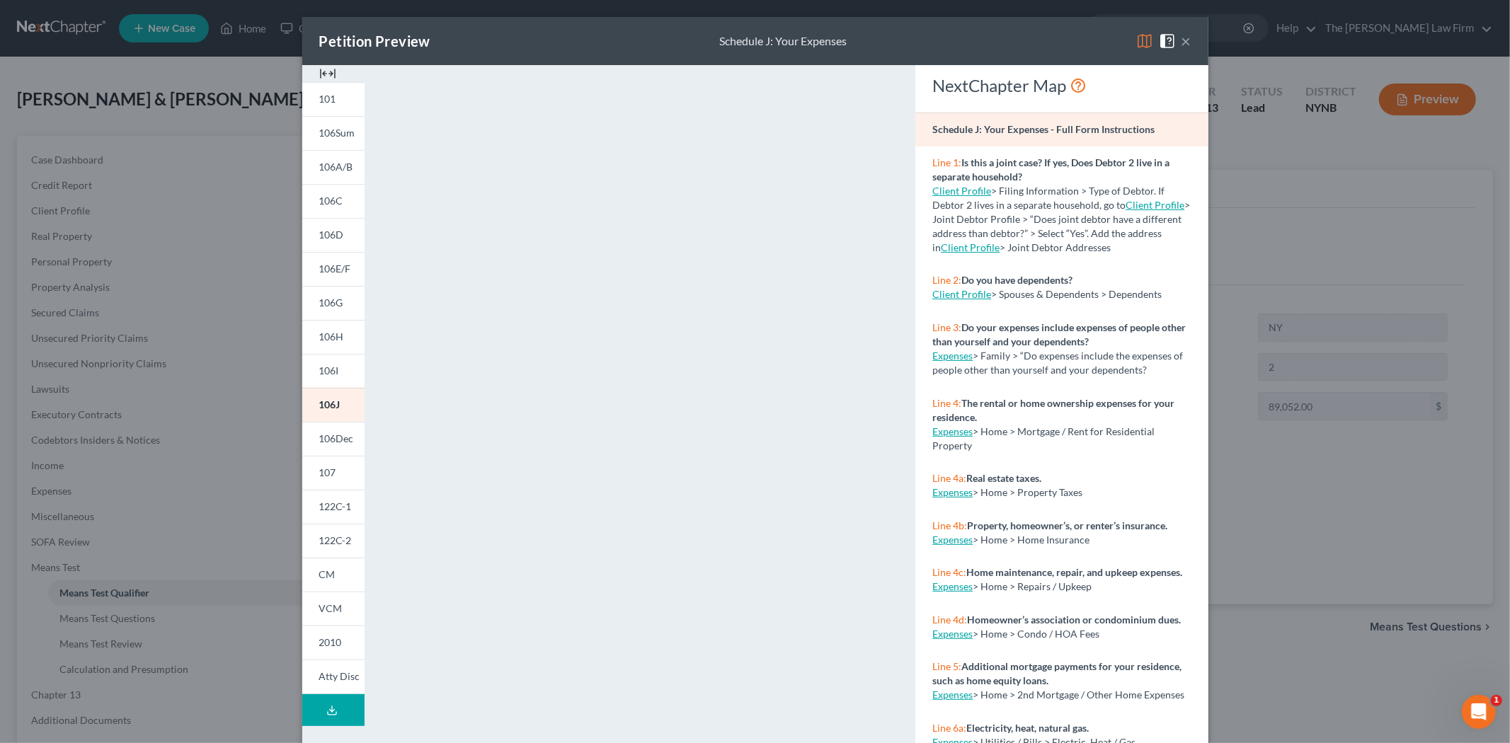
click at [1184, 36] on button "×" at bounding box center [1187, 41] width 10 height 17
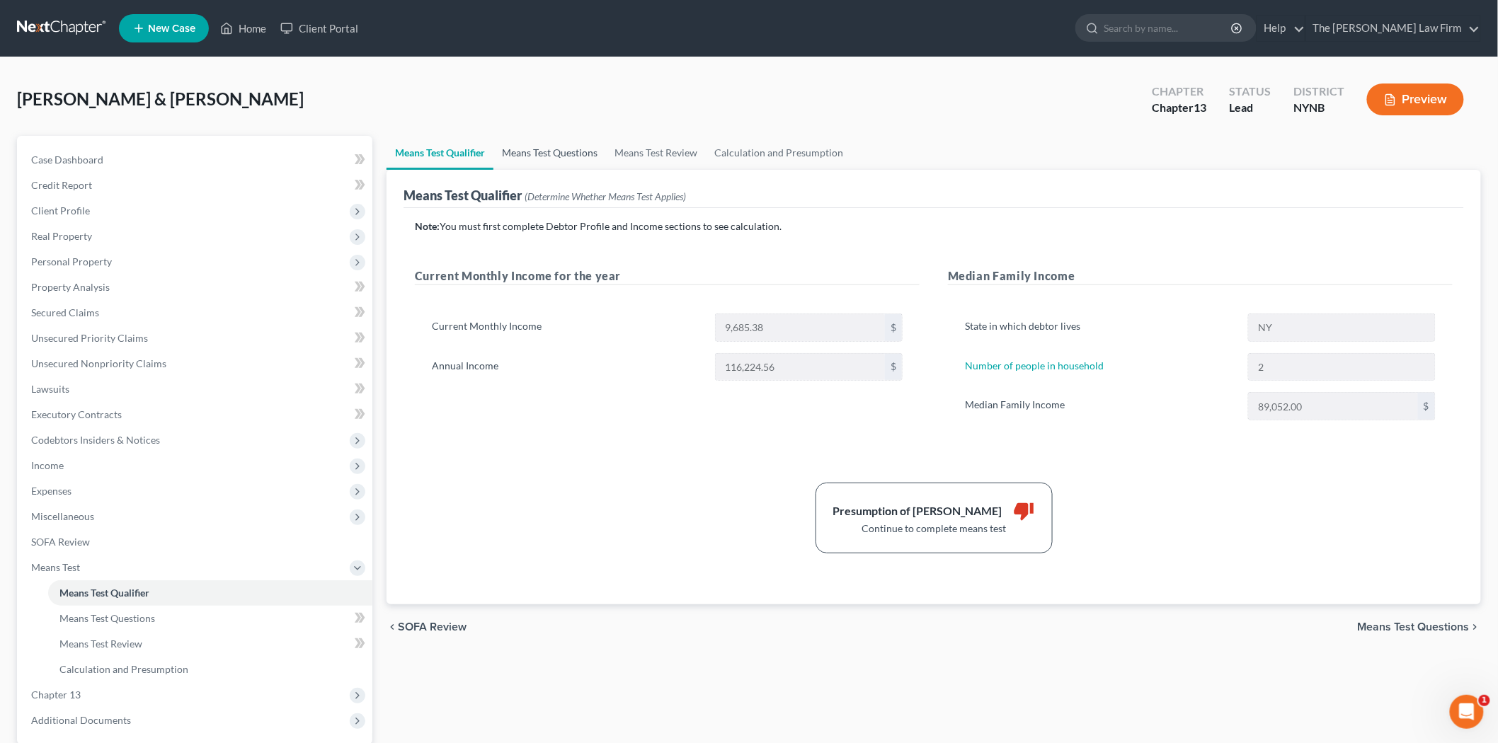
click at [539, 152] on link "Means Test Questions" at bounding box center [550, 153] width 113 height 34
select select "1"
select select "60"
select select "0"
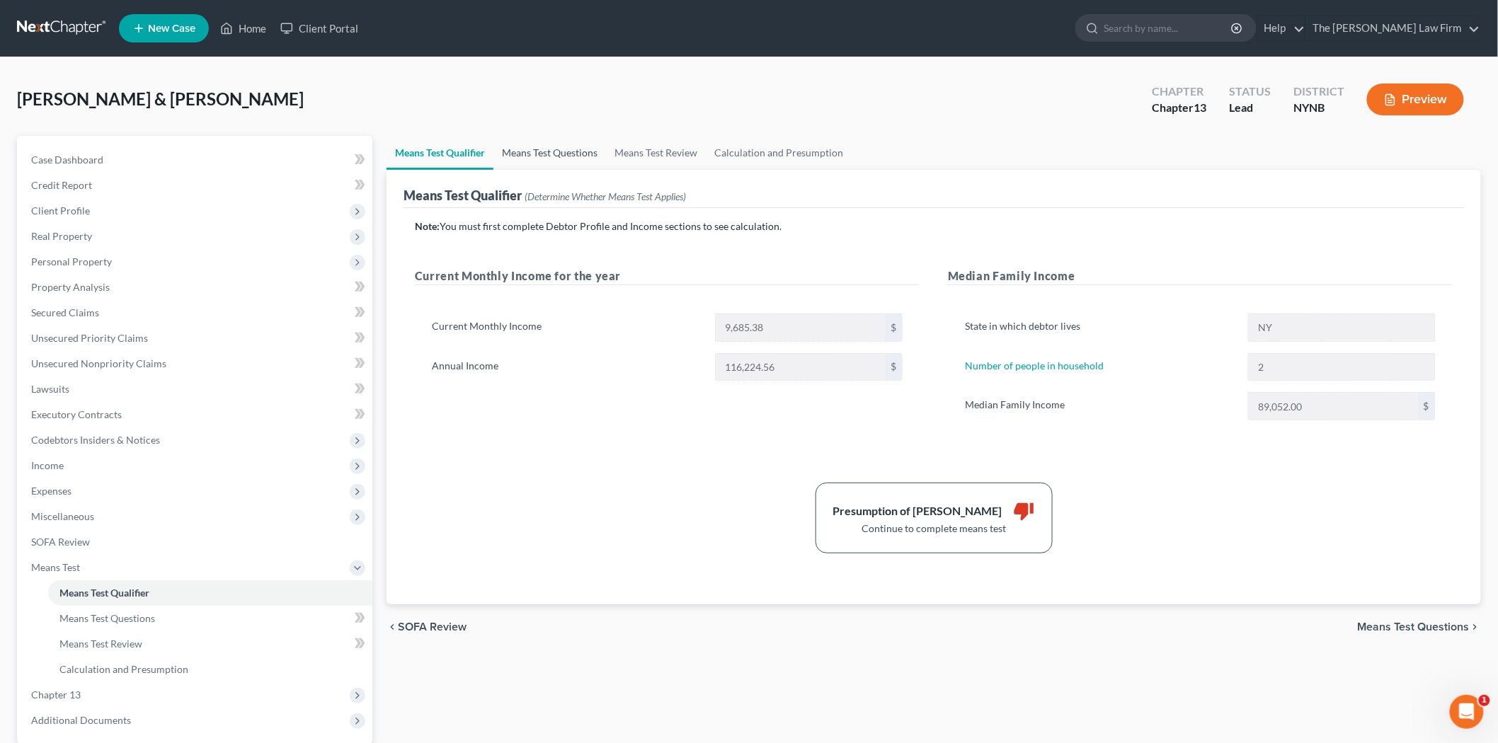
select select "60"
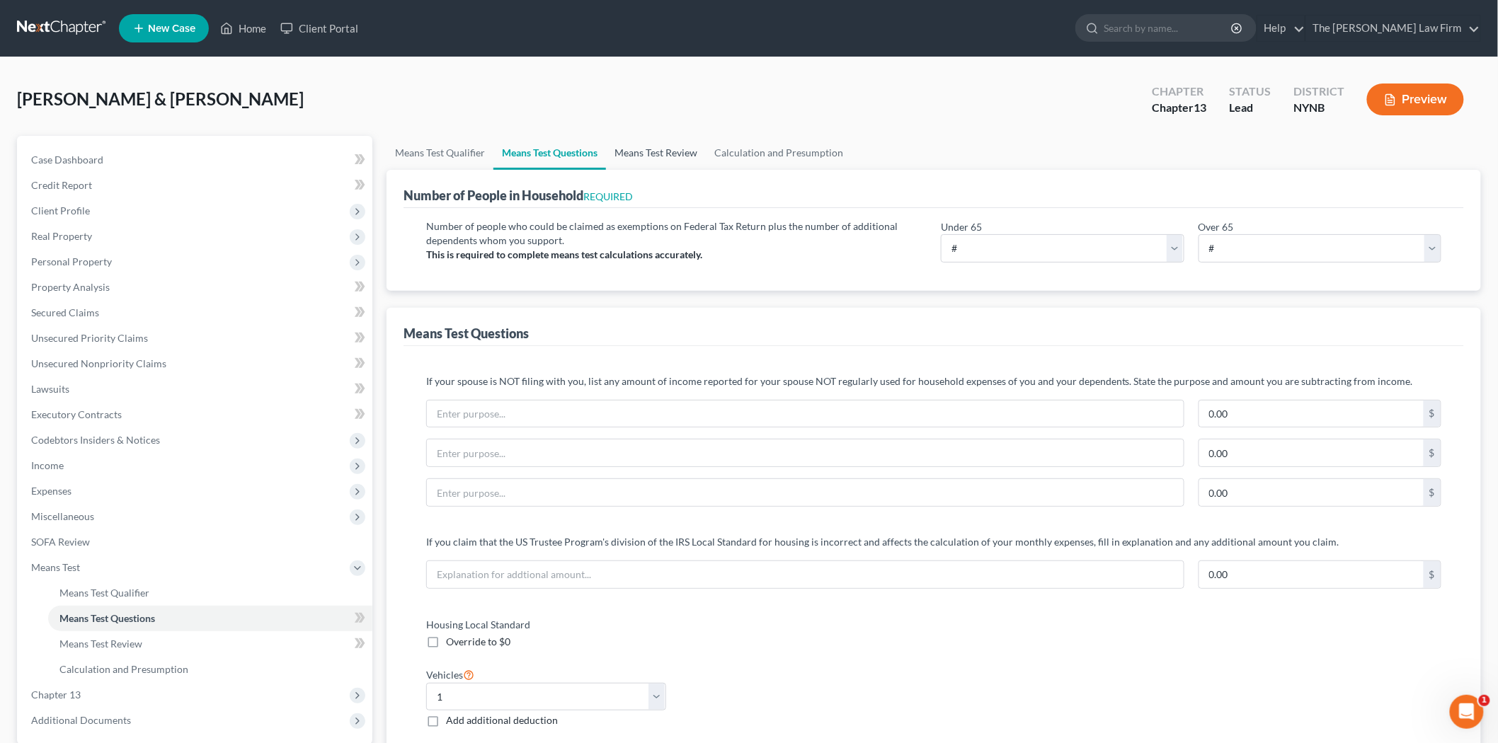
click at [651, 147] on link "Means Test Review" at bounding box center [656, 153] width 100 height 34
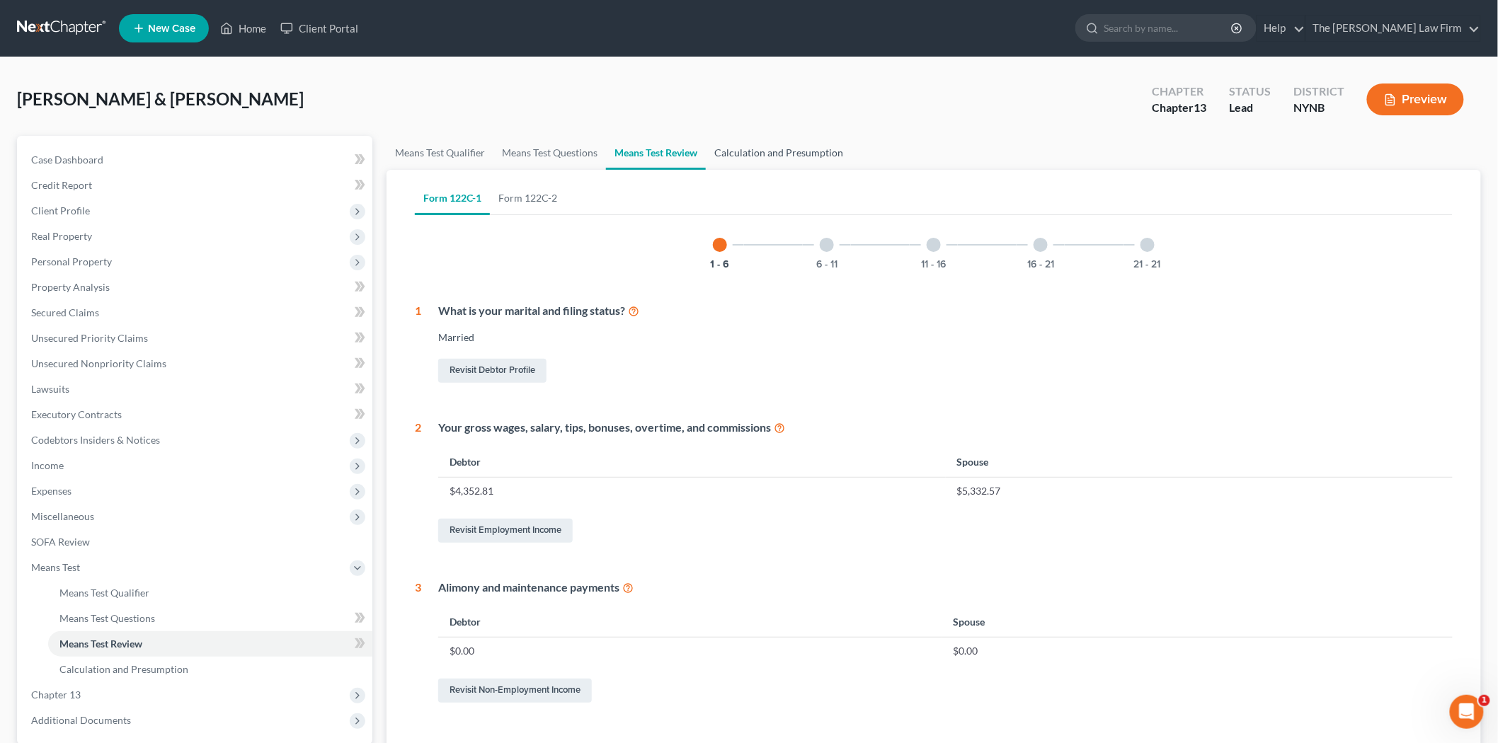
click at [777, 147] on link "Calculation and Presumption" at bounding box center [779, 153] width 146 height 34
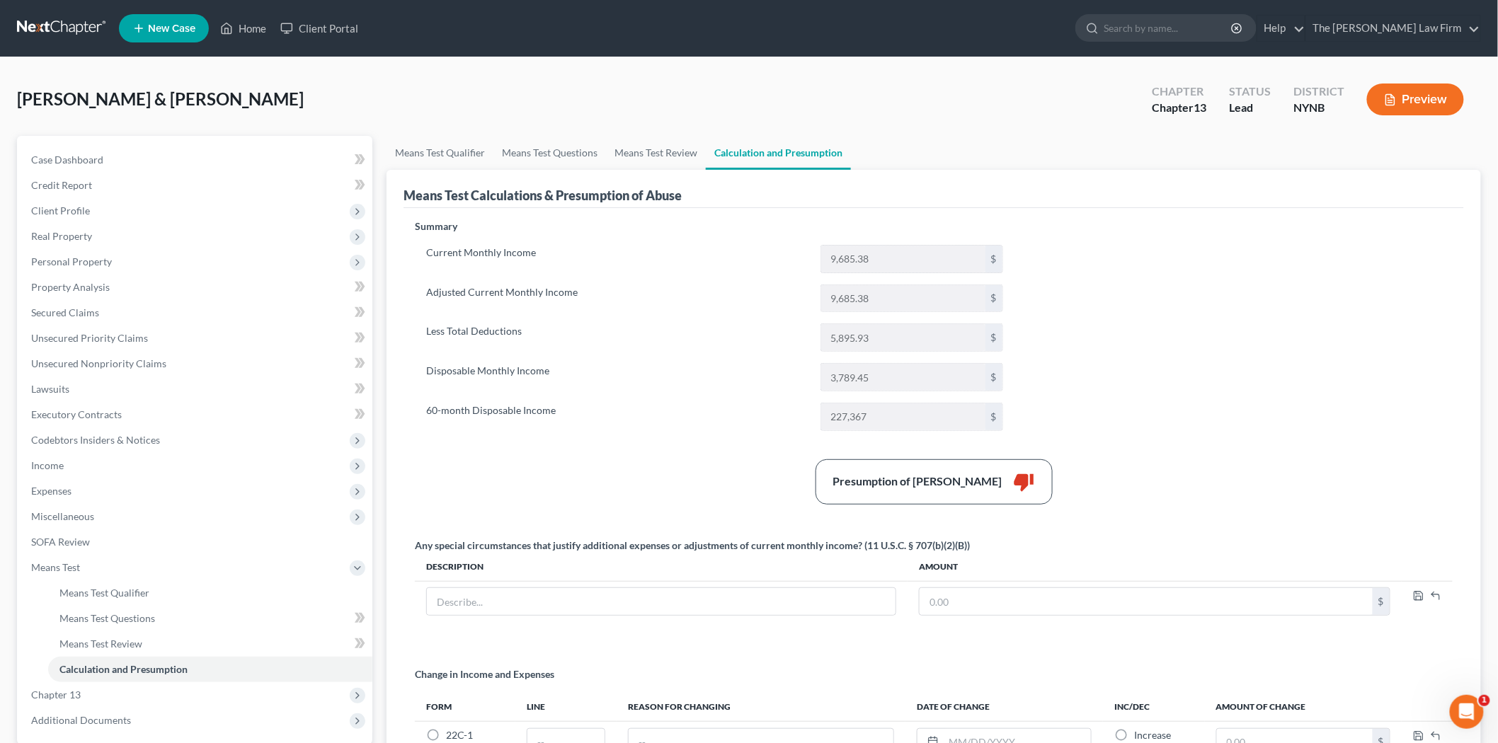
click at [1413, 92] on button "Preview" at bounding box center [1415, 100] width 97 height 32
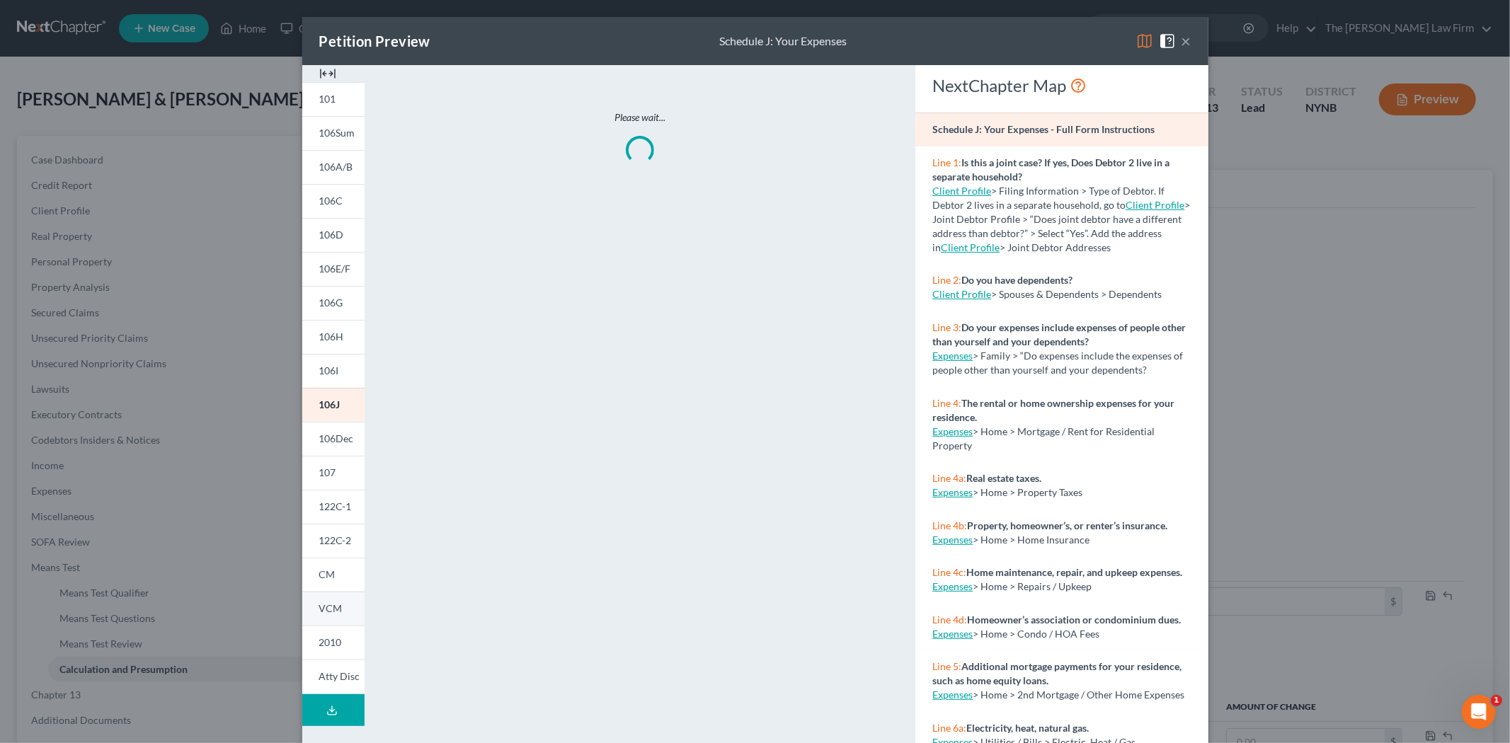
click at [331, 612] on span "VCM" at bounding box center [330, 609] width 23 height 12
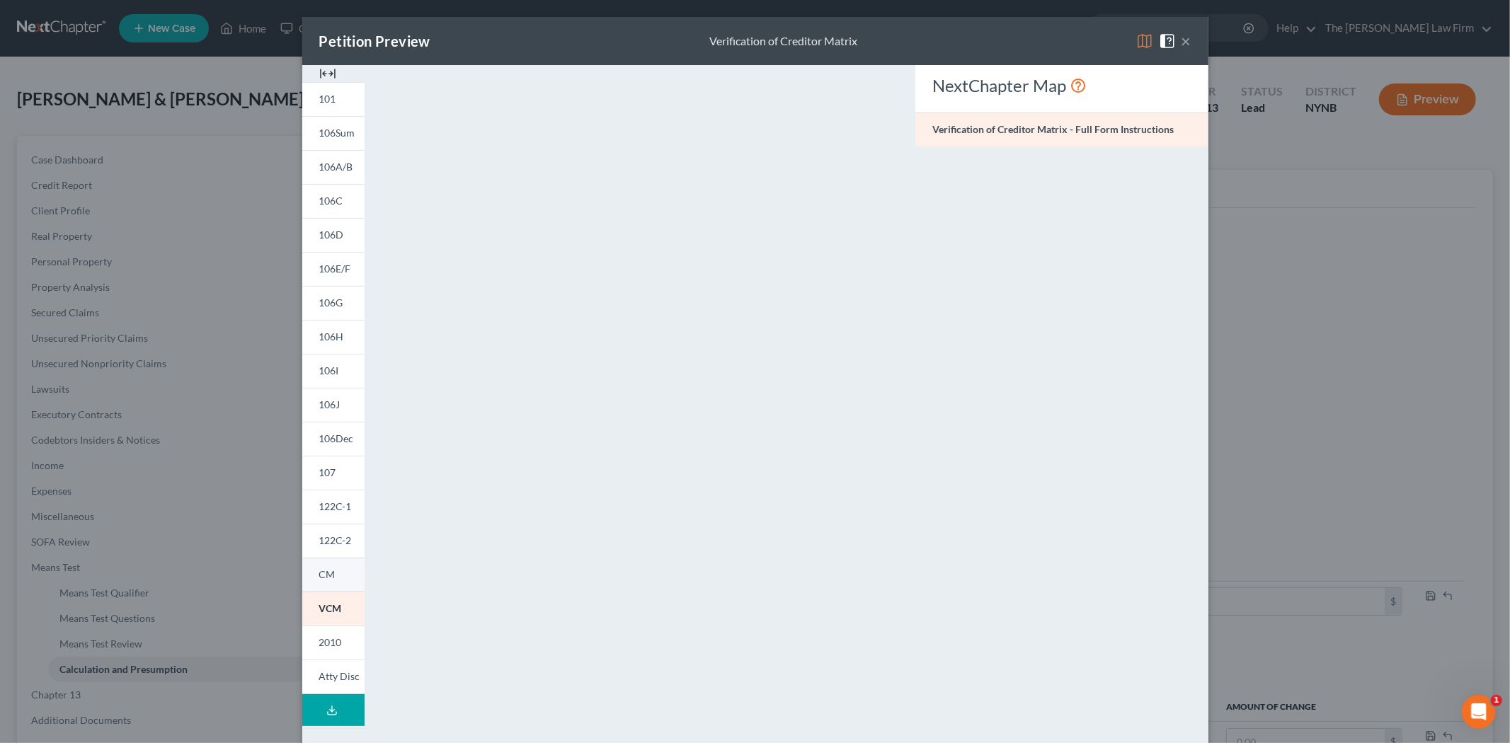
click at [331, 572] on link "CM" at bounding box center [333, 575] width 62 height 34
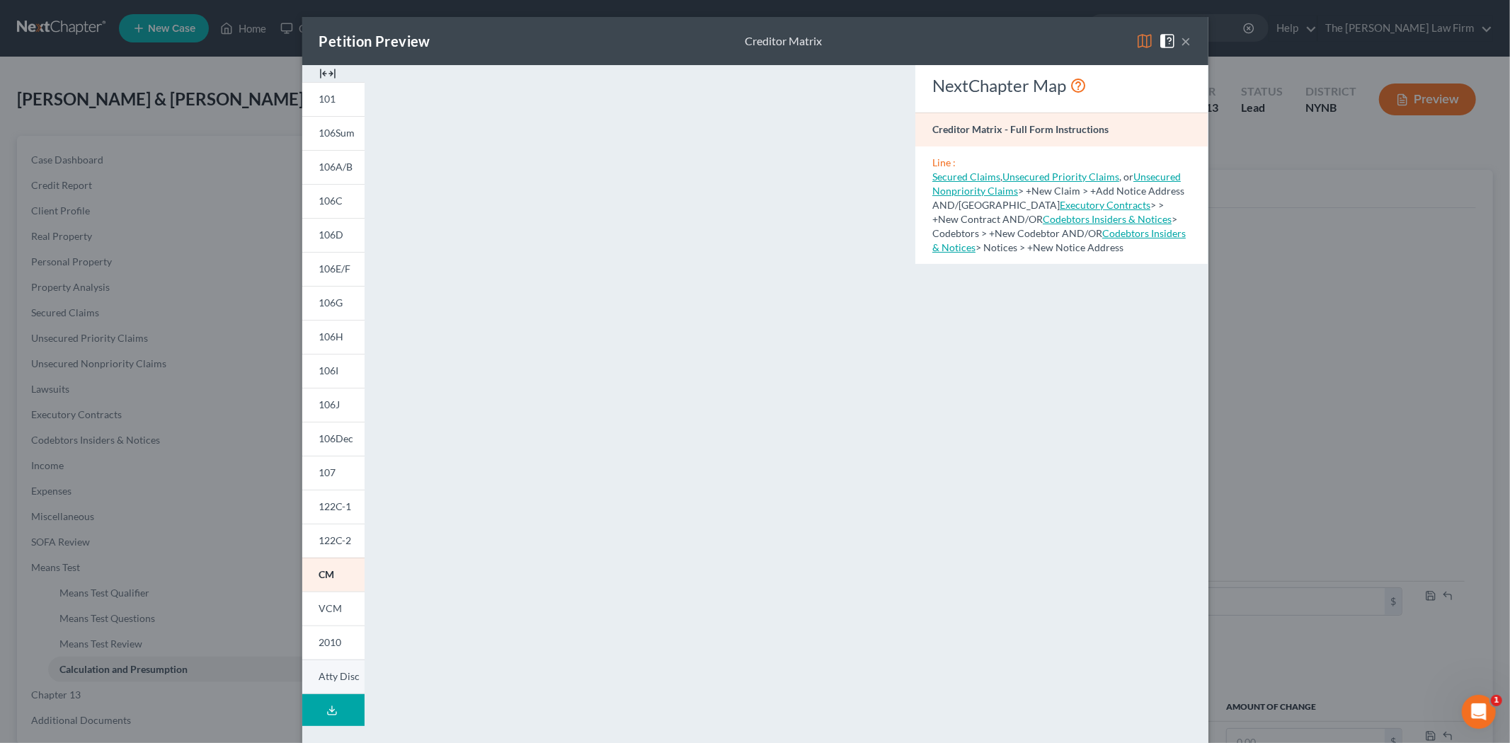
click at [326, 666] on link "Atty Disc" at bounding box center [333, 677] width 62 height 35
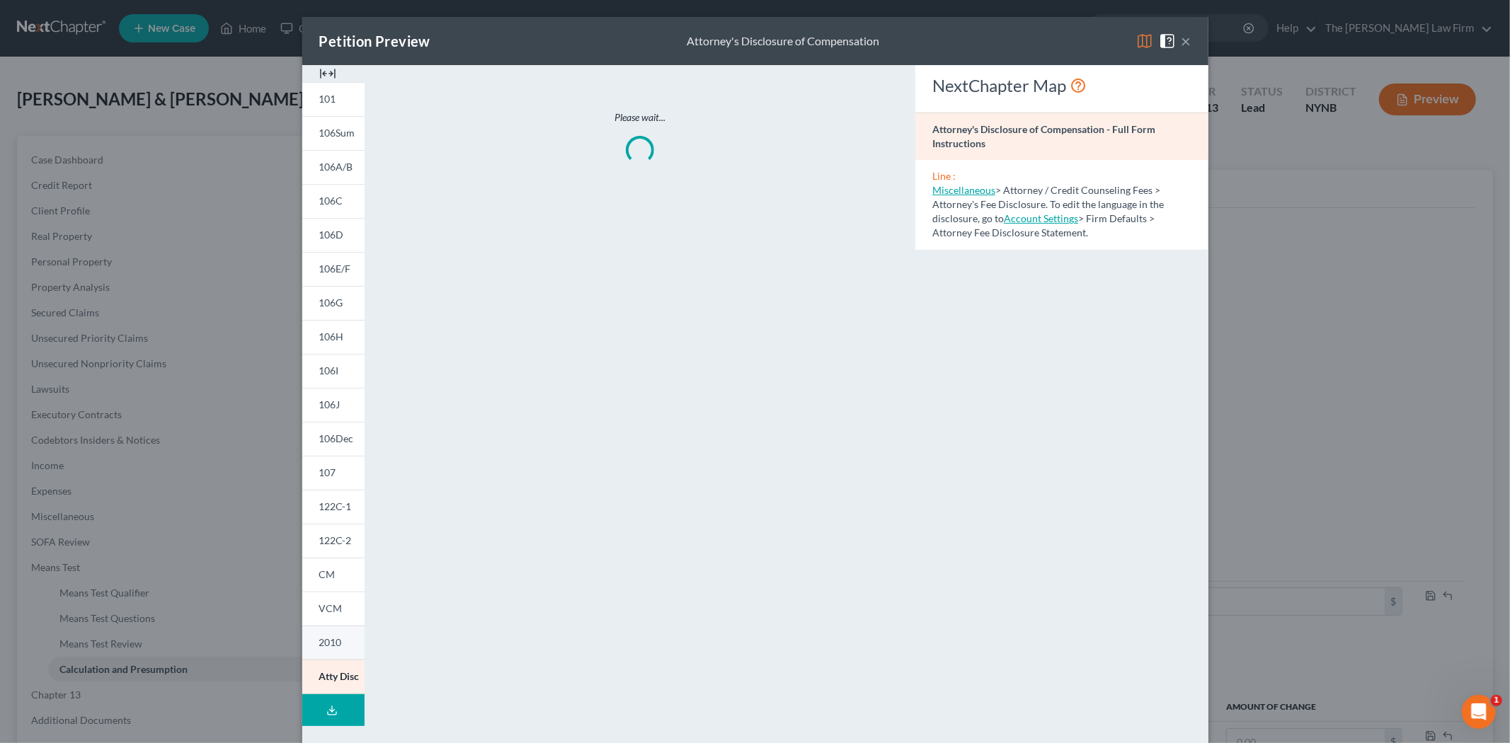
click at [326, 646] on span "2010" at bounding box center [330, 643] width 23 height 12
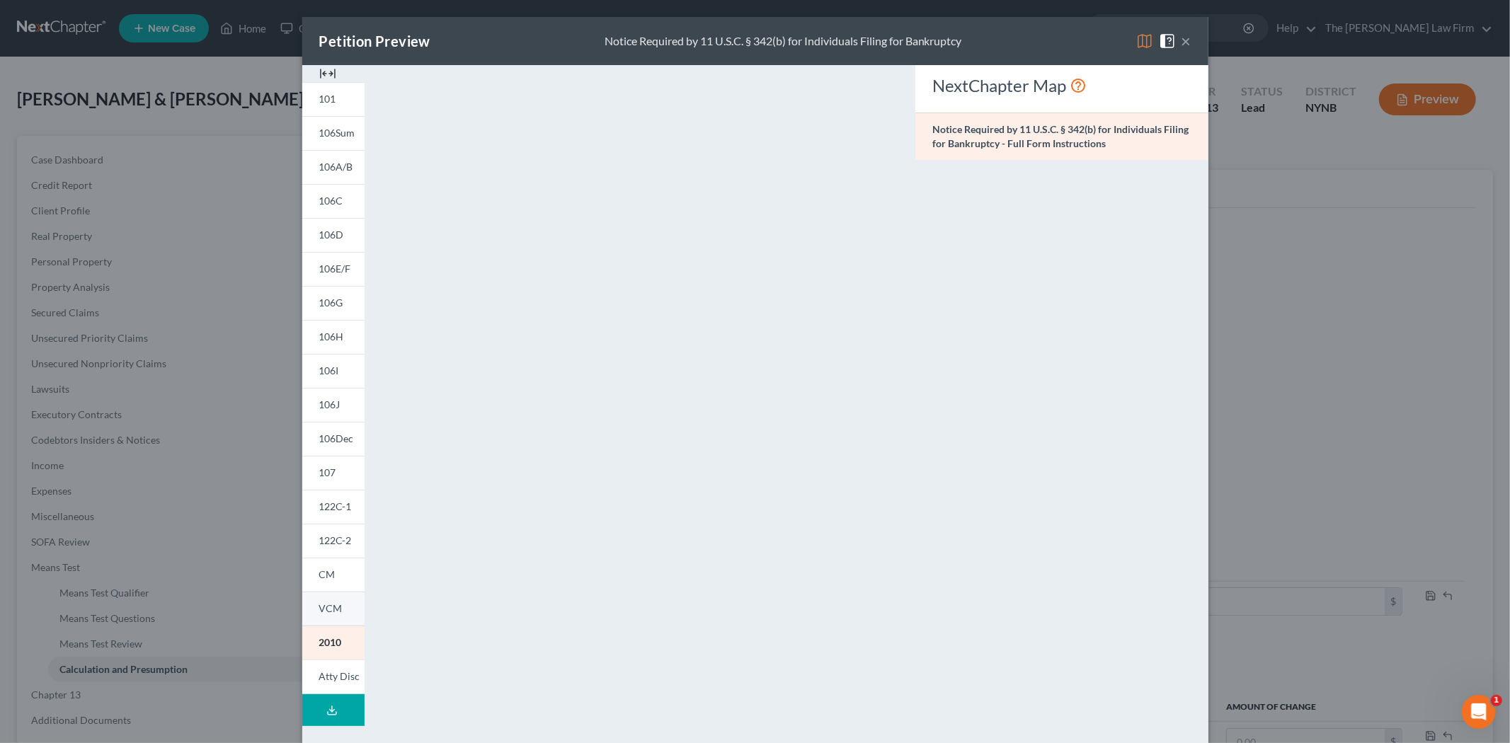
click at [328, 609] on span "VCM" at bounding box center [330, 609] width 23 height 12
click at [1182, 38] on button "×" at bounding box center [1187, 41] width 10 height 17
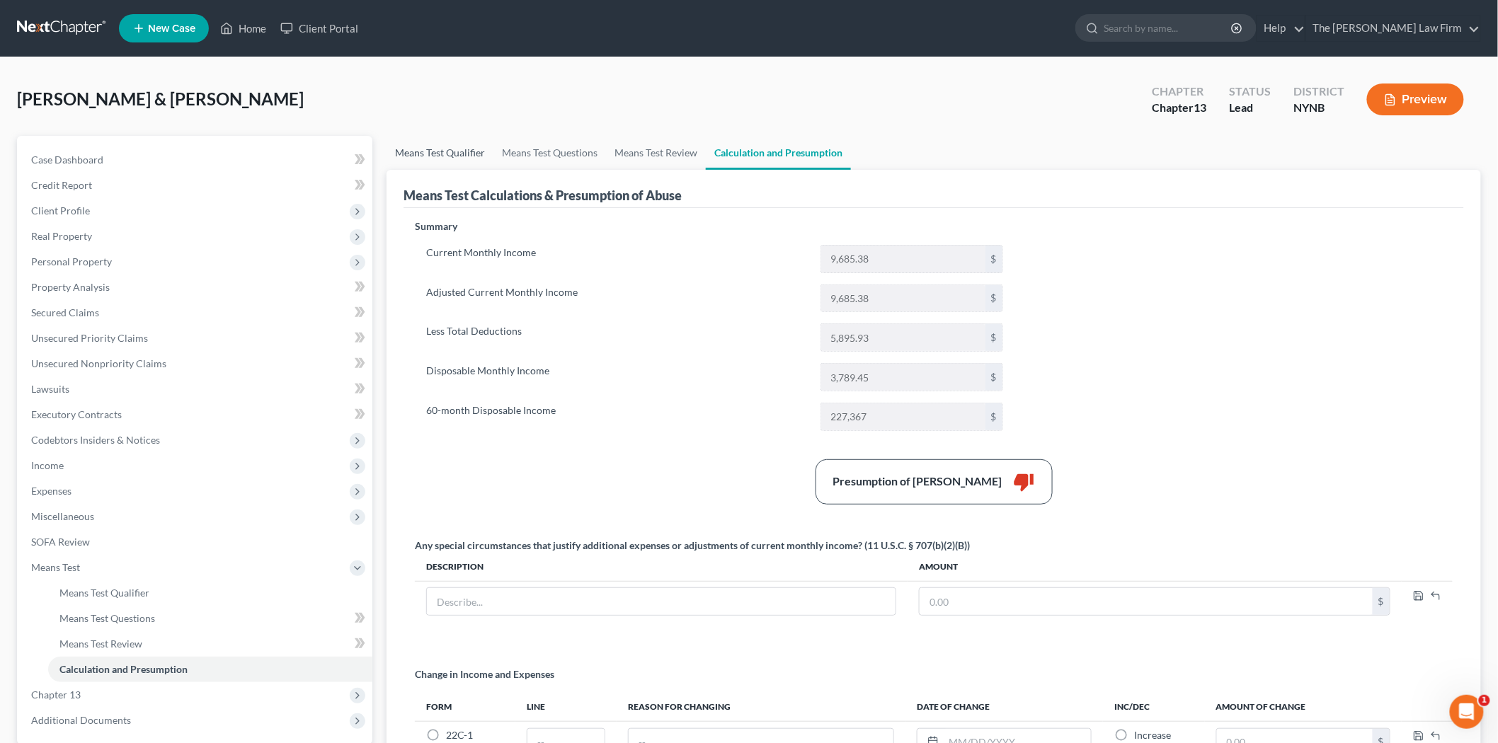
click at [430, 147] on link "Means Test Qualifier" at bounding box center [440, 153] width 107 height 34
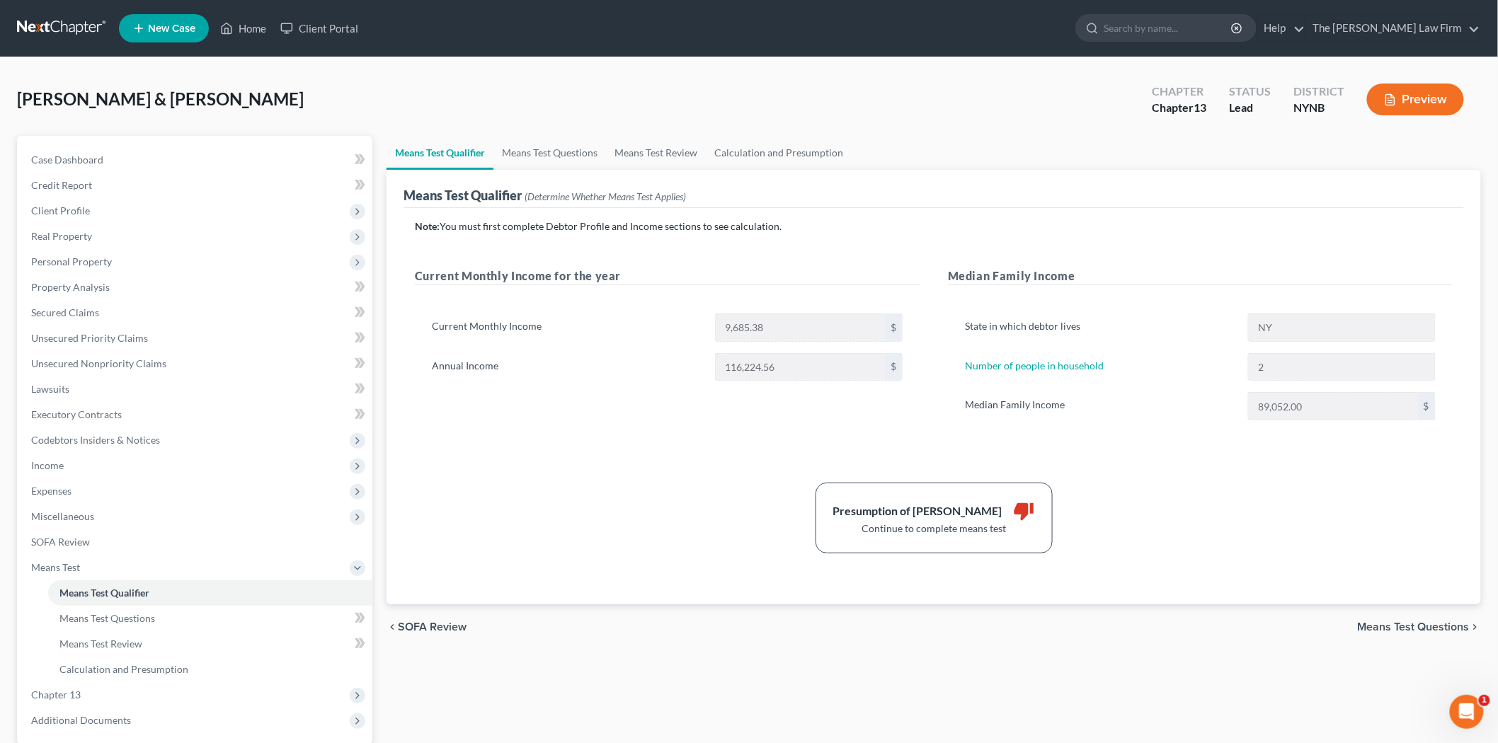
click at [1134, 422] on div "State in which debtor lives NY Number of people in household 2 Median Family In…" at bounding box center [1200, 373] width 505 height 152
click at [130, 153] on link "Case Dashboard" at bounding box center [196, 159] width 353 height 25
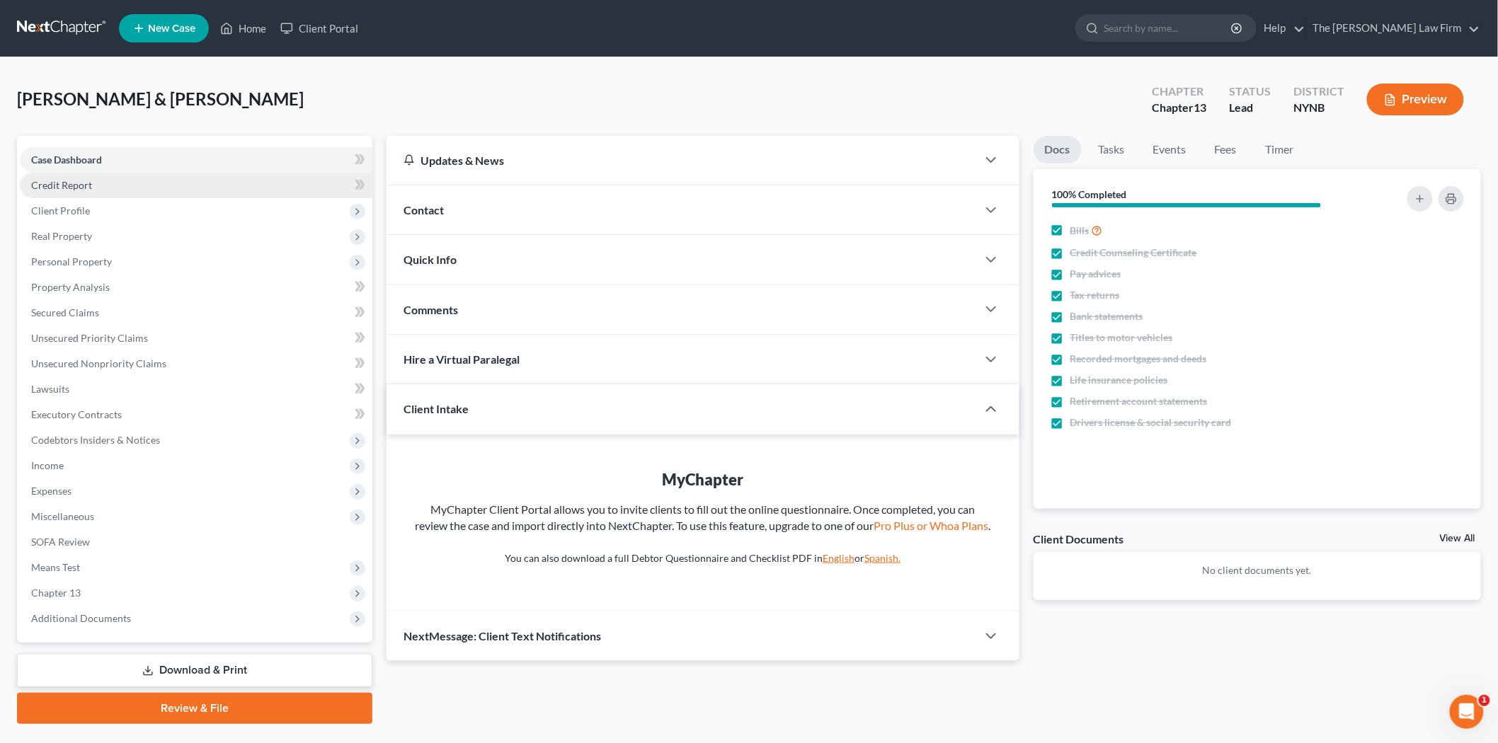
click at [104, 182] on link "Credit Report" at bounding box center [196, 185] width 353 height 25
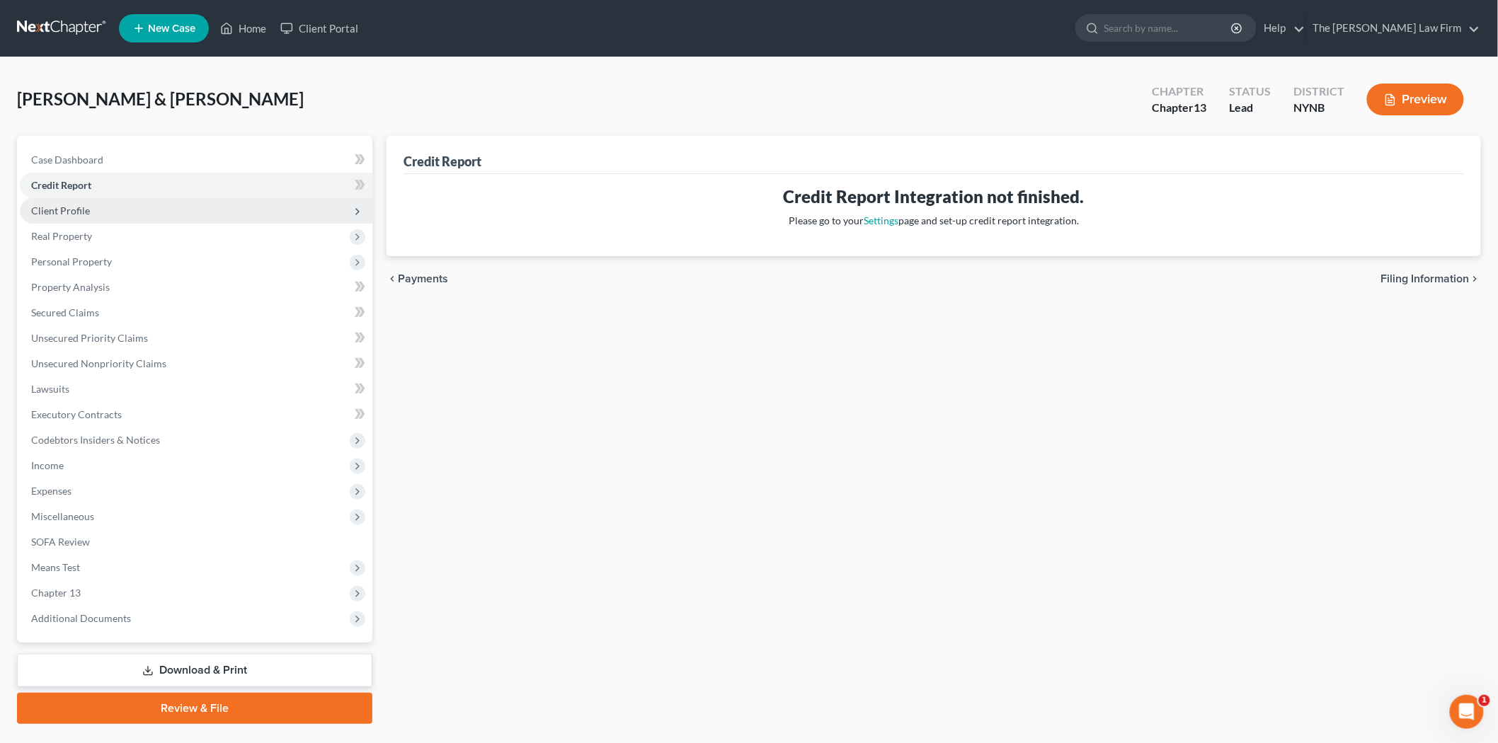
click at [106, 215] on span "Client Profile" at bounding box center [196, 210] width 353 height 25
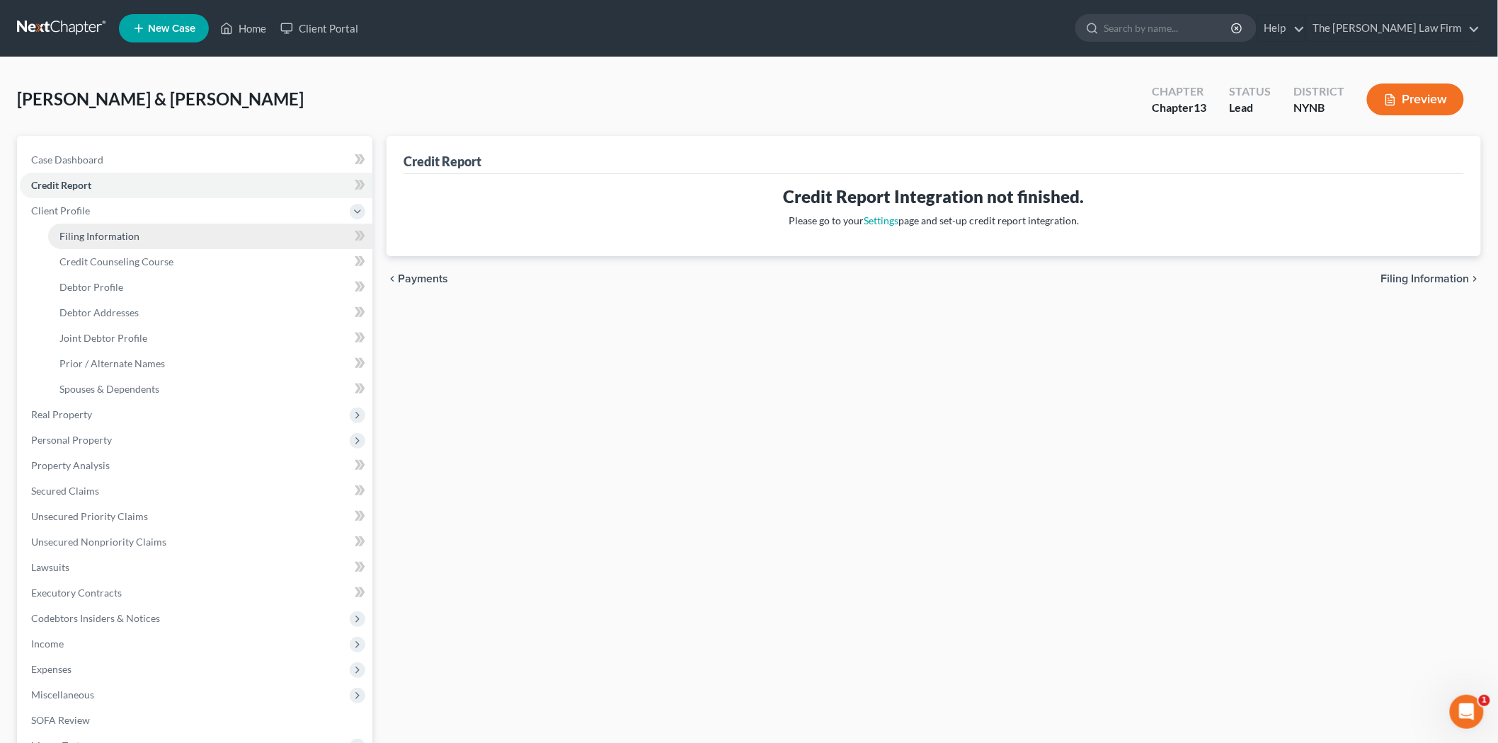
click at [115, 232] on span "Filing Information" at bounding box center [99, 236] width 80 height 12
select select "1"
select select "3"
select select "54"
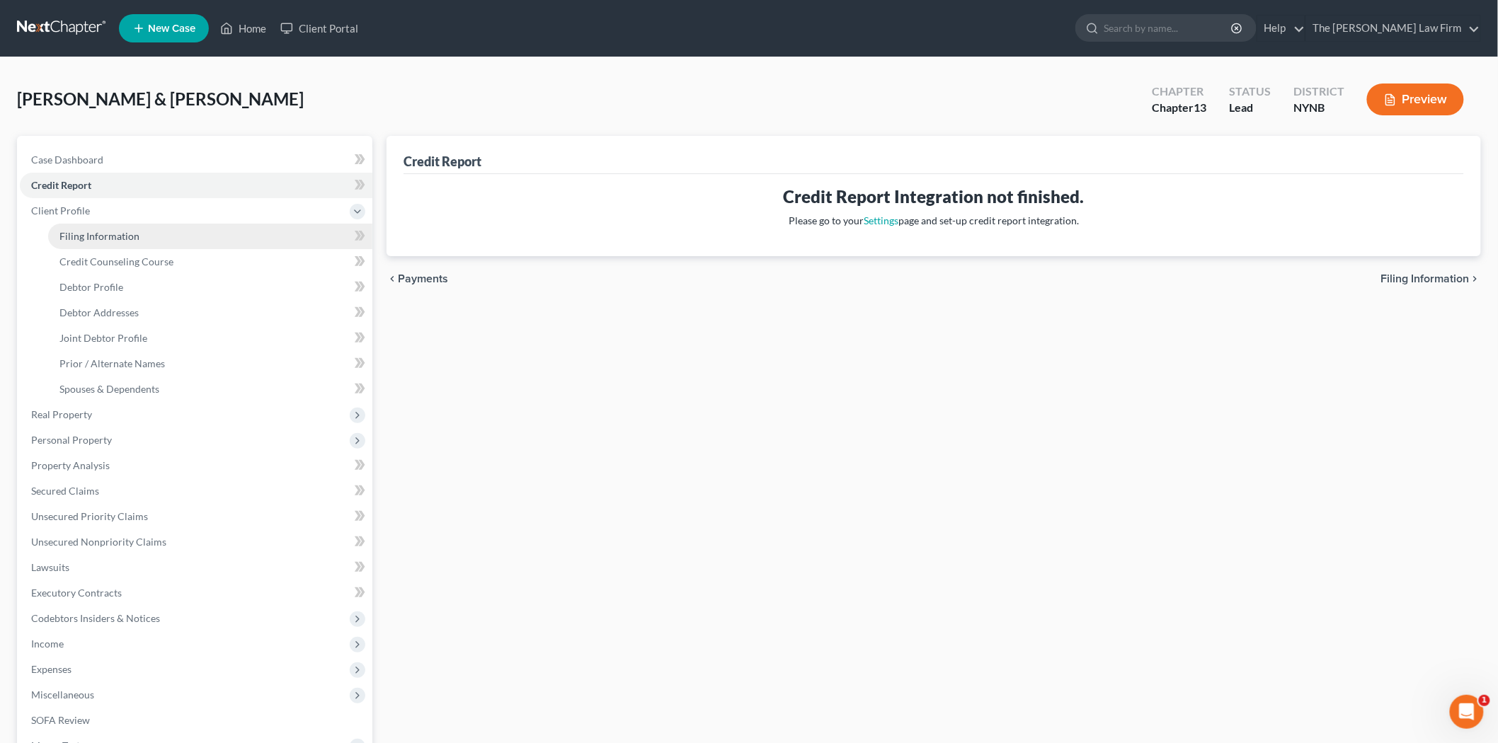
select select "0"
select select "35"
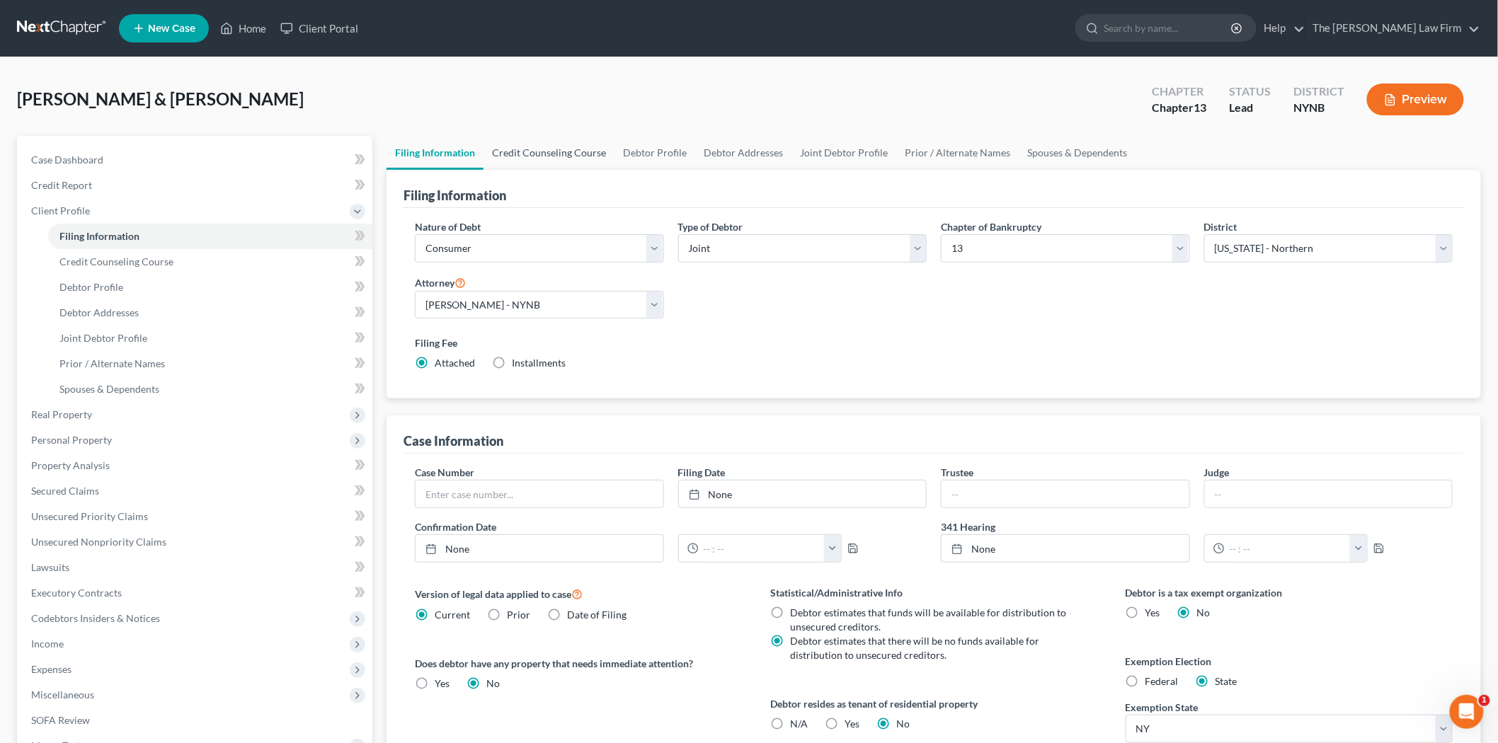
click at [518, 153] on link "Credit Counseling Course" at bounding box center [549, 153] width 131 height 34
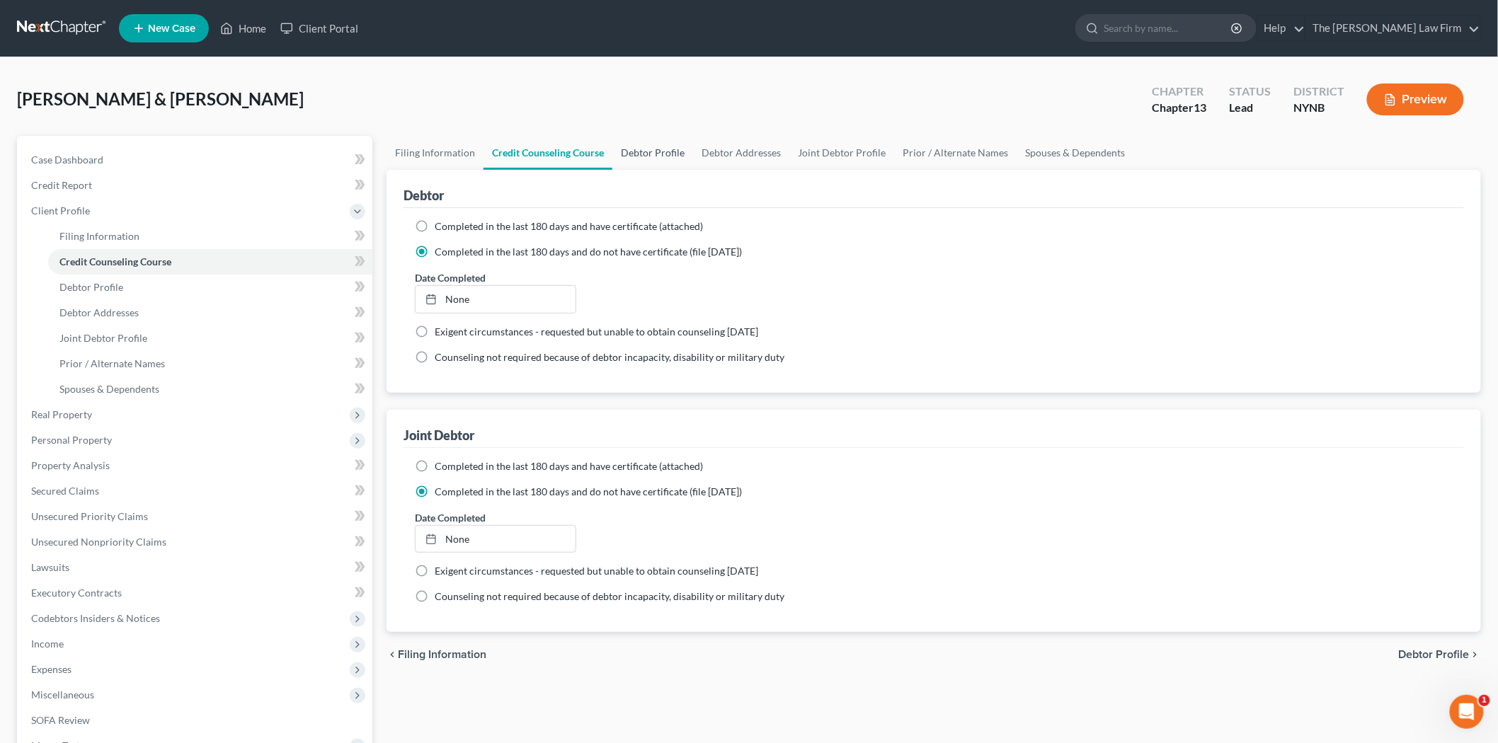
click at [654, 154] on link "Debtor Profile" at bounding box center [652, 153] width 81 height 34
select select "1"
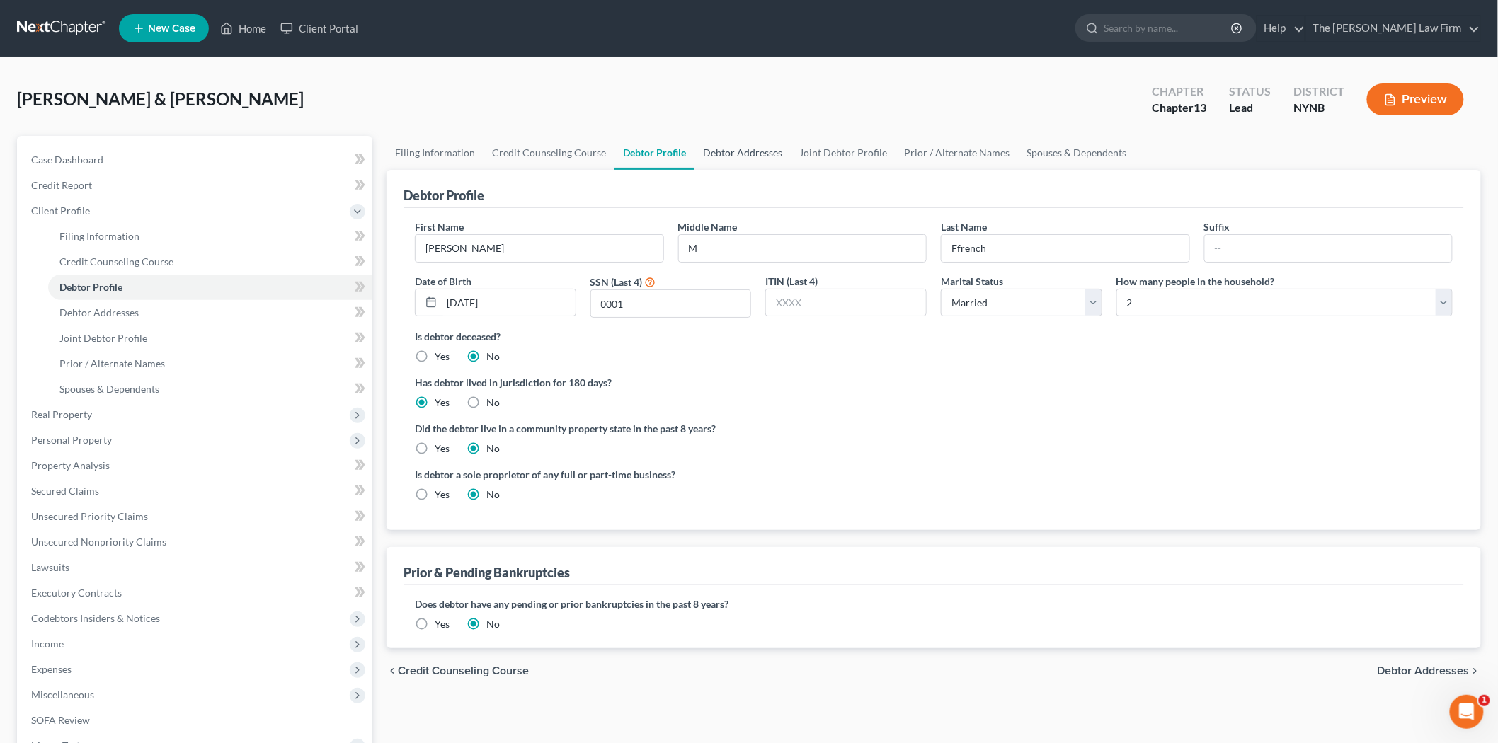
click at [717, 156] on link "Debtor Addresses" at bounding box center [743, 153] width 96 height 34
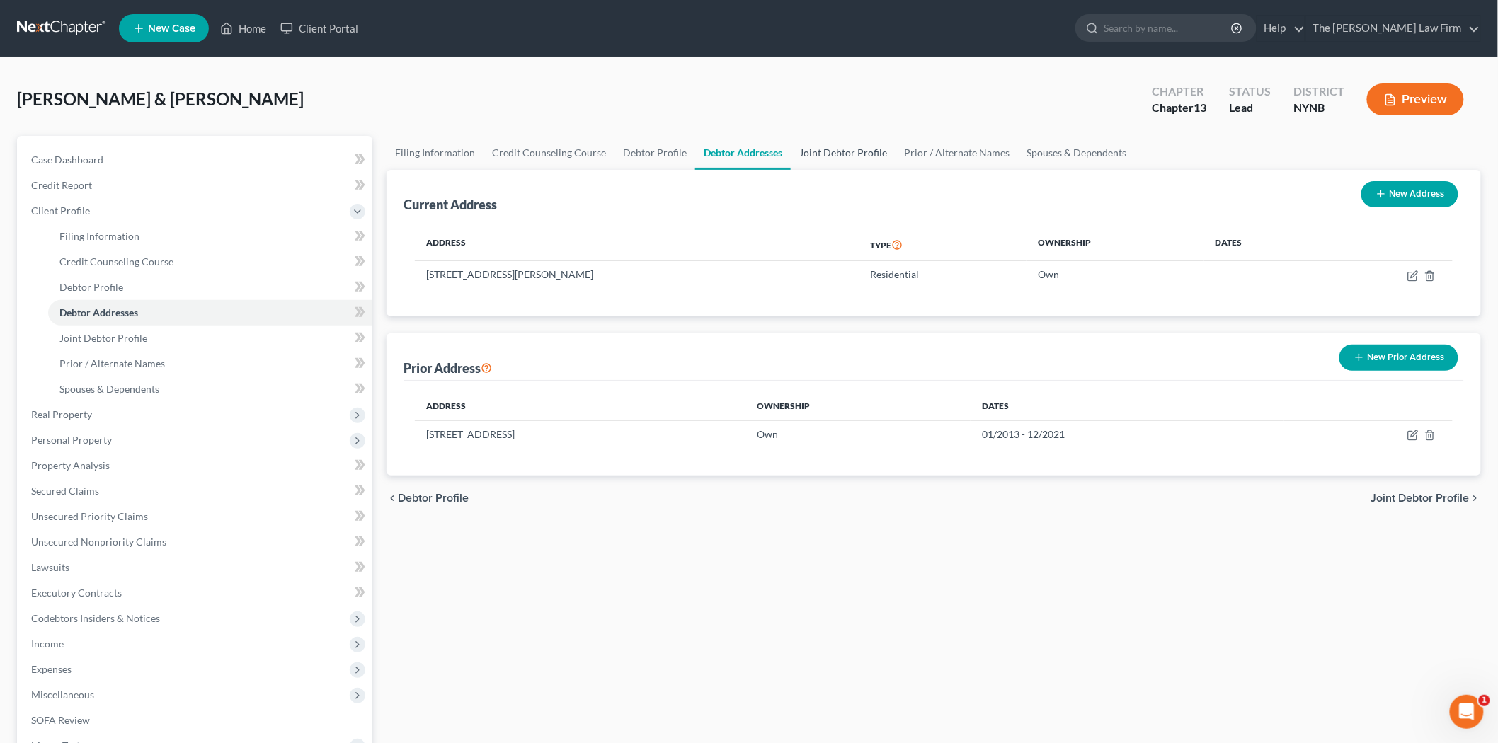
click at [827, 153] on link "Joint Debtor Profile" at bounding box center [843, 153] width 105 height 34
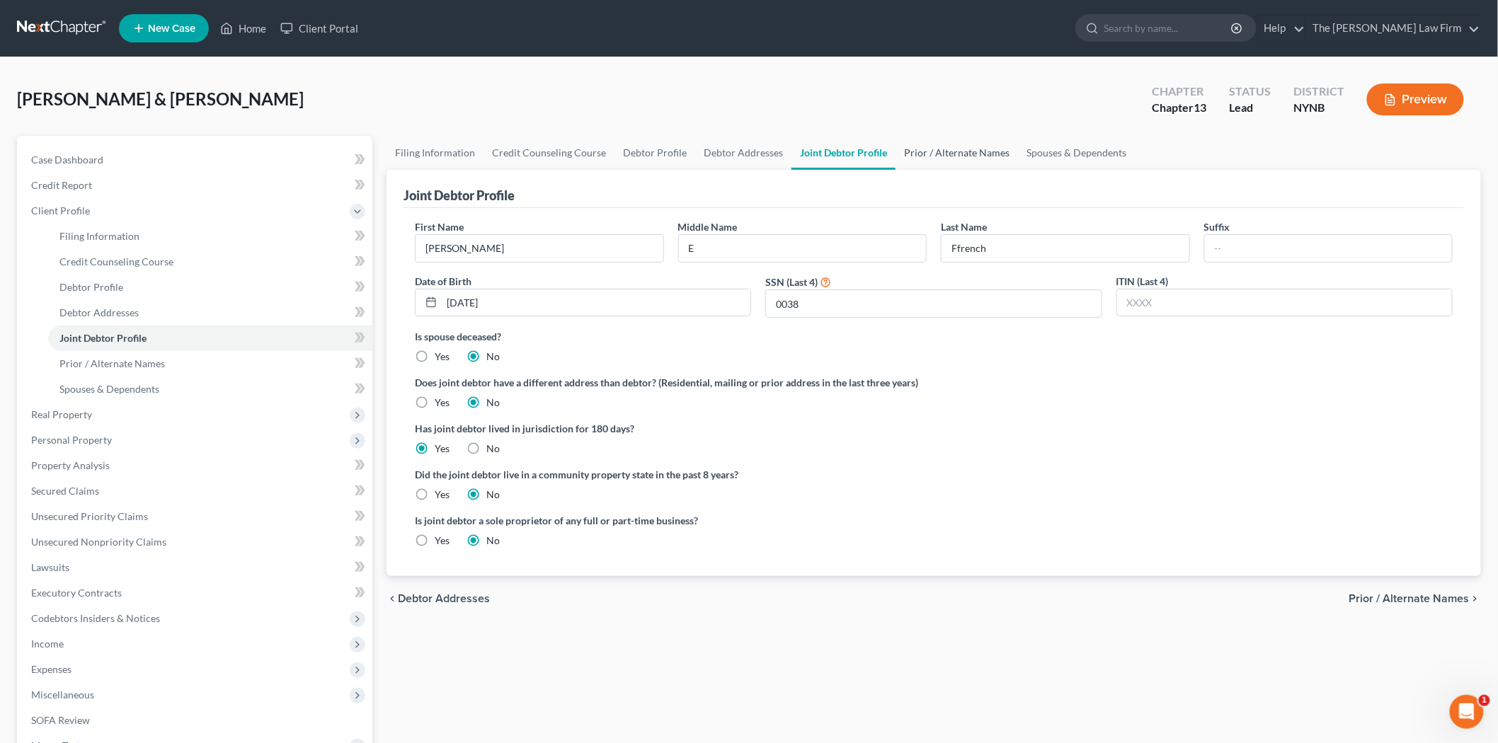
click at [918, 149] on link "Prior / Alternate Names" at bounding box center [957, 153] width 122 height 34
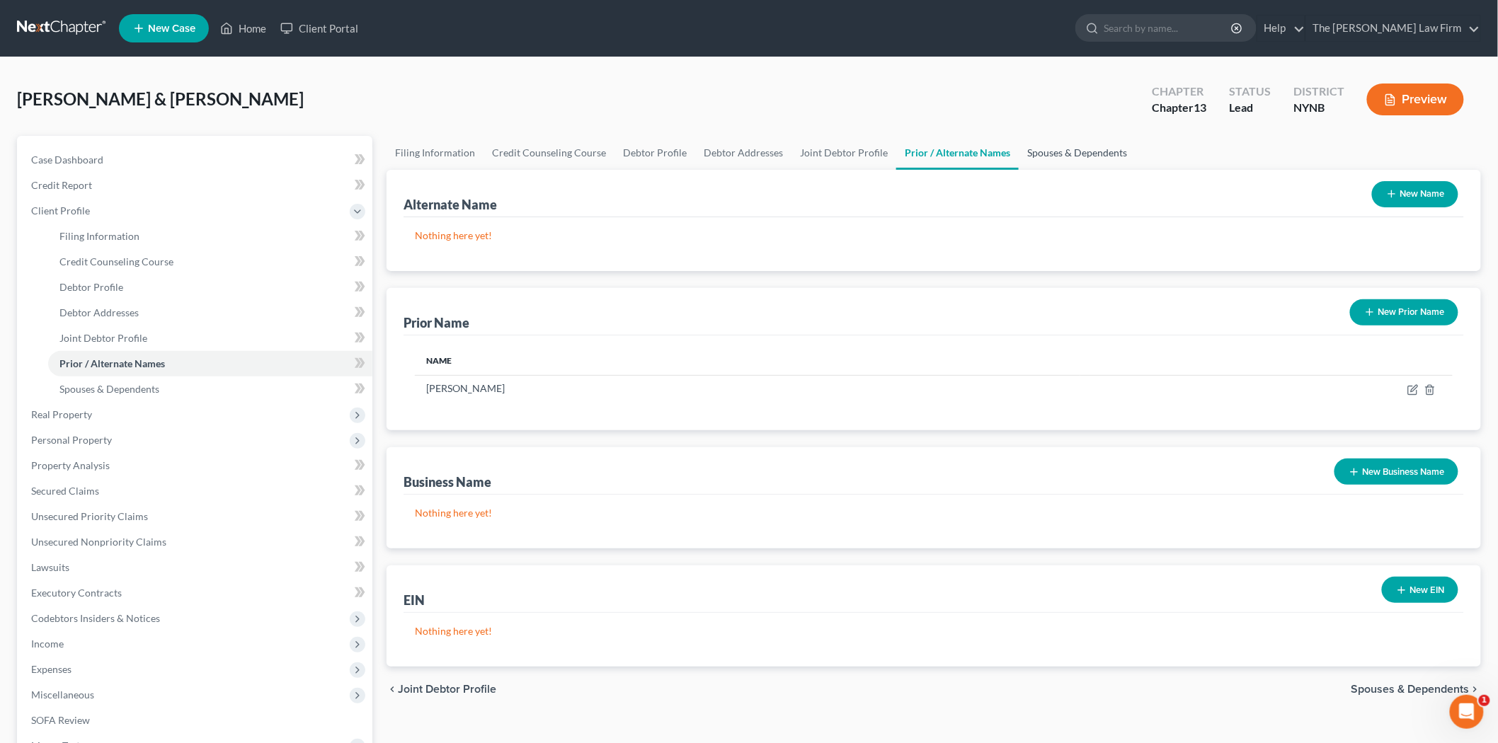
click at [1042, 151] on link "Spouses & Dependents" at bounding box center [1077, 153] width 117 height 34
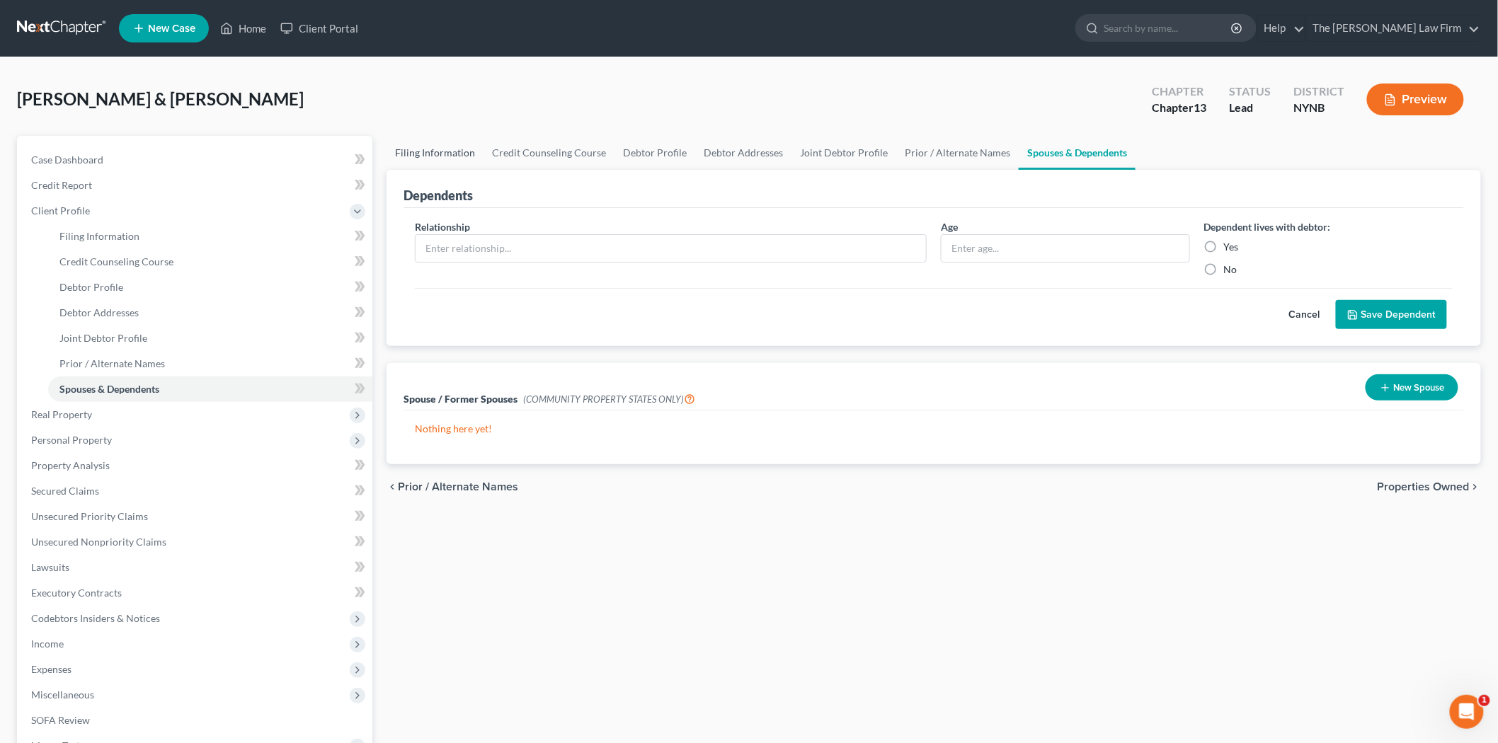
click at [472, 157] on link "Filing Information" at bounding box center [435, 153] width 97 height 34
select select "1"
select select "3"
select select "54"
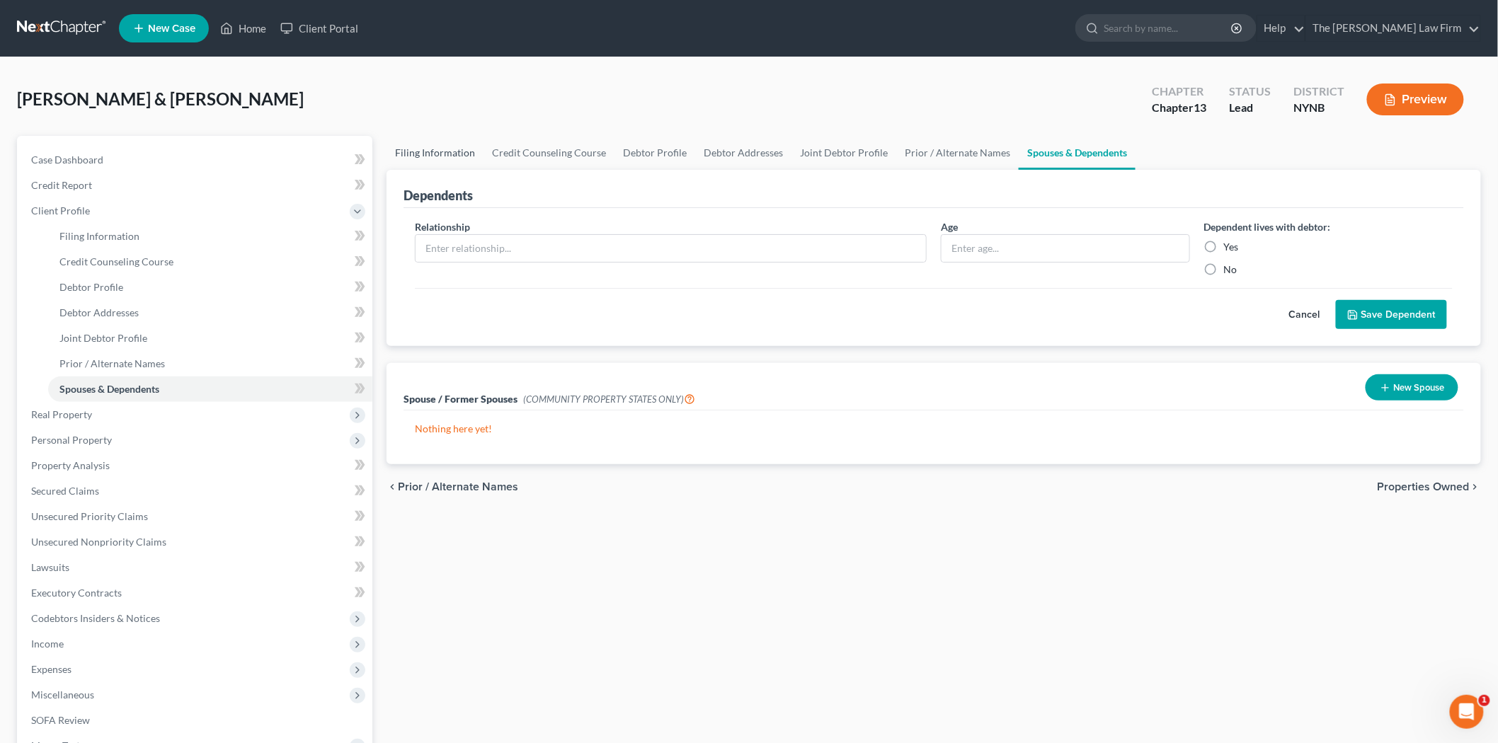
select select "0"
select select "35"
